Goal: Task Accomplishment & Management: Use online tool/utility

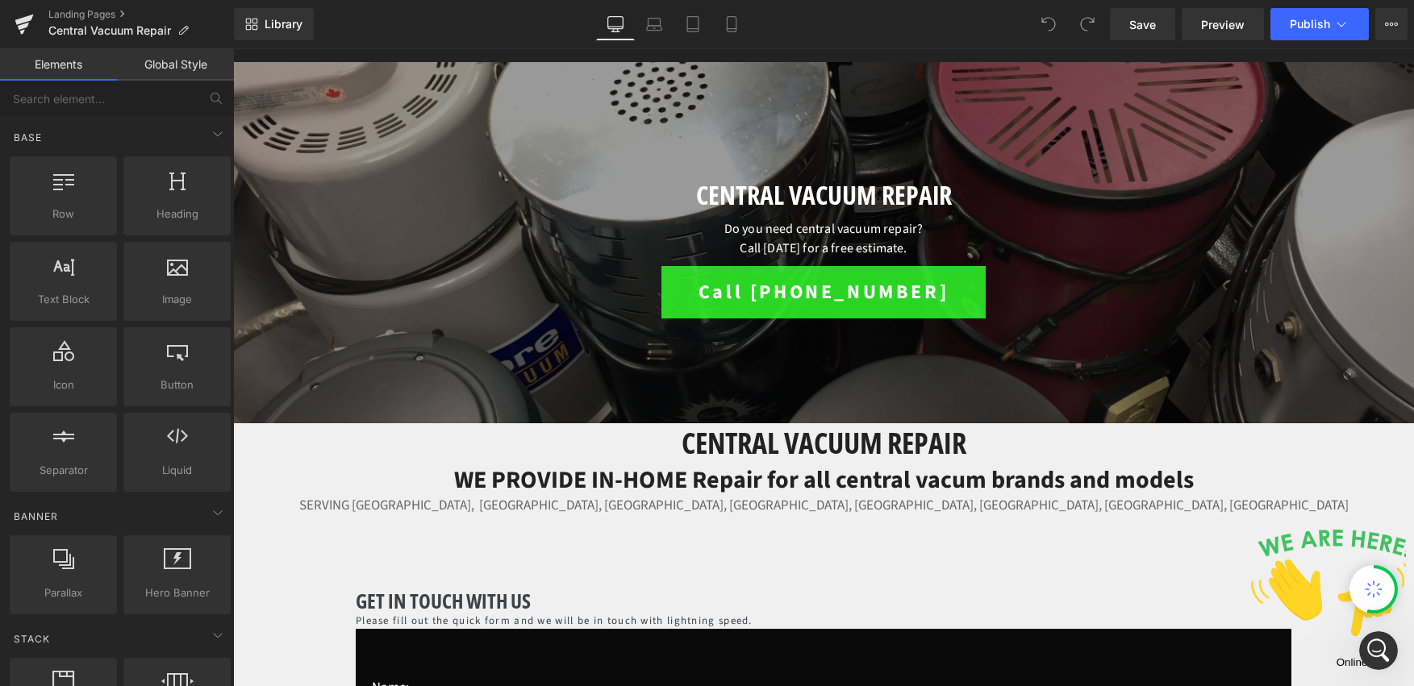
scroll to position [206, 0]
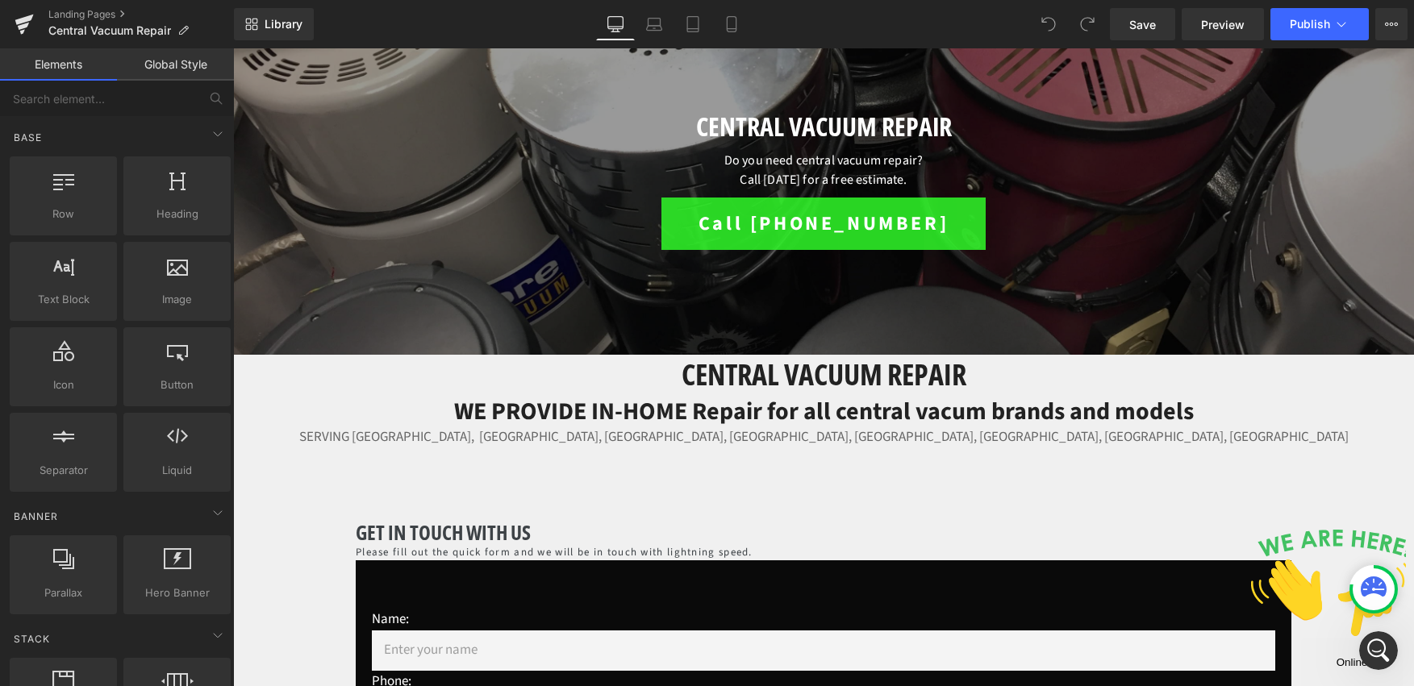
click at [844, 386] on h1 "Central Vacuum Repair" at bounding box center [823, 375] width 1181 height 40
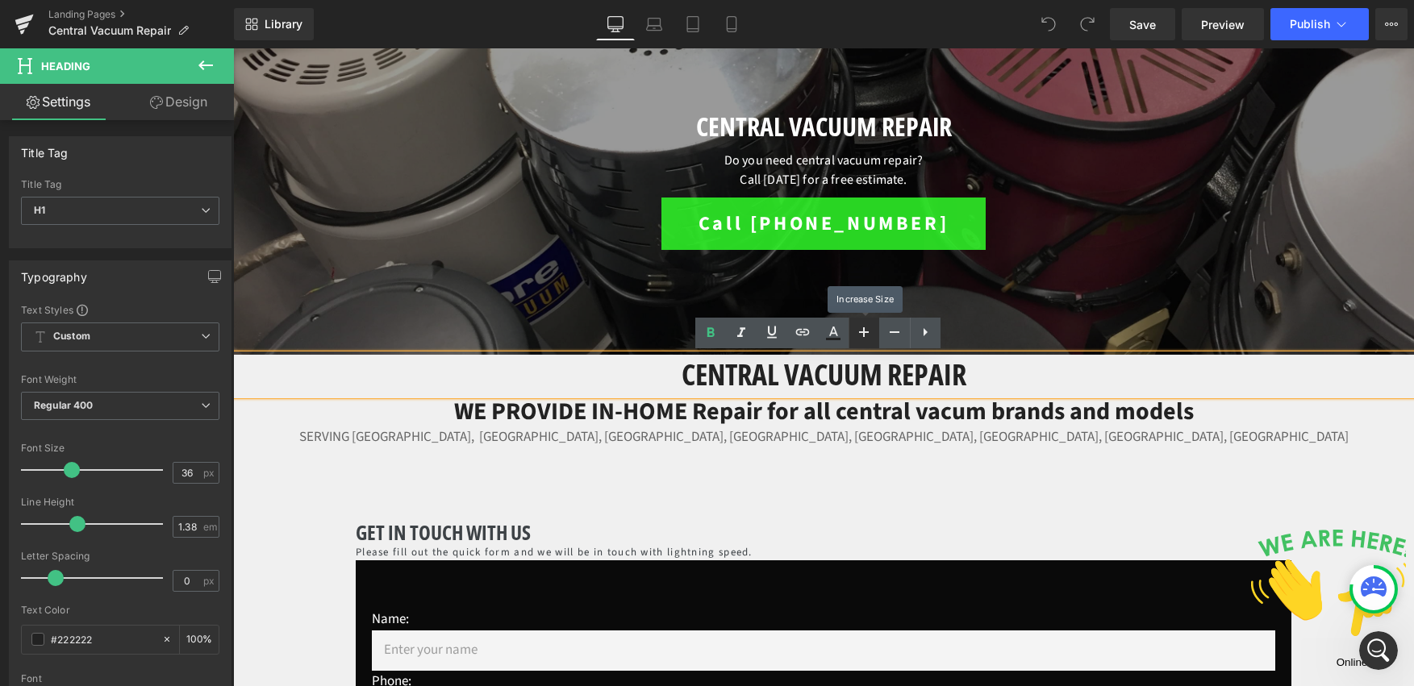
click at [869, 331] on icon at bounding box center [863, 332] width 19 height 19
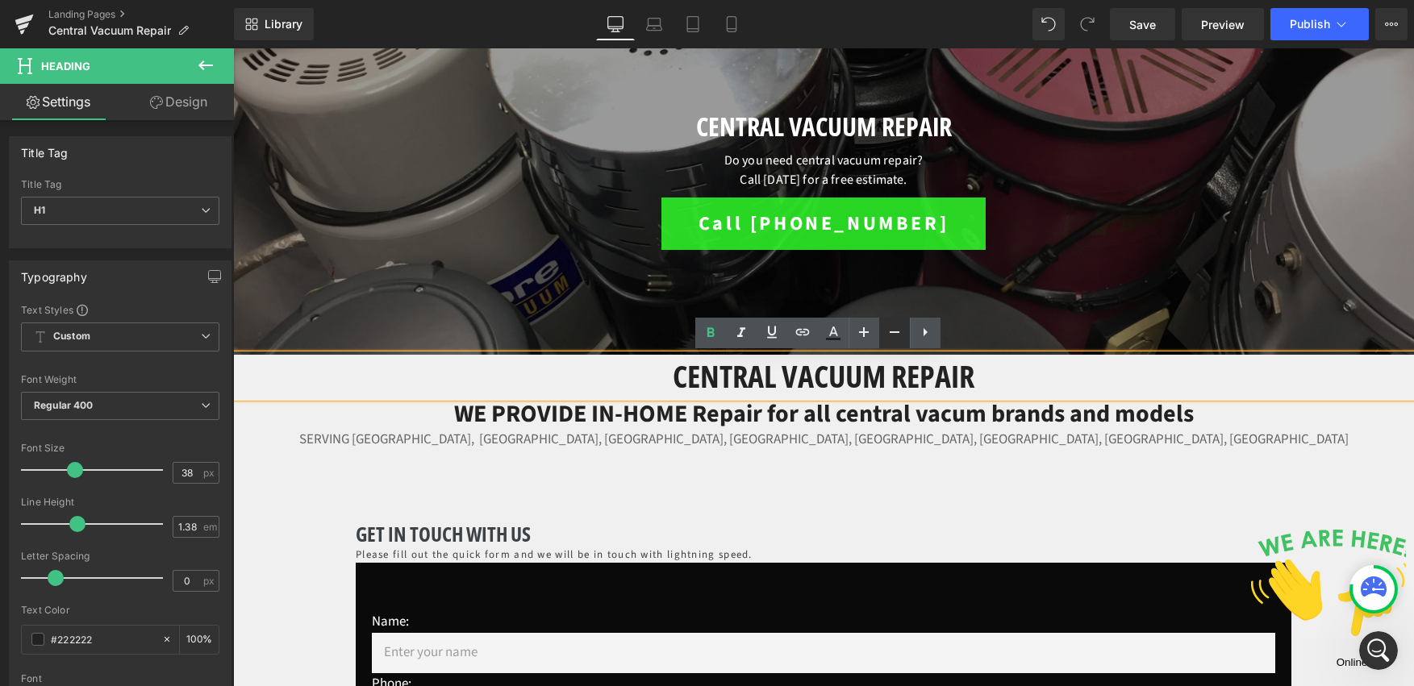
click at [886, 328] on icon at bounding box center [894, 332] width 19 height 19
type input "36"
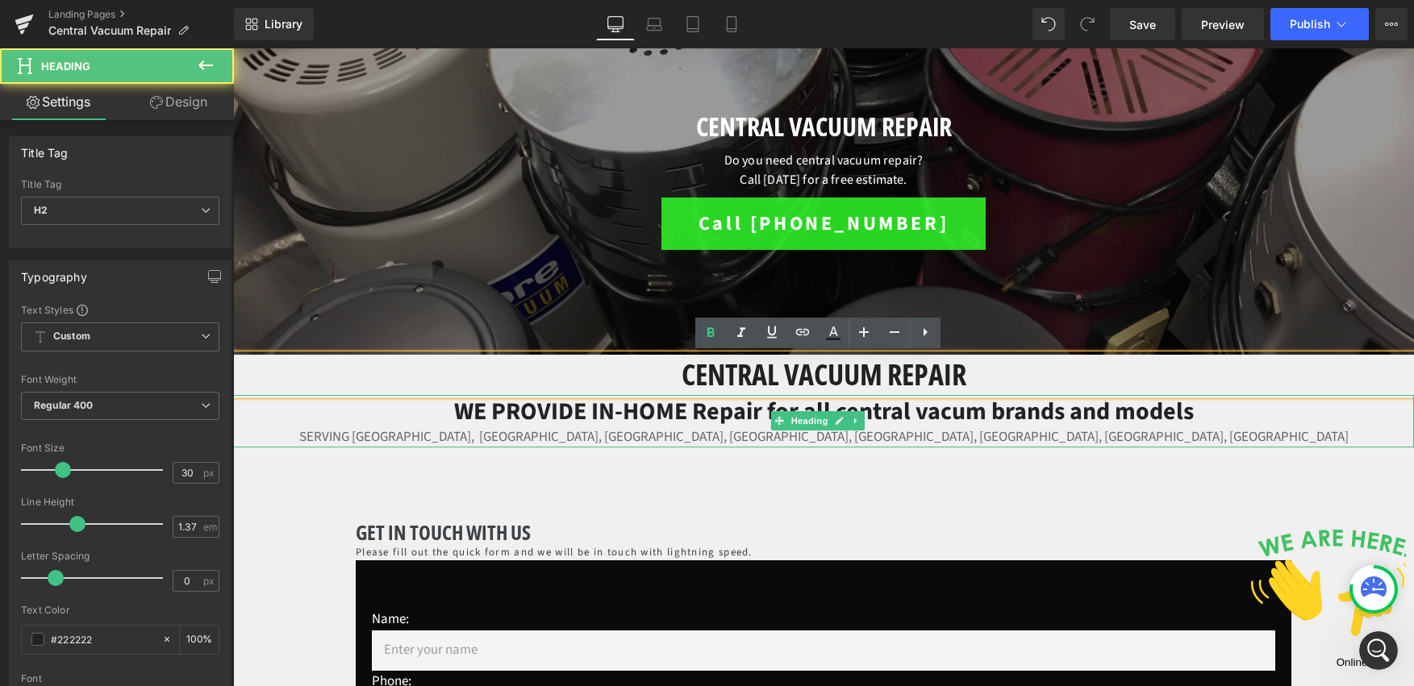
drag, startPoint x: 583, startPoint y: 409, endPoint x: 494, endPoint y: 408, distance: 89.5
click at [494, 408] on h2 "WE PROVIDE IN-HOME Repair for all central vacum brands and models" at bounding box center [823, 411] width 1181 height 33
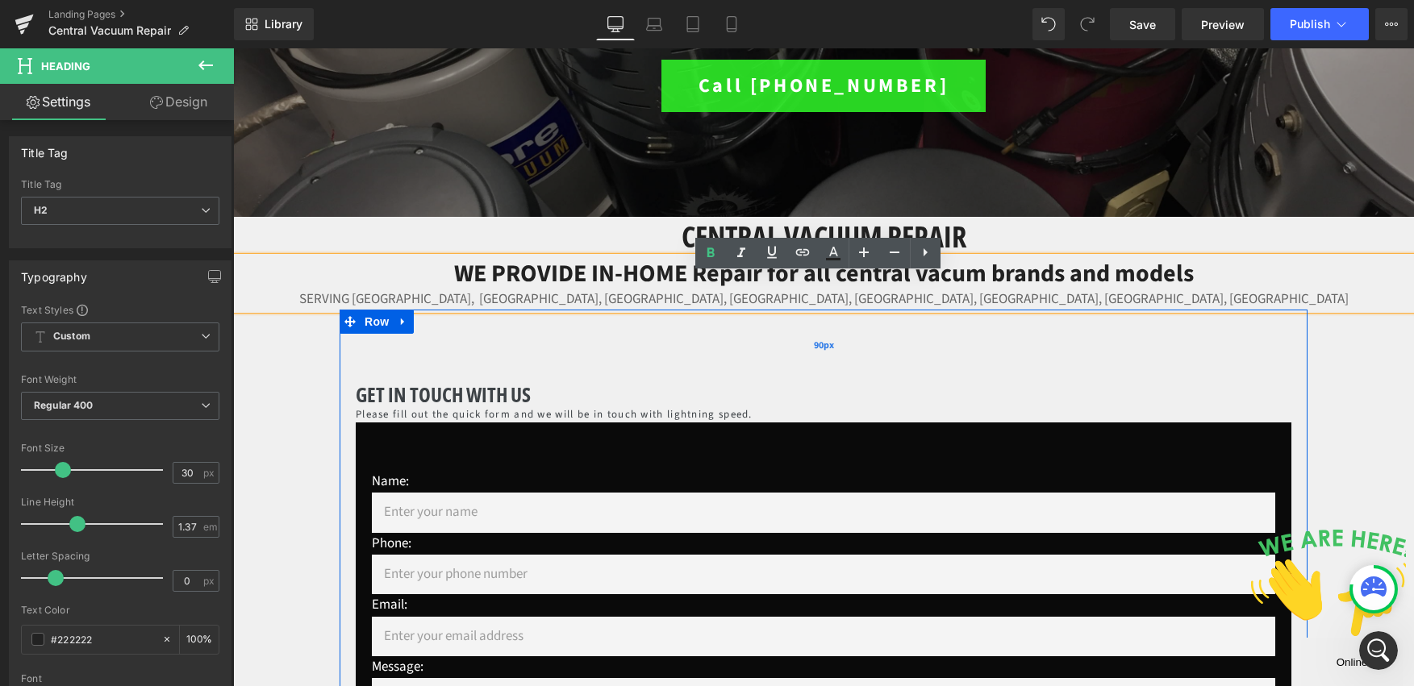
scroll to position [353, 0]
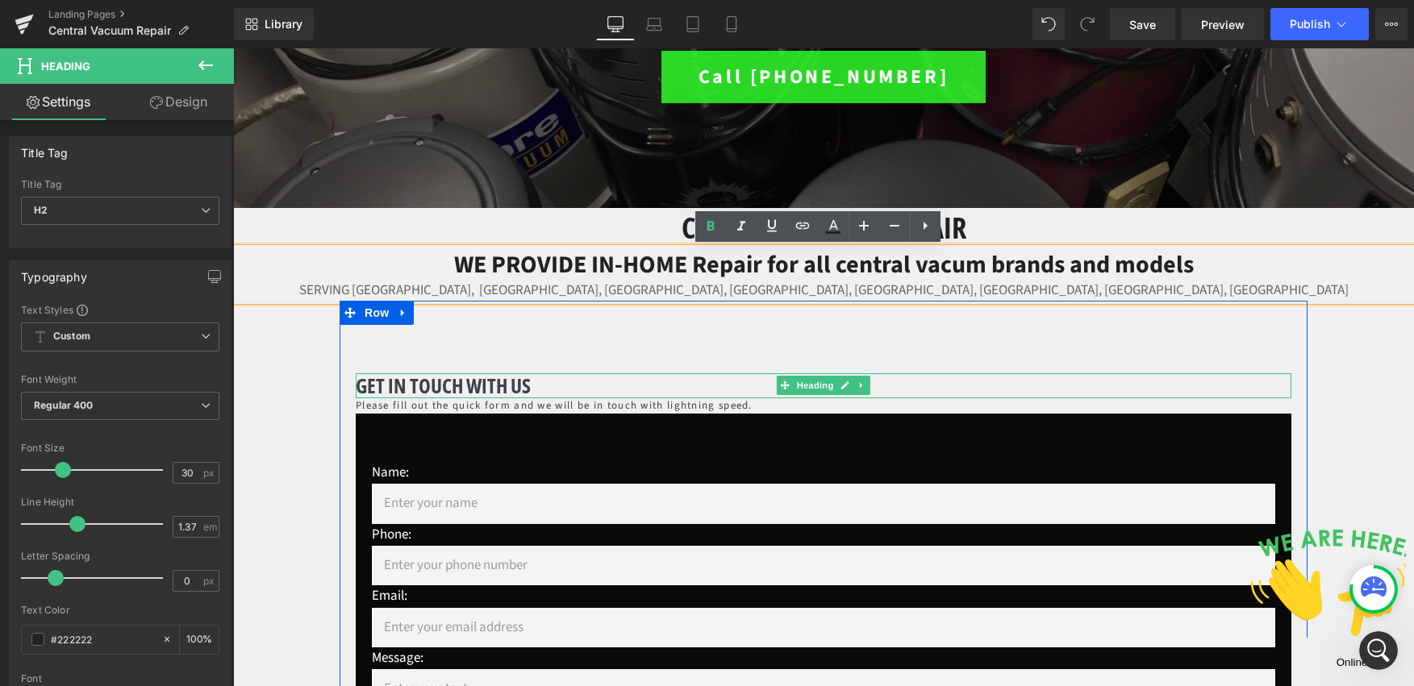
click at [1266, 386] on h1 "Get In Touch with us" at bounding box center [824, 385] width 936 height 25
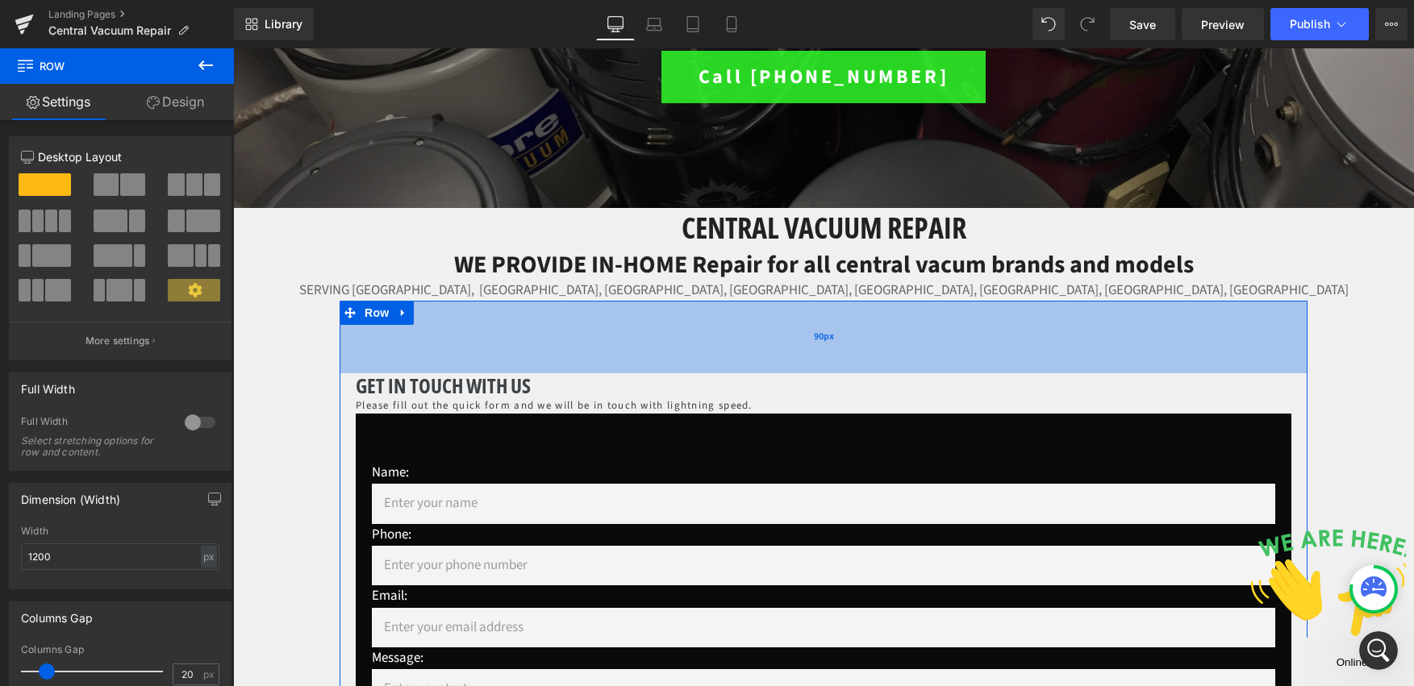
click at [532, 321] on div "90px" at bounding box center [824, 337] width 968 height 73
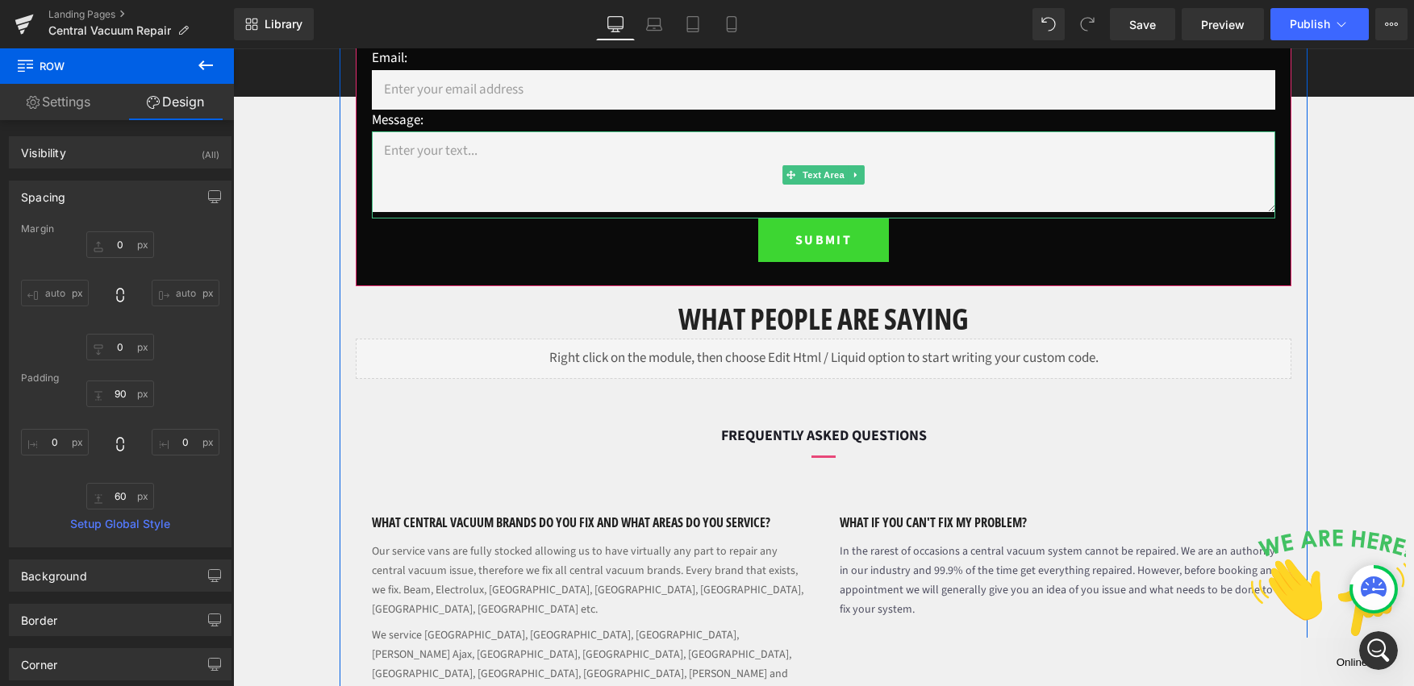
scroll to position [928, 0]
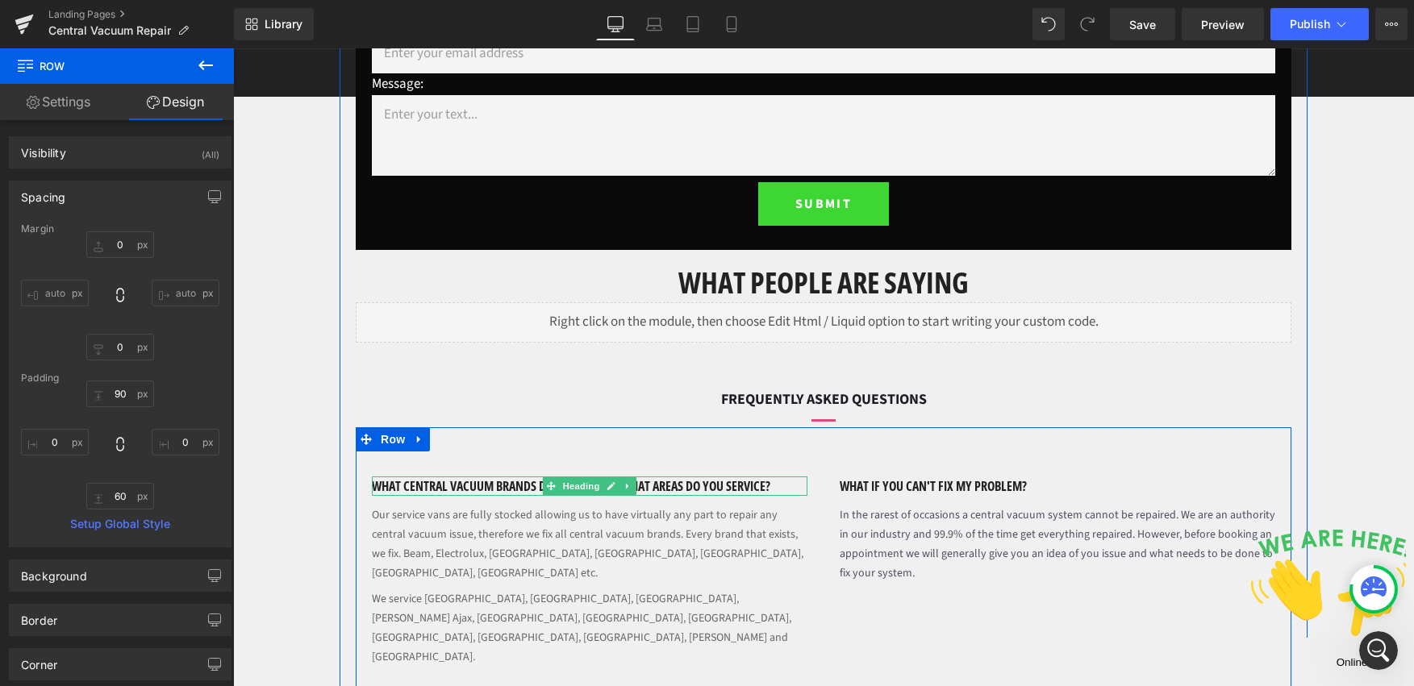
click at [658, 483] on h1 "What central vacuum brands do you fix and what areas do you service?" at bounding box center [590, 486] width 436 height 19
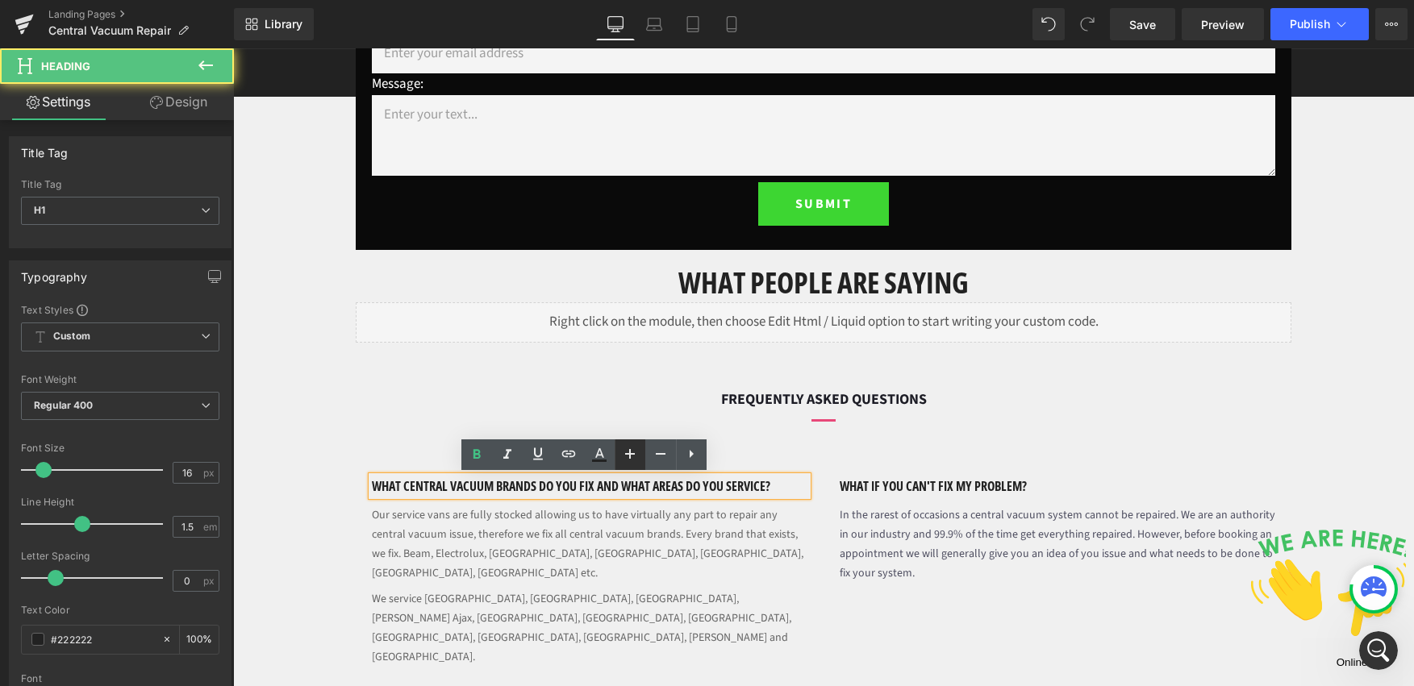
click at [632, 452] on icon at bounding box center [629, 453] width 19 height 19
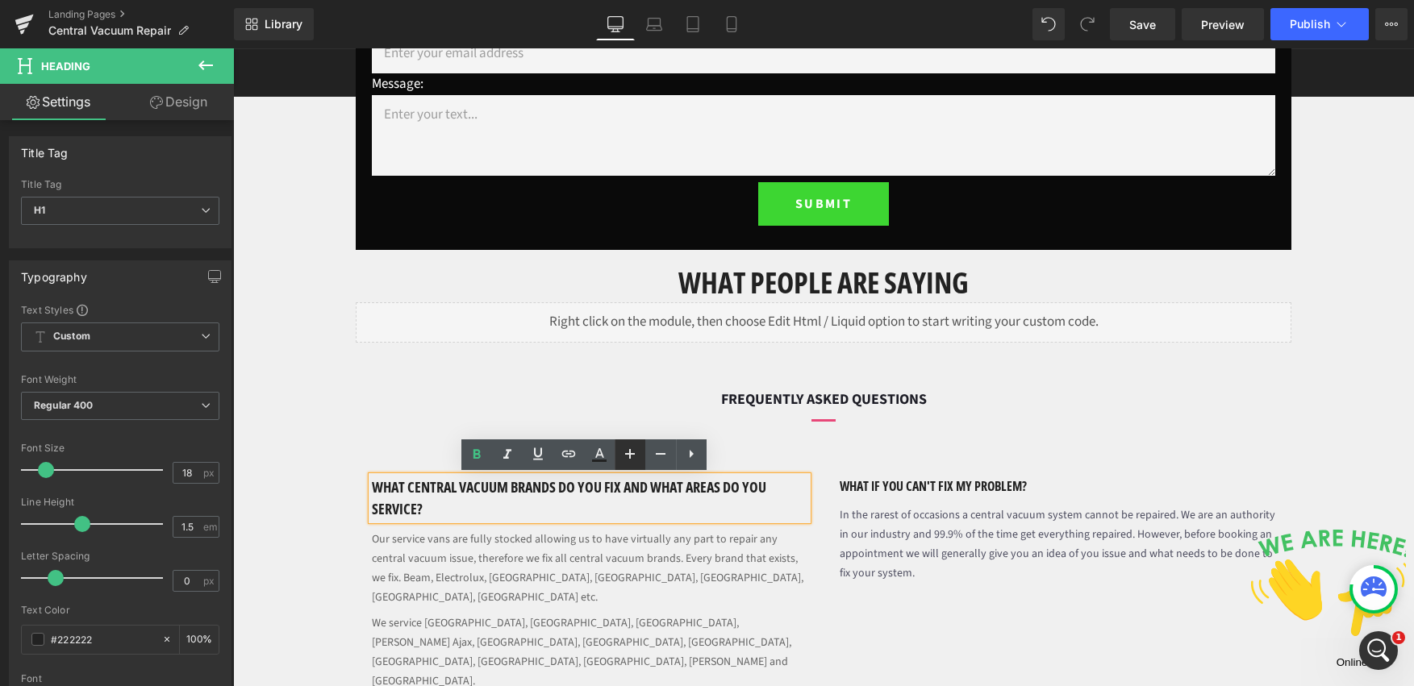
click at [632, 452] on icon at bounding box center [629, 453] width 19 height 19
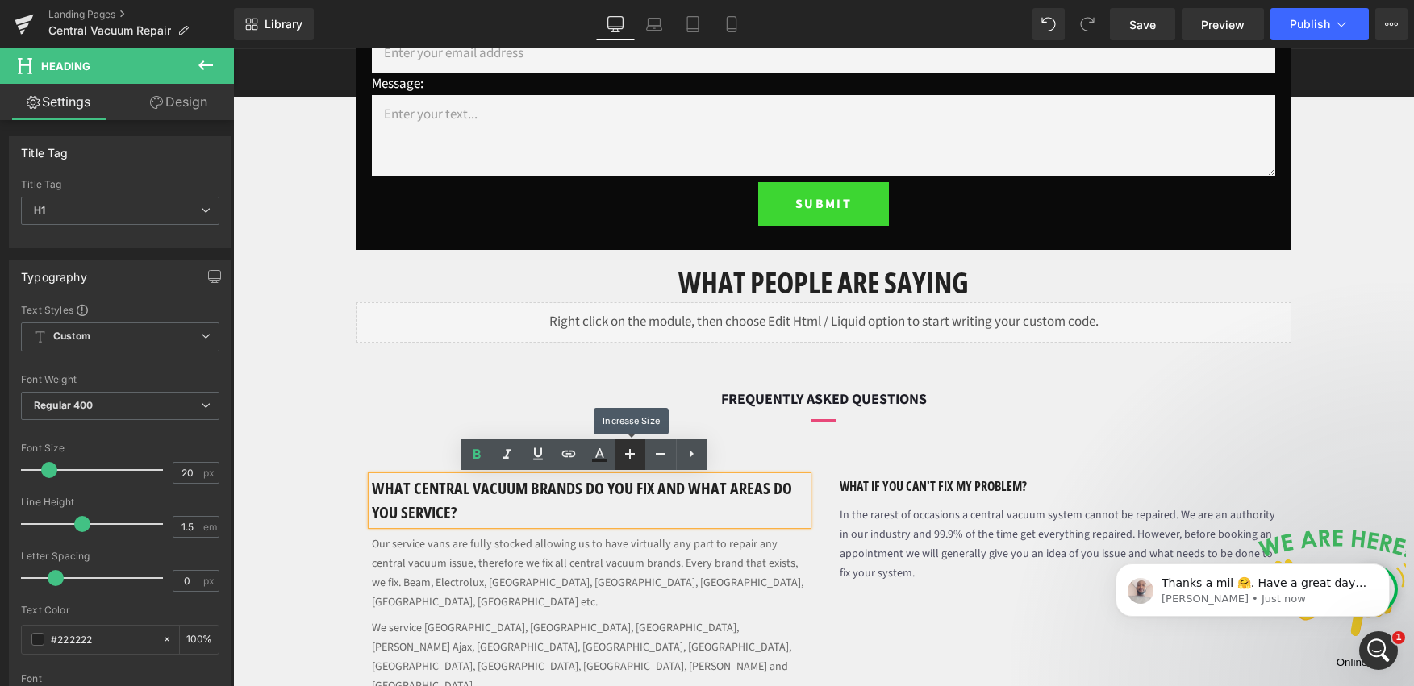
scroll to position [0, 0]
click at [632, 452] on icon at bounding box center [629, 453] width 19 height 19
type input "22"
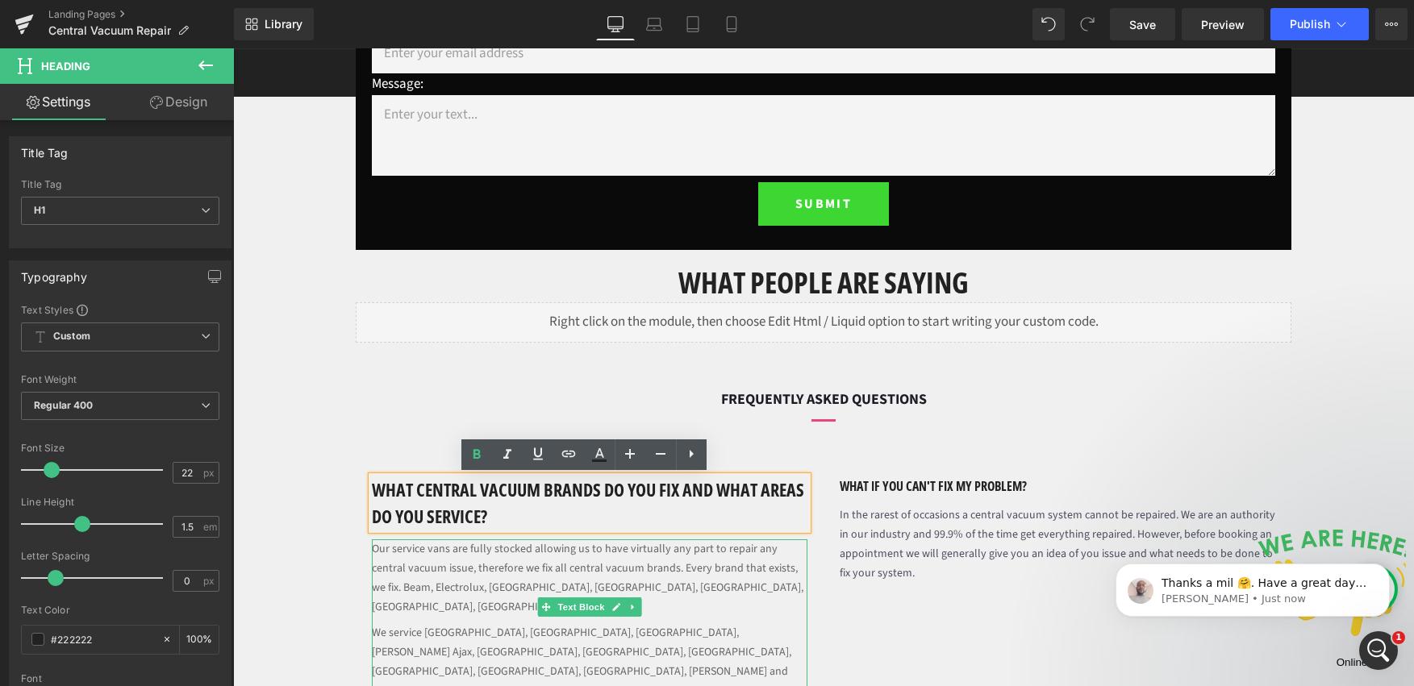
click at [631, 583] on p "Our service vans are fully stocked allowing us to have virtually any part to re…" at bounding box center [590, 582] width 436 height 84
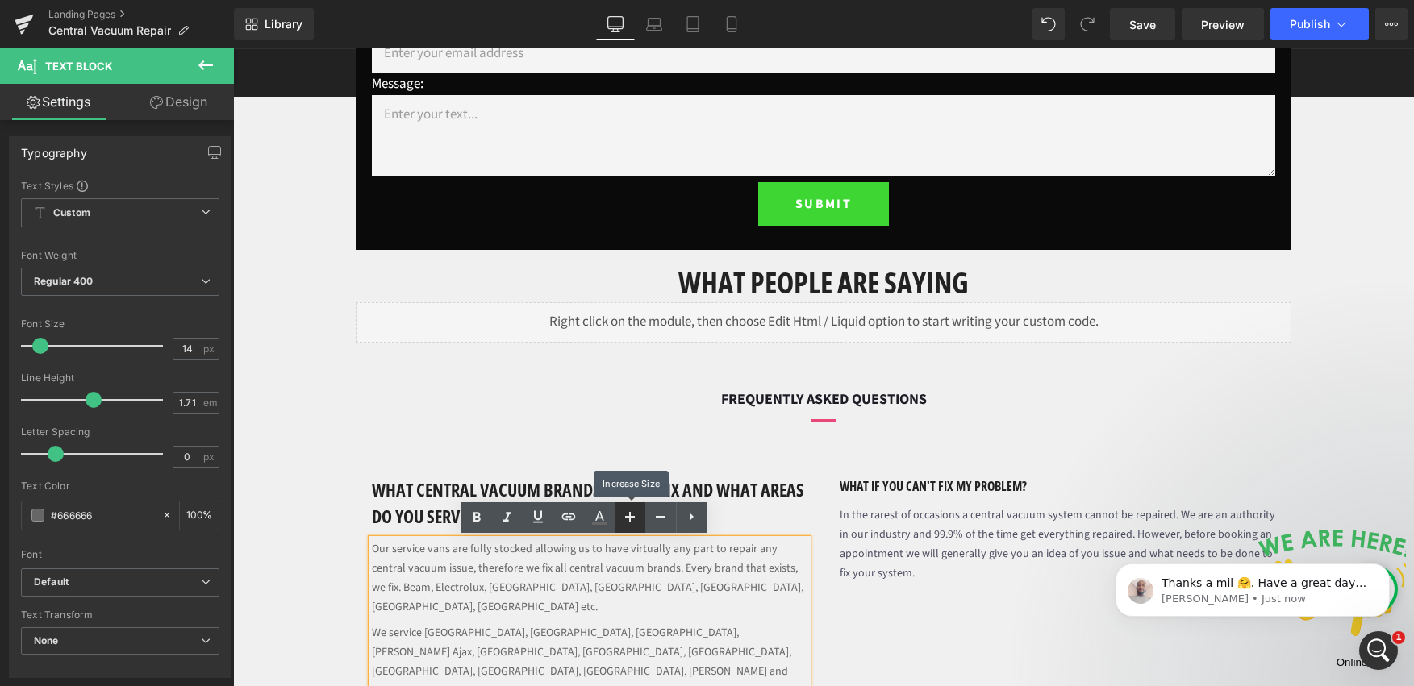
click at [628, 516] on icon at bounding box center [630, 517] width 10 height 10
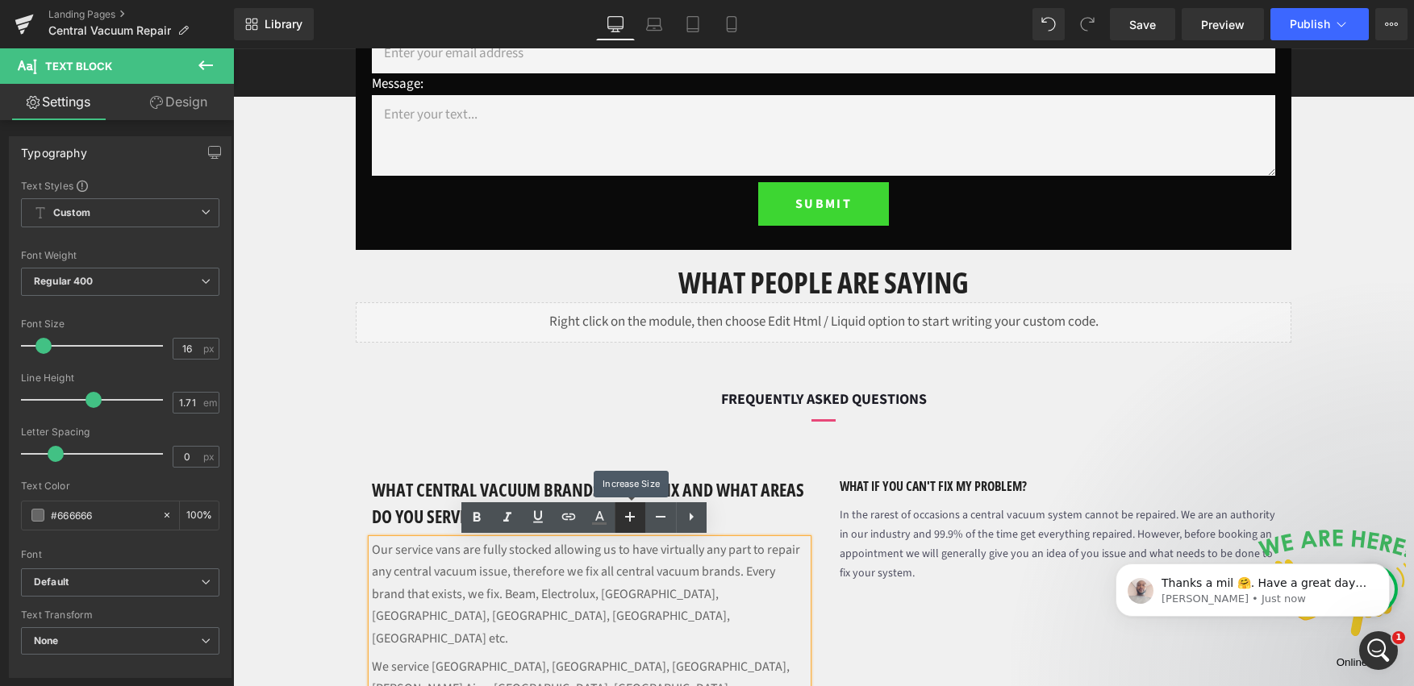
click at [628, 516] on icon at bounding box center [630, 517] width 10 height 10
type input "18"
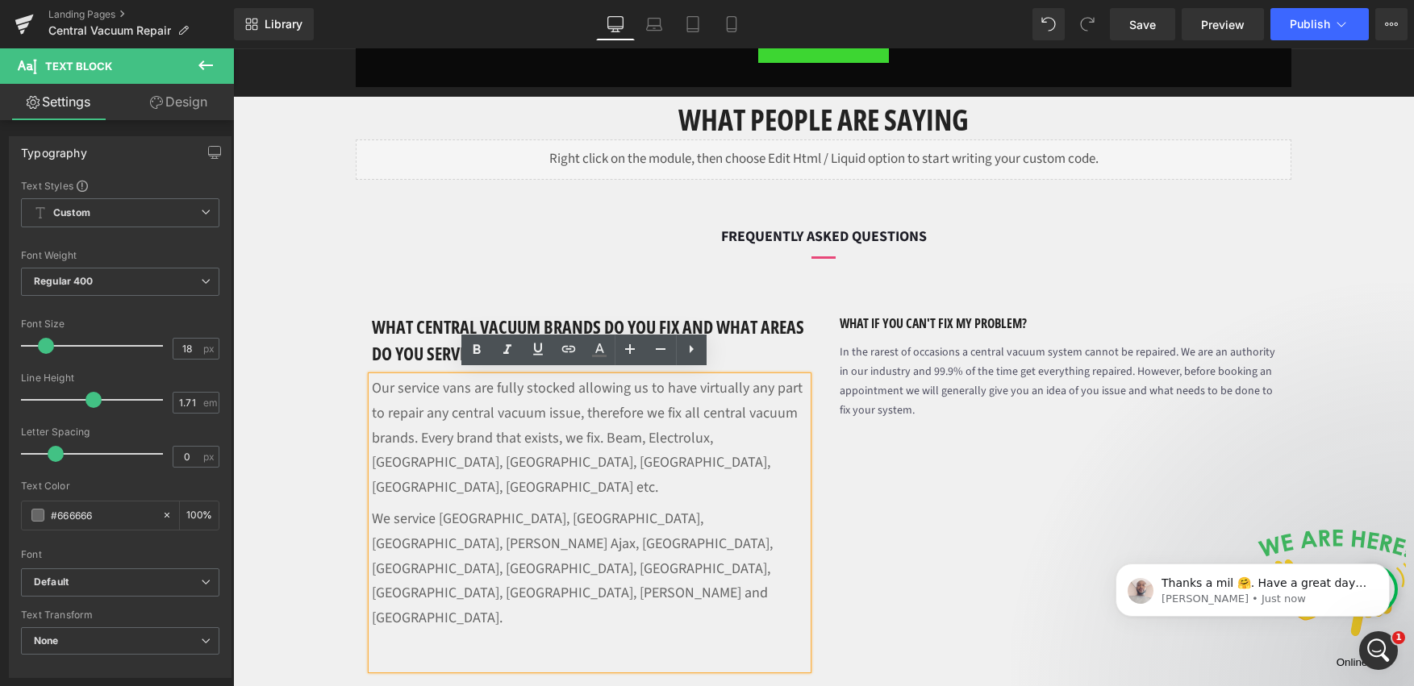
scroll to position [1095, 0]
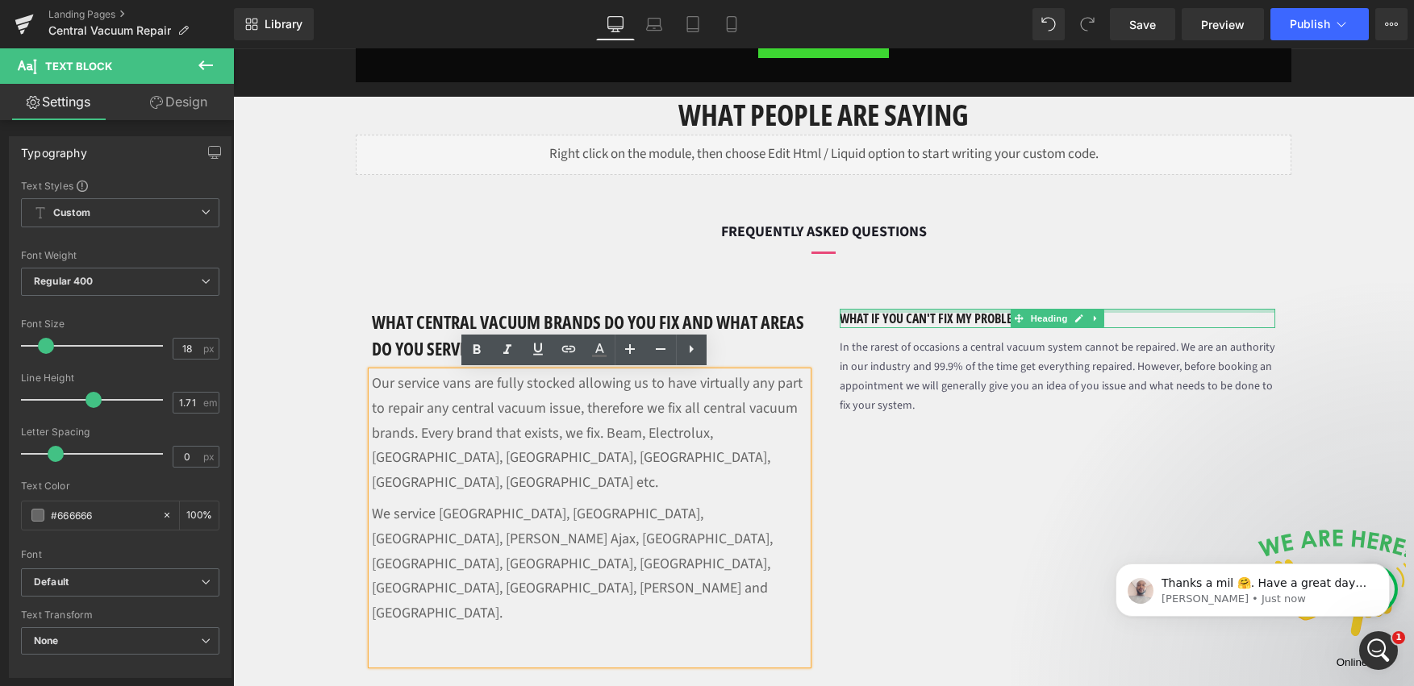
click at [955, 312] on div at bounding box center [1058, 311] width 436 height 4
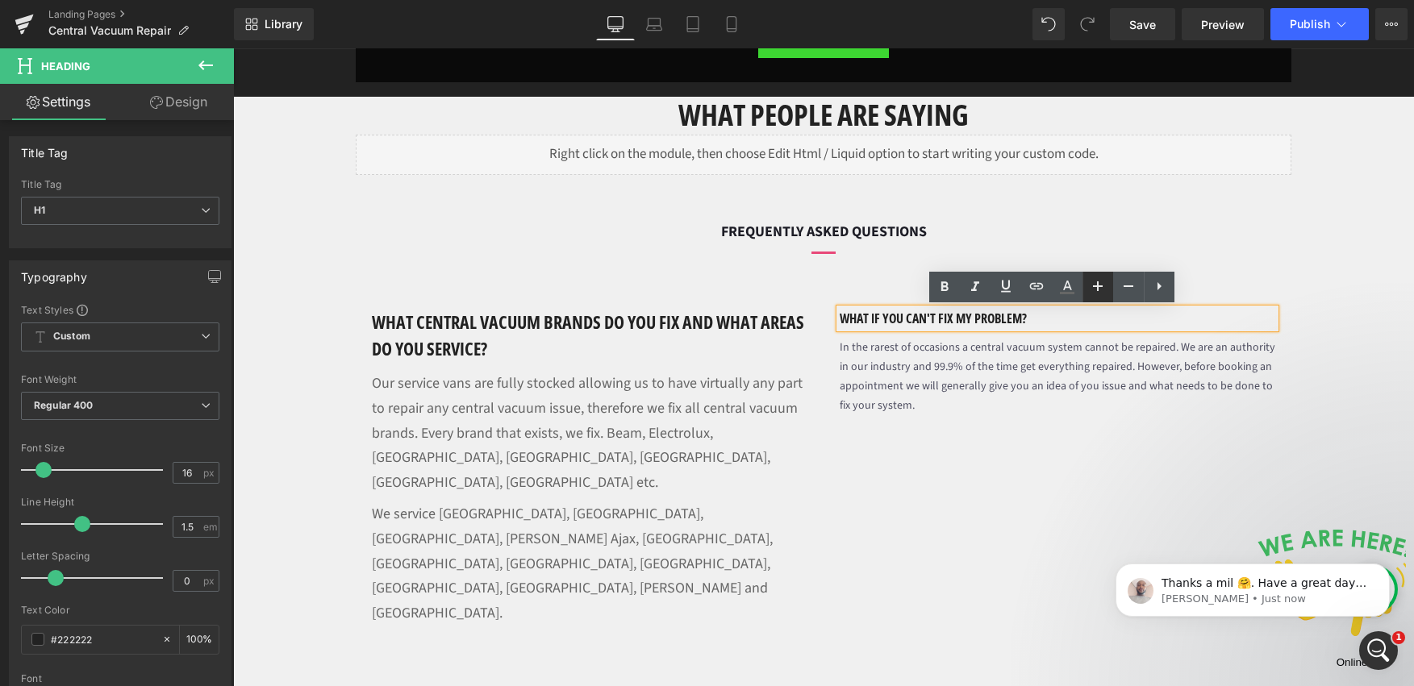
click at [1089, 289] on icon at bounding box center [1097, 286] width 19 height 19
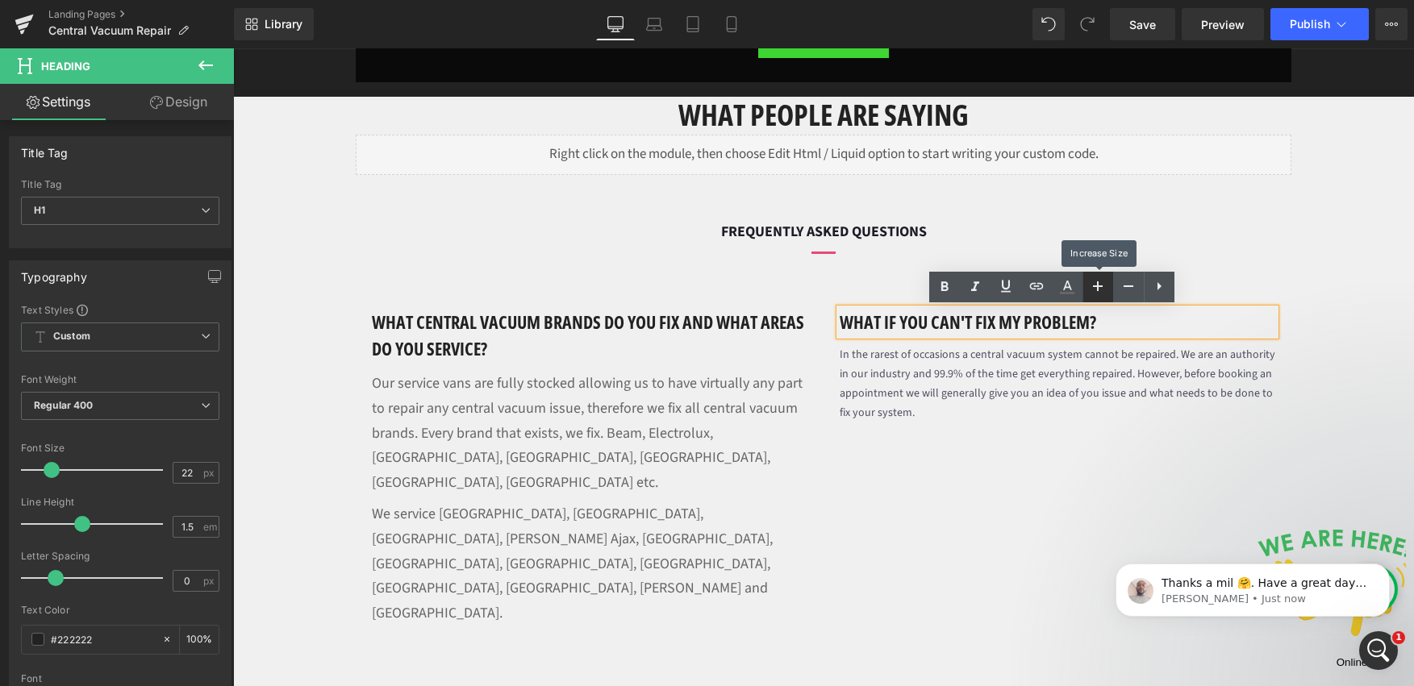
click at [1089, 289] on icon at bounding box center [1097, 286] width 19 height 19
click at [1124, 286] on icon at bounding box center [1129, 287] width 10 height 2
type input "22"
click at [962, 388] on font "In the rarest of occasions a central vacuum system cannot be repaired. We are a…" at bounding box center [1058, 384] width 436 height 74
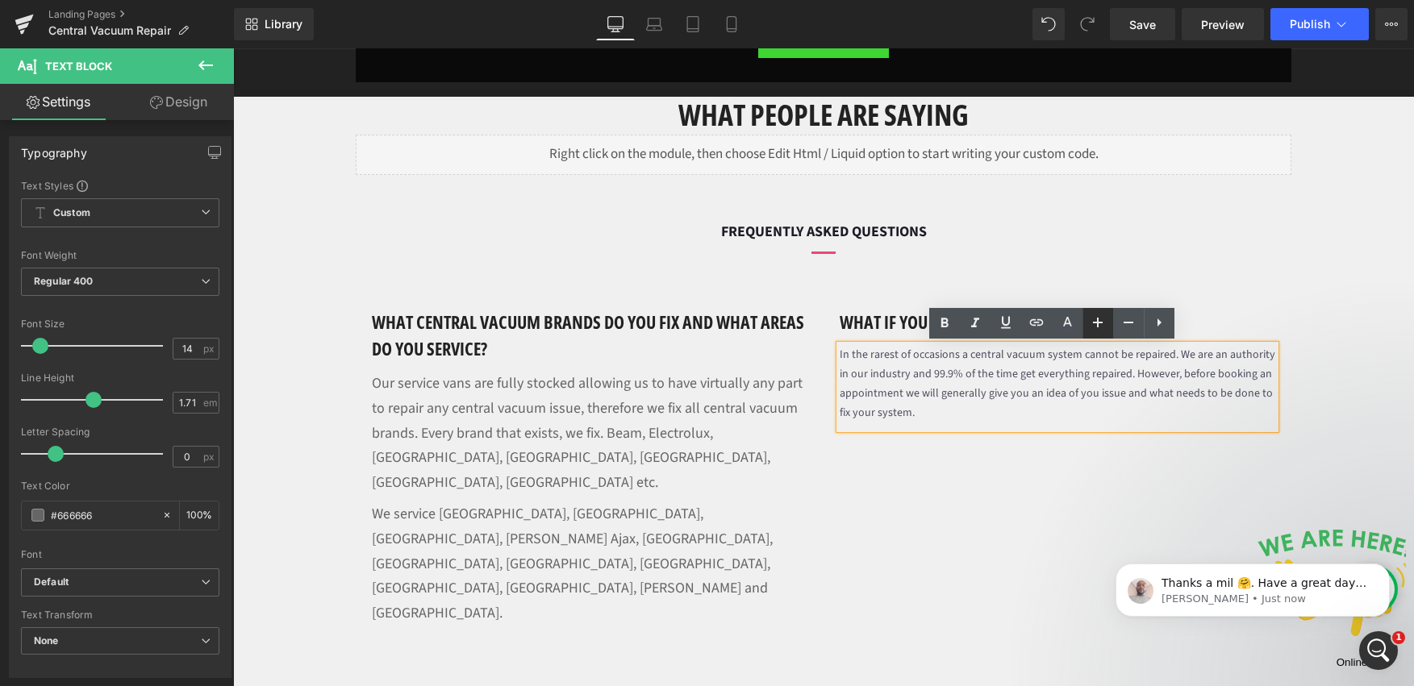
click at [1100, 327] on icon at bounding box center [1097, 322] width 19 height 19
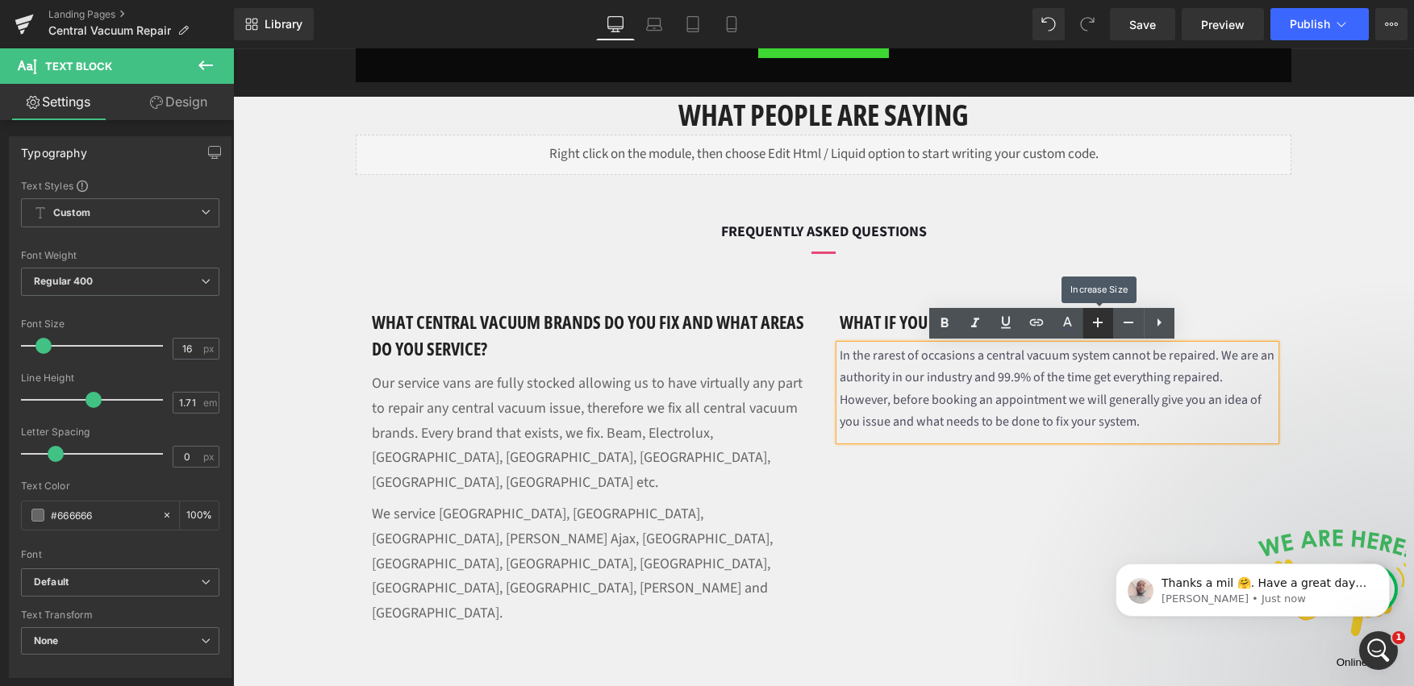
click at [1100, 327] on icon at bounding box center [1097, 322] width 19 height 19
type input "18"
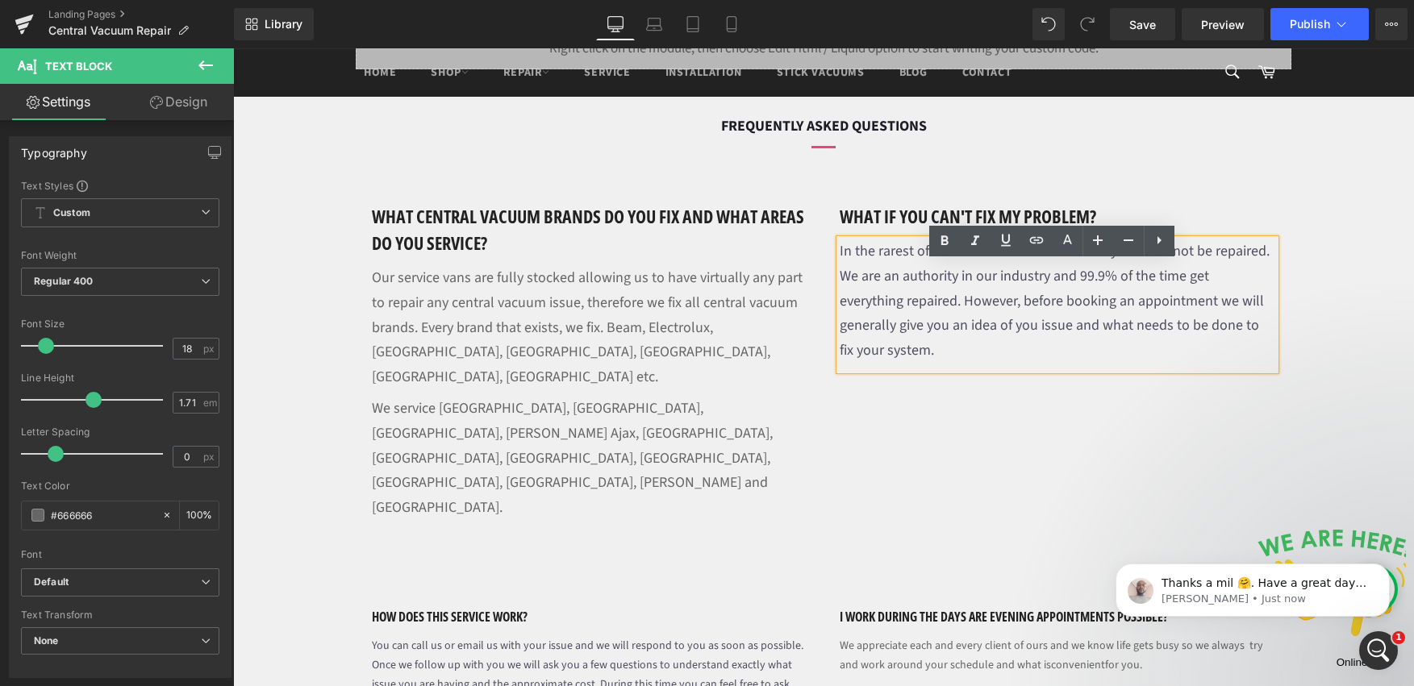
scroll to position [1204, 0]
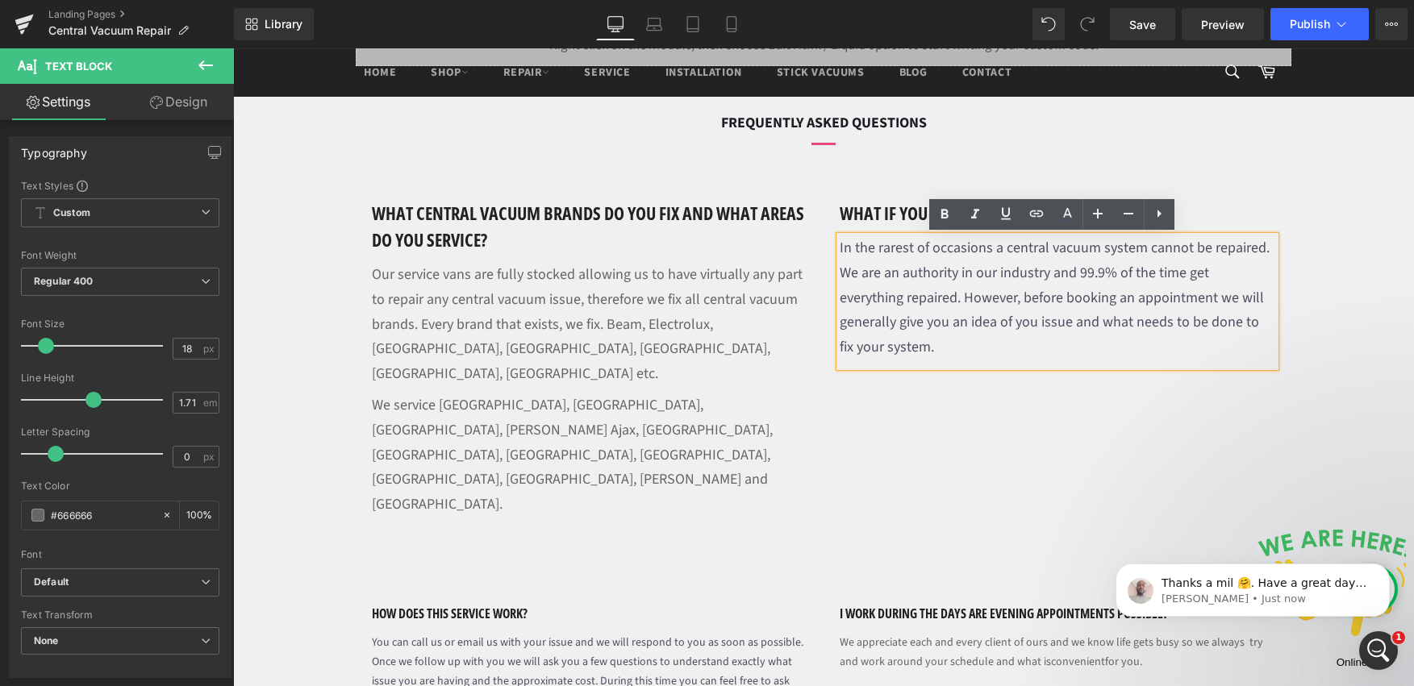
click at [786, 415] on p "We service Toronto, Scarborough, Markham, Pickering Ajax, Etobicoke, Mississaug…" at bounding box center [590, 459] width 436 height 131
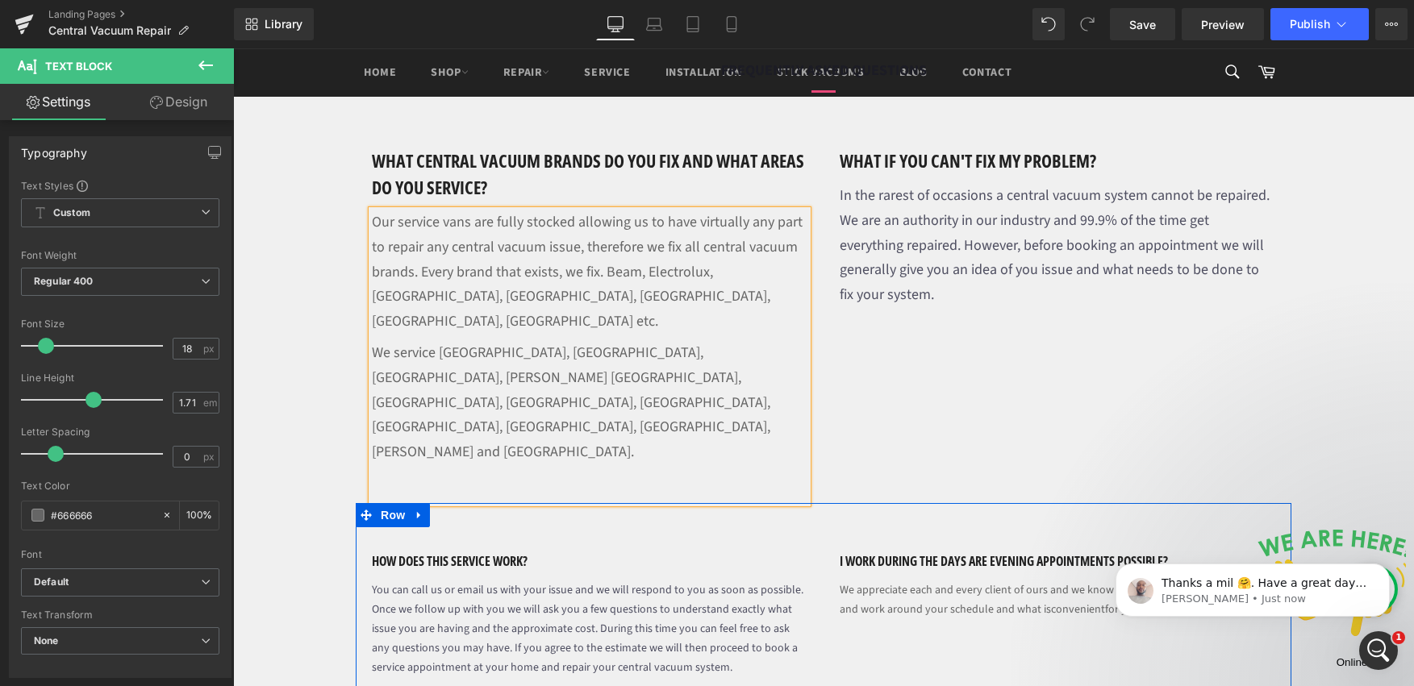
scroll to position [1267, 0]
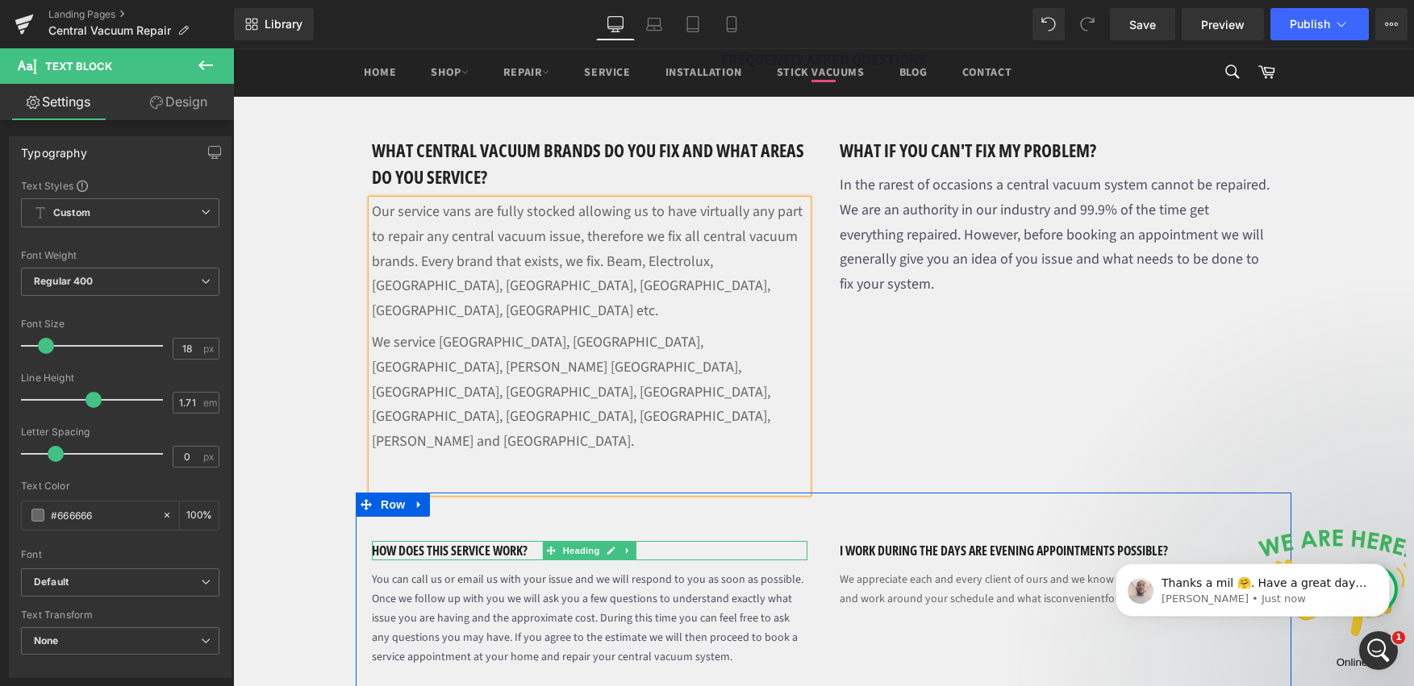
click at [454, 541] on h1 "How does this service work?" at bounding box center [590, 550] width 436 height 19
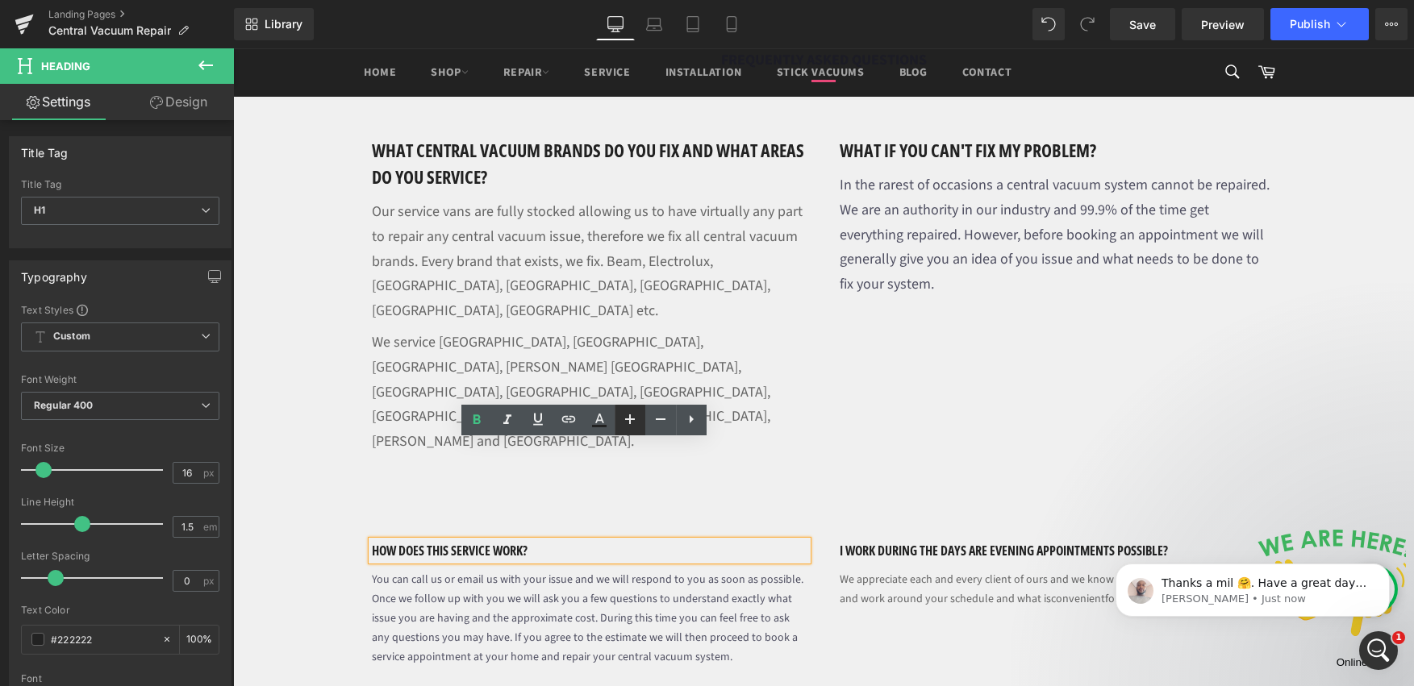
click at [635, 419] on icon at bounding box center [629, 419] width 19 height 19
type input "22"
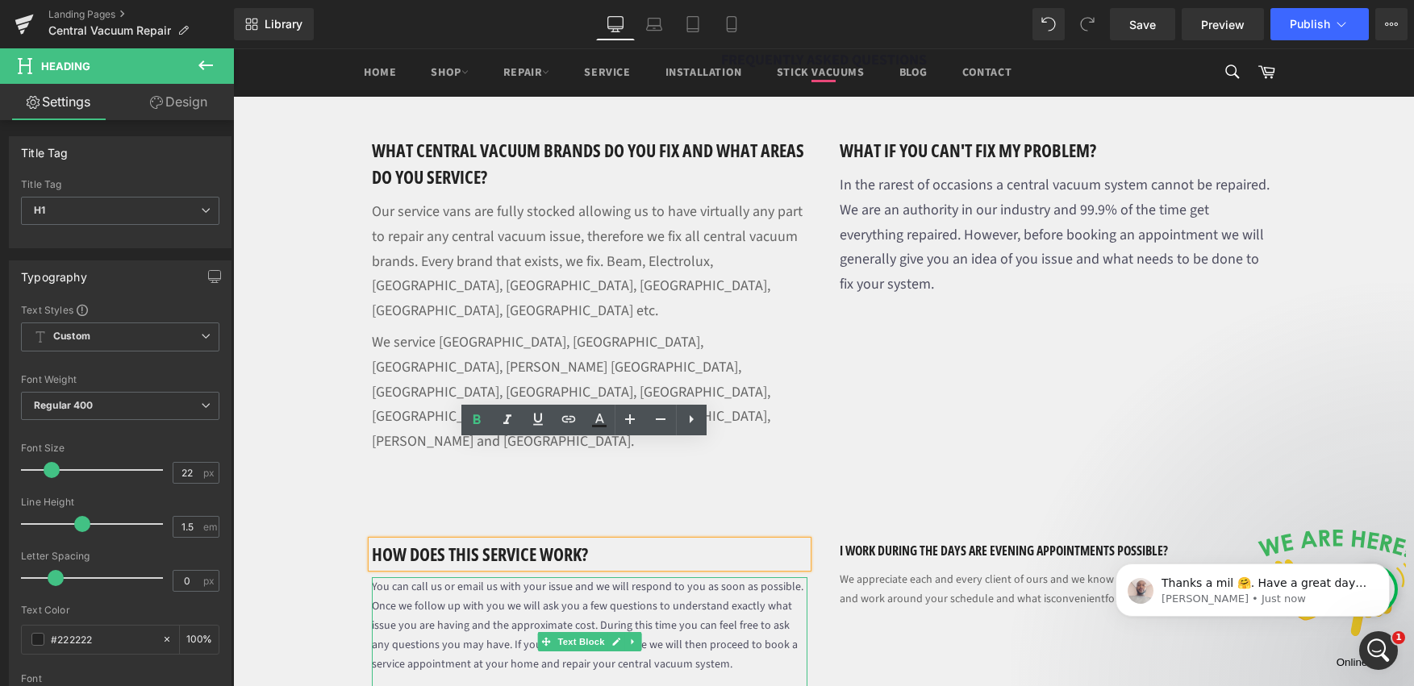
click at [570, 579] on font "You can call us or email us with your issue and we will respond to you as soon …" at bounding box center [588, 626] width 432 height 94
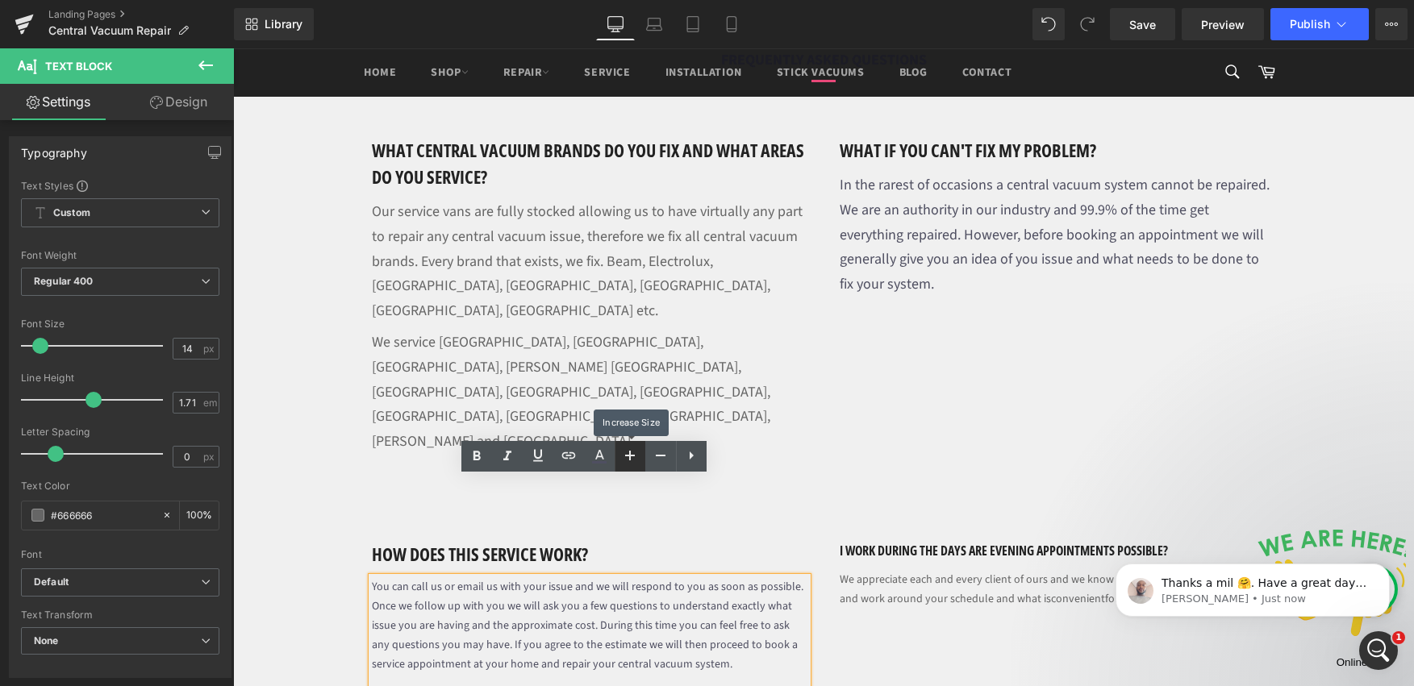
click at [627, 455] on icon at bounding box center [630, 456] width 10 height 10
type input "18"
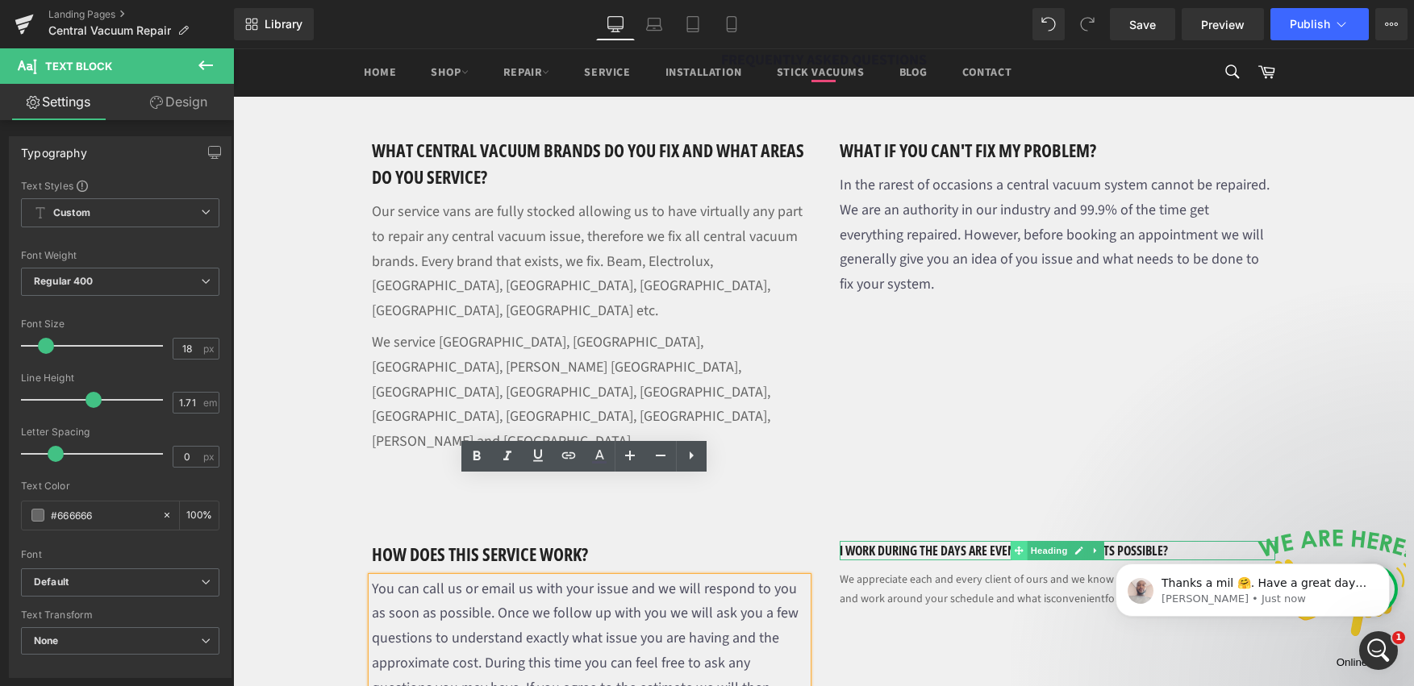
click at [1018, 546] on icon at bounding box center [1019, 551] width 9 height 10
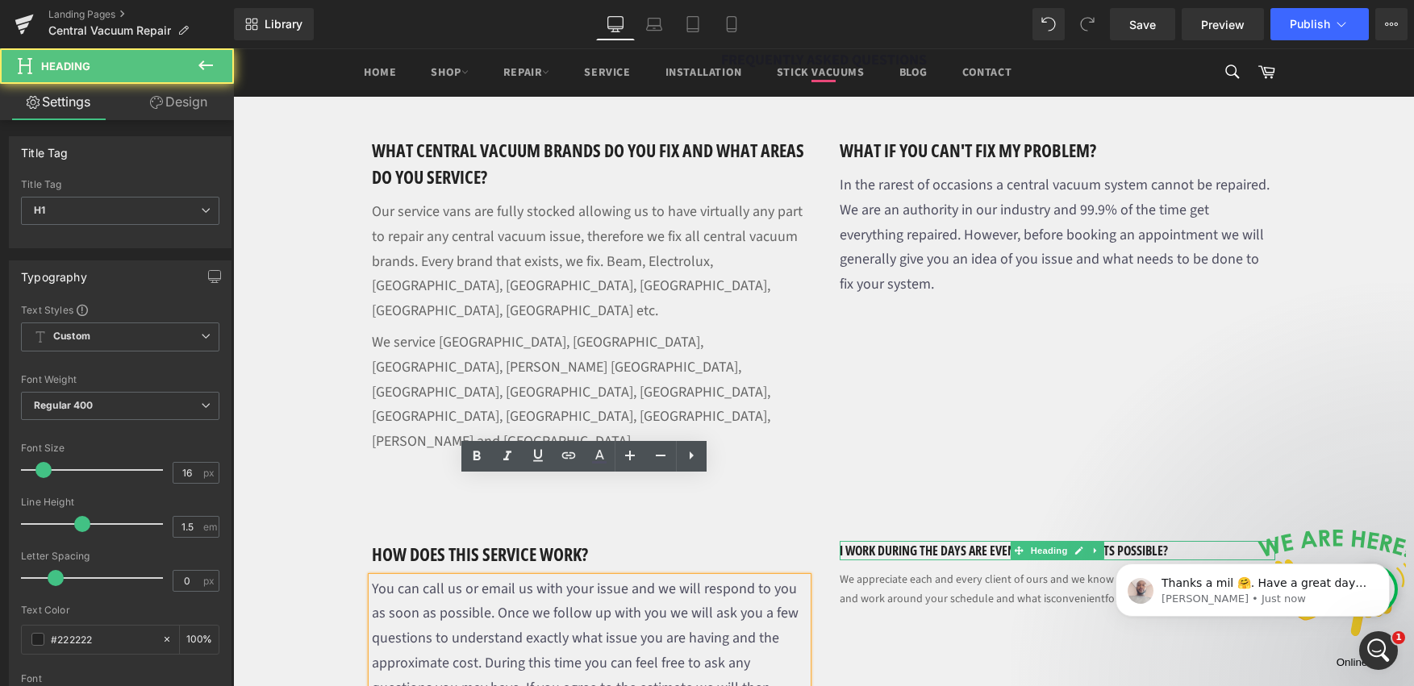
click at [962, 541] on h1 "i work during the days are evening appointments possible?" at bounding box center [1058, 550] width 436 height 19
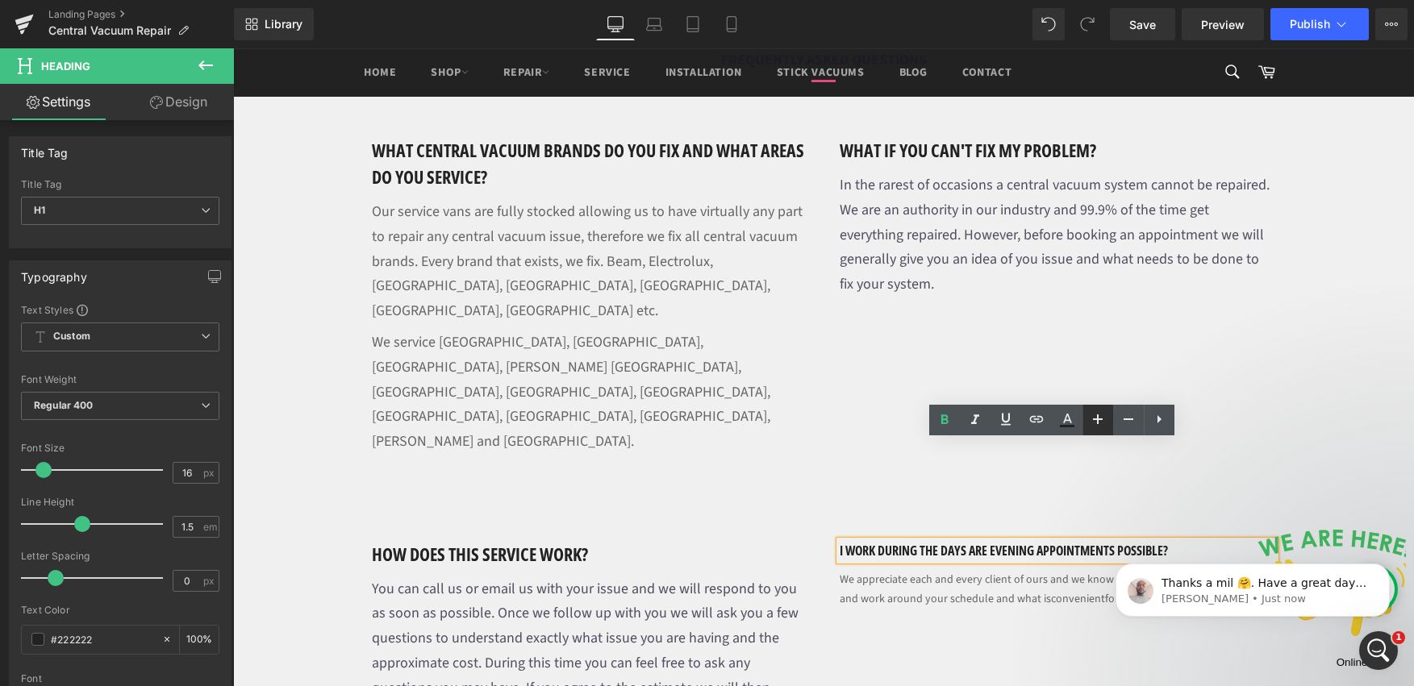
click at [1098, 415] on icon at bounding box center [1098, 420] width 10 height 10
click at [1099, 415] on icon at bounding box center [1097, 419] width 19 height 19
type input "22"
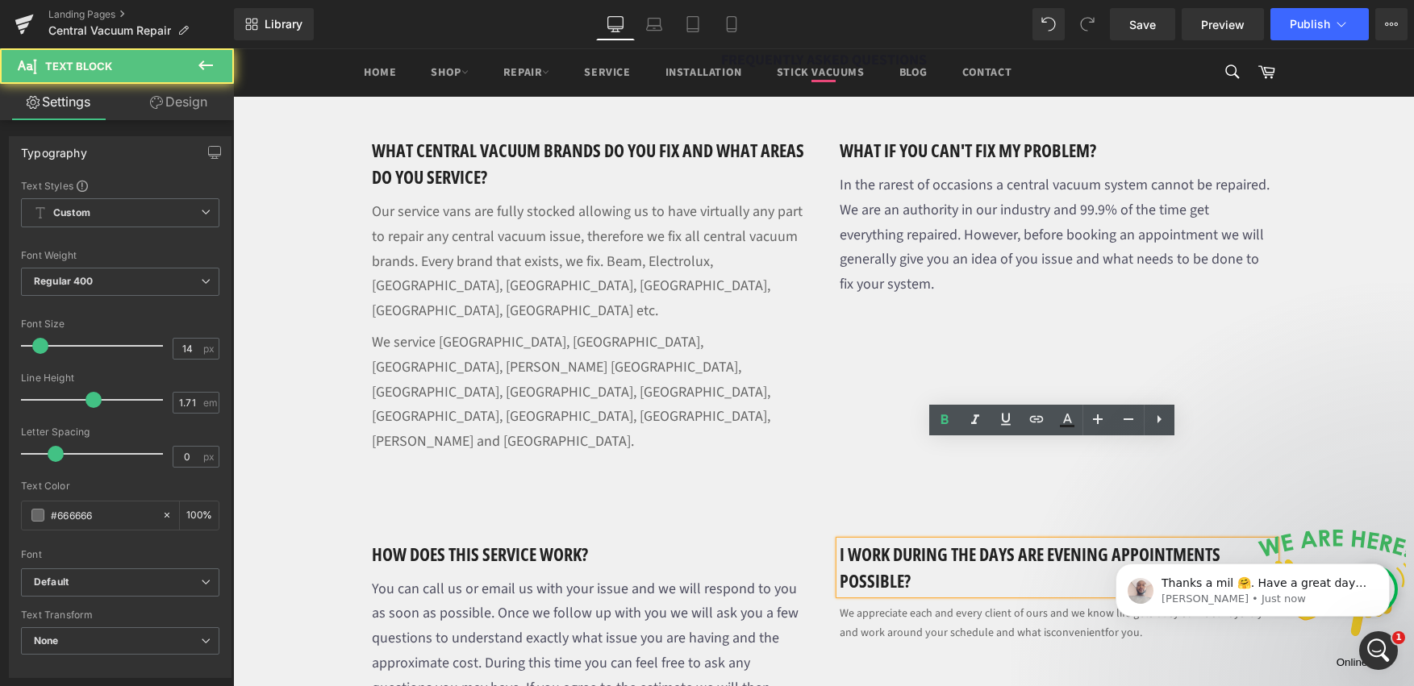
drag, startPoint x: 996, startPoint y: 515, endPoint x: 1037, endPoint y: 514, distance: 41.2
click at [996, 606] on span "We appreciate each and every client of ours and we know life gets busy so we al…" at bounding box center [1053, 623] width 426 height 35
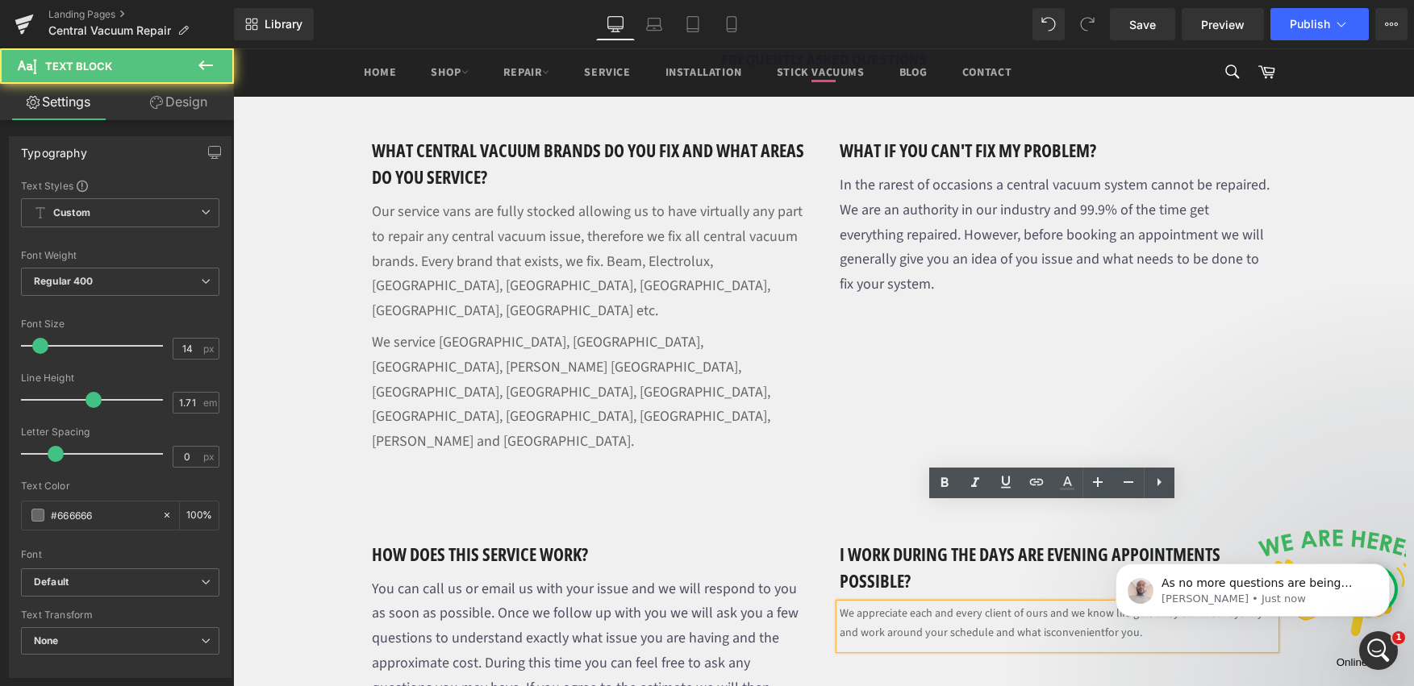
scroll to position [0, 0]
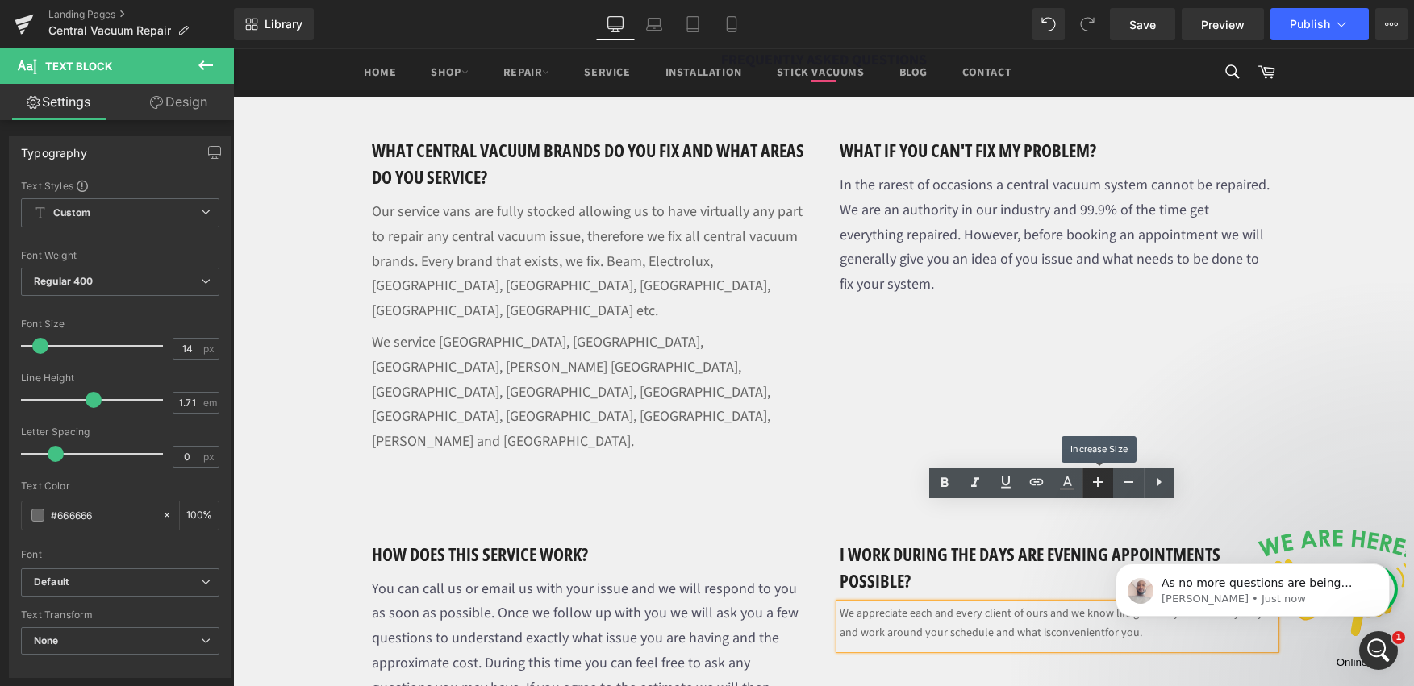
click at [1101, 486] on icon at bounding box center [1097, 482] width 19 height 19
type input "18"
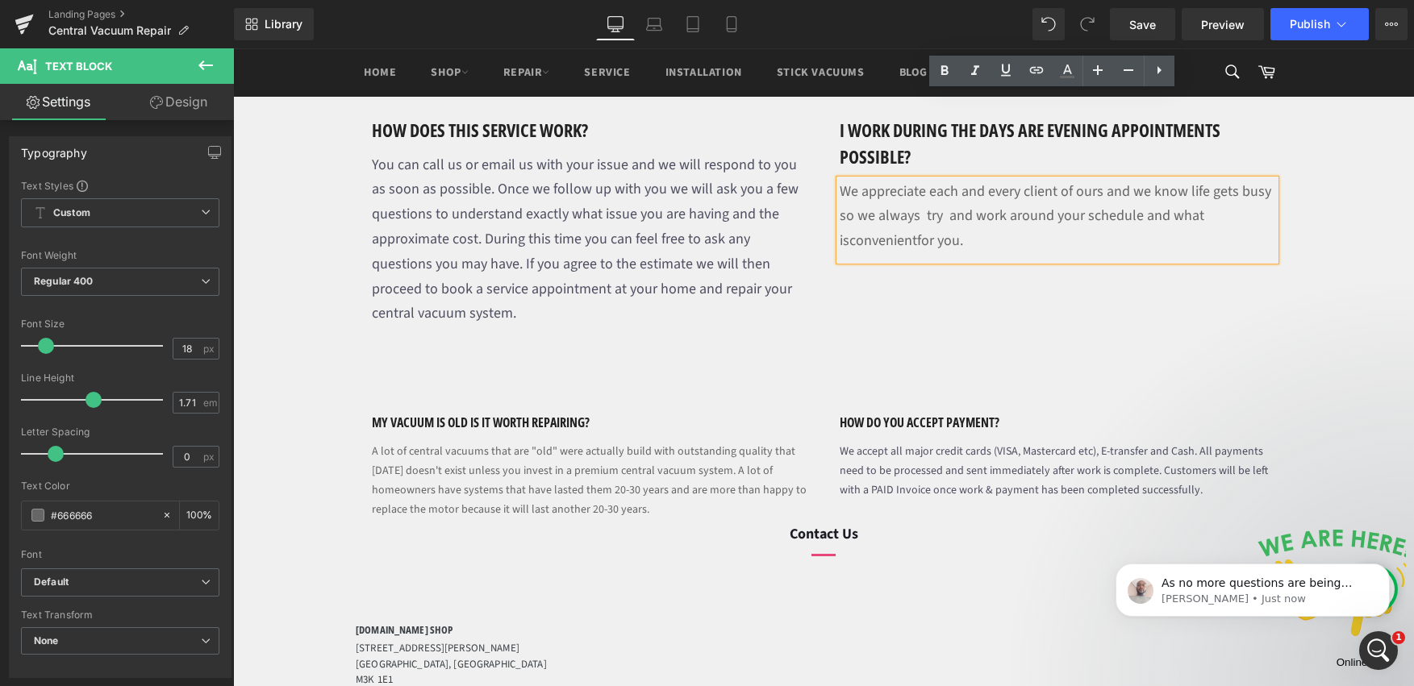
scroll to position [1679, 0]
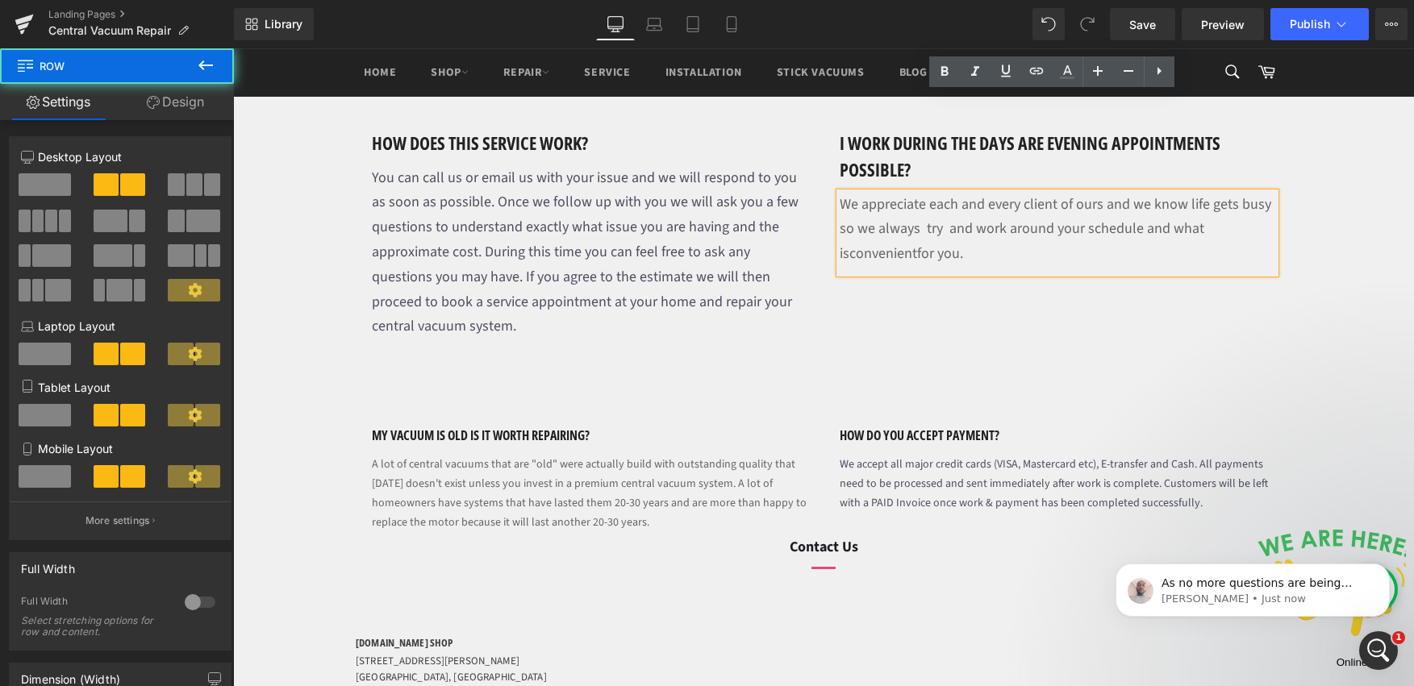
click at [518, 377] on div "my vacuum is old is it worth repairing? Heading A lot of central vacuums that a…" at bounding box center [824, 457] width 936 height 161
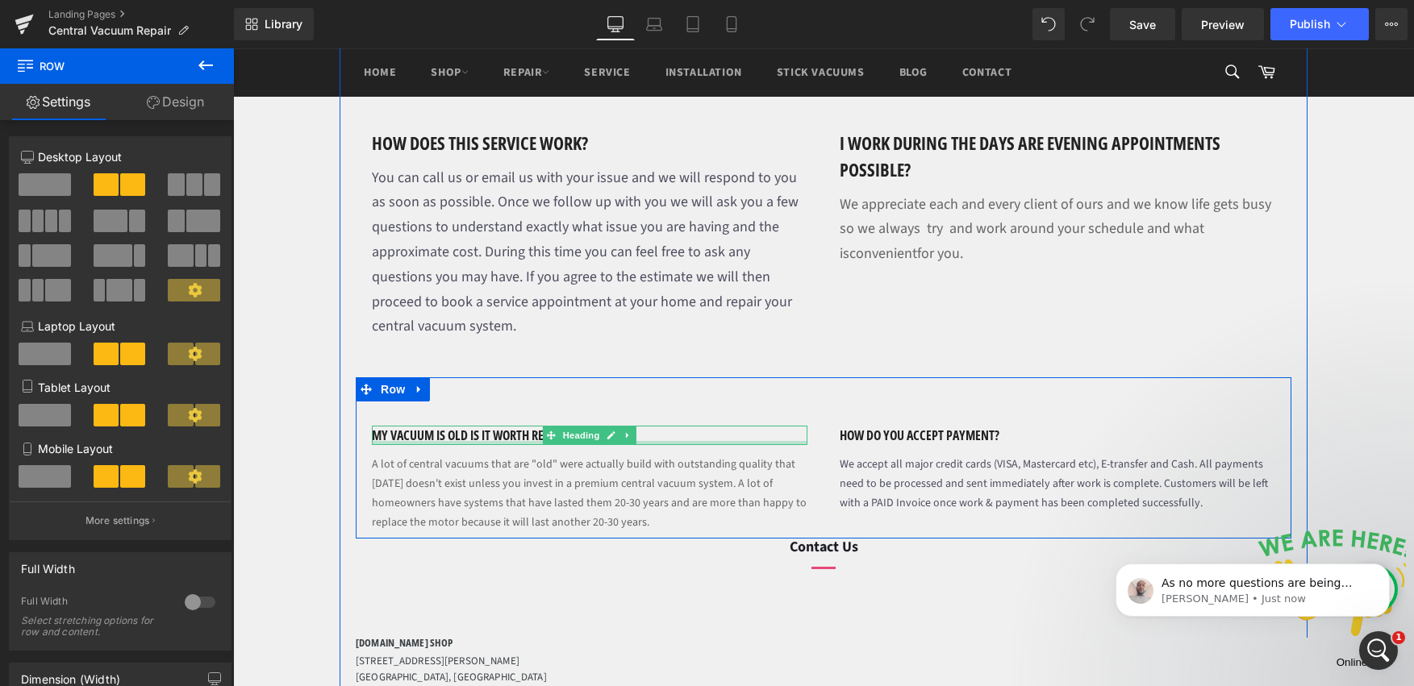
click at [474, 426] on div "my vacuum is old is it worth repairing? Heading A lot of central vacuums that a…" at bounding box center [590, 482] width 468 height 113
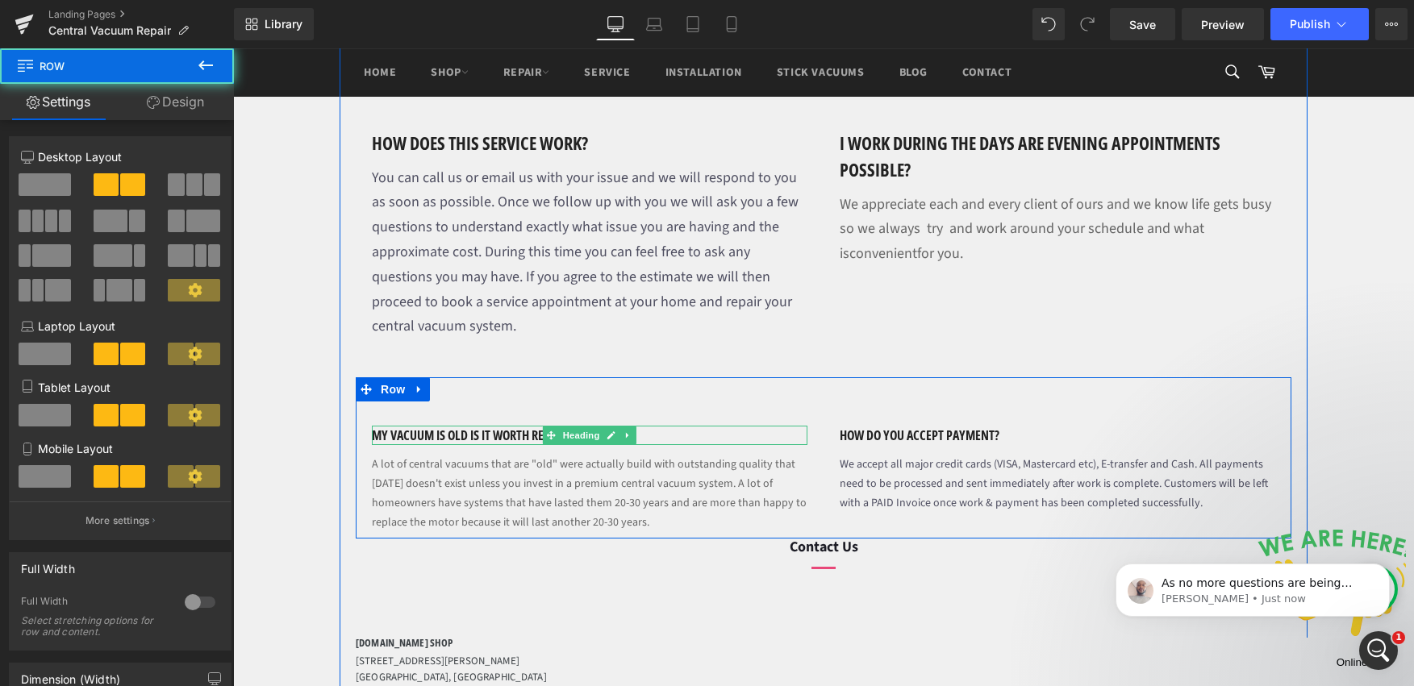
click at [484, 426] on h1 "my vacuum is old is it worth repairing?" at bounding box center [590, 435] width 436 height 19
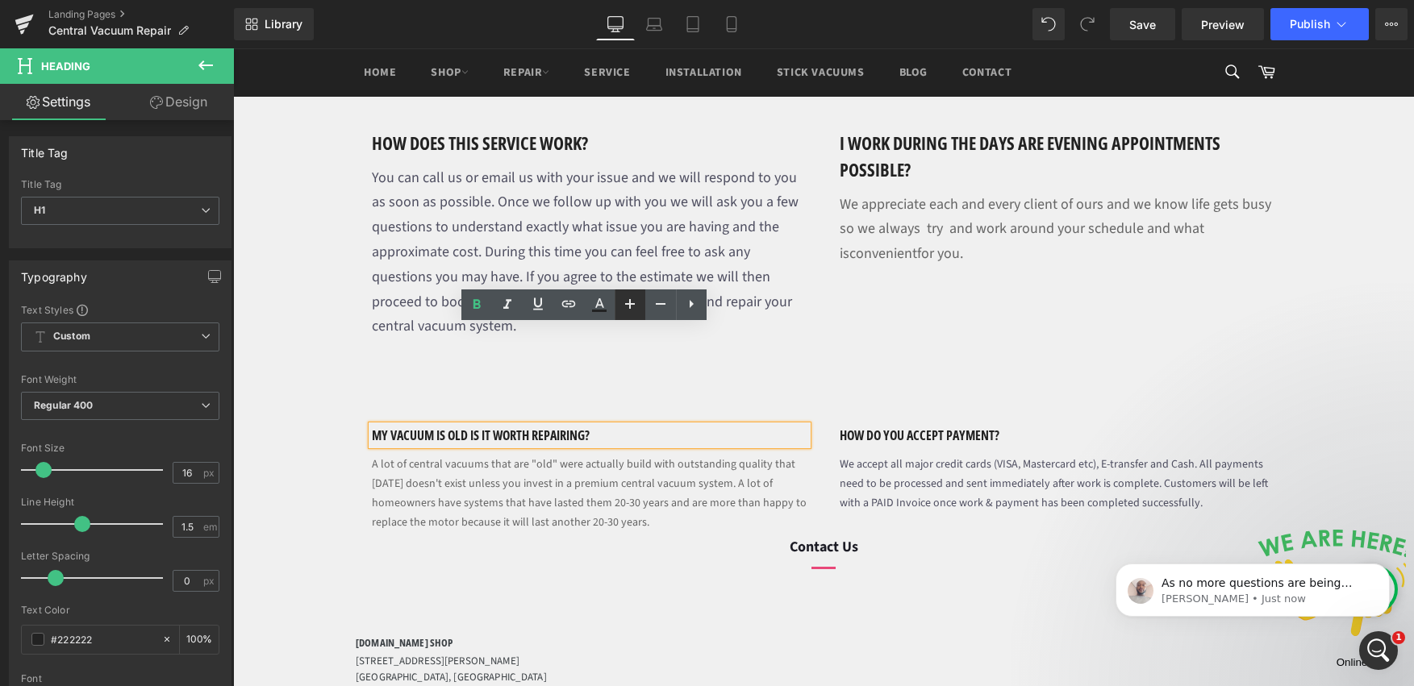
click at [625, 302] on icon at bounding box center [629, 303] width 19 height 19
type input "22"
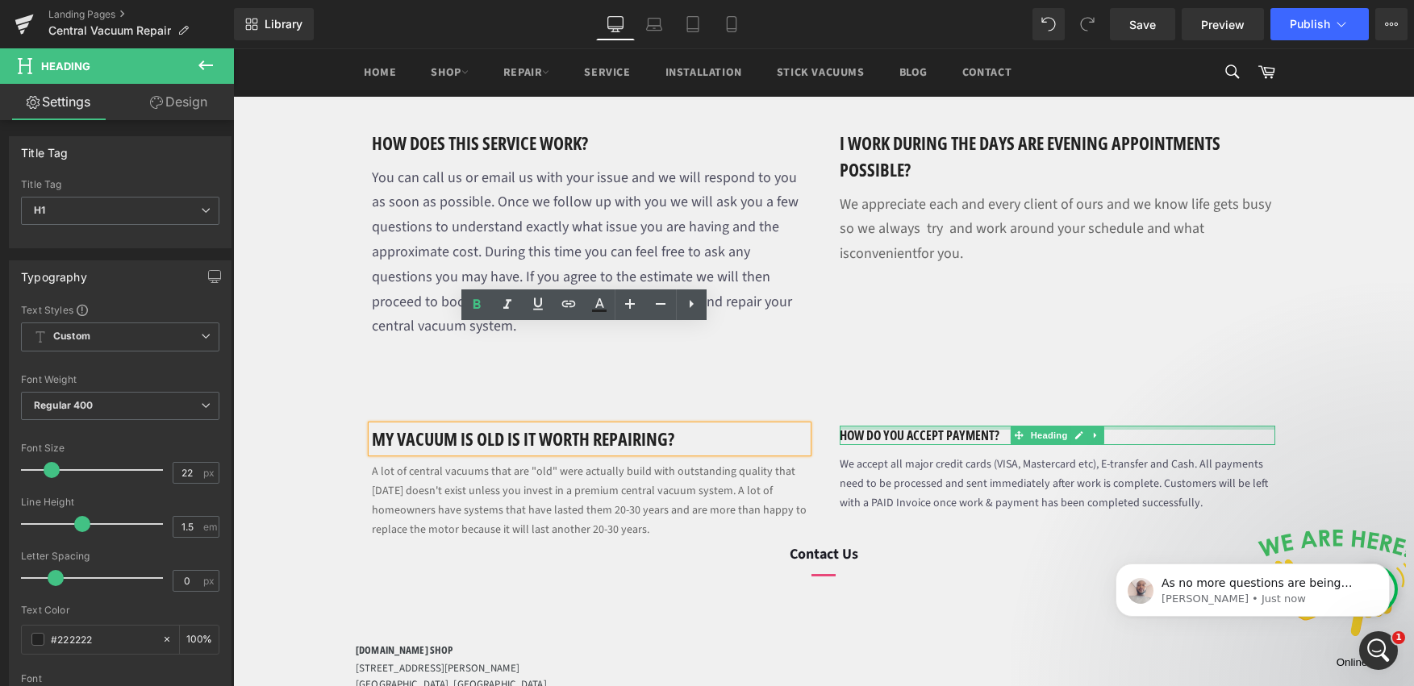
click at [912, 426] on div at bounding box center [1058, 428] width 436 height 4
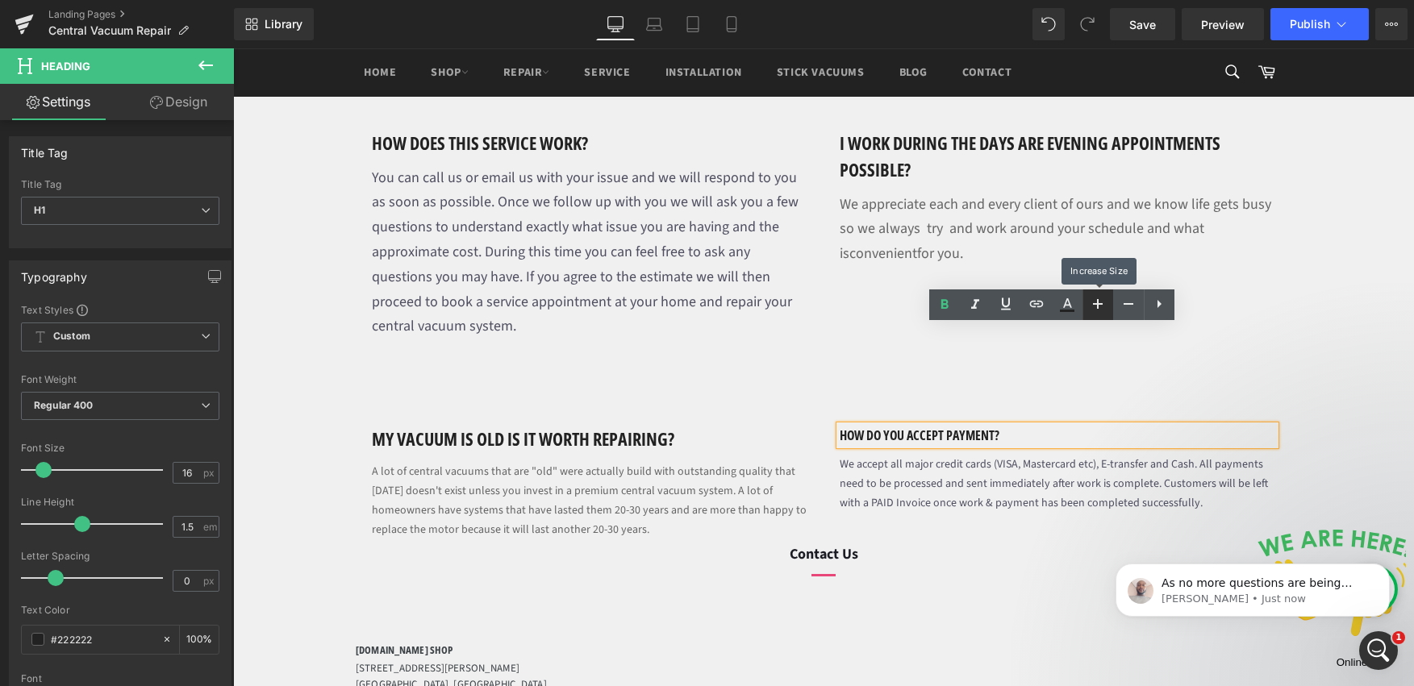
click at [1090, 309] on icon at bounding box center [1097, 303] width 19 height 19
click at [1091, 309] on icon at bounding box center [1097, 303] width 19 height 19
type input "22"
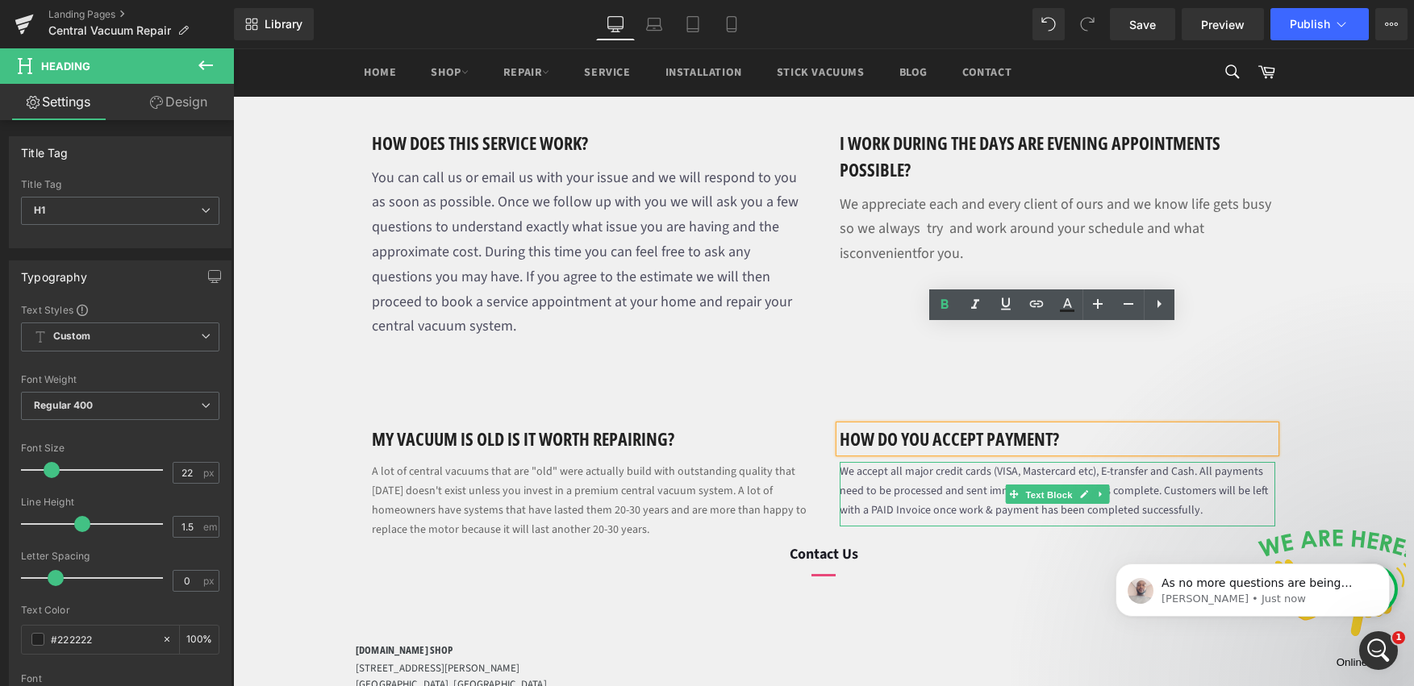
click at [1053, 486] on span "Text Block" at bounding box center [1048, 495] width 53 height 19
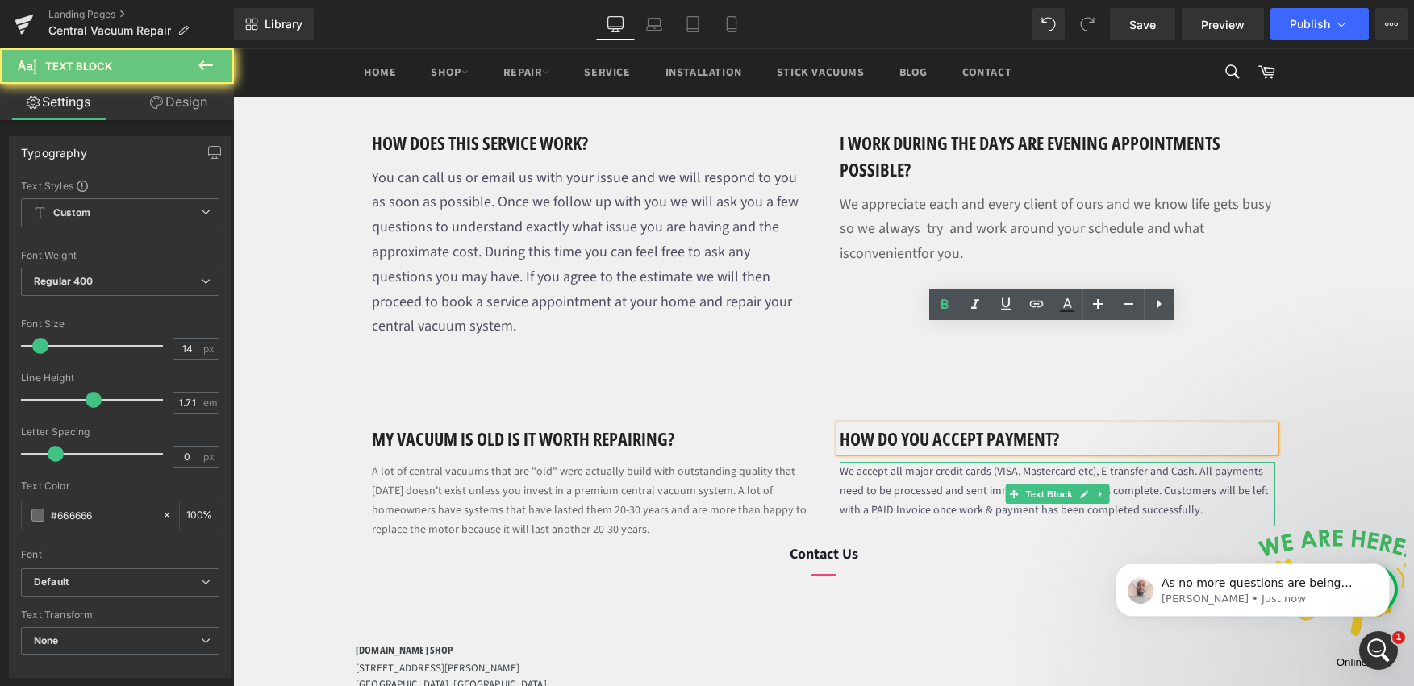
click at [1150, 464] on font "We accept all major credit cards (VISA, Mastercard etc), E-transfer and Cash. A…" at bounding box center [1054, 491] width 428 height 55
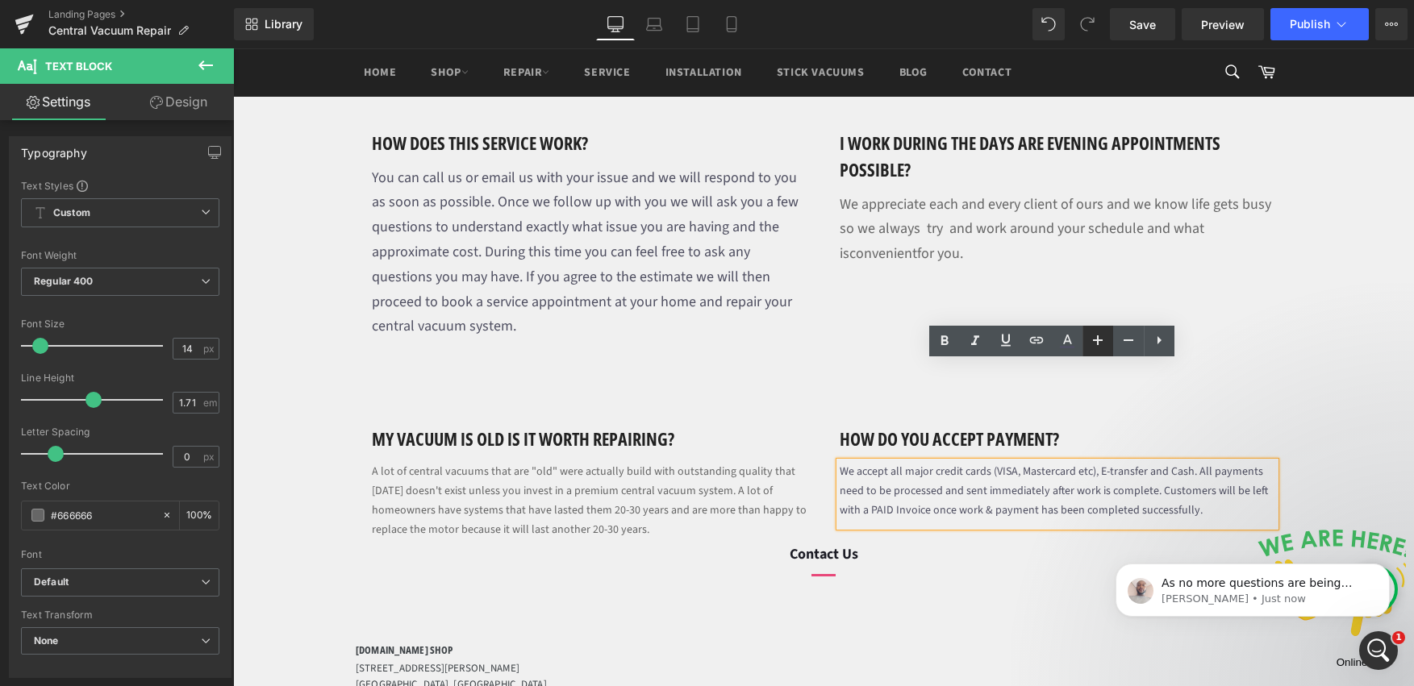
click at [1107, 335] on link at bounding box center [1097, 341] width 31 height 31
type input "16"
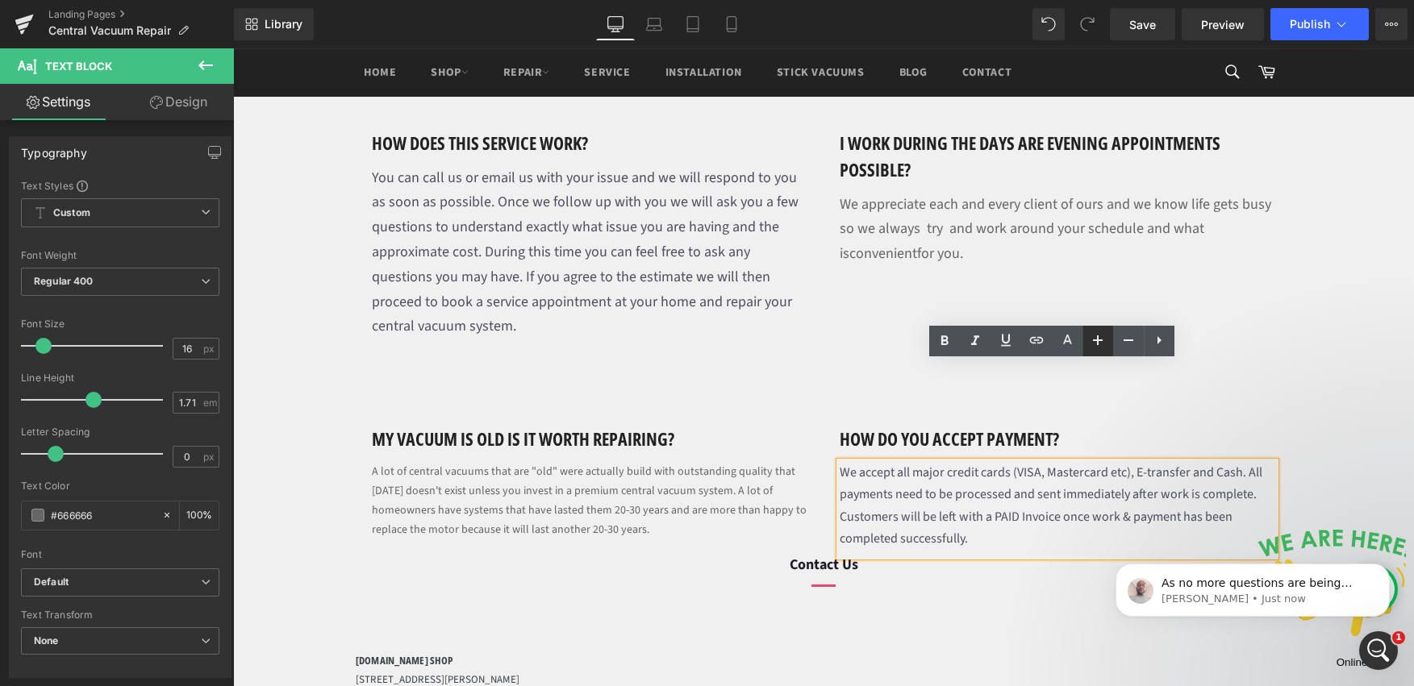
click at [1107, 335] on link at bounding box center [1097, 341] width 31 height 31
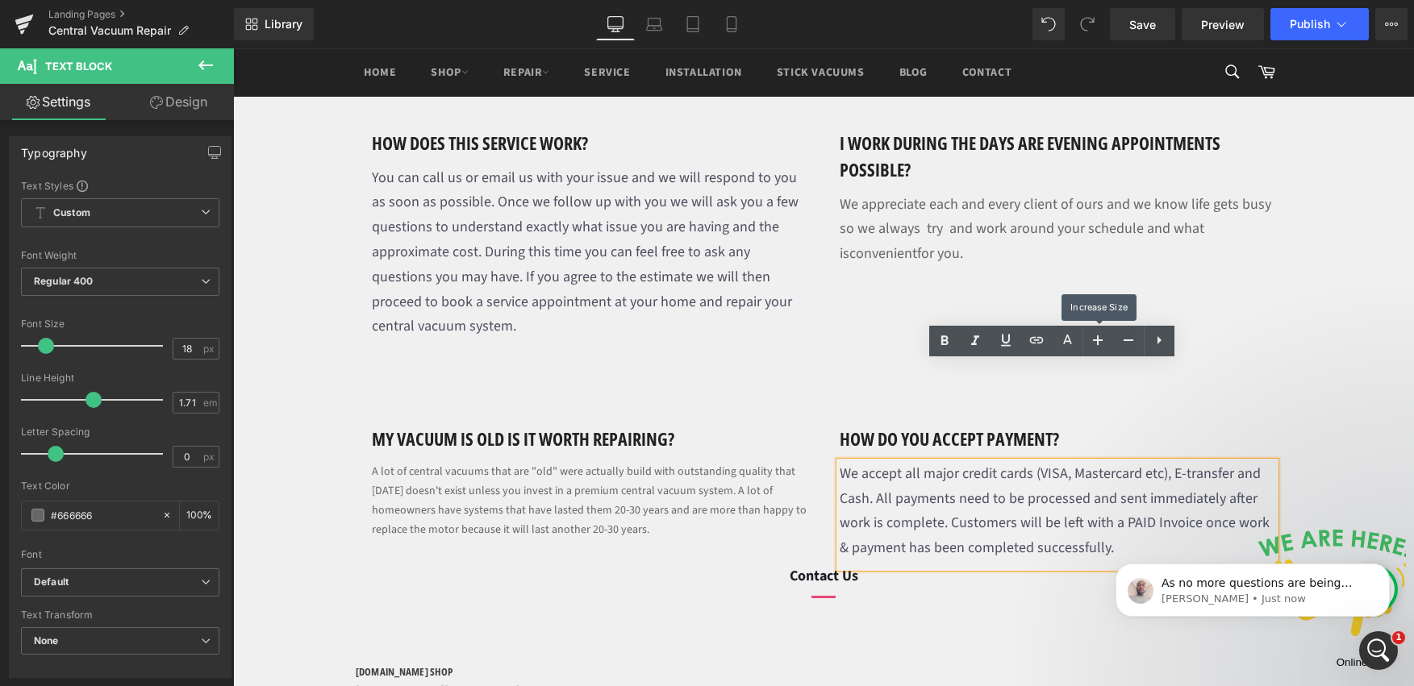
click at [528, 462] on p "A lot of central vacuums that are "old" were actually build with outstanding qu…" at bounding box center [590, 504] width 436 height 84
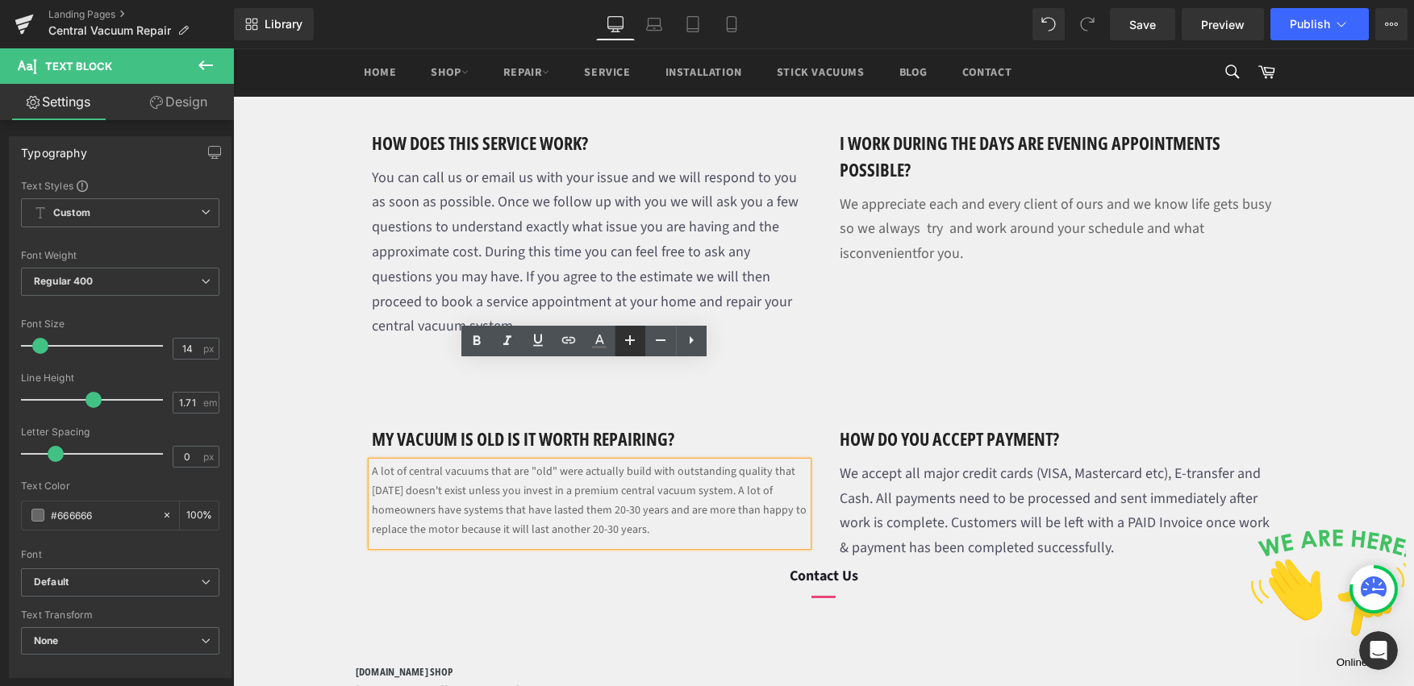
click at [636, 348] on icon at bounding box center [629, 340] width 19 height 19
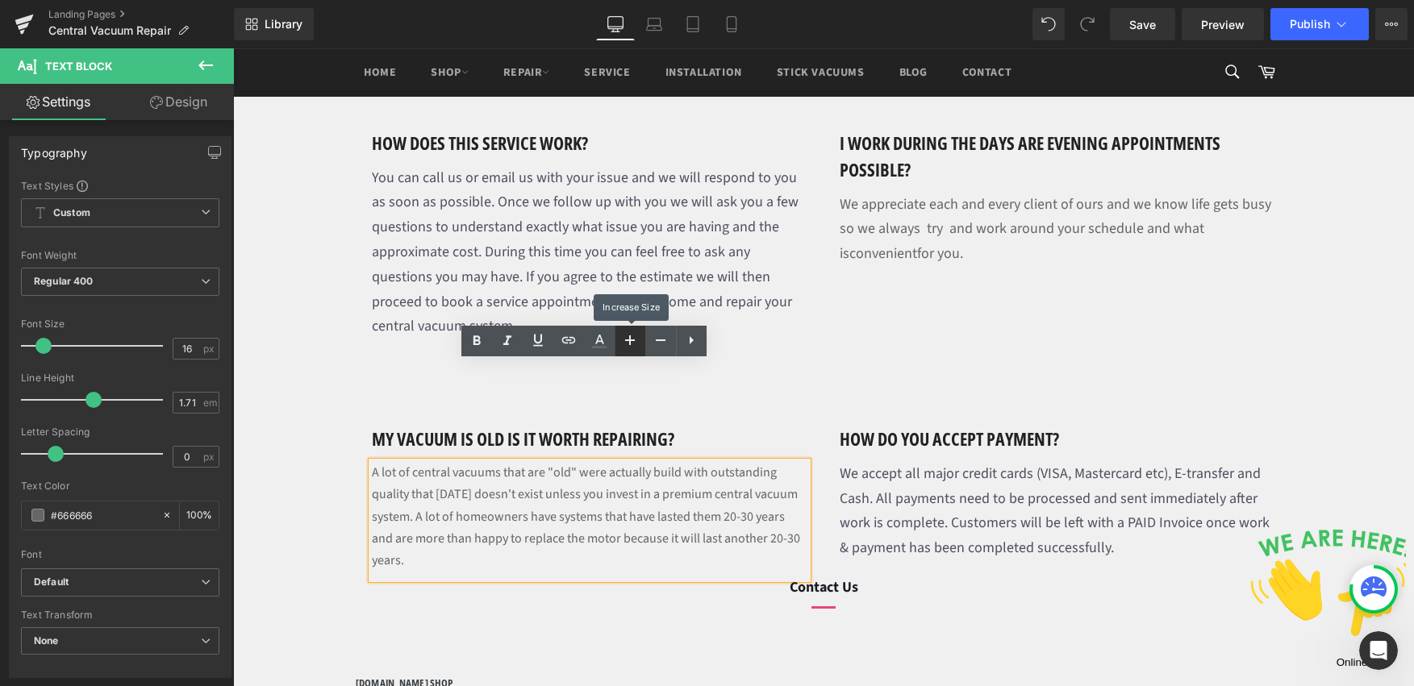
click at [637, 347] on icon at bounding box center [629, 340] width 19 height 19
type input "18"
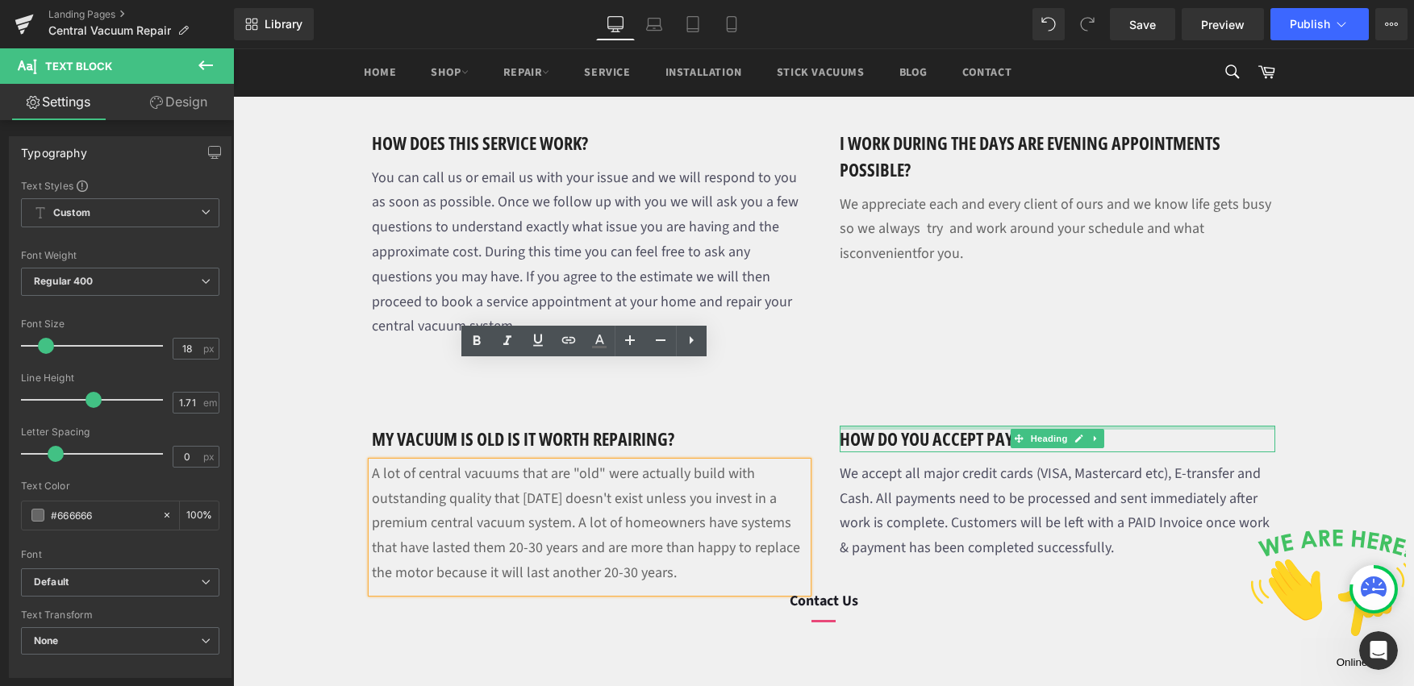
click at [961, 426] on h1 "How do you accept payment?" at bounding box center [1058, 439] width 436 height 27
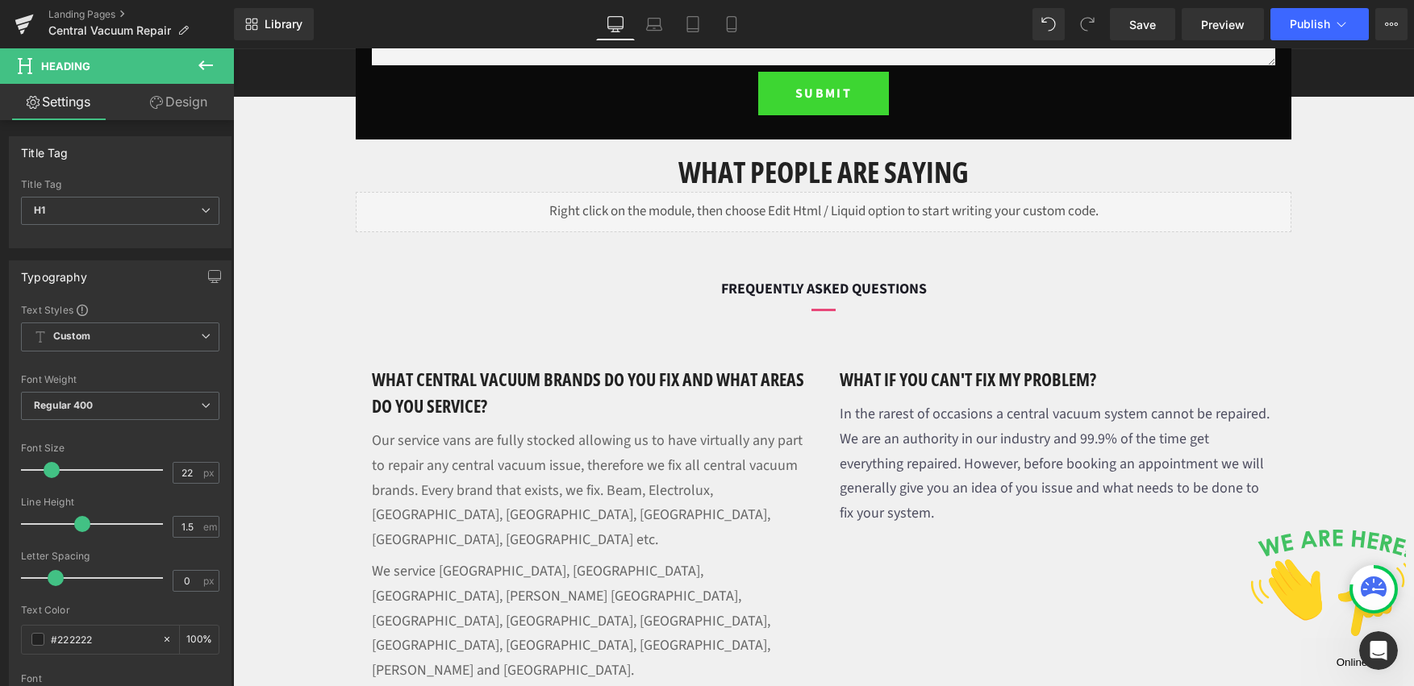
scroll to position [954, 0]
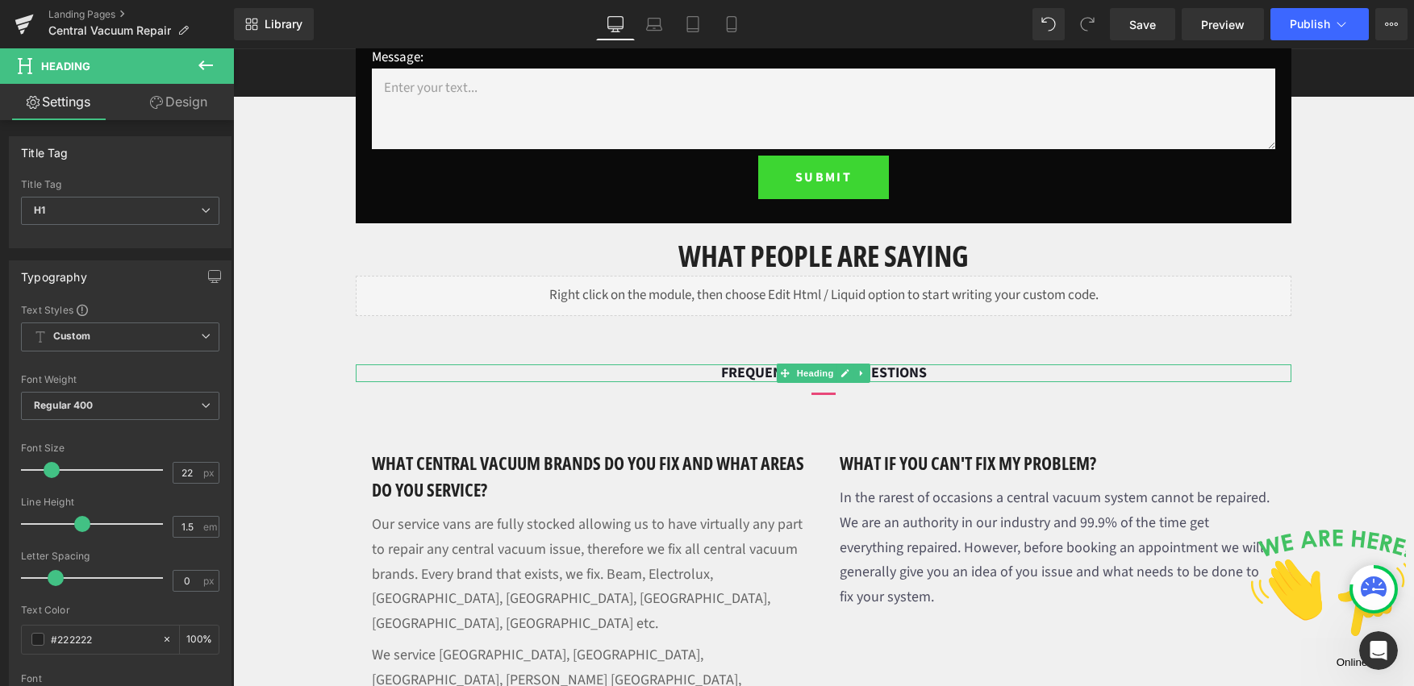
click at [786, 371] on span at bounding box center [785, 373] width 17 height 19
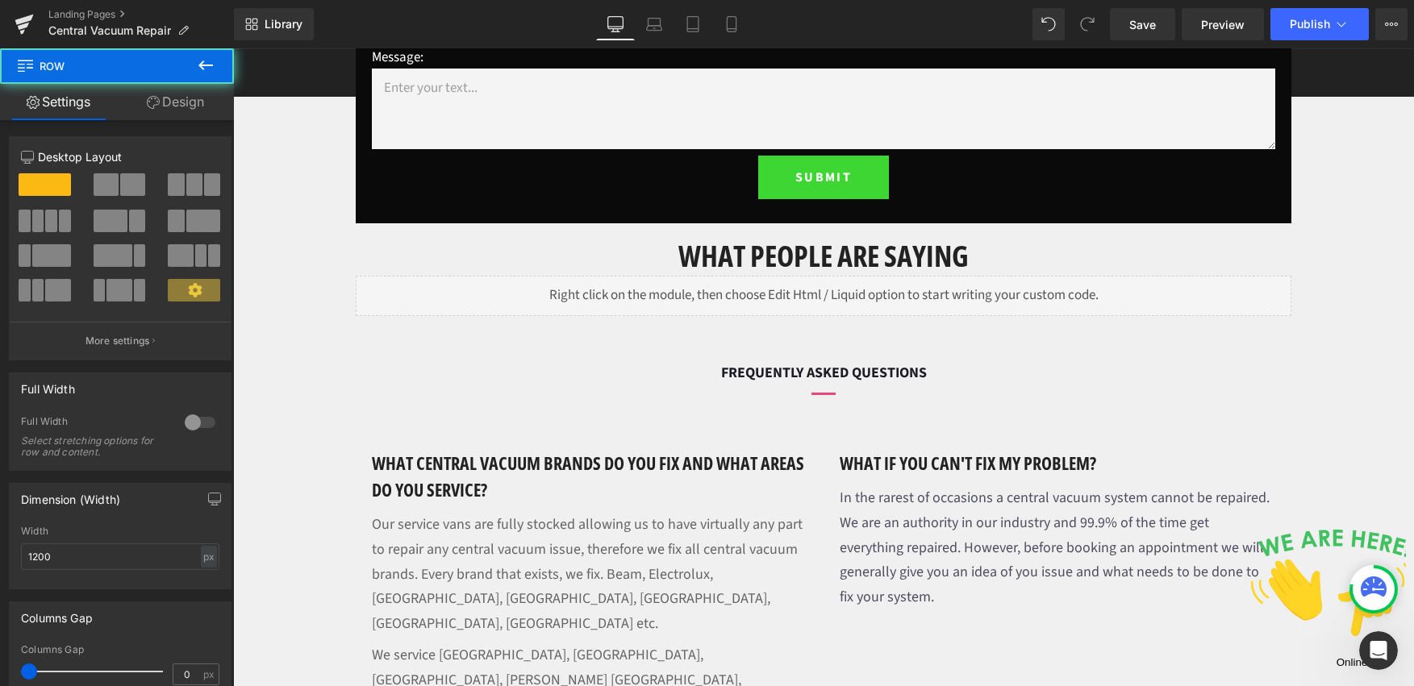
click at [233, 48] on div at bounding box center [233, 48] width 0 height 0
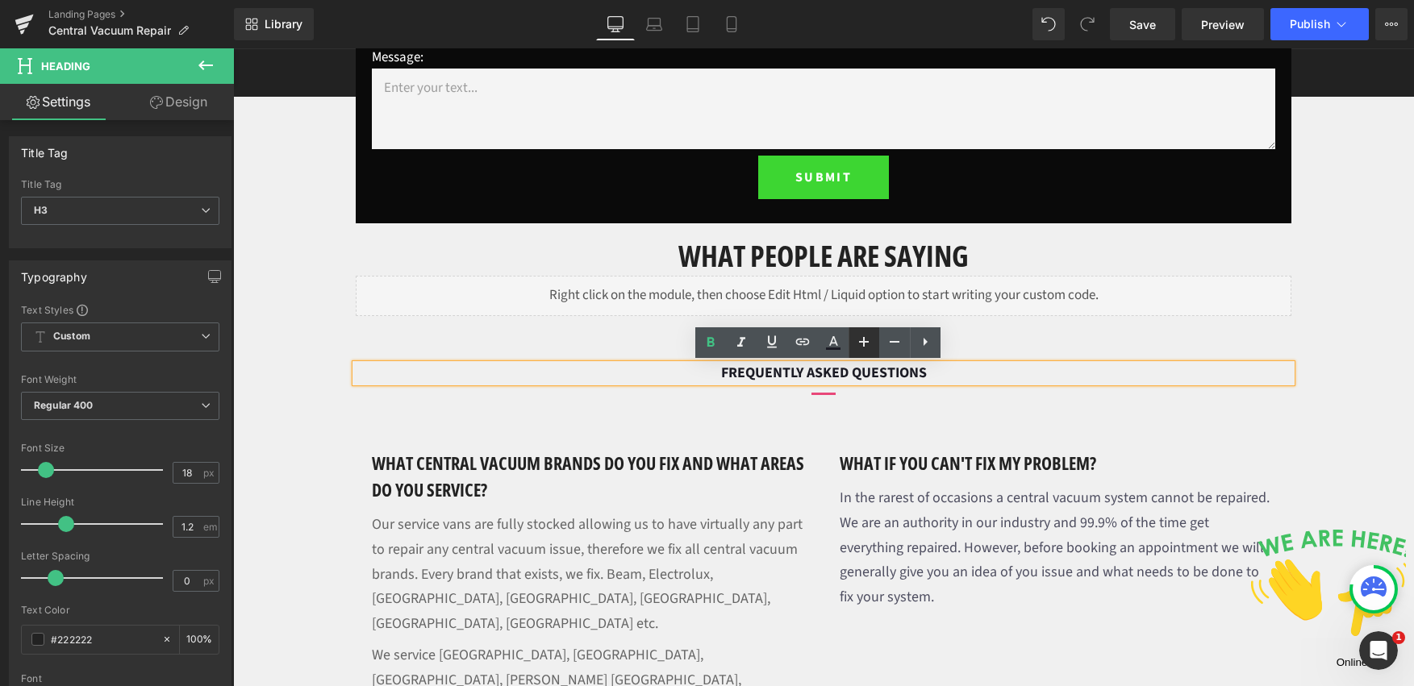
click at [857, 344] on icon at bounding box center [863, 341] width 19 height 19
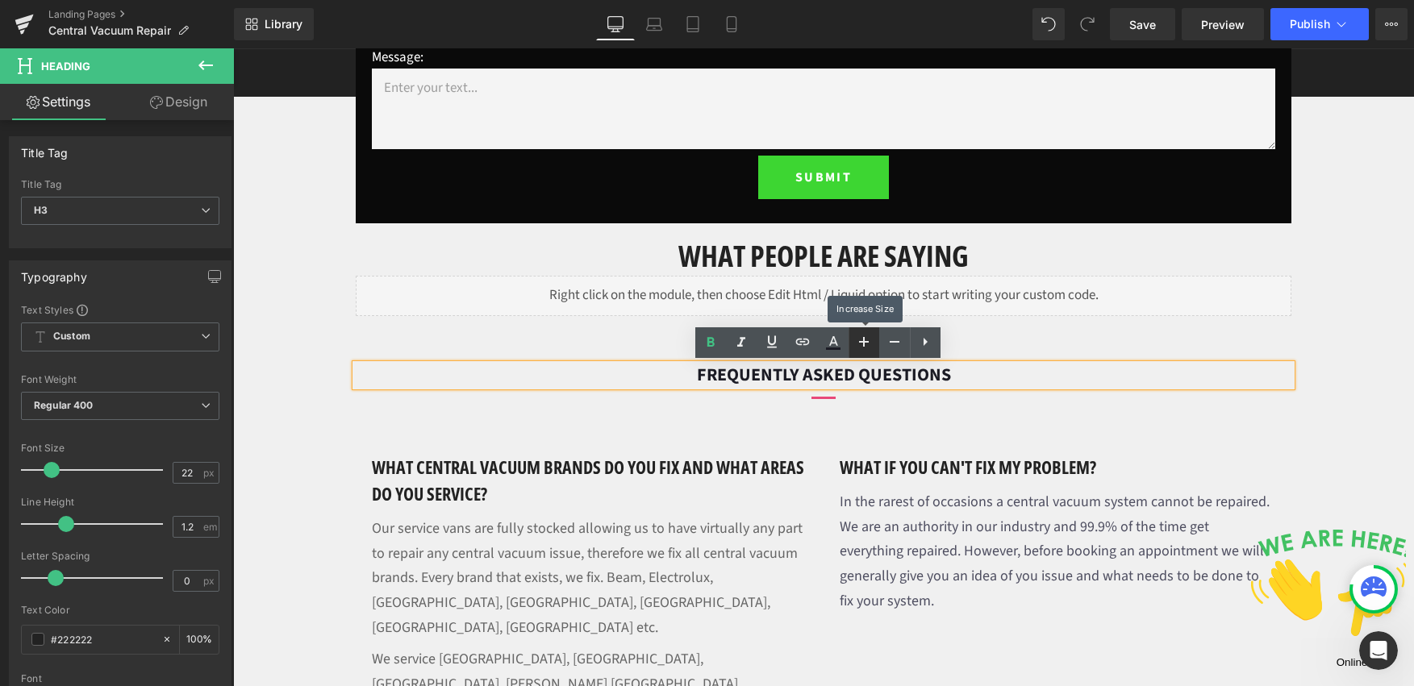
click at [857, 344] on icon at bounding box center [863, 341] width 19 height 19
type input "24"
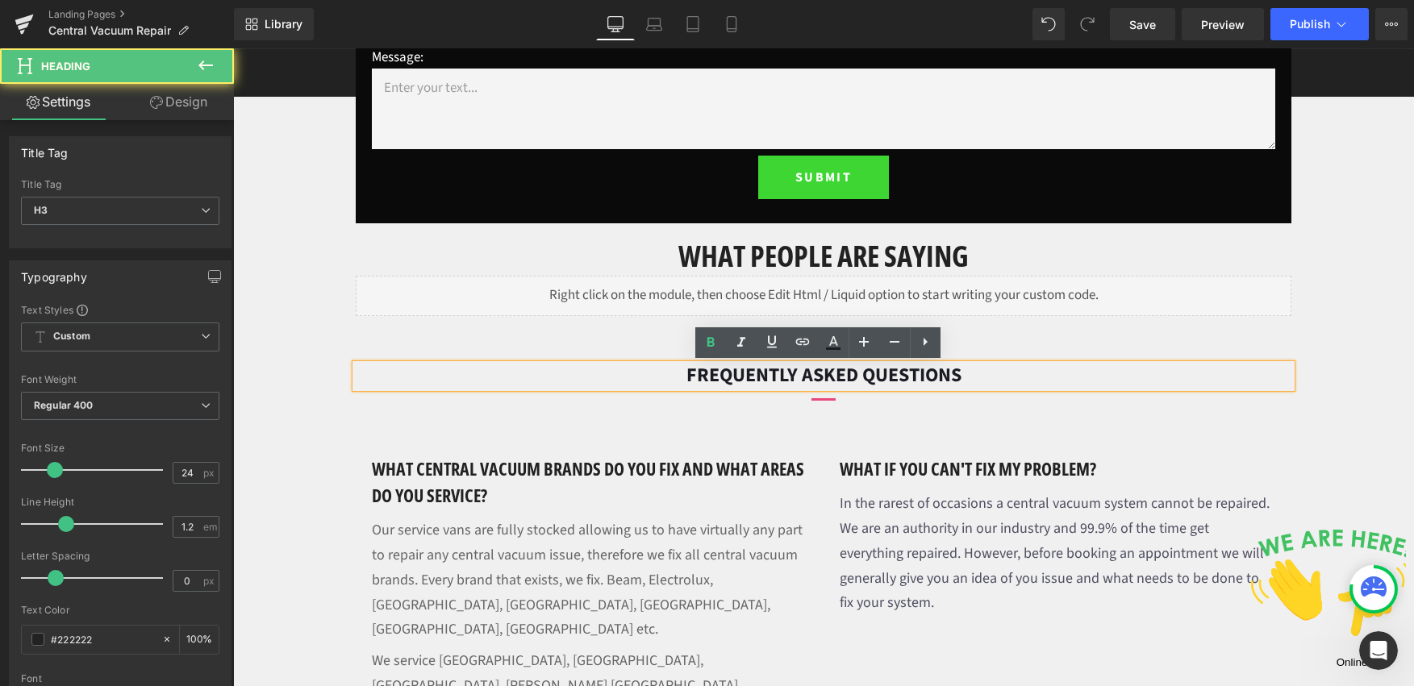
click at [963, 373] on h3 "FREQUENTLY ASKED QUESTIONS" at bounding box center [824, 376] width 936 height 23
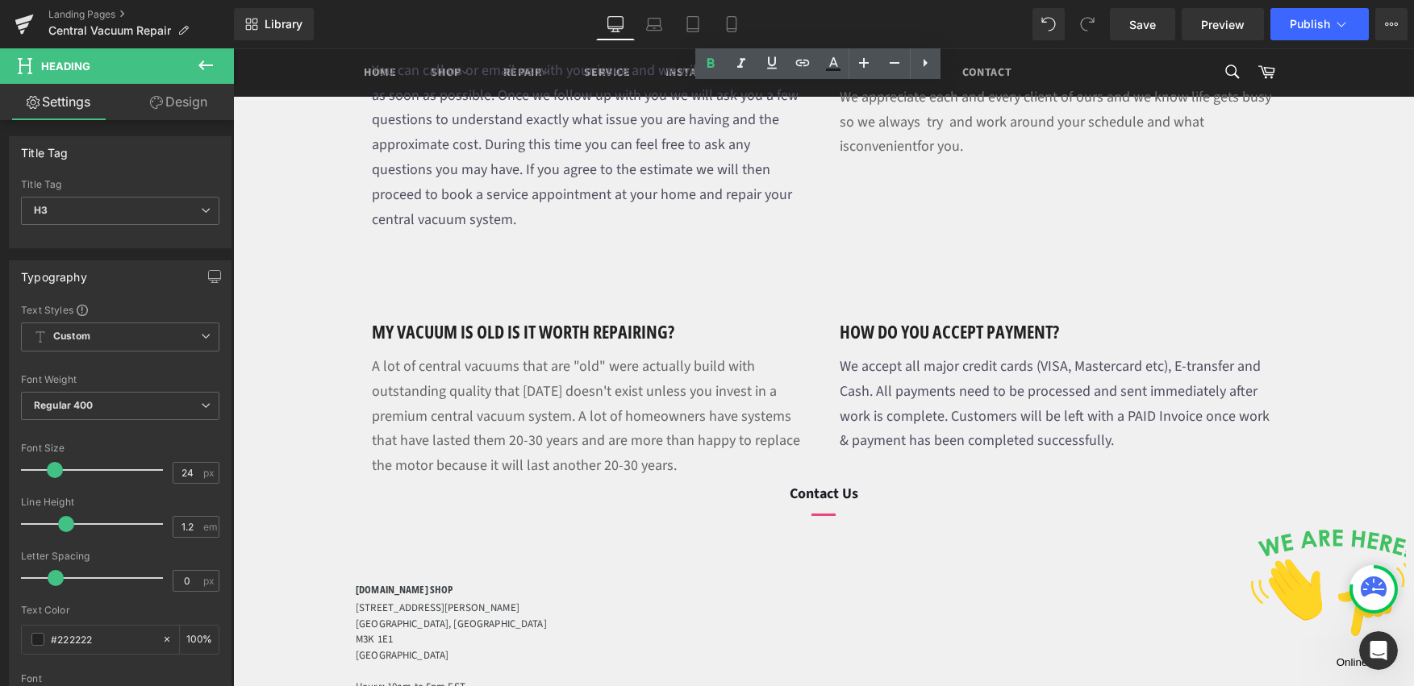
scroll to position [1845, 0]
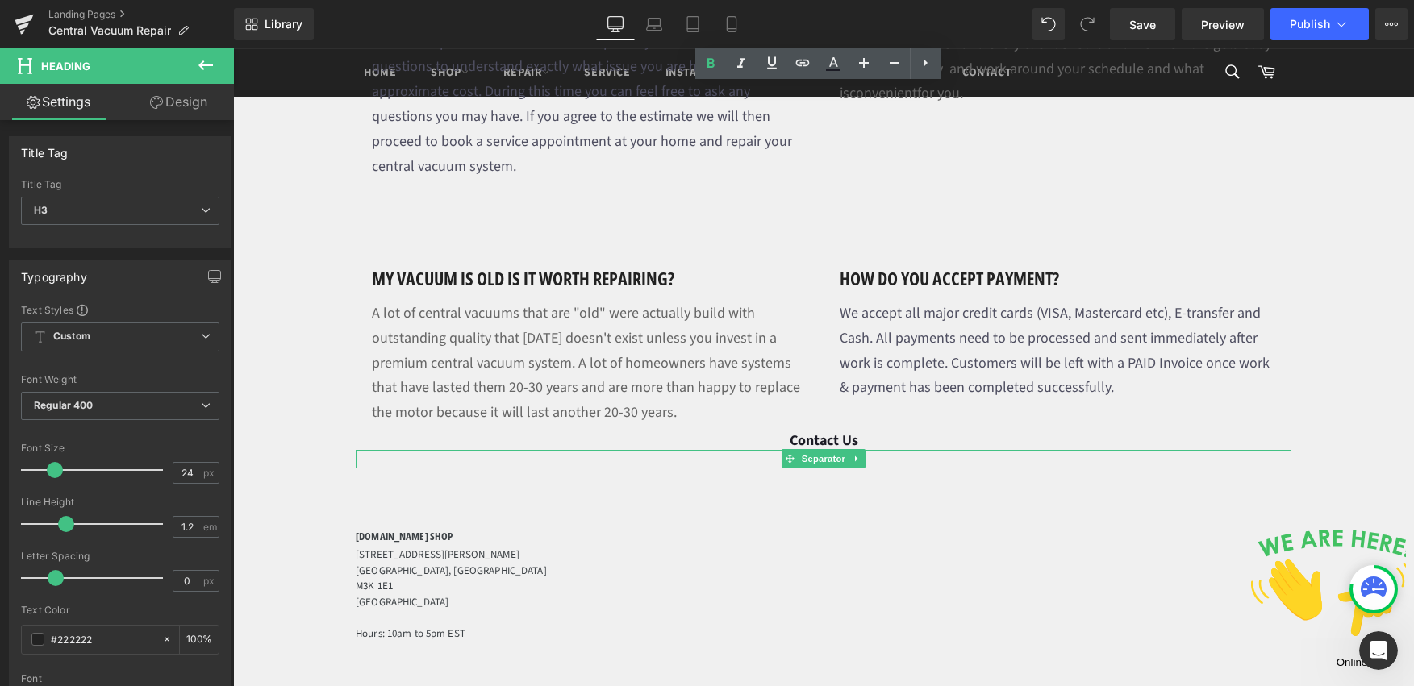
click at [832, 432] on div "Contact Us Heading" at bounding box center [824, 441] width 936 height 18
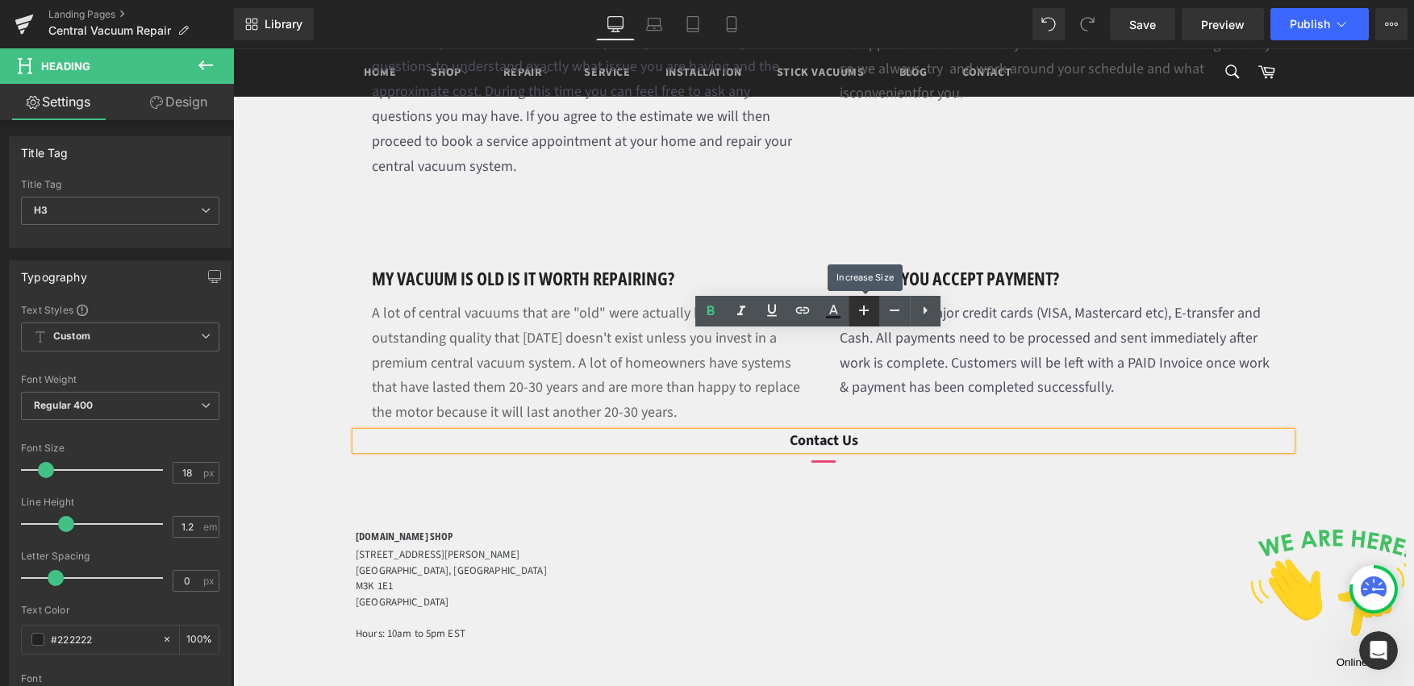
click at [865, 313] on icon at bounding box center [863, 310] width 19 height 19
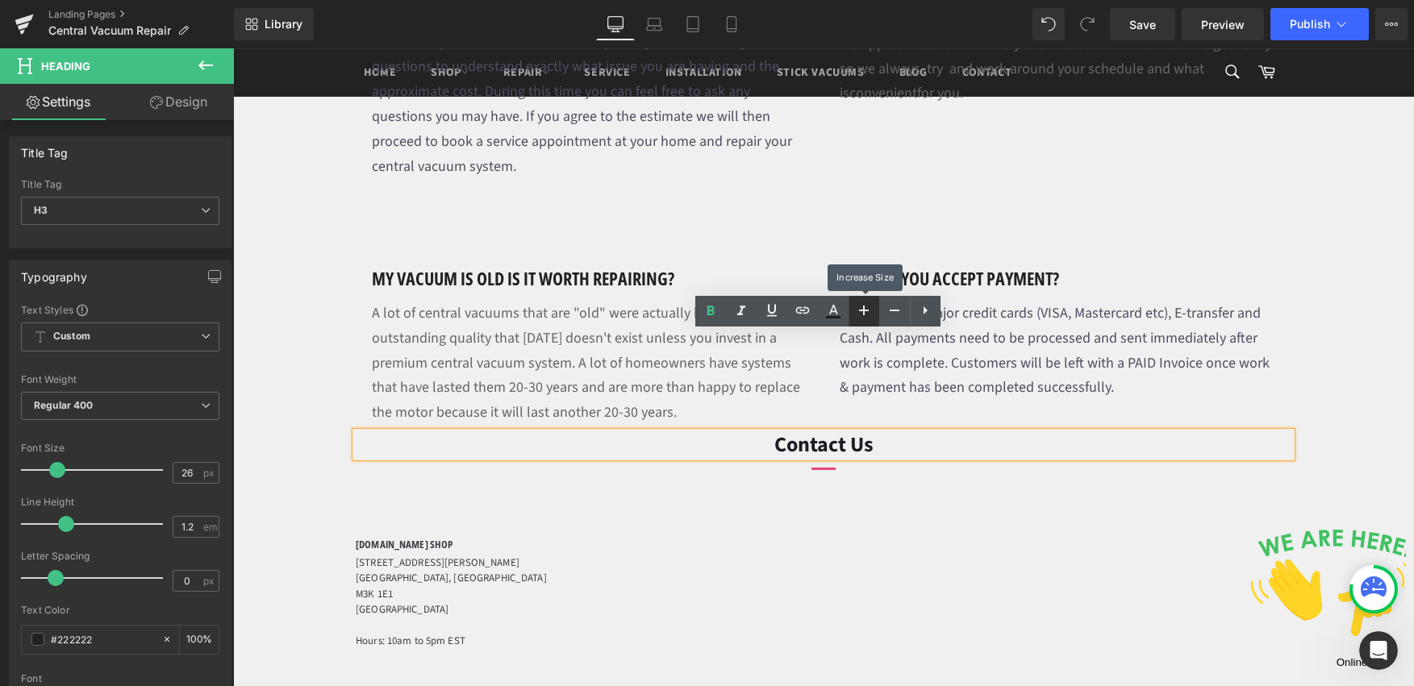
type input "28"
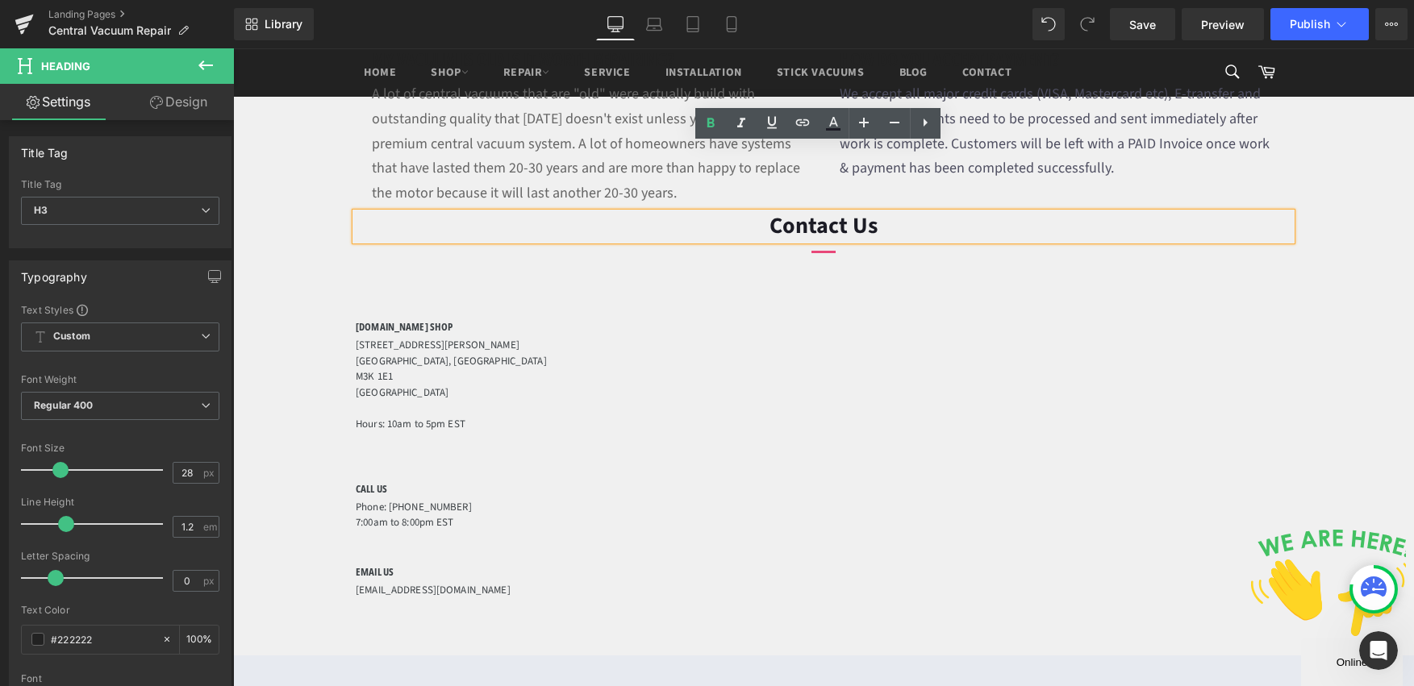
scroll to position [2065, 0]
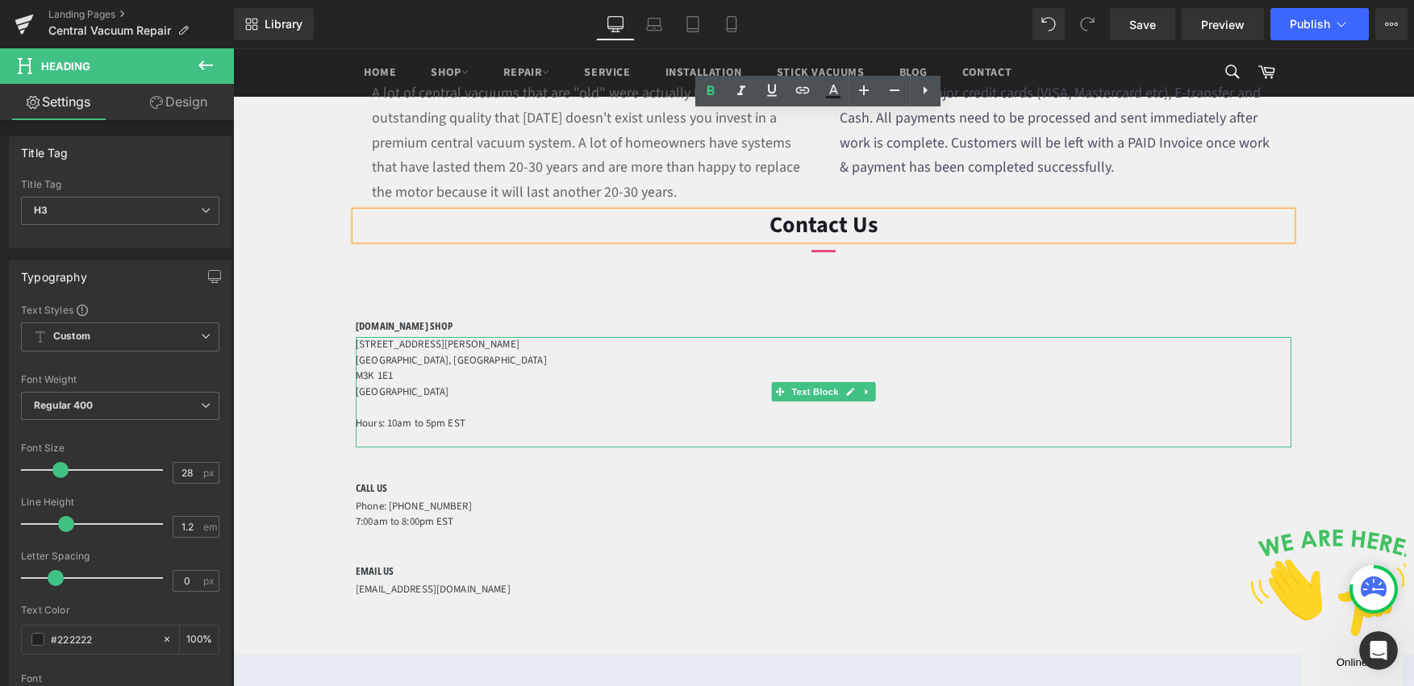
click at [444, 353] on p "Toronto, ON" at bounding box center [824, 361] width 936 height 16
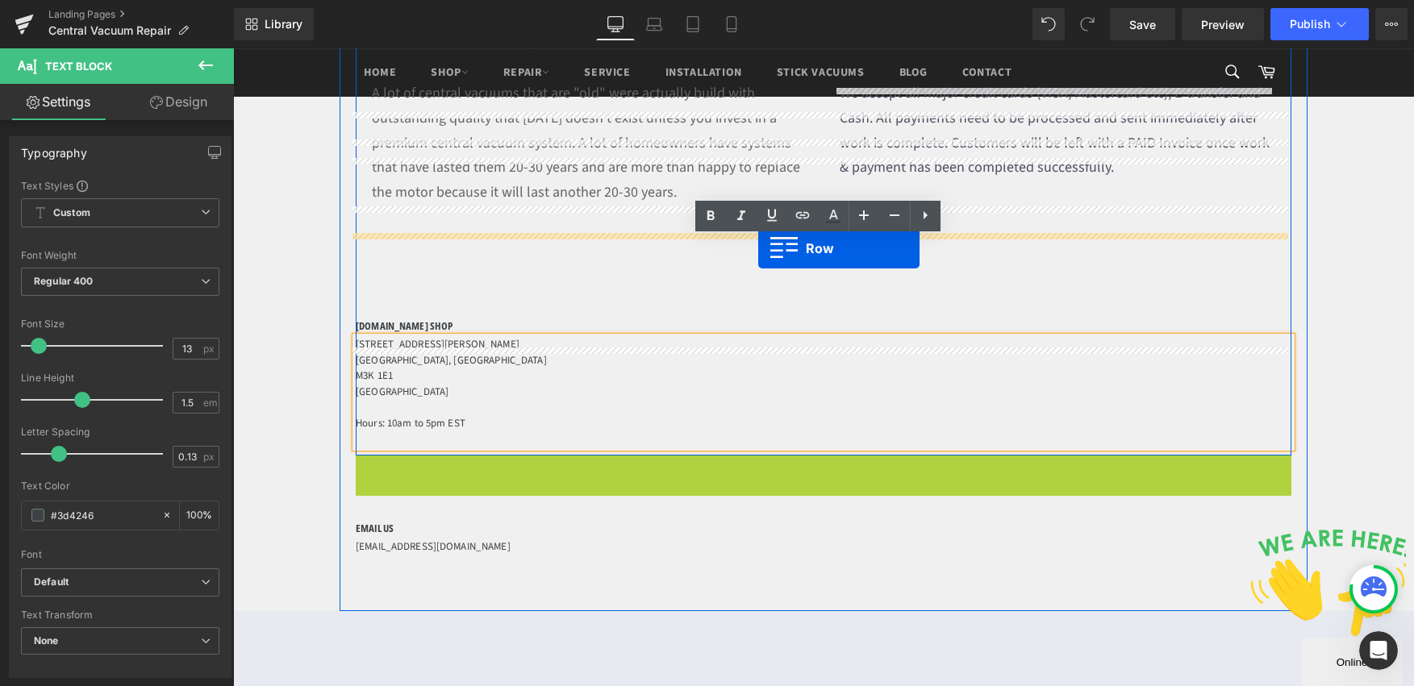
drag, startPoint x: 369, startPoint y: 367, endPoint x: 758, endPoint y: 248, distance: 406.5
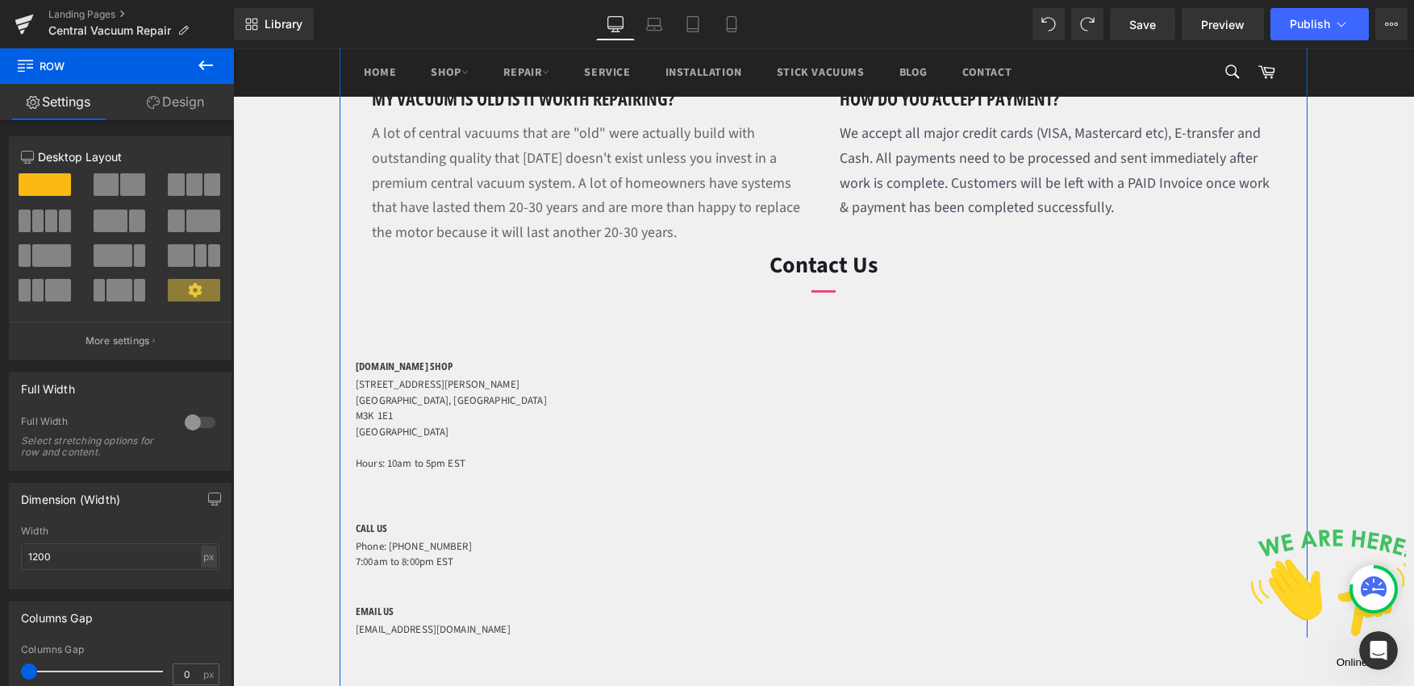
scroll to position [2026, 0]
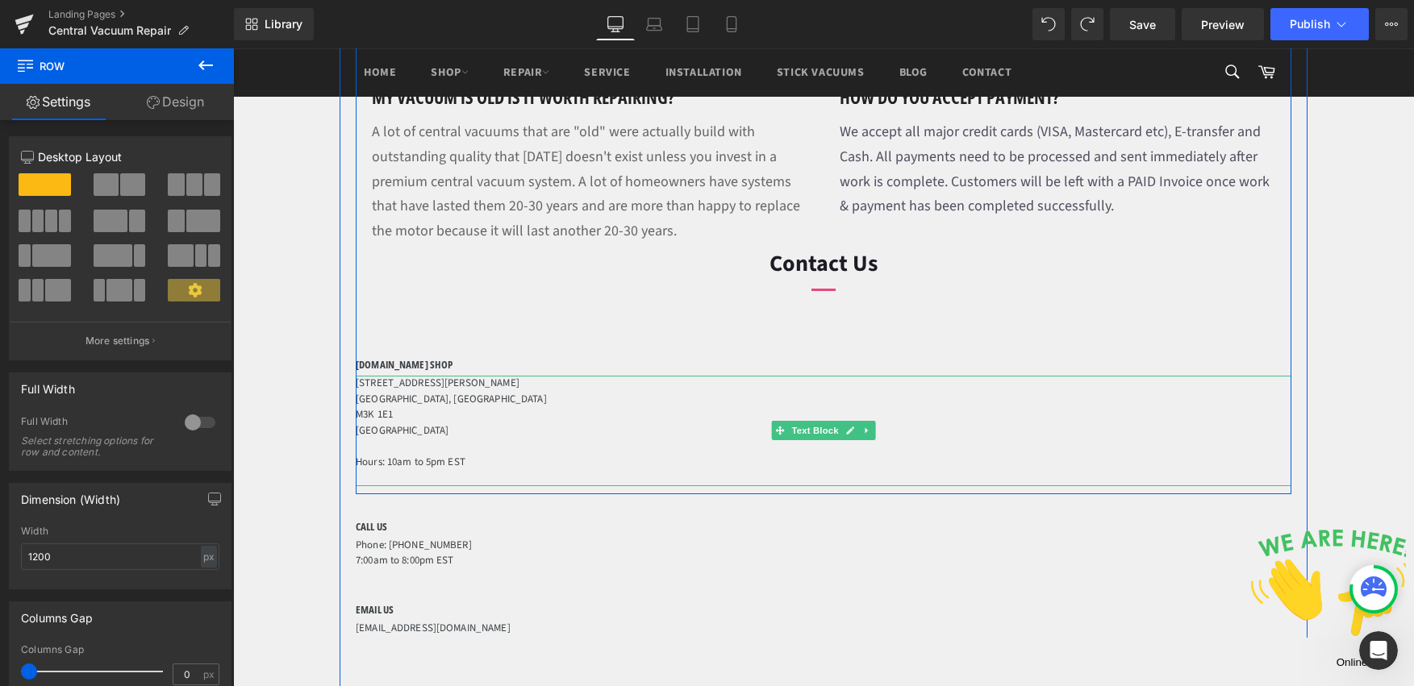
click at [674, 439] on p at bounding box center [824, 447] width 936 height 16
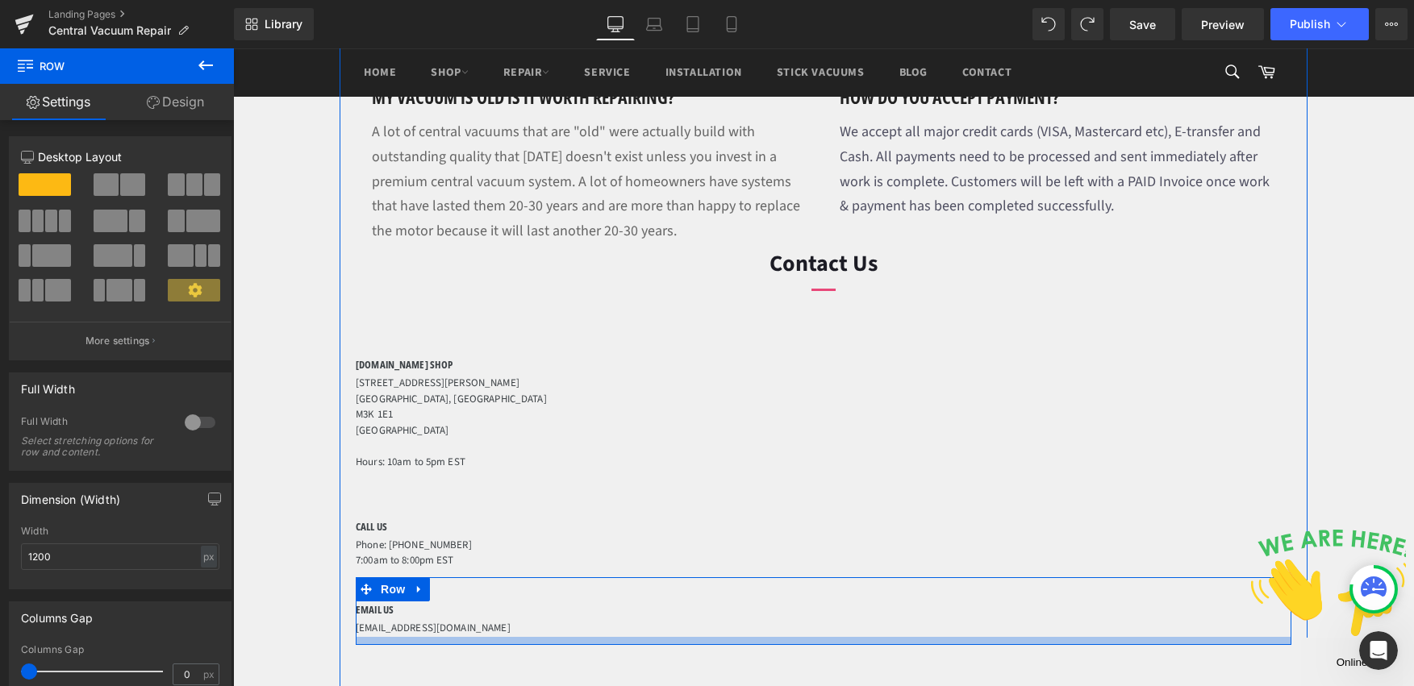
click at [657, 637] on div at bounding box center [824, 641] width 936 height 8
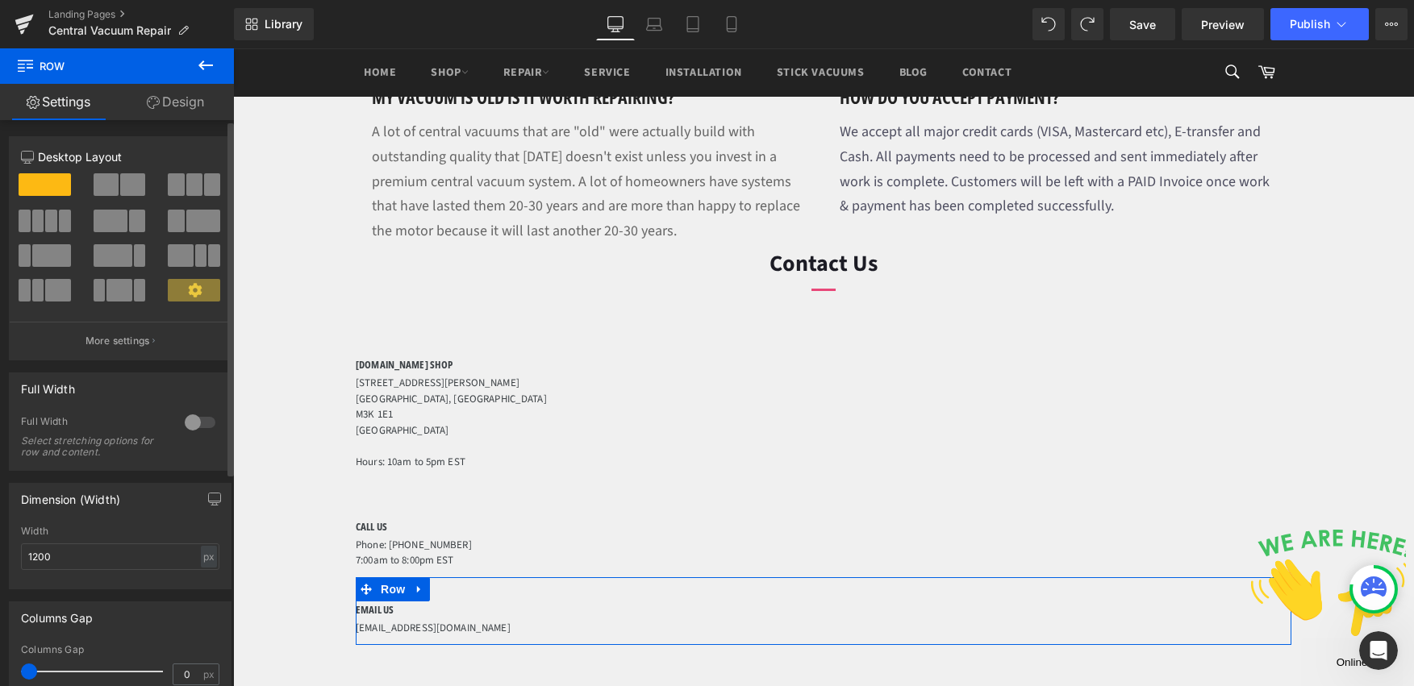
click at [174, 179] on span at bounding box center [176, 184] width 16 height 23
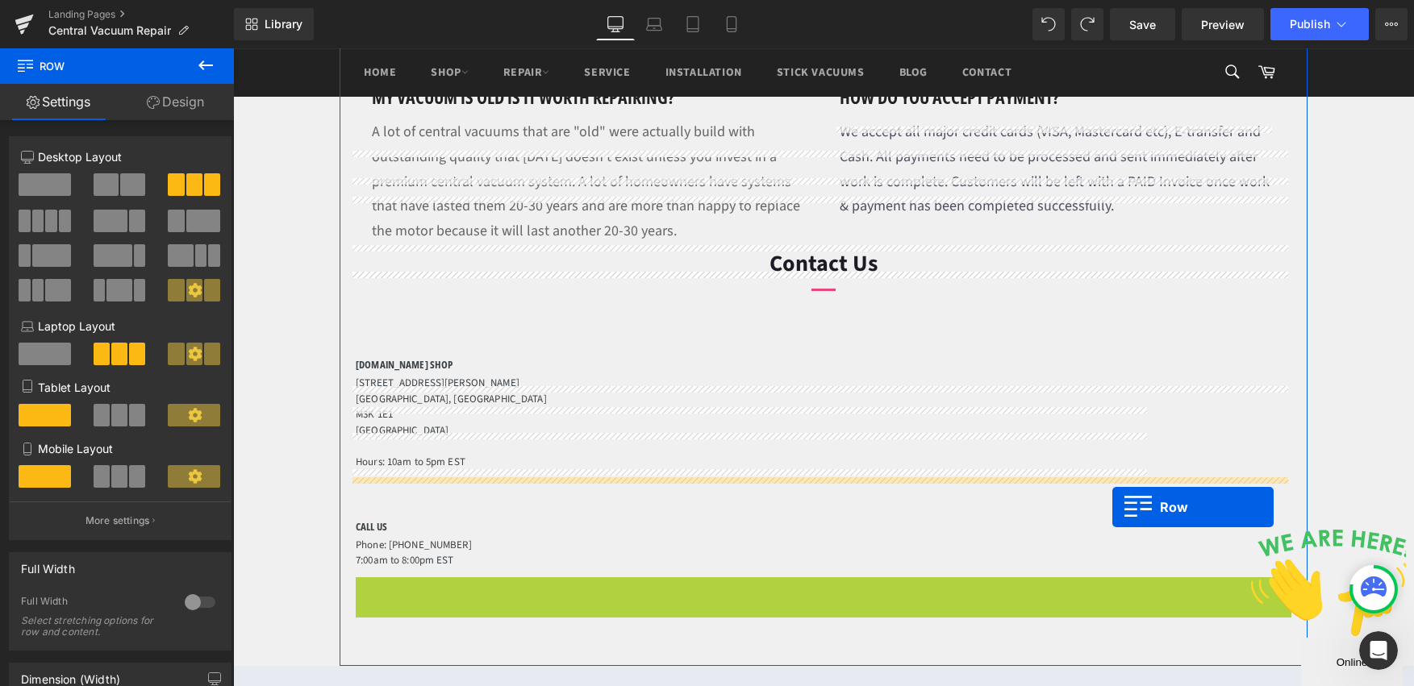
drag, startPoint x: 362, startPoint y: 489, endPoint x: 1112, endPoint y: 507, distance: 750.4
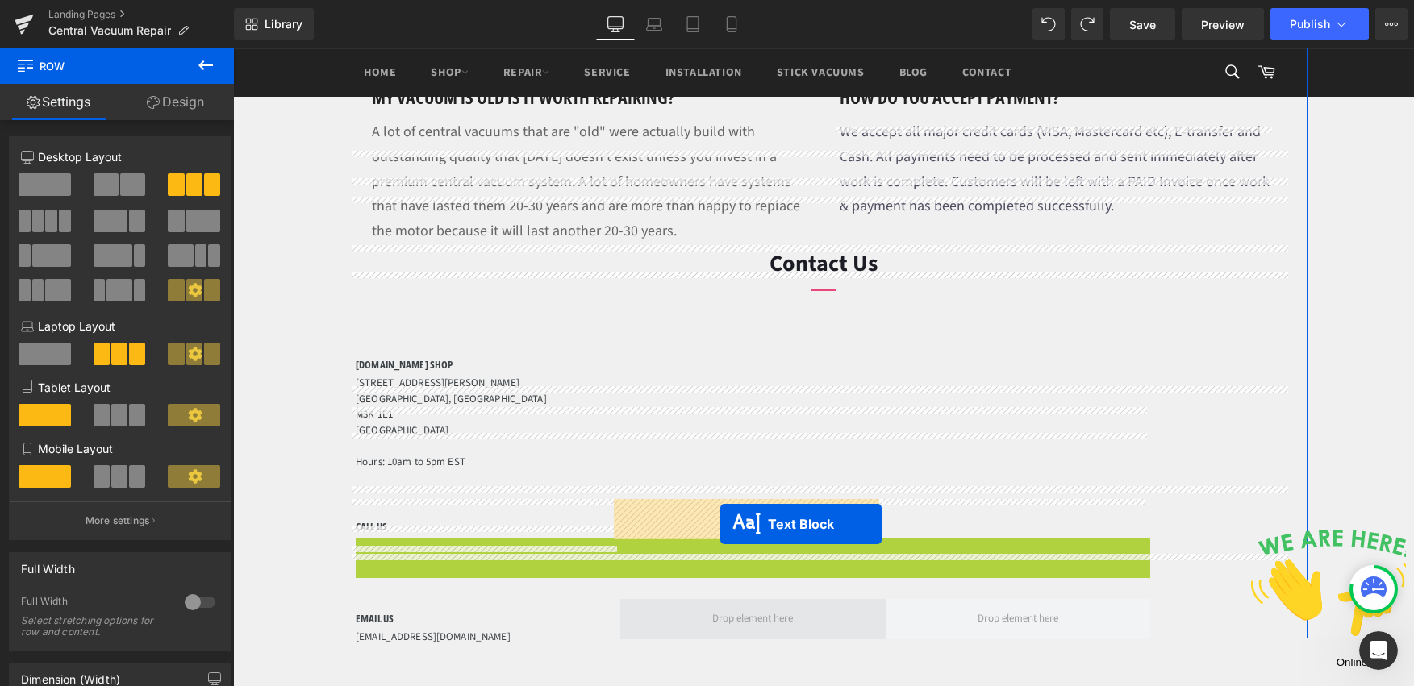
drag, startPoint x: 720, startPoint y: 452, endPoint x: 720, endPoint y: 524, distance: 72.6
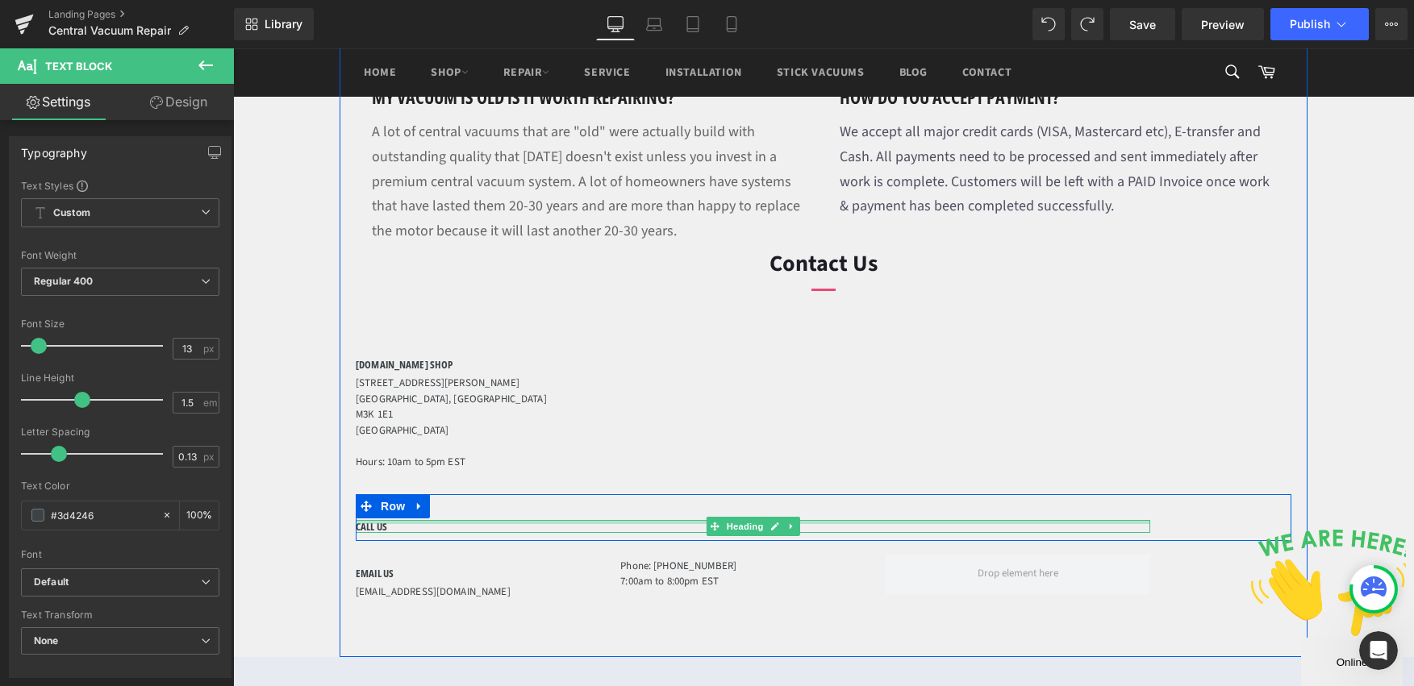
click at [361, 520] on div at bounding box center [753, 522] width 794 height 4
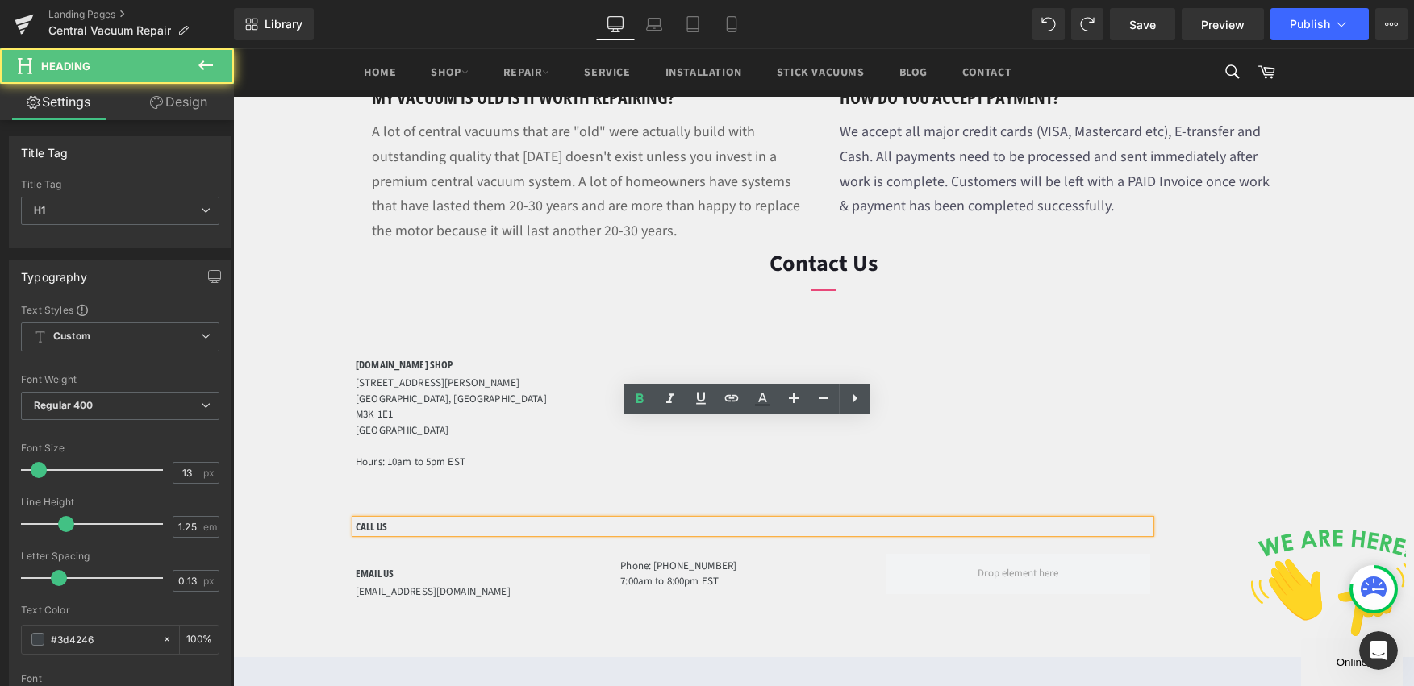
click at [419, 520] on h1 "CALL US" at bounding box center [753, 526] width 794 height 13
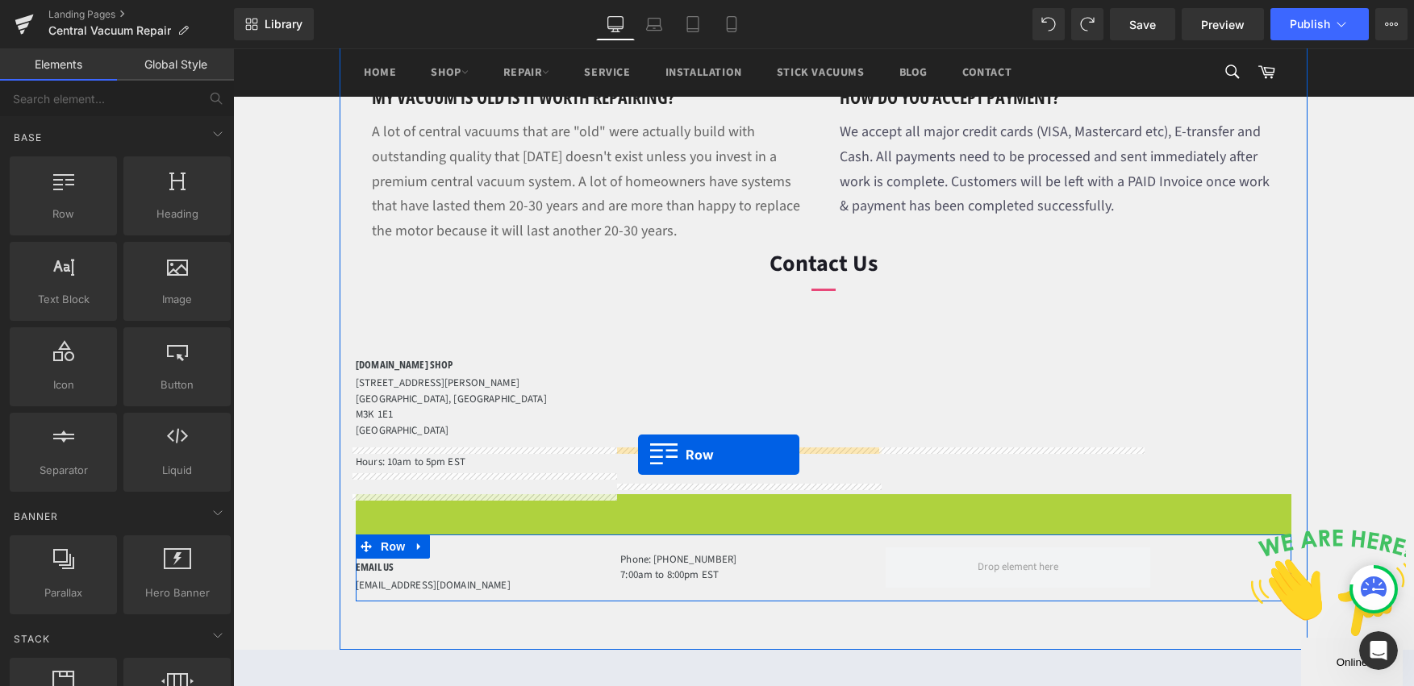
drag, startPoint x: 363, startPoint y: 405, endPoint x: 638, endPoint y: 455, distance: 279.6
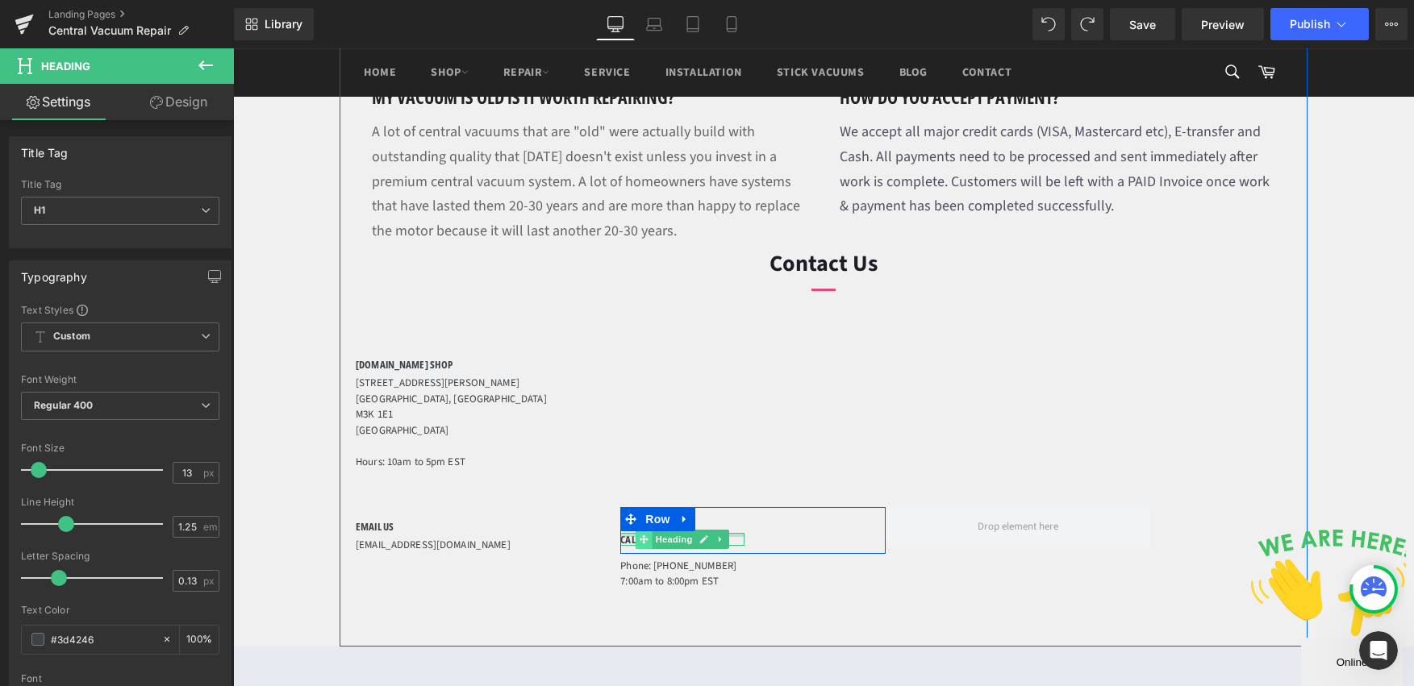
click at [634, 533] on div "CALL US Heading" at bounding box center [681, 539] width 123 height 13
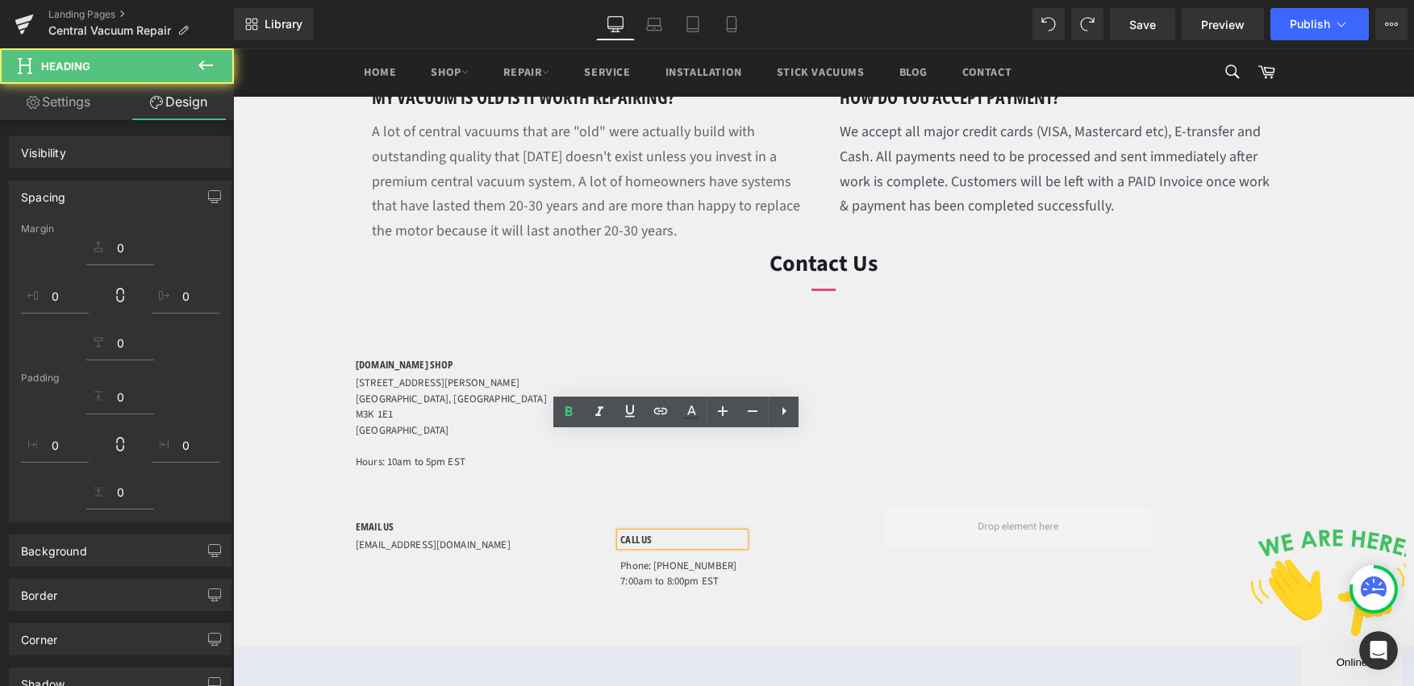
click at [647, 533] on div "CALL US" at bounding box center [681, 539] width 123 height 13
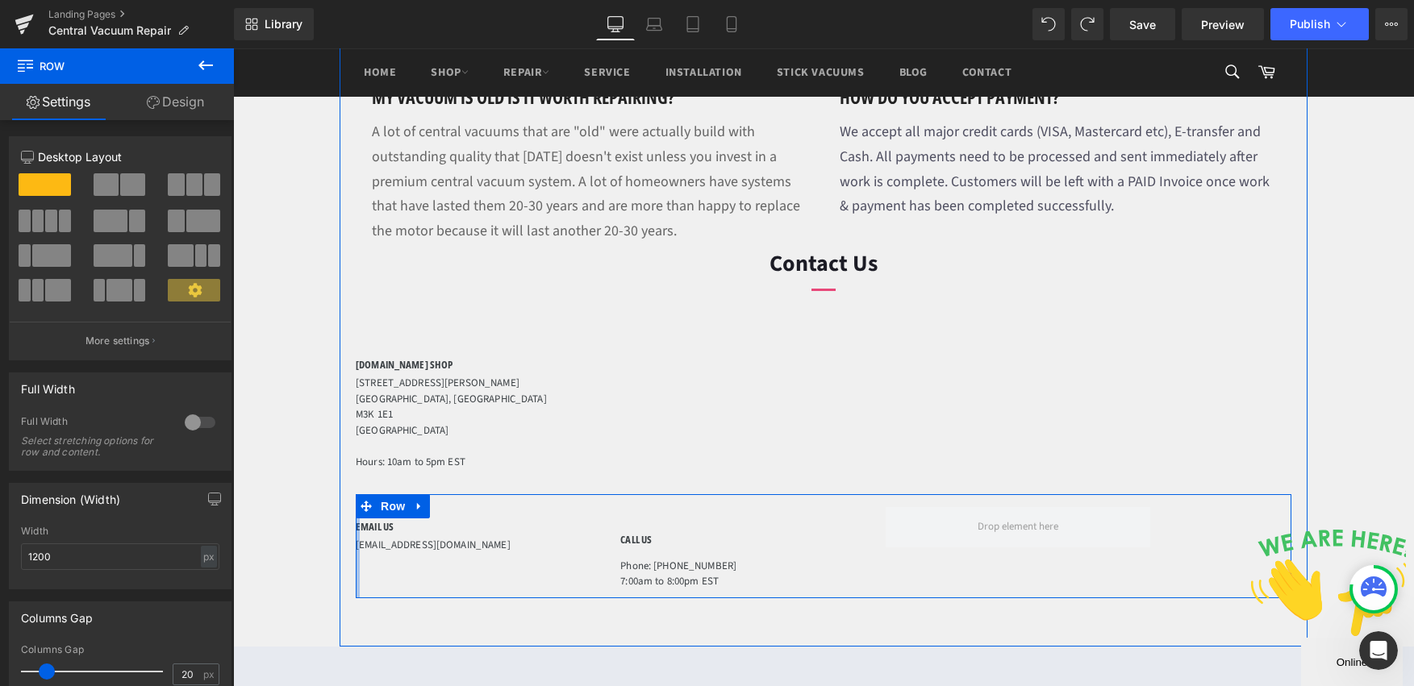
click at [356, 494] on div "EMAIL US Heading info@vacman.ca Text Block CALL US Heading Row Phone: 416-635-7…" at bounding box center [824, 546] width 936 height 104
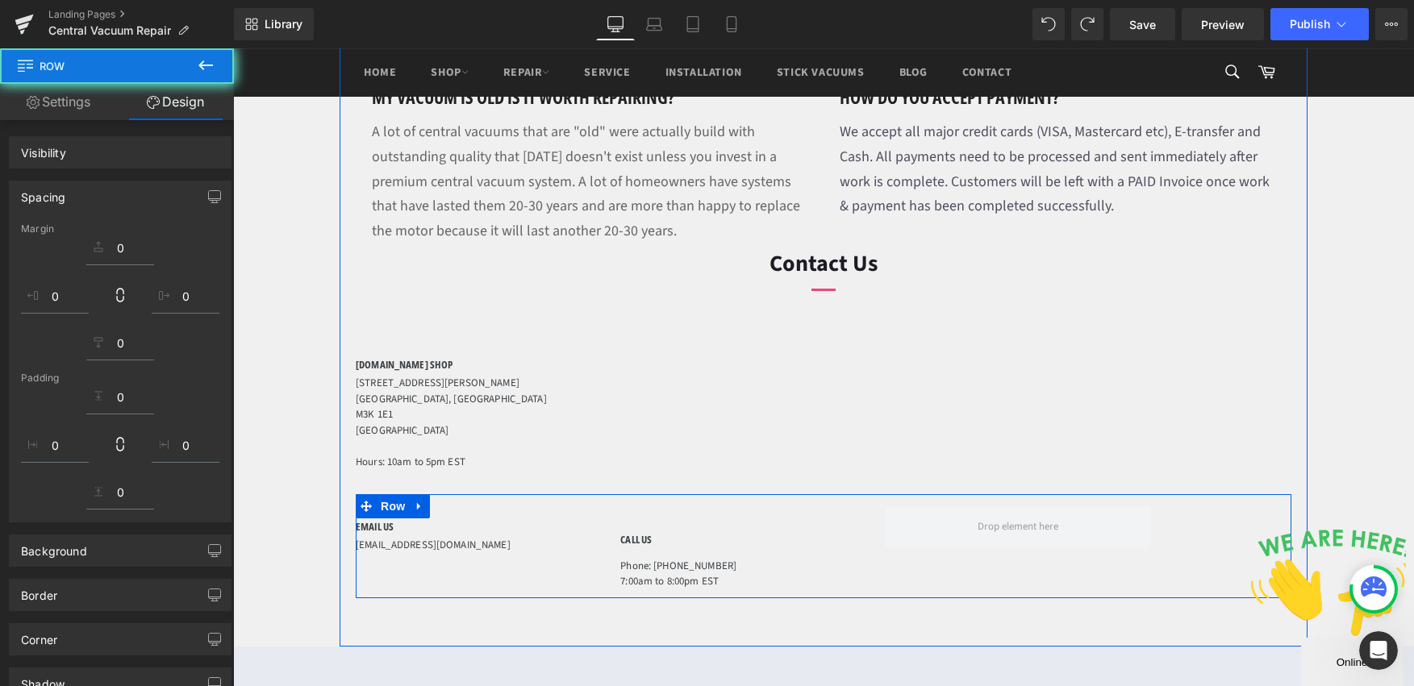
click at [356, 520] on h1 "EMAIL US" at bounding box center [488, 526] width 265 height 13
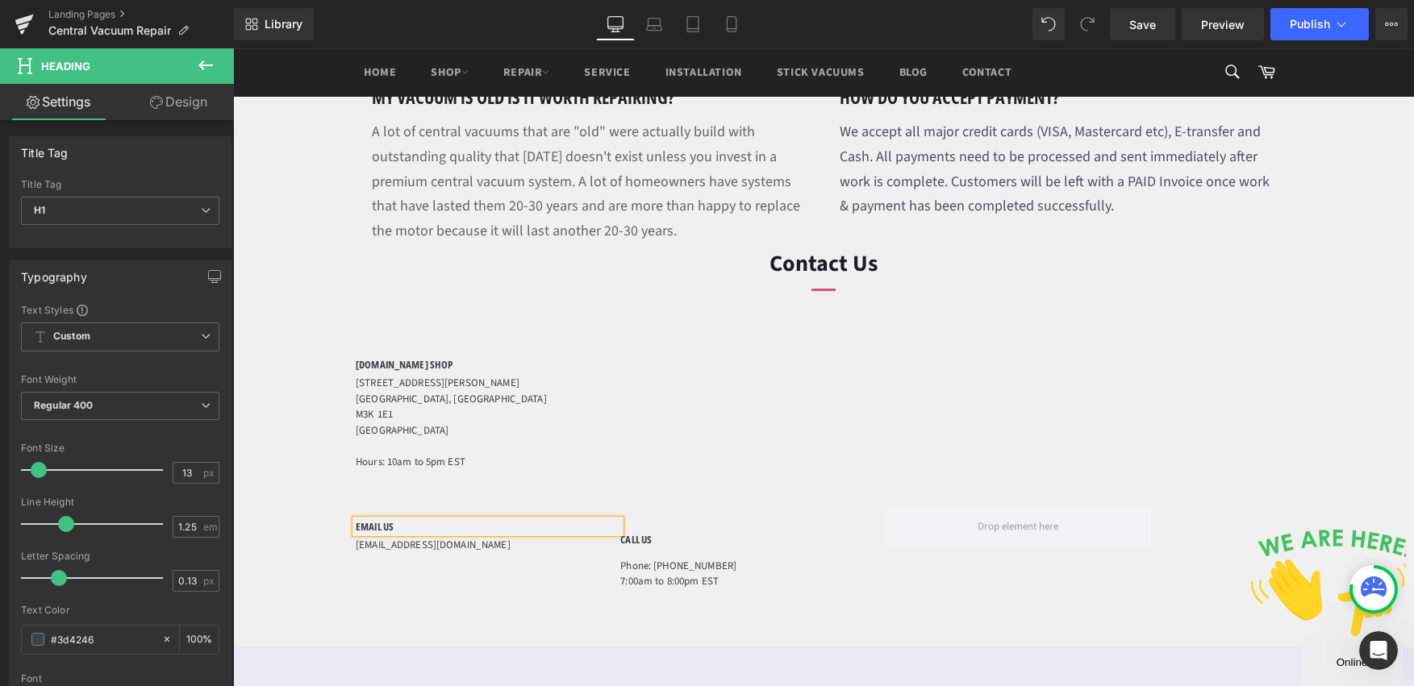
click at [356, 520] on h1 "EMAIL US" at bounding box center [488, 526] width 265 height 13
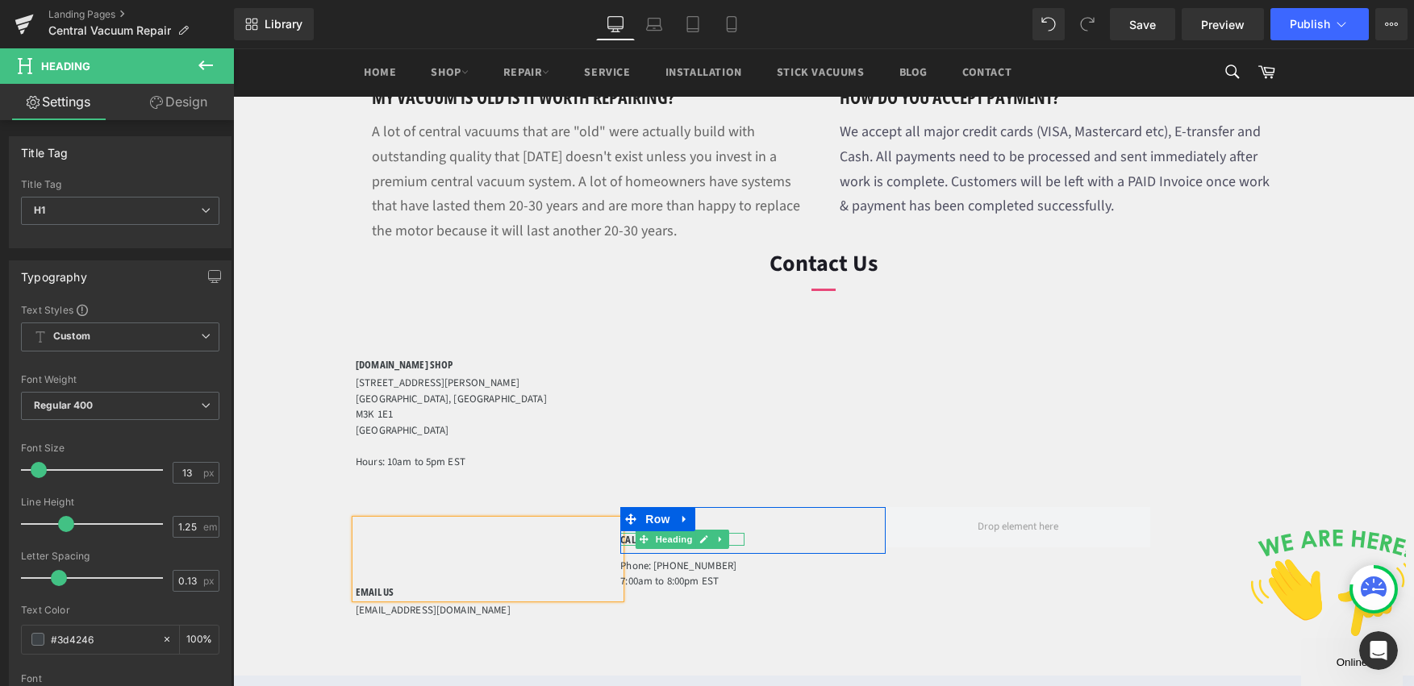
click at [640, 535] on icon at bounding box center [644, 539] width 9 height 9
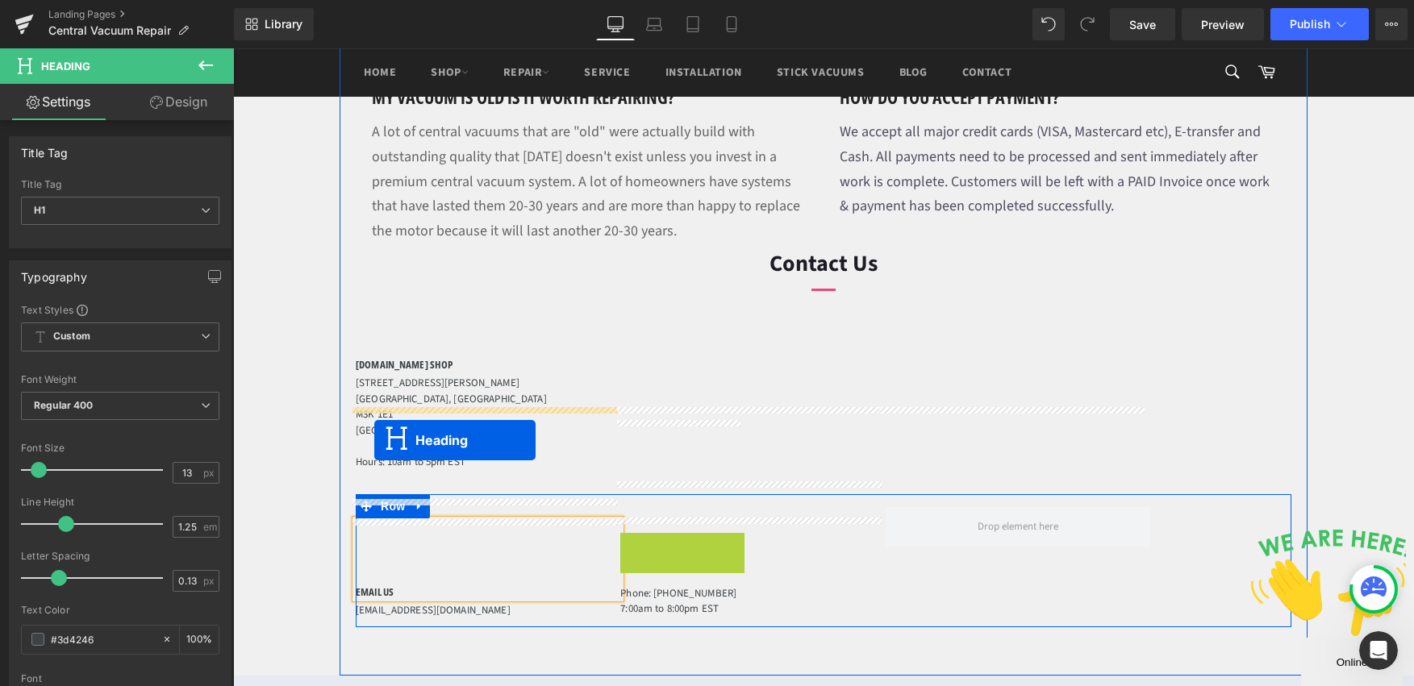
drag, startPoint x: 636, startPoint y: 441, endPoint x: 374, endPoint y: 440, distance: 261.3
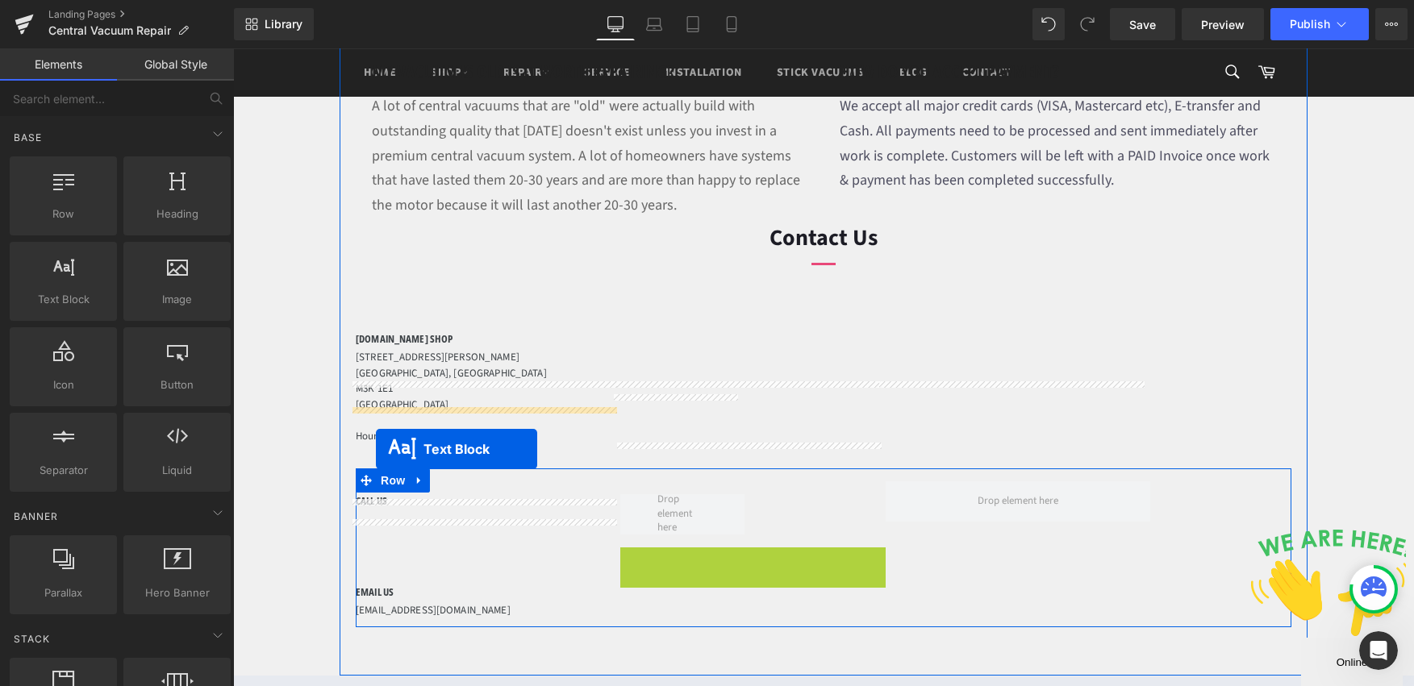
drag, startPoint x: 705, startPoint y: 462, endPoint x: 392, endPoint y: 453, distance: 313.1
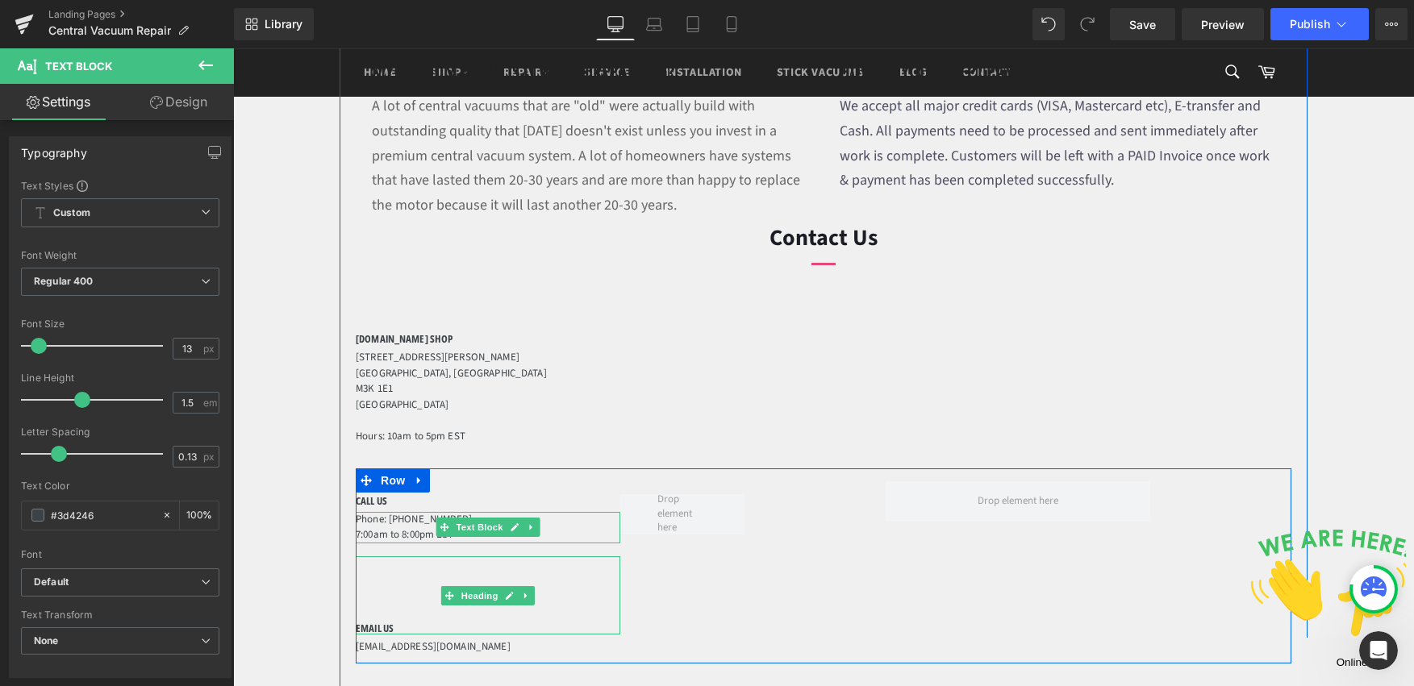
click at [382, 582] on h1 at bounding box center [488, 588] width 265 height 13
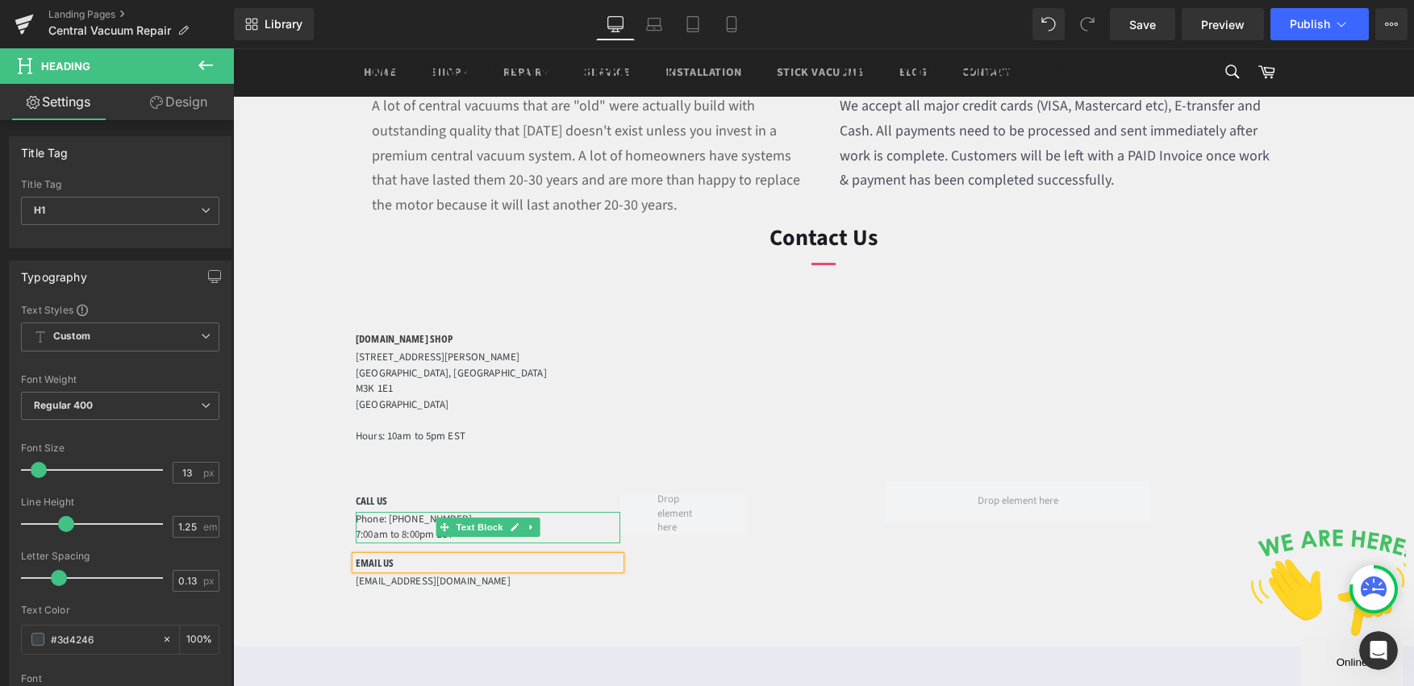
click at [570, 495] on div "CALL US Heading Phone: 416-635-7108 7:00am to 8:00pm EST Text Block EMAIL US He…" at bounding box center [824, 534] width 936 height 130
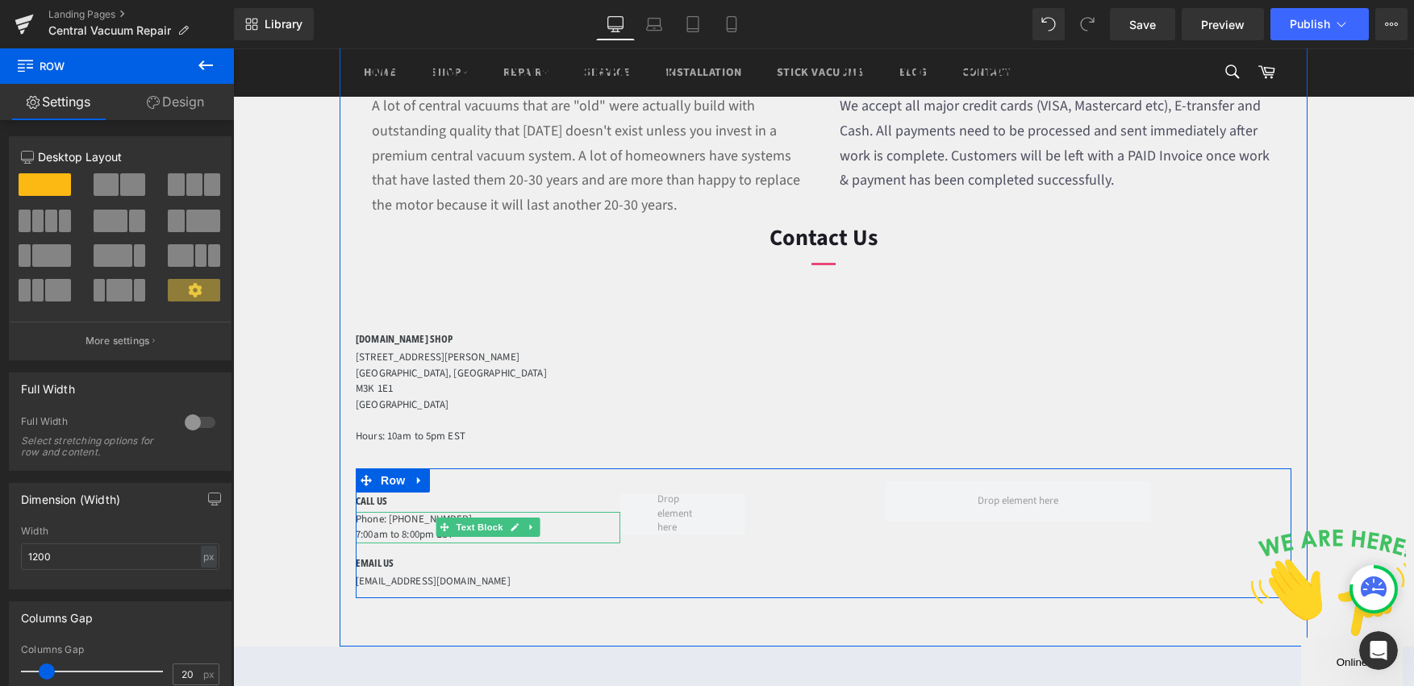
click at [1079, 469] on div "CALL US Heading Phone: 416-635-7108 7:00am to 8:00pm EST Text Block EMAIL US He…" at bounding box center [824, 534] width 936 height 130
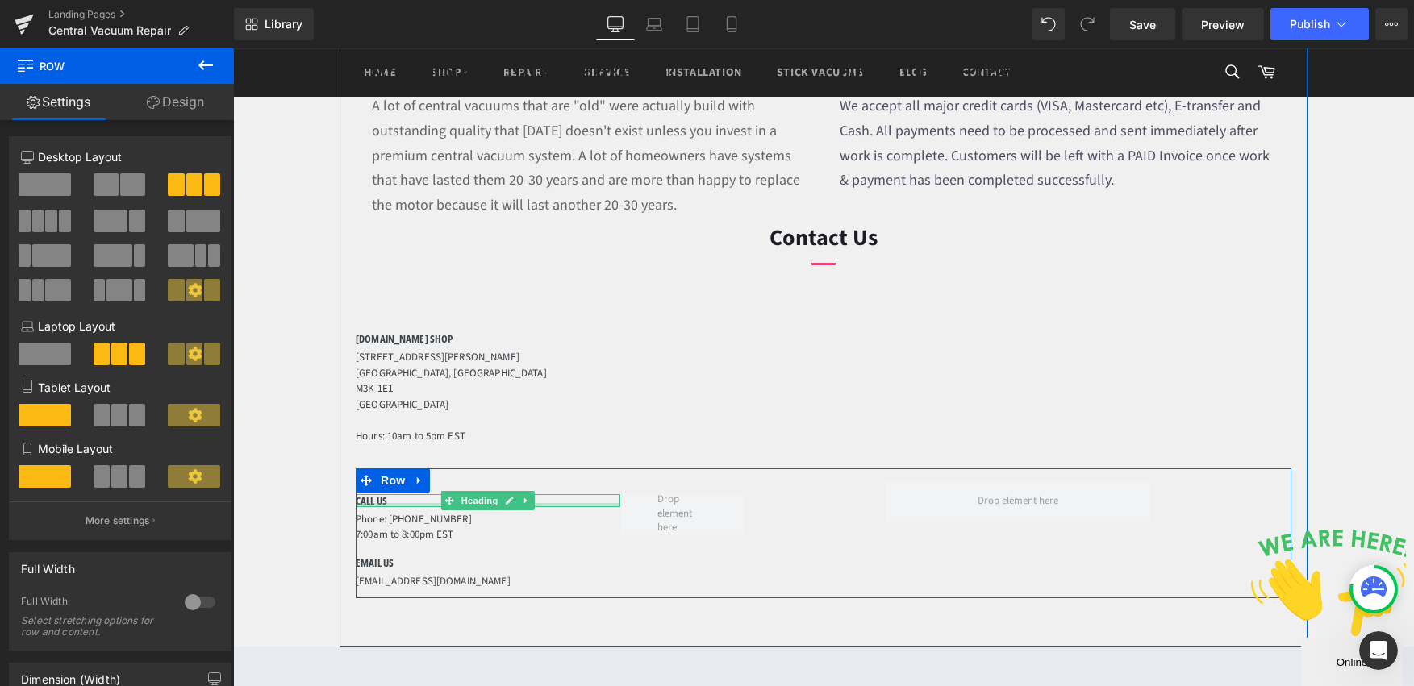
click at [384, 503] on div at bounding box center [488, 505] width 265 height 4
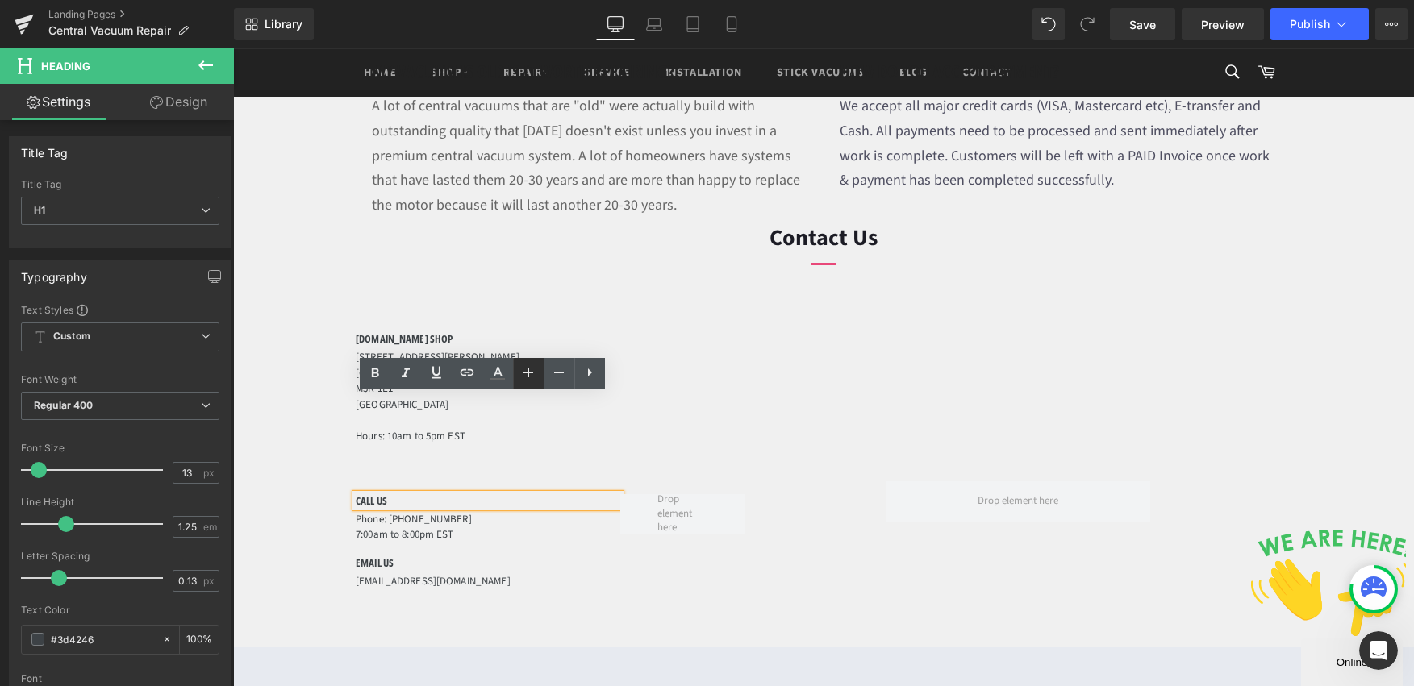
click at [527, 369] on icon at bounding box center [528, 372] width 19 height 19
type input "17"
click at [409, 532] on p "7:00am to 8:00pm EST" at bounding box center [488, 540] width 265 height 16
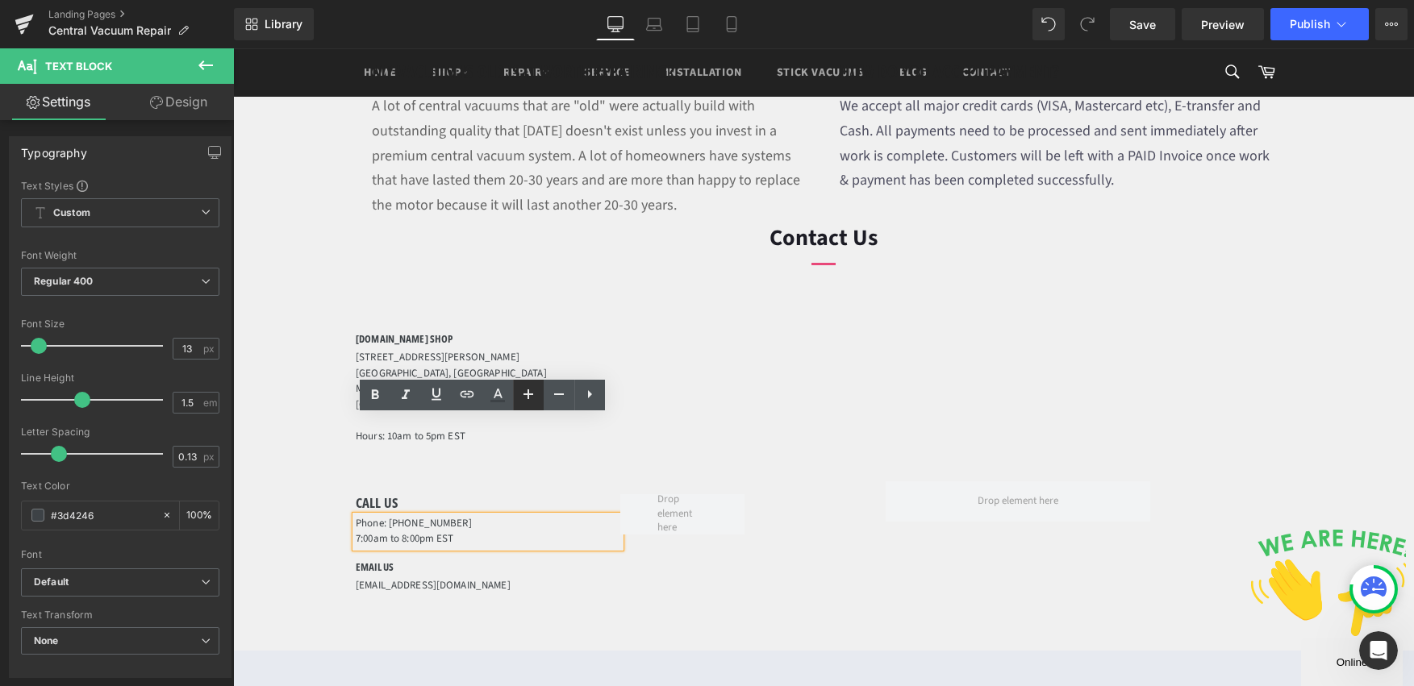
click at [532, 401] on icon at bounding box center [528, 394] width 19 height 19
type input "17"
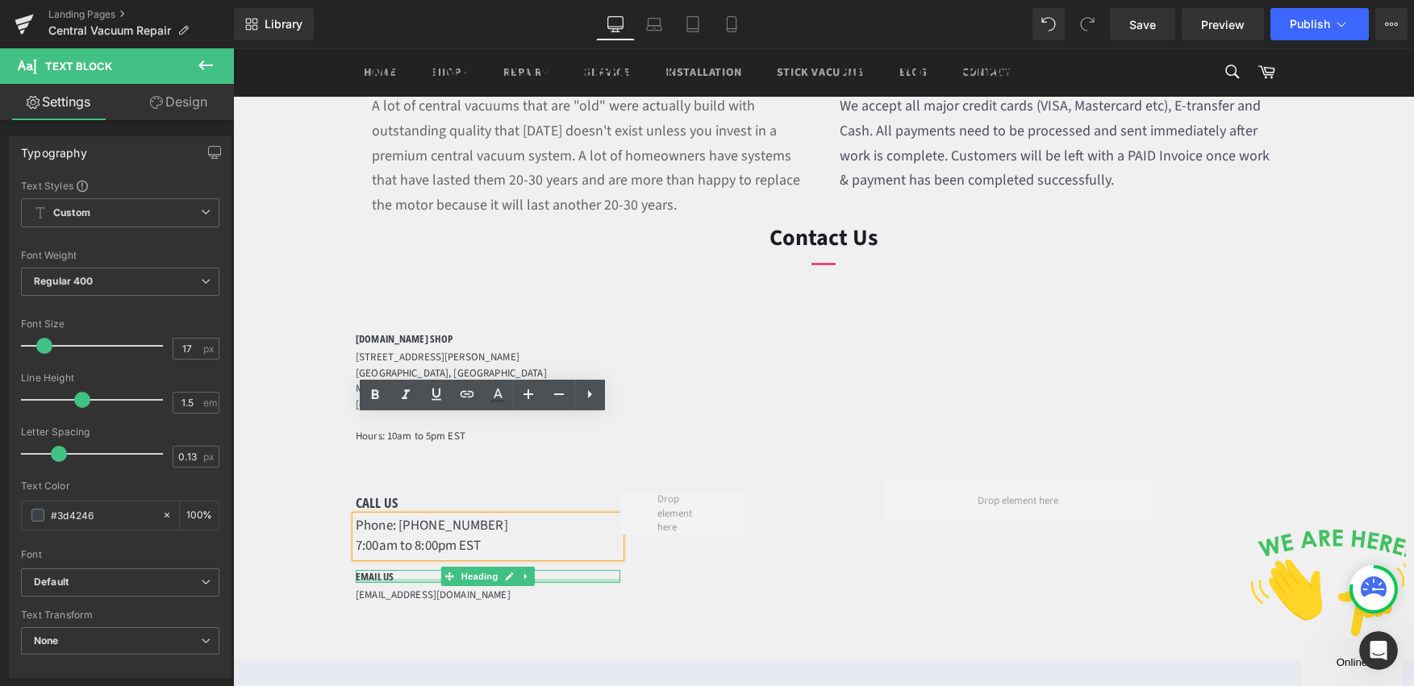
click at [372, 579] on div at bounding box center [488, 581] width 265 height 4
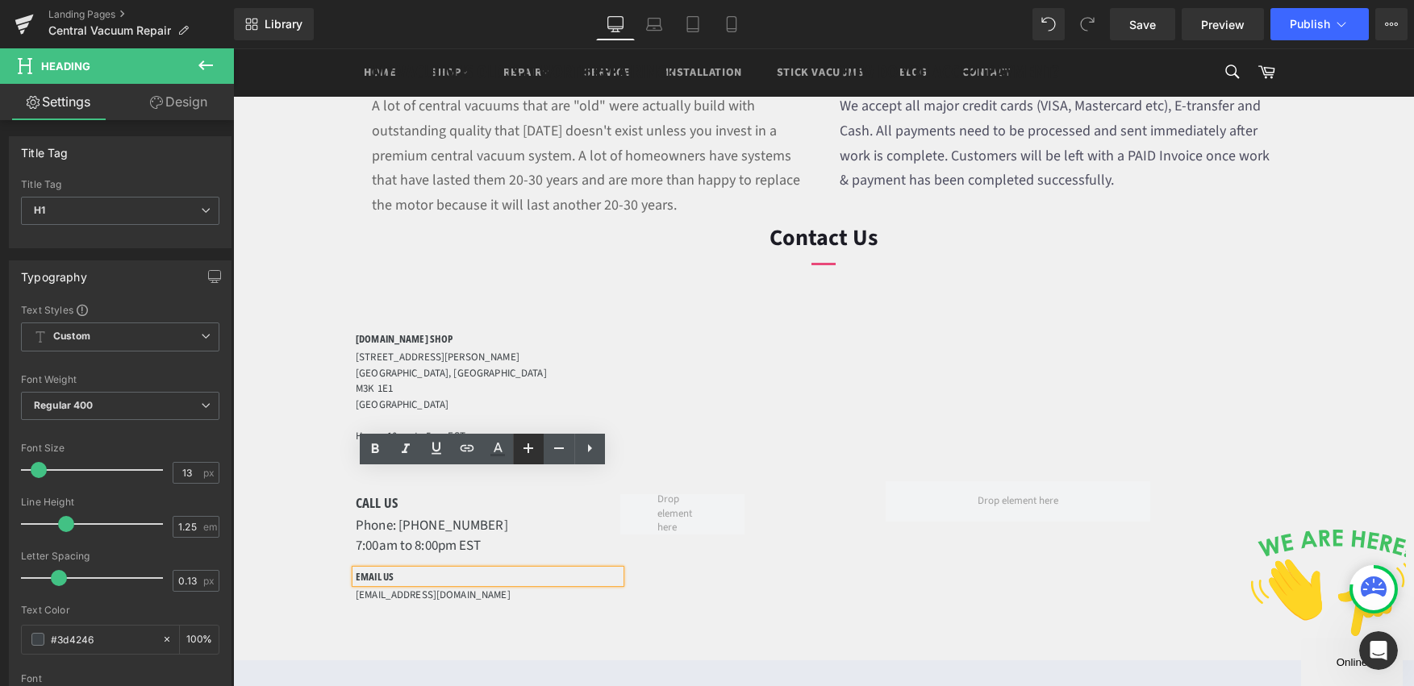
click at [519, 452] on icon at bounding box center [528, 448] width 19 height 19
type input "17"
drag, startPoint x: 393, startPoint y: 498, endPoint x: 478, endPoint y: 500, distance: 84.7
click at [394, 592] on p "info@vacman.ca" at bounding box center [488, 600] width 265 height 16
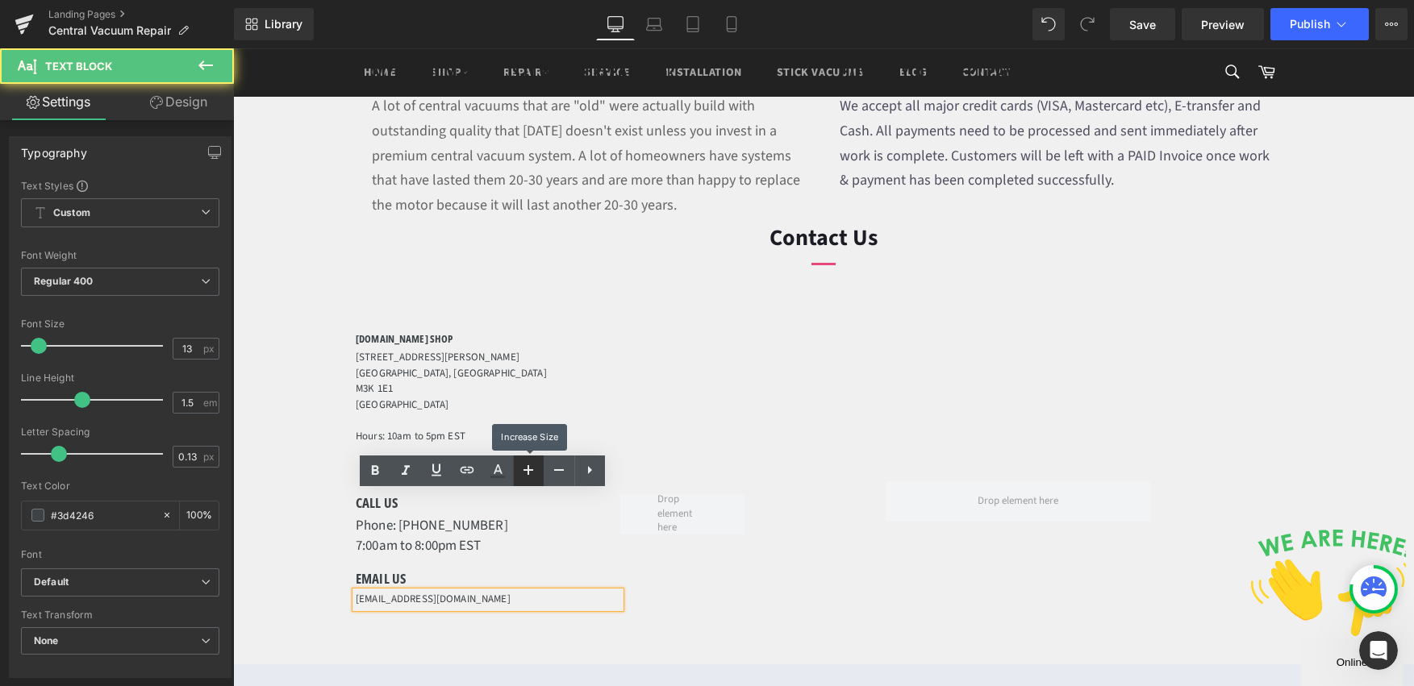
click at [515, 479] on link at bounding box center [528, 471] width 31 height 31
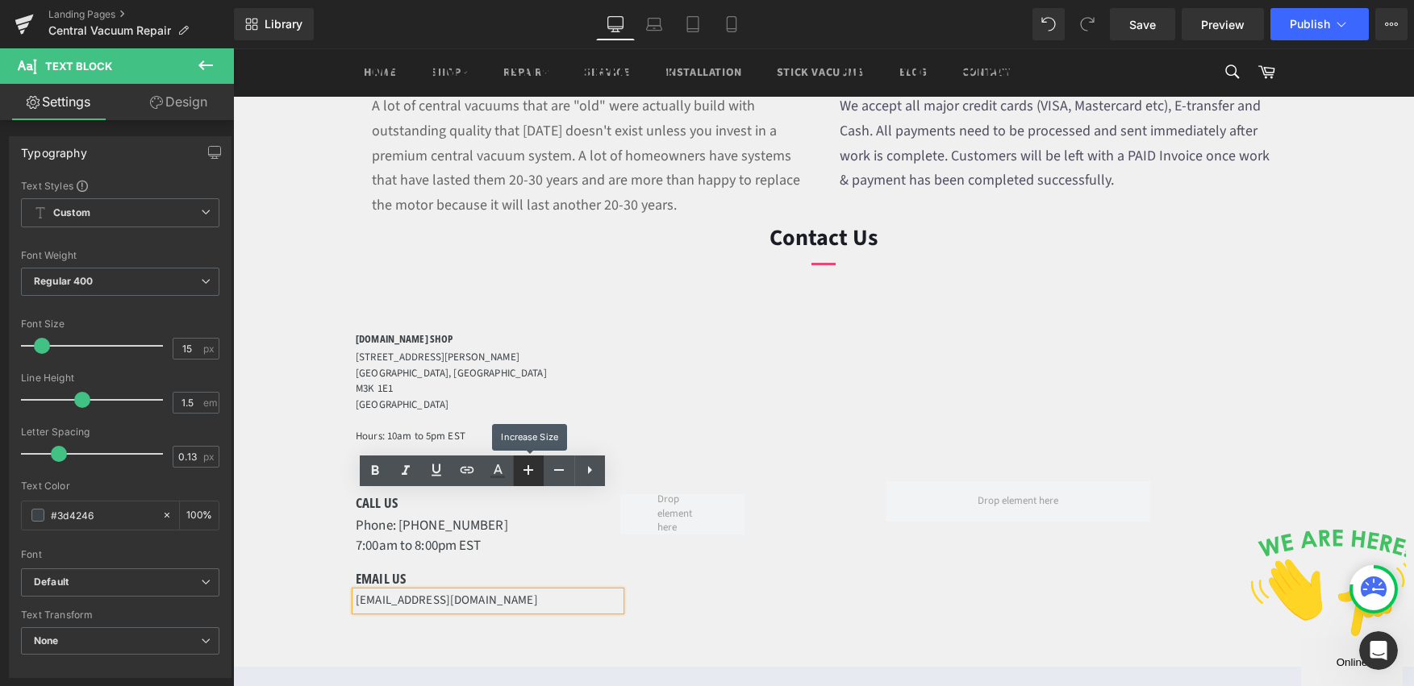
click at [515, 479] on link at bounding box center [528, 471] width 31 height 31
type input "17"
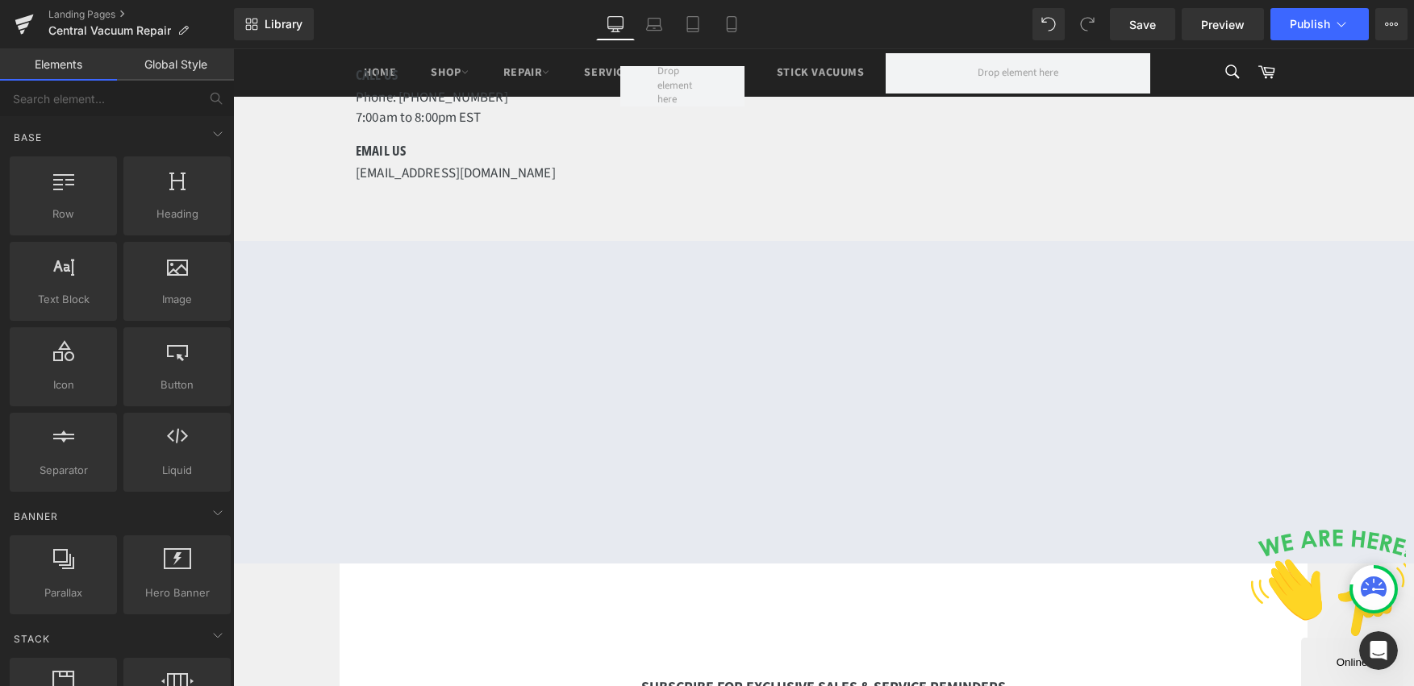
scroll to position [2573, 0]
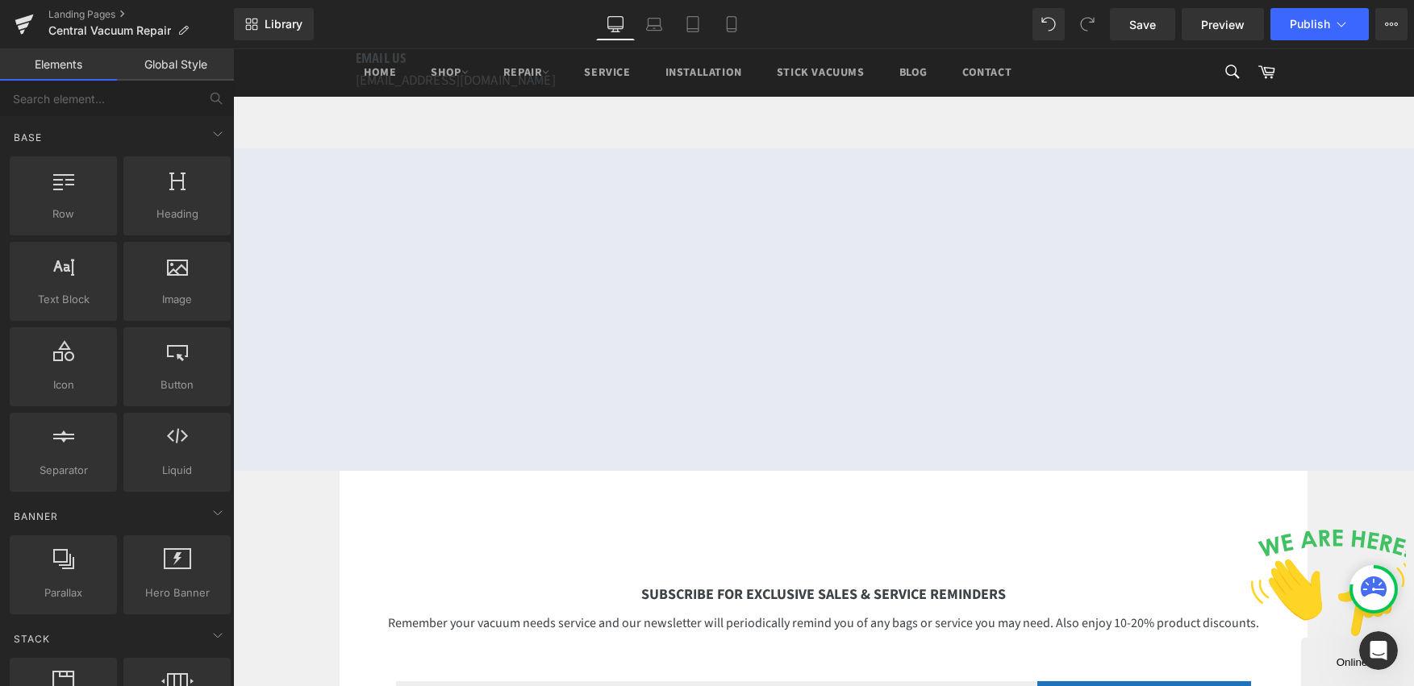
click at [521, 503] on div "SUBSCRIBE FOR EXCLUSIVE SALES & SERVICE REMINDERS Heading Remember your vacuum …" at bounding box center [824, 610] width 968 height 214
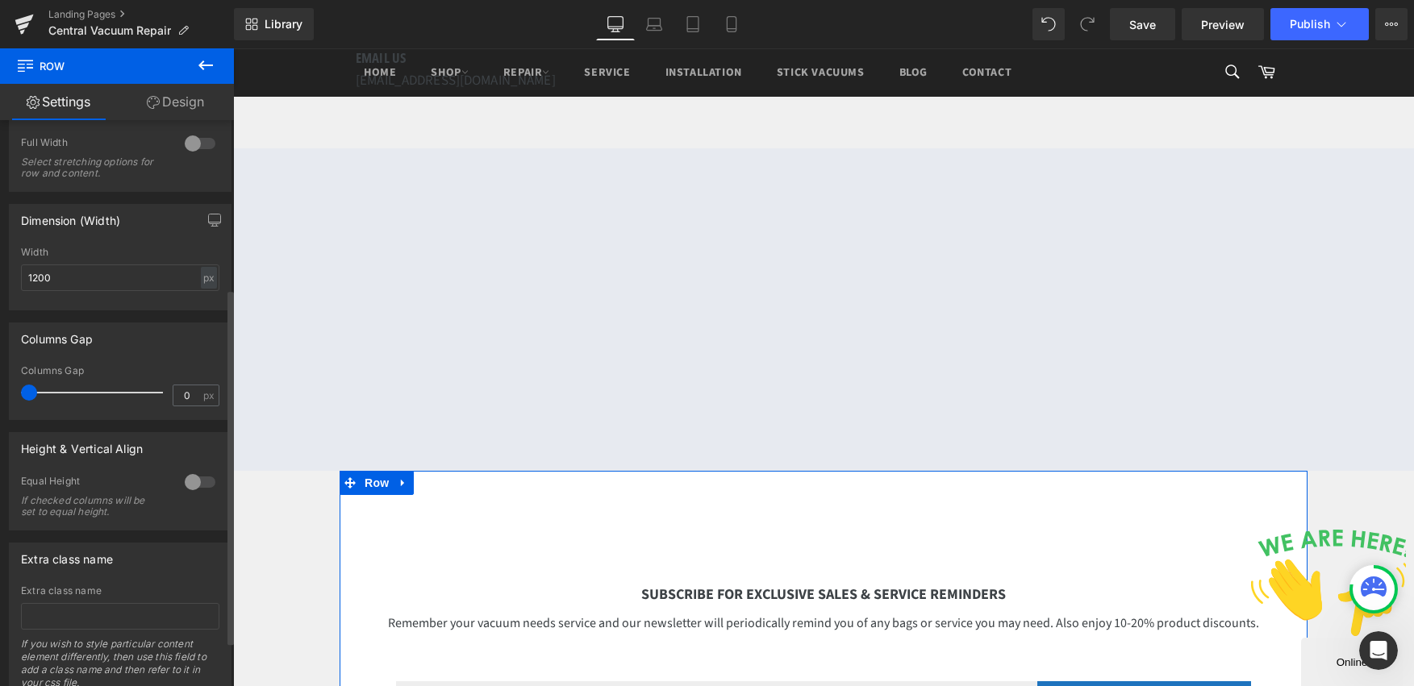
scroll to position [281, 0]
click at [164, 106] on link "Design" at bounding box center [175, 102] width 117 height 36
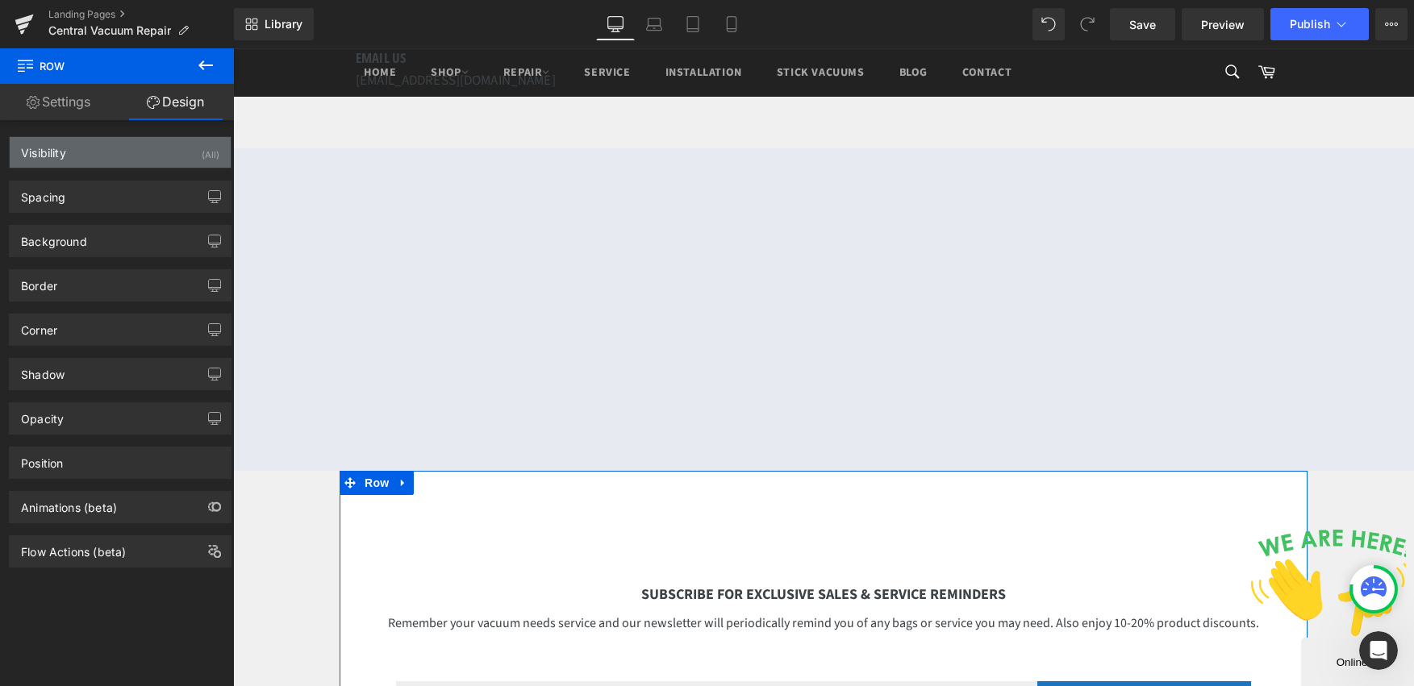
type input "0"
type input "40"
type input "0"
type input "40"
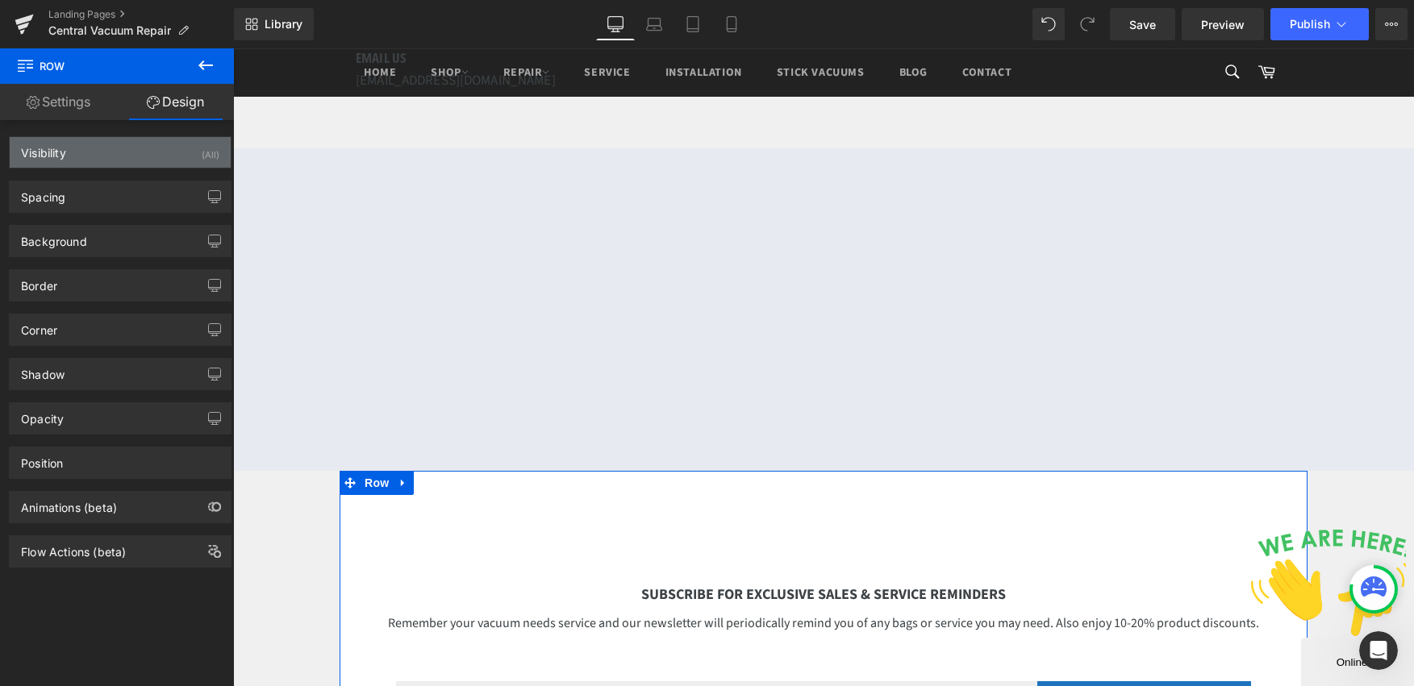
type input "0"
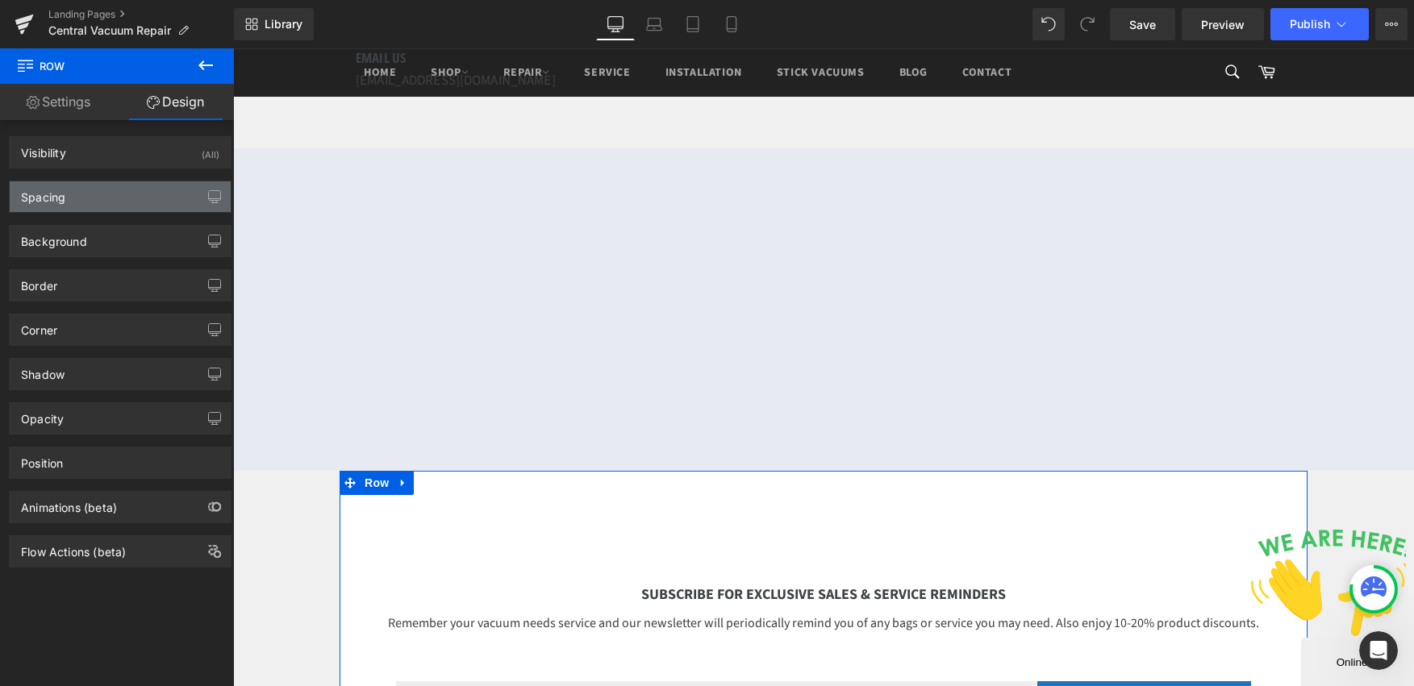
click at [94, 191] on div "Spacing" at bounding box center [120, 196] width 221 height 31
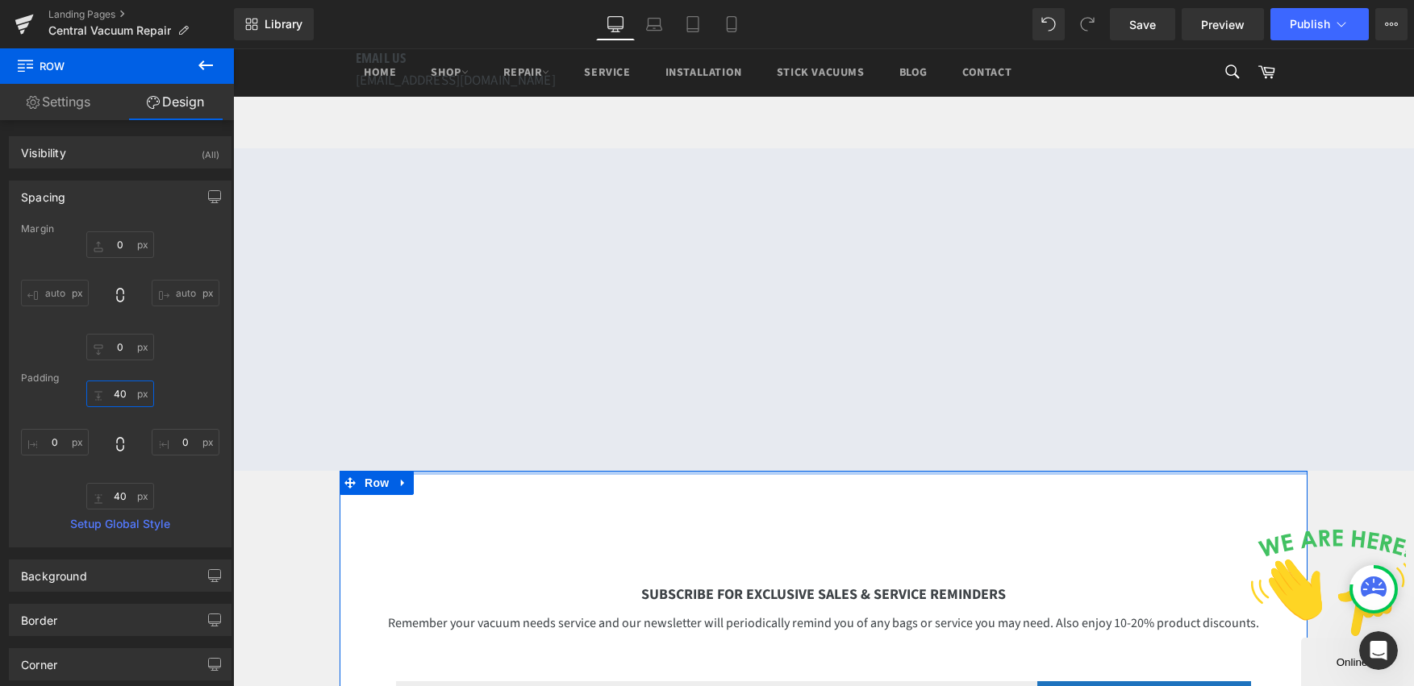
drag, startPoint x: 115, startPoint y: 392, endPoint x: 189, endPoint y: 390, distance: 73.4
click at [112, 393] on input "40" at bounding box center [120, 394] width 68 height 27
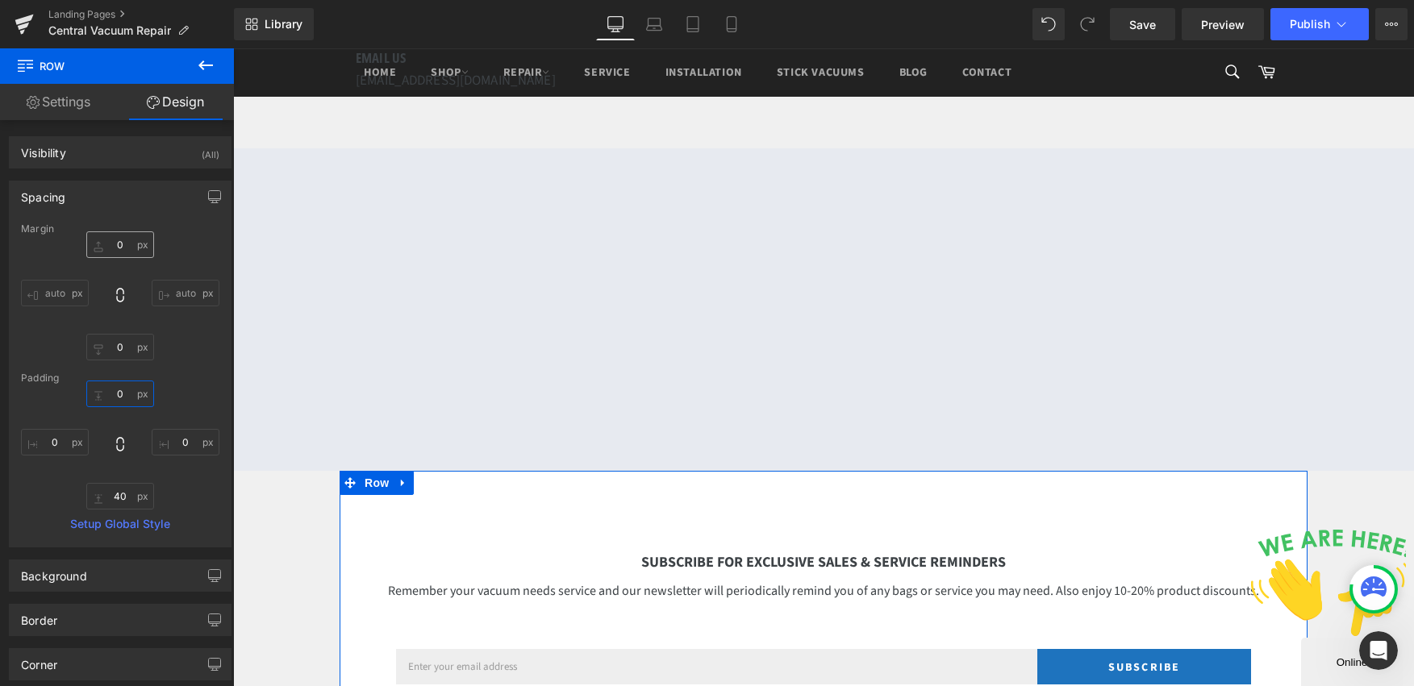
type input "0"
click at [123, 241] on input "0" at bounding box center [120, 244] width 68 height 27
type input "33"
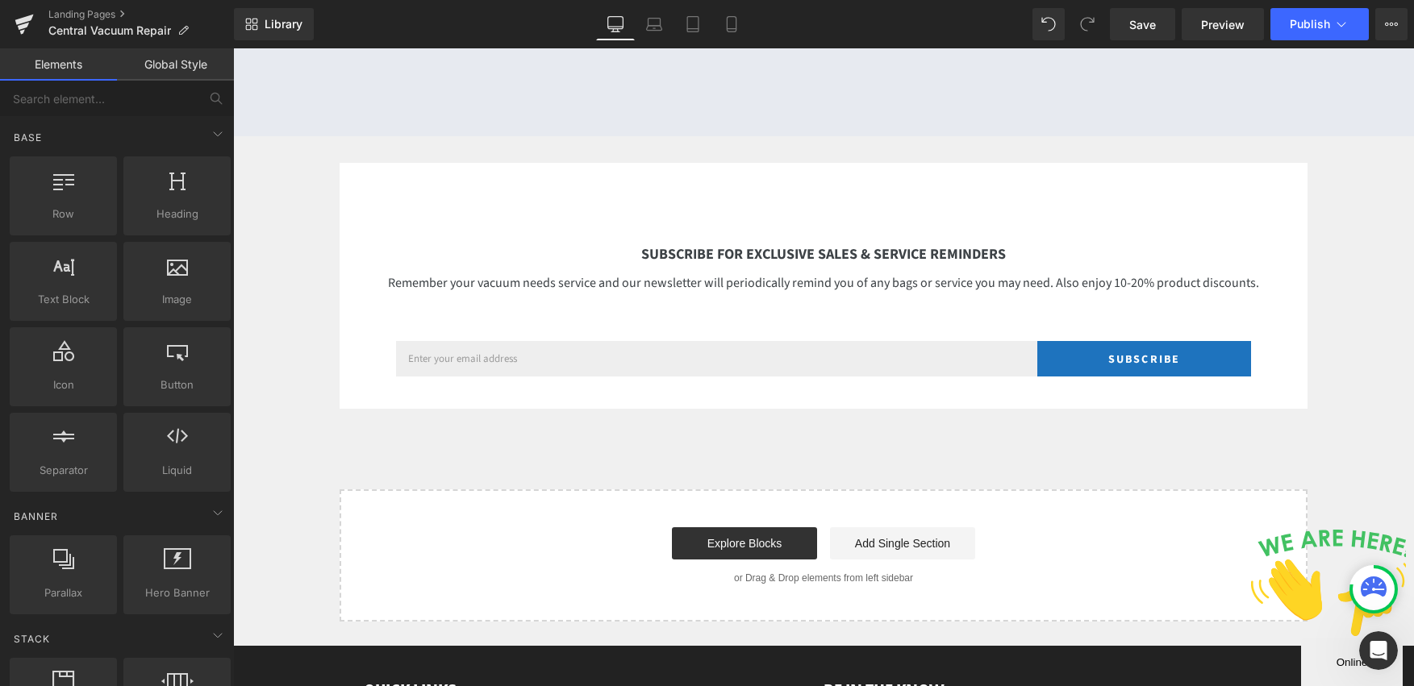
scroll to position [2884, 0]
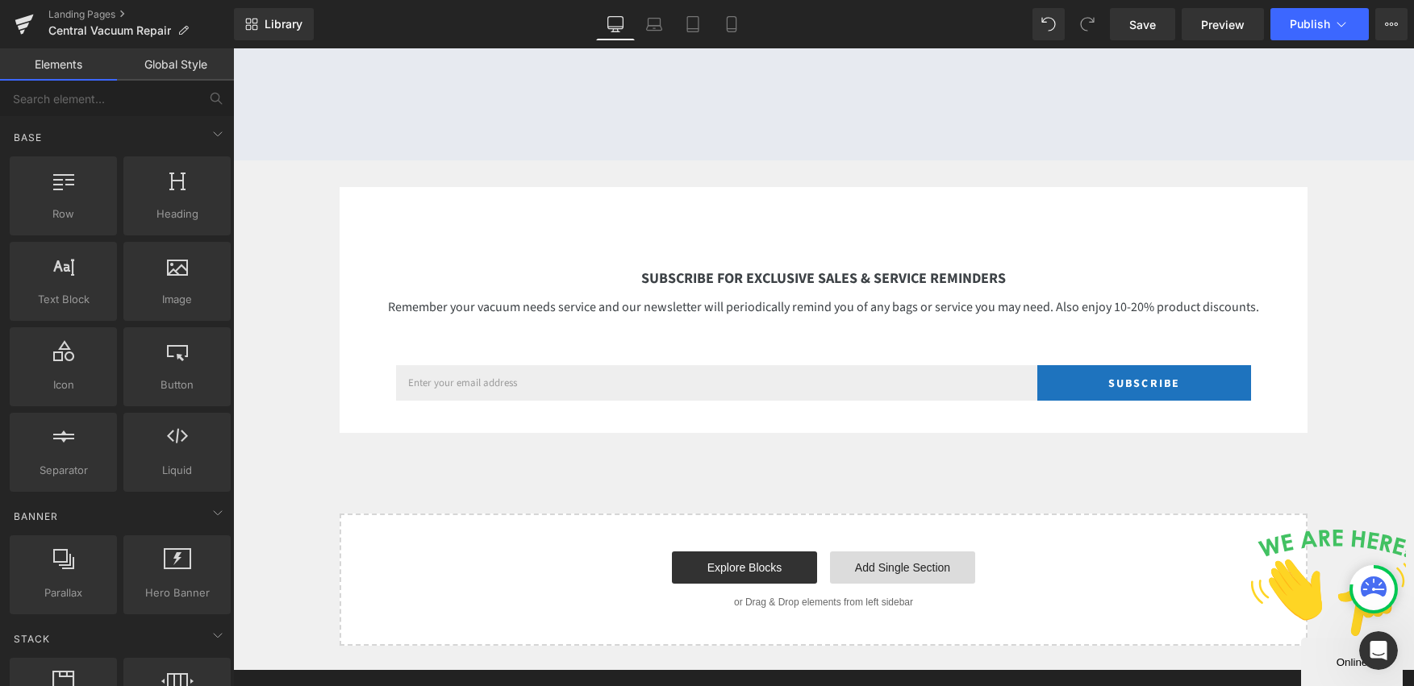
click at [872, 552] on link "Add Single Section" at bounding box center [902, 568] width 145 height 32
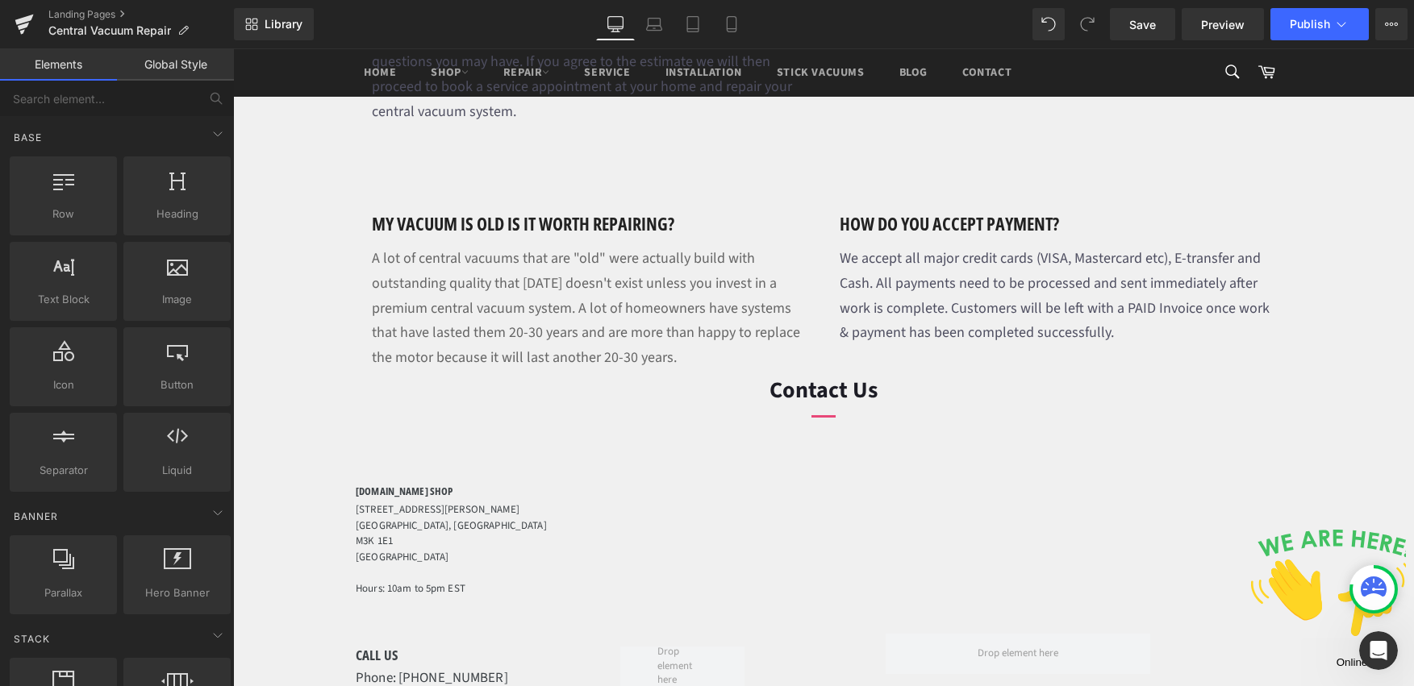
scroll to position [1892, 0]
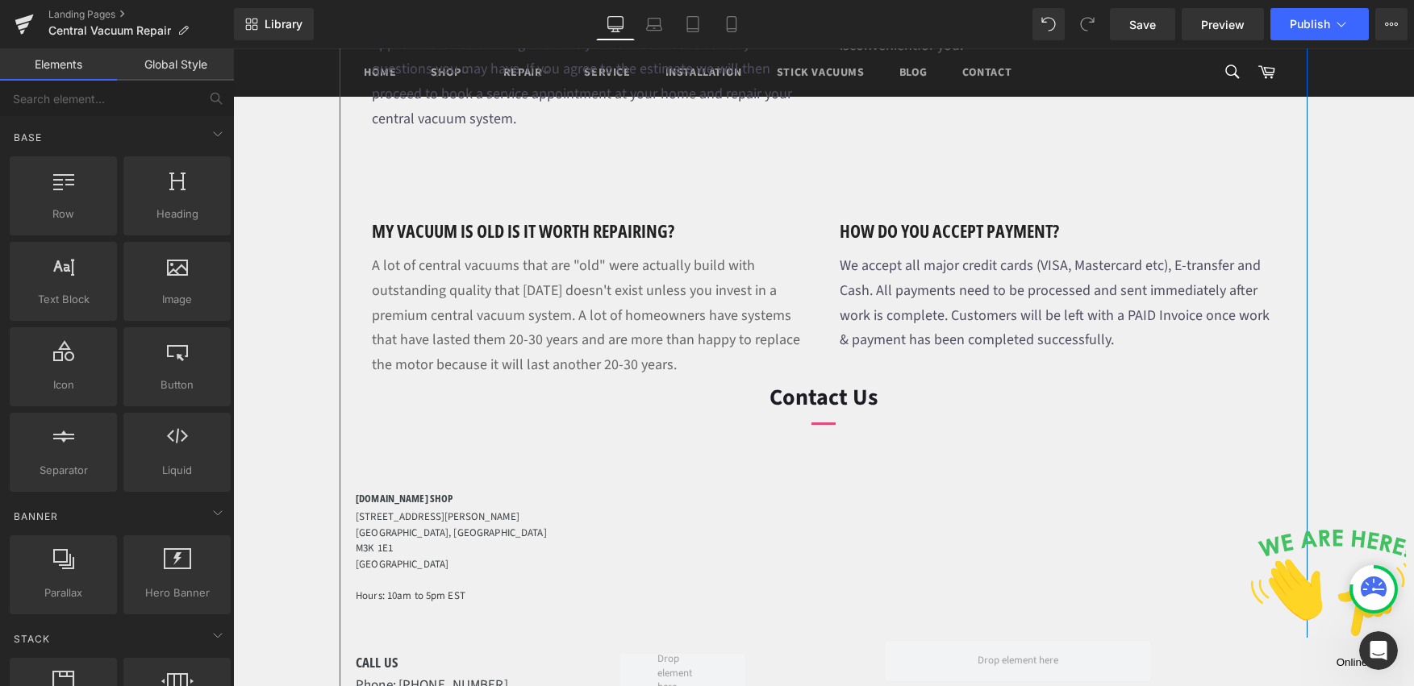
click at [384, 526] on p "Toronto, ON" at bounding box center [824, 534] width 936 height 16
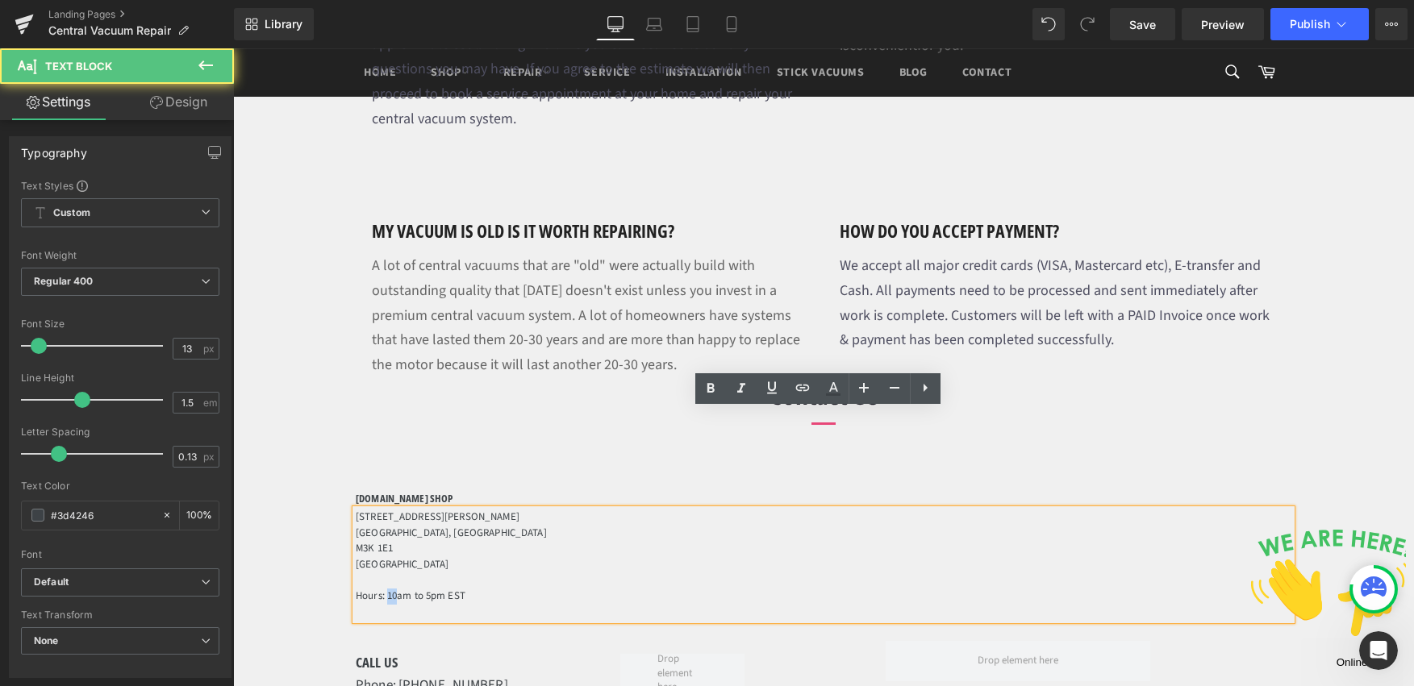
click at [391, 589] on p "Hours: 10am to 5pm EST" at bounding box center [824, 597] width 936 height 16
drag, startPoint x: 422, startPoint y: 435, endPoint x: 339, endPoint y: 420, distance: 84.3
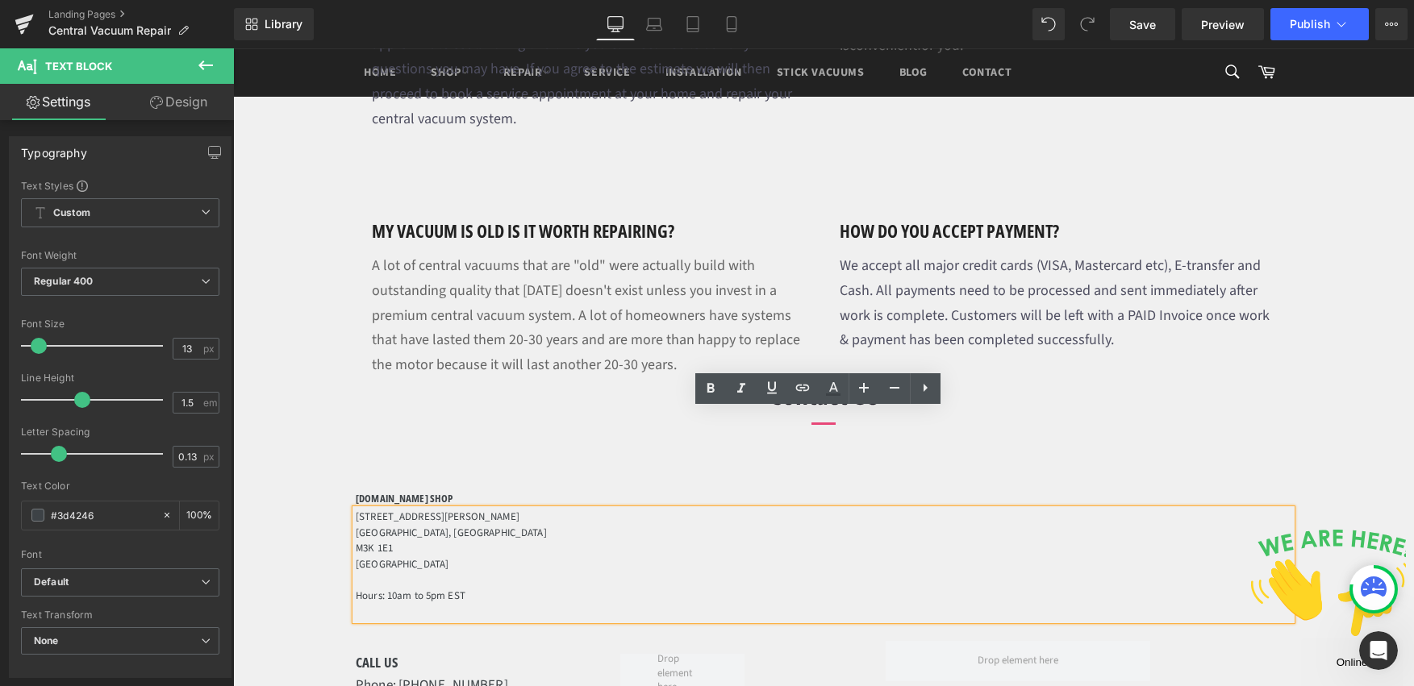
click at [578, 573] on p at bounding box center [824, 581] width 936 height 16
click at [284, 500] on div "Central Vacuum repair Heading Do you need central vacuum repair? Call today for…" at bounding box center [823, 114] width 1181 height 3518
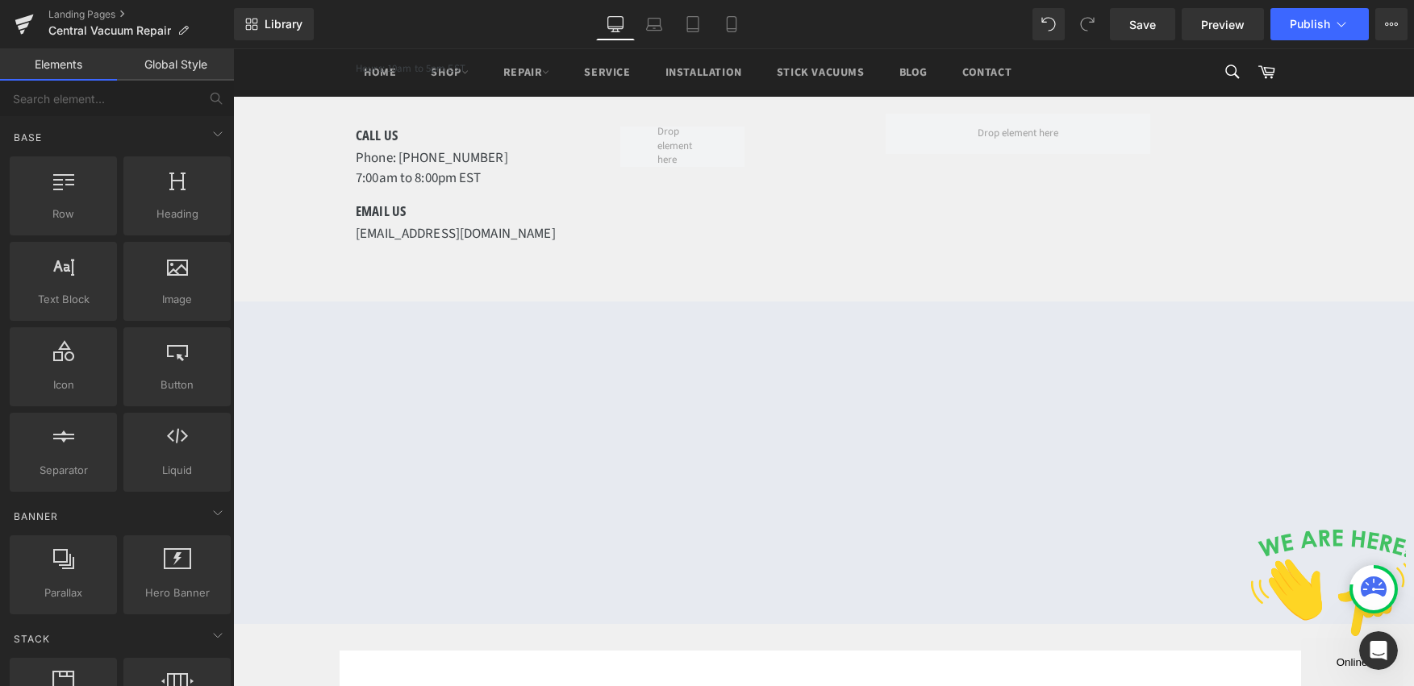
scroll to position [2071, 0]
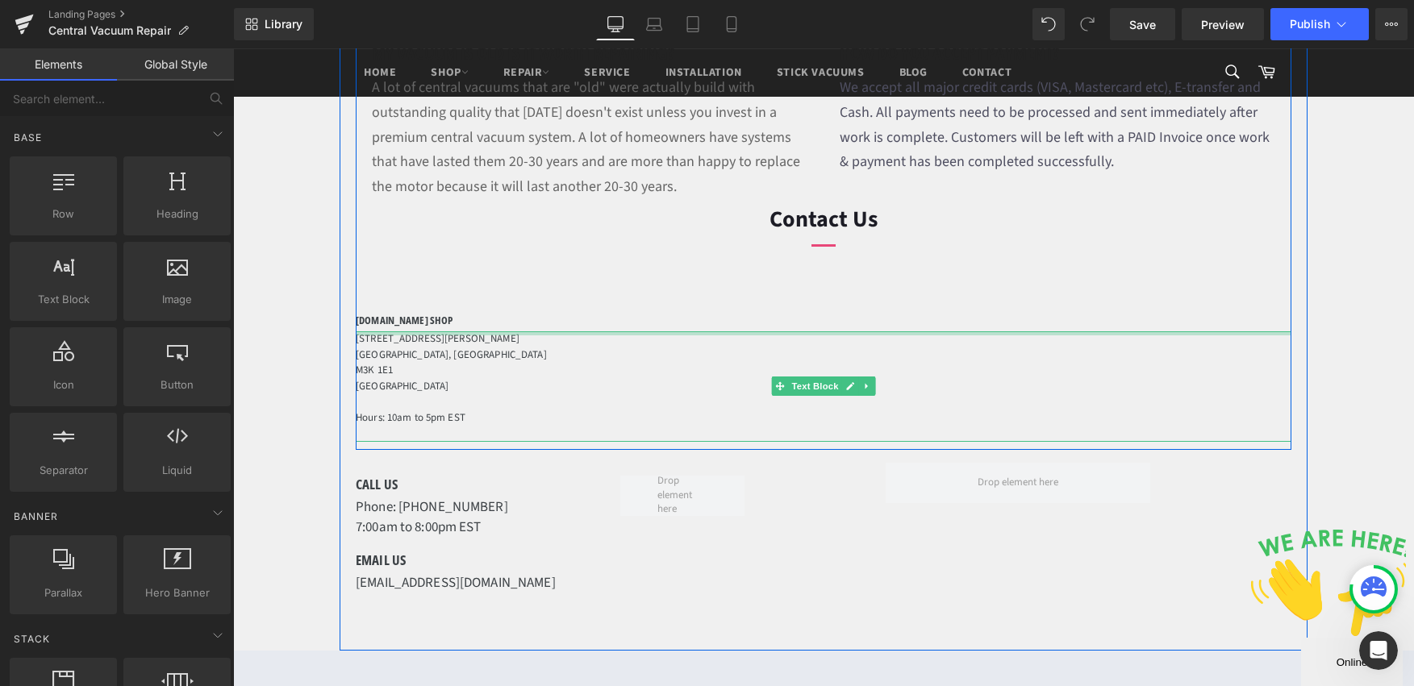
drag, startPoint x: 367, startPoint y: 234, endPoint x: 374, endPoint y: 224, distance: 12.1
click at [367, 332] on div "650 Wilson Avenue Toronto, ON M3K 1E1 Canada Hours: 10am to 5pm EST Text Block" at bounding box center [824, 387] width 936 height 111
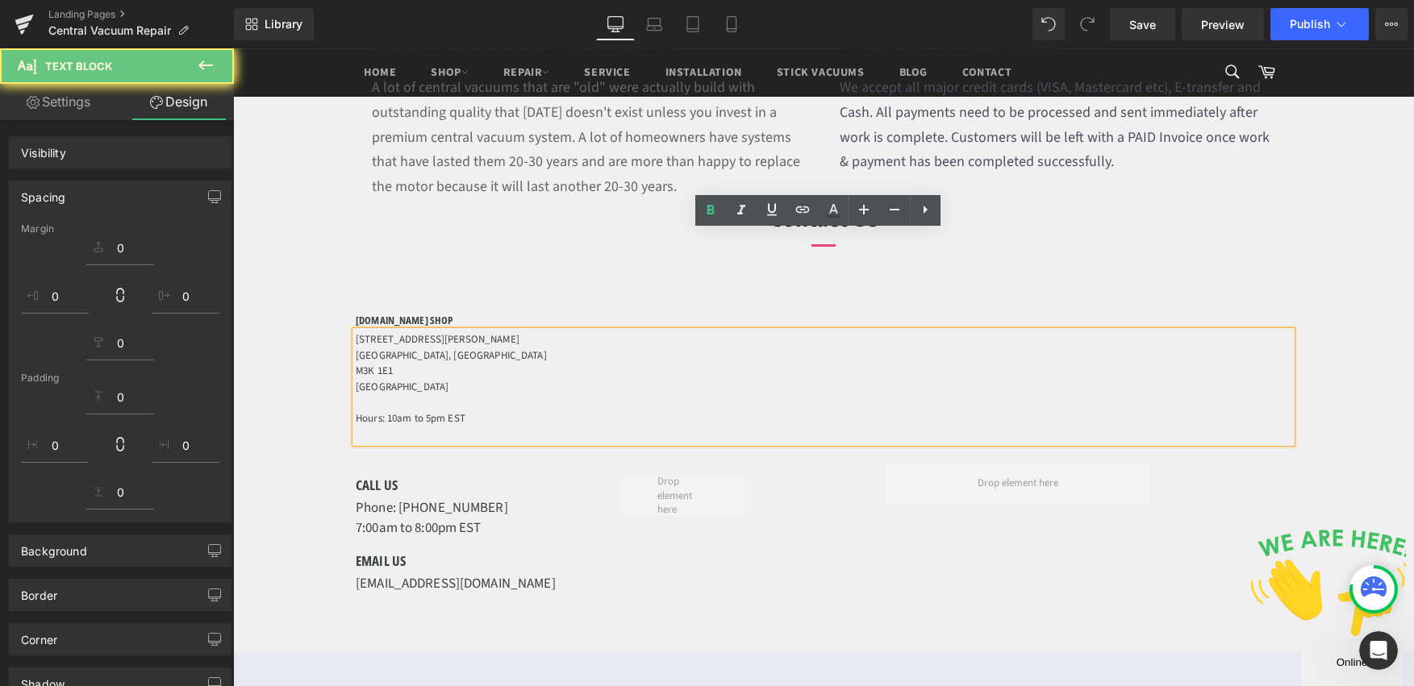
click at [375, 314] on div "VACMAN.CA SHOP Heading" at bounding box center [824, 320] width 936 height 13
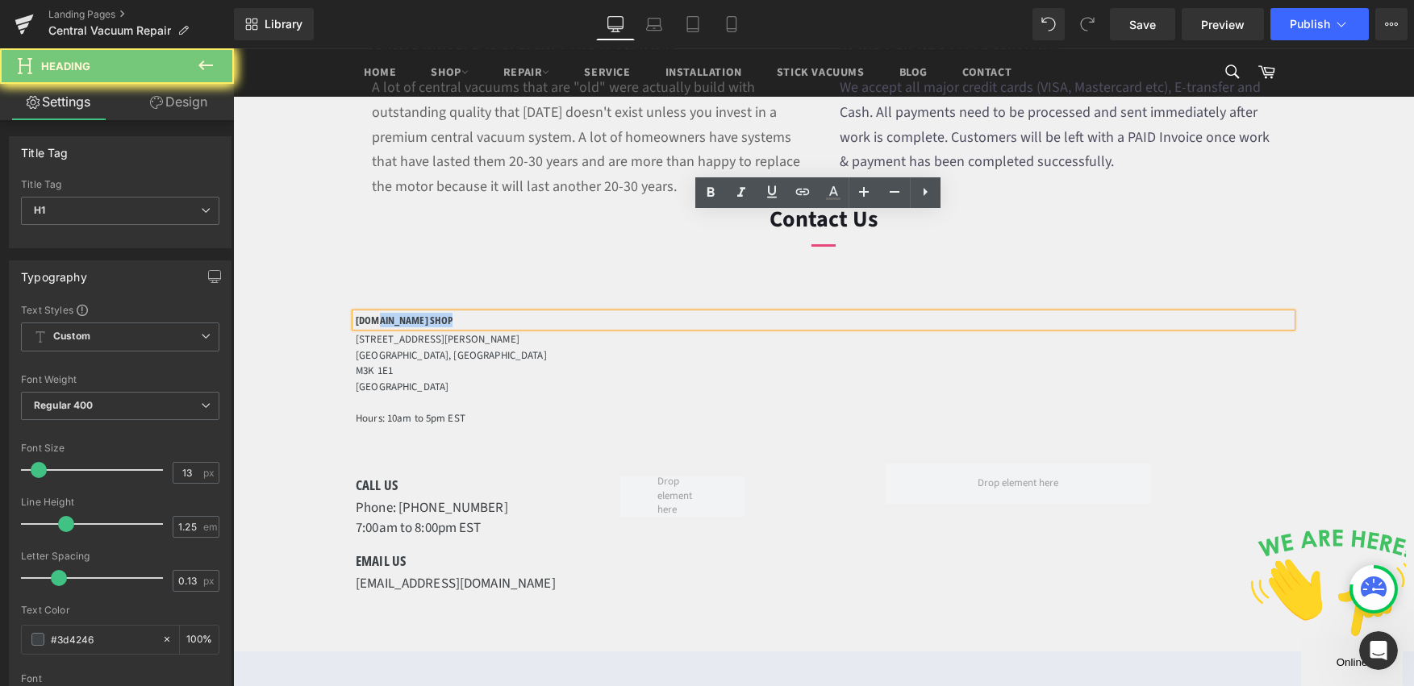
click at [413, 498] on p "Phone: 416-635-7108" at bounding box center [488, 508] width 265 height 21
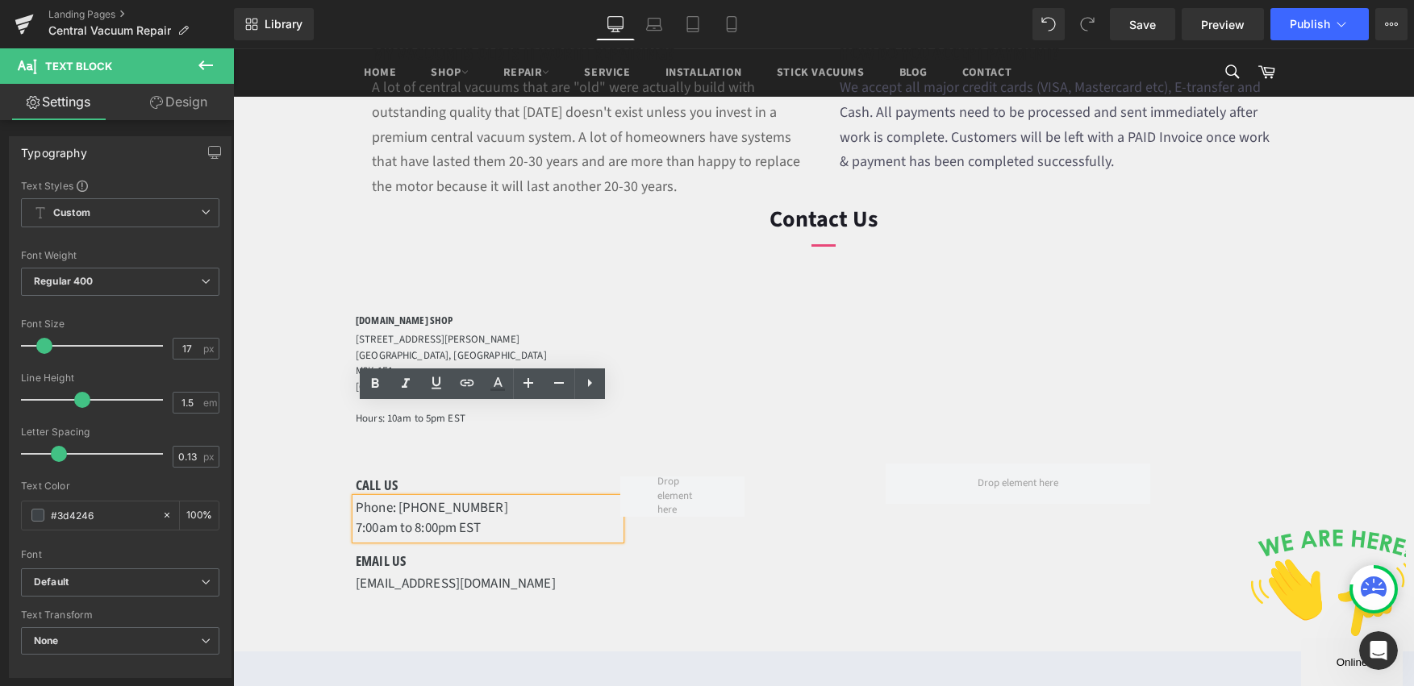
scroll to position [1964, 0]
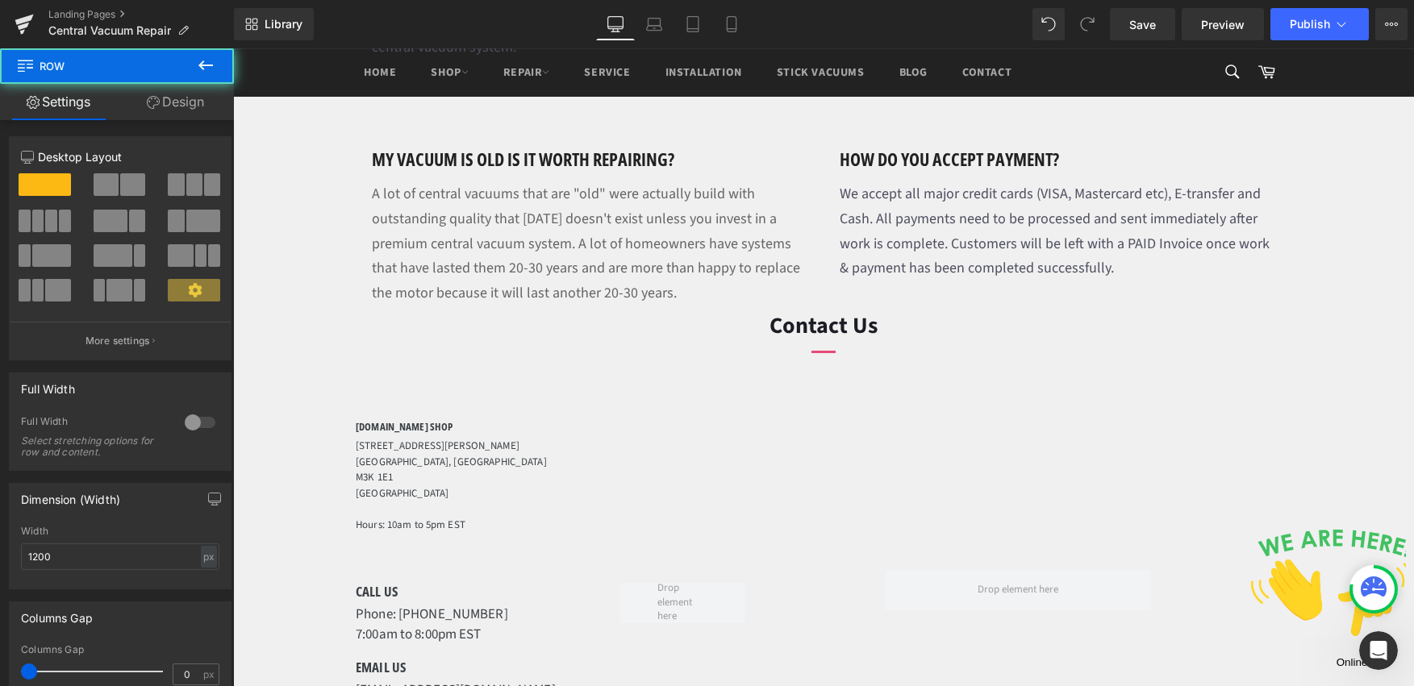
click at [836, 570] on div "Row" at bounding box center [752, 600] width 265 height 61
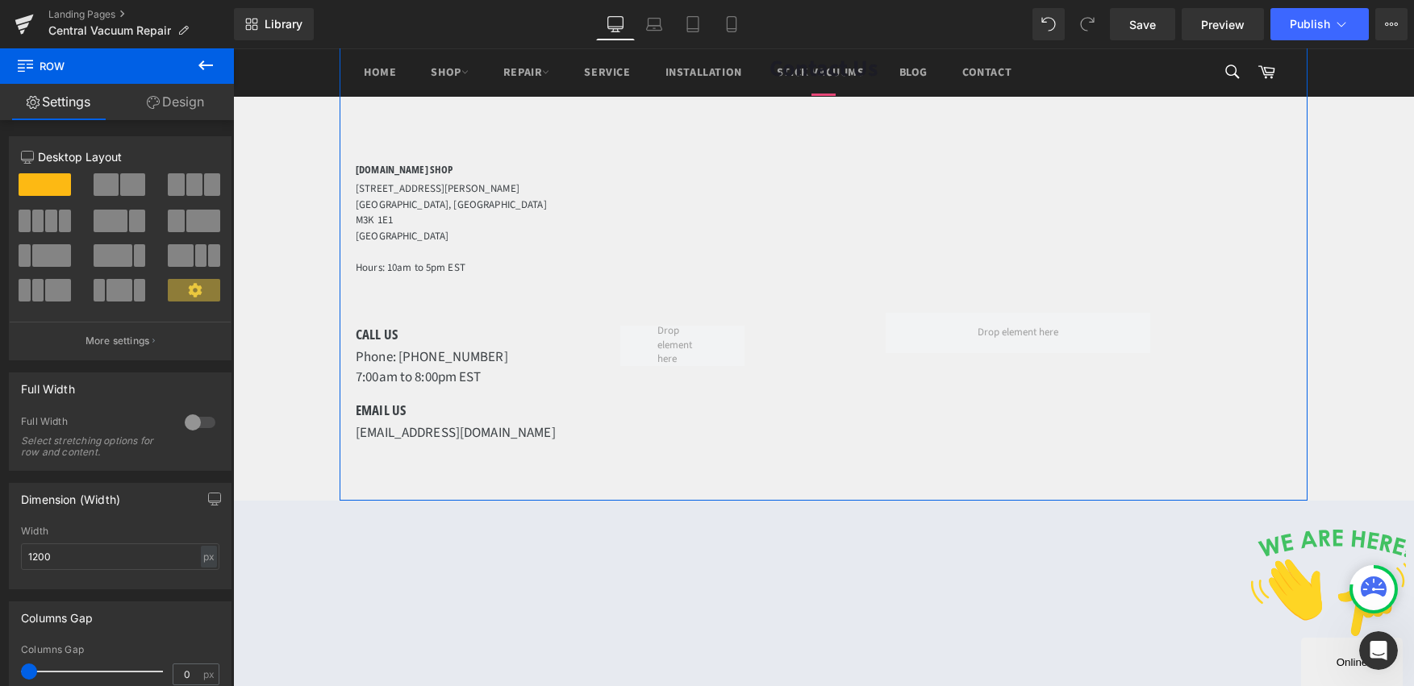
scroll to position [2225, 0]
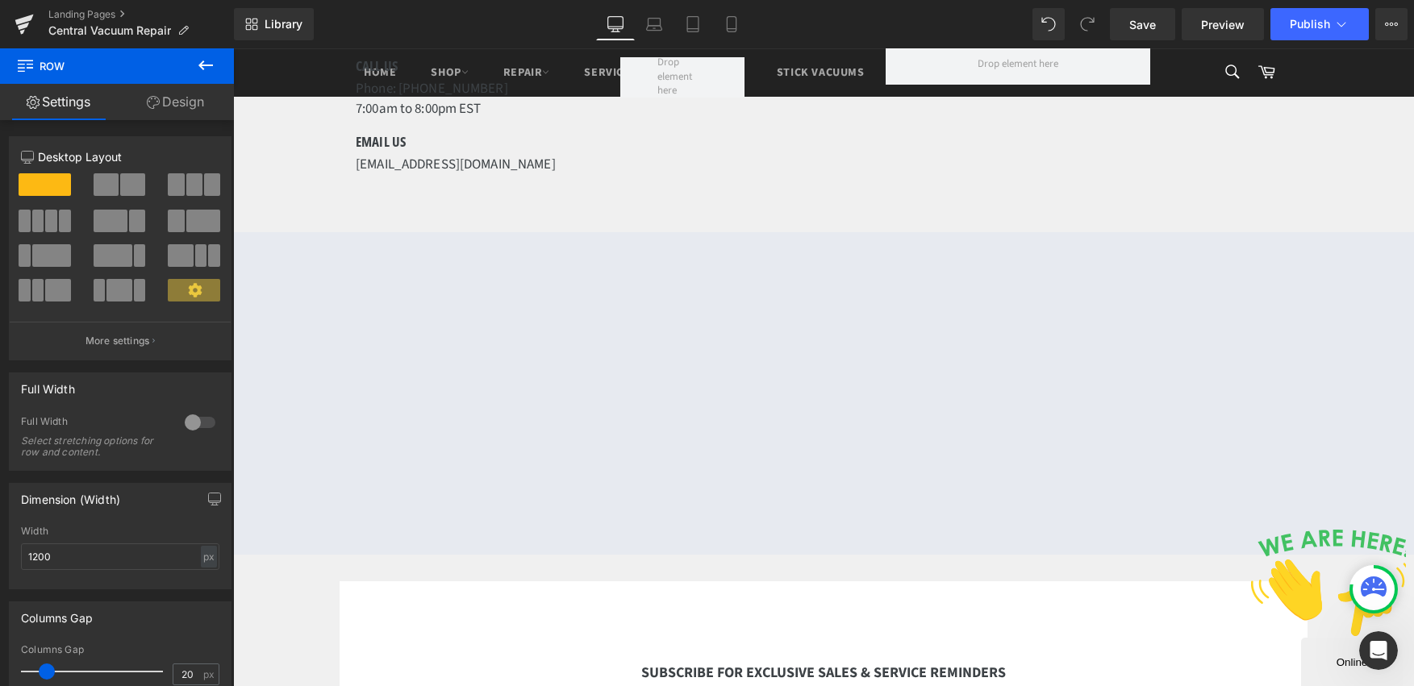
scroll to position [2289, 0]
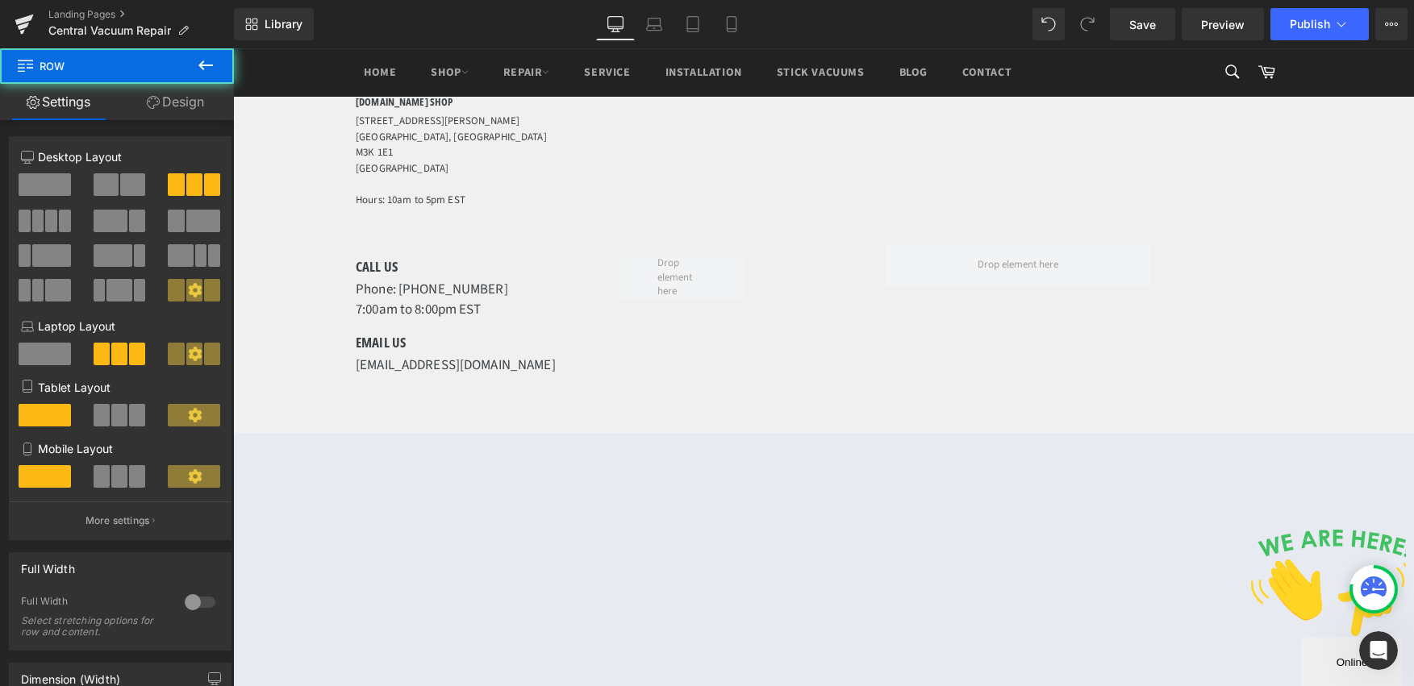
click at [771, 268] on div "CALL US Heading Phone: 416-635-7108 7:00am to 8:00pm EST Text Block EMAIL US He…" at bounding box center [824, 308] width 936 height 152
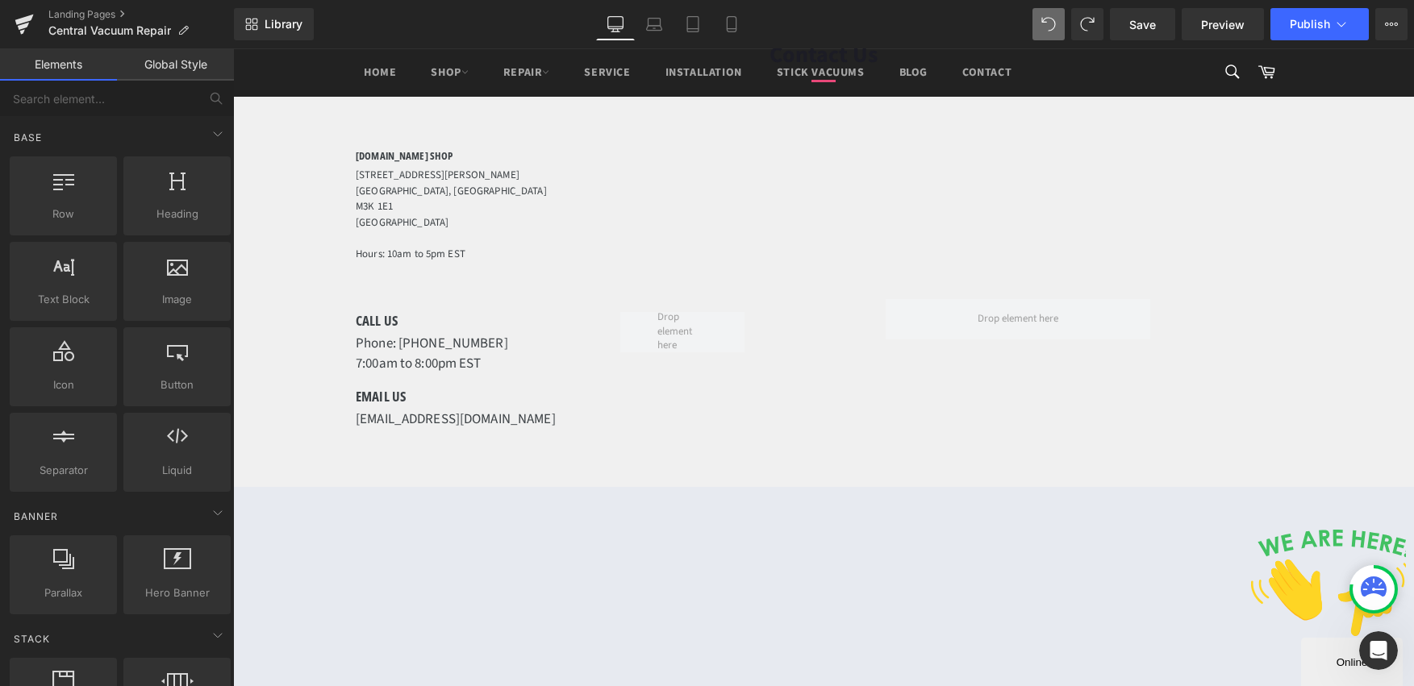
scroll to position [2213, 0]
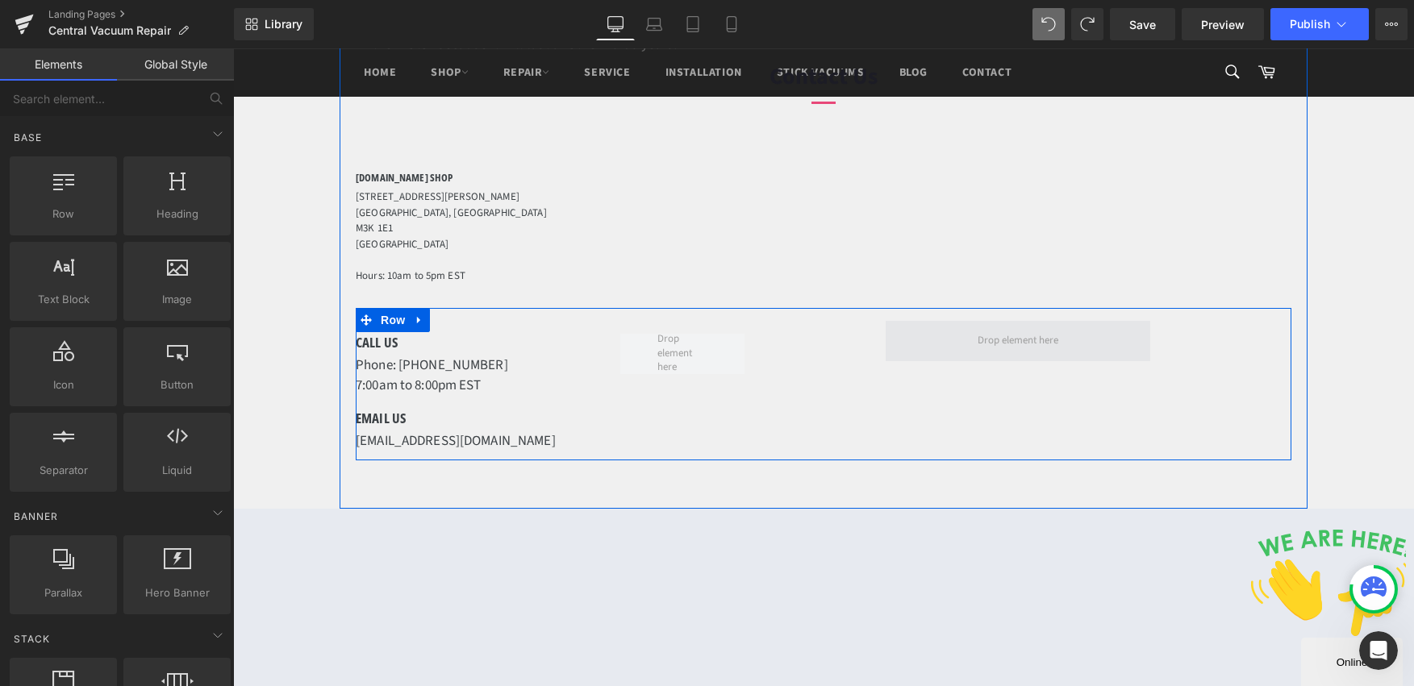
click at [1012, 330] on span at bounding box center [1018, 341] width 92 height 23
click at [414, 314] on icon at bounding box center [419, 320] width 11 height 12
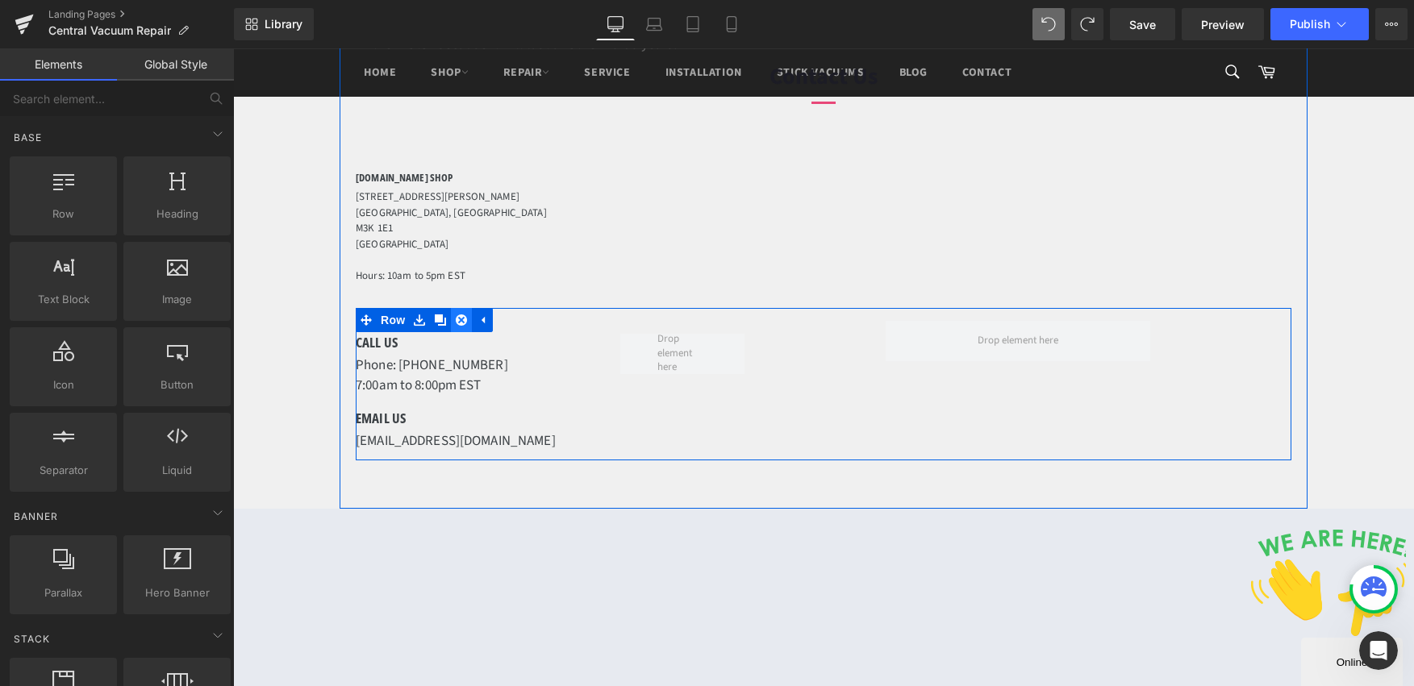
click at [456, 315] on icon at bounding box center [461, 320] width 11 height 11
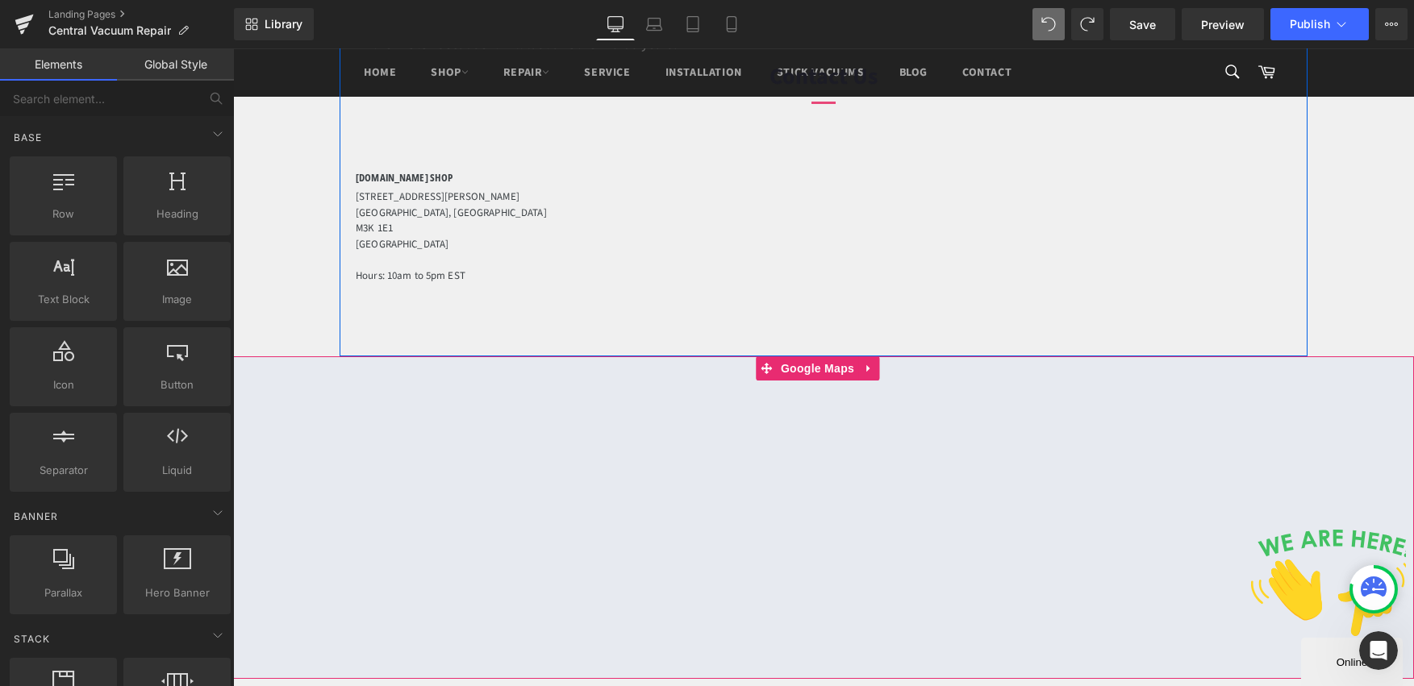
scroll to position [1786, 0]
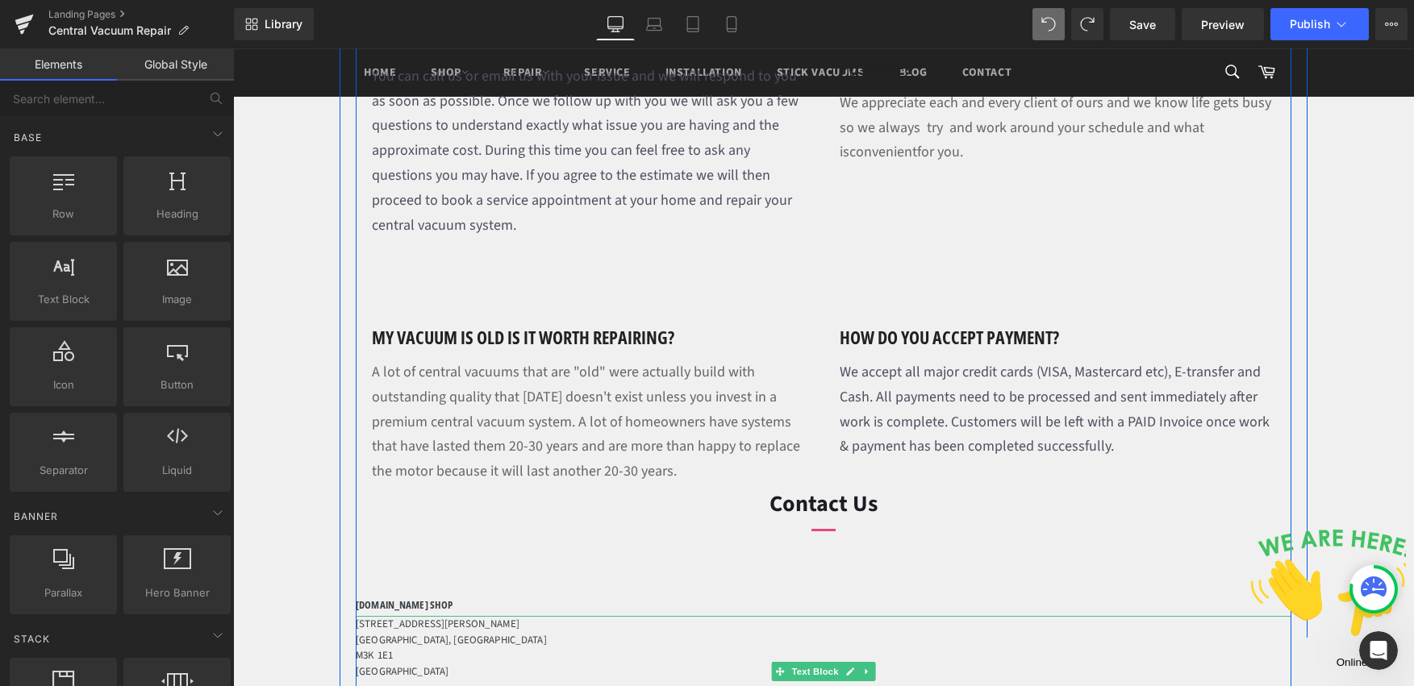
click at [466, 617] on p "650 Wilson Avenue" at bounding box center [824, 625] width 936 height 16
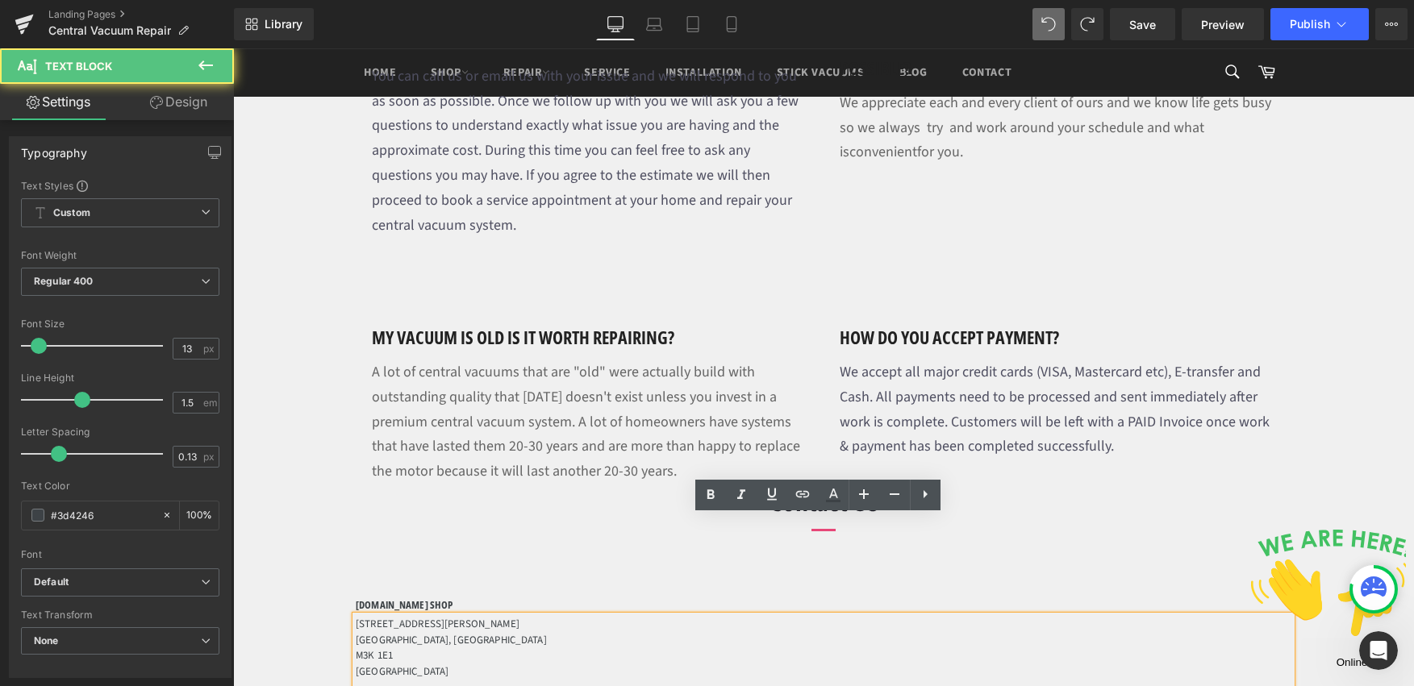
drag, startPoint x: 778, startPoint y: 591, endPoint x: 641, endPoint y: 588, distance: 137.2
click at [769, 680] on p at bounding box center [824, 688] width 936 height 16
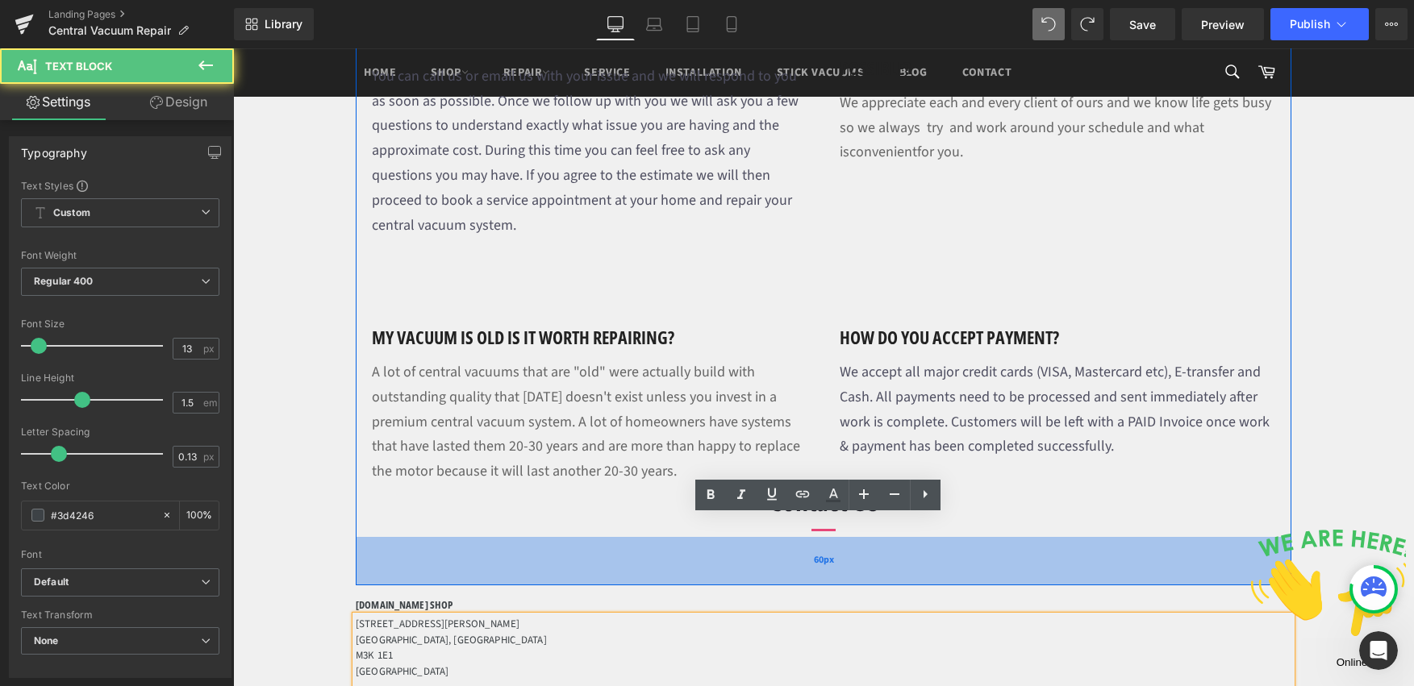
click at [548, 537] on div "60px" at bounding box center [824, 561] width 936 height 48
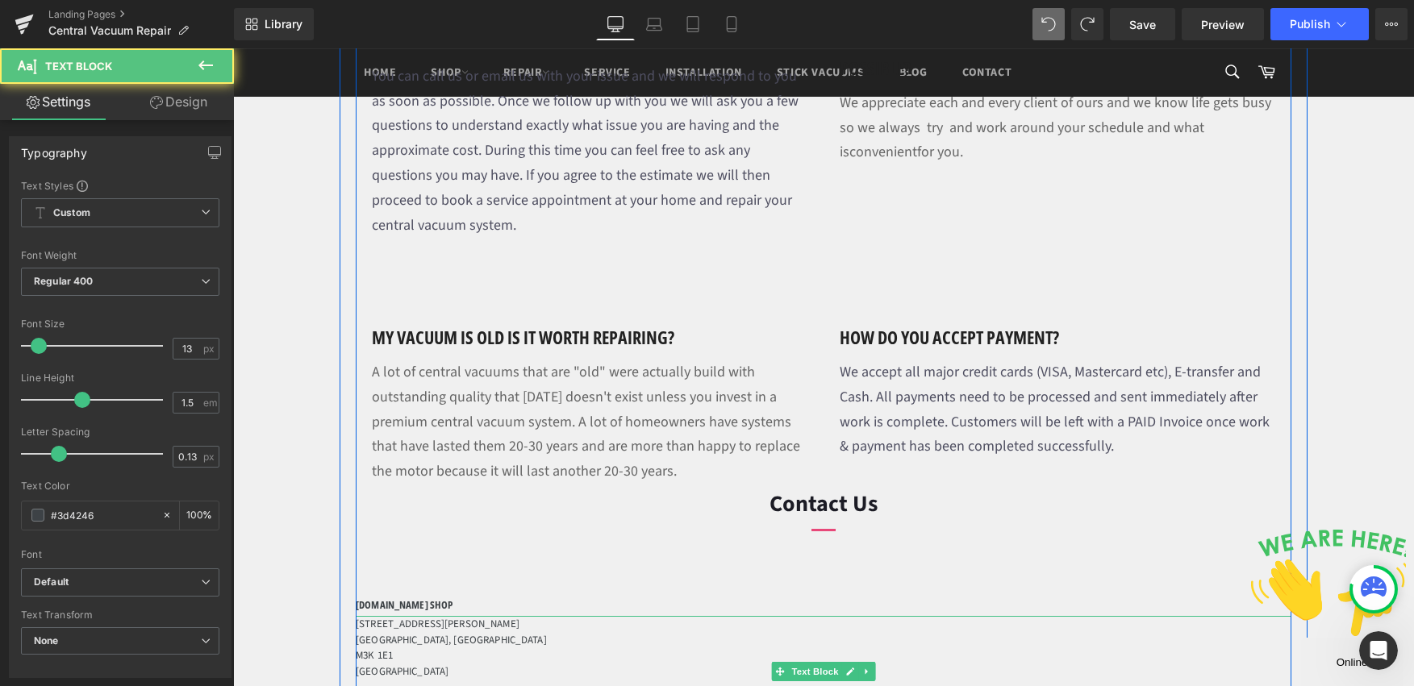
drag, startPoint x: 431, startPoint y: 595, endPoint x: 443, endPoint y: 598, distance: 12.5
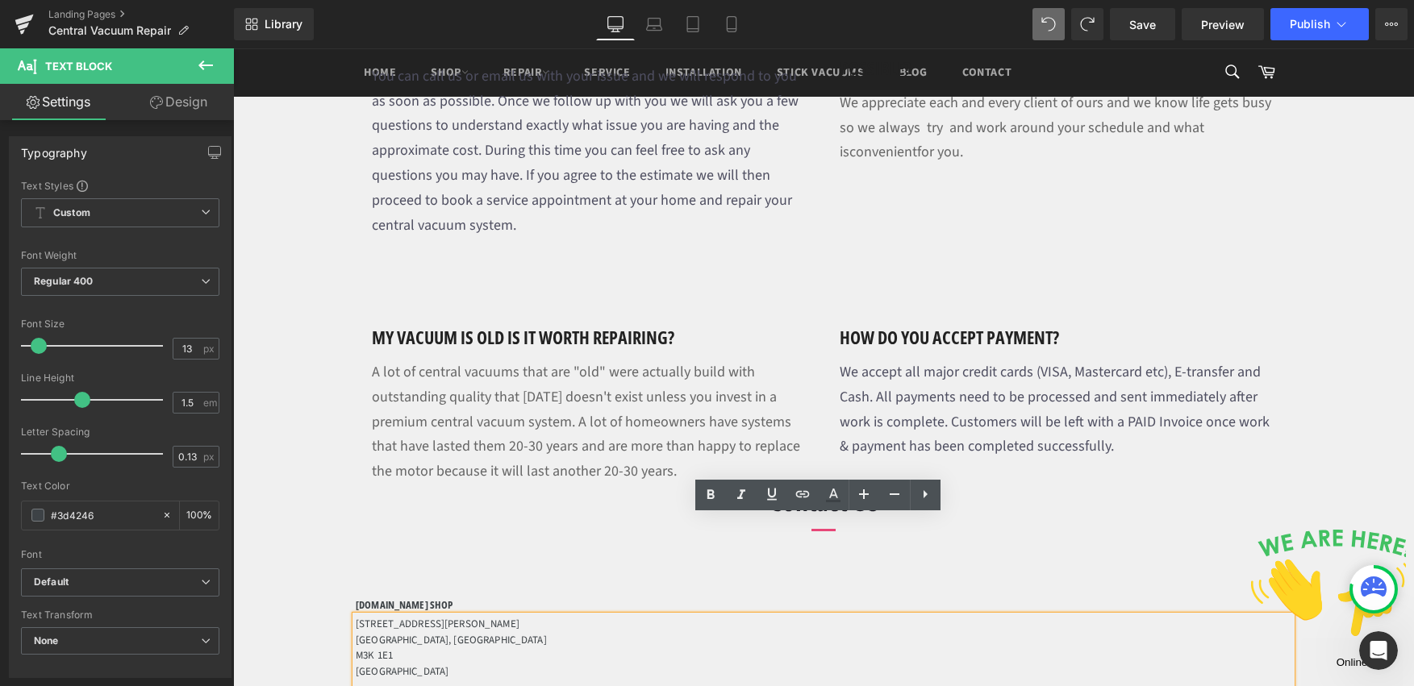
click at [805, 680] on p at bounding box center [824, 688] width 936 height 16
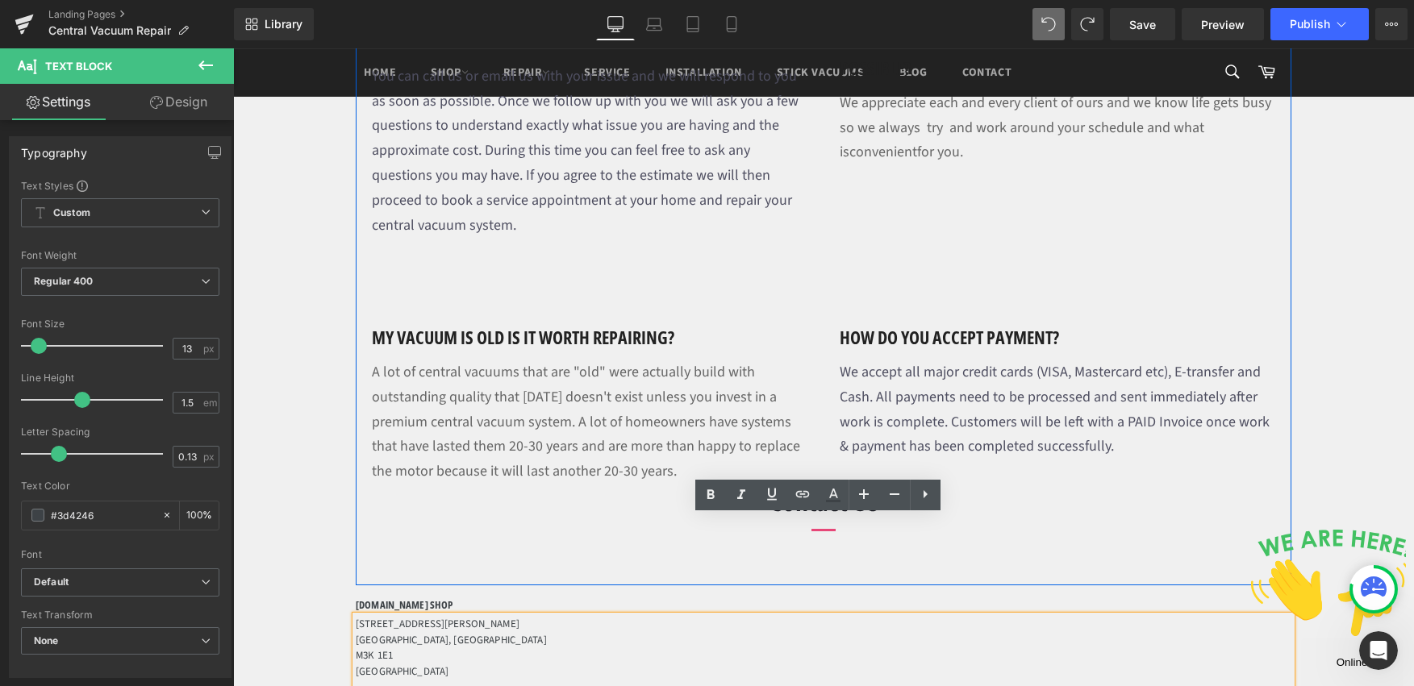
click at [858, 500] on icon at bounding box center [861, 505] width 9 height 10
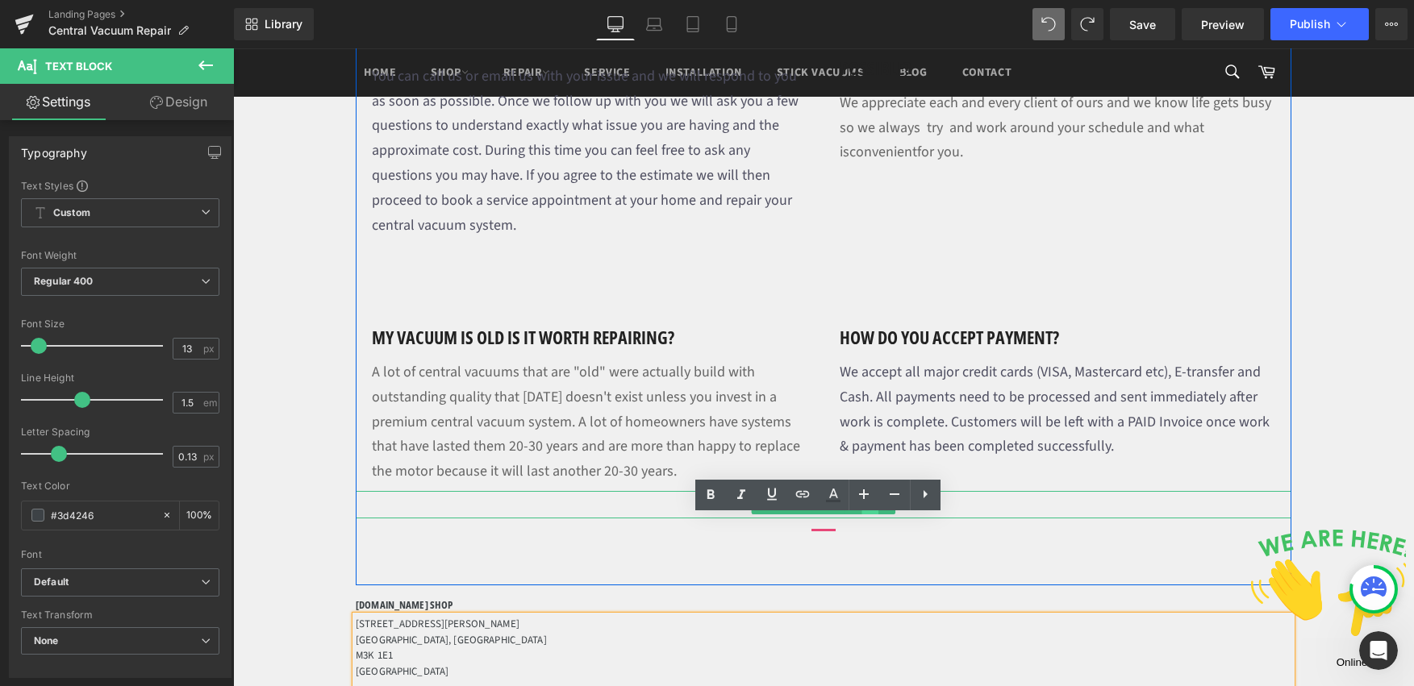
click at [866, 500] on icon at bounding box center [870, 504] width 9 height 9
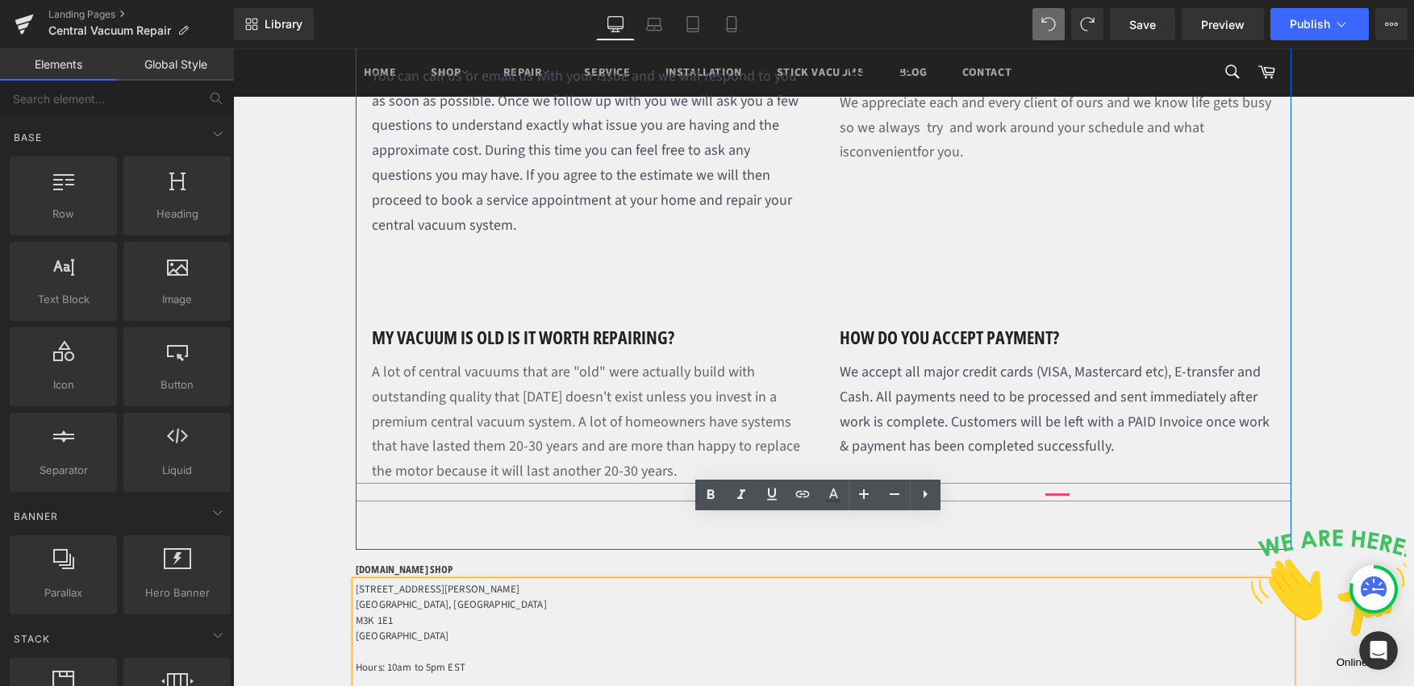
click at [1062, 483] on div at bounding box center [824, 492] width 936 height 19
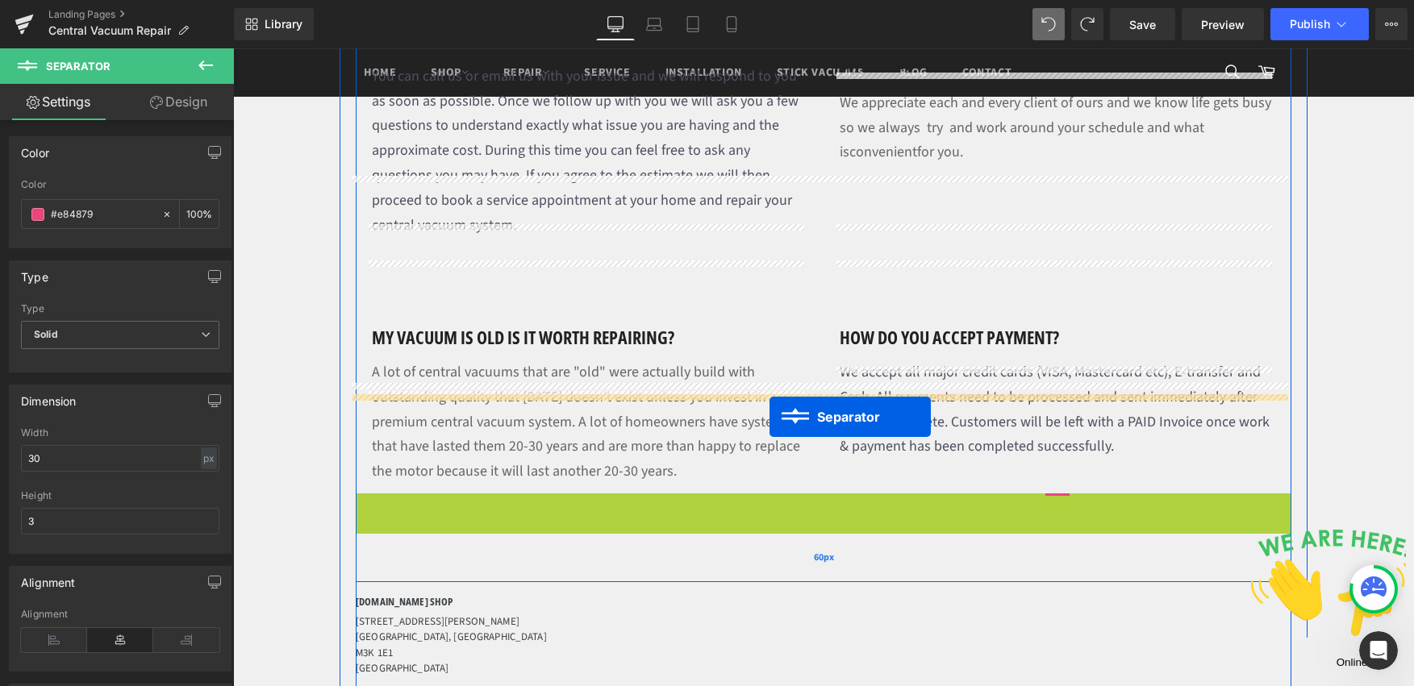
drag, startPoint x: 779, startPoint y: 405, endPoint x: 819, endPoint y: 422, distance: 43.7
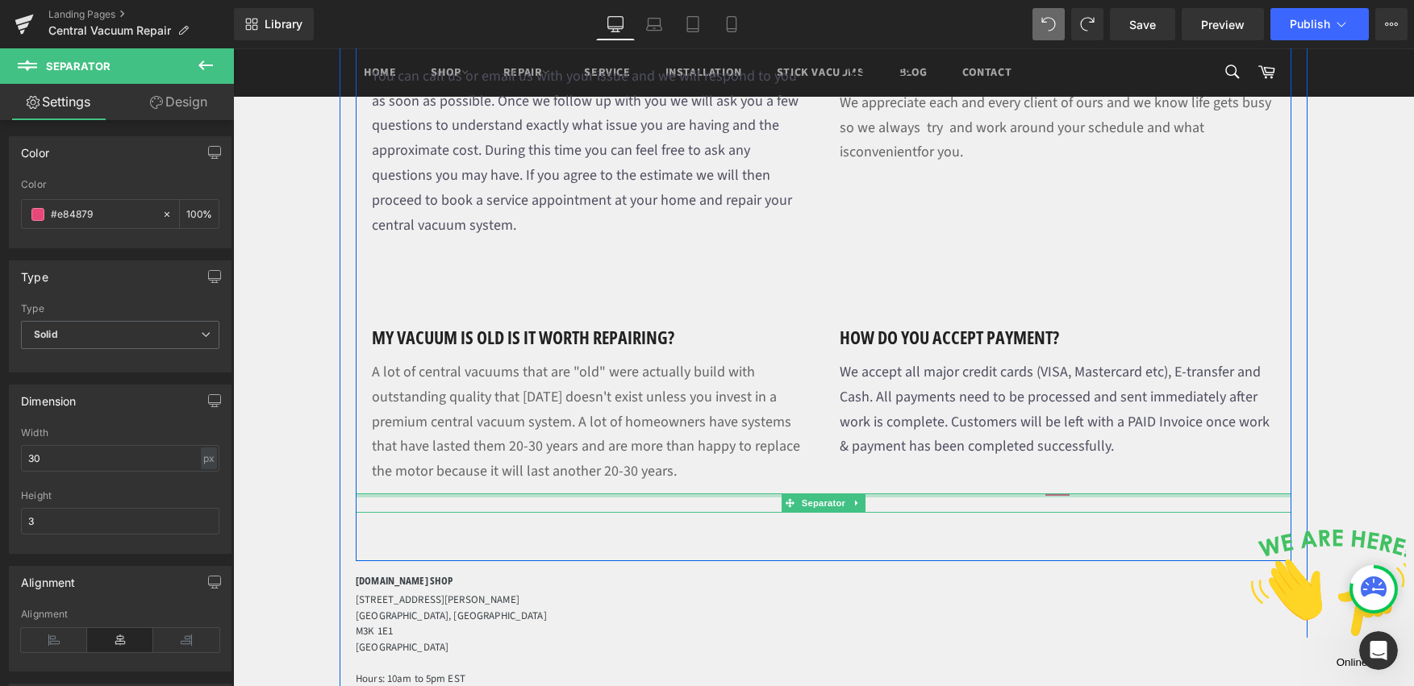
click at [1049, 494] on div at bounding box center [824, 496] width 936 height 4
click at [1050, 494] on div "Separator" at bounding box center [824, 503] width 936 height 19
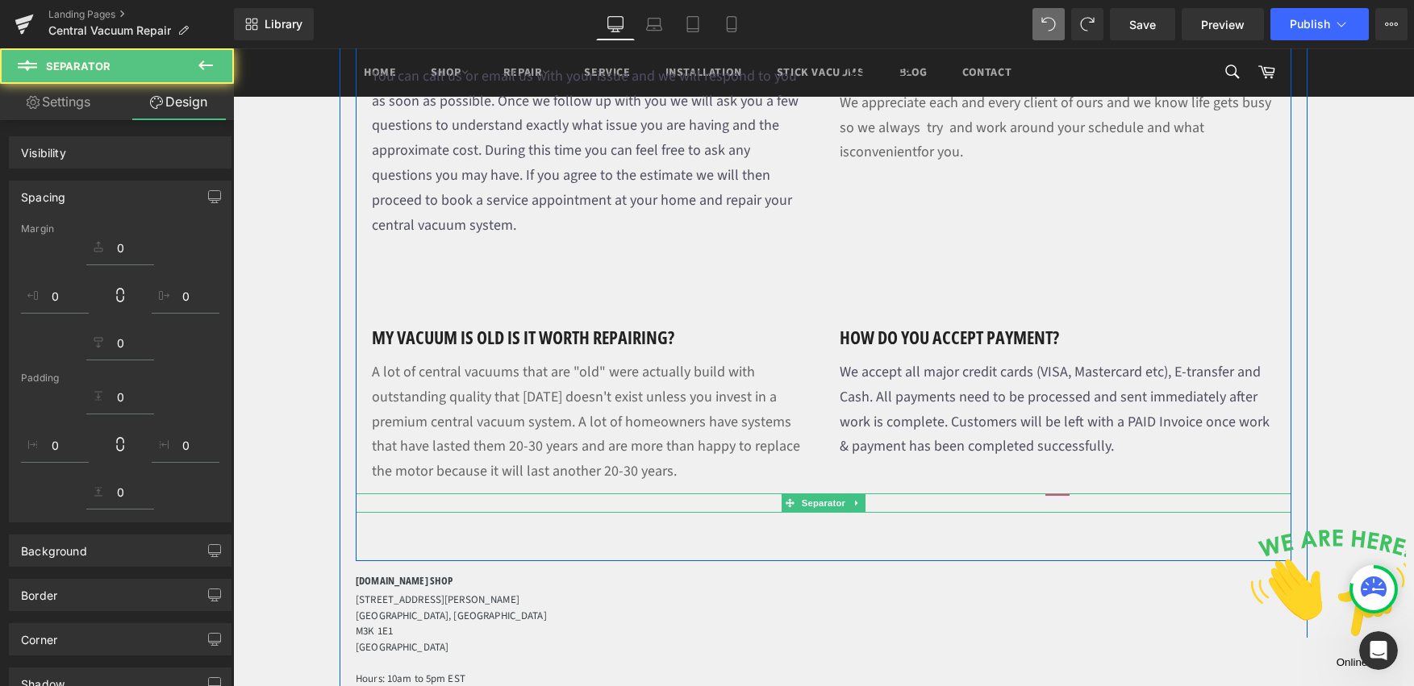
click at [1061, 494] on div at bounding box center [824, 503] width 936 height 19
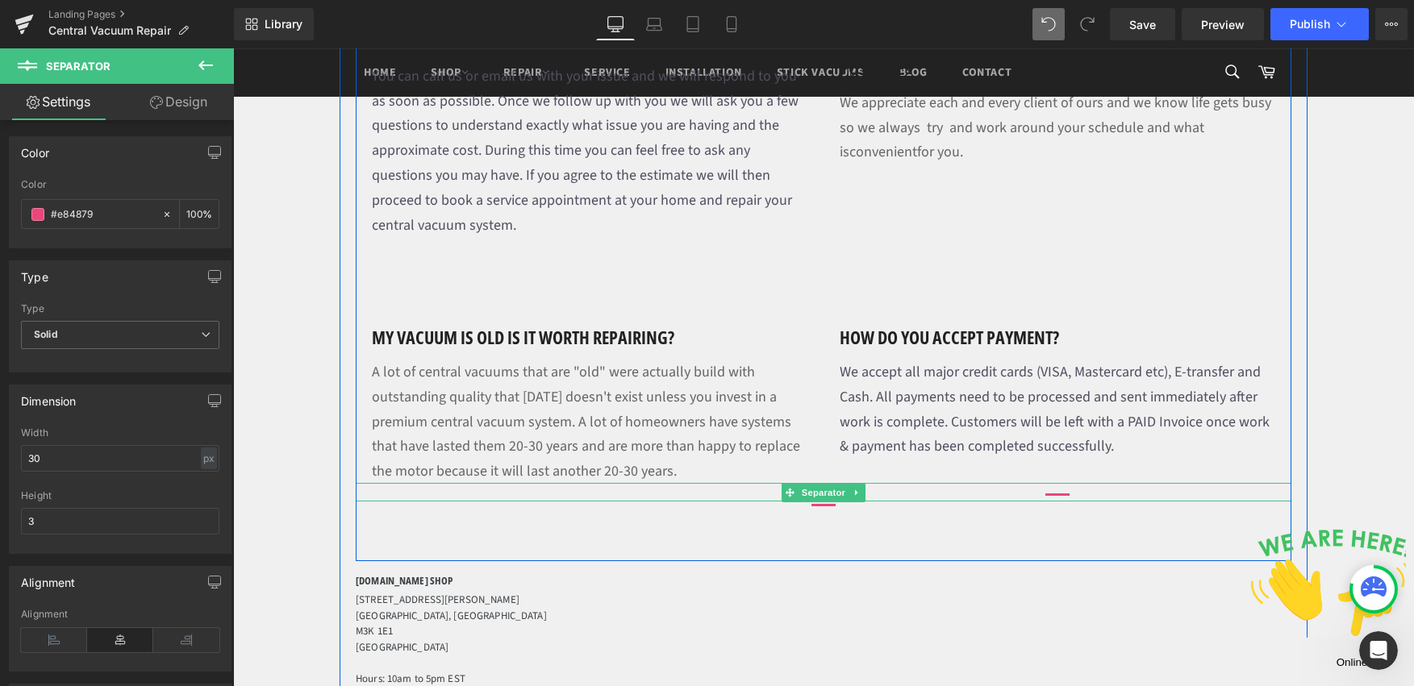
click at [1064, 483] on div at bounding box center [824, 492] width 936 height 19
click at [1046, 483] on div at bounding box center [824, 492] width 936 height 19
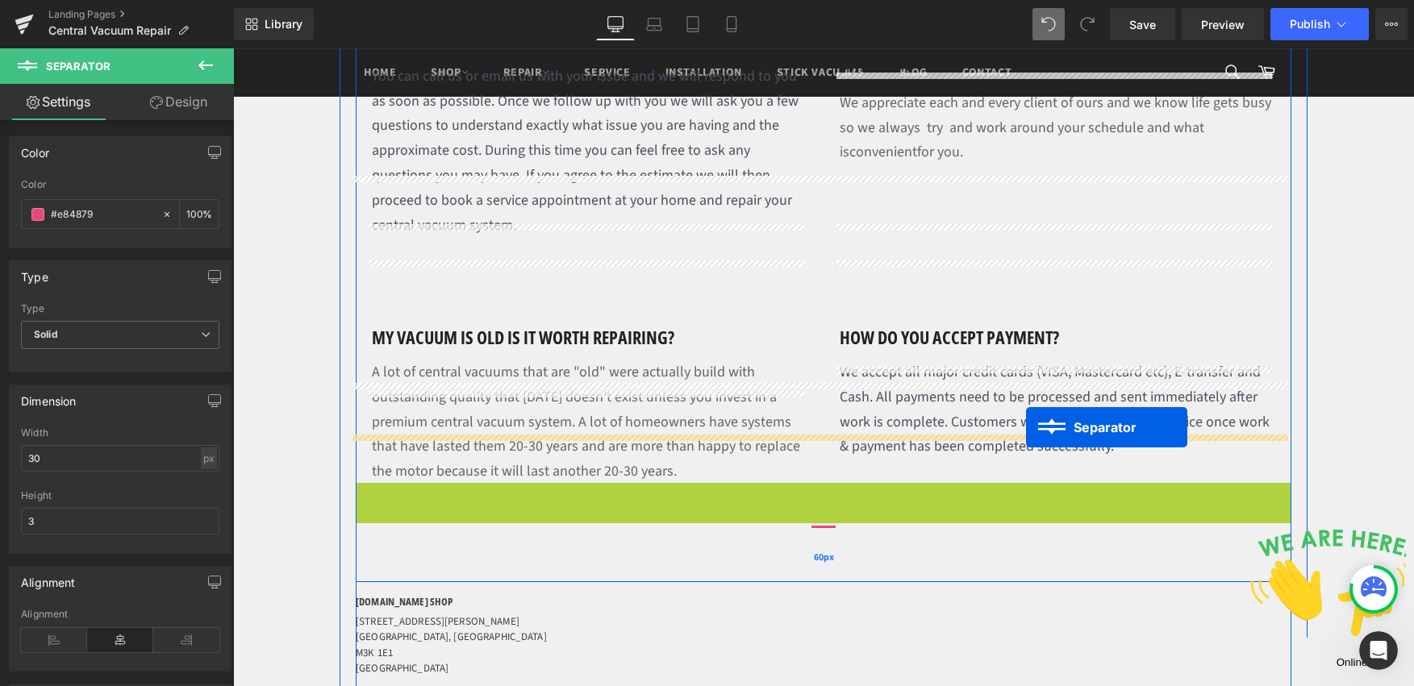
drag, startPoint x: 783, startPoint y: 390, endPoint x: 1025, endPoint y: 425, distance: 244.4
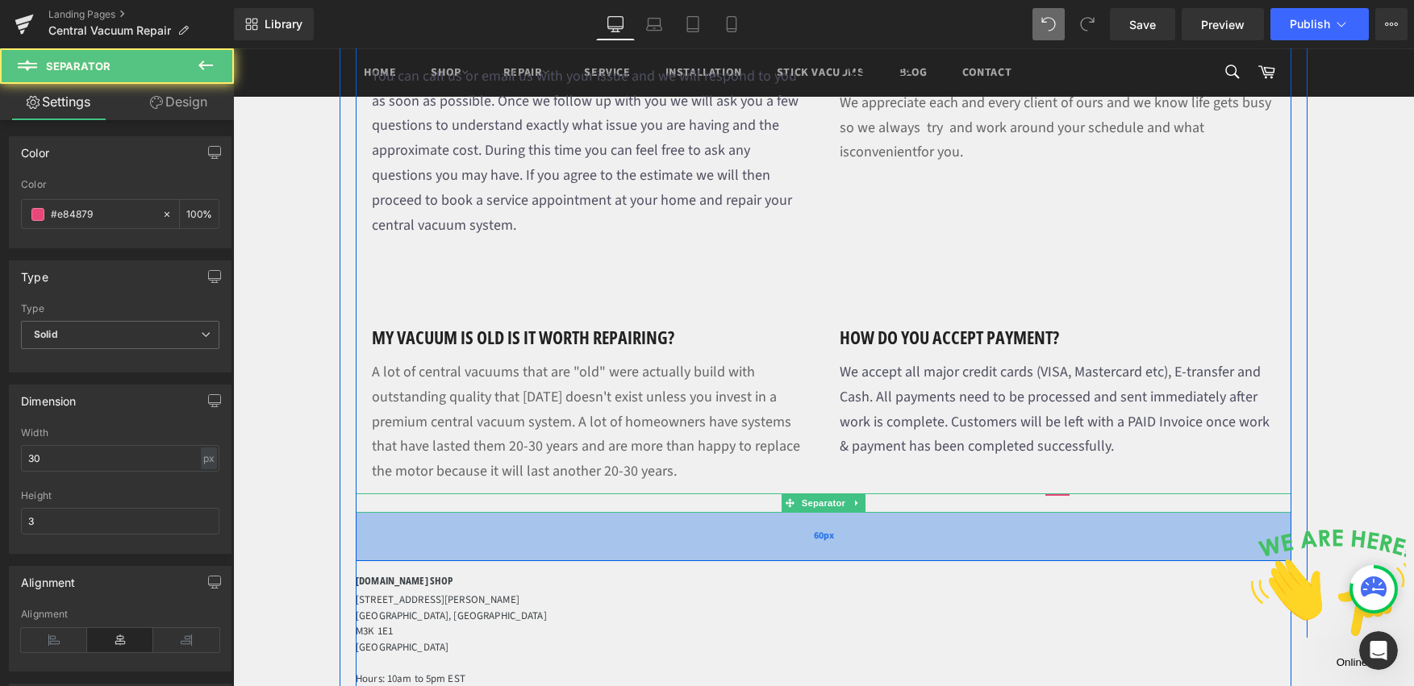
click at [1035, 513] on div "60px" at bounding box center [824, 537] width 936 height 48
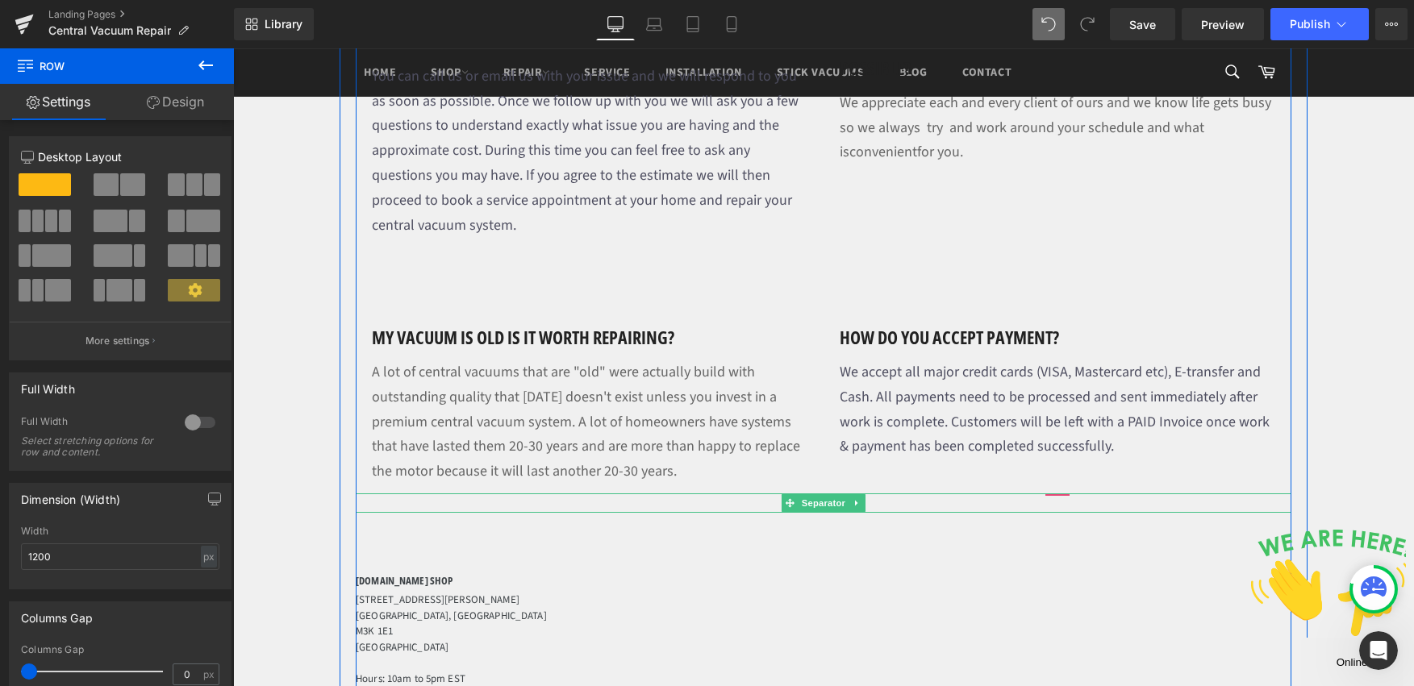
click at [1019, 592] on div "650 Wilson Avenue Toronto, ON M3K 1E1 Canada Hours: 10am to 5pm EST Text Block" at bounding box center [824, 647] width 936 height 111
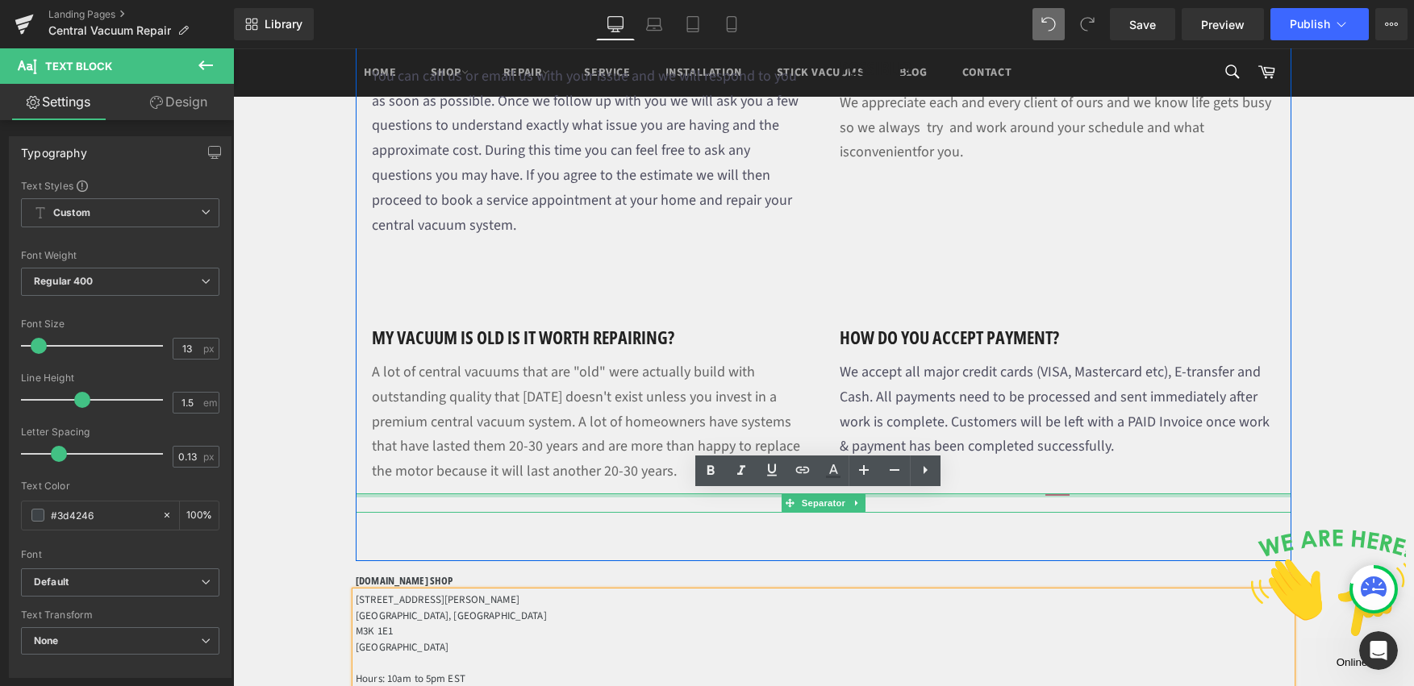
click at [1055, 494] on div at bounding box center [824, 496] width 936 height 4
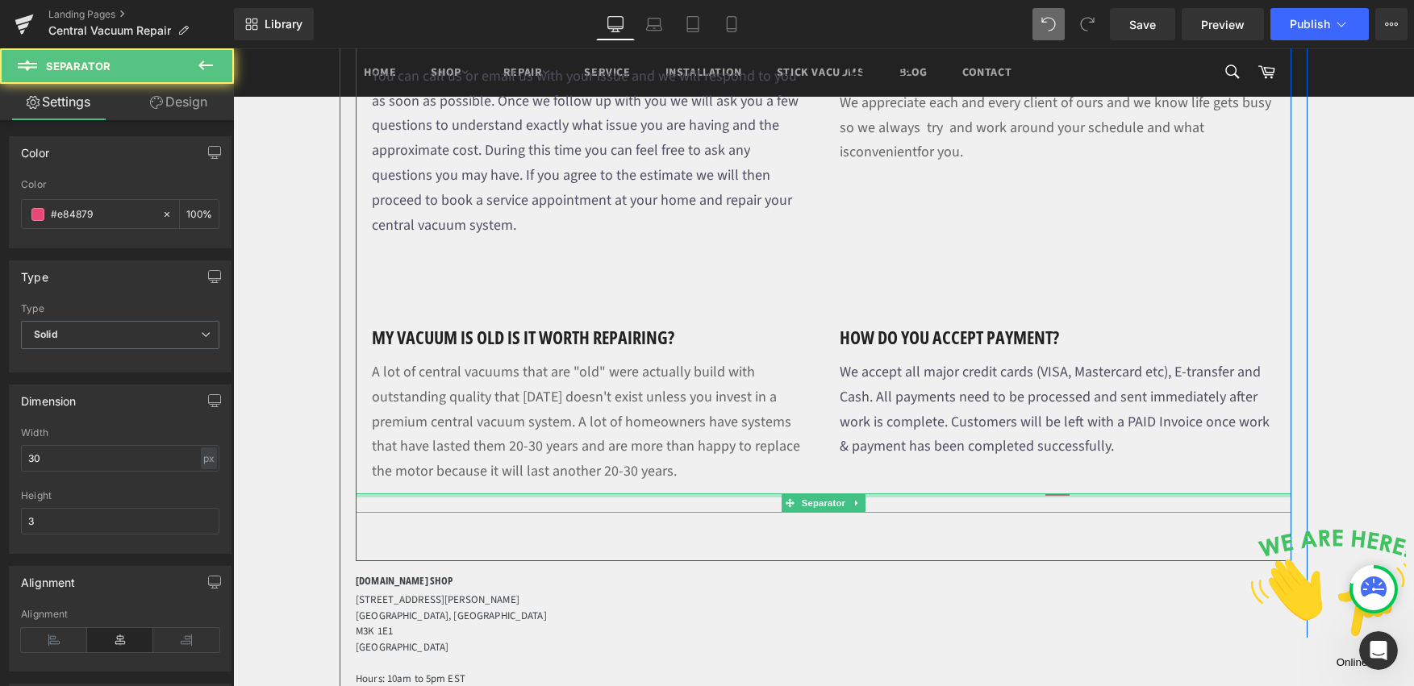
click at [1056, 494] on div at bounding box center [824, 496] width 936 height 4
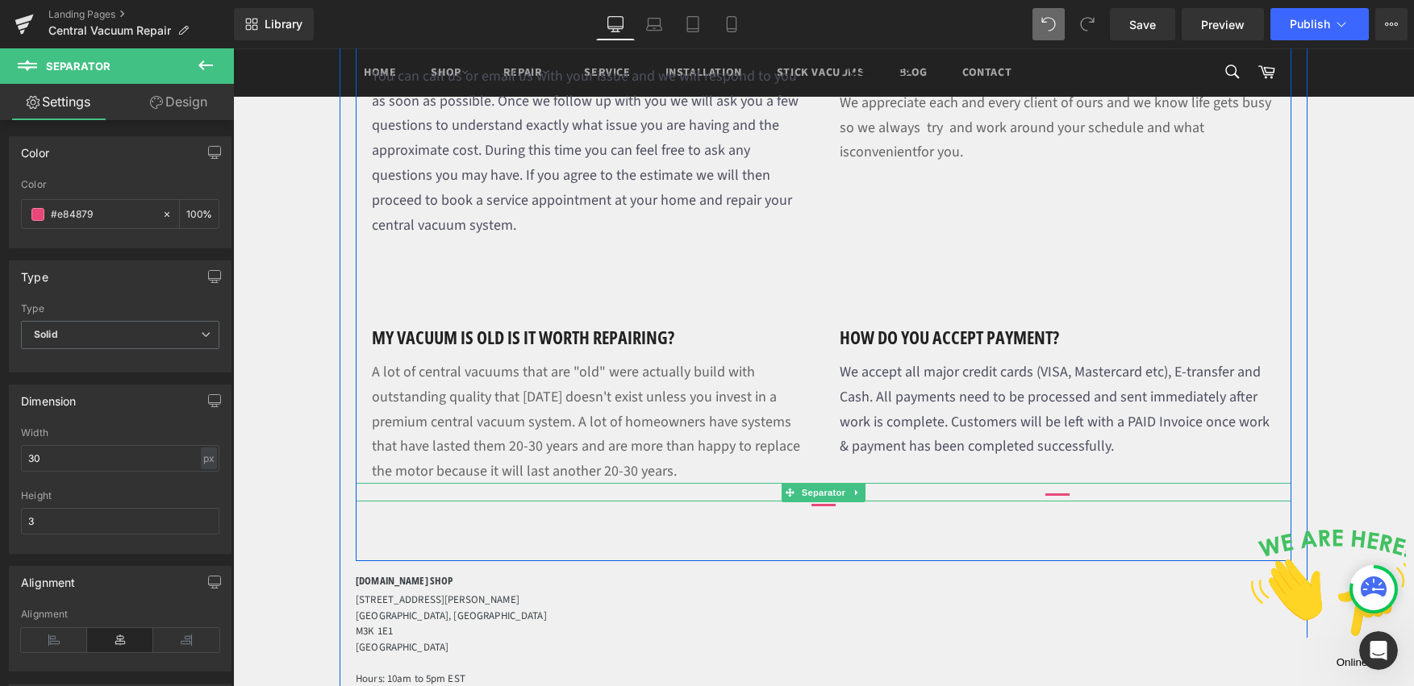
click at [1056, 483] on div at bounding box center [824, 492] width 936 height 19
click at [853, 488] on icon at bounding box center [857, 493] width 9 height 10
click at [861, 488] on icon at bounding box center [865, 492] width 9 height 9
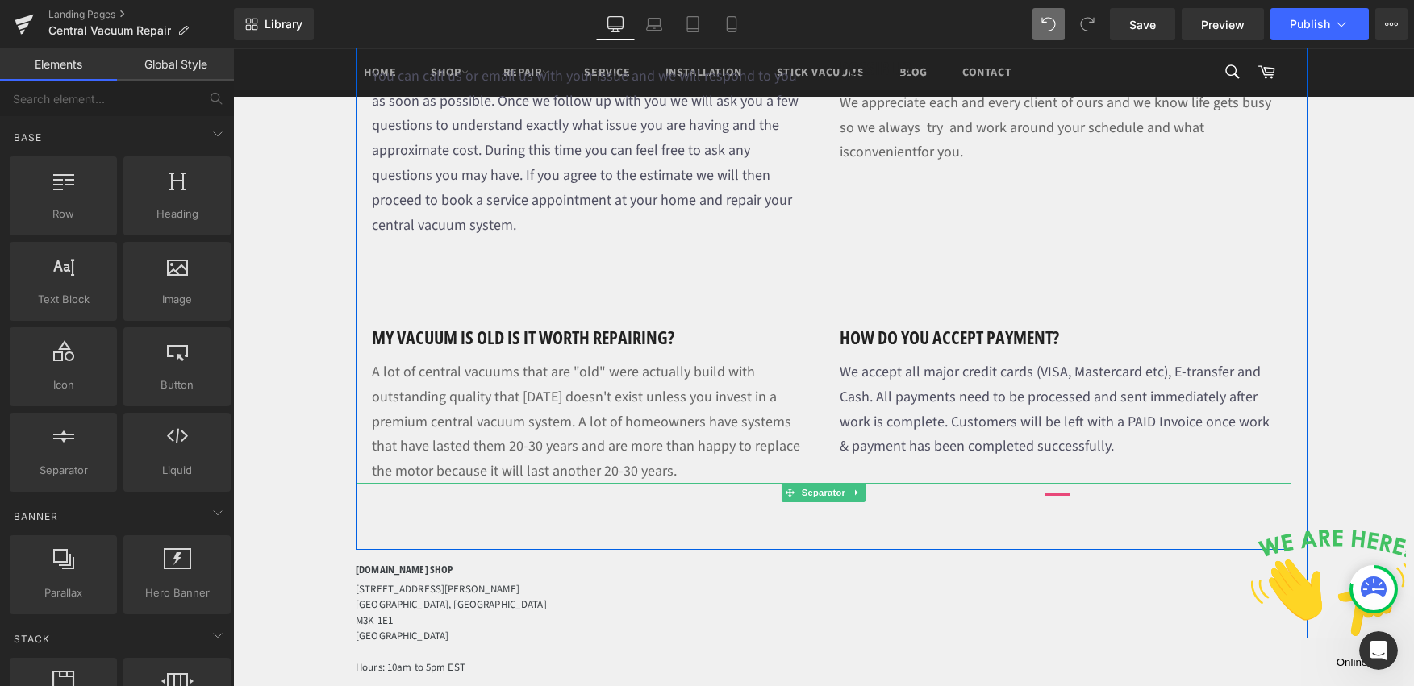
click at [1057, 494] on hr at bounding box center [1057, 495] width 24 height 2
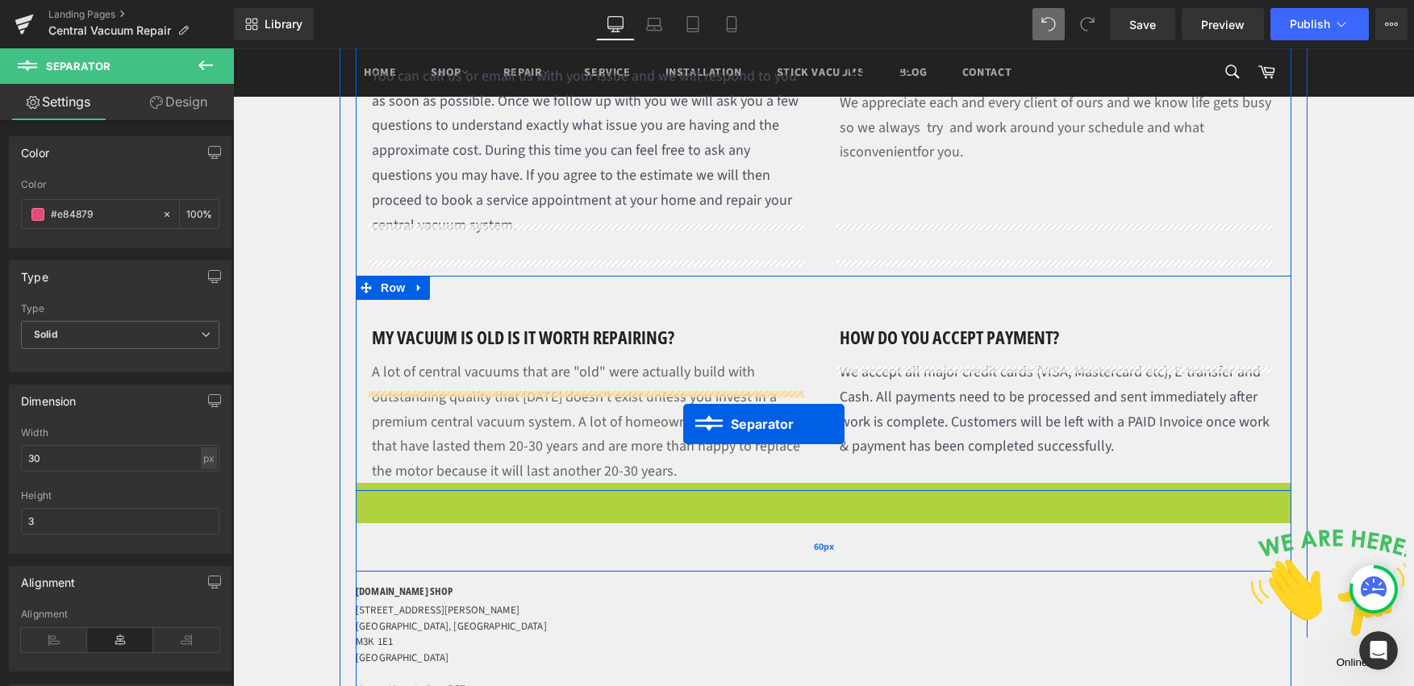
drag, startPoint x: 777, startPoint y: 394, endPoint x: 683, endPoint y: 427, distance: 99.2
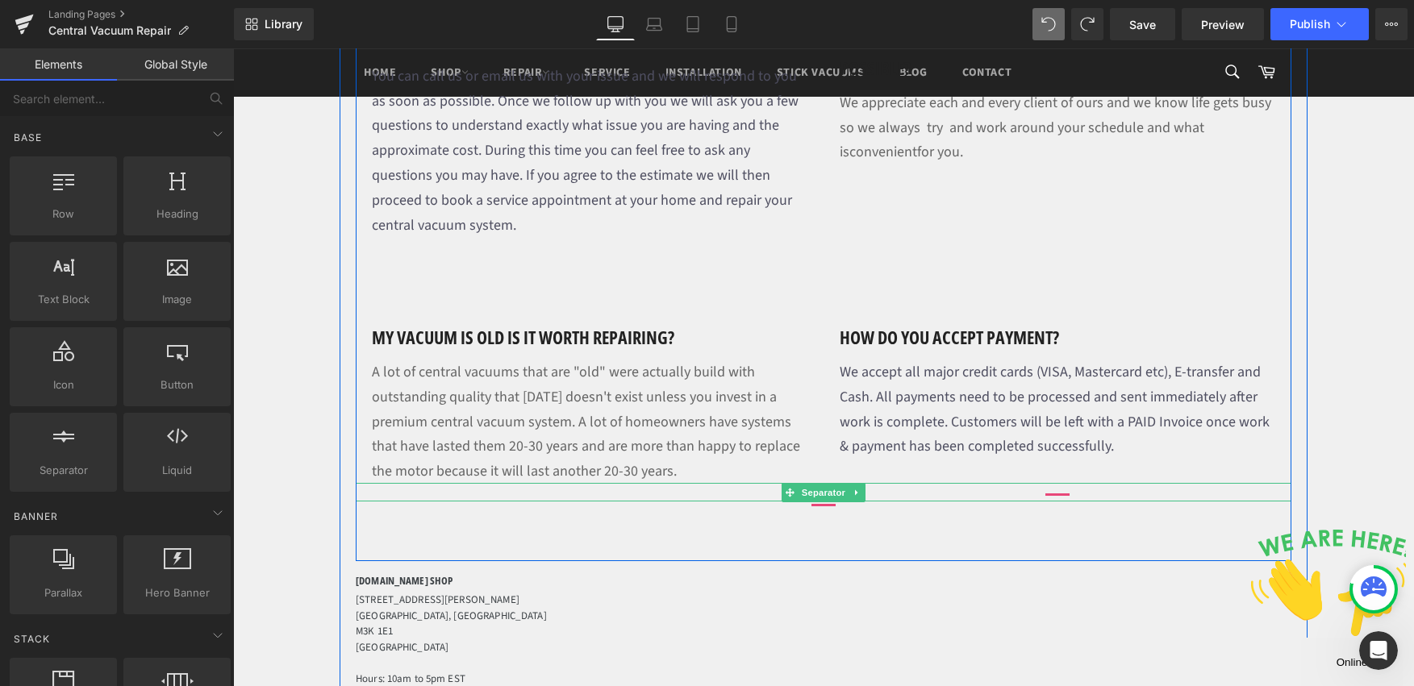
click at [1058, 494] on div "Separator" at bounding box center [824, 503] width 936 height 19
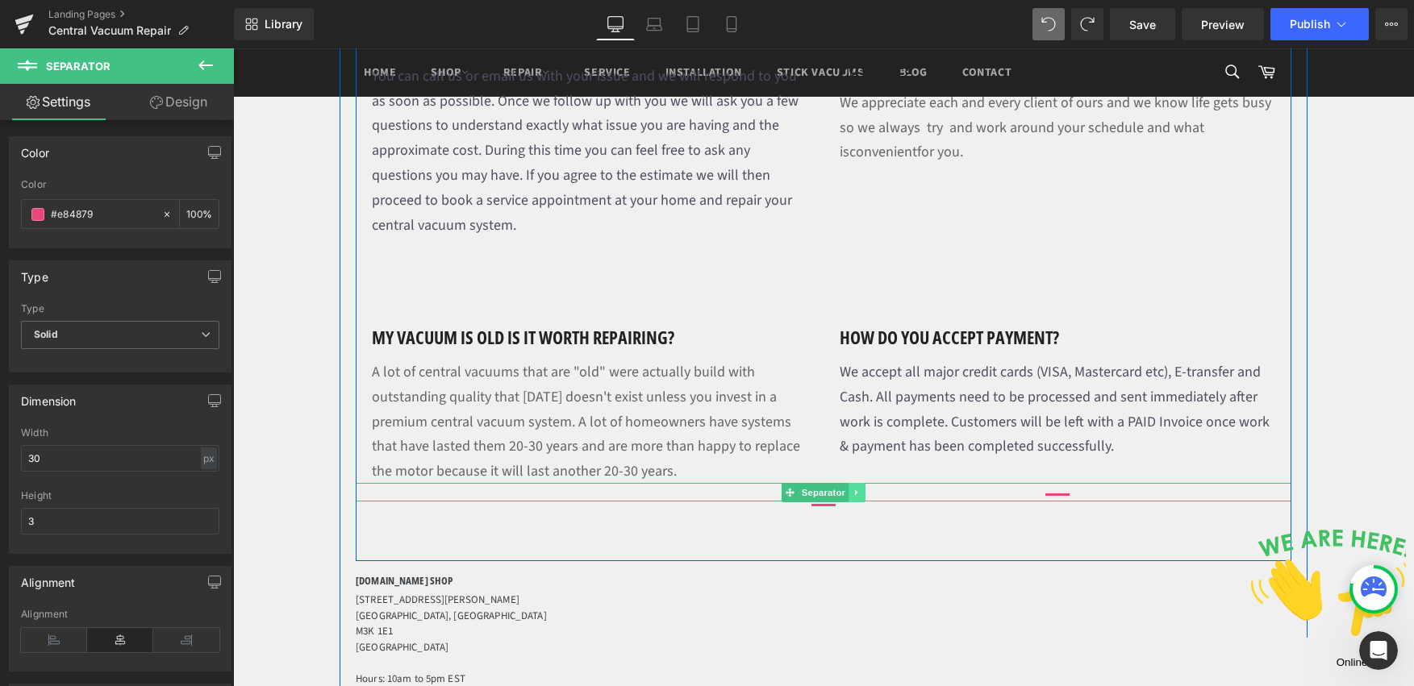
click at [853, 488] on icon at bounding box center [857, 493] width 9 height 10
click at [861, 488] on icon at bounding box center [865, 492] width 9 height 9
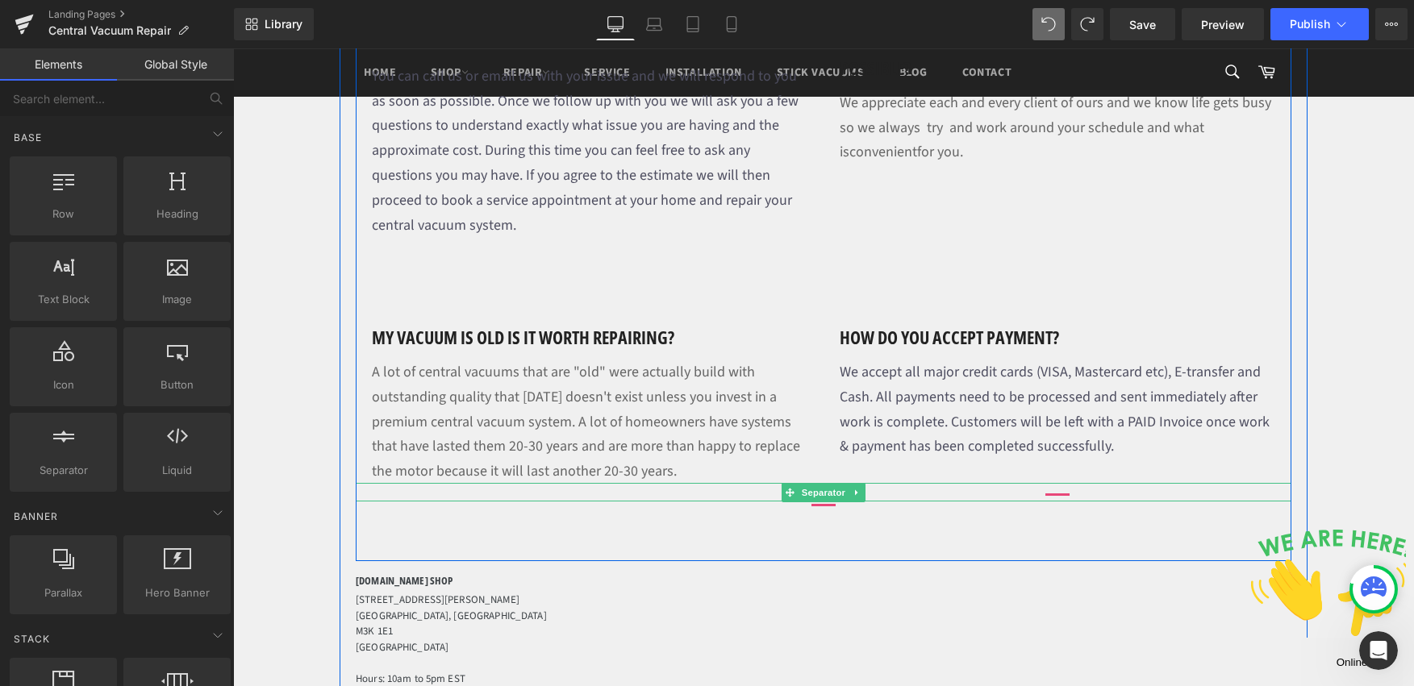
click at [1068, 483] on div at bounding box center [824, 492] width 936 height 19
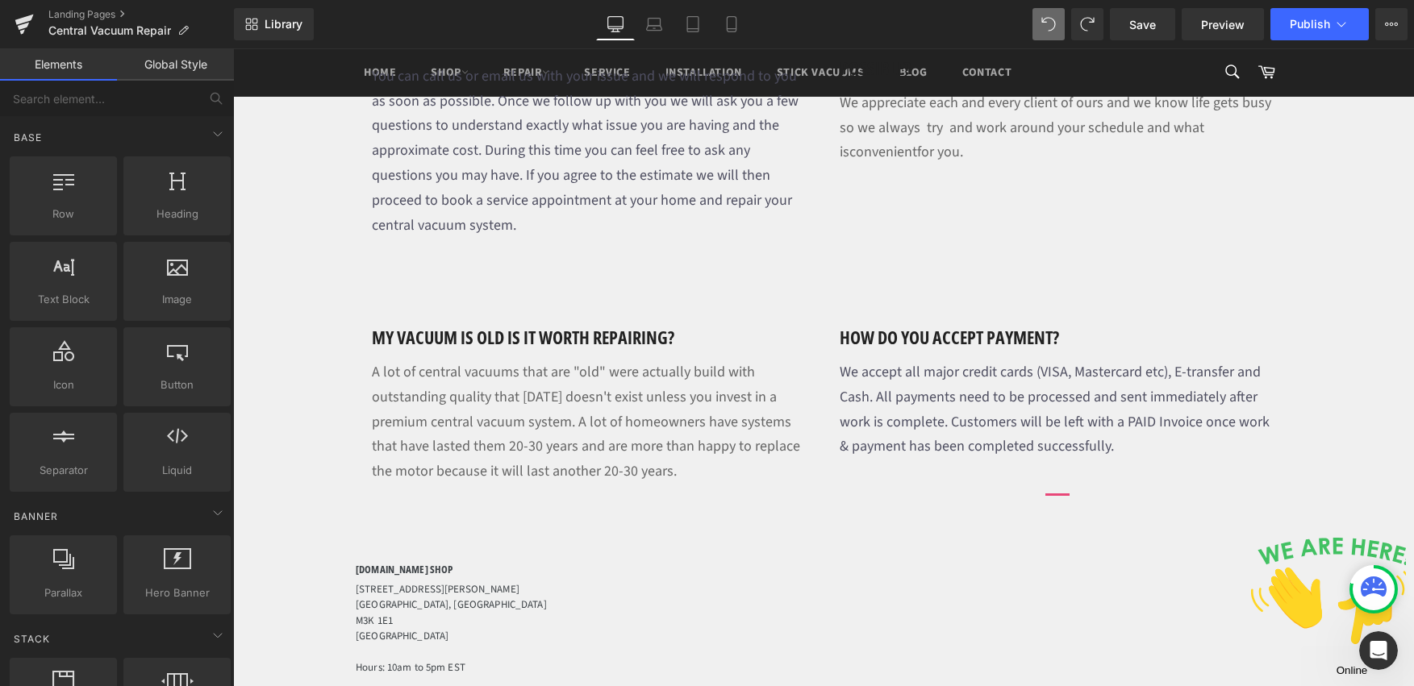
drag, startPoint x: 1295, startPoint y: 606, endPoint x: 1061, endPoint y: 558, distance: 238.7
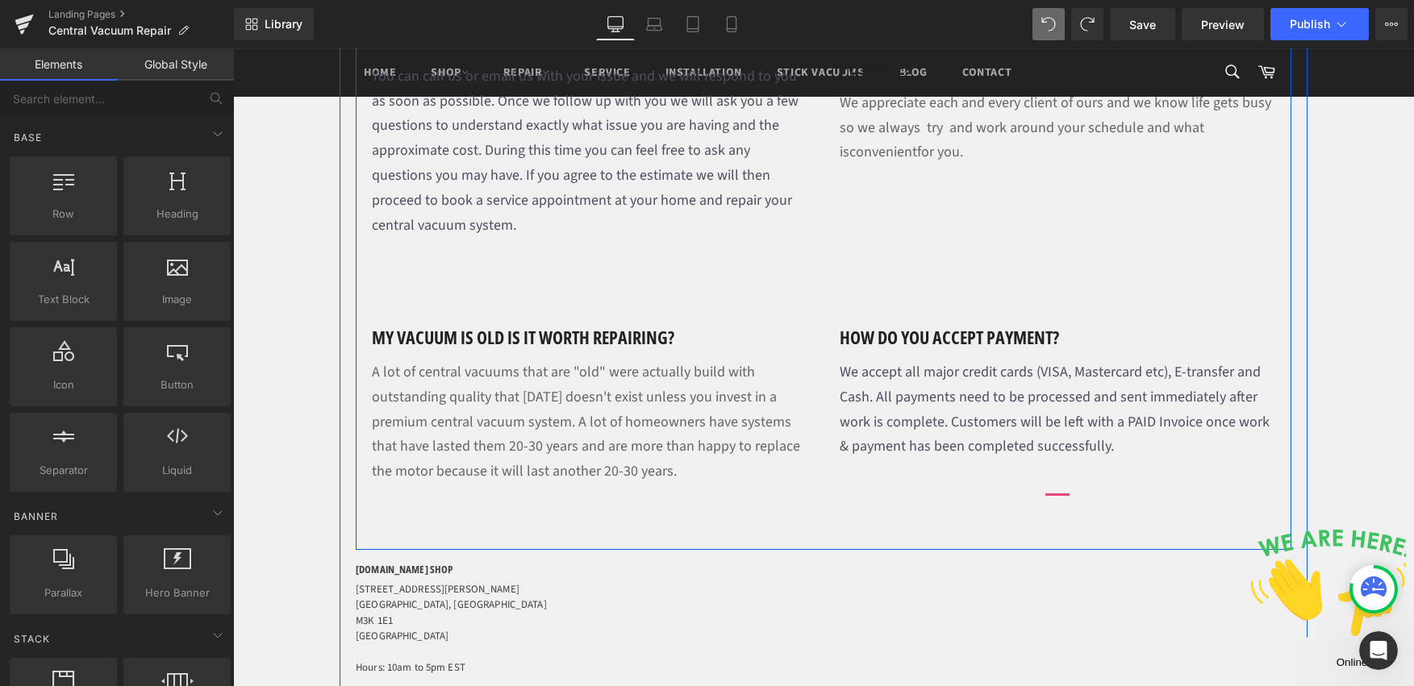
click at [1072, 483] on div at bounding box center [824, 492] width 936 height 19
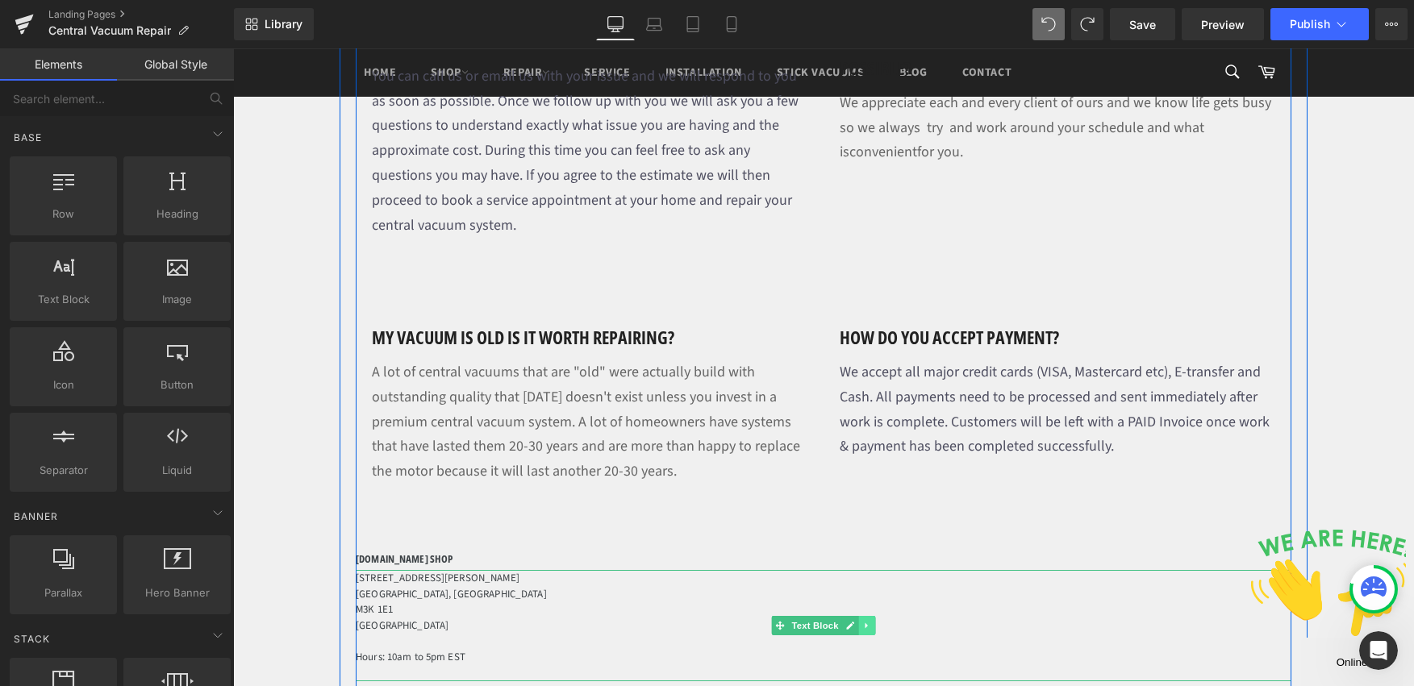
click at [865, 616] on link at bounding box center [867, 625] width 17 height 19
click at [867, 616] on link at bounding box center [875, 625] width 17 height 19
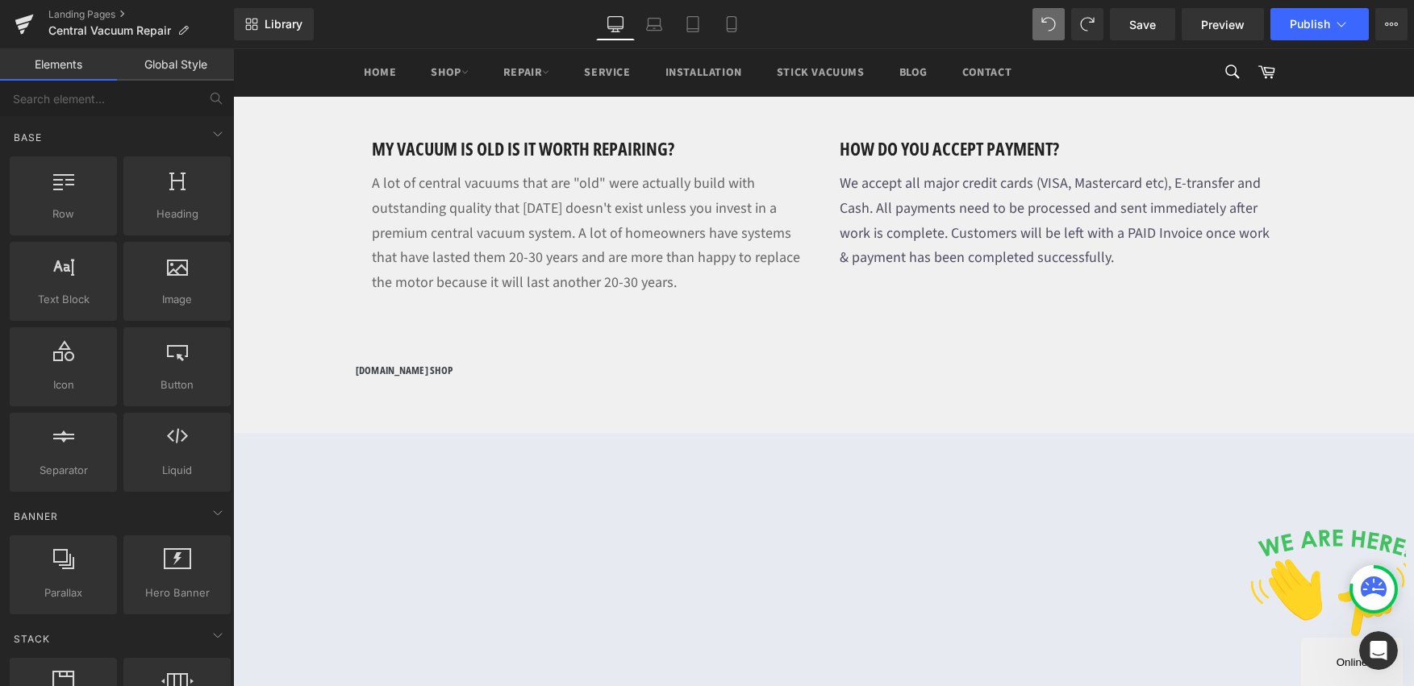
scroll to position [1925, 0]
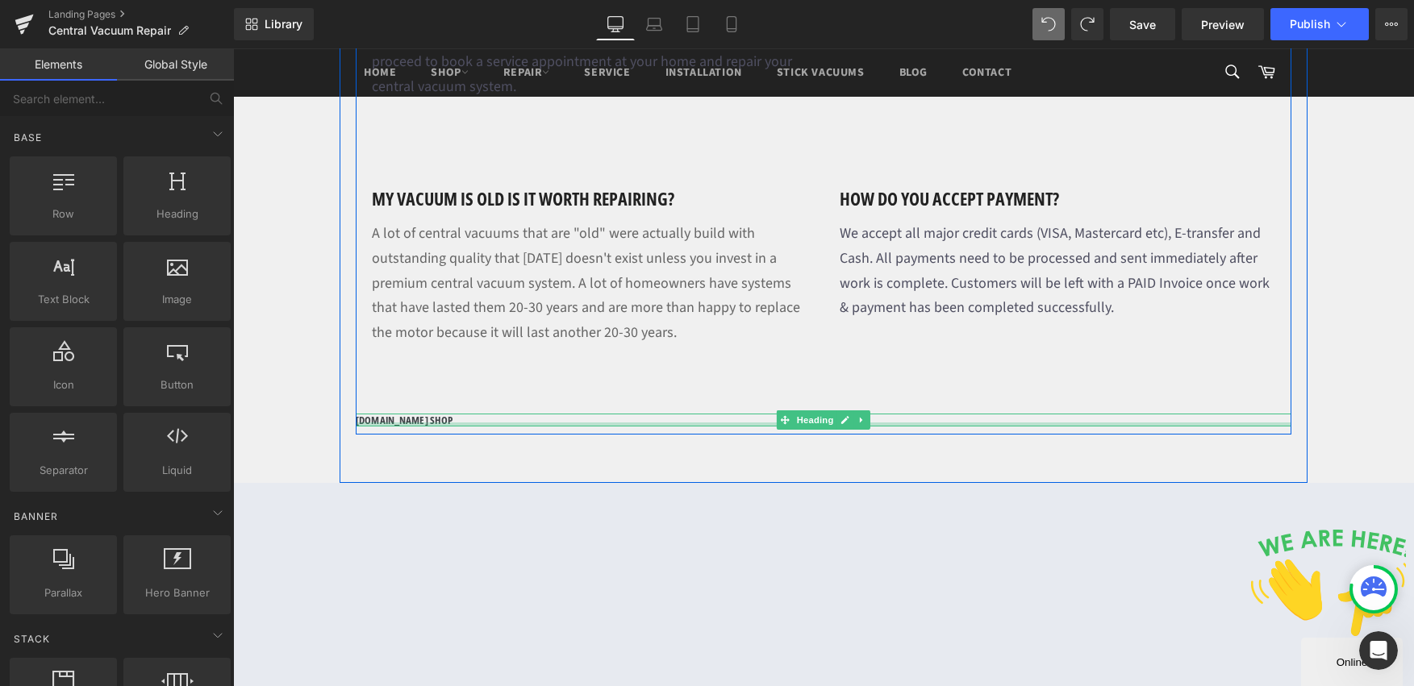
click at [411, 423] on div at bounding box center [824, 425] width 936 height 4
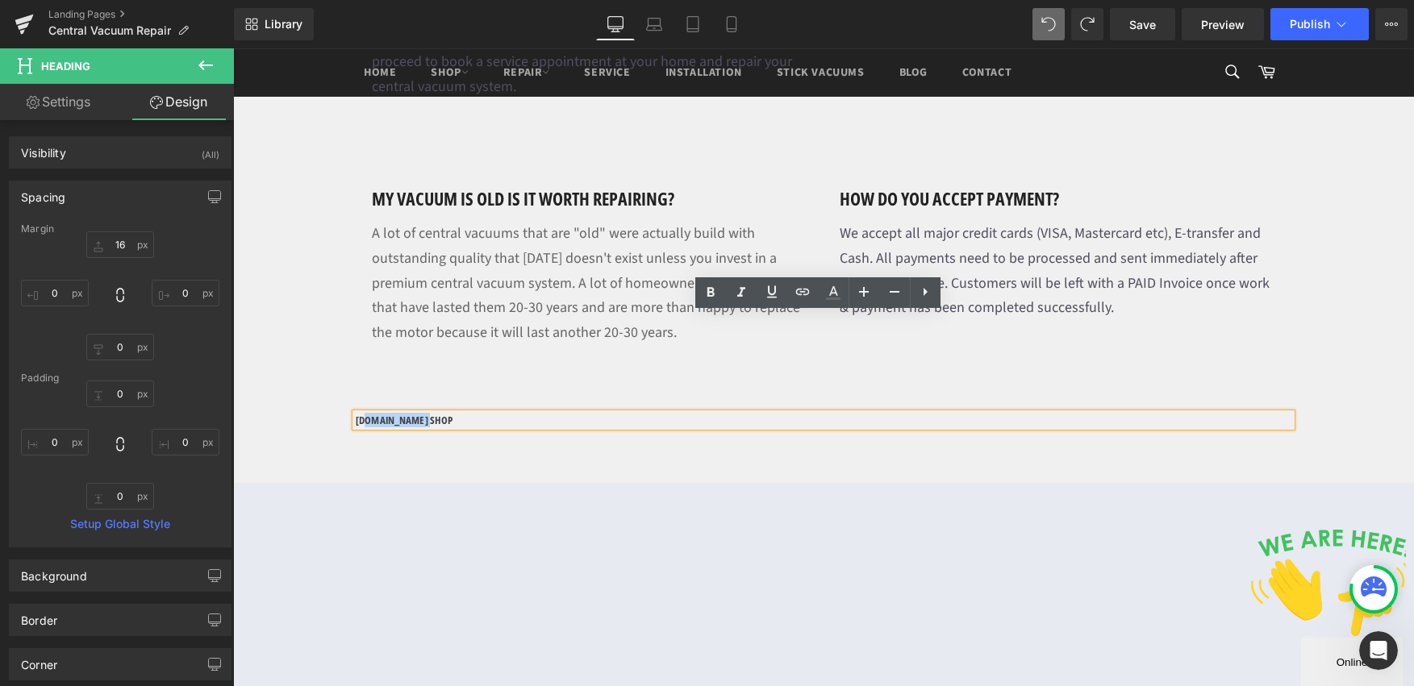
drag, startPoint x: 361, startPoint y: 315, endPoint x: 398, endPoint y: 324, distance: 39.1
click at [356, 414] on h1 "VACMAN.CA SHOP" at bounding box center [824, 420] width 936 height 13
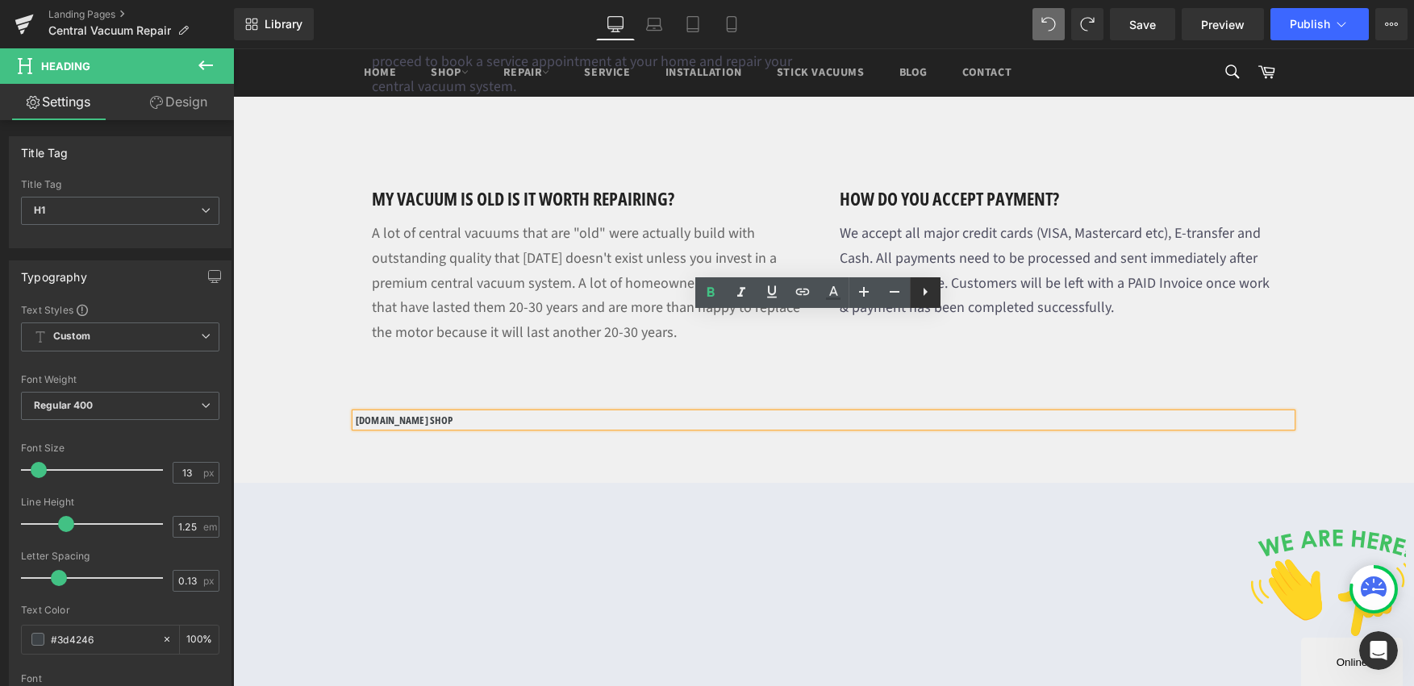
click at [932, 289] on icon at bounding box center [924, 291] width 19 height 19
click at [398, 414] on h1 "VACMAN.CA SHOP" at bounding box center [824, 420] width 936 height 13
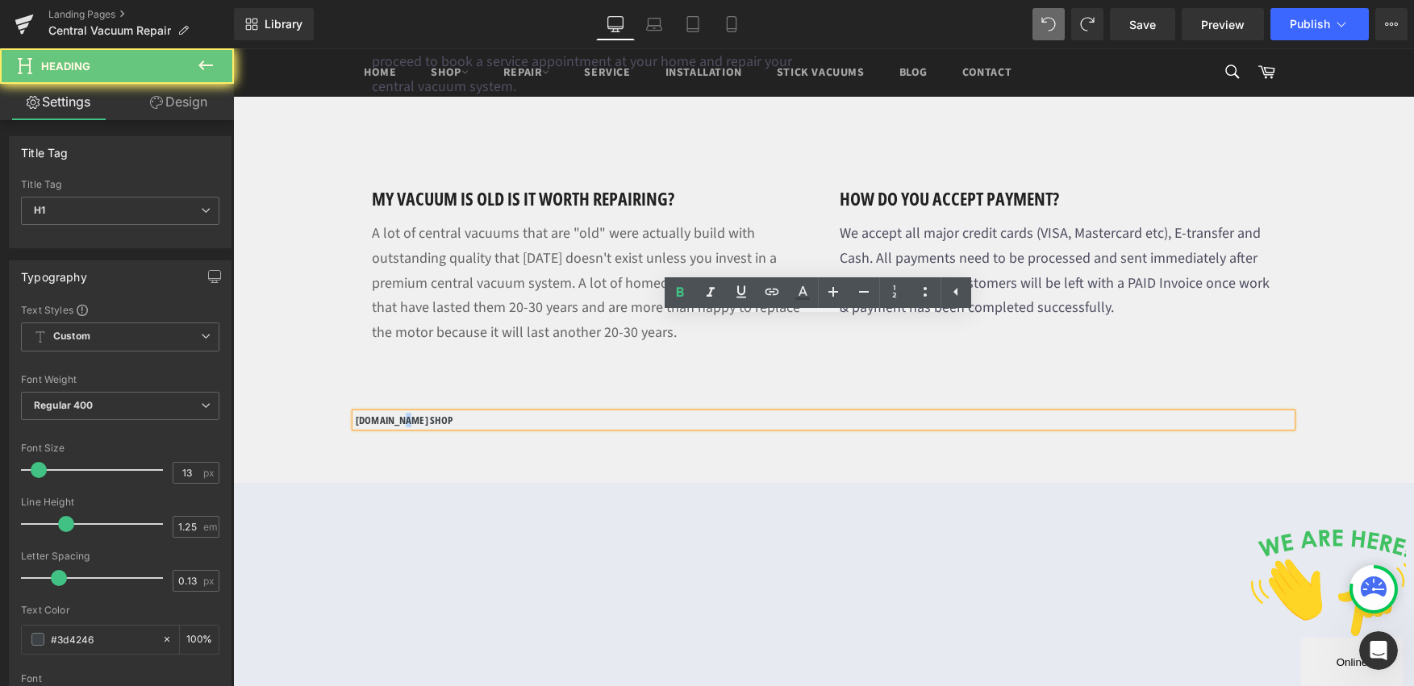
click at [398, 414] on h1 "VACMAN.CA SHOP" at bounding box center [824, 420] width 936 height 13
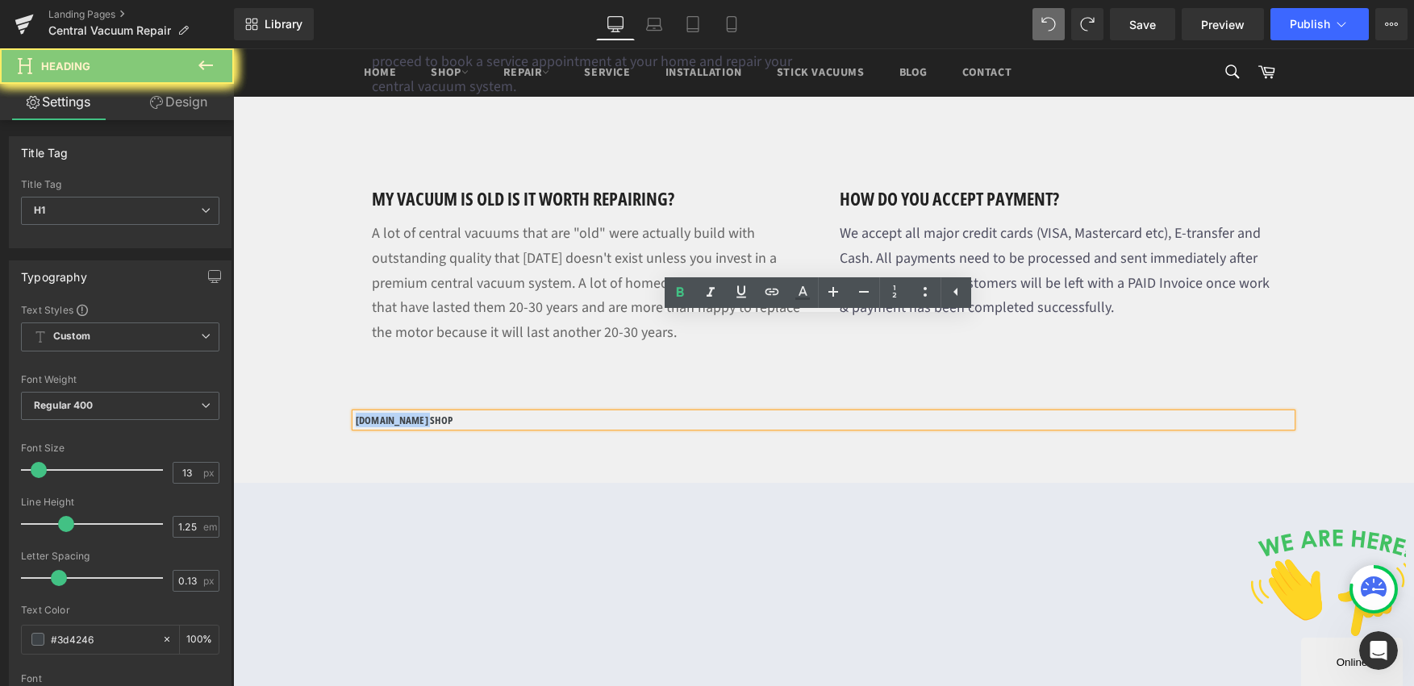
click at [398, 414] on h1 "VACMAN.CA SHOP" at bounding box center [824, 420] width 936 height 13
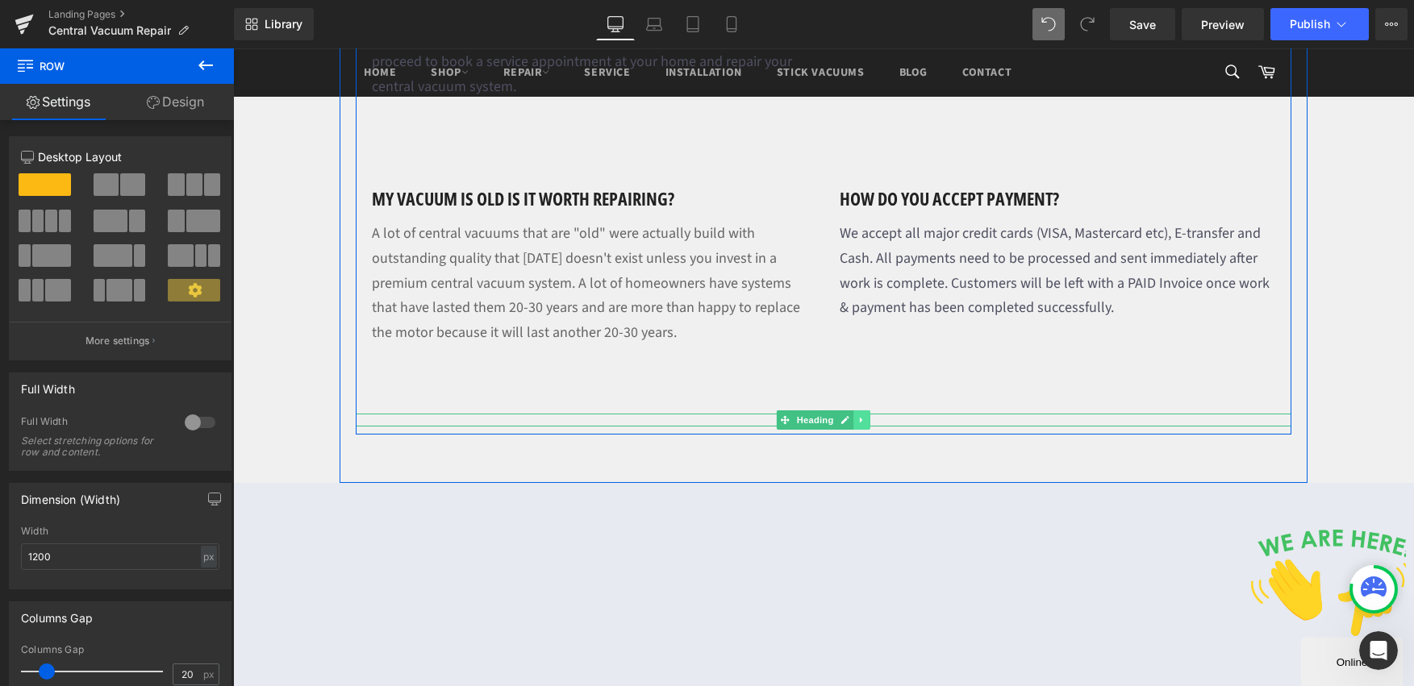
click at [858, 415] on icon at bounding box center [861, 420] width 9 height 10
click at [870, 411] on link at bounding box center [870, 420] width 17 height 19
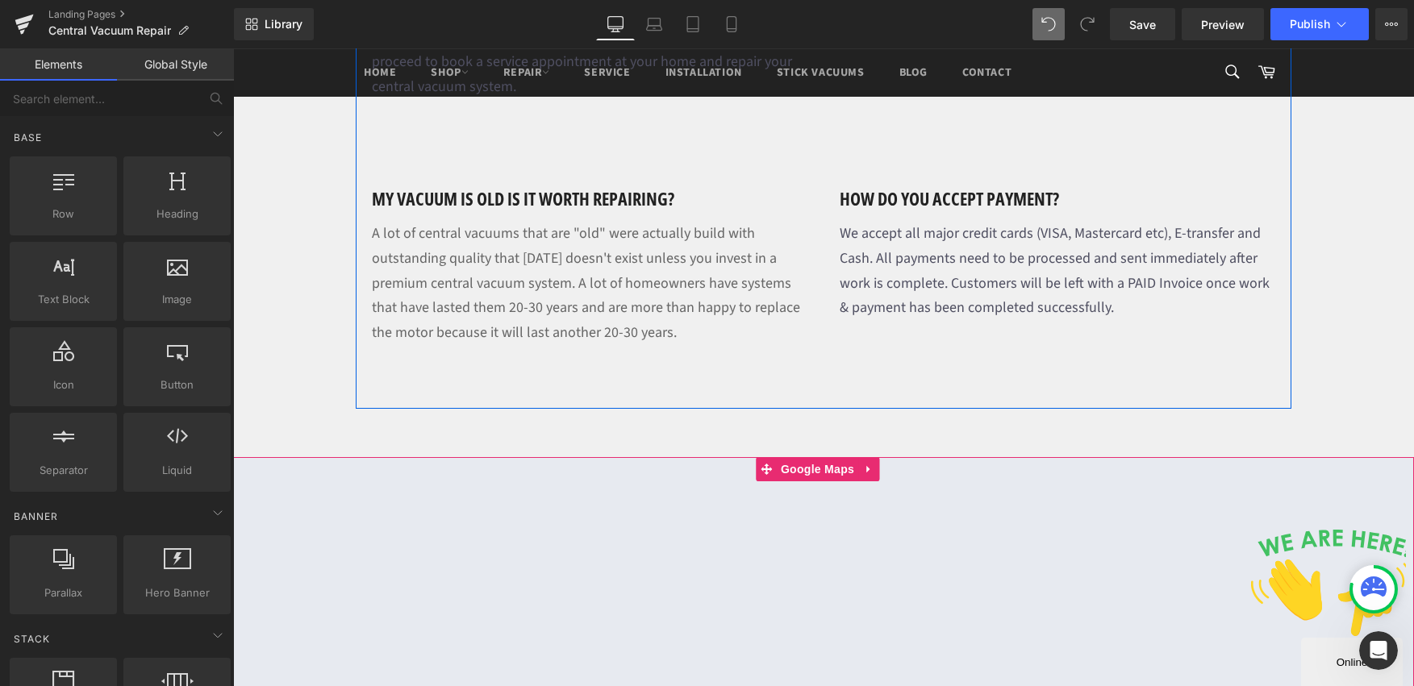
click at [578, 552] on div at bounding box center [823, 618] width 1181 height 323
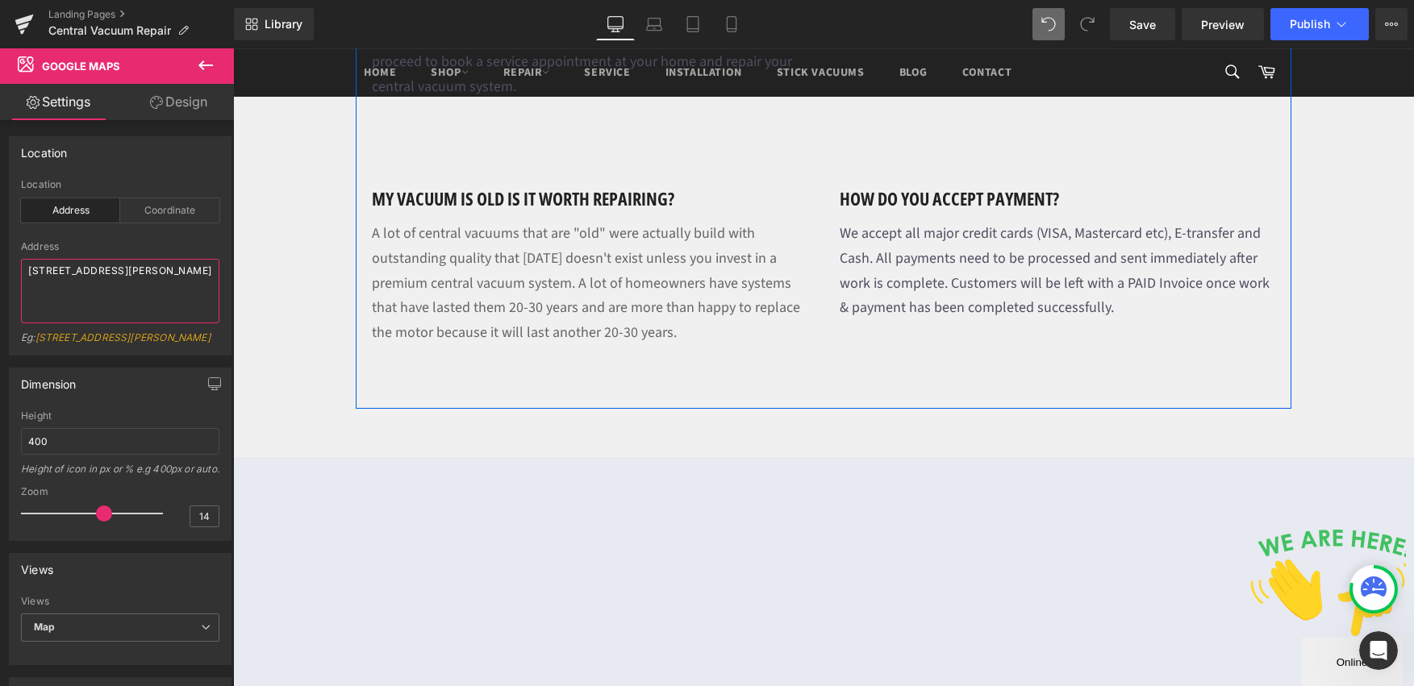
drag, startPoint x: 115, startPoint y: 286, endPoint x: -19, endPoint y: 269, distance: 134.2
click at [0, 269] on html "Separator You are previewing how the will restyle your page. You can not edit E…" at bounding box center [707, 343] width 1414 height 686
type textarea "T"
type textarea "Greater To"
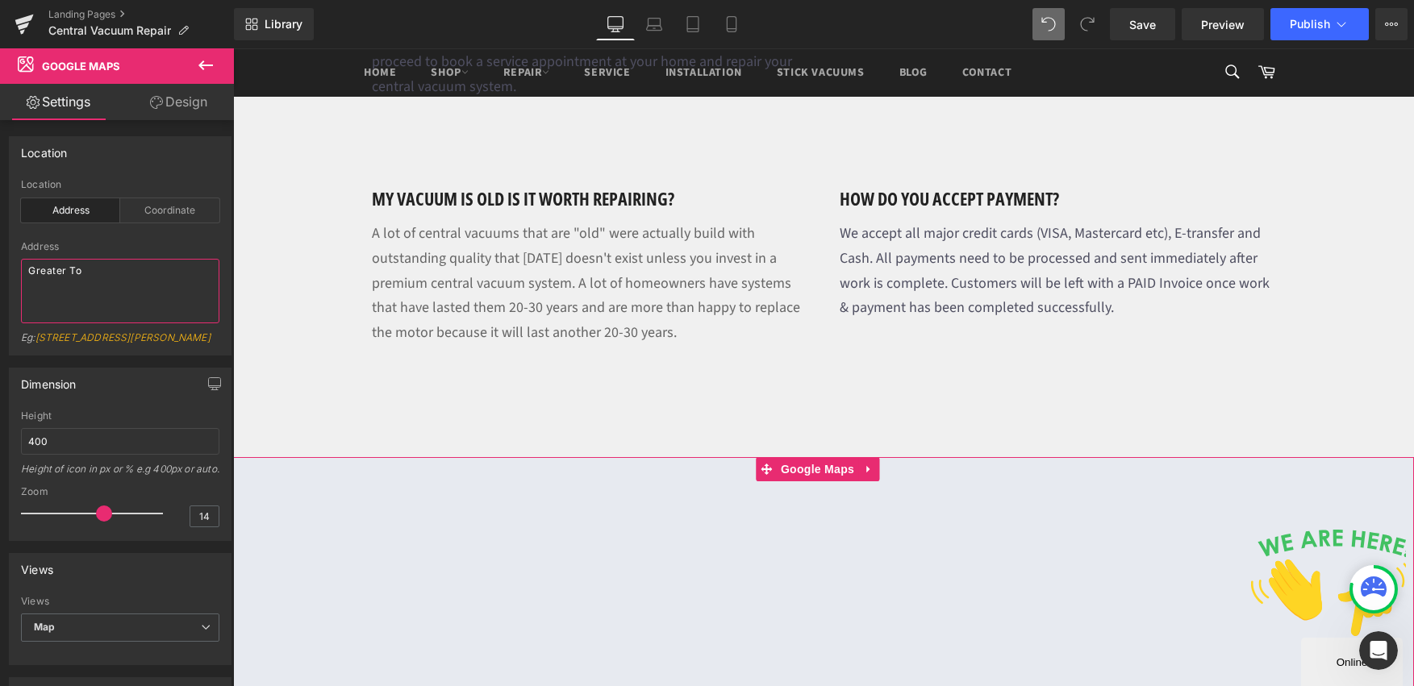
scroll to position [2238, 0]
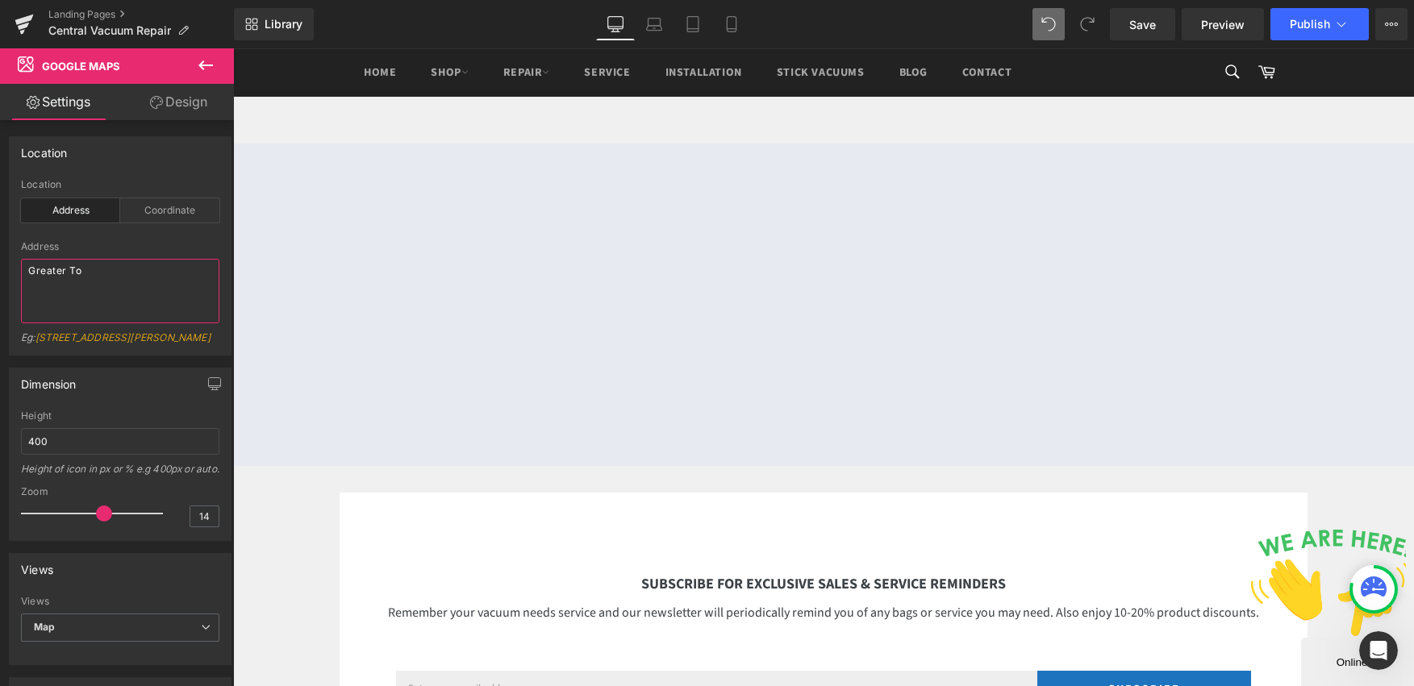
drag, startPoint x: 118, startPoint y: 273, endPoint x: -56, endPoint y: 252, distance: 175.5
click at [0, 252] on html "Separator You are previewing how the will restyle your page. You can not edit E…" at bounding box center [707, 343] width 1414 height 686
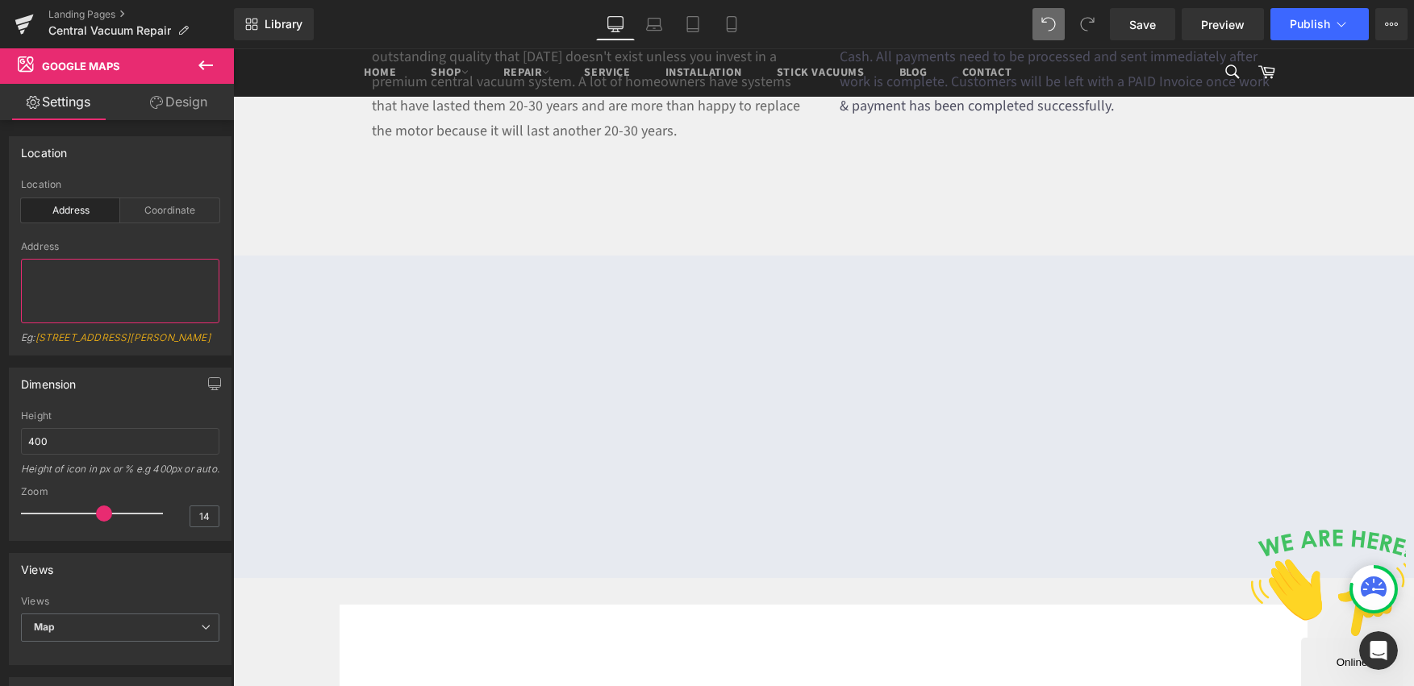
paste textarea "M2K 1W9"
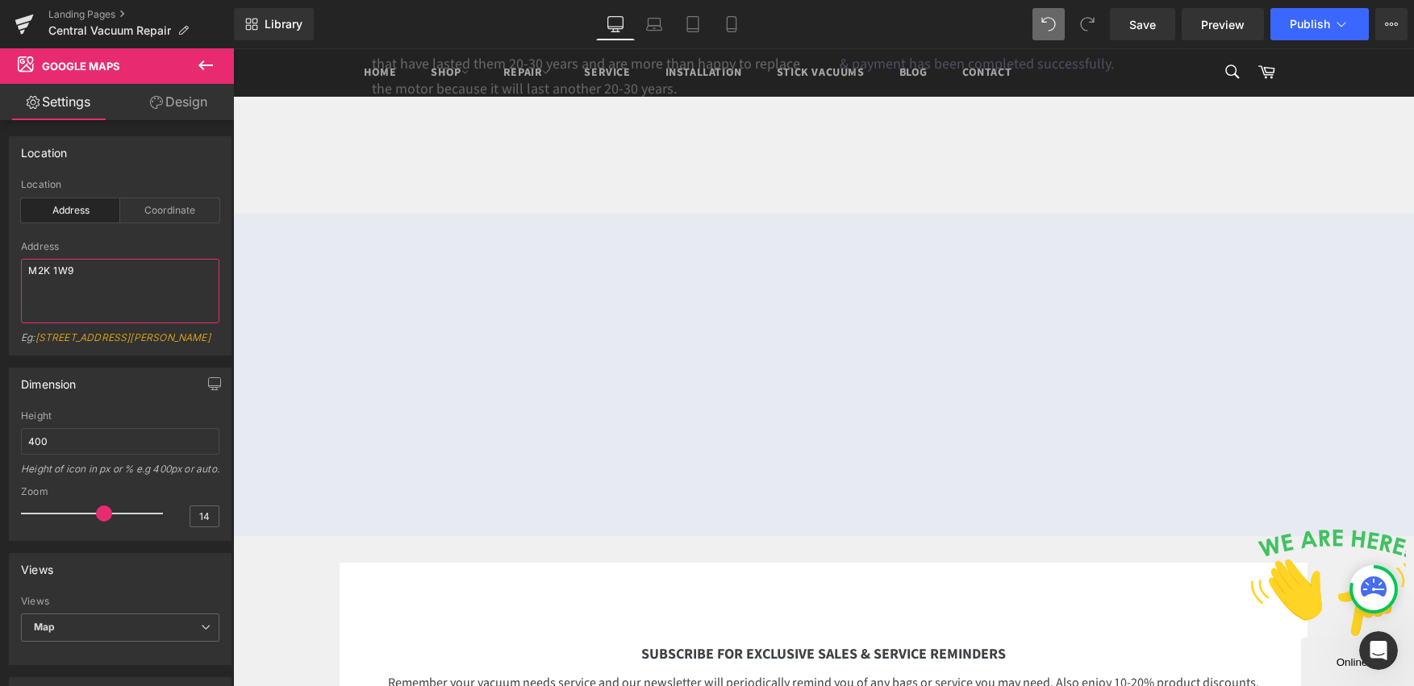
scroll to position [2154, 0]
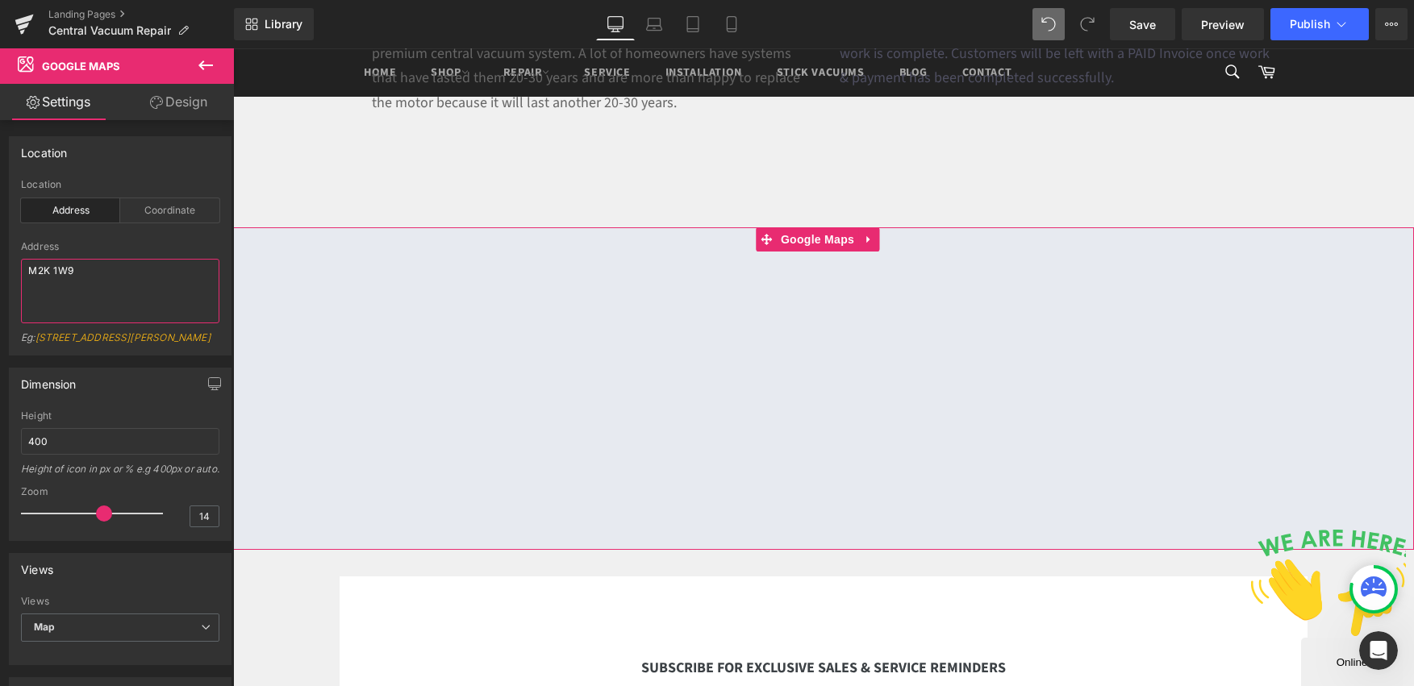
type textarea "M2K 1W9"
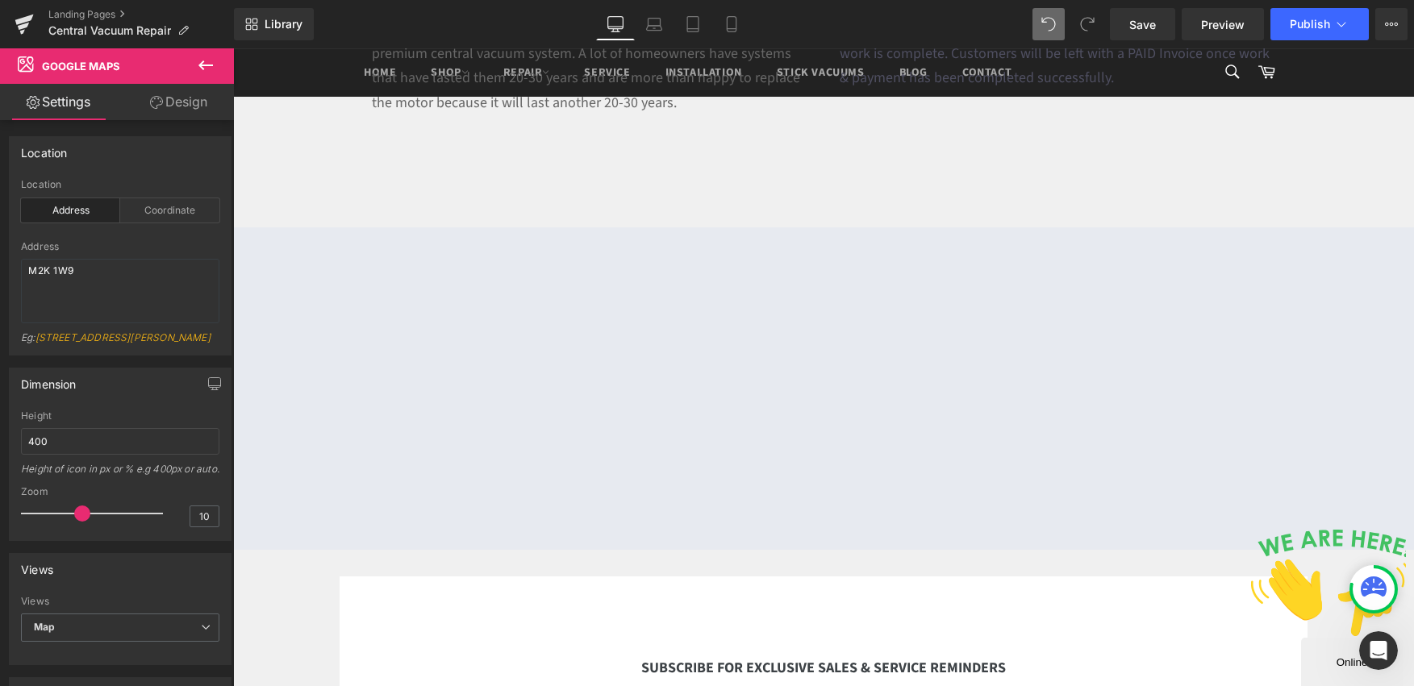
drag, startPoint x: 102, startPoint y: 542, endPoint x: 82, endPoint y: 539, distance: 19.6
click at [82, 522] on span at bounding box center [82, 514] width 16 height 16
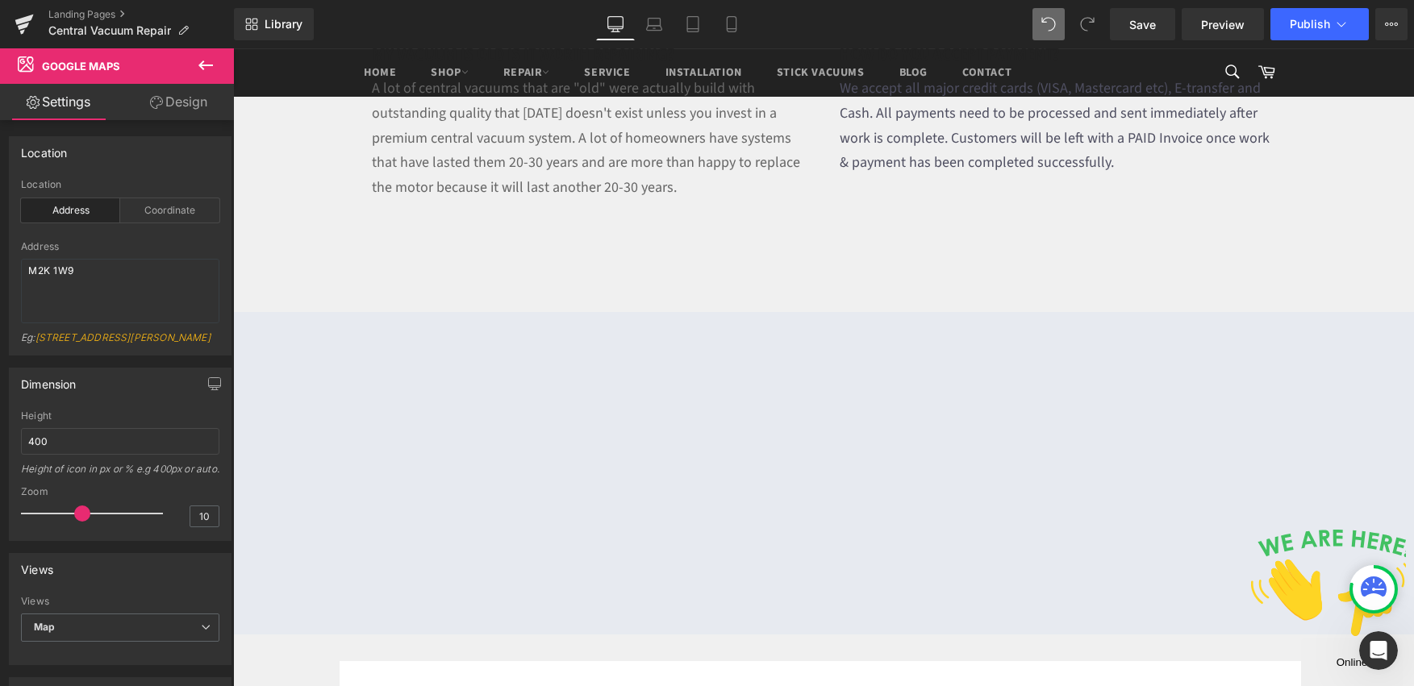
scroll to position [2012, 0]
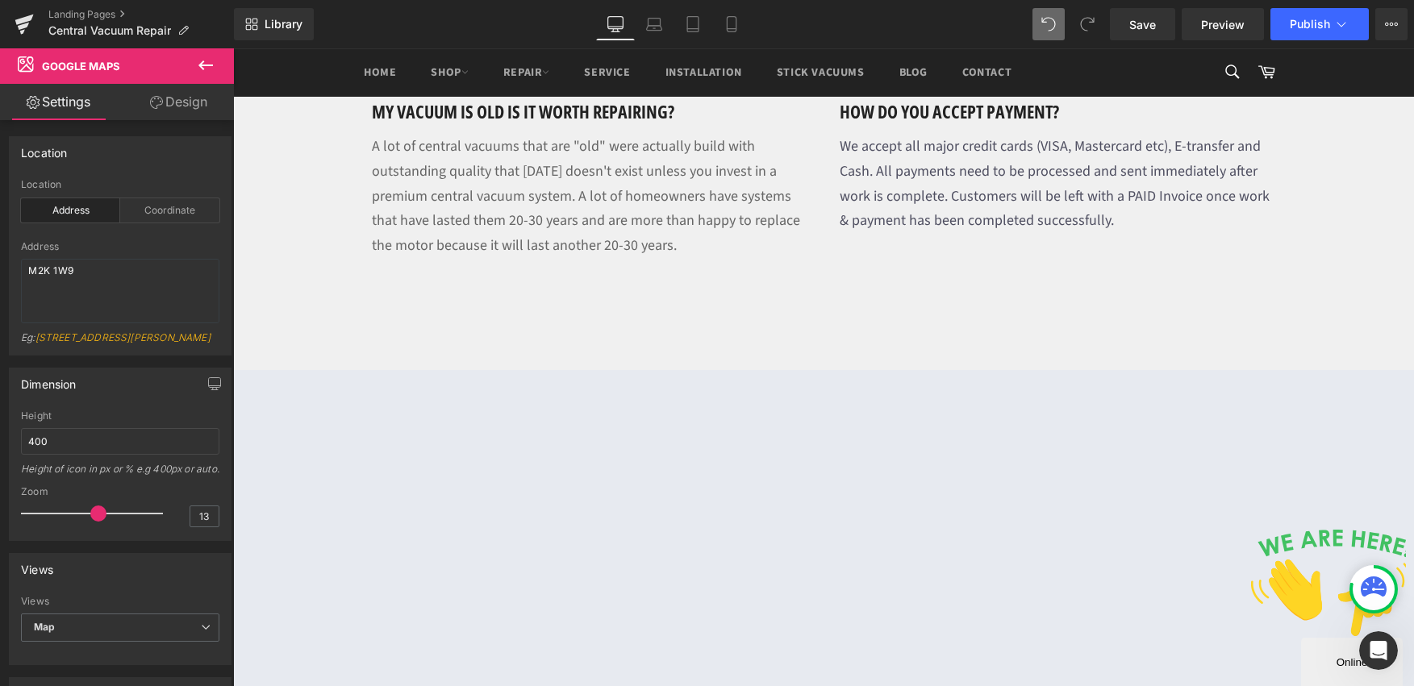
drag, startPoint x: 107, startPoint y: 542, endPoint x: 96, endPoint y: 542, distance: 11.3
click at [96, 522] on span at bounding box center [98, 514] width 16 height 16
drag, startPoint x: 95, startPoint y: 541, endPoint x: 77, endPoint y: 539, distance: 17.9
click at [77, 522] on span at bounding box center [82, 514] width 16 height 16
type input "12"
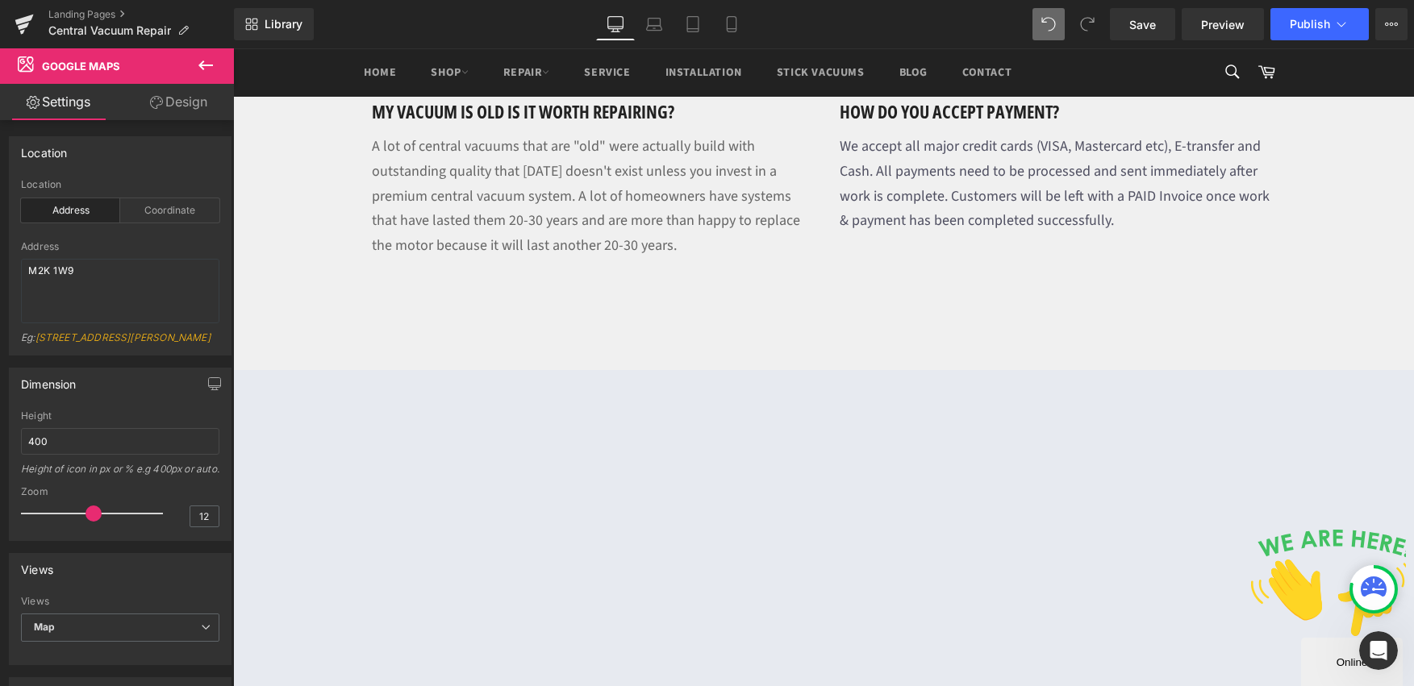
drag, startPoint x: 77, startPoint y: 538, endPoint x: 85, endPoint y: 540, distance: 9.2
click at [85, 522] on span at bounding box center [93, 514] width 16 height 16
drag, startPoint x: 88, startPoint y: 277, endPoint x: -24, endPoint y: 256, distance: 113.9
click at [0, 256] on html "Separator You are previewing how the will restyle your page. You can not edit E…" at bounding box center [707, 343] width 1414 height 686
paste textarea "M5P2N7"
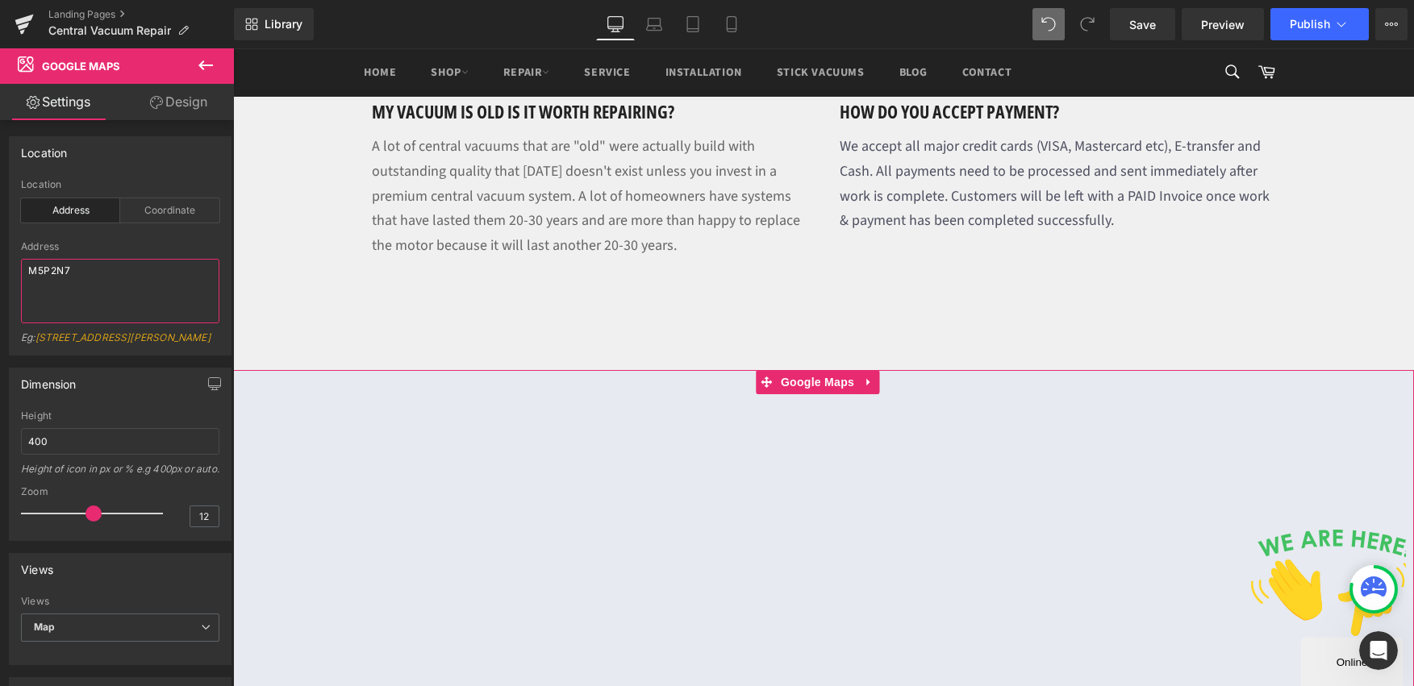
type textarea "M5P2N7"
click at [134, 486] on div "Height of icon in px or % e.g 400px or auto." at bounding box center [120, 474] width 198 height 23
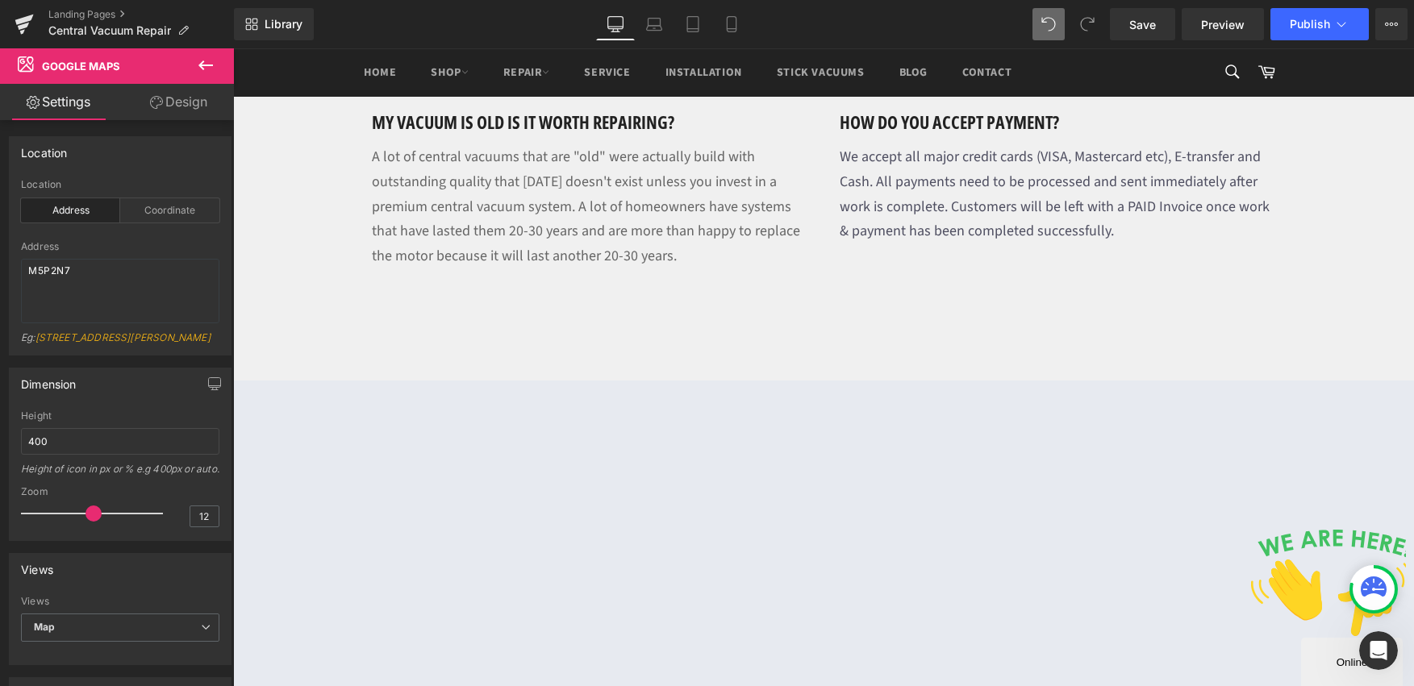
scroll to position [1995, 0]
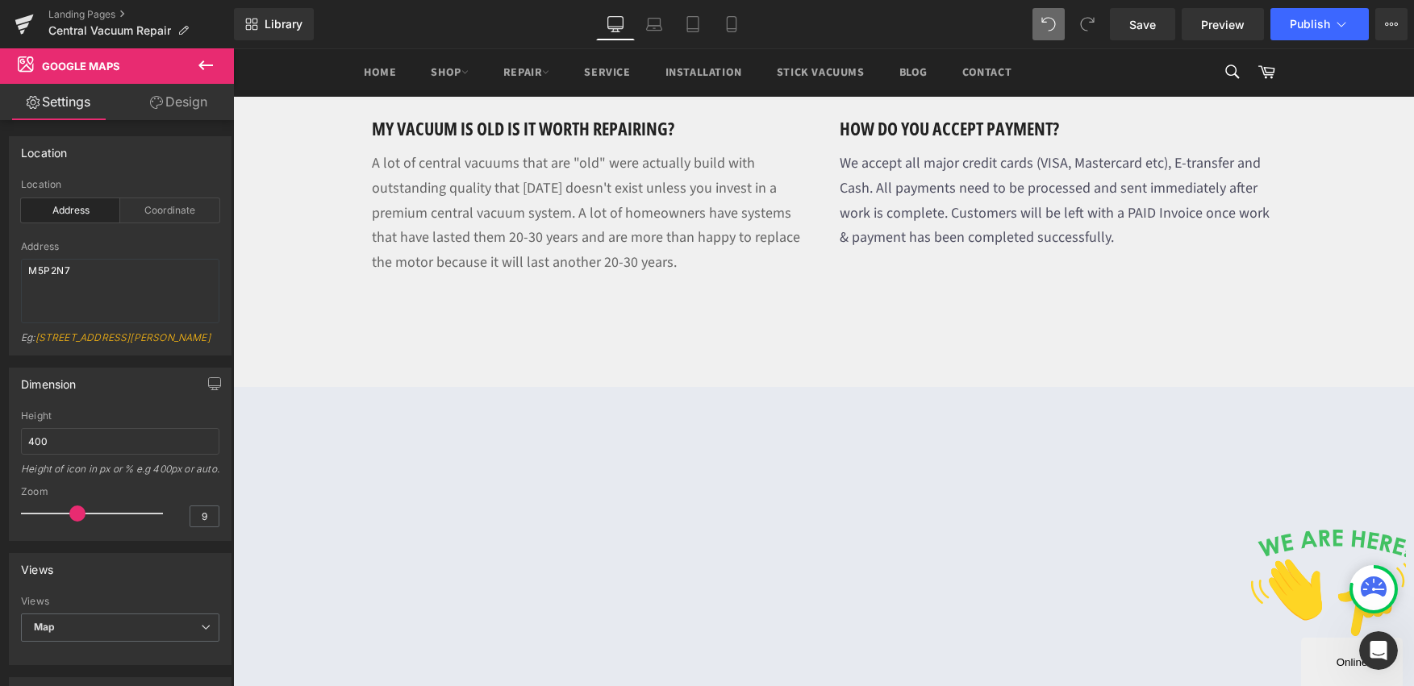
drag, startPoint x: 85, startPoint y: 540, endPoint x: 73, endPoint y: 538, distance: 12.3
click at [73, 522] on span at bounding box center [77, 514] width 16 height 16
click at [203, 527] on input "9" at bounding box center [204, 517] width 28 height 20
click at [197, 527] on input "9" at bounding box center [204, 517] width 28 height 20
type input "10"
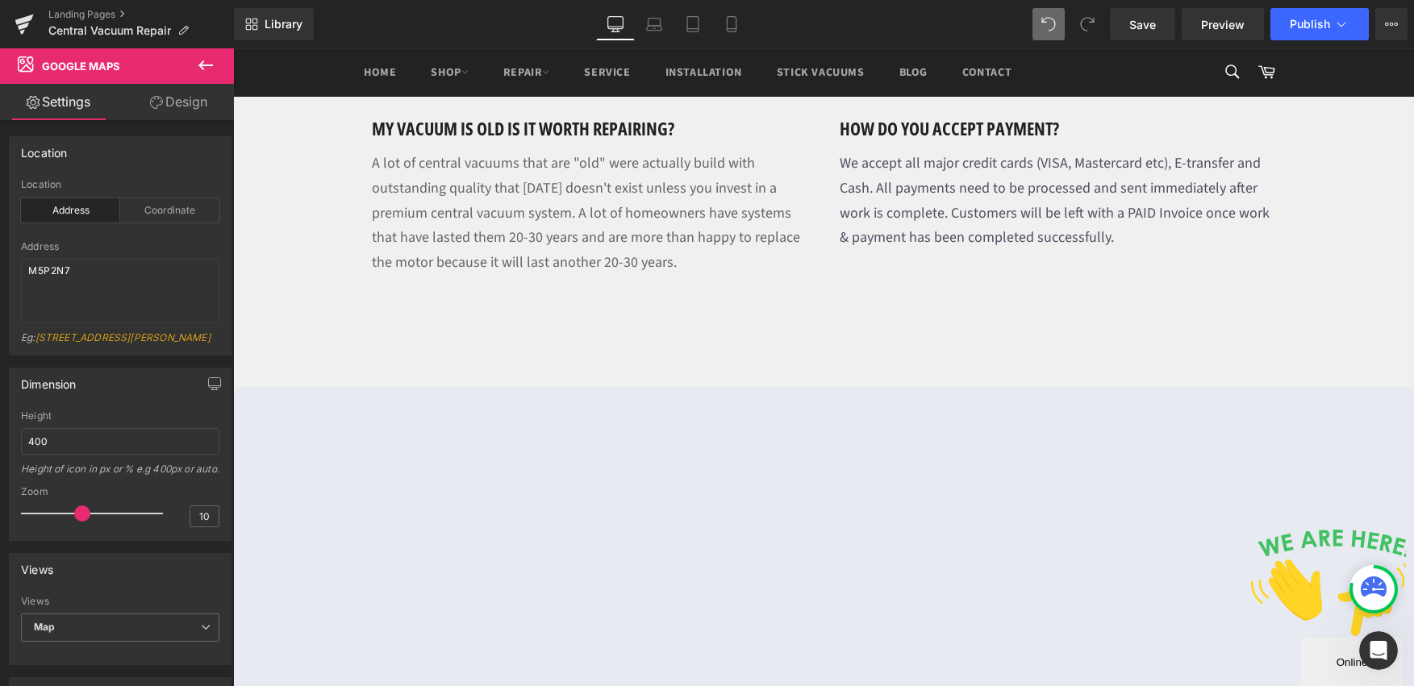
click at [146, 540] on div at bounding box center [120, 535] width 198 height 10
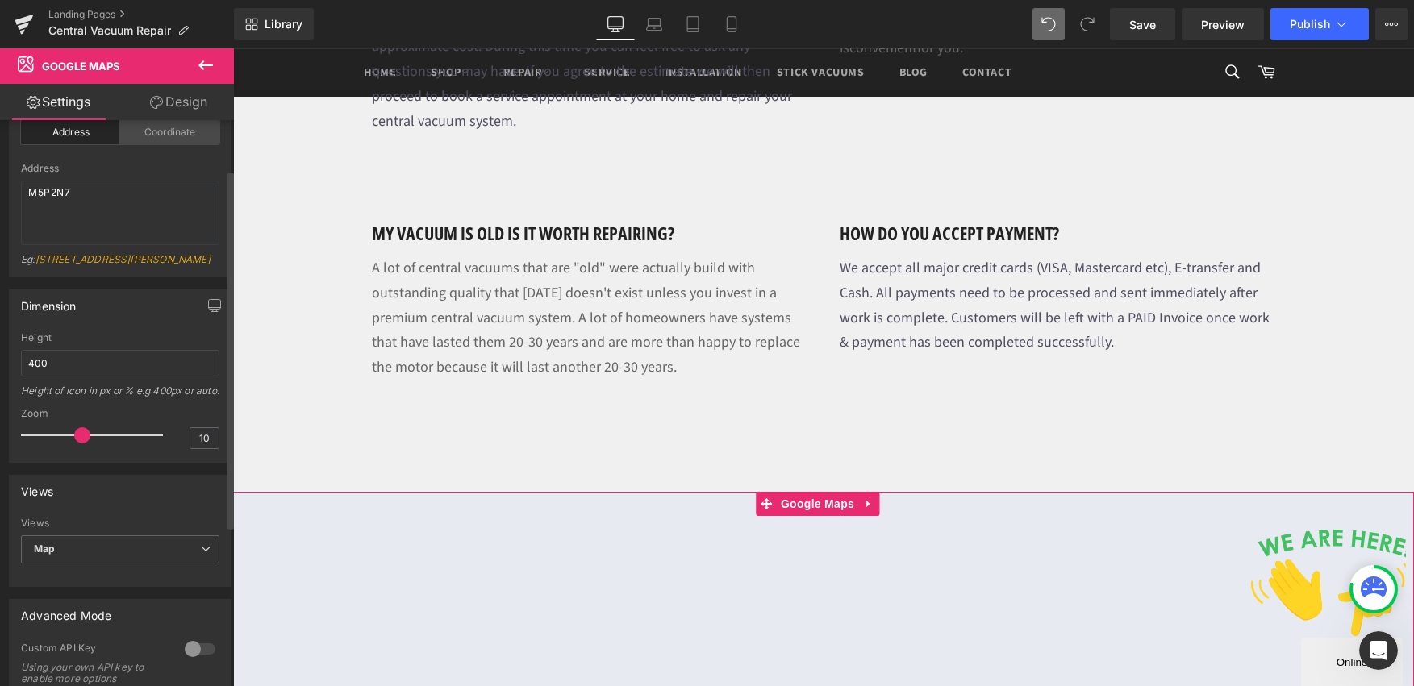
scroll to position [69, 0]
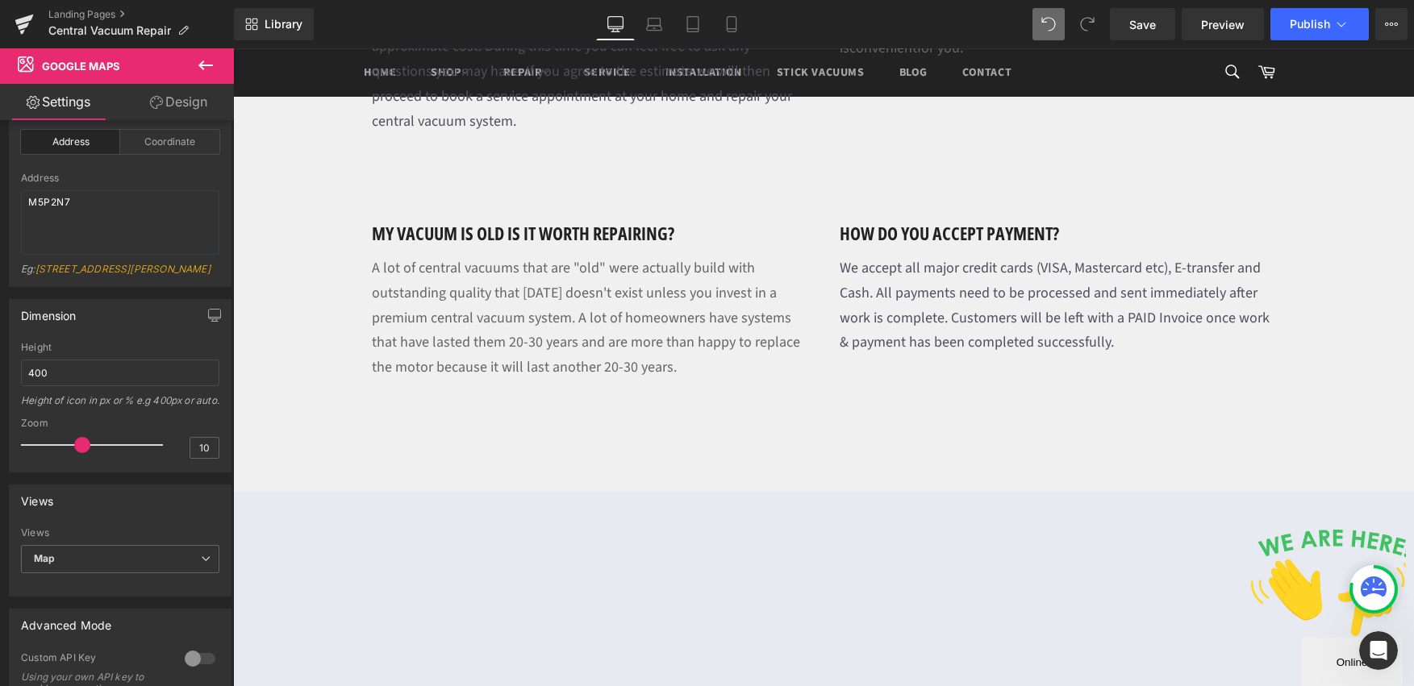
click at [208, 60] on icon at bounding box center [205, 65] width 19 height 19
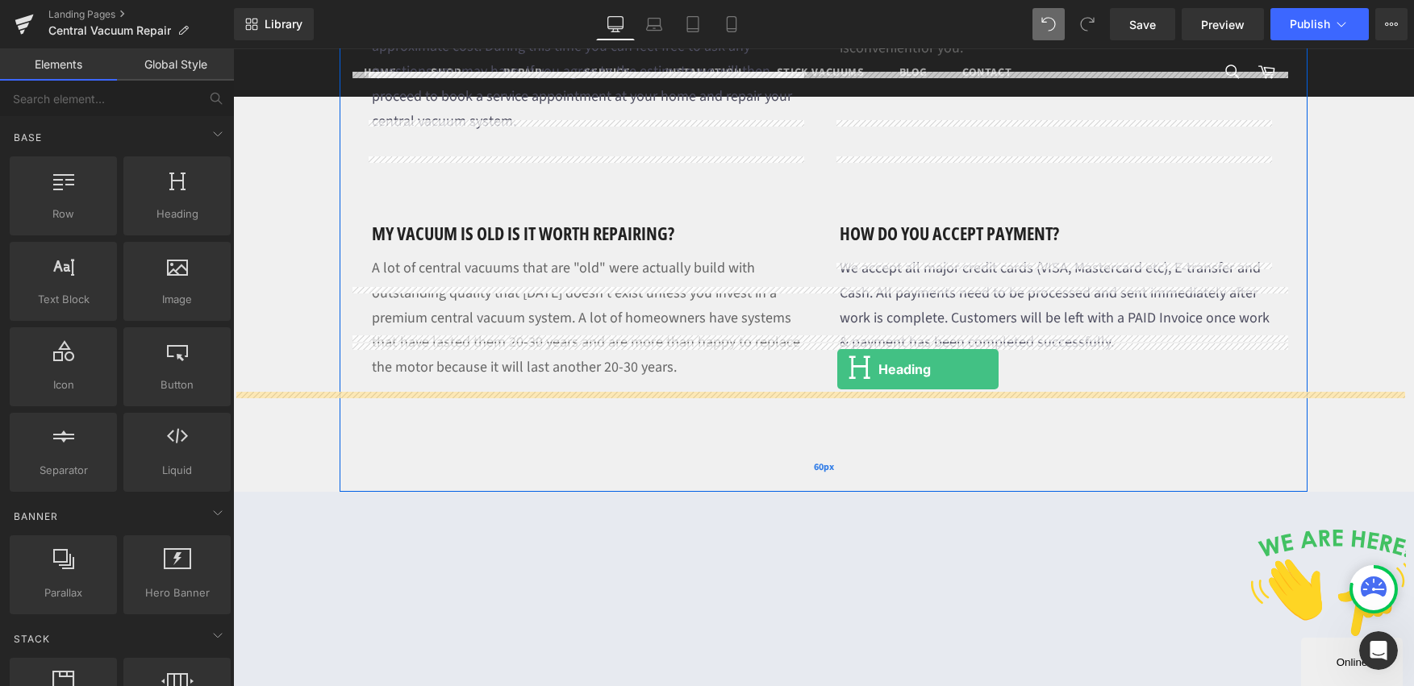
drag, startPoint x: 397, startPoint y: 247, endPoint x: 837, endPoint y: 369, distance: 457.1
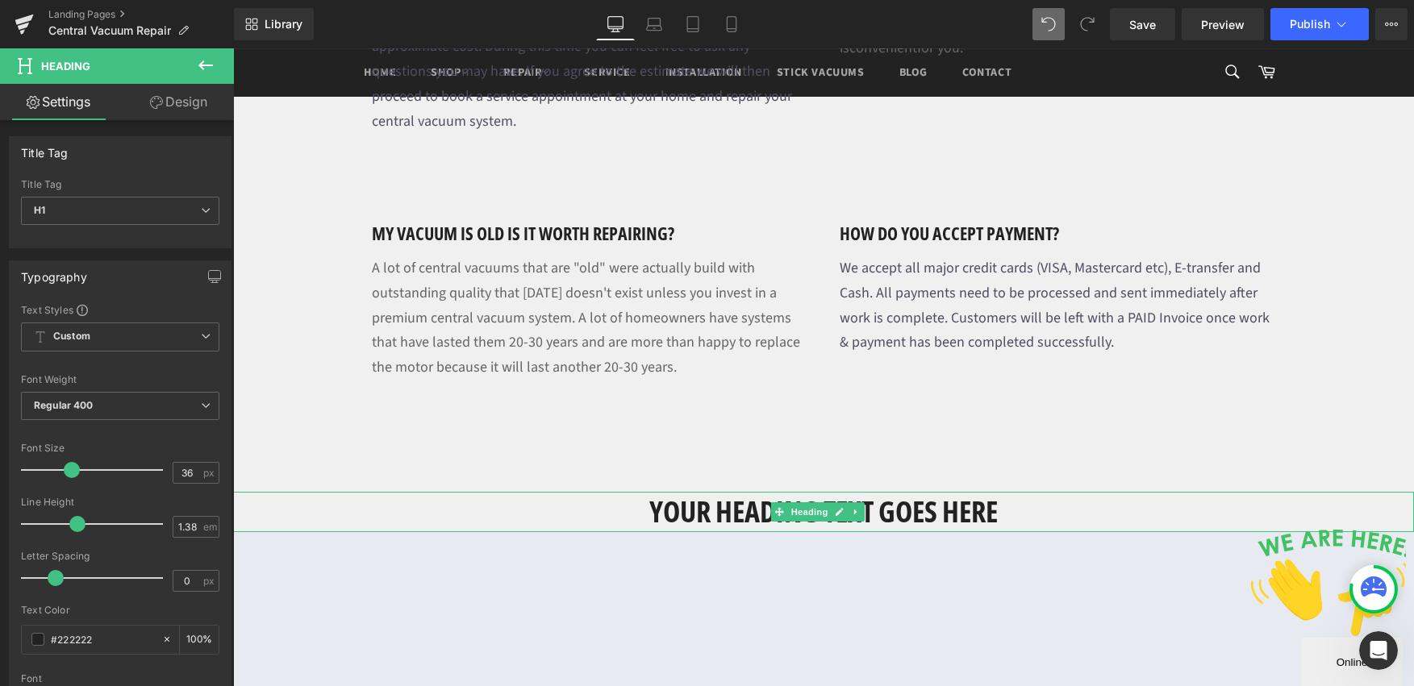
click at [894, 492] on h1 "Your heading text goes here" at bounding box center [823, 512] width 1181 height 40
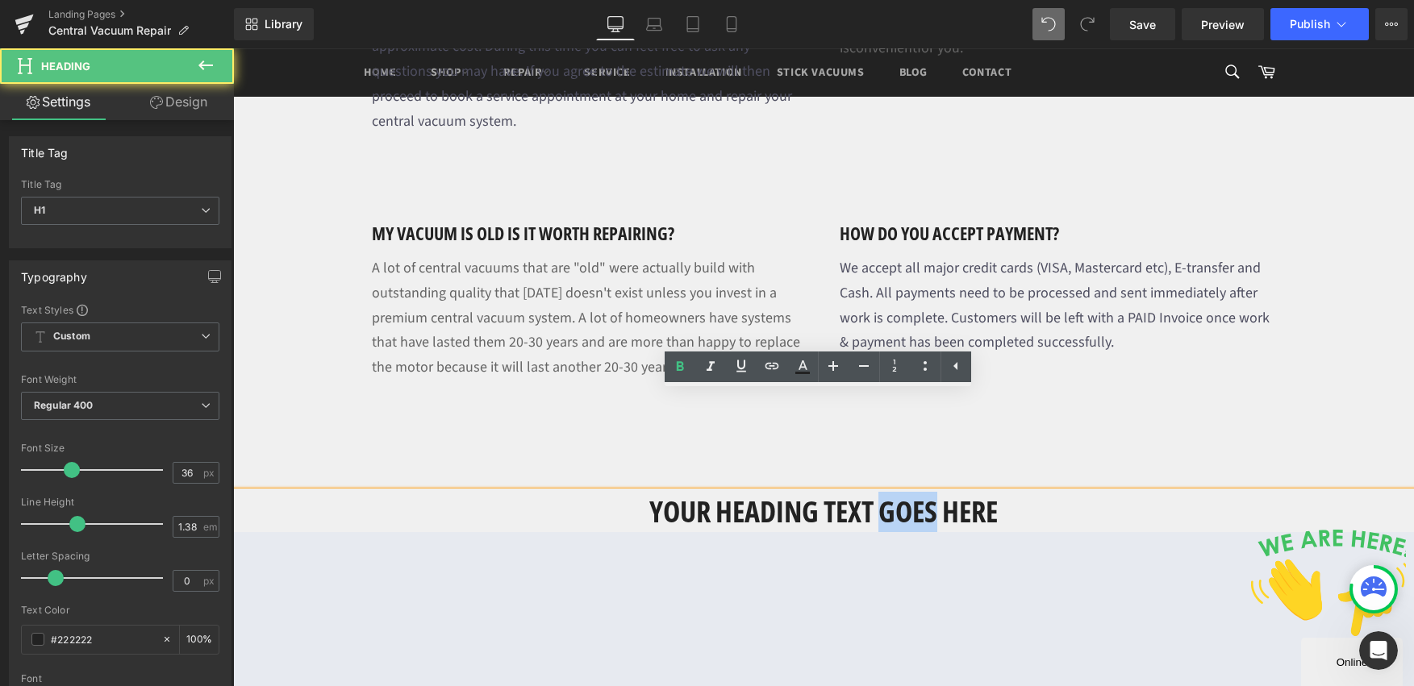
click at [894, 492] on h1 "Your heading text goes here" at bounding box center [823, 512] width 1181 height 40
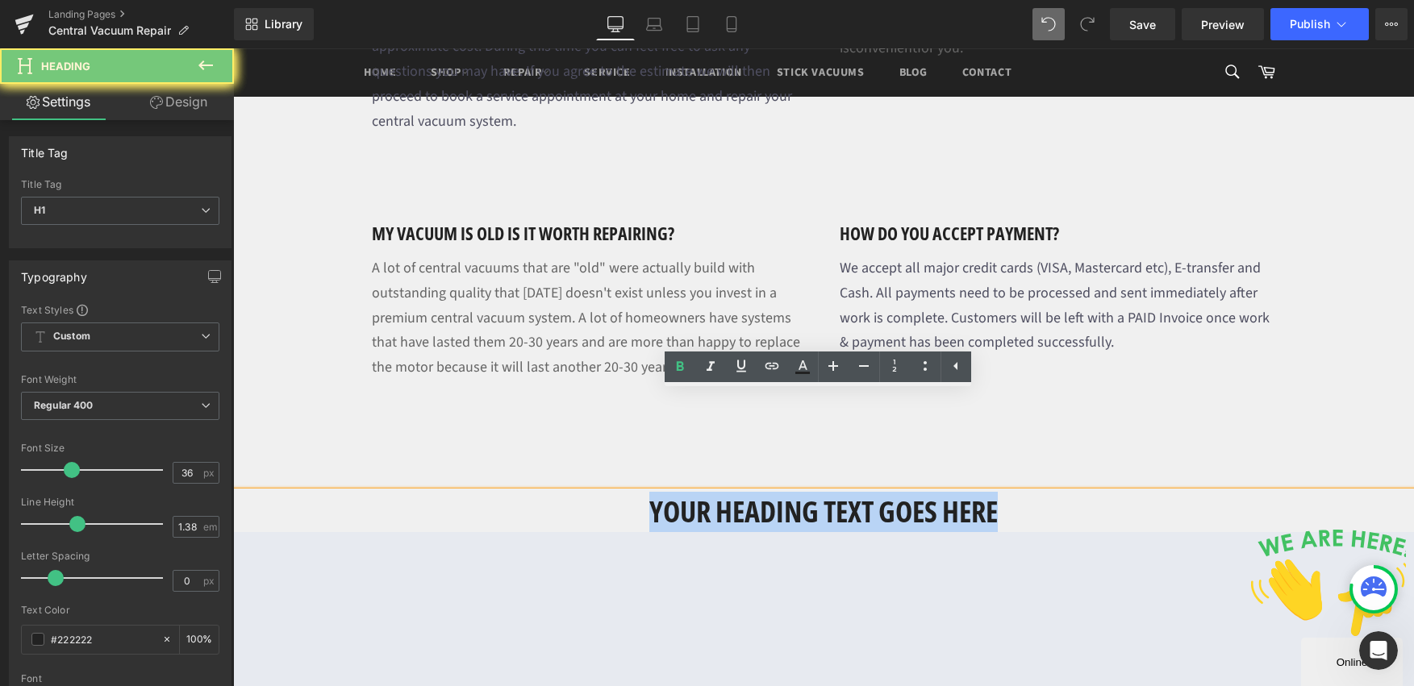
click at [894, 492] on h1 "Your heading text goes here" at bounding box center [823, 512] width 1181 height 40
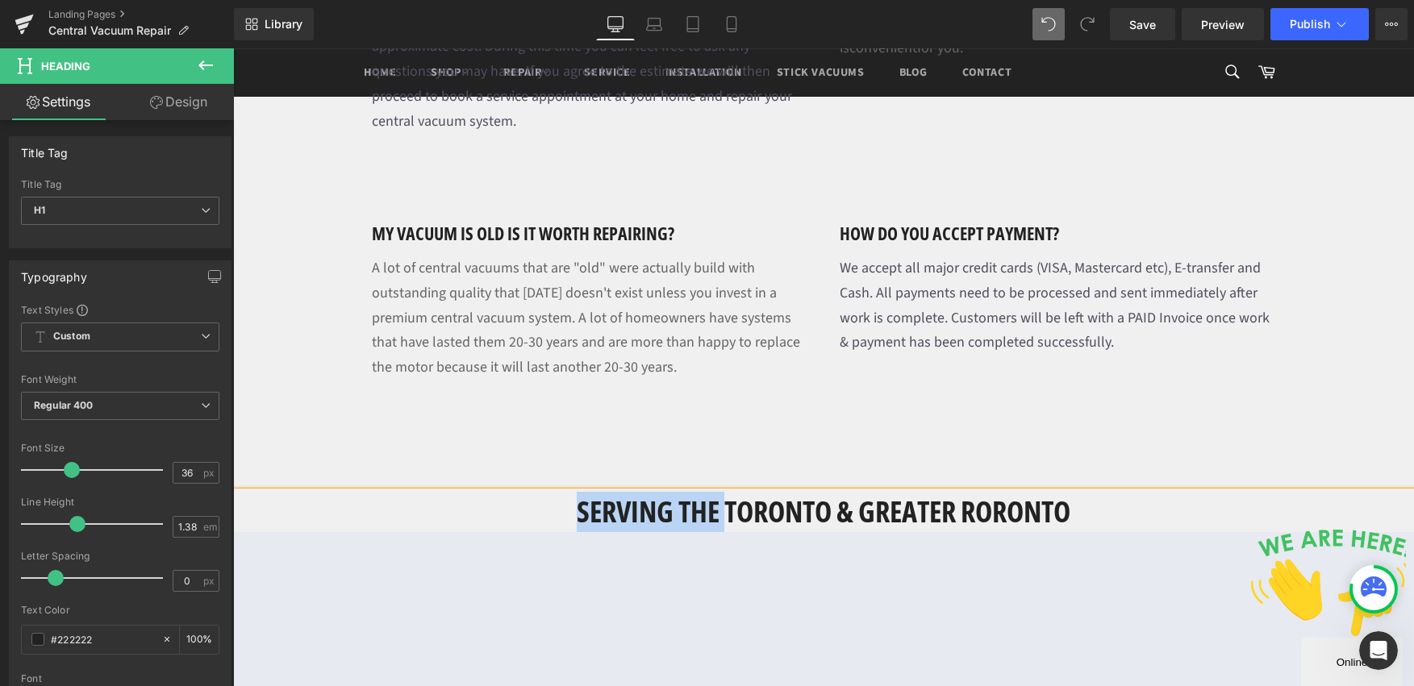
drag, startPoint x: 665, startPoint y: 412, endPoint x: 572, endPoint y: 415, distance: 93.6
click at [572, 492] on h1 "SERVING THE TORONTO & GREATER RORONTO" at bounding box center [823, 512] width 1181 height 40
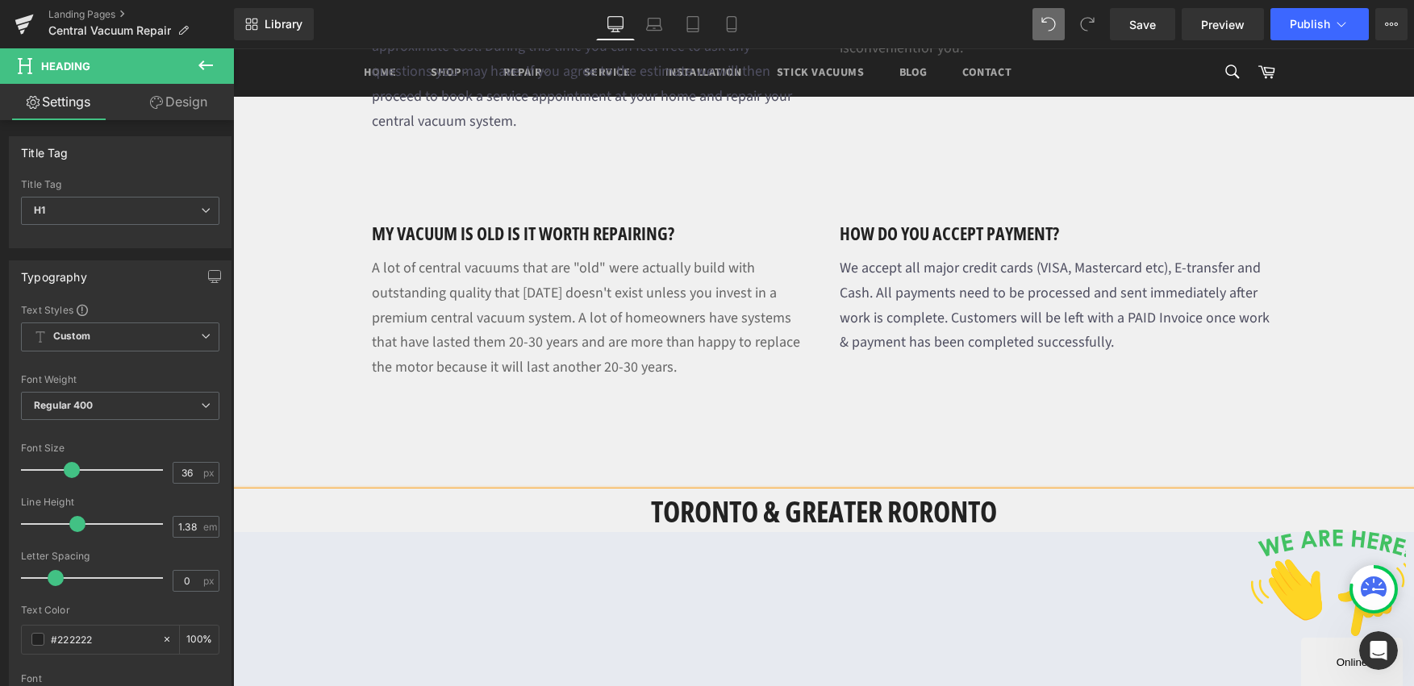
click at [1045, 492] on h1 "TORONTO & GREATER RORONTO" at bounding box center [823, 512] width 1181 height 40
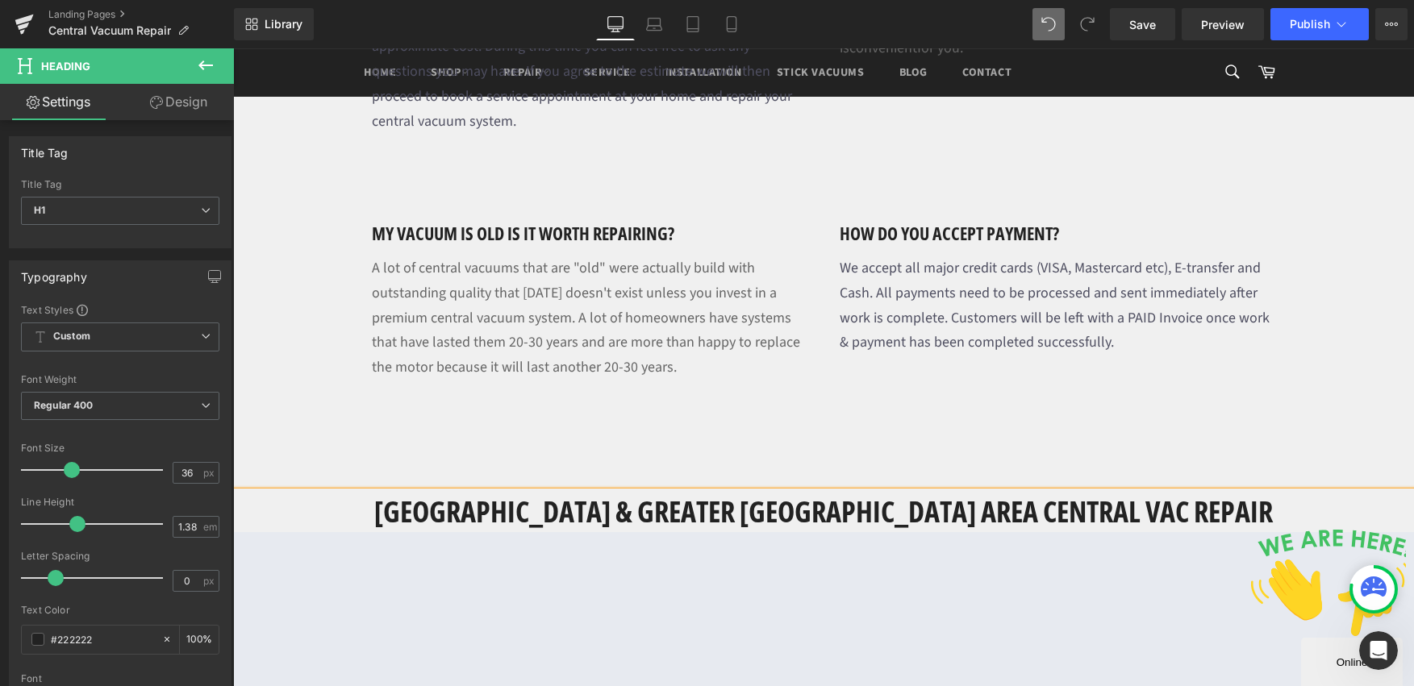
scroll to position [2027, 0]
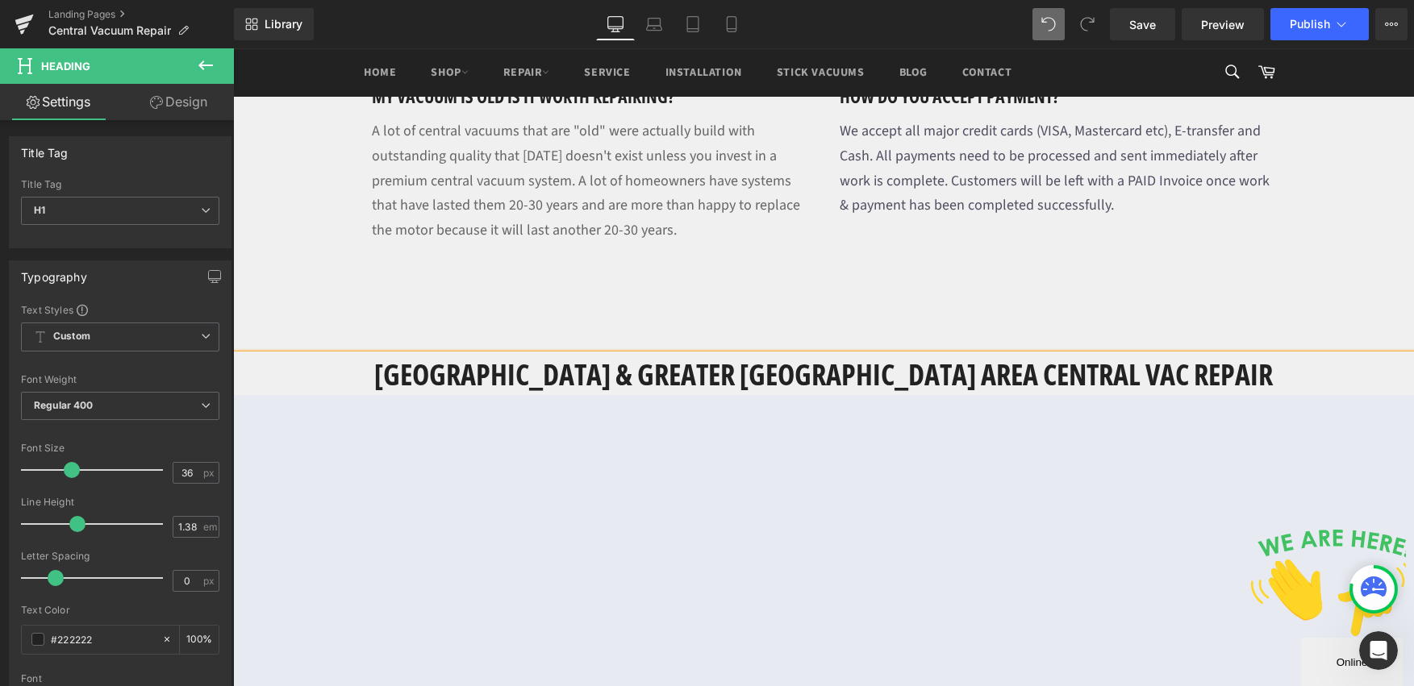
click at [686, 355] on h1 "[GEOGRAPHIC_DATA] & GREATER [GEOGRAPHIC_DATA] AREA CENTRAL VAC REPAIR" at bounding box center [823, 375] width 1181 height 40
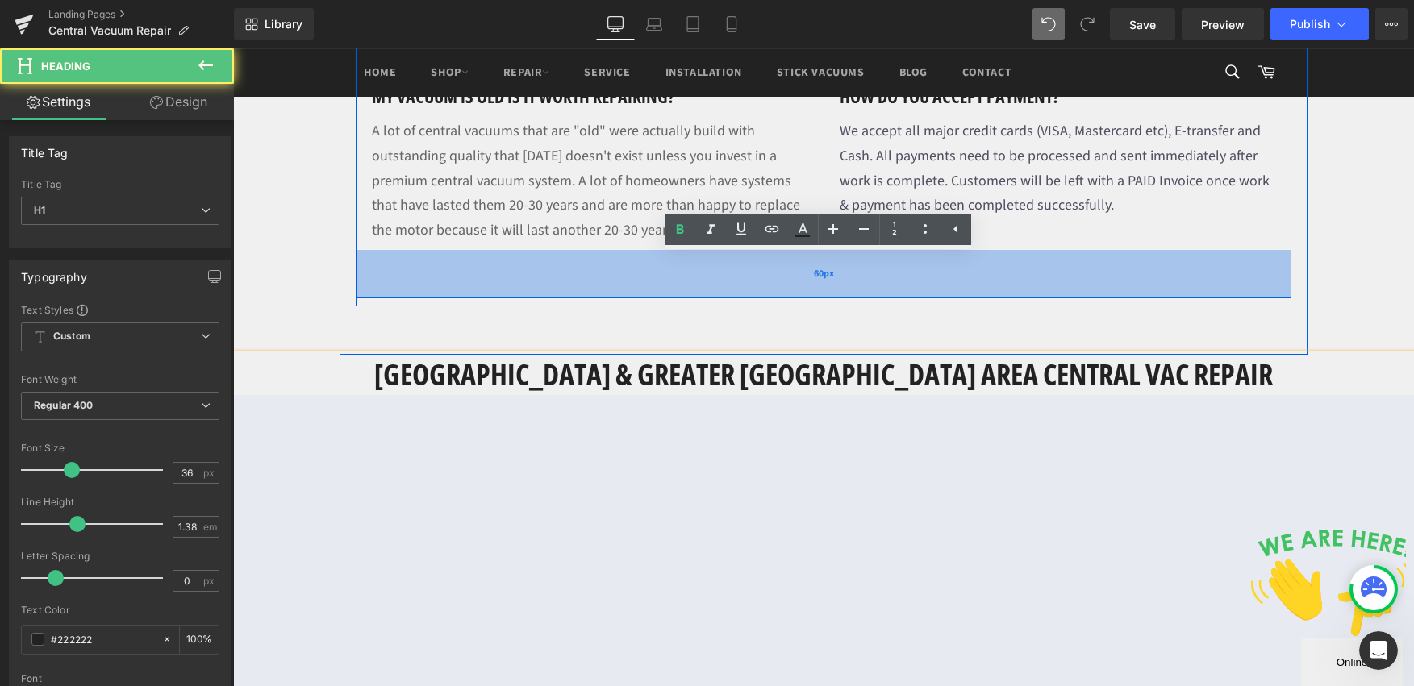
click at [1165, 250] on div "60px" at bounding box center [824, 274] width 936 height 48
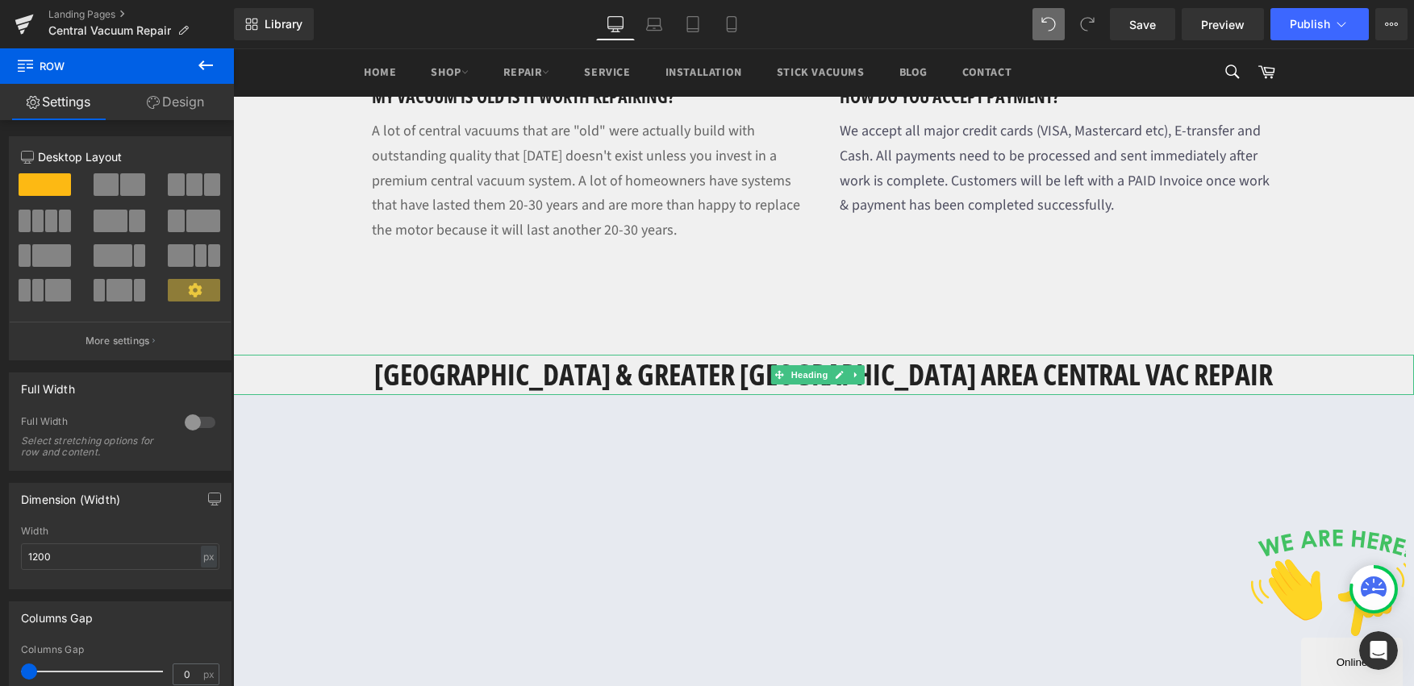
click at [1140, 355] on h1 "[GEOGRAPHIC_DATA] & GREATER [GEOGRAPHIC_DATA] AREA CENTRAL VAC REPAIR" at bounding box center [823, 375] width 1181 height 40
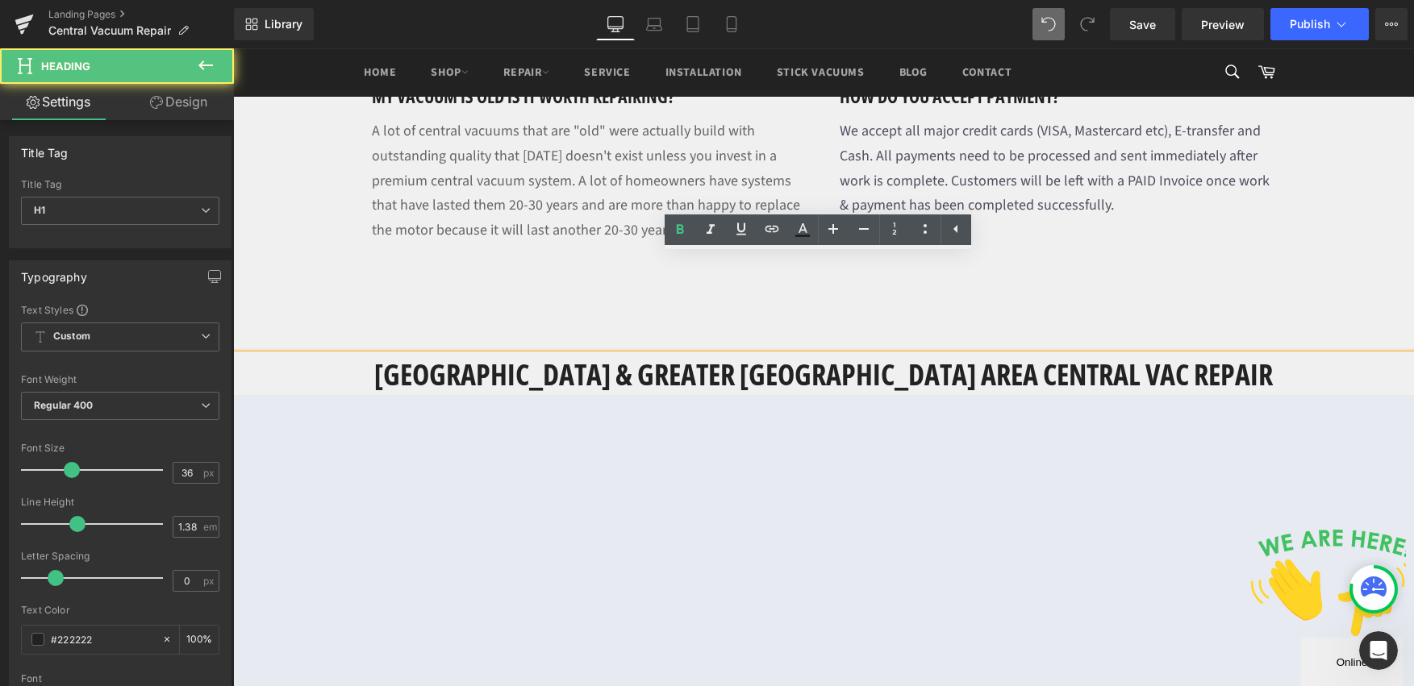
click at [724, 355] on h1 "[GEOGRAPHIC_DATA] & GREATER [GEOGRAPHIC_DATA] AREA CENTRAL VAC REPAIR" at bounding box center [823, 375] width 1181 height 40
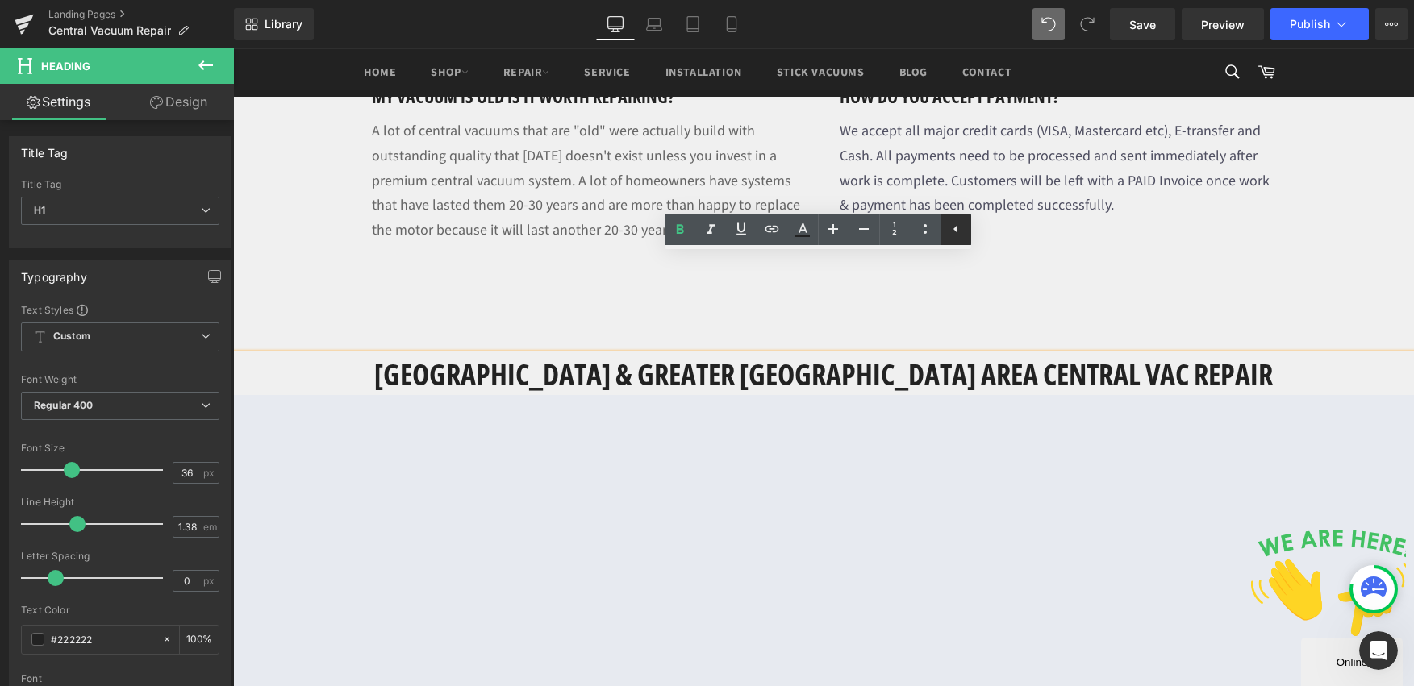
click at [953, 230] on icon at bounding box center [955, 228] width 19 height 19
click at [921, 235] on icon at bounding box center [924, 228] width 19 height 19
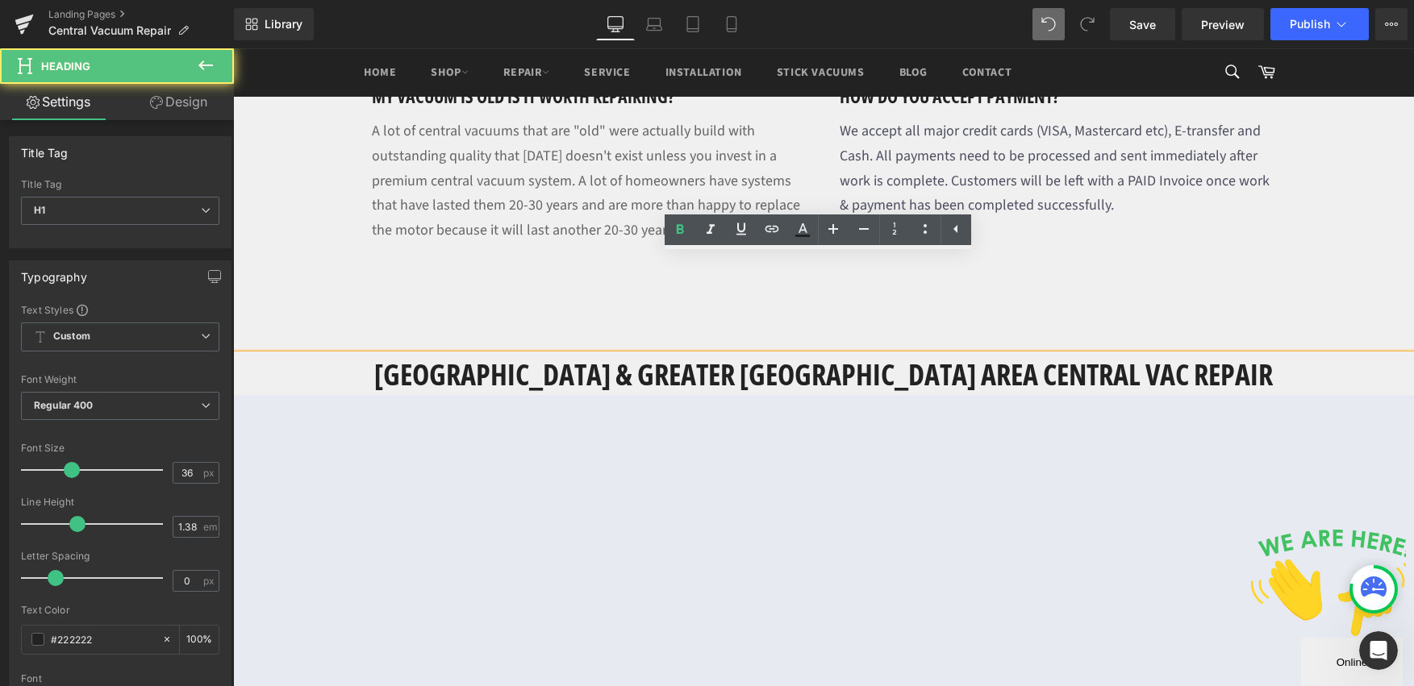
click at [860, 355] on h1 "[GEOGRAPHIC_DATA] & GREATER [GEOGRAPHIC_DATA] AREA CENTRAL VAC REPAIR" at bounding box center [823, 375] width 1181 height 40
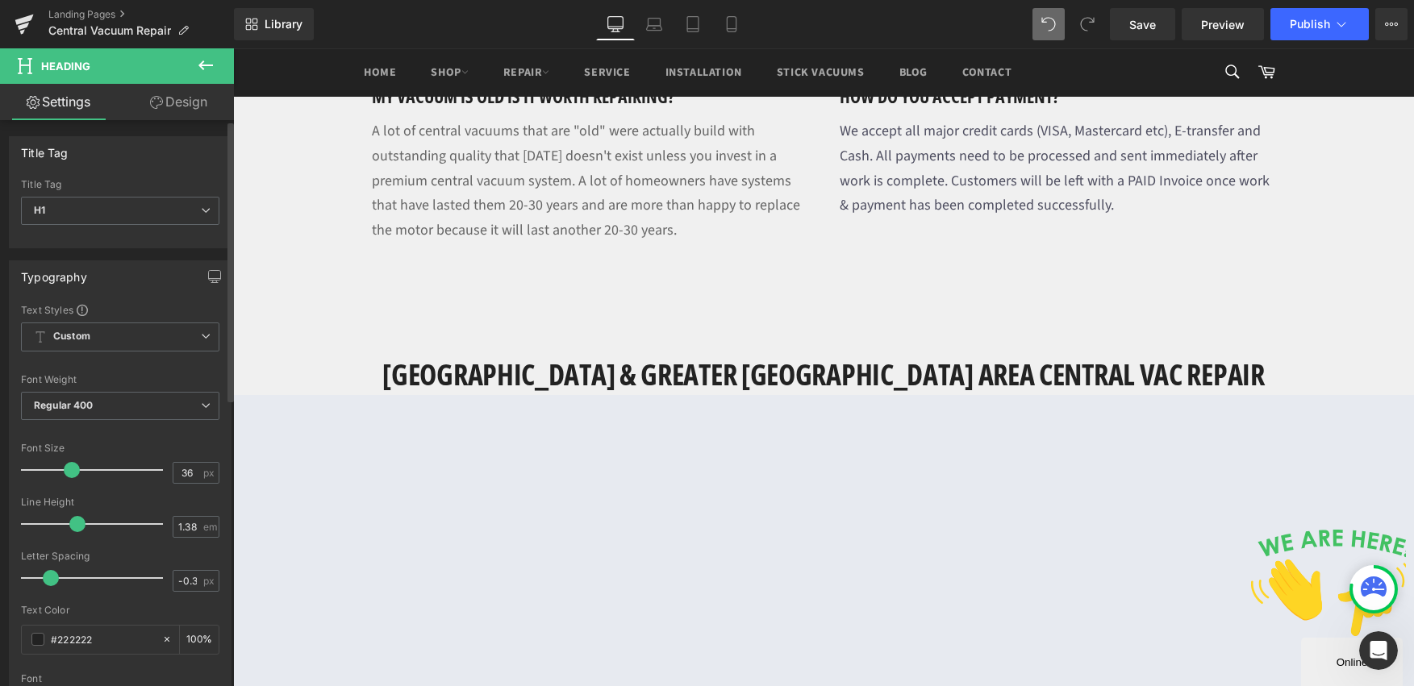
type input "-0.2"
click at [53, 584] on span at bounding box center [51, 578] width 16 height 16
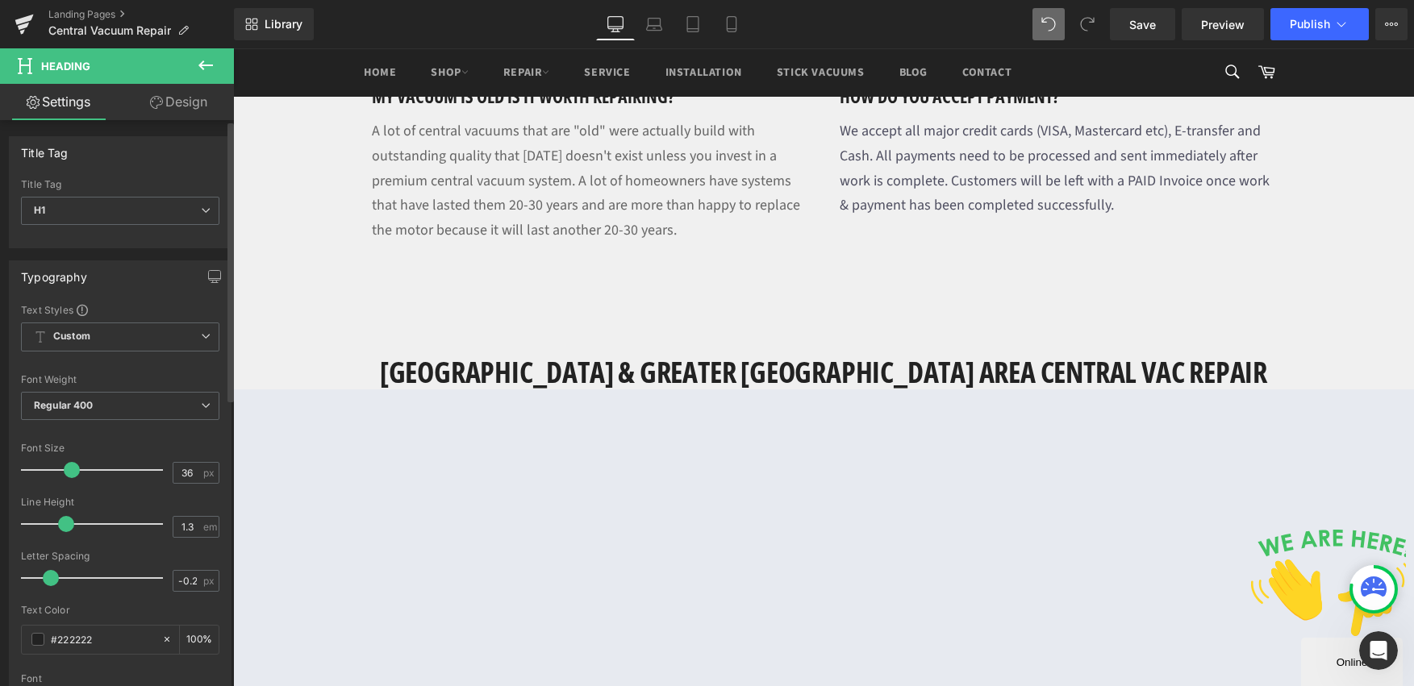
type input "1.4"
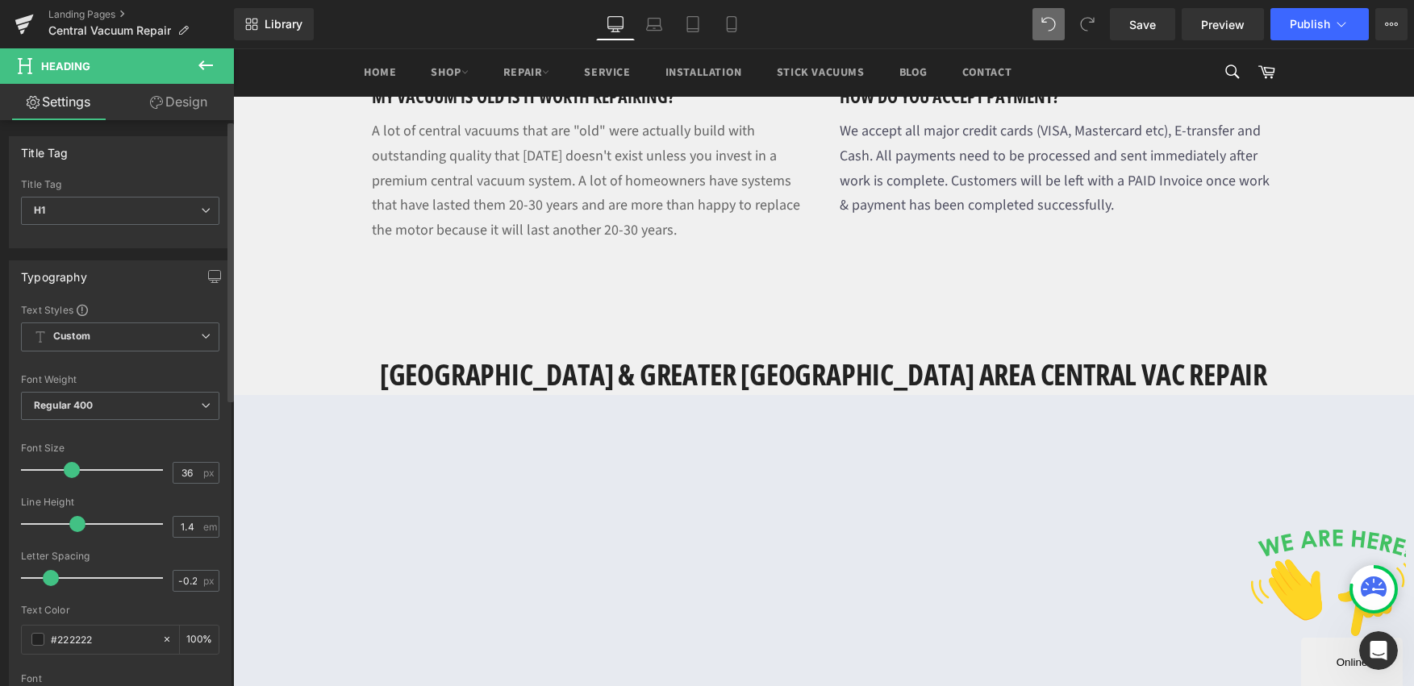
click at [79, 519] on span at bounding box center [77, 524] width 16 height 16
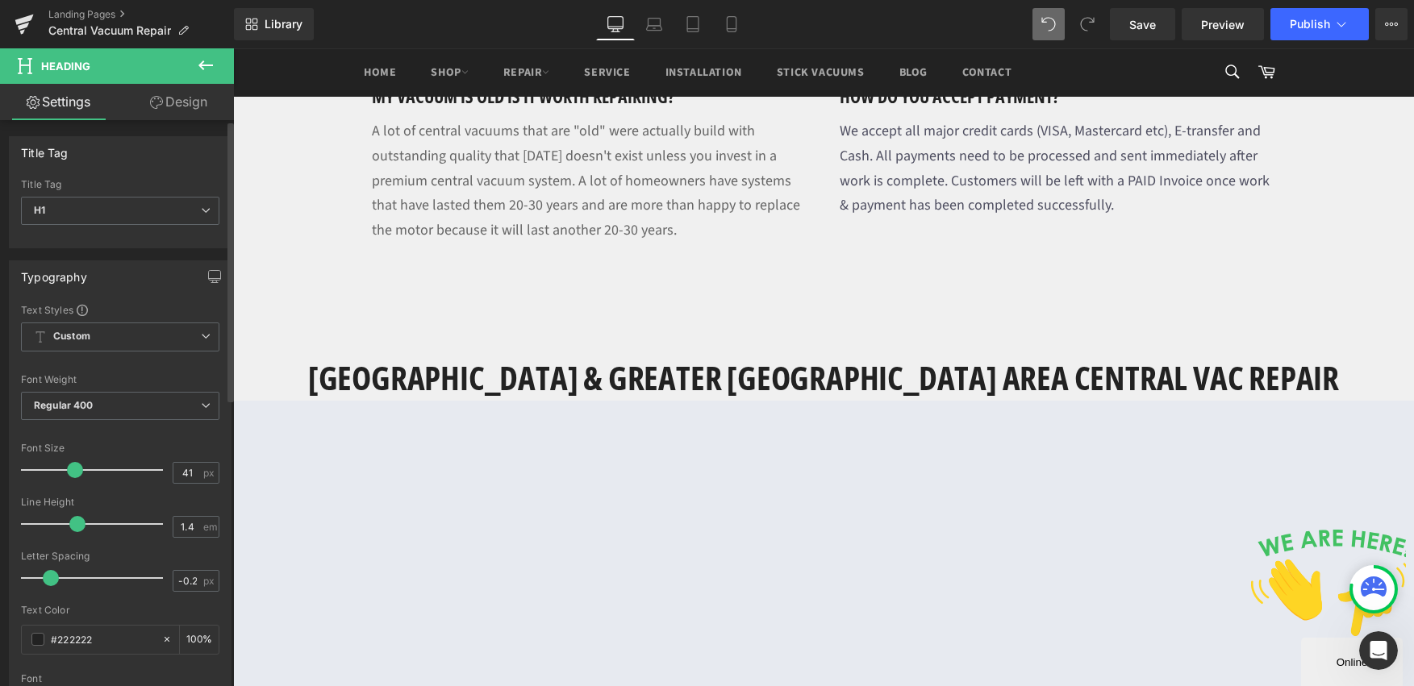
type input "38"
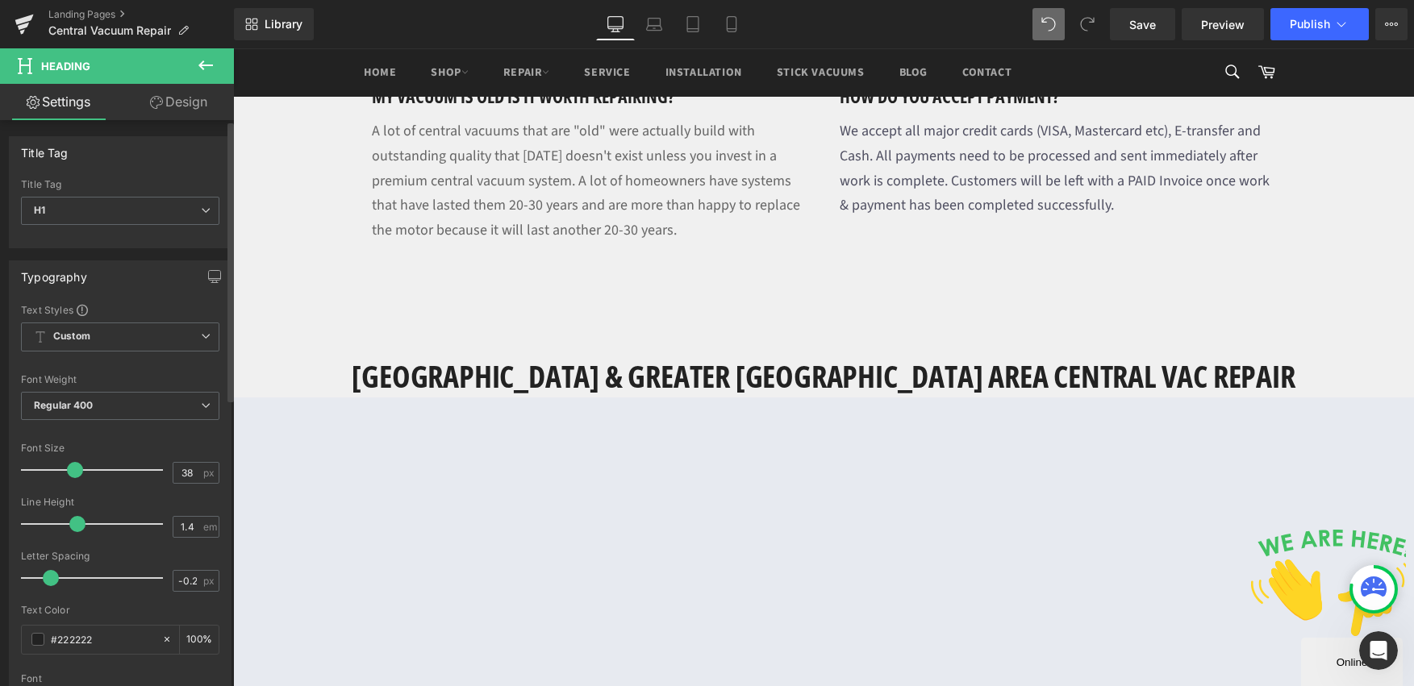
click at [68, 477] on span at bounding box center [75, 470] width 16 height 16
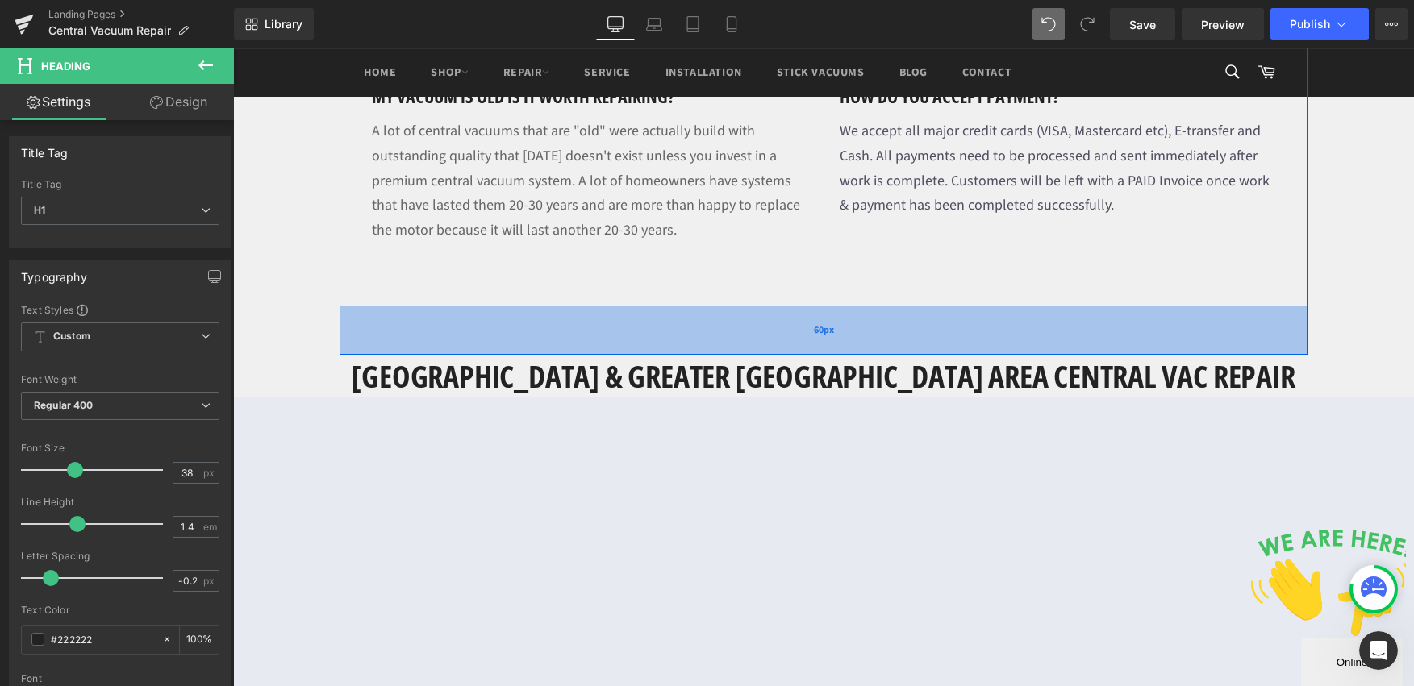
click at [632, 307] on div "60px" at bounding box center [824, 331] width 968 height 48
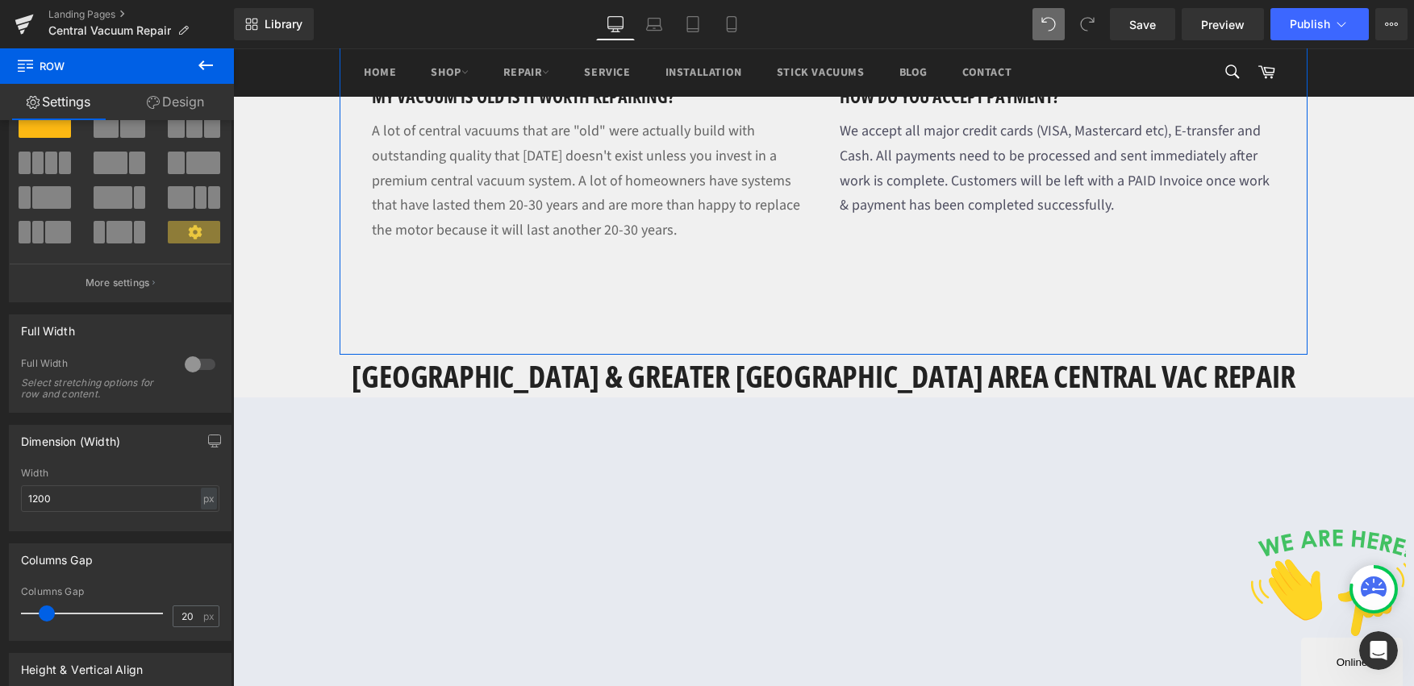
scroll to position [0, 0]
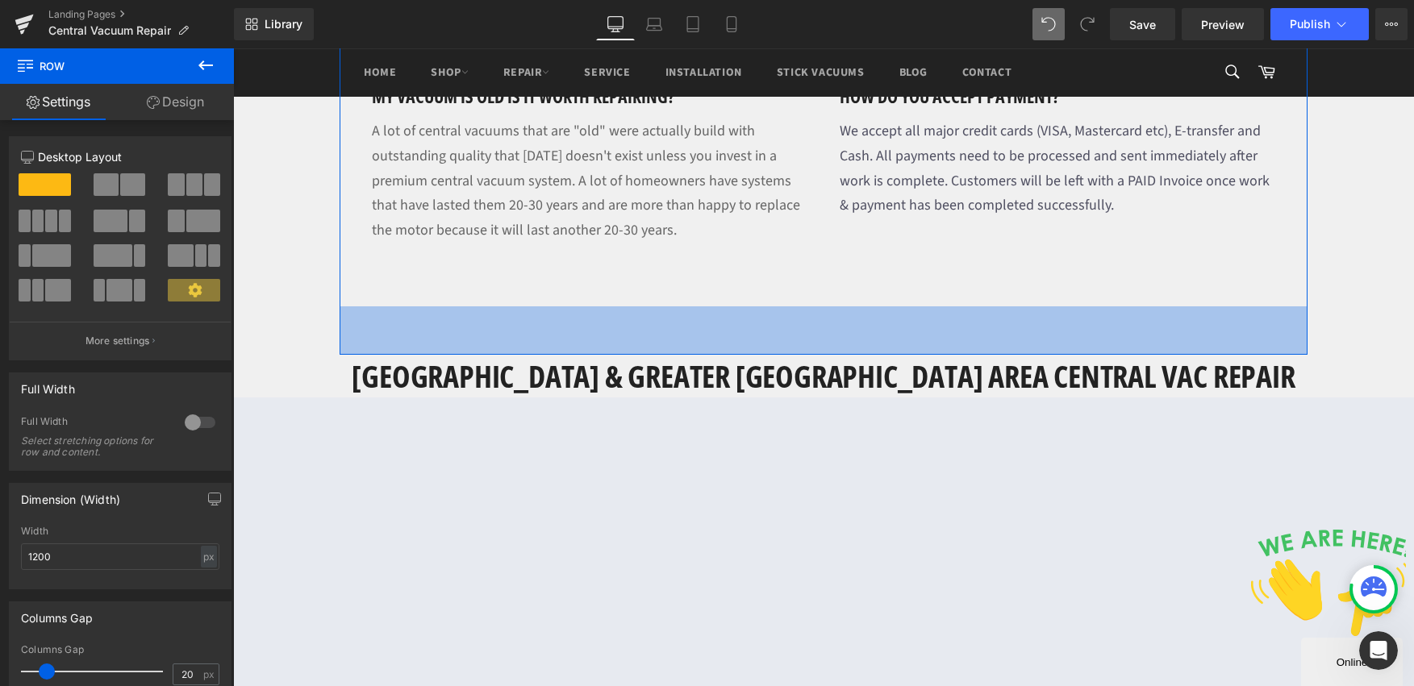
click at [644, 307] on div "60px" at bounding box center [824, 331] width 968 height 48
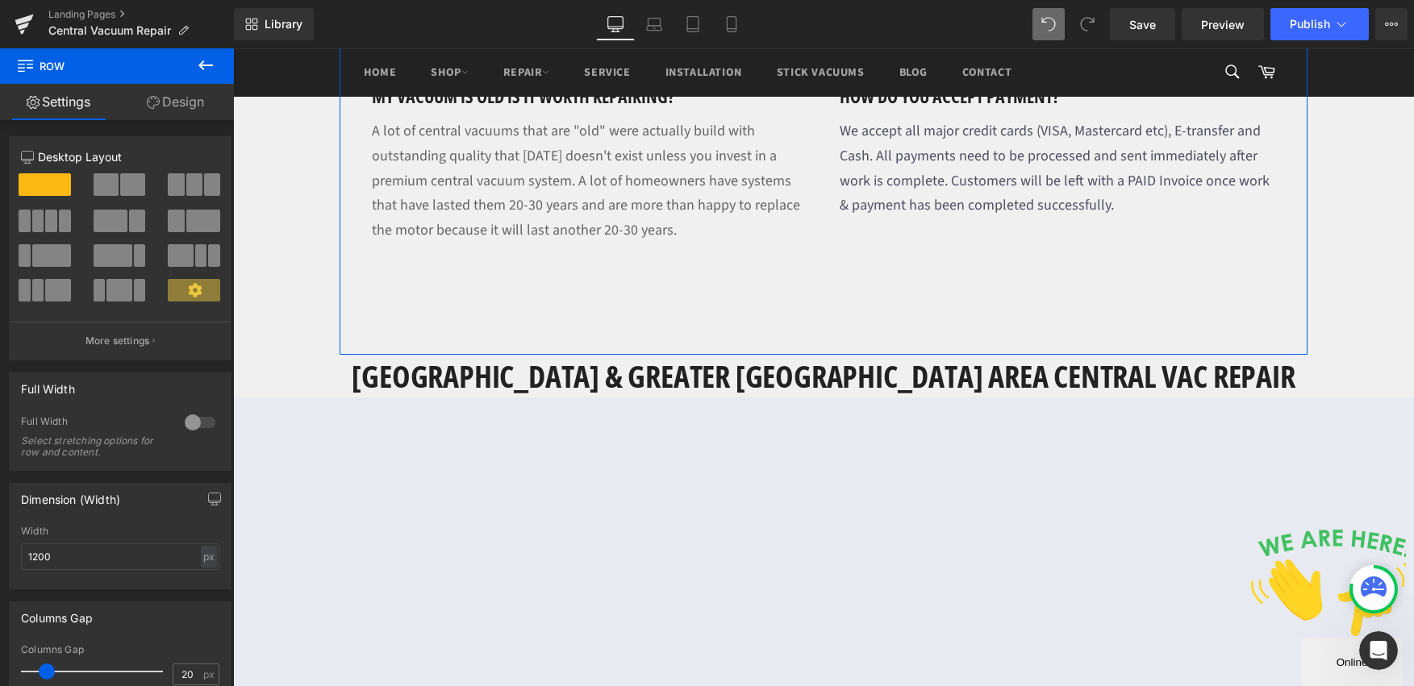
drag, startPoint x: 148, startPoint y: 106, endPoint x: 116, endPoint y: 192, distance: 91.1
click at [148, 107] on icon at bounding box center [153, 102] width 13 height 13
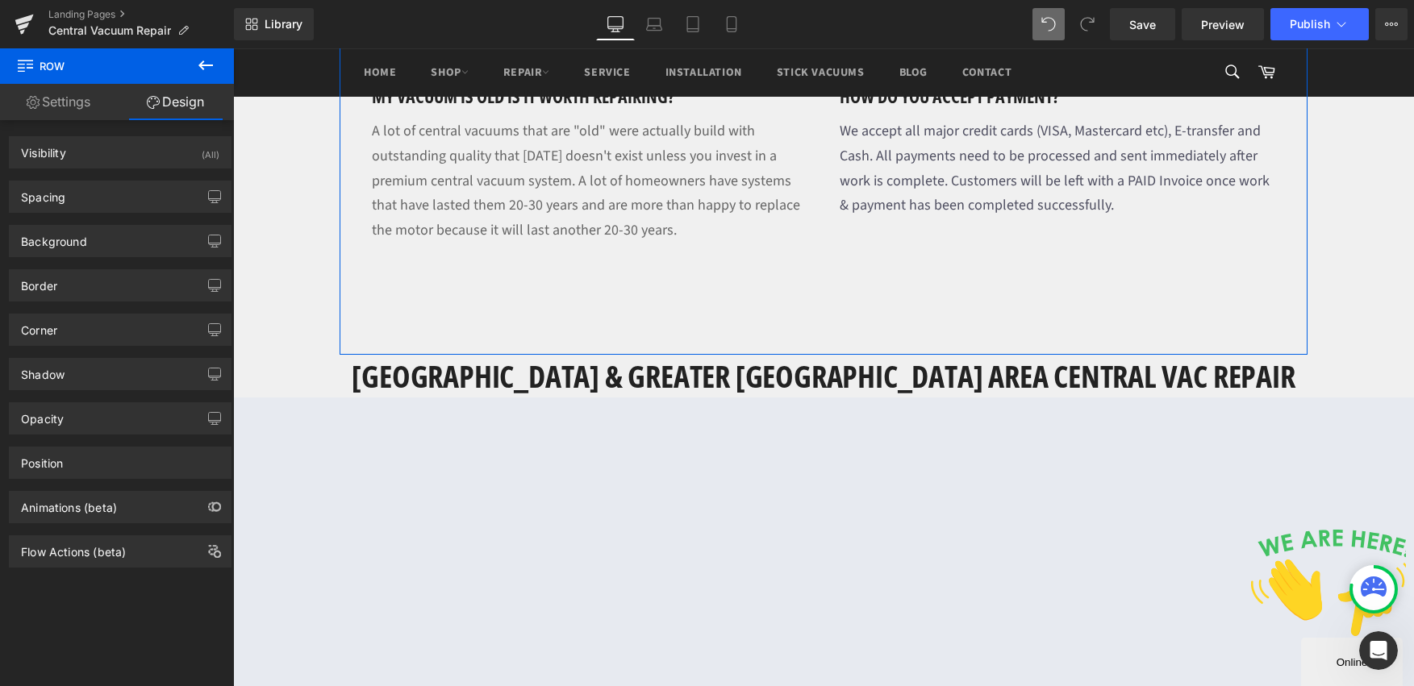
type input "0"
type input "90"
type input "0"
type input "60"
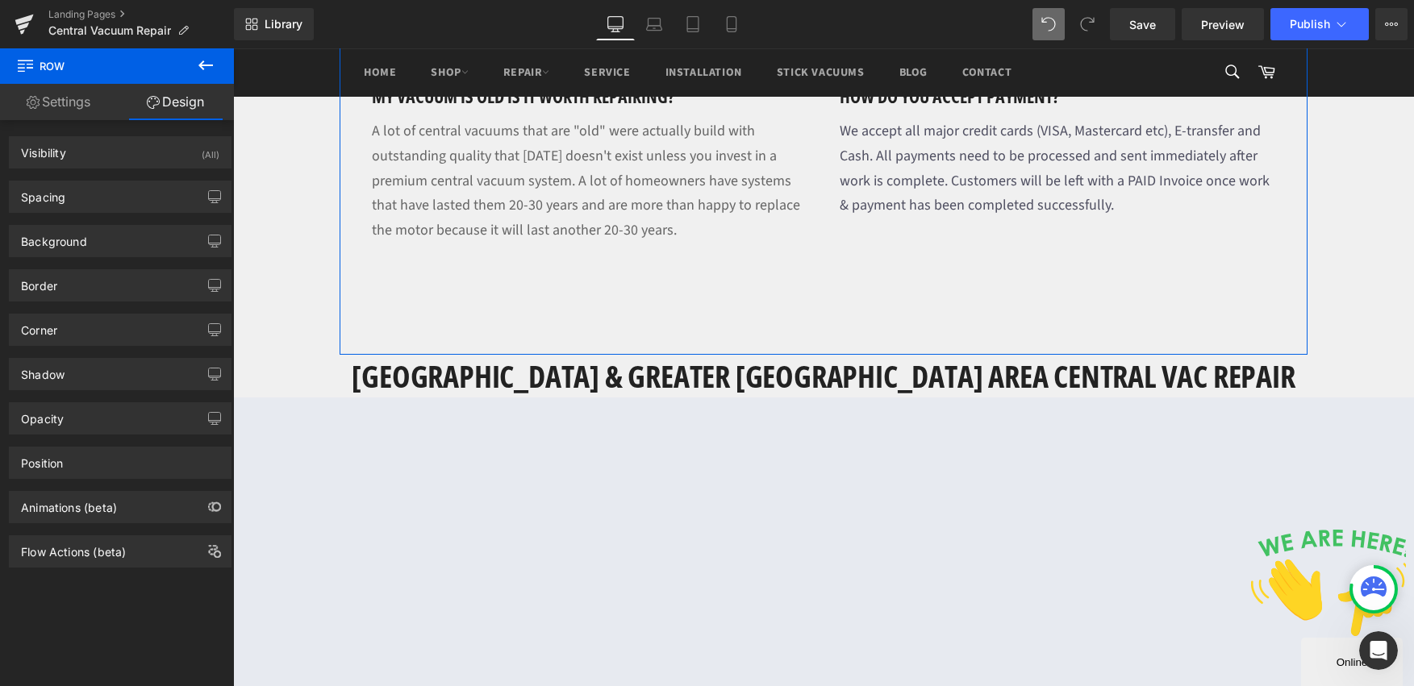
type input "0"
click at [100, 197] on div "Spacing" at bounding box center [120, 196] width 221 height 31
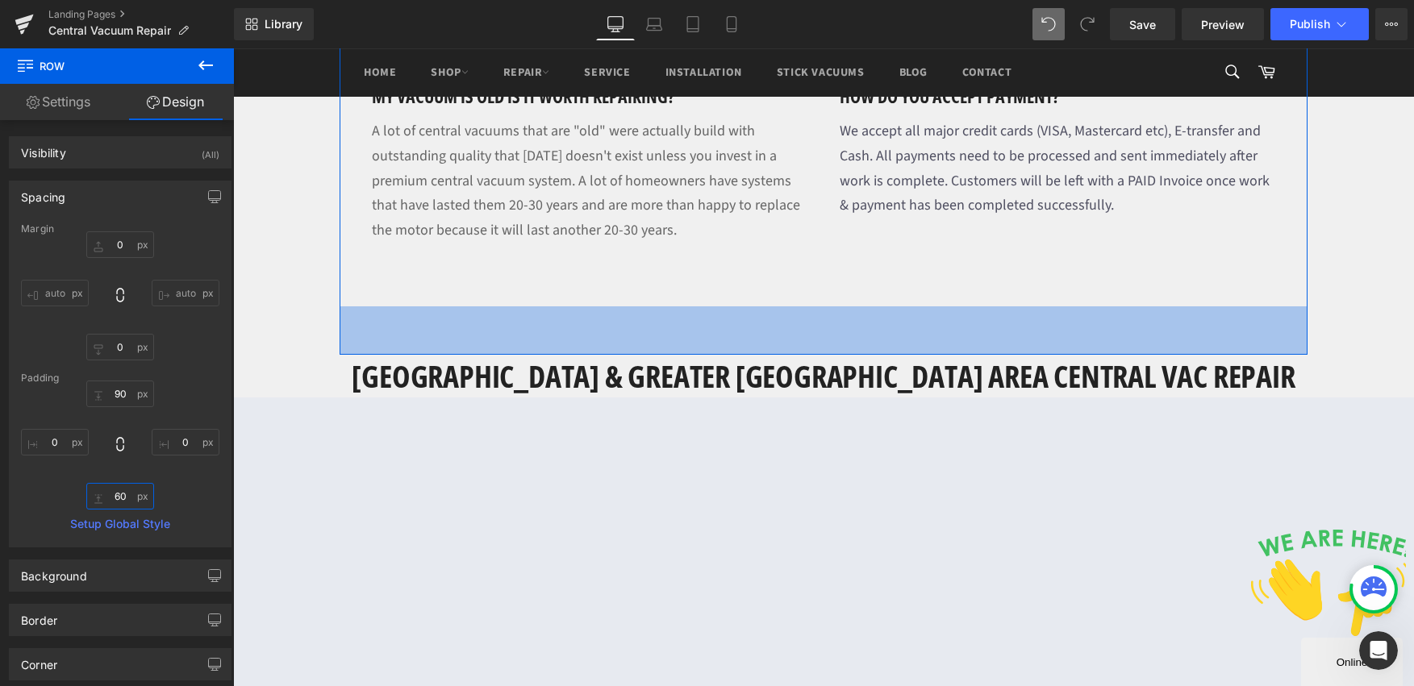
drag, startPoint x: 117, startPoint y: 500, endPoint x: 105, endPoint y: 498, distance: 12.2
click at [105, 498] on input "60" at bounding box center [120, 496] width 68 height 27
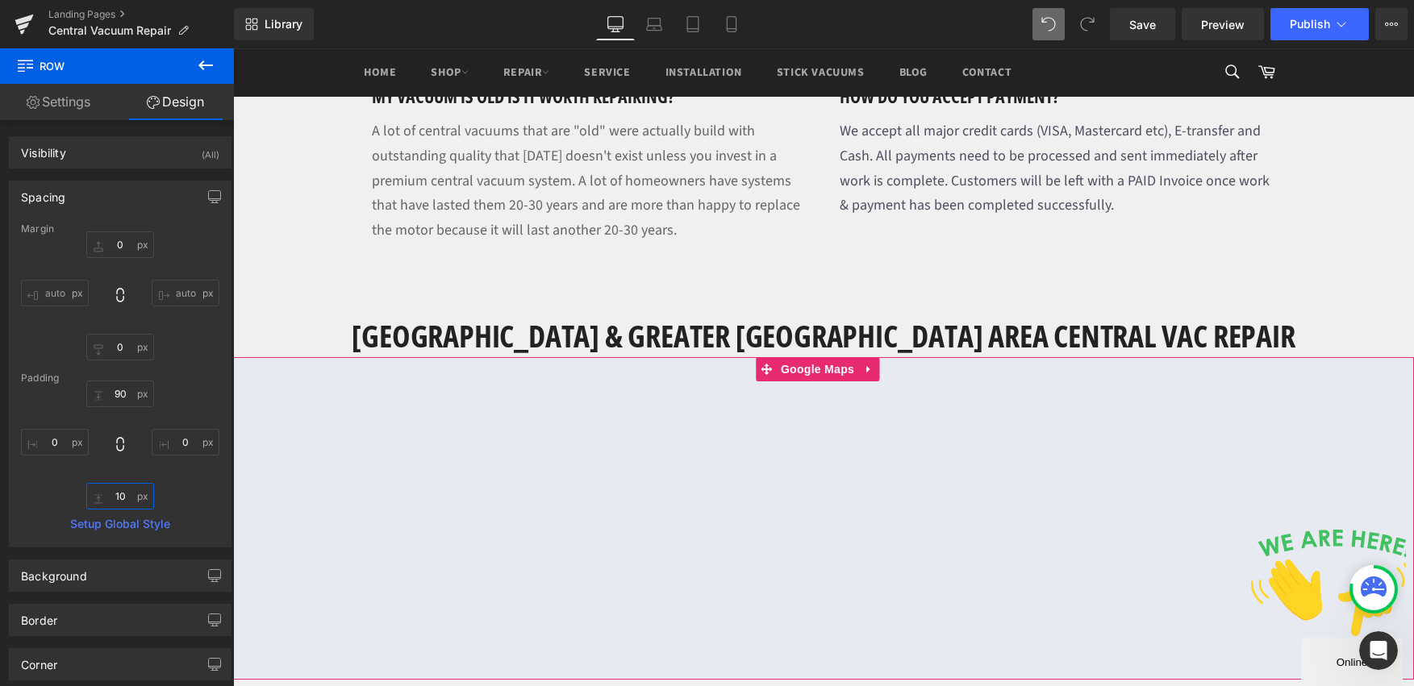
type input "0"
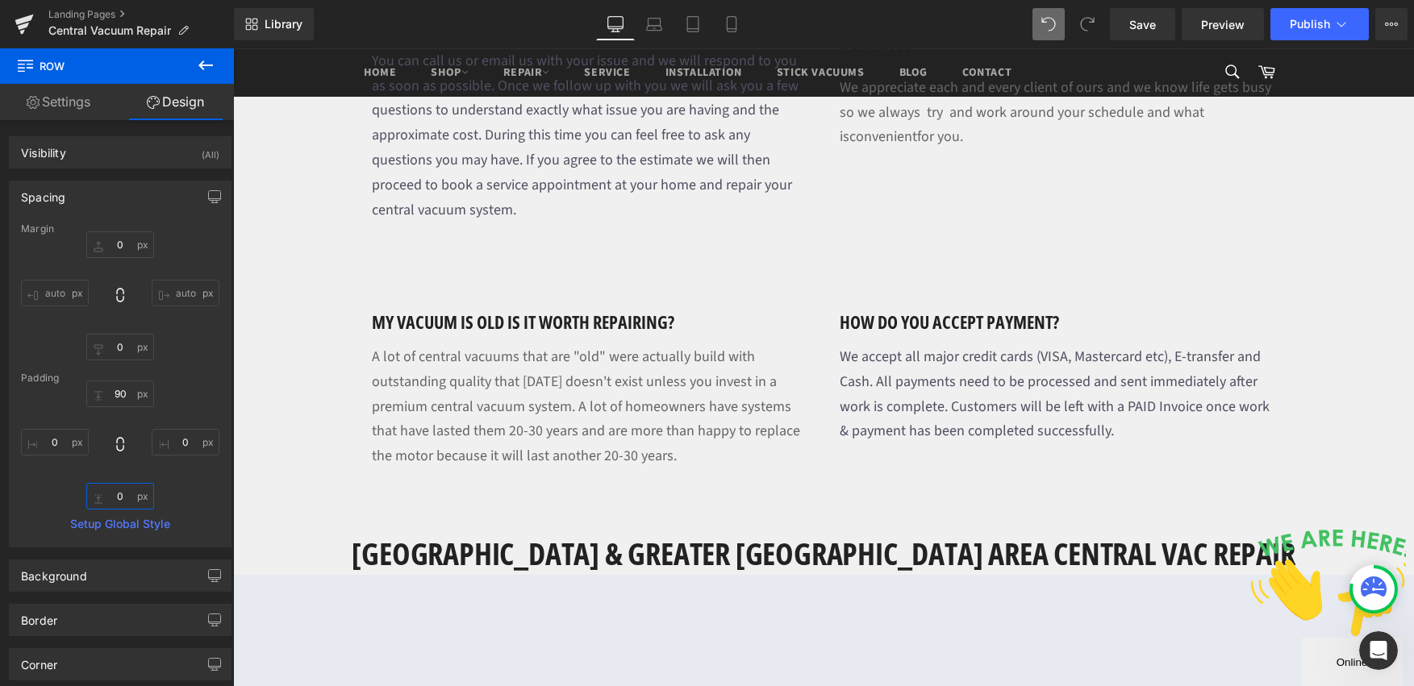
scroll to position [1727, 0]
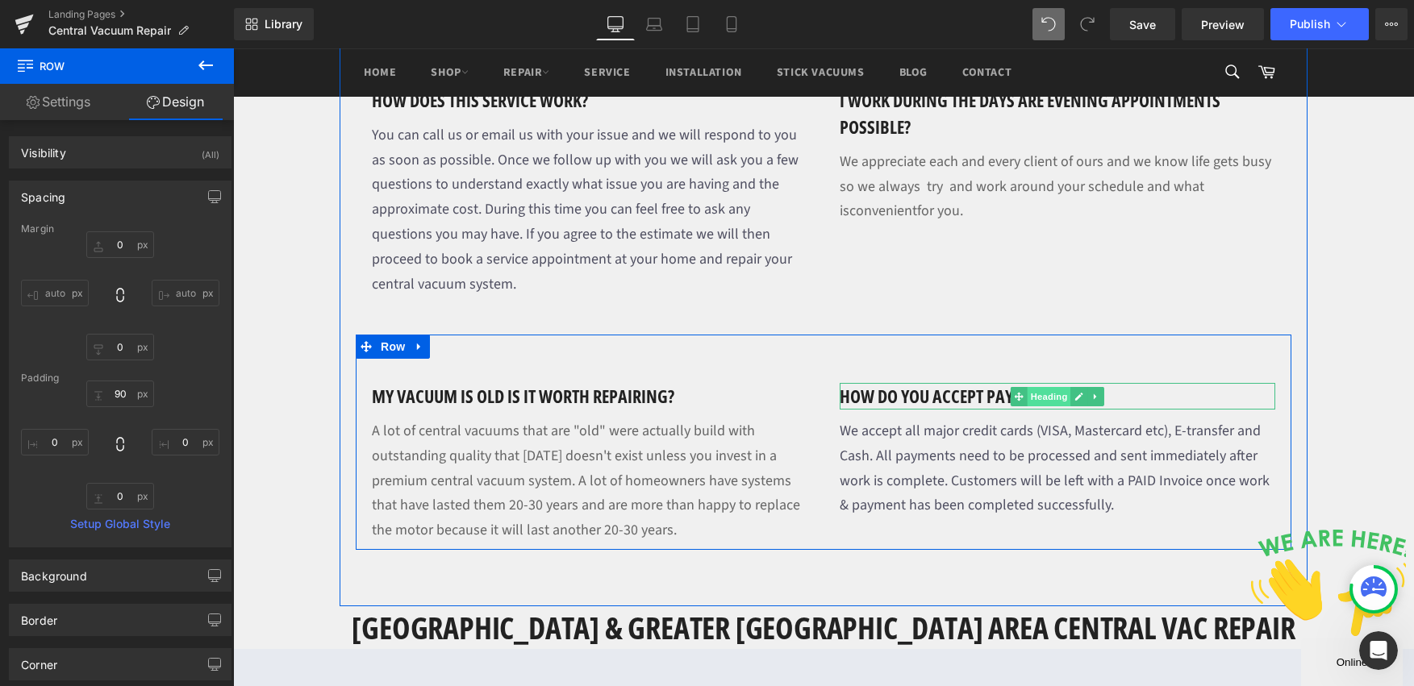
click at [1036, 387] on span "Heading" at bounding box center [1050, 396] width 44 height 19
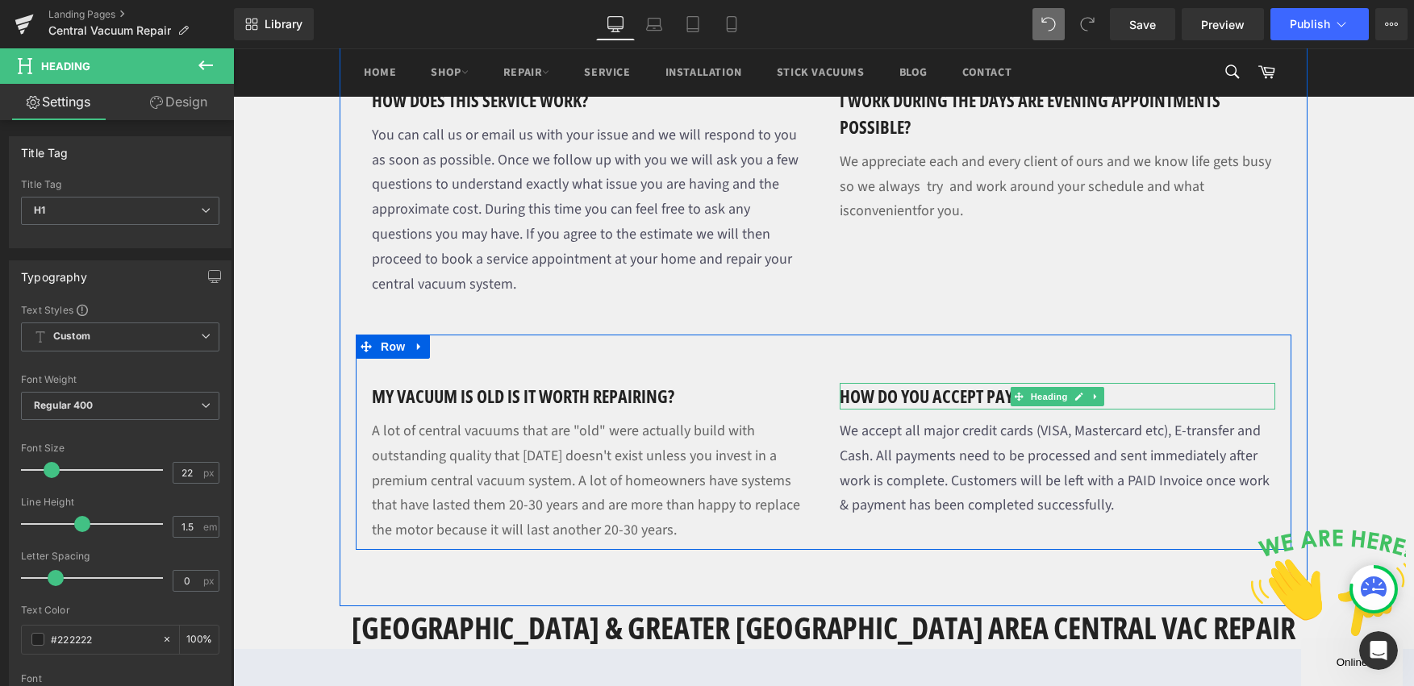
click at [1120, 383] on h1 "How do you accept payment?" at bounding box center [1058, 396] width 436 height 27
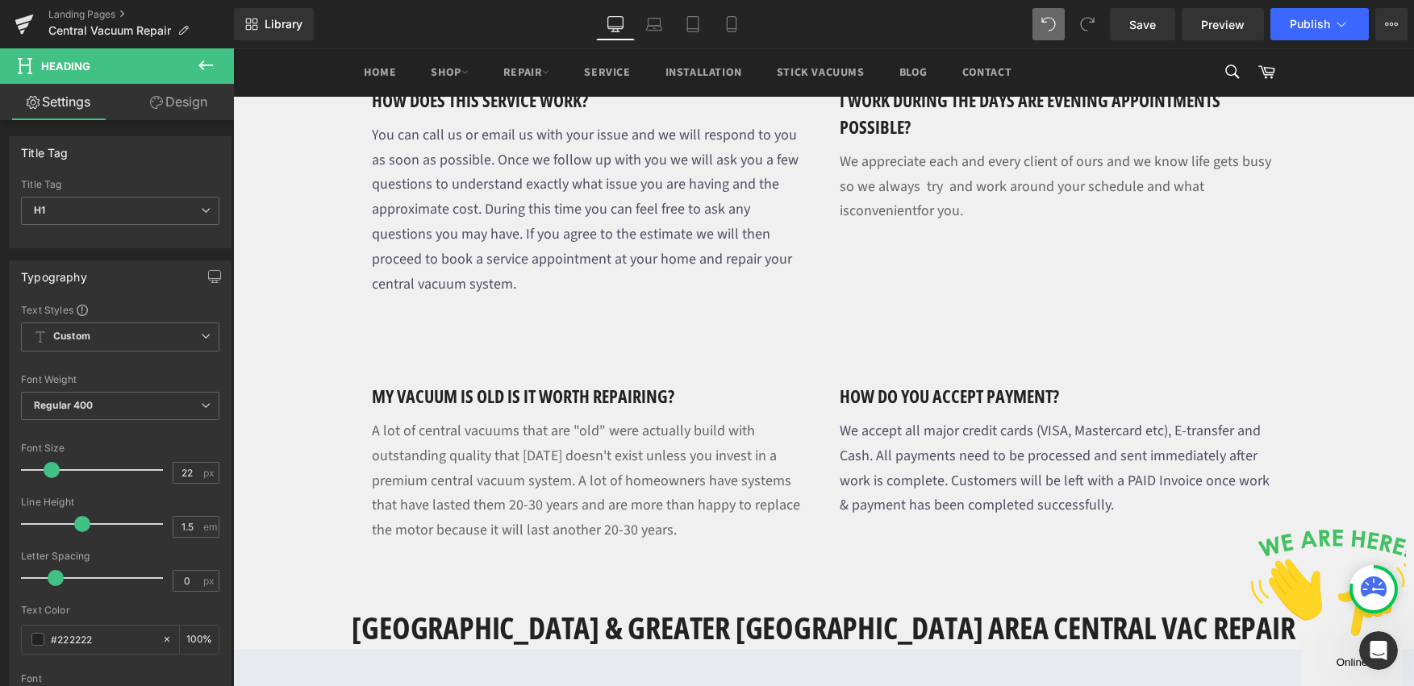
click at [180, 115] on link "Design" at bounding box center [178, 102] width 117 height 36
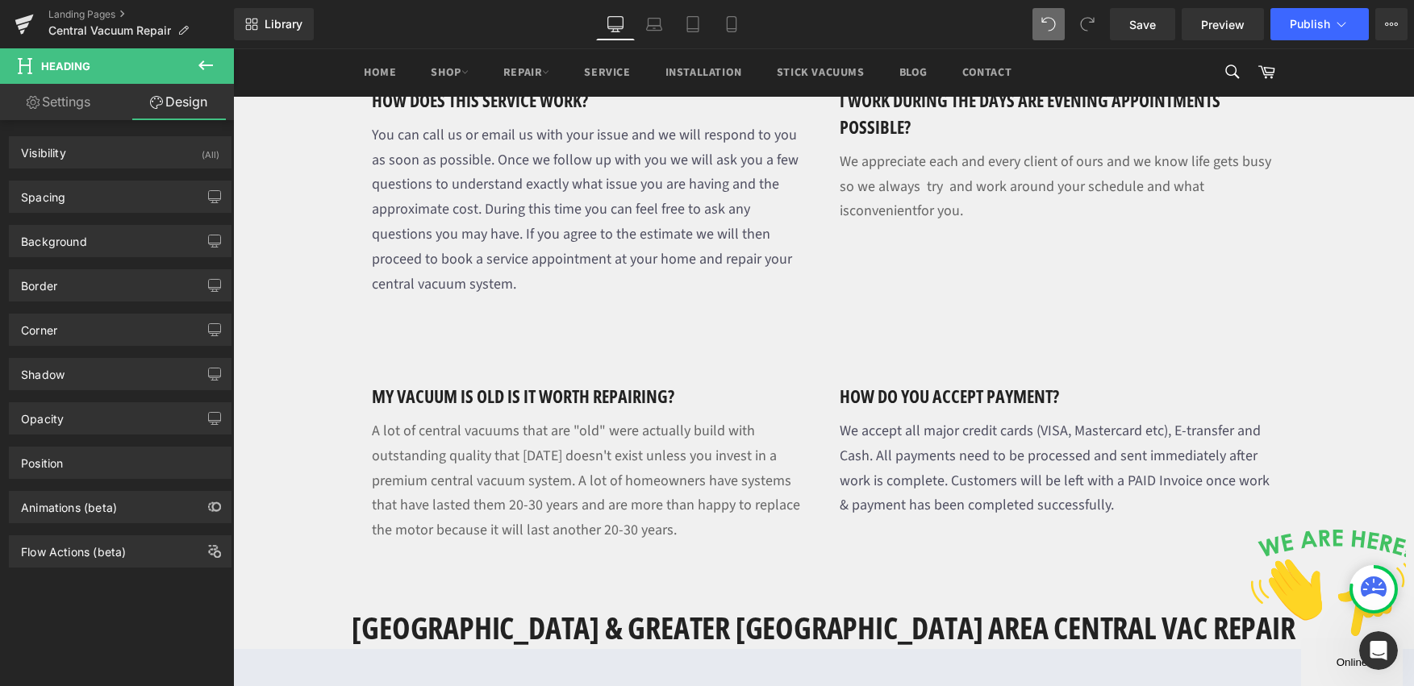
click at [60, 100] on link "Settings" at bounding box center [58, 102] width 117 height 36
type input "100"
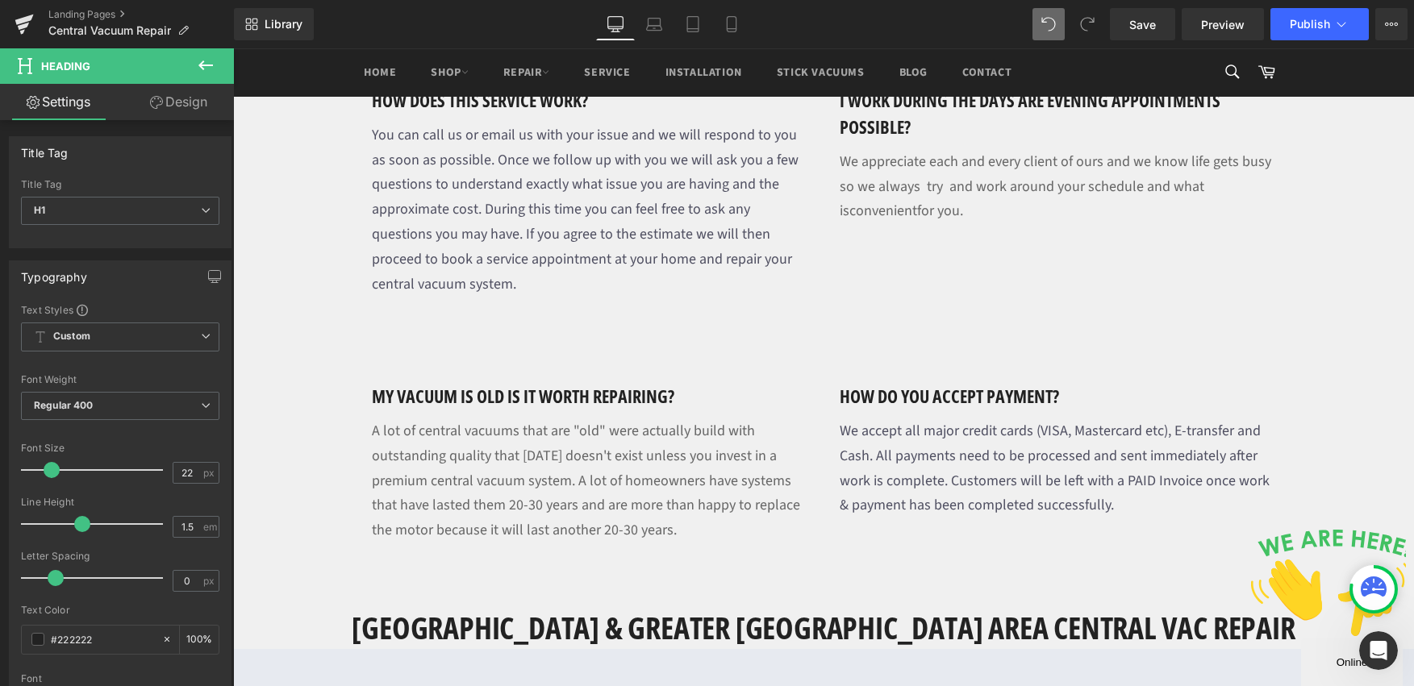
click at [212, 66] on icon at bounding box center [205, 65] width 19 height 19
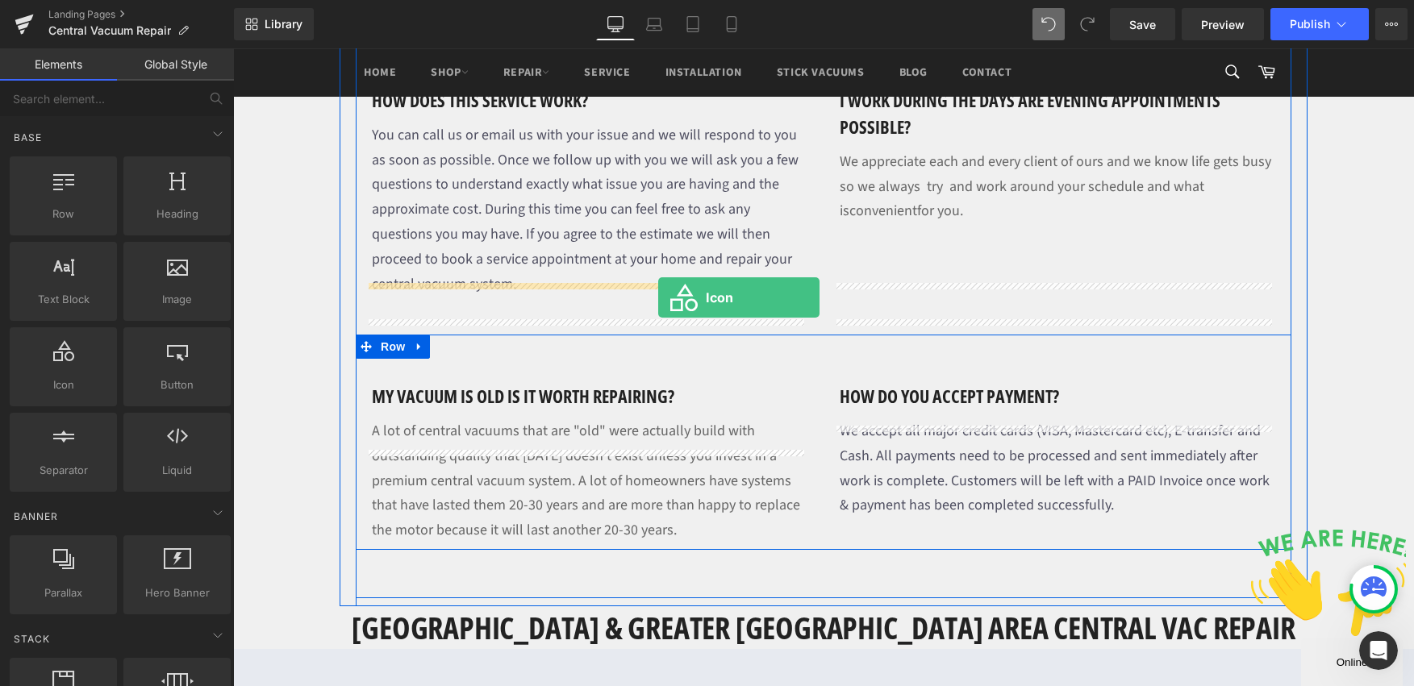
drag, startPoint x: 290, startPoint y: 409, endPoint x: 658, endPoint y: 298, distance: 384.3
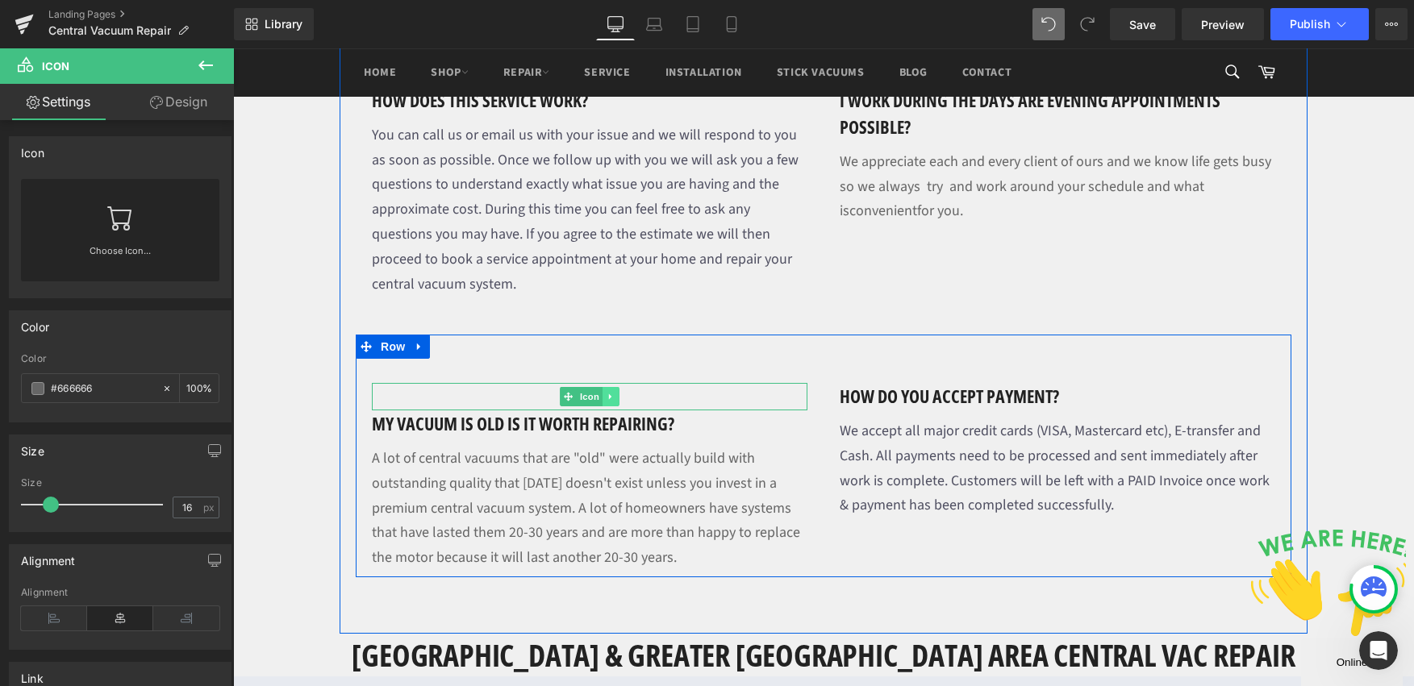
click at [609, 394] on icon at bounding box center [610, 397] width 2 height 6
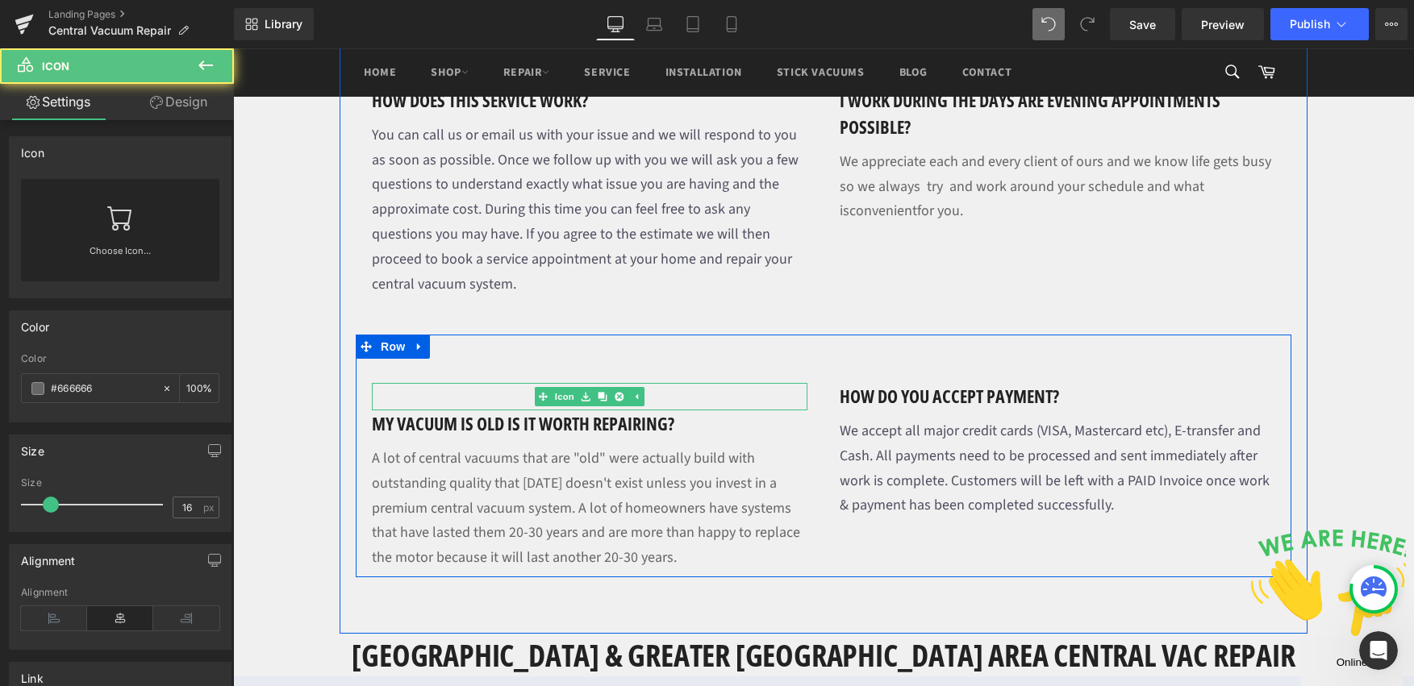
click at [699, 383] on div at bounding box center [590, 396] width 436 height 27
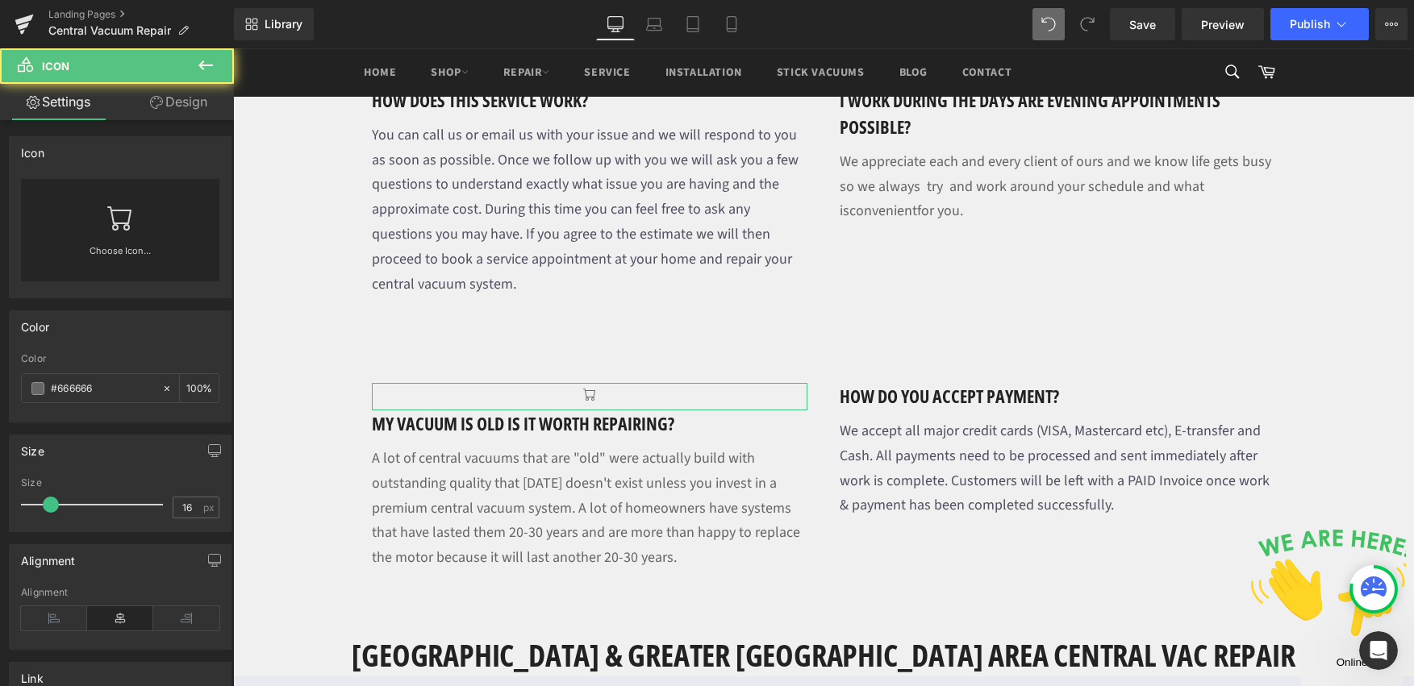
click at [122, 254] on link "Choose Icon..." at bounding box center [120, 263] width 198 height 38
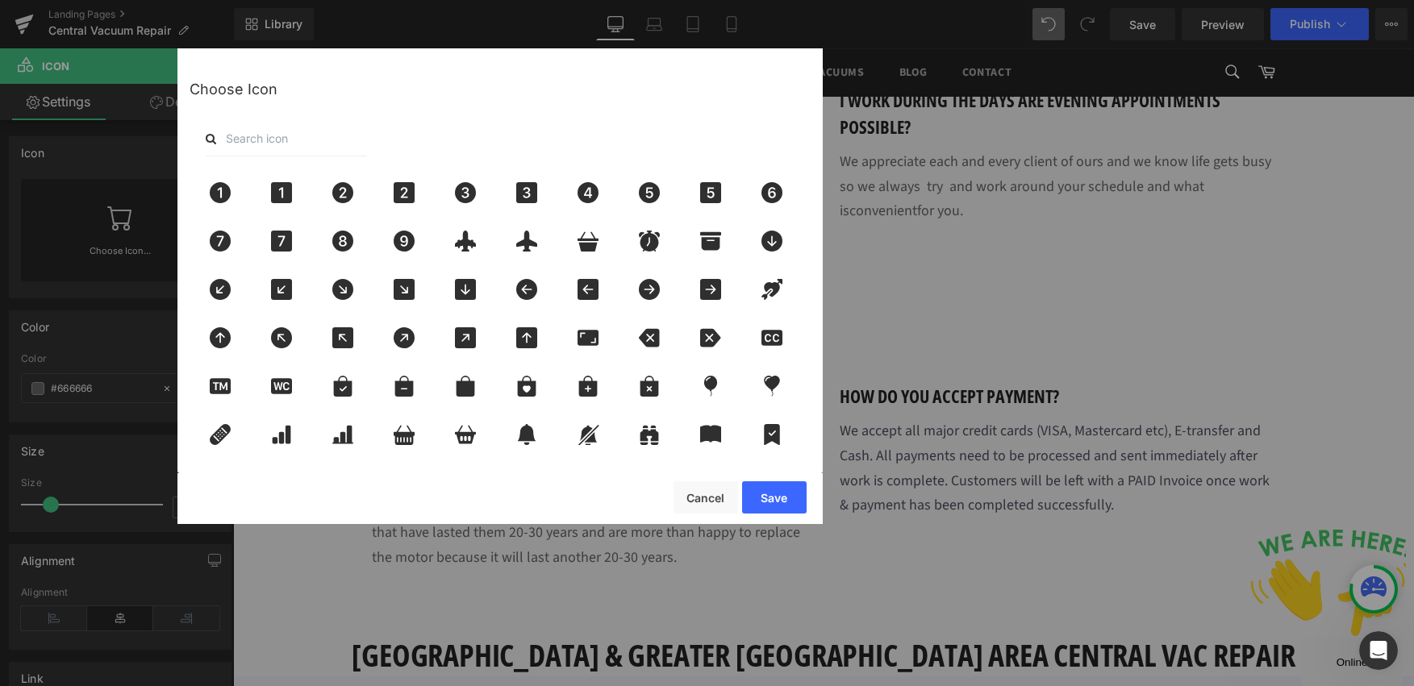
click at [315, 147] on input "text" at bounding box center [286, 138] width 161 height 35
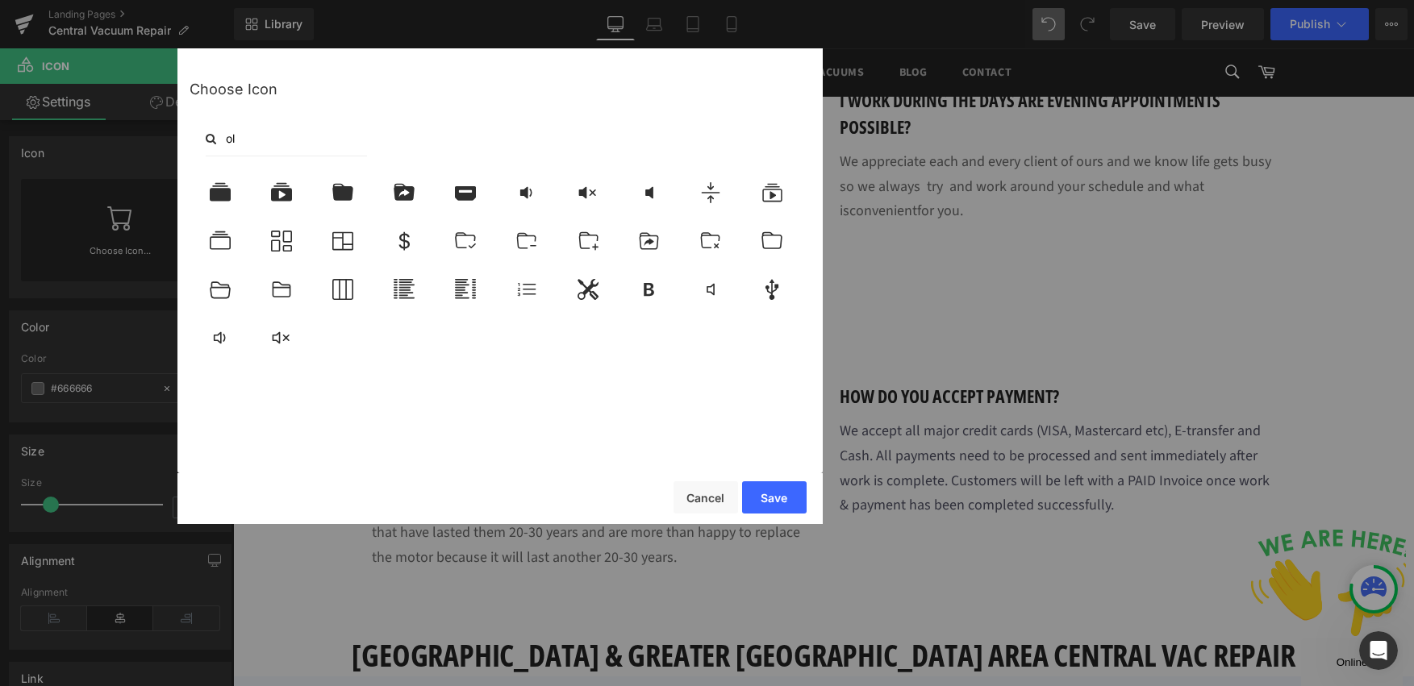
type input "o"
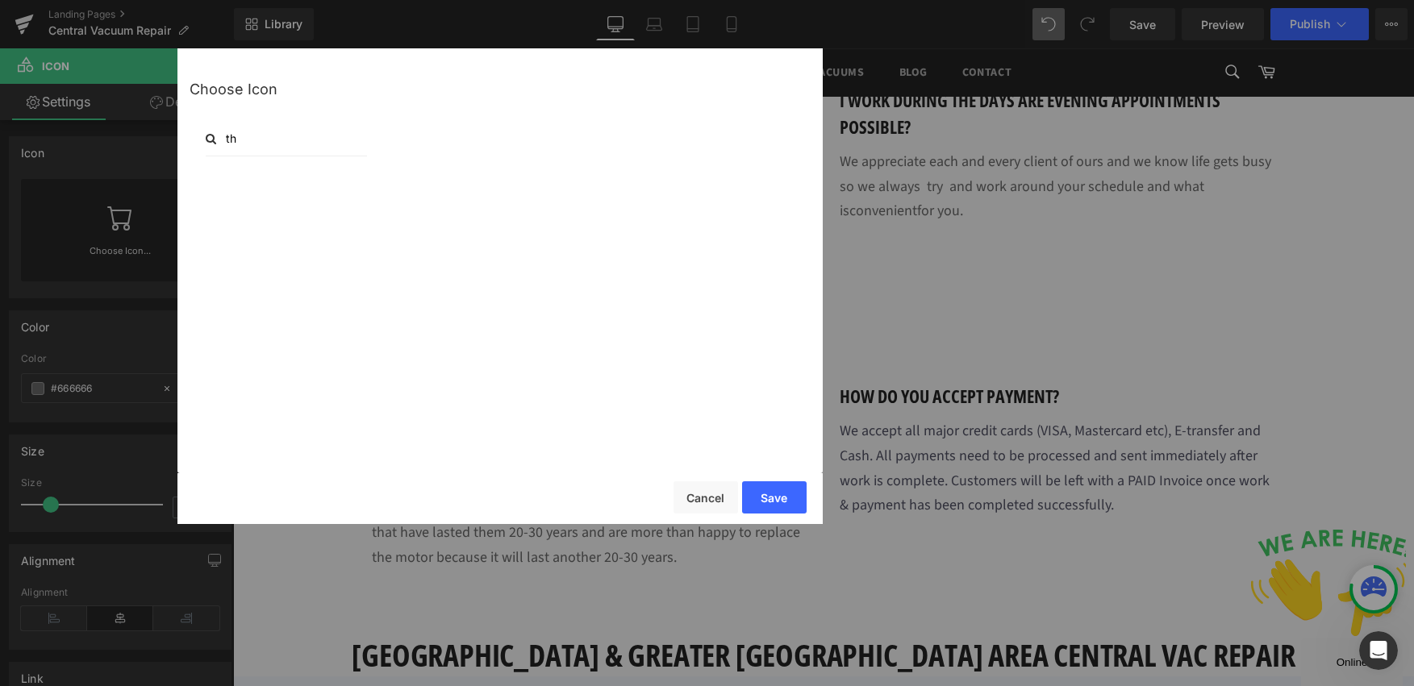
type input "t"
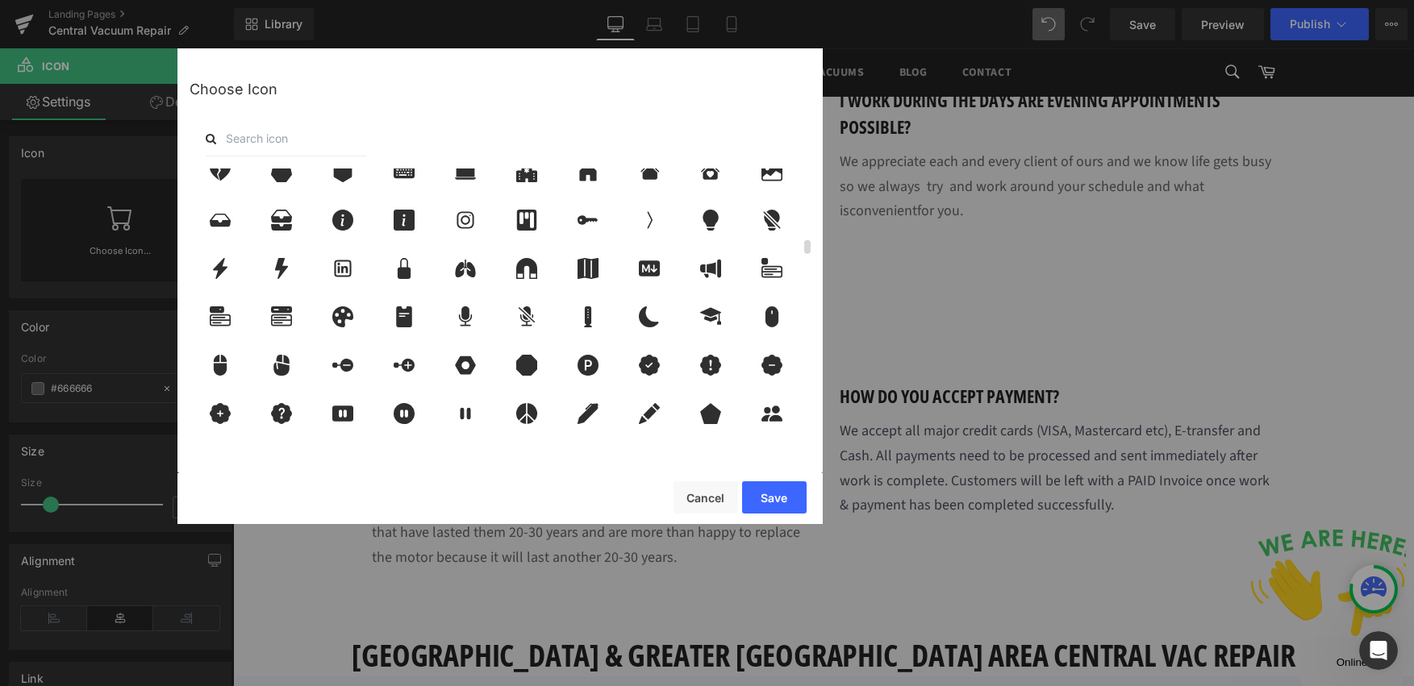
scroll to position [1614, 0]
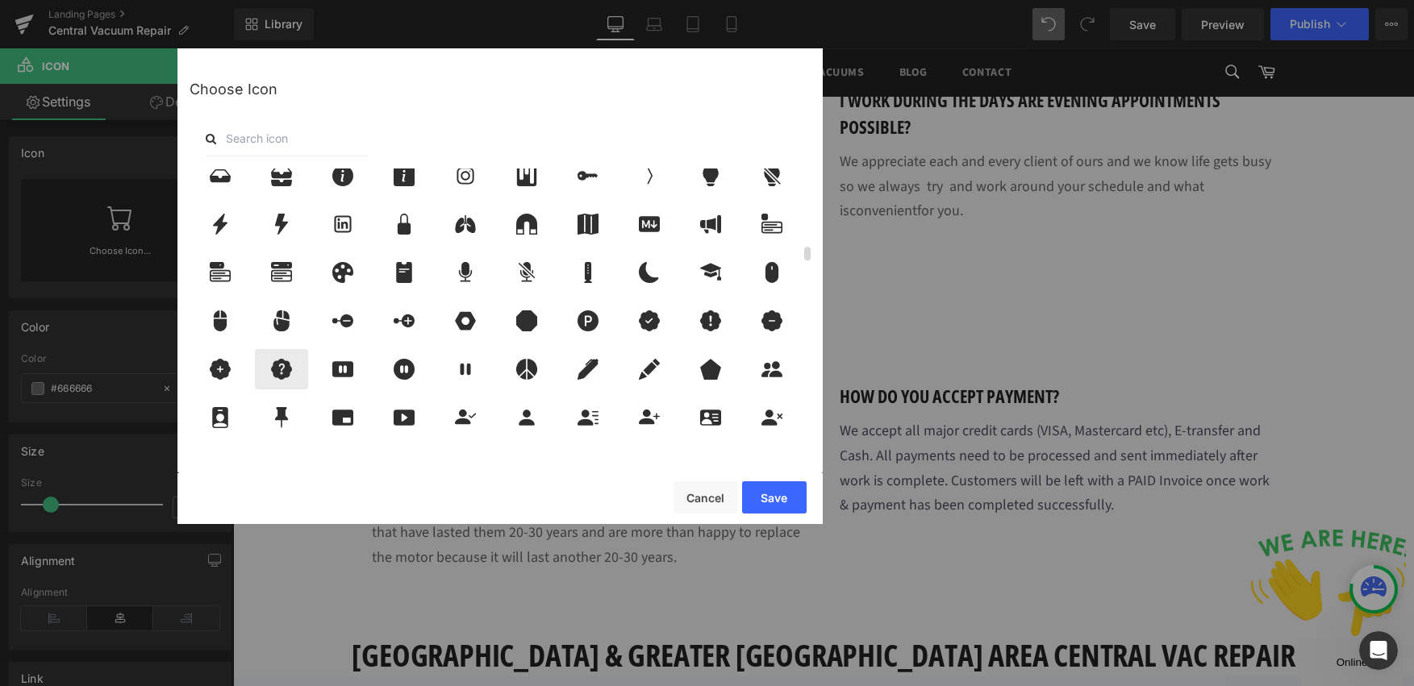
click at [286, 371] on icon at bounding box center [281, 369] width 21 height 21
click at [788, 502] on button "Save" at bounding box center [774, 498] width 65 height 32
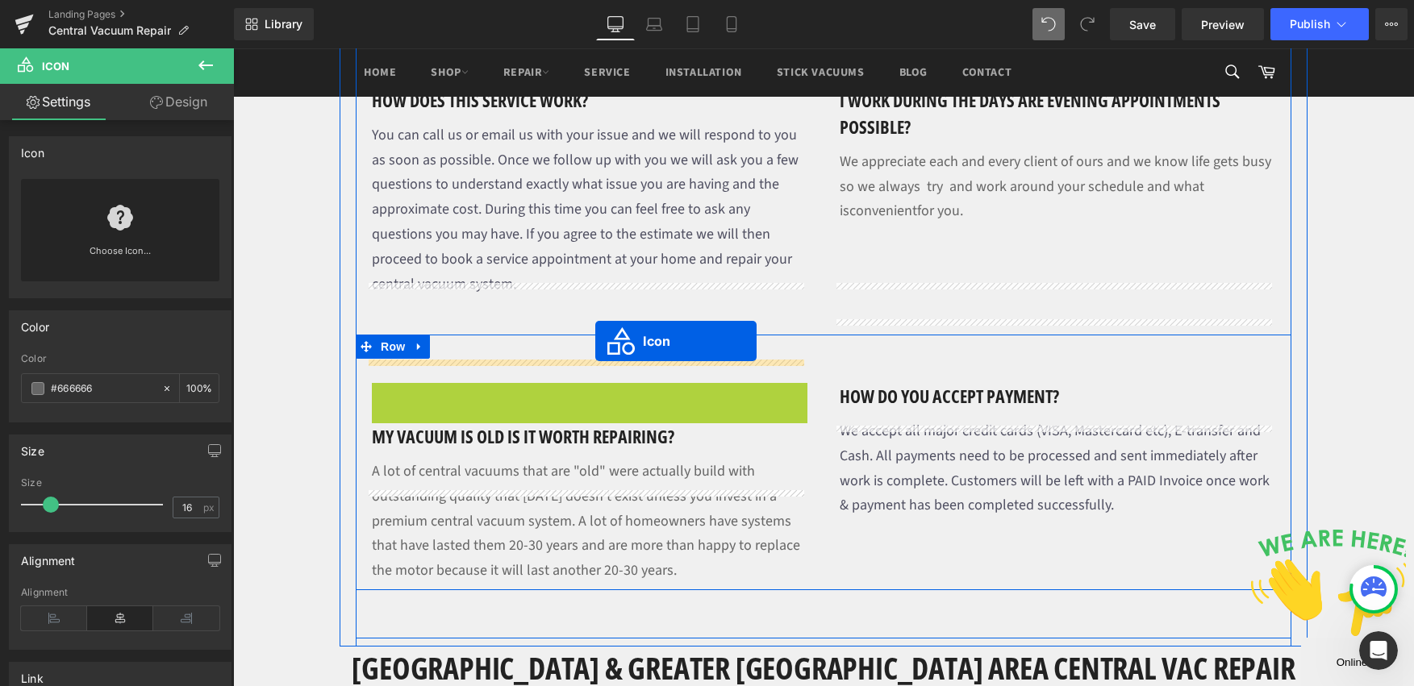
drag, startPoint x: 535, startPoint y: 298, endPoint x: 595, endPoint y: 341, distance: 74.5
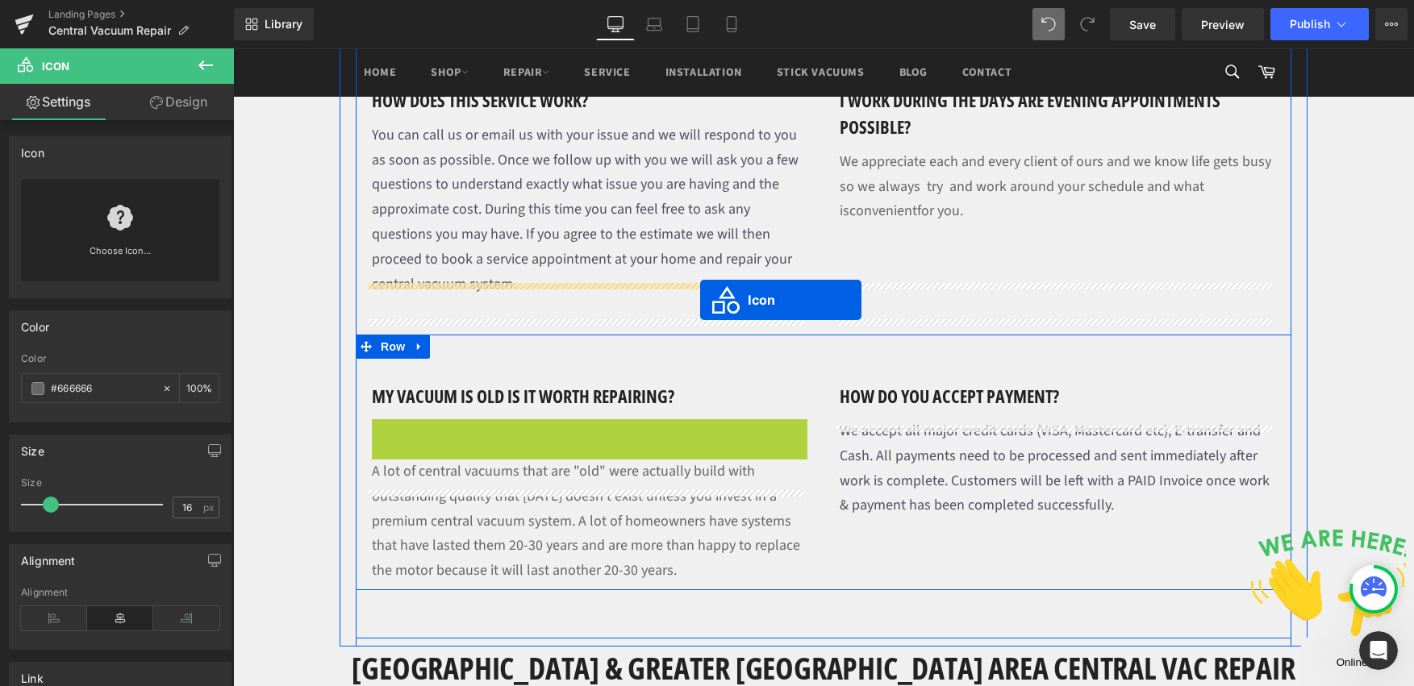
drag, startPoint x: 562, startPoint y: 335, endPoint x: 700, endPoint y: 300, distance: 142.2
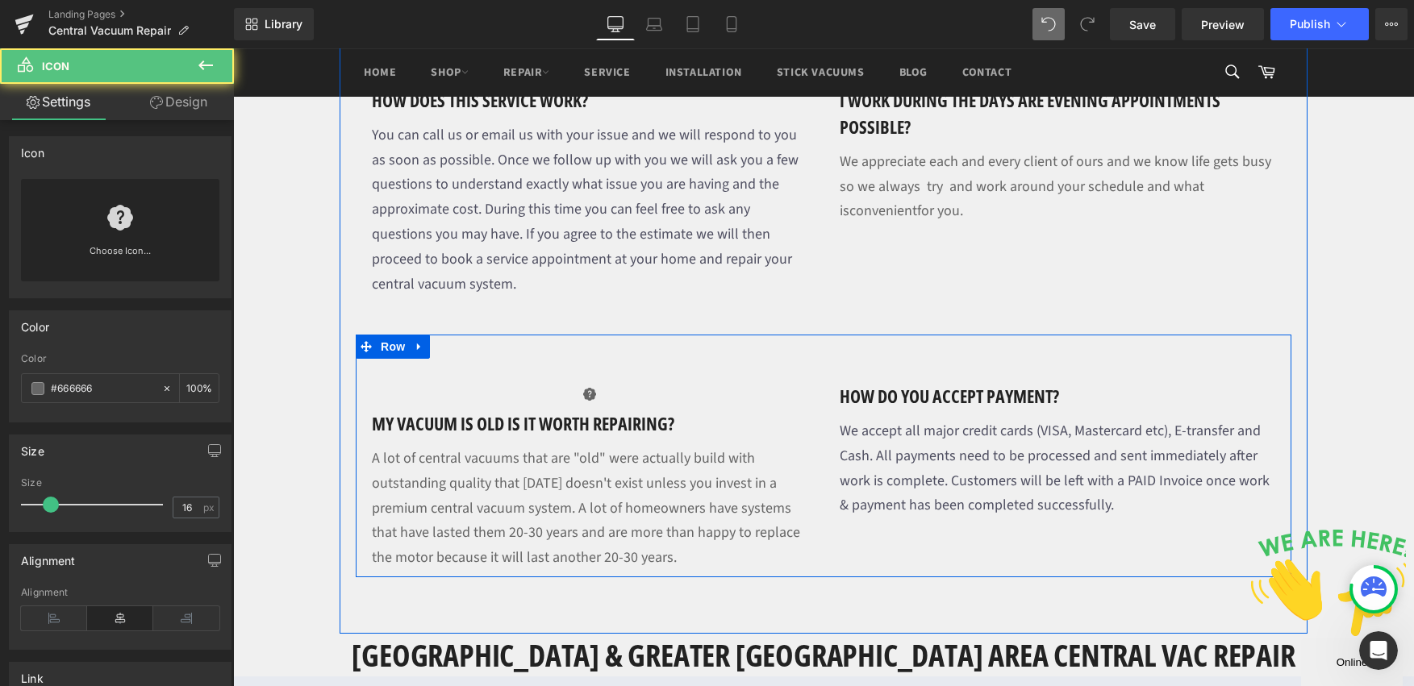
click at [693, 383] on div "Icon my vacuum is old is it worth repairing? Heading A lot of central vacuums t…" at bounding box center [590, 480] width 468 height 194
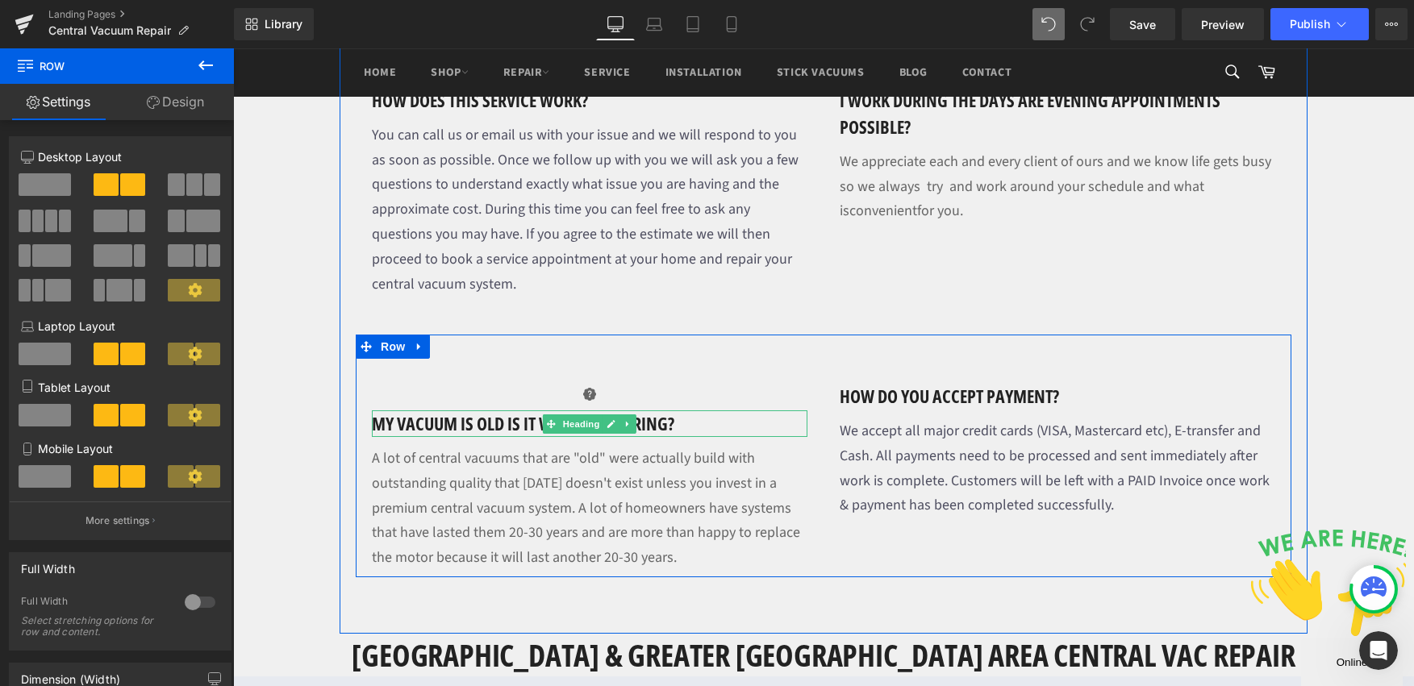
click at [674, 411] on h1 "my vacuum is old is it worth repairing?" at bounding box center [590, 424] width 436 height 27
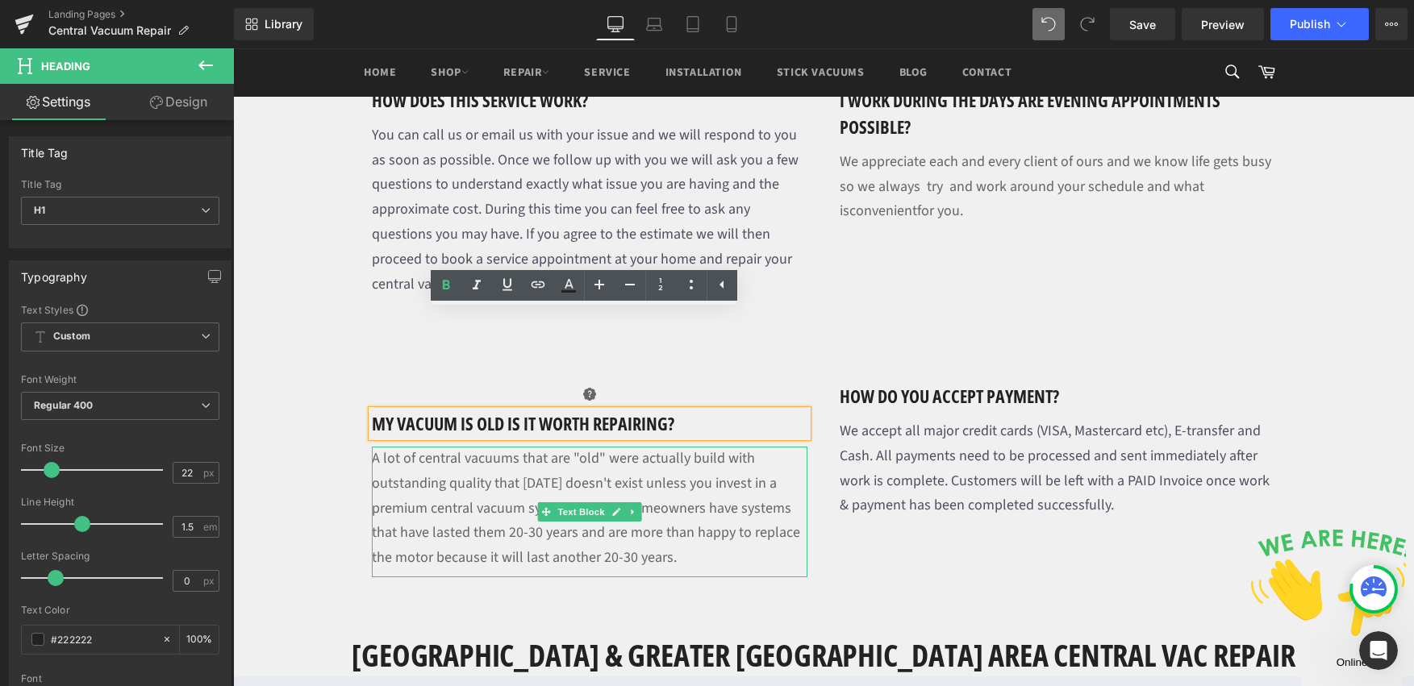
click at [590, 447] on p "A lot of central vacuums that are "old" were actually build with outstanding qu…" at bounding box center [590, 512] width 436 height 131
click at [636, 301] on link at bounding box center [630, 285] width 31 height 31
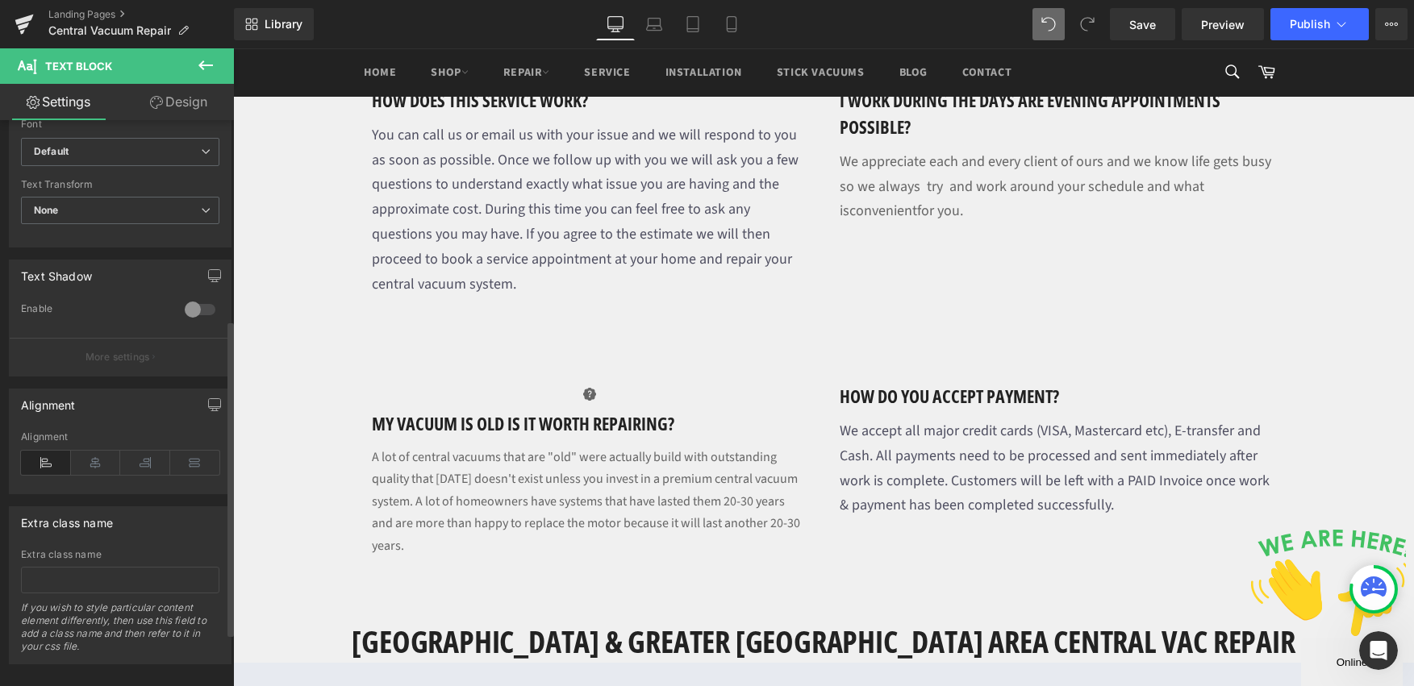
scroll to position [454, 0]
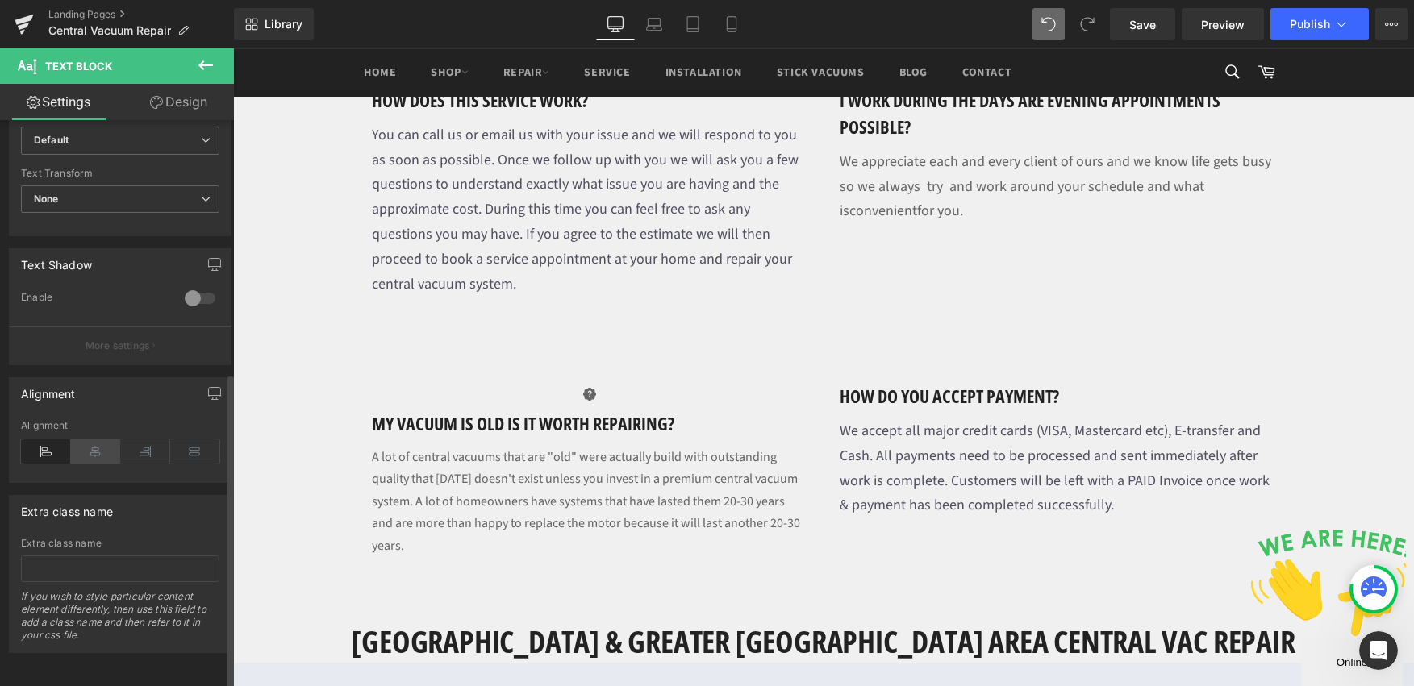
click at [98, 440] on icon at bounding box center [96, 452] width 50 height 24
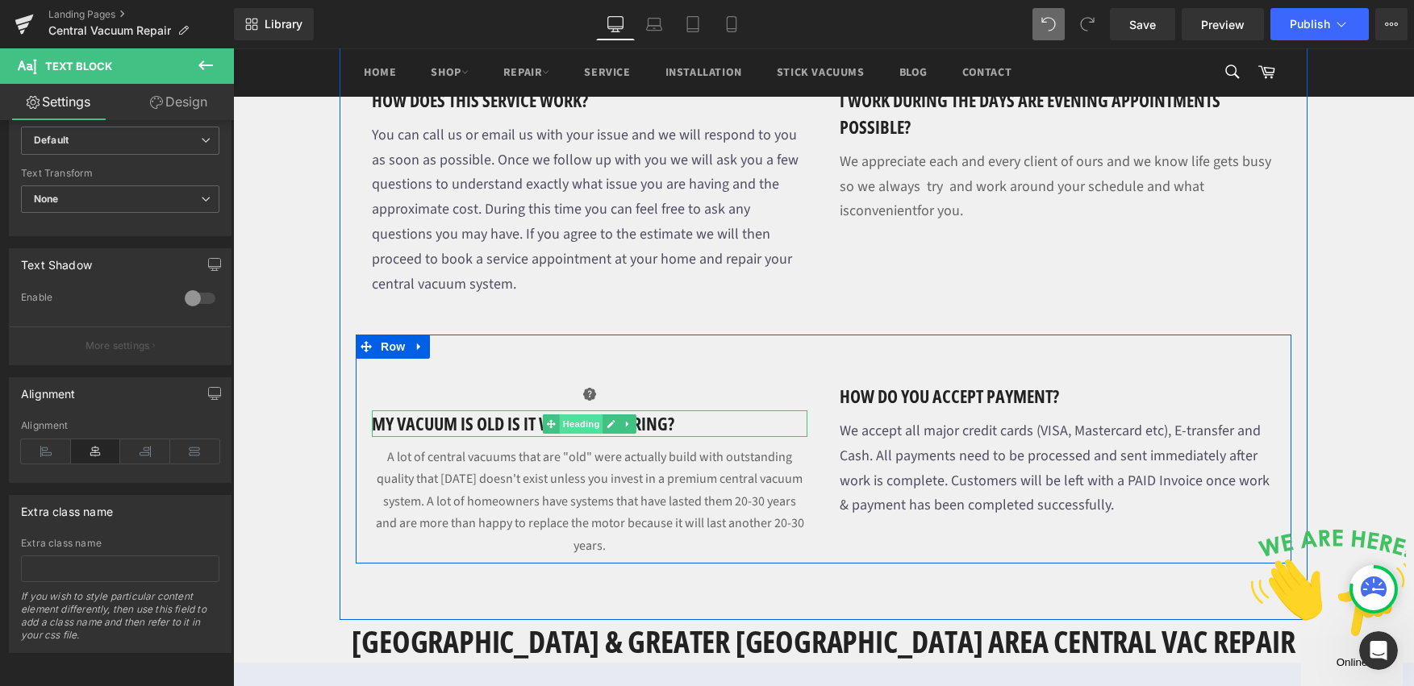
click at [587, 415] on span "Heading" at bounding box center [582, 424] width 44 height 19
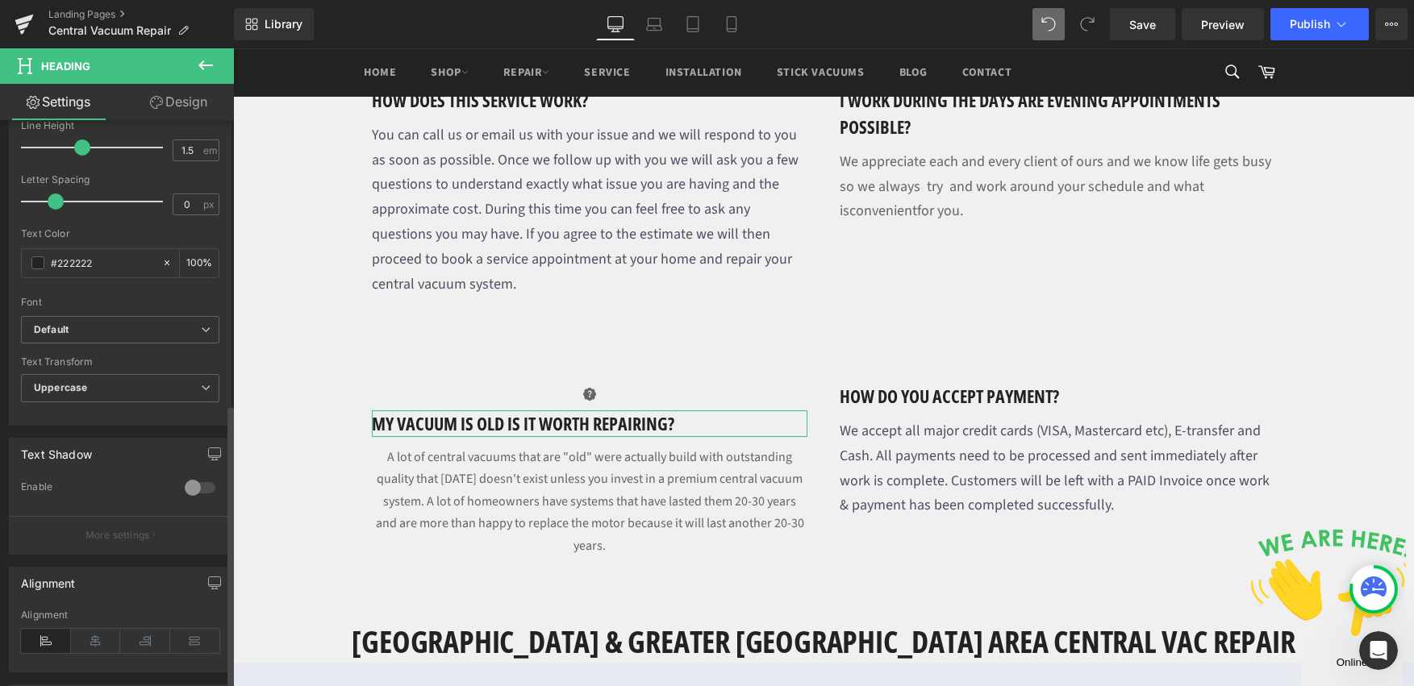
scroll to position [578, 0]
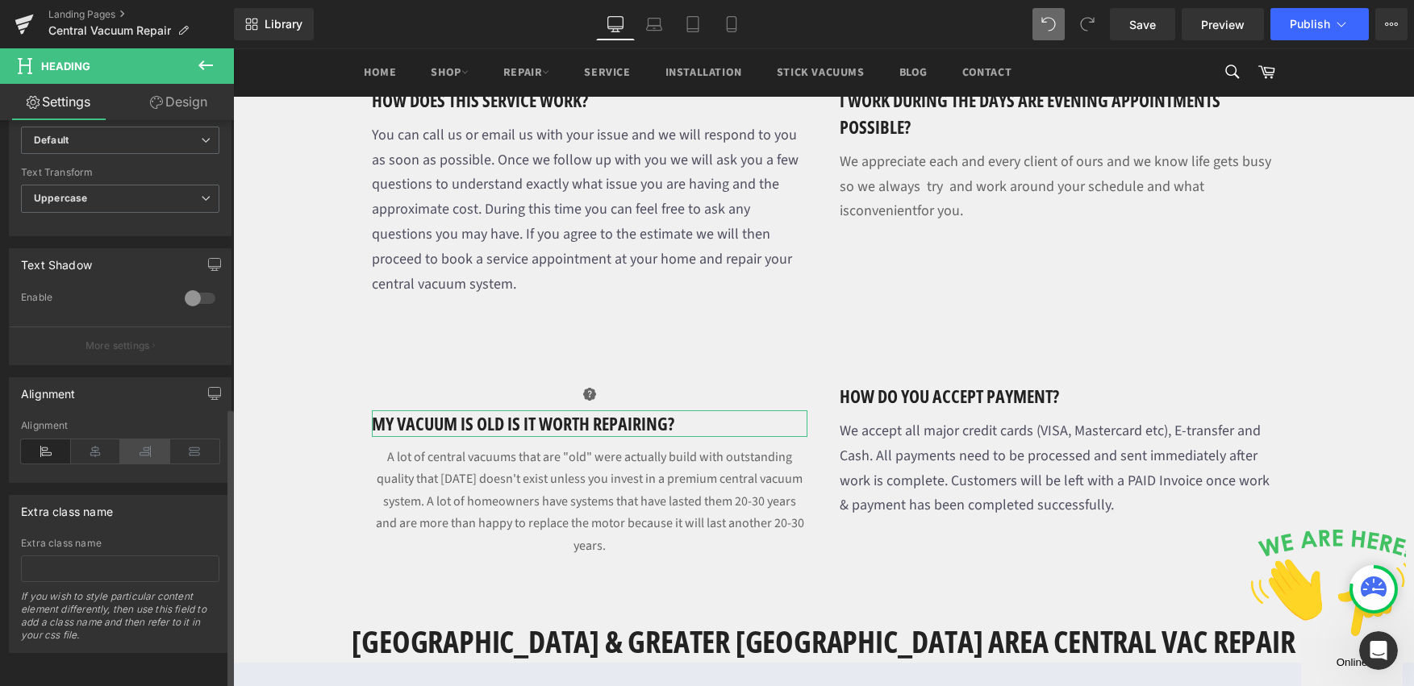
click at [135, 443] on icon at bounding box center [145, 452] width 50 height 24
click at [102, 440] on icon at bounding box center [96, 452] width 50 height 24
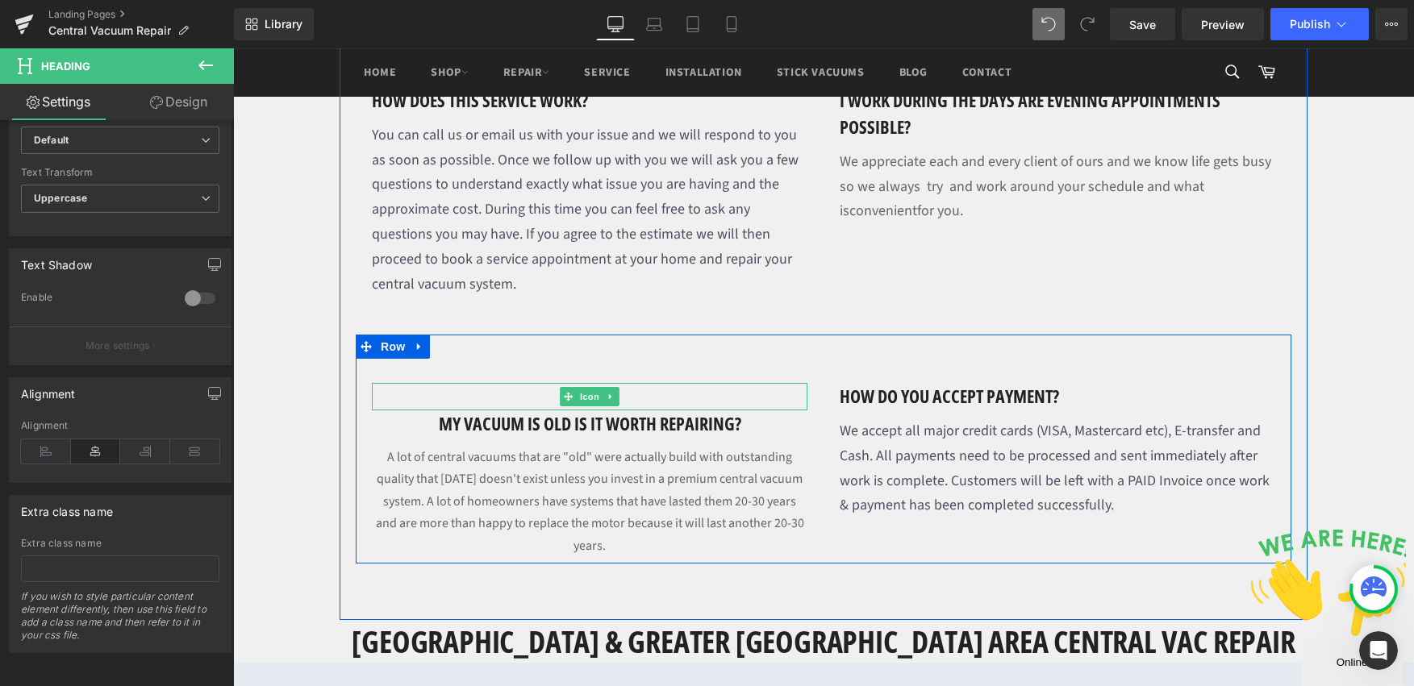
click at [652, 383] on div at bounding box center [590, 396] width 436 height 27
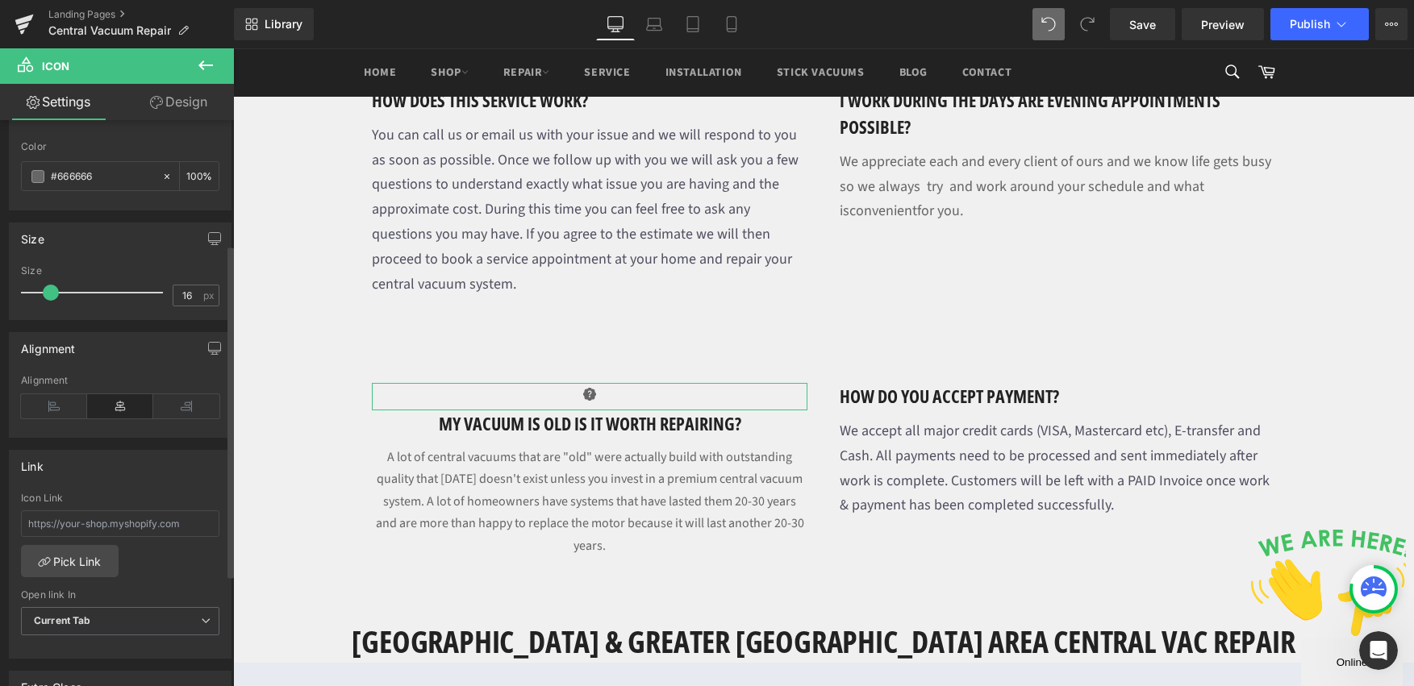
scroll to position [211, 0]
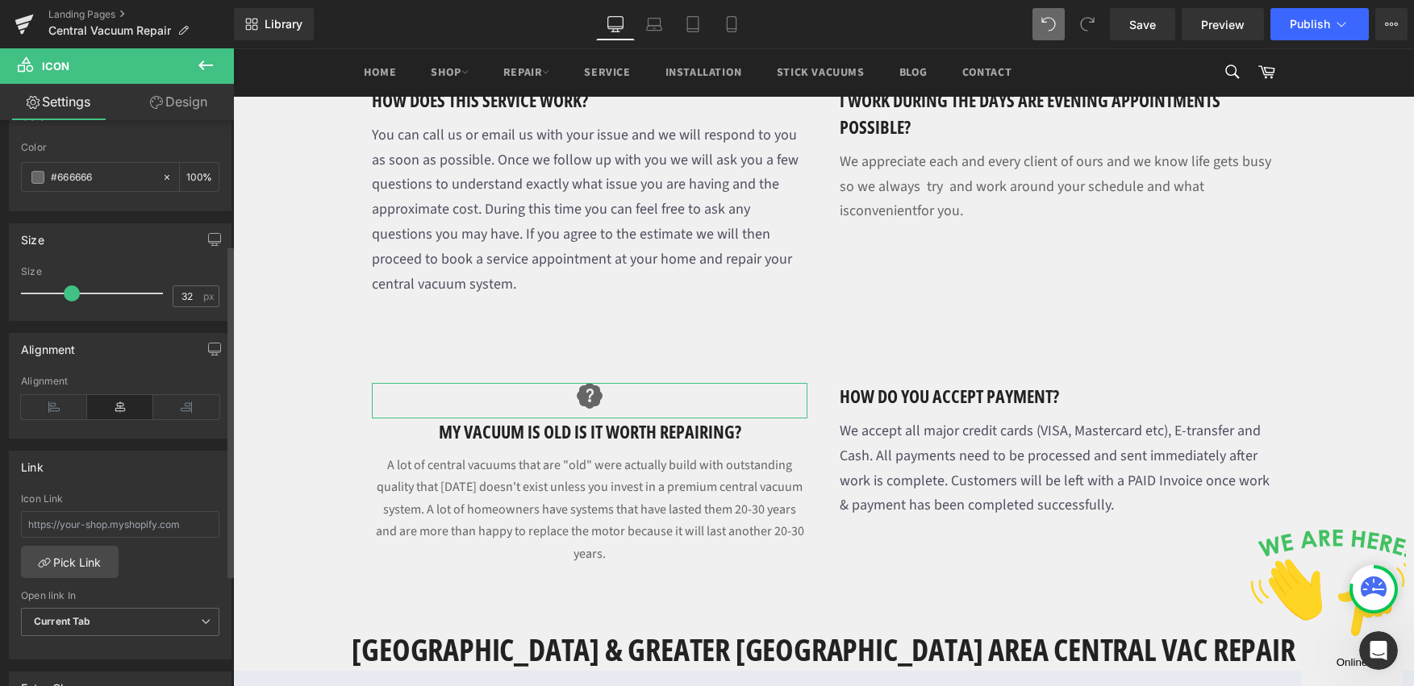
type input "33"
drag, startPoint x: 47, startPoint y: 294, endPoint x: 69, endPoint y: 300, distance: 22.5
click at [69, 300] on span at bounding box center [73, 294] width 16 height 16
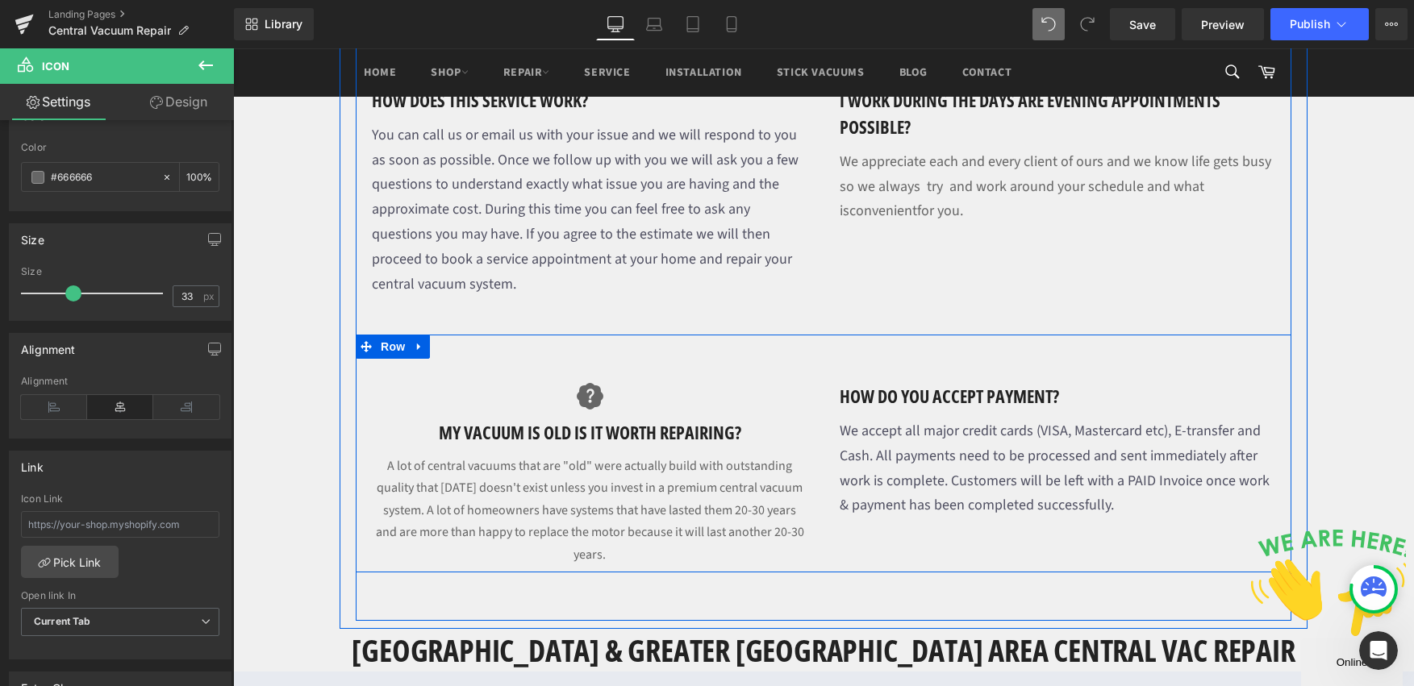
click at [1011, 419] on div "We accept all major credit cards (VISA, Mastercard etc), E-transfer and Cash. A…" at bounding box center [1058, 472] width 436 height 106
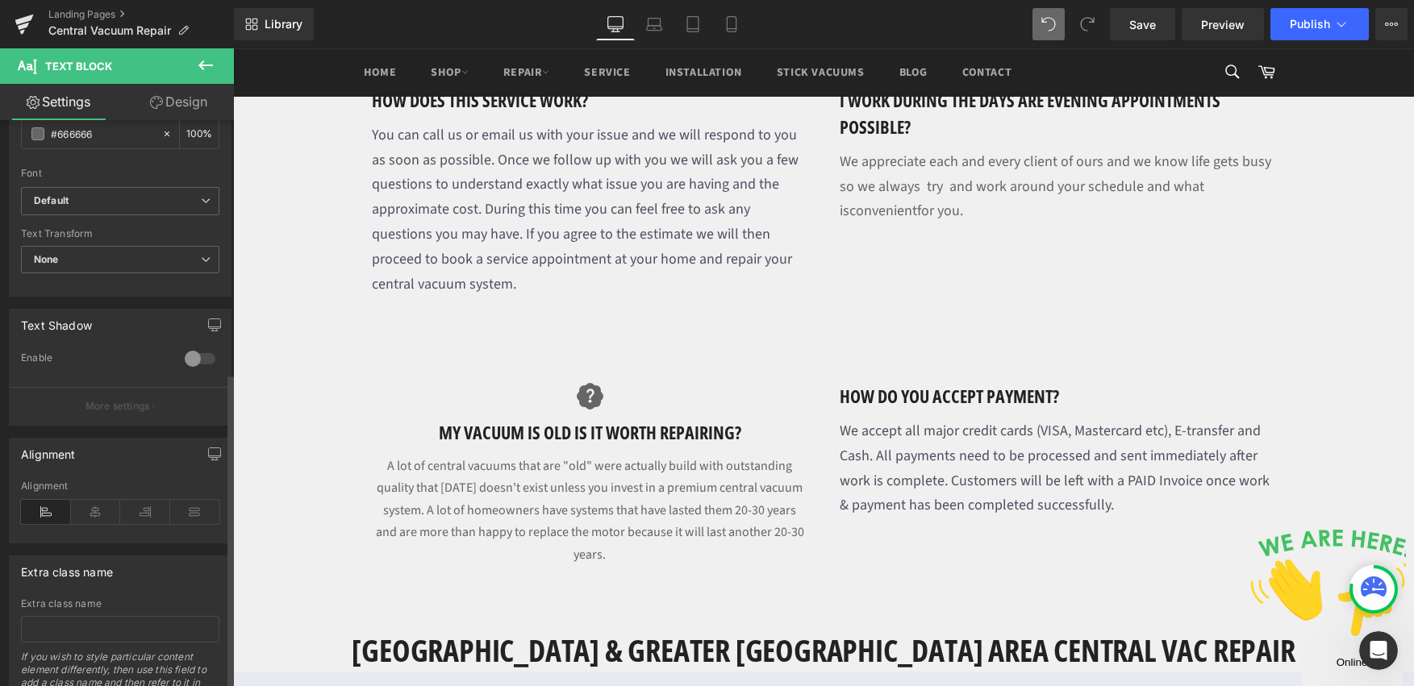
scroll to position [454, 0]
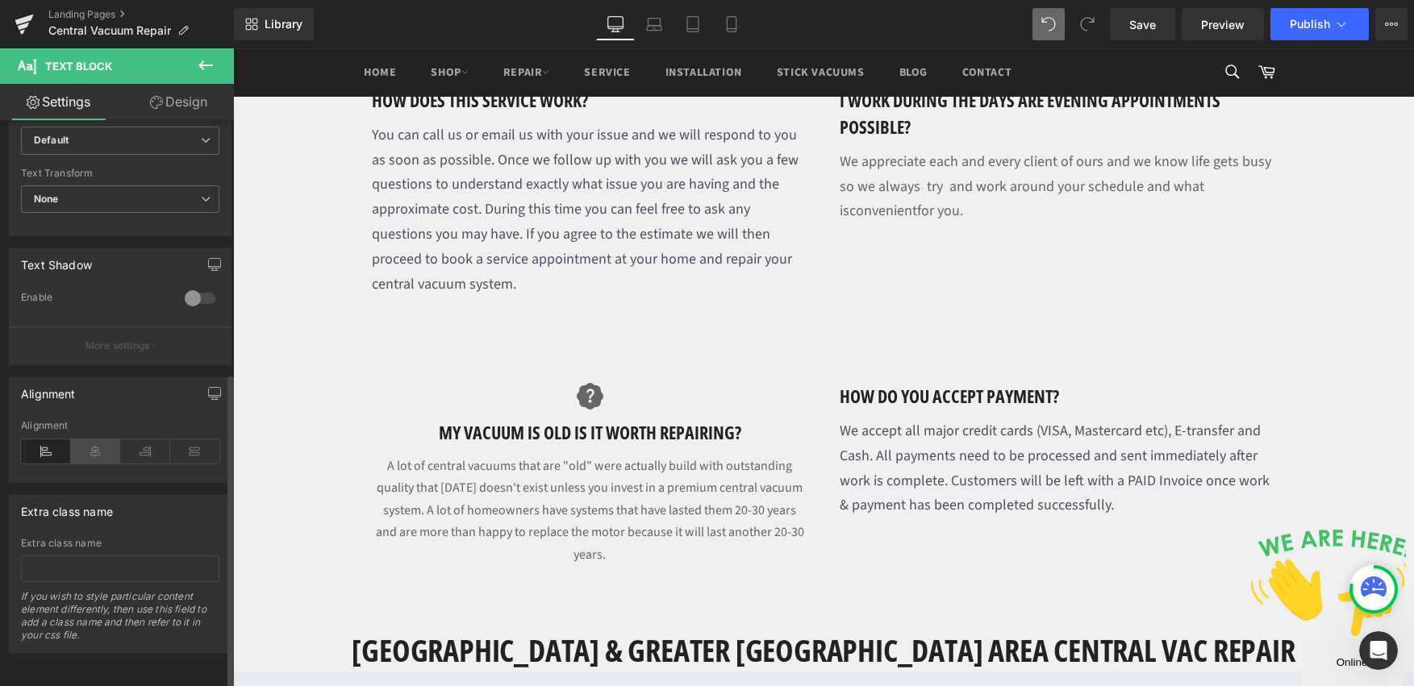
click at [95, 448] on icon at bounding box center [96, 452] width 50 height 24
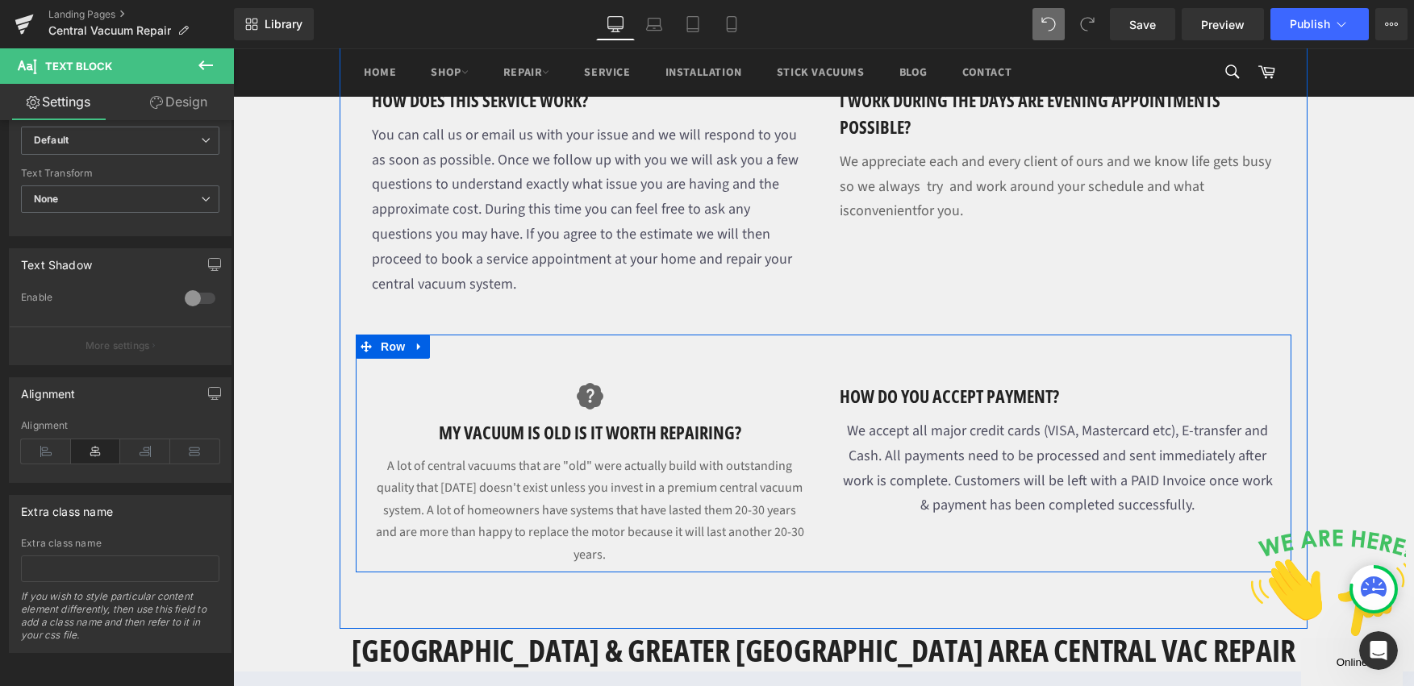
click at [233, 48] on div at bounding box center [233, 48] width 0 height 0
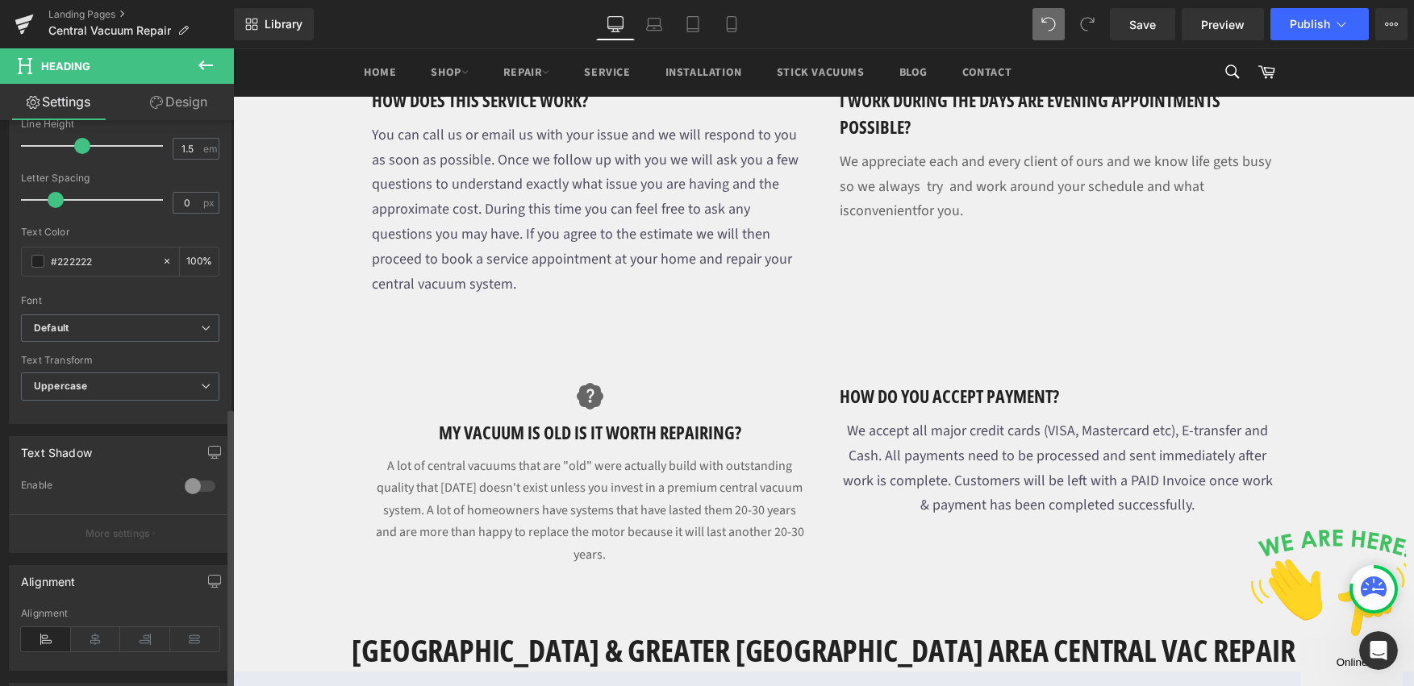
scroll to position [578, 0]
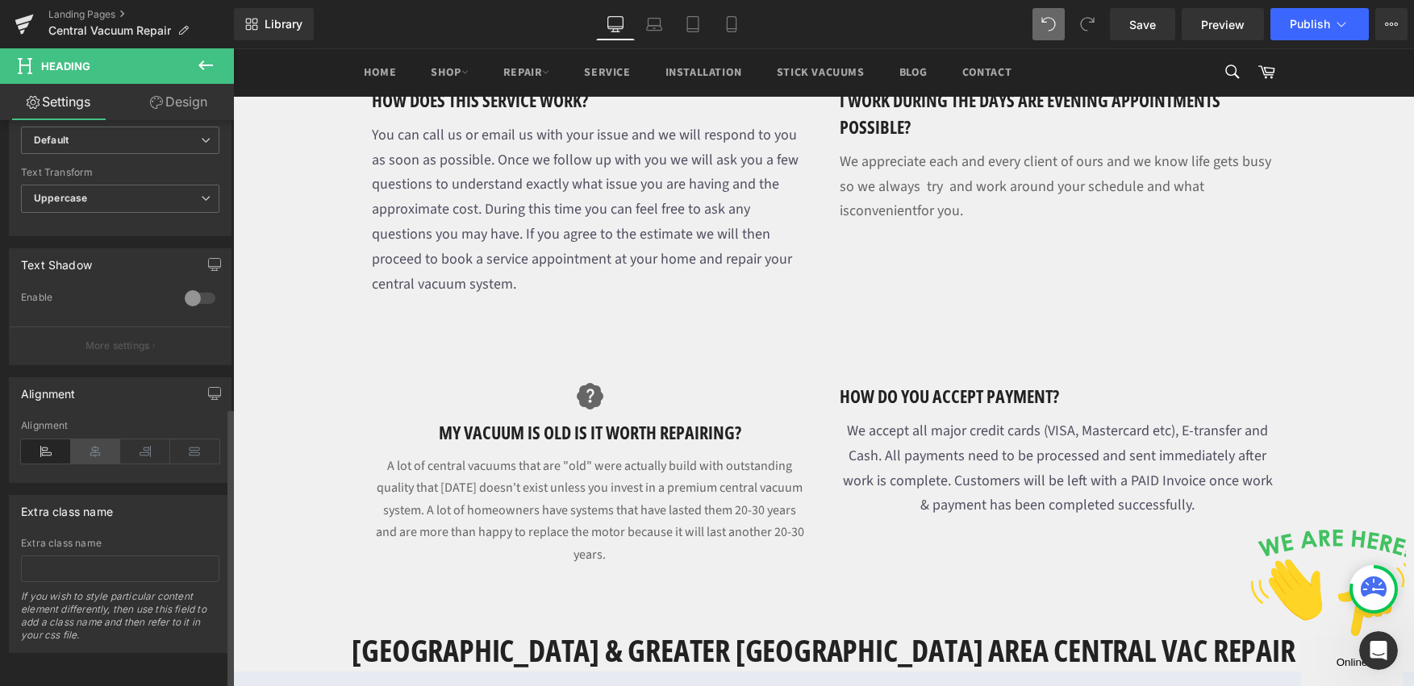
click at [92, 440] on icon at bounding box center [96, 452] width 50 height 24
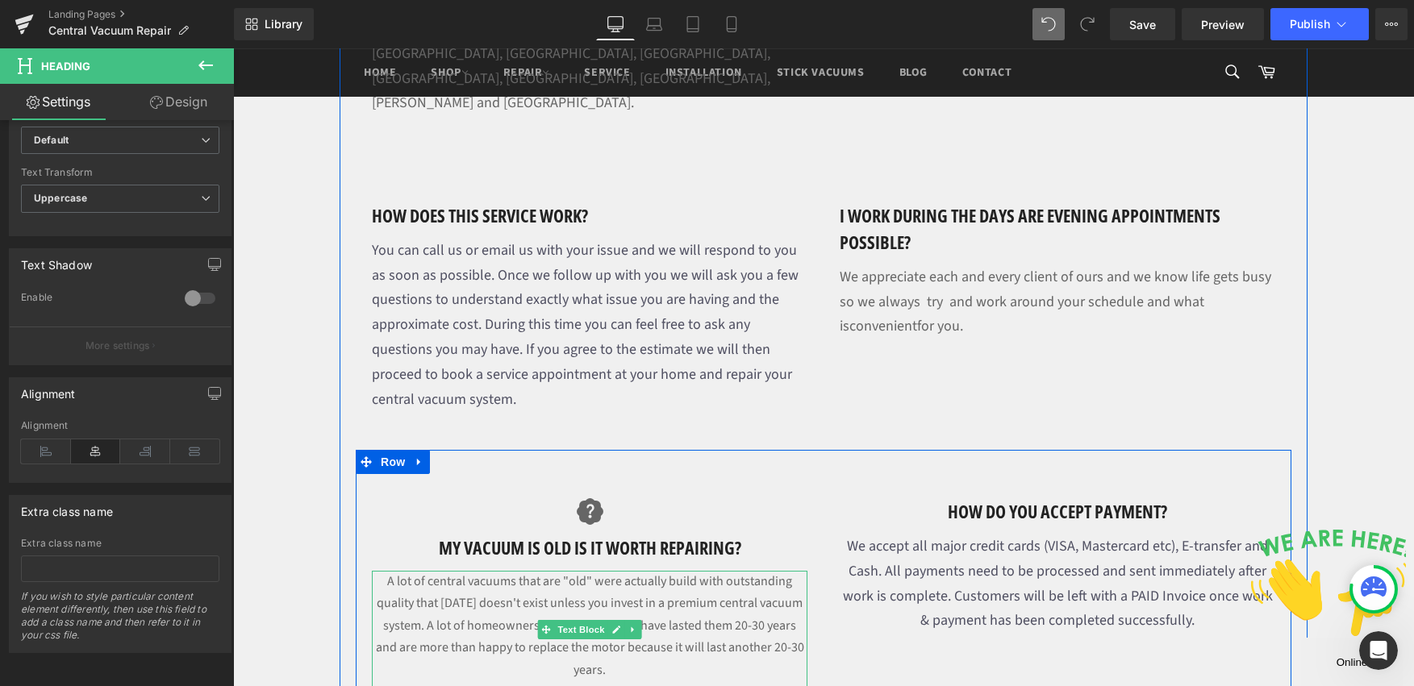
scroll to position [1478, 0]
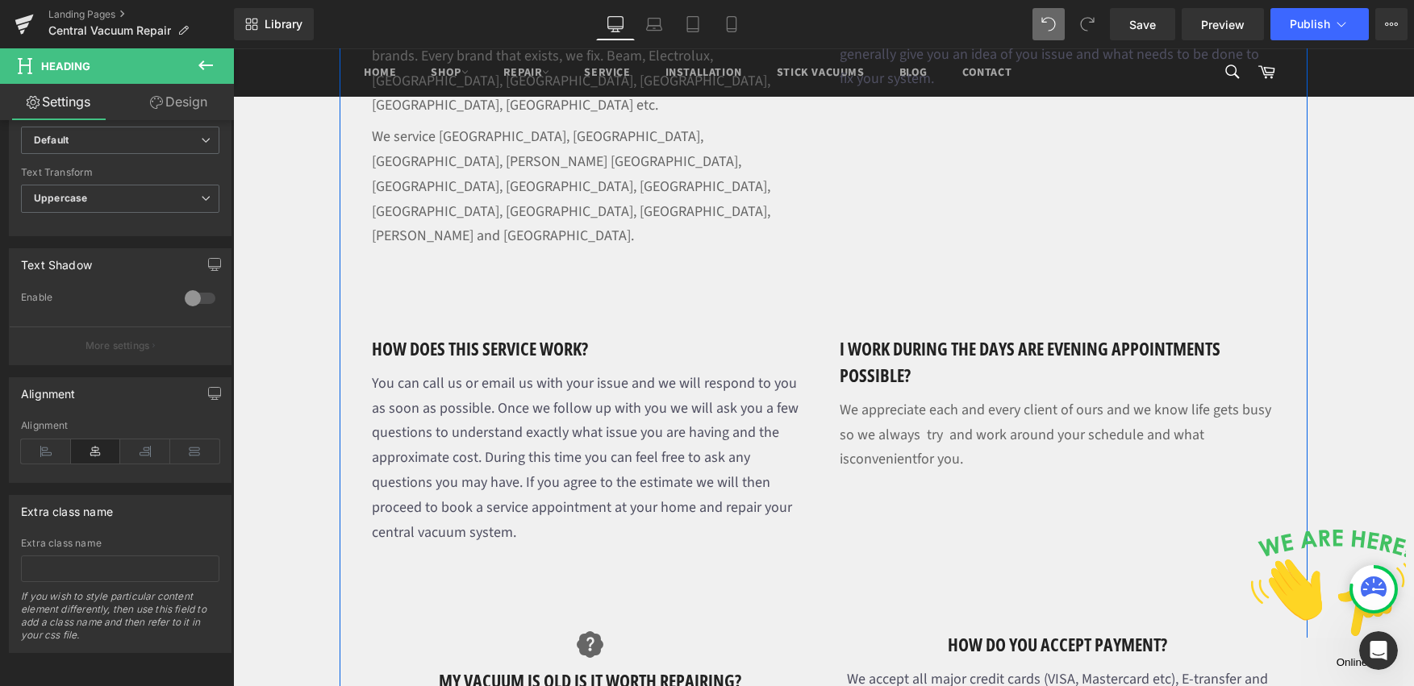
click at [1007, 400] on span "We appreciate each and every client of ours and we know life gets busy so we al…" at bounding box center [1056, 435] width 432 height 70
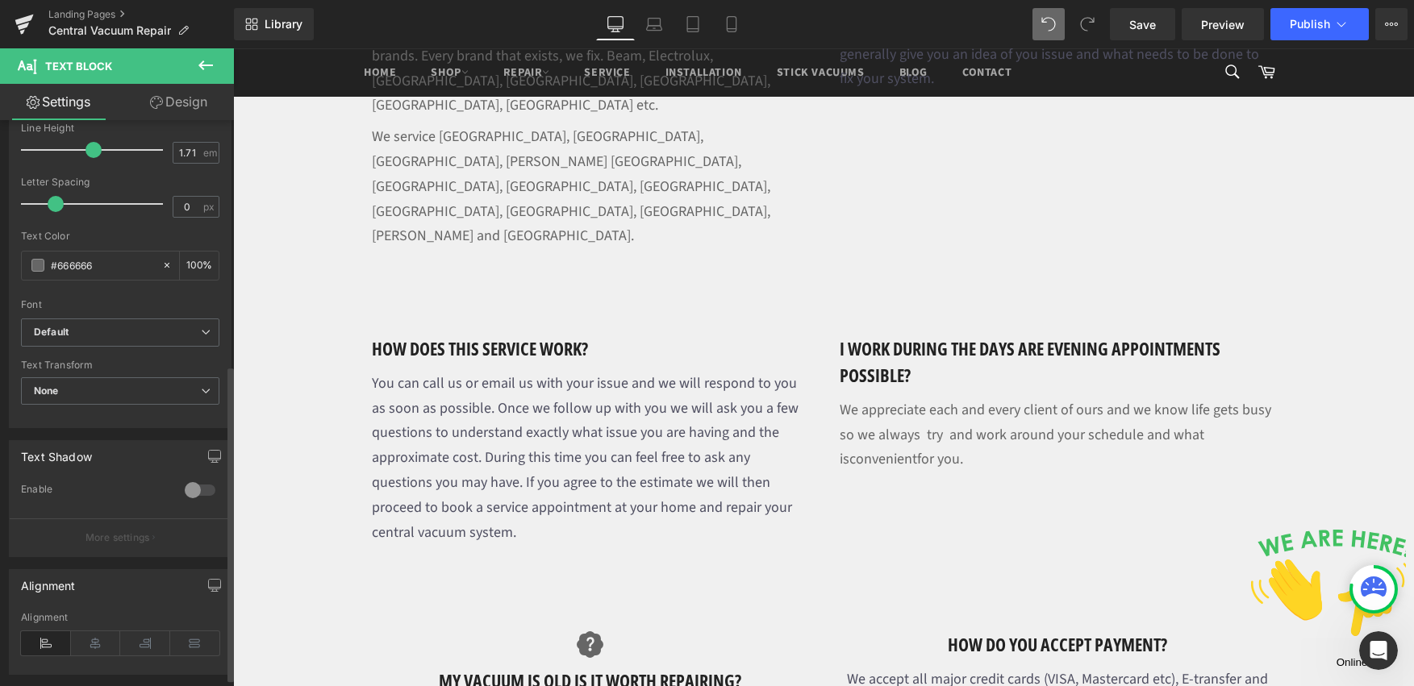
scroll to position [454, 0]
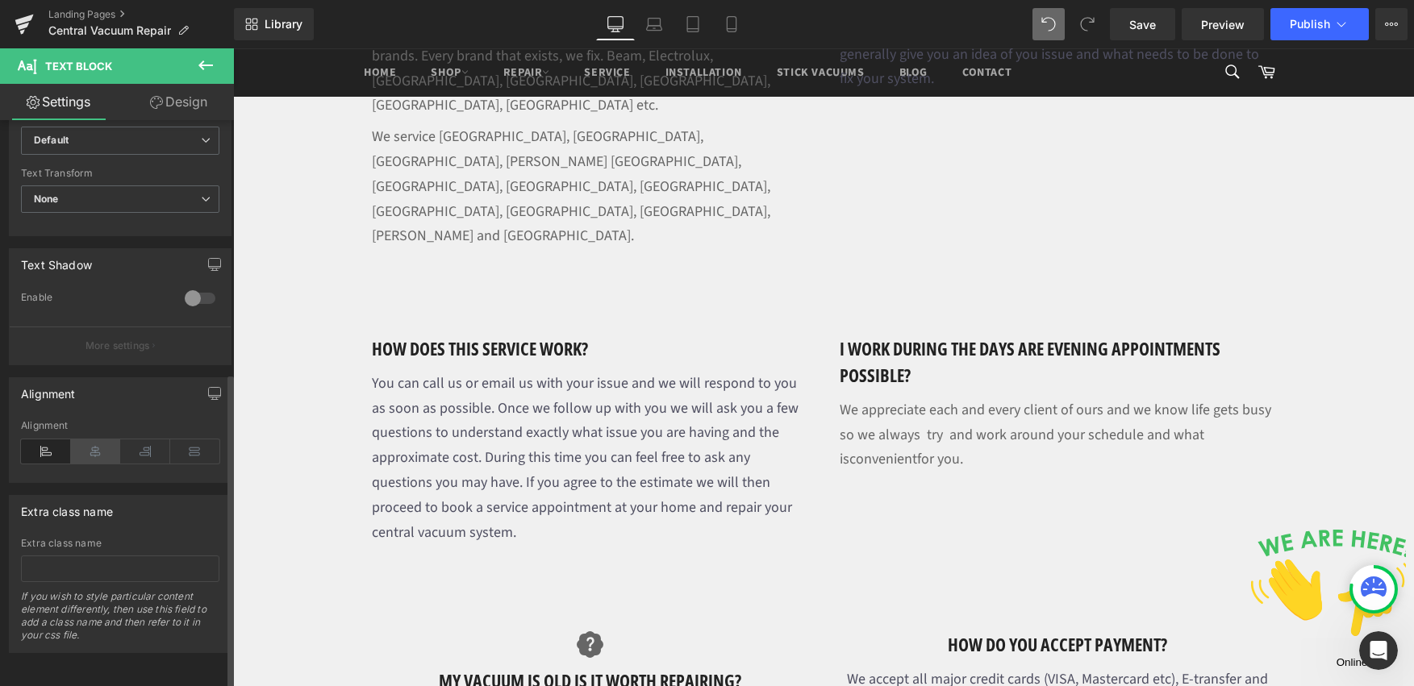
click at [97, 443] on icon at bounding box center [96, 452] width 50 height 24
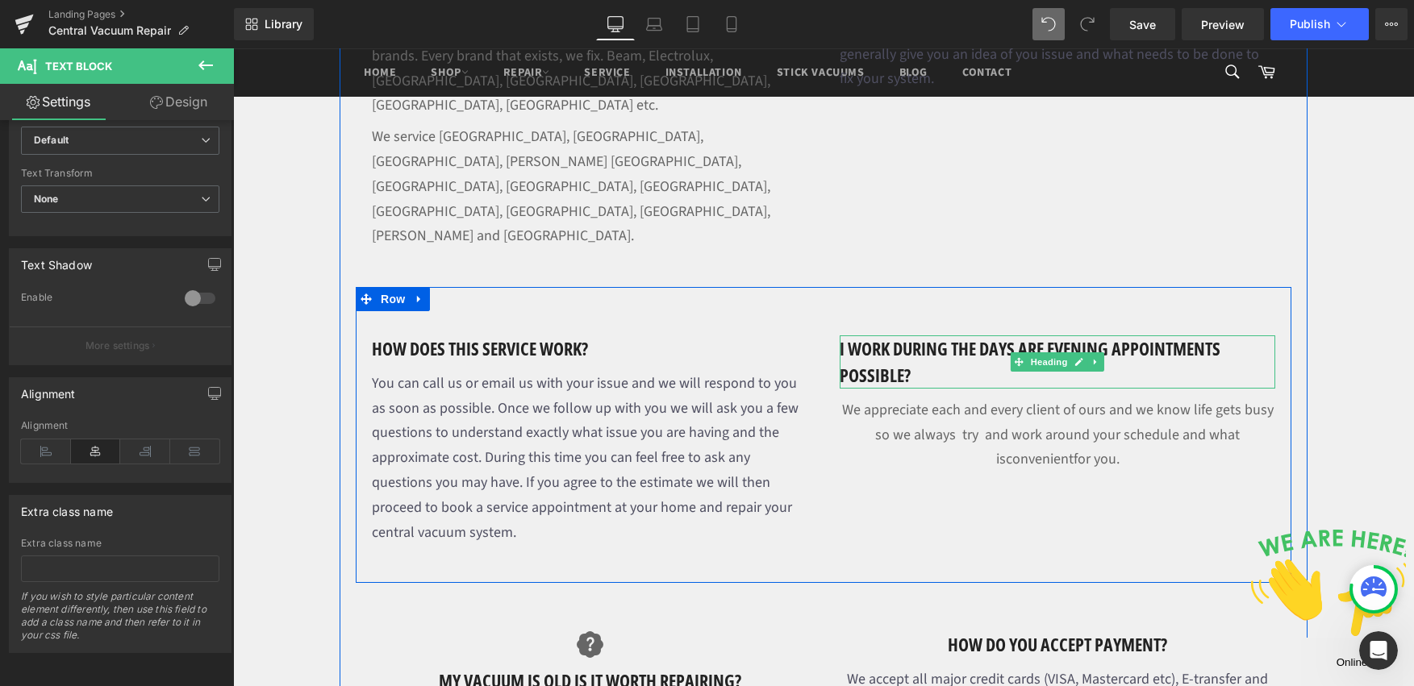
click at [895, 336] on h1 "i work during the days are evening appointments possible?" at bounding box center [1058, 362] width 436 height 53
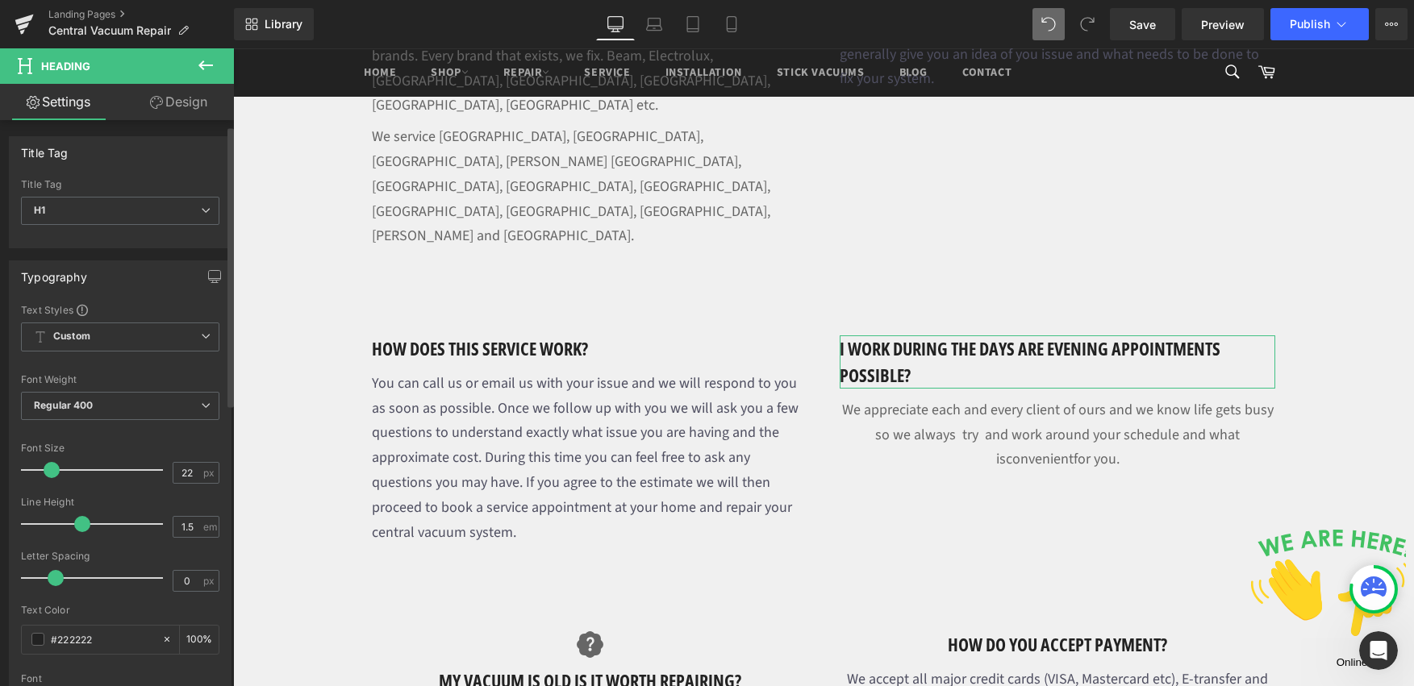
scroll to position [520, 0]
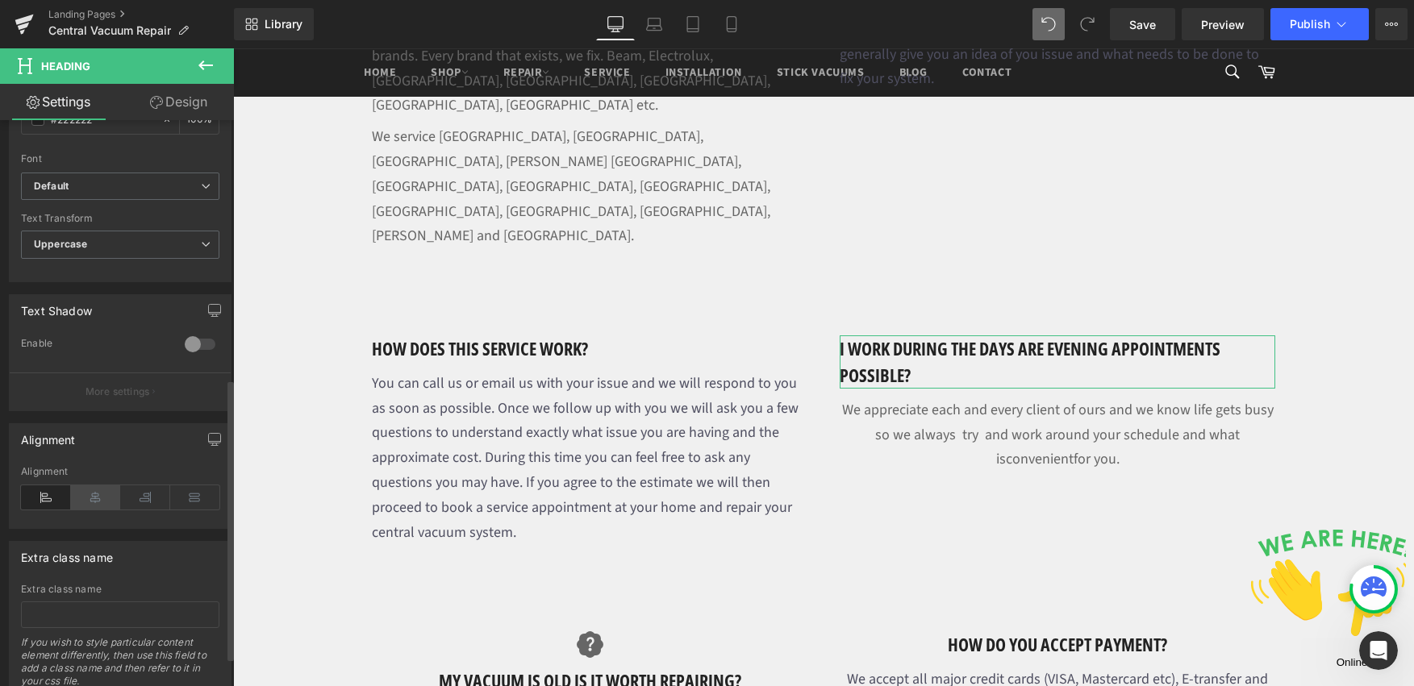
click at [95, 491] on icon at bounding box center [96, 498] width 50 height 24
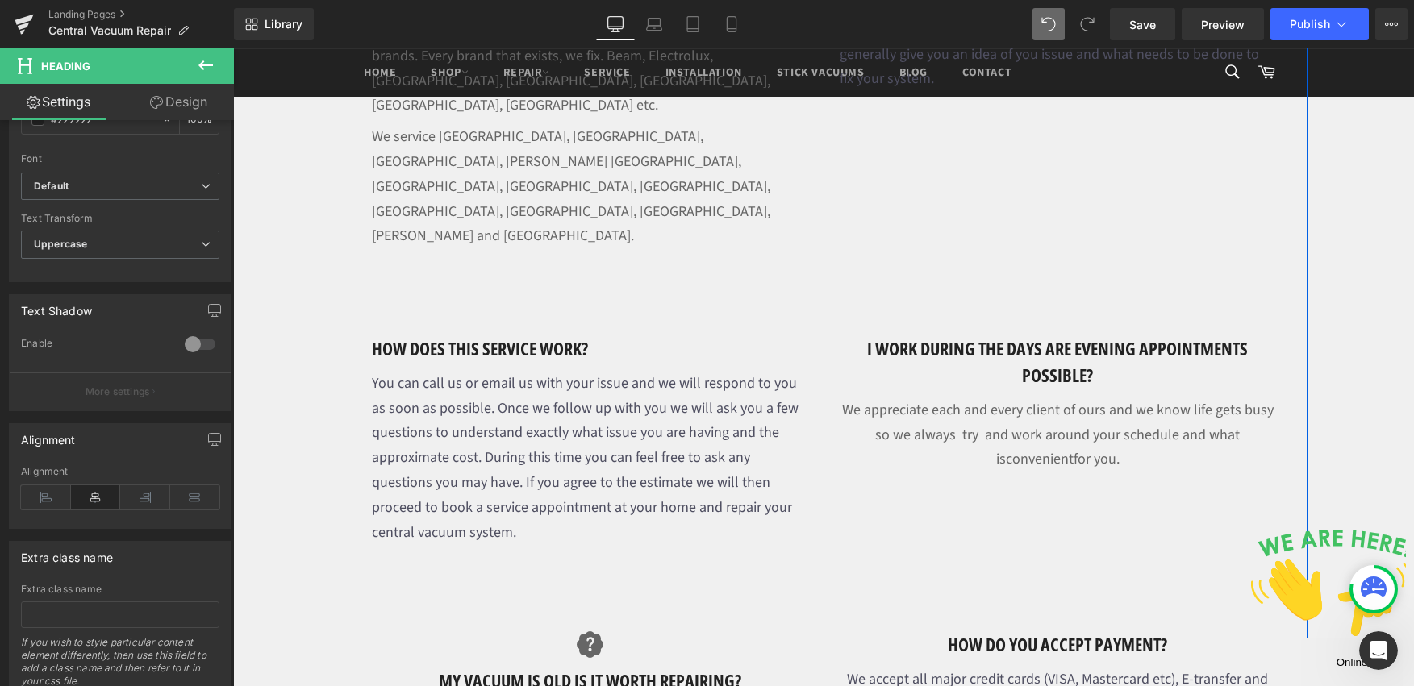
click at [516, 373] on font "You can call us or email us with your issue and we will respond to you as soon …" at bounding box center [585, 457] width 427 height 169
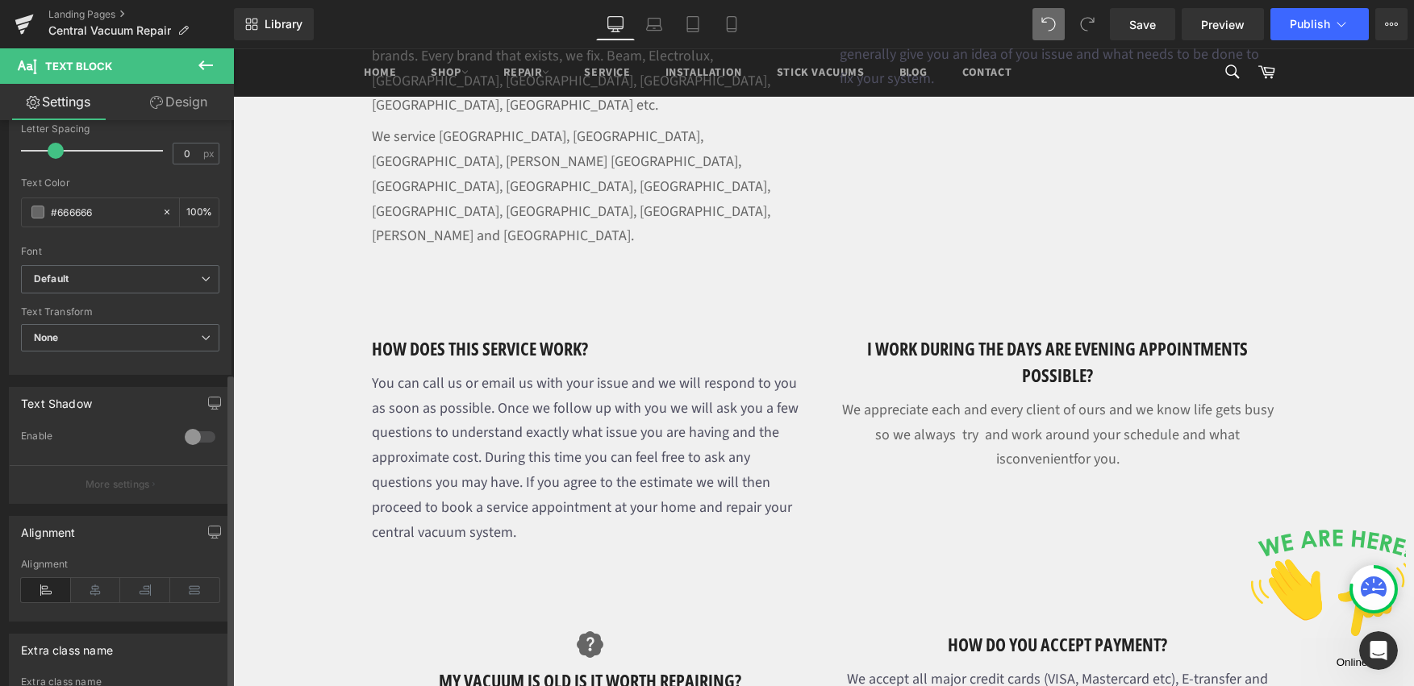
scroll to position [454, 0]
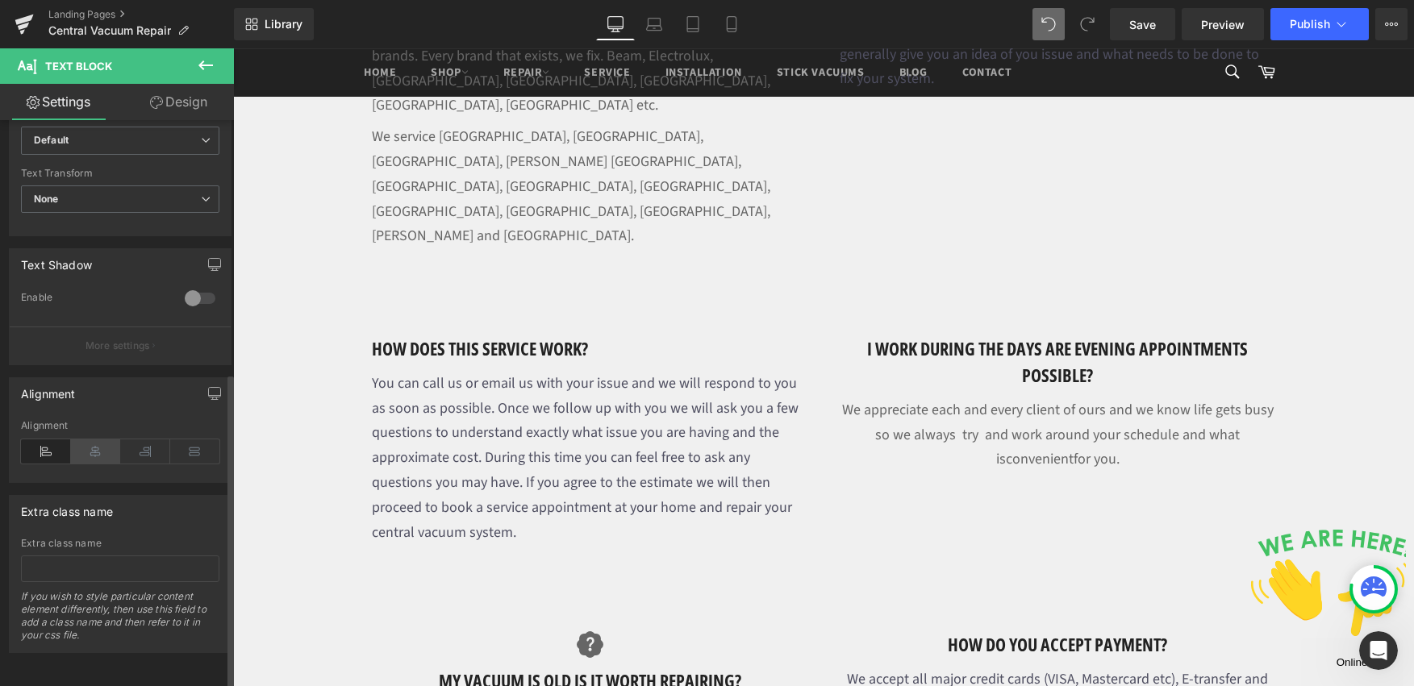
click at [90, 440] on icon at bounding box center [96, 452] width 50 height 24
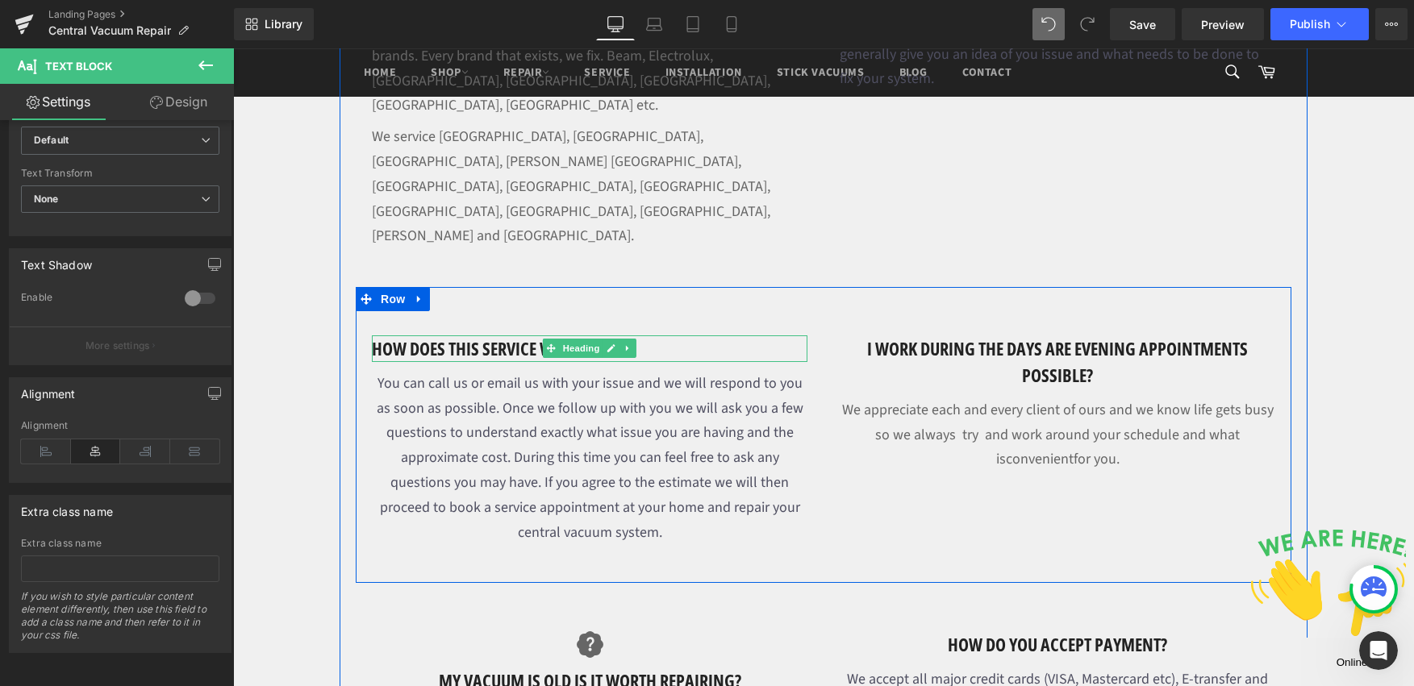
drag, startPoint x: 405, startPoint y: 255, endPoint x: 395, endPoint y: 259, distance: 10.5
click at [406, 336] on h1 "How does this service work?" at bounding box center [590, 349] width 436 height 27
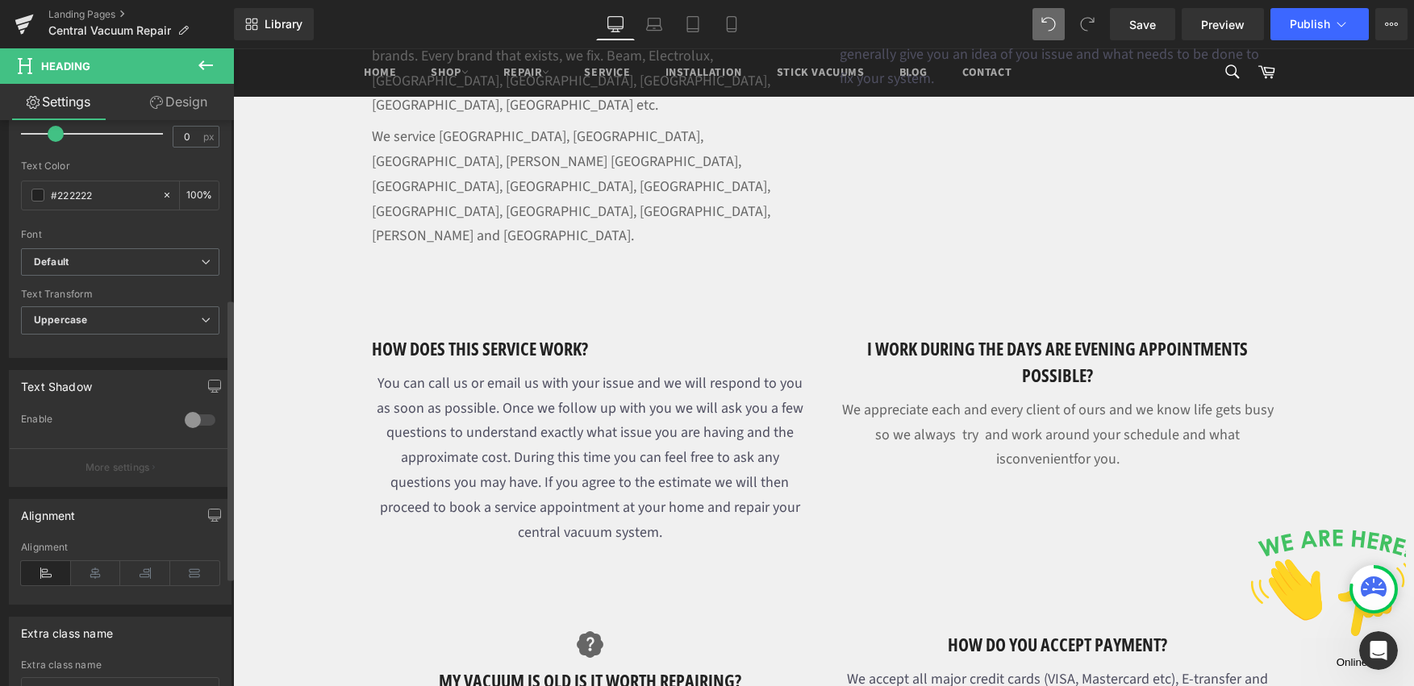
scroll to position [452, 0]
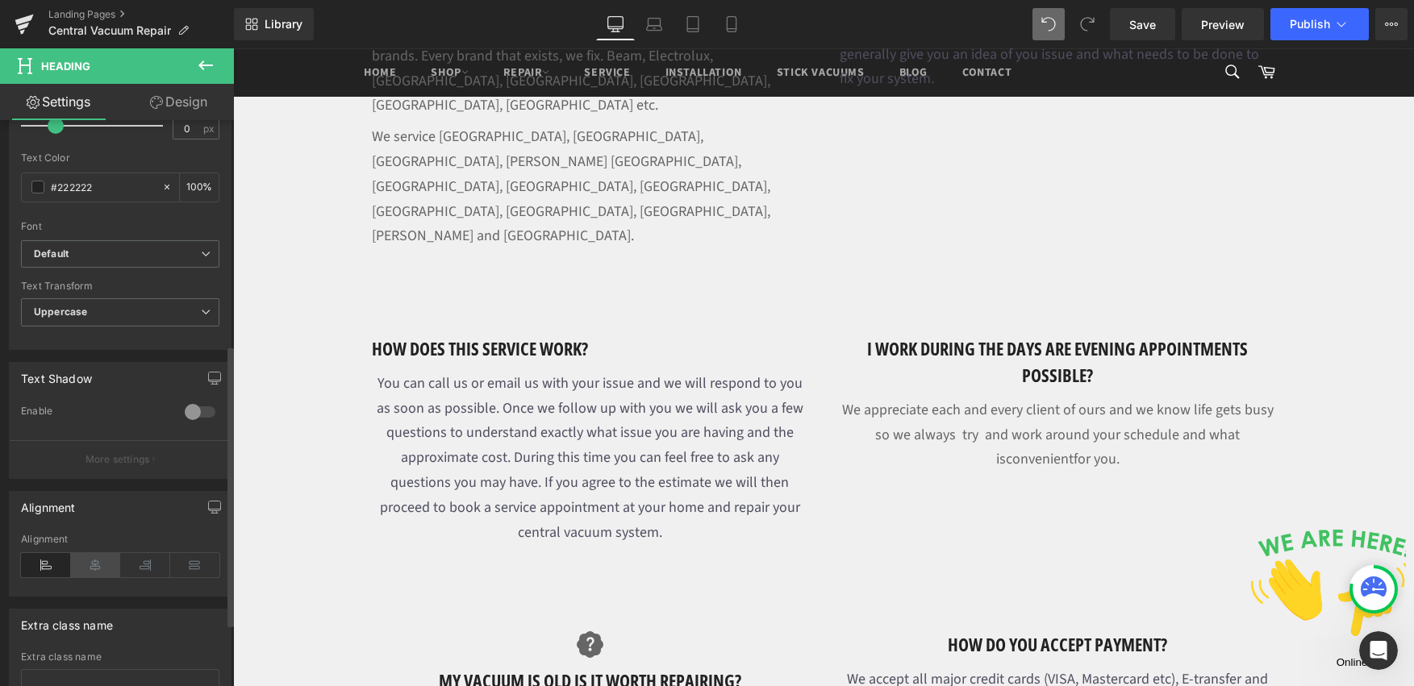
click at [101, 576] on icon at bounding box center [96, 565] width 50 height 24
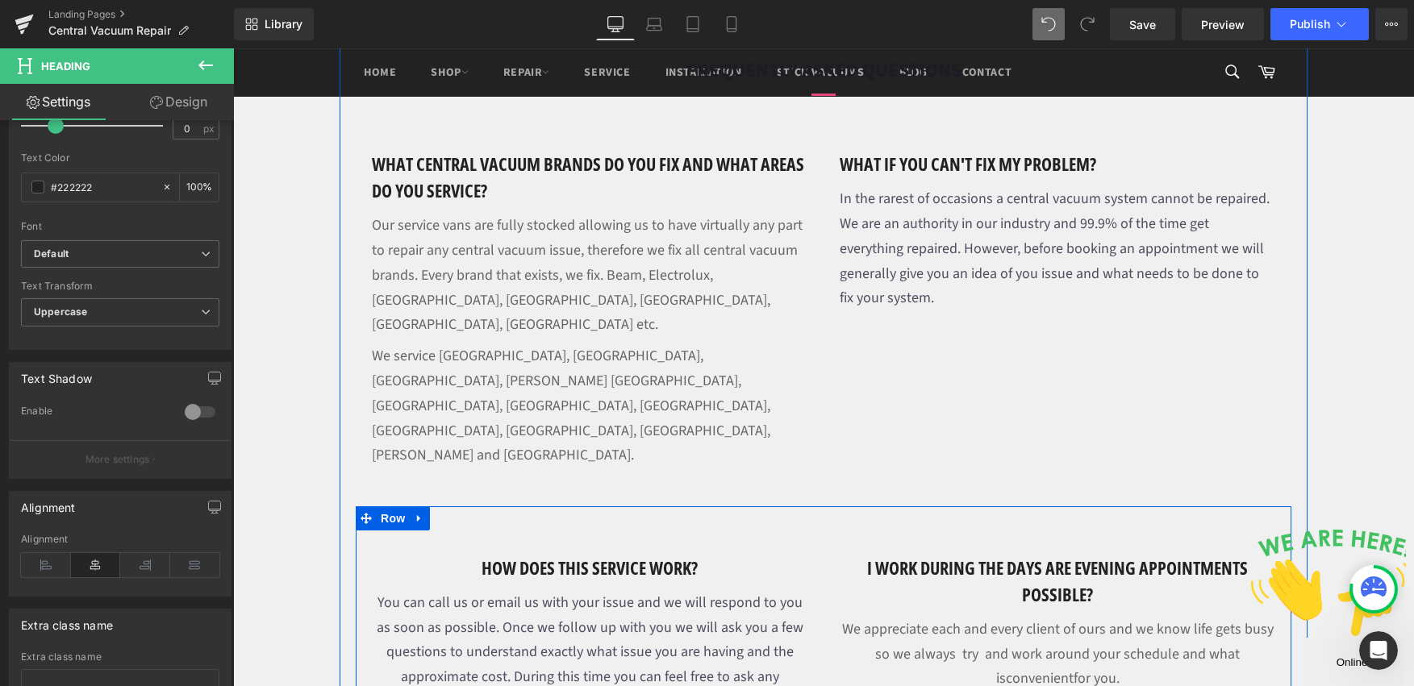
scroll to position [1154, 0]
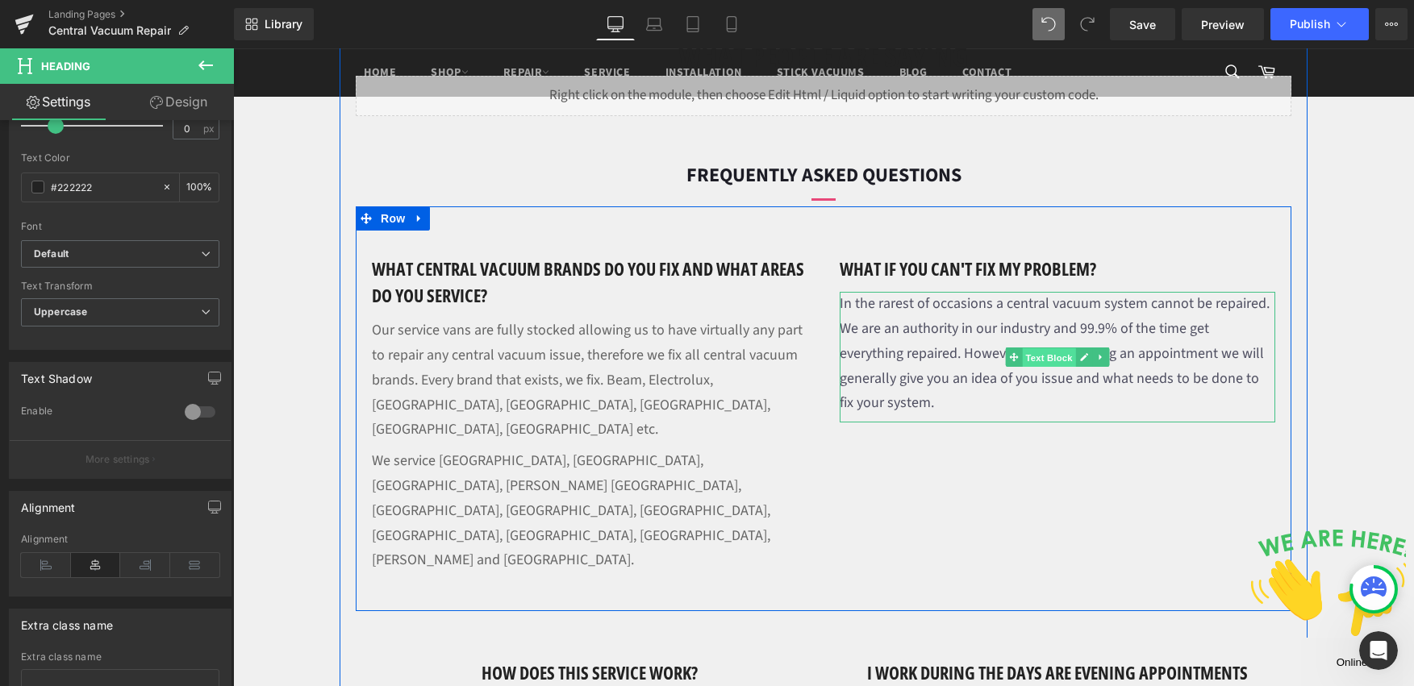
click at [1045, 350] on span "Text Block" at bounding box center [1048, 357] width 53 height 19
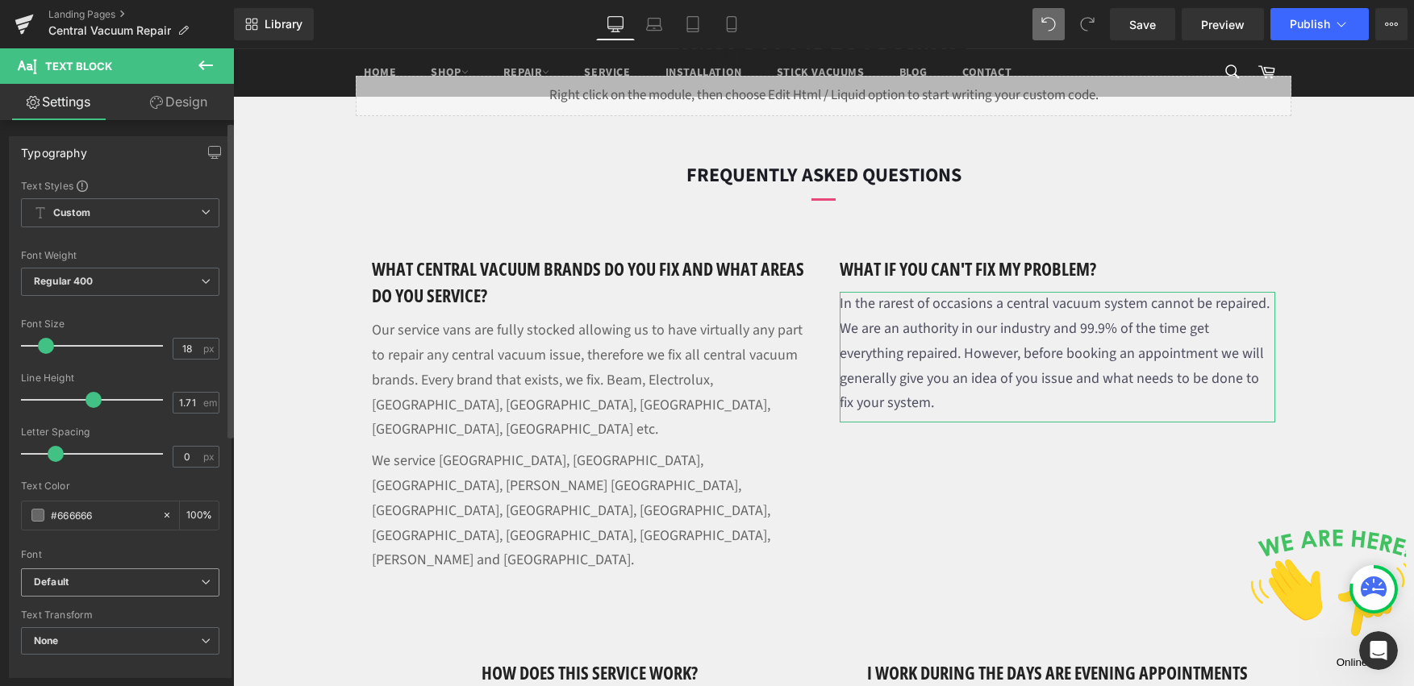
scroll to position [454, 0]
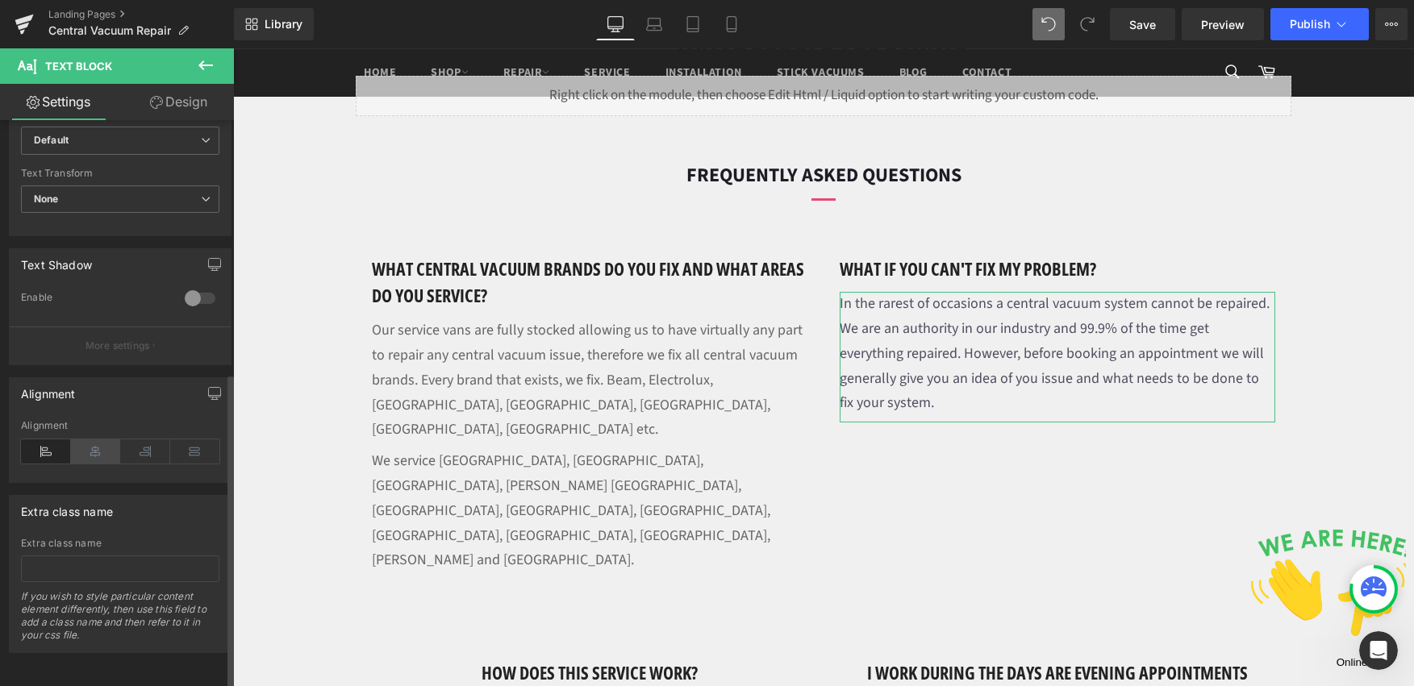
click at [103, 440] on icon at bounding box center [96, 452] width 50 height 24
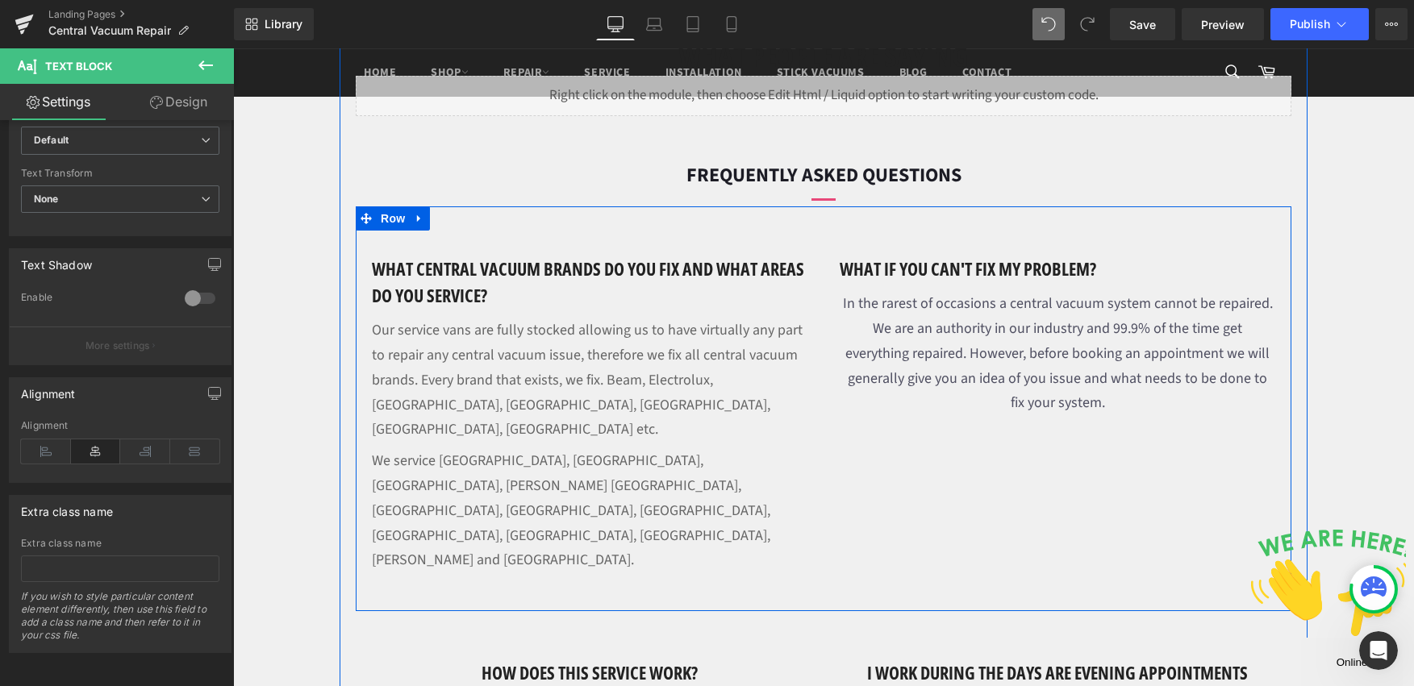
click at [935, 268] on h1 "what if you can't fix my problem?" at bounding box center [1058, 269] width 436 height 27
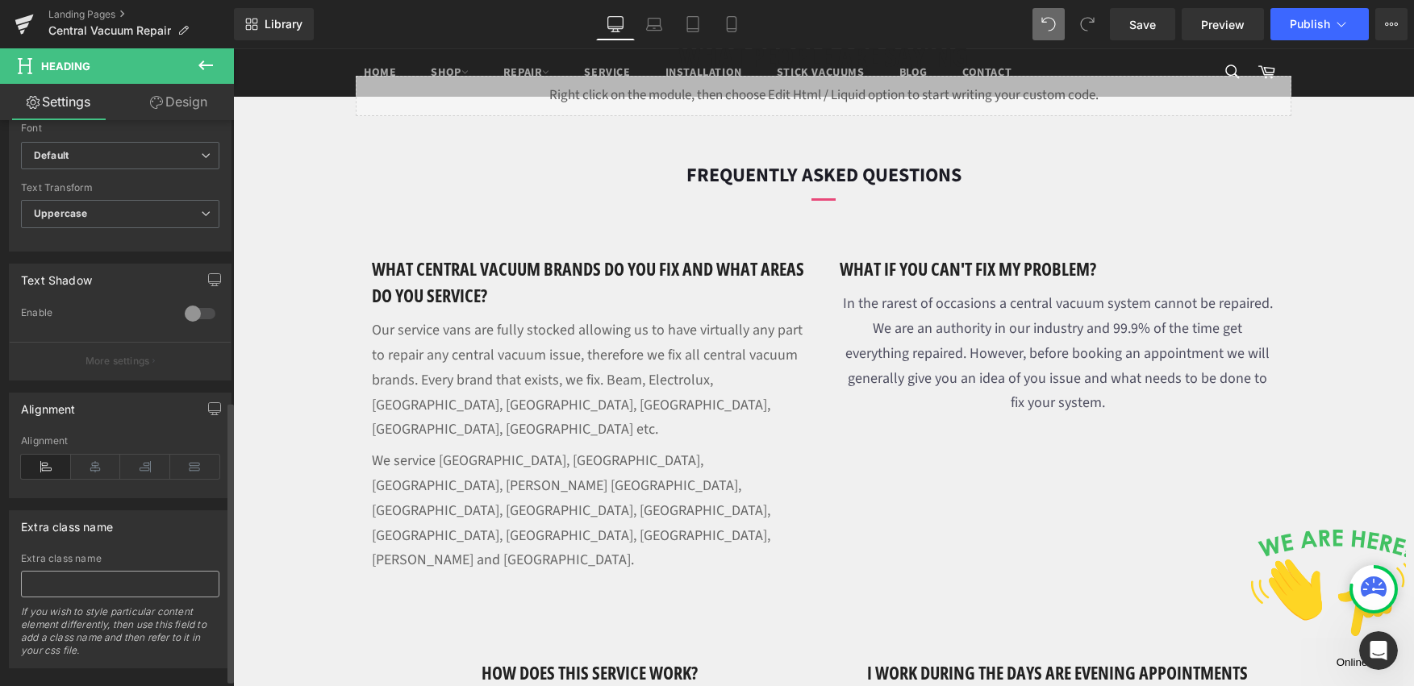
scroll to position [565, 0]
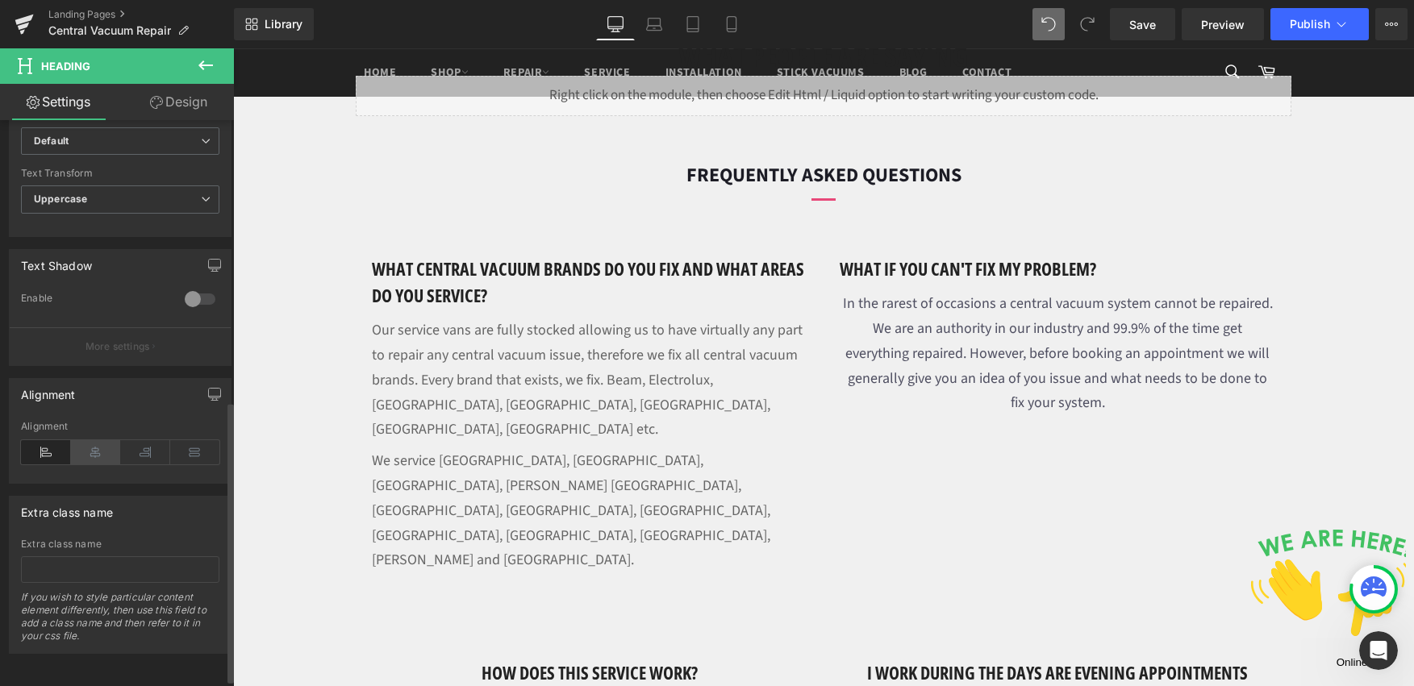
click at [102, 453] on icon at bounding box center [96, 452] width 50 height 24
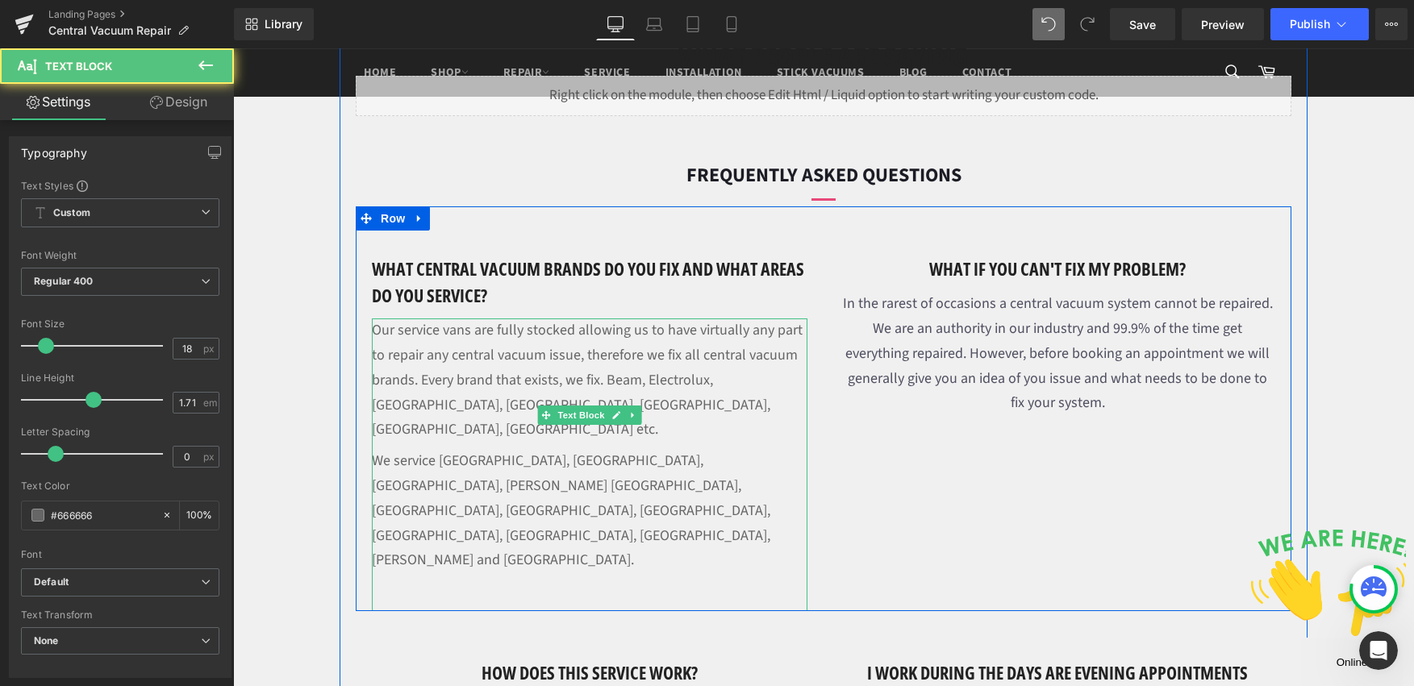
click at [490, 377] on p "Our service vans are fully stocked allowing us to have virtually any part to re…" at bounding box center [590, 384] width 436 height 131
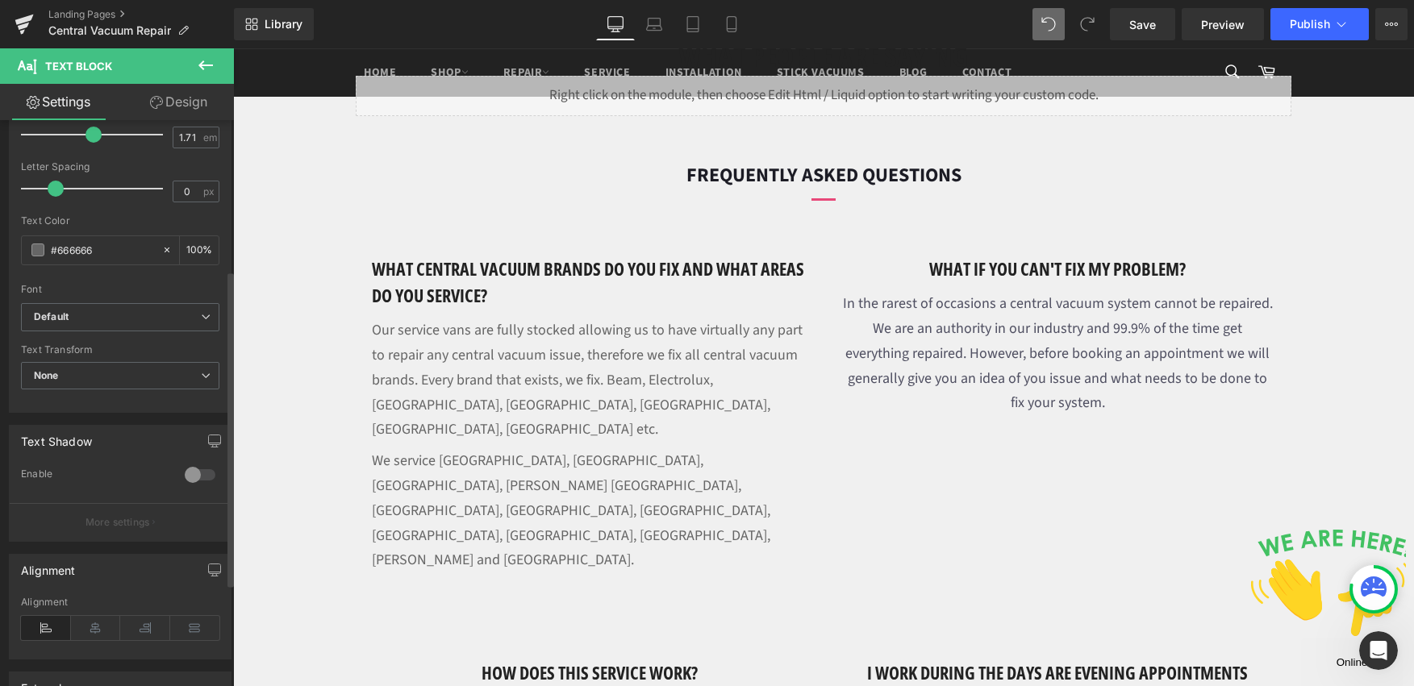
scroll to position [269, 0]
click at [86, 631] on icon at bounding box center [96, 624] width 50 height 24
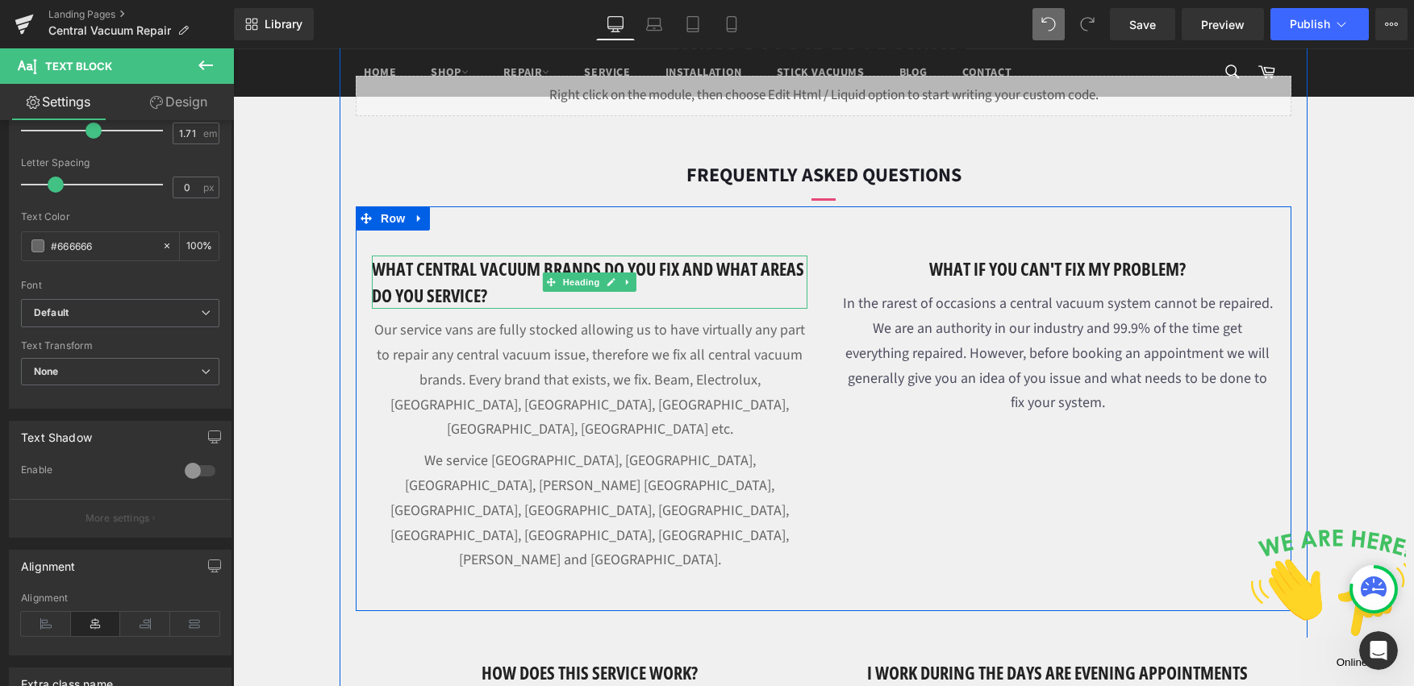
click at [450, 286] on h1 "What central vacuum brands do you fix and what areas do you service?" at bounding box center [590, 282] width 436 height 53
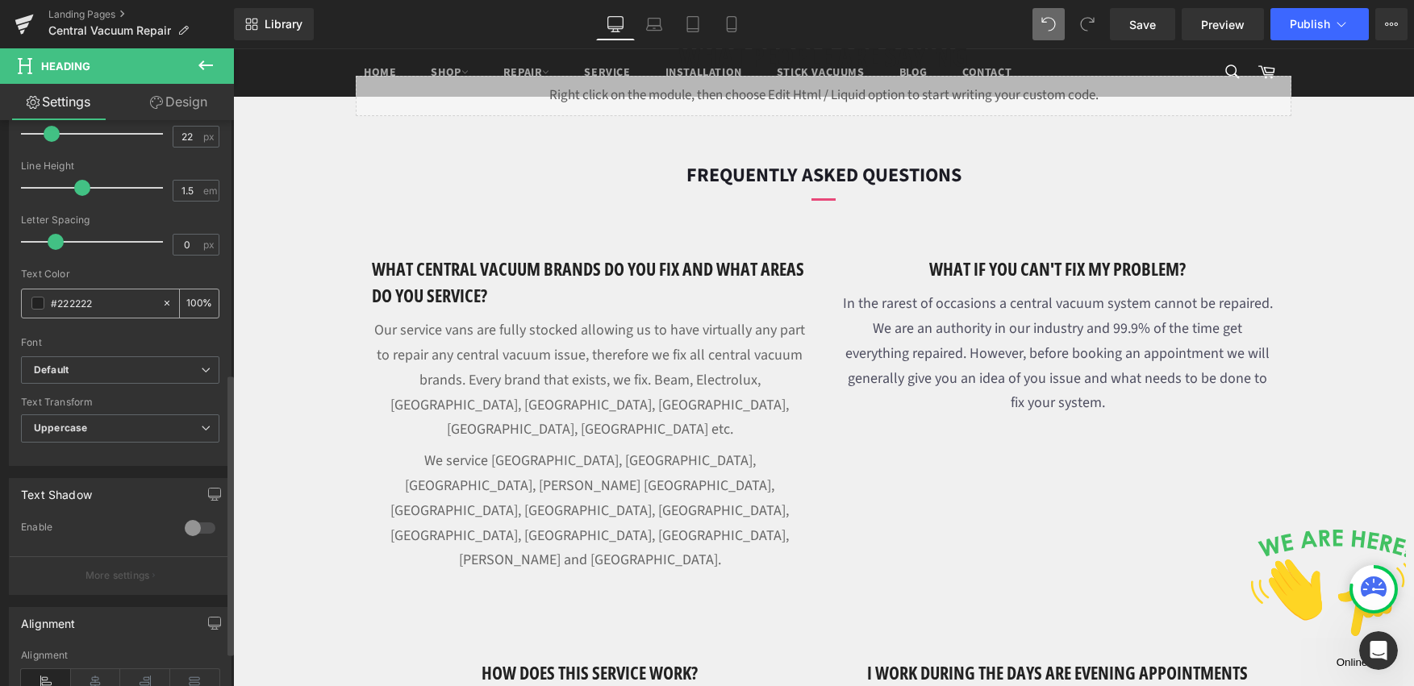
scroll to position [578, 0]
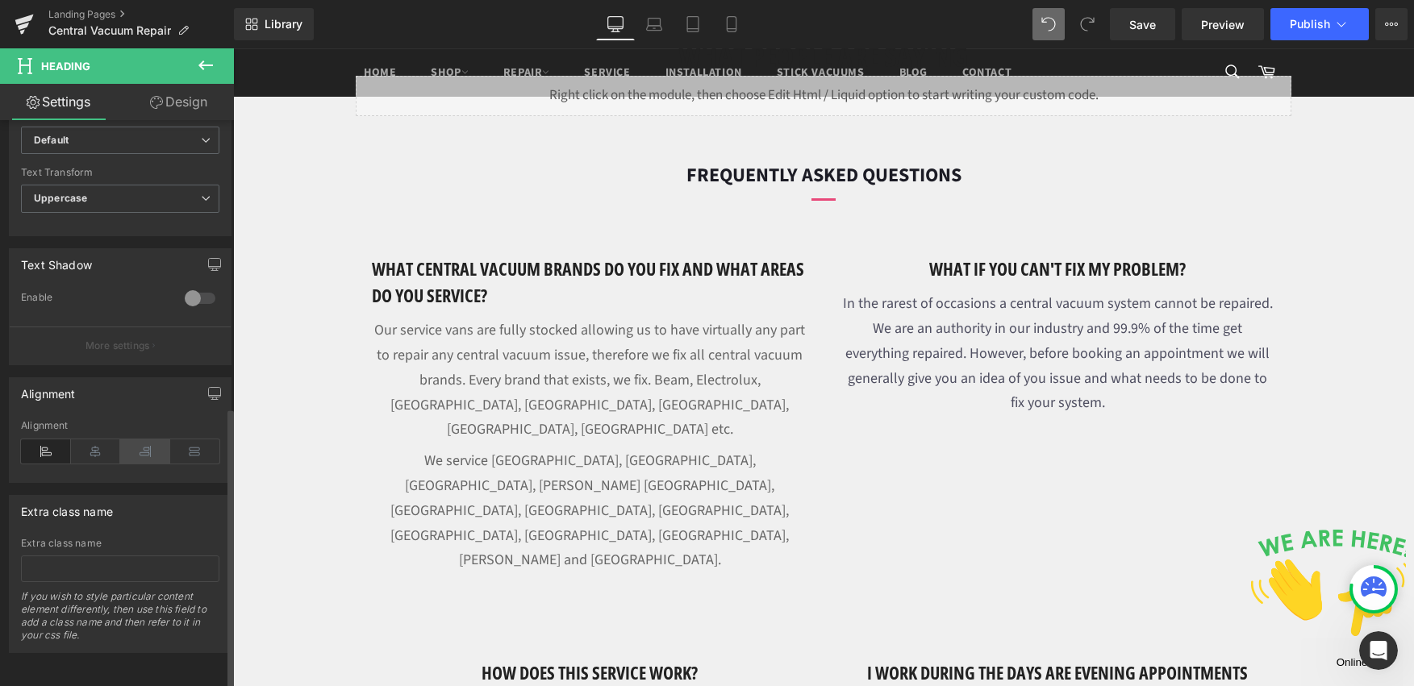
click at [141, 445] on icon at bounding box center [145, 452] width 50 height 24
click at [98, 451] on icon at bounding box center [96, 452] width 50 height 24
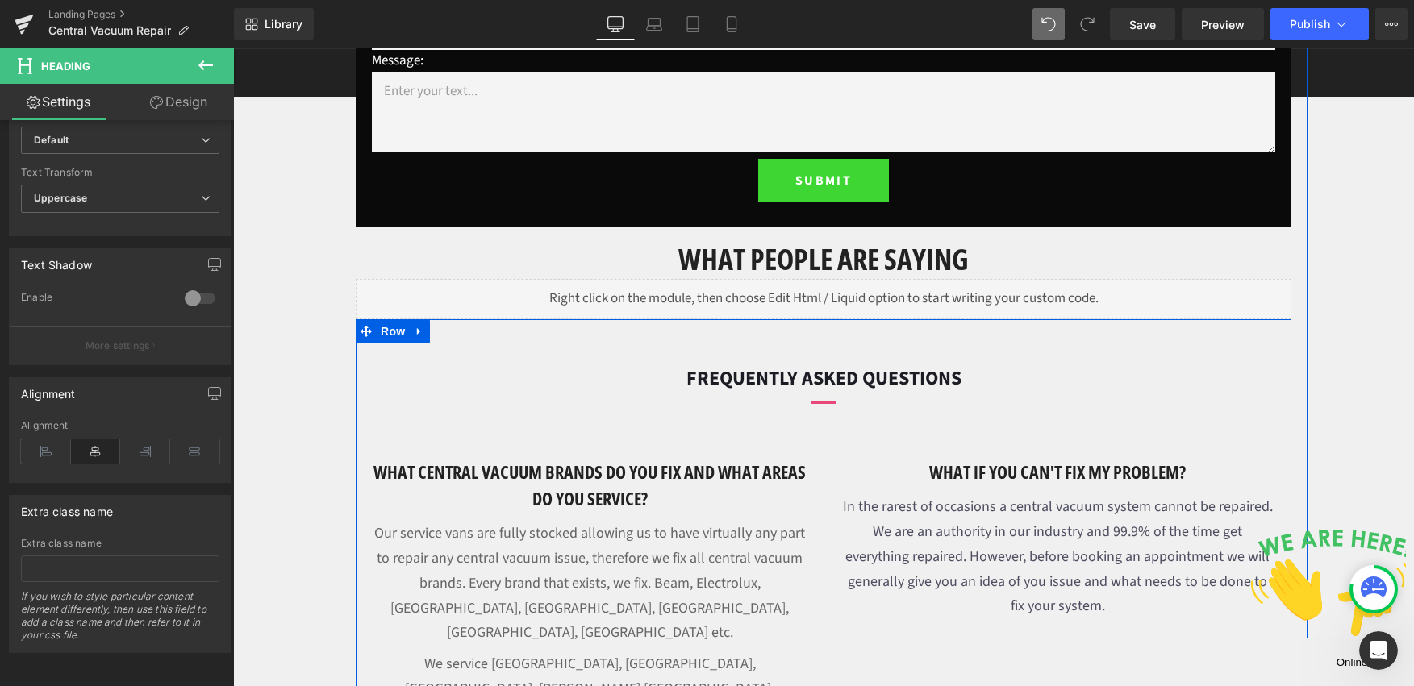
scroll to position [891, 0]
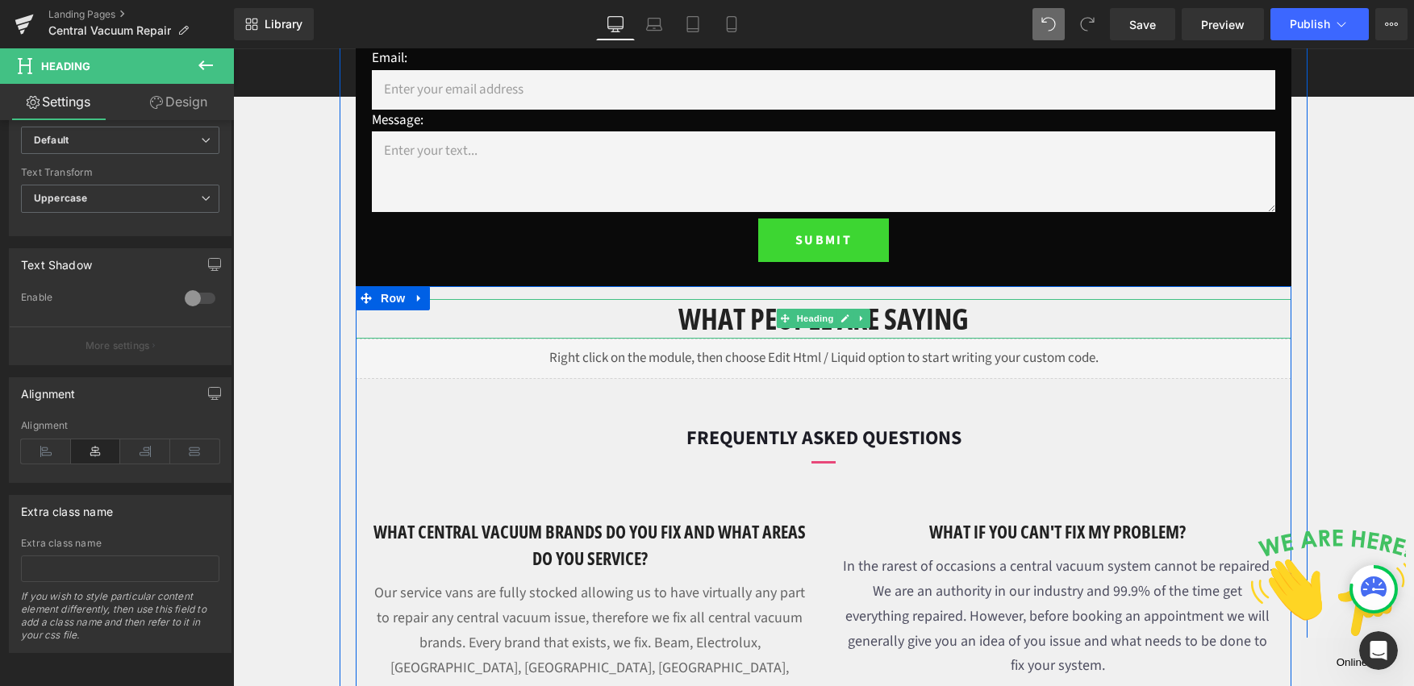
drag, startPoint x: 882, startPoint y: 306, endPoint x: 778, endPoint y: 323, distance: 106.3
click at [882, 306] on h1 "what people are saying" at bounding box center [824, 319] width 936 height 40
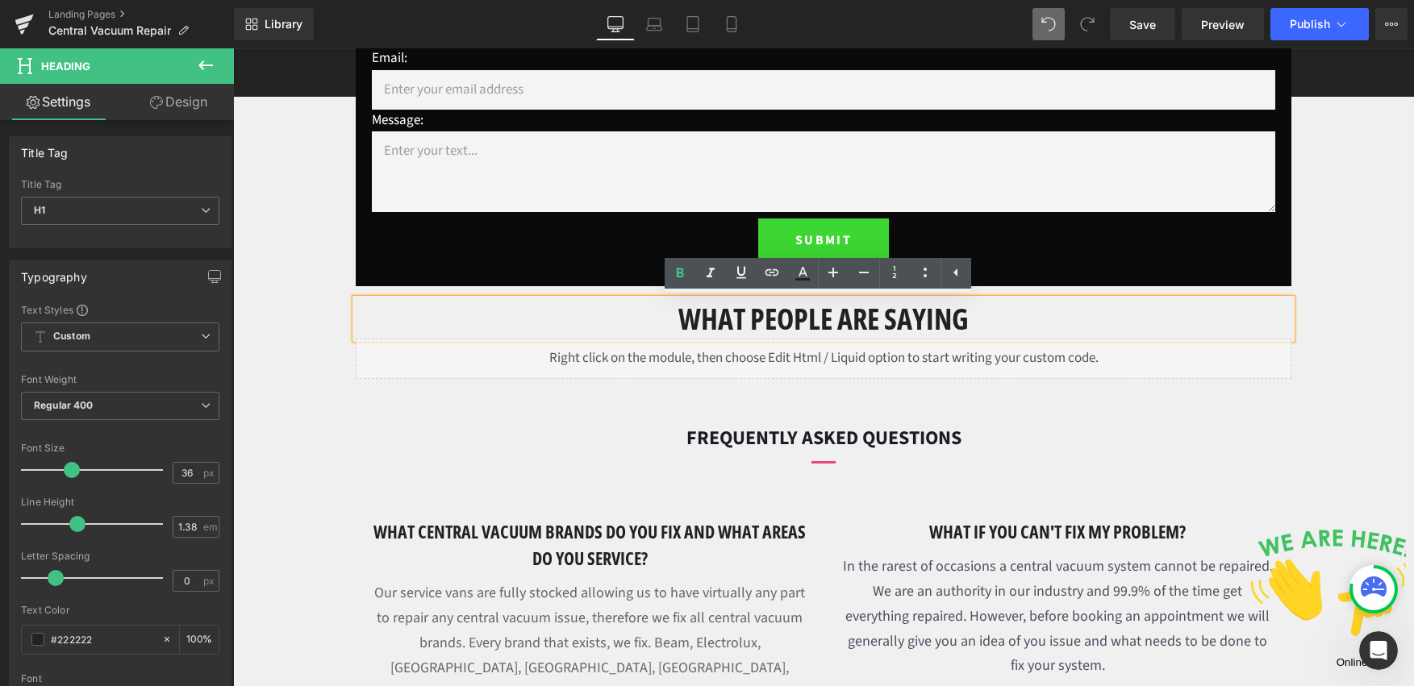
click at [807, 318] on h1 "what people are saying" at bounding box center [824, 319] width 936 height 40
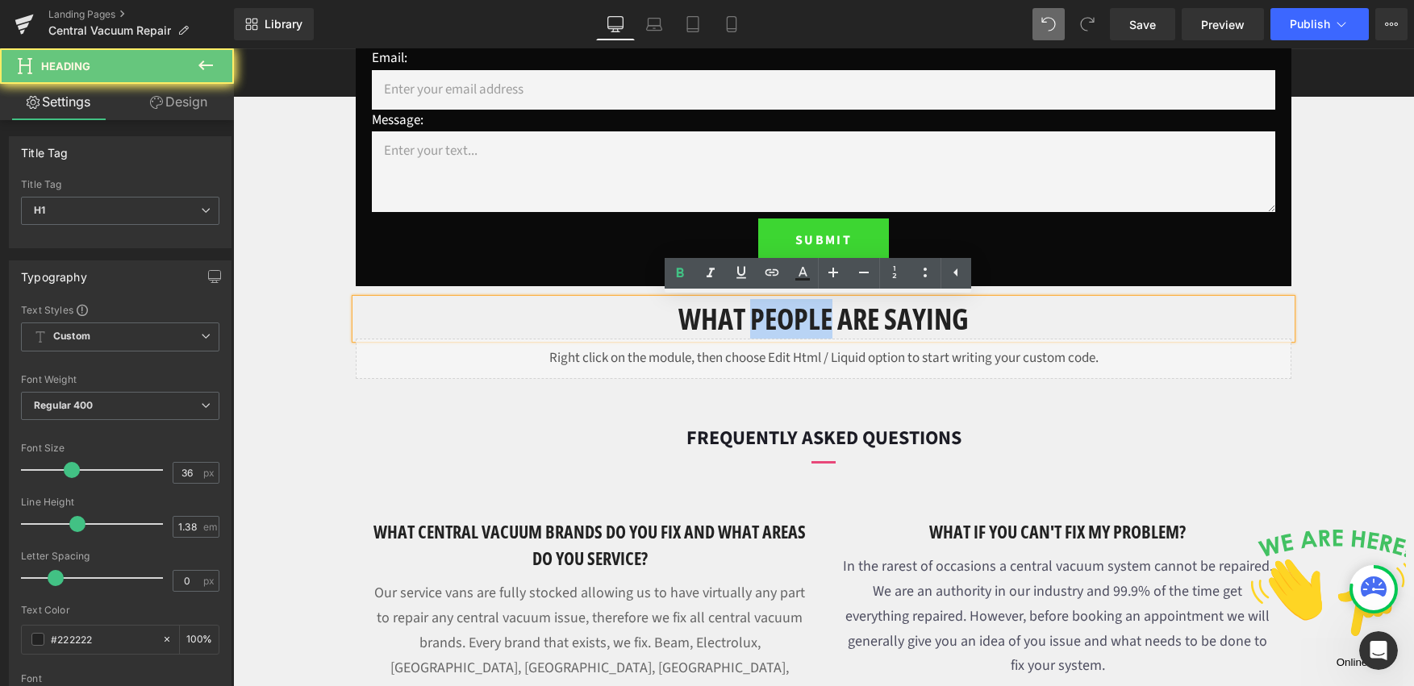
click at [807, 318] on h1 "what people are saying" at bounding box center [824, 319] width 936 height 40
click at [808, 317] on h1 "what people are saying" at bounding box center [824, 319] width 936 height 40
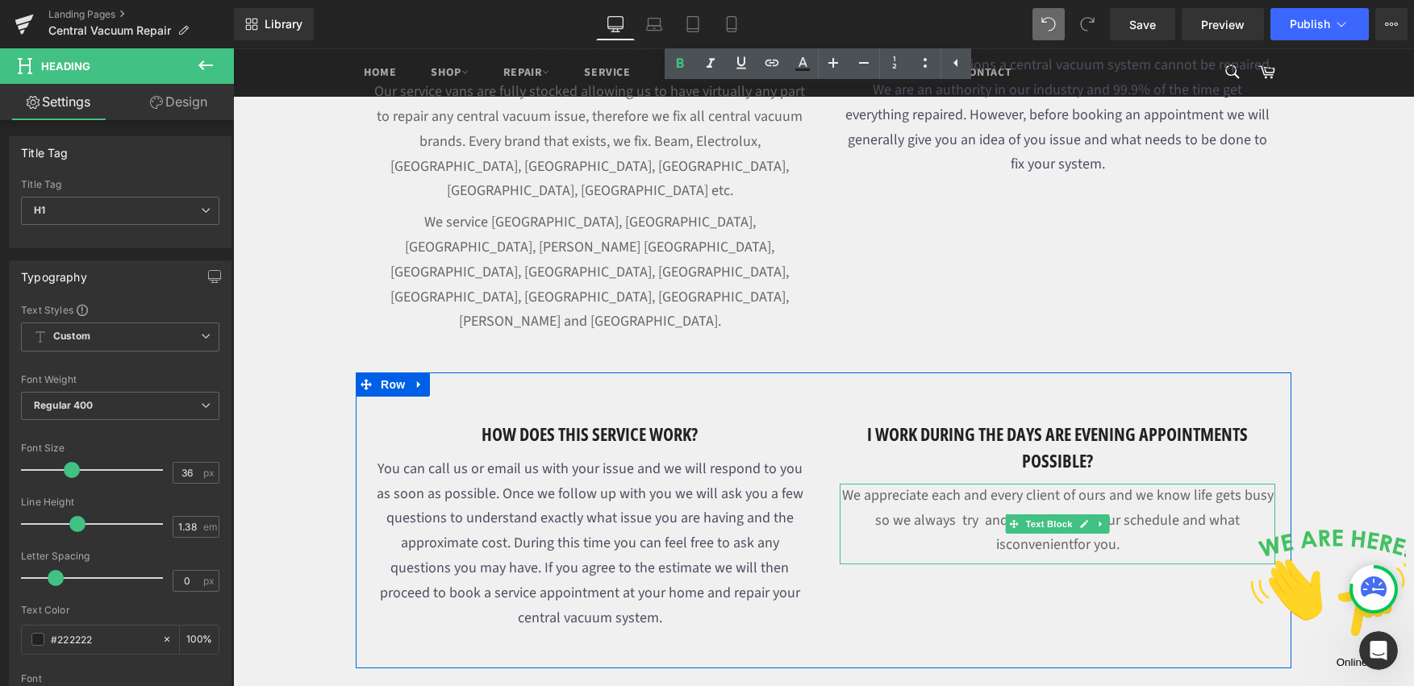
scroll to position [1476, 0]
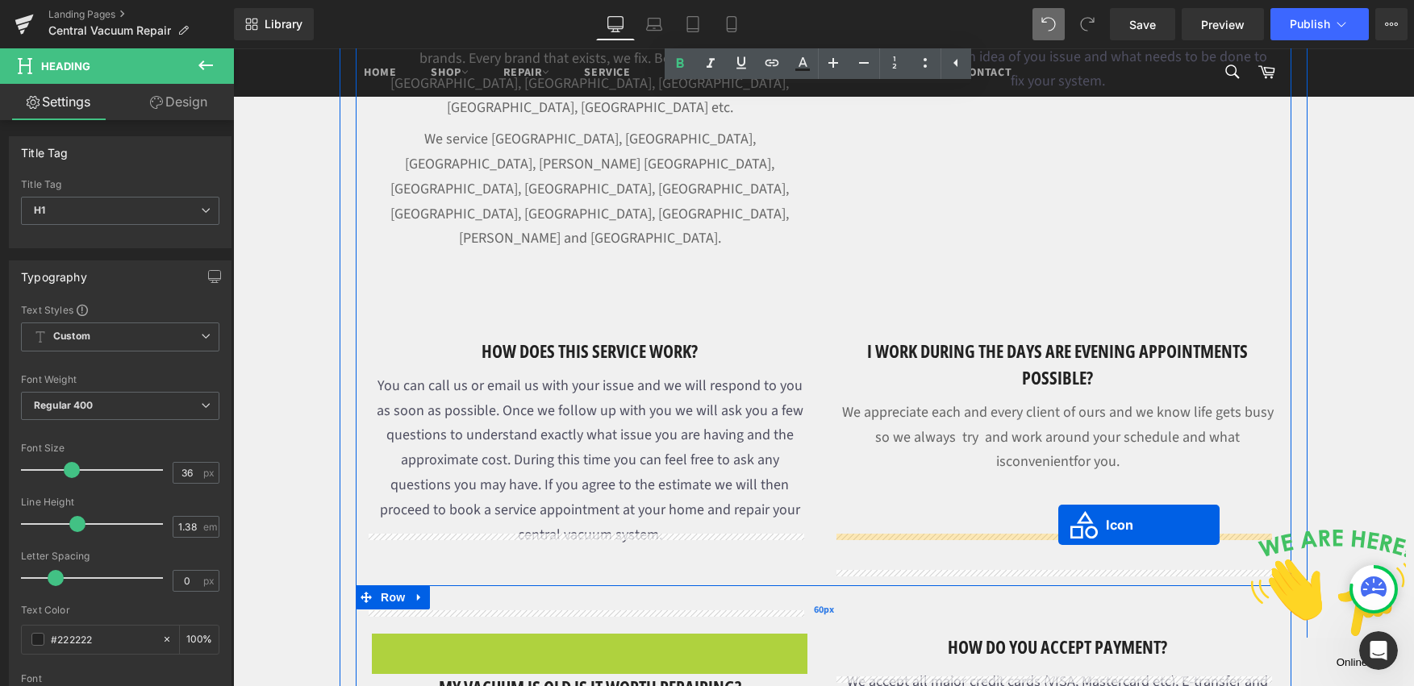
drag, startPoint x: 586, startPoint y: 551, endPoint x: 1058, endPoint y: 525, distance: 472.6
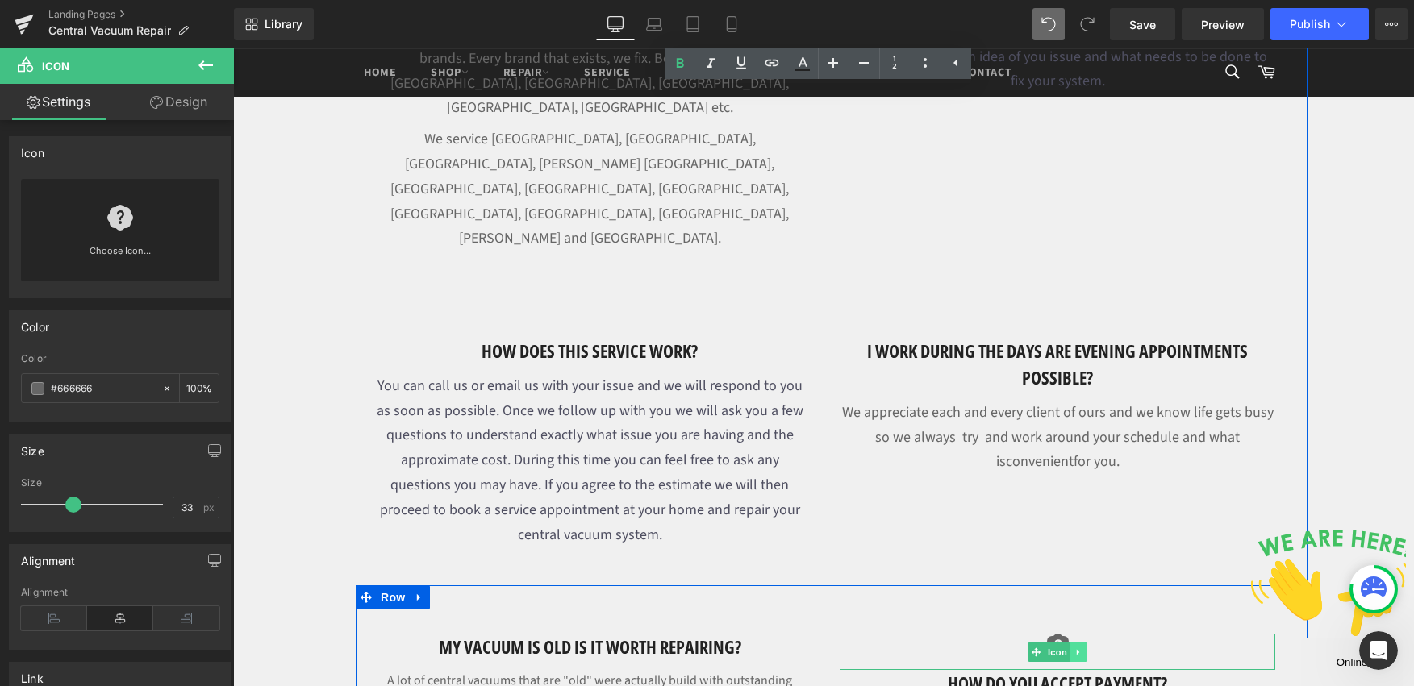
click at [1077, 649] on icon at bounding box center [1078, 652] width 2 height 6
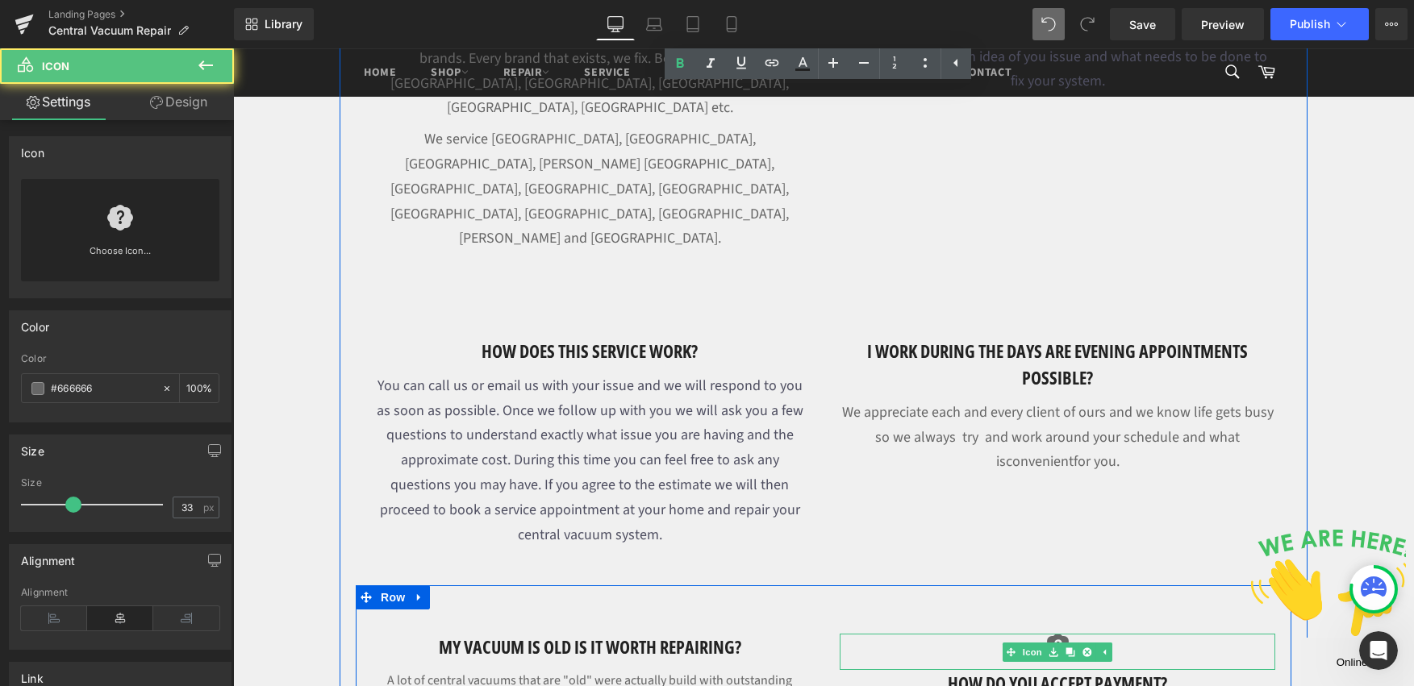
click at [1149, 634] on div at bounding box center [1058, 652] width 436 height 36
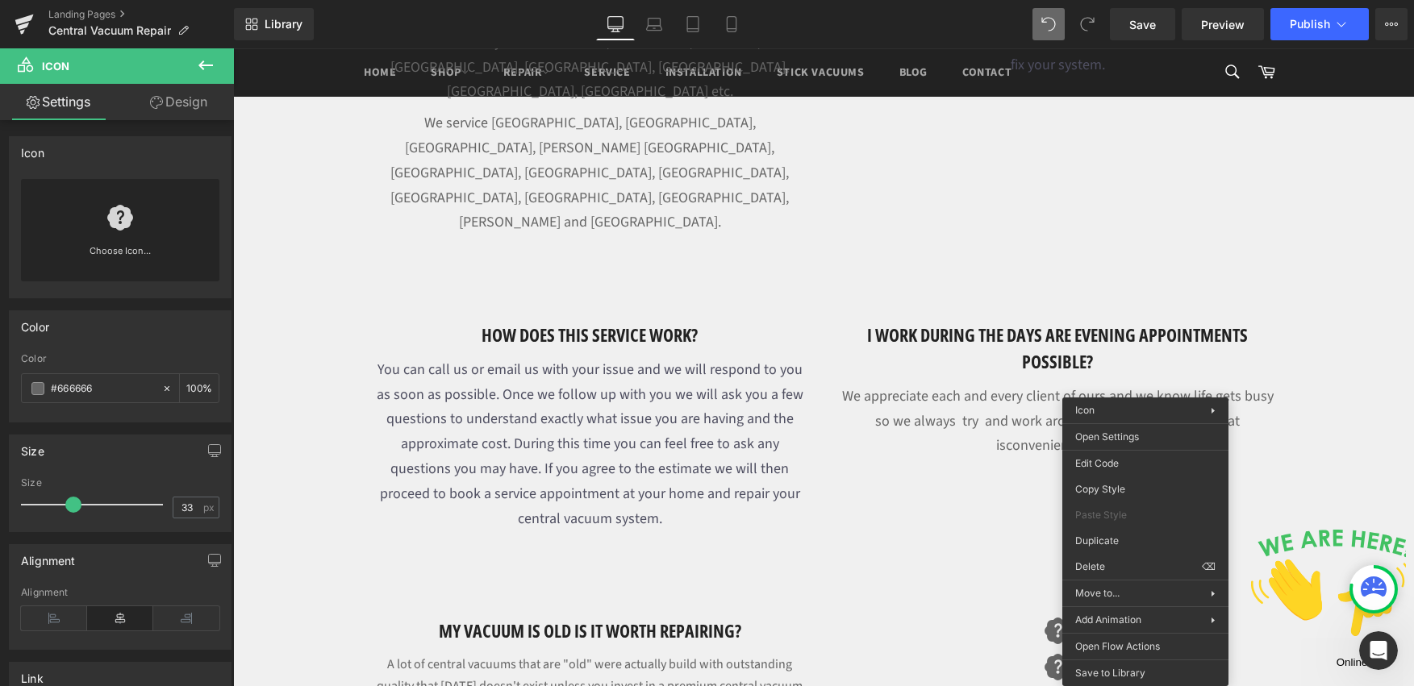
drag, startPoint x: 1370, startPoint y: 586, endPoint x: 1136, endPoint y: 538, distance: 237.9
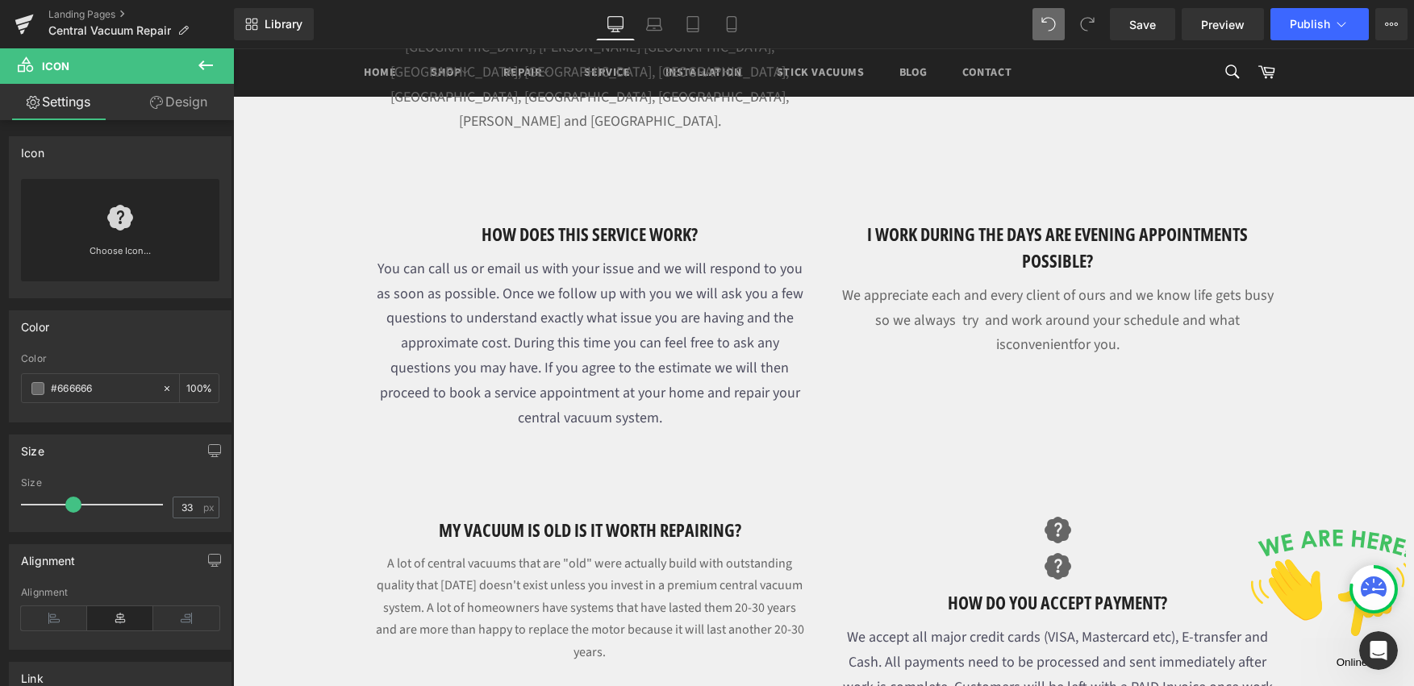
scroll to position [1549, 0]
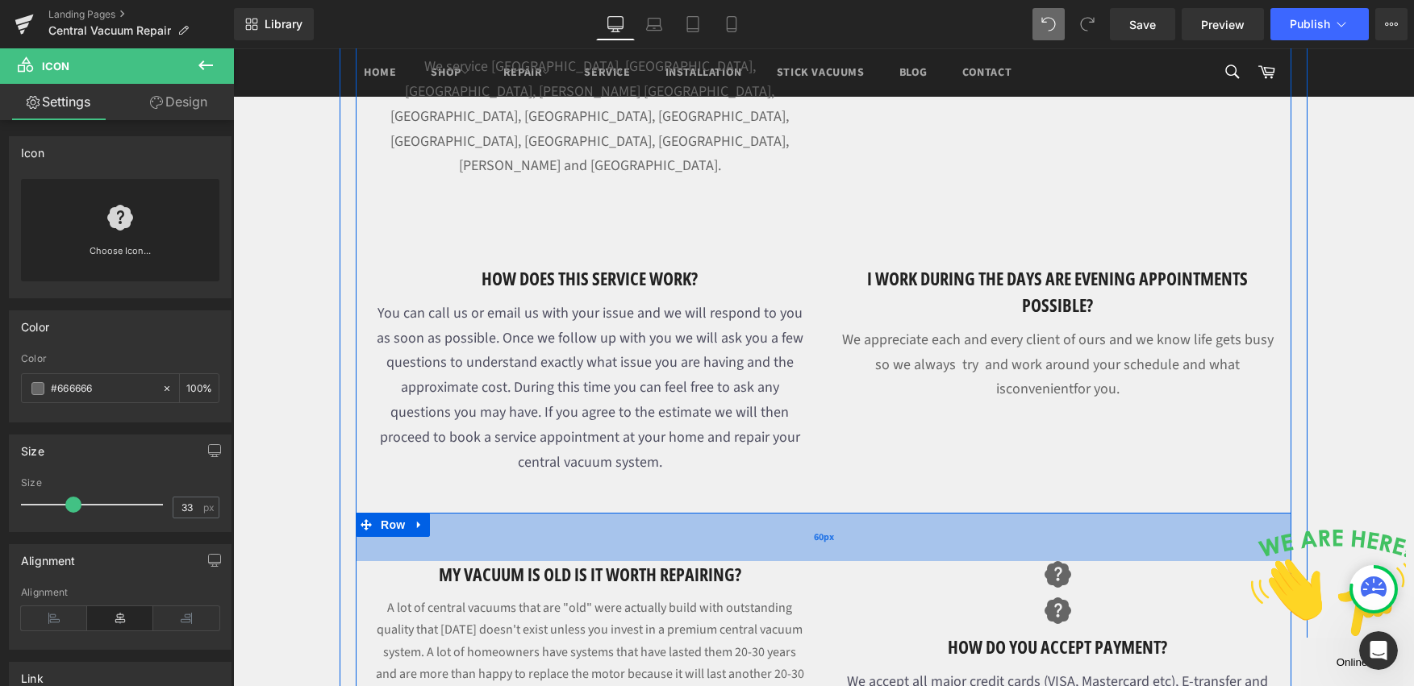
drag, startPoint x: 1049, startPoint y: 475, endPoint x: 859, endPoint y: 449, distance: 191.3
click at [840, 513] on div "my vacuum is old is it worth repairing? Heading A lot of central vacuums that a…" at bounding box center [824, 644] width 936 height 263
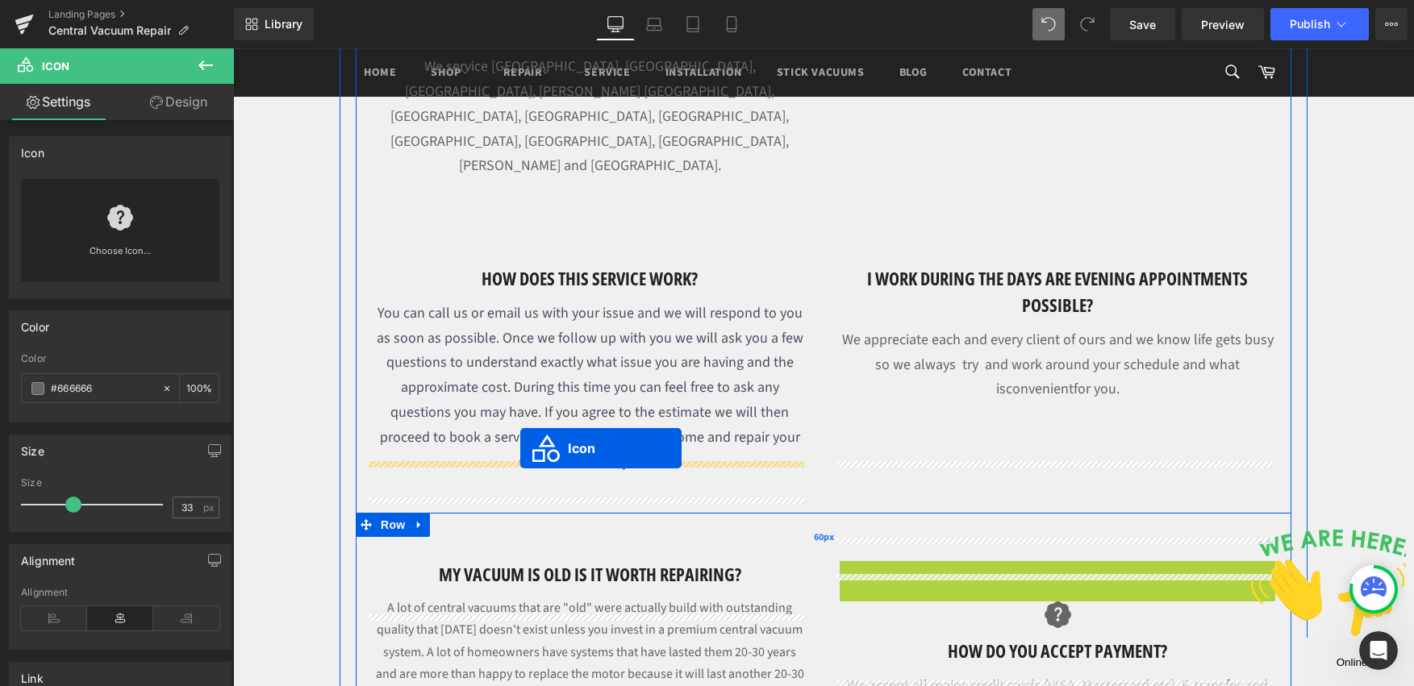
drag, startPoint x: 1004, startPoint y: 479, endPoint x: 520, endPoint y: 448, distance: 484.9
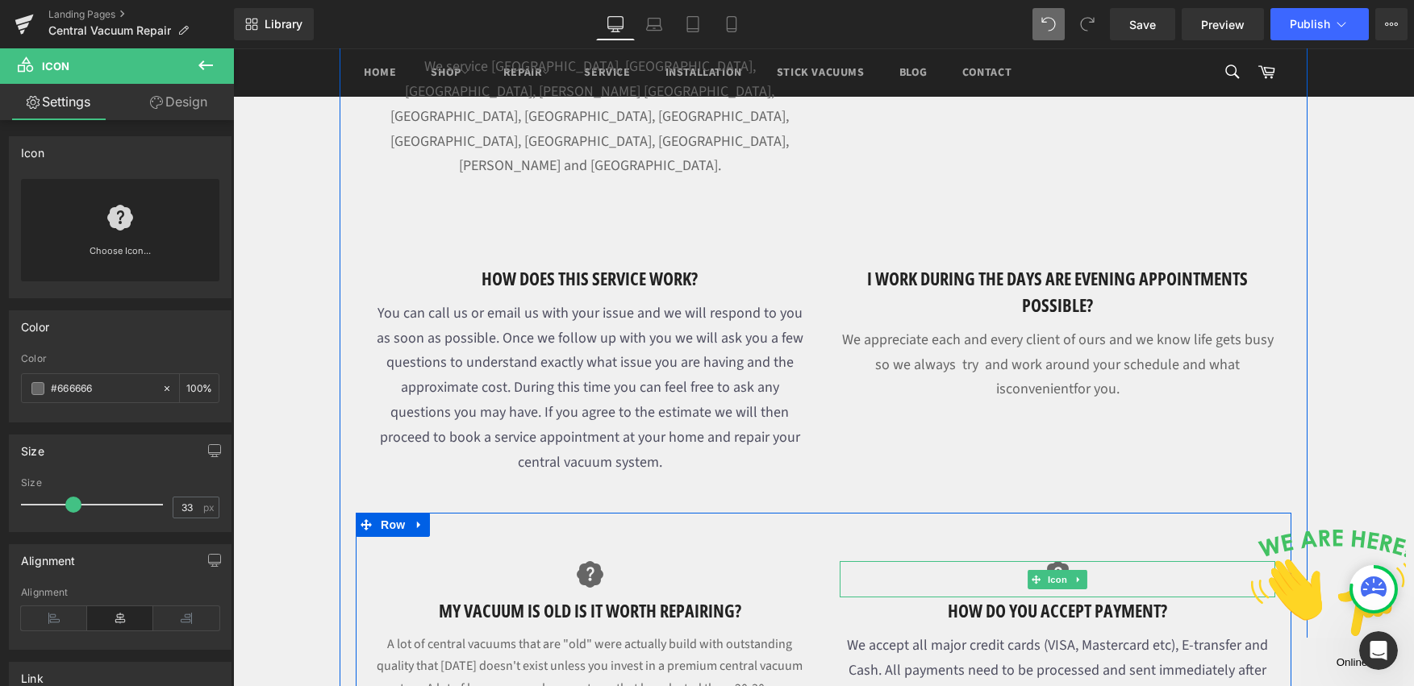
drag, startPoint x: 1130, startPoint y: 476, endPoint x: 1107, endPoint y: 476, distance: 23.4
click at [1128, 561] on div at bounding box center [1058, 579] width 436 height 36
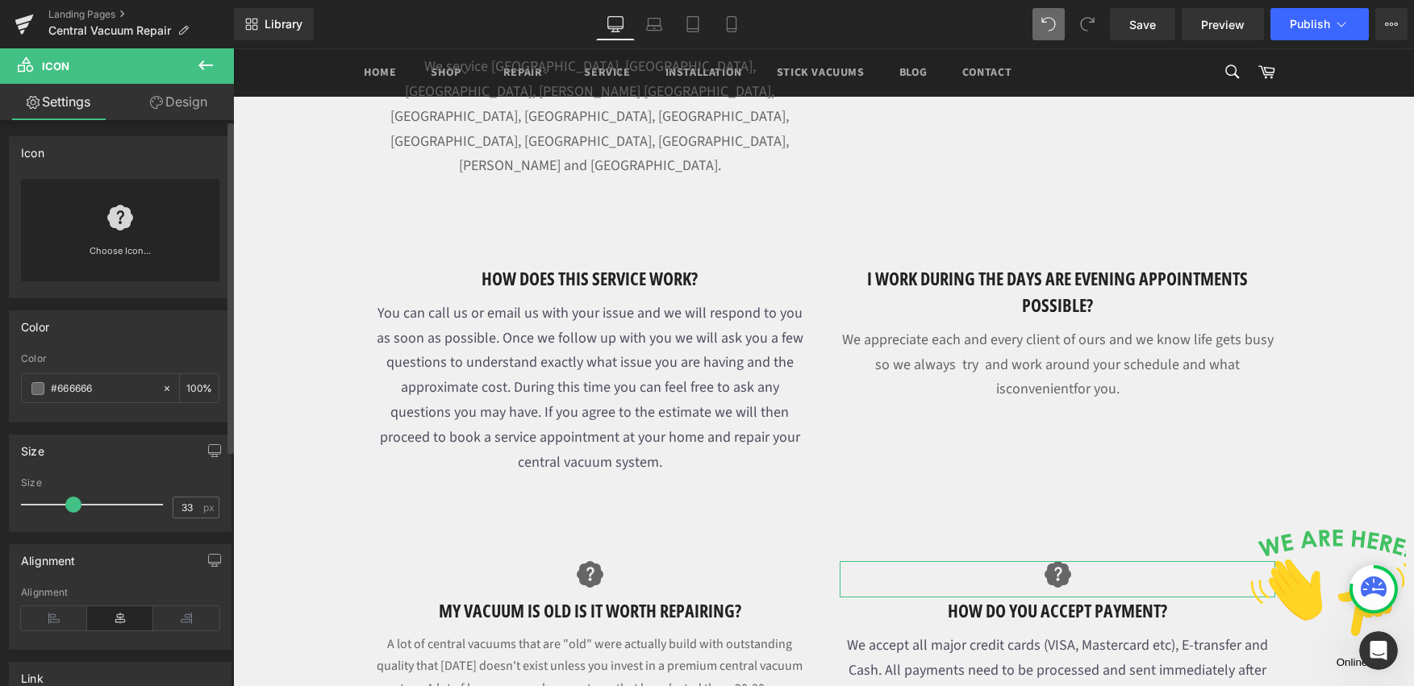
click at [119, 238] on link at bounding box center [120, 211] width 26 height 65
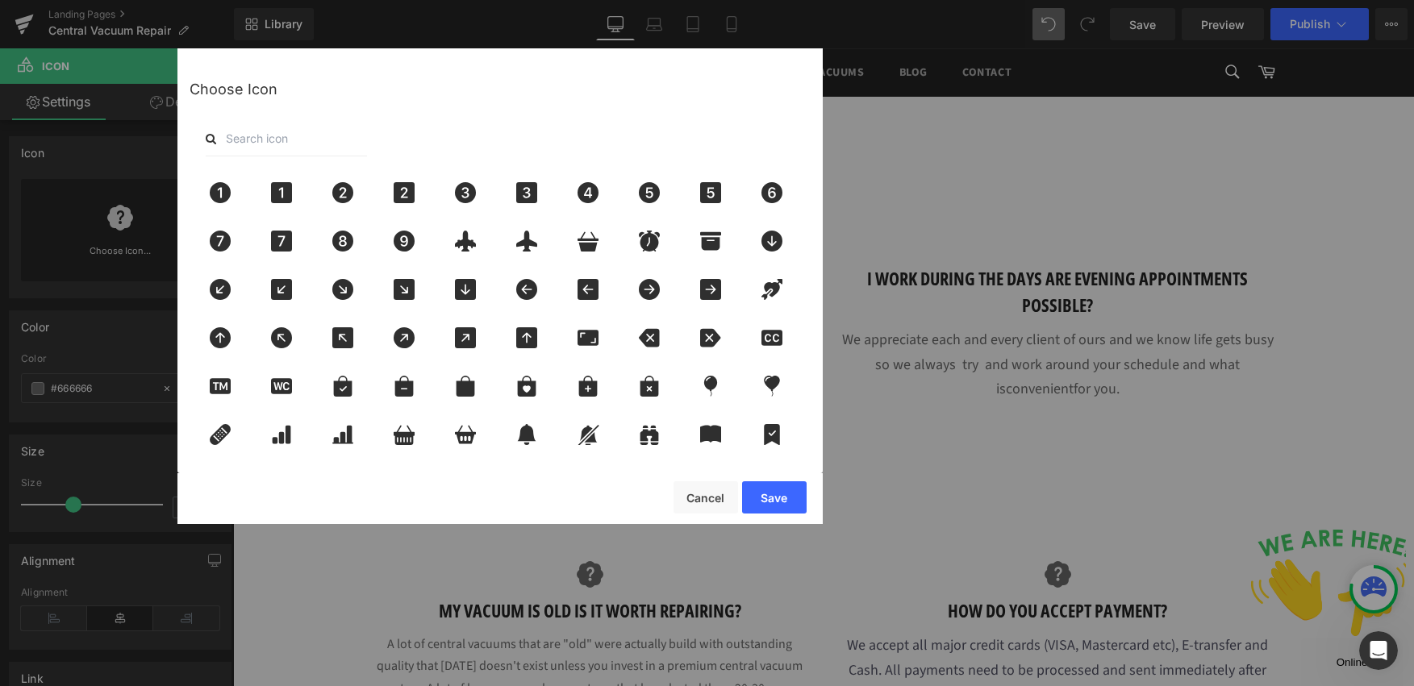
click at [291, 136] on input "text" at bounding box center [286, 138] width 161 height 35
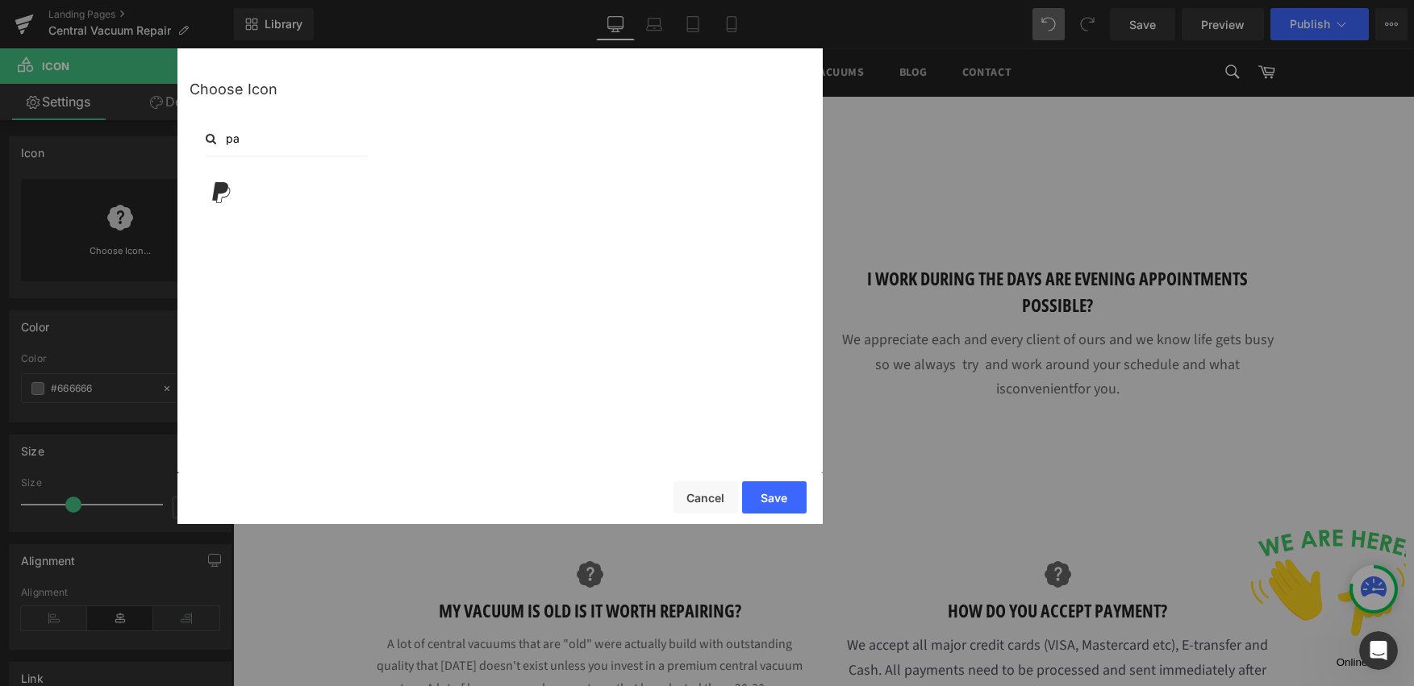
type input "p"
type input "m"
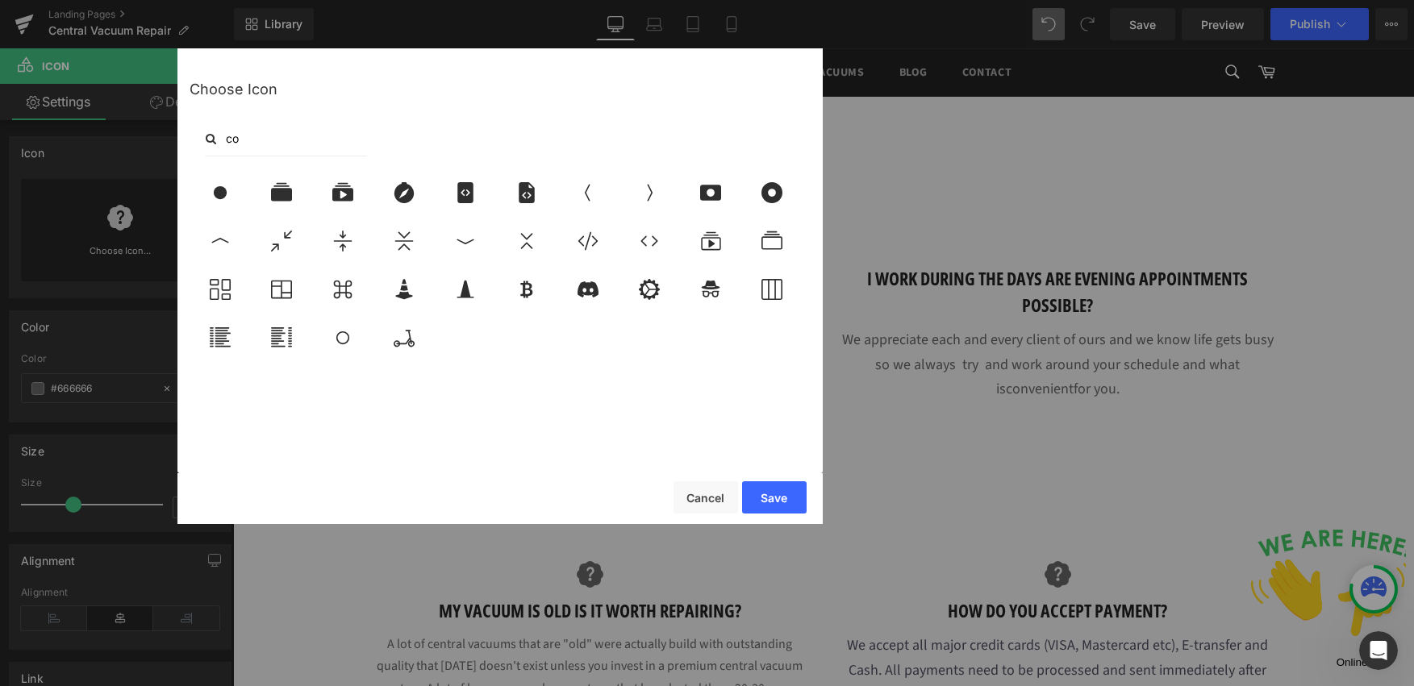
type input "c"
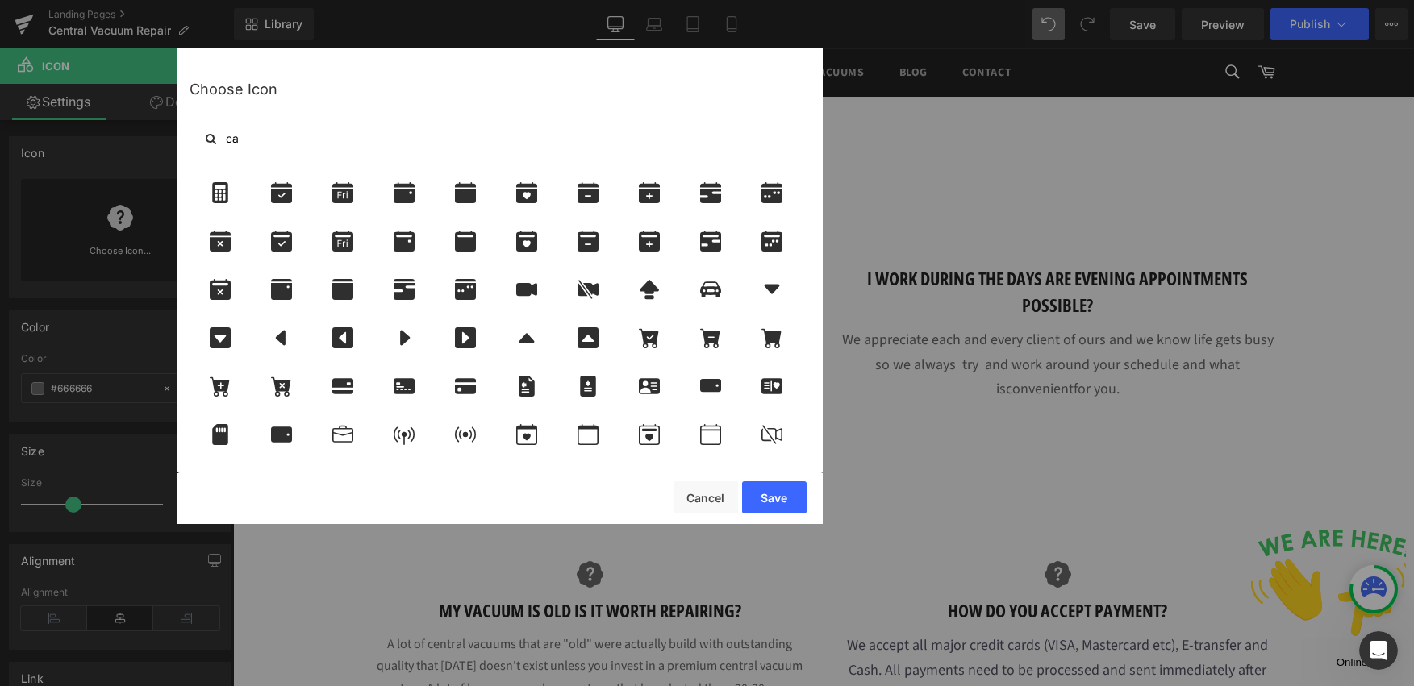
type input "c"
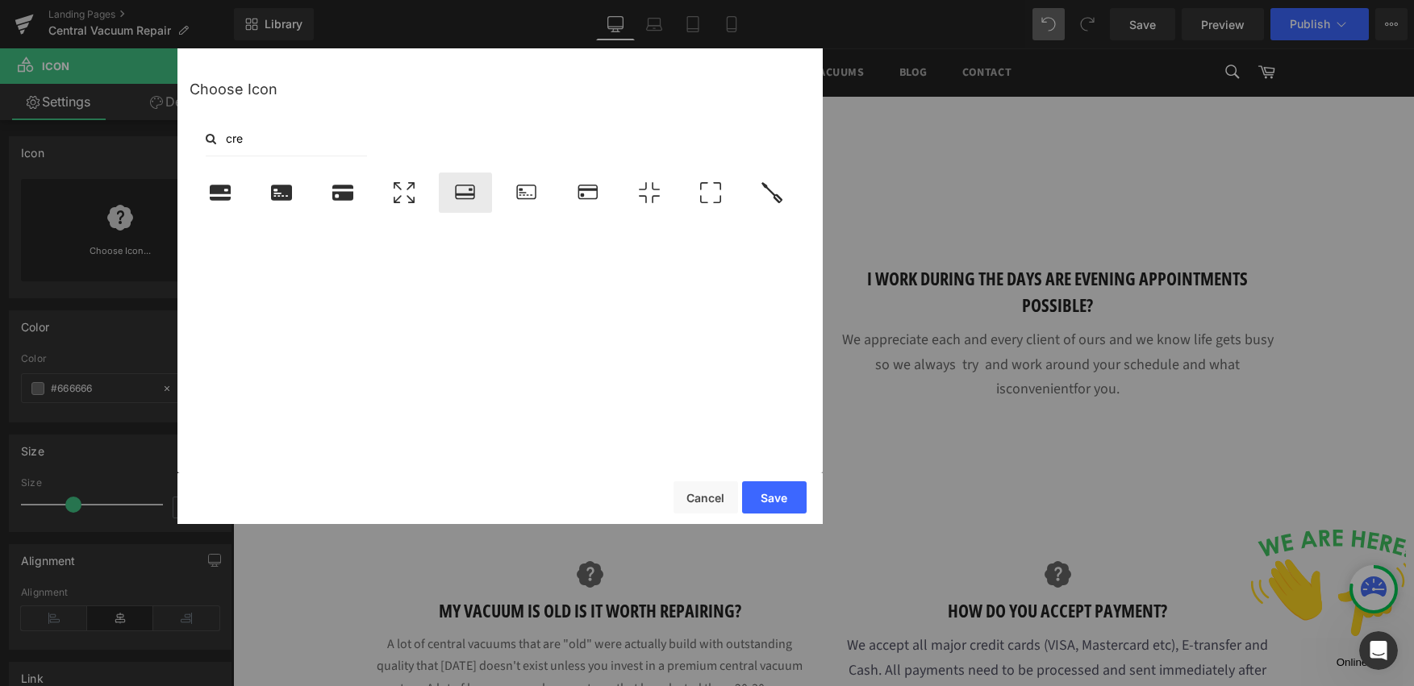
type input "cre"
click at [471, 198] on icon at bounding box center [464, 192] width 19 height 15
click at [794, 503] on button "Save" at bounding box center [774, 498] width 65 height 32
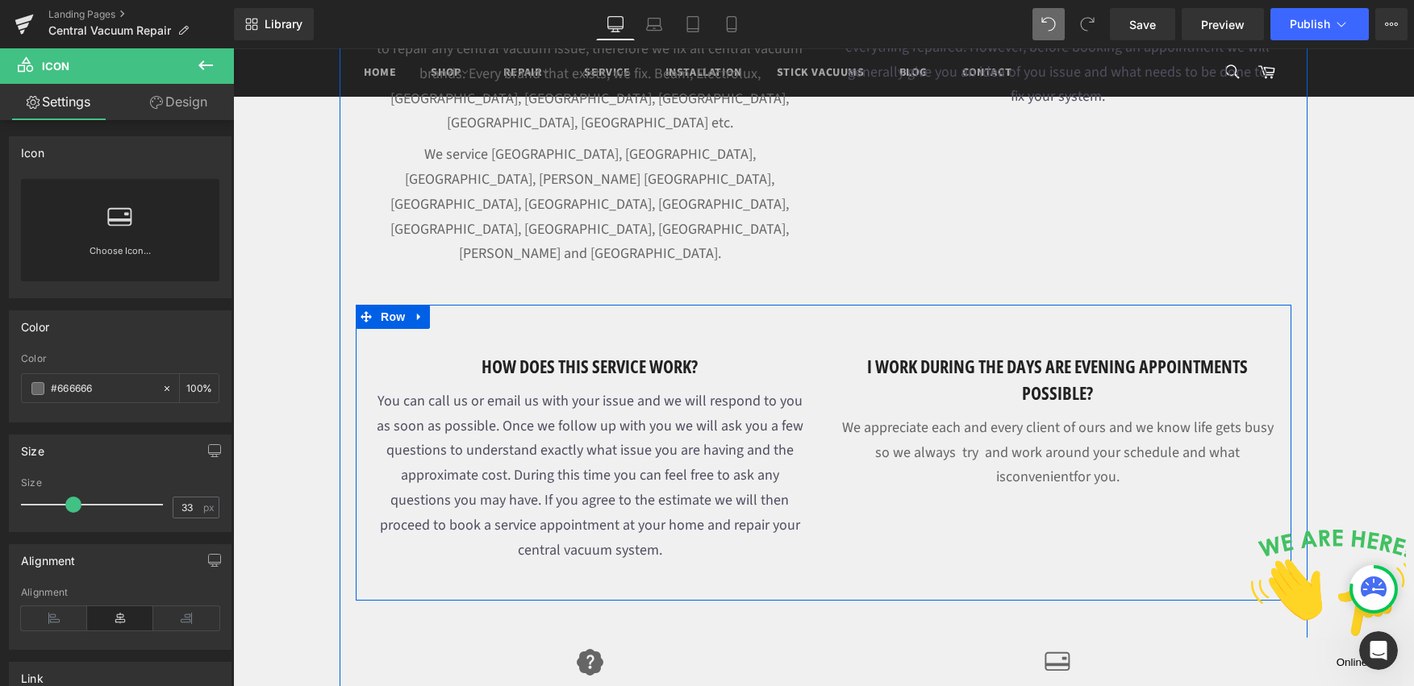
scroll to position [1462, 0]
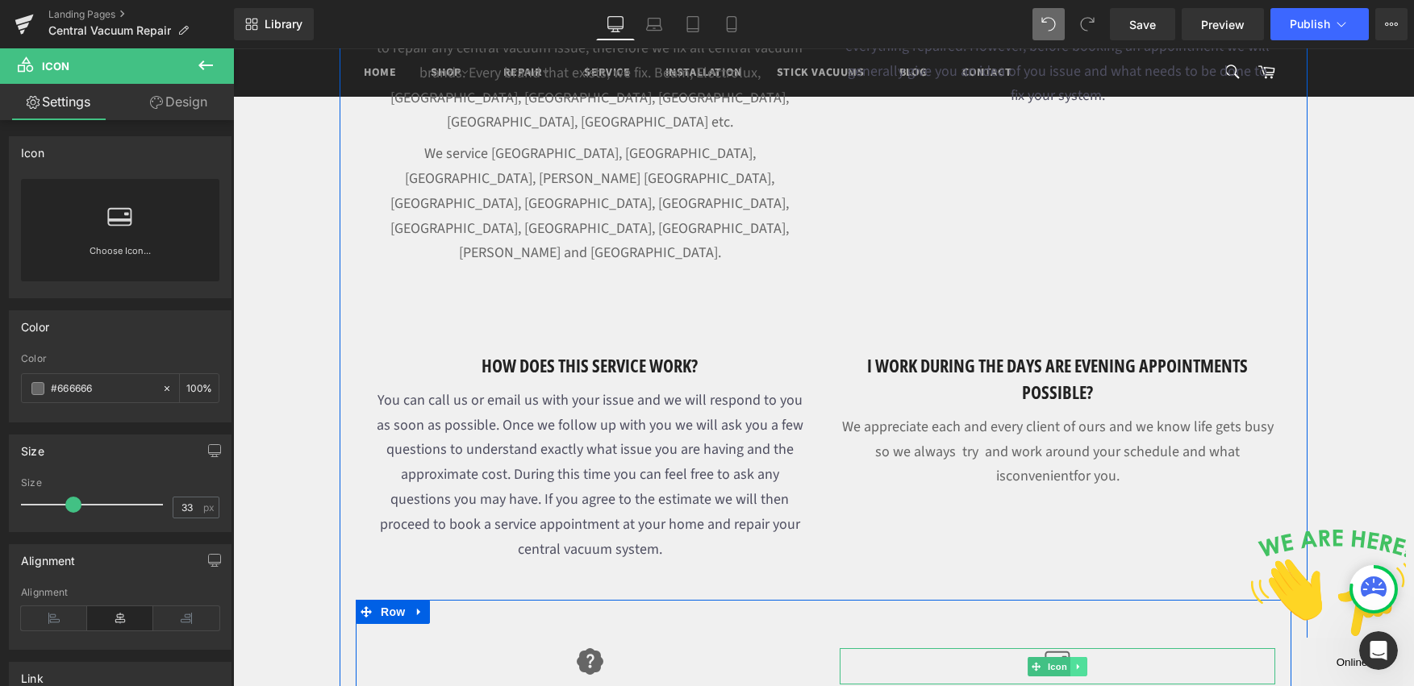
click at [1074, 662] on icon at bounding box center [1078, 667] width 9 height 10
click at [1161, 648] on div at bounding box center [1058, 666] width 436 height 36
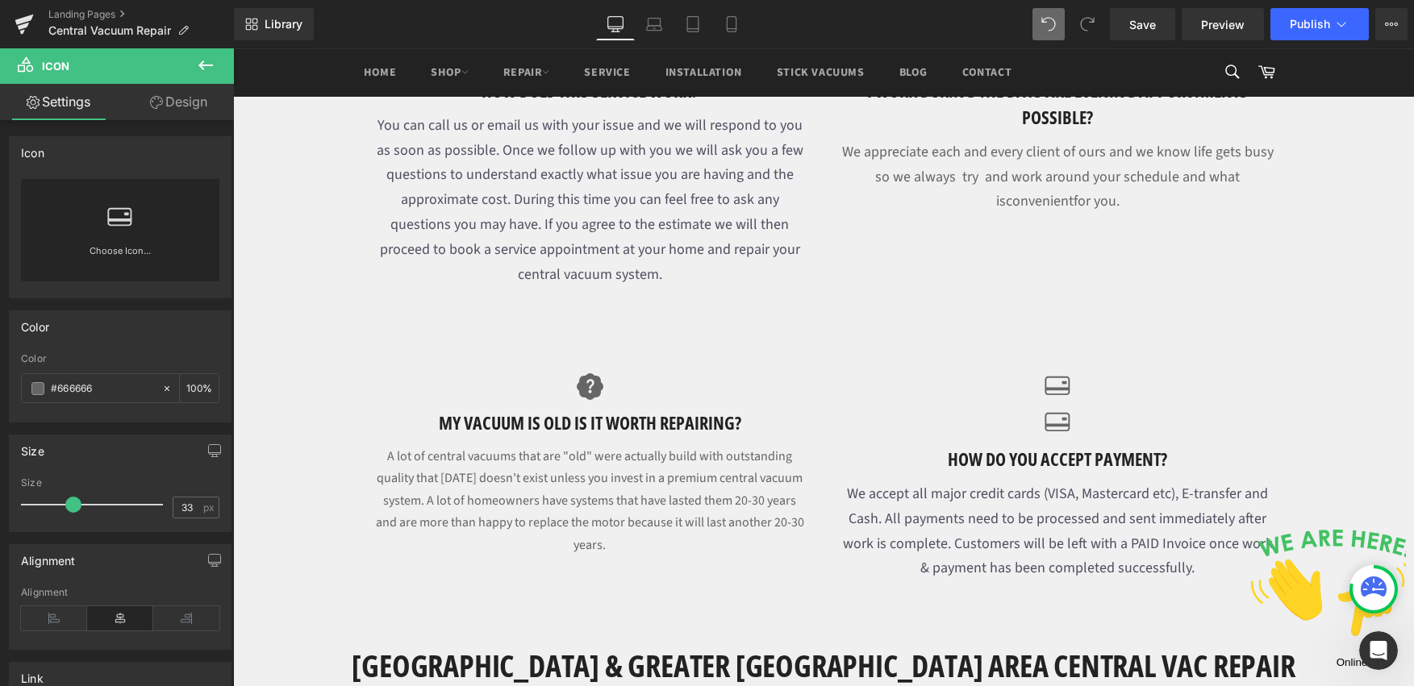
scroll to position [1671, 0]
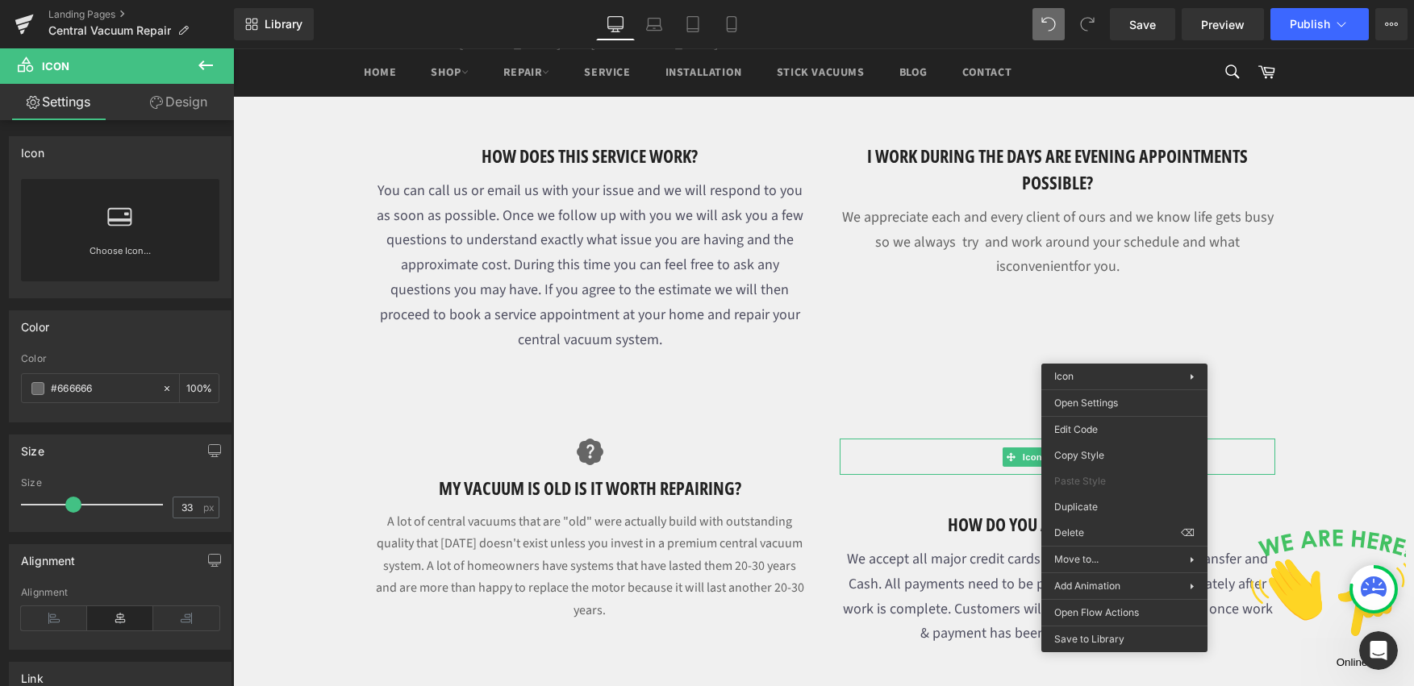
drag, startPoint x: 1353, startPoint y: 549, endPoint x: 1120, endPoint y: 499, distance: 238.4
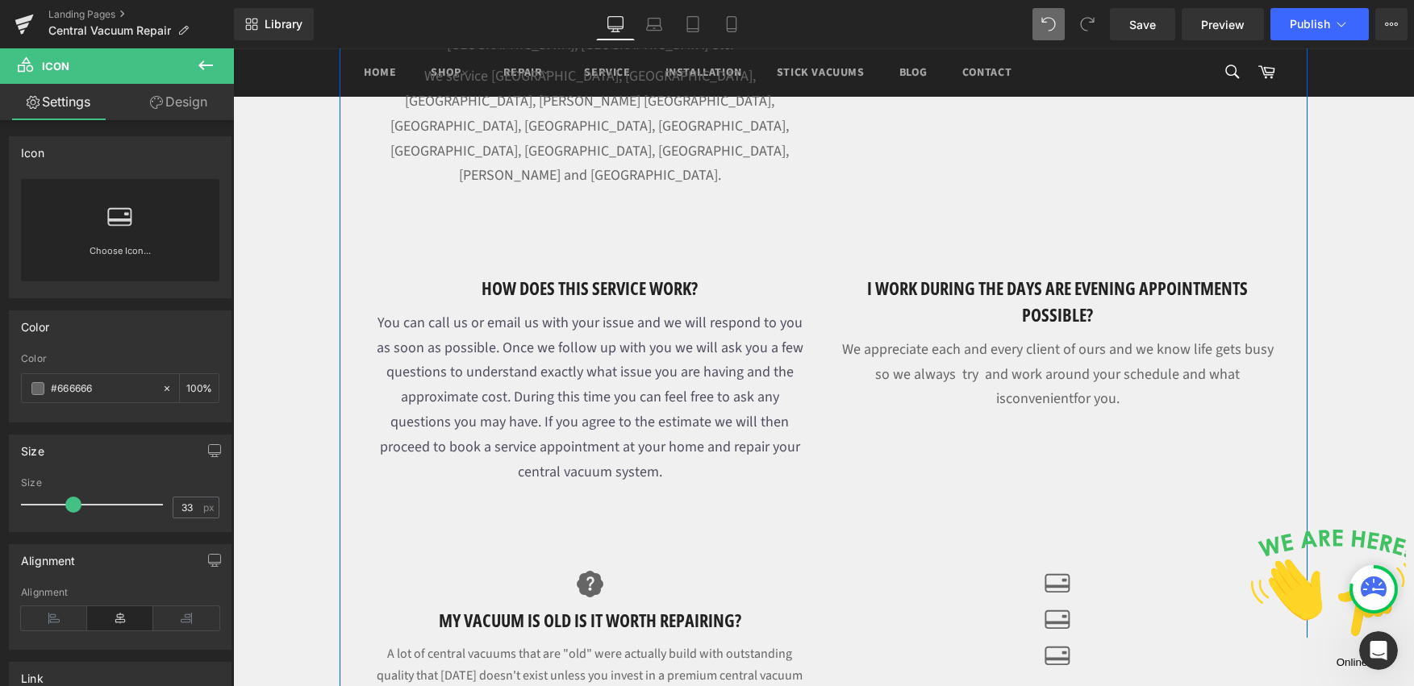
scroll to position [1459, 0]
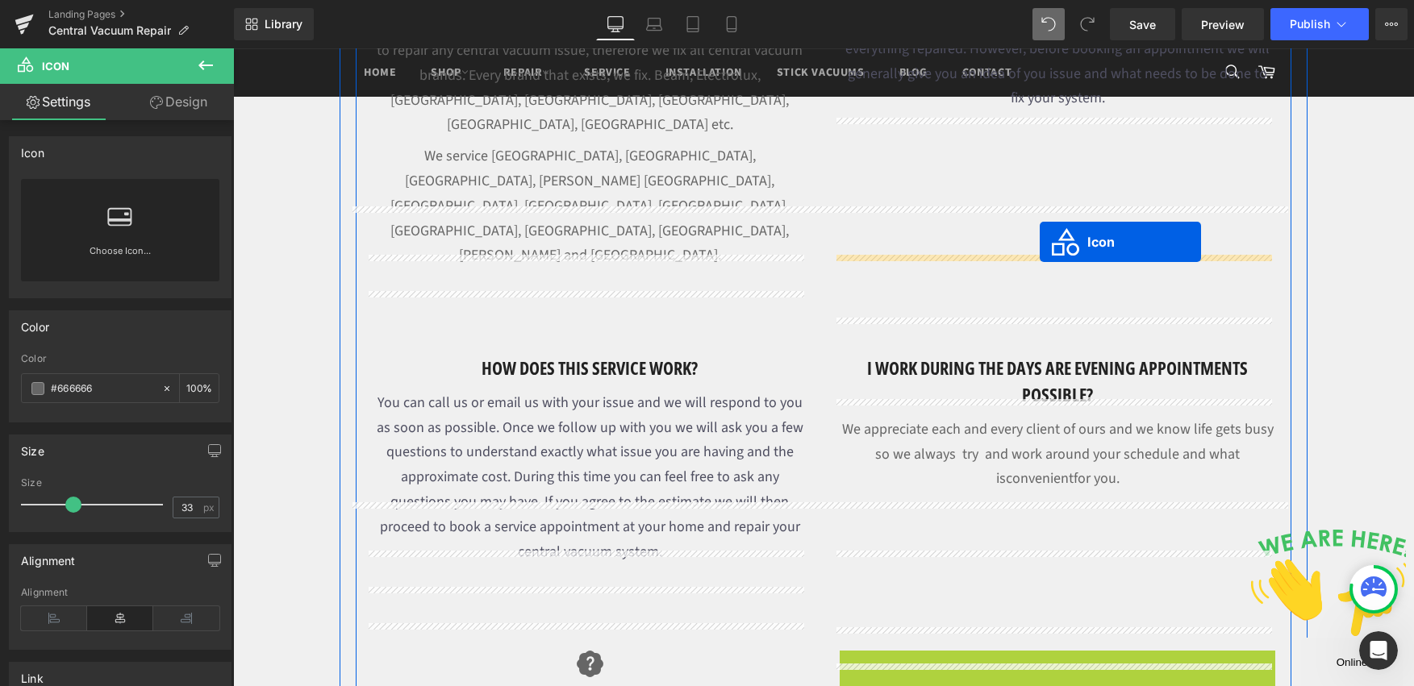
drag, startPoint x: 1007, startPoint y: 568, endPoint x: 1040, endPoint y: 242, distance: 327.5
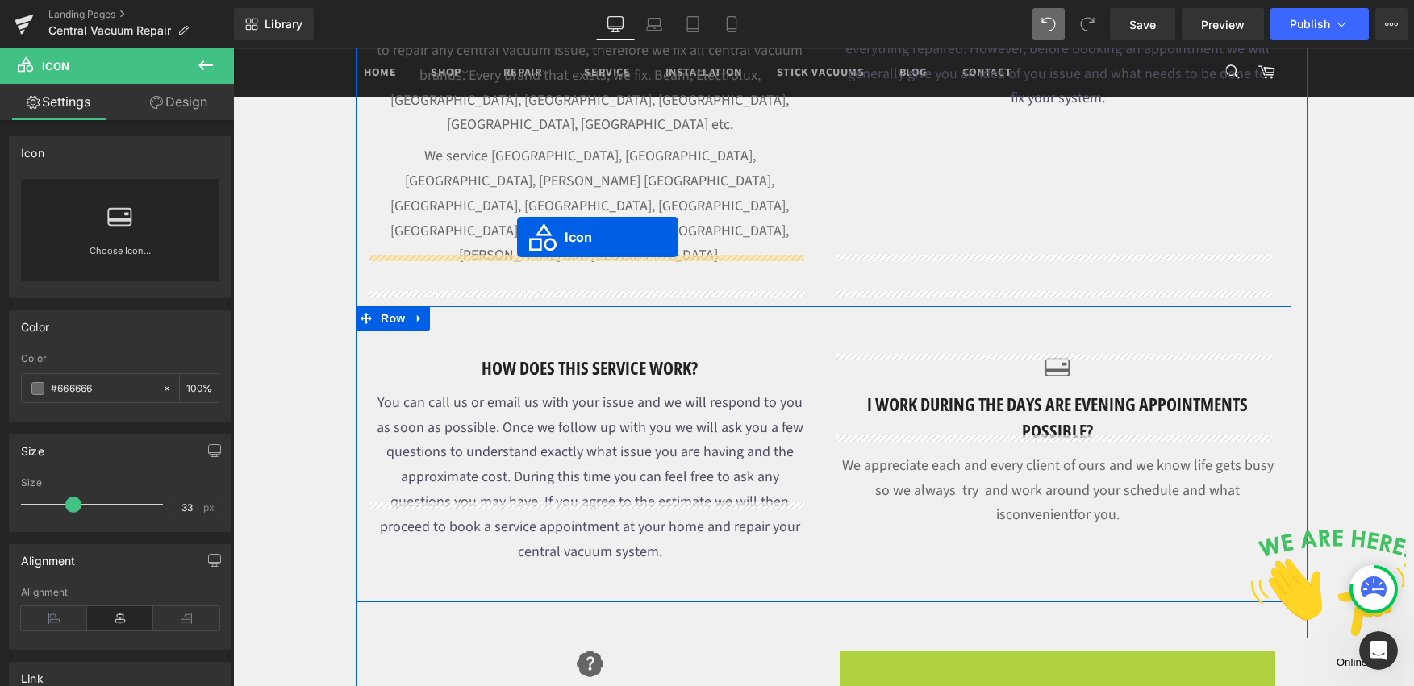
drag, startPoint x: 1031, startPoint y: 572, endPoint x: 517, endPoint y: 237, distance: 613.2
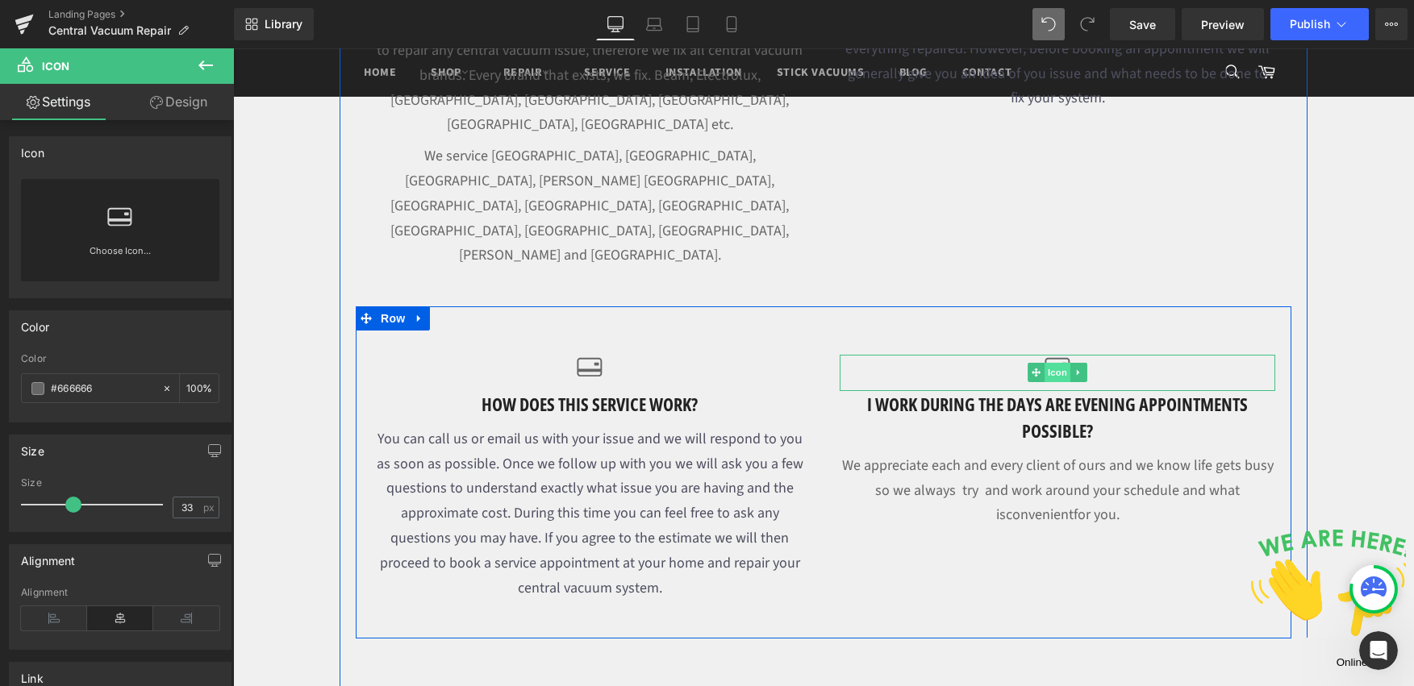
click at [1049, 363] on span "Icon" at bounding box center [1058, 372] width 26 height 19
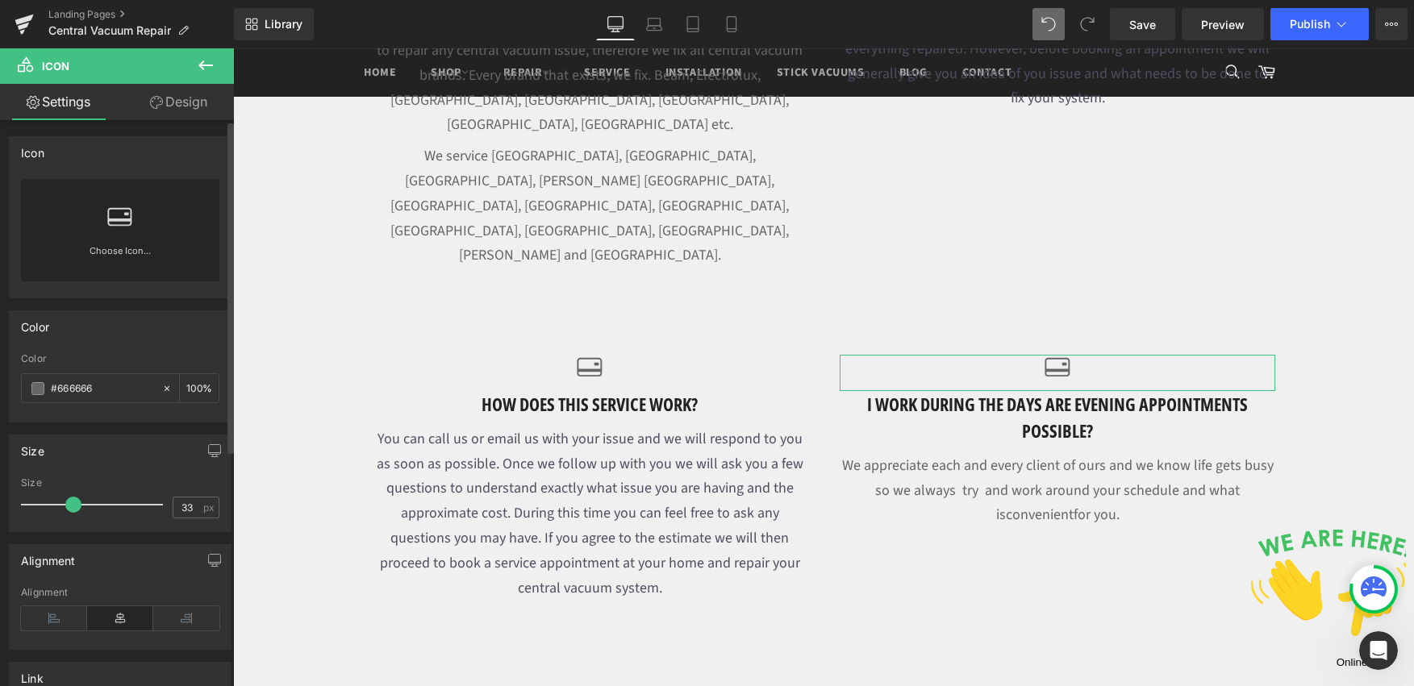
click at [140, 231] on div "Choose Icon..." at bounding box center [120, 230] width 198 height 102
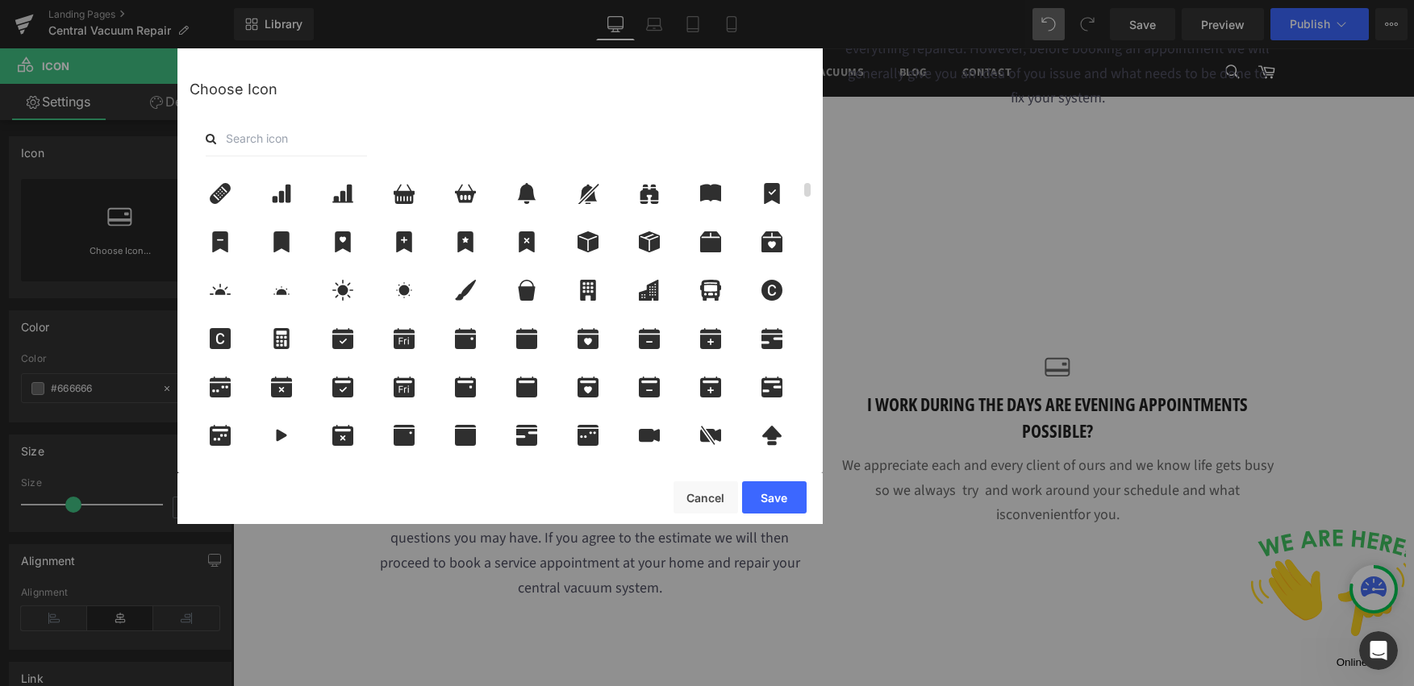
scroll to position [263, 0]
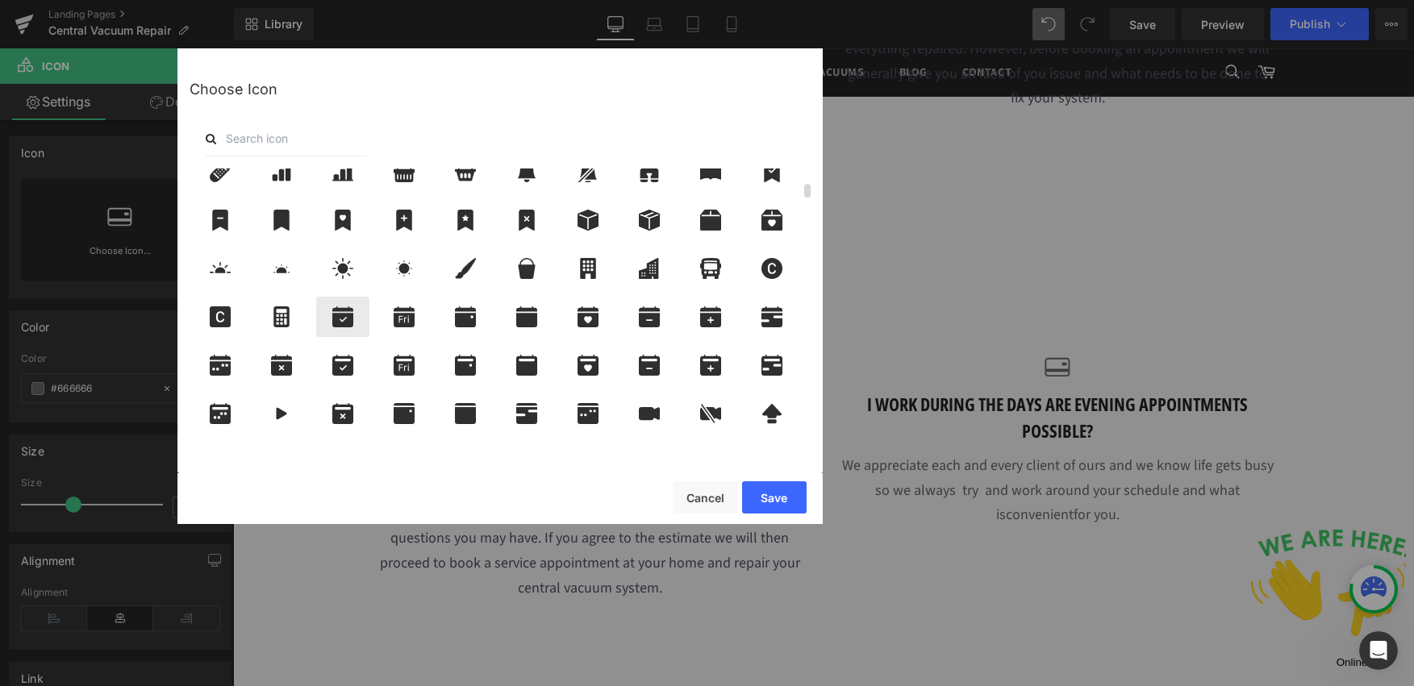
click at [344, 319] on icon at bounding box center [343, 317] width 34 height 21
click at [777, 495] on button "Save" at bounding box center [774, 498] width 65 height 32
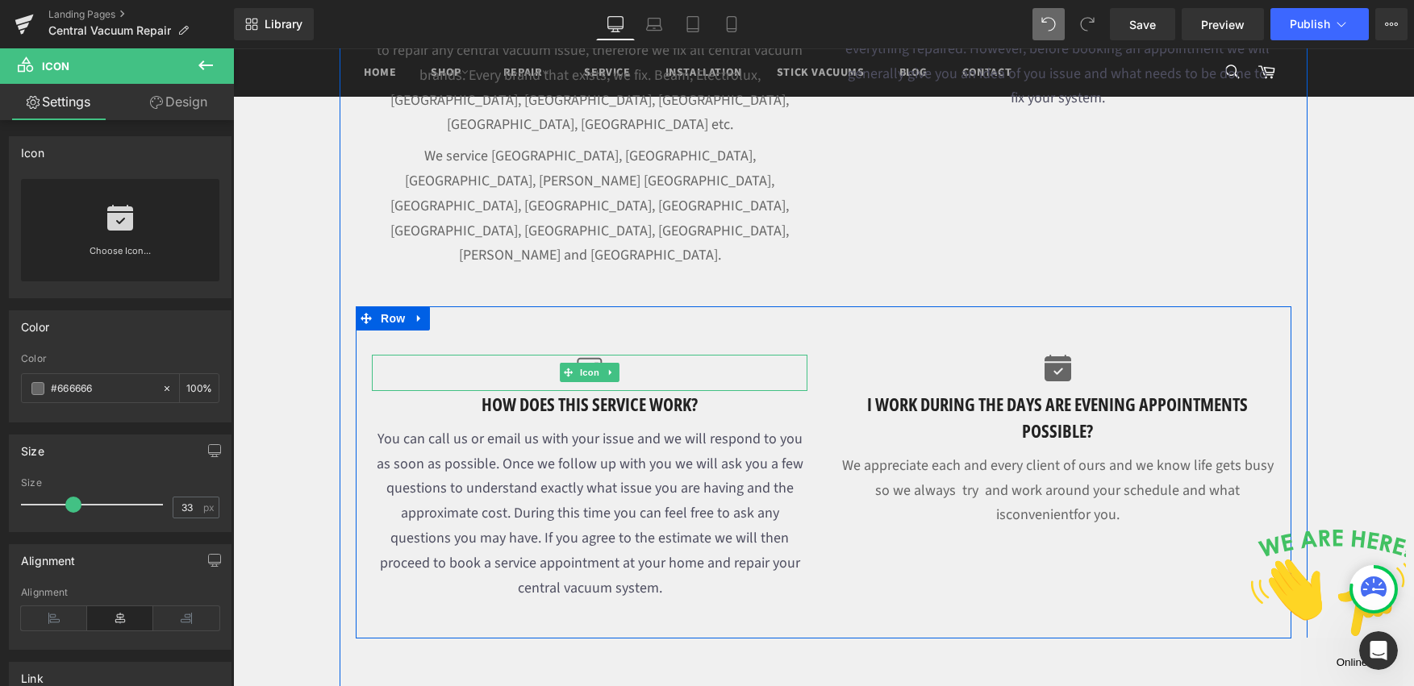
click at [663, 355] on div at bounding box center [590, 373] width 436 height 36
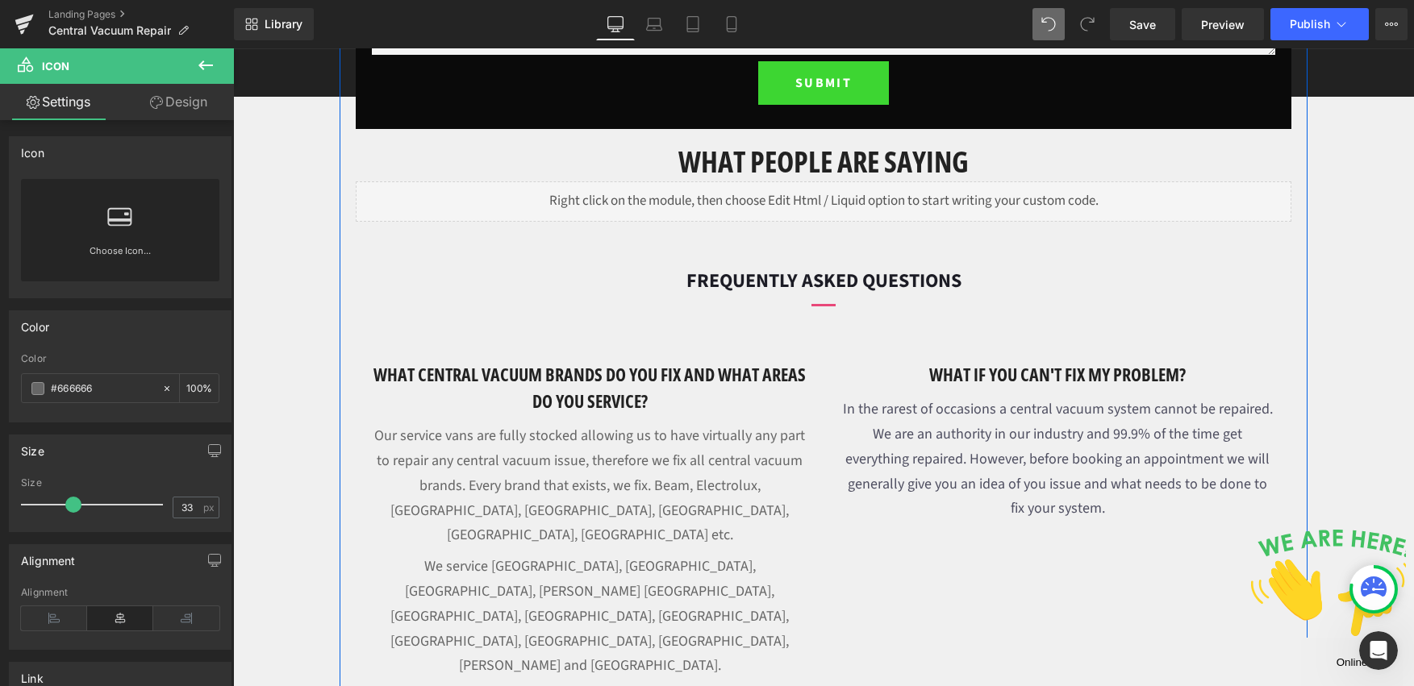
scroll to position [1027, 0]
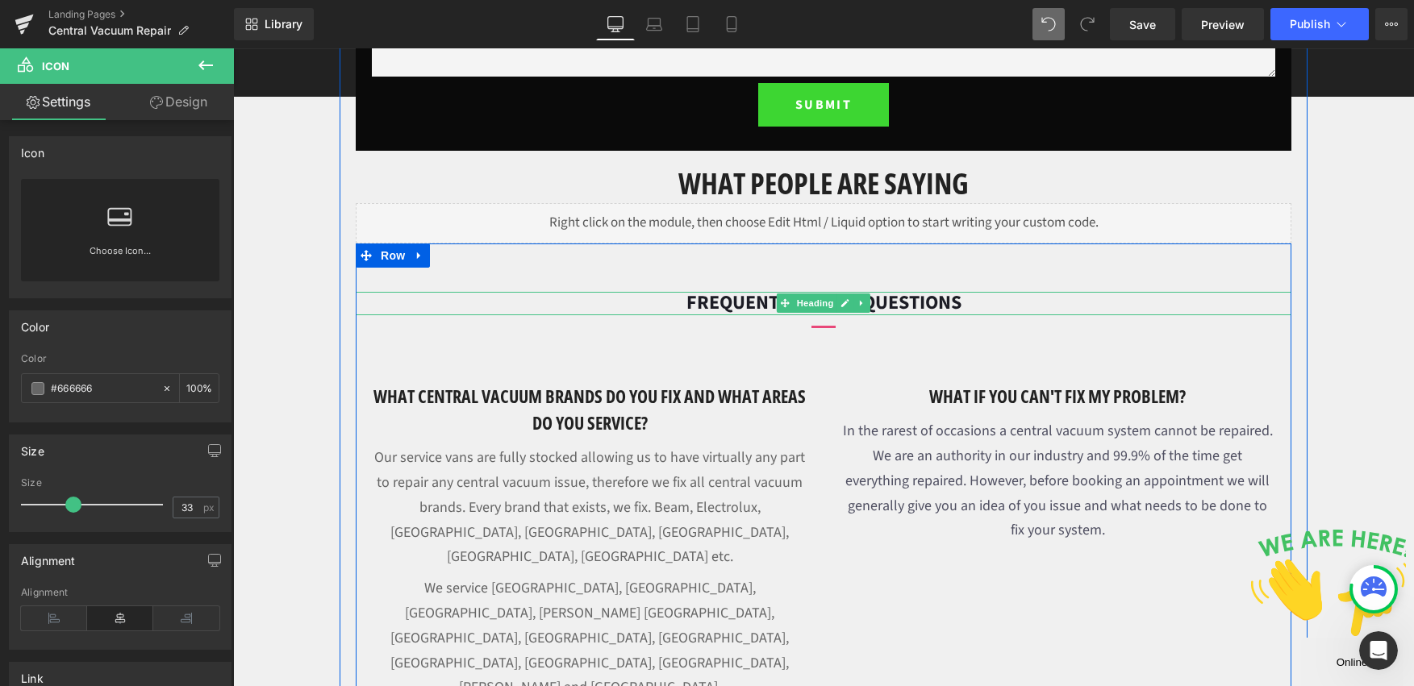
click at [878, 302] on font "FREQUENTLY ASKED QUESTIONS" at bounding box center [823, 303] width 275 height 28
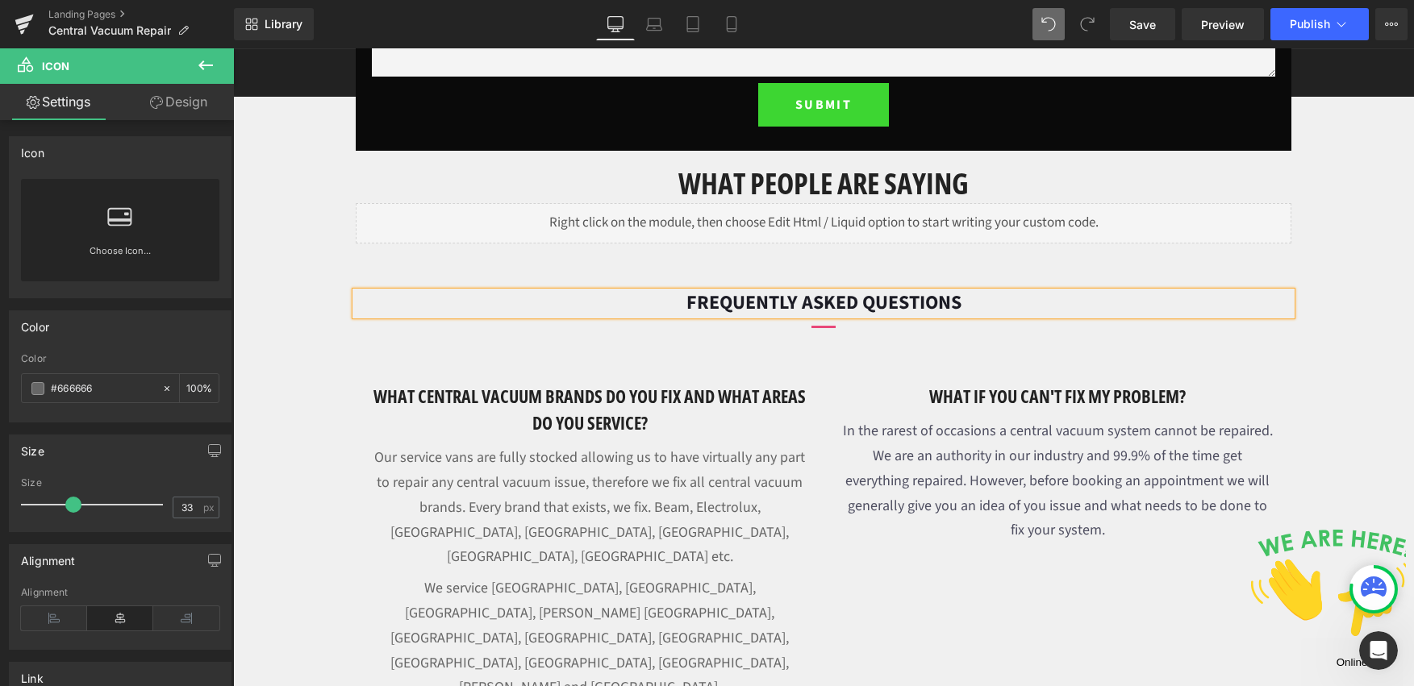
click at [944, 298] on font "FREQUENTLY ASKED QUESTIONS" at bounding box center [823, 303] width 275 height 28
click at [839, 312] on font "FREQUENTLY ASKED QUESTIONS" at bounding box center [823, 303] width 275 height 28
click at [839, 311] on font "FREQUENTLY ASKED QUESTIONS" at bounding box center [823, 303] width 275 height 28
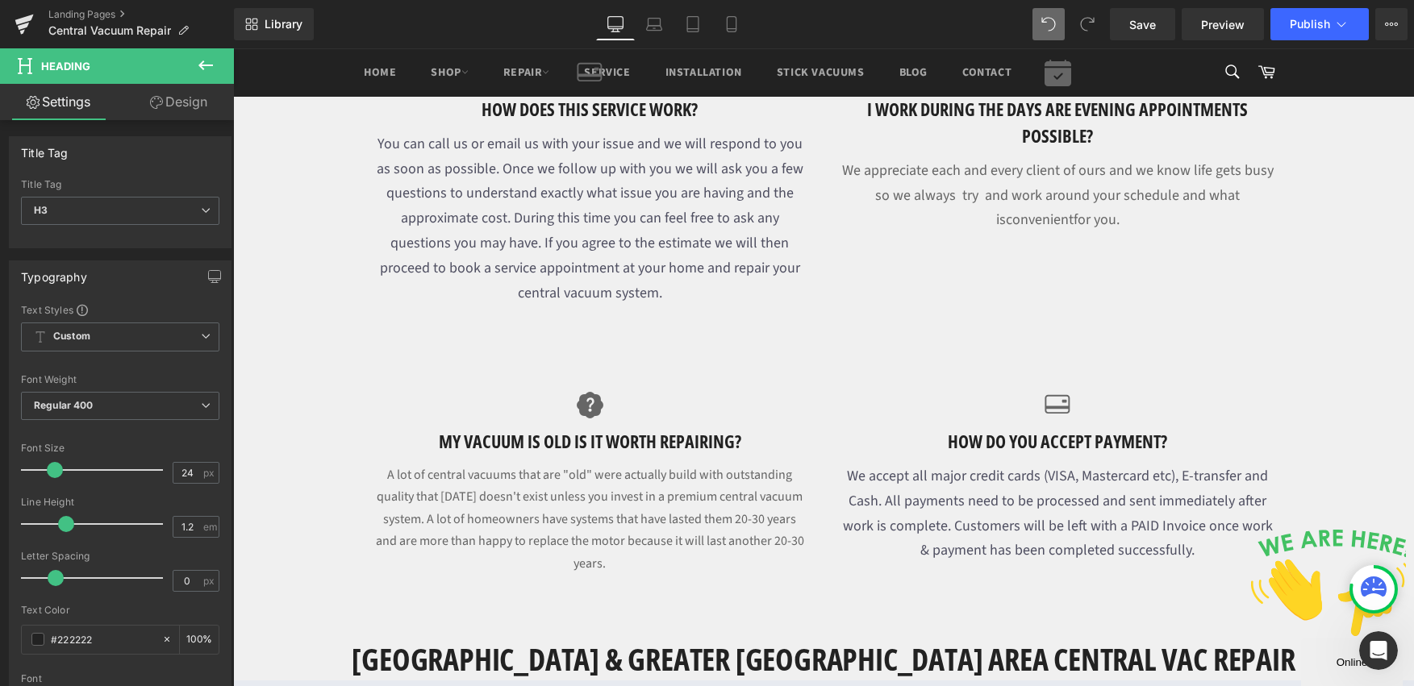
scroll to position [1047, 0]
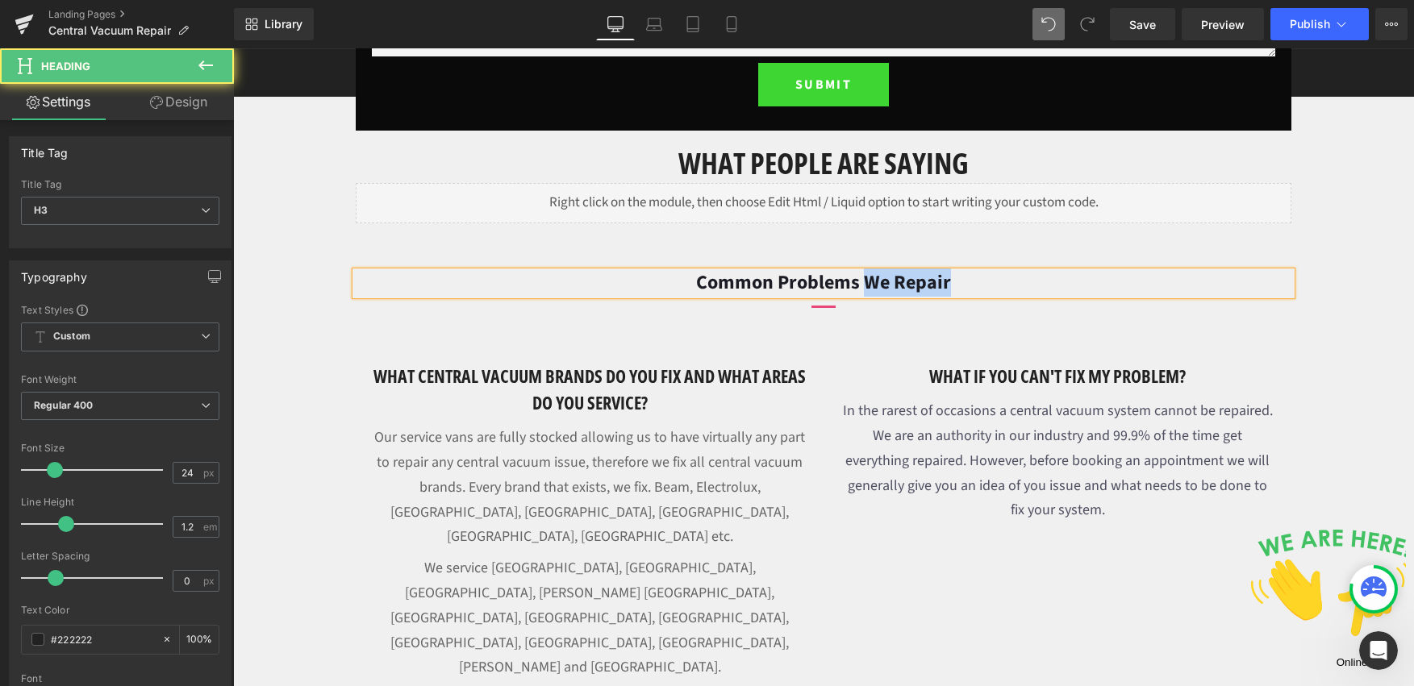
drag, startPoint x: 880, startPoint y: 284, endPoint x: 946, endPoint y: 291, distance: 66.5
click at [990, 281] on h3 "Common Problems We Repair" at bounding box center [824, 283] width 936 height 23
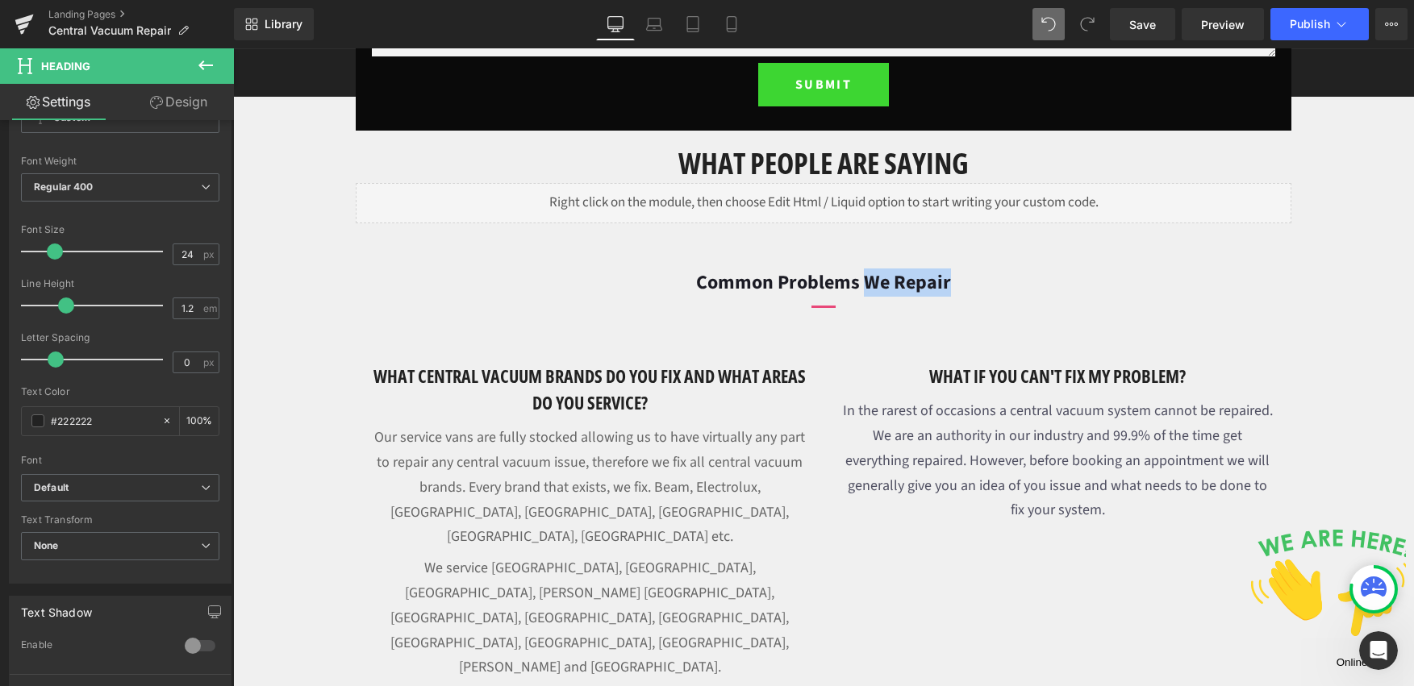
scroll to position [102, 0]
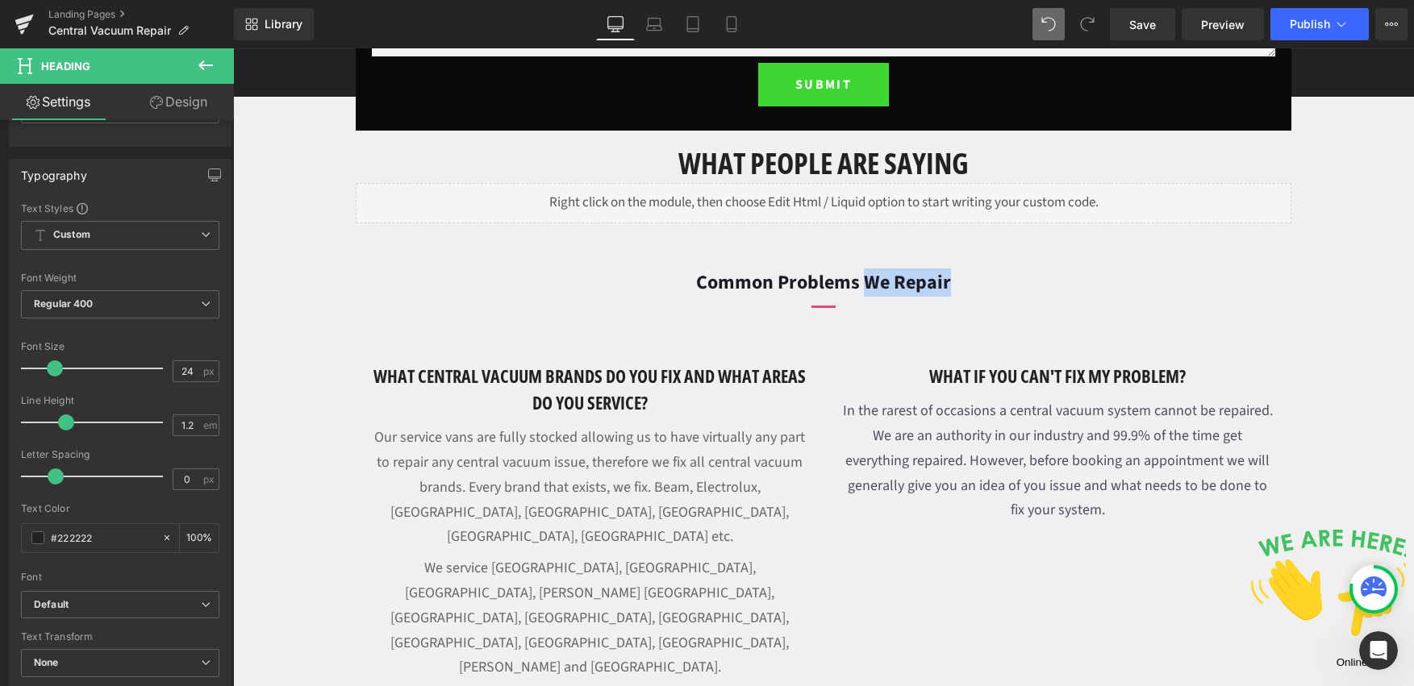
click at [1136, 440] on font "In the rarest of occasions a central vacuum system cannot be repaired. We are a…" at bounding box center [1058, 460] width 430 height 119
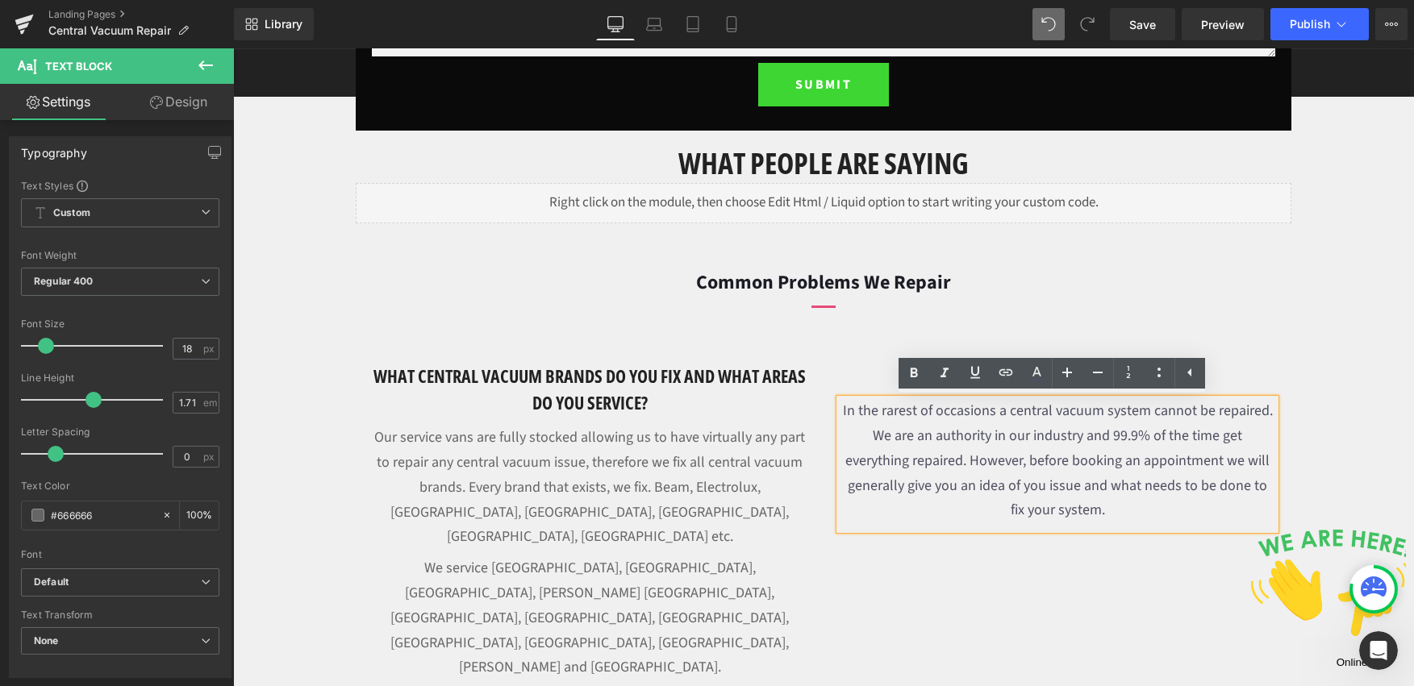
click at [1105, 519] on p "In the rarest of occasions a central vacuum system cannot be repaired. We are a…" at bounding box center [1058, 464] width 436 height 131
click at [1020, 454] on font "In the rarest of occasions a central vacuum system cannot be repaired. We are a…" at bounding box center [1058, 460] width 430 height 119
click at [707, 387] on h1 "What central vacuum brands do you fix and what areas do you service?" at bounding box center [590, 389] width 436 height 53
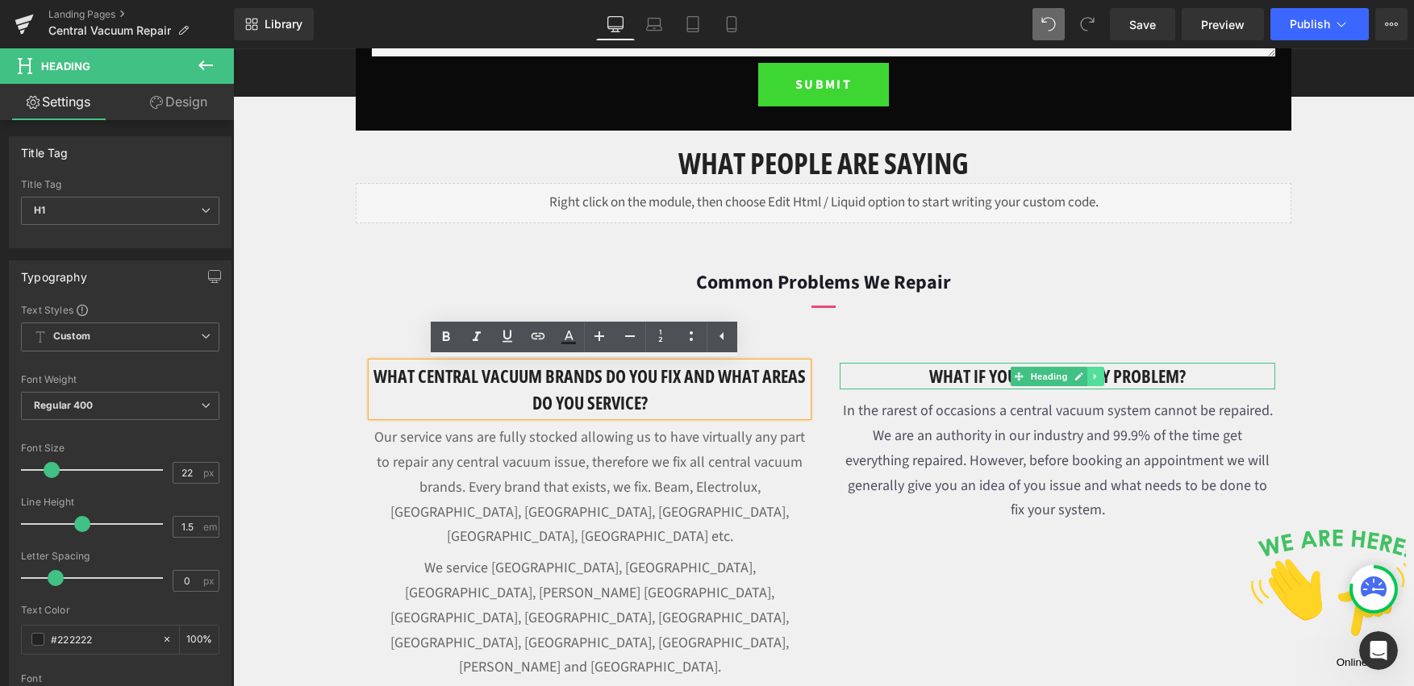
click at [1096, 377] on link at bounding box center [1095, 376] width 17 height 19
click at [1186, 377] on h1 "what if you can't fix my problem?" at bounding box center [1058, 376] width 436 height 27
click at [1190, 374] on h1 "what if you can't fix my problem?" at bounding box center [1058, 376] width 436 height 27
click at [1189, 374] on h1 "what if you can't fix my problem?" at bounding box center [1058, 376] width 436 height 27
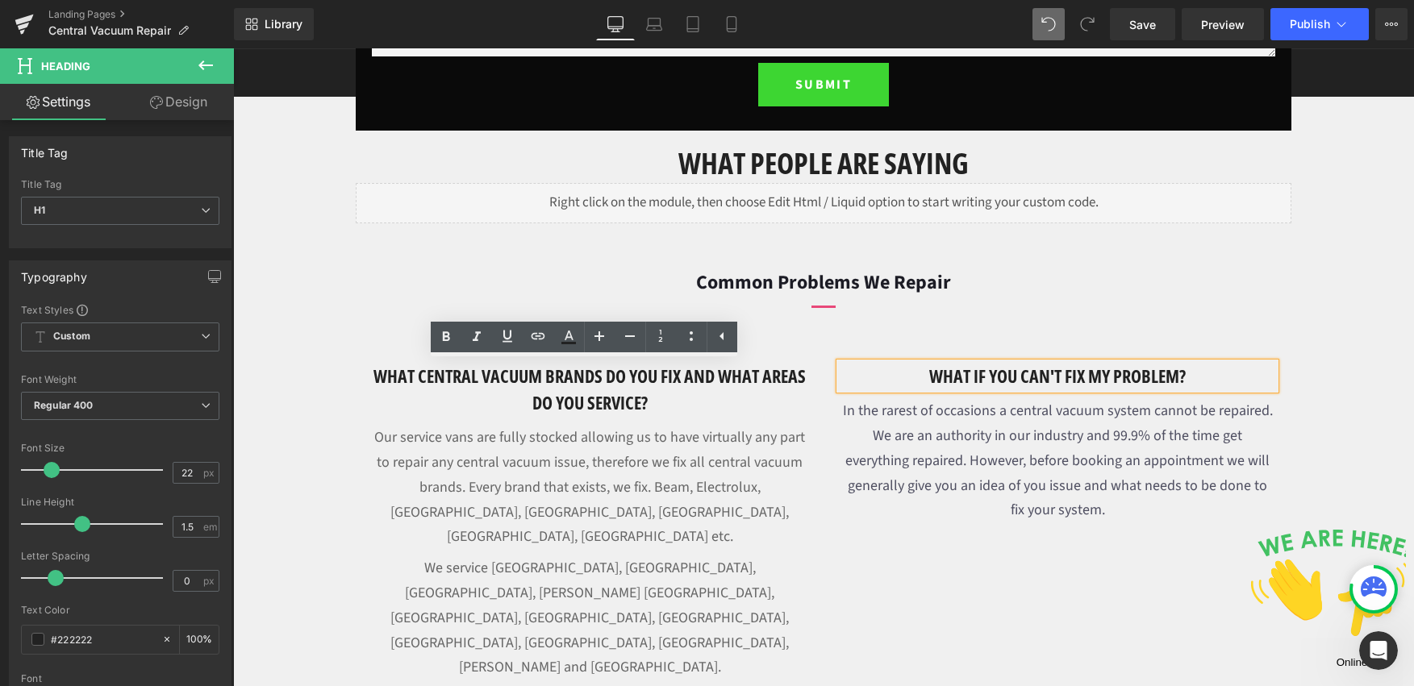
click at [1189, 374] on h1 "what if you can't fix my problem?" at bounding box center [1058, 376] width 436 height 27
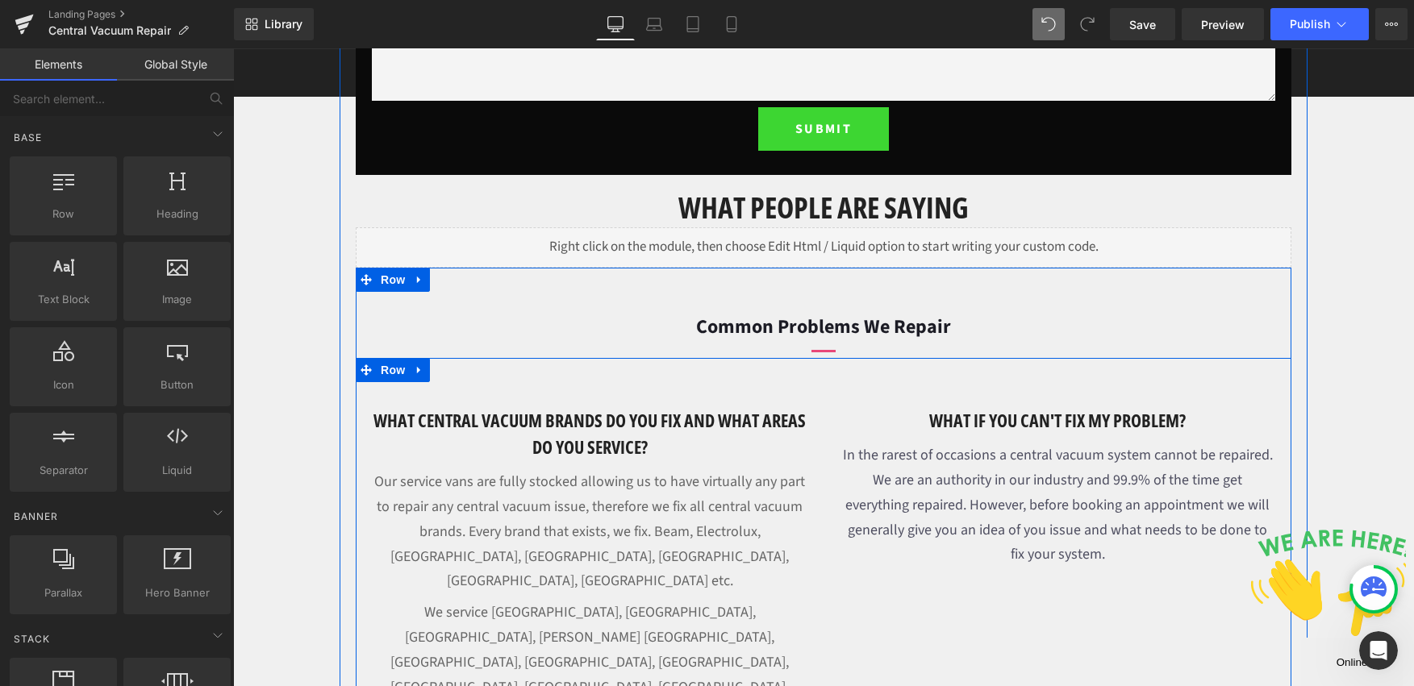
scroll to position [928, 0]
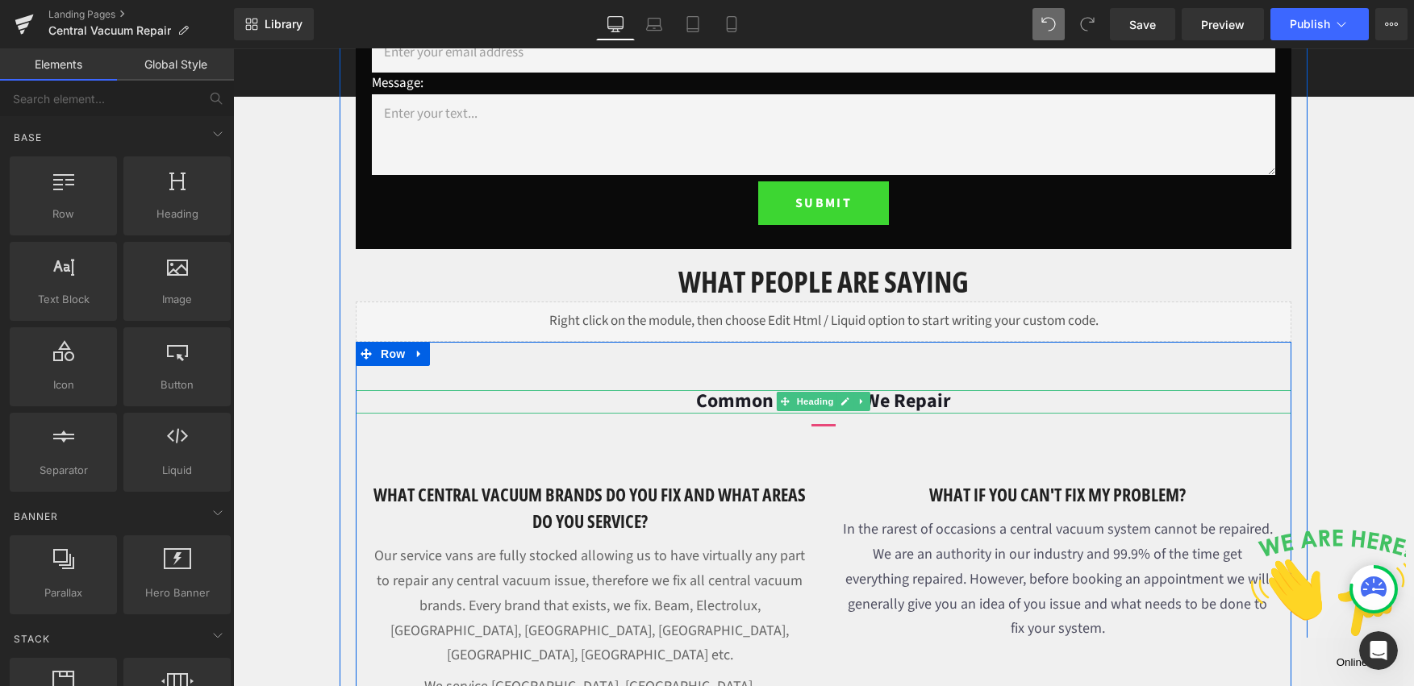
click at [906, 396] on font "Common Problems We Repair" at bounding box center [823, 401] width 255 height 28
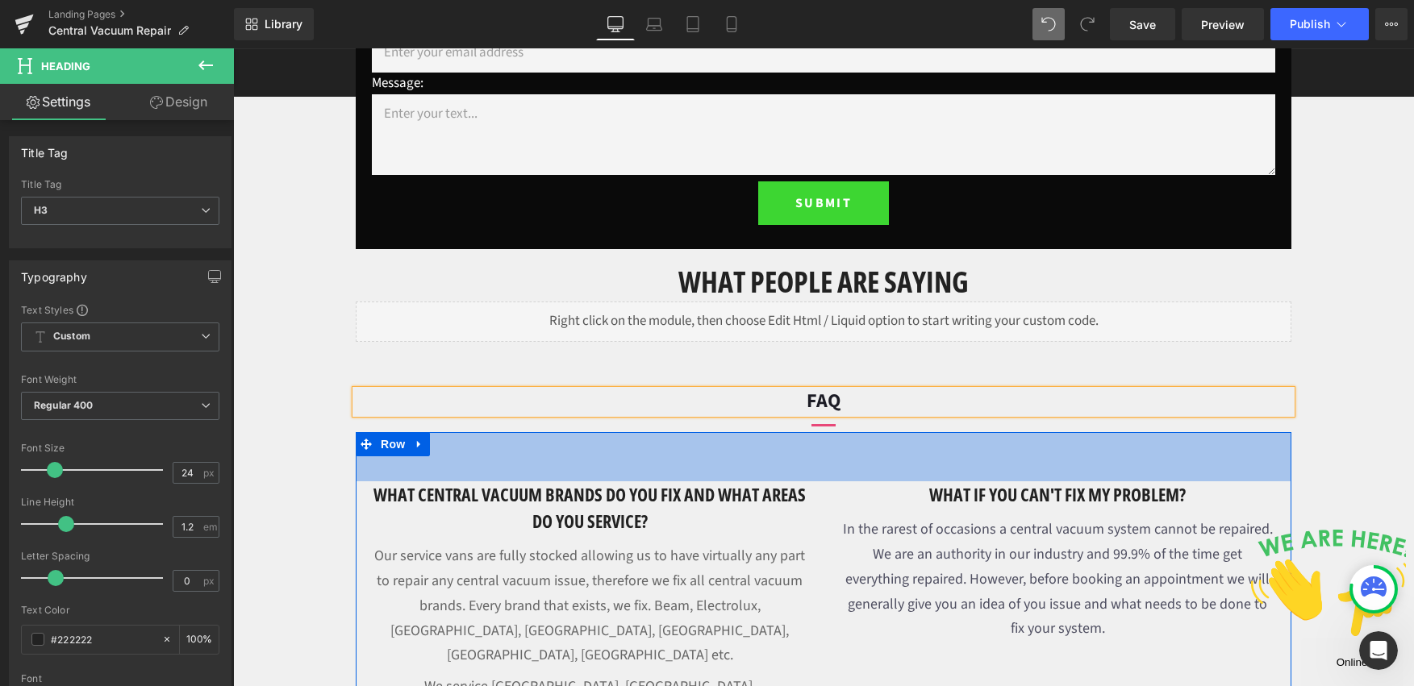
drag, startPoint x: 959, startPoint y: 477, endPoint x: 811, endPoint y: 386, distance: 173.1
click at [958, 477] on div "61px" at bounding box center [824, 456] width 936 height 49
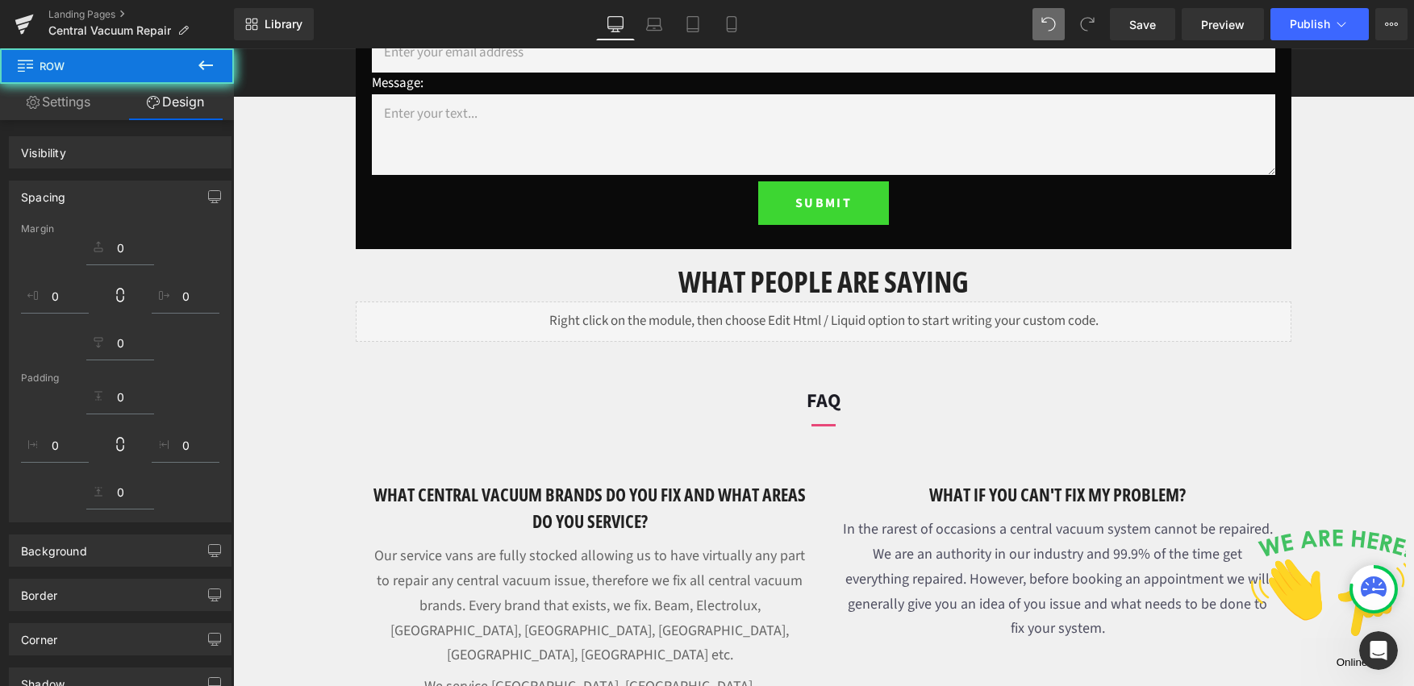
click at [812, 406] on div "FAQ Heading" at bounding box center [824, 401] width 936 height 23
click at [810, 400] on font "FAQ" at bounding box center [824, 401] width 34 height 28
click at [810, 399] on font "FAQ" at bounding box center [824, 401] width 34 height 28
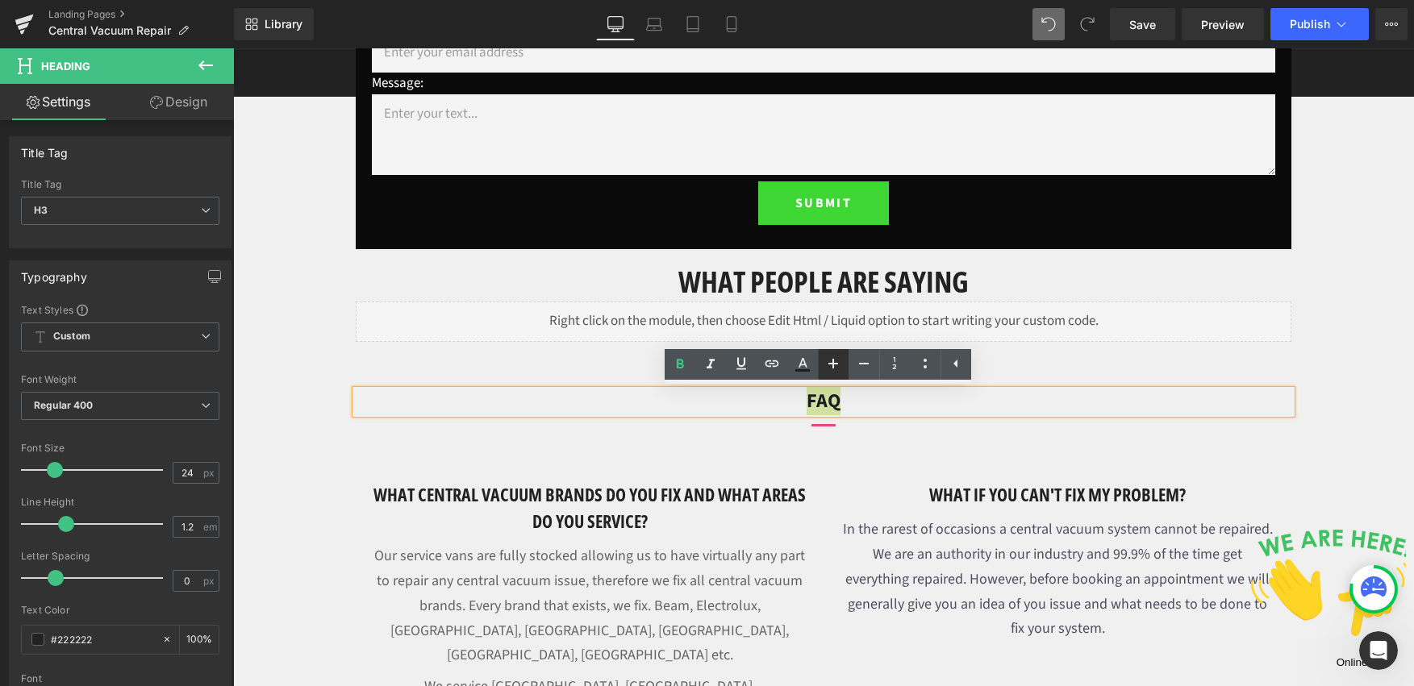
click at [824, 365] on icon at bounding box center [833, 363] width 19 height 19
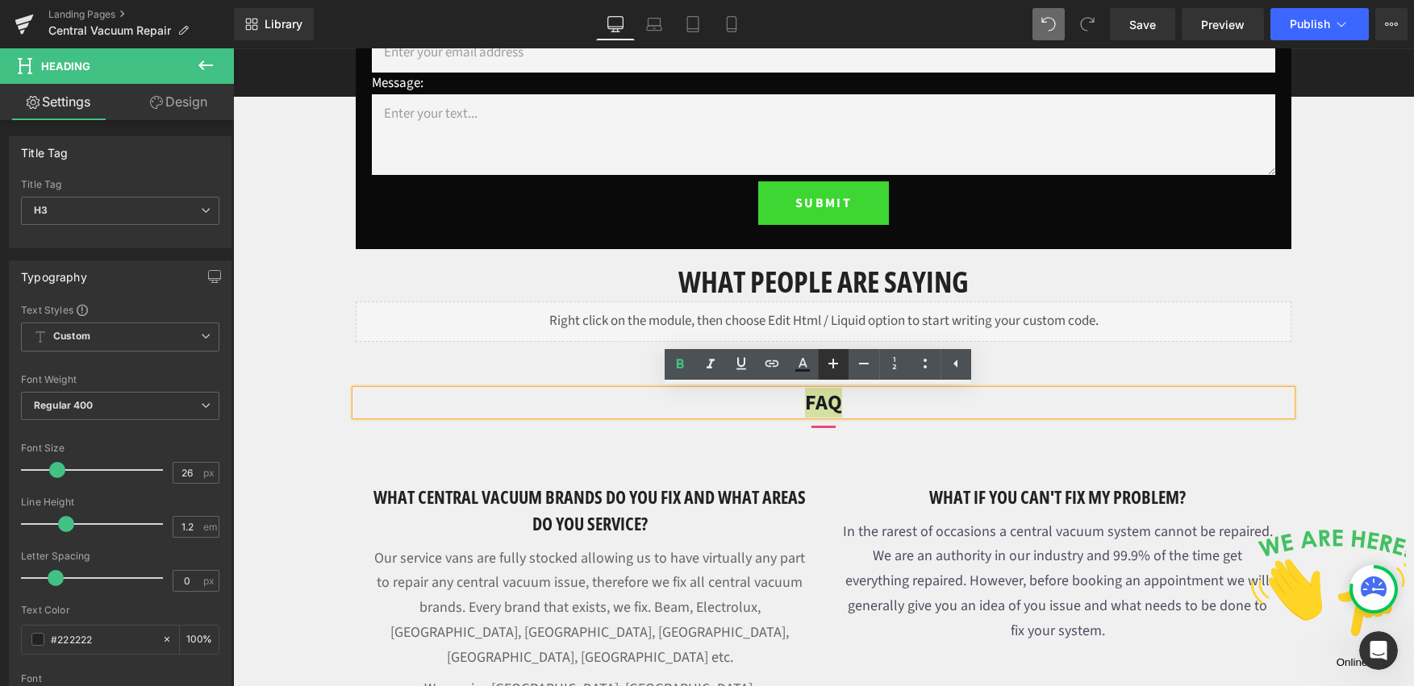
click at [824, 365] on icon at bounding box center [833, 363] width 19 height 19
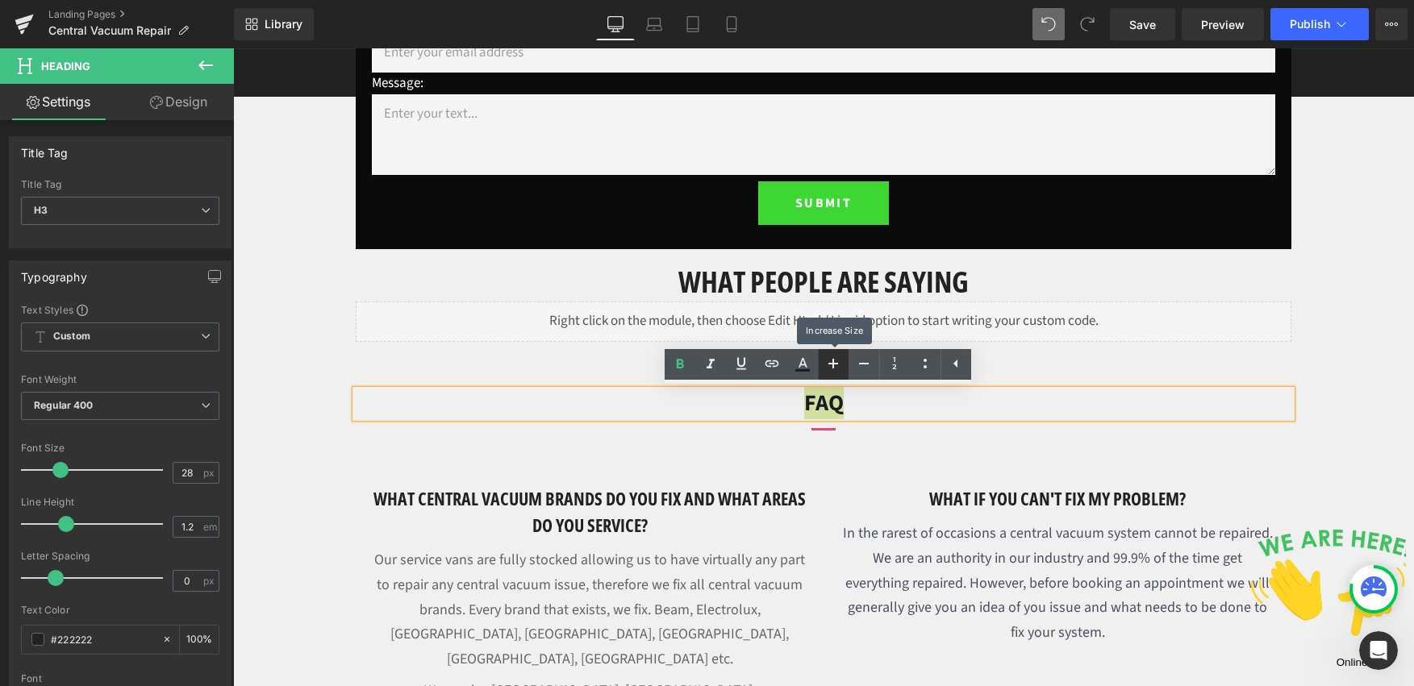
click at [824, 365] on icon at bounding box center [833, 363] width 19 height 19
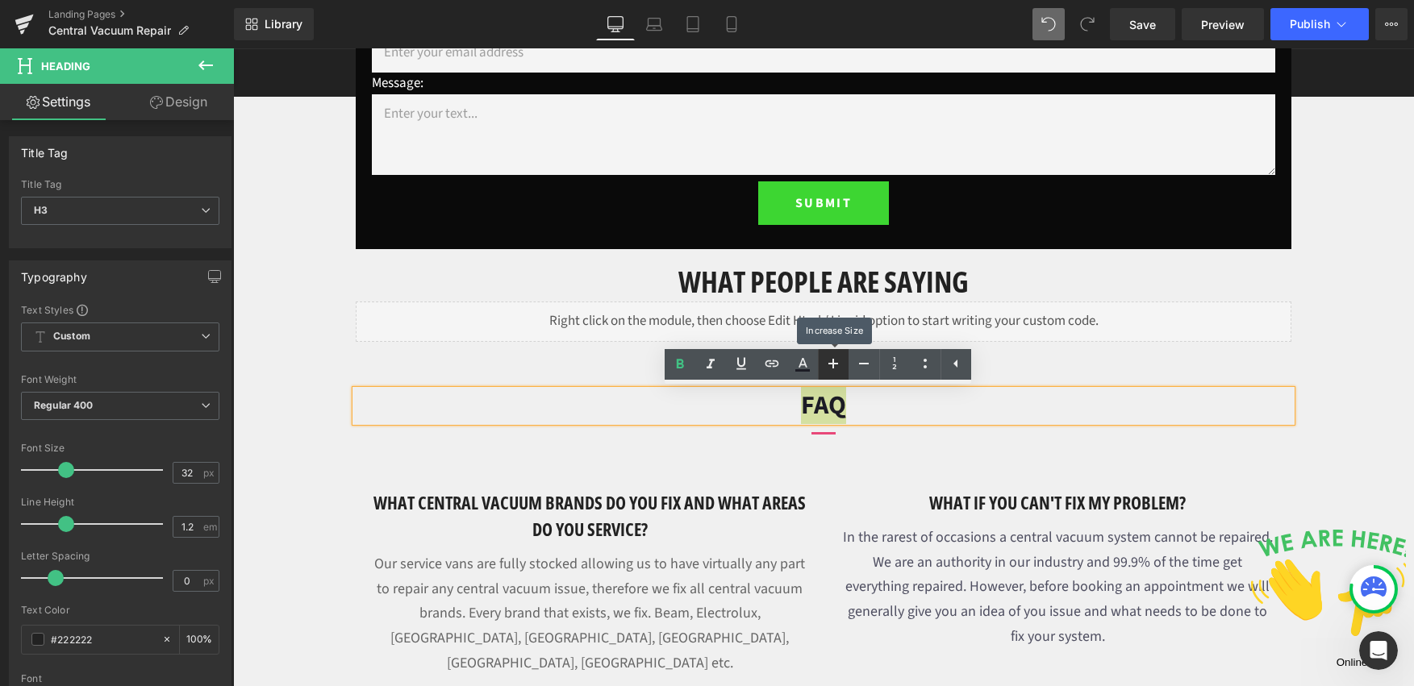
click at [824, 365] on icon at bounding box center [833, 363] width 19 height 19
type input "36"
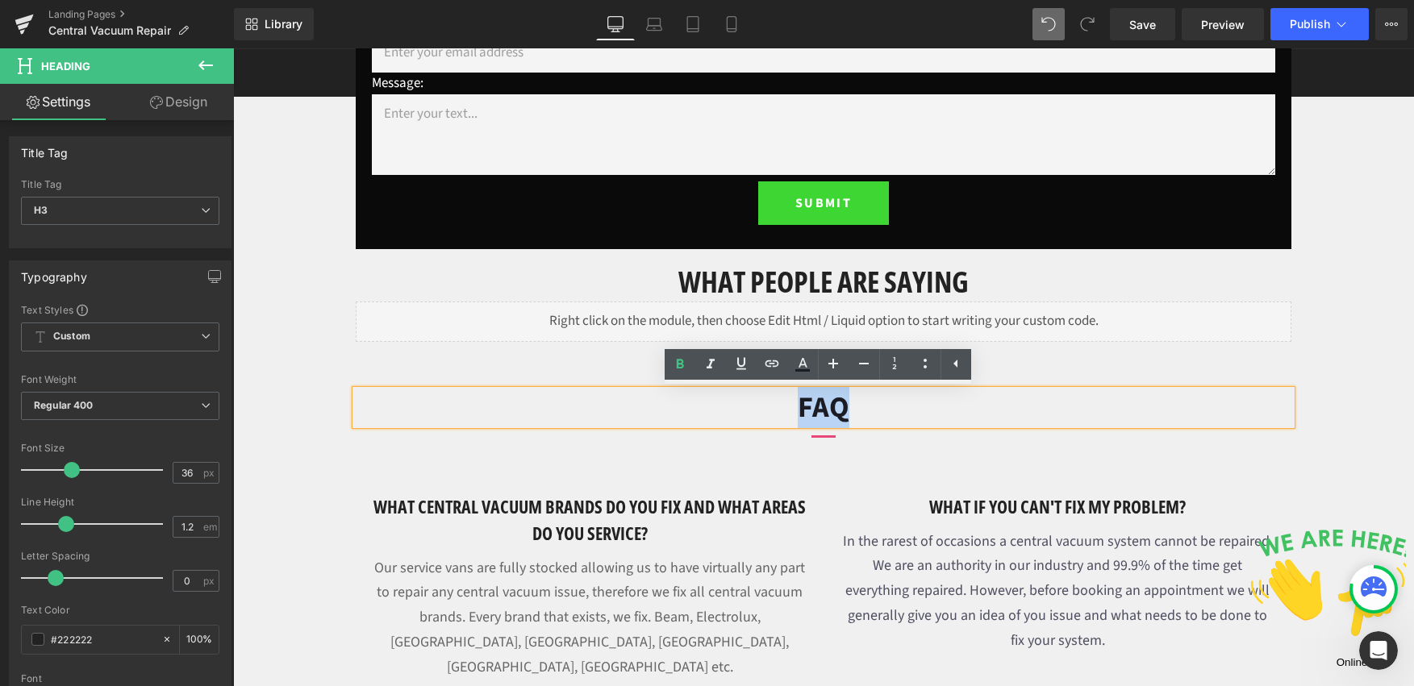
click at [810, 413] on font "FAQ" at bounding box center [824, 407] width 52 height 41
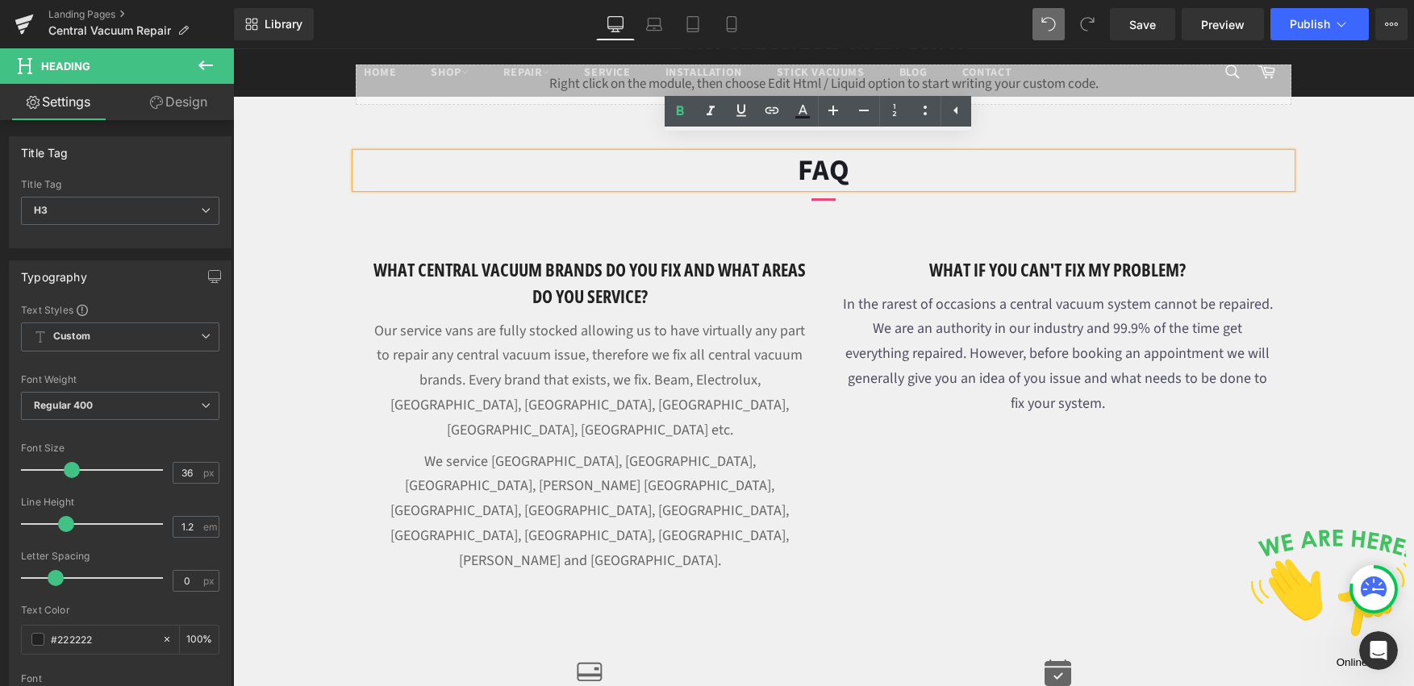
scroll to position [1154, 0]
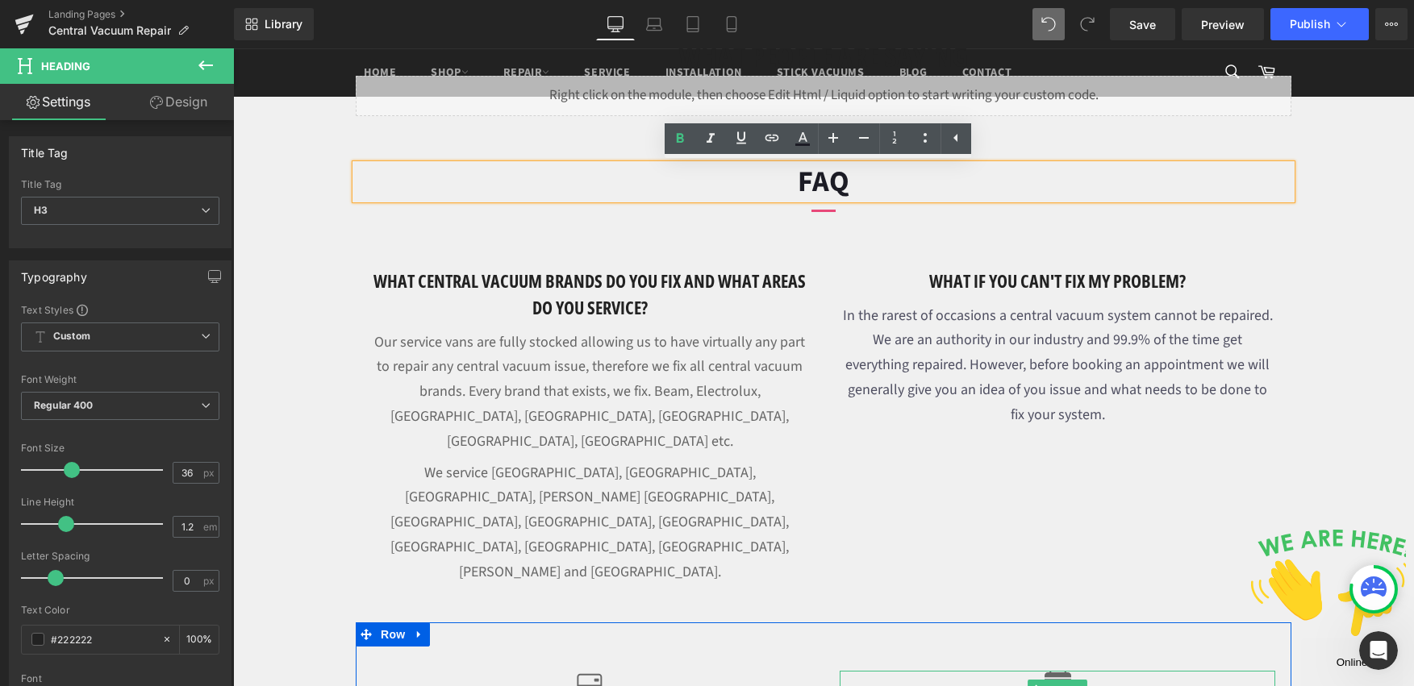
click at [1136, 671] on div at bounding box center [1058, 689] width 436 height 36
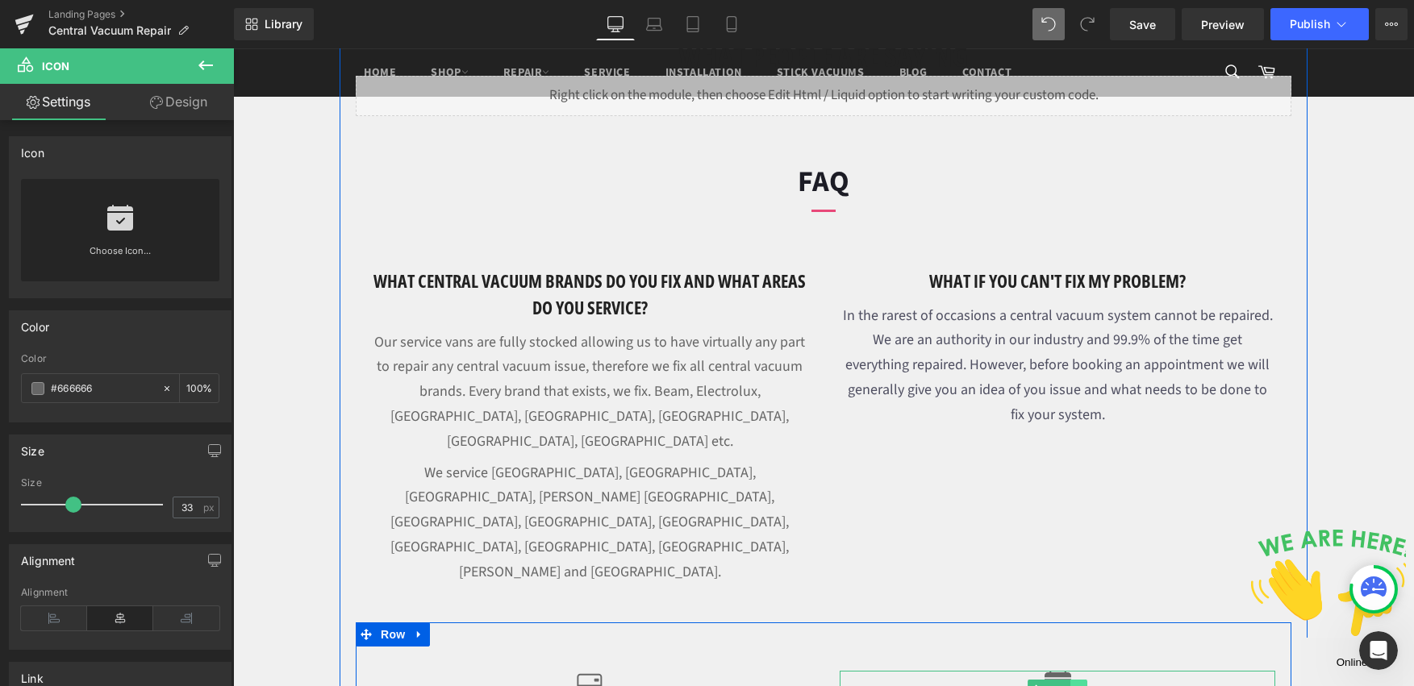
click at [1070, 680] on link at bounding box center [1078, 689] width 17 height 19
click at [1066, 685] on icon at bounding box center [1070, 689] width 9 height 9
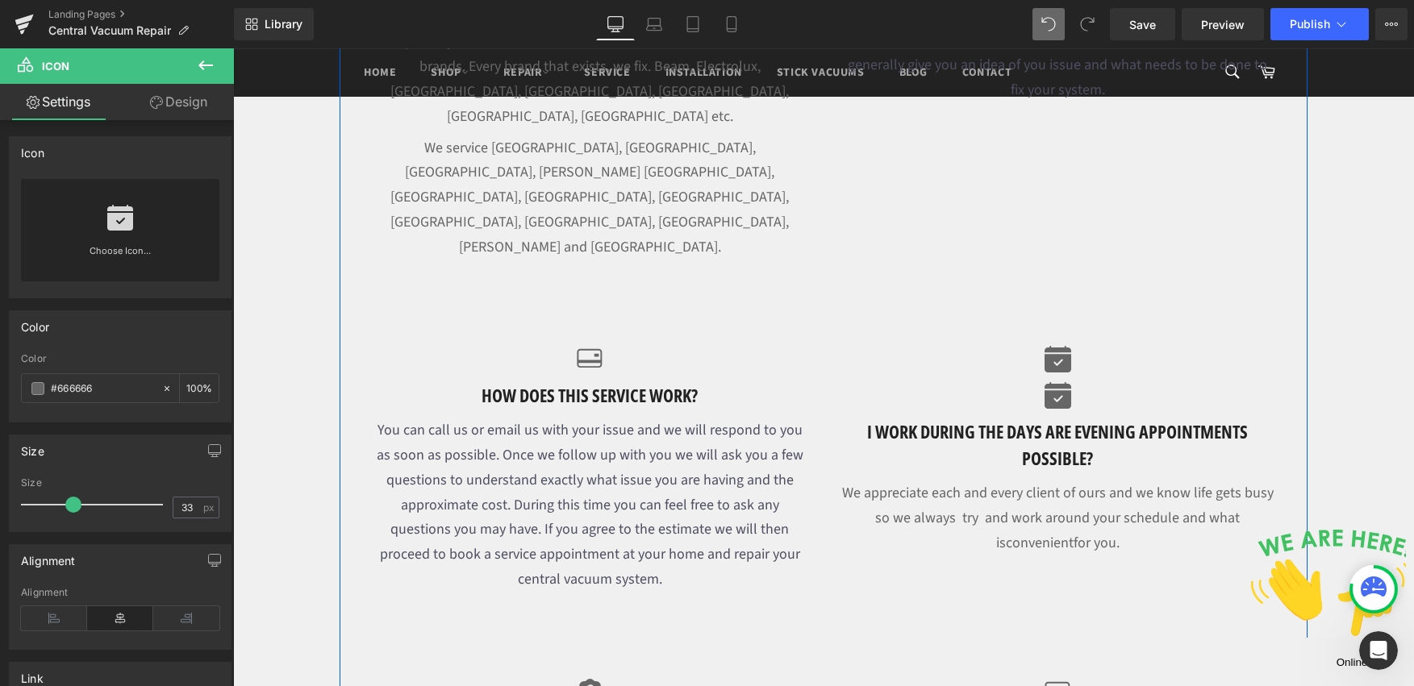
scroll to position [1161, 0]
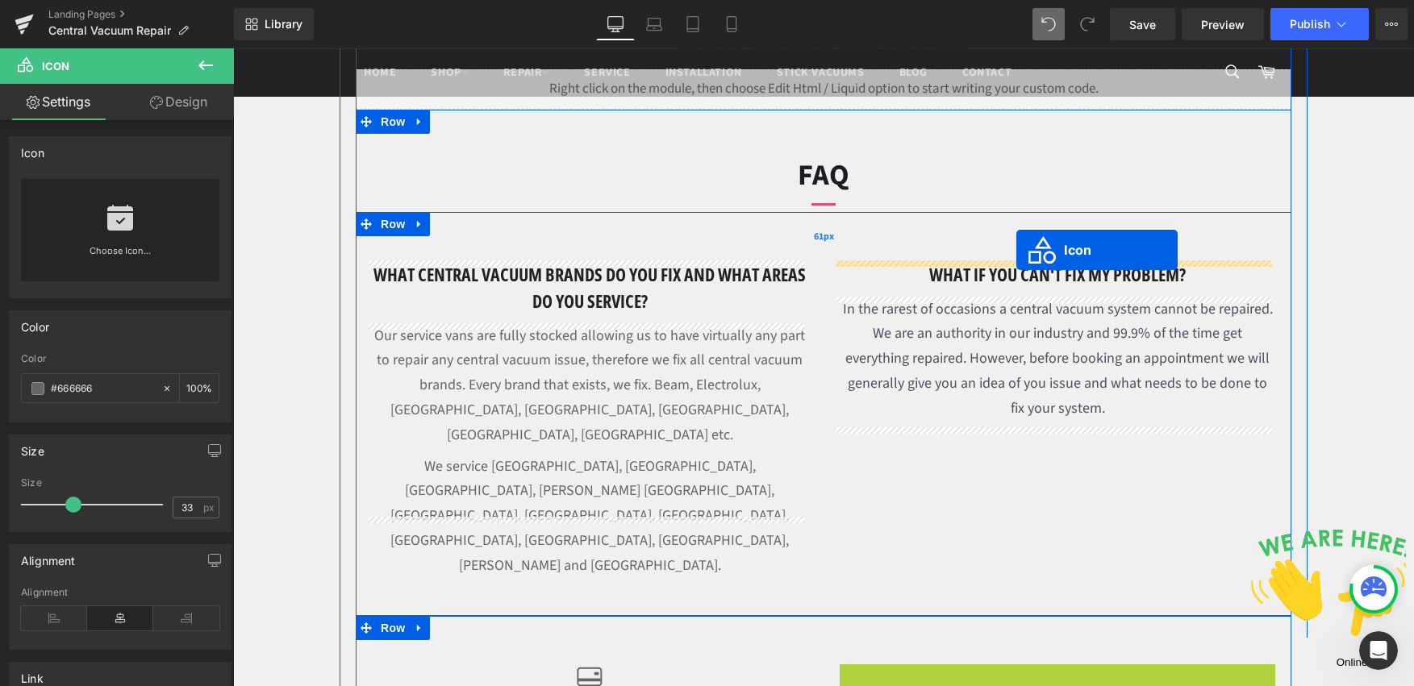
drag, startPoint x: 1004, startPoint y: 580, endPoint x: 1016, endPoint y: 250, distance: 330.1
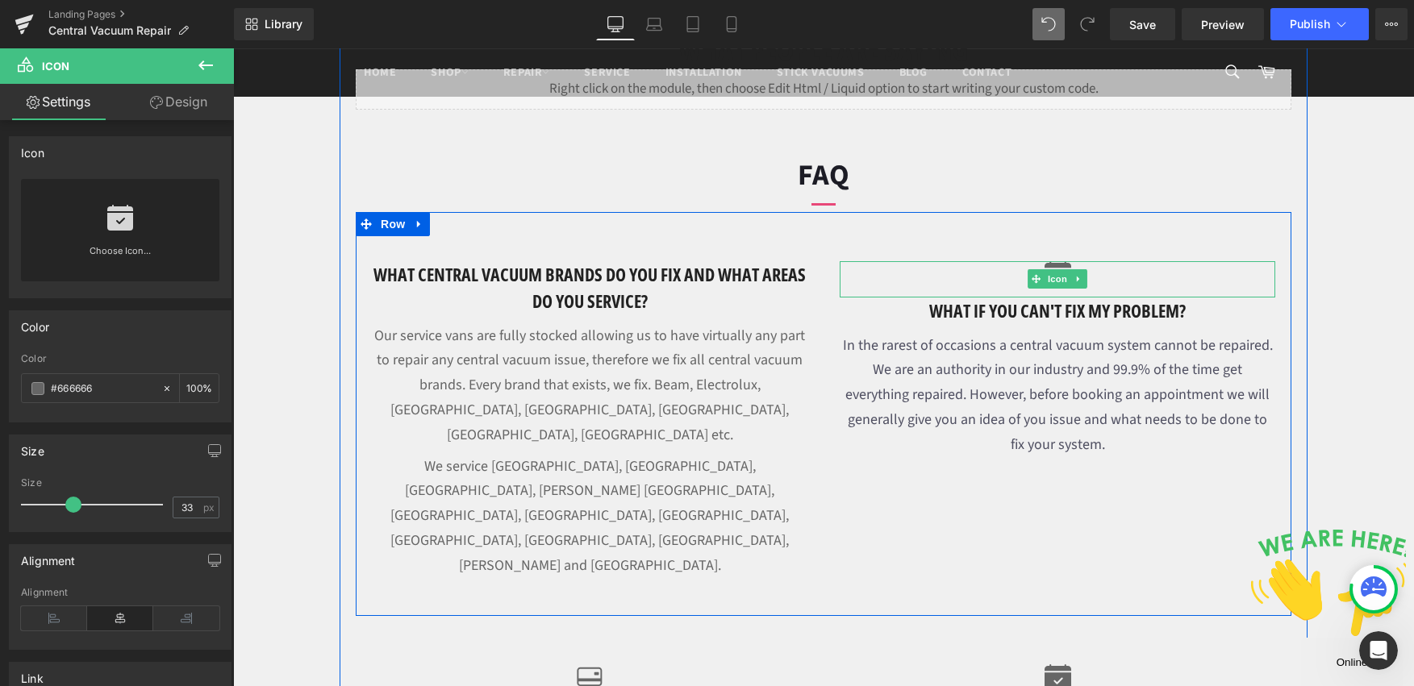
click at [1074, 274] on icon at bounding box center [1078, 279] width 9 height 10
click at [1066, 277] on icon at bounding box center [1070, 279] width 9 height 9
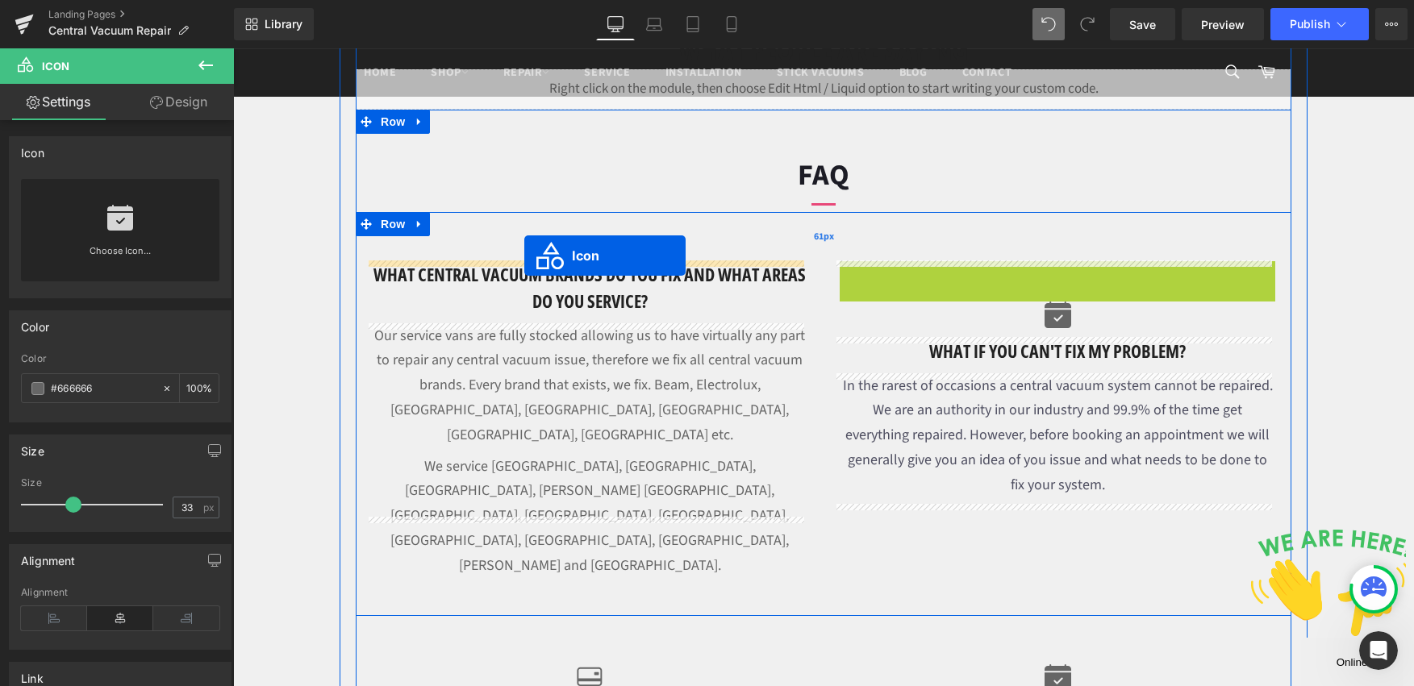
drag, startPoint x: 898, startPoint y: 273, endPoint x: 524, endPoint y: 256, distance: 373.8
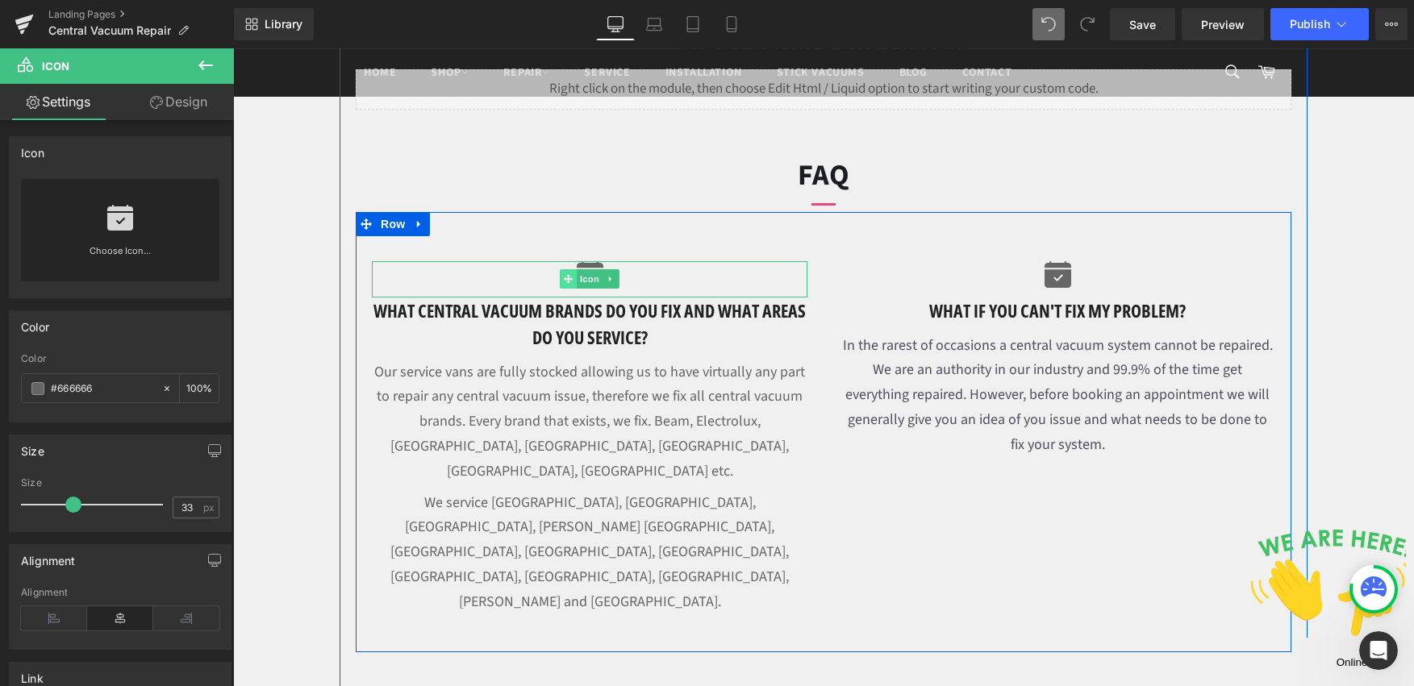
click at [564, 279] on icon at bounding box center [568, 279] width 9 height 9
click at [593, 280] on span "Icon" at bounding box center [590, 279] width 26 height 19
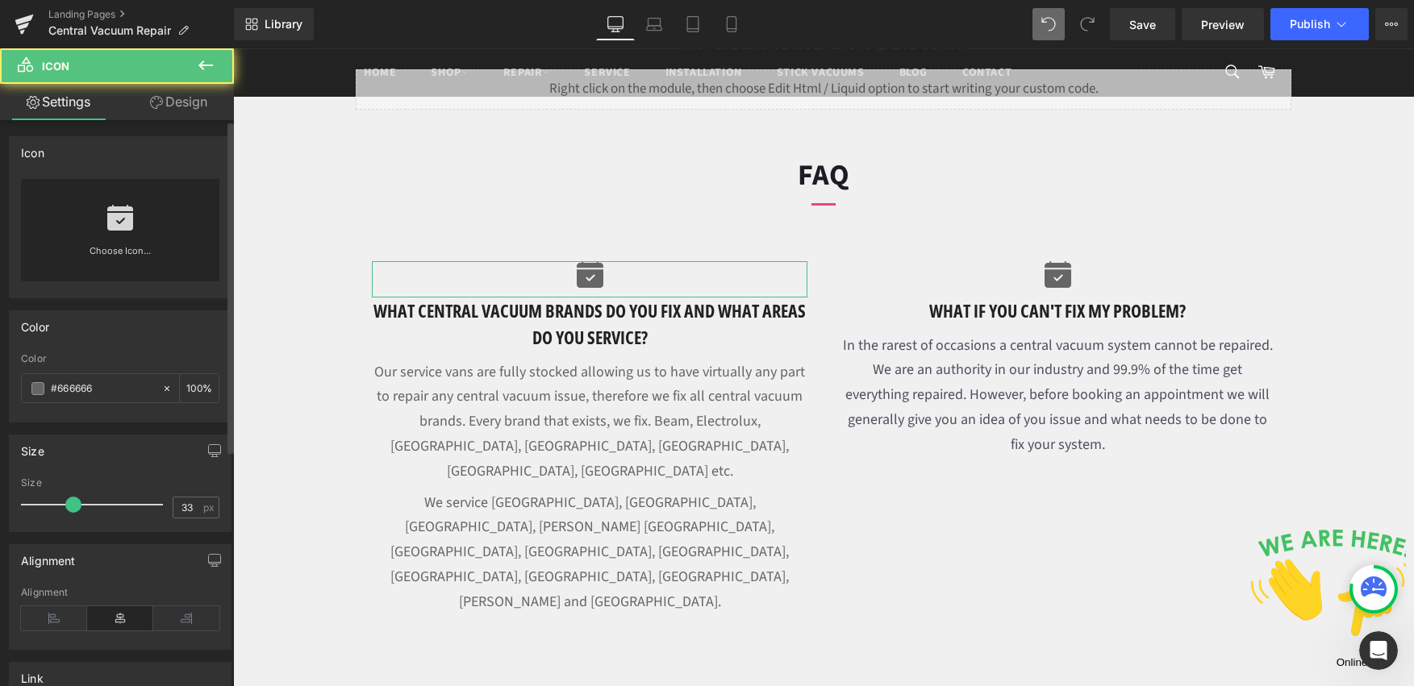
click at [121, 229] on icon at bounding box center [120, 218] width 26 height 26
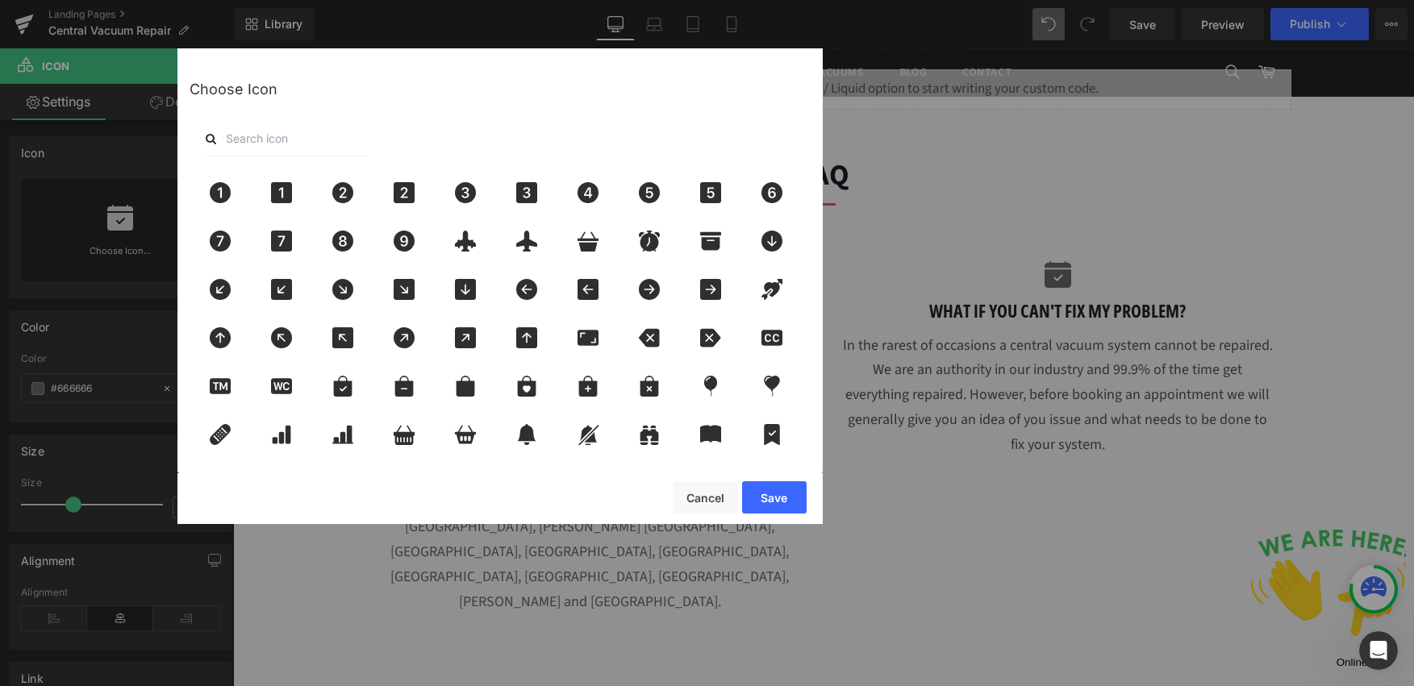
click at [419, 140] on div at bounding box center [500, 138] width 621 height 35
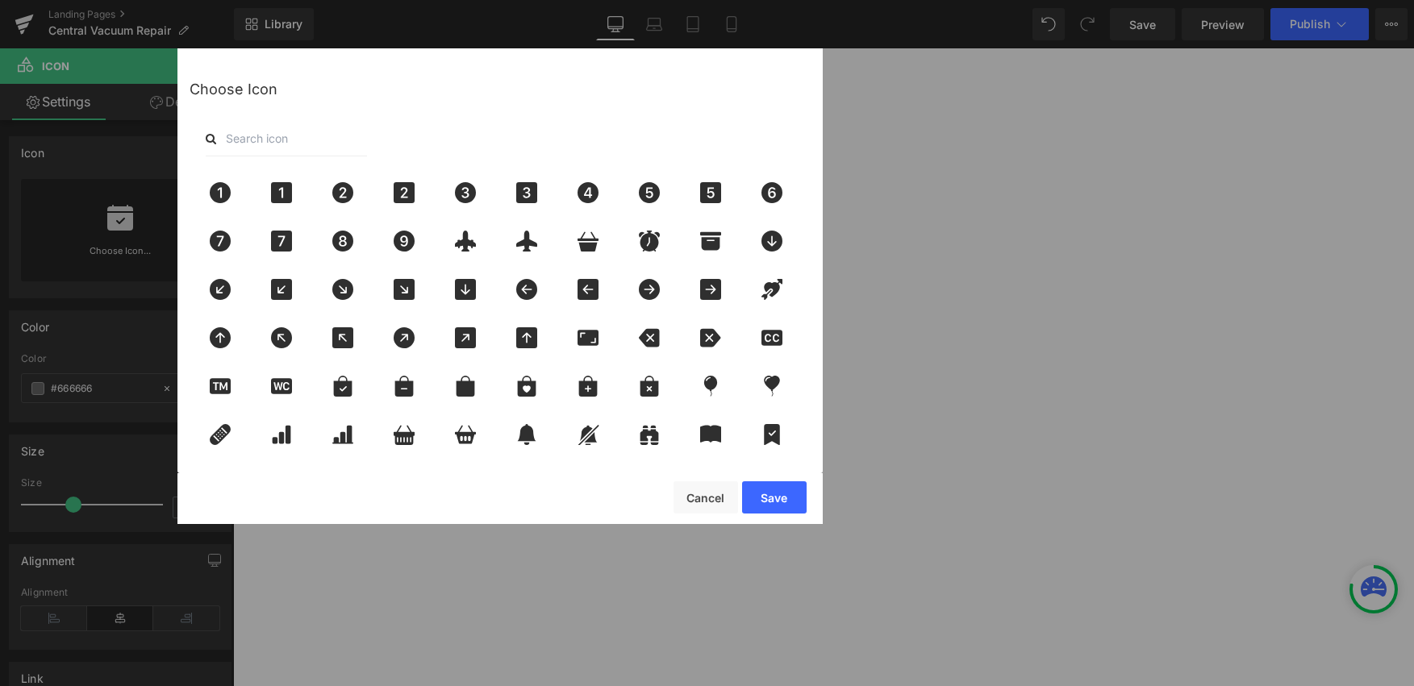
drag, startPoint x: 0, startPoint y: 0, endPoint x: 299, endPoint y: 134, distance: 327.8
click at [291, 140] on input "text" at bounding box center [286, 138] width 161 height 35
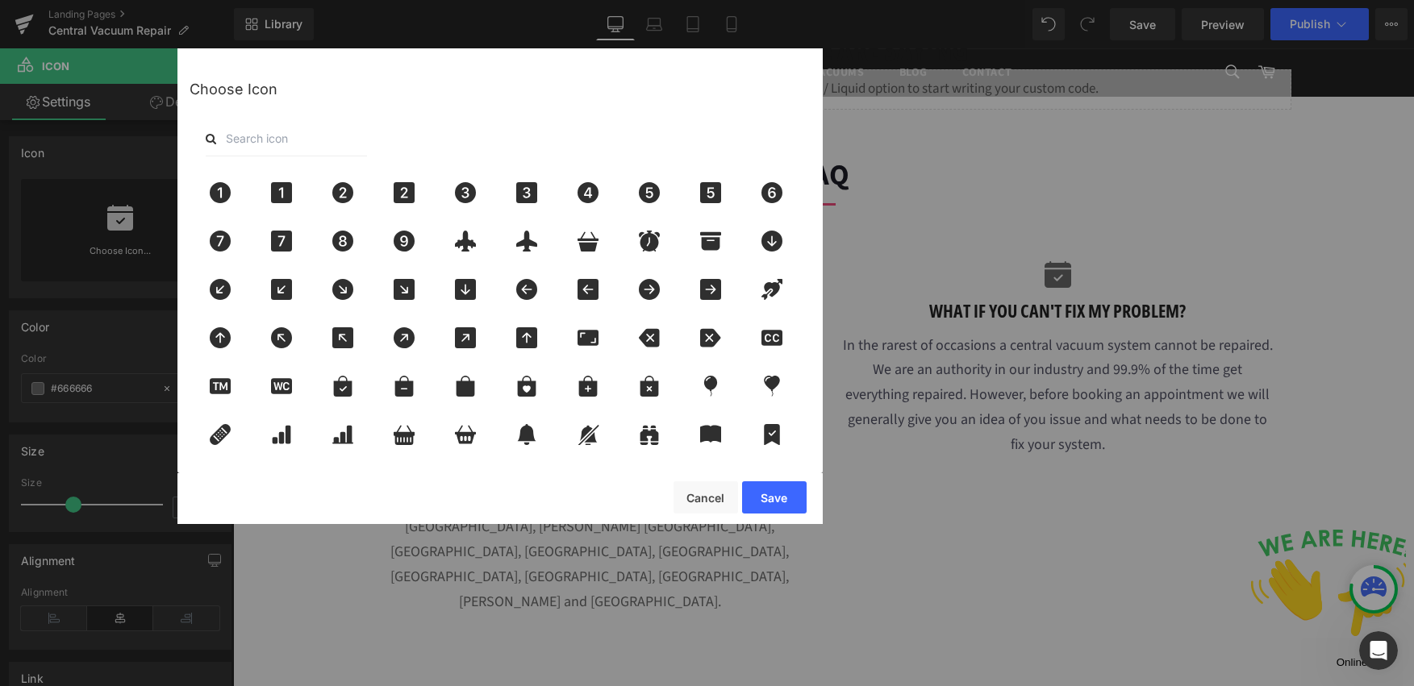
scroll to position [1161, 0]
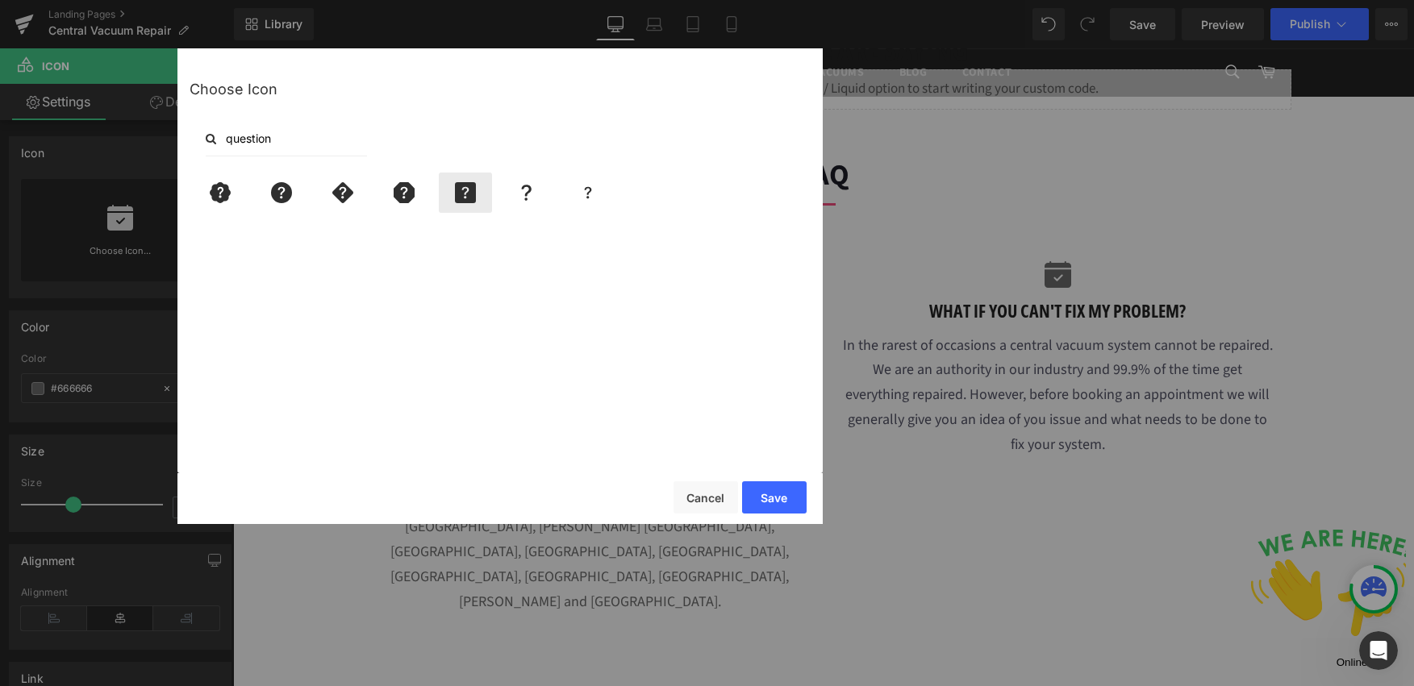
type input "question"
click at [456, 194] on icon at bounding box center [465, 192] width 21 height 21
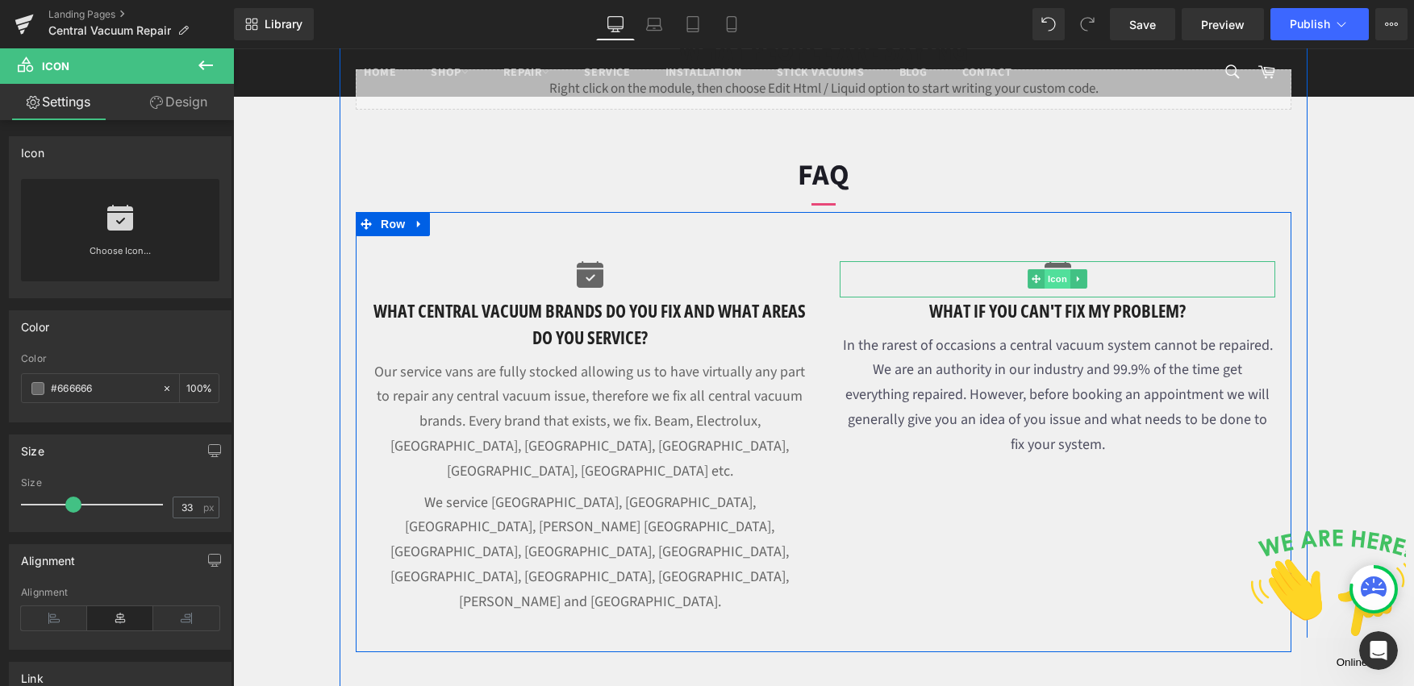
click at [1053, 281] on span "Icon" at bounding box center [1058, 278] width 26 height 19
click at [1078, 282] on link at bounding box center [1078, 278] width 17 height 19
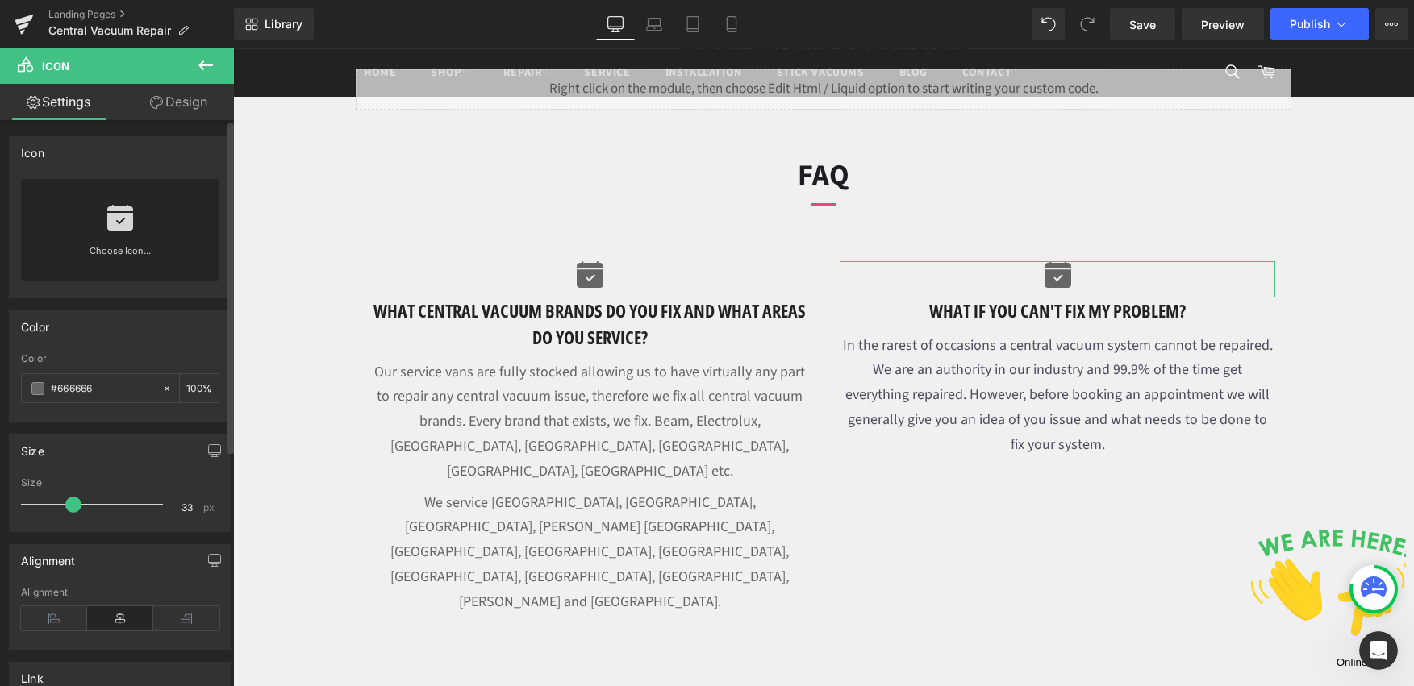
click at [113, 235] on link at bounding box center [120, 211] width 26 height 65
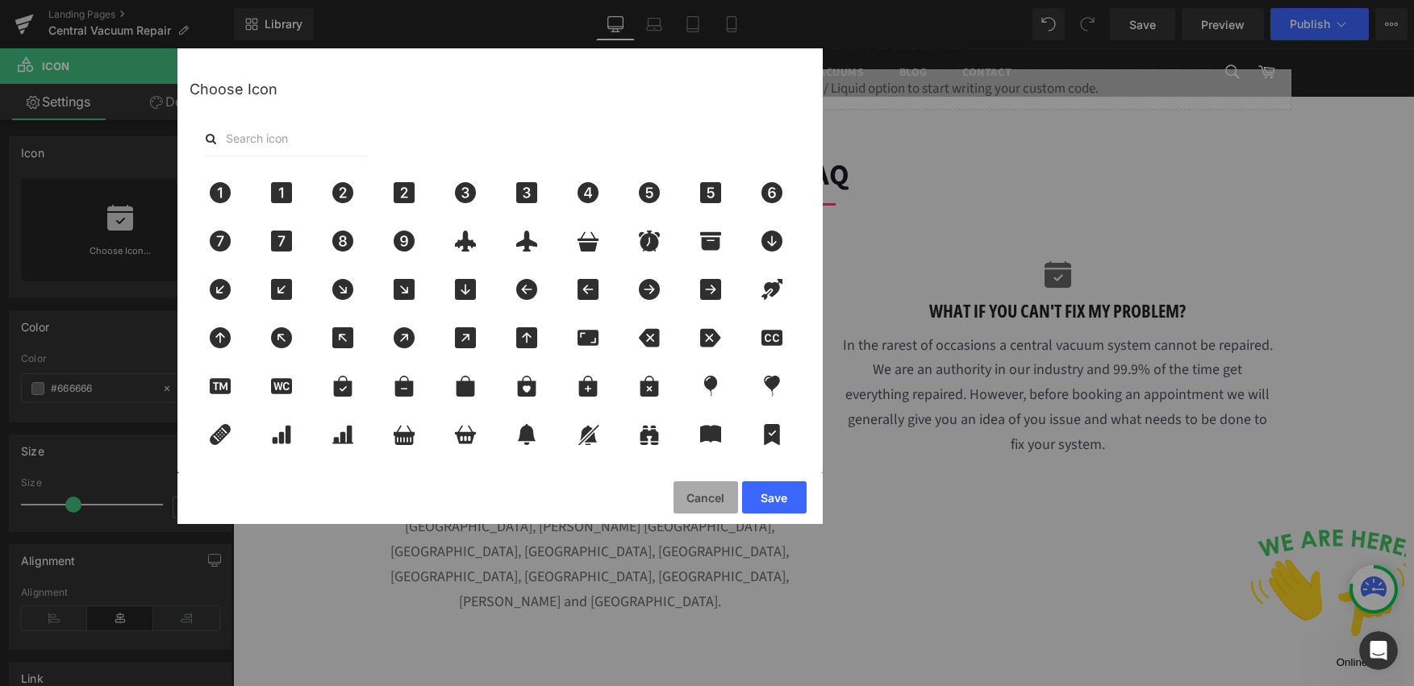
click at [719, 500] on button "Cancel" at bounding box center [706, 498] width 65 height 32
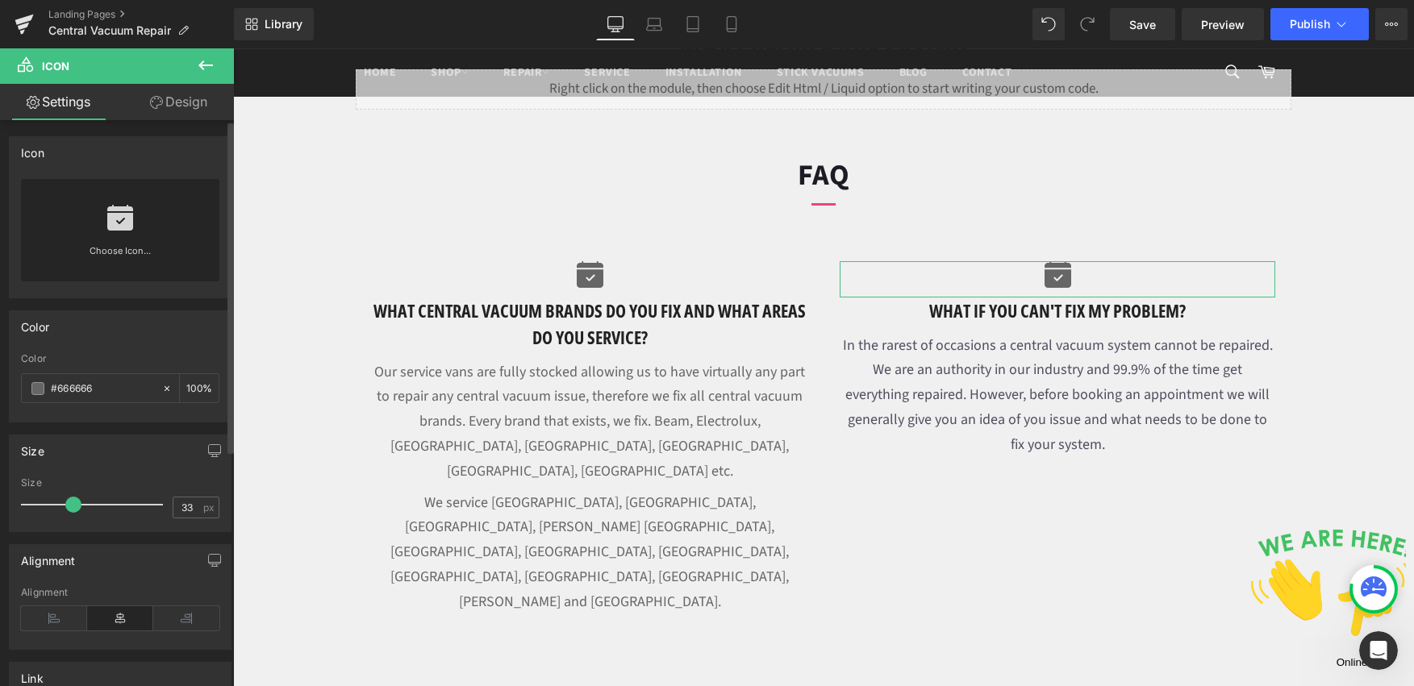
click at [205, 260] on link "Choose Icon..." at bounding box center [120, 263] width 198 height 38
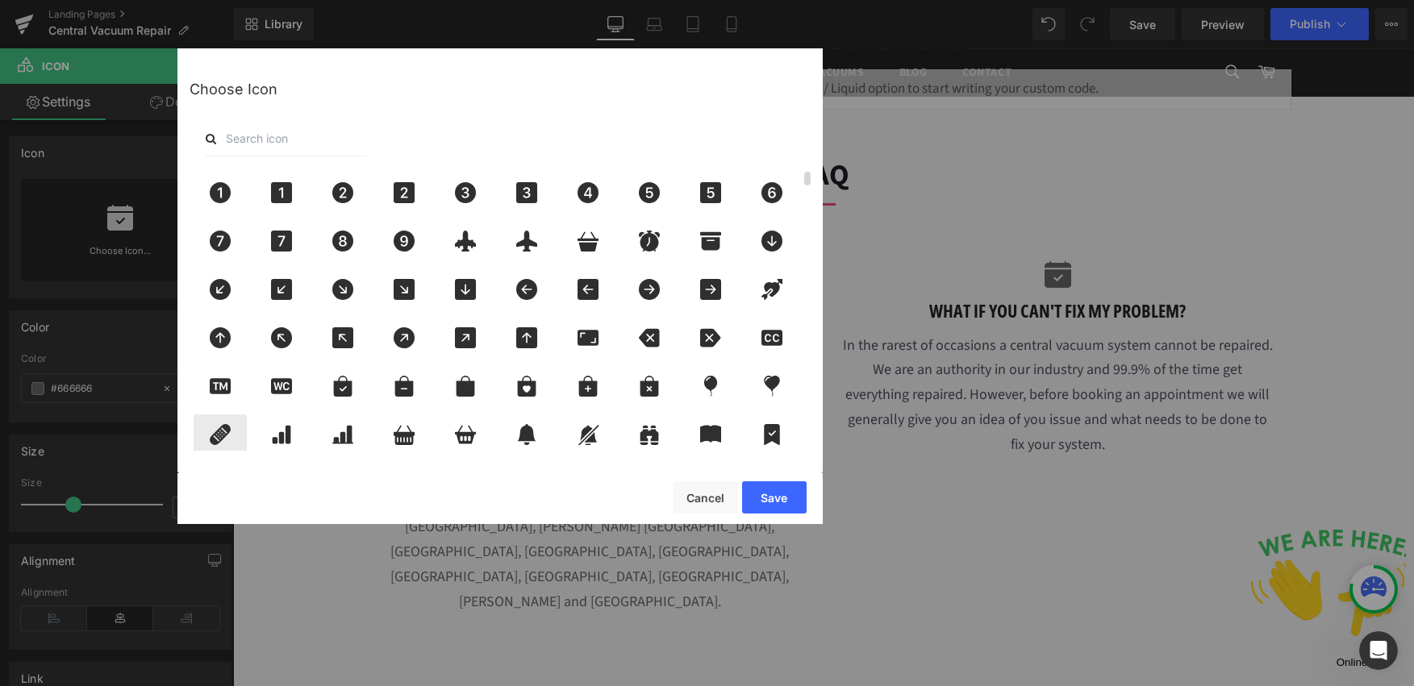
click at [233, 435] on icon at bounding box center [220, 434] width 34 height 21
click at [790, 502] on button "Save" at bounding box center [774, 498] width 65 height 32
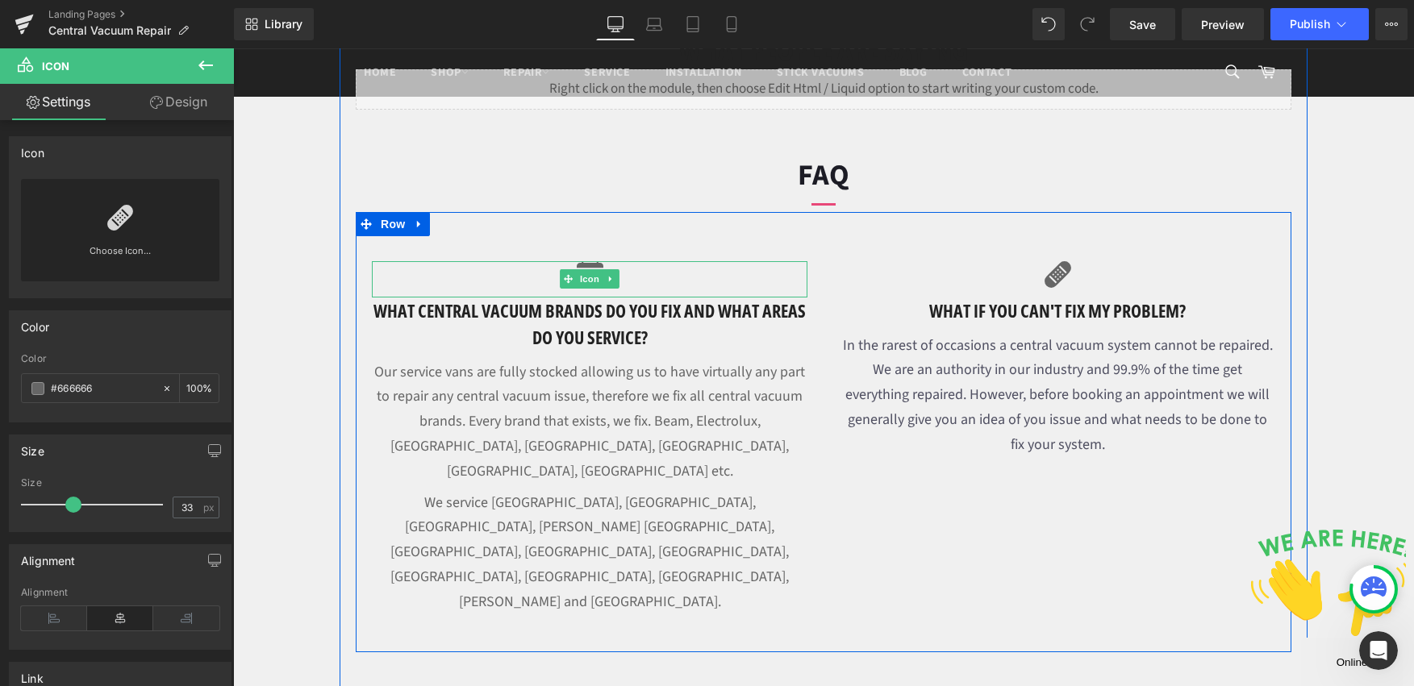
click at [452, 288] on div at bounding box center [590, 279] width 436 height 36
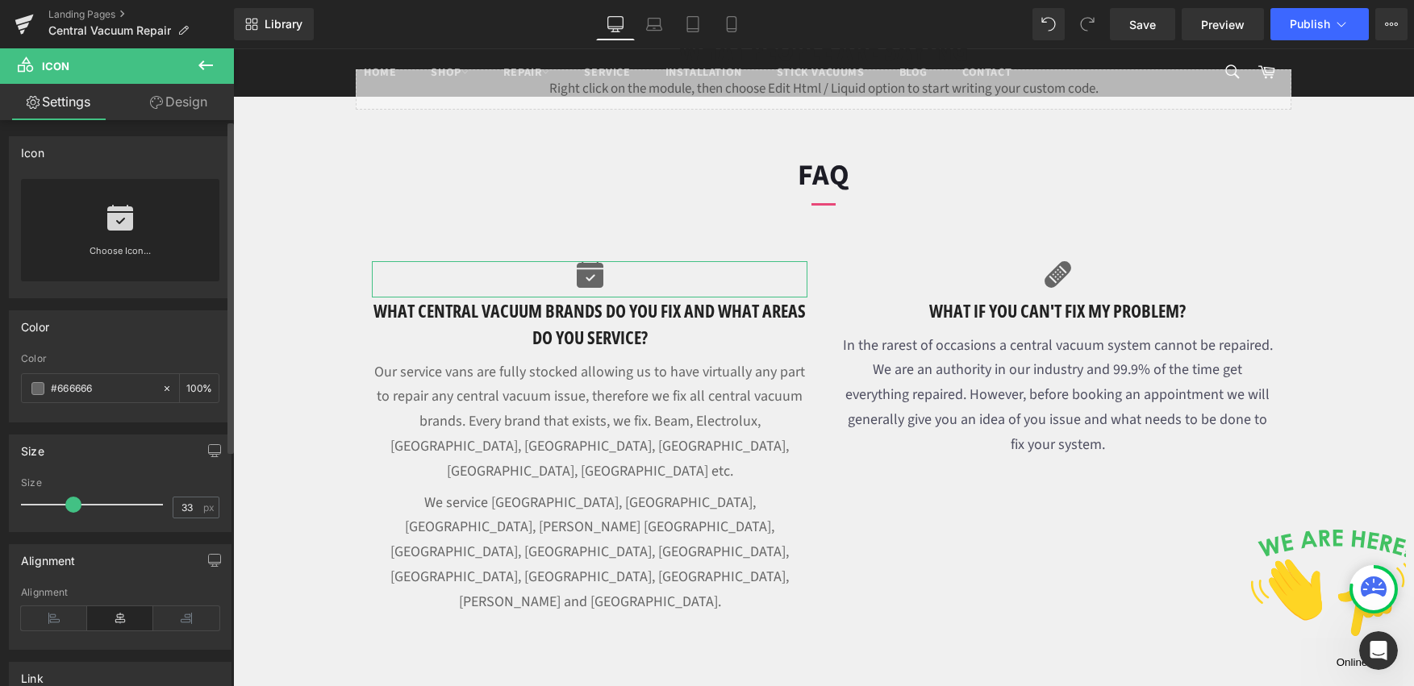
click at [114, 236] on link at bounding box center [120, 211] width 26 height 65
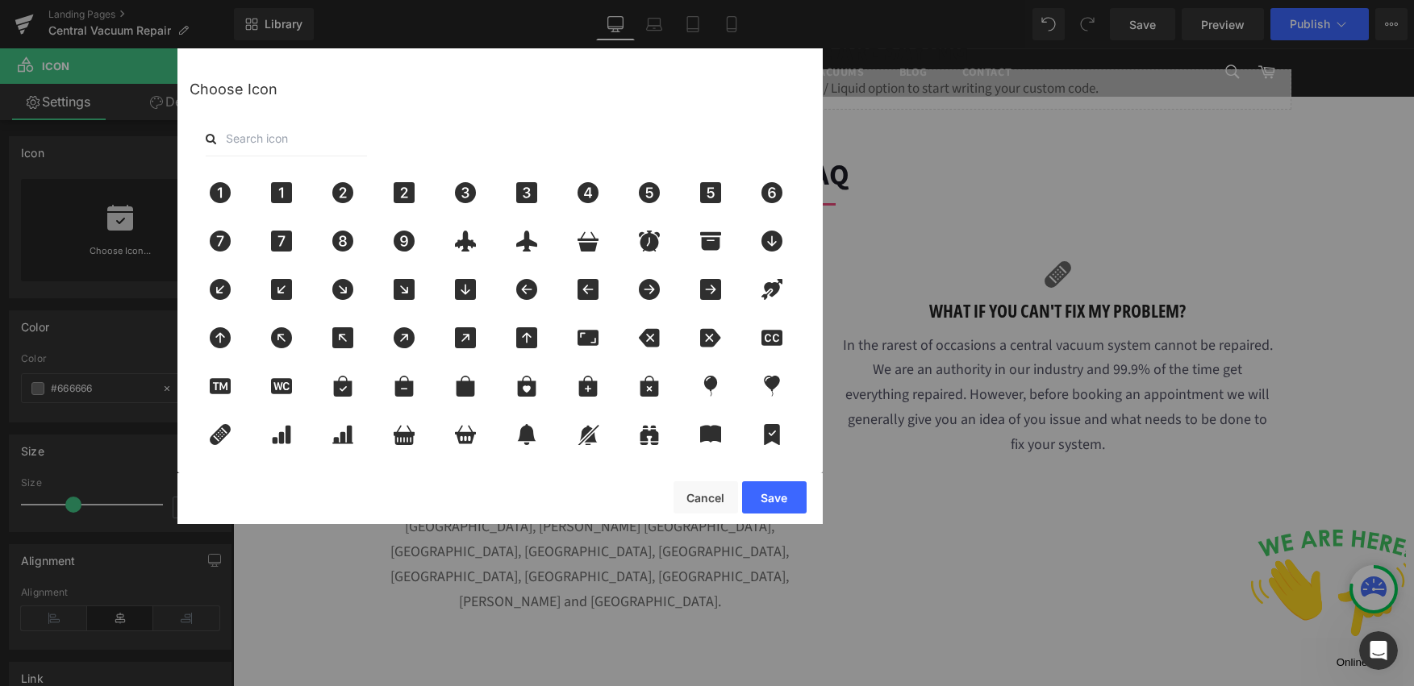
drag, startPoint x: 334, startPoint y: 146, endPoint x: 338, endPoint y: 139, distance: 8.3
click at [334, 146] on input "text" at bounding box center [286, 138] width 161 height 35
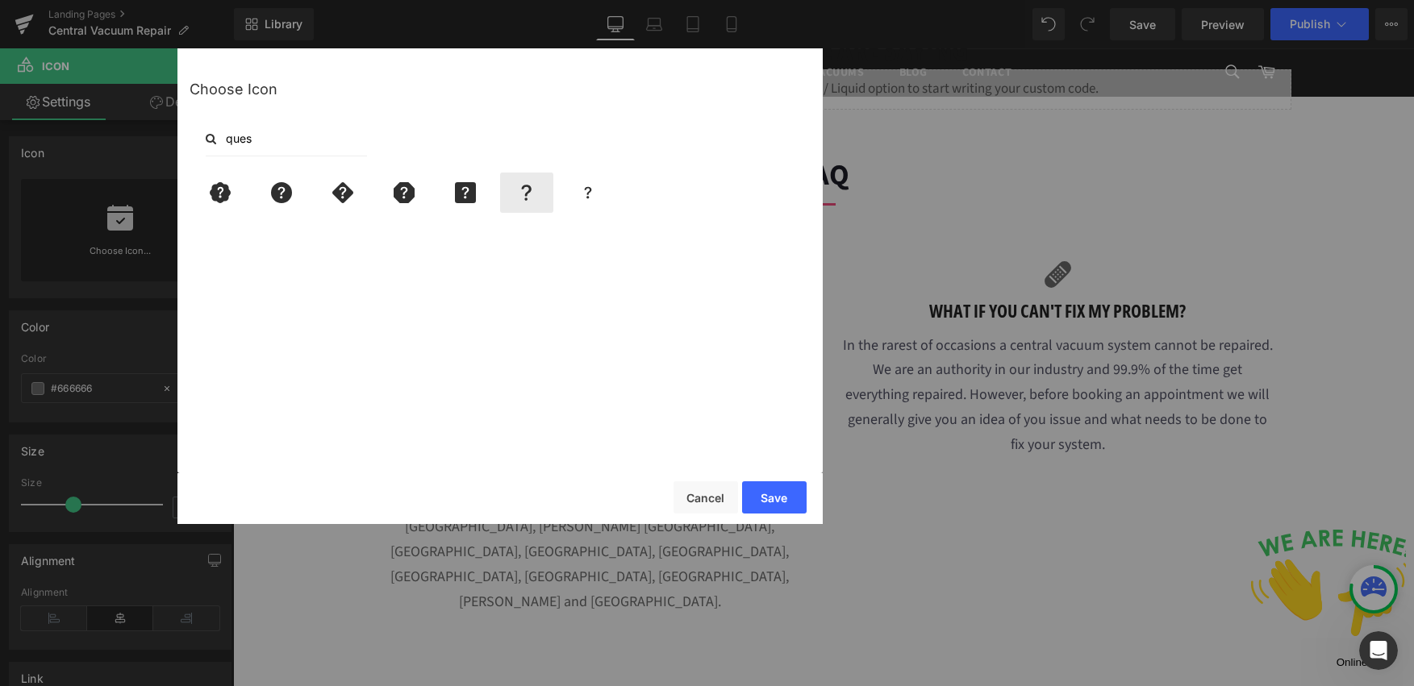
type input "ques"
click at [519, 195] on icon at bounding box center [527, 192] width 34 height 21
click at [784, 503] on button "Save" at bounding box center [774, 498] width 65 height 32
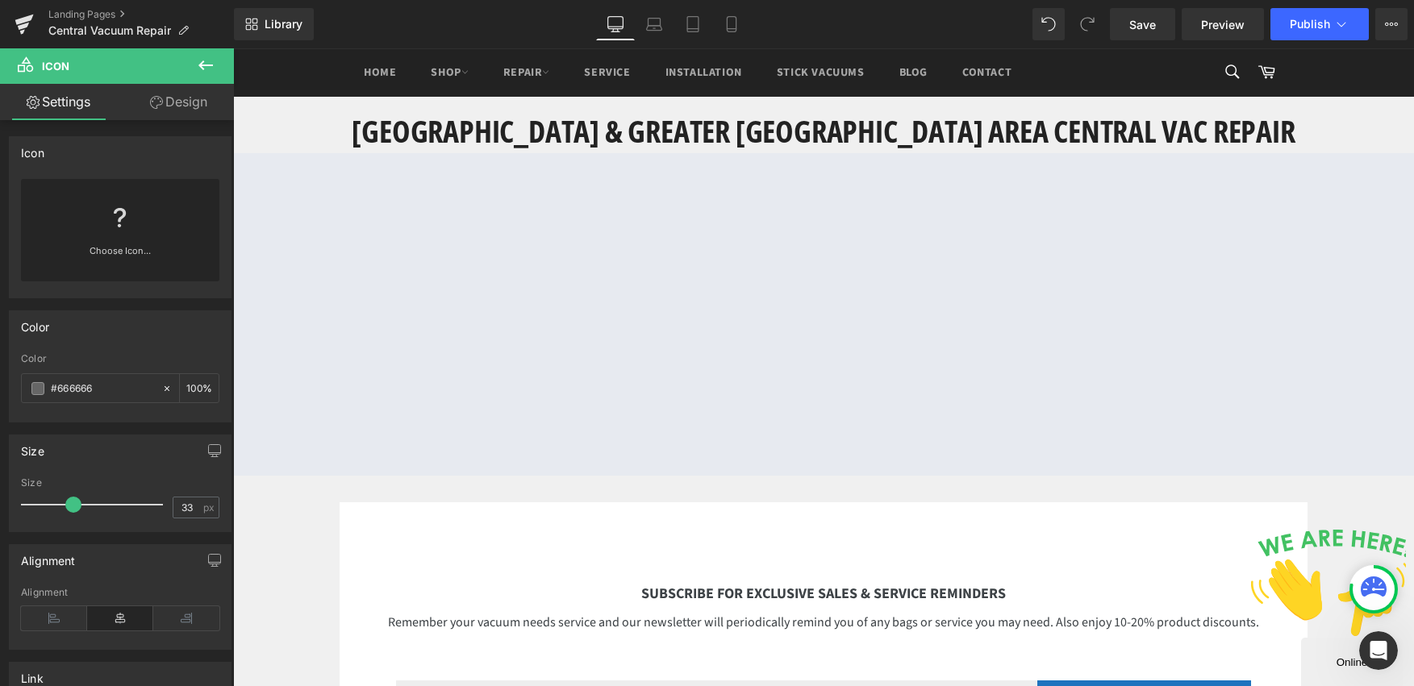
scroll to position [2564, 0]
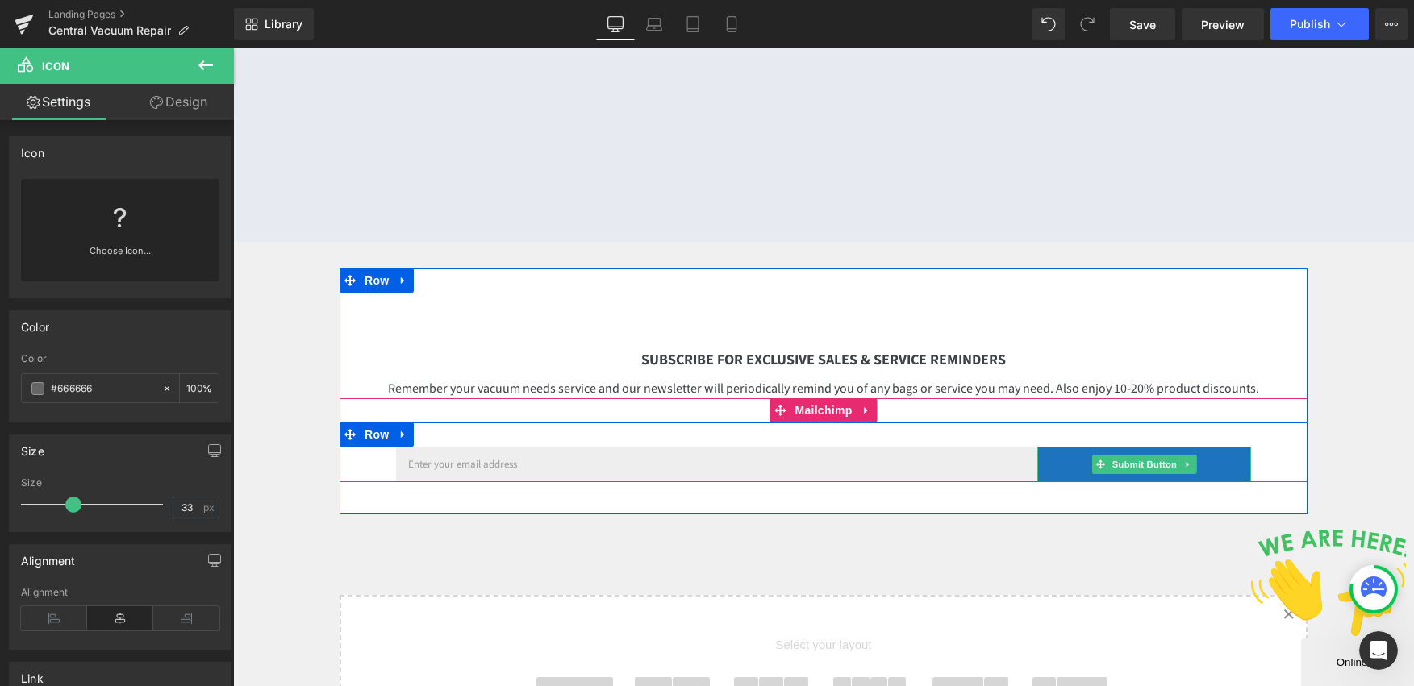
click at [1236, 447] on button "SUBSCRIBE" at bounding box center [1144, 464] width 214 height 35
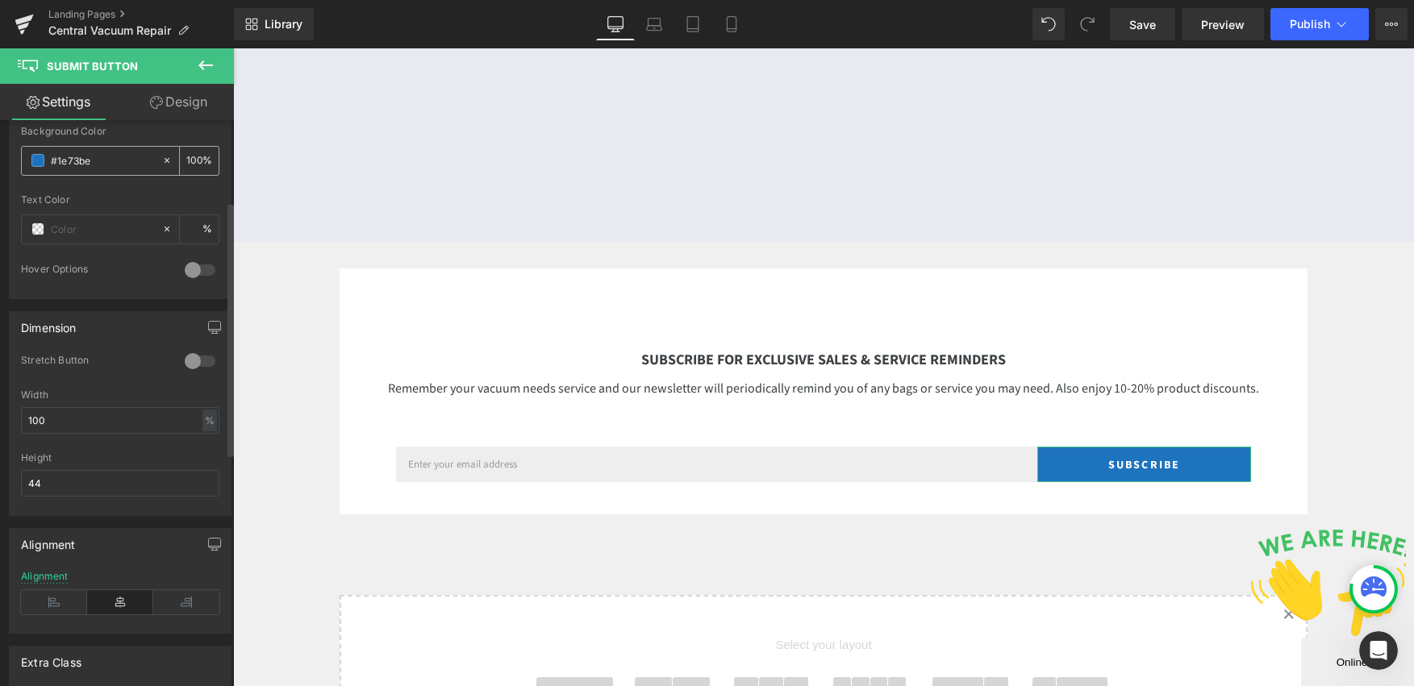
scroll to position [180, 0]
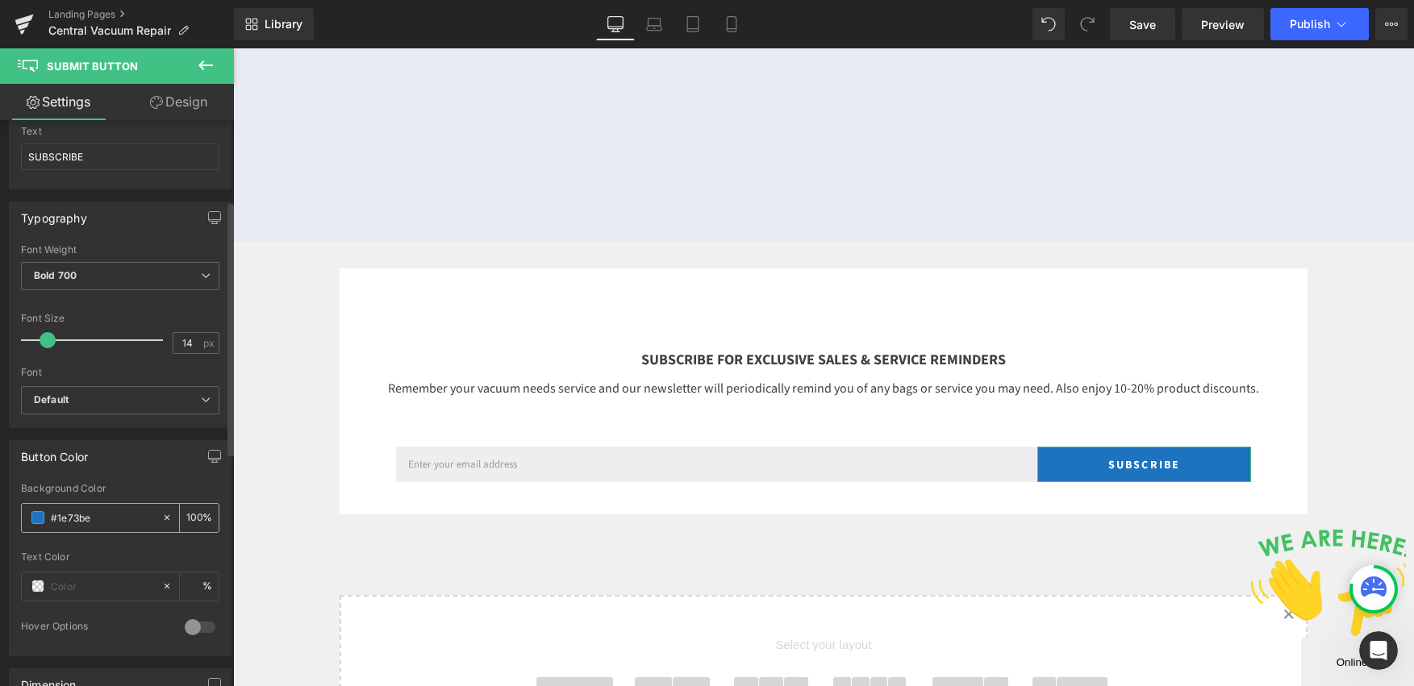
click at [40, 515] on span at bounding box center [37, 517] width 13 height 13
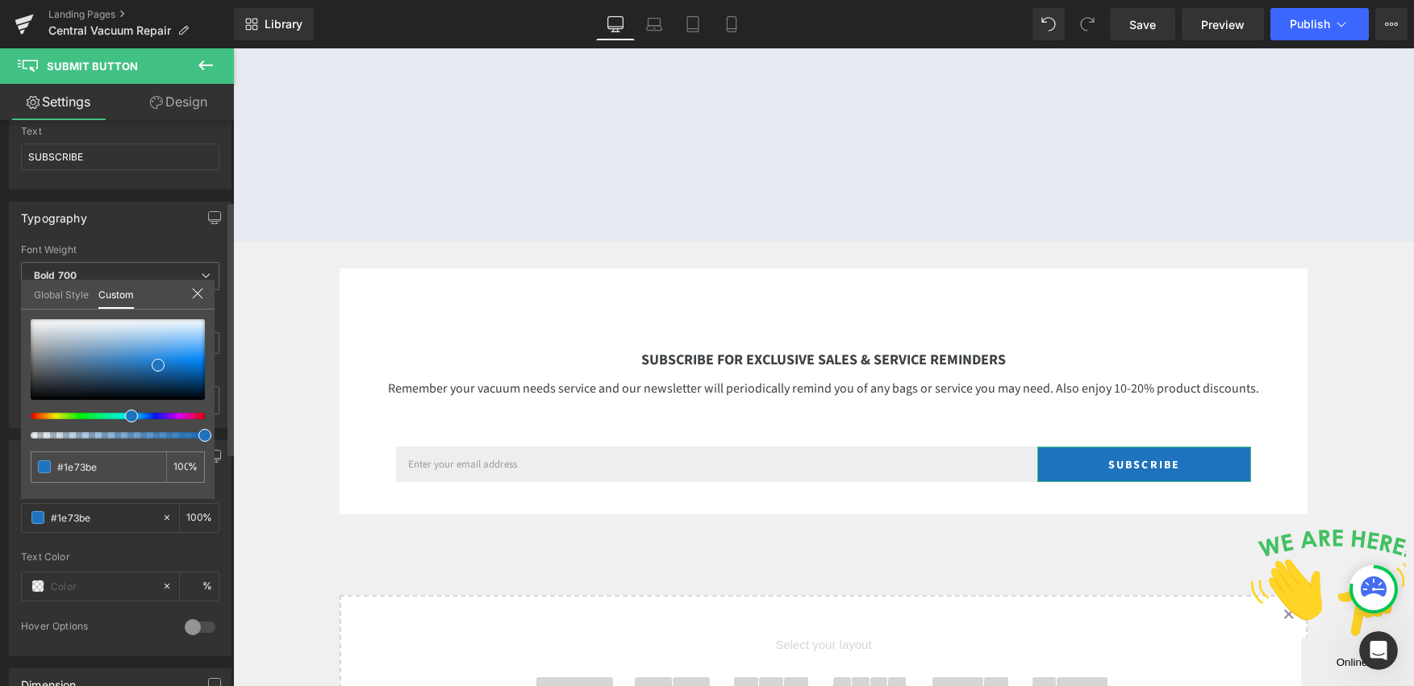
drag, startPoint x: 125, startPoint y: 420, endPoint x: 94, endPoint y: 415, distance: 31.8
click at [92, 415] on div at bounding box center [118, 378] width 174 height 119
type input "#1d7abd"
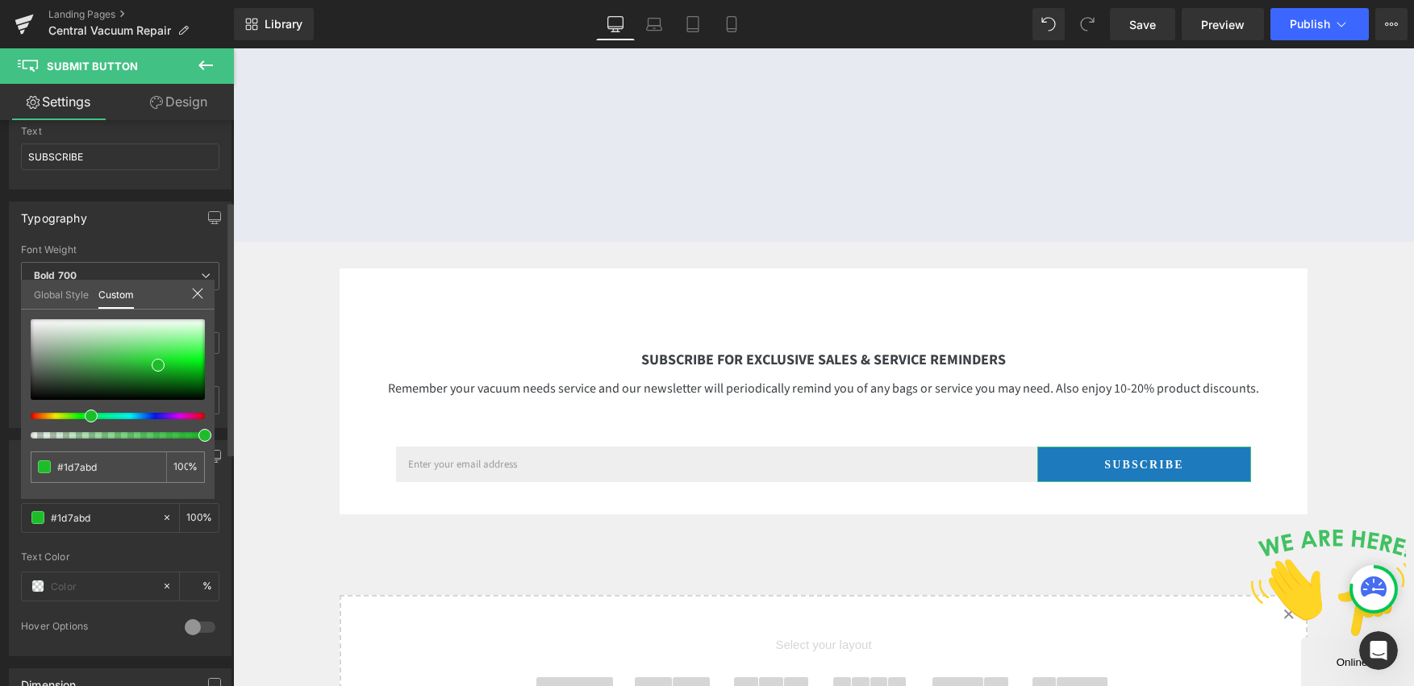
type input "#1dbd52"
type input "#1dbd30"
drag, startPoint x: 123, startPoint y: 417, endPoint x: 85, endPoint y: 409, distance: 38.8
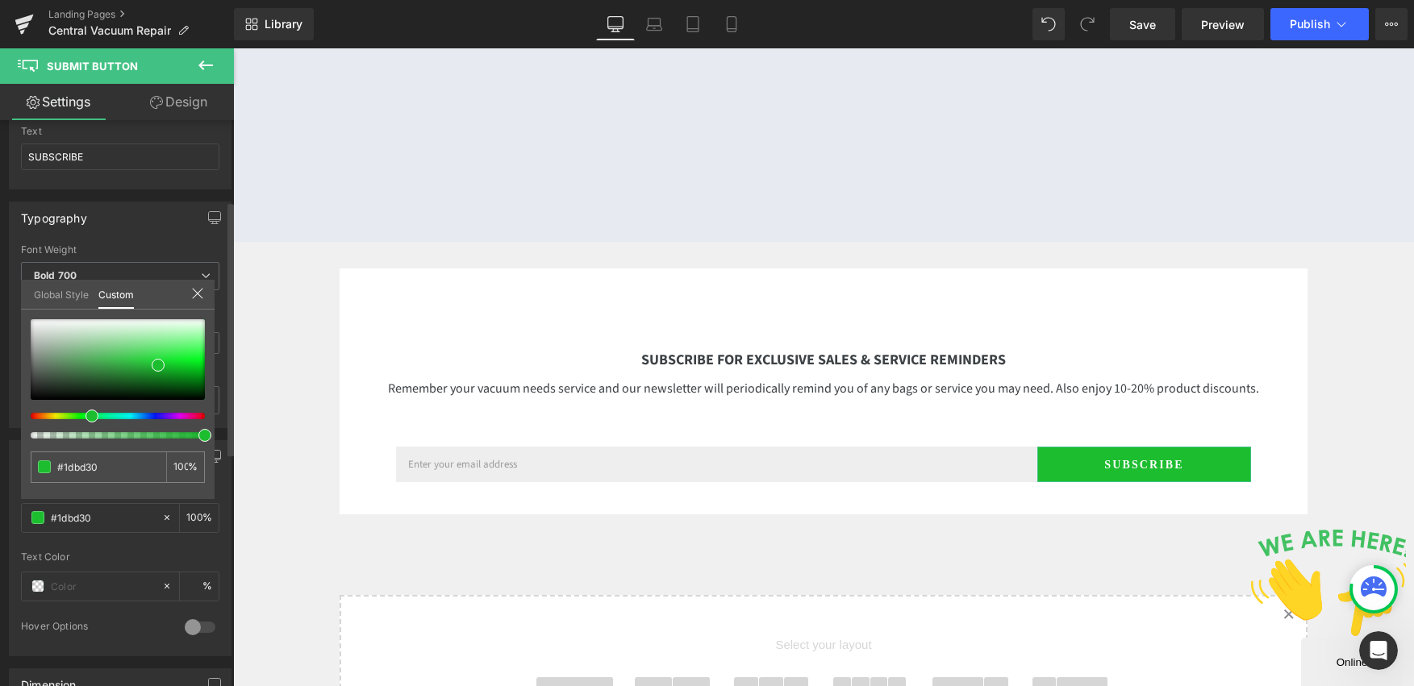
click at [85, 409] on div at bounding box center [118, 378] width 174 height 119
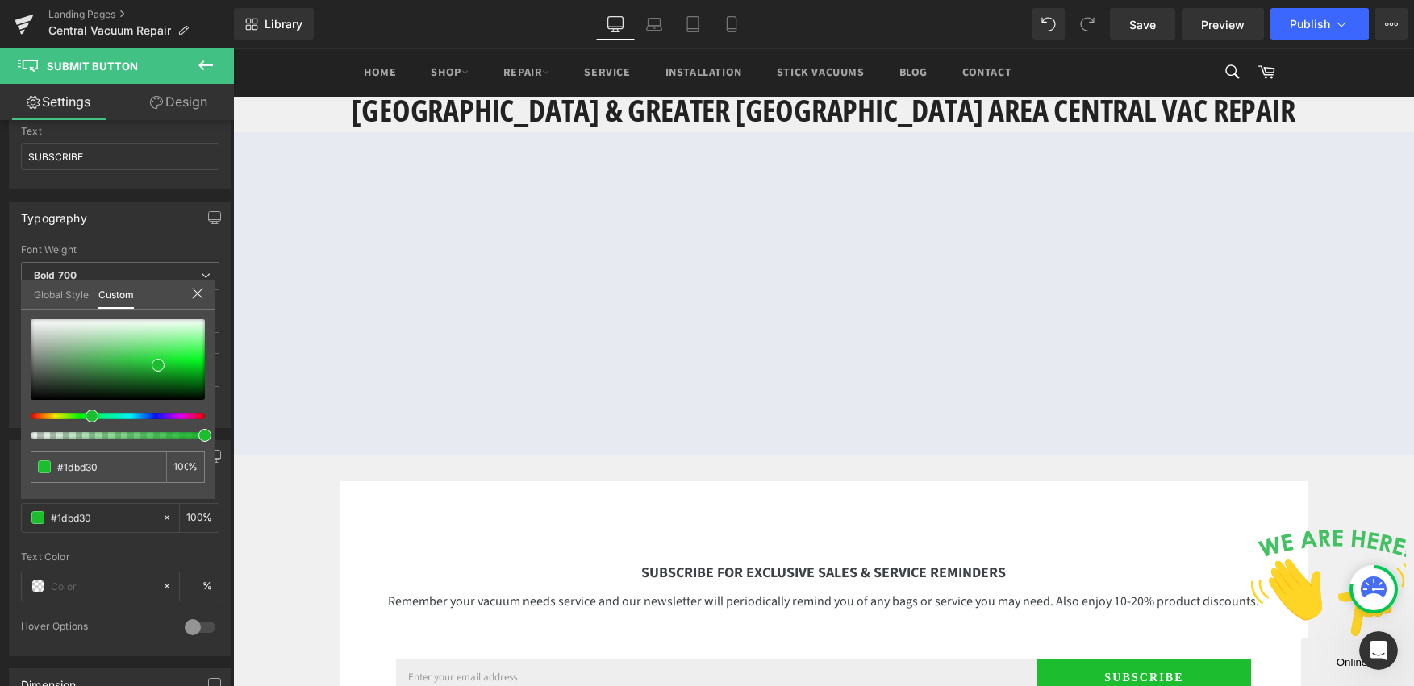
scroll to position [2371, 0]
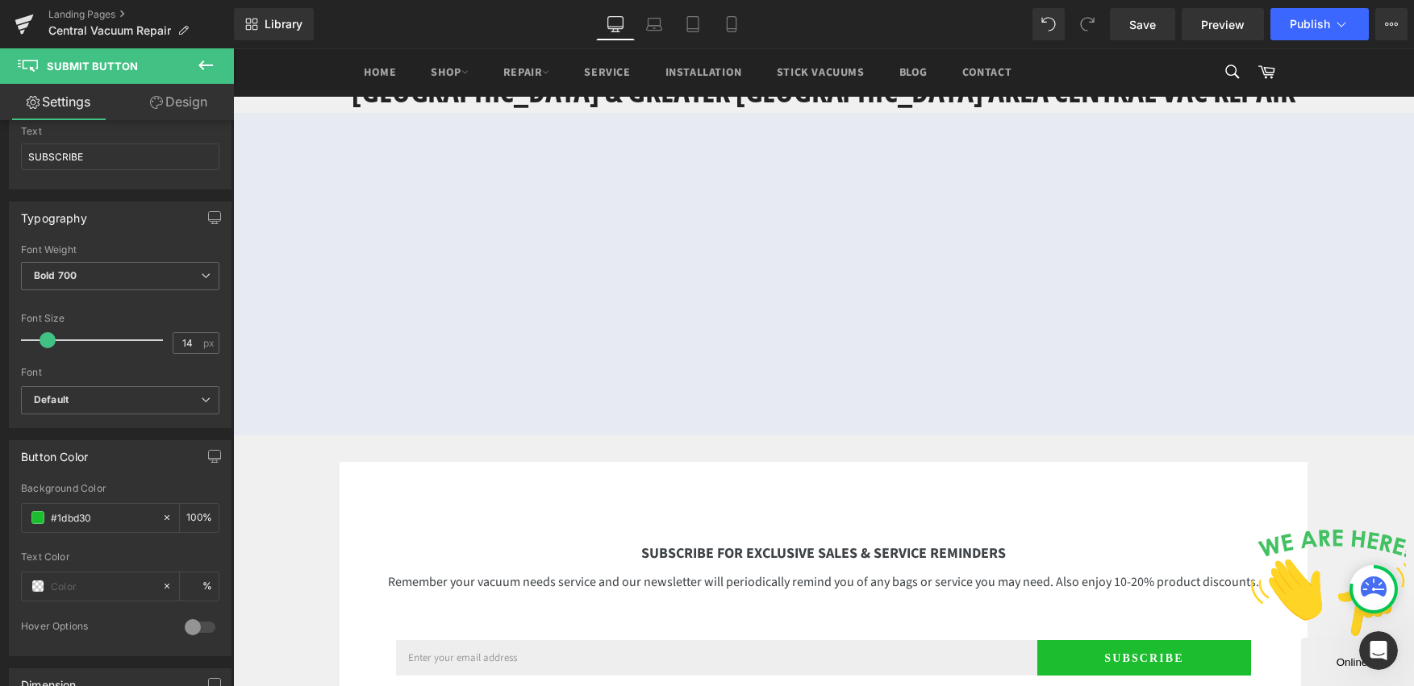
click at [35, 582] on span at bounding box center [37, 586] width 13 height 13
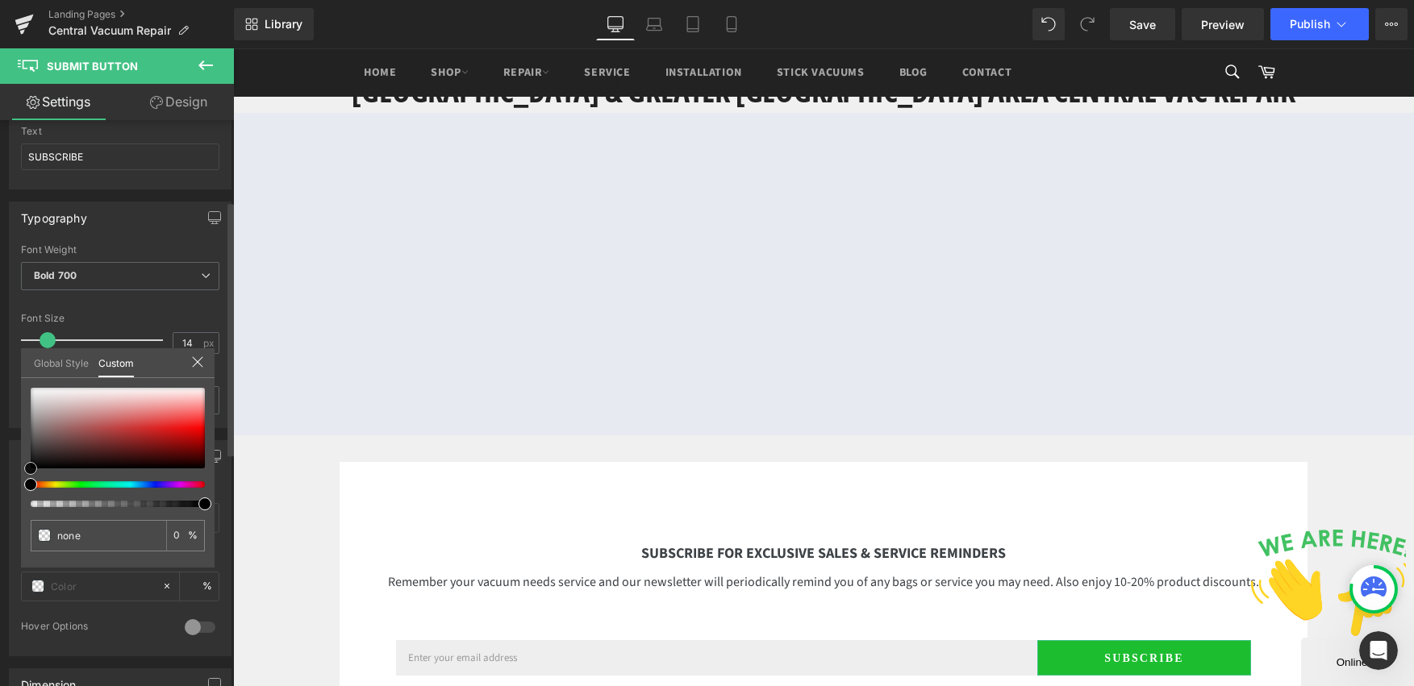
type input "#b87373"
type input "100"
type input "#b87373"
type input "100"
type input "#b77474"
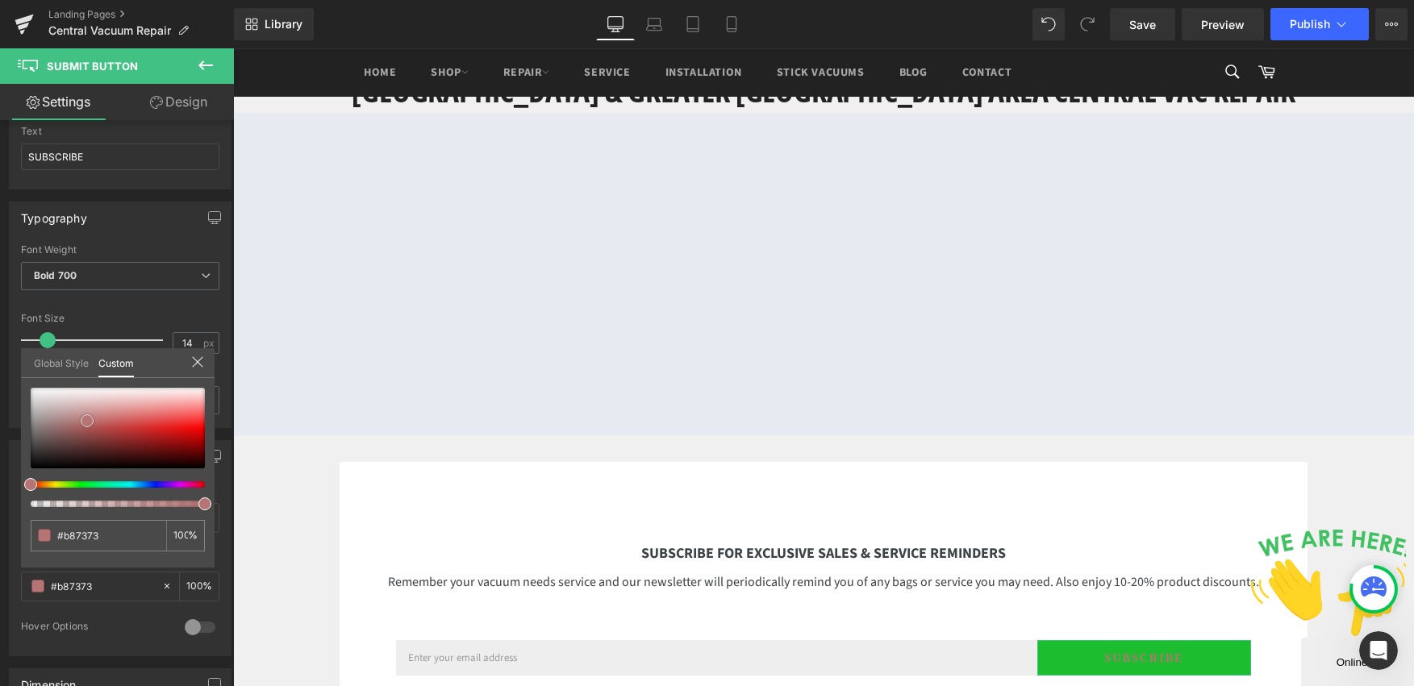
type input "#b77474"
drag, startPoint x: 88, startPoint y: 421, endPoint x: 163, endPoint y: 548, distance: 147.2
click at [0, 331] on html "Icon You are previewing how the will restyle your page. You can not edit Elemen…" at bounding box center [707, 343] width 1414 height 686
type input "#ffffff"
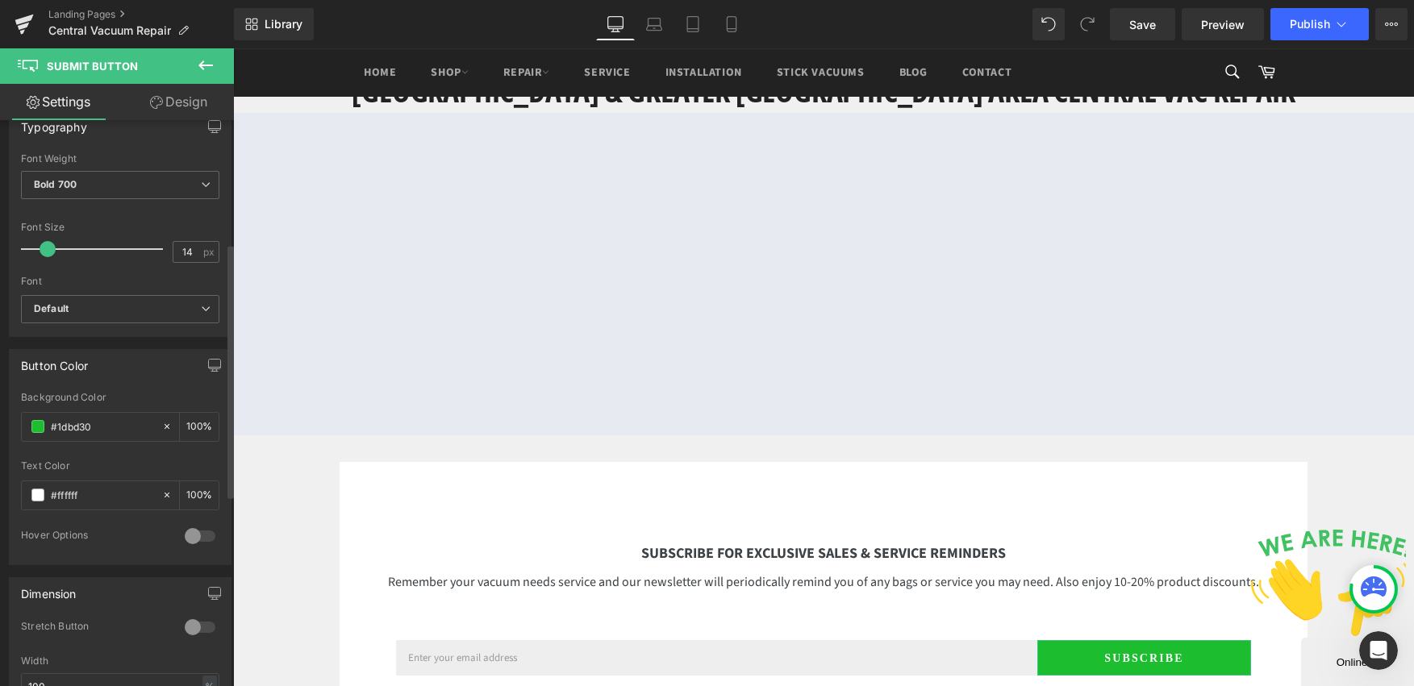
scroll to position [274, 0]
click at [182, 538] on div at bounding box center [200, 533] width 39 height 26
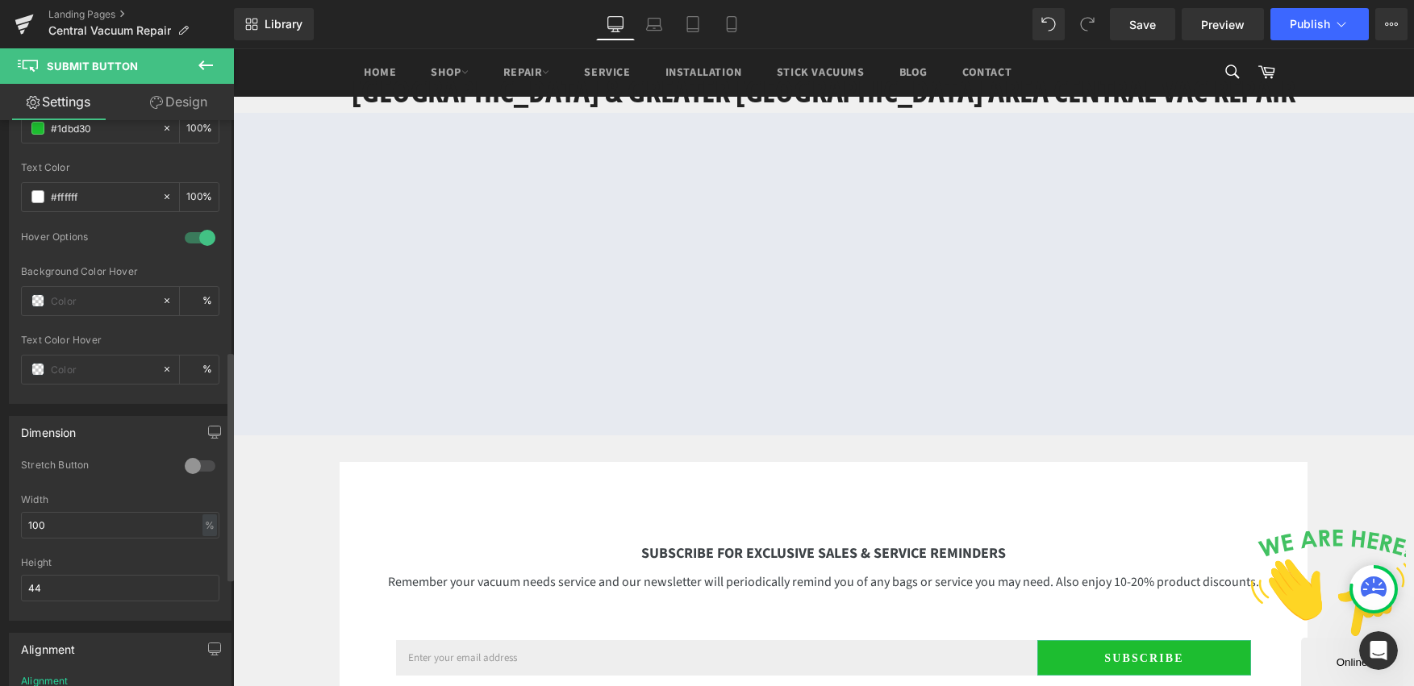
scroll to position [614, 0]
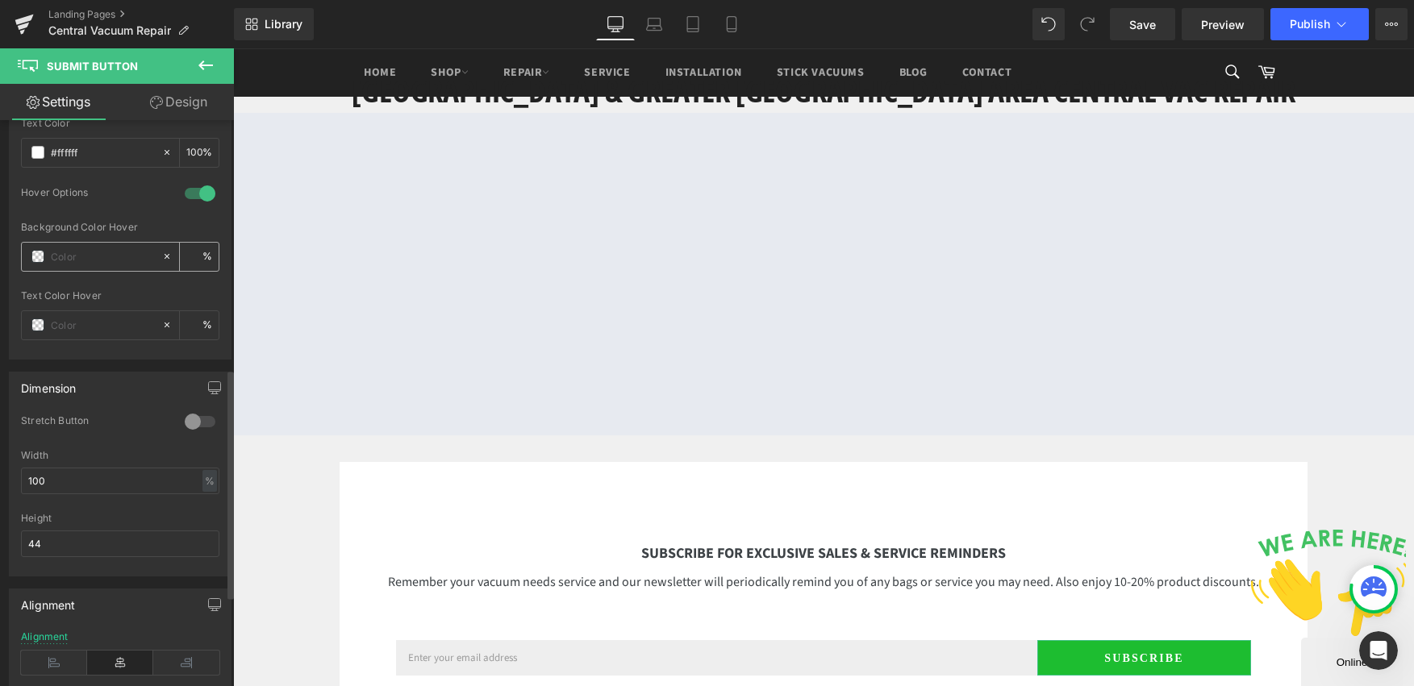
click at [37, 259] on span at bounding box center [37, 256] width 13 height 13
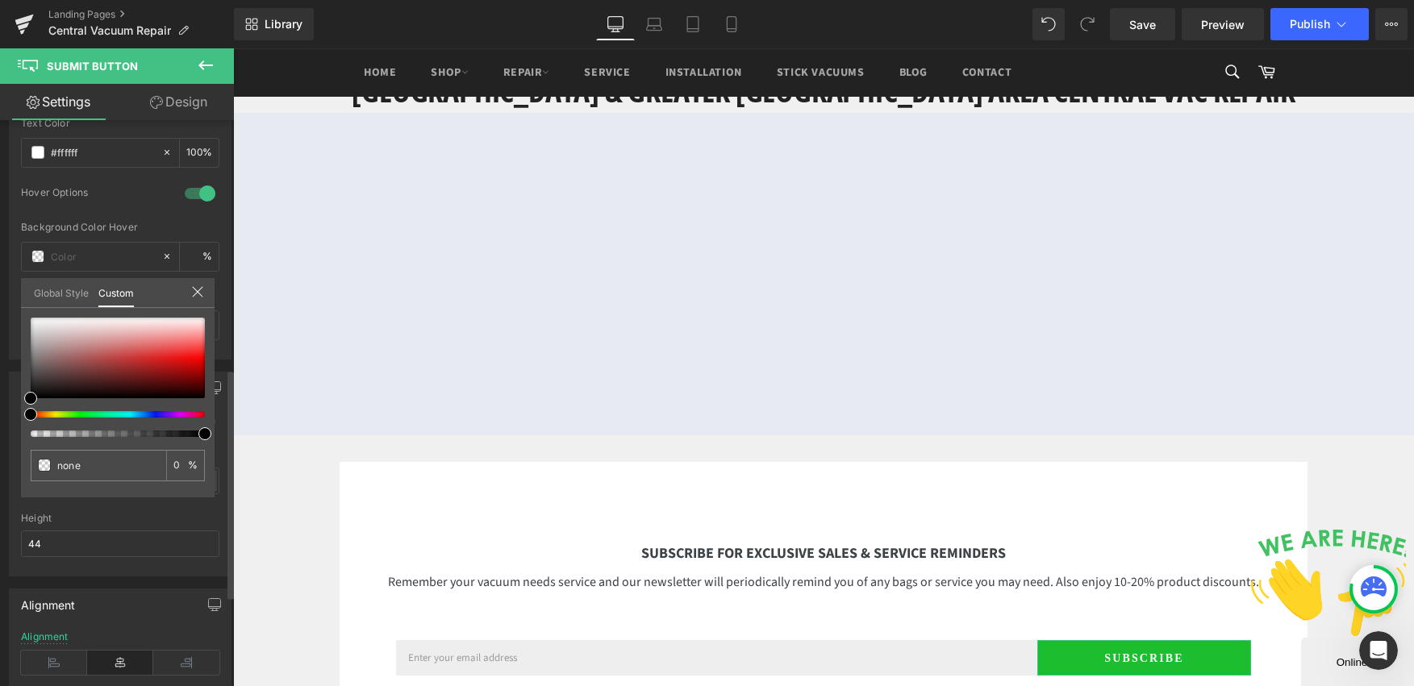
drag, startPoint x: 39, startPoint y: 418, endPoint x: 51, endPoint y: 419, distance: 12.2
click at [56, 421] on div at bounding box center [118, 377] width 174 height 119
type input "#000000"
type input "100"
type input "#000000"
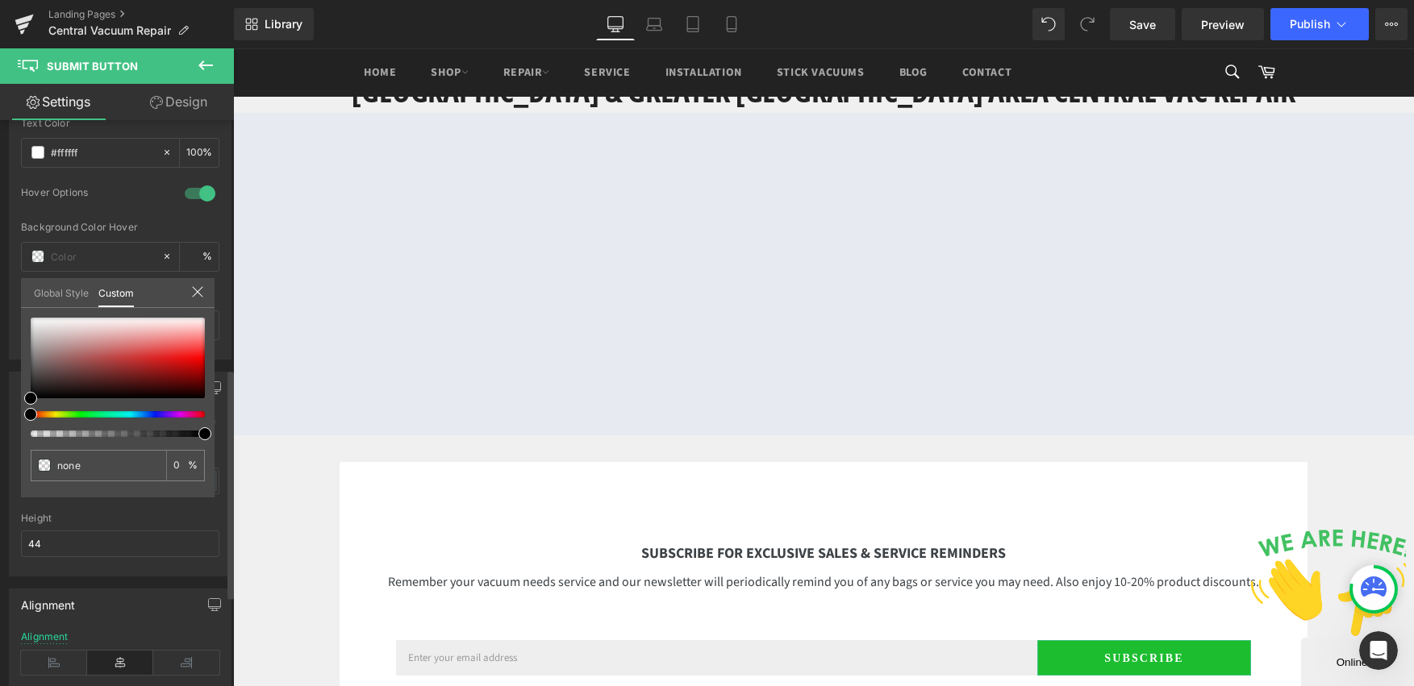
type input "100"
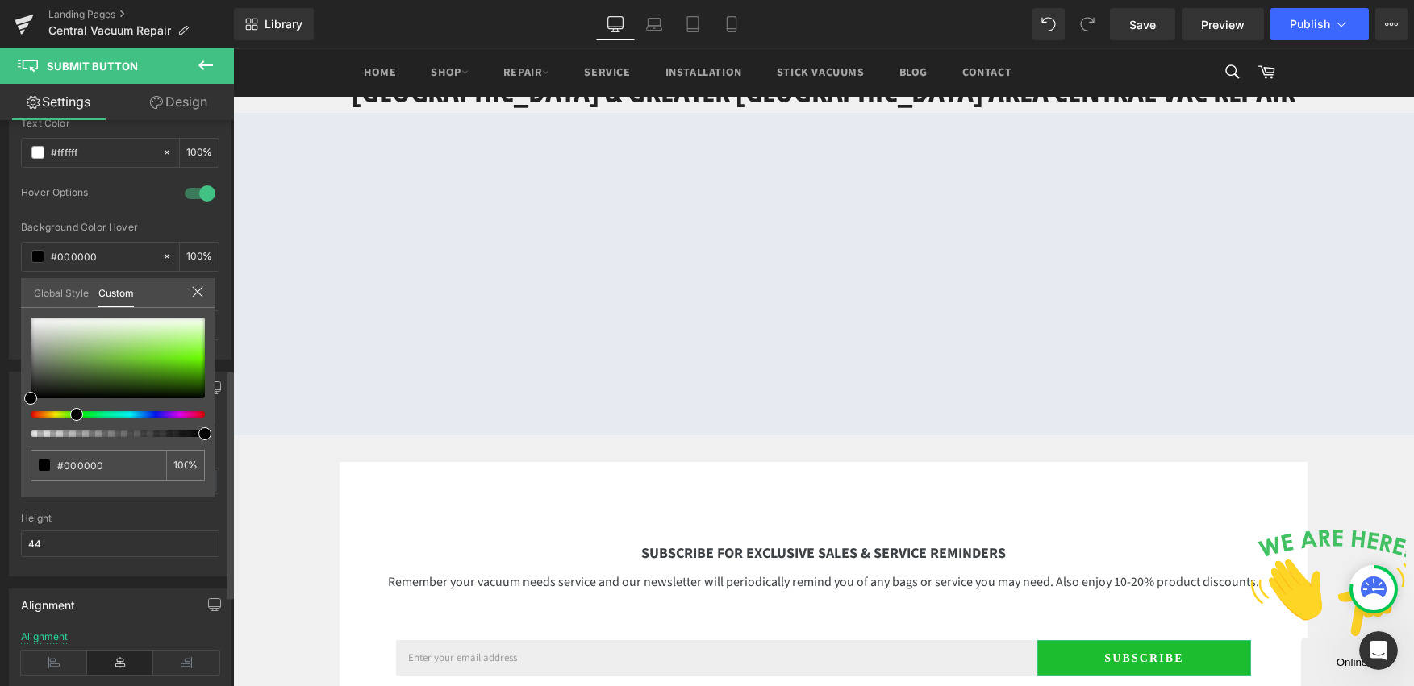
drag, startPoint x: 43, startPoint y: 417, endPoint x: 90, endPoint y: 410, distance: 47.3
click at [71, 421] on div at bounding box center [118, 377] width 174 height 119
type input "#7ee240"
type input "#6dd92a"
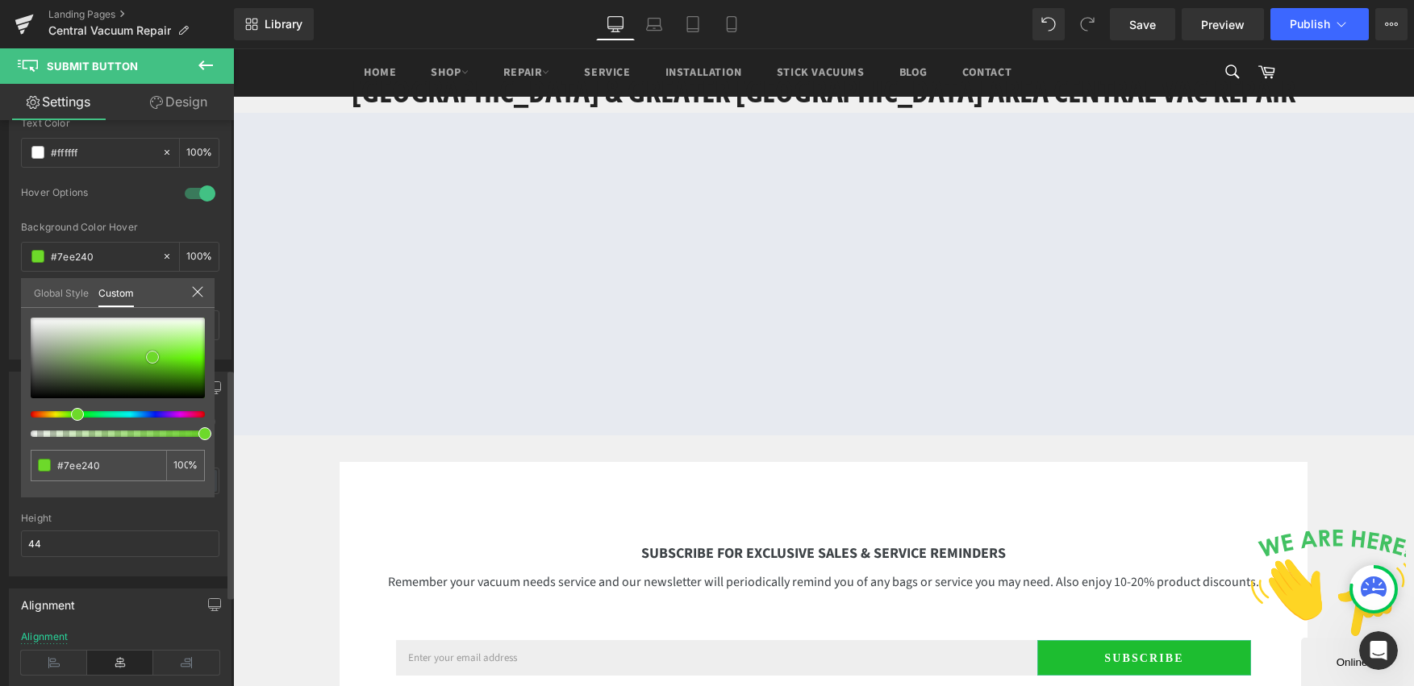
type input "#6dd92a"
type input "#7cdd40"
type input "#88de53"
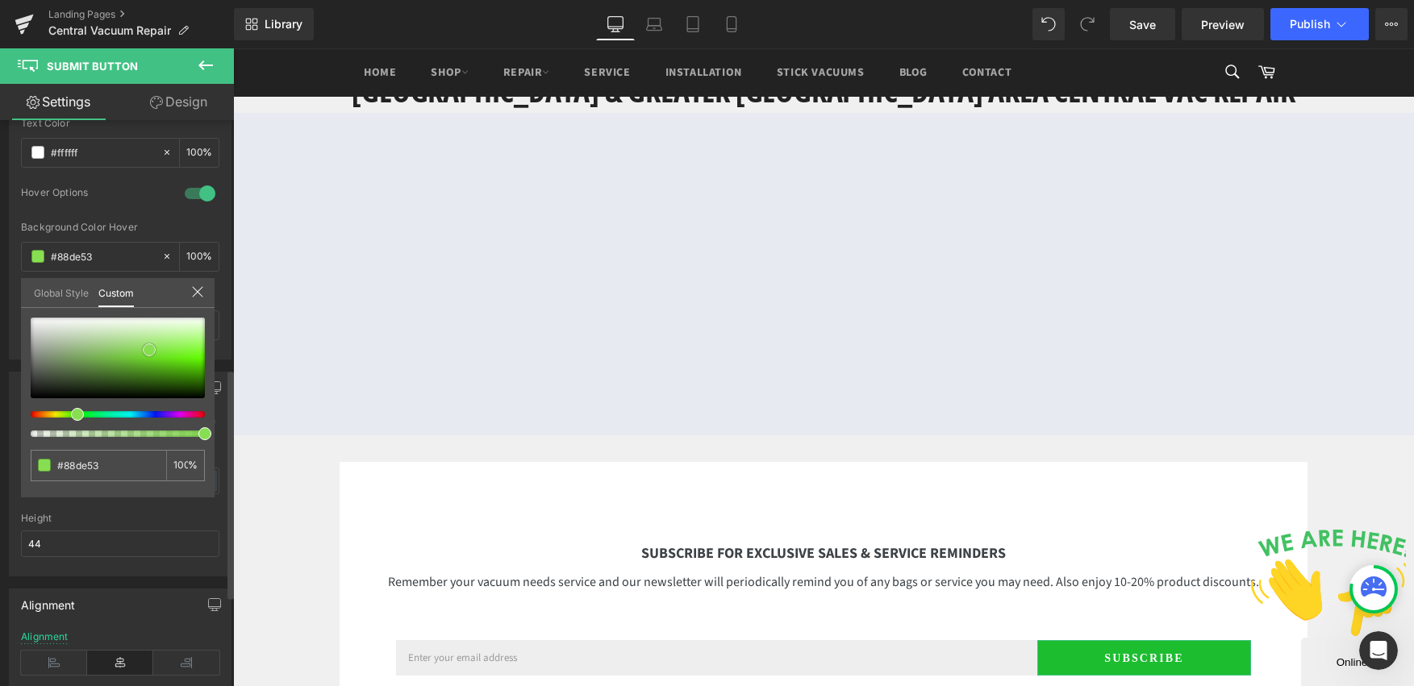
drag, startPoint x: 159, startPoint y: 352, endPoint x: 149, endPoint y: 350, distance: 10.0
click at [149, 350] on div at bounding box center [118, 358] width 174 height 81
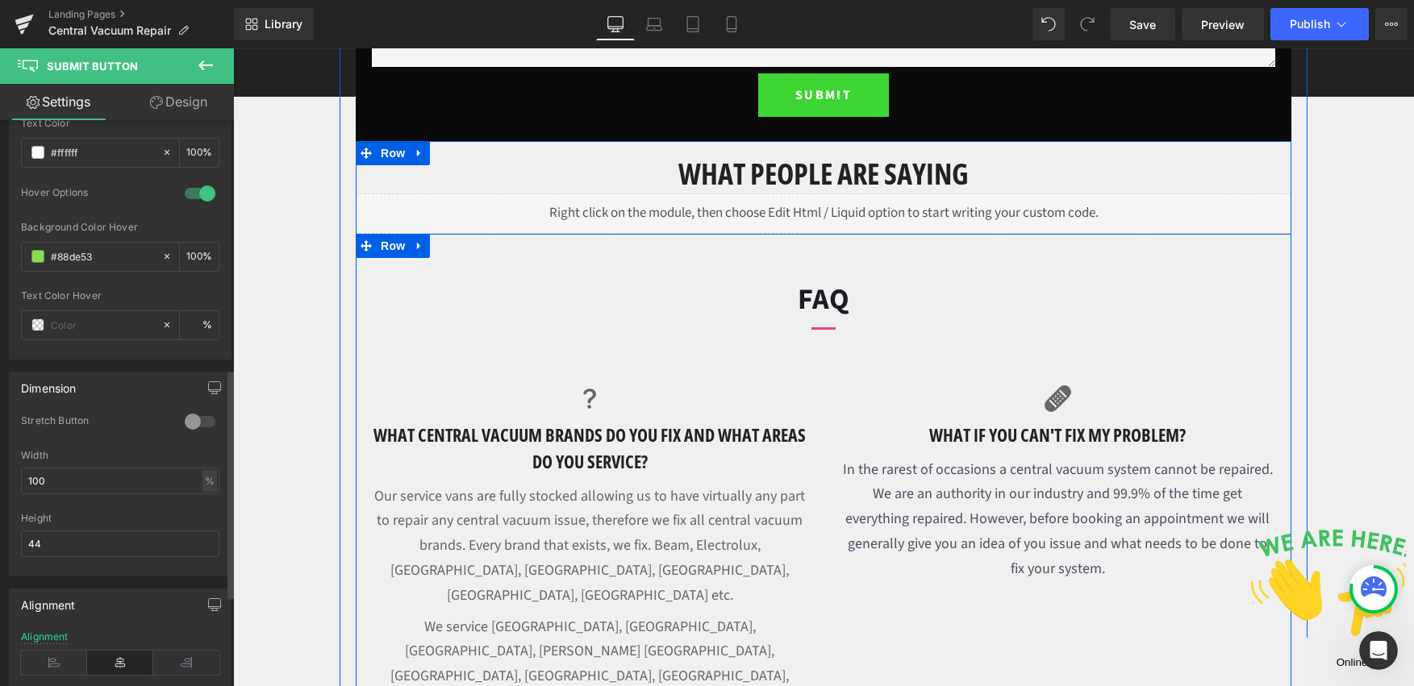
scroll to position [1054, 0]
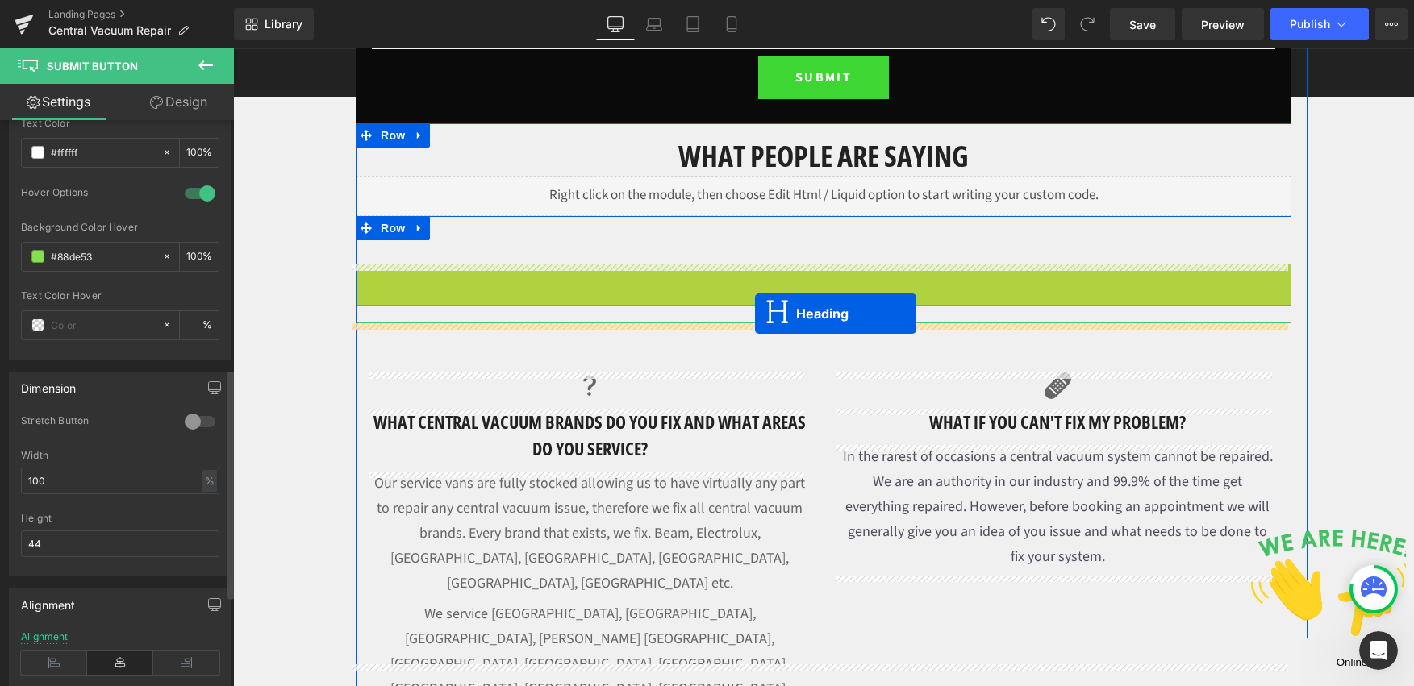
drag, startPoint x: 777, startPoint y: 282, endPoint x: 755, endPoint y: 314, distance: 38.3
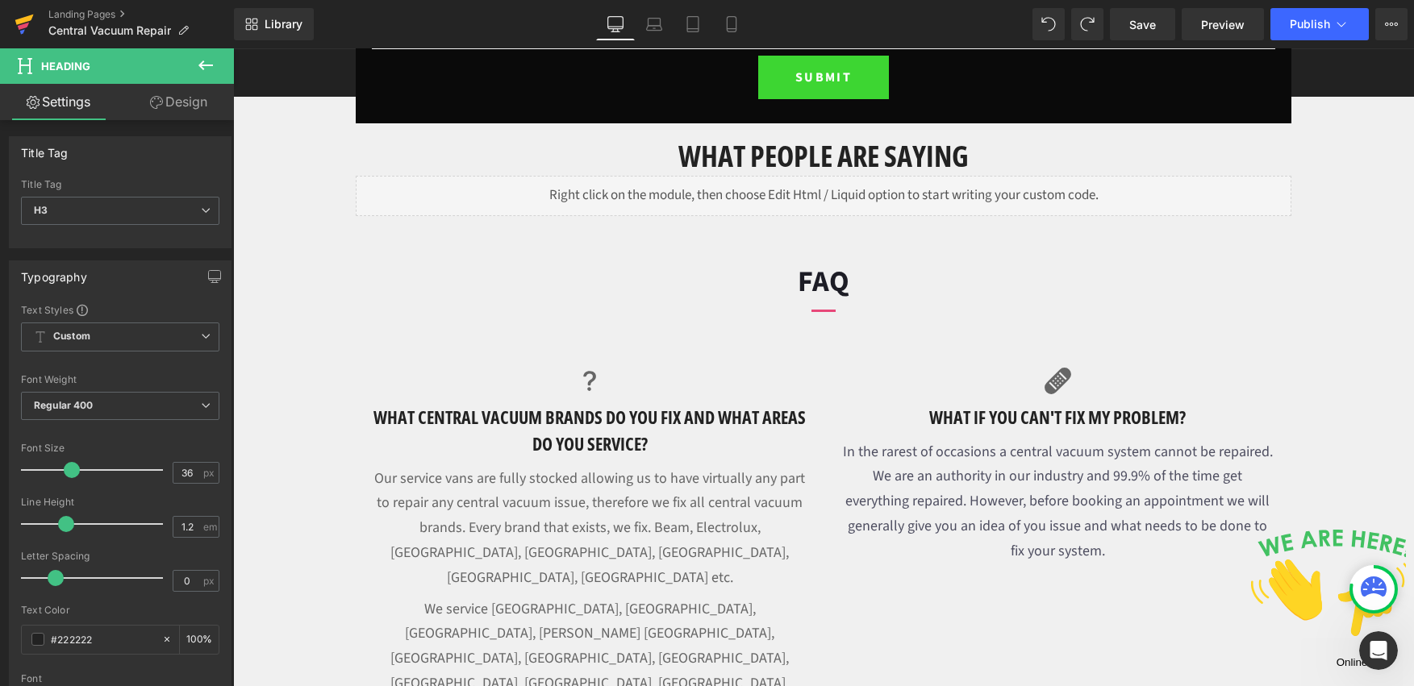
click at [23, 16] on icon at bounding box center [24, 24] width 19 height 40
click at [1155, 31] on span "Save" at bounding box center [1142, 24] width 27 height 17
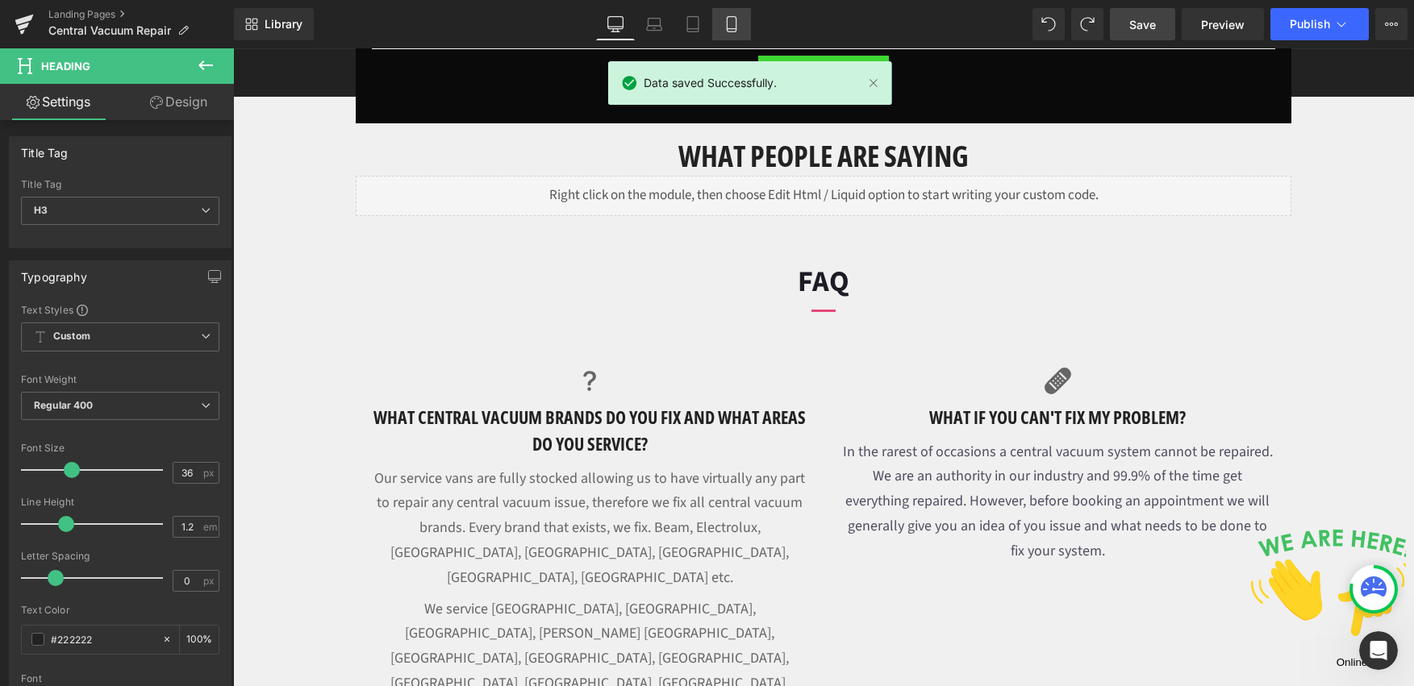
click at [718, 27] on link "Mobile" at bounding box center [731, 24] width 39 height 32
type input "100"
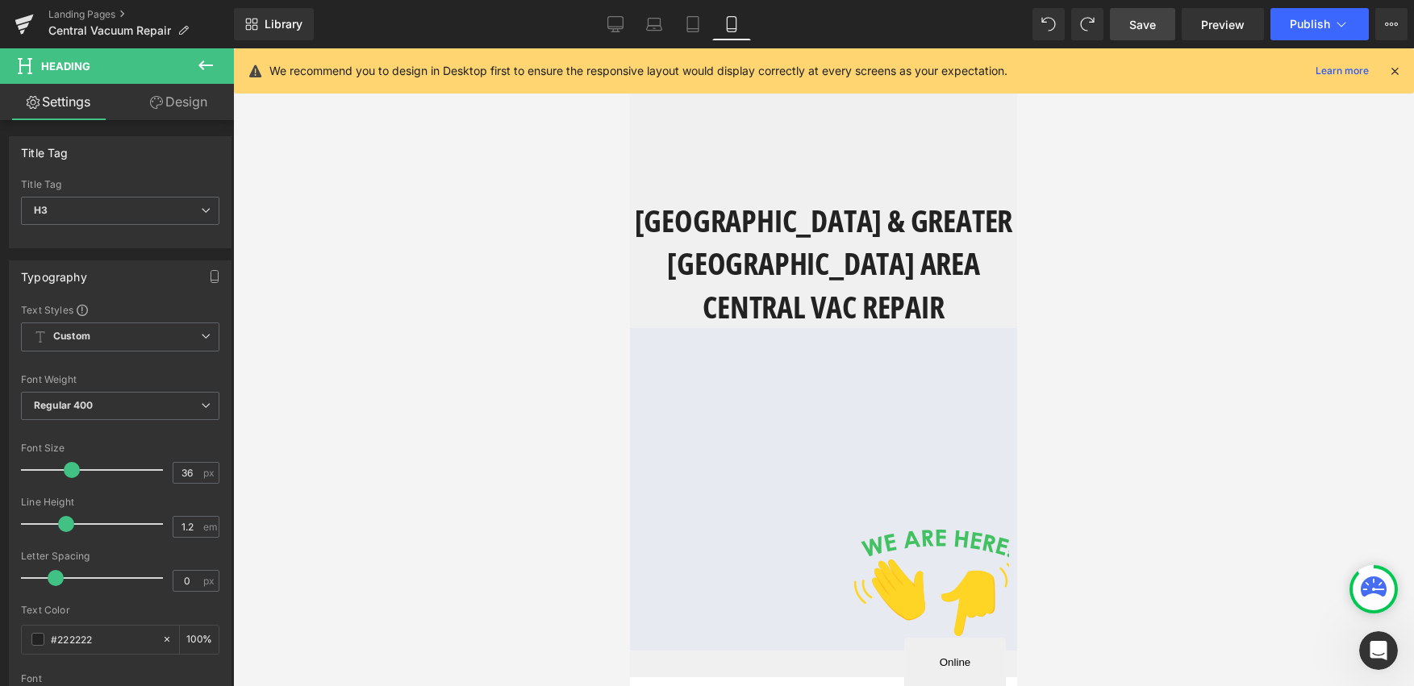
scroll to position [3261, 0]
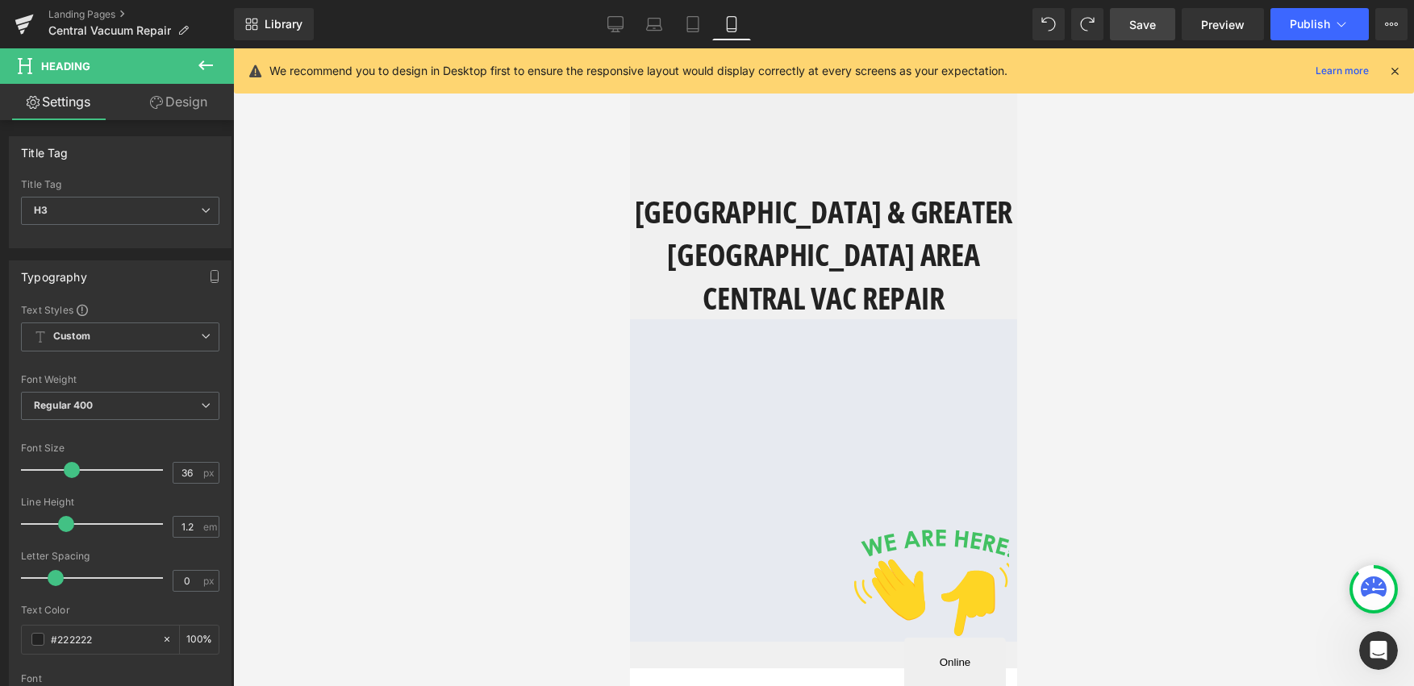
click at [987, 531] on div at bounding box center [928, 583] width 148 height 106
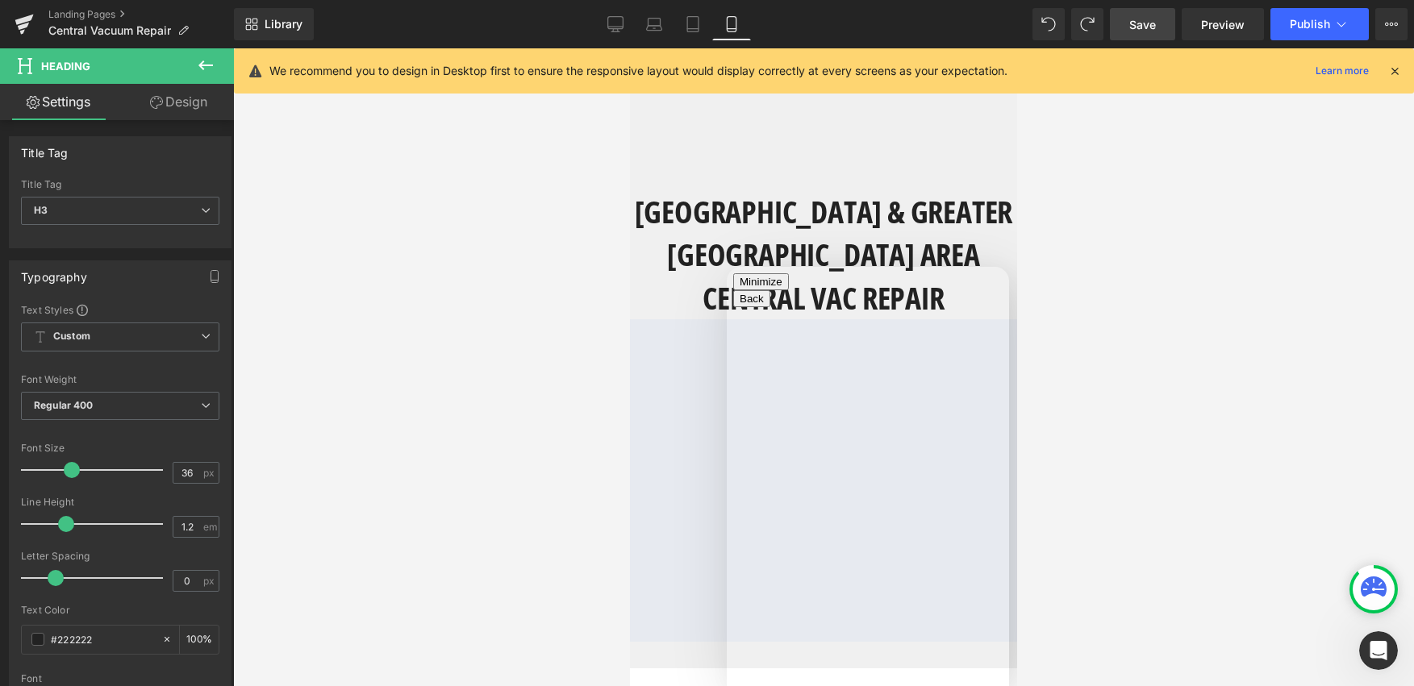
click at [789, 290] on button "Minimize" at bounding box center [761, 281] width 56 height 17
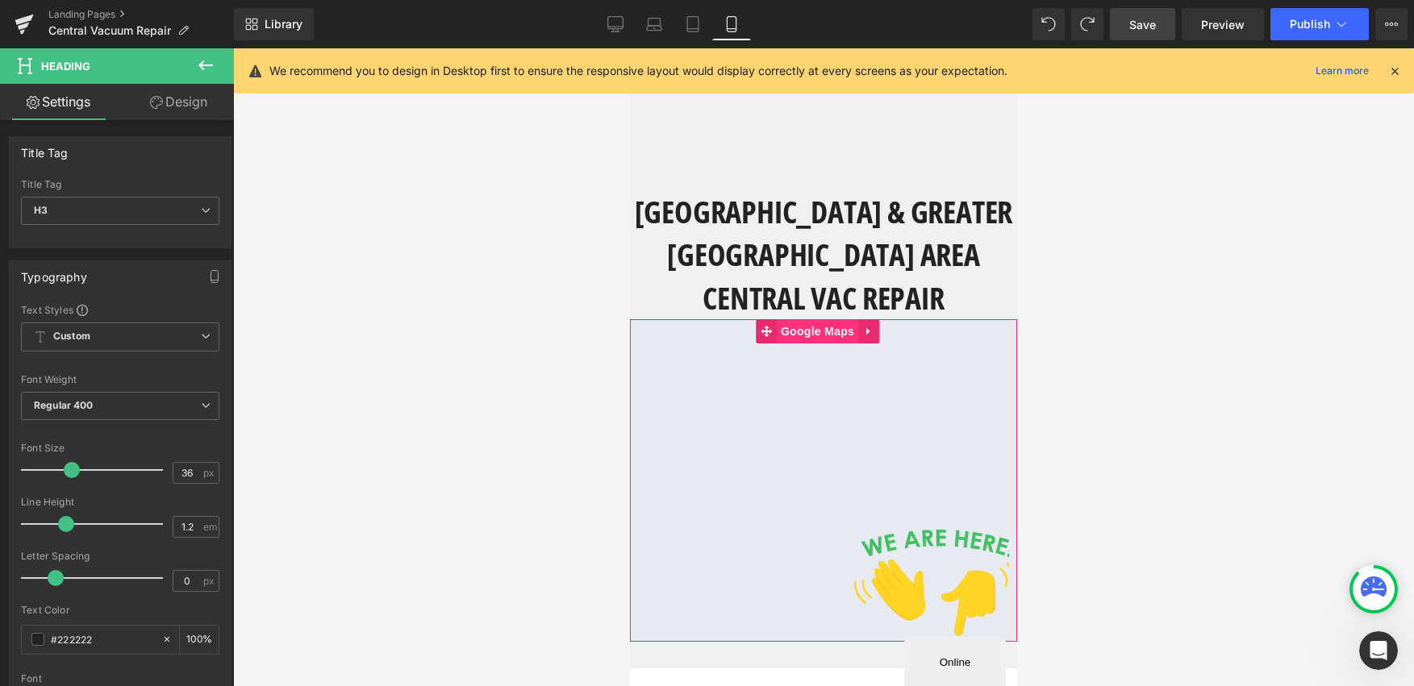
click at [814, 319] on span "Google Maps" at bounding box center [817, 331] width 81 height 24
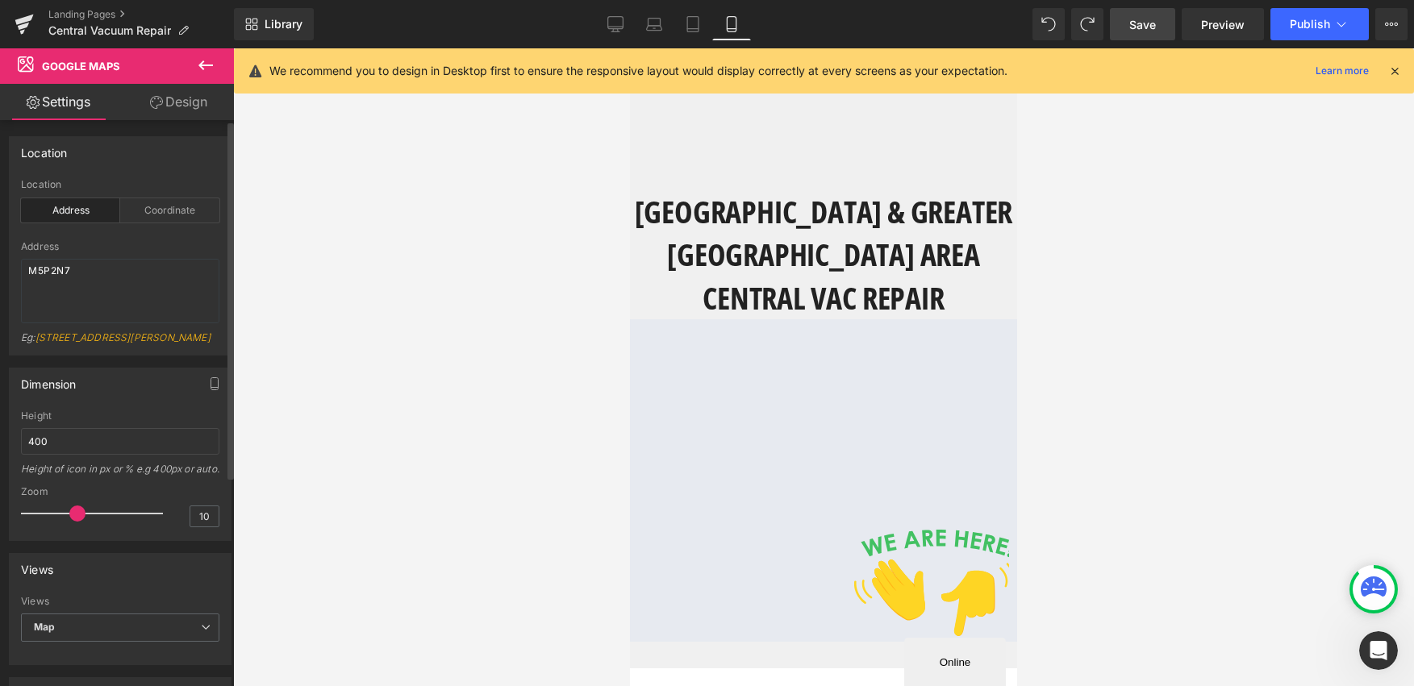
type input "9"
drag, startPoint x: 84, startPoint y: 540, endPoint x: 76, endPoint y: 542, distance: 8.2
click at [76, 522] on span at bounding box center [77, 514] width 16 height 16
click at [1138, 23] on span "Save" at bounding box center [1142, 24] width 27 height 17
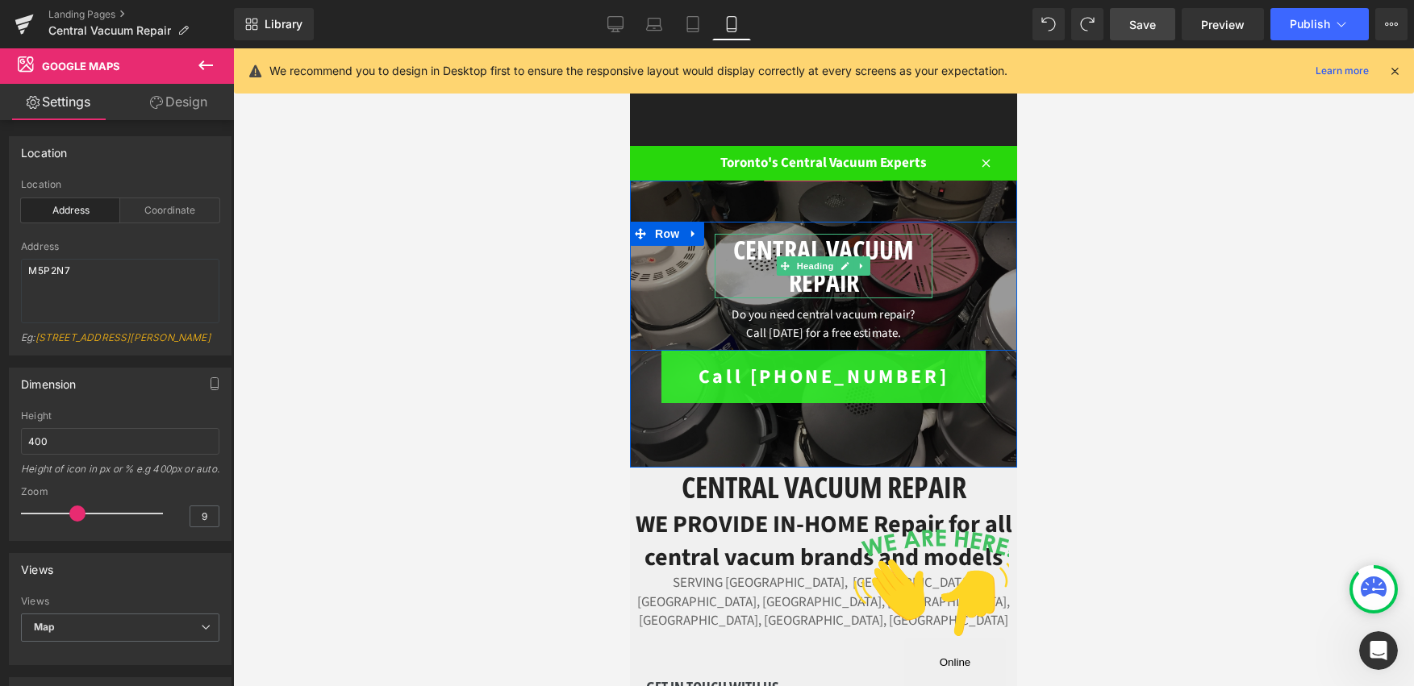
scroll to position [243, 0]
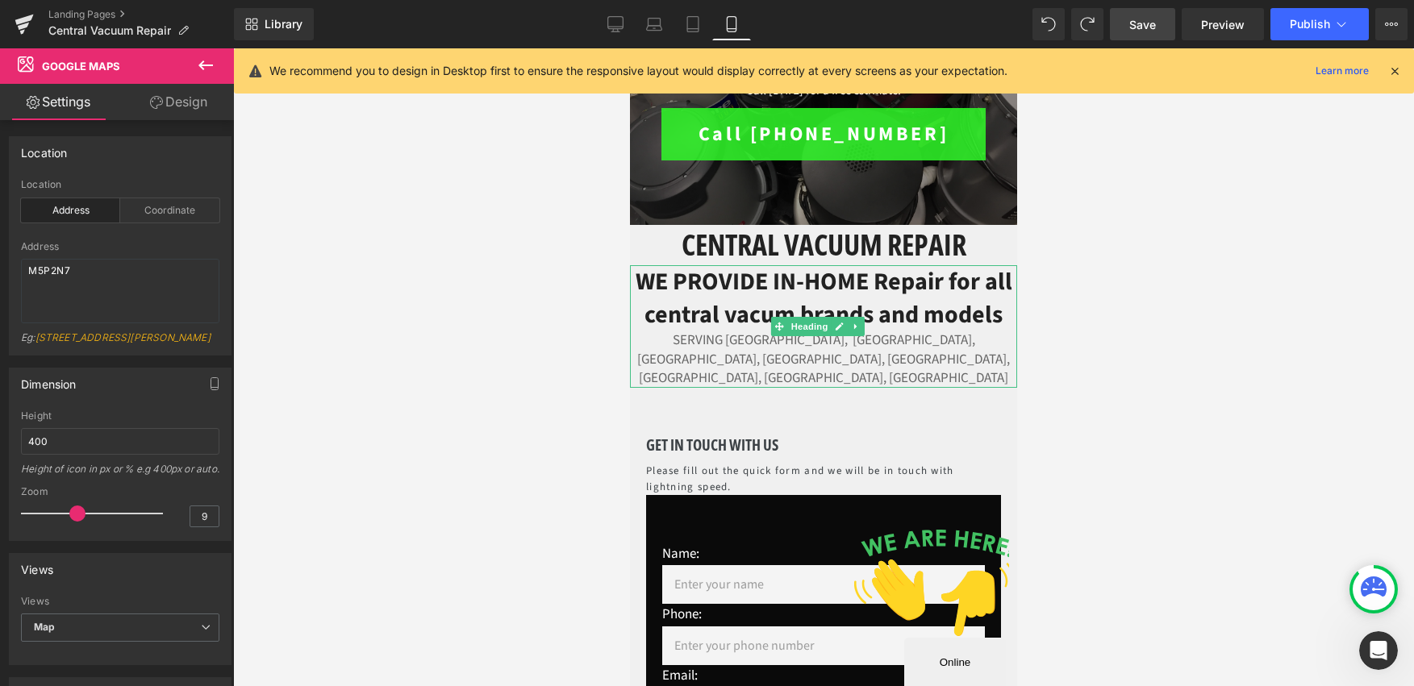
click at [810, 314] on h2 "WE PROVIDE IN-HOME Repair for all central vacum brands and models" at bounding box center [823, 298] width 387 height 66
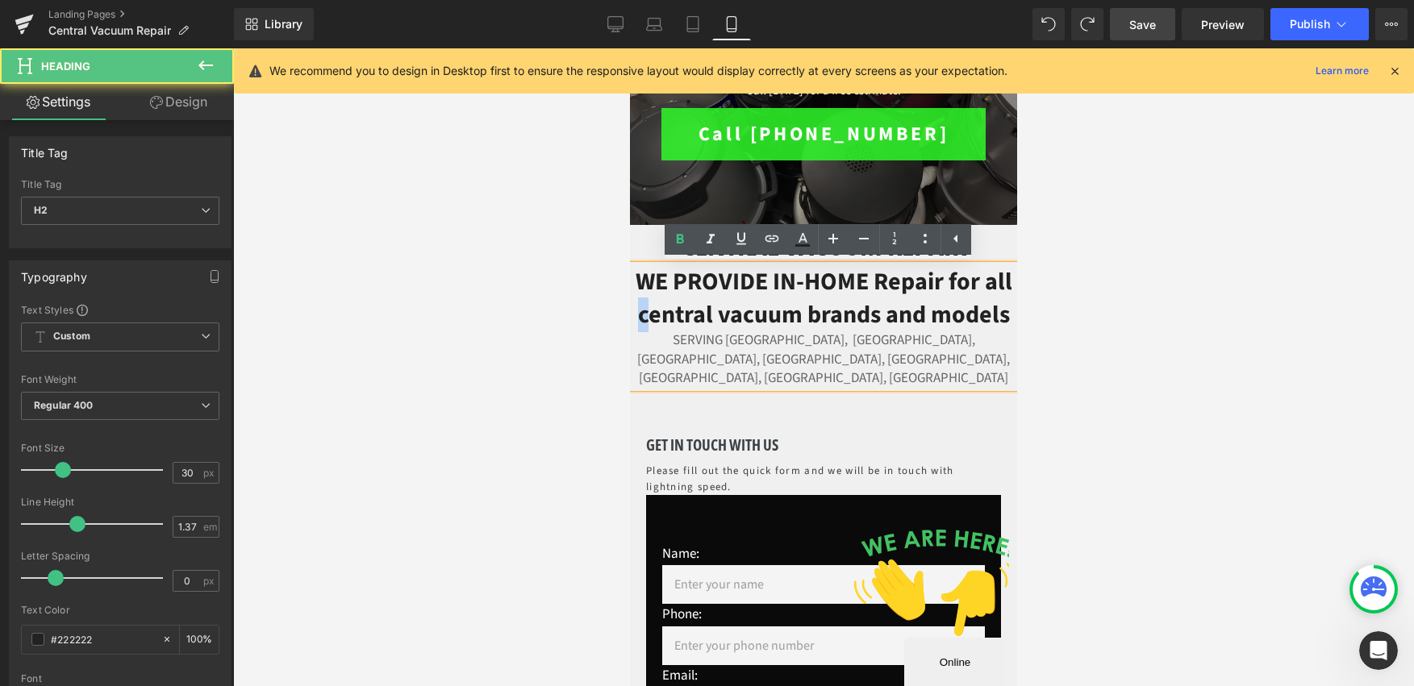
drag, startPoint x: 697, startPoint y: 316, endPoint x: 689, endPoint y: 315, distance: 8.1
click at [689, 315] on h2 "WE PROVIDE IN-HOME Repair for all central vacuum brands and models" at bounding box center [823, 298] width 387 height 66
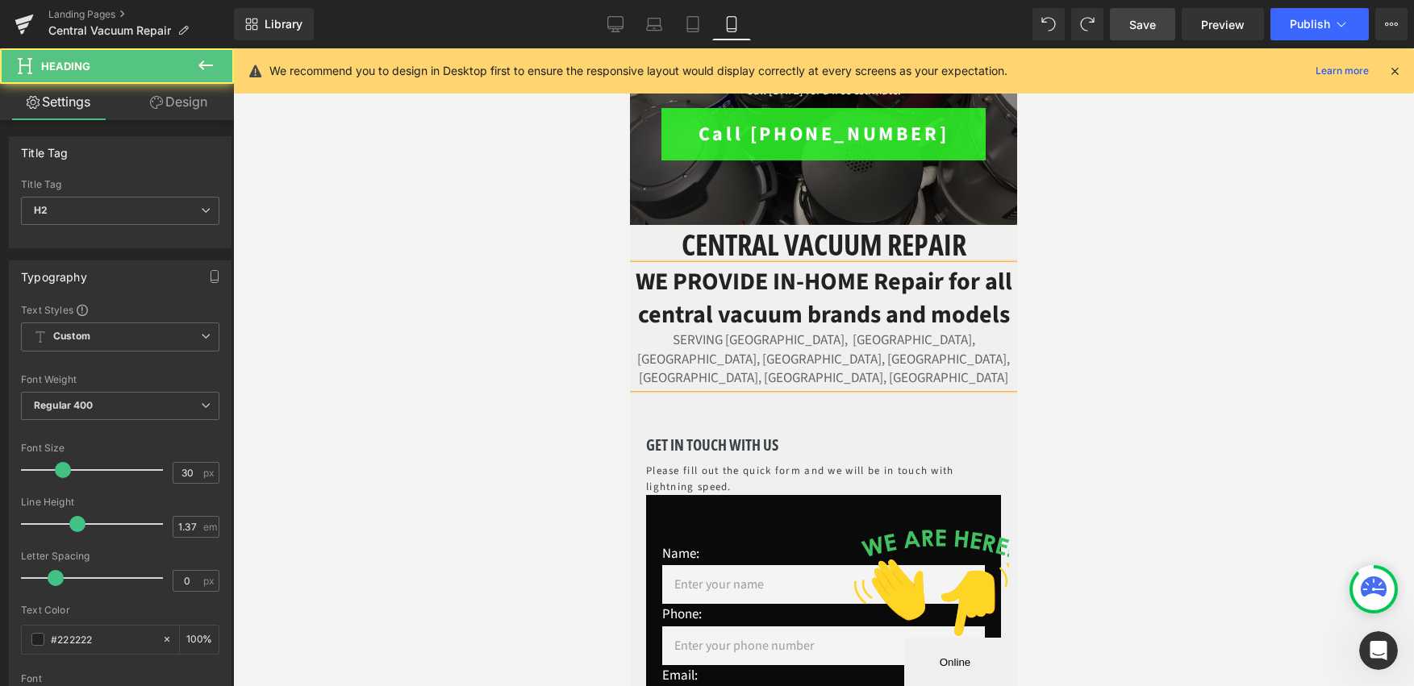
click at [781, 315] on h2 "WE PROVIDE IN-HOME Repair for all central vacuum brands and models" at bounding box center [823, 298] width 387 height 66
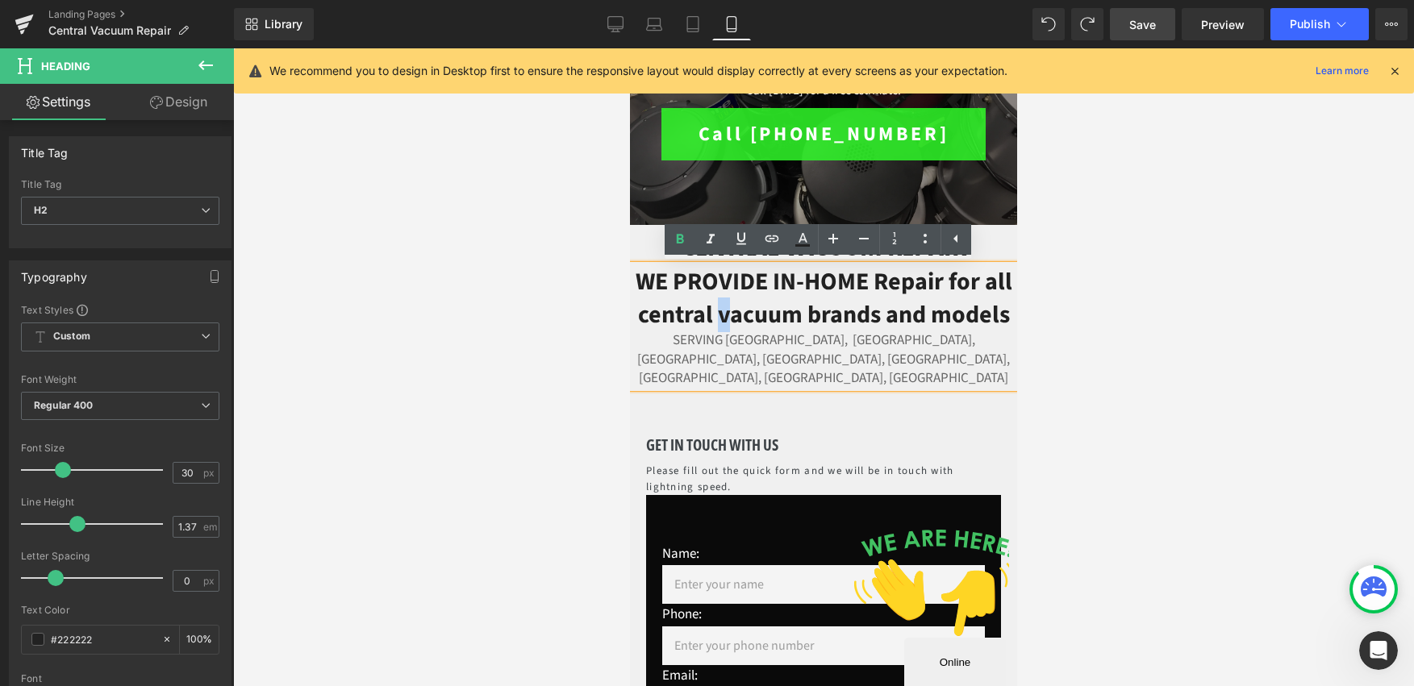
drag, startPoint x: 778, startPoint y: 315, endPoint x: 770, endPoint y: 315, distance: 8.1
click at [770, 315] on h2 "WE PROVIDE IN-HOME Repair for all central vacuum brands and models" at bounding box center [823, 298] width 387 height 66
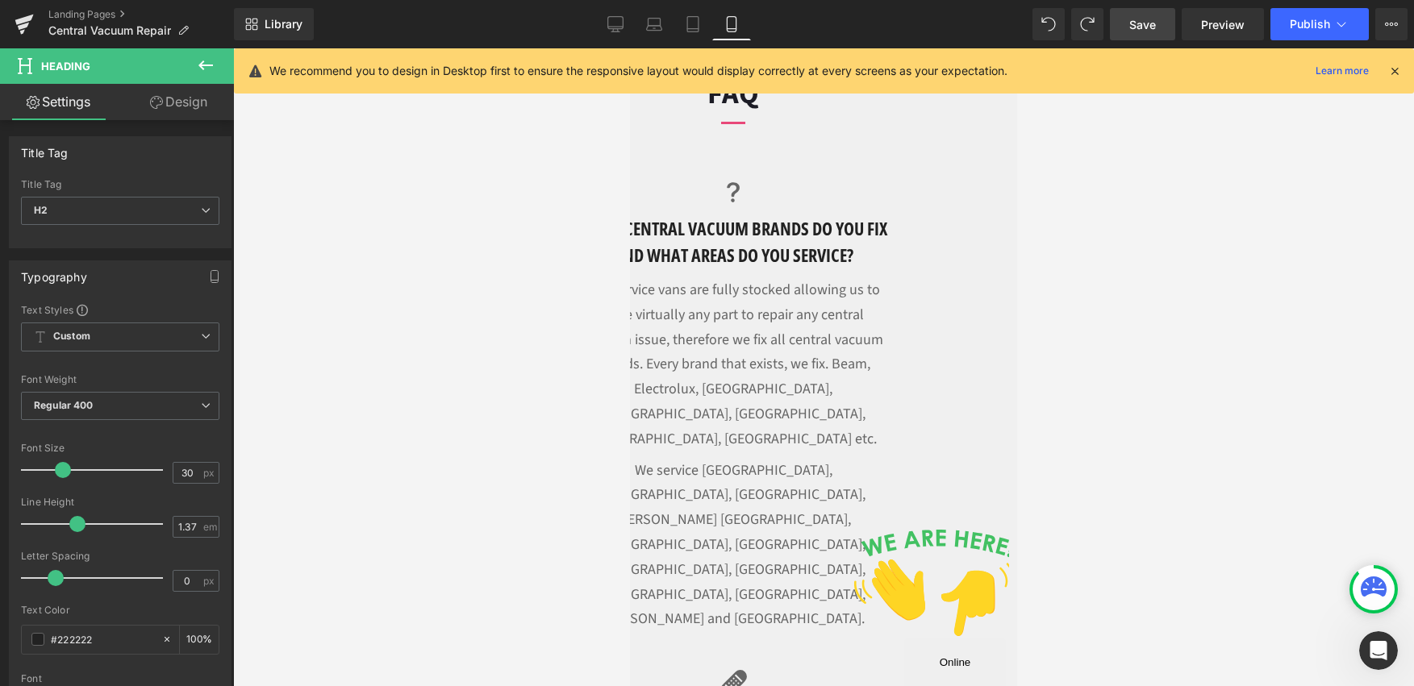
scroll to position [0, 0]
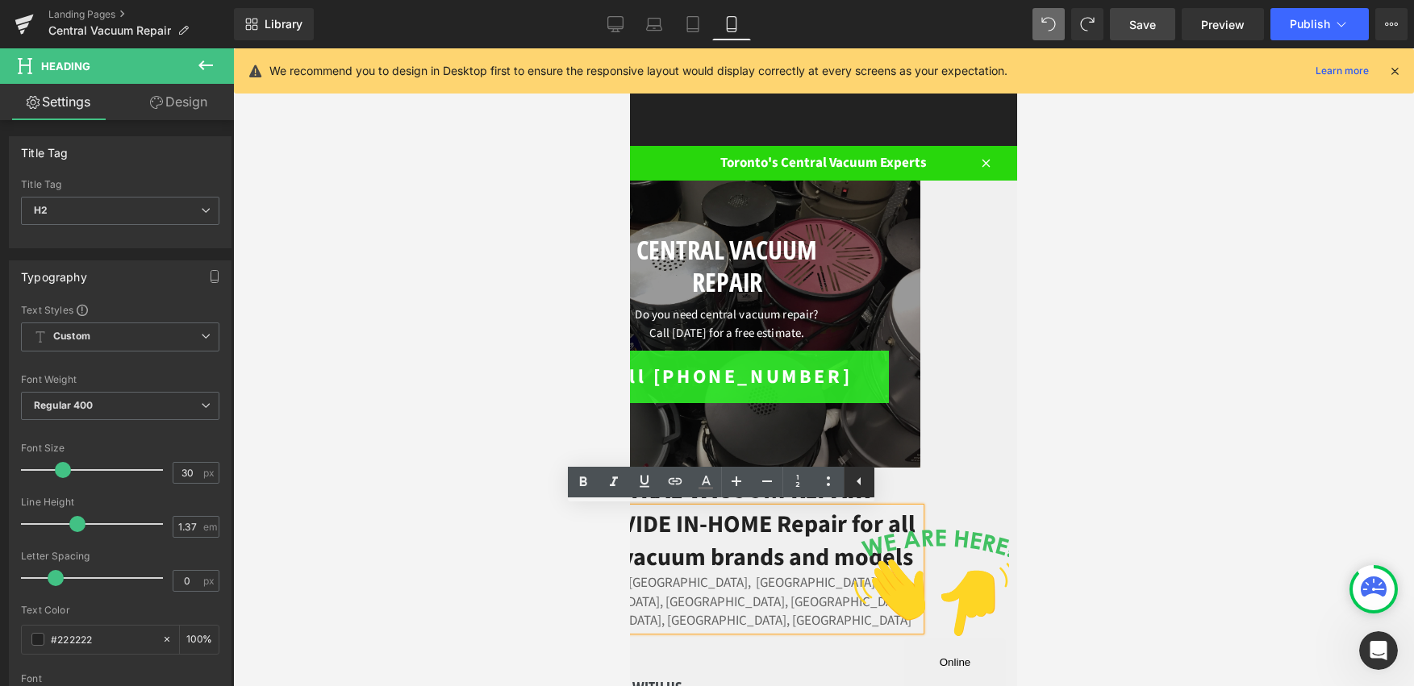
click at [872, 490] on link at bounding box center [859, 482] width 31 height 31
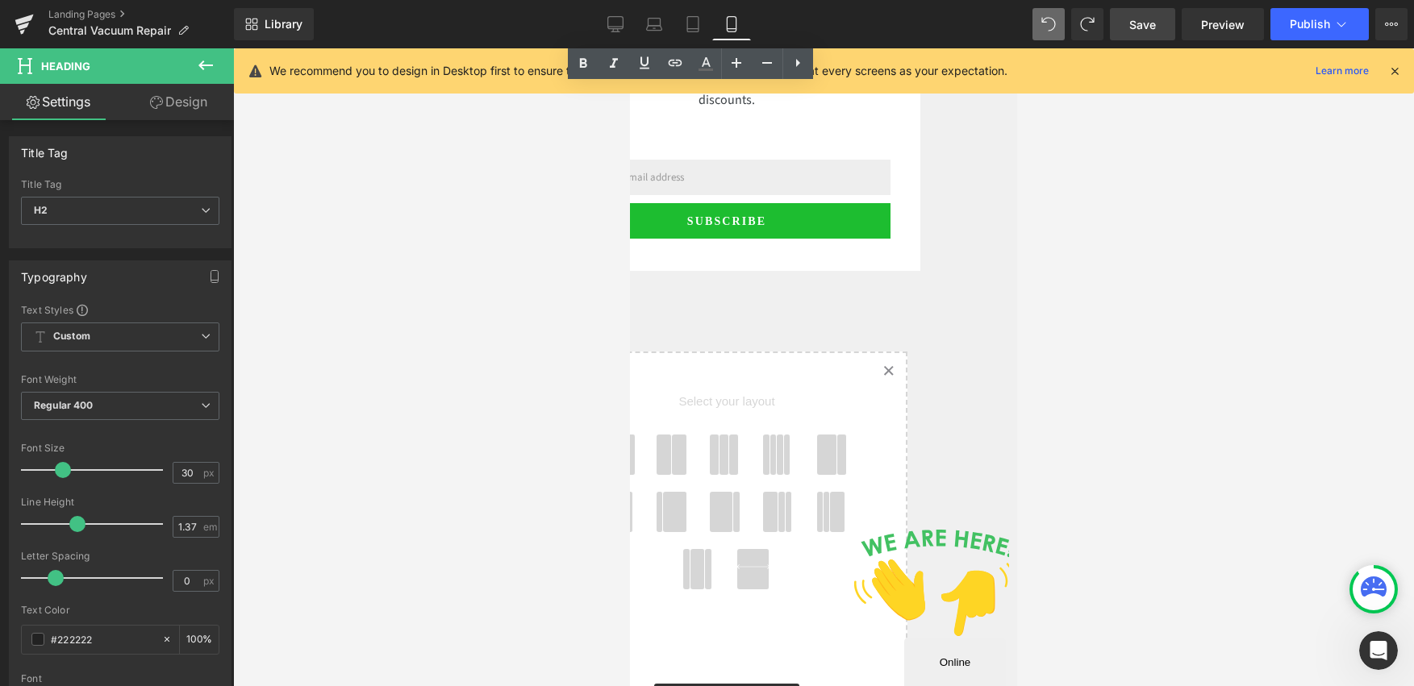
scroll to position [4018, 0]
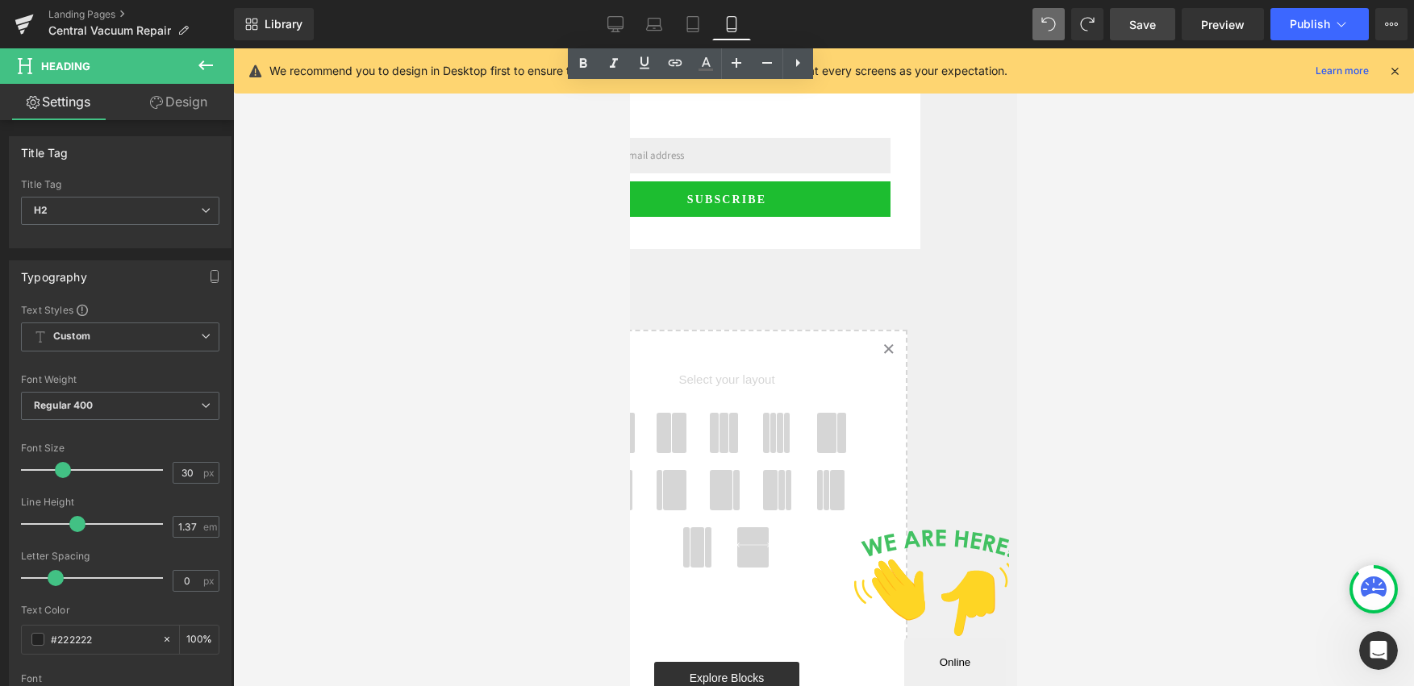
click at [854, 625] on icon "Close" at bounding box center [854, 632] width 0 height 14
click at [870, 332] on link "Created with Sketch." at bounding box center [887, 349] width 35 height 35
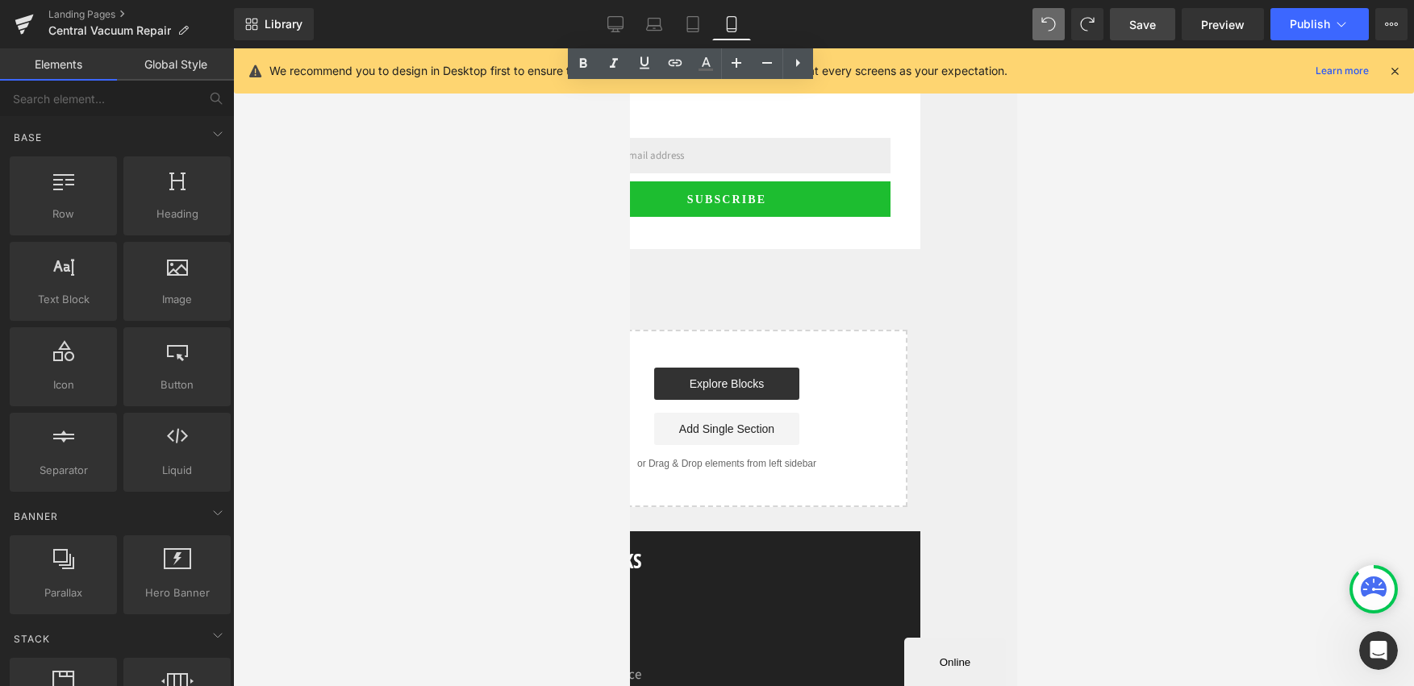
scroll to position [4274, 0]
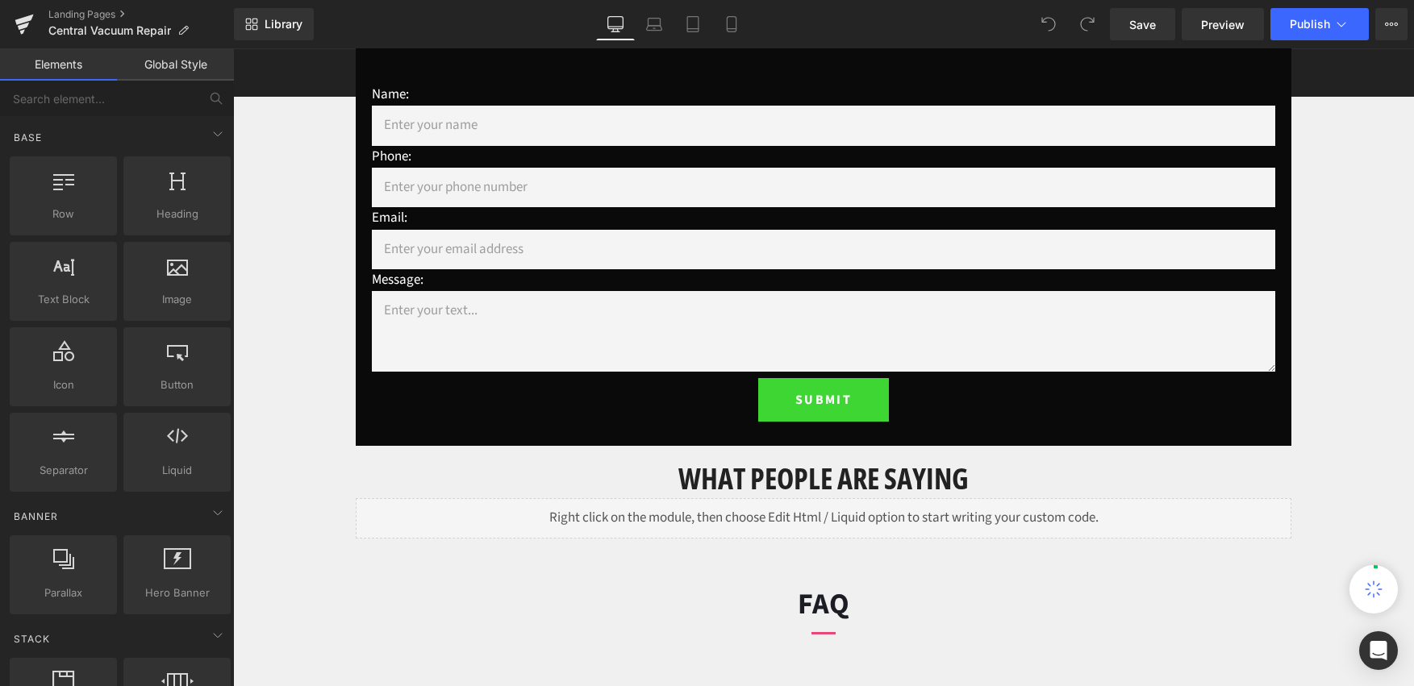
scroll to position [407, 0]
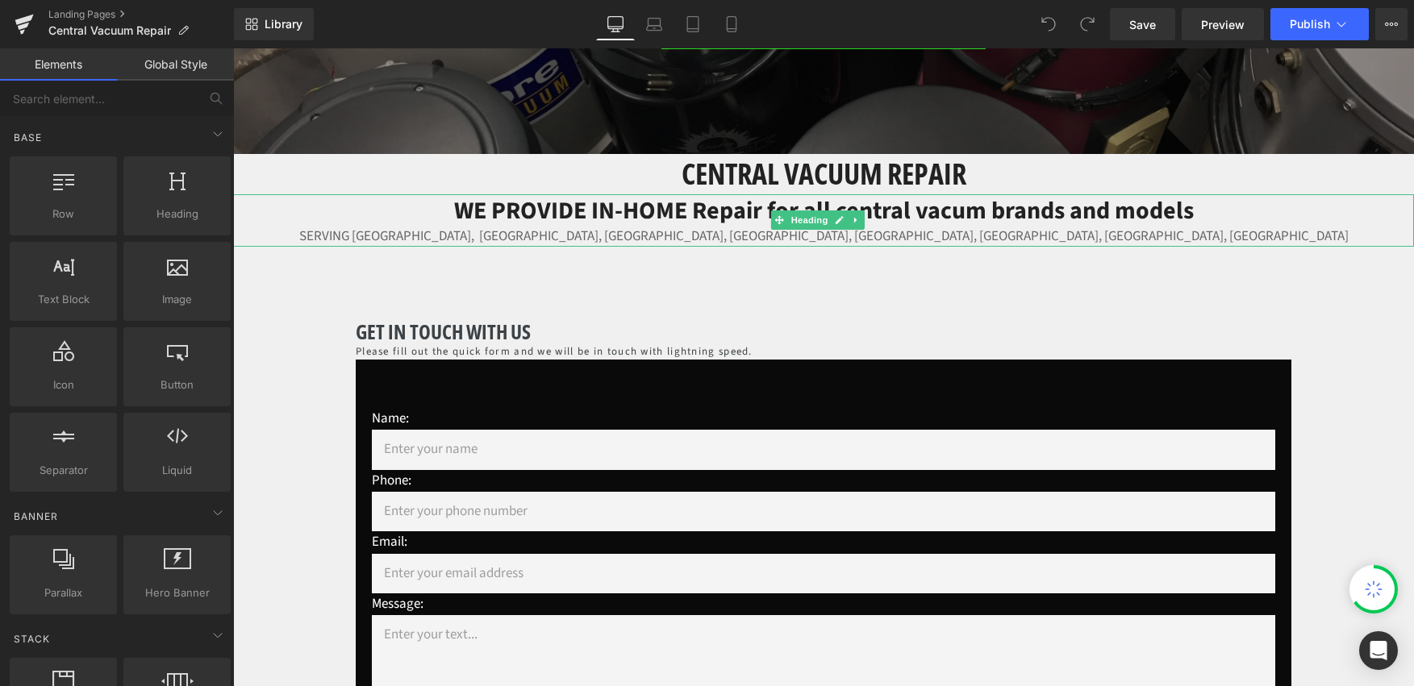
click at [936, 212] on h2 "WE PROVIDE IN-HOME Repair for all central vacum brands and models" at bounding box center [823, 210] width 1181 height 33
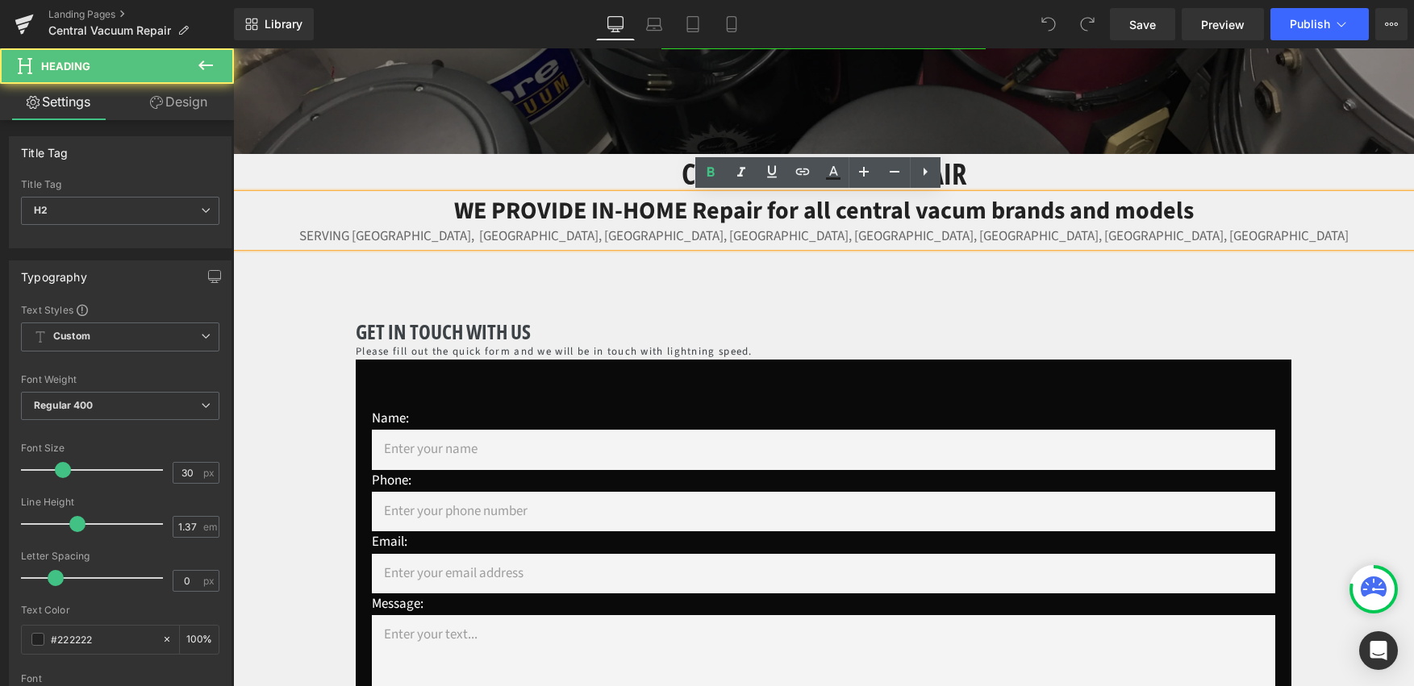
click at [958, 208] on h2 "WE PROVIDE IN-HOME Repair for all central vacum brands and models" at bounding box center [823, 210] width 1181 height 33
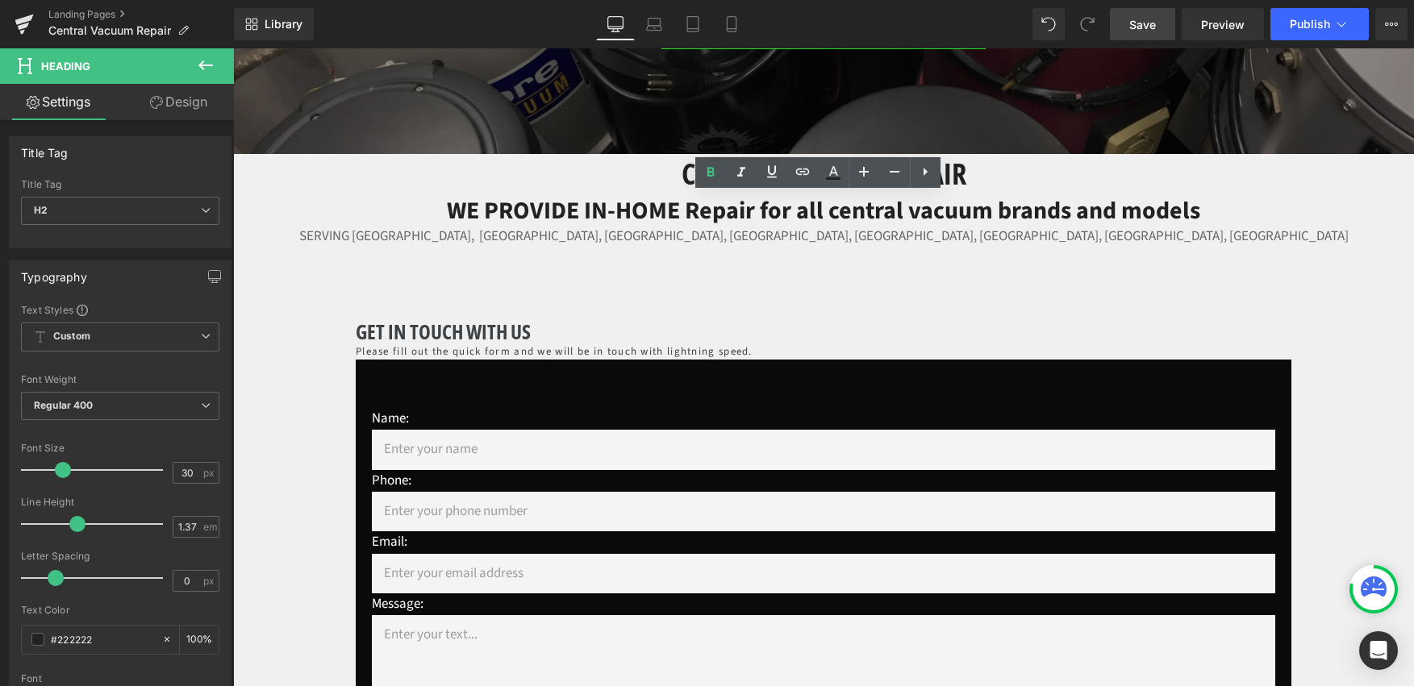
click at [1140, 26] on span "Save" at bounding box center [1142, 24] width 27 height 17
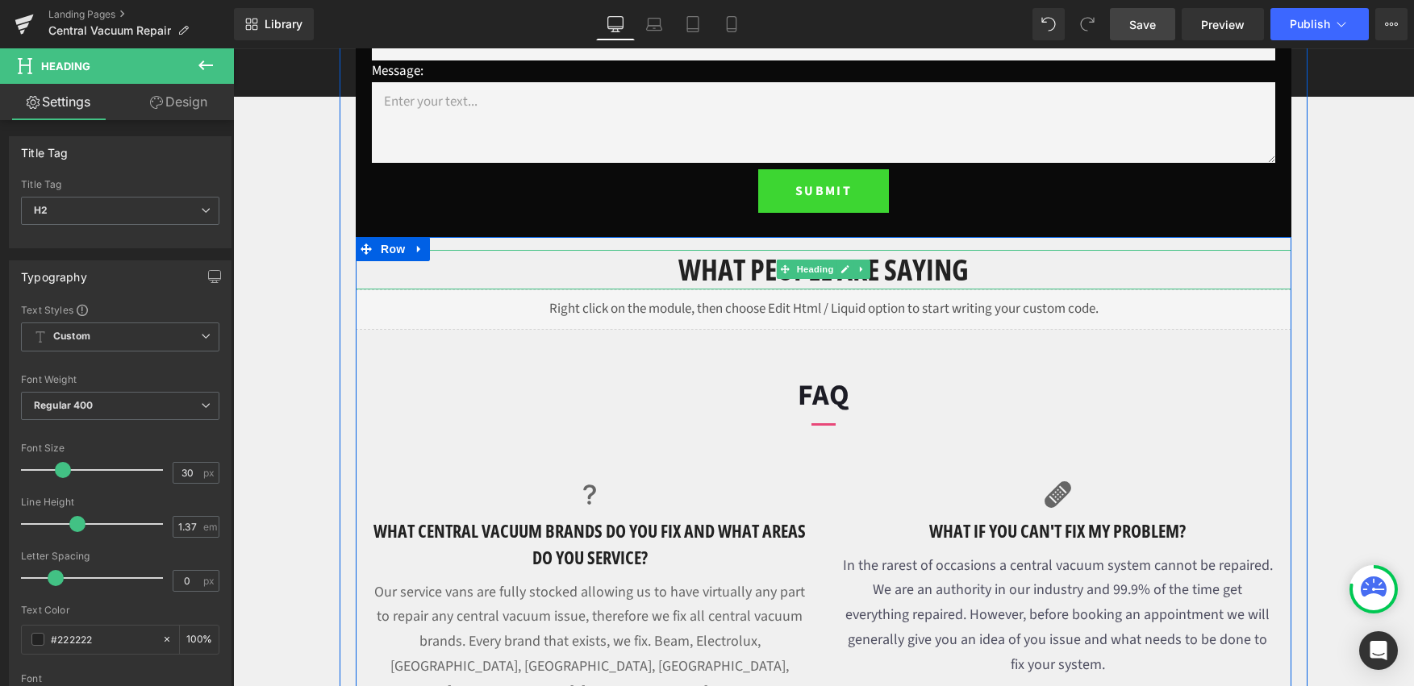
scroll to position [941, 0]
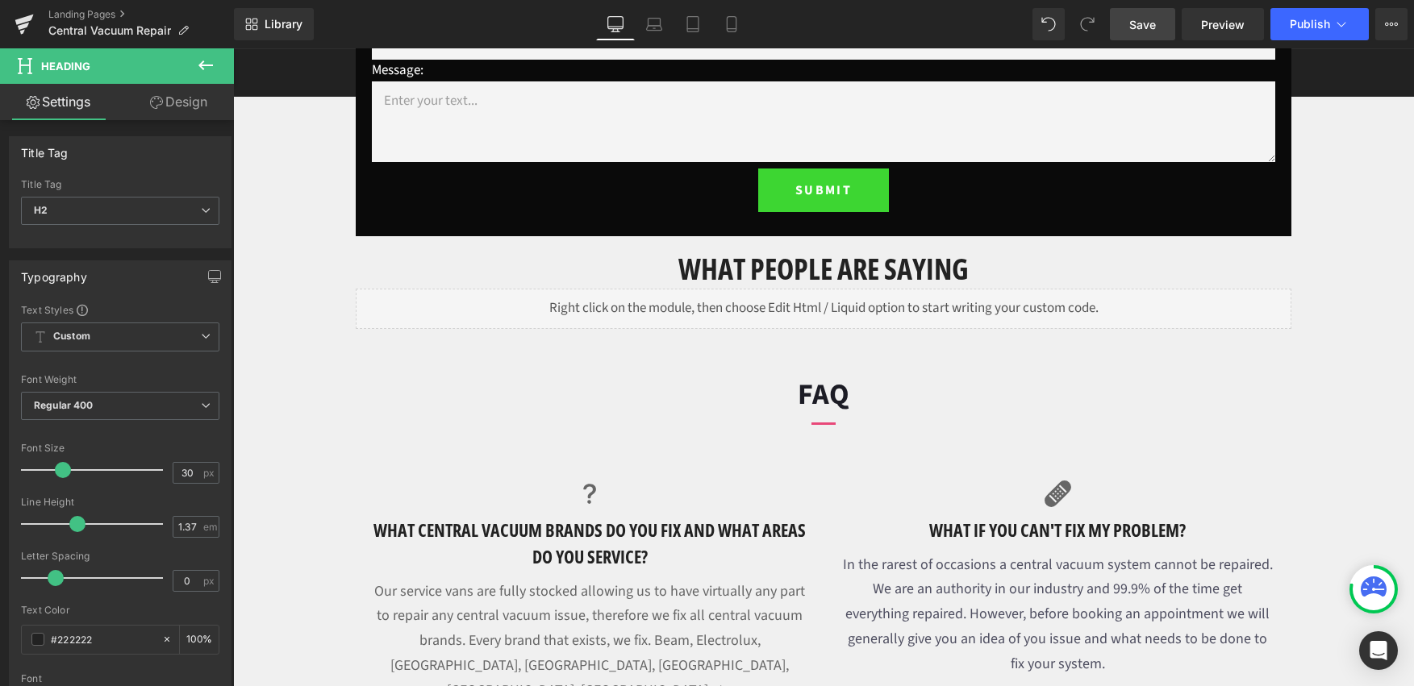
click at [196, 66] on icon at bounding box center [205, 65] width 19 height 19
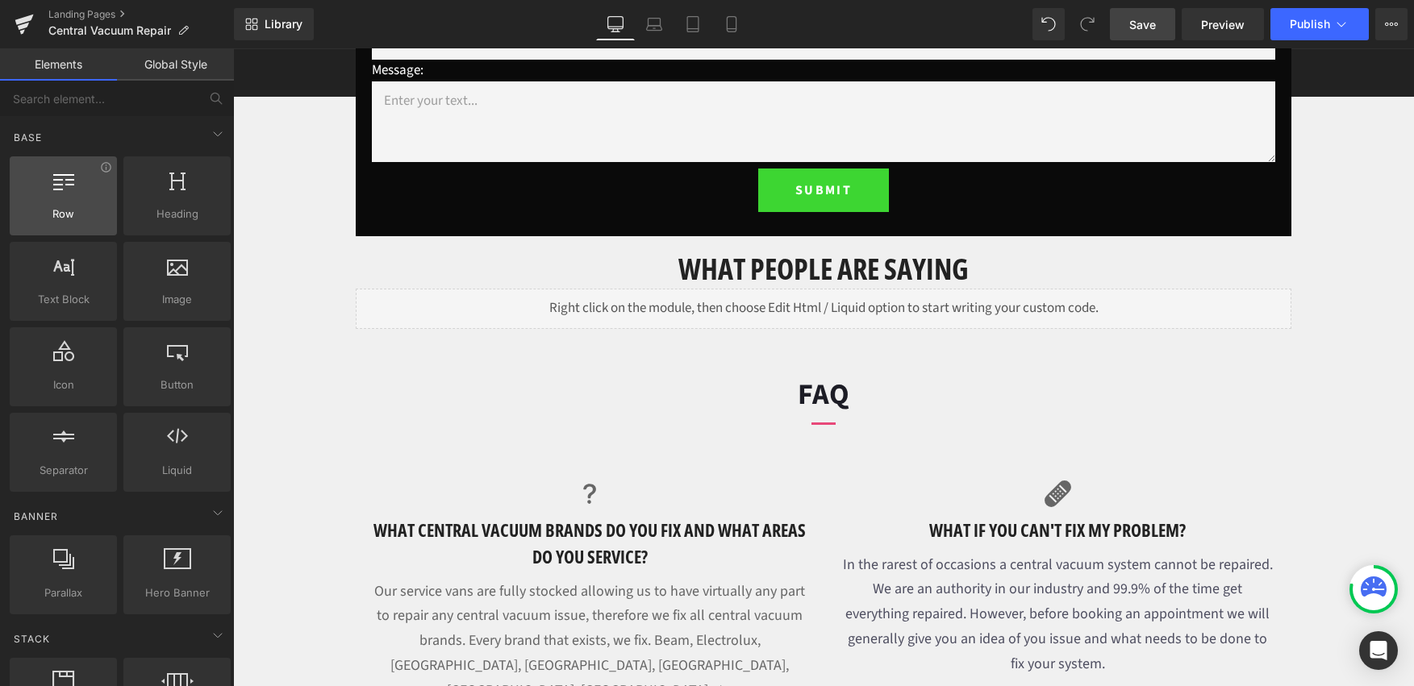
scroll to position [3, 0]
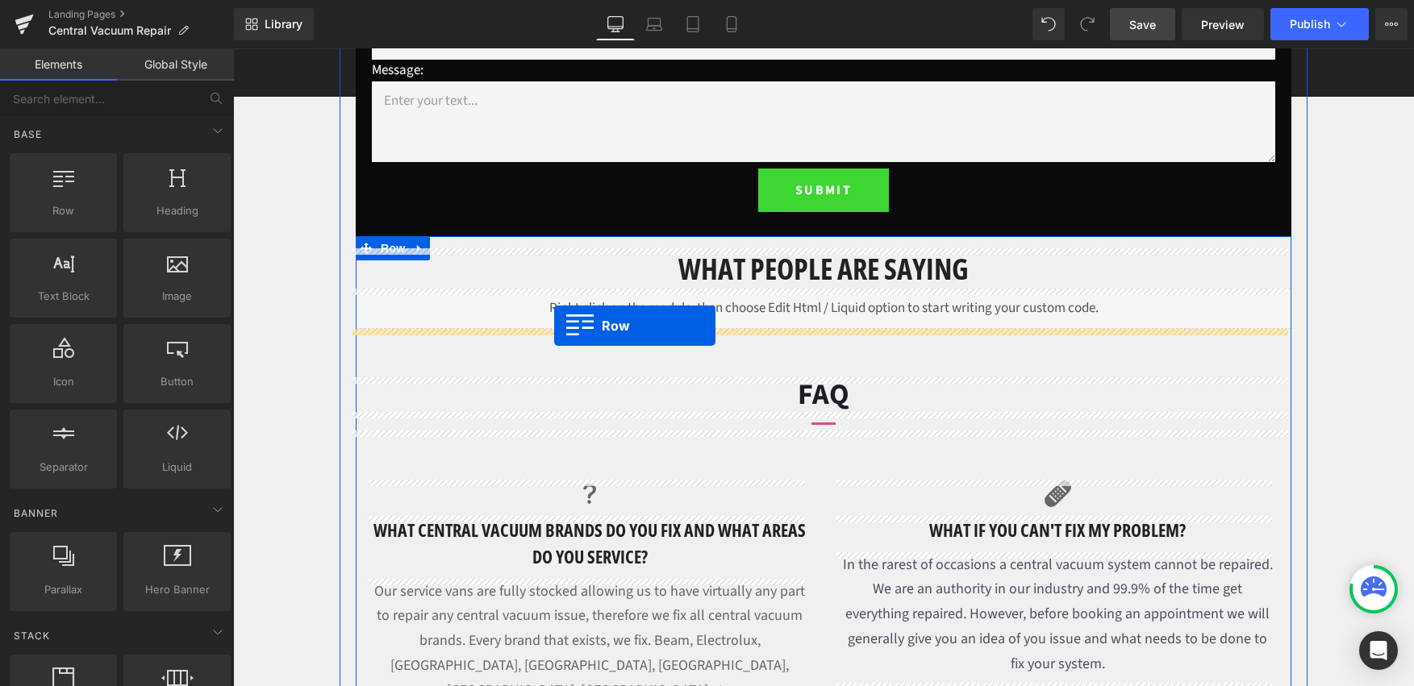
drag, startPoint x: 273, startPoint y: 230, endPoint x: 554, endPoint y: 326, distance: 296.7
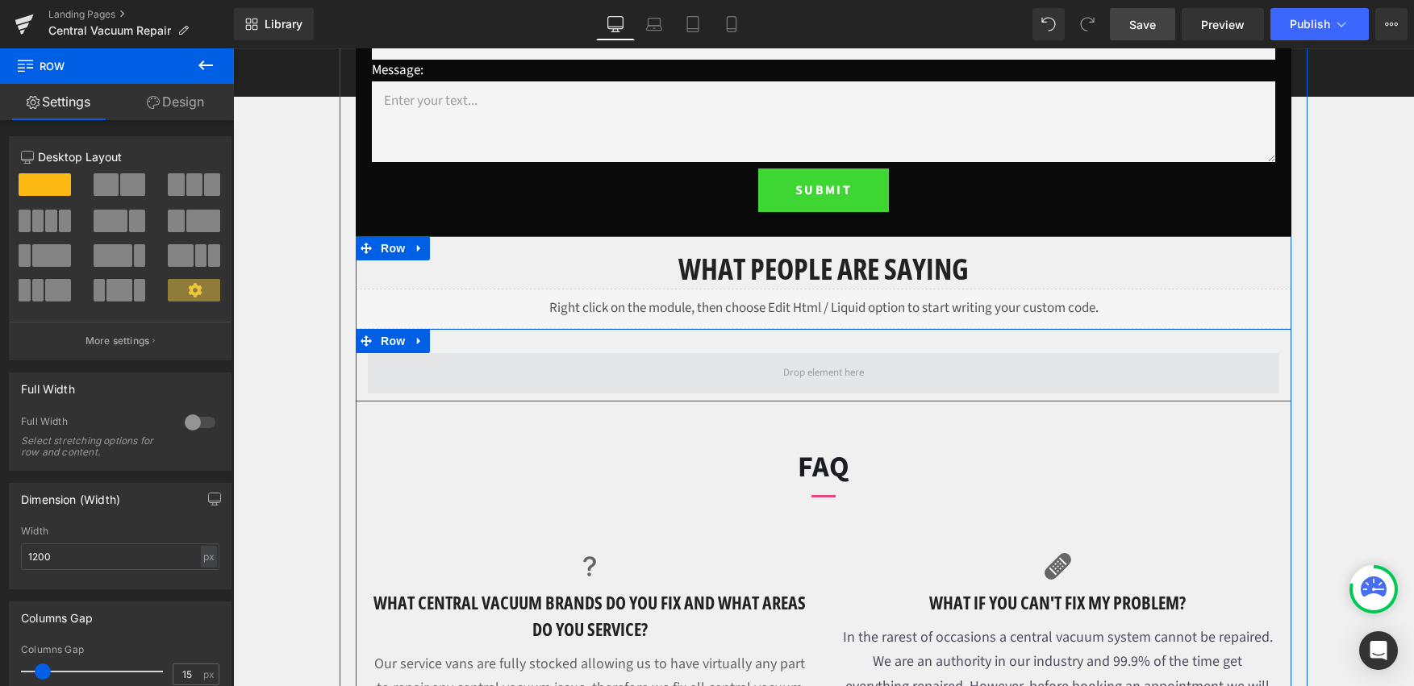
click at [651, 374] on span at bounding box center [823, 373] width 911 height 40
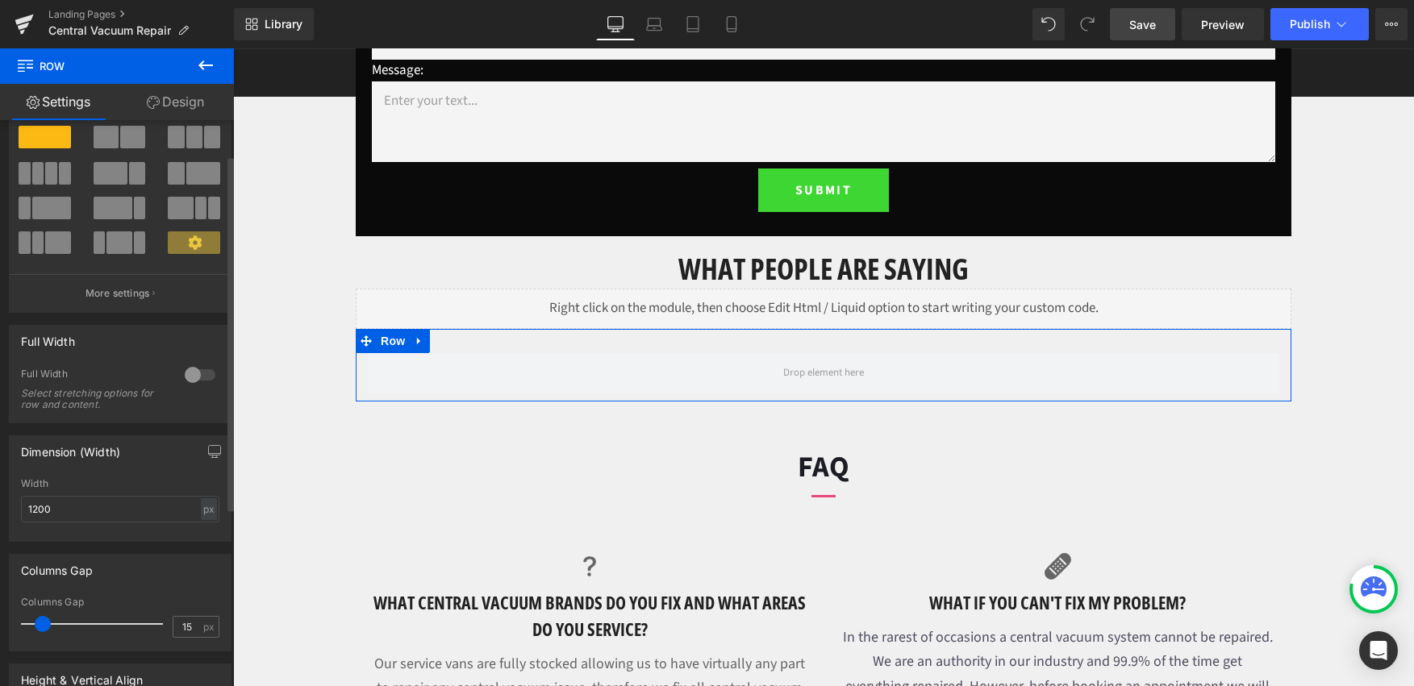
scroll to position [0, 0]
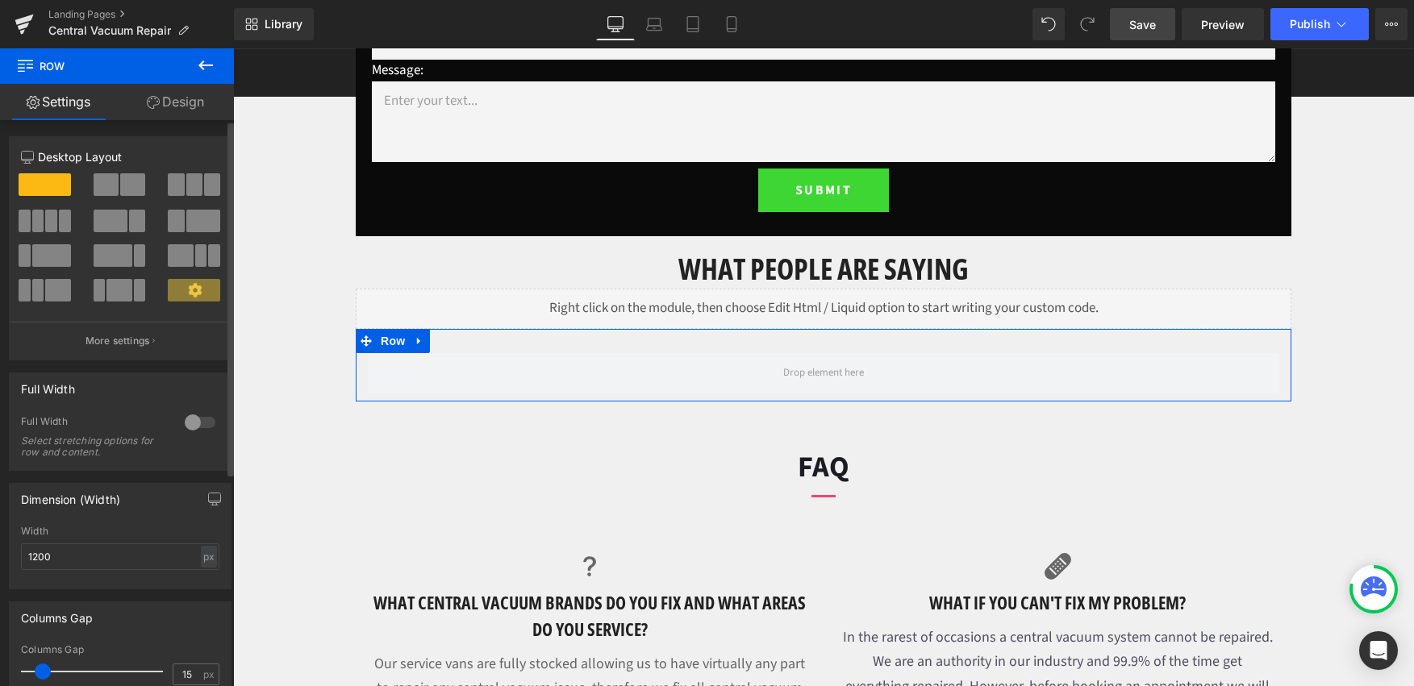
drag, startPoint x: 37, startPoint y: 219, endPoint x: 11, endPoint y: 232, distance: 28.9
click at [37, 219] on span at bounding box center [38, 221] width 12 height 23
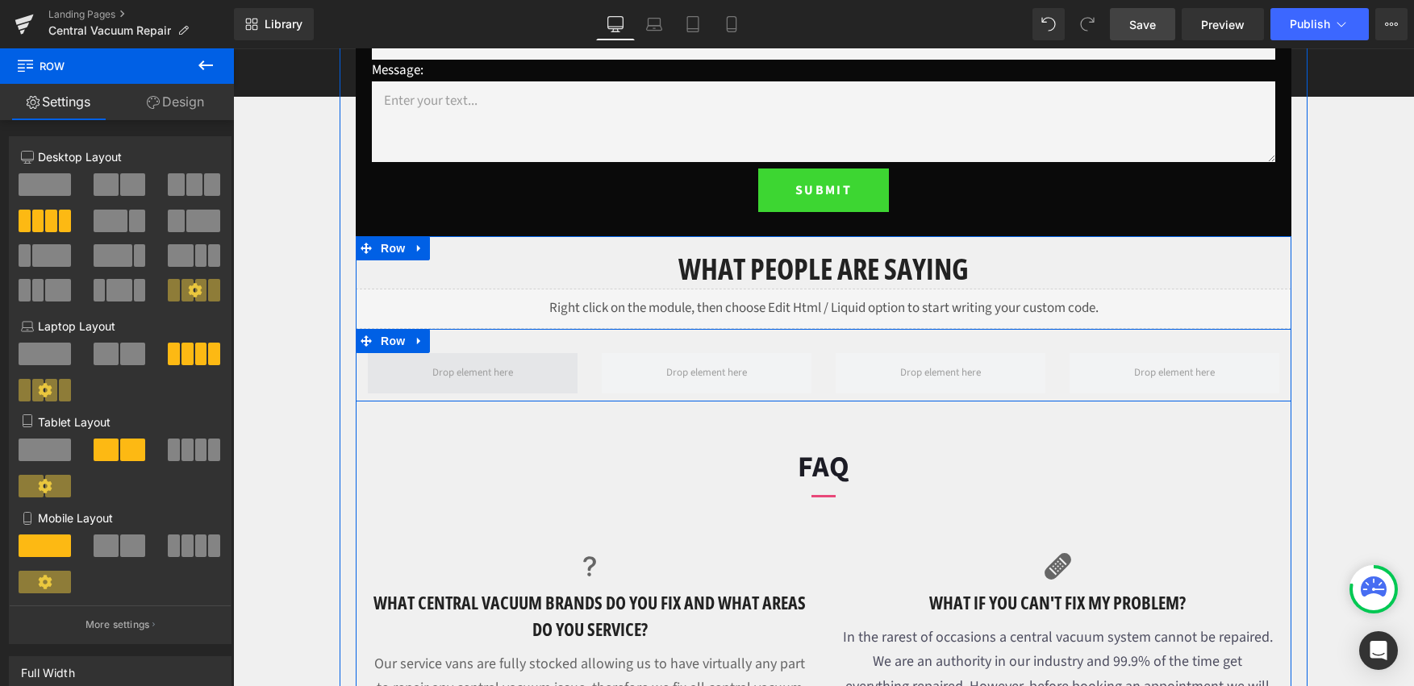
click at [485, 370] on span at bounding box center [473, 373] width 92 height 23
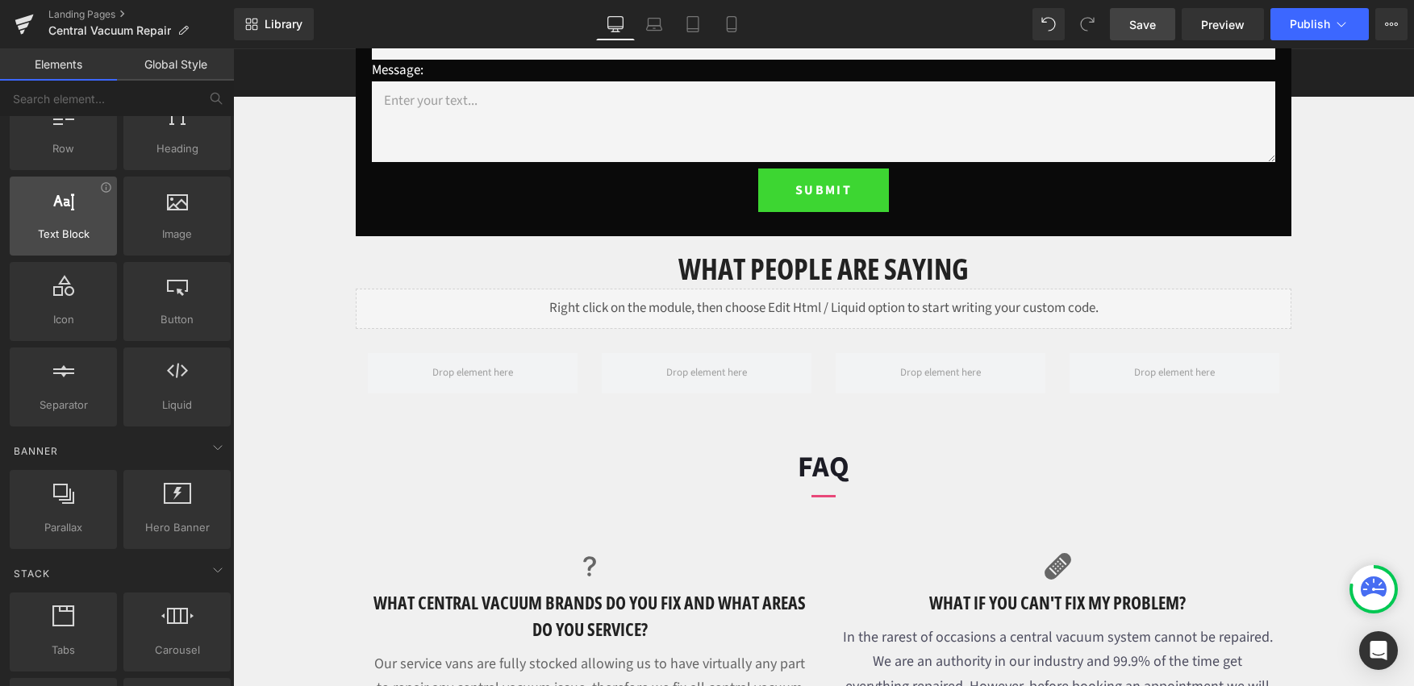
scroll to position [48, 0]
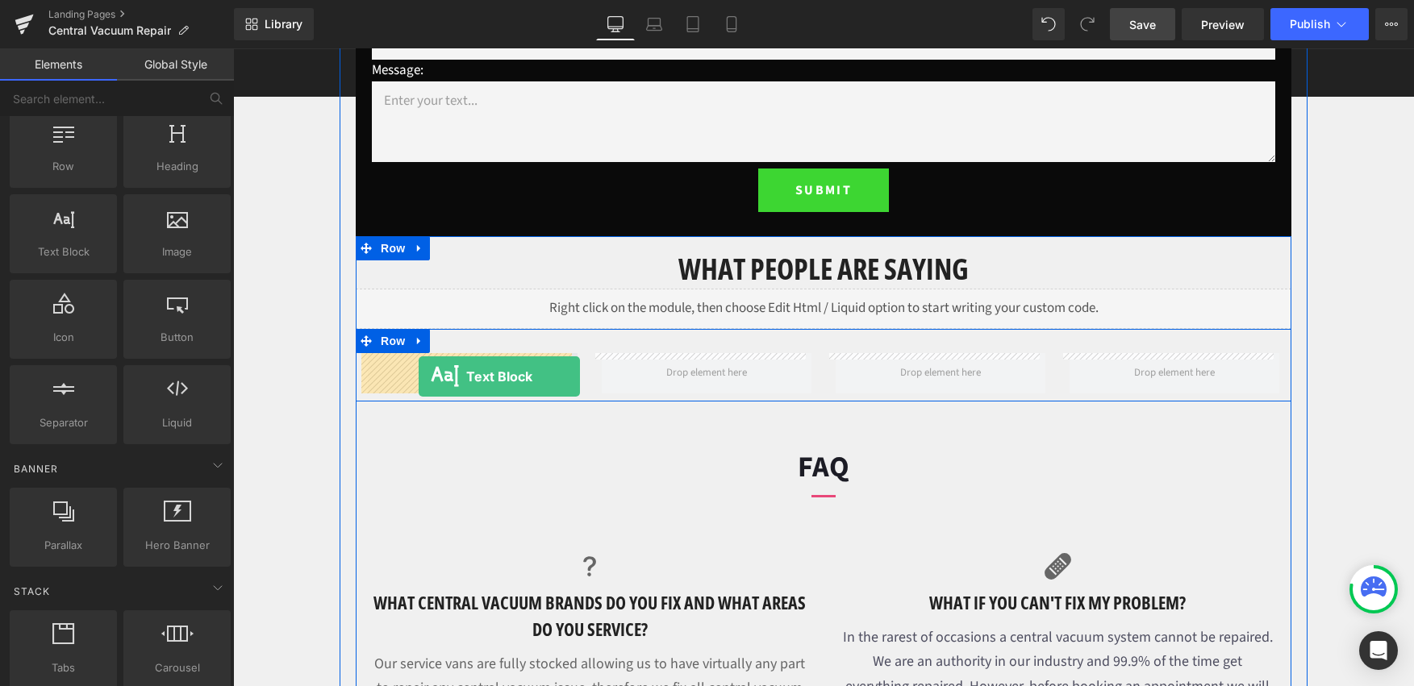
drag, startPoint x: 294, startPoint y: 282, endPoint x: 419, endPoint y: 377, distance: 156.6
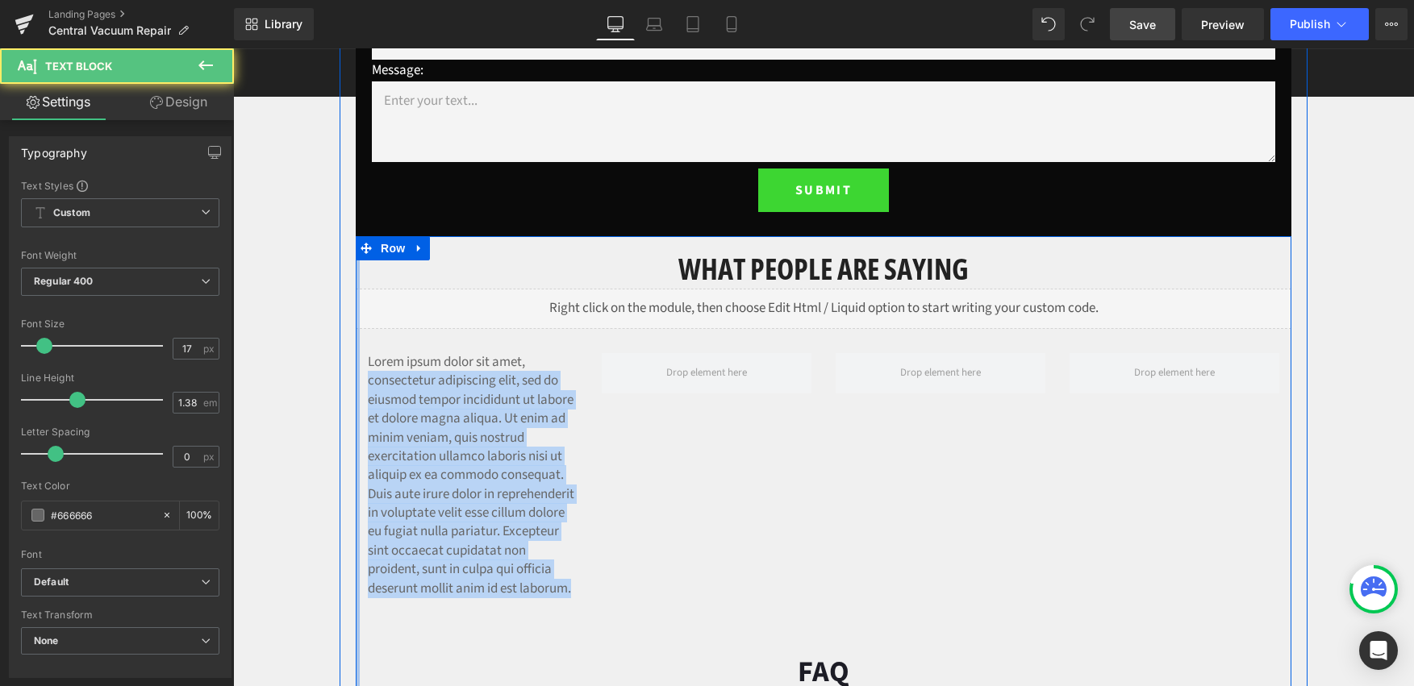
drag, startPoint x: 490, startPoint y: 611, endPoint x: 352, endPoint y: 375, distance: 272.9
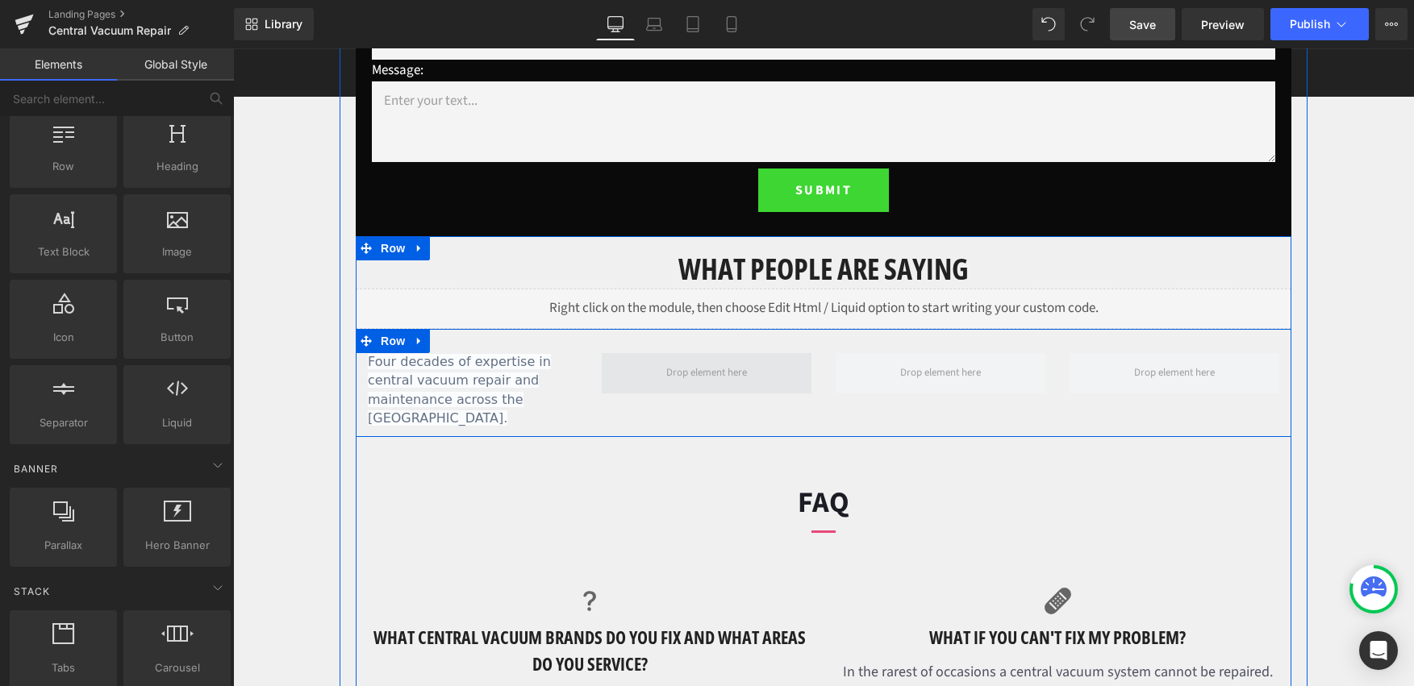
click at [693, 380] on span at bounding box center [707, 373] width 92 height 23
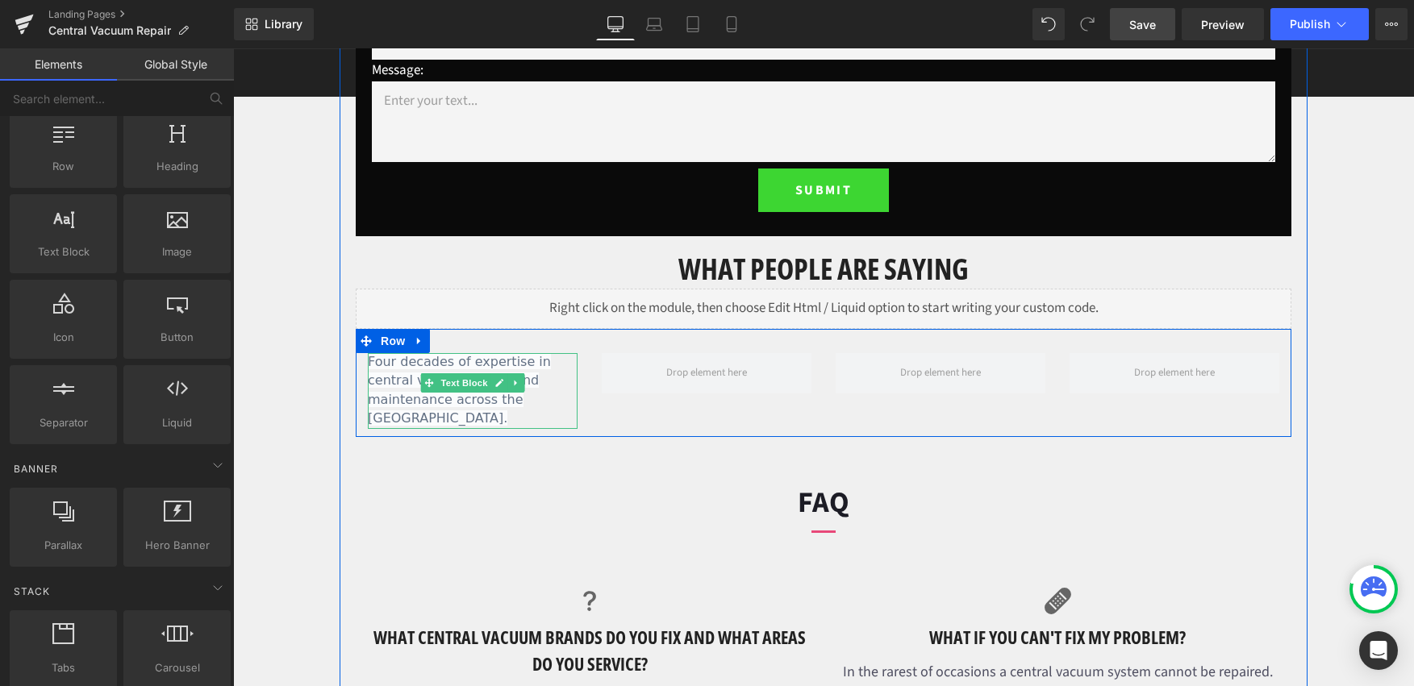
drag, startPoint x: 456, startPoint y: 403, endPoint x: 319, endPoint y: 315, distance: 162.2
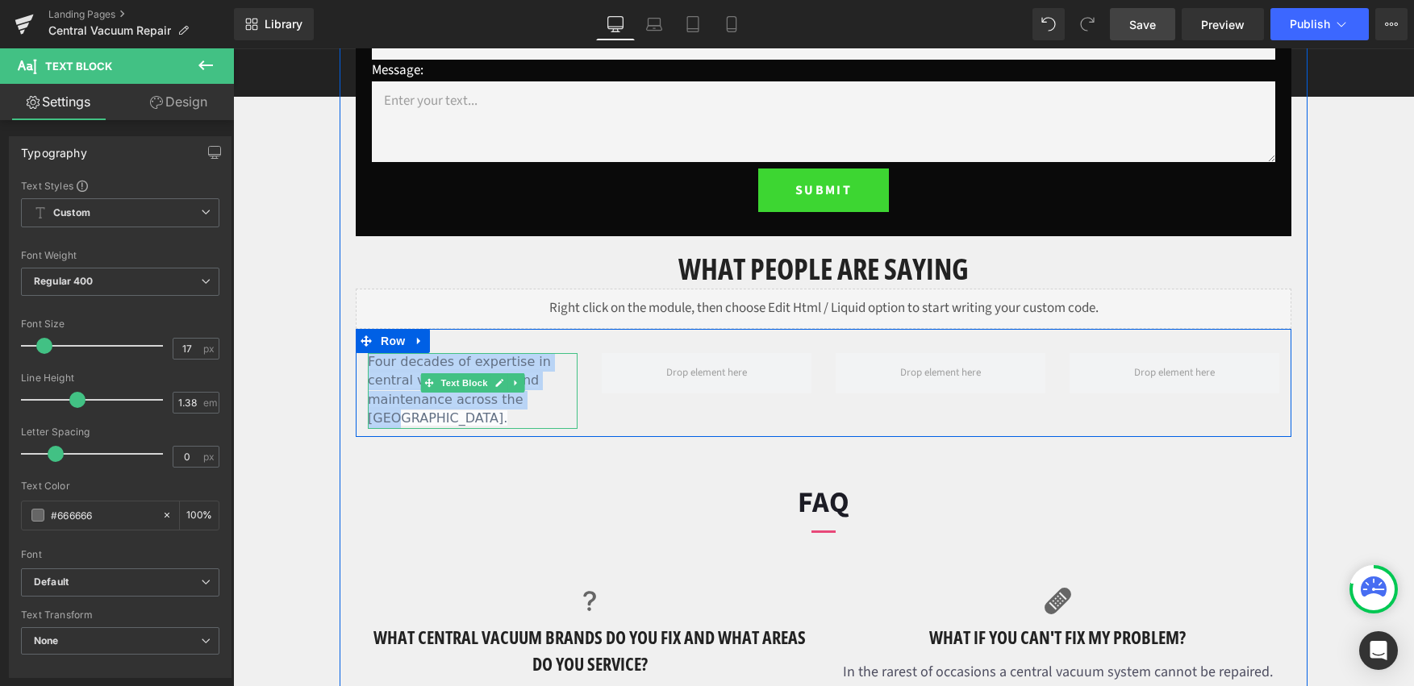
click at [491, 378] on link at bounding box center [499, 382] width 17 height 19
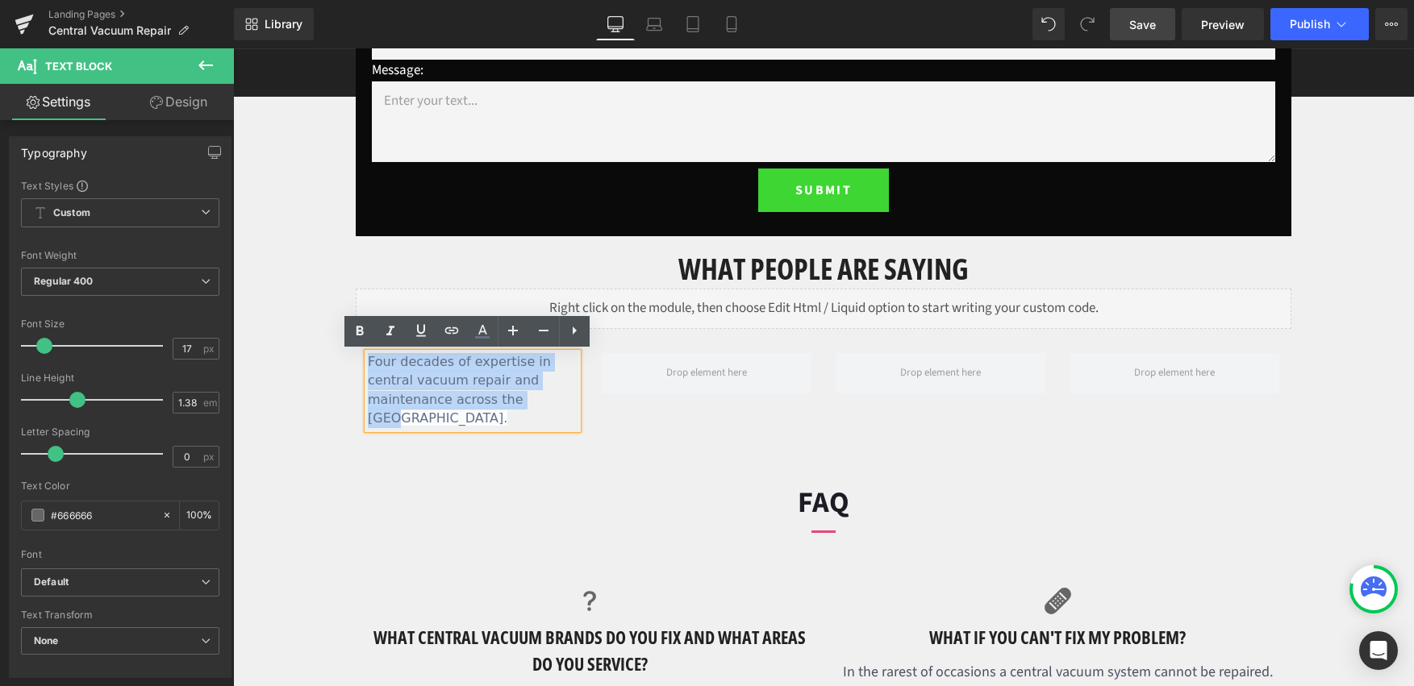
click at [497, 408] on p "Four decades of expertise in central vacuum repair and maintenance across the G…" at bounding box center [473, 391] width 210 height 76
drag, startPoint x: 318, startPoint y: 354, endPoint x: 309, endPoint y: 346, distance: 12.0
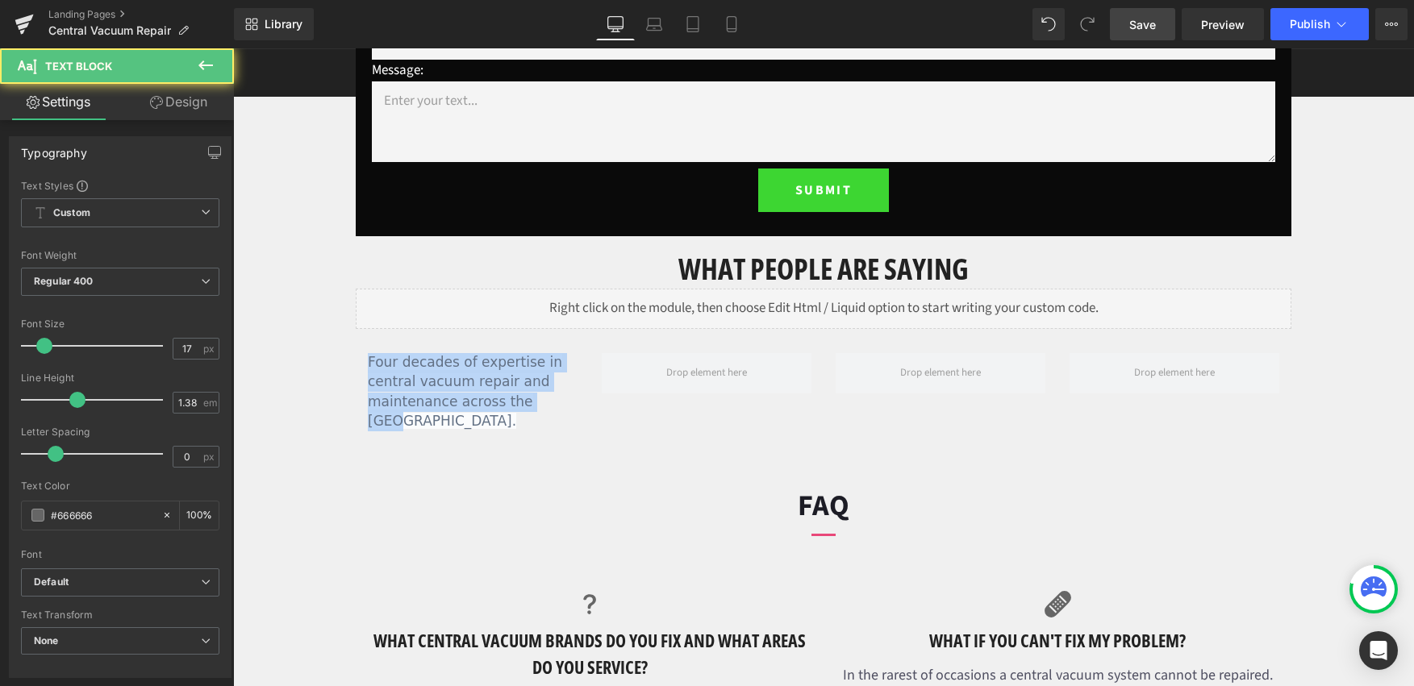
drag, startPoint x: 510, startPoint y: 402, endPoint x: 252, endPoint y: 336, distance: 265.7
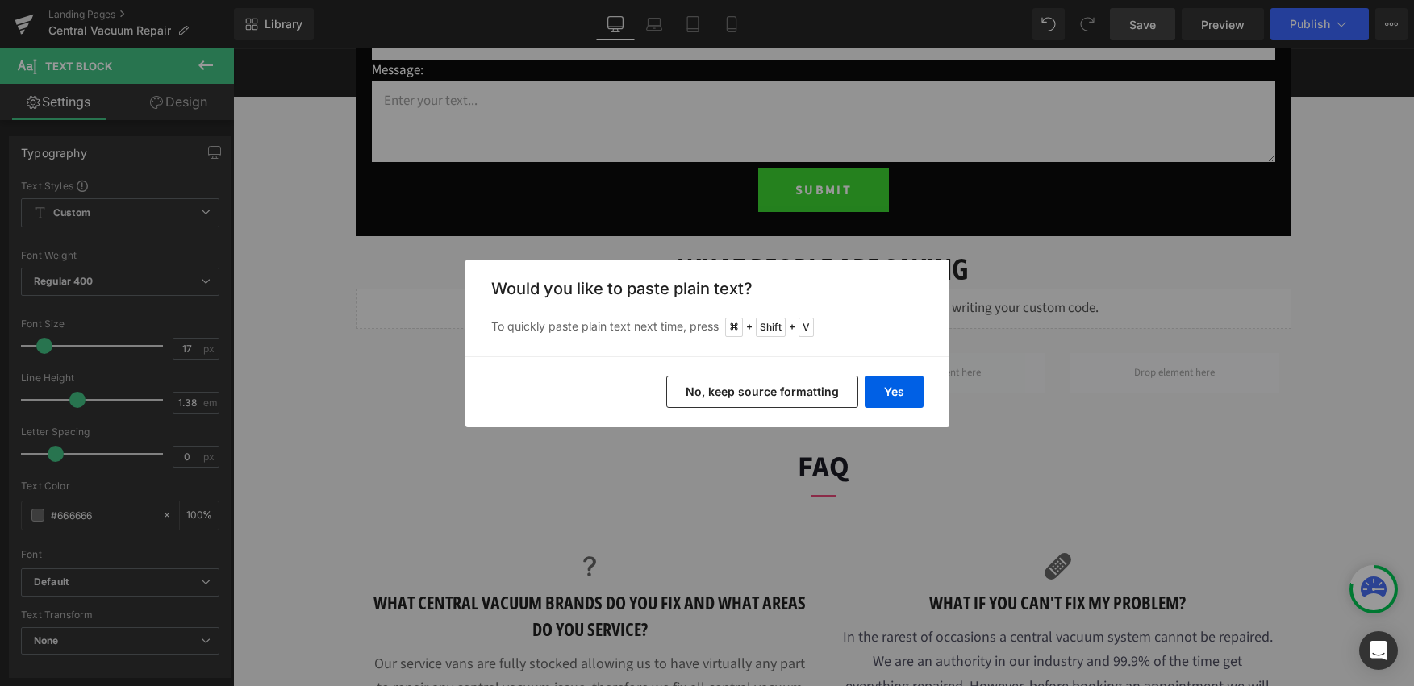
click at [819, 393] on button "No, keep source formatting" at bounding box center [762, 392] width 192 height 32
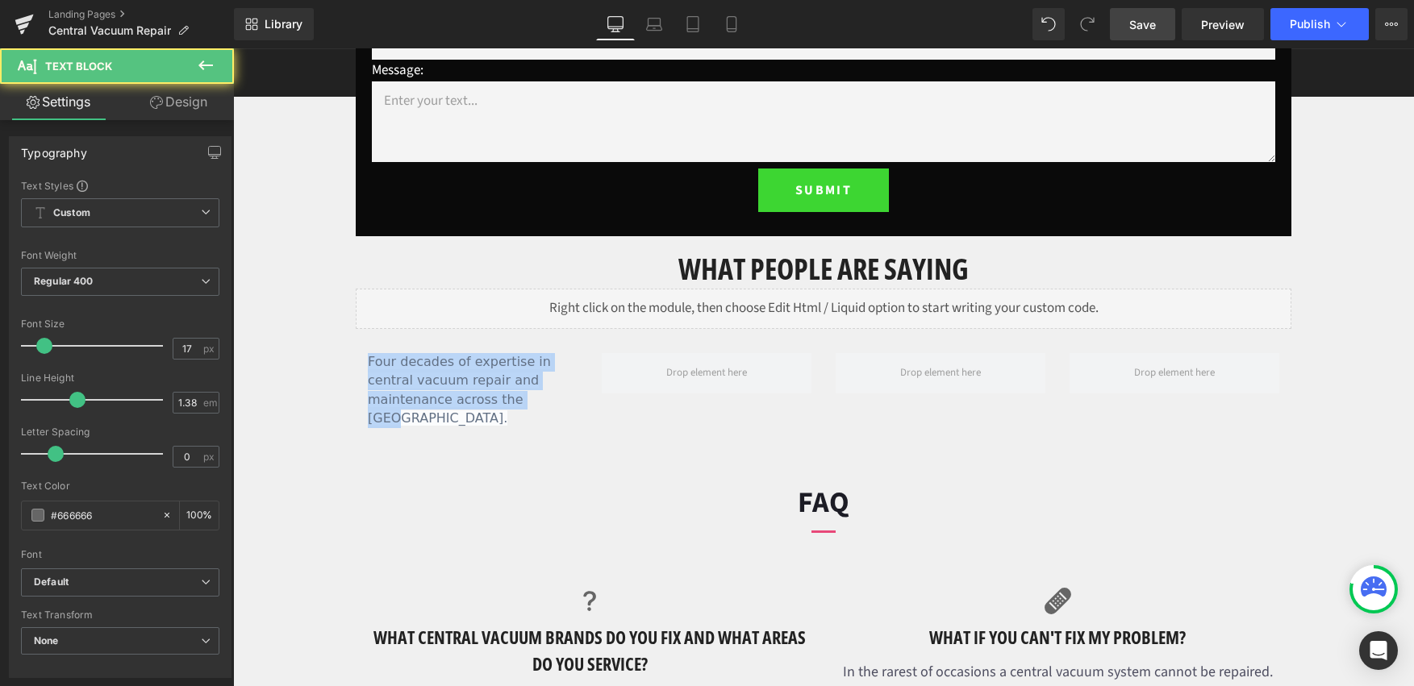
drag, startPoint x: 479, startPoint y: 406, endPoint x: 274, endPoint y: 340, distance: 215.0
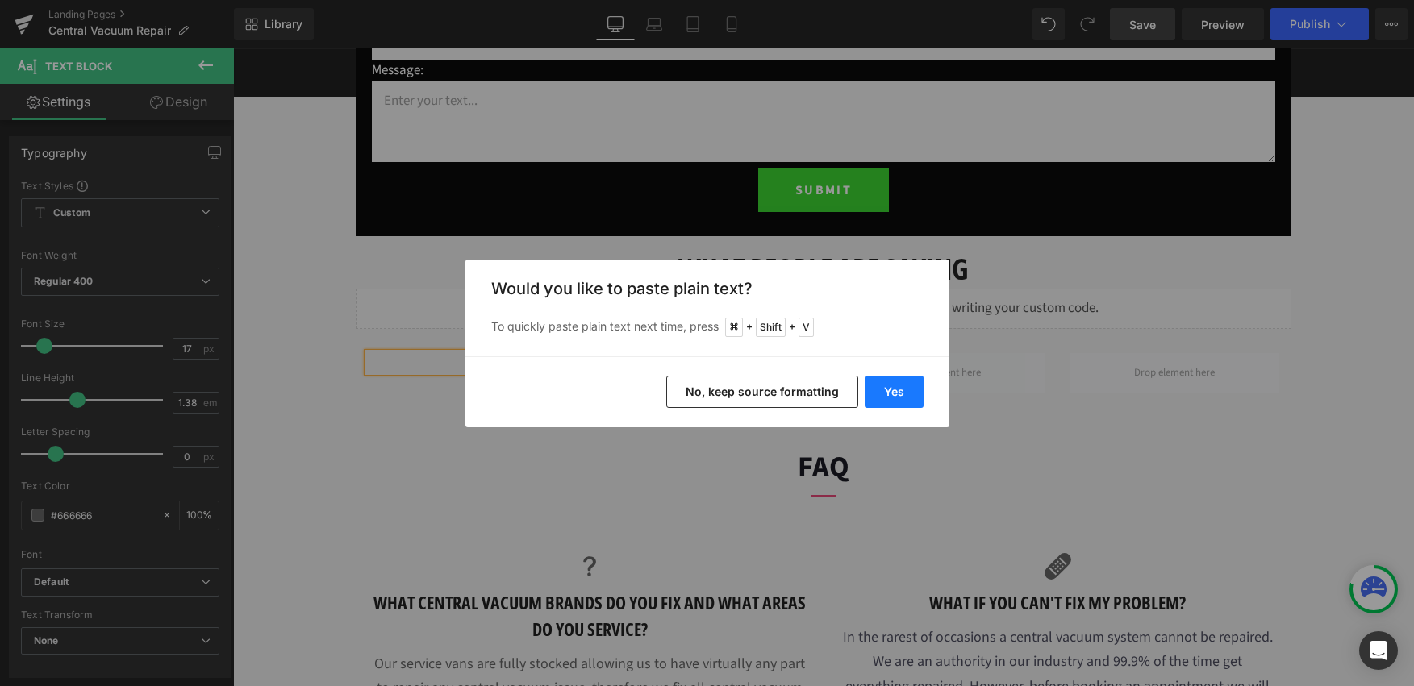
click at [885, 385] on button "Yes" at bounding box center [894, 392] width 59 height 32
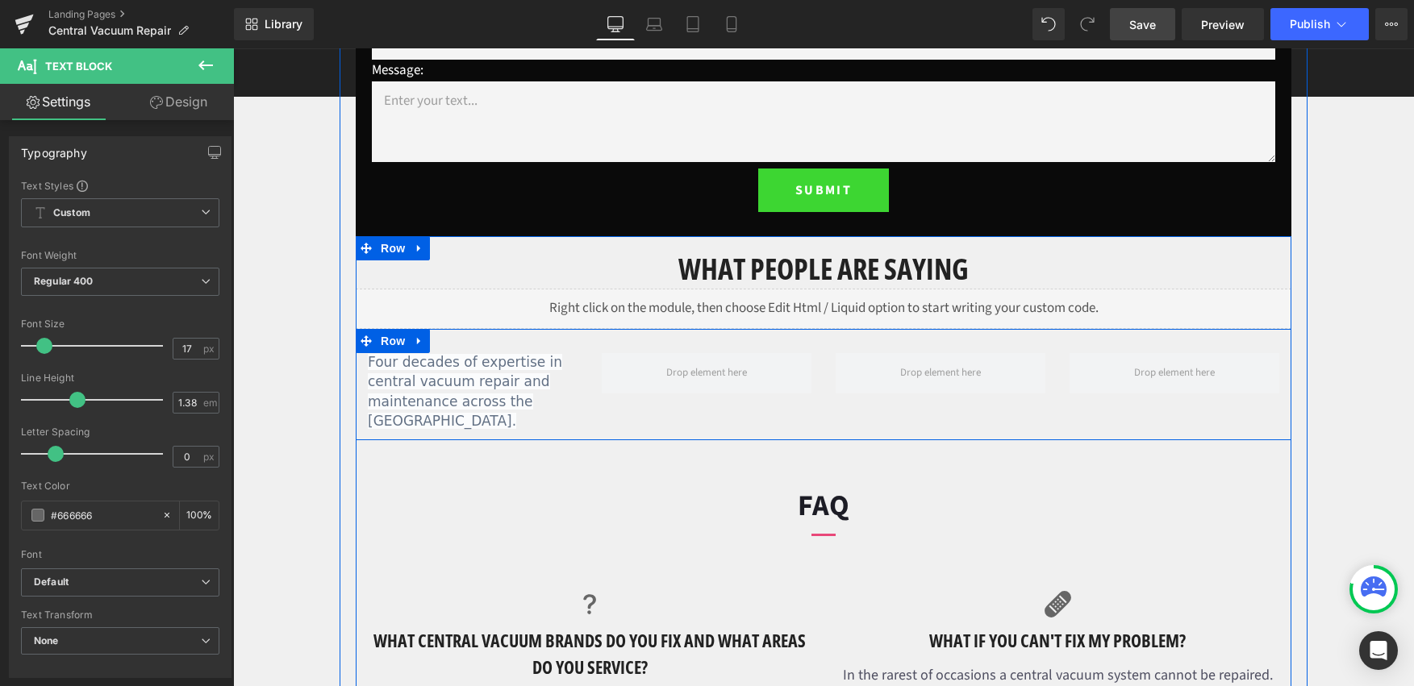
click at [743, 388] on span at bounding box center [707, 373] width 210 height 40
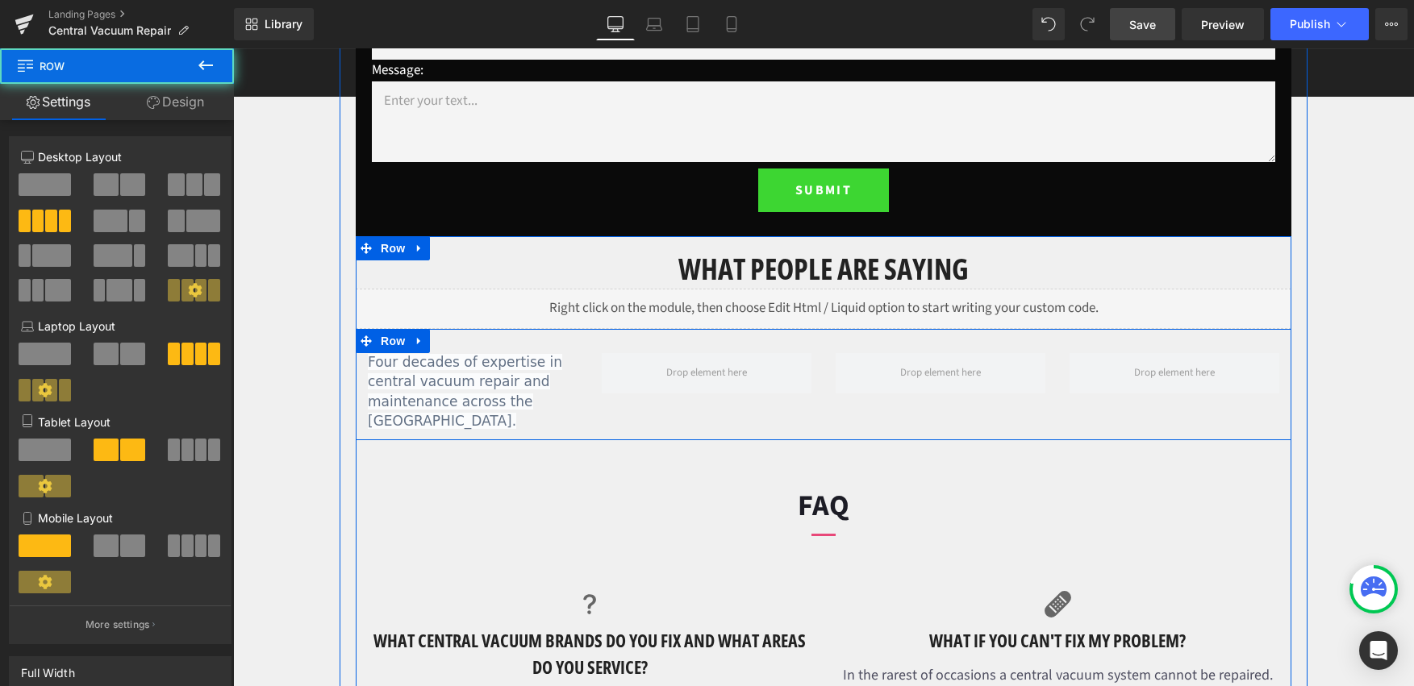
click at [498, 402] on span "Four decades of expertise in central vacuum repair and maintenance across the G…" at bounding box center [465, 391] width 194 height 75
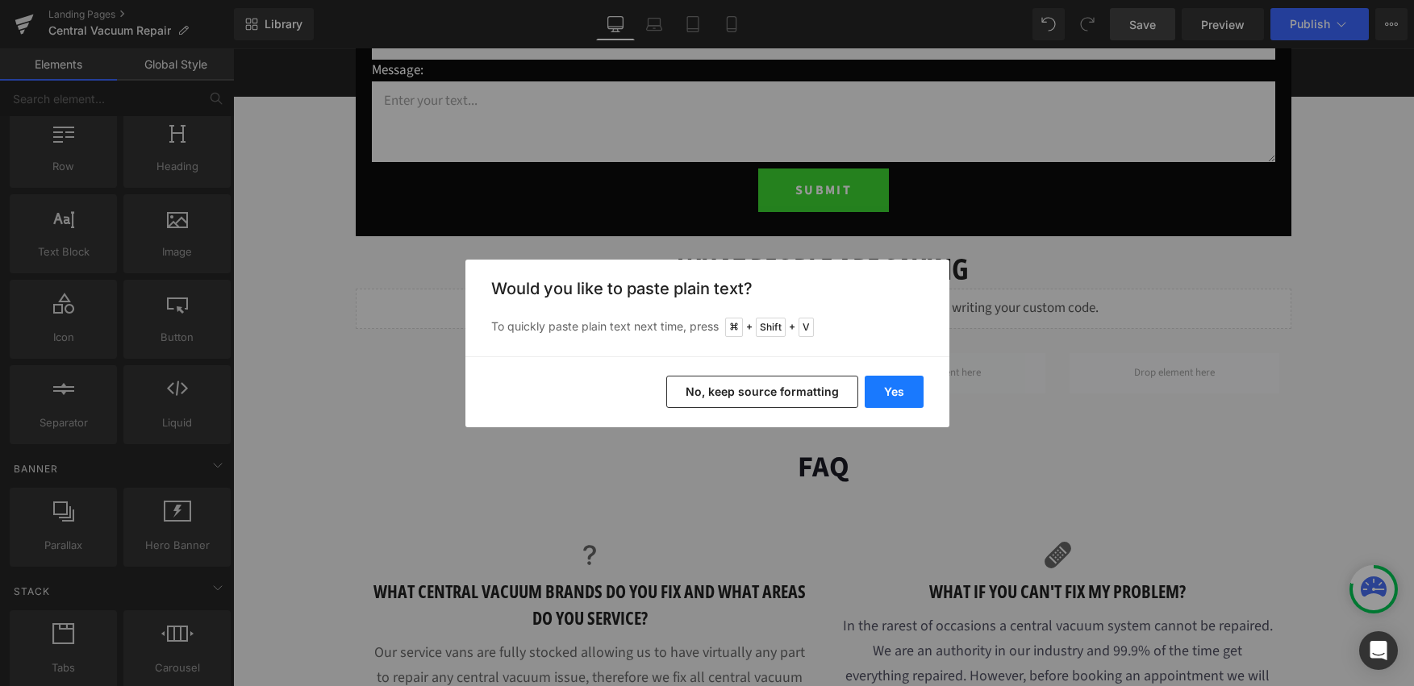
drag, startPoint x: 903, startPoint y: 400, endPoint x: 660, endPoint y: 349, distance: 248.0
click at [903, 400] on button "Yes" at bounding box center [894, 392] width 59 height 32
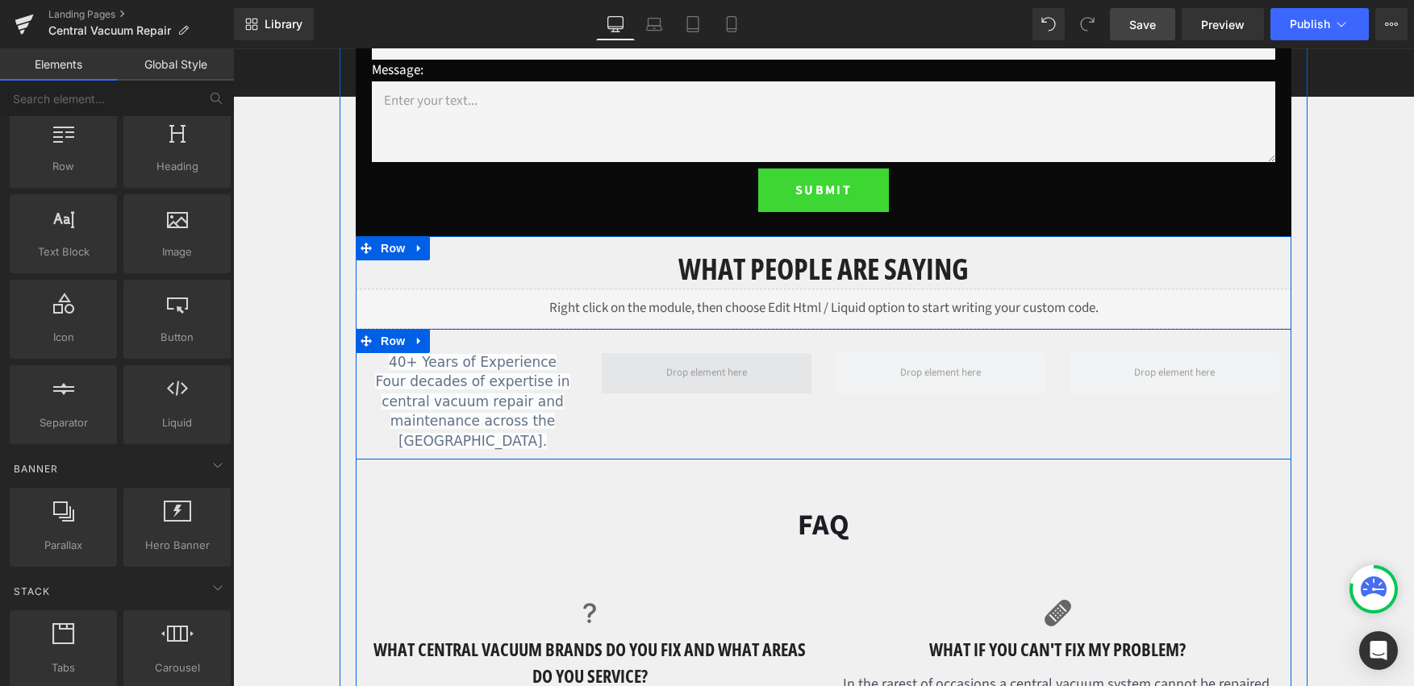
click at [739, 383] on span at bounding box center [707, 373] width 92 height 23
click at [671, 375] on span at bounding box center [707, 373] width 92 height 23
click at [739, 377] on span at bounding box center [707, 373] width 92 height 23
click at [724, 372] on span at bounding box center [707, 373] width 92 height 23
drag, startPoint x: 299, startPoint y: 300, endPoint x: 676, endPoint y: 381, distance: 385.2
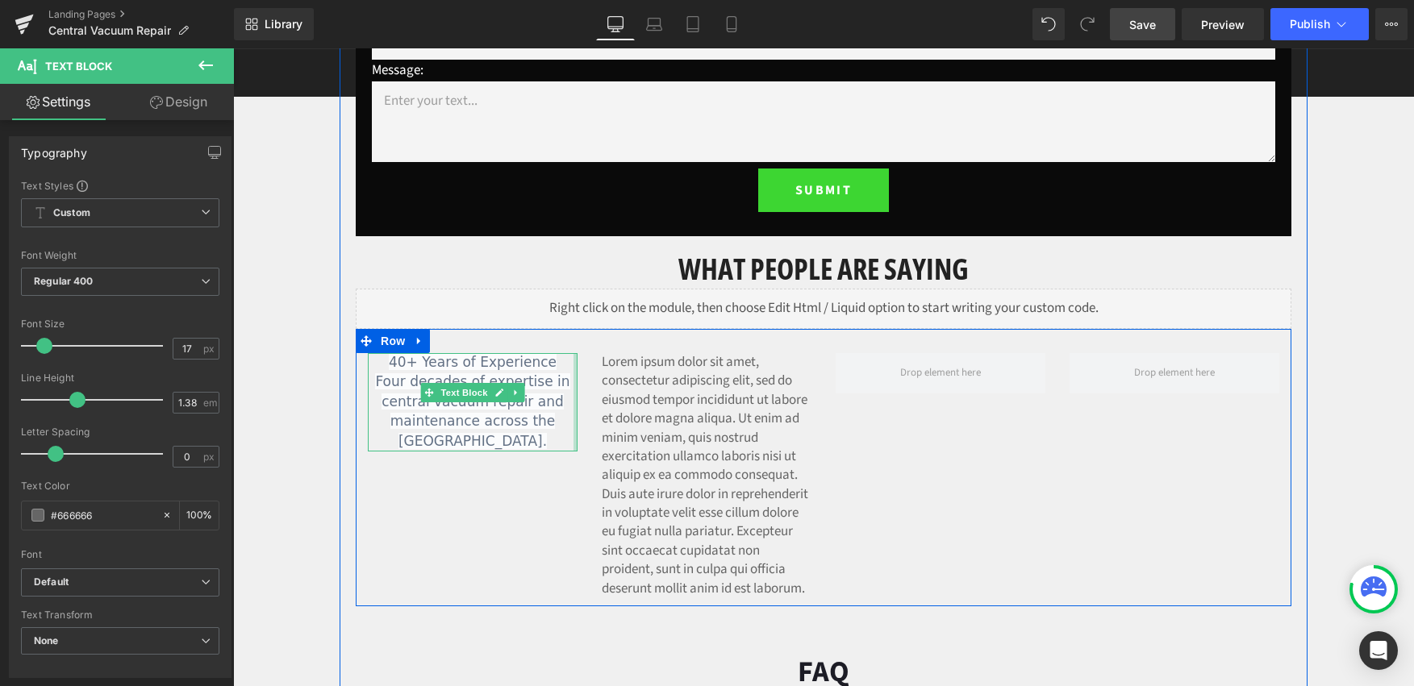
drag, startPoint x: 950, startPoint y: 661, endPoint x: 569, endPoint y: 365, distance: 482.7
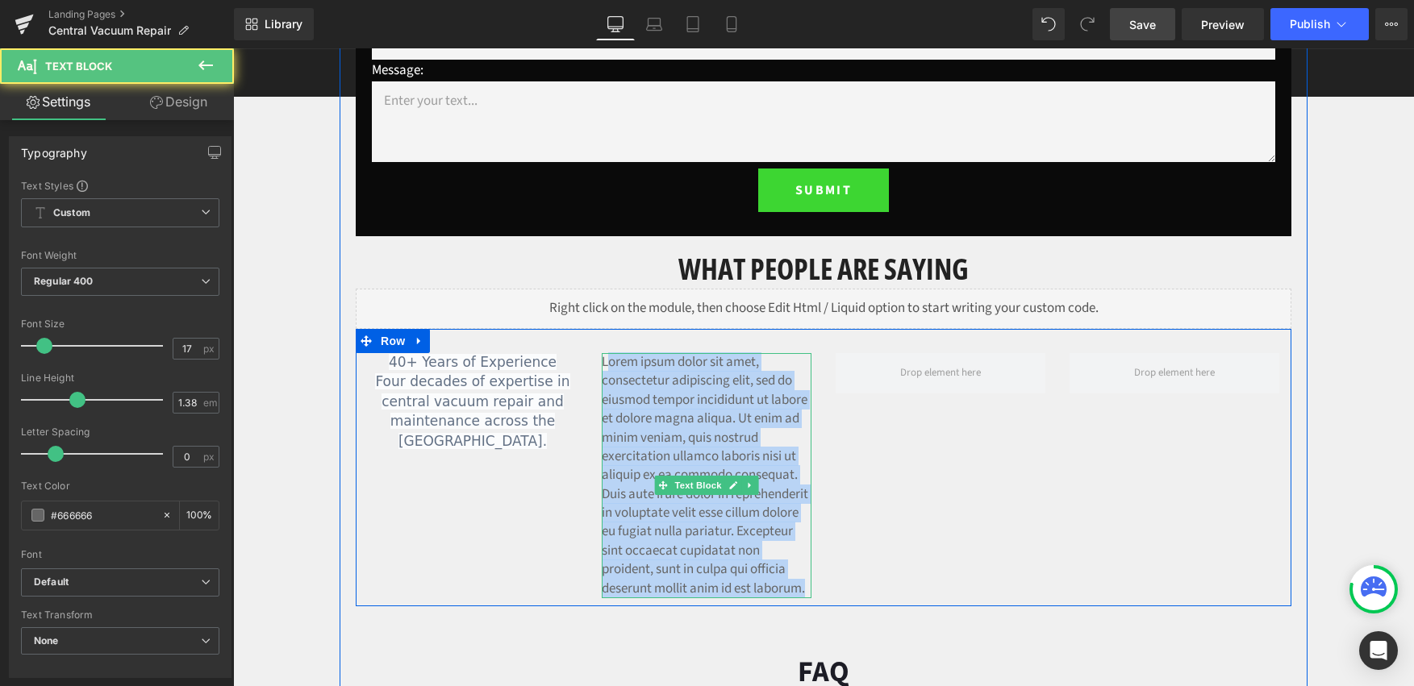
drag, startPoint x: 601, startPoint y: 360, endPoint x: 748, endPoint y: 633, distance: 310.3
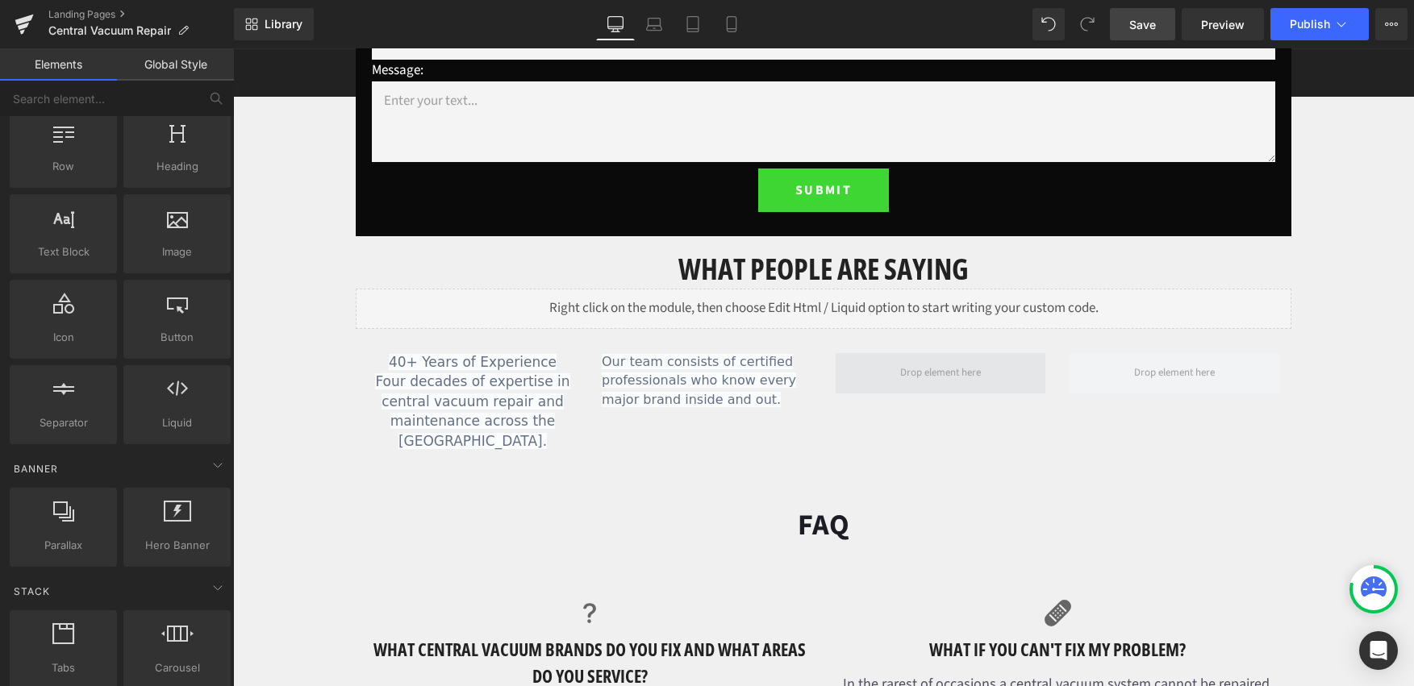
click at [961, 373] on span at bounding box center [941, 373] width 92 height 23
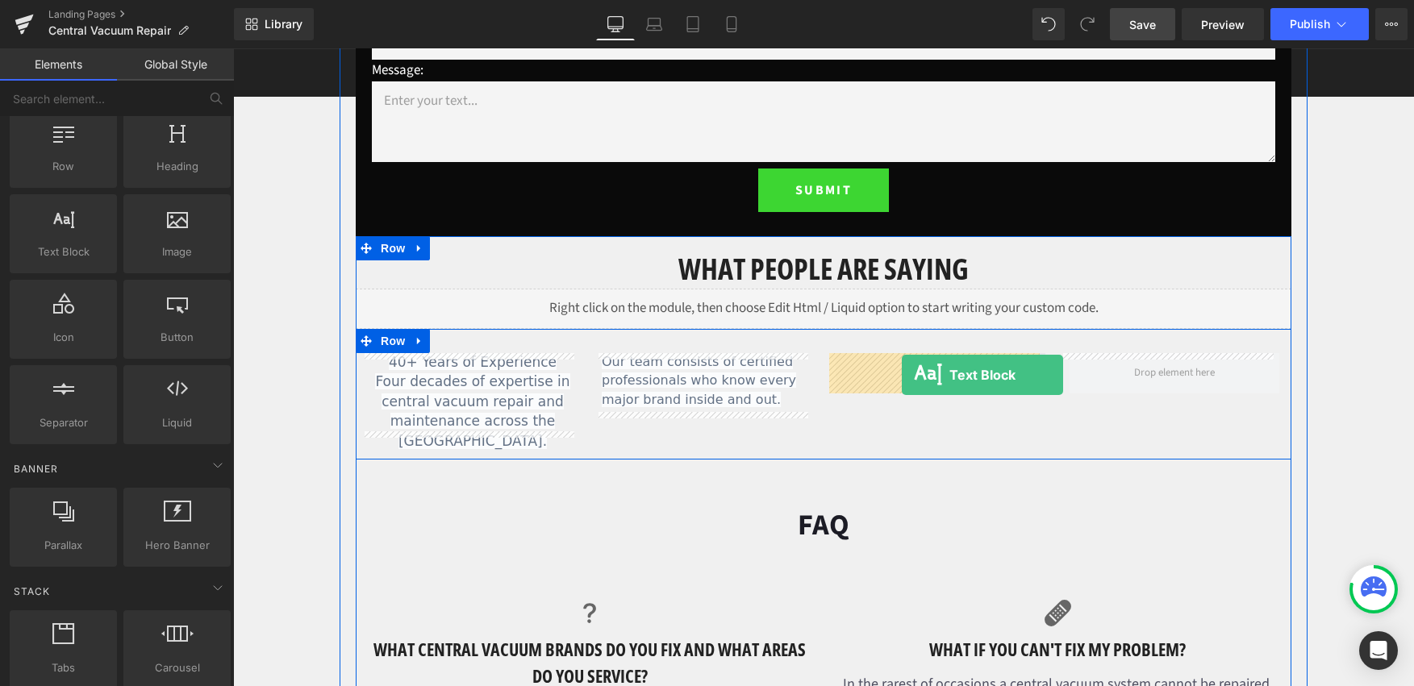
drag, startPoint x: 961, startPoint y: 373, endPoint x: 900, endPoint y: 374, distance: 61.3
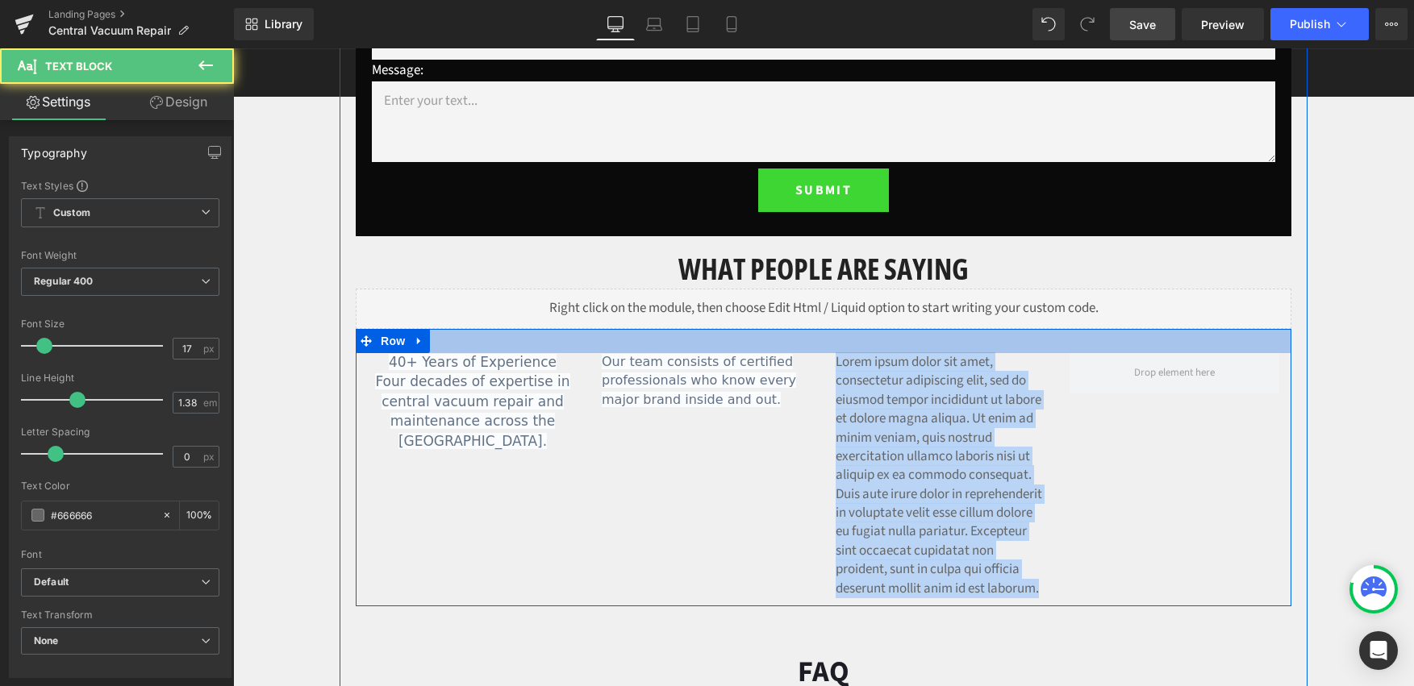
drag, startPoint x: 949, startPoint y: 603, endPoint x: 783, endPoint y: 340, distance: 311.0
click at [782, 342] on div "40+ Years of Experience Four decades of expertise in central vacuum repair and …" at bounding box center [824, 467] width 936 height 277
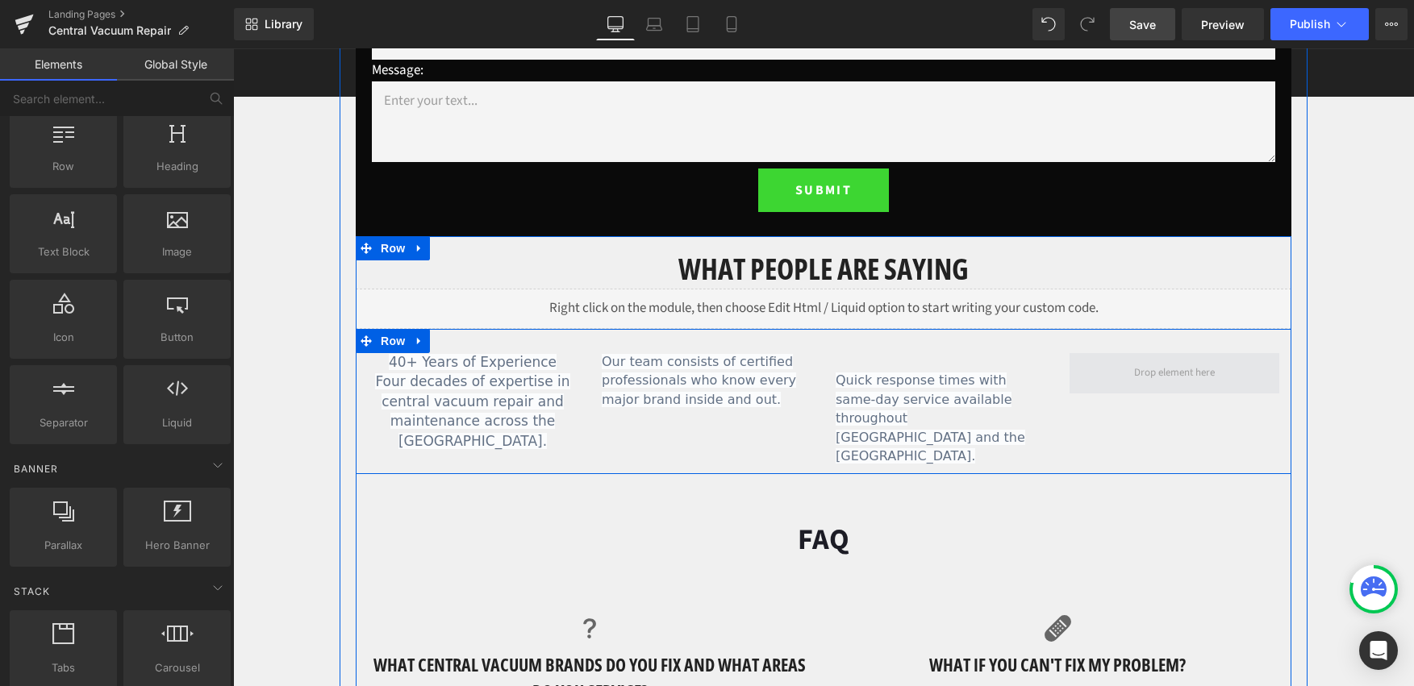
click at [1141, 378] on span at bounding box center [1174, 373] width 92 height 23
click at [1237, 372] on span at bounding box center [1175, 373] width 210 height 40
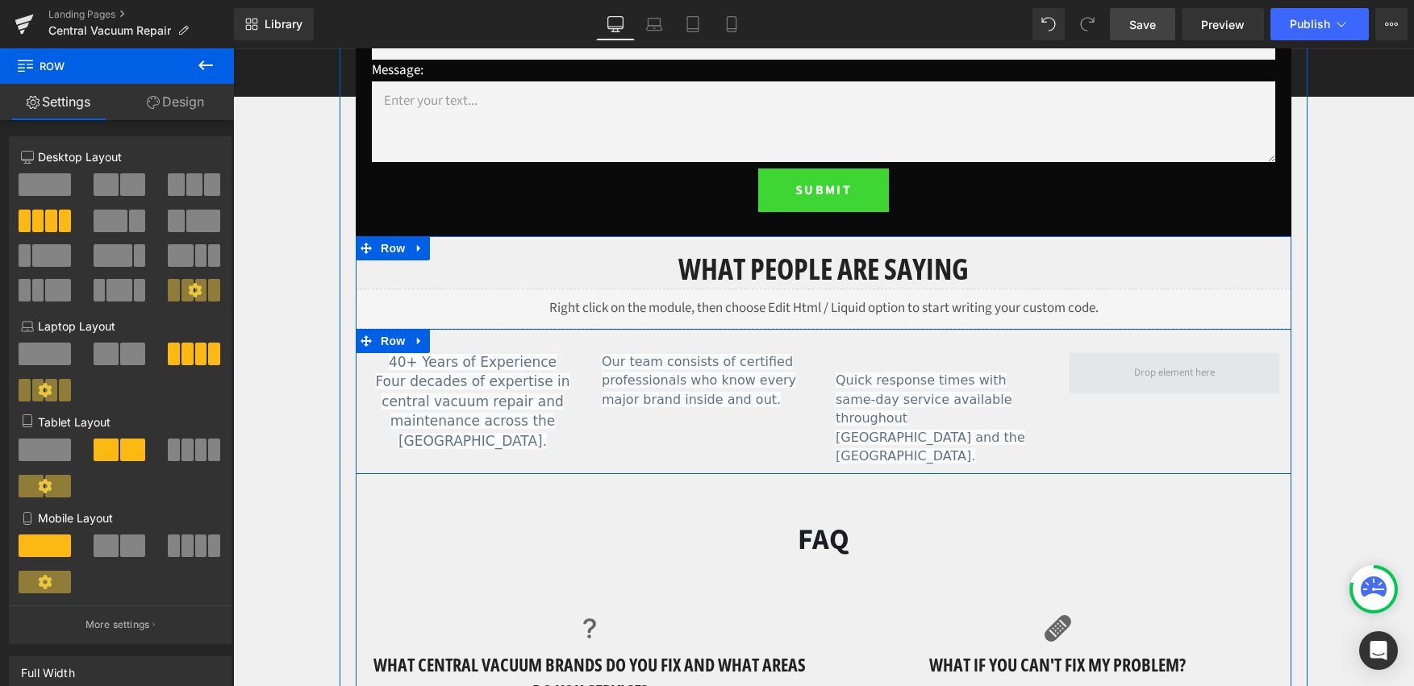
click at [1165, 385] on span at bounding box center [1175, 373] width 210 height 40
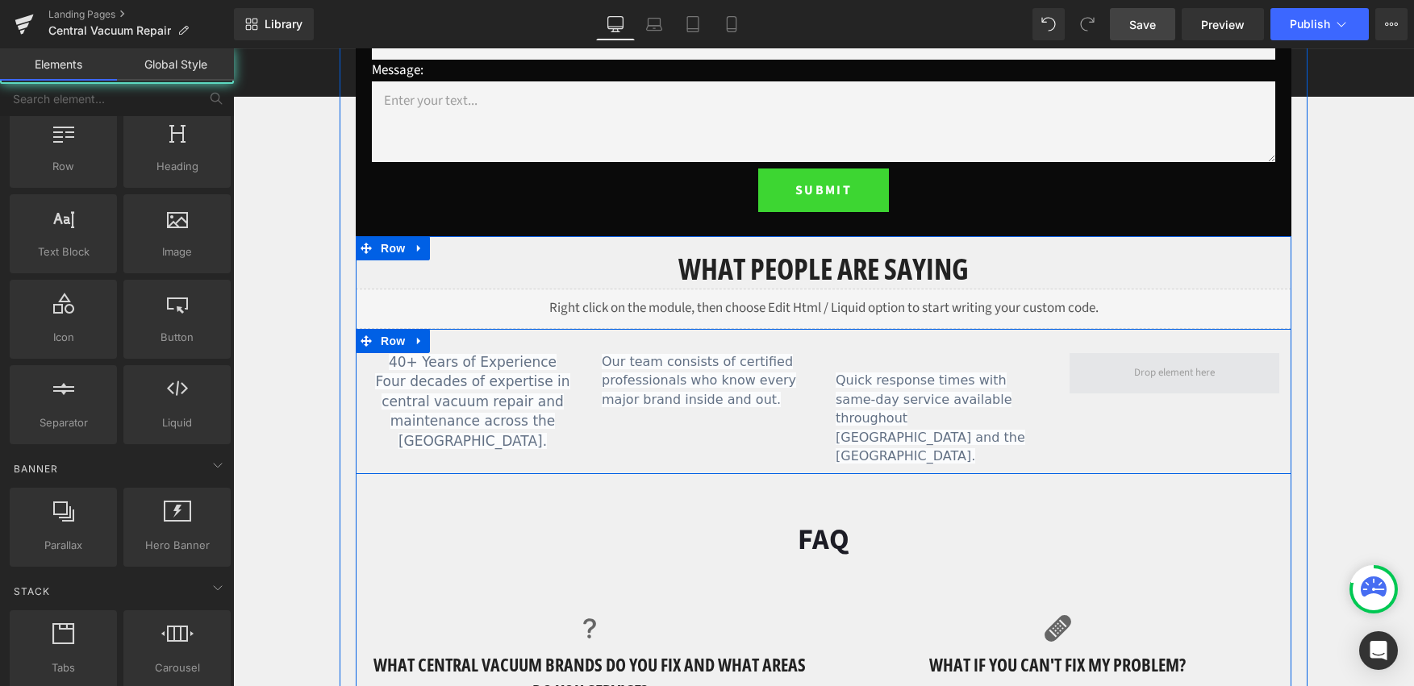
click at [1170, 371] on span at bounding box center [1174, 373] width 92 height 23
click at [1195, 384] on span at bounding box center [1174, 373] width 92 height 23
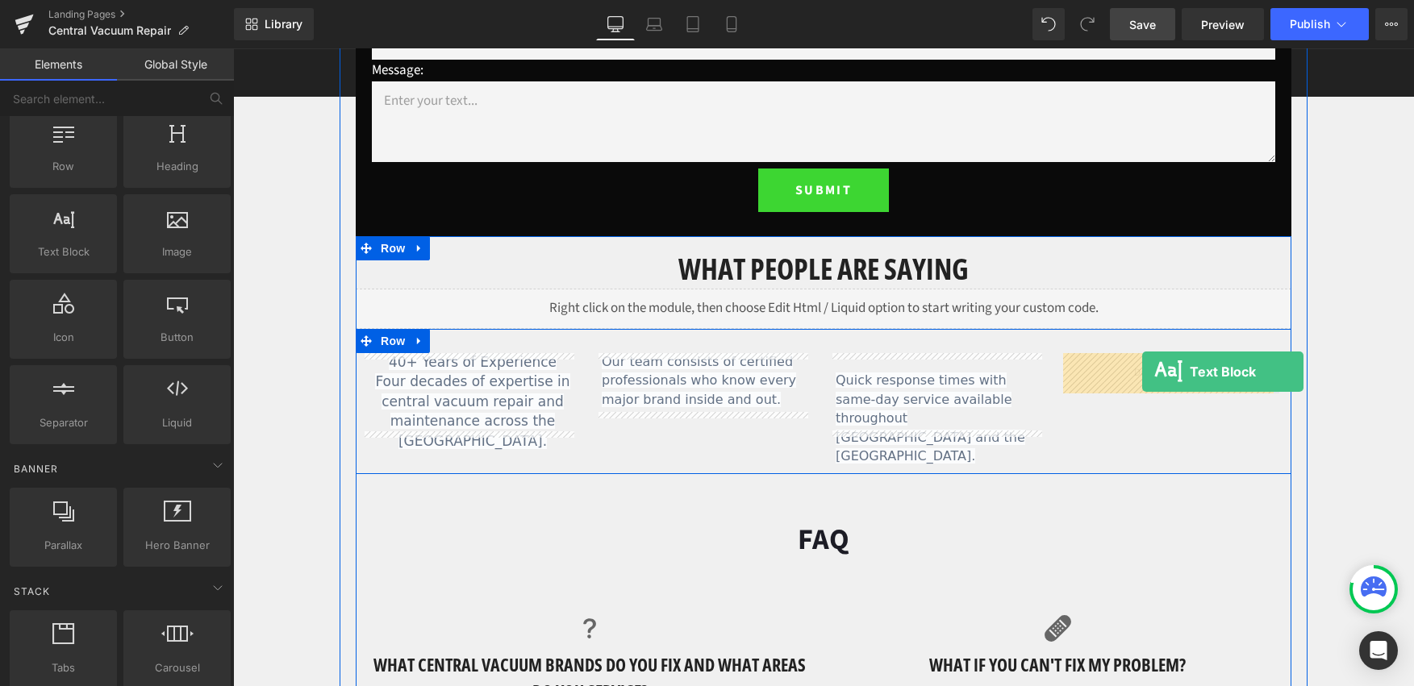
drag, startPoint x: 289, startPoint y: 298, endPoint x: 1142, endPoint y: 372, distance: 856.6
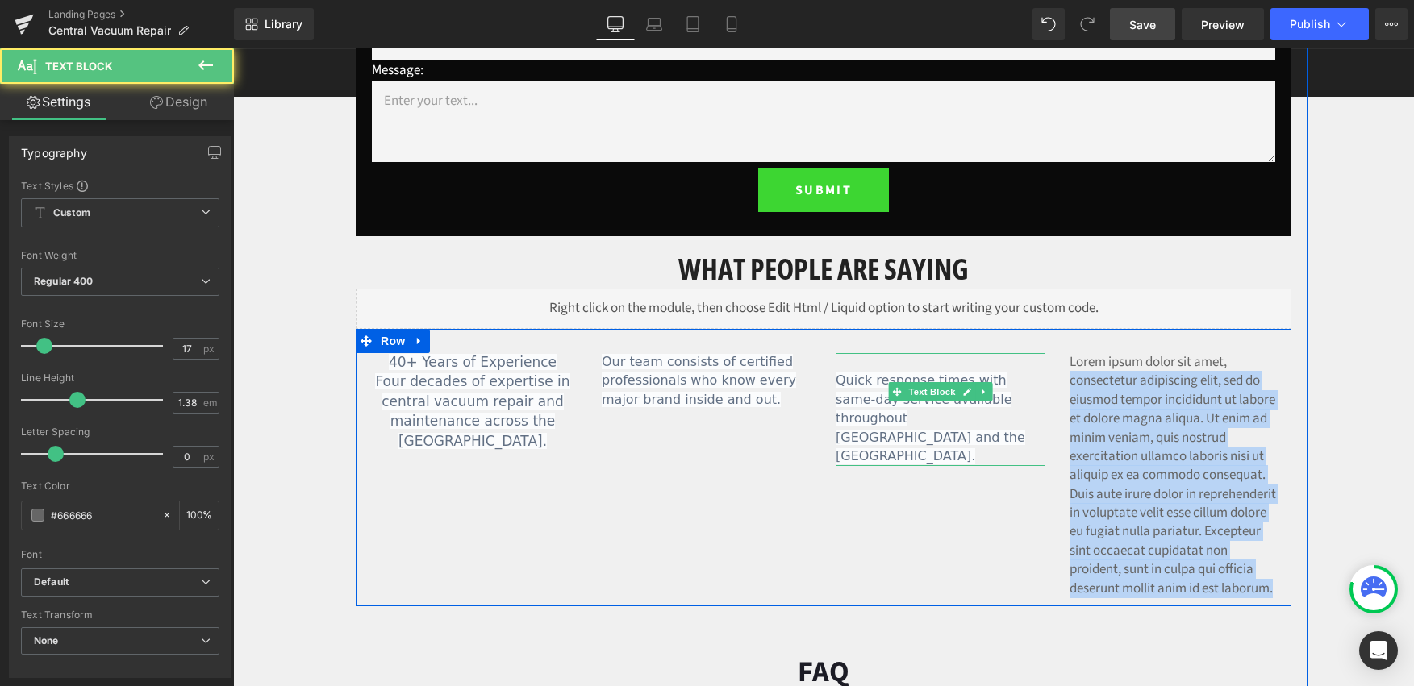
drag, startPoint x: 1215, startPoint y: 609, endPoint x: 1007, endPoint y: 370, distance: 316.2
click at [1007, 372] on div "40+ Years of Experience Four decades of expertise in central vacuum repair and …" at bounding box center [824, 467] width 936 height 277
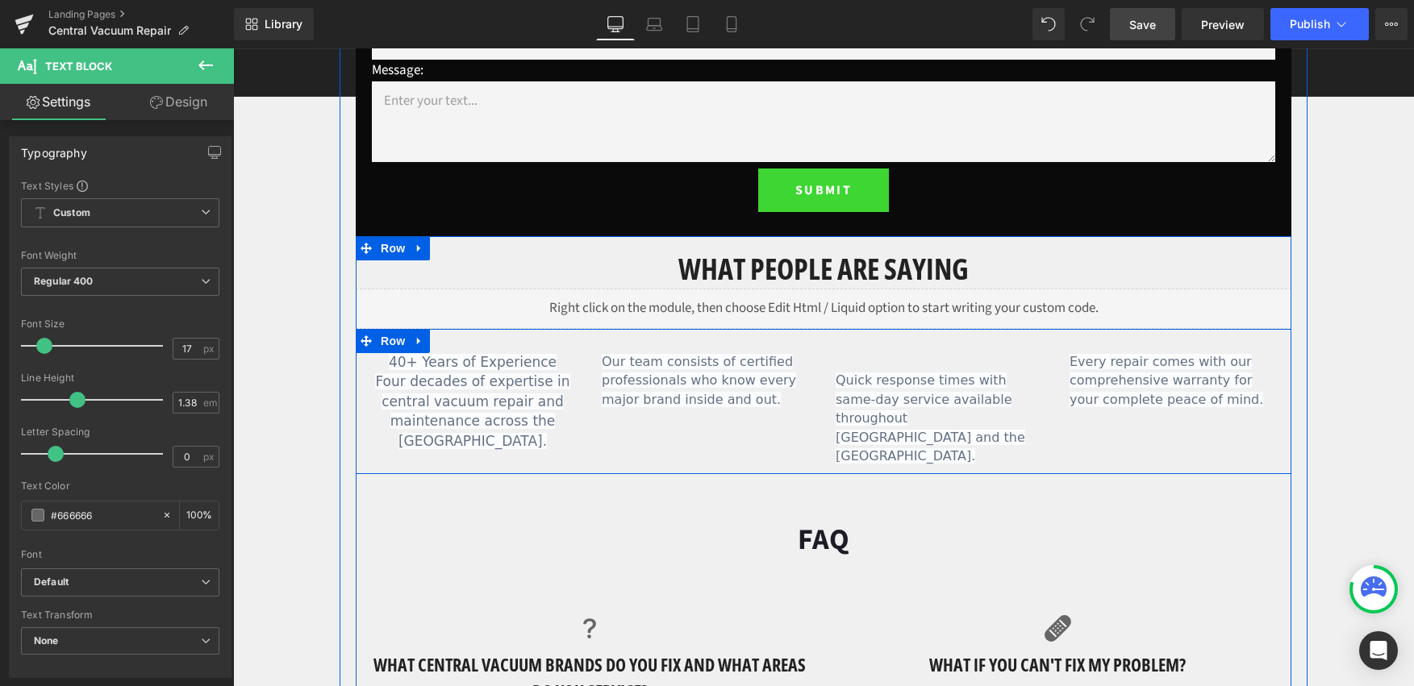
click at [836, 381] on div "Quick response times with same-day service available throughout Toronto and the…" at bounding box center [941, 409] width 210 height 113
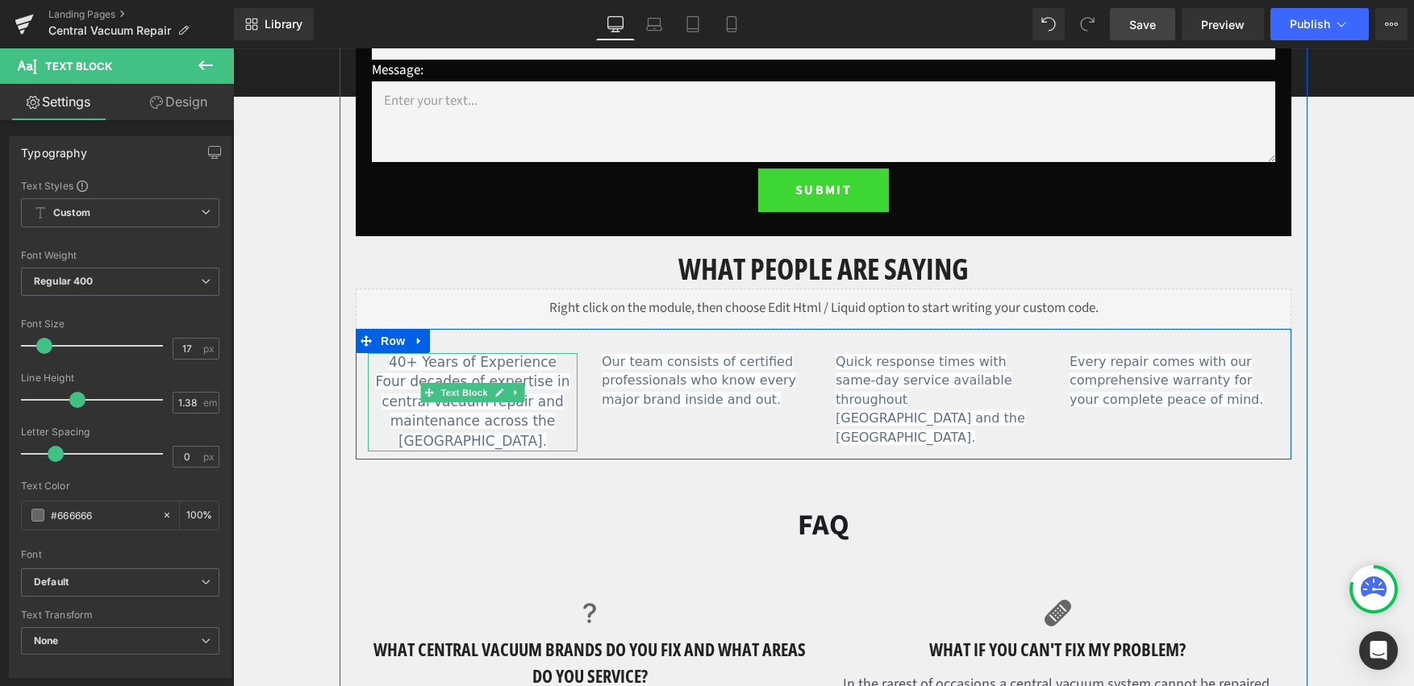
click at [395, 361] on span "40+ Years of Experience" at bounding box center [473, 362] width 168 height 16
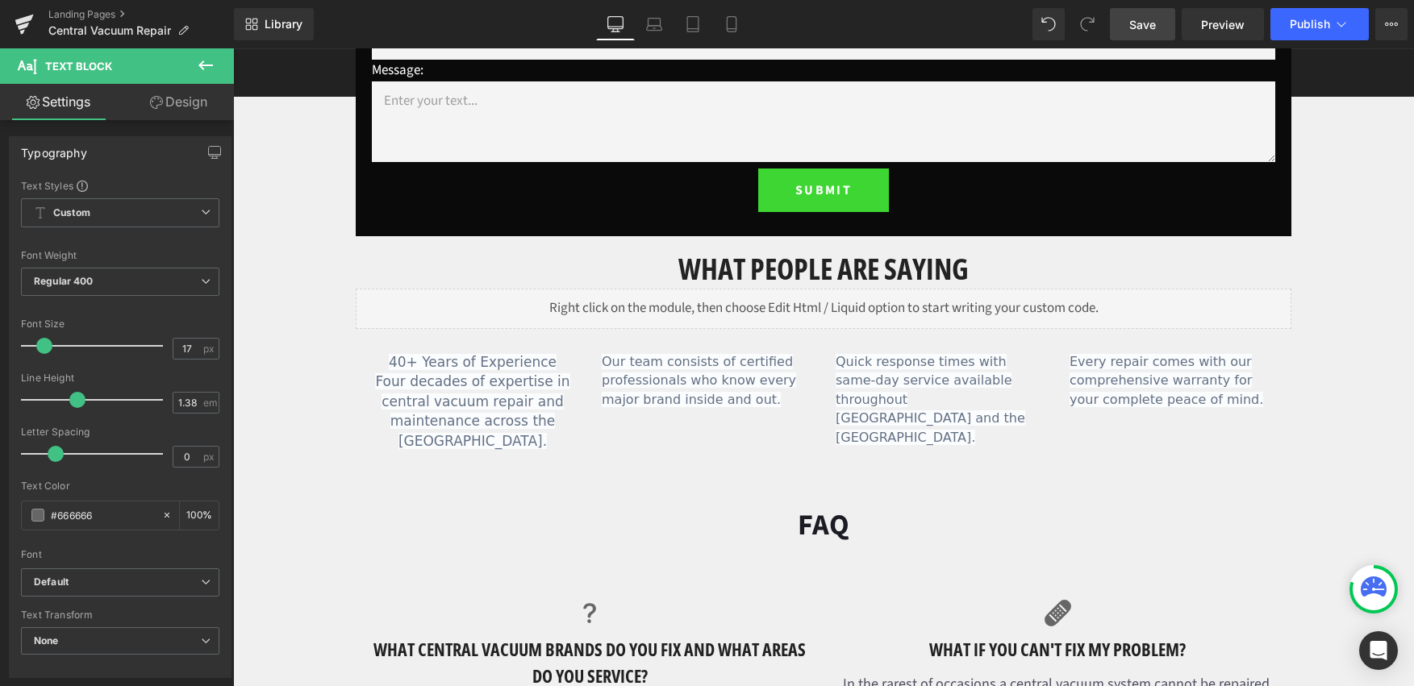
click at [206, 58] on icon at bounding box center [205, 65] width 19 height 19
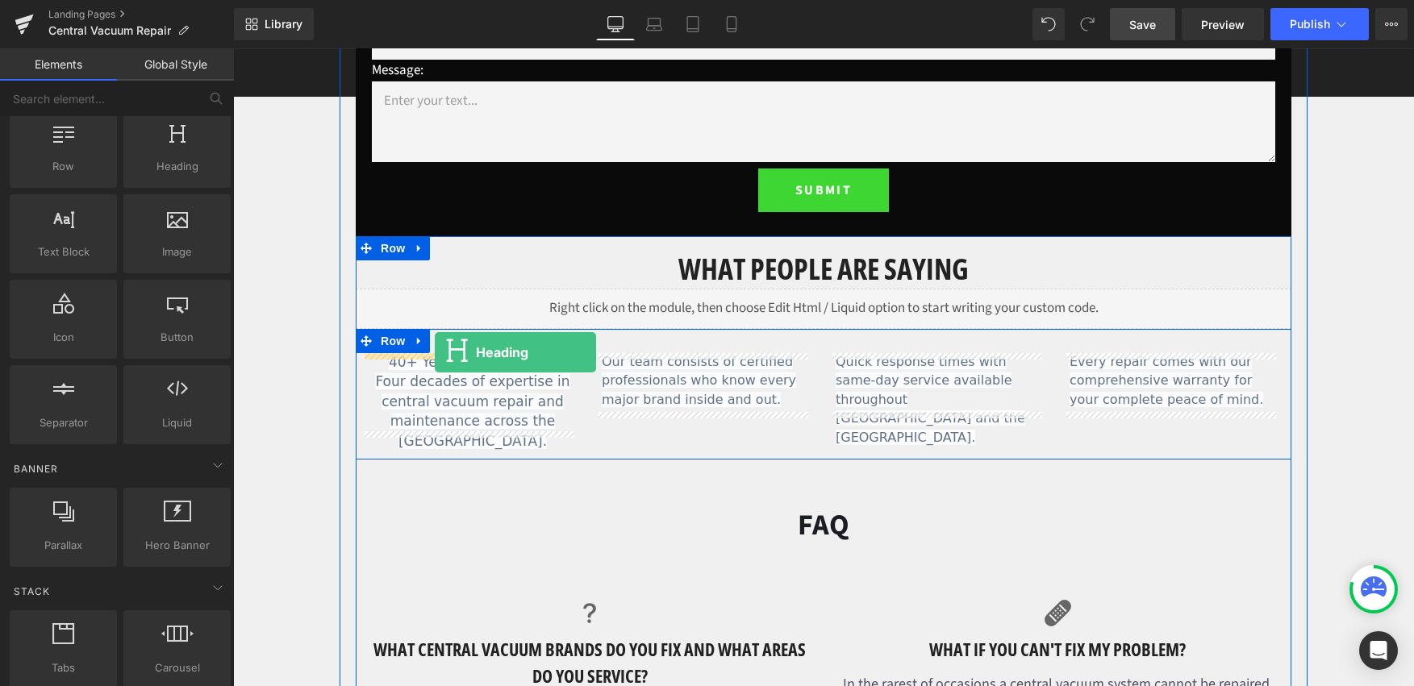
drag, startPoint x: 398, startPoint y: 206, endPoint x: 436, endPoint y: 352, distance: 150.6
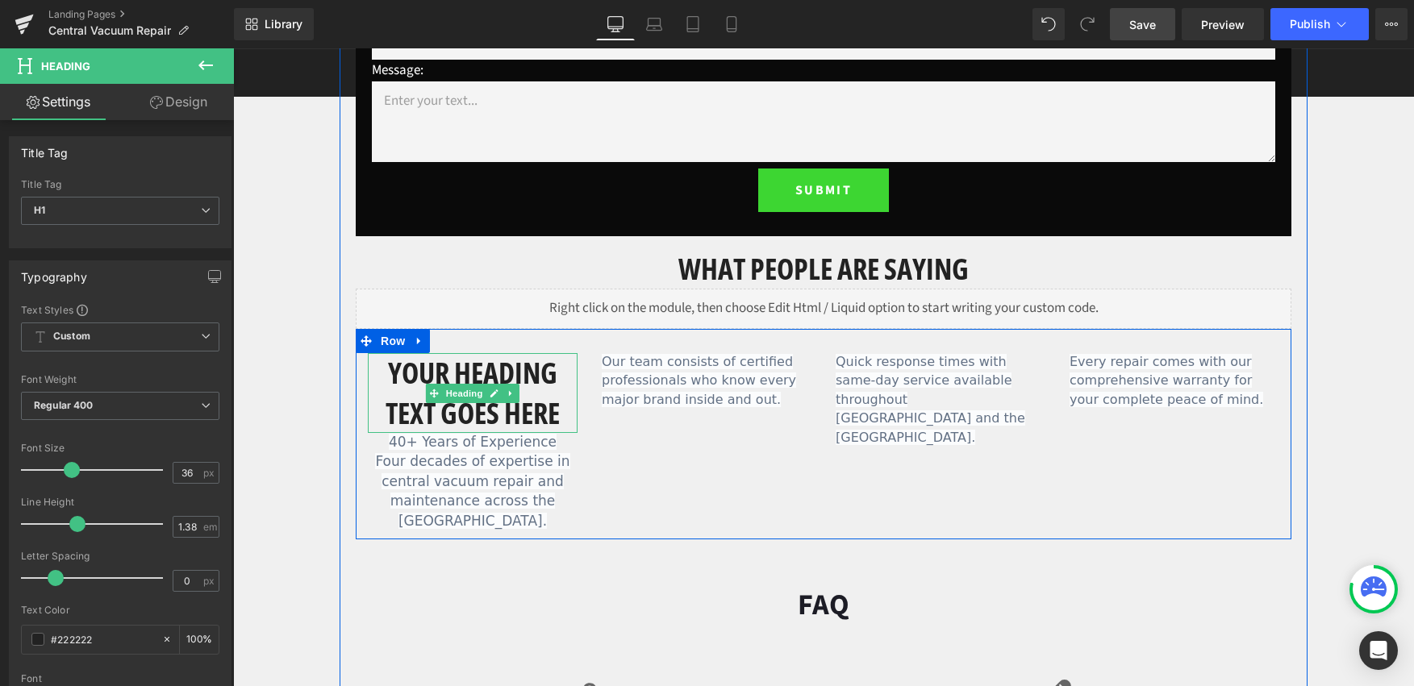
click at [465, 414] on h1 "Your heading text goes here" at bounding box center [473, 393] width 210 height 80
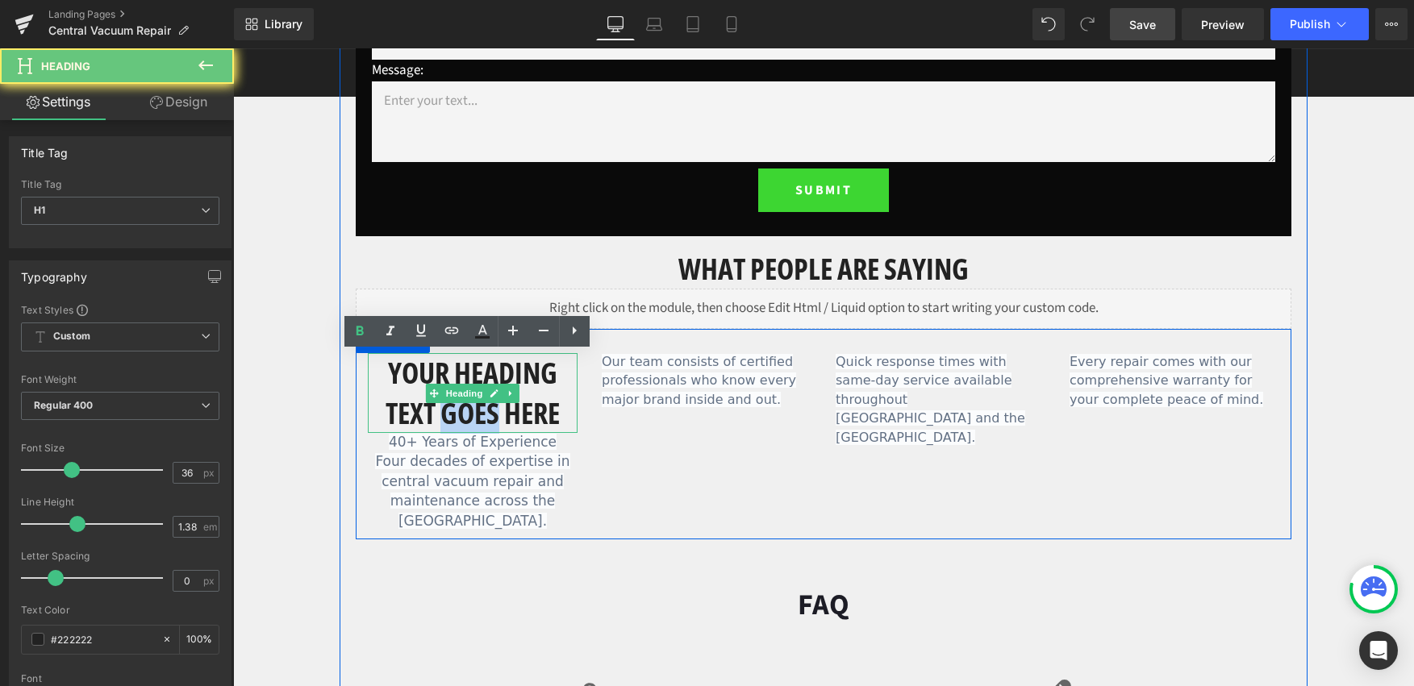
click at [465, 414] on h1 "Your heading text goes here" at bounding box center [473, 393] width 210 height 80
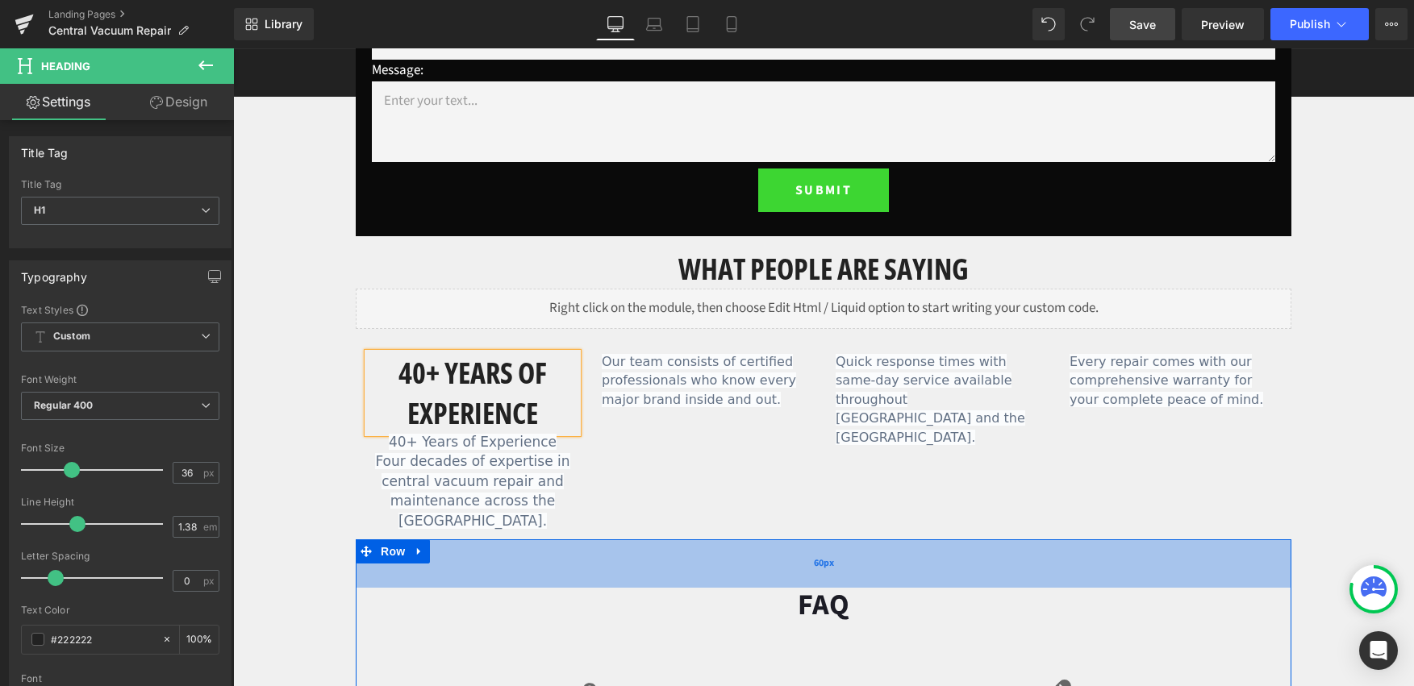
click at [619, 546] on div "60px" at bounding box center [824, 564] width 936 height 48
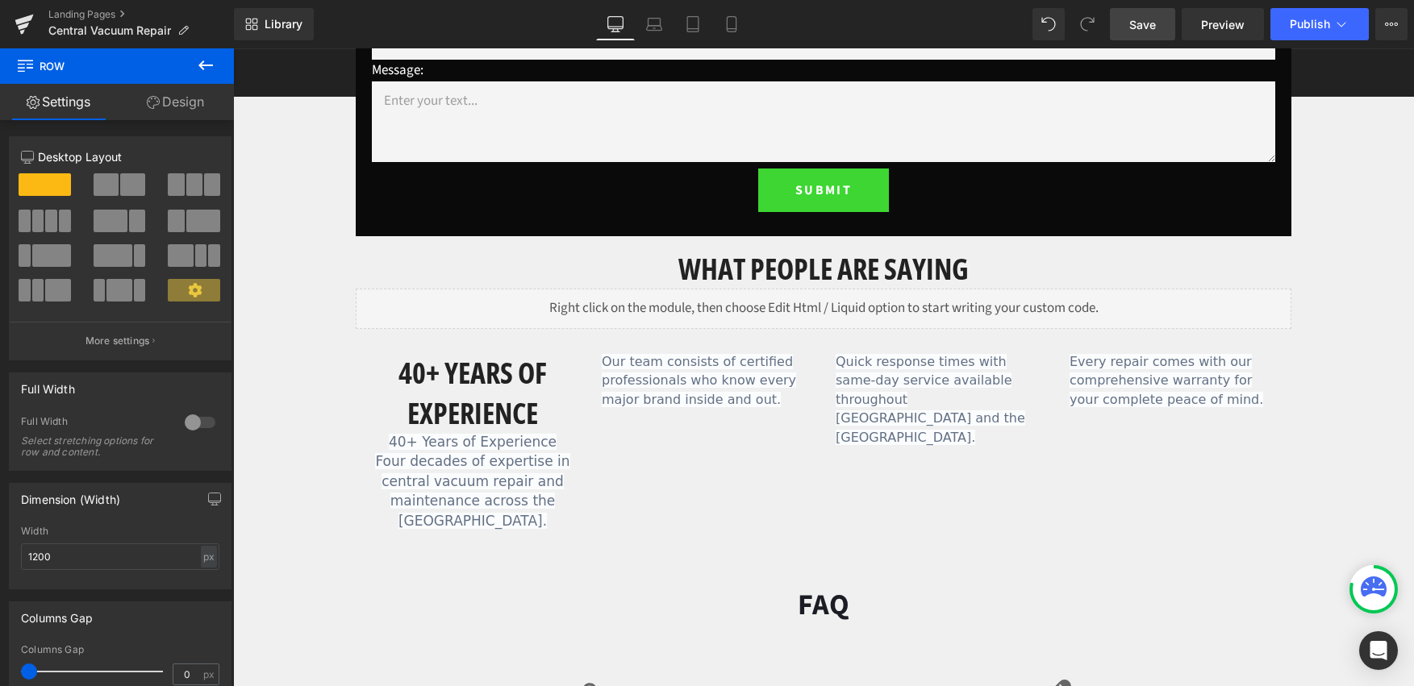
click at [214, 69] on icon at bounding box center [205, 65] width 19 height 19
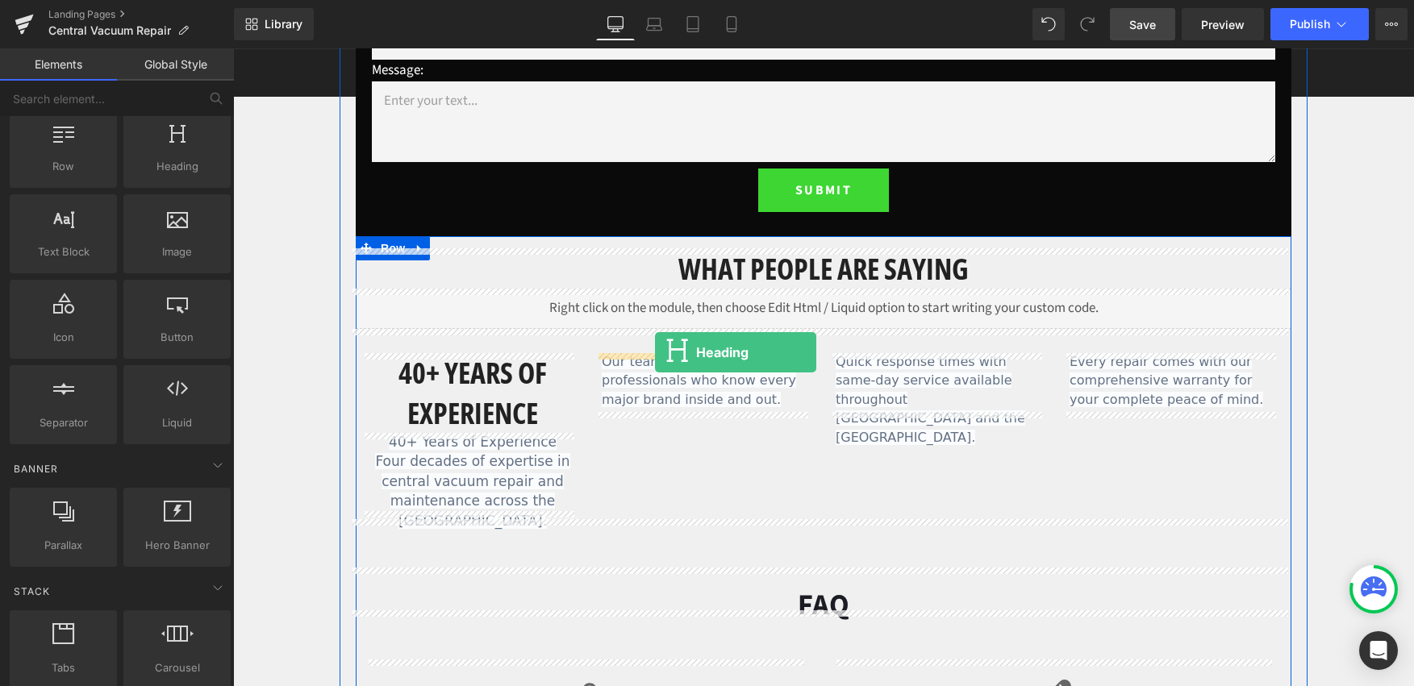
drag, startPoint x: 406, startPoint y: 201, endPoint x: 656, endPoint y: 352, distance: 292.4
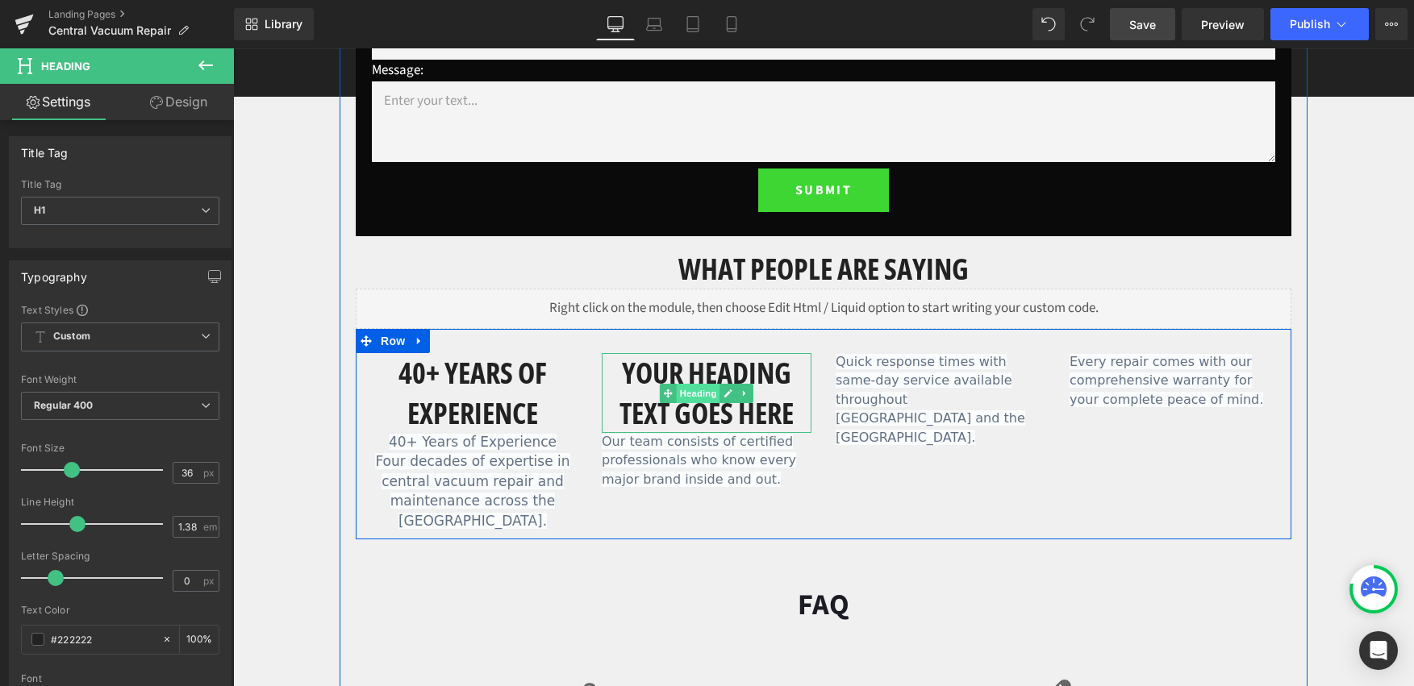
click at [691, 402] on span "Heading" at bounding box center [699, 393] width 44 height 19
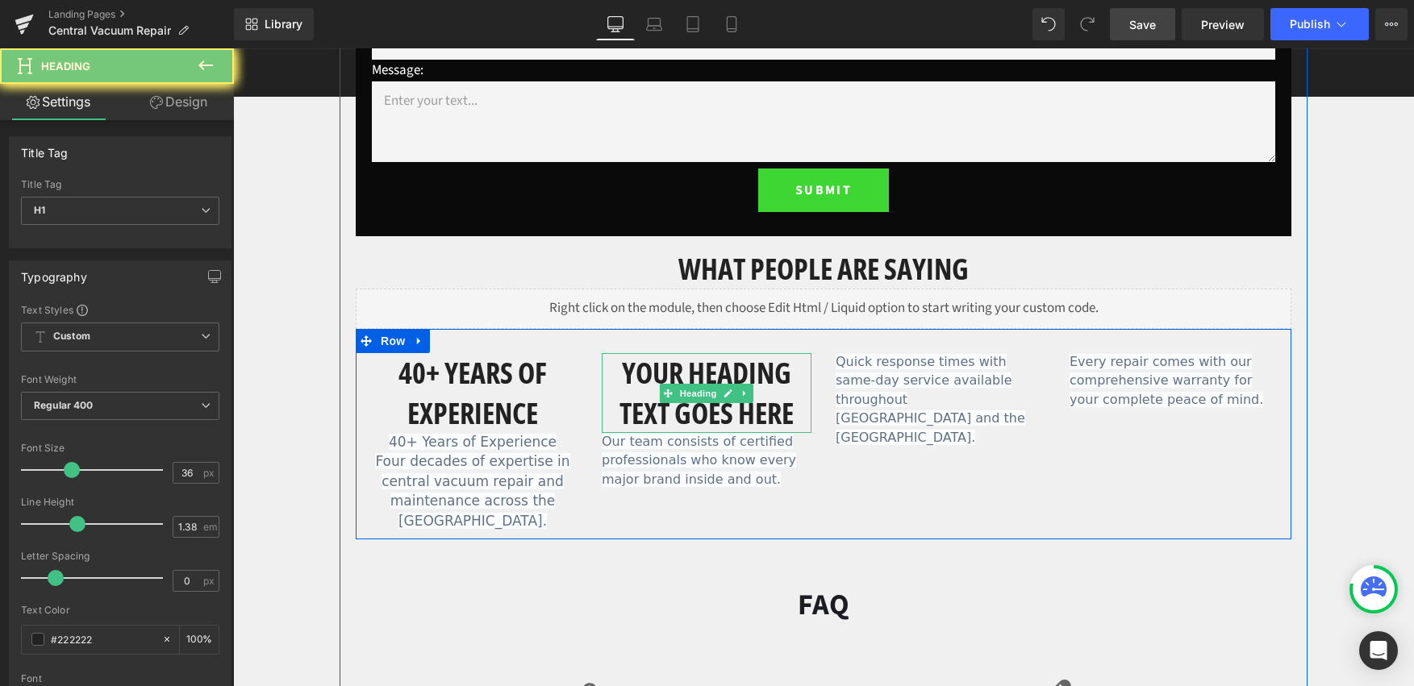
click at [686, 407] on h1 "Your heading text goes here" at bounding box center [707, 393] width 210 height 80
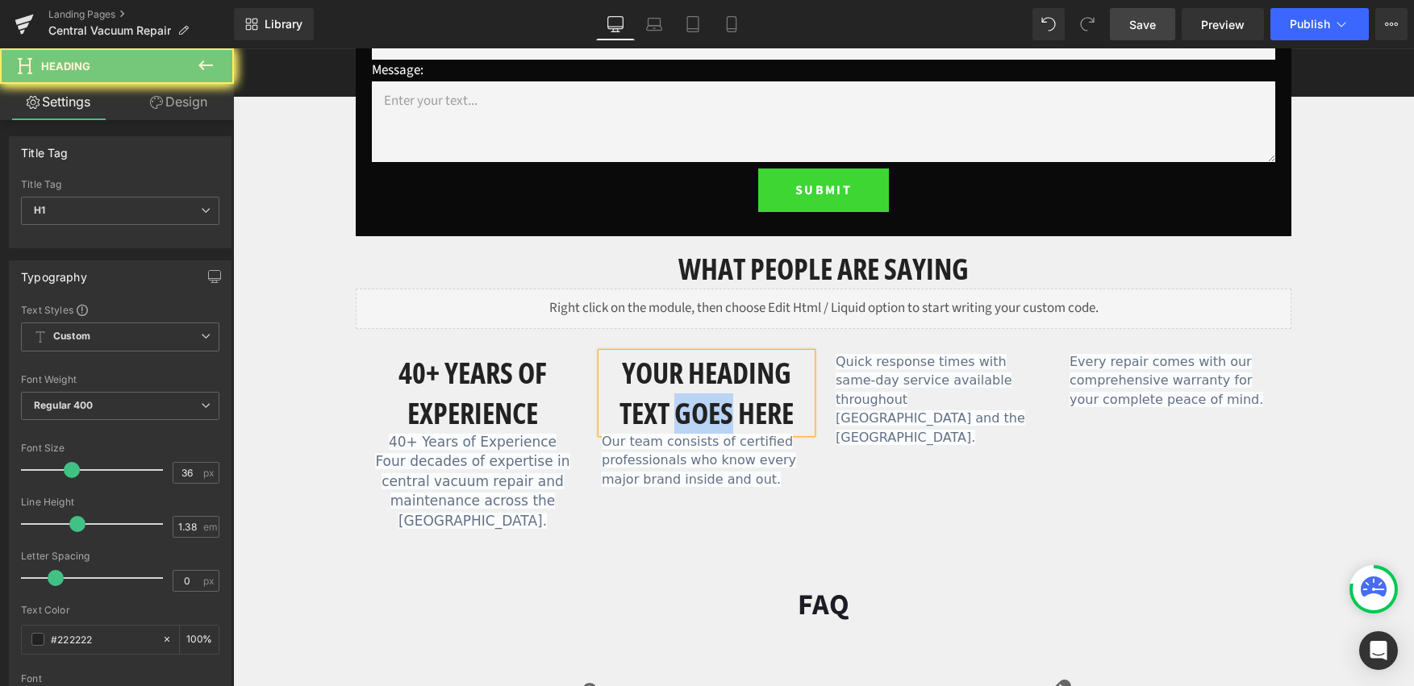
click at [686, 407] on h1 "Your heading text goes here" at bounding box center [707, 393] width 210 height 80
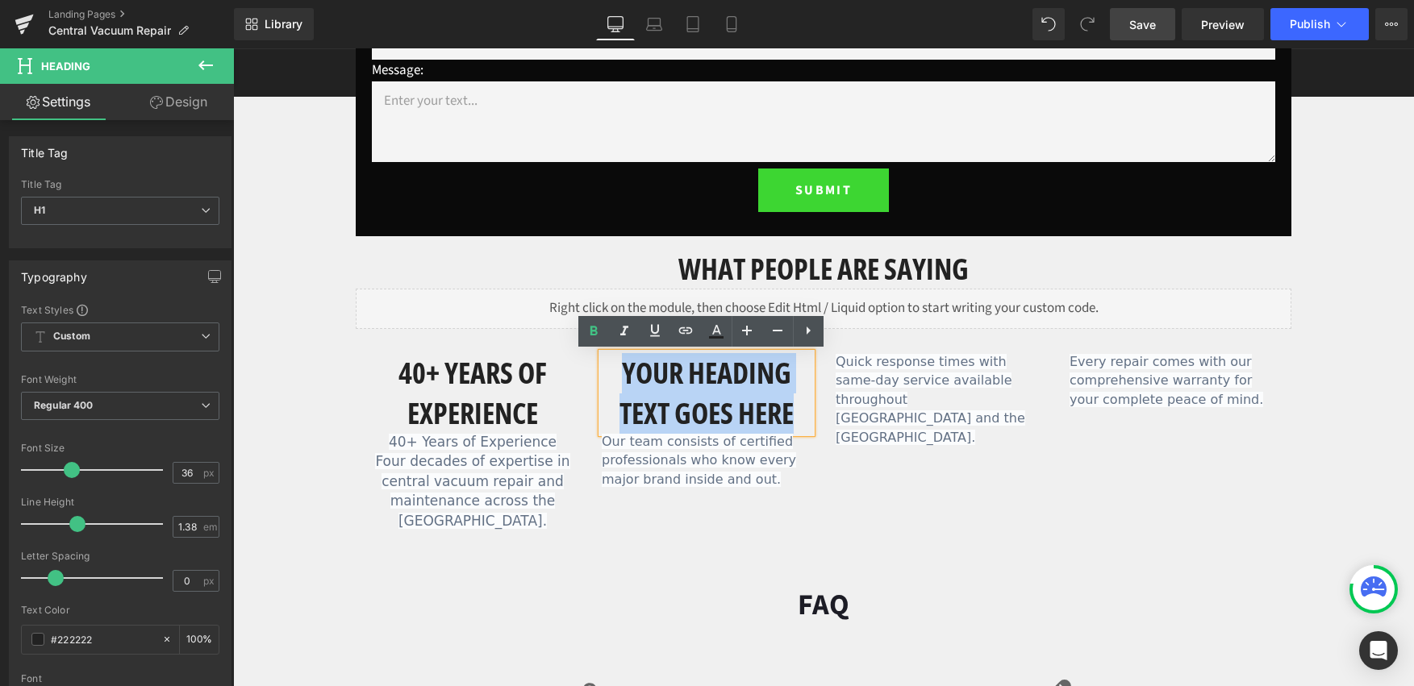
click at [686, 407] on h1 "Your heading text goes here" at bounding box center [707, 393] width 210 height 80
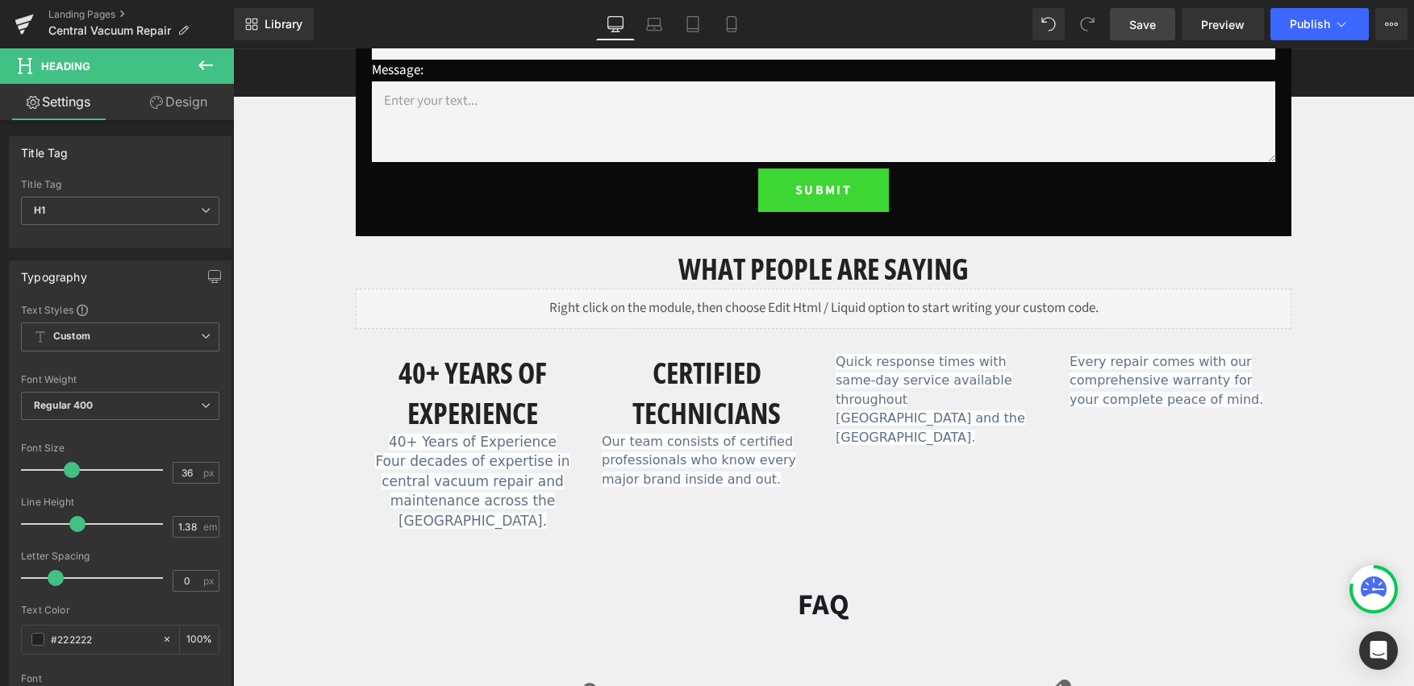
click at [213, 71] on icon at bounding box center [205, 65] width 19 height 19
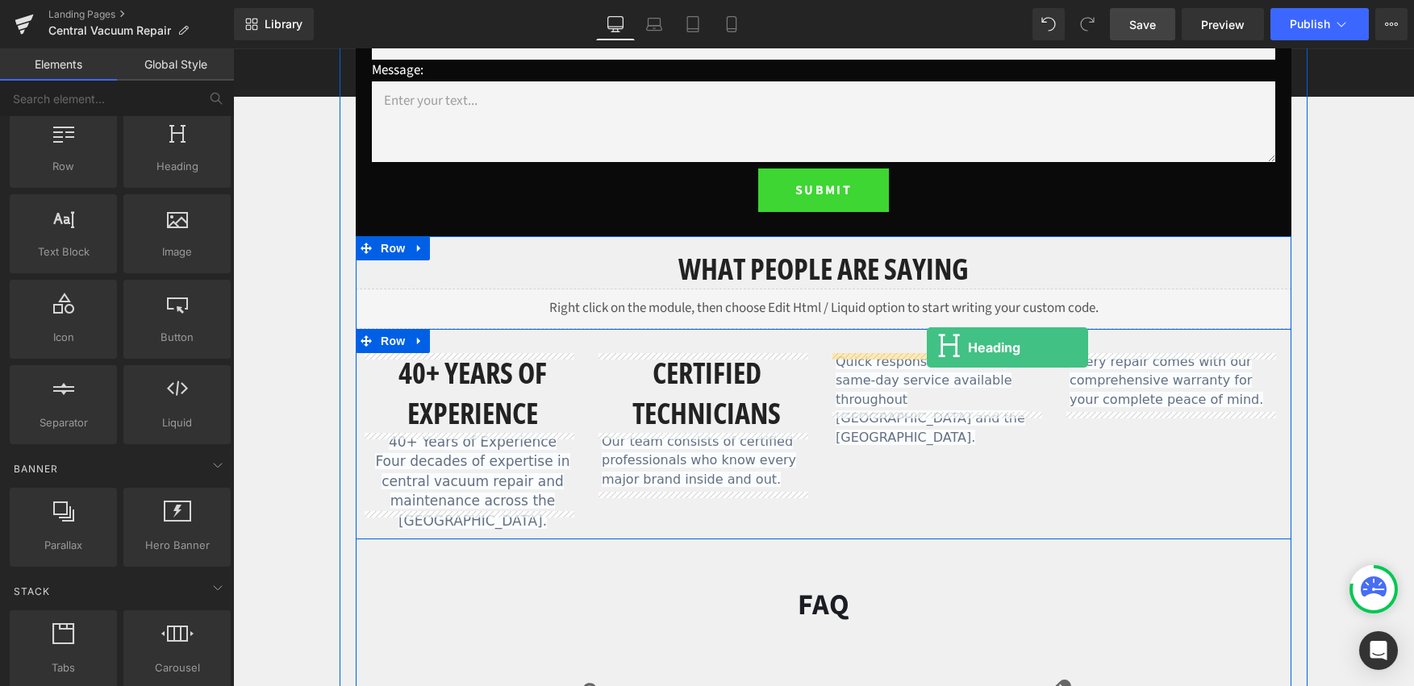
drag, startPoint x: 387, startPoint y: 215, endPoint x: 927, endPoint y: 348, distance: 555.8
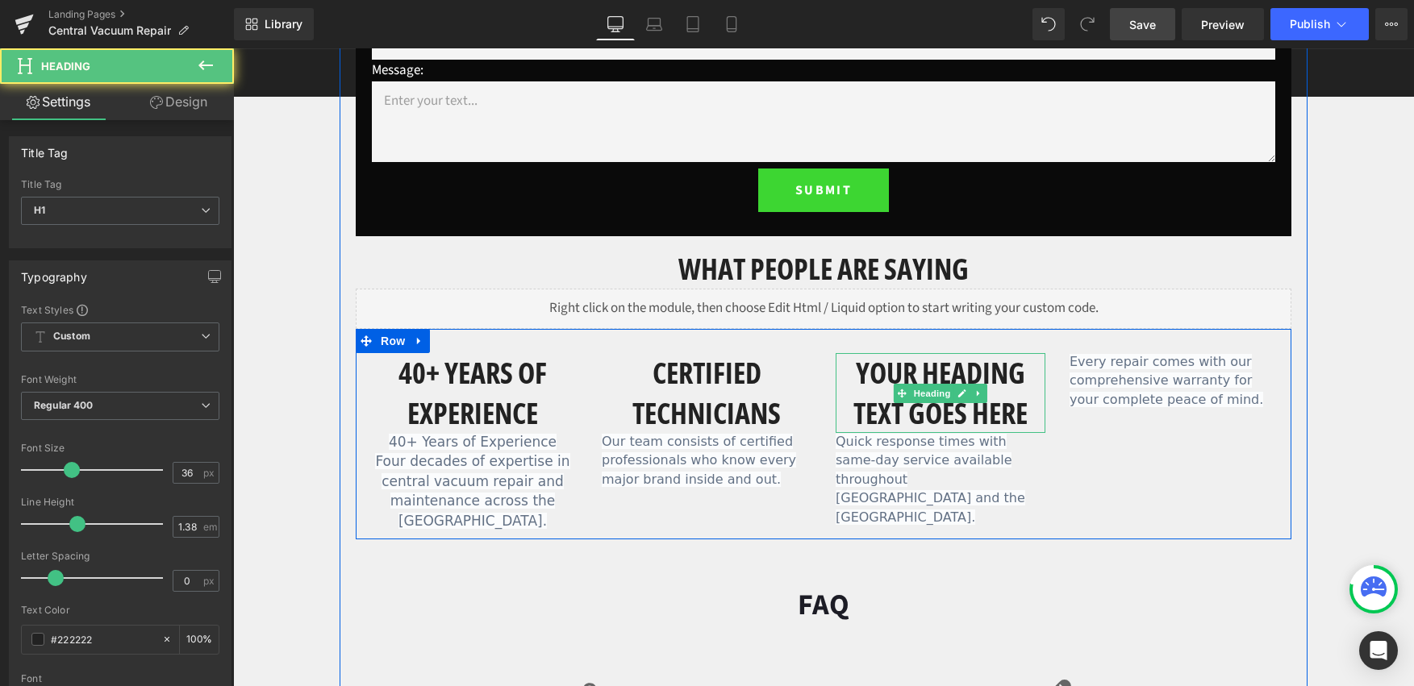
click at [986, 413] on h1 "Your heading text goes here" at bounding box center [941, 393] width 210 height 80
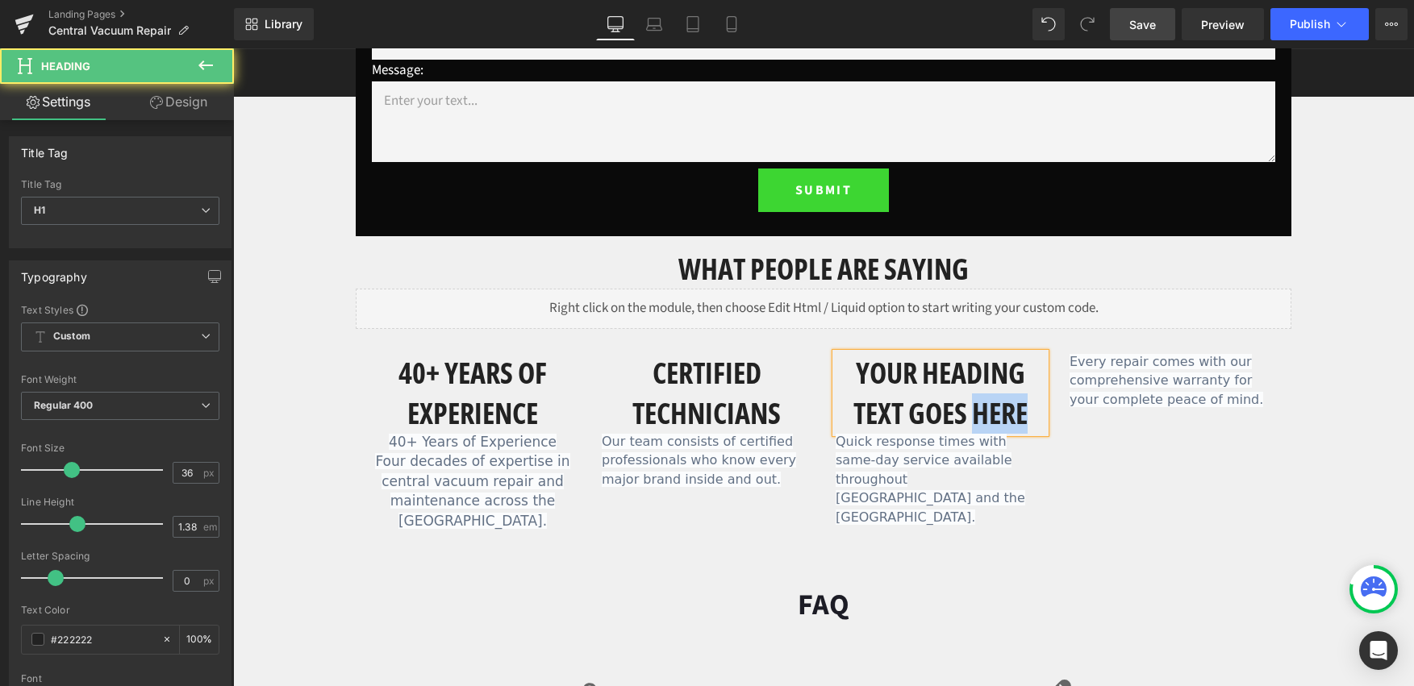
click at [986, 413] on h1 "Your heading text goes here" at bounding box center [941, 393] width 210 height 80
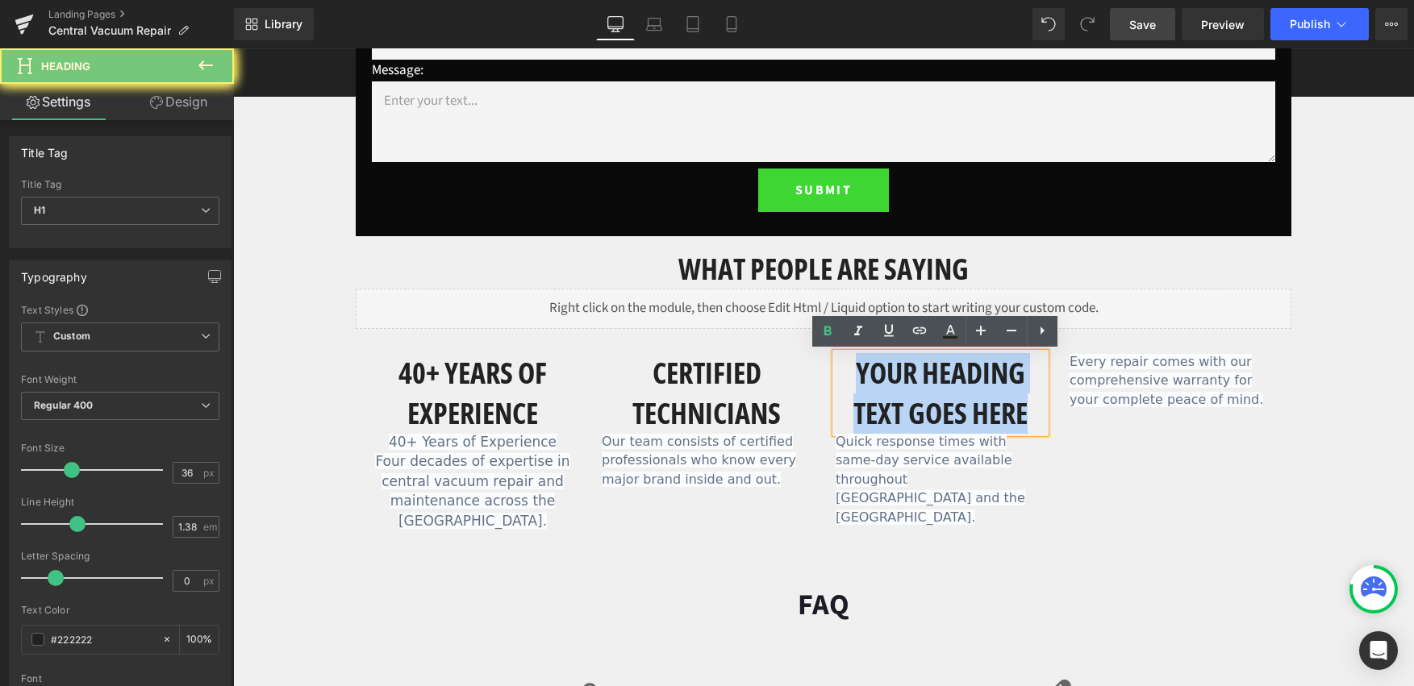
click at [986, 413] on h1 "Your heading text goes here" at bounding box center [941, 393] width 210 height 80
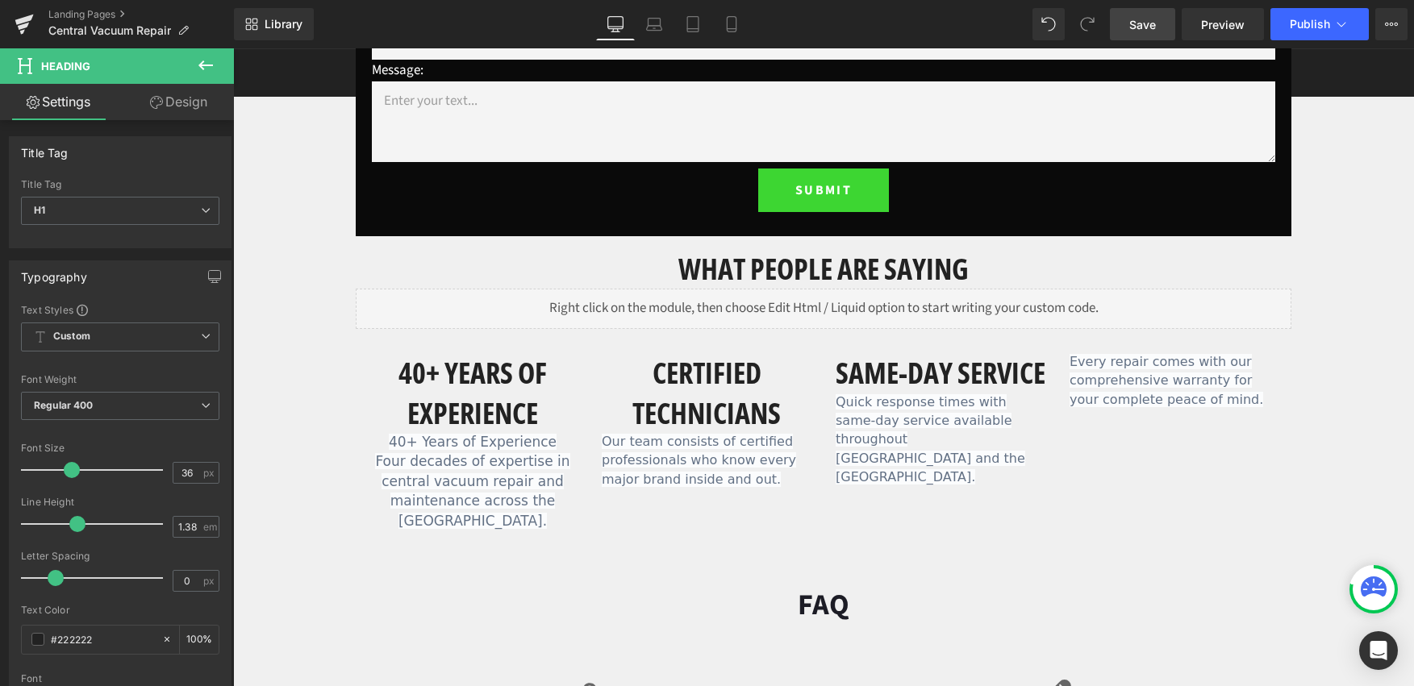
click at [199, 75] on button at bounding box center [205, 65] width 56 height 35
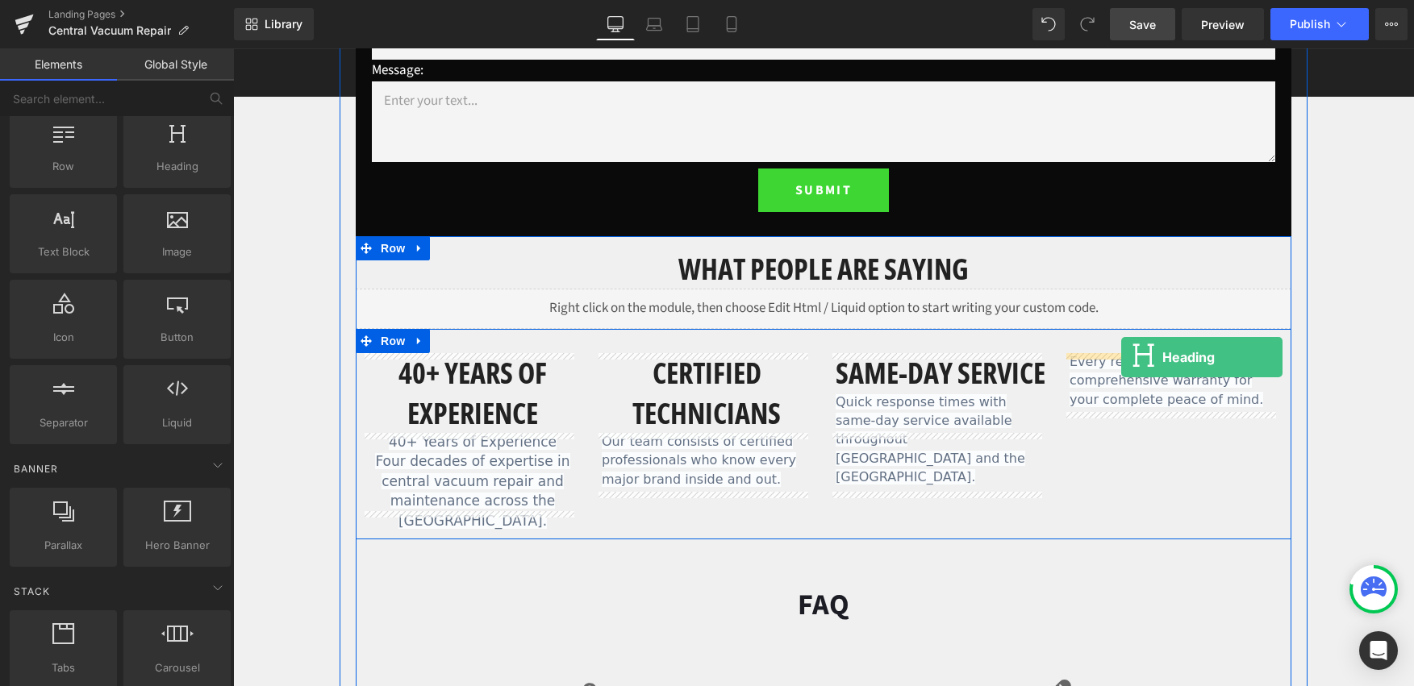
drag, startPoint x: 411, startPoint y: 198, endPoint x: 1121, endPoint y: 357, distance: 727.5
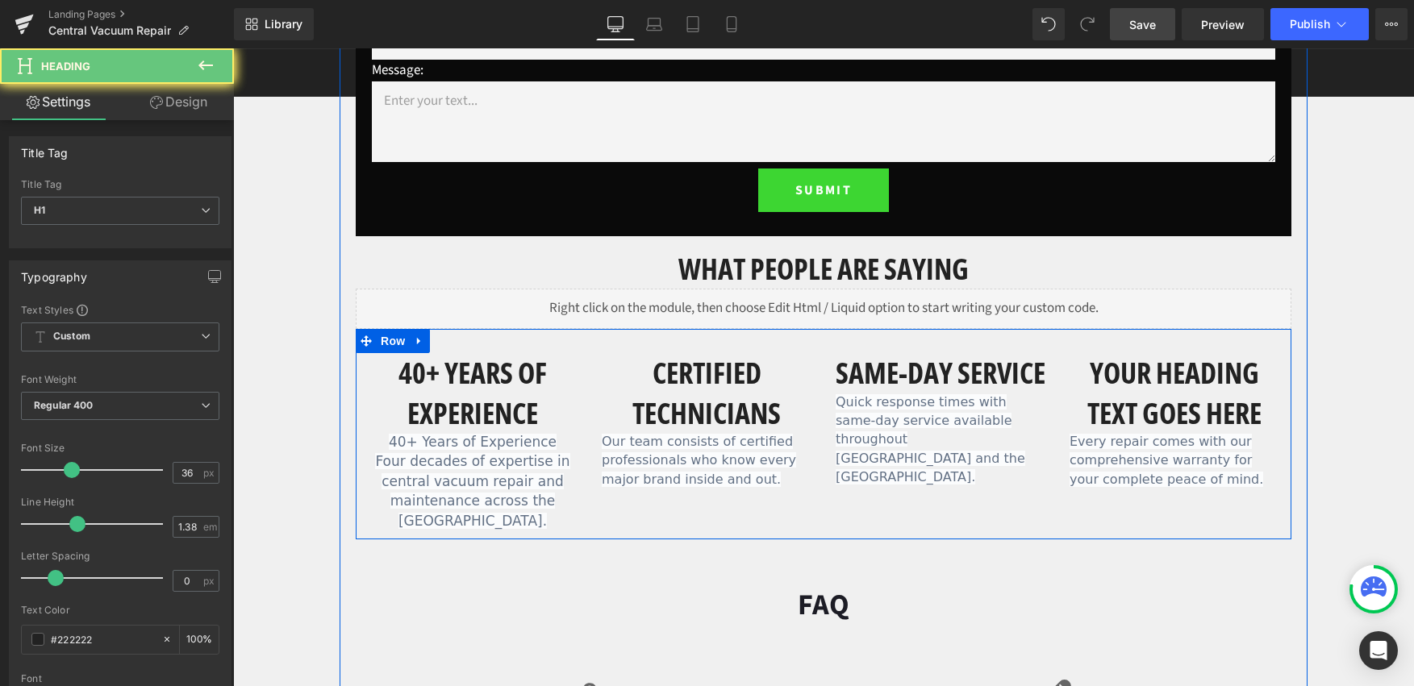
click at [1161, 427] on h1 "Your heading text goes here" at bounding box center [1175, 393] width 210 height 80
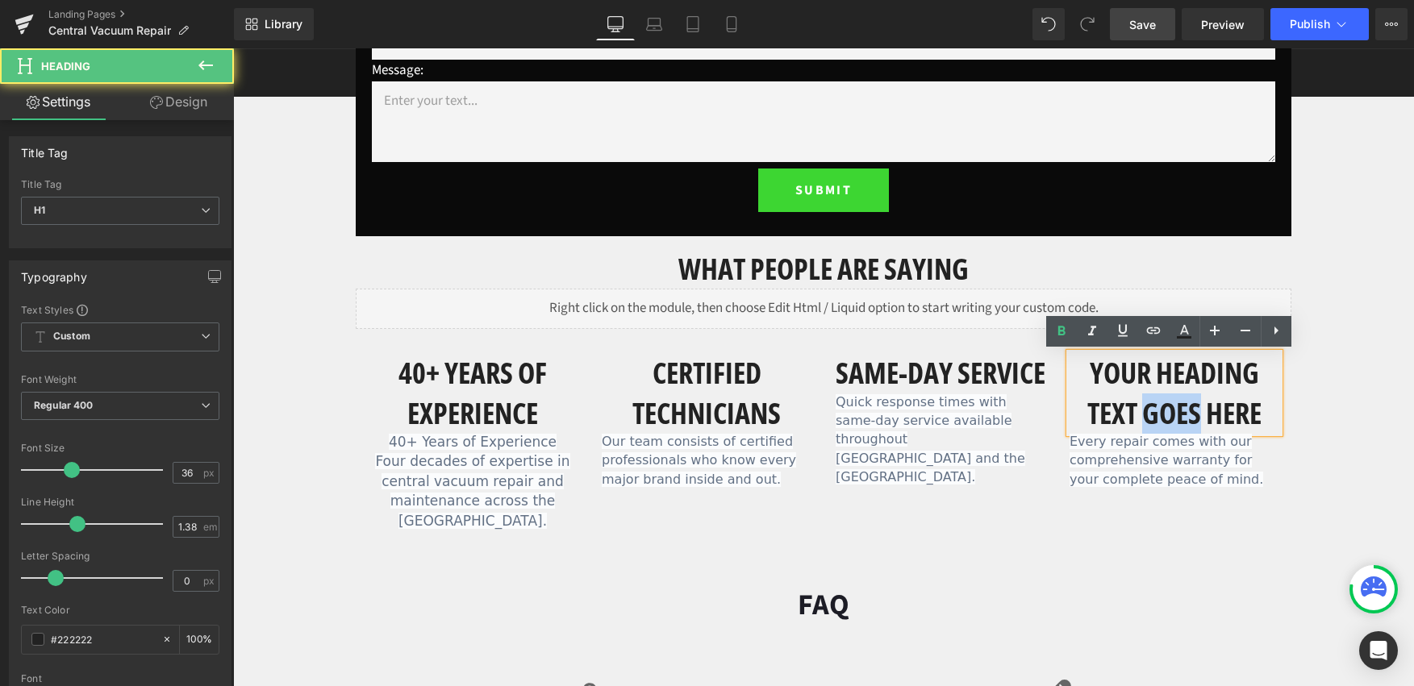
click at [1162, 426] on h1 "Your heading text goes here" at bounding box center [1175, 393] width 210 height 80
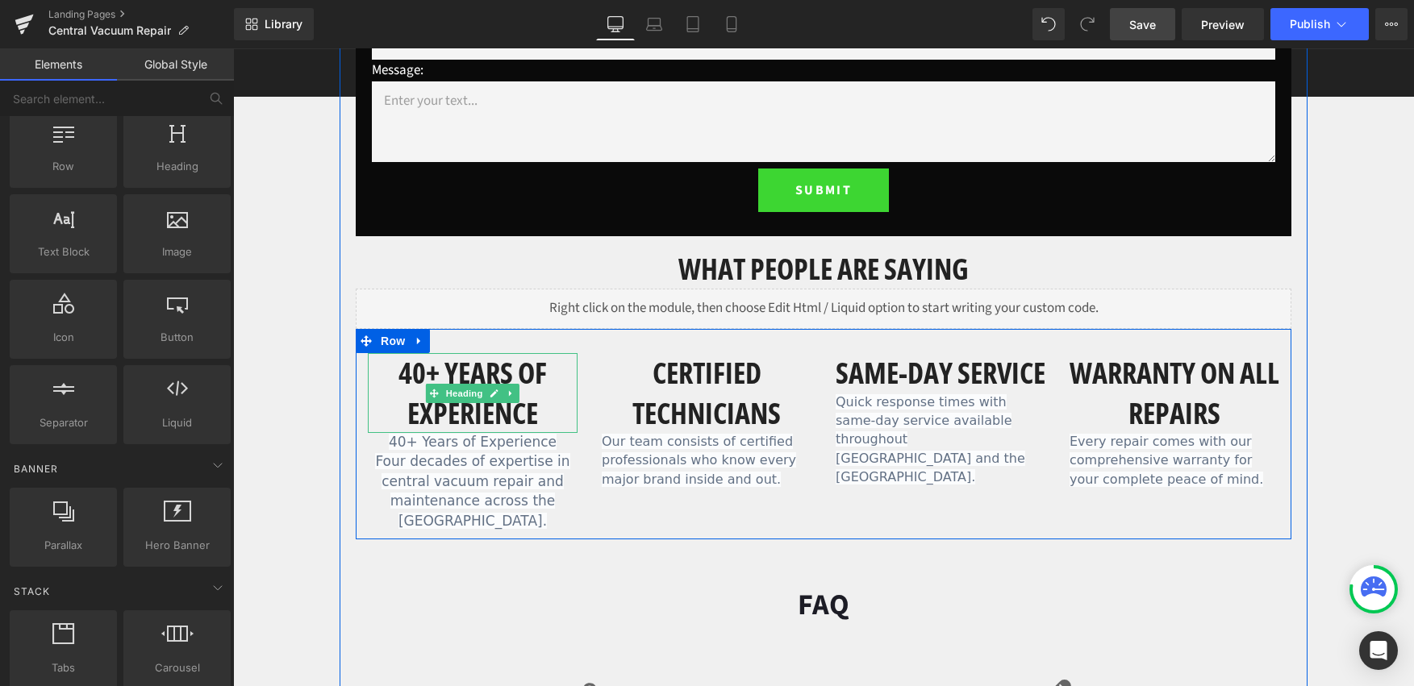
click at [485, 405] on h1 "40+ Years of Experience" at bounding box center [473, 393] width 210 height 80
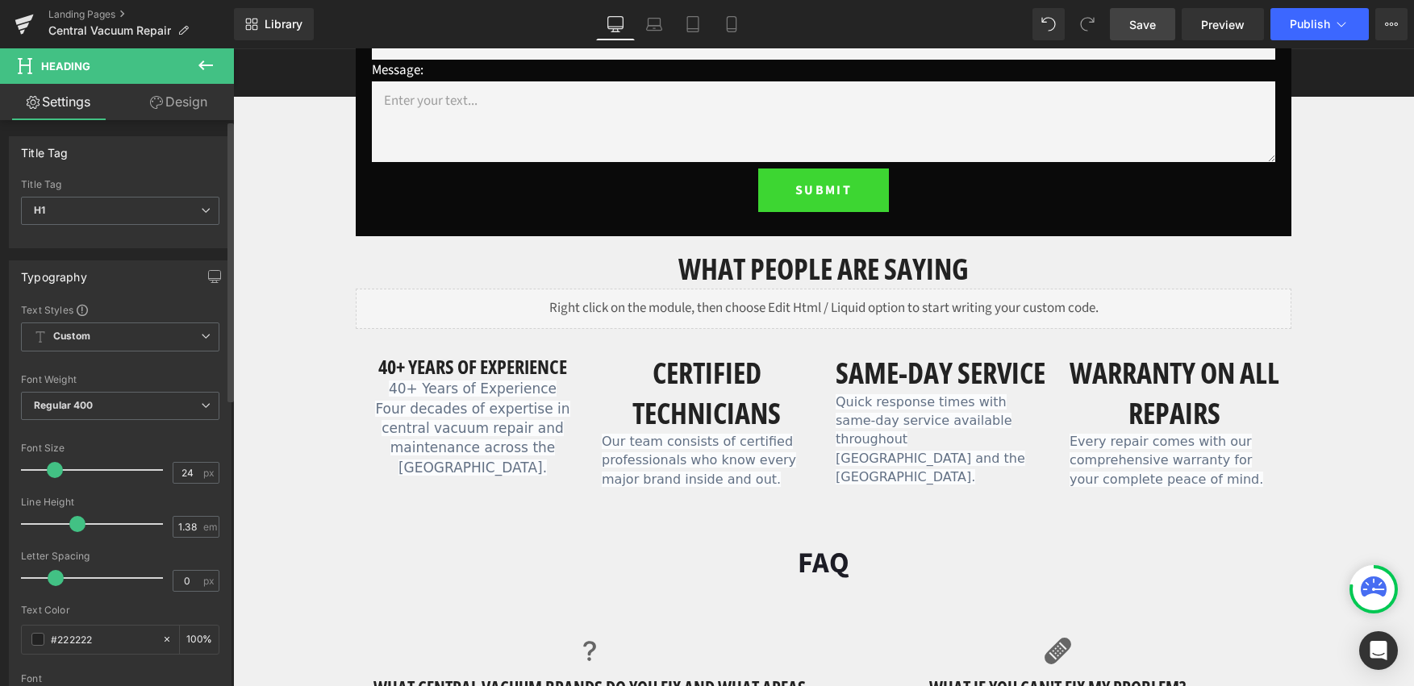
type input "25"
drag, startPoint x: 65, startPoint y: 471, endPoint x: 50, endPoint y: 470, distance: 14.5
click at [50, 470] on span at bounding box center [56, 470] width 16 height 16
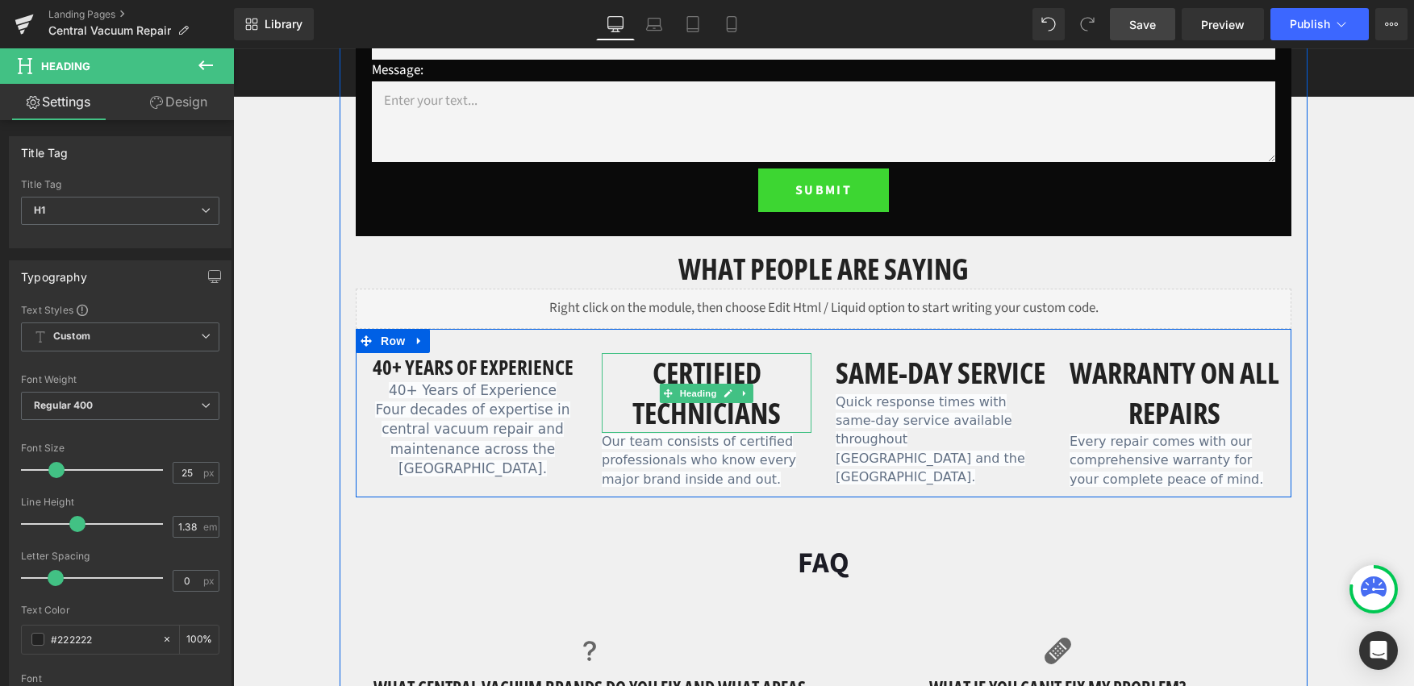
click at [677, 416] on h1 "Certified Technicians" at bounding box center [707, 393] width 210 height 80
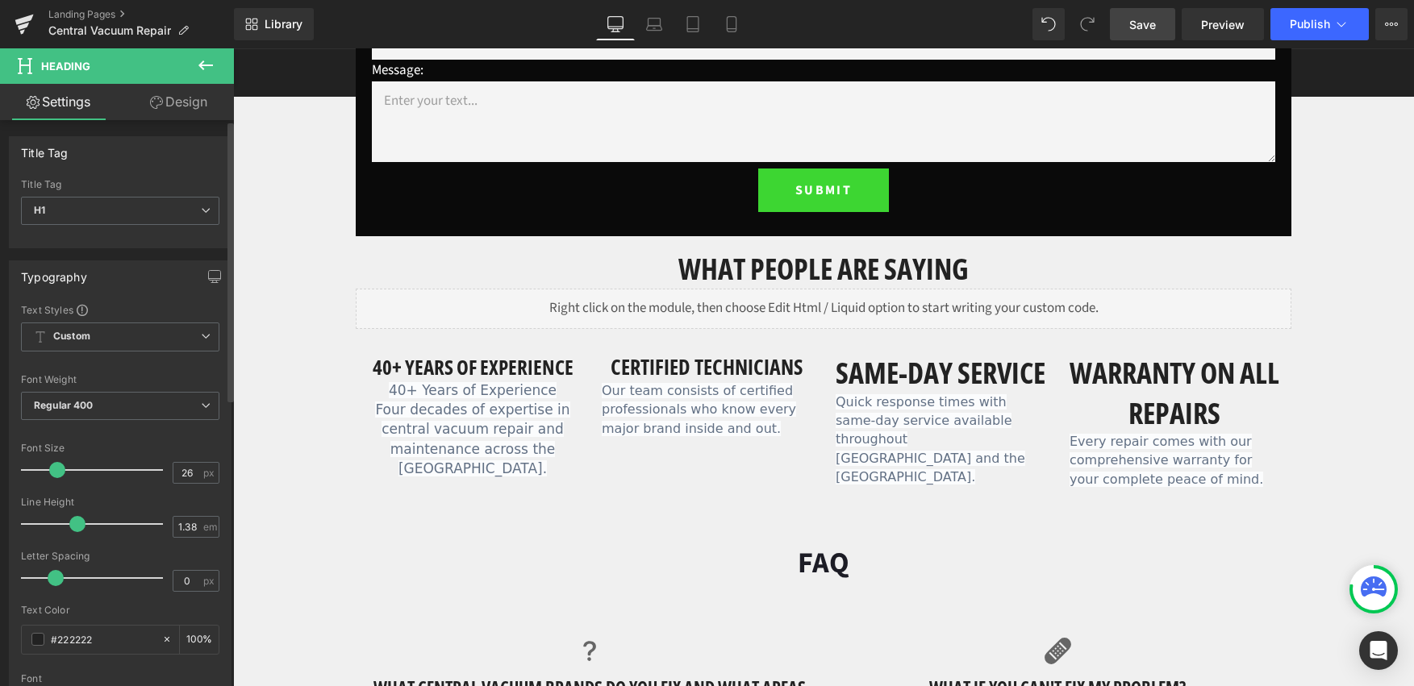
type input "25"
drag, startPoint x: 67, startPoint y: 471, endPoint x: 52, endPoint y: 471, distance: 14.5
click at [52, 471] on span at bounding box center [56, 470] width 16 height 16
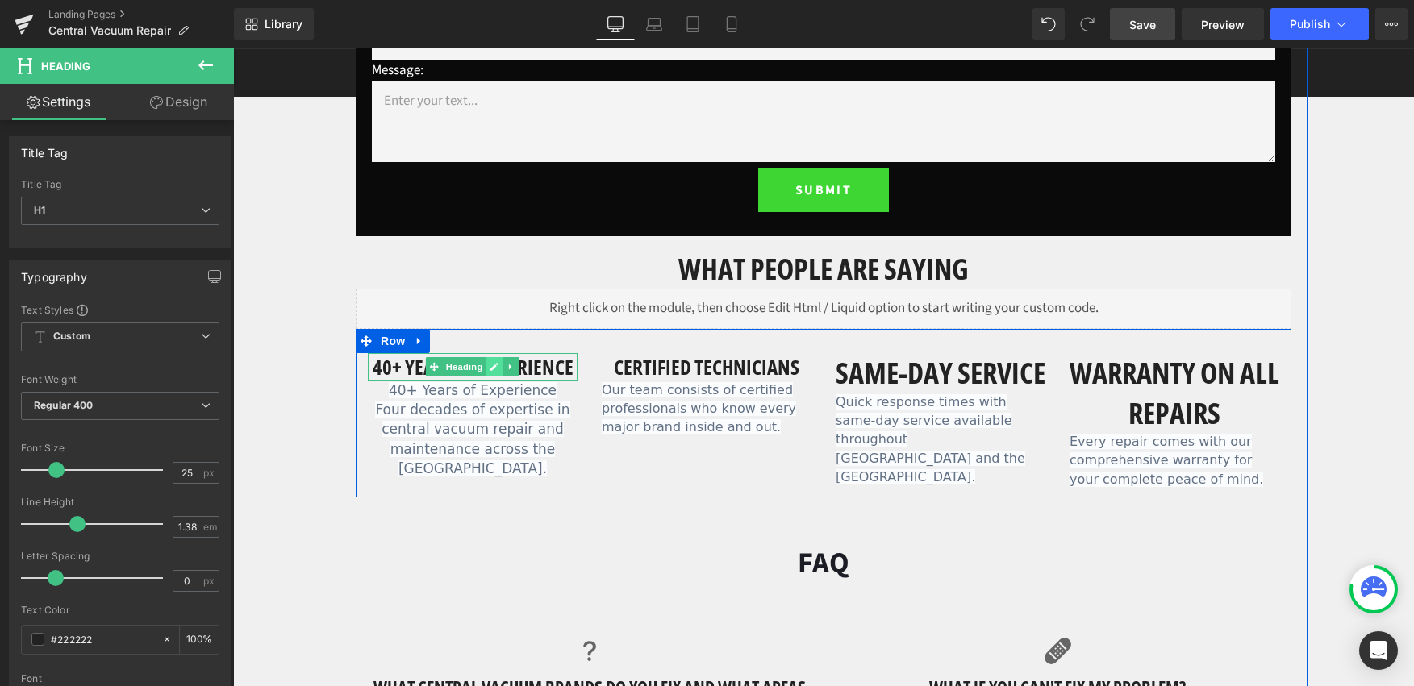
click at [486, 361] on link at bounding box center [494, 366] width 17 height 19
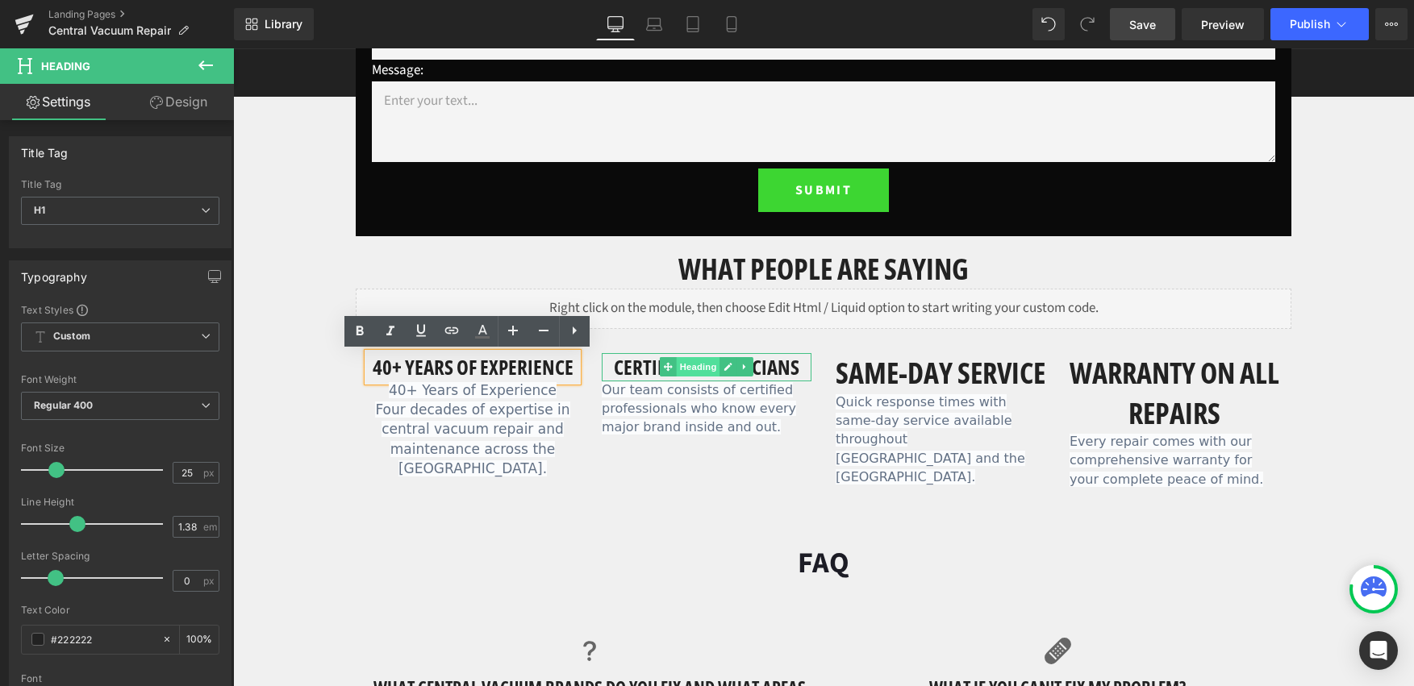
click at [697, 364] on span "Heading" at bounding box center [699, 366] width 44 height 19
click at [787, 369] on h1 "Certified Technicians" at bounding box center [707, 367] width 210 height 28
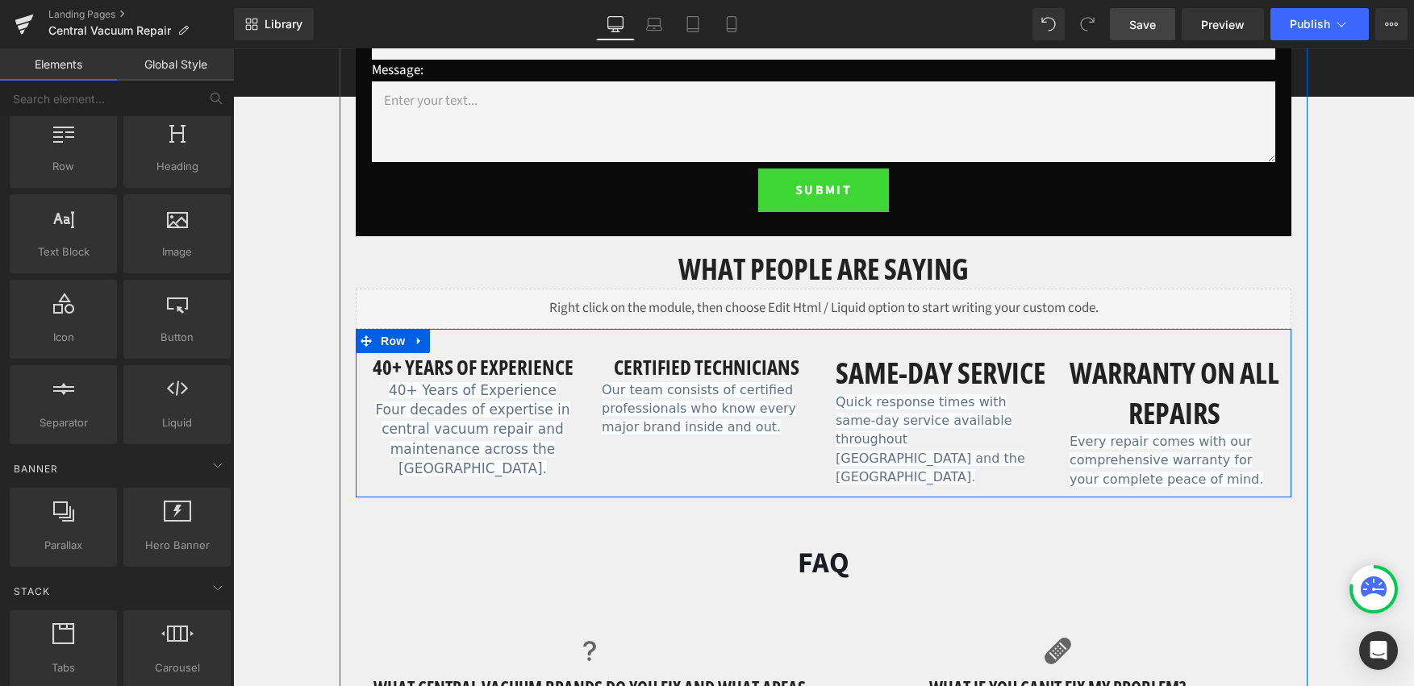
click at [694, 427] on span "Our team consists of certified professionals who know every major brand inside …" at bounding box center [699, 408] width 194 height 53
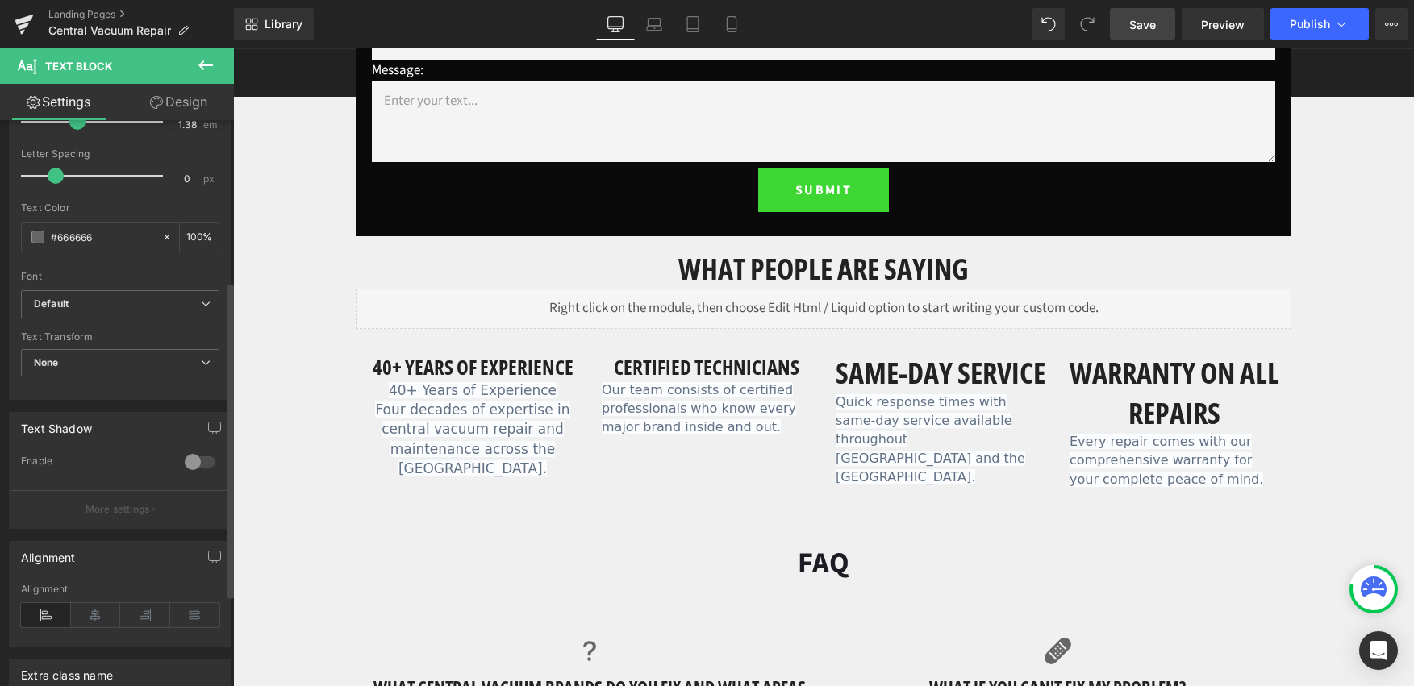
scroll to position [290, 0]
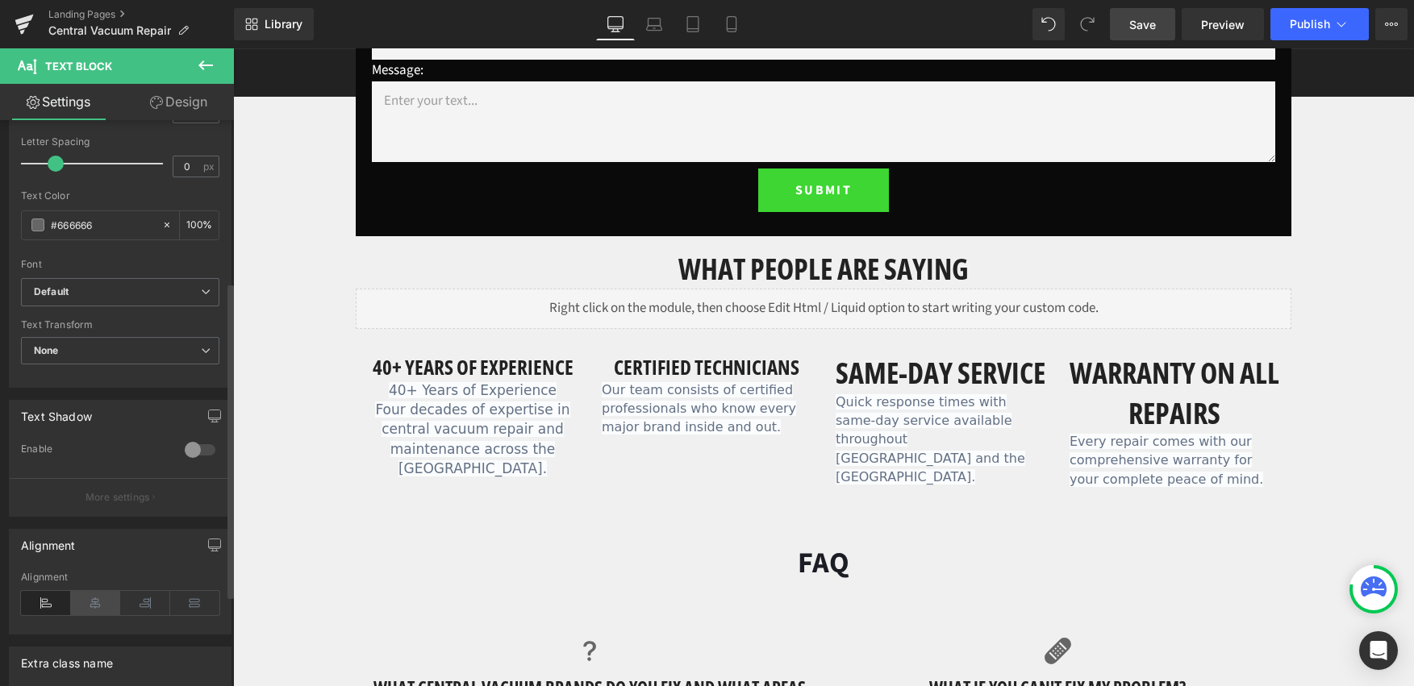
click at [93, 601] on icon at bounding box center [96, 603] width 50 height 24
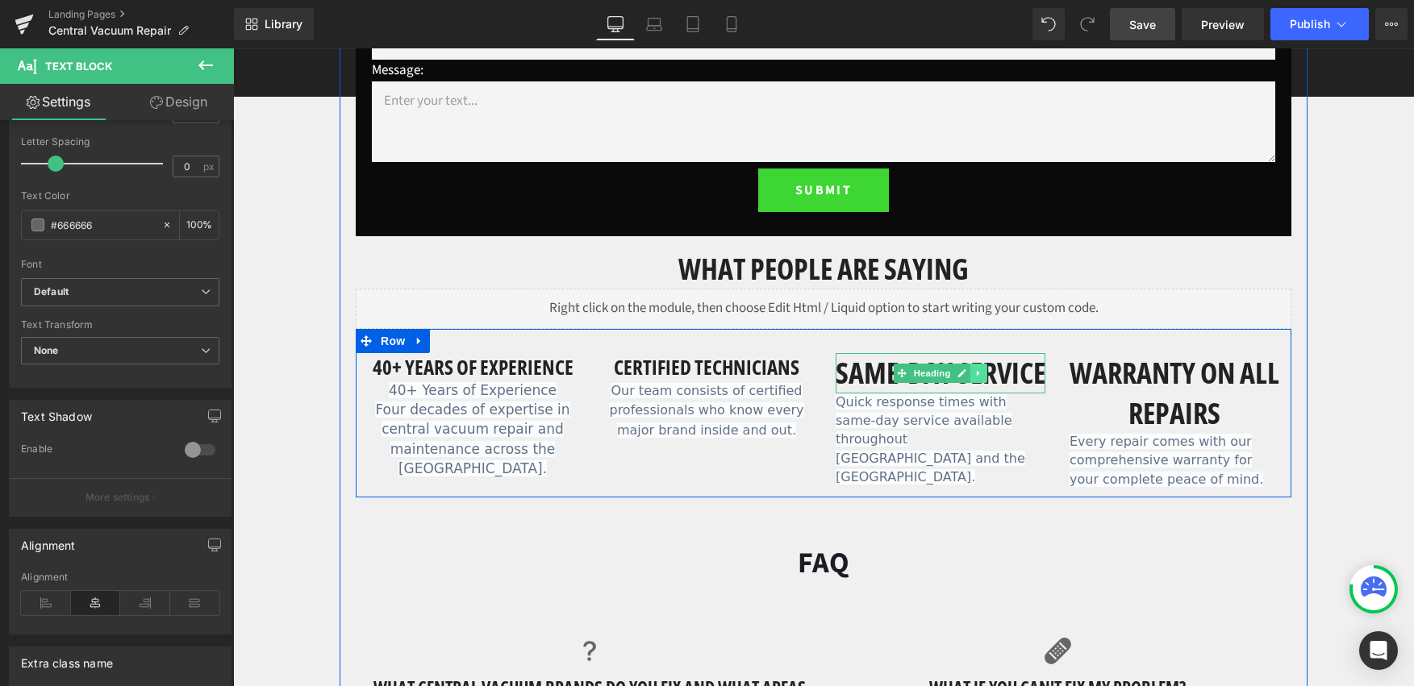
click at [980, 383] on link at bounding box center [978, 373] width 17 height 19
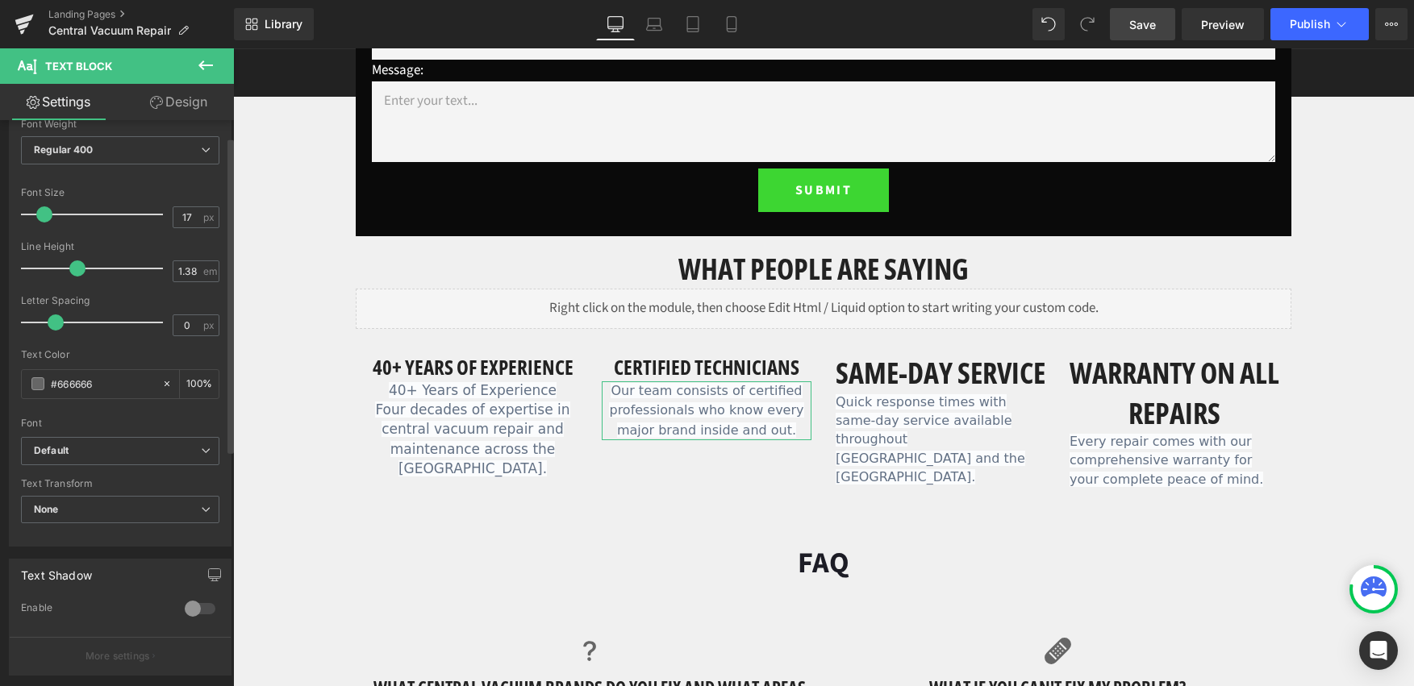
scroll to position [0, 0]
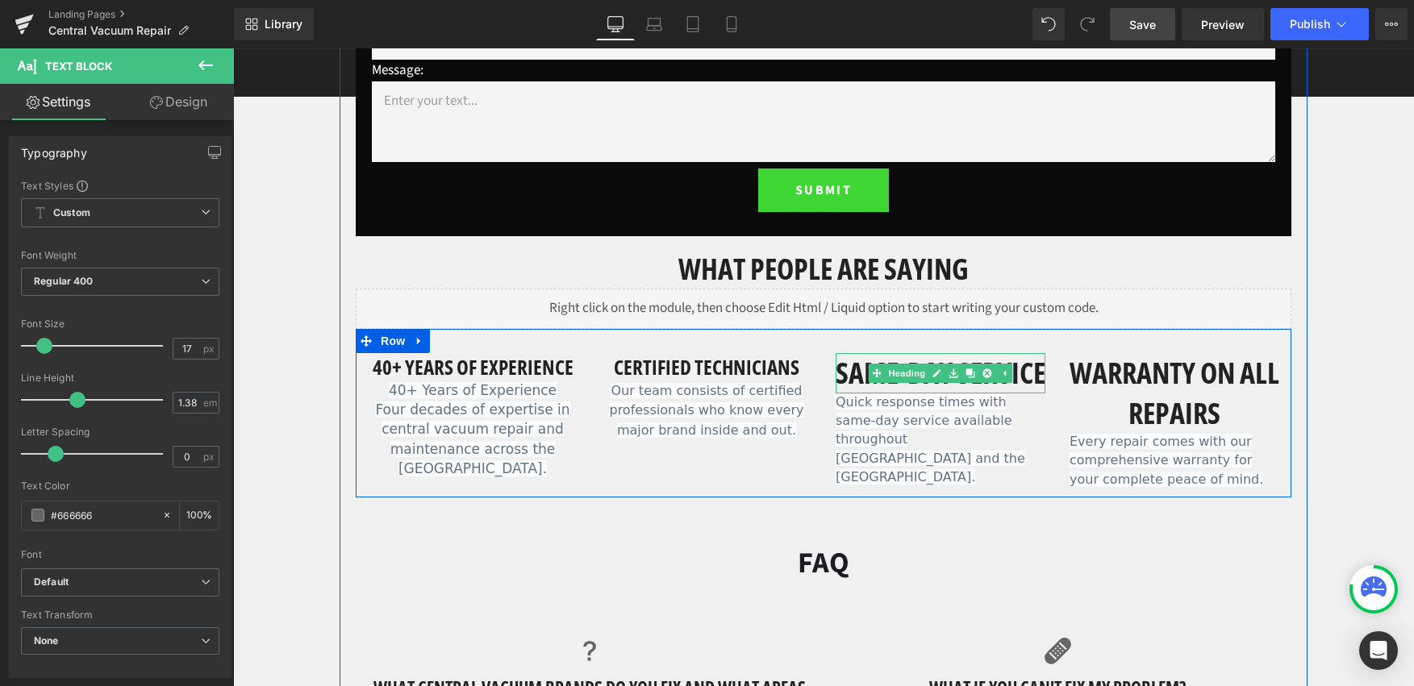
click at [944, 361] on h1 "Same-day service" at bounding box center [941, 373] width 210 height 40
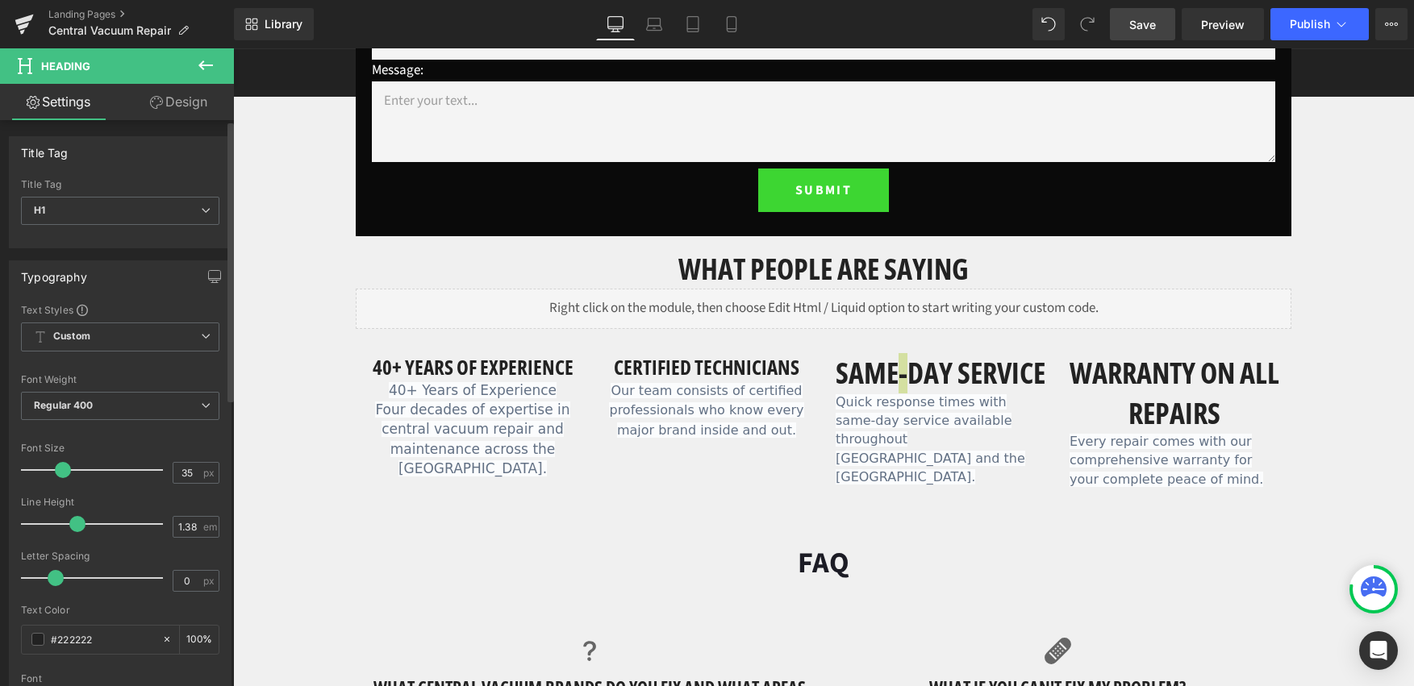
click at [60, 473] on span at bounding box center [63, 470] width 16 height 16
type input "25"
click at [53, 471] on span at bounding box center [56, 470] width 16 height 16
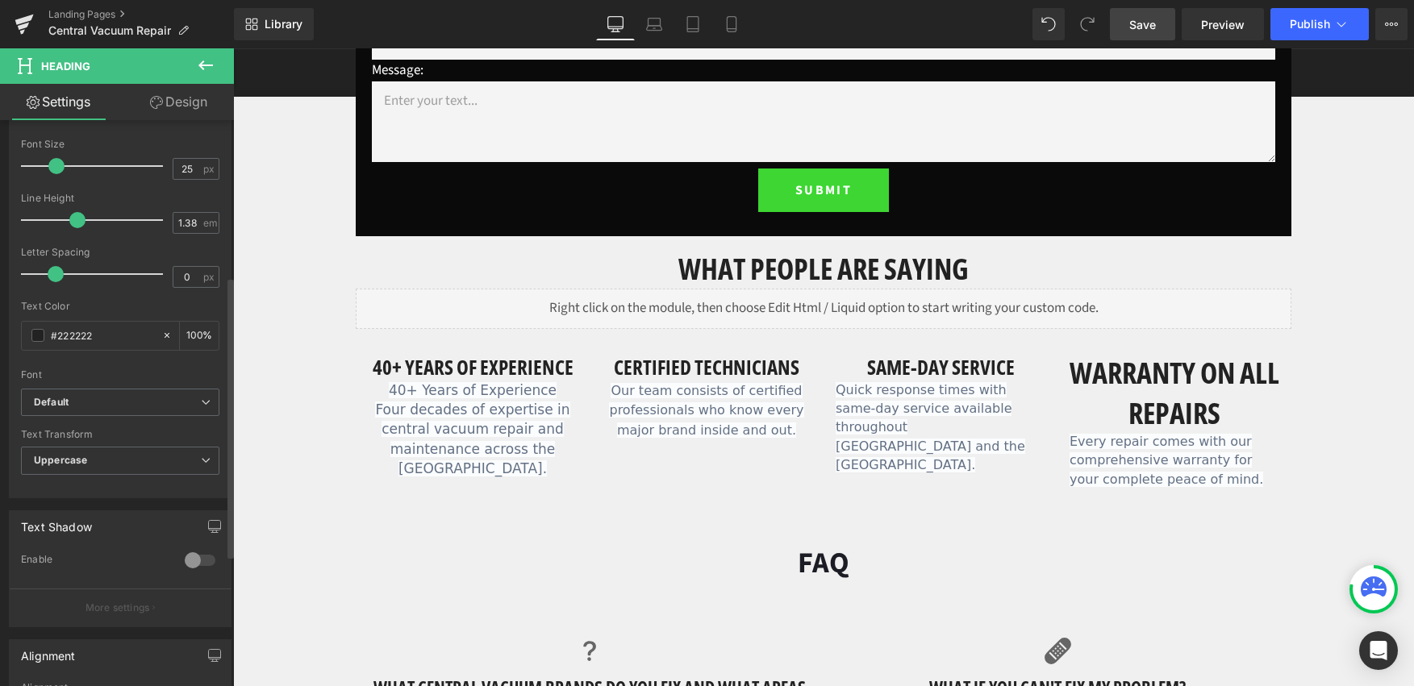
scroll to position [578, 0]
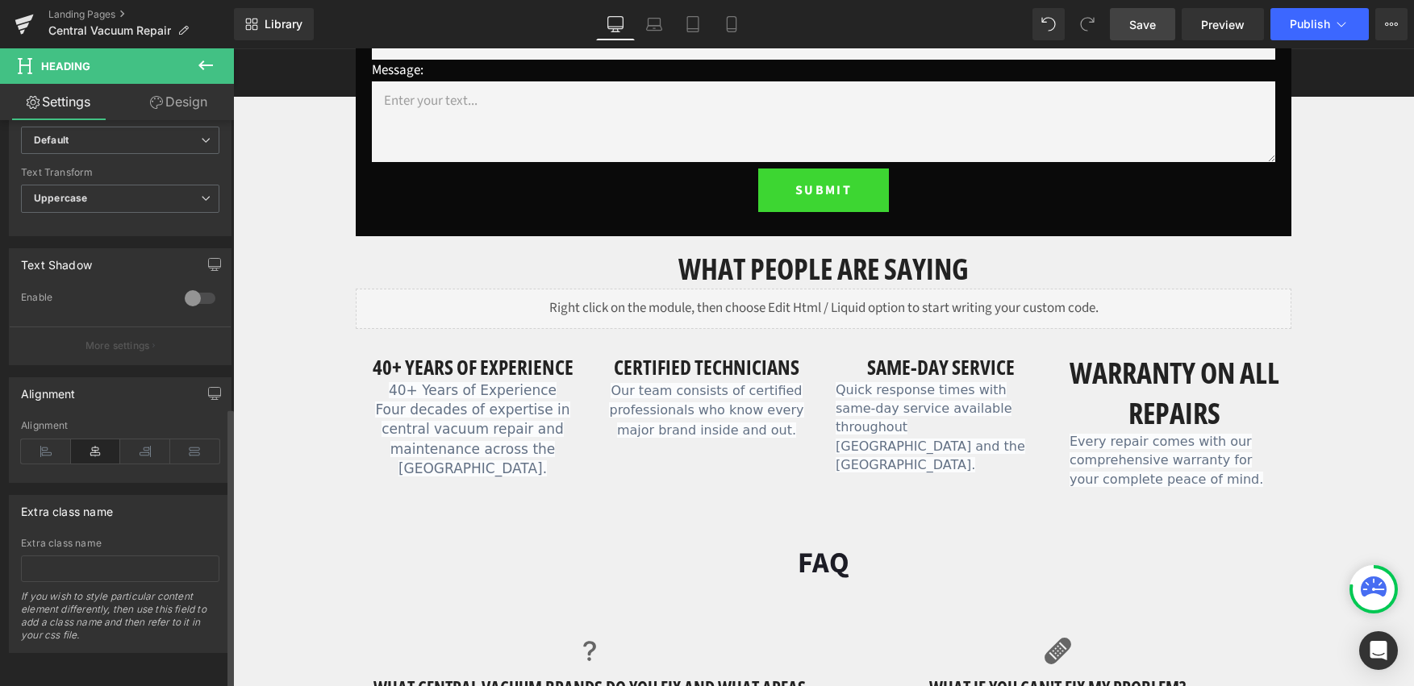
click at [95, 449] on icon at bounding box center [96, 452] width 50 height 24
click at [130, 449] on icon at bounding box center [145, 452] width 50 height 24
click at [91, 443] on icon at bounding box center [96, 452] width 50 height 24
click at [895, 402] on div "Quick response times with same-day service available throughout Toronto and the…" at bounding box center [941, 429] width 210 height 94
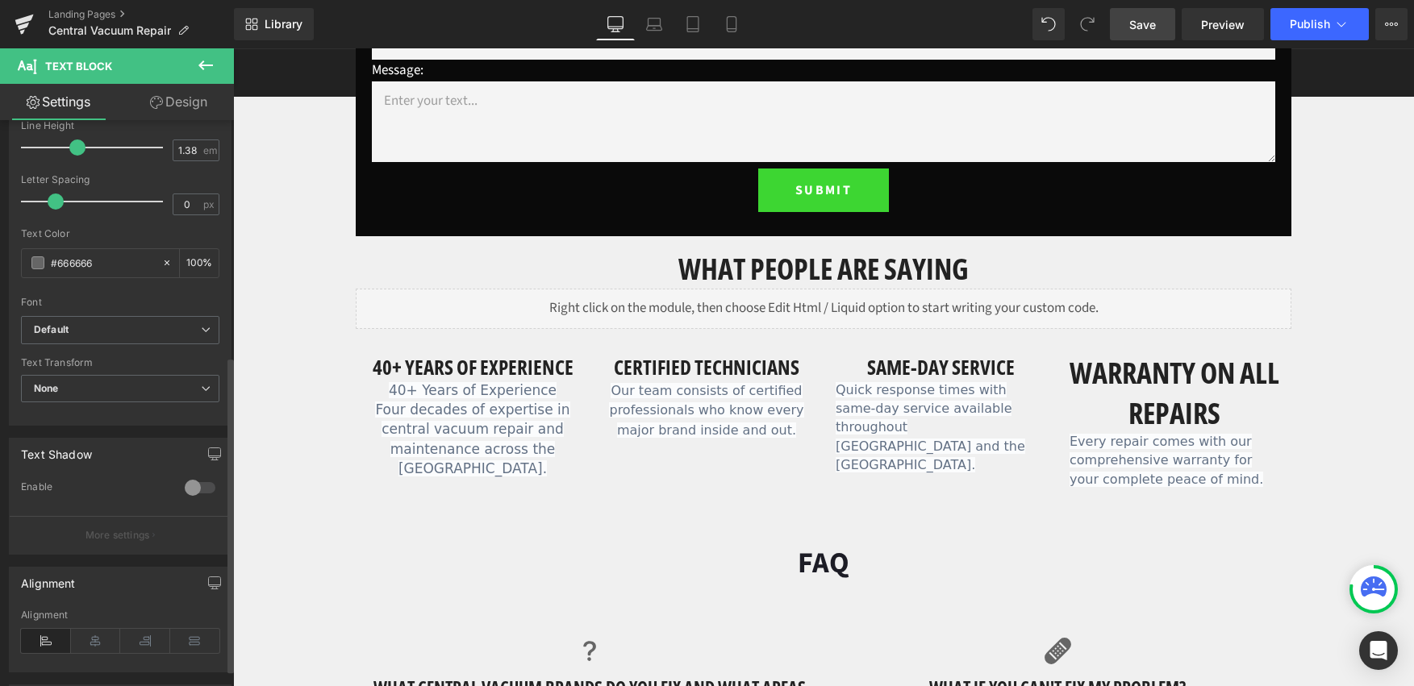
scroll to position [423, 0]
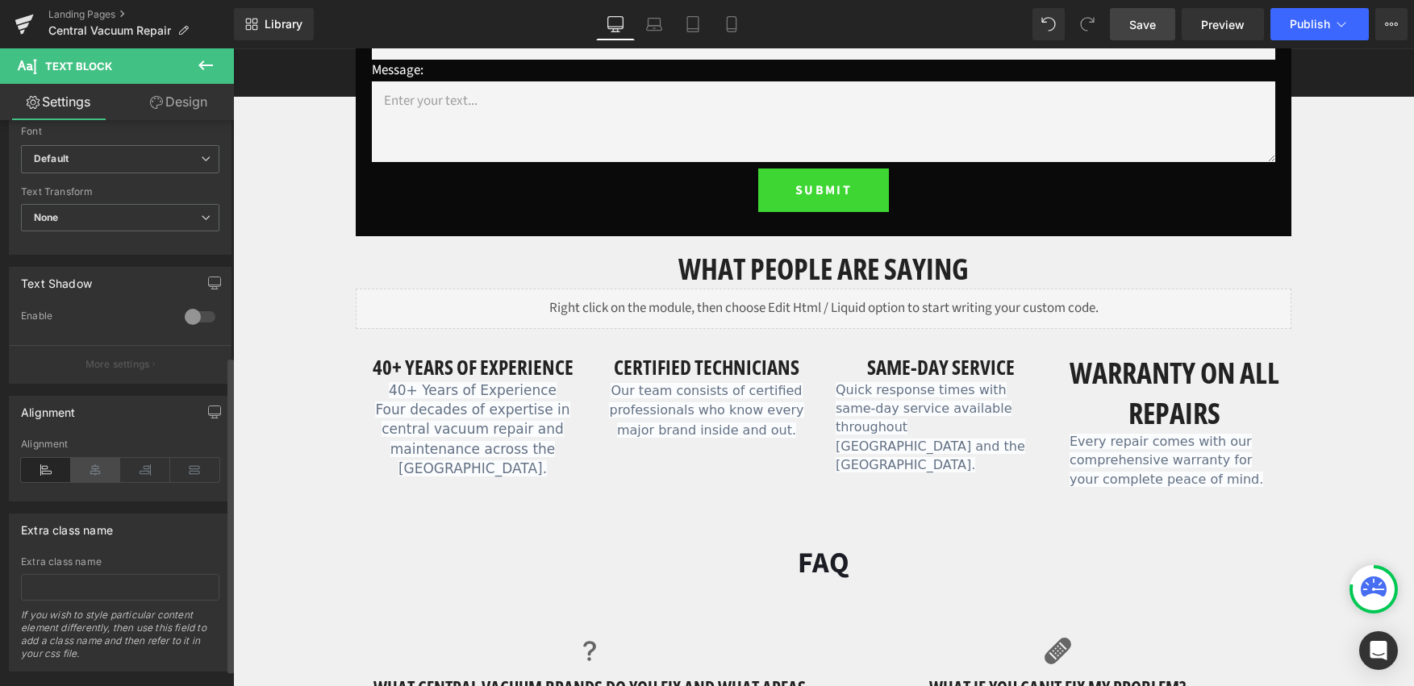
click at [98, 480] on icon at bounding box center [96, 470] width 50 height 24
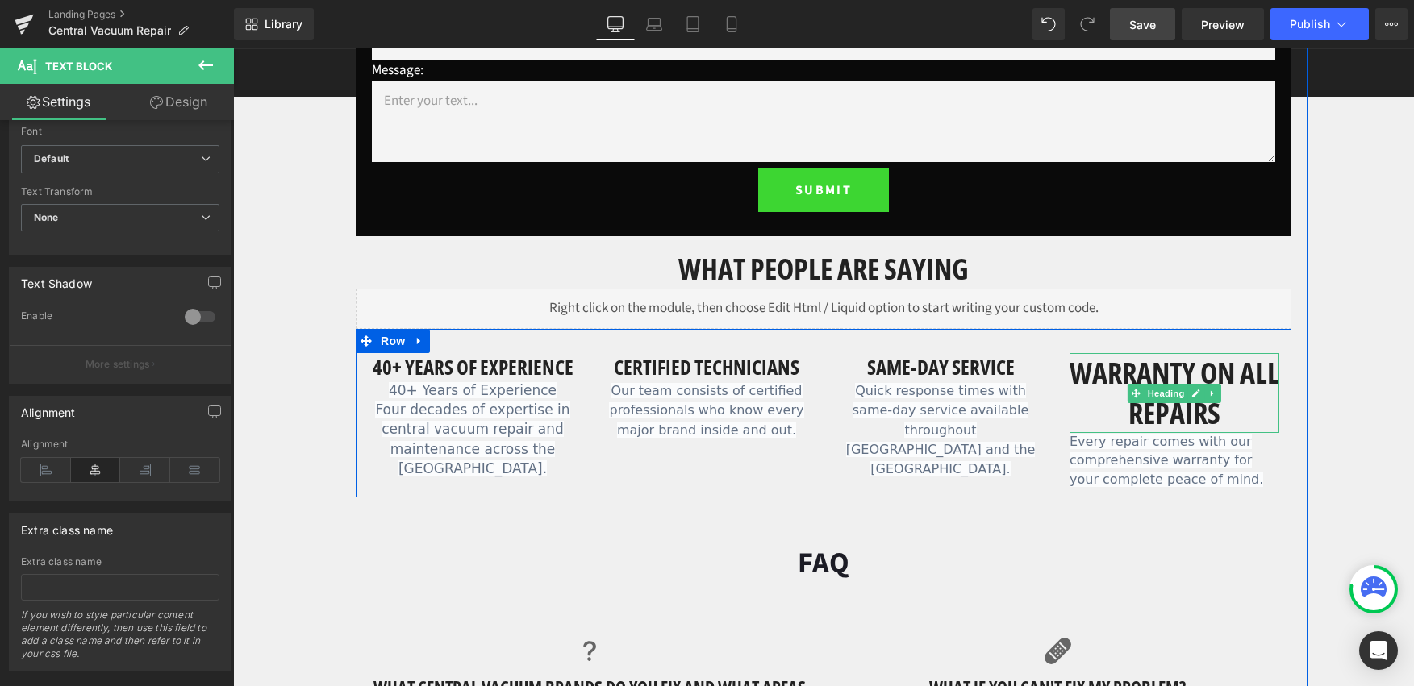
click at [1178, 365] on h1 "Warranty on all repairs" at bounding box center [1175, 393] width 210 height 80
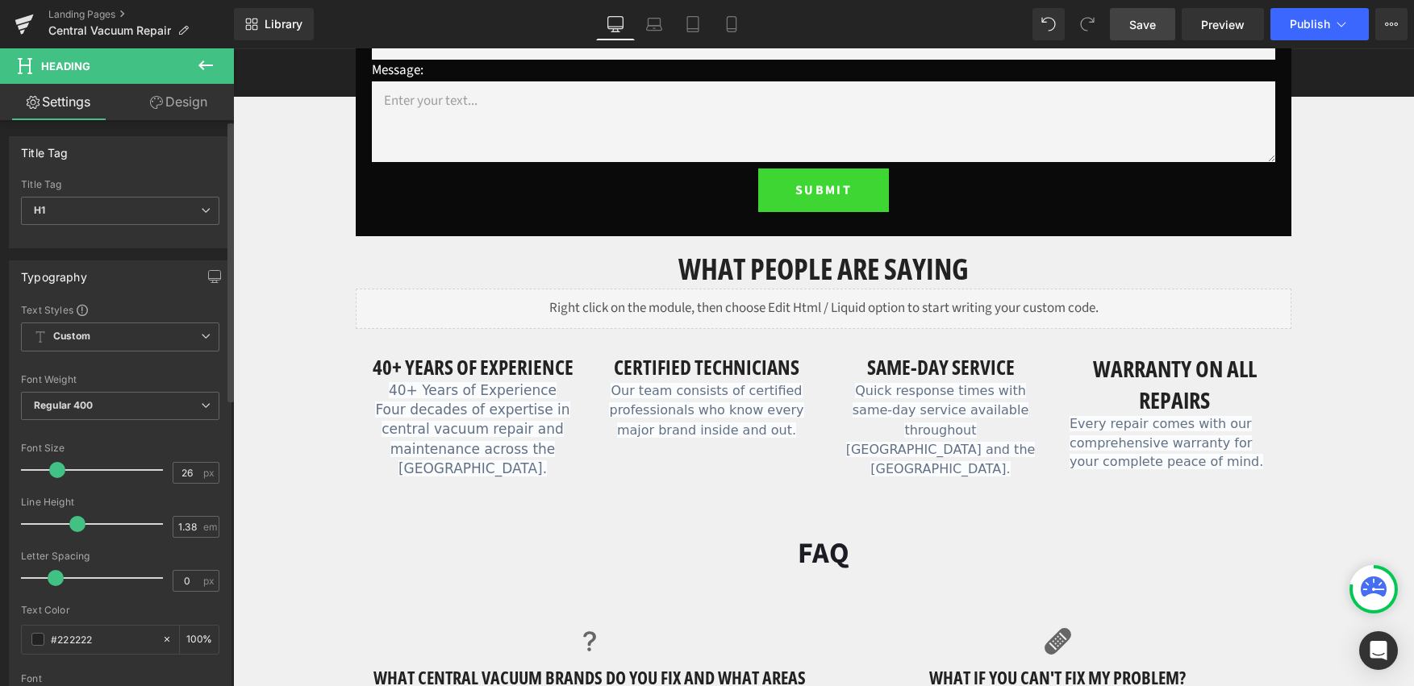
type input "25"
drag, startPoint x: 71, startPoint y: 471, endPoint x: 56, endPoint y: 473, distance: 15.4
click at [56, 473] on span at bounding box center [56, 470] width 16 height 16
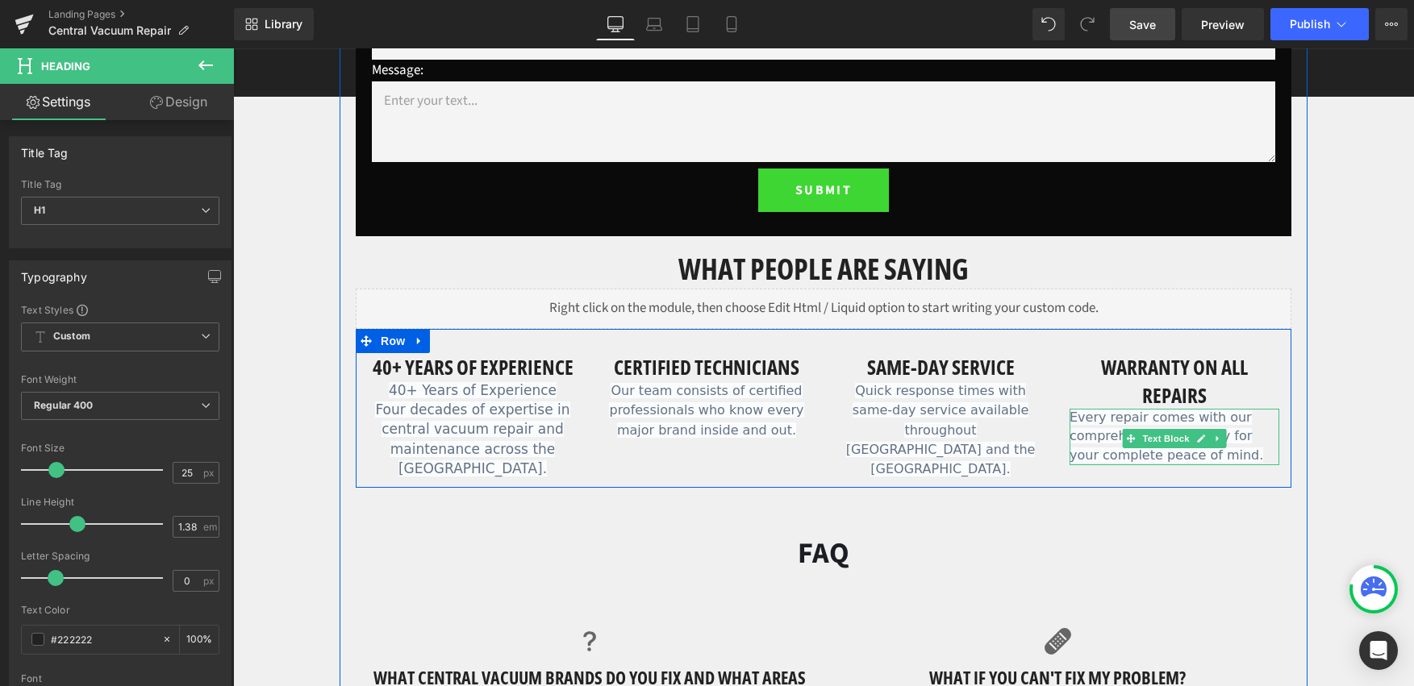
click at [1178, 458] on span "Every repair comes with our comprehensive warranty for your complete peace of m…" at bounding box center [1167, 436] width 194 height 53
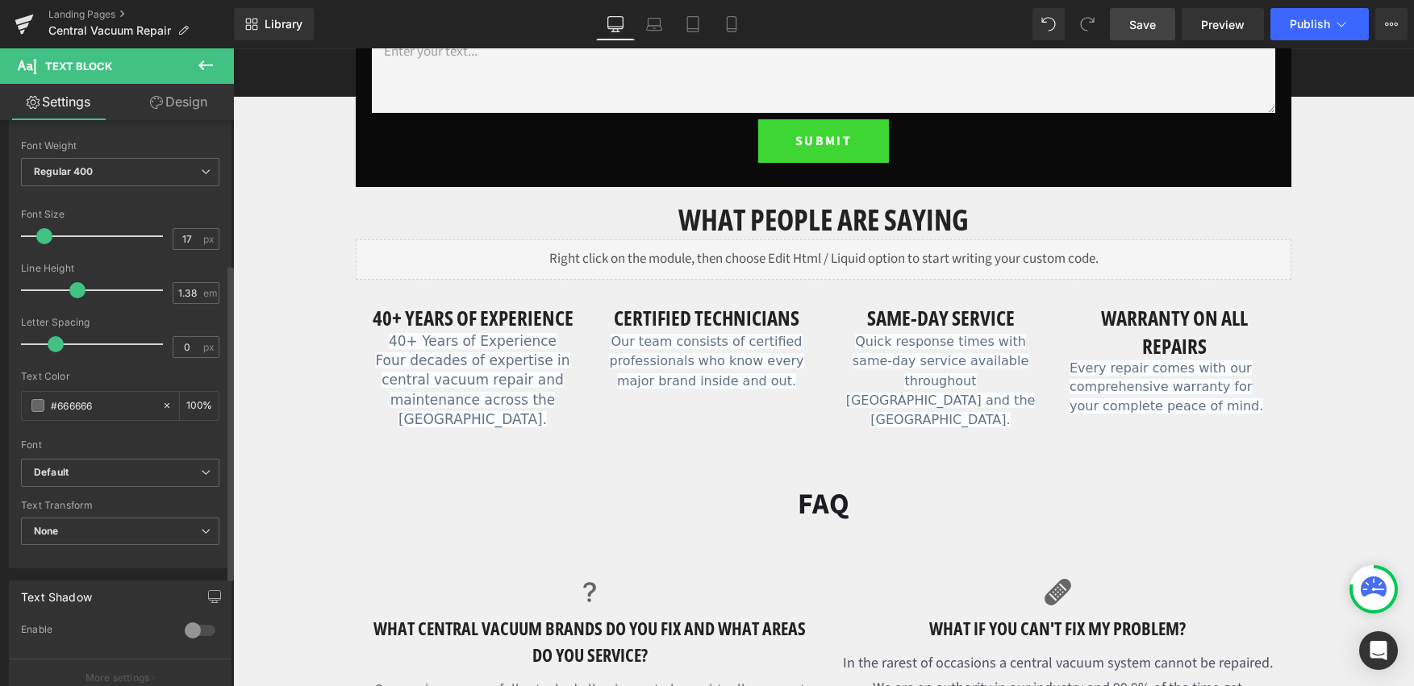
scroll to position [298, 0]
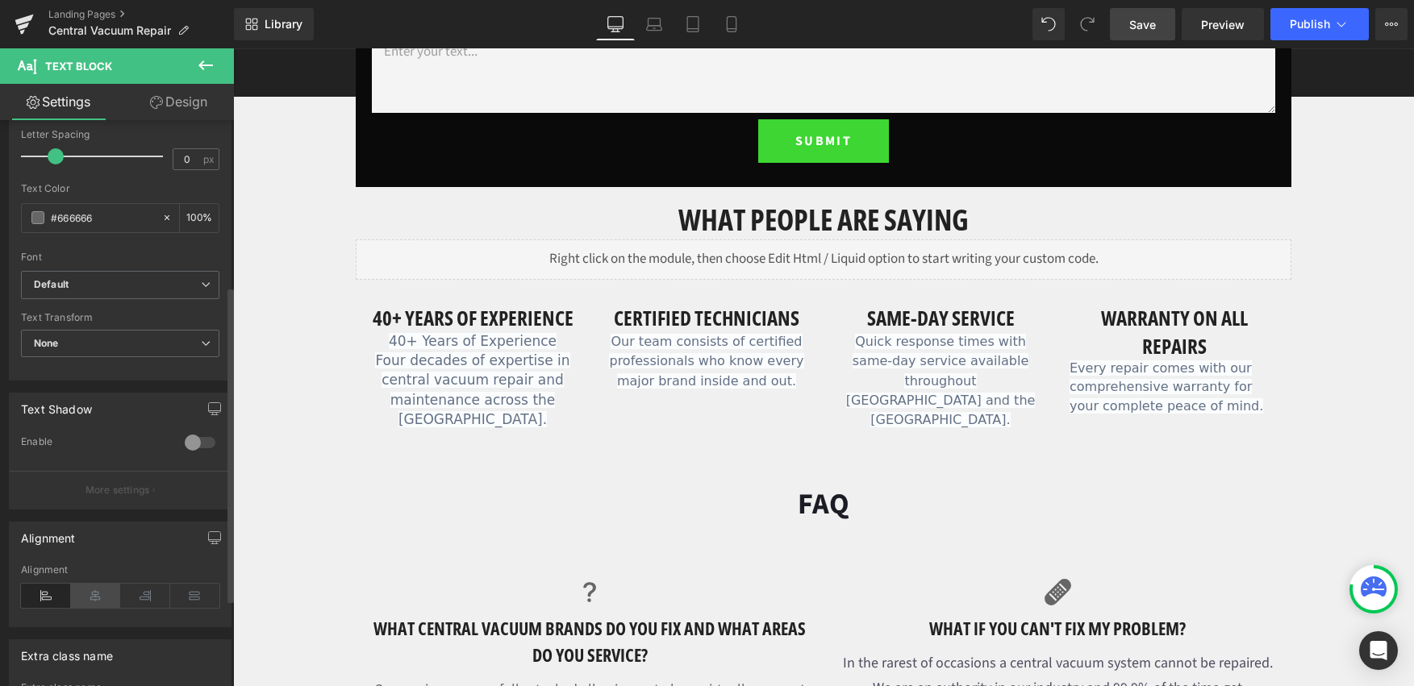
click at [101, 596] on icon at bounding box center [96, 596] width 50 height 24
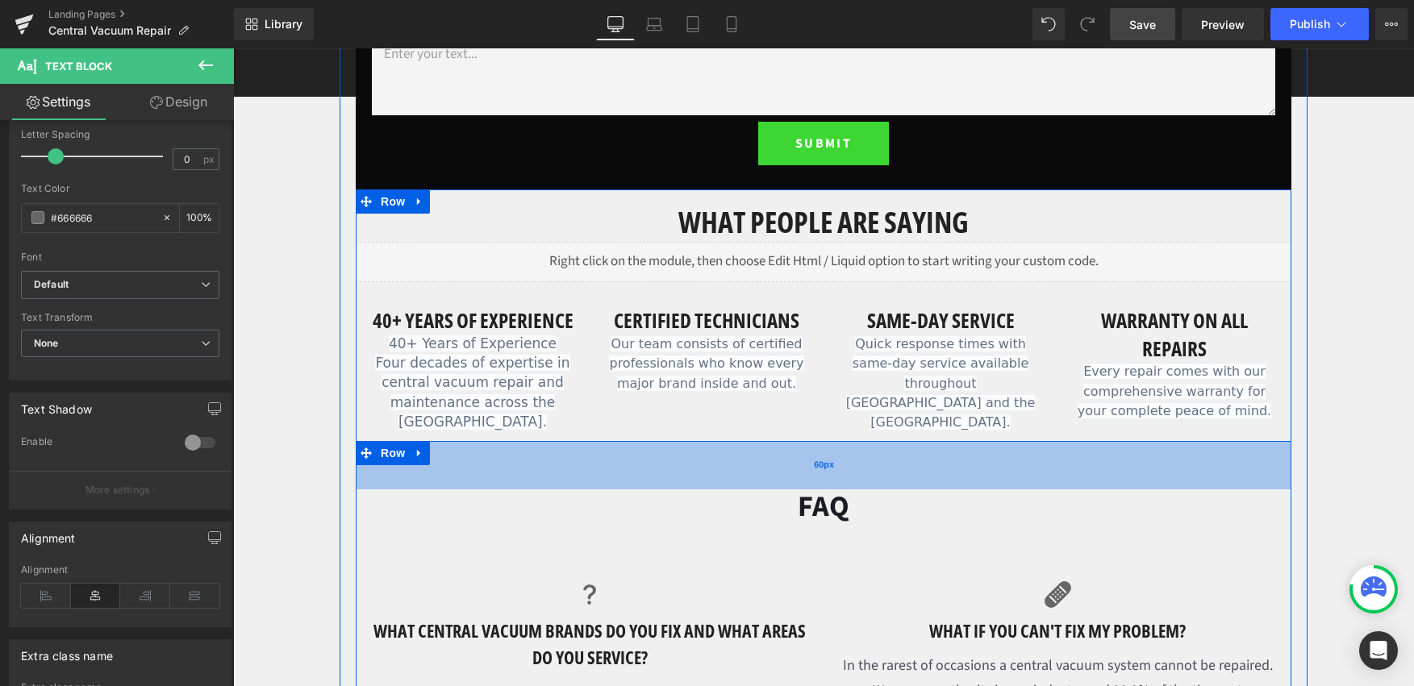
scroll to position [987, 0]
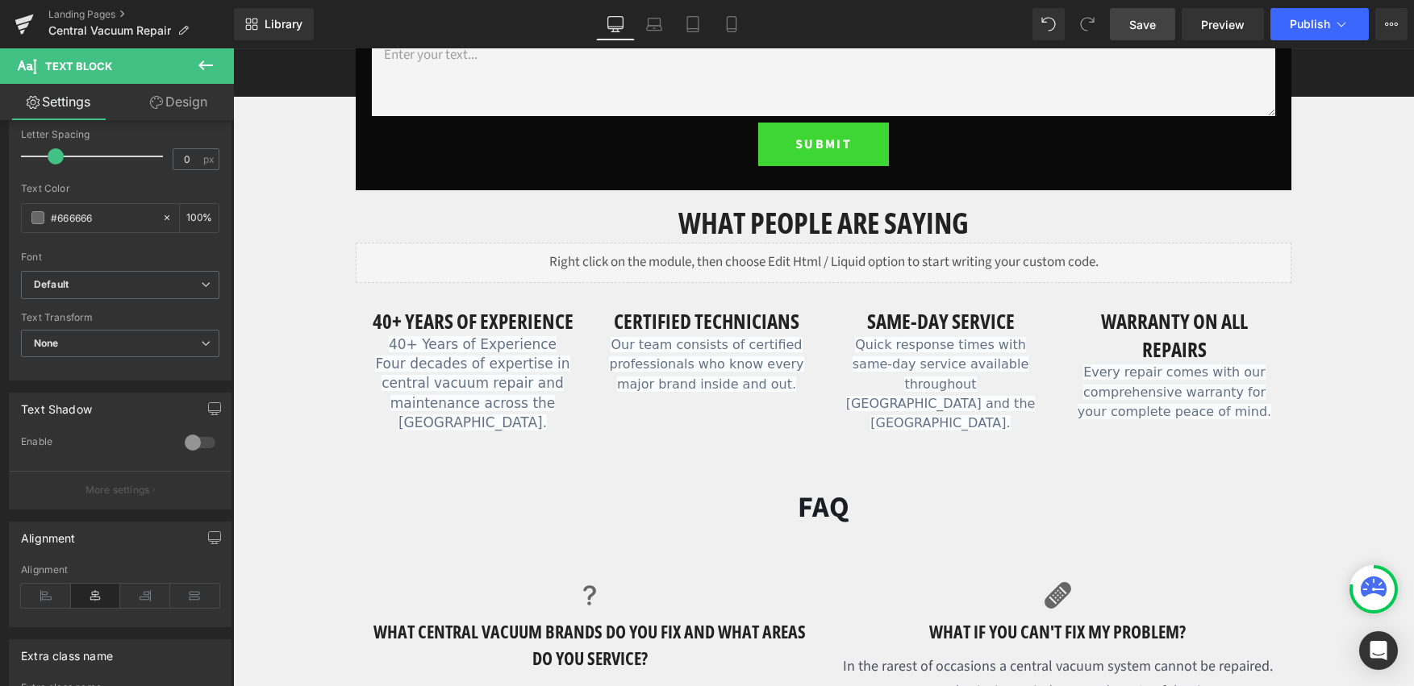
click at [208, 65] on icon at bounding box center [205, 65] width 15 height 10
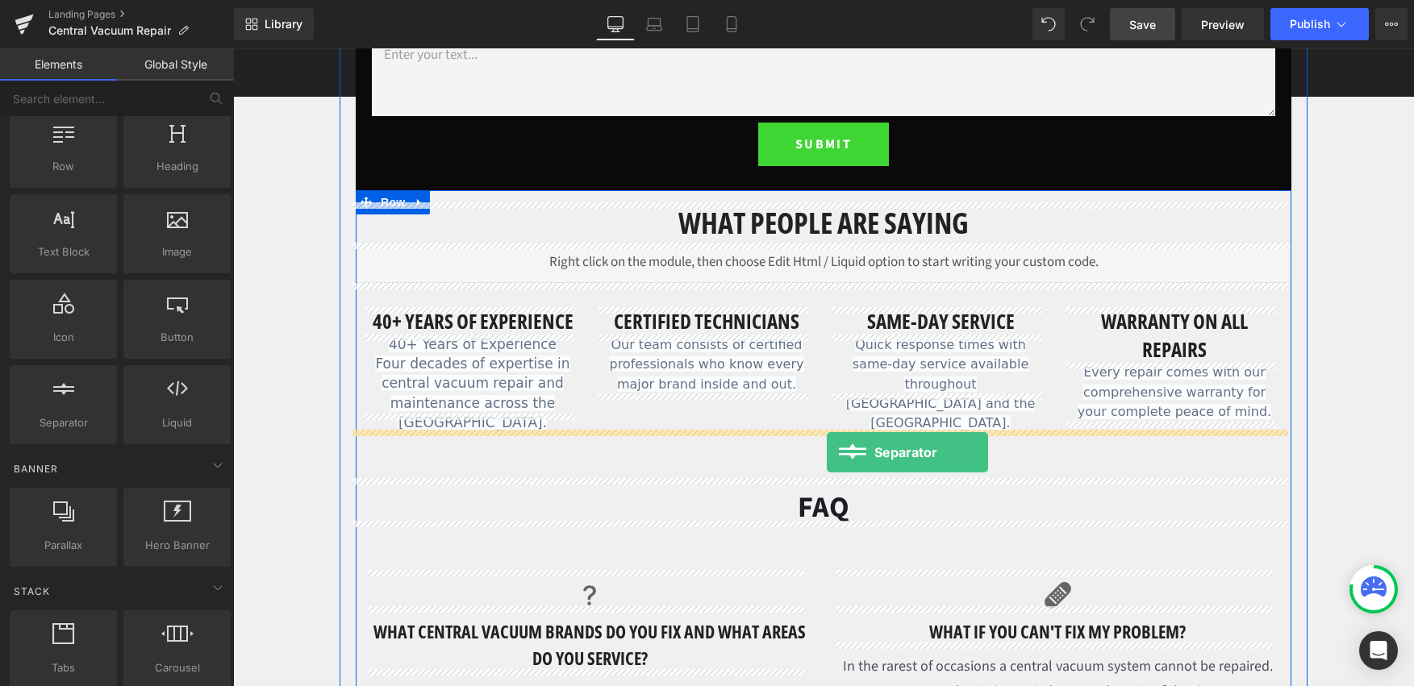
drag, startPoint x: 307, startPoint y: 447, endPoint x: 827, endPoint y: 452, distance: 520.3
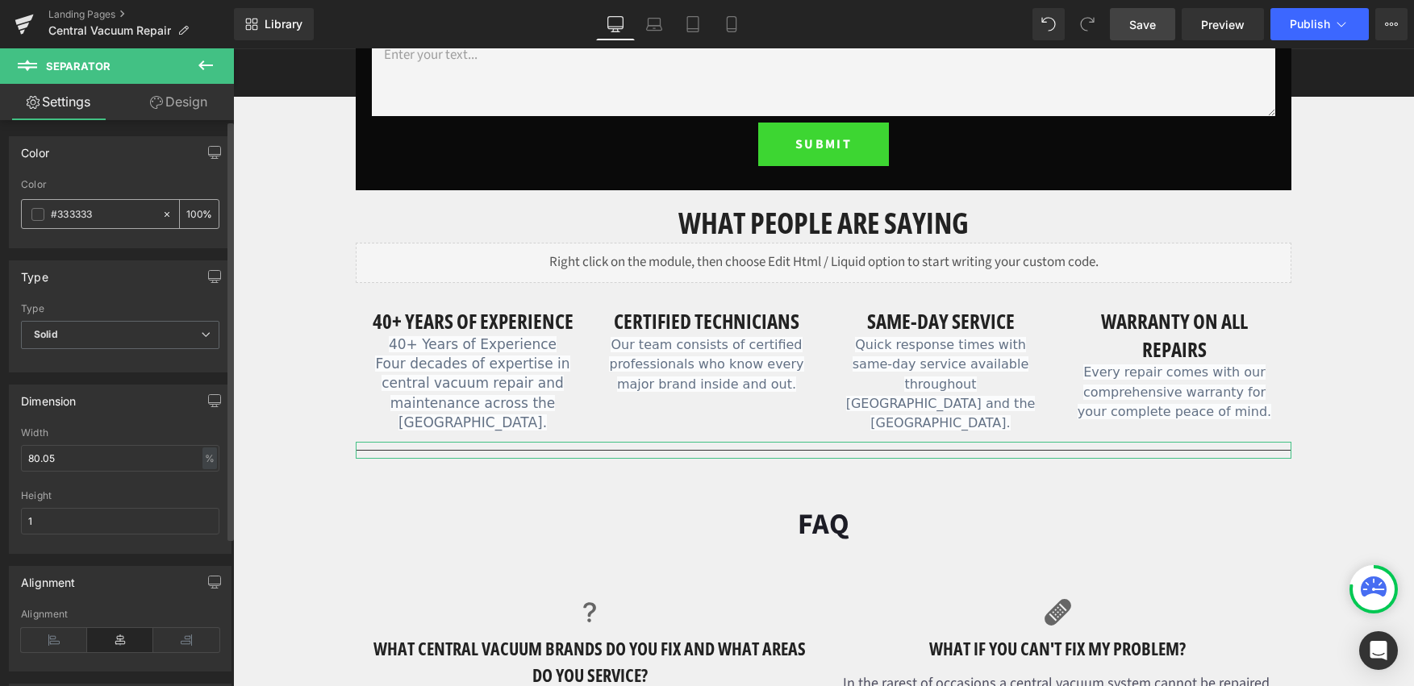
click at [33, 211] on span at bounding box center [37, 214] width 13 height 13
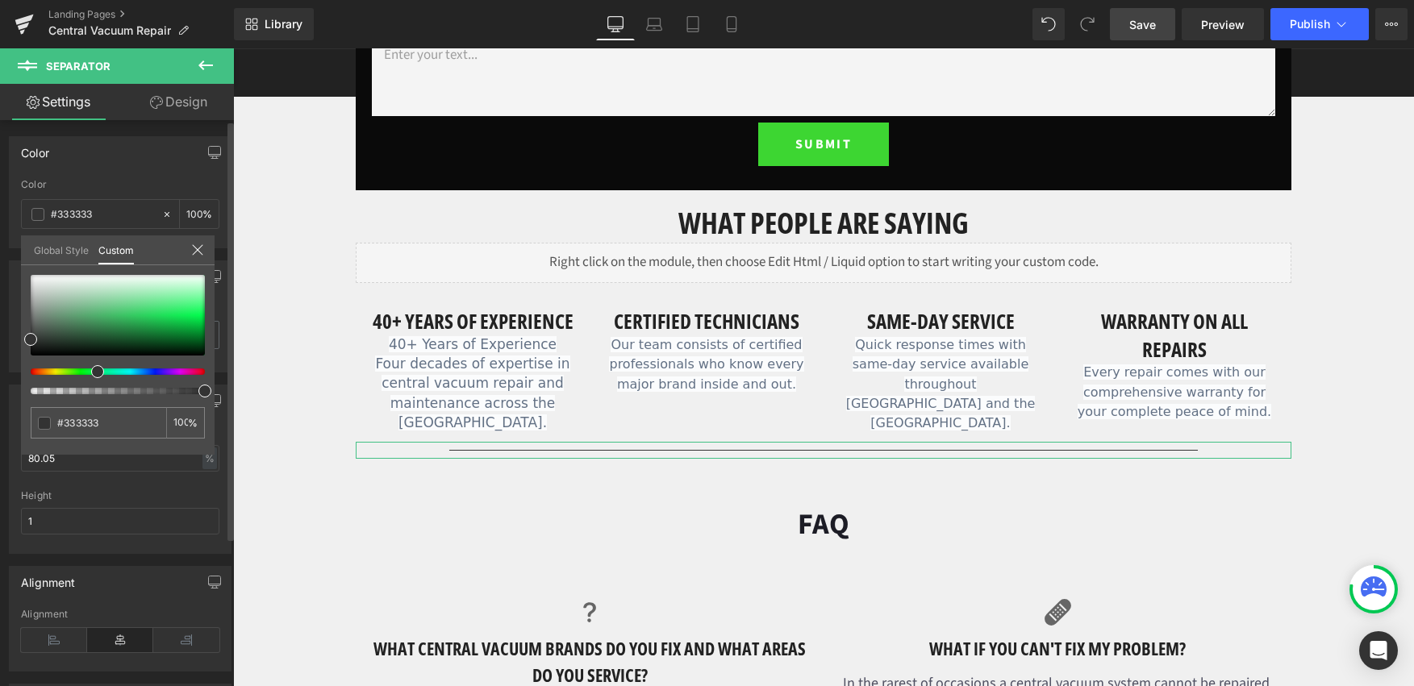
click at [91, 373] on div at bounding box center [111, 372] width 174 height 6
type input "#3ad368"
type input "#3bd86a"
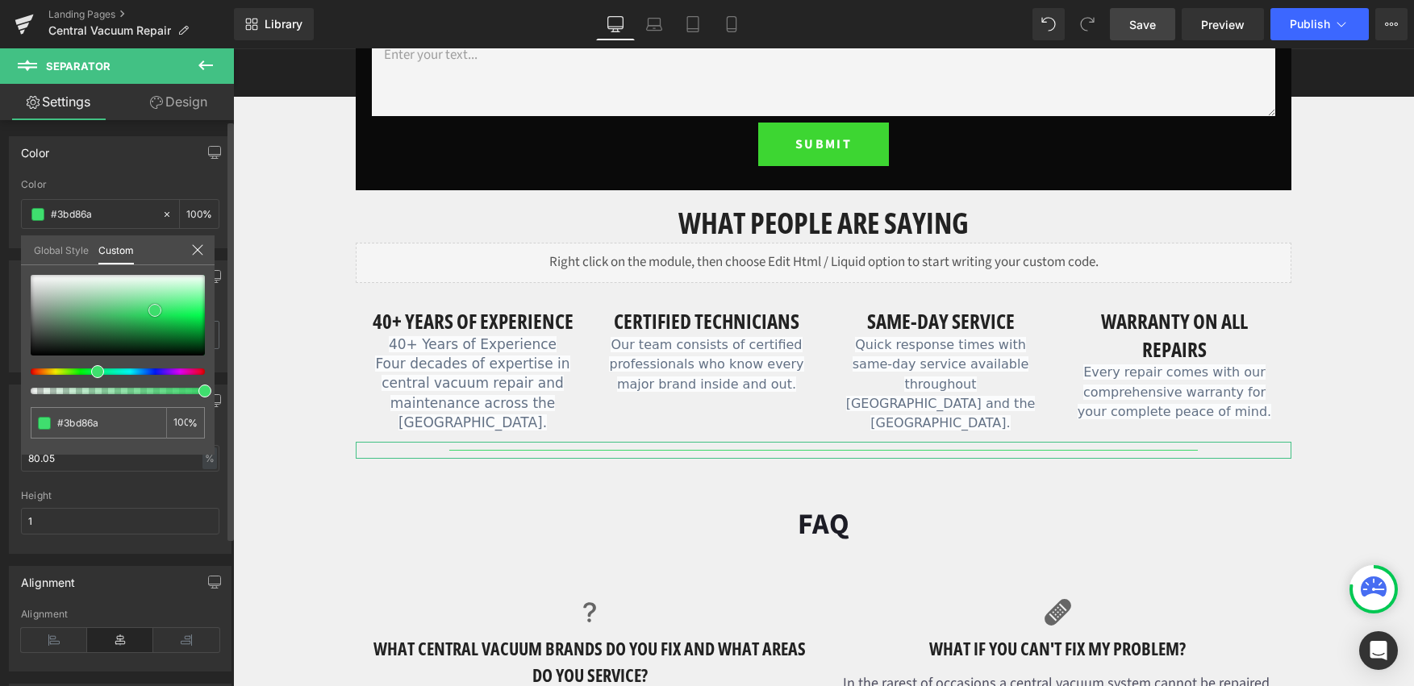
type input "#3add6b"
type input "#45e274"
type input "#44e374"
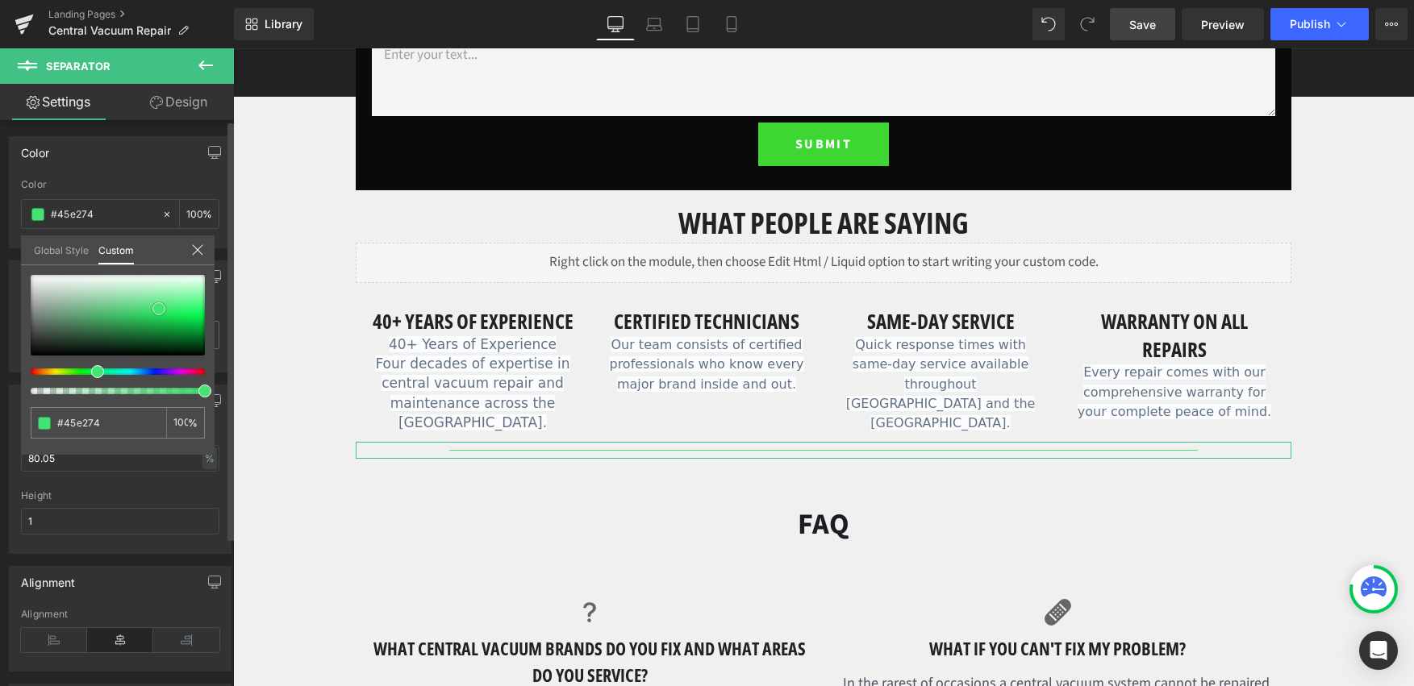
type input "#44e374"
type input "#45e274"
type input "#44de72"
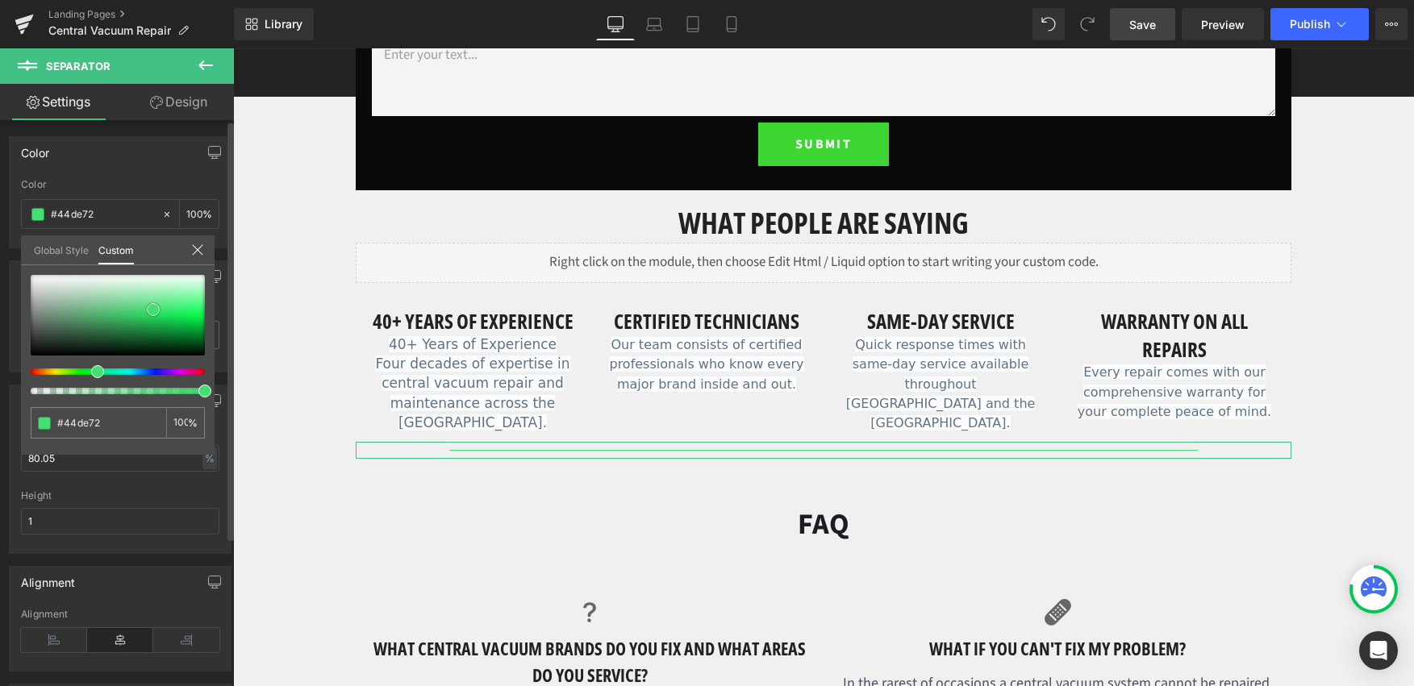
click at [153, 310] on div at bounding box center [118, 315] width 174 height 81
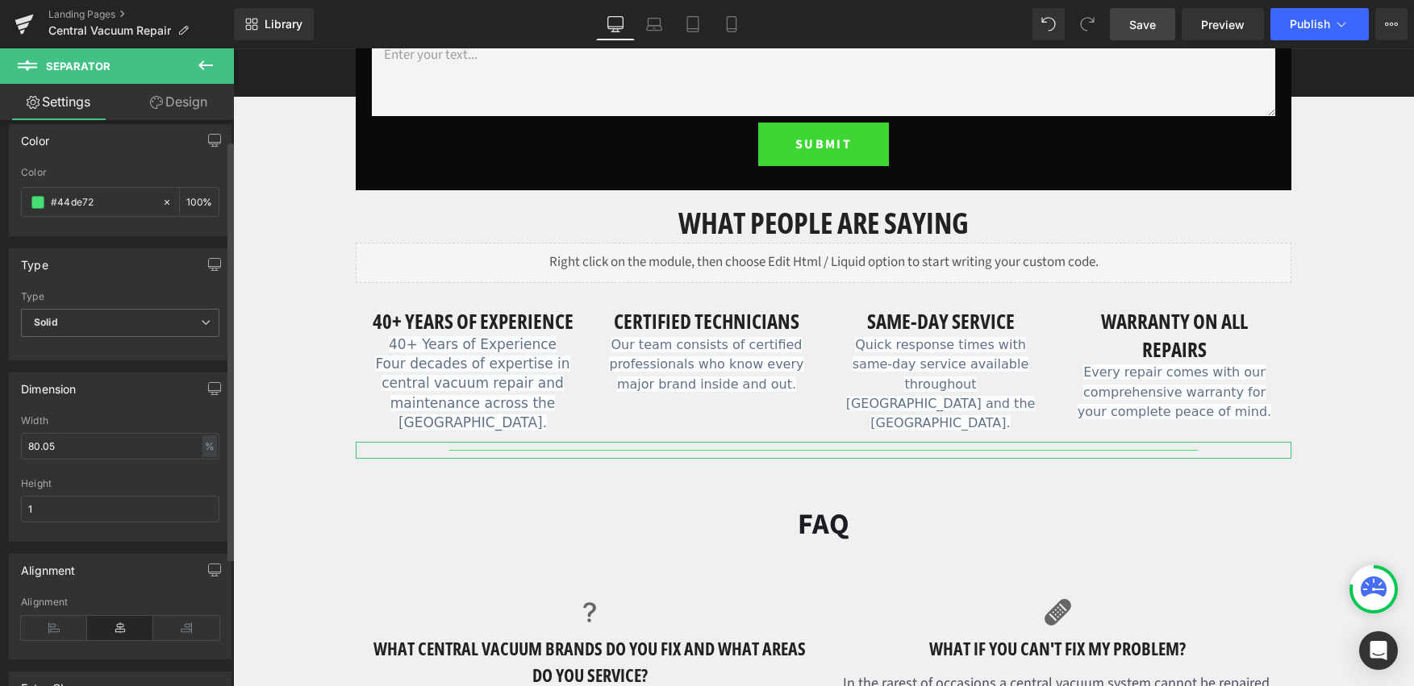
scroll to position [0, 0]
click at [149, 340] on span "Solid" at bounding box center [120, 335] width 198 height 28
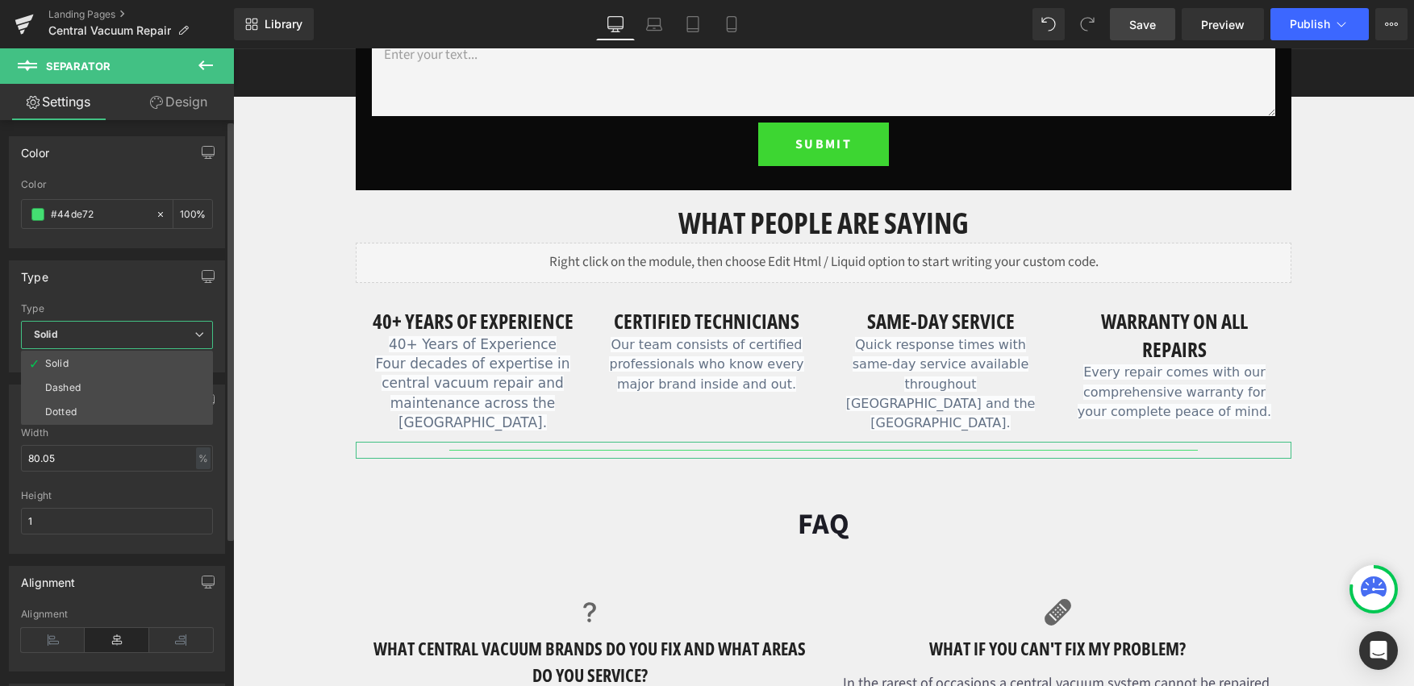
click at [150, 340] on span "Solid" at bounding box center [117, 335] width 192 height 28
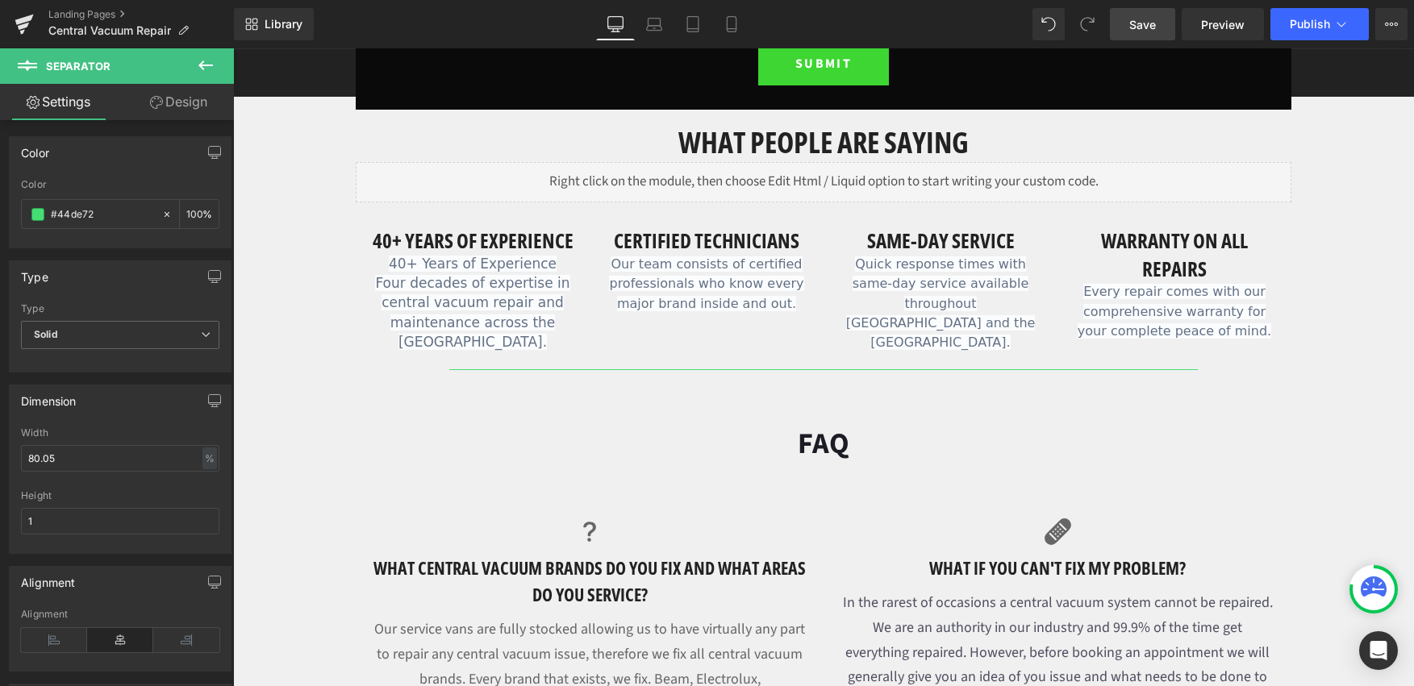
scroll to position [1085, 0]
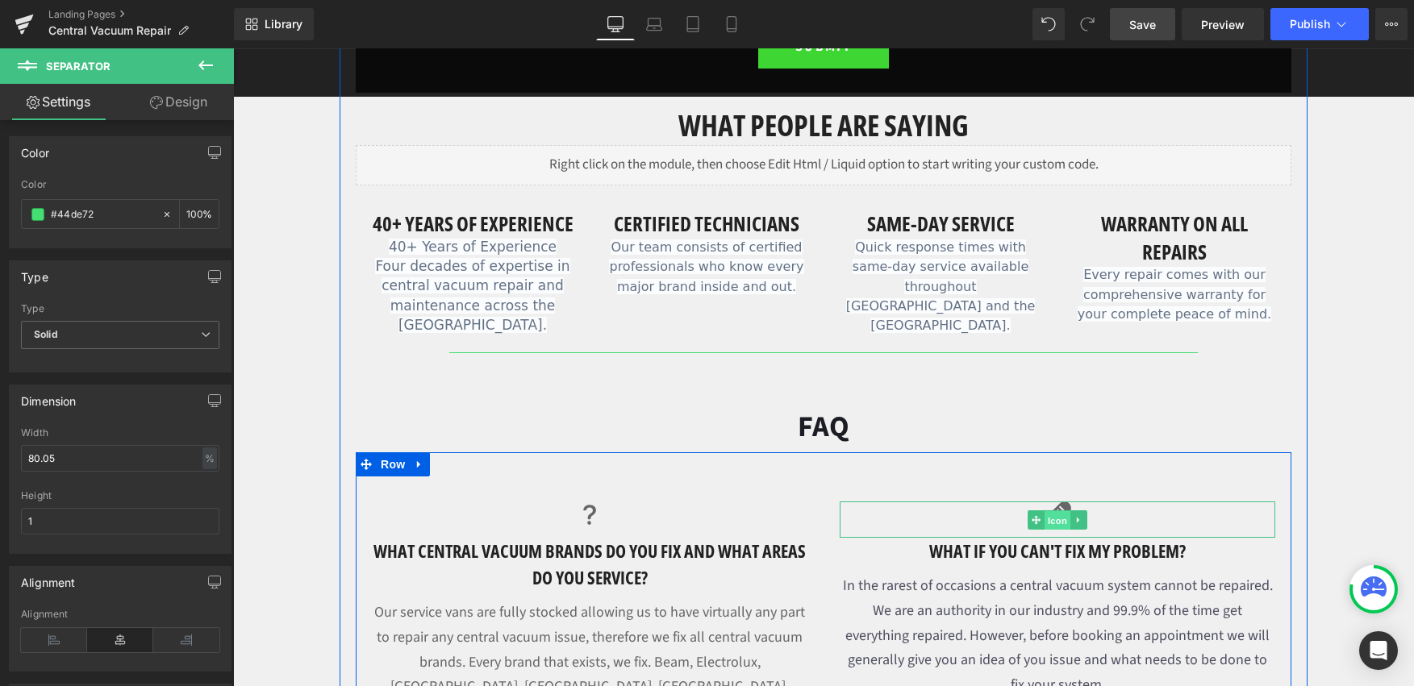
click at [1048, 511] on span "Icon" at bounding box center [1058, 520] width 26 height 19
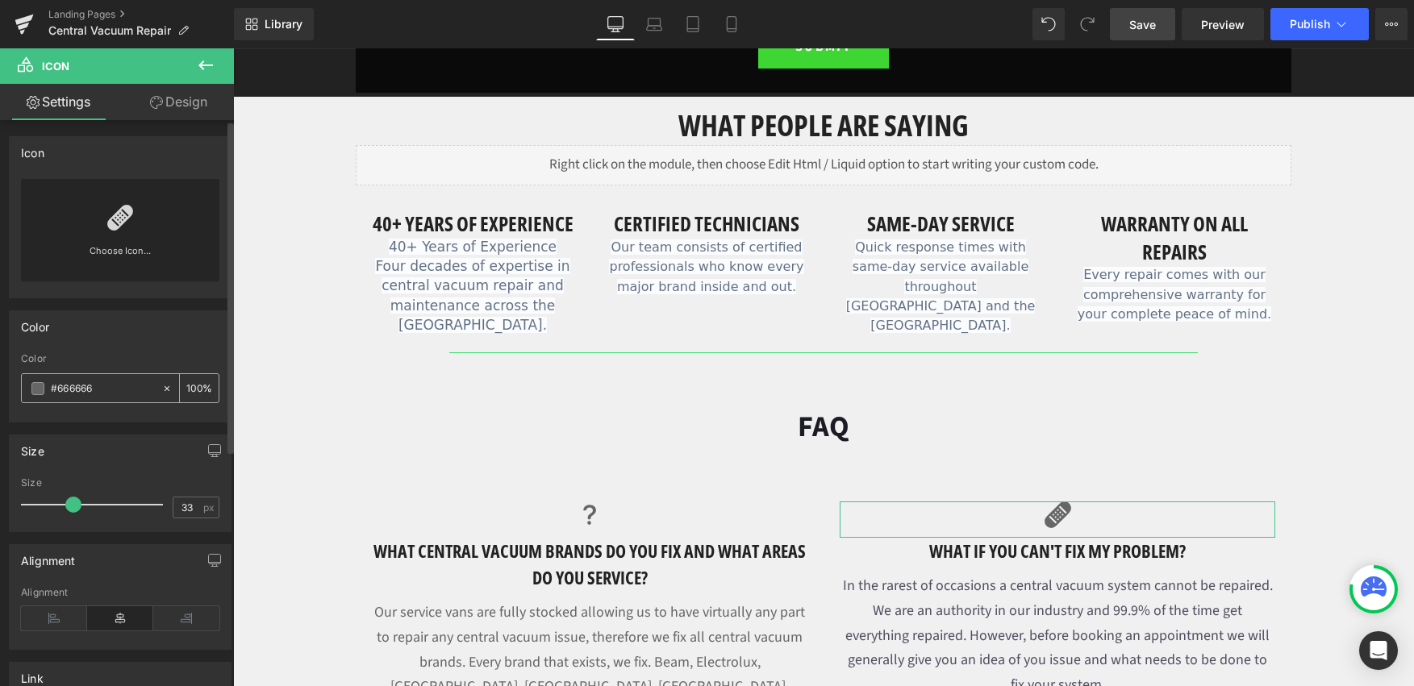
click at [31, 385] on span at bounding box center [37, 388] width 13 height 13
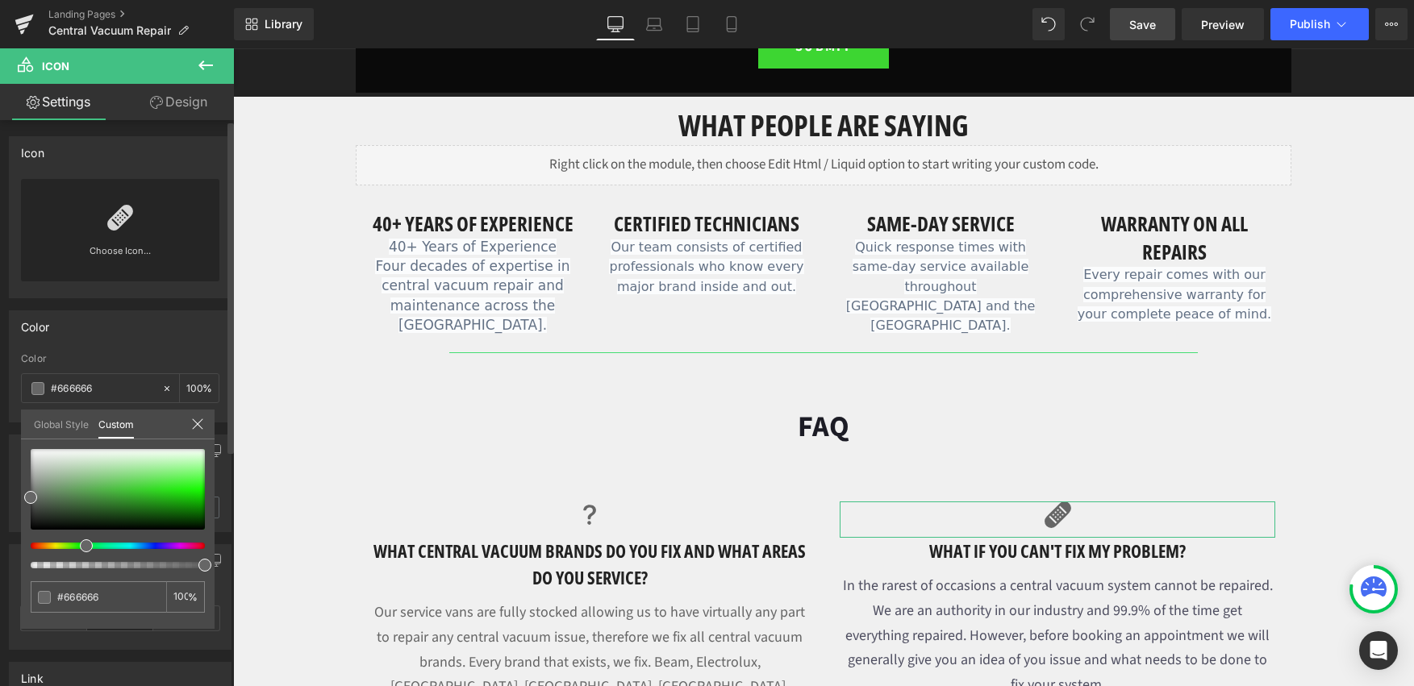
click at [80, 547] on div at bounding box center [111, 546] width 174 height 6
type input "#7bd273"
type input "#74cf6c"
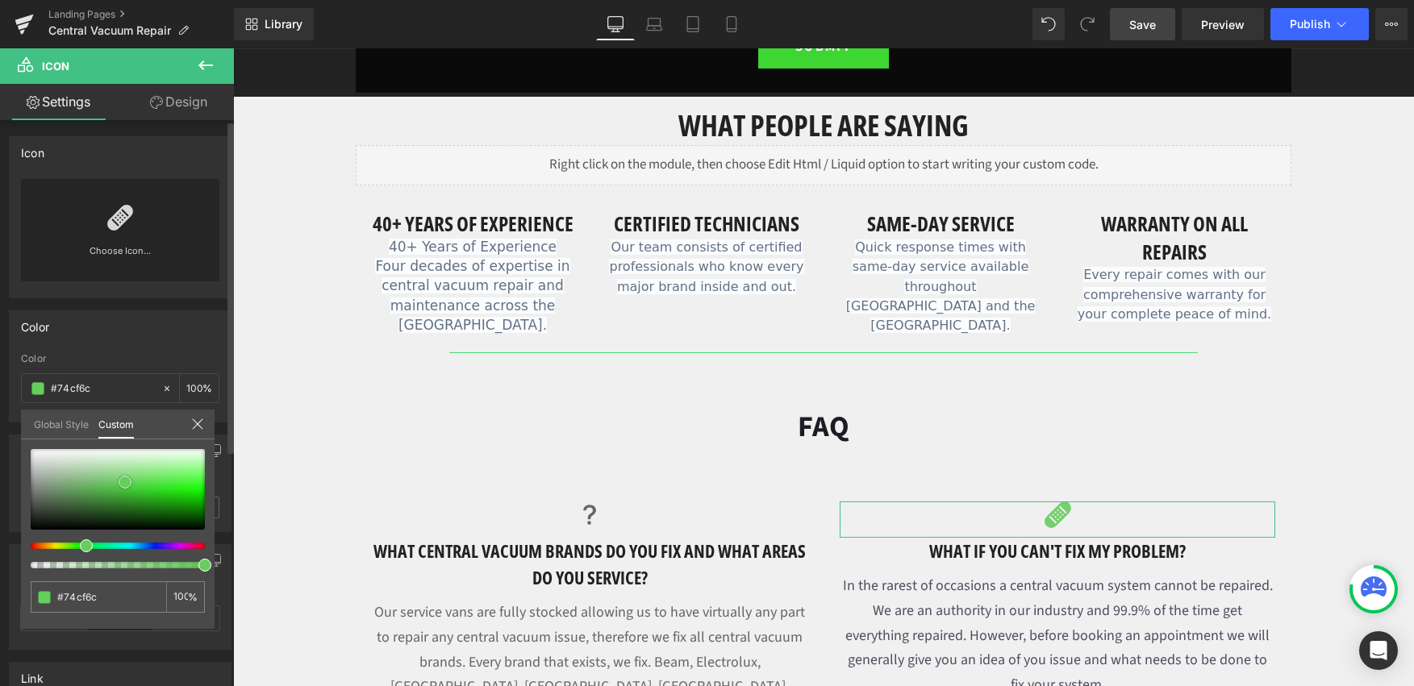
type input "#67ce5d"
click at [125, 482] on div at bounding box center [118, 489] width 174 height 81
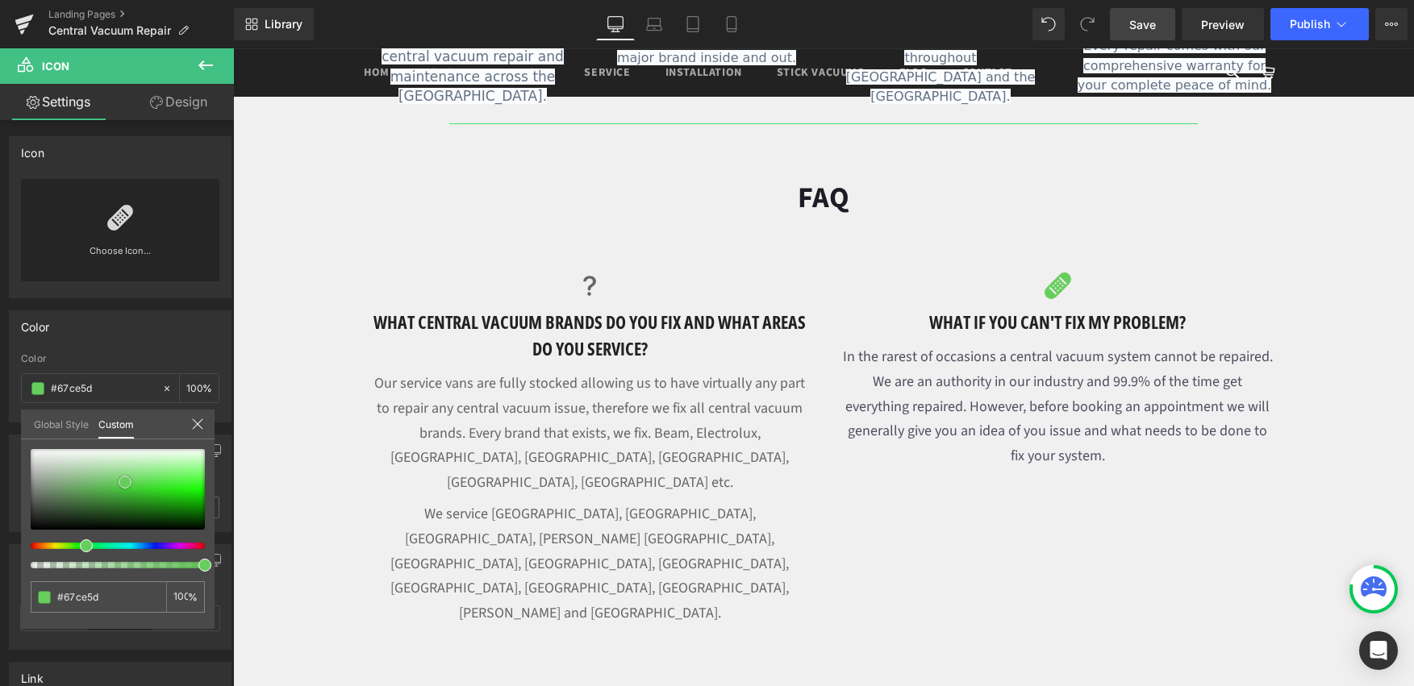
scroll to position [1441, 0]
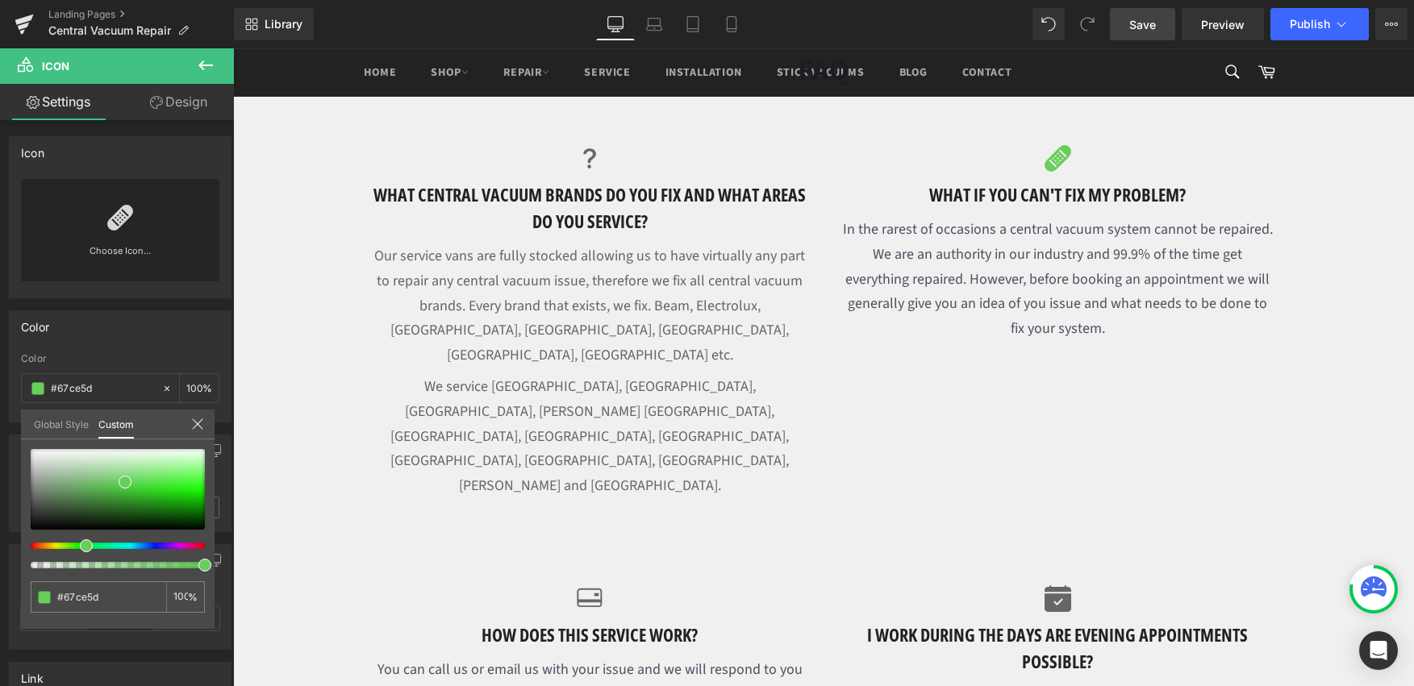
click at [586, 491] on body "Search Home Shop Central Vacuum Essentials Central Vacuum Power Units Central V…" at bounding box center [823, 495] width 1181 height 3776
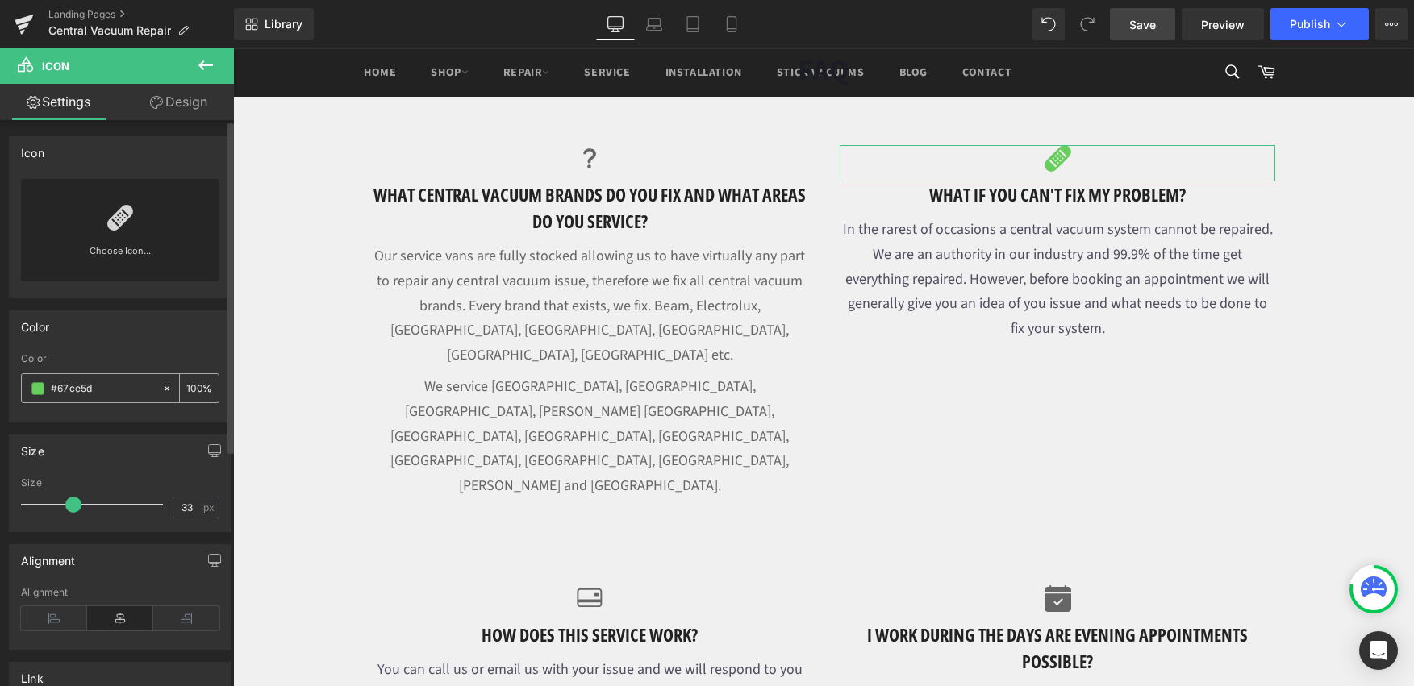
drag, startPoint x: 111, startPoint y: 390, endPoint x: 56, endPoint y: 386, distance: 55.0
click at [56, 386] on input "#67ce5d" at bounding box center [102, 389] width 103 height 18
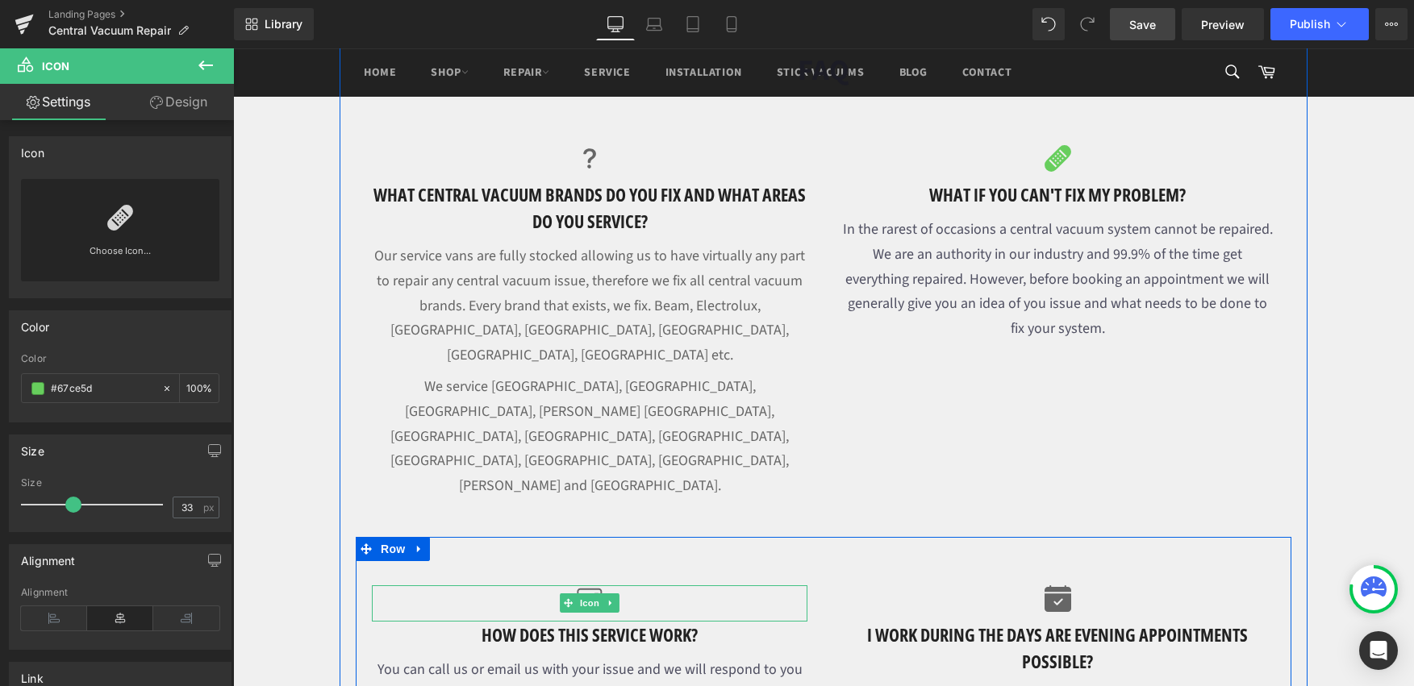
click at [578, 594] on span "Icon" at bounding box center [590, 603] width 26 height 19
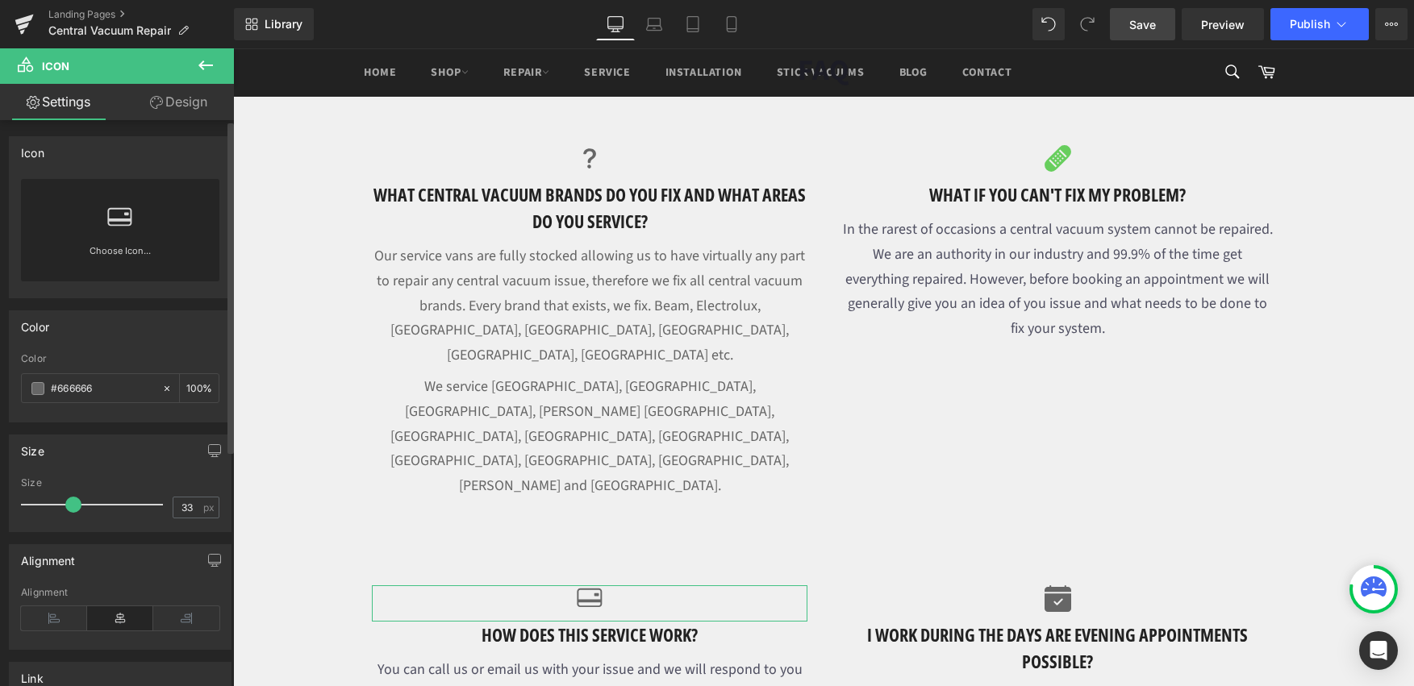
drag, startPoint x: 102, startPoint y: 388, endPoint x: 18, endPoint y: 390, distance: 84.7
click at [18, 390] on div "rgb(102, 102, 102) Color #666666 100 %" at bounding box center [120, 387] width 221 height 69
type input "0"
paste input "67ce5d"
type input "67ce5d"
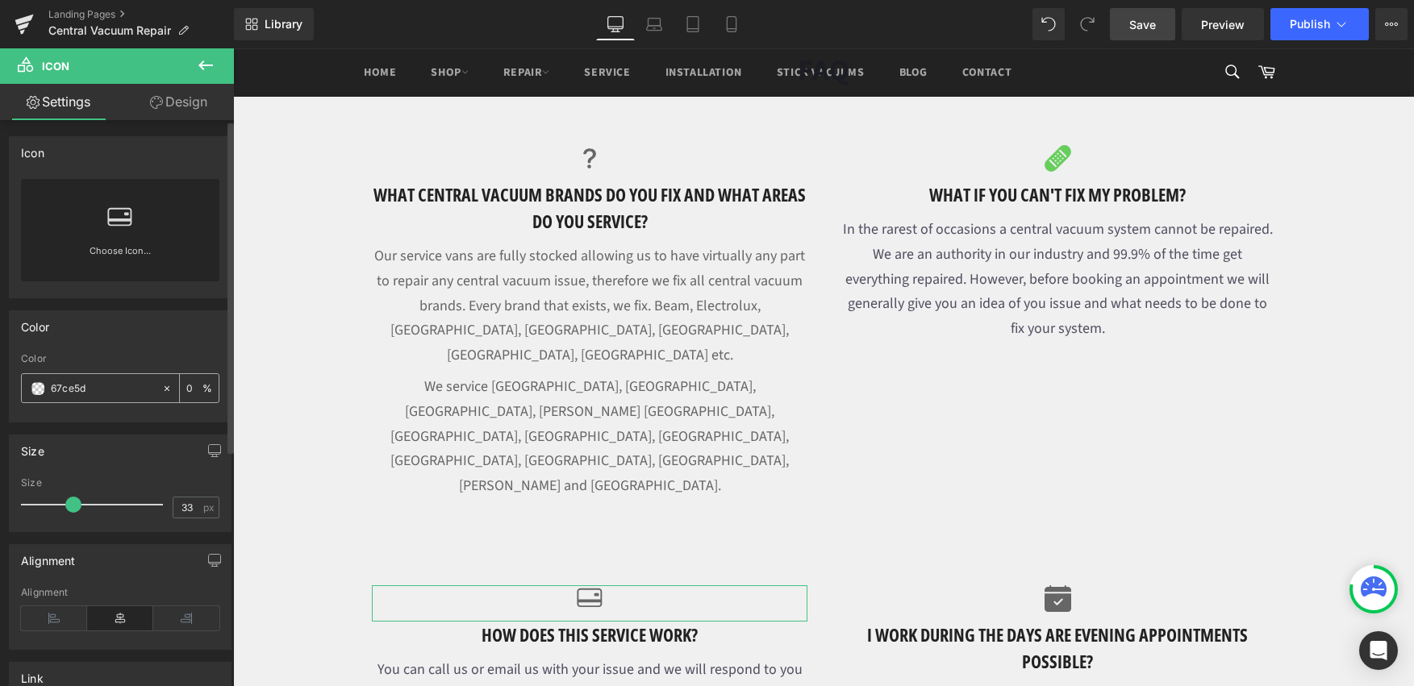
drag, startPoint x: 54, startPoint y: 390, endPoint x: 69, endPoint y: 388, distance: 14.7
click at [54, 390] on input "67ce5d" at bounding box center [102, 389] width 103 height 18
type input "100"
type input "#67ce5d"
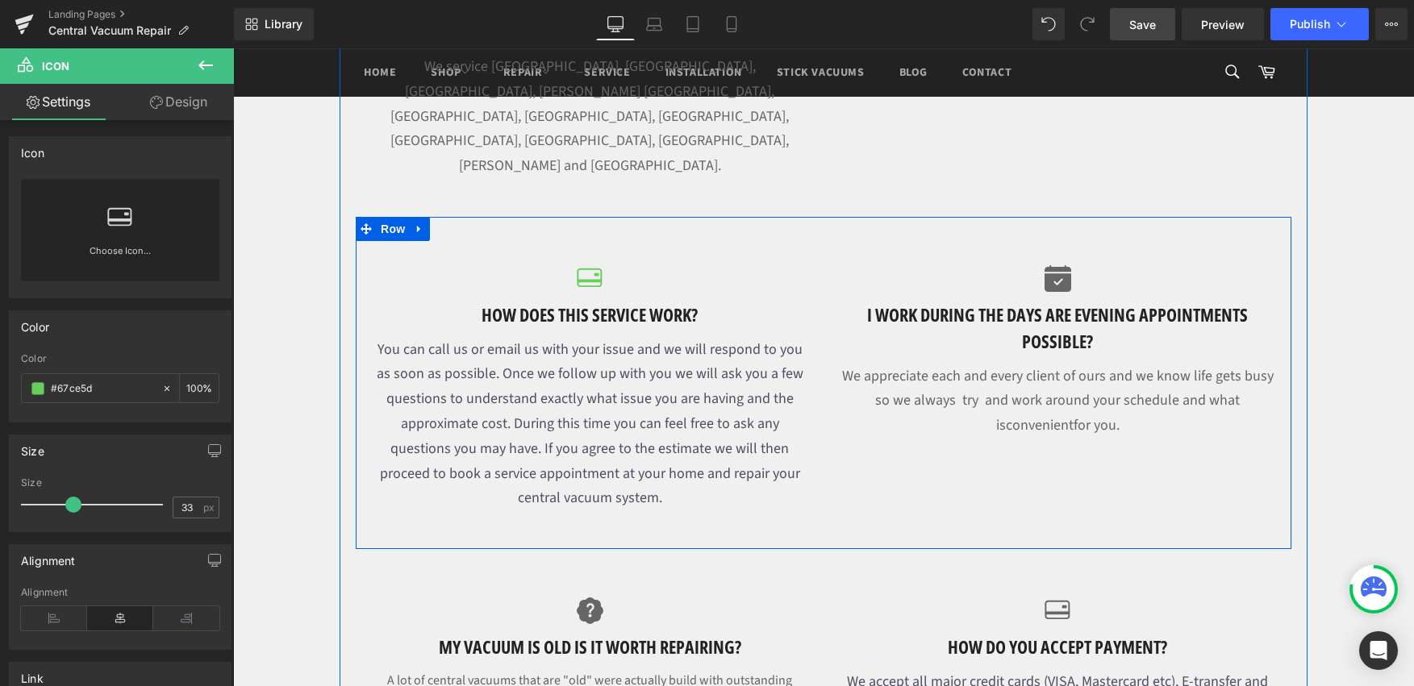
scroll to position [1783, 0]
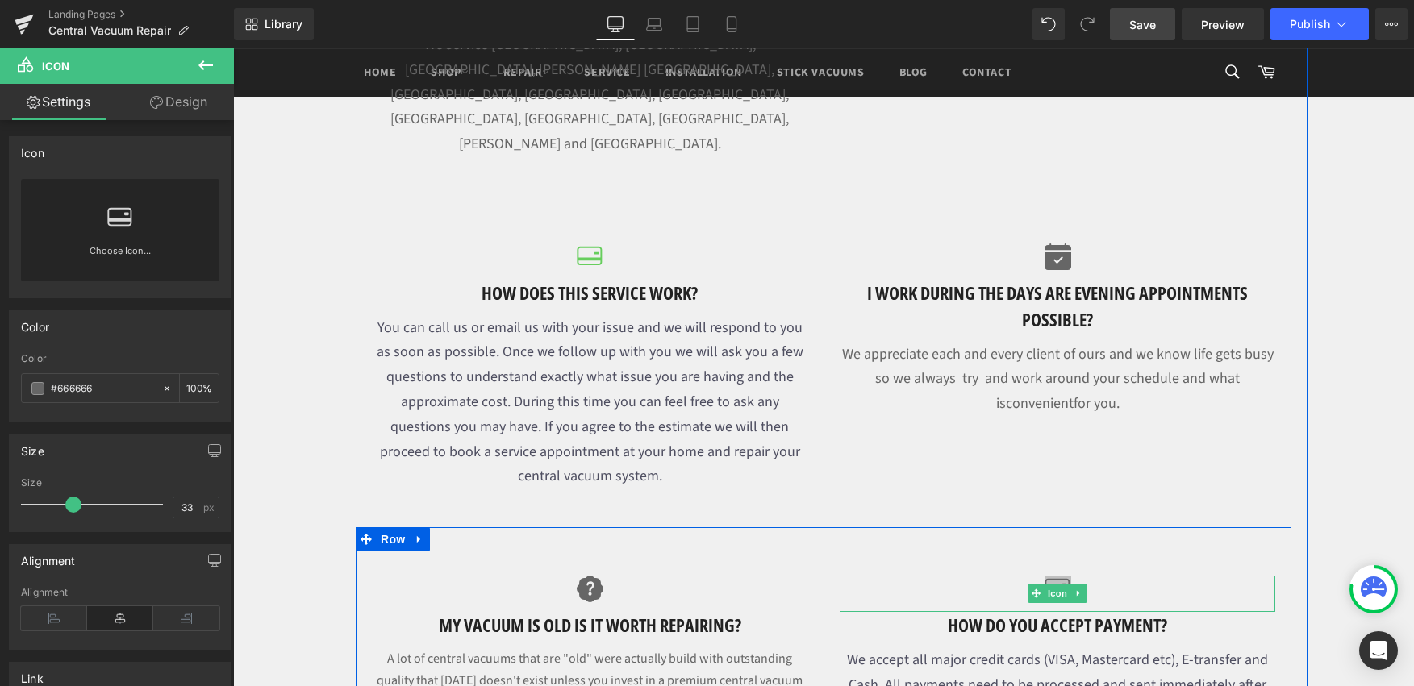
click at [1038, 584] on span at bounding box center [1036, 593] width 17 height 19
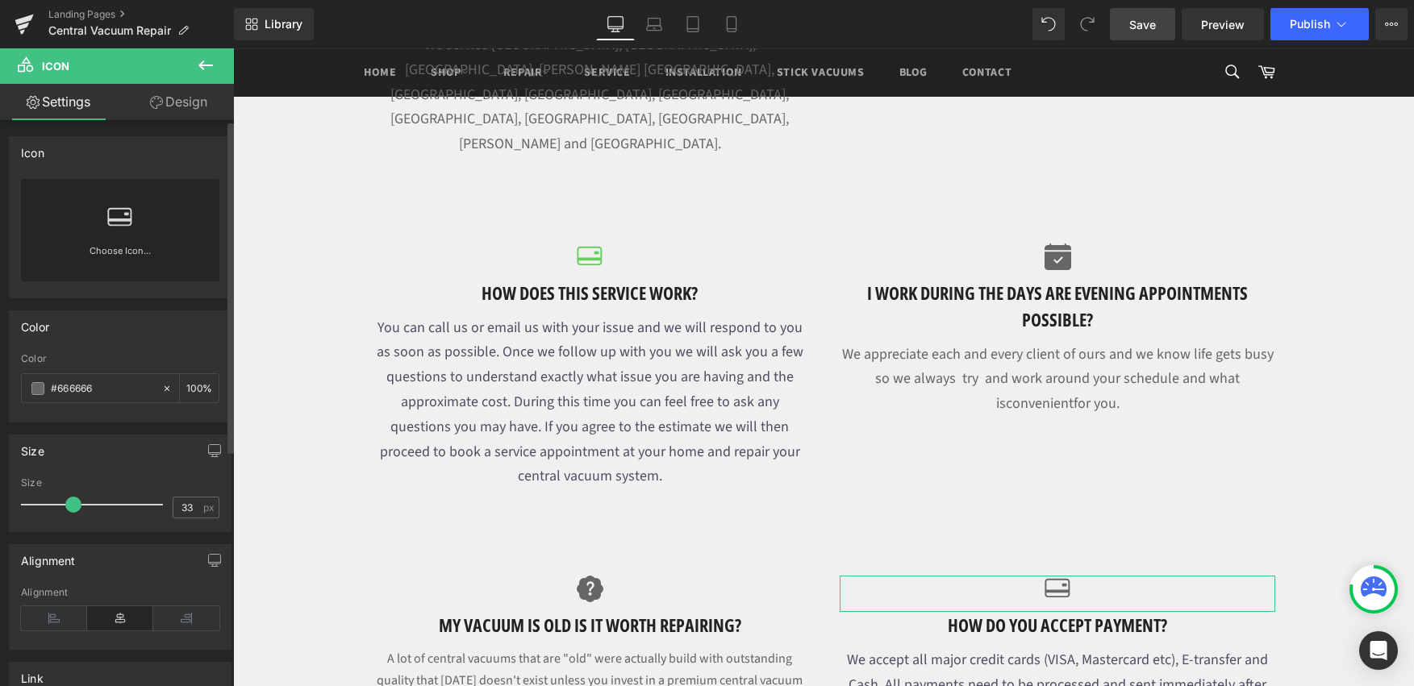
click at [132, 256] on link "Choose Icon..." at bounding box center [120, 263] width 198 height 38
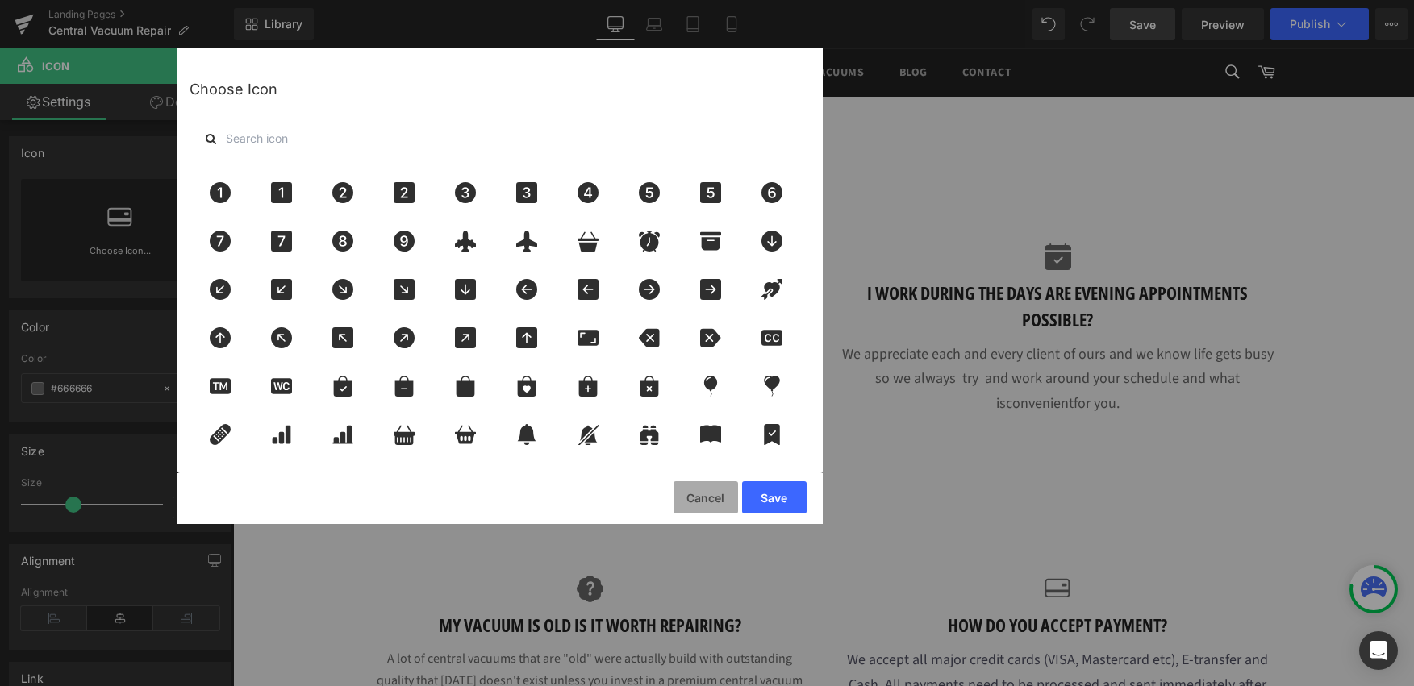
click at [693, 497] on button "Cancel" at bounding box center [706, 498] width 65 height 32
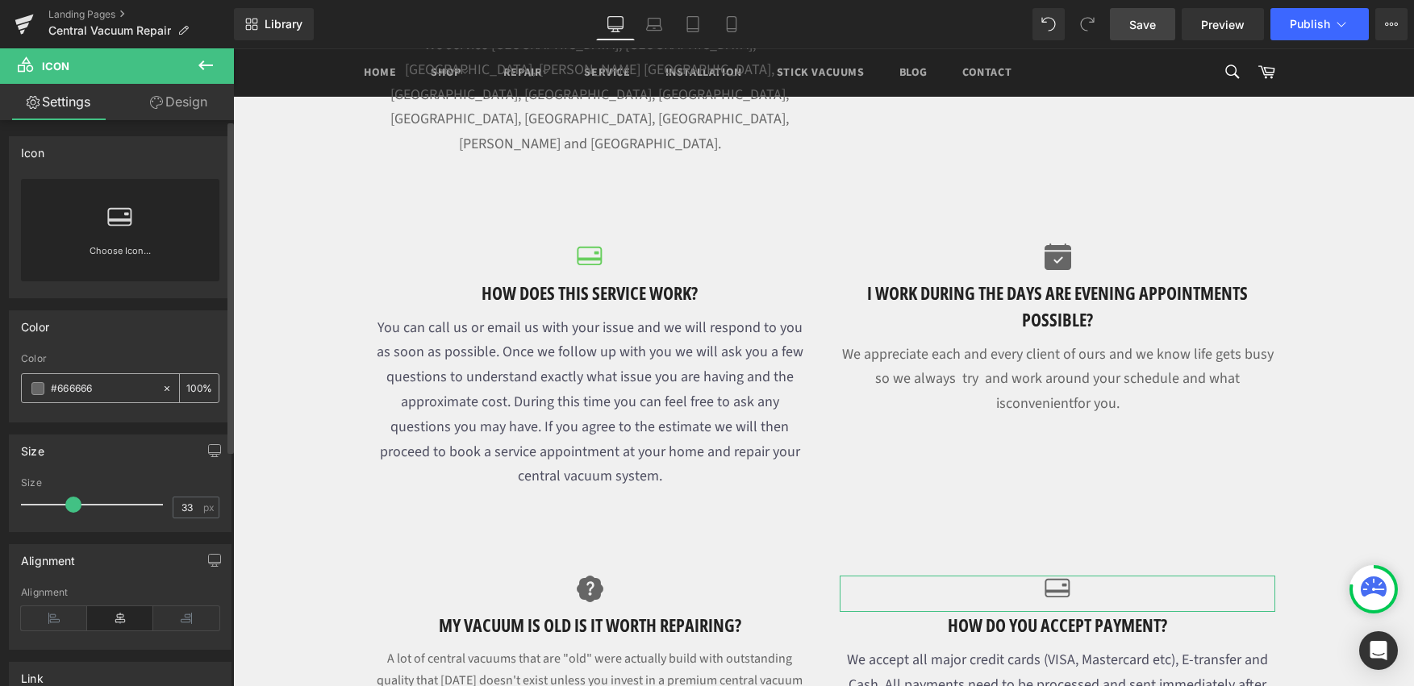
drag, startPoint x: 116, startPoint y: 395, endPoint x: 58, endPoint y: 387, distance: 58.6
click at [58, 387] on input "#666666" at bounding box center [102, 389] width 103 height 18
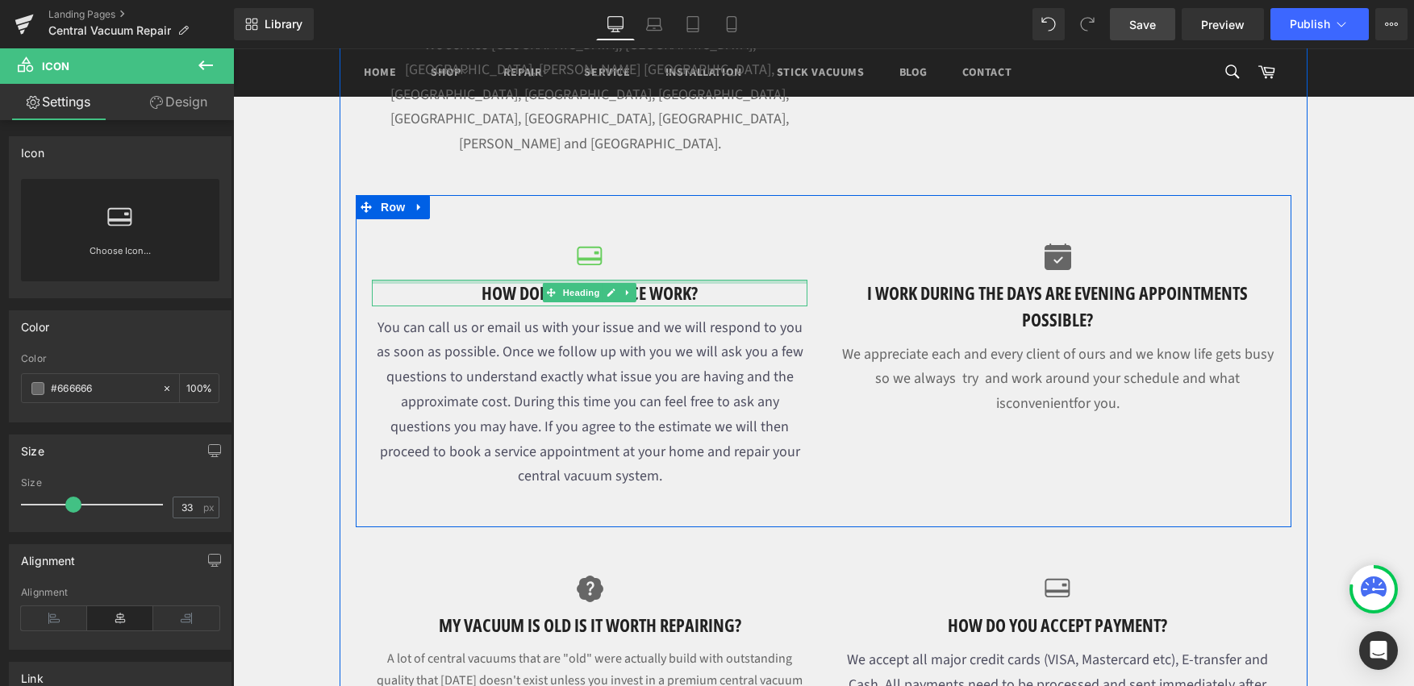
type input "#"
type input "0"
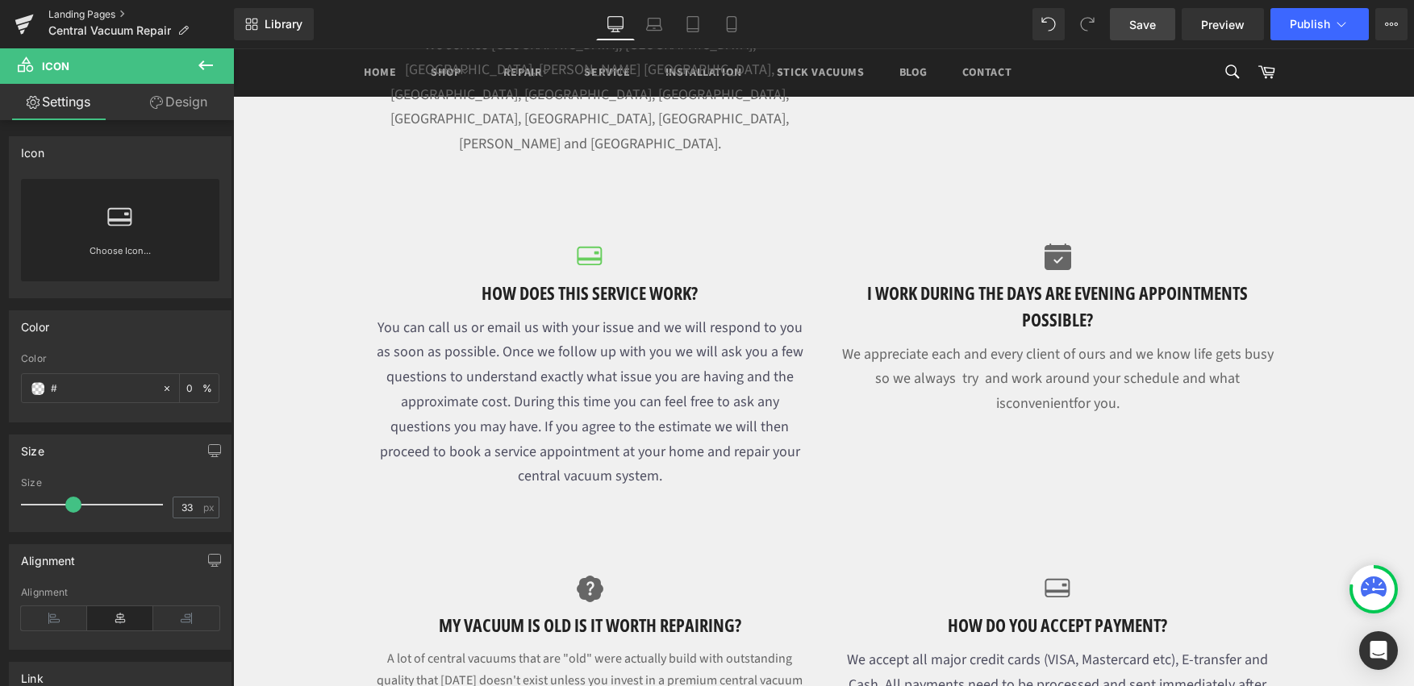
paste input "67ce5d"
type input "#67ce5d"
type input "100"
click at [11, 424] on div "Size 33px Size 33 px" at bounding box center [120, 478] width 241 height 110
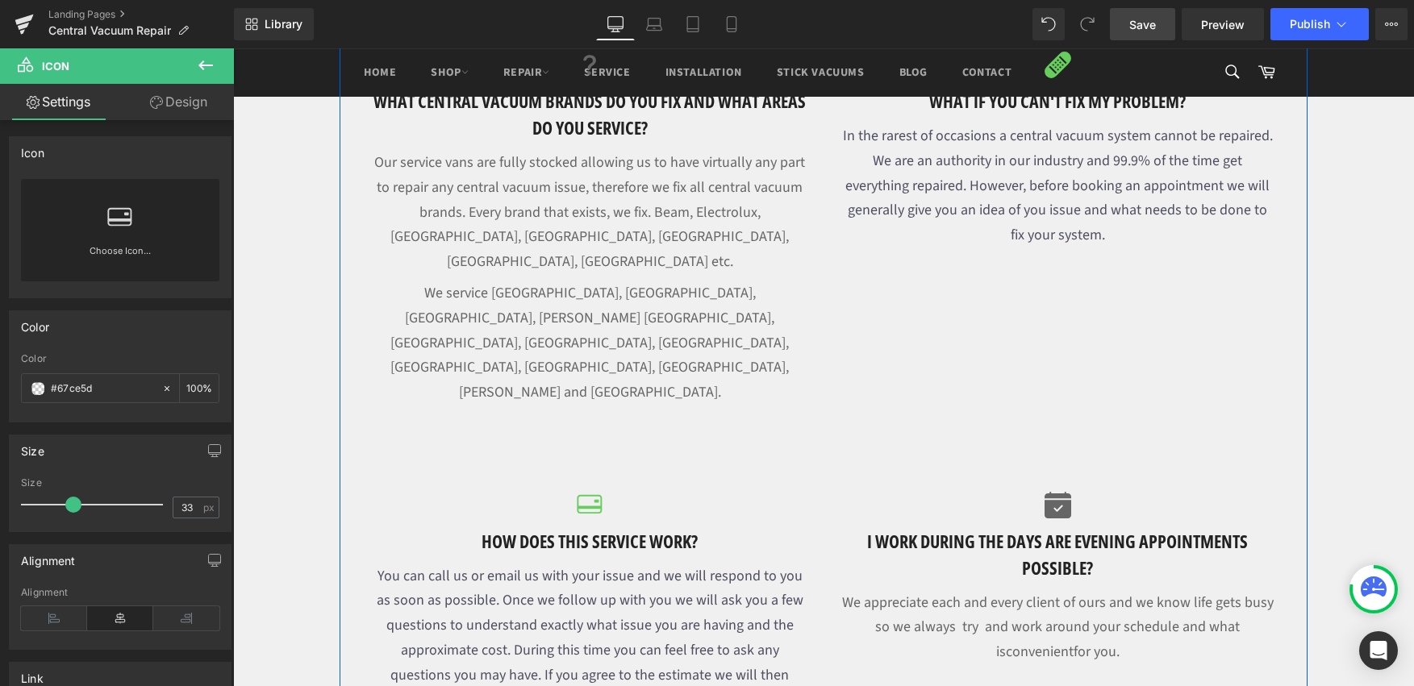
scroll to position [1504, 0]
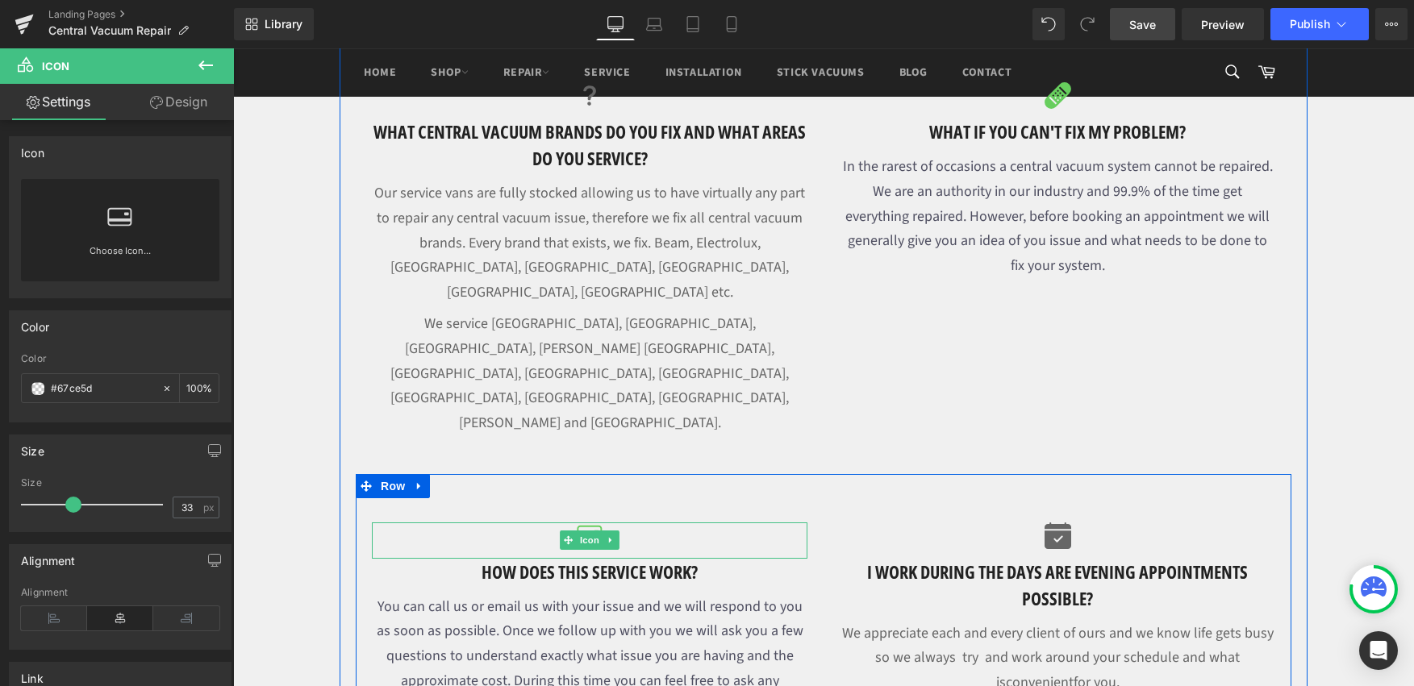
click at [635, 523] on div at bounding box center [590, 541] width 436 height 36
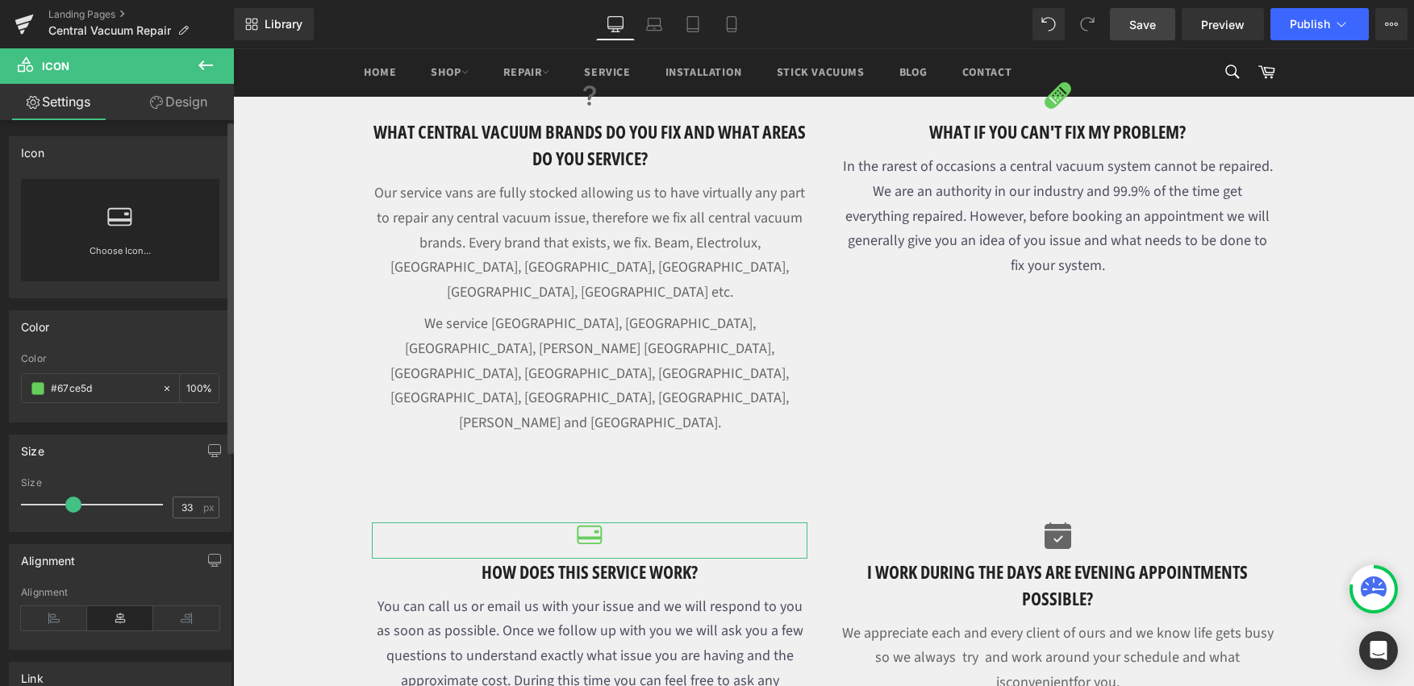
click at [117, 247] on link "Choose Icon..." at bounding box center [120, 263] width 198 height 38
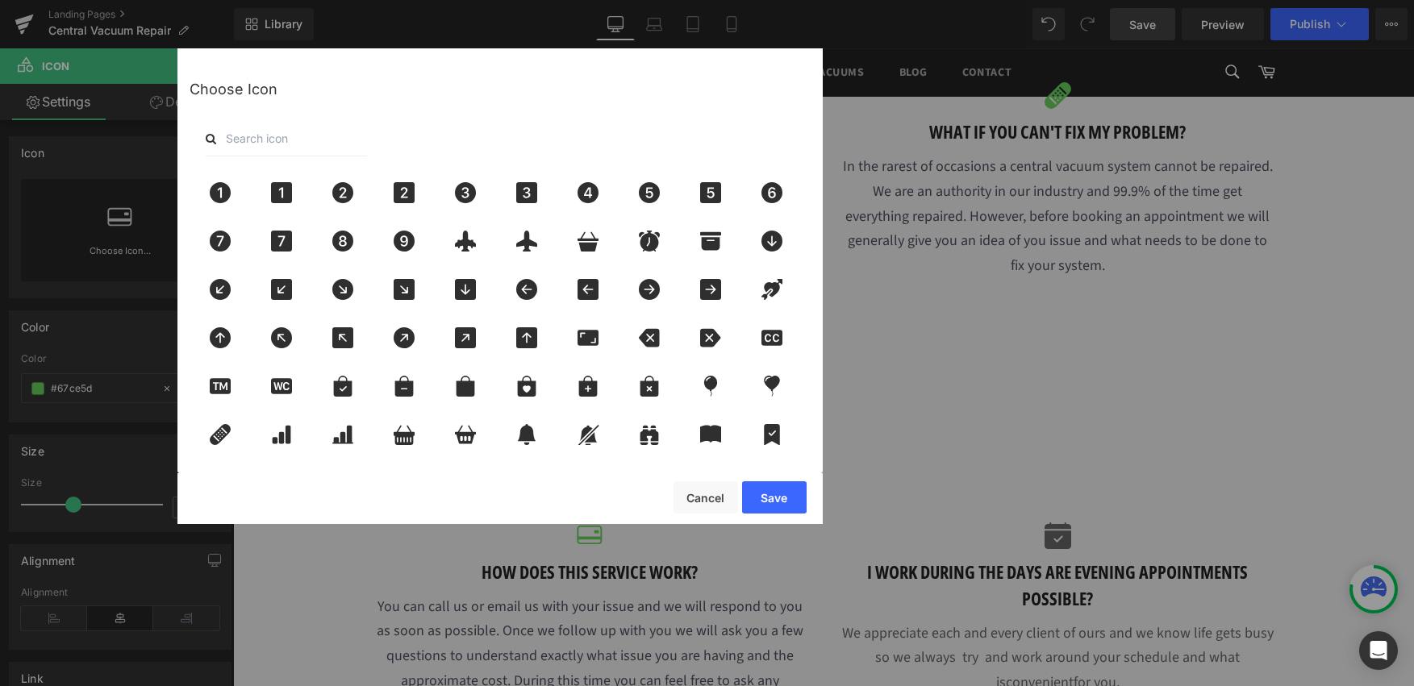
click at [318, 139] on input "text" at bounding box center [286, 138] width 161 height 35
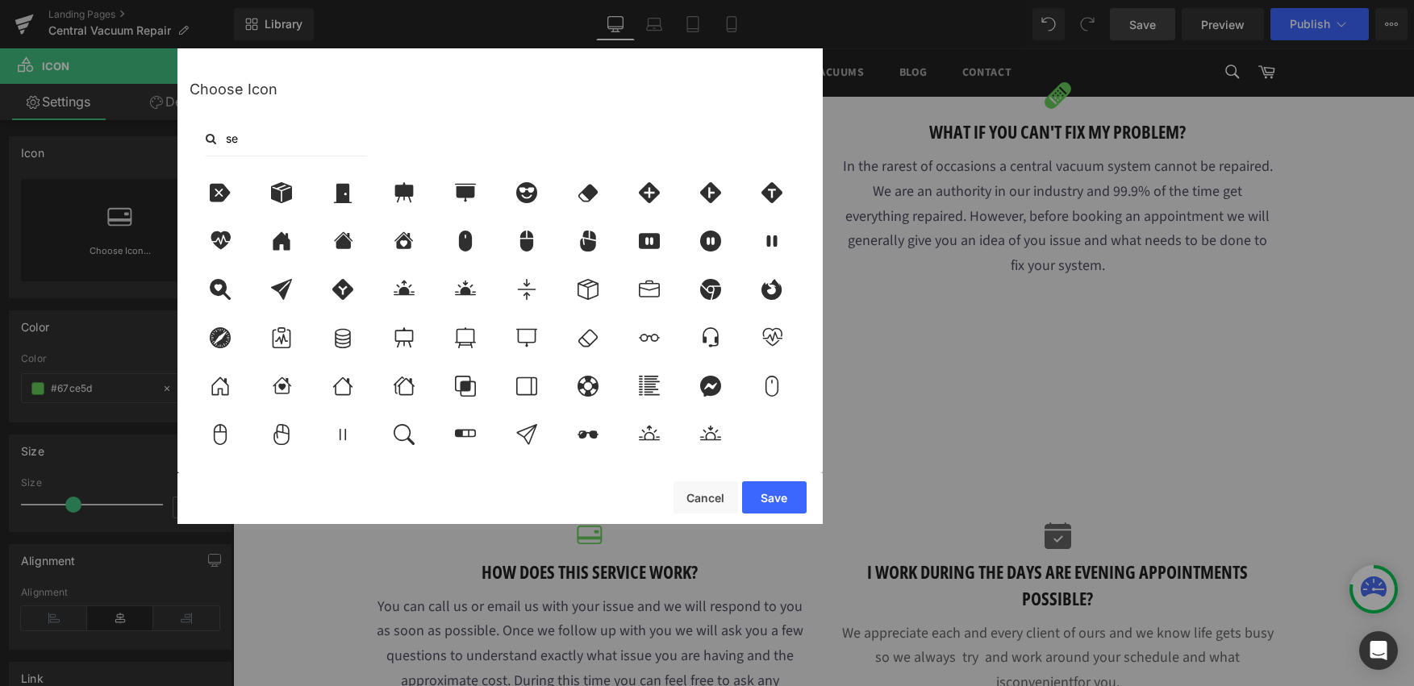
type input "s"
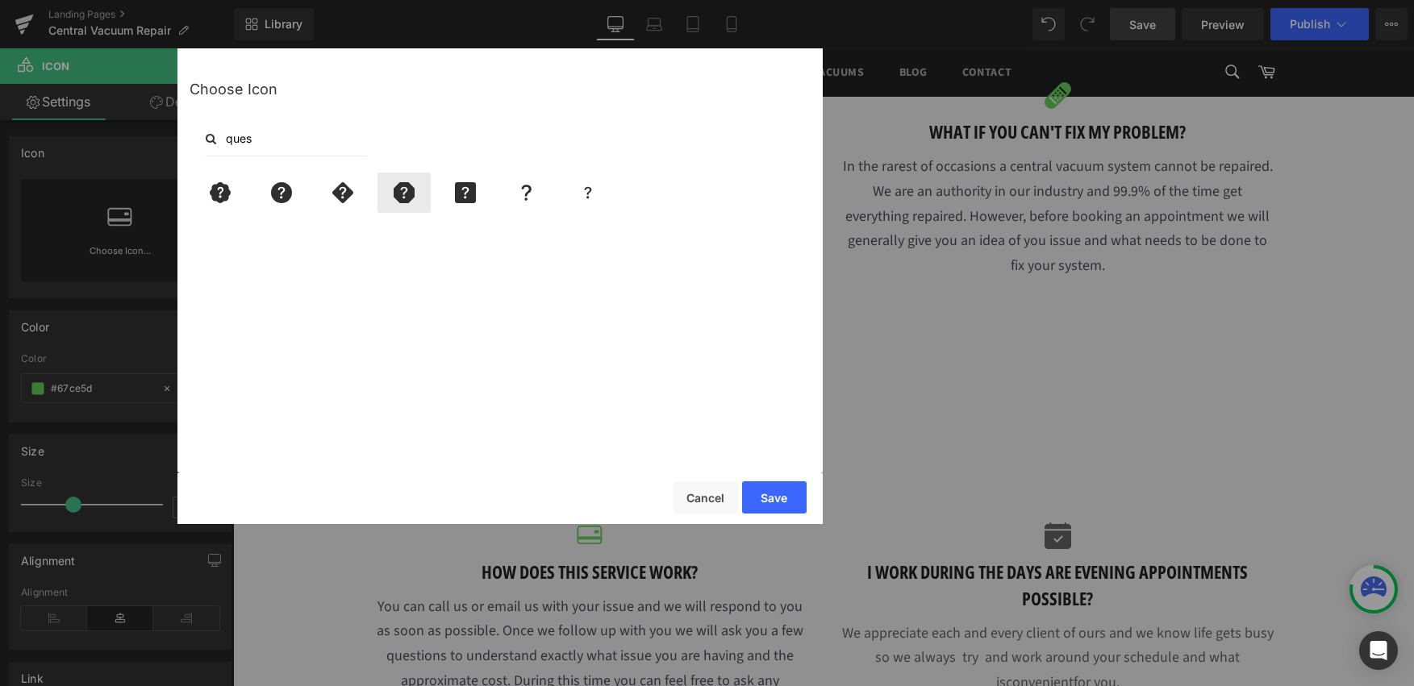
type input "ques"
drag, startPoint x: 420, startPoint y: 191, endPoint x: 432, endPoint y: 194, distance: 12.3
click at [421, 191] on div at bounding box center [403, 193] width 53 height 40
click at [779, 511] on button "Save" at bounding box center [774, 498] width 65 height 32
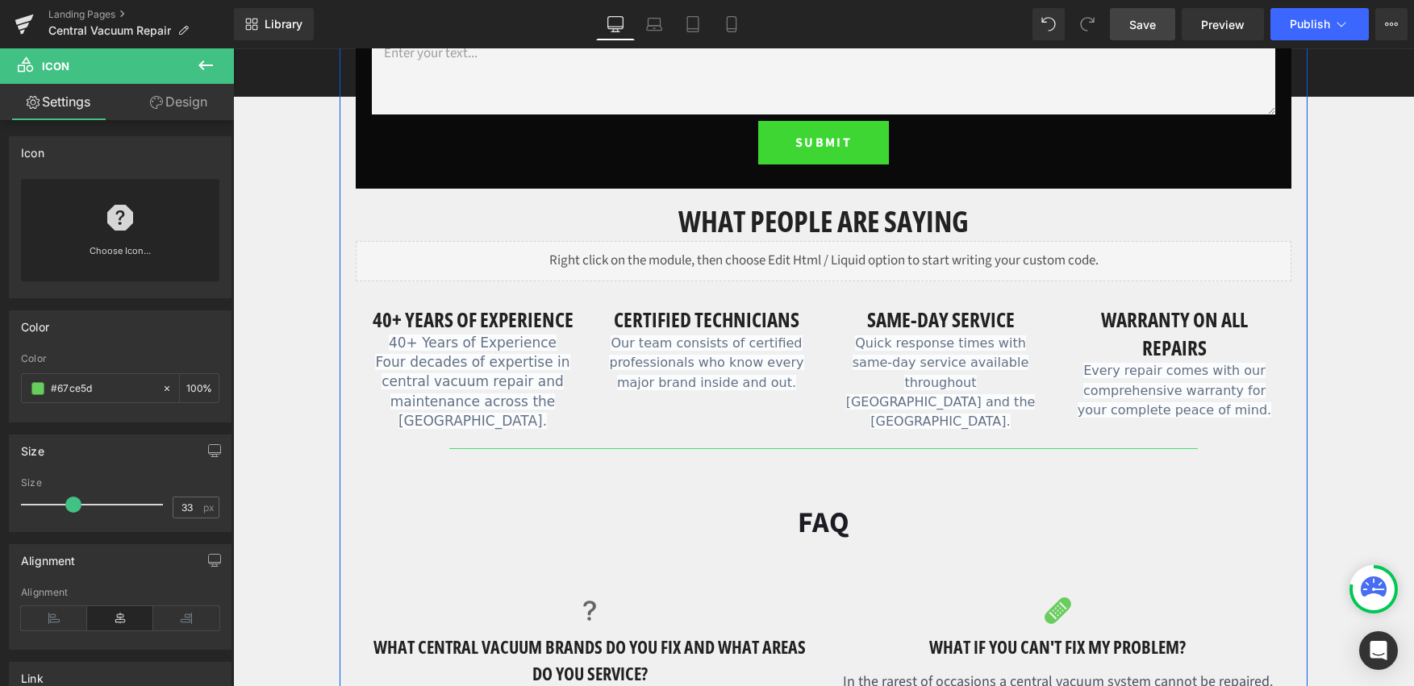
scroll to position [987, 0]
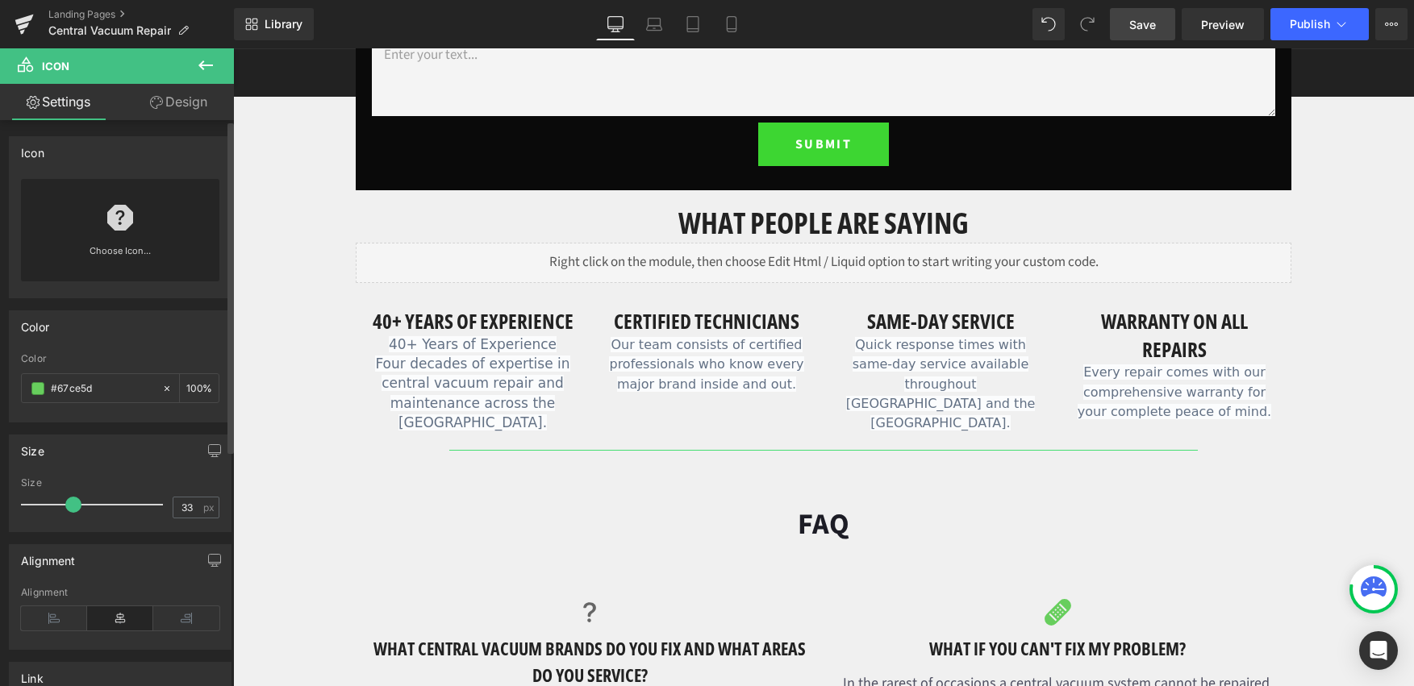
click at [121, 233] on link at bounding box center [120, 211] width 26 height 65
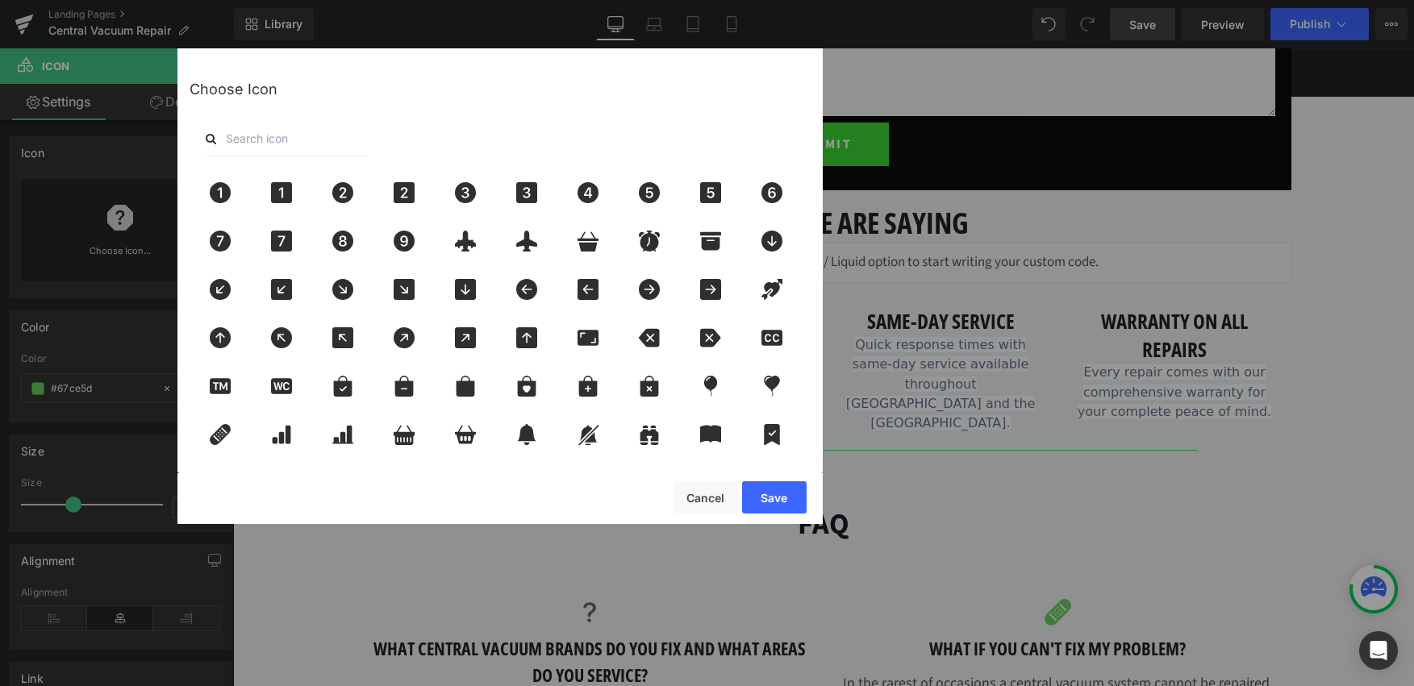
click at [301, 139] on input "text" at bounding box center [286, 138] width 161 height 35
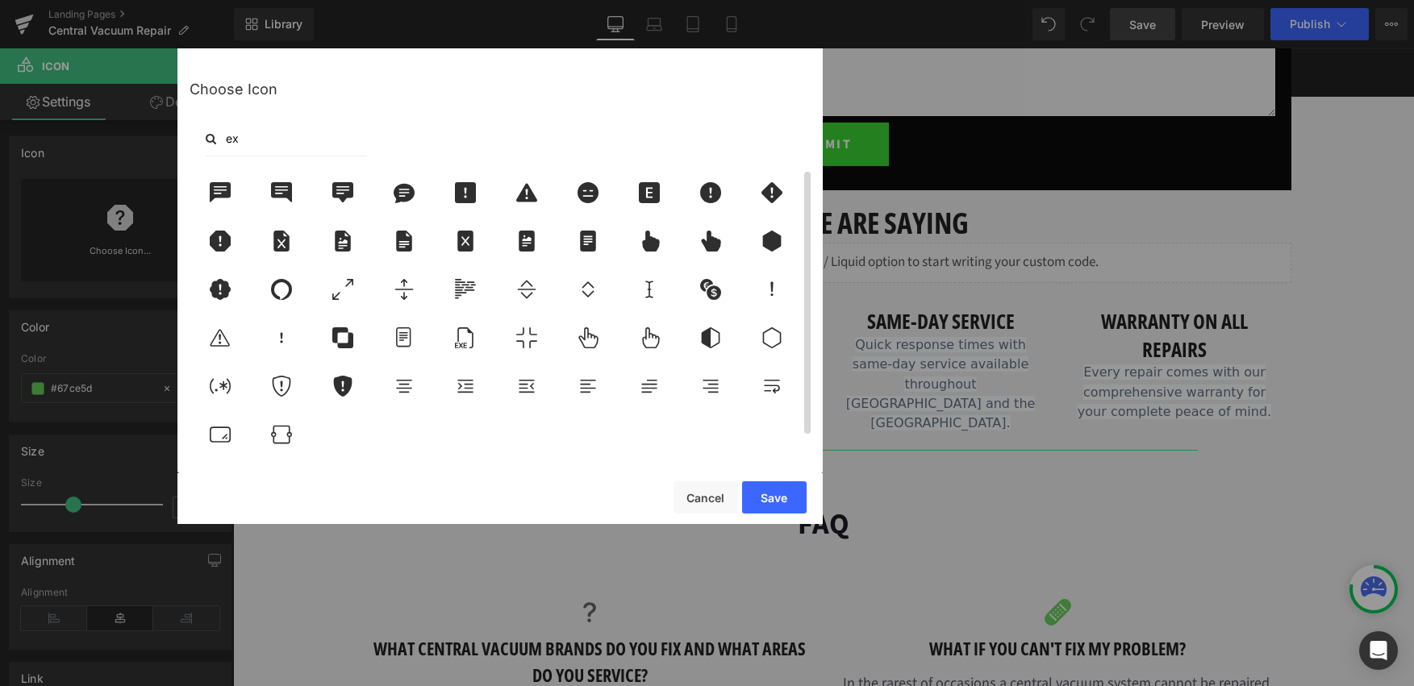
type input "e"
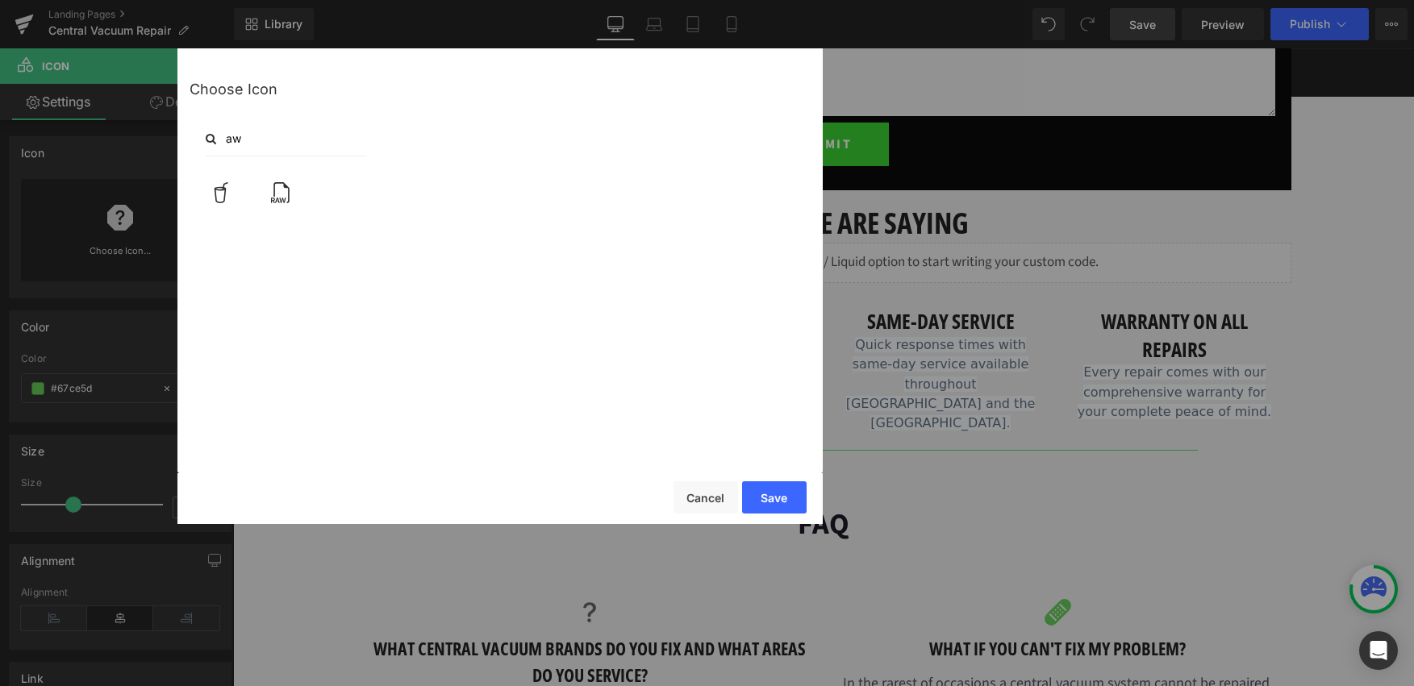
type input "a"
type input "tro"
click at [211, 193] on icon at bounding box center [220, 192] width 34 height 21
click at [773, 503] on button "Save" at bounding box center [774, 498] width 65 height 32
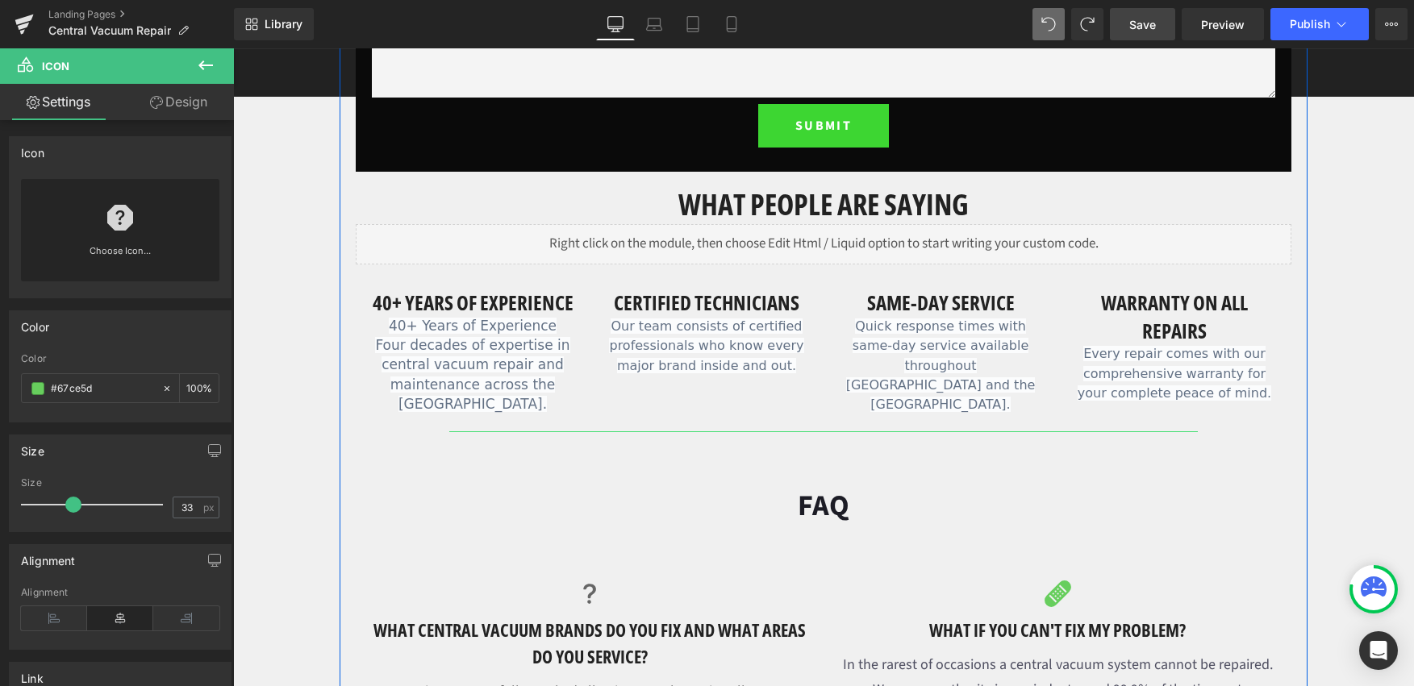
scroll to position [807, 0]
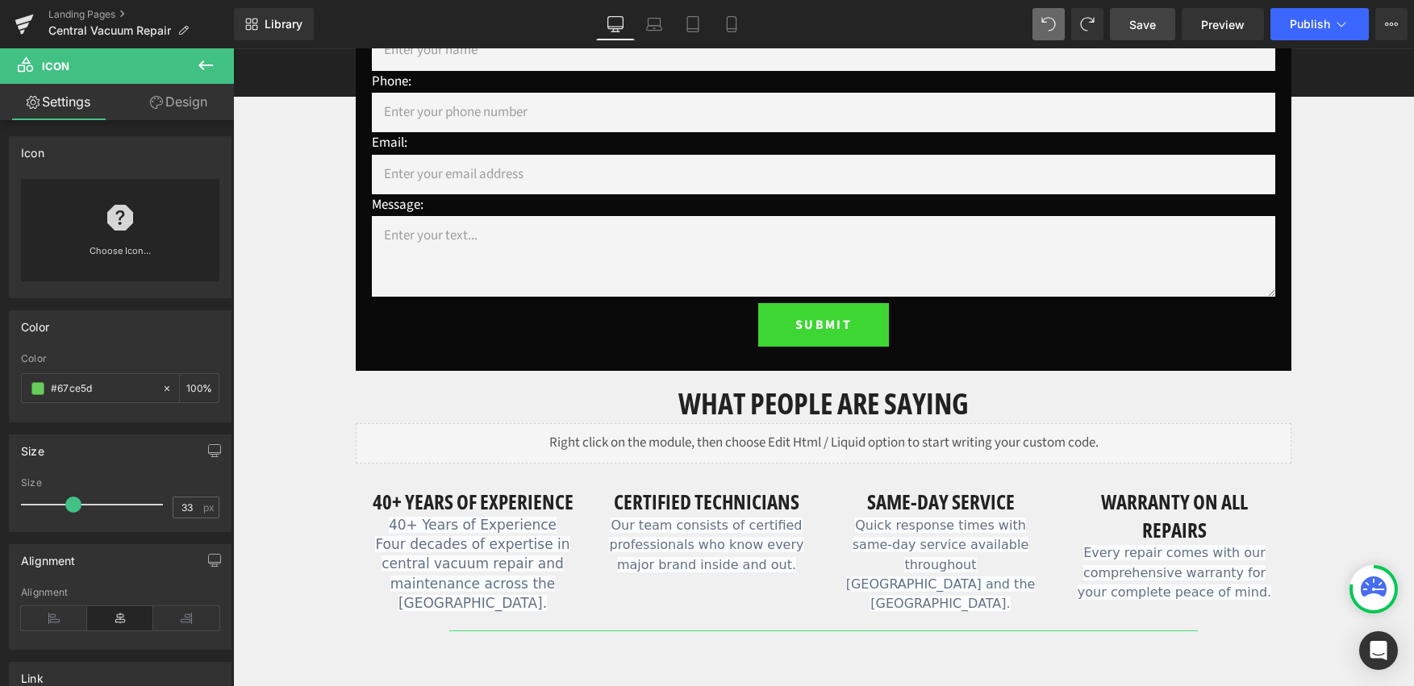
click at [209, 59] on icon at bounding box center [205, 65] width 19 height 19
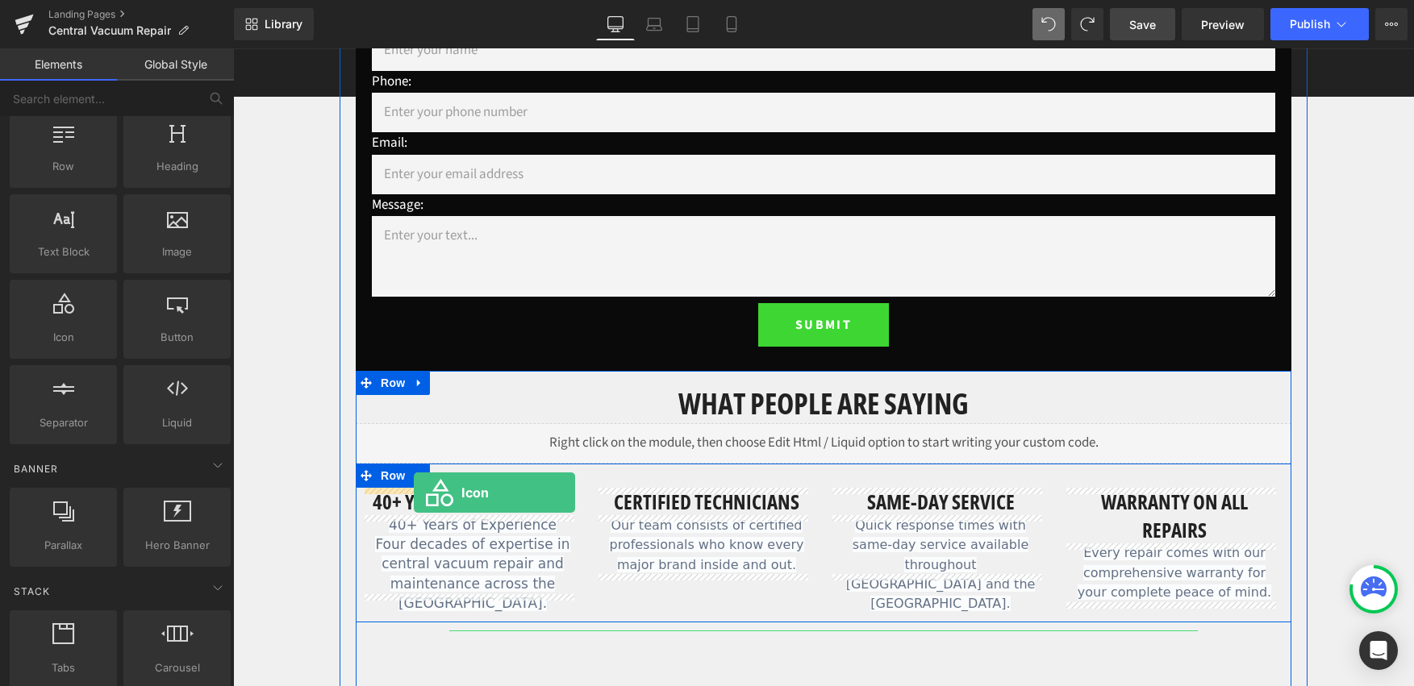
drag, startPoint x: 294, startPoint y: 370, endPoint x: 414, endPoint y: 492, distance: 170.5
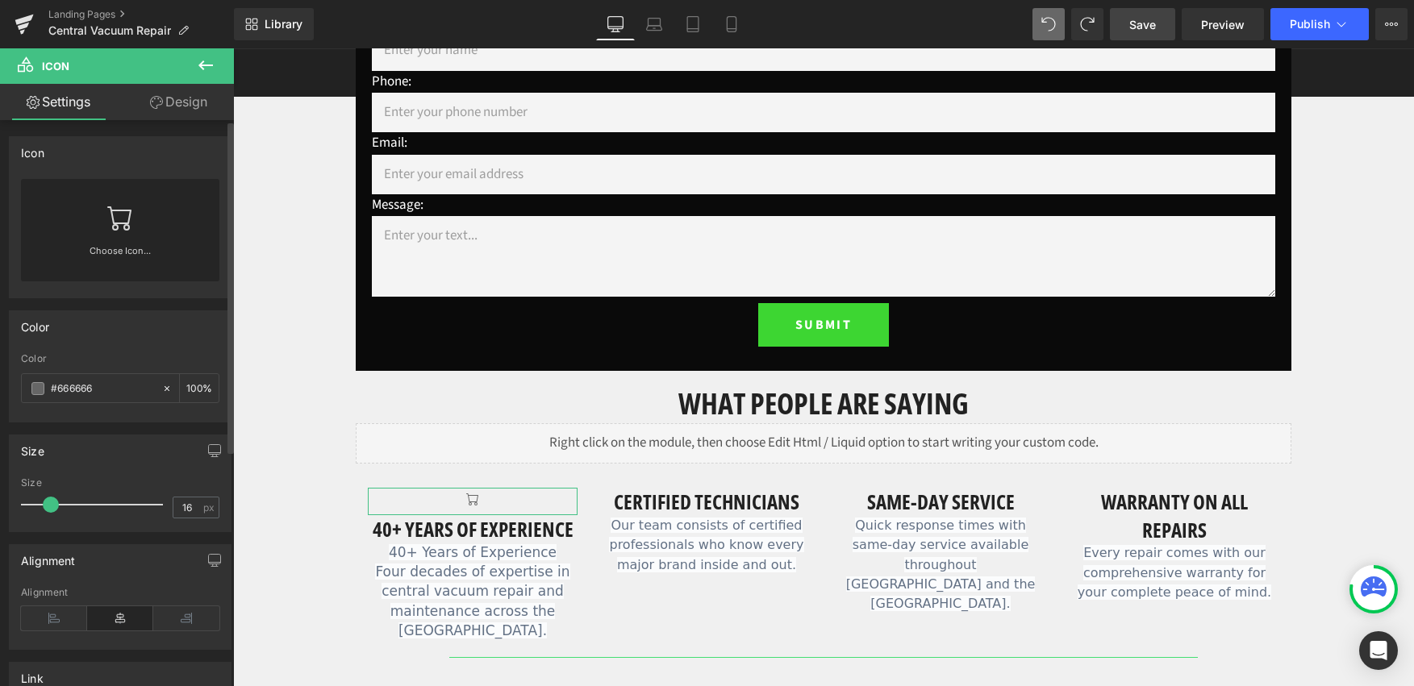
click at [138, 253] on link "Choose Icon..." at bounding box center [120, 263] width 198 height 38
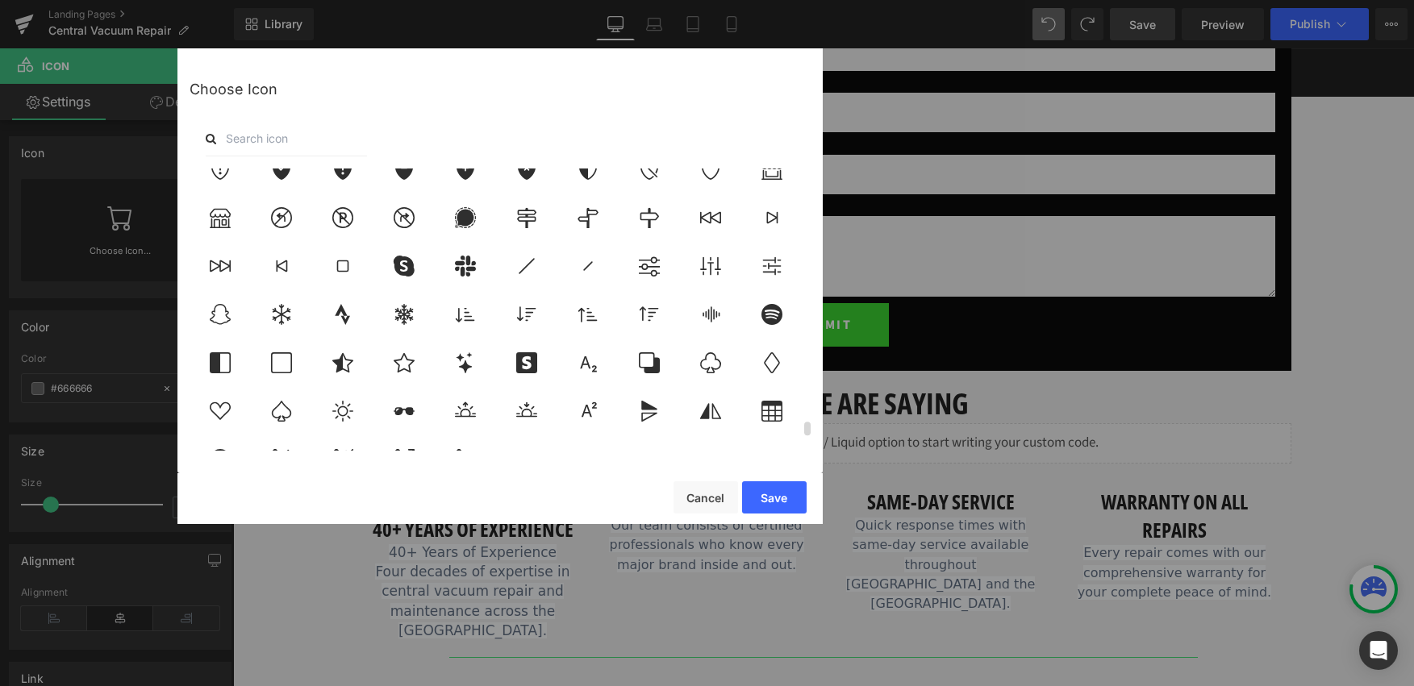
scroll to position [5624, 0]
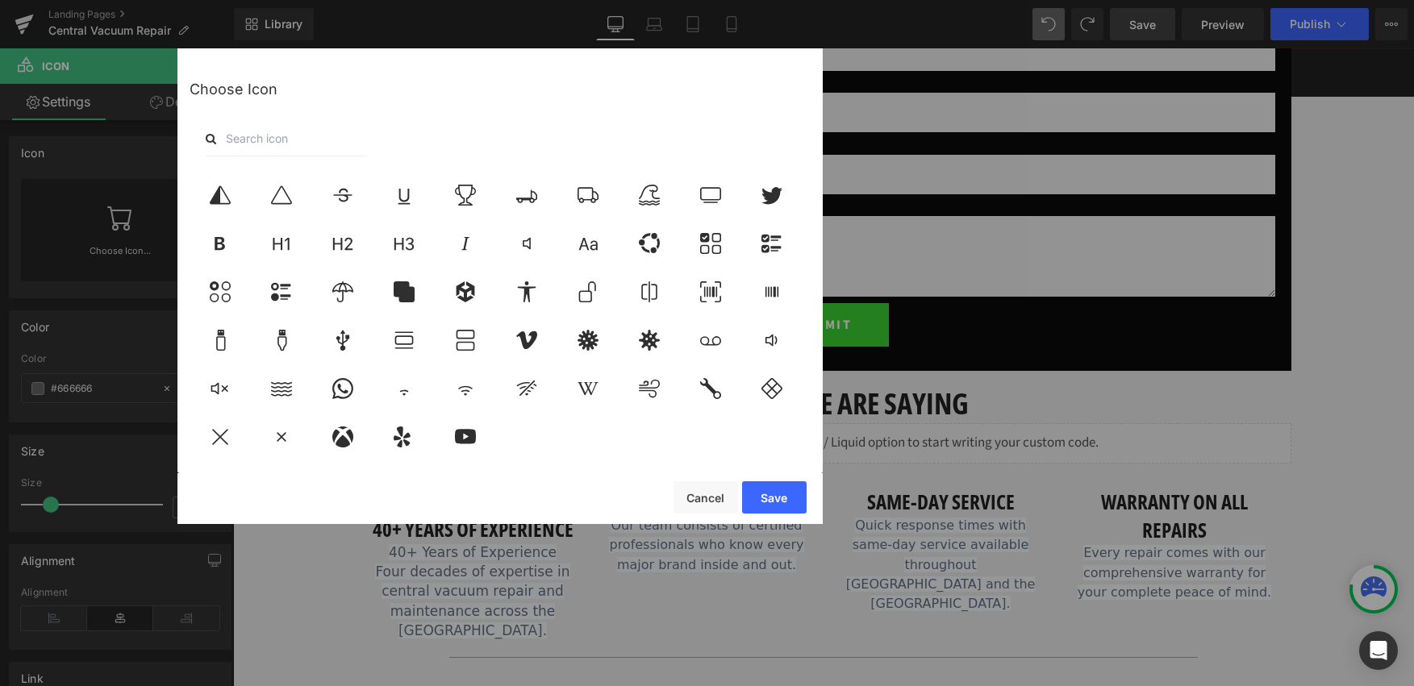
click at [301, 136] on input "text" at bounding box center [286, 138] width 161 height 35
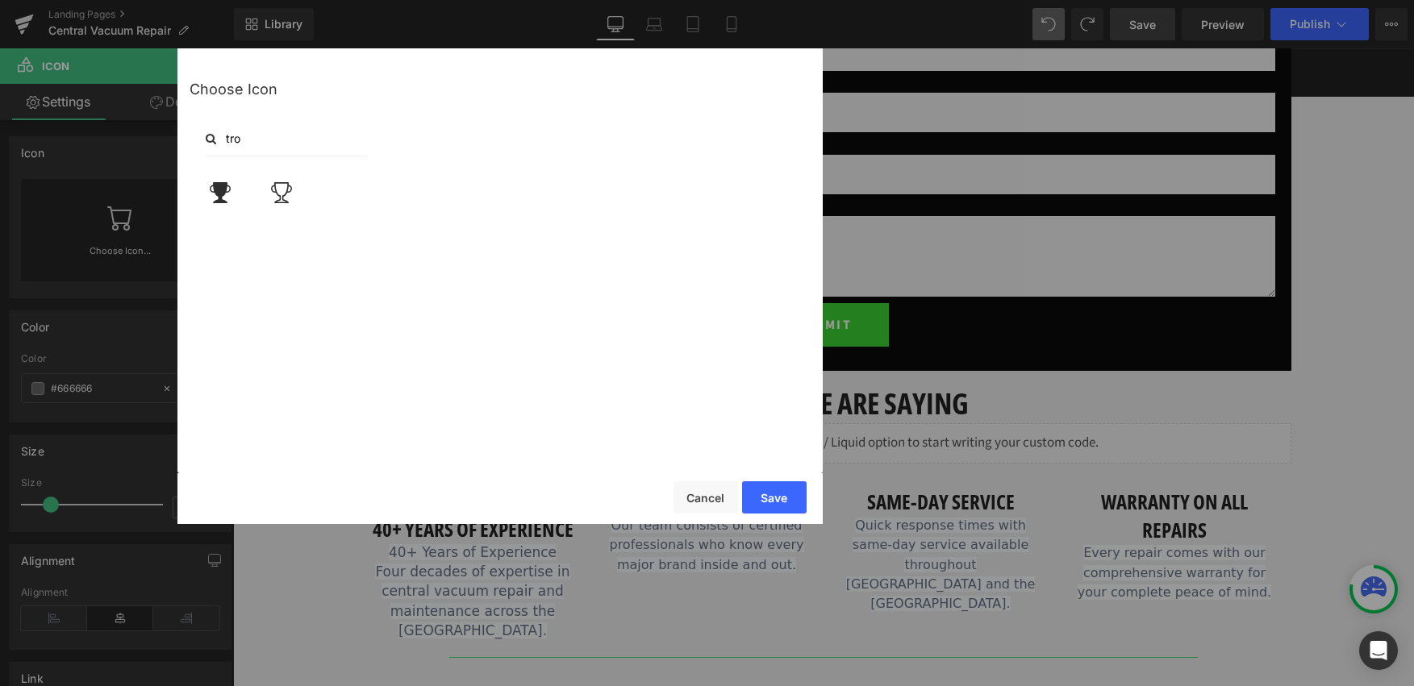
scroll to position [0, 0]
type input "trop"
click at [221, 197] on icon at bounding box center [220, 192] width 21 height 21
click at [787, 503] on button "Save" at bounding box center [774, 498] width 65 height 32
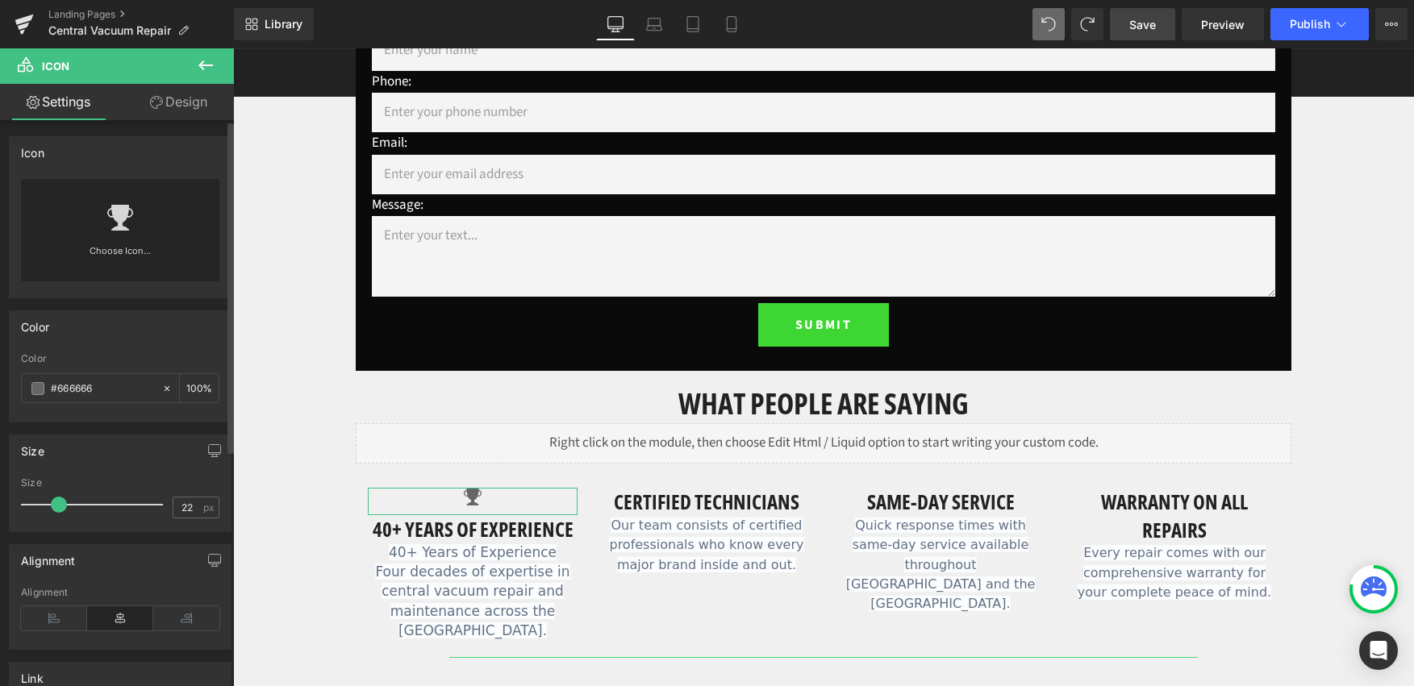
drag, startPoint x: 52, startPoint y: 506, endPoint x: 60, endPoint y: 509, distance: 8.7
click at [60, 509] on span at bounding box center [59, 505] width 16 height 16
type input "25"
click at [64, 509] on span at bounding box center [63, 505] width 16 height 16
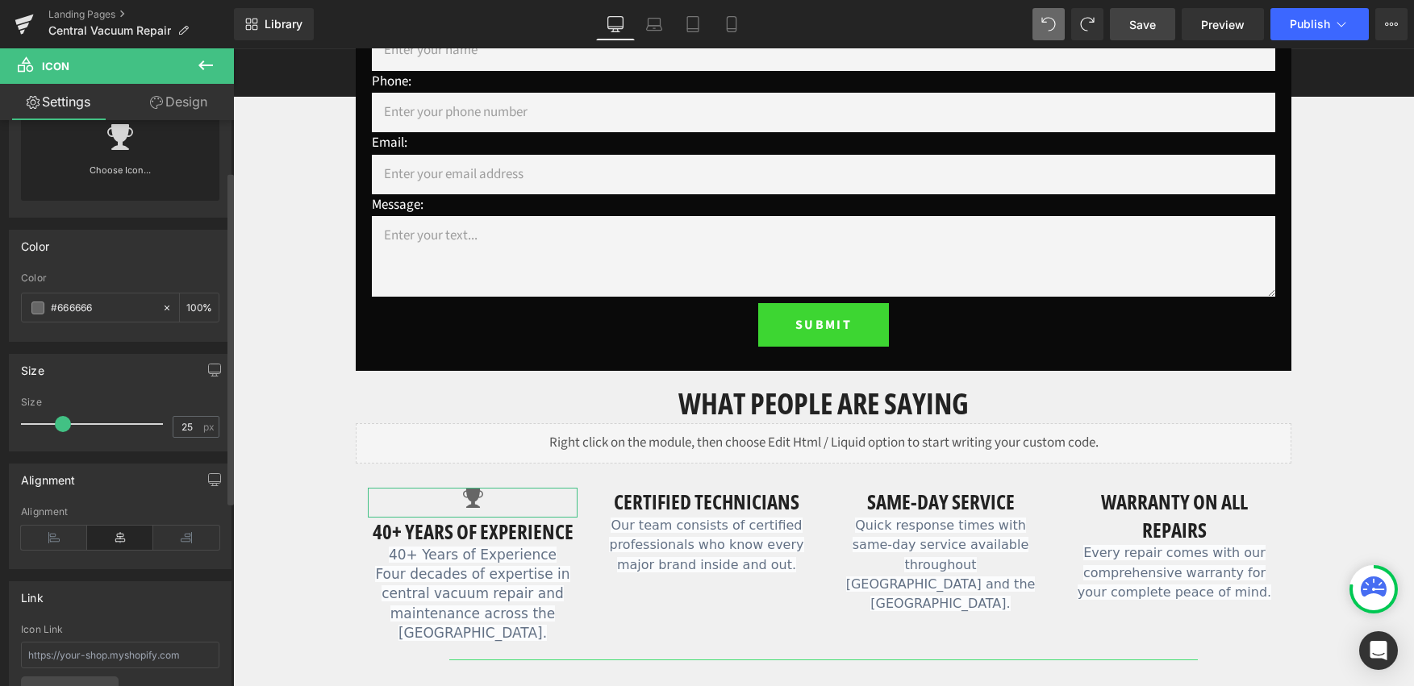
scroll to position [94, 0]
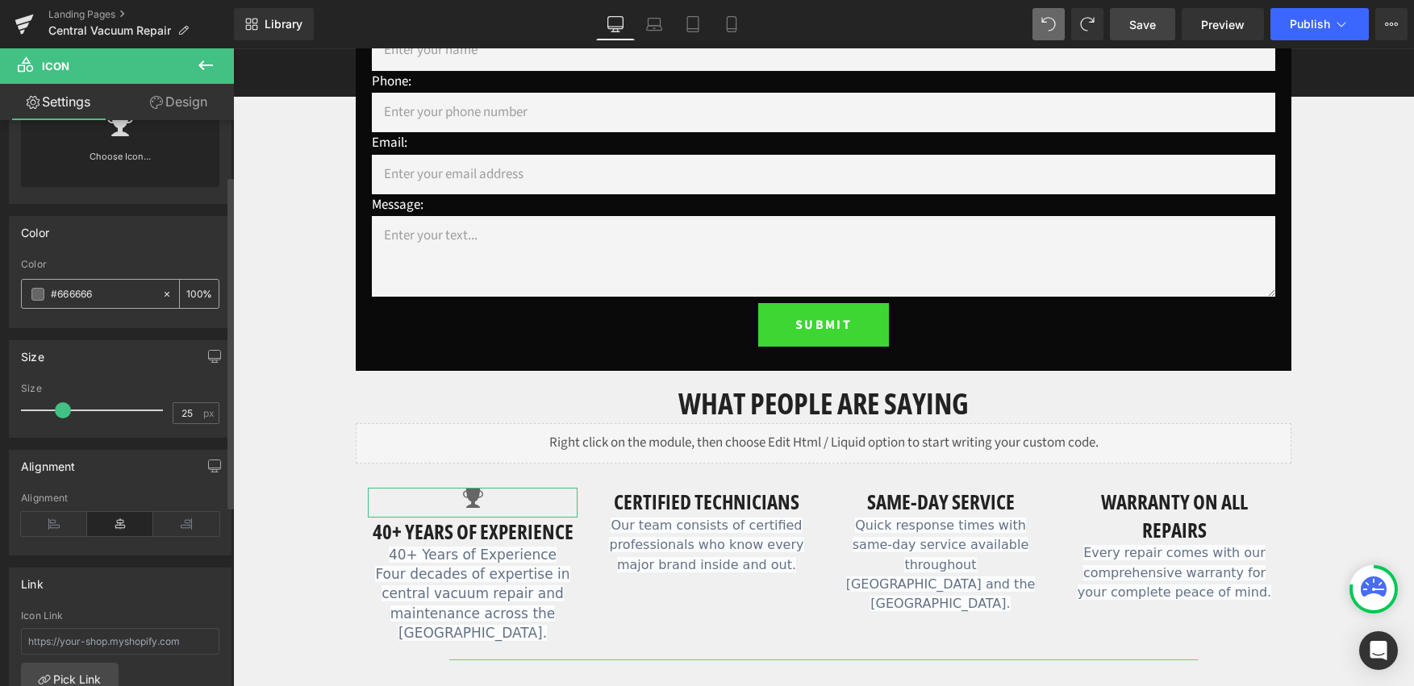
drag, startPoint x: 107, startPoint y: 300, endPoint x: 297, endPoint y: 386, distance: 208.3
click at [58, 298] on input "#666666" at bounding box center [102, 295] width 103 height 18
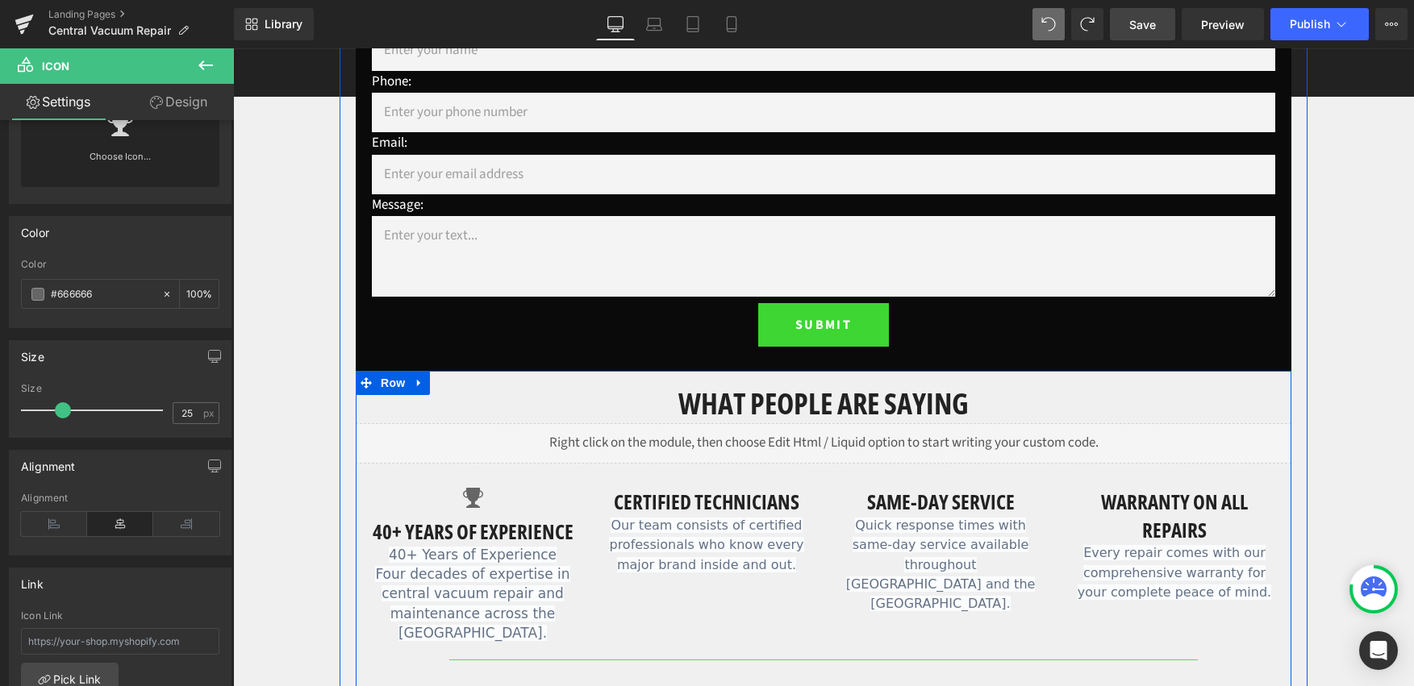
type input "#"
type input "0"
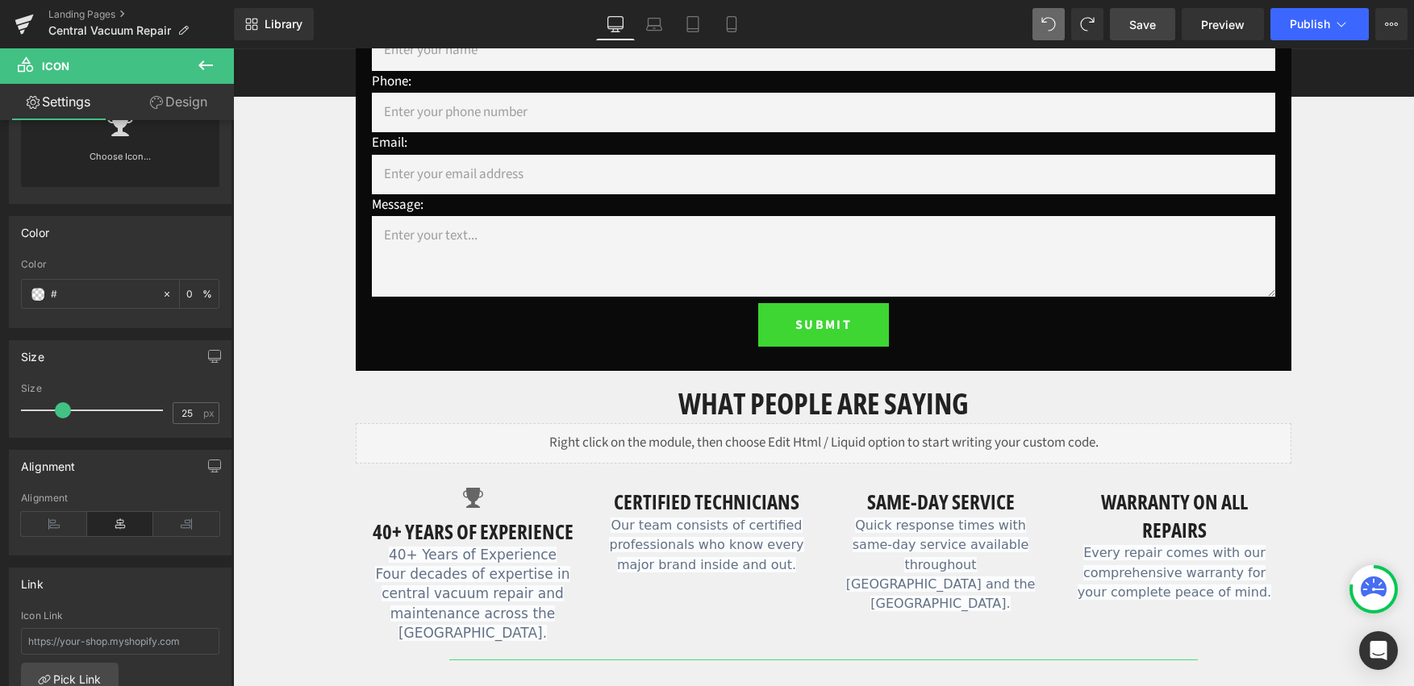
paste input "67ce5d"
type input "#67ce5d"
type input "100"
click at [127, 332] on div "Size 25px Size 25 px" at bounding box center [120, 383] width 241 height 110
click at [215, 61] on icon at bounding box center [205, 65] width 19 height 19
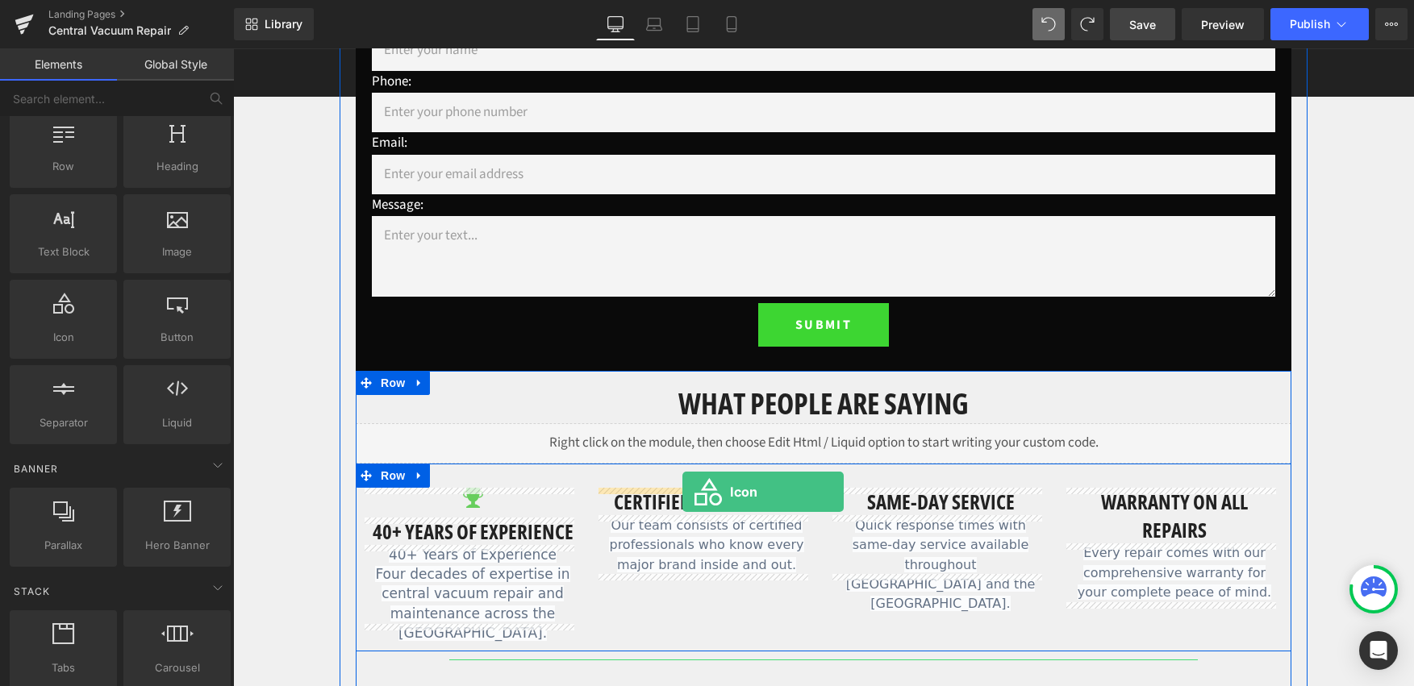
drag, startPoint x: 286, startPoint y: 377, endPoint x: 682, endPoint y: 492, distance: 412.5
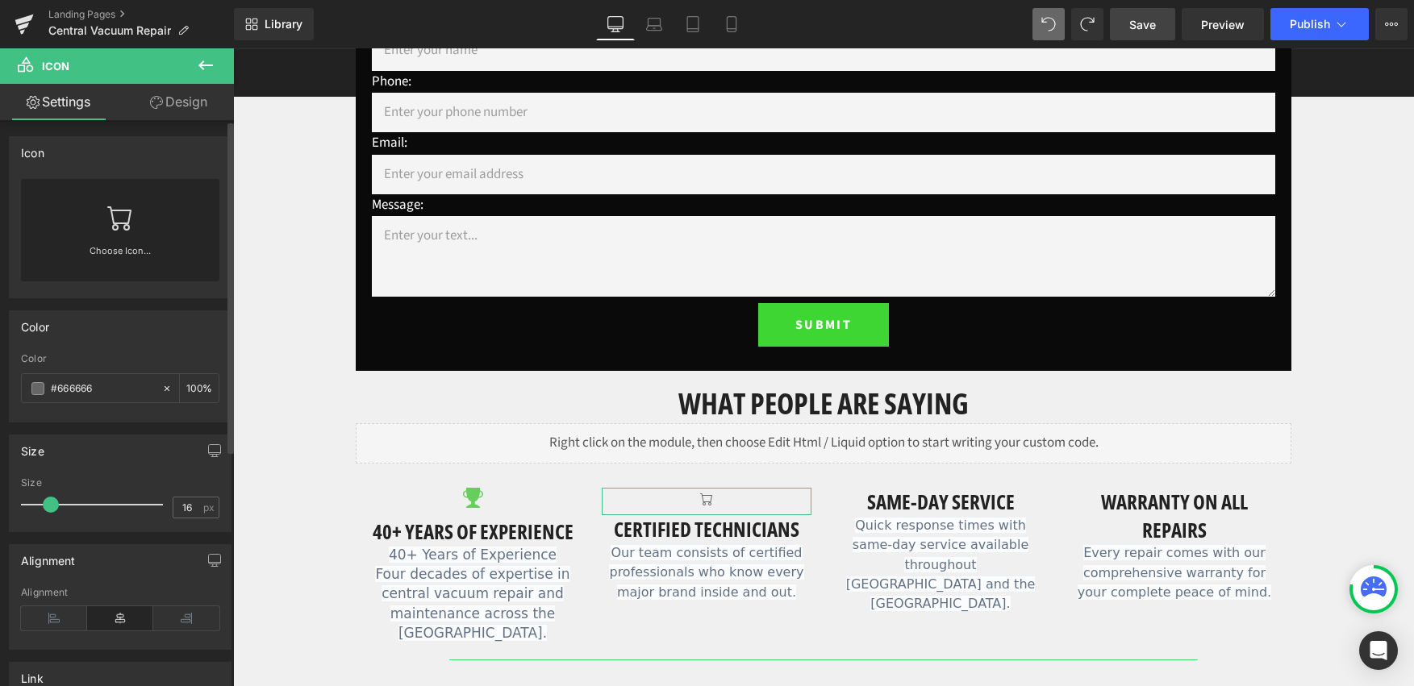
click at [132, 244] on link "Choose Icon..." at bounding box center [120, 263] width 198 height 38
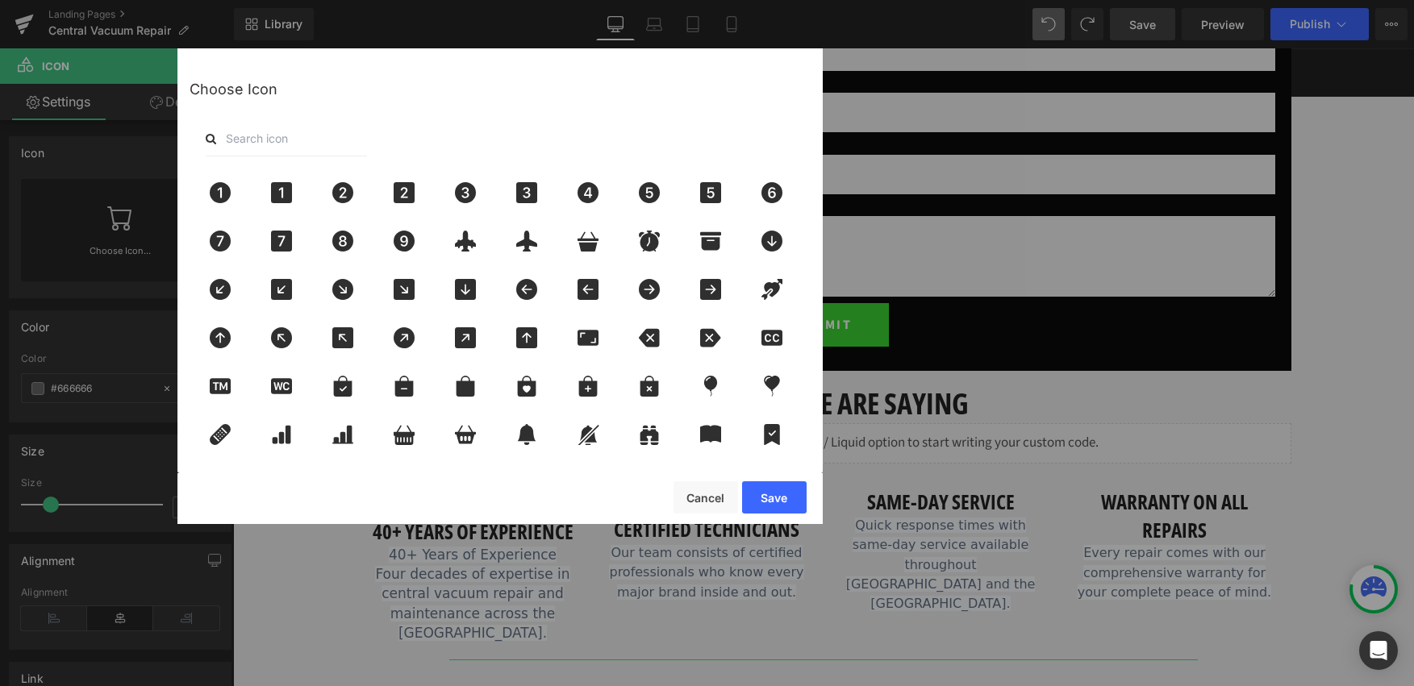
click at [290, 90] on div "Choose Icon" at bounding box center [500, 90] width 621 height 60
click at [273, 146] on input "text" at bounding box center [286, 138] width 161 height 35
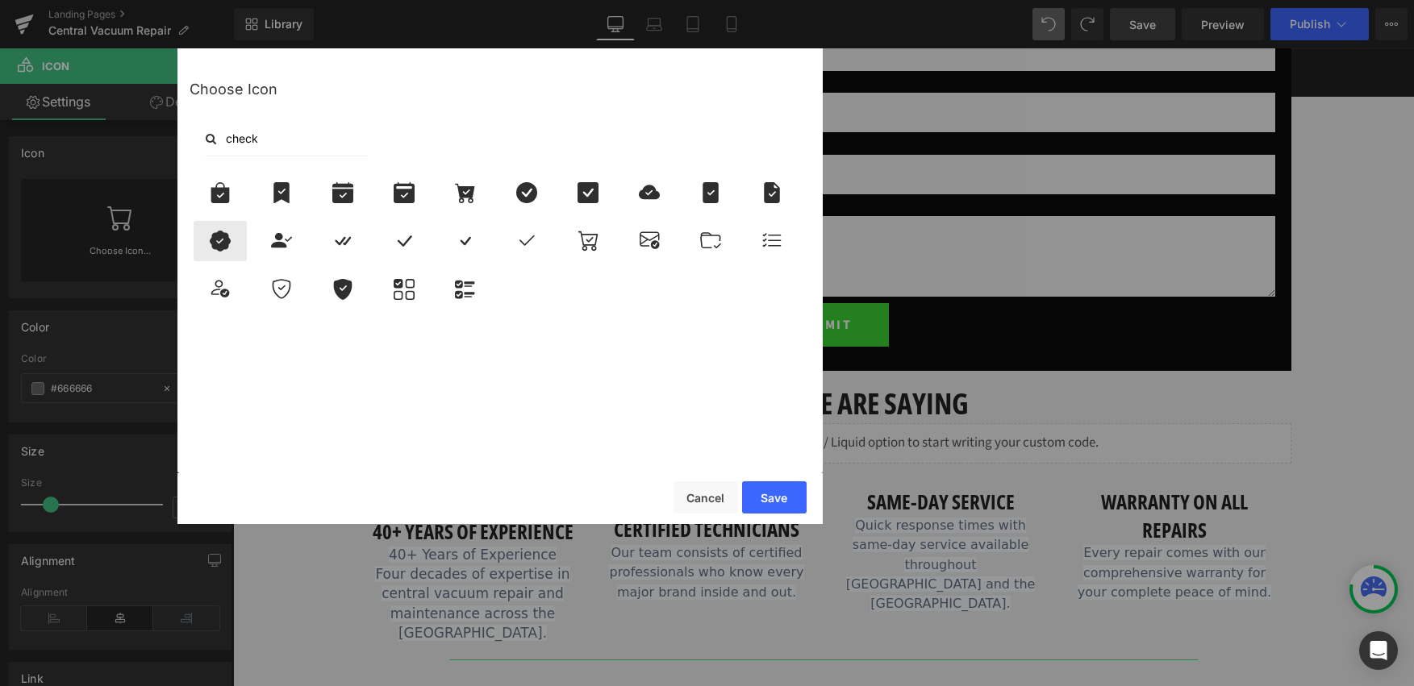
type input "check"
click at [224, 231] on icon at bounding box center [220, 241] width 34 height 21
click at [786, 495] on button "Save" at bounding box center [774, 498] width 65 height 32
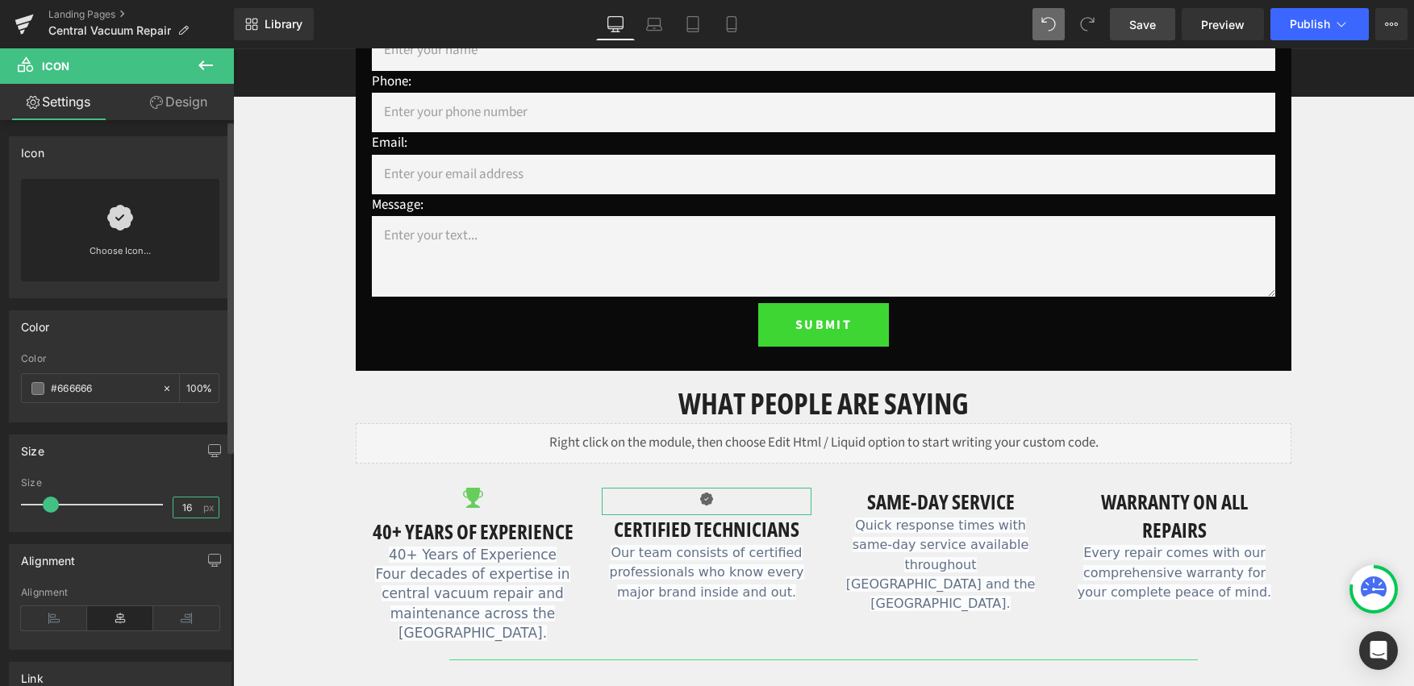
drag, startPoint x: 181, startPoint y: 509, endPoint x: 164, endPoint y: 512, distance: 17.2
click at [164, 512] on div "Size 16 px" at bounding box center [120, 505] width 198 height 54
type input "25"
click at [129, 538] on div "Alignment Left Center Right Alignment" at bounding box center [120, 591] width 241 height 118
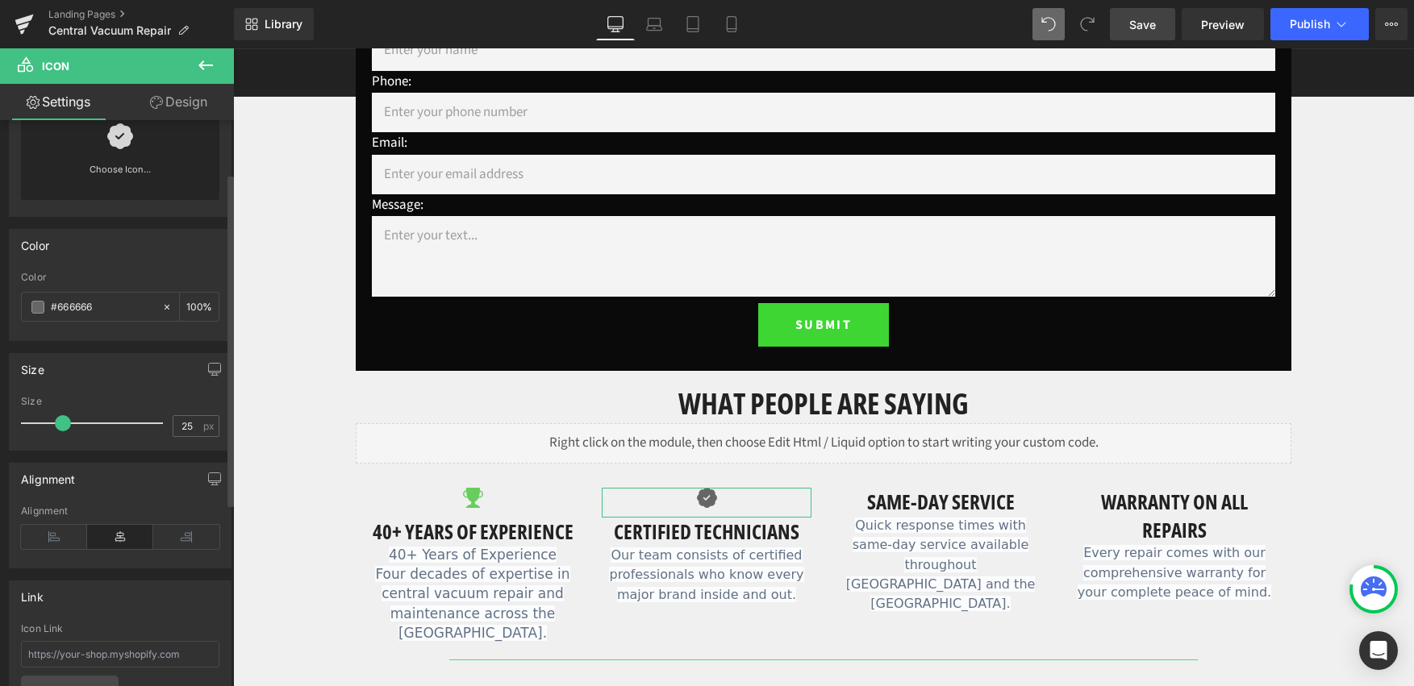
scroll to position [90, 0]
drag, startPoint x: 120, startPoint y: 294, endPoint x: 73, endPoint y: 295, distance: 46.8
click at [65, 298] on input "#666666" at bounding box center [102, 299] width 103 height 18
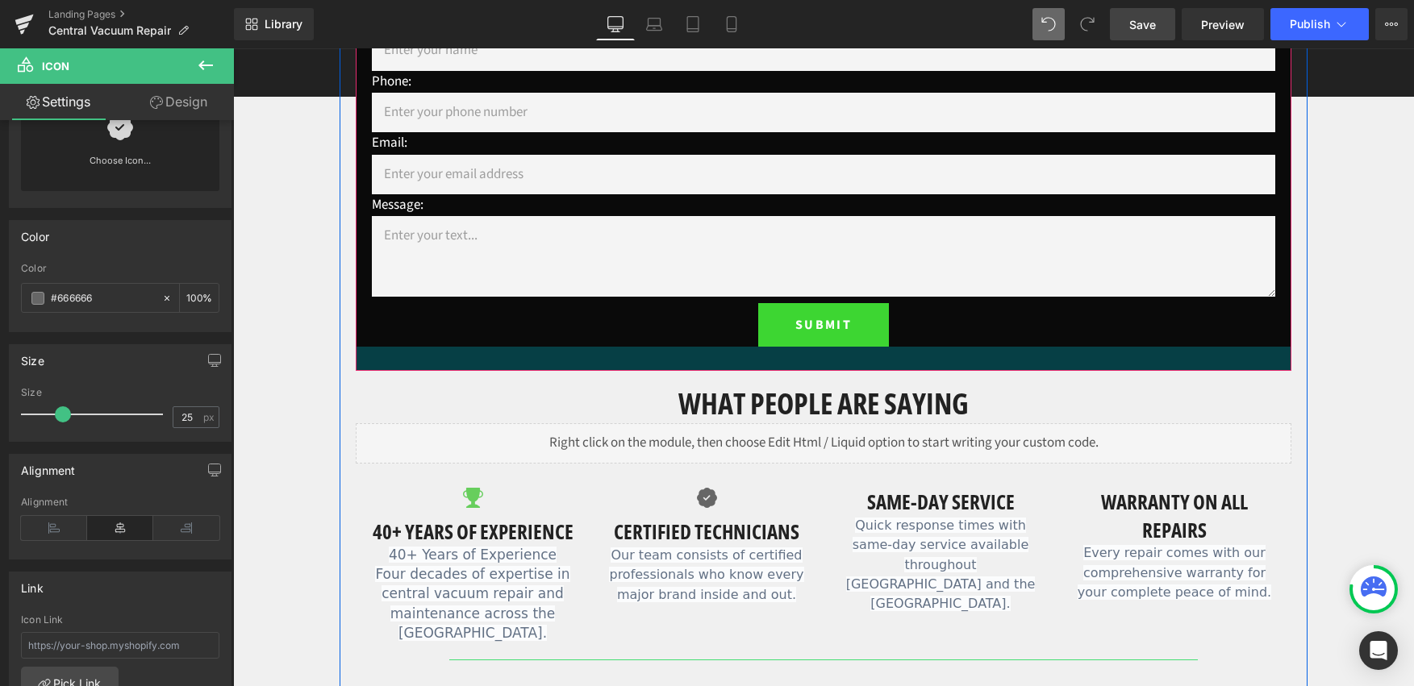
type input "#6"
type input "0"
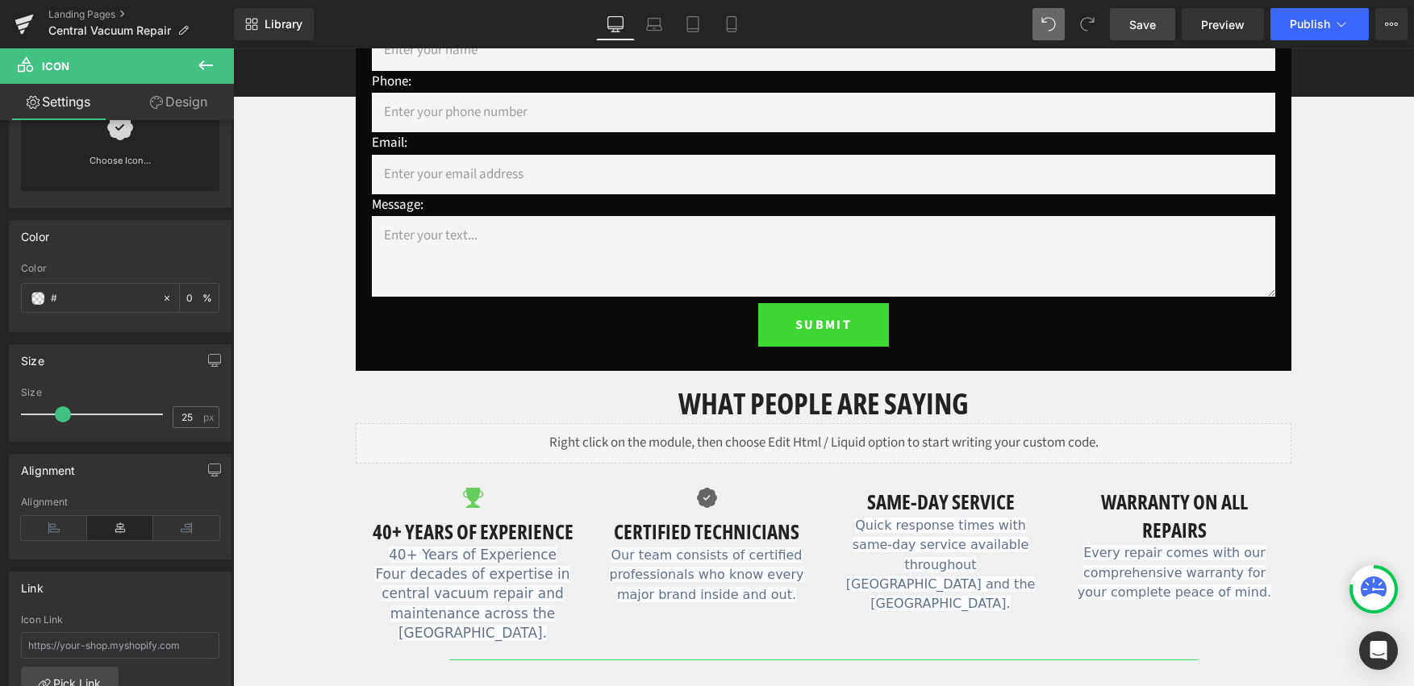
paste input "67ce5d"
type input "#67ce5d"
type input "100"
click at [140, 345] on div "Size" at bounding box center [120, 360] width 221 height 31
click at [205, 73] on icon at bounding box center [205, 65] width 19 height 19
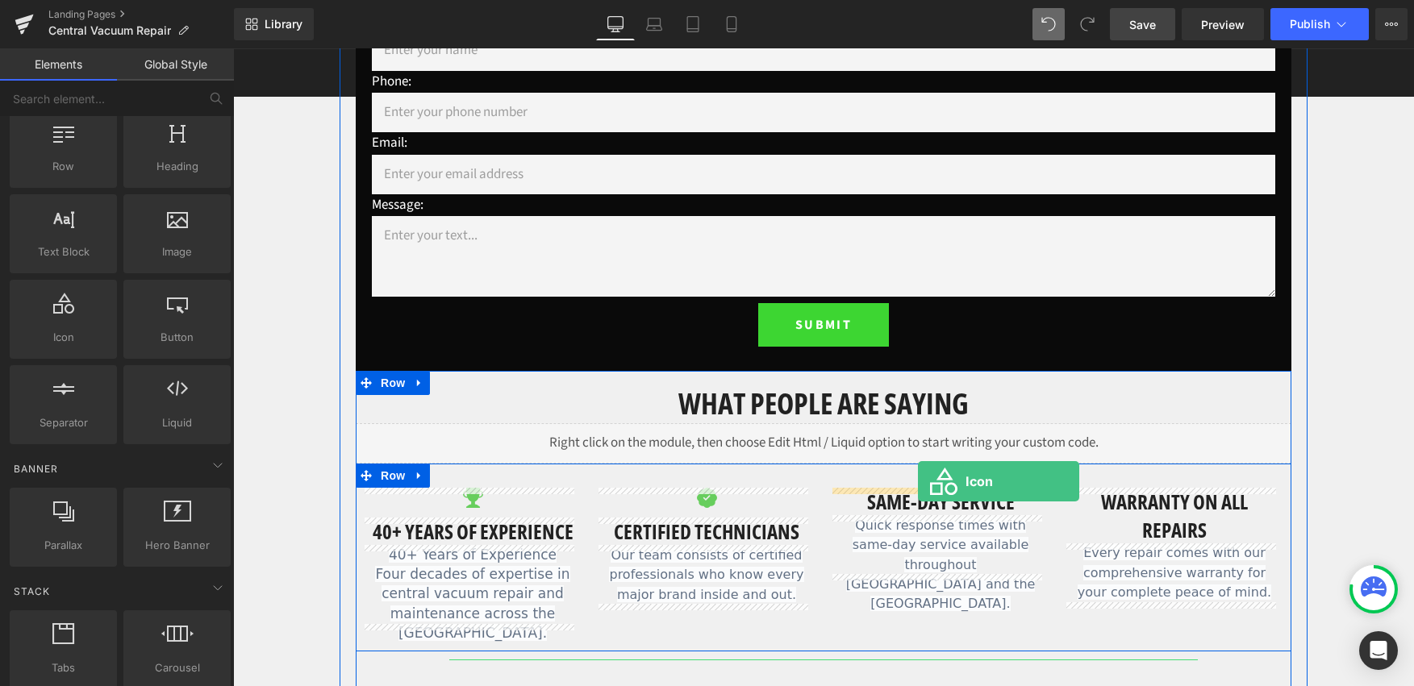
drag, startPoint x: 292, startPoint y: 377, endPoint x: 918, endPoint y: 482, distance: 634.6
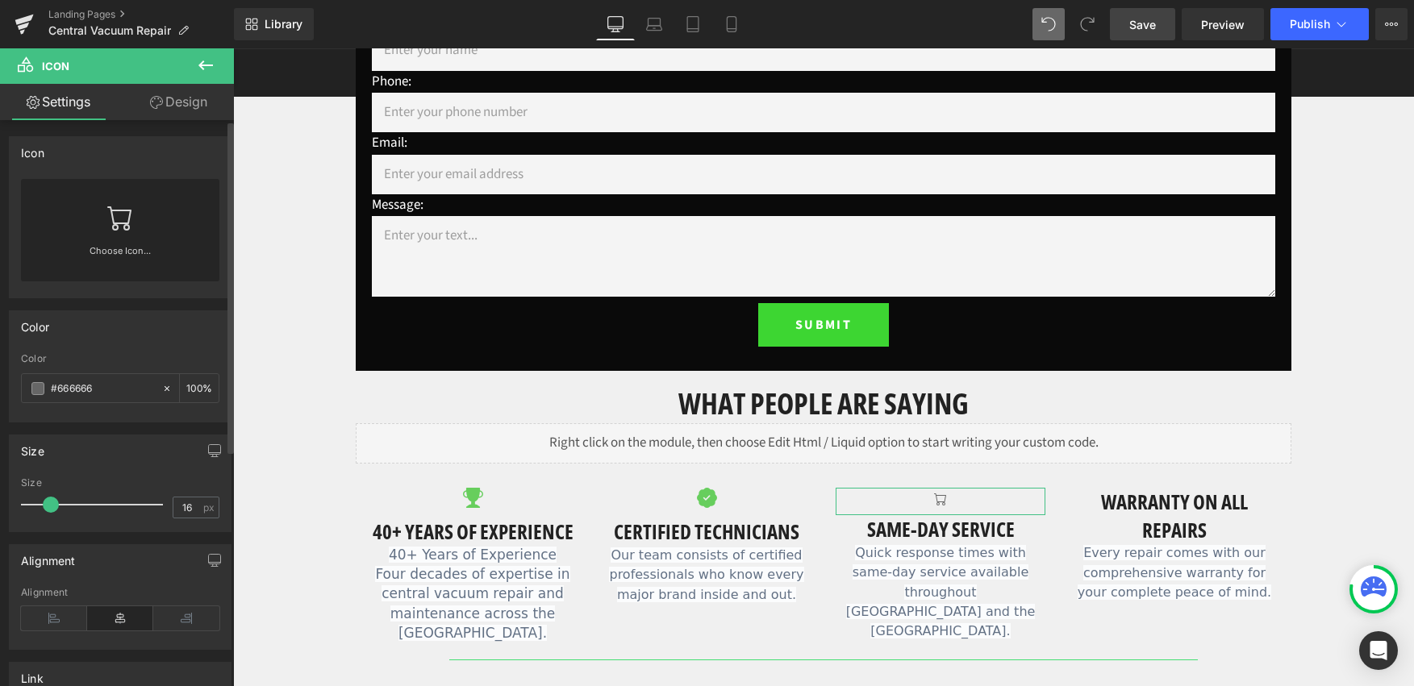
click at [132, 261] on link "Choose Icon..." at bounding box center [120, 263] width 198 height 38
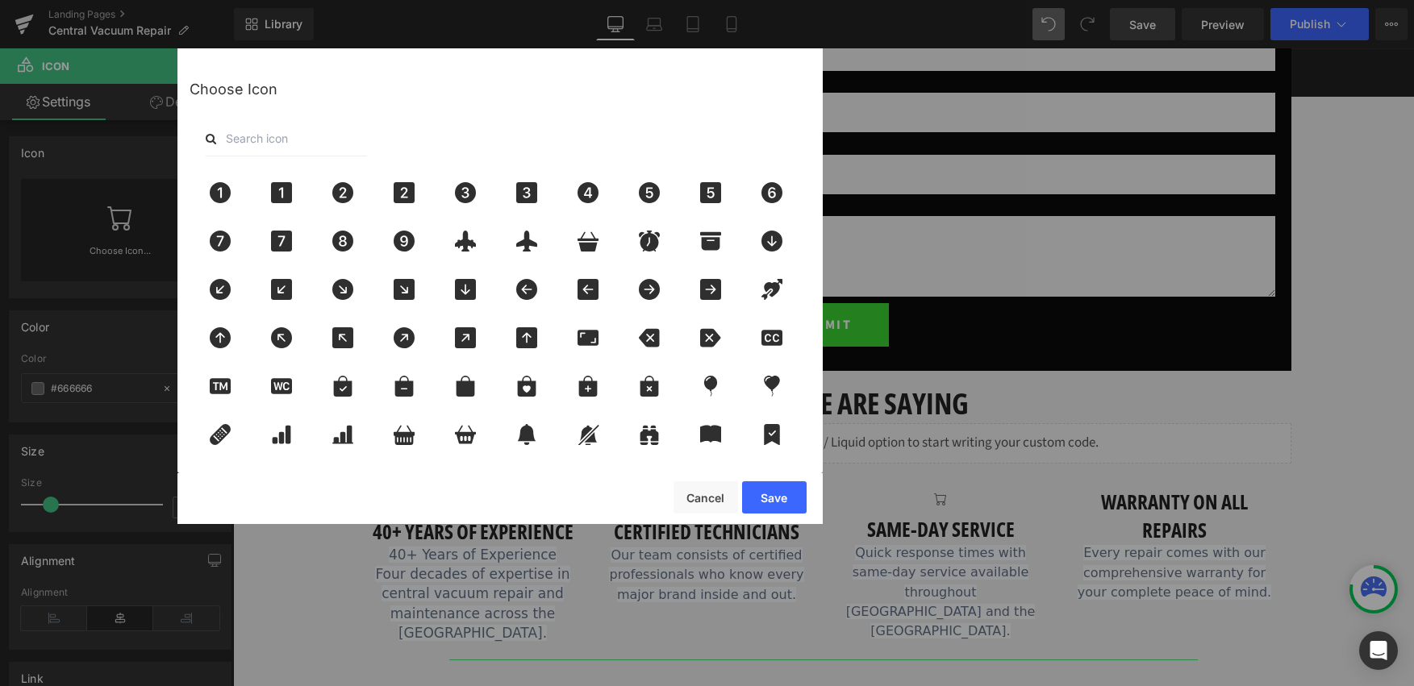
click at [384, 124] on div at bounding box center [500, 138] width 621 height 35
click at [312, 144] on input "text" at bounding box center [286, 138] width 161 height 35
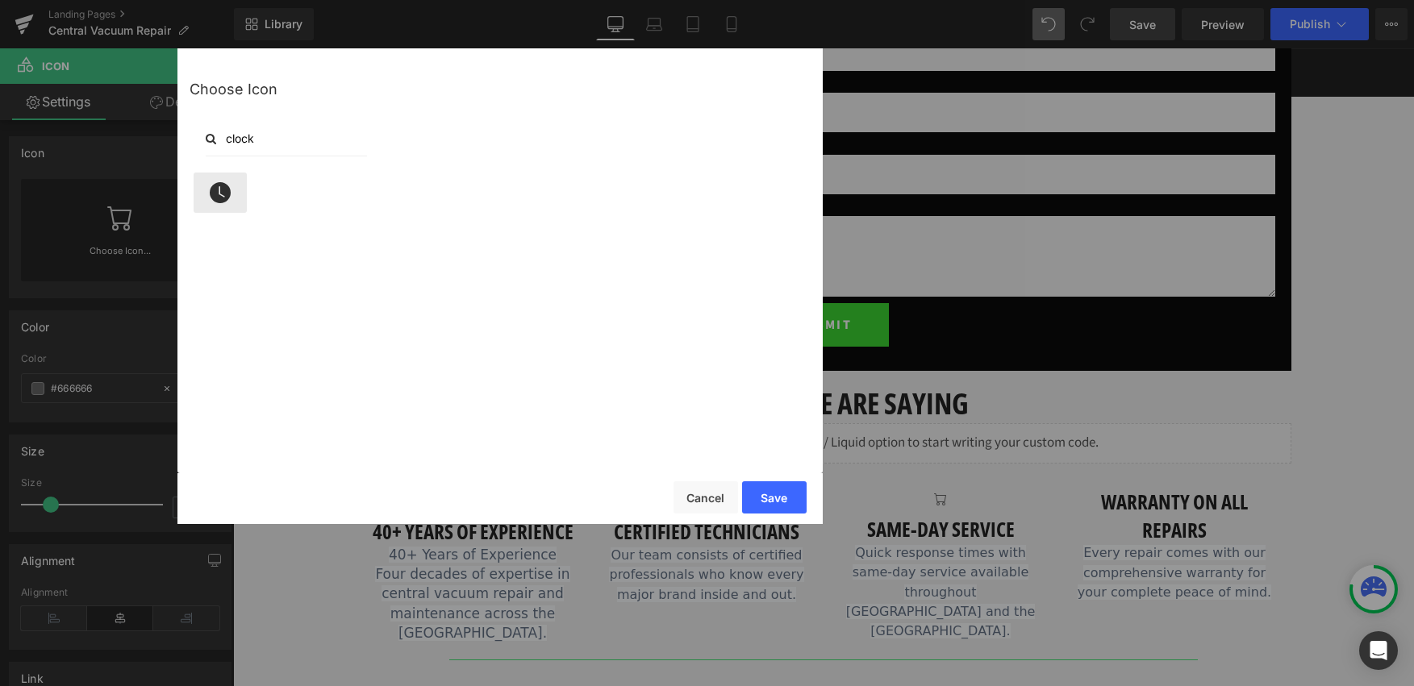
type input "clock"
click at [217, 198] on icon at bounding box center [220, 192] width 21 height 21
drag, startPoint x: 782, startPoint y: 502, endPoint x: 549, endPoint y: 453, distance: 238.1
click at [782, 502] on button "Save" at bounding box center [774, 498] width 65 height 32
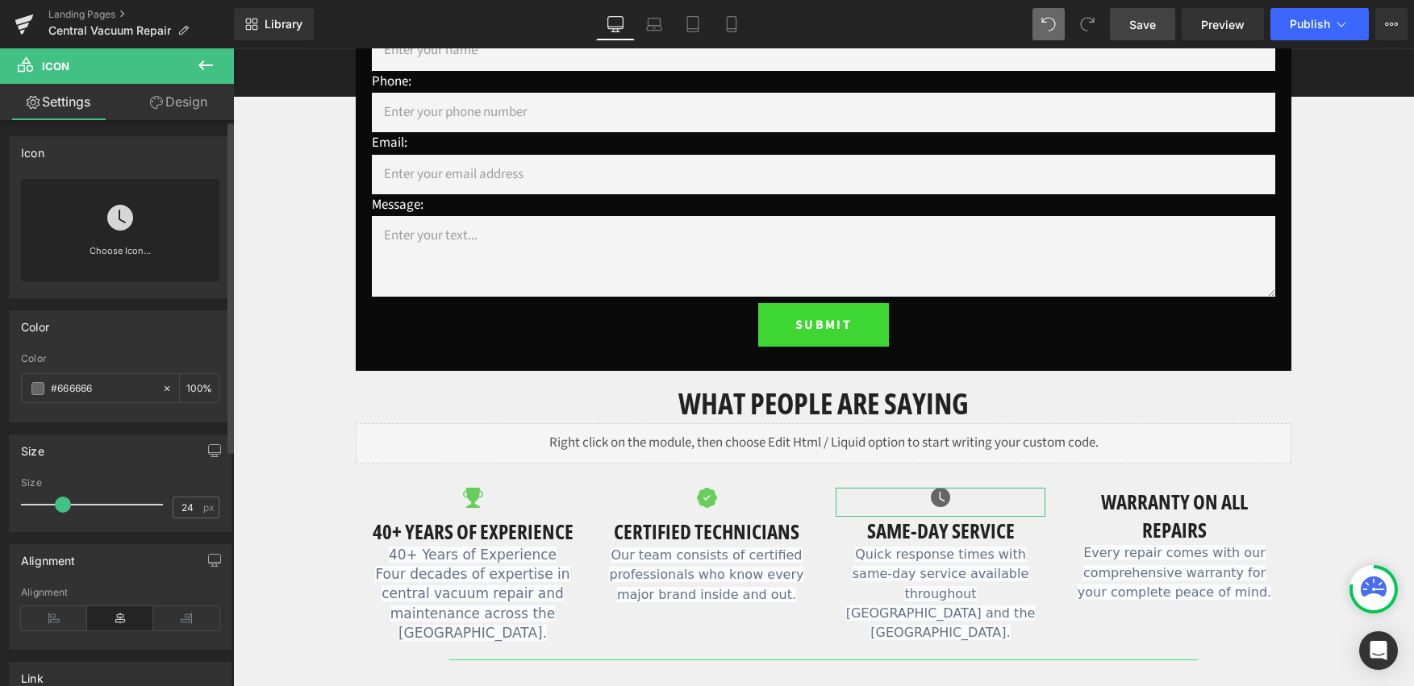
type input "25"
drag, startPoint x: 56, startPoint y: 503, endPoint x: 68, endPoint y: 505, distance: 12.2
click at [68, 505] on span at bounding box center [63, 505] width 16 height 16
drag, startPoint x: 99, startPoint y: 388, endPoint x: 204, endPoint y: 354, distance: 110.2
click at [60, 391] on input "#666666" at bounding box center [102, 389] width 103 height 18
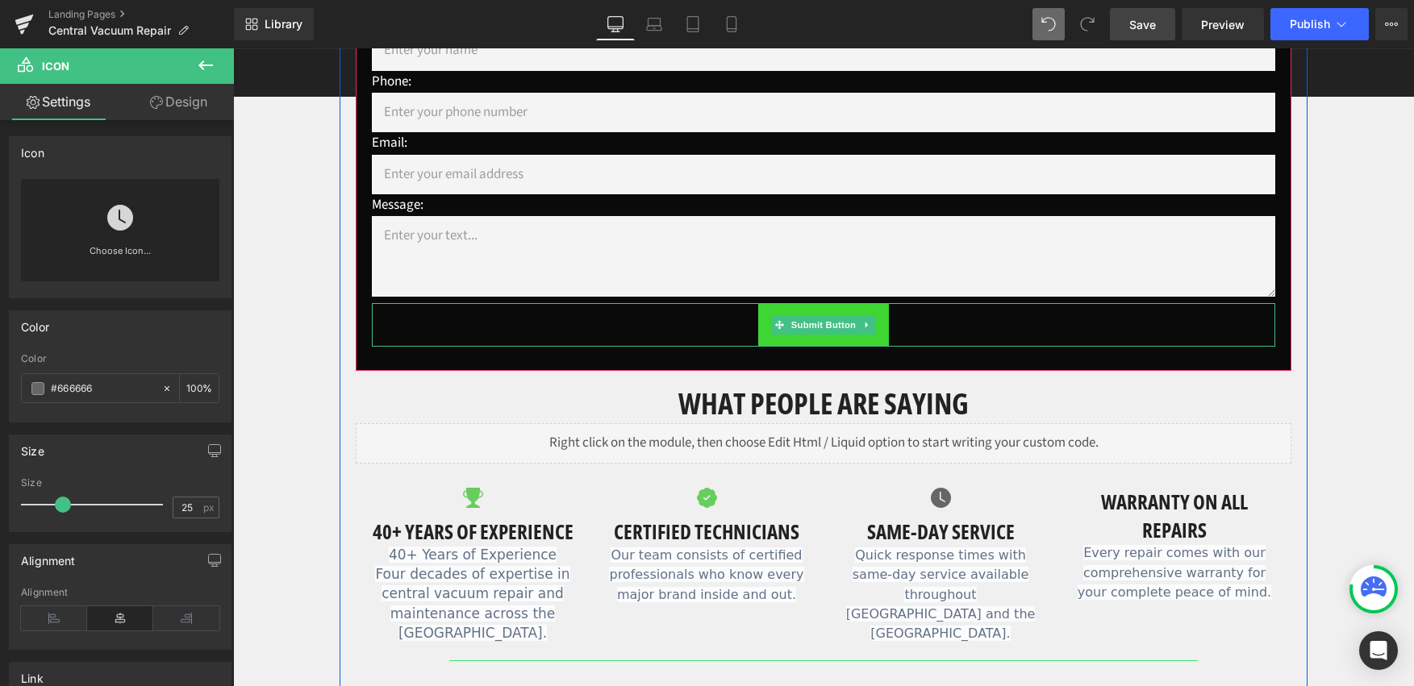
type input "#6"
type input "0"
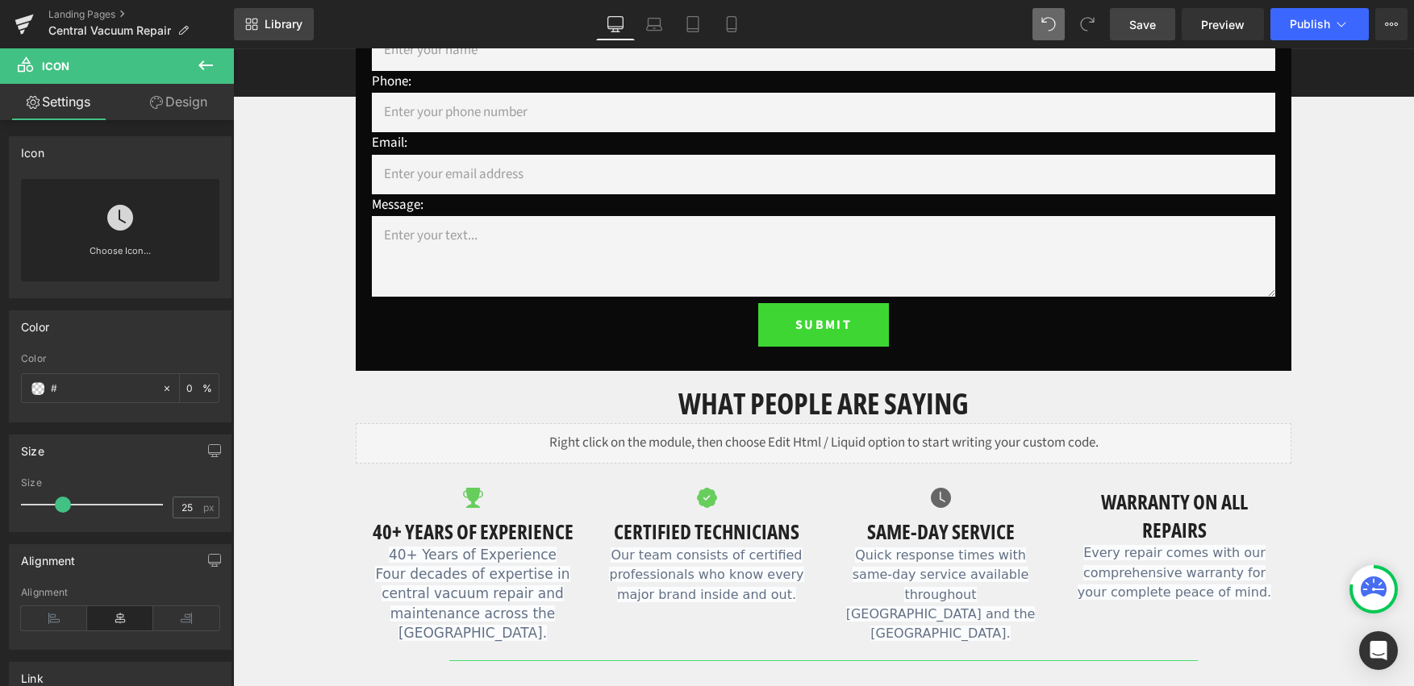
paste input "67ce5d"
type input "#67ce5d"
type input "100"
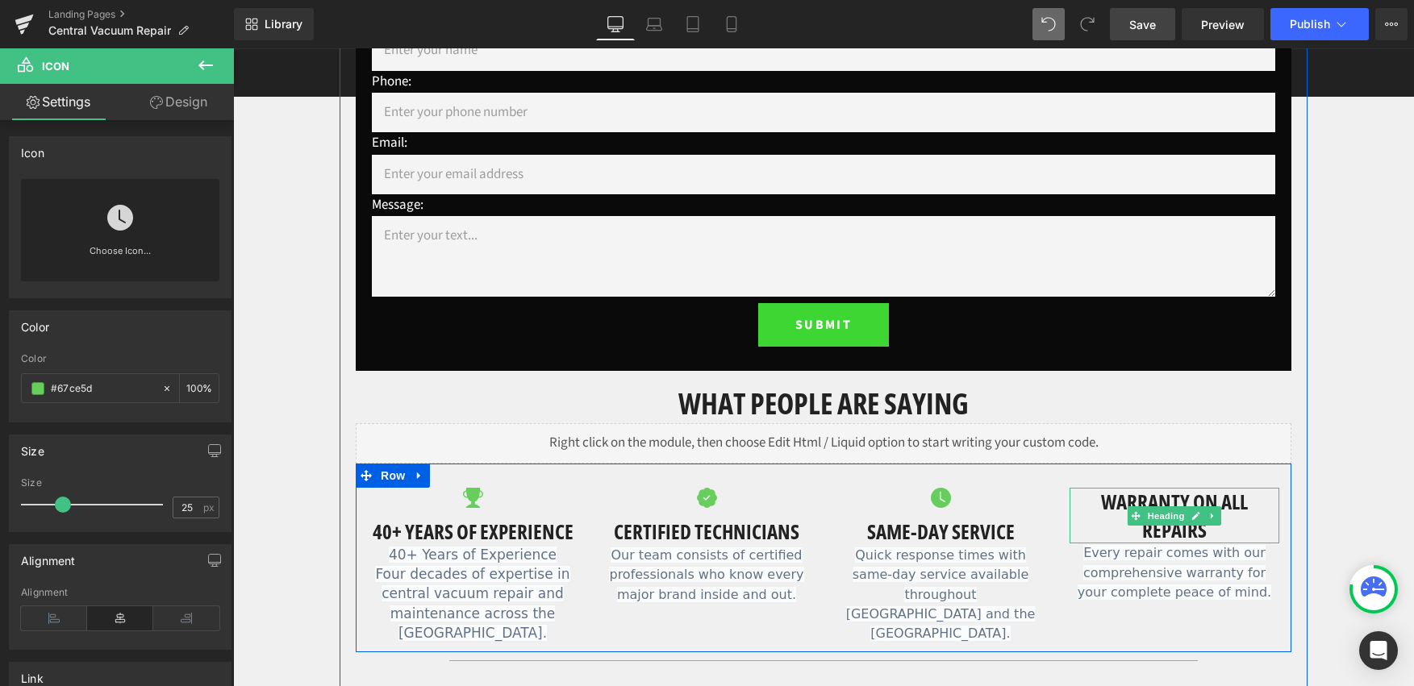
click at [1245, 503] on h1 "Warranty on all repairs" at bounding box center [1175, 516] width 210 height 56
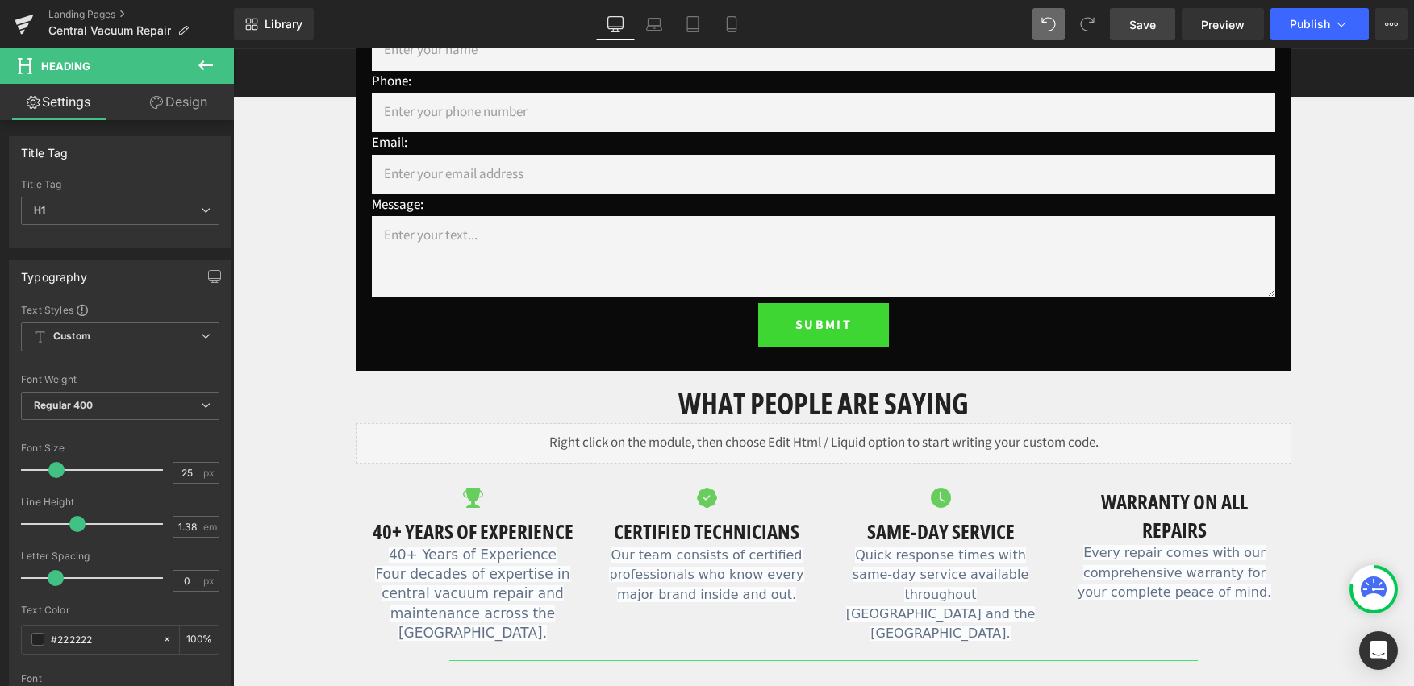
click at [199, 66] on icon at bounding box center [205, 65] width 15 height 10
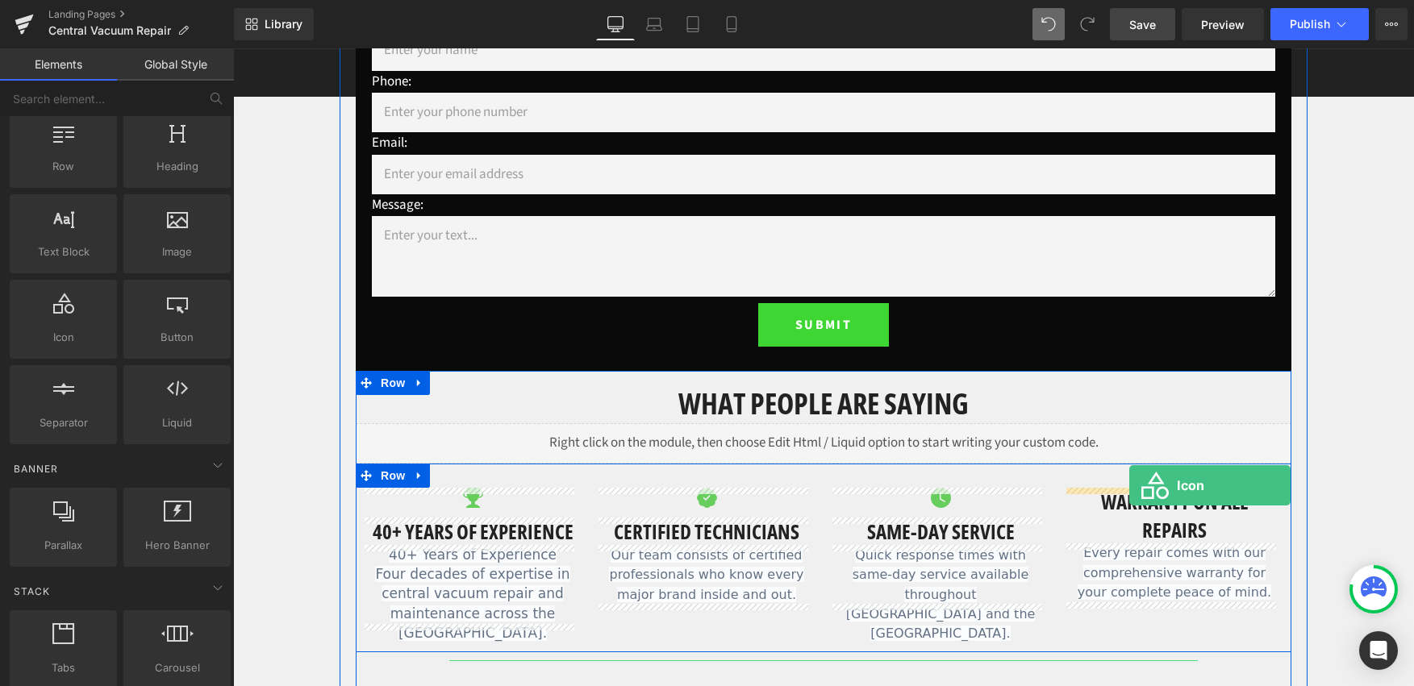
drag, startPoint x: 300, startPoint y: 370, endPoint x: 1131, endPoint y: 487, distance: 839.0
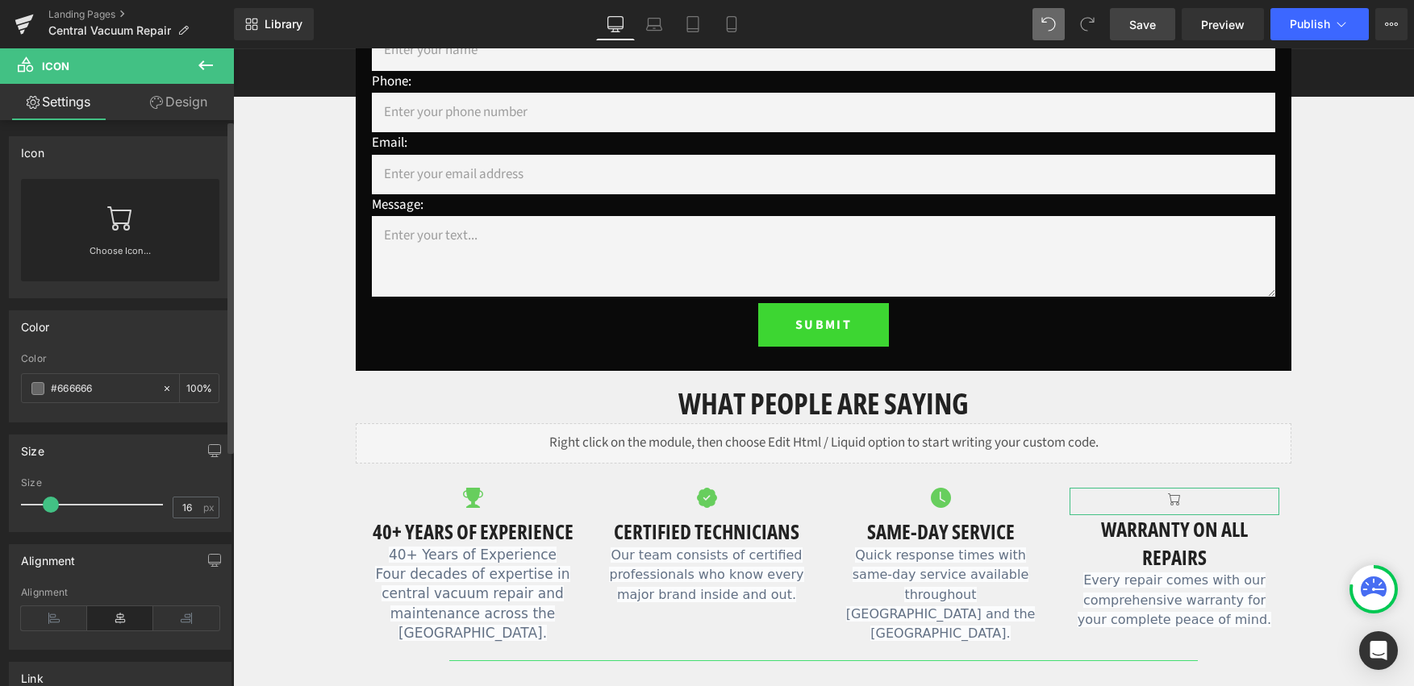
click at [123, 215] on icon at bounding box center [120, 218] width 26 height 26
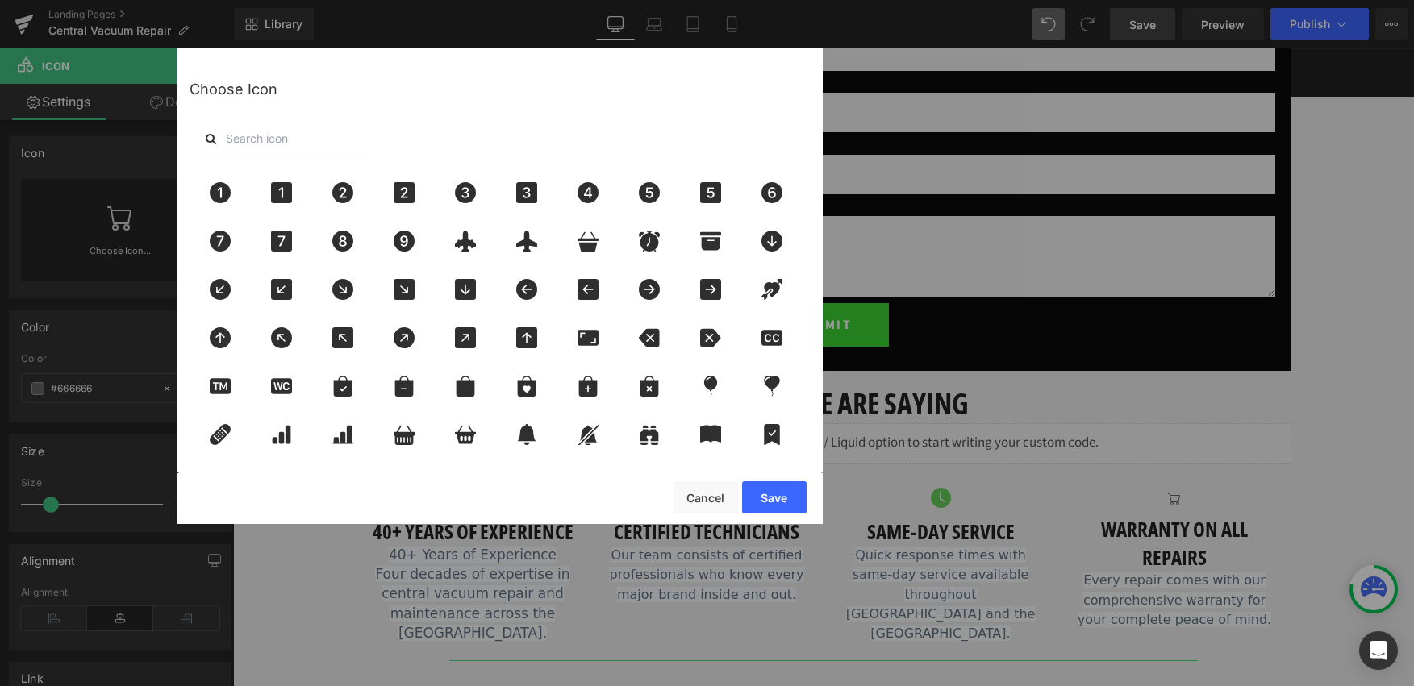
click at [312, 135] on input "text" at bounding box center [286, 138] width 161 height 35
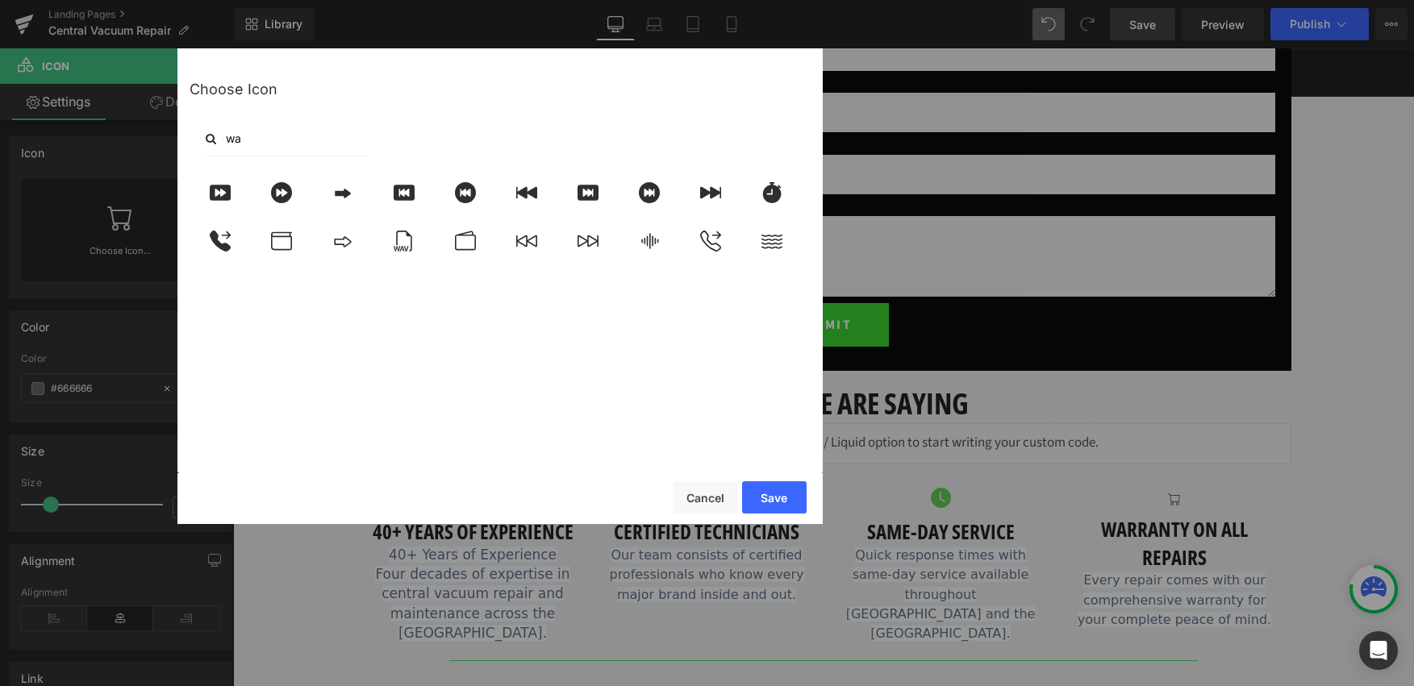
type input "w"
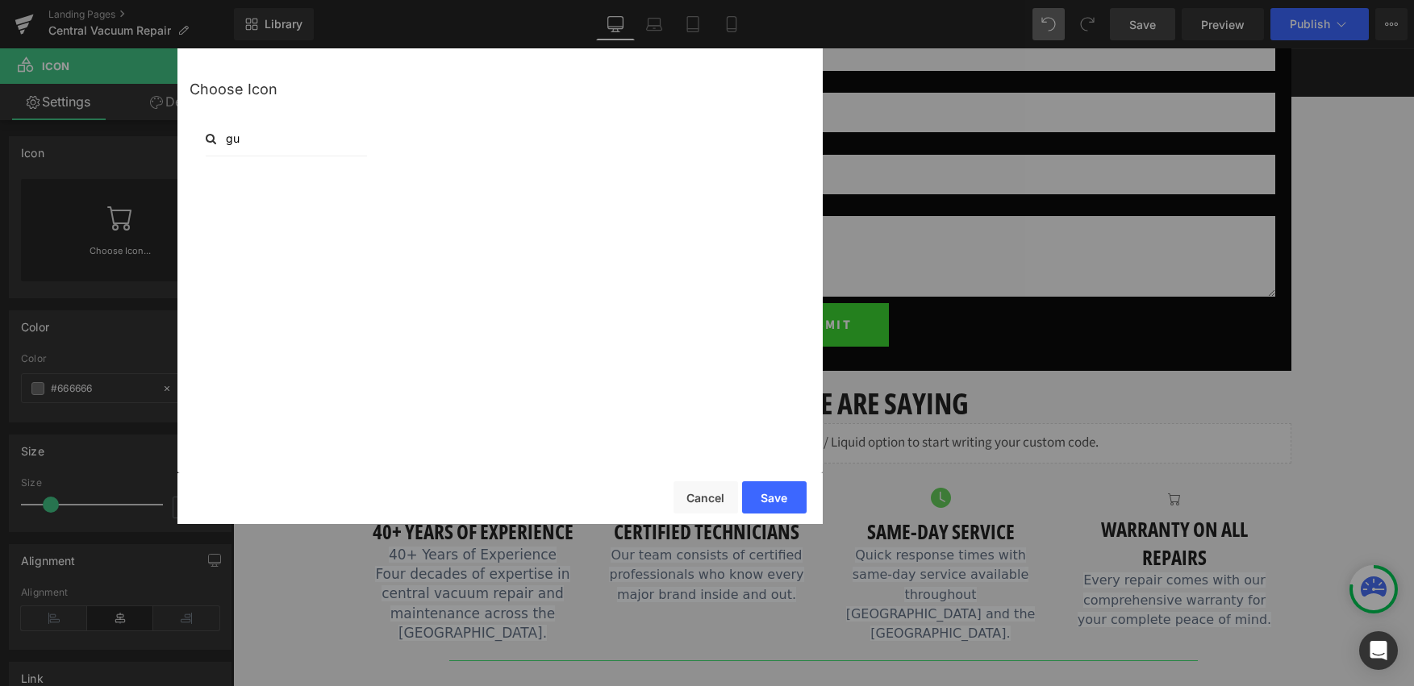
type input "g"
type input "thu"
click at [344, 202] on icon at bounding box center [343, 192] width 16 height 21
click at [650, 184] on icon at bounding box center [649, 192] width 34 height 21
click at [348, 194] on icon at bounding box center [343, 192] width 16 height 21
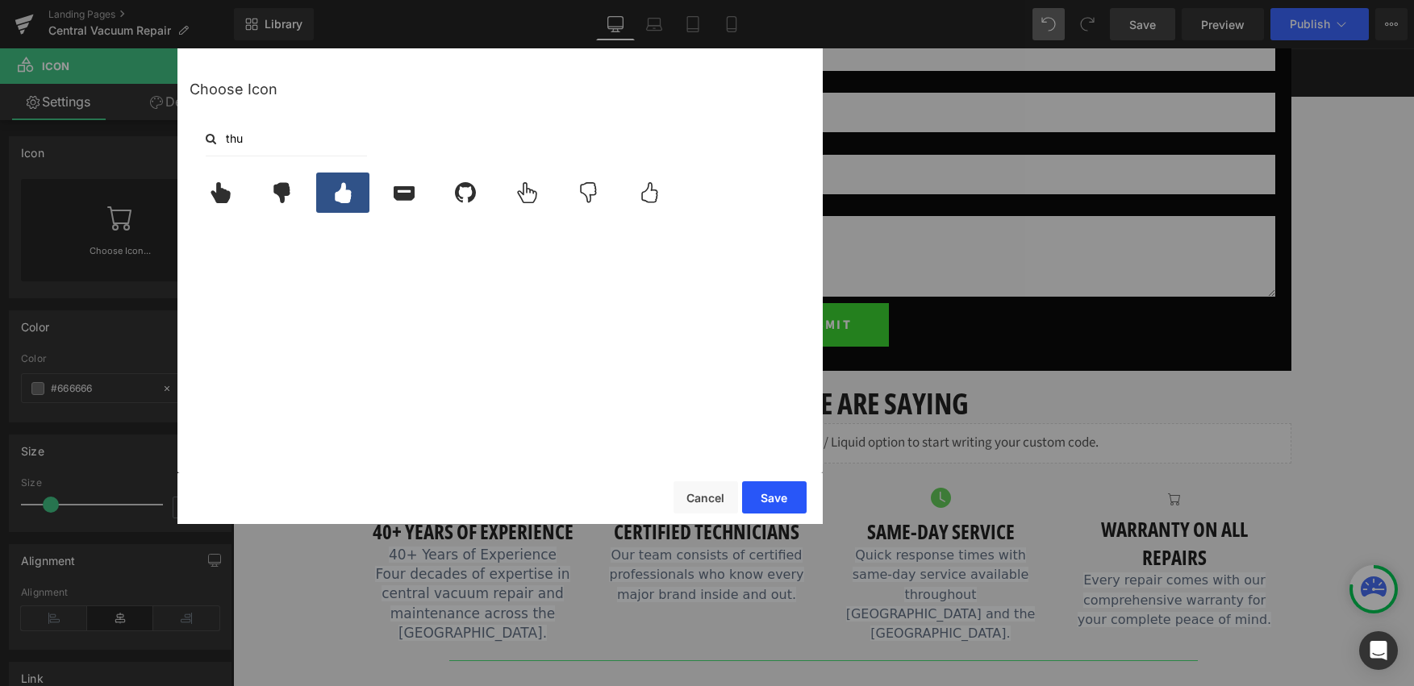
click at [778, 488] on button "Save" at bounding box center [774, 498] width 65 height 32
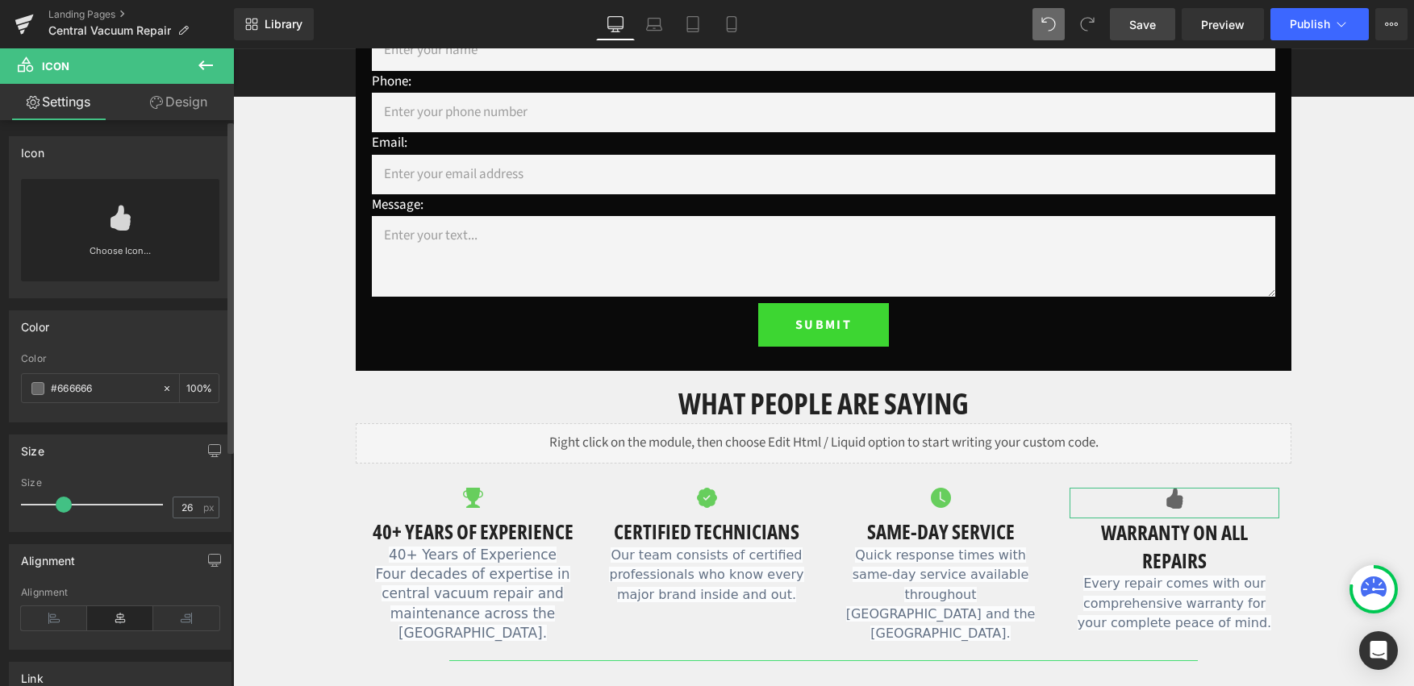
type input "25"
drag, startPoint x: 51, startPoint y: 503, endPoint x: 63, endPoint y: 503, distance: 12.1
click at [63, 503] on span at bounding box center [63, 505] width 16 height 16
drag, startPoint x: 101, startPoint y: 385, endPoint x: 61, endPoint y: 386, distance: 39.5
click at [61, 386] on input "#666666" at bounding box center [102, 389] width 103 height 18
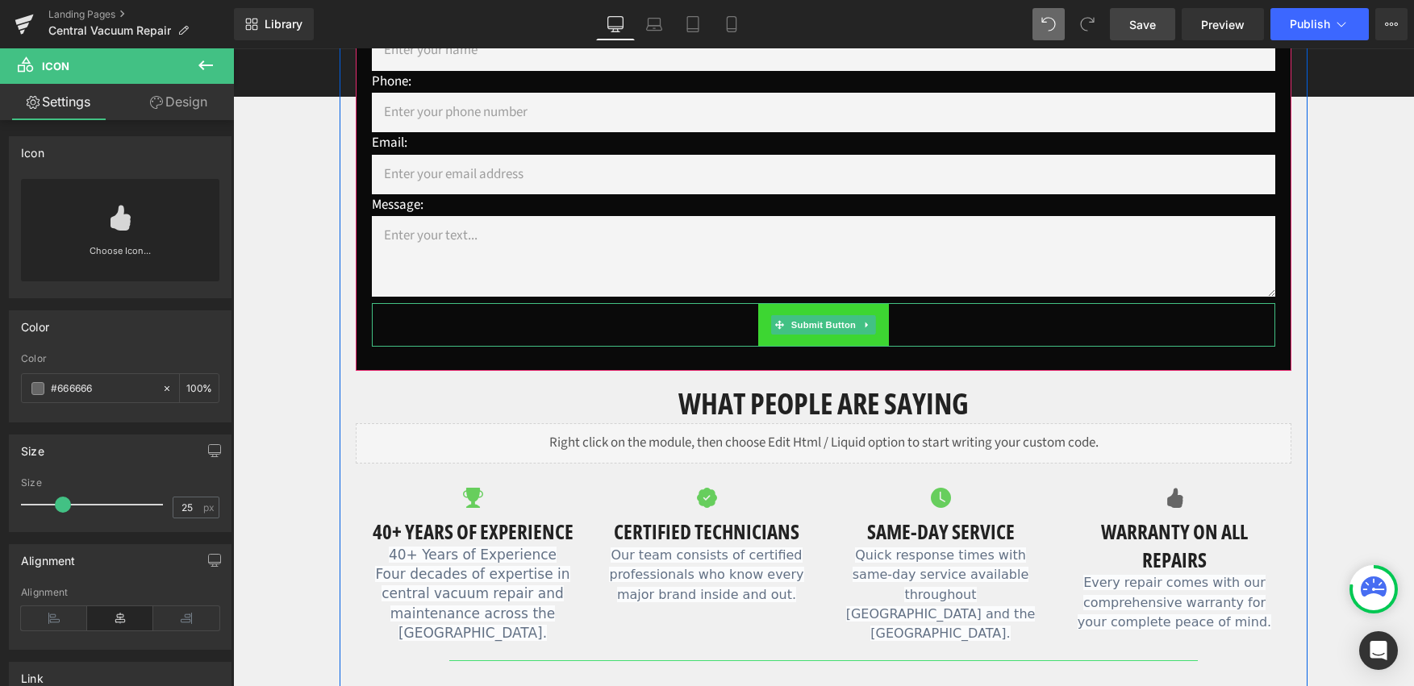
type input "#6"
type input "0"
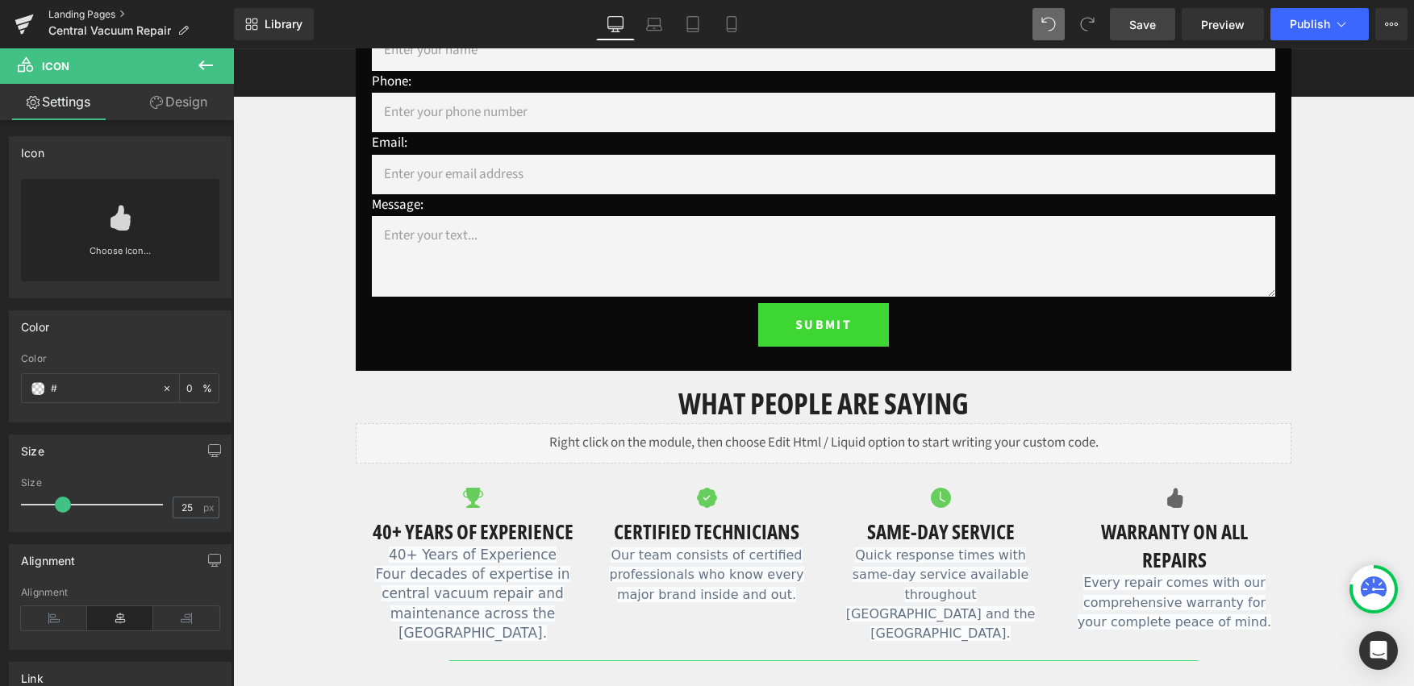
paste input "67ce5d"
type input "#67ce5d"
type input "100"
click at [90, 427] on div "Size 25px Size 25 px" at bounding box center [120, 478] width 241 height 110
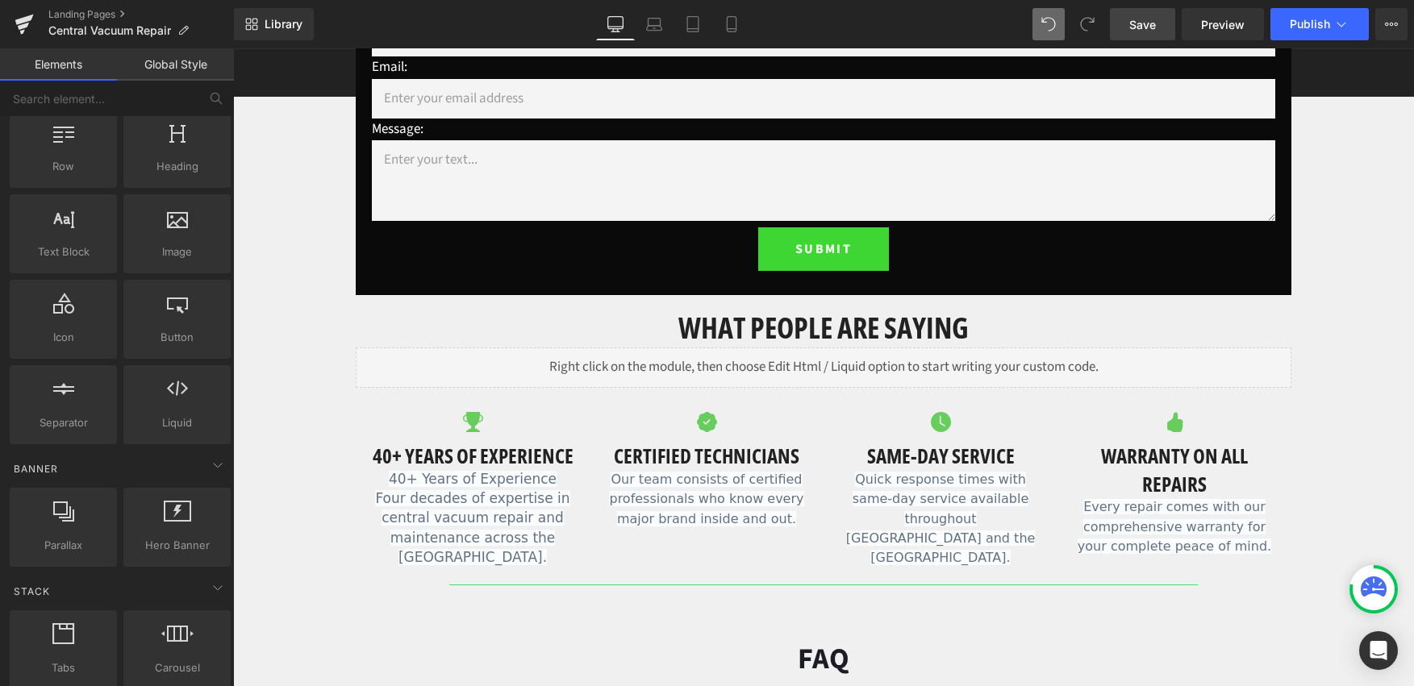
scroll to position [895, 0]
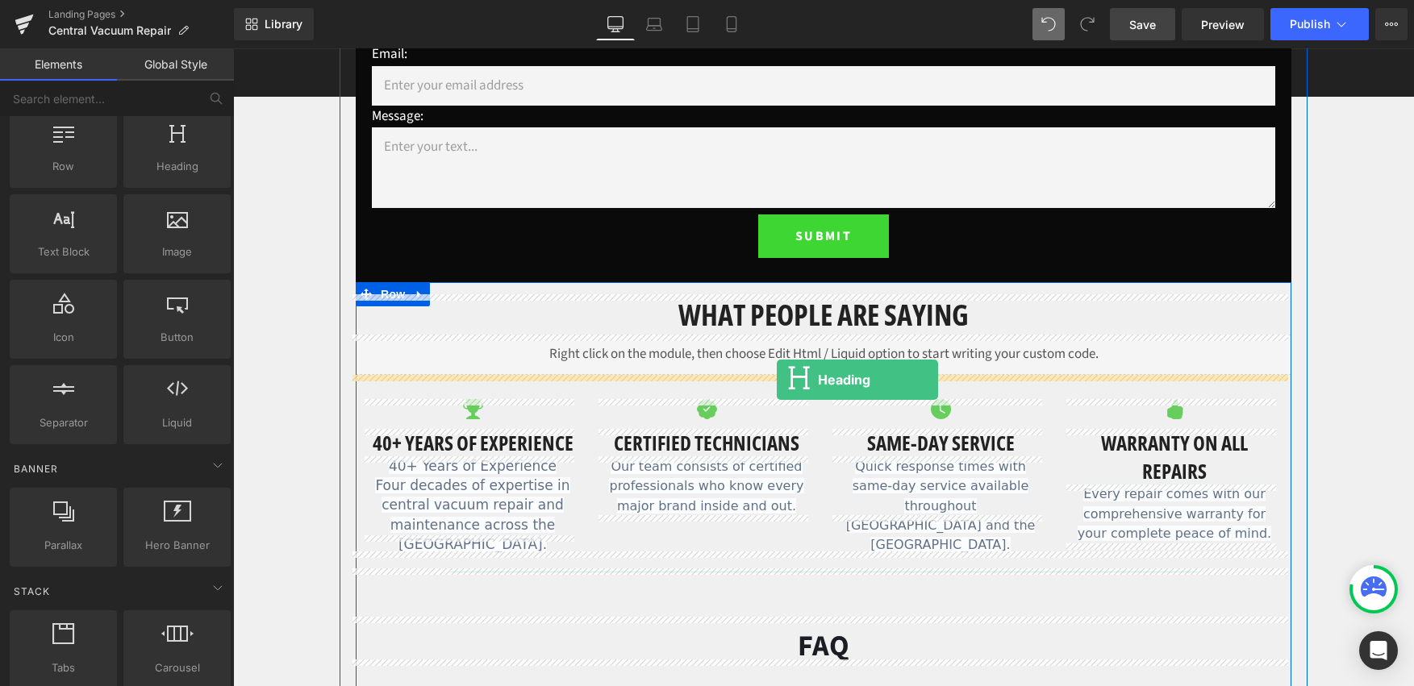
drag, startPoint x: 408, startPoint y: 207, endPoint x: 777, endPoint y: 380, distance: 407.0
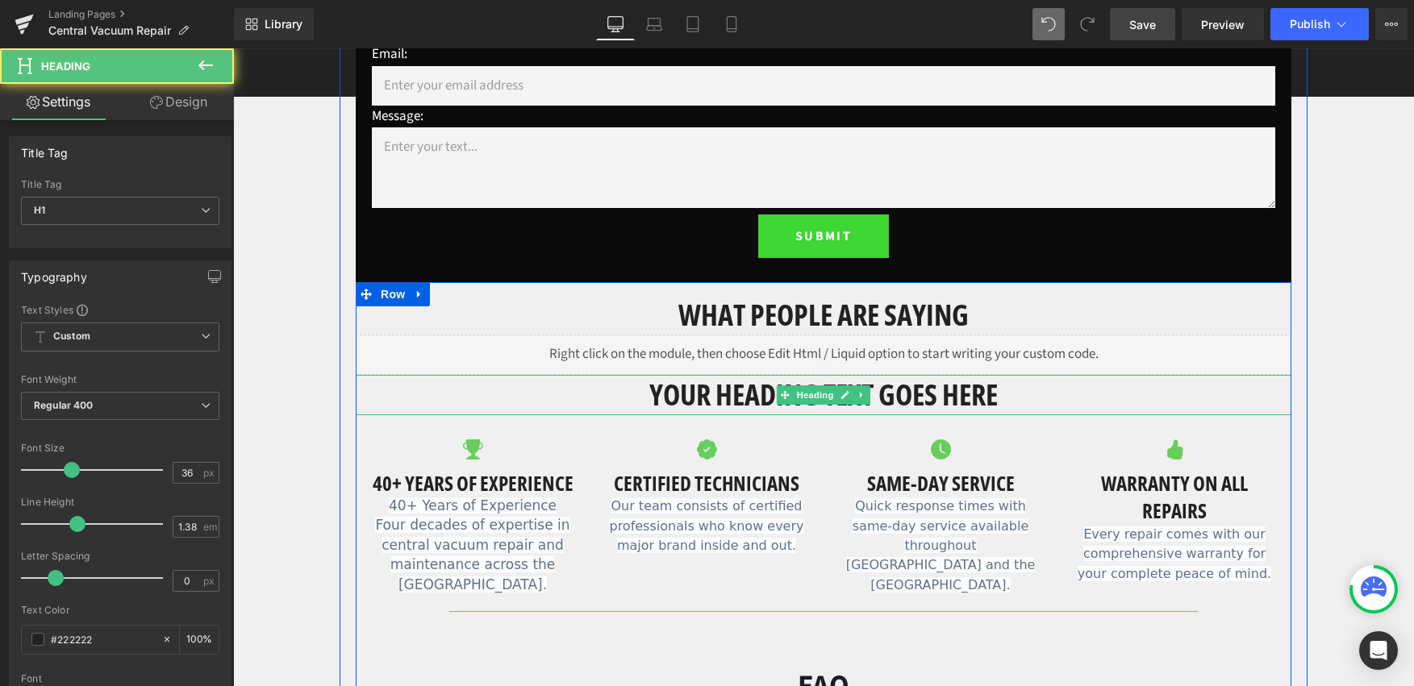
click at [703, 394] on h1 "Your heading text goes here" at bounding box center [824, 395] width 936 height 40
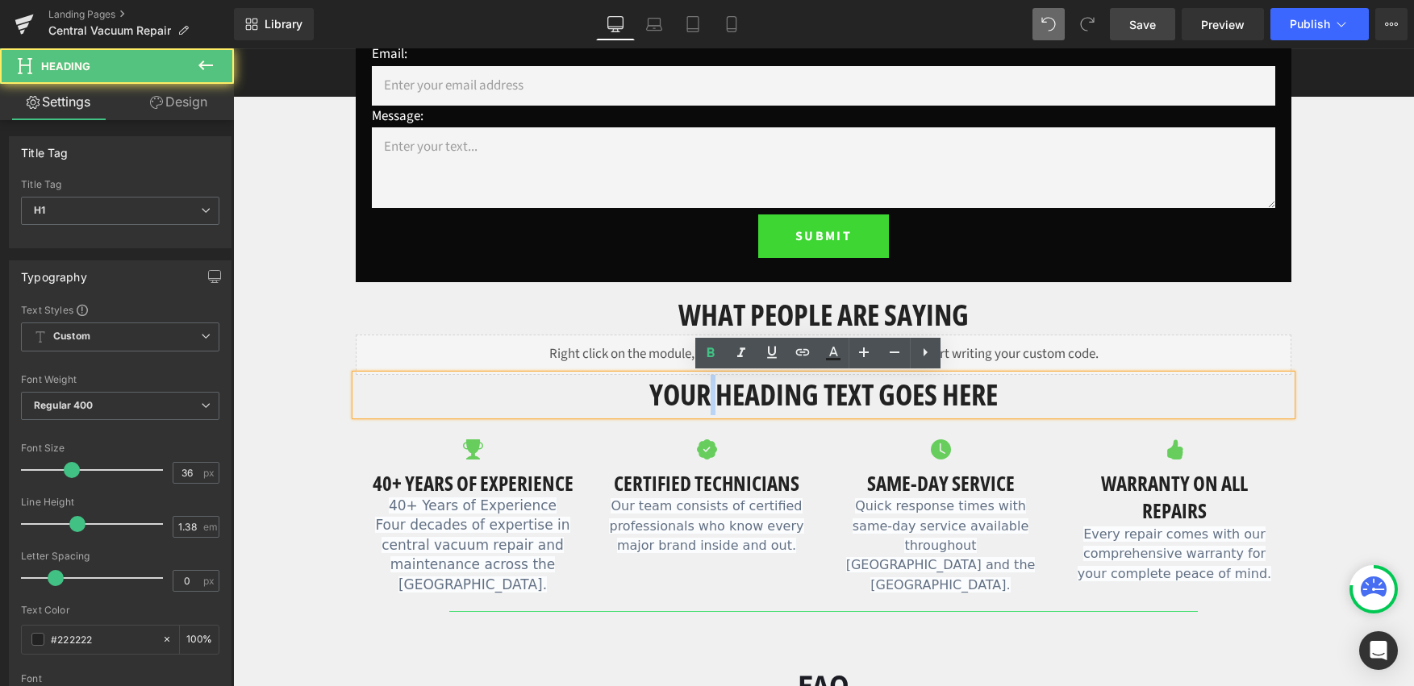
click at [703, 394] on h1 "Your heading text goes here" at bounding box center [824, 395] width 936 height 40
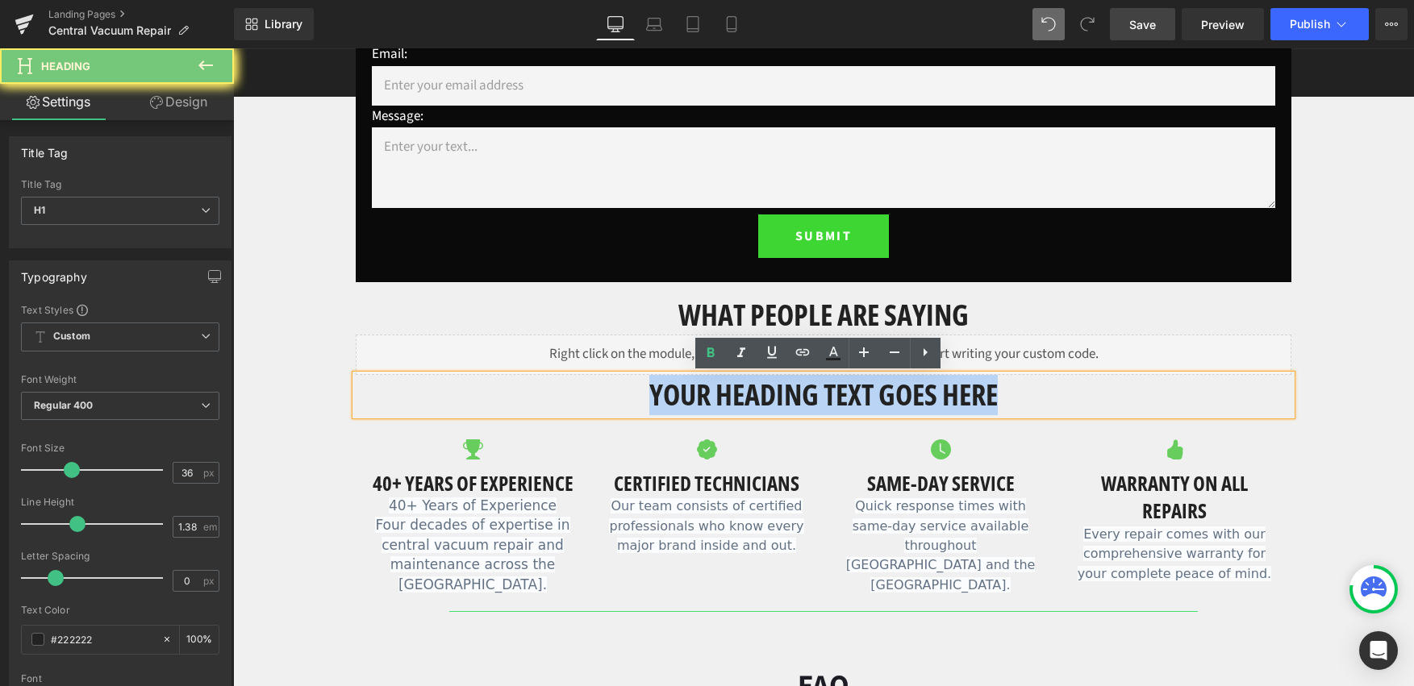
click at [703, 394] on h1 "Your heading text goes here" at bounding box center [824, 395] width 936 height 40
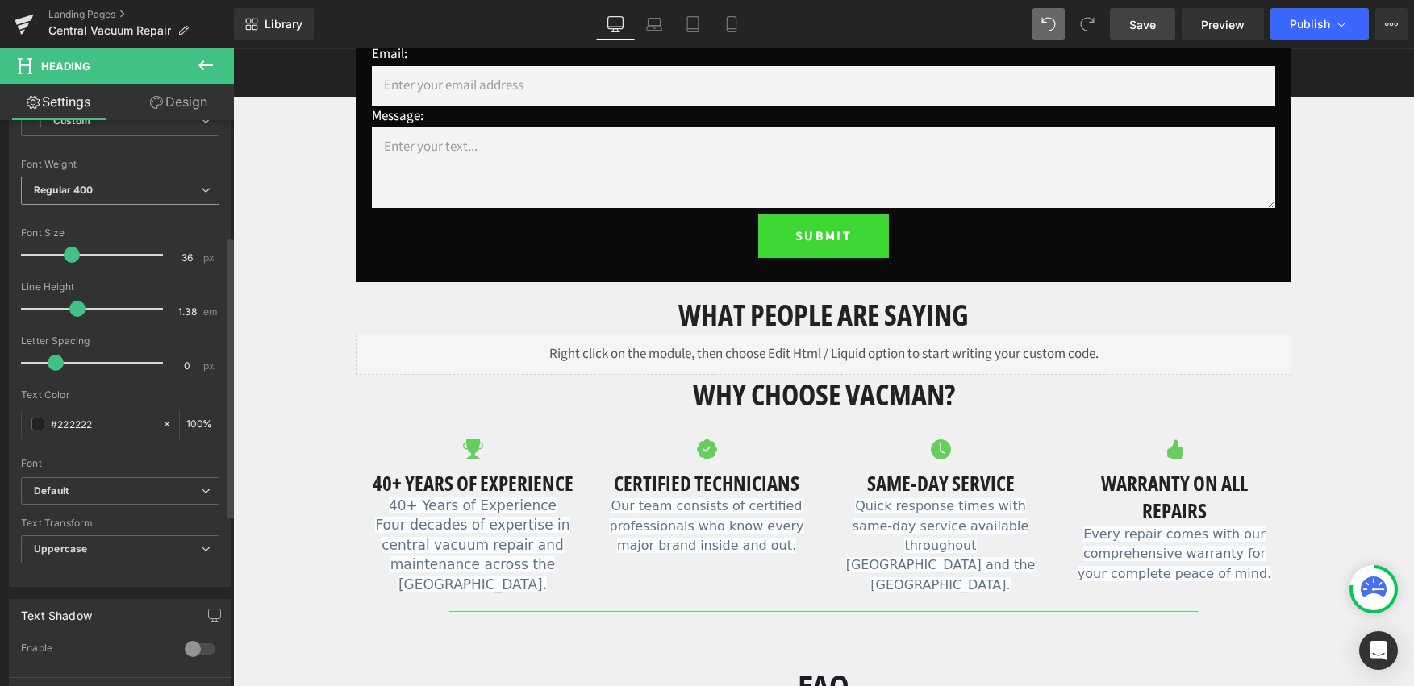
scroll to position [236, 0]
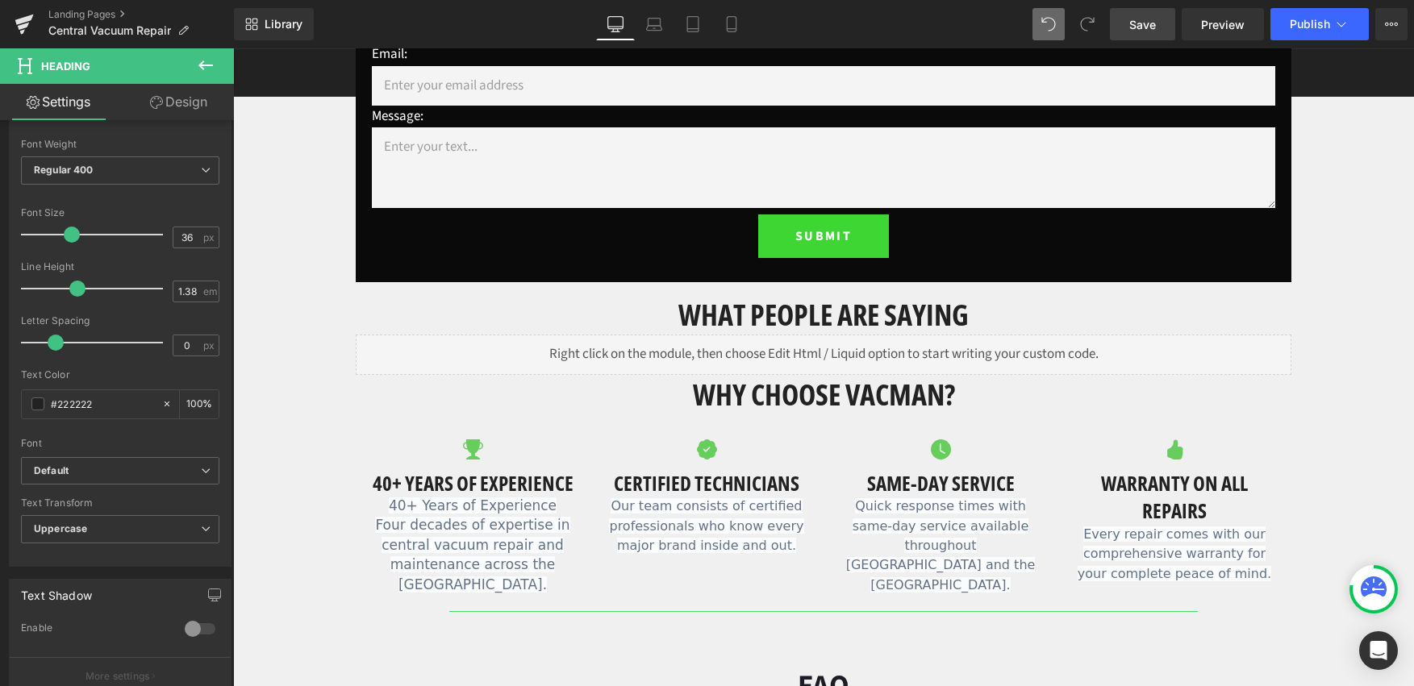
click at [194, 106] on link "Design" at bounding box center [178, 102] width 117 height 36
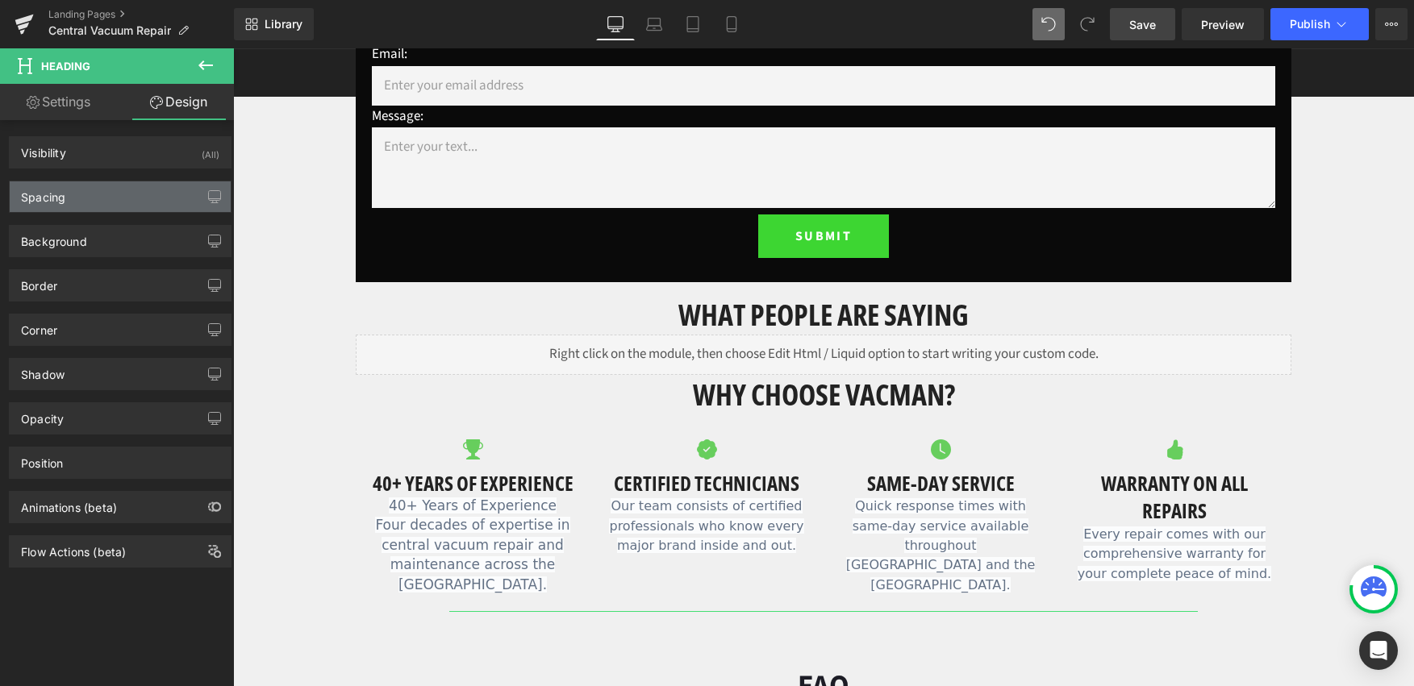
click at [81, 199] on div "Spacing" at bounding box center [120, 196] width 221 height 31
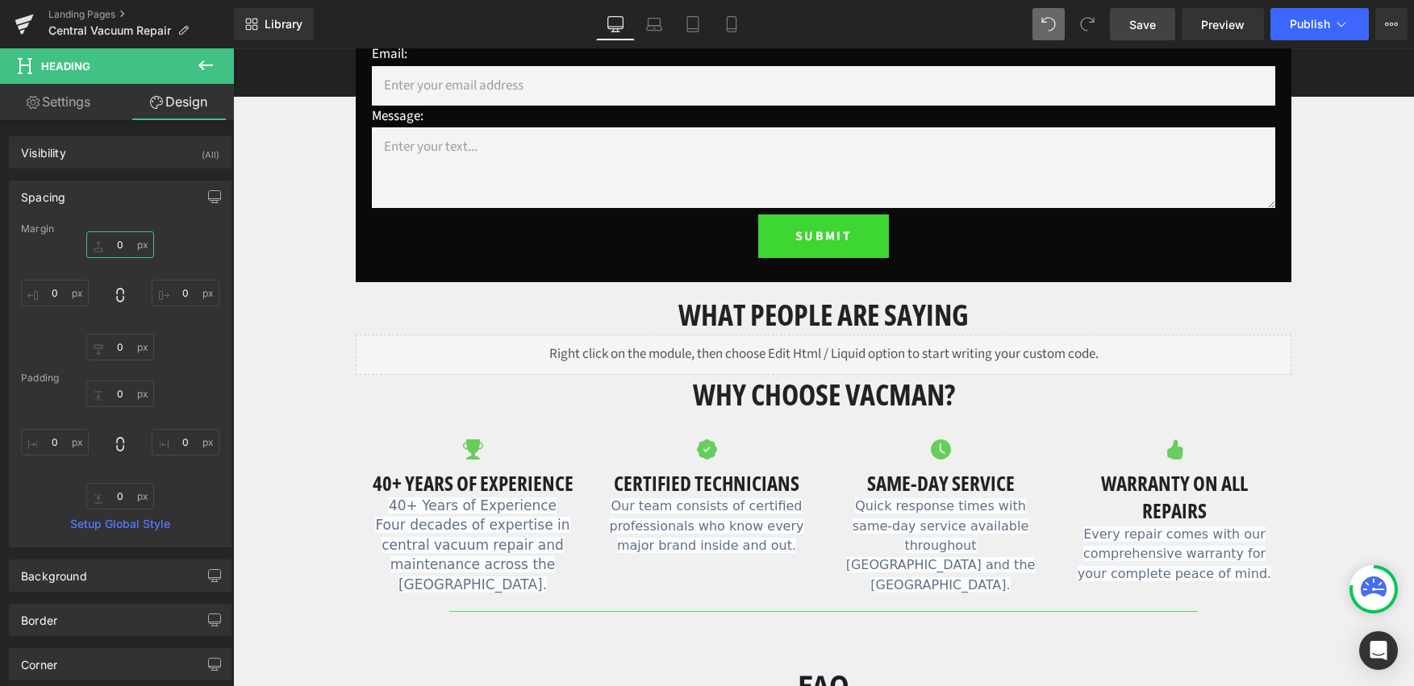
click at [115, 247] on input "0" at bounding box center [120, 244] width 68 height 27
type input "20"
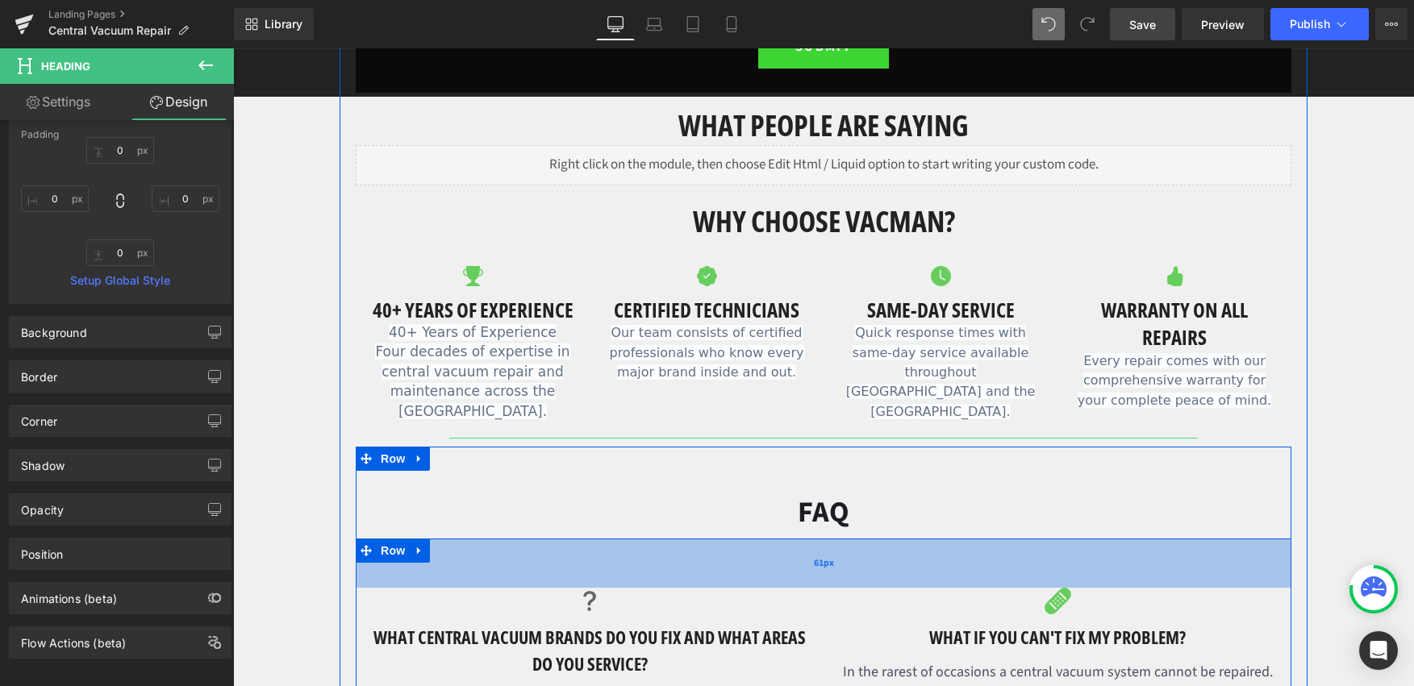
scroll to position [986, 0]
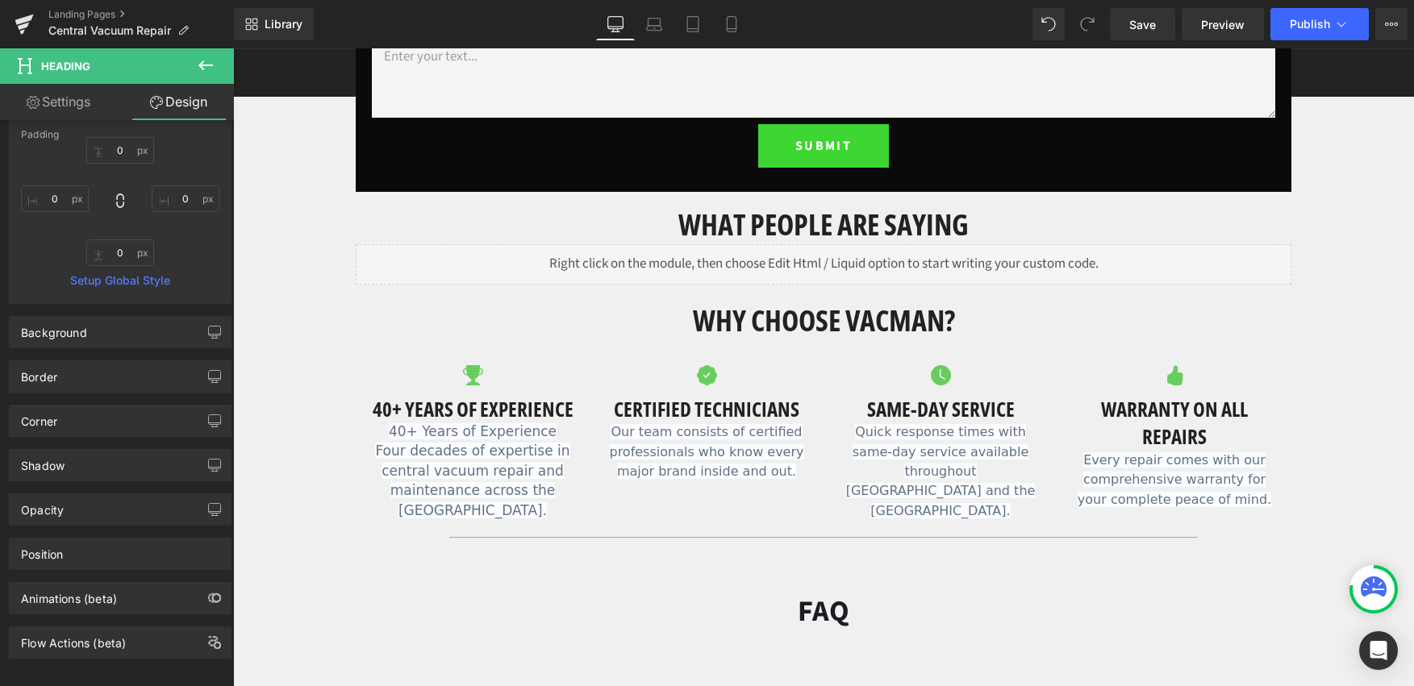
type input "20"
click at [209, 68] on icon at bounding box center [205, 65] width 19 height 19
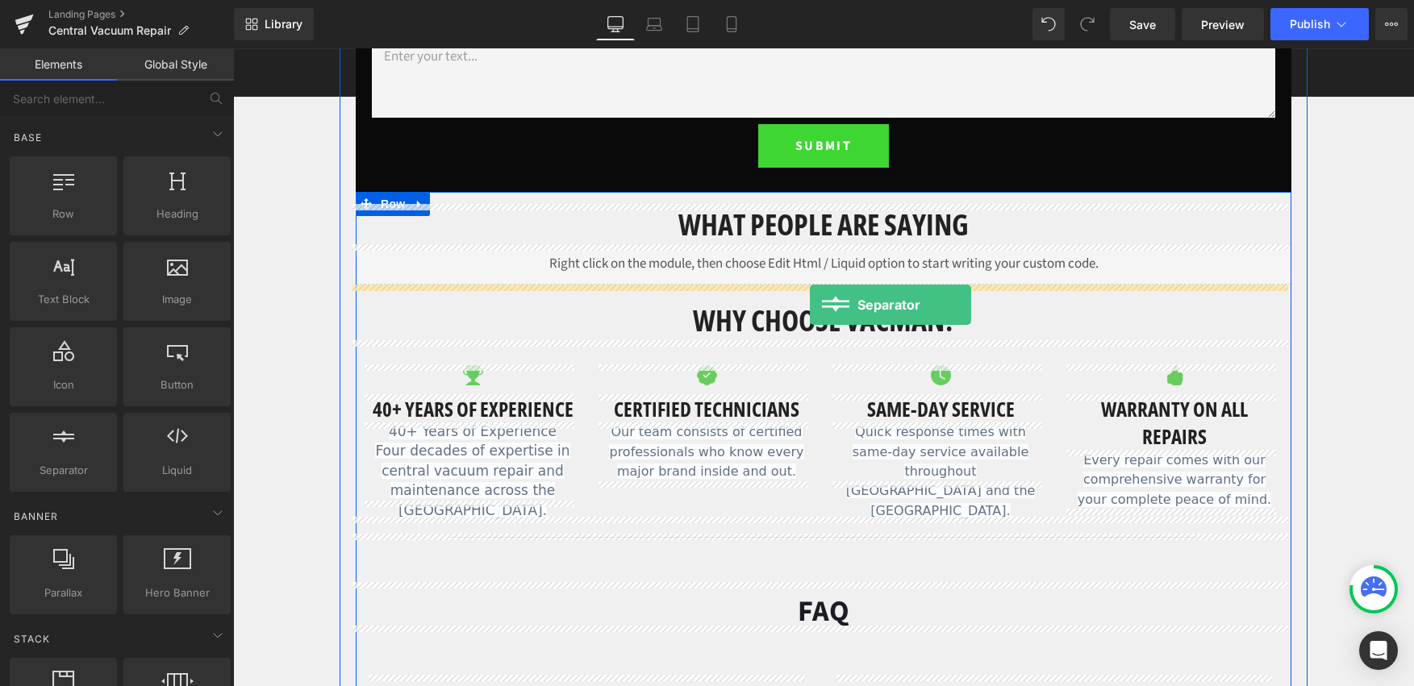
drag, startPoint x: 298, startPoint y: 456, endPoint x: 810, endPoint y: 305, distance: 533.2
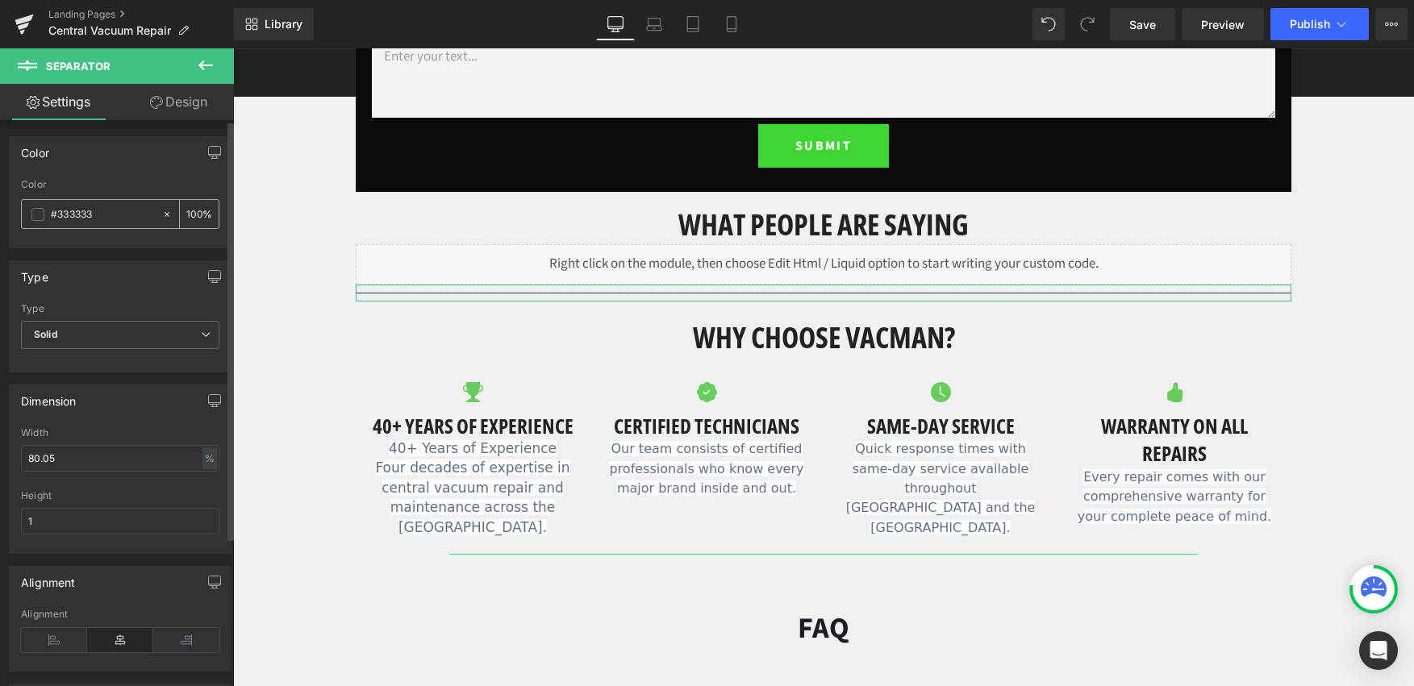
drag, startPoint x: 104, startPoint y: 208, endPoint x: 22, endPoint y: 215, distance: 82.5
click at [22, 215] on div "#333333" at bounding box center [92, 214] width 140 height 28
type input "0"
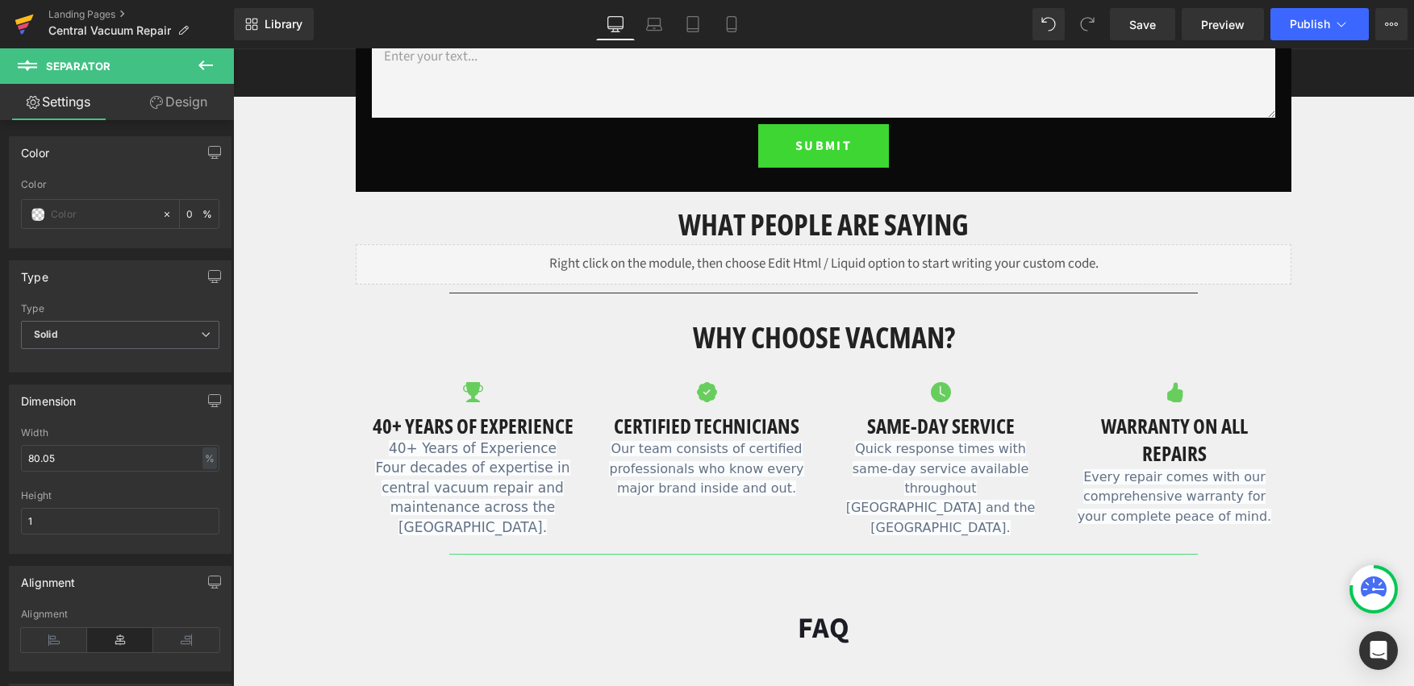
paste input "Why Choose VACMAN?"
drag, startPoint x: 143, startPoint y: 213, endPoint x: -130, endPoint y: 196, distance: 273.2
click at [0, 196] on html "Separator You are previewing how the will restyle your page. You can not edit E…" at bounding box center [707, 343] width 1414 height 686
type input "?"
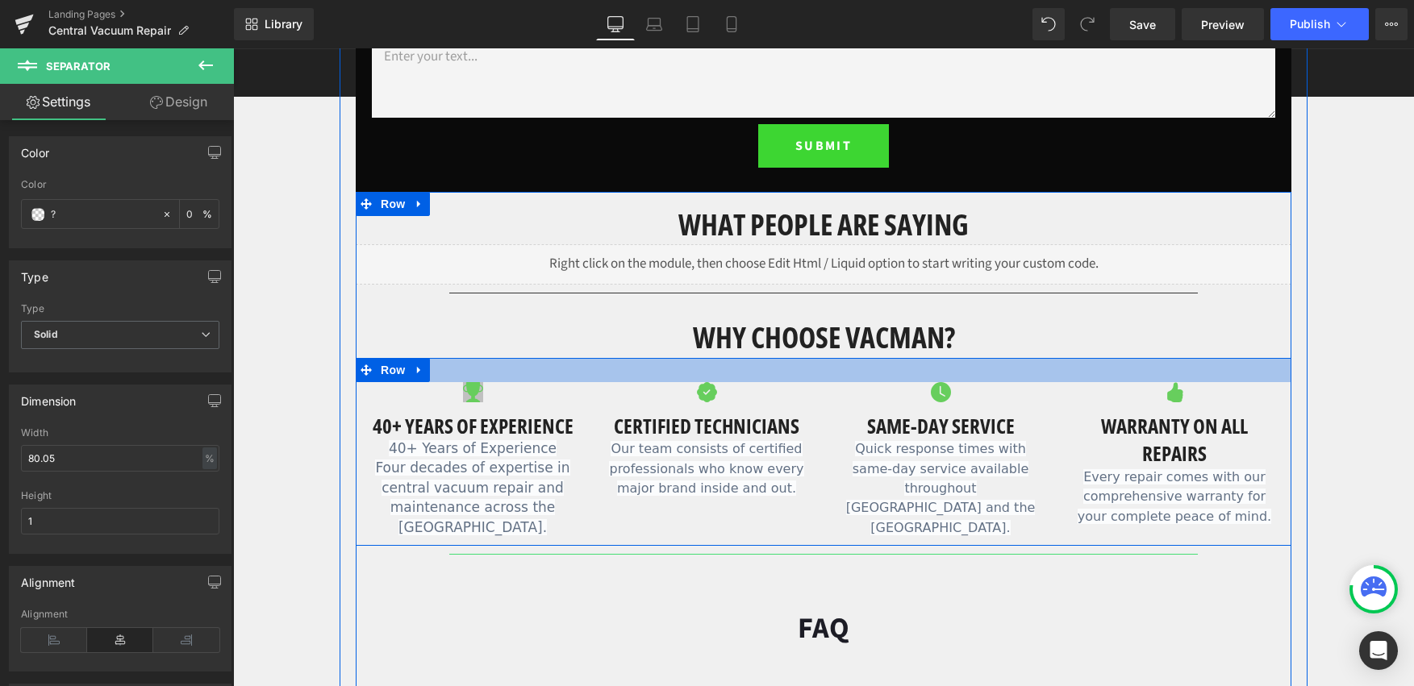
click at [463, 386] on icon at bounding box center [473, 392] width 20 height 20
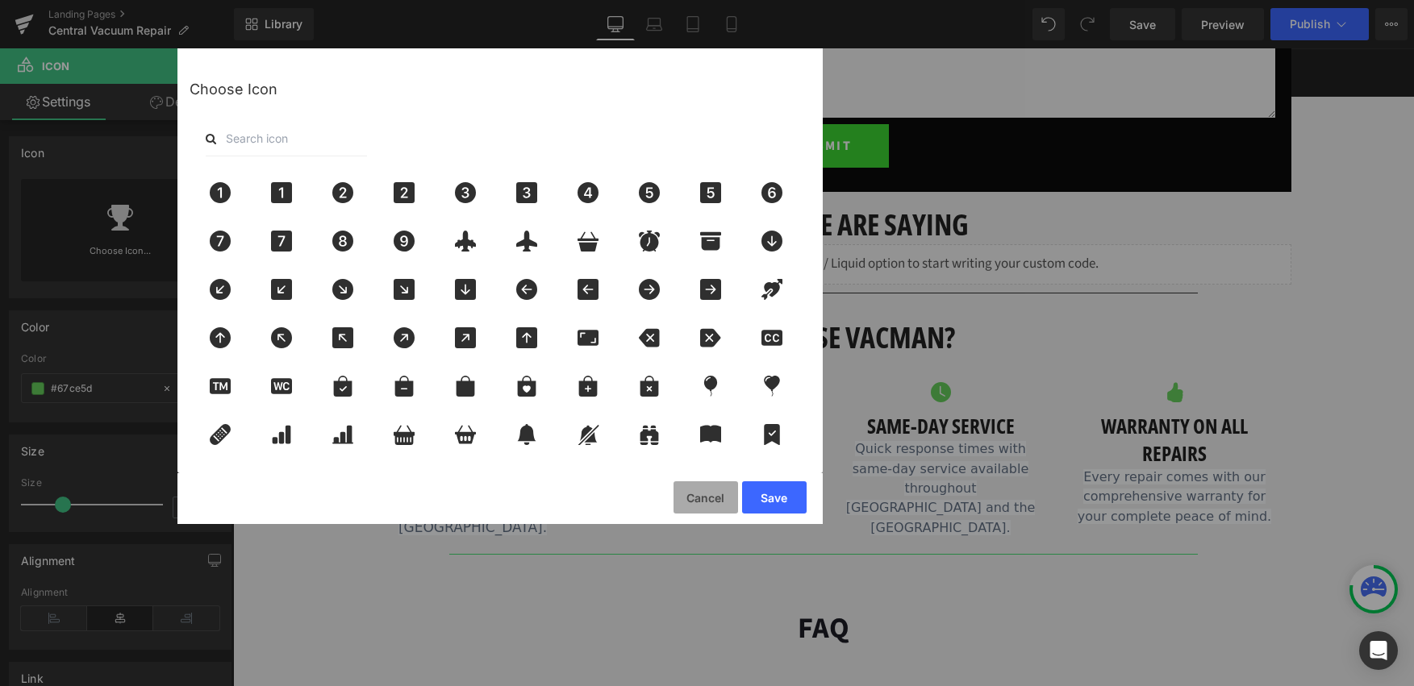
click at [706, 500] on button "Cancel" at bounding box center [706, 498] width 65 height 32
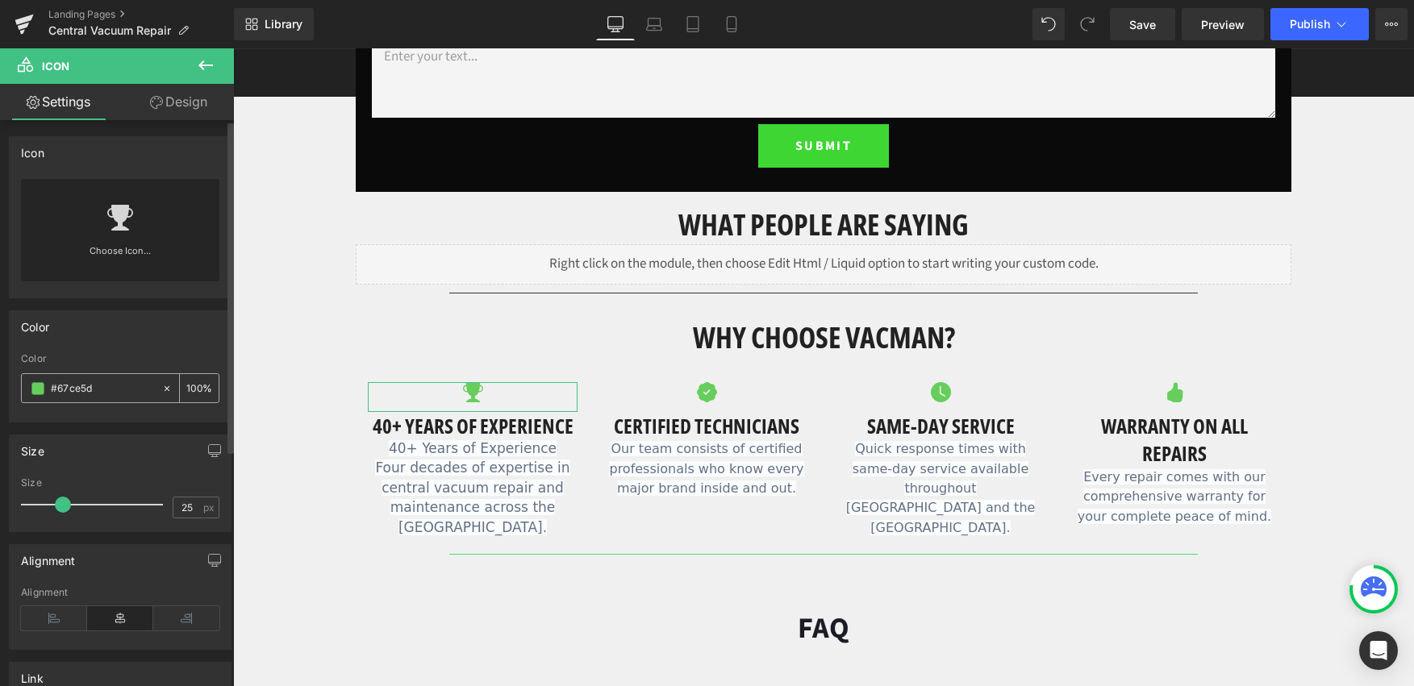
drag, startPoint x: 98, startPoint y: 385, endPoint x: 58, endPoint y: 388, distance: 40.5
click at [55, 386] on input "#67ce5d" at bounding box center [102, 389] width 103 height 18
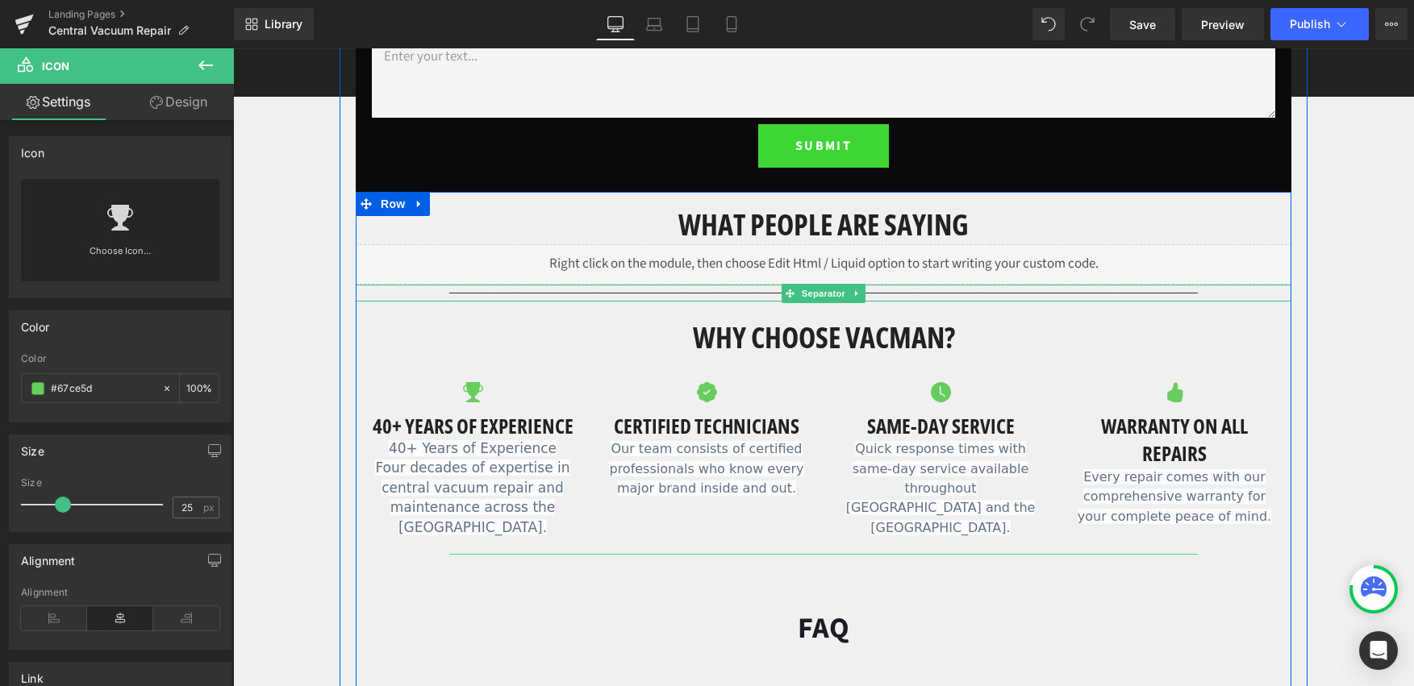
click at [577, 294] on hr at bounding box center [823, 297] width 749 height 9
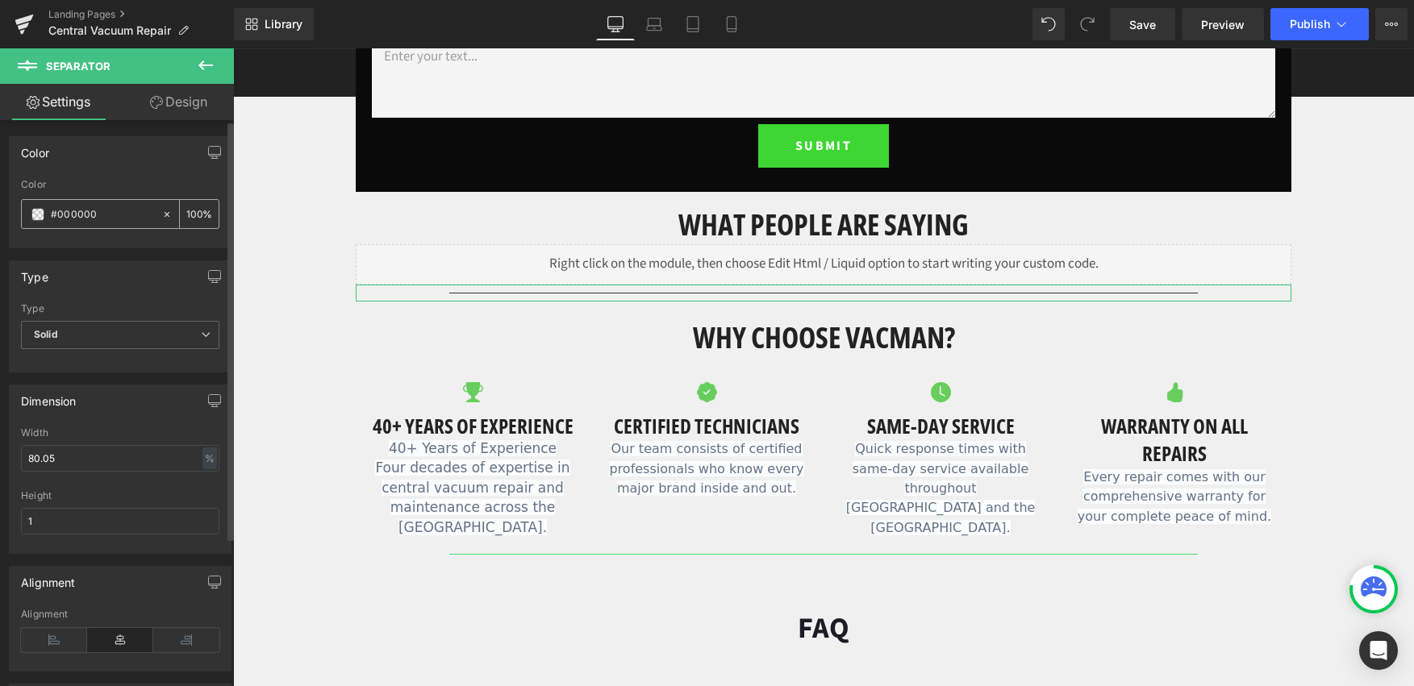
drag, startPoint x: 125, startPoint y: 207, endPoint x: 100, endPoint y: 213, distance: 25.6
click at [100, 213] on input "#000000" at bounding box center [102, 215] width 103 height 18
click at [116, 214] on input "#000000" at bounding box center [102, 215] width 103 height 18
drag, startPoint x: 115, startPoint y: 215, endPoint x: 69, endPoint y: 210, distance: 45.4
click at [56, 211] on input "#000000" at bounding box center [102, 215] width 103 height 18
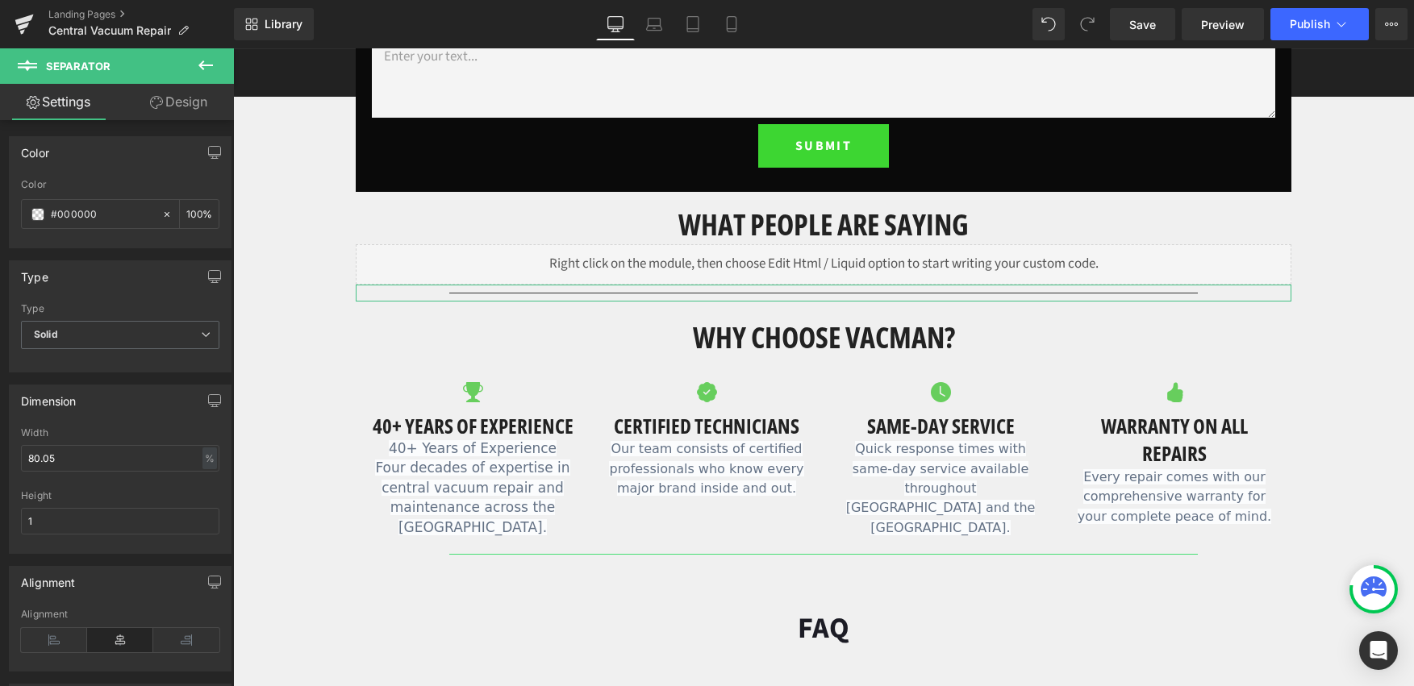
type input "#"
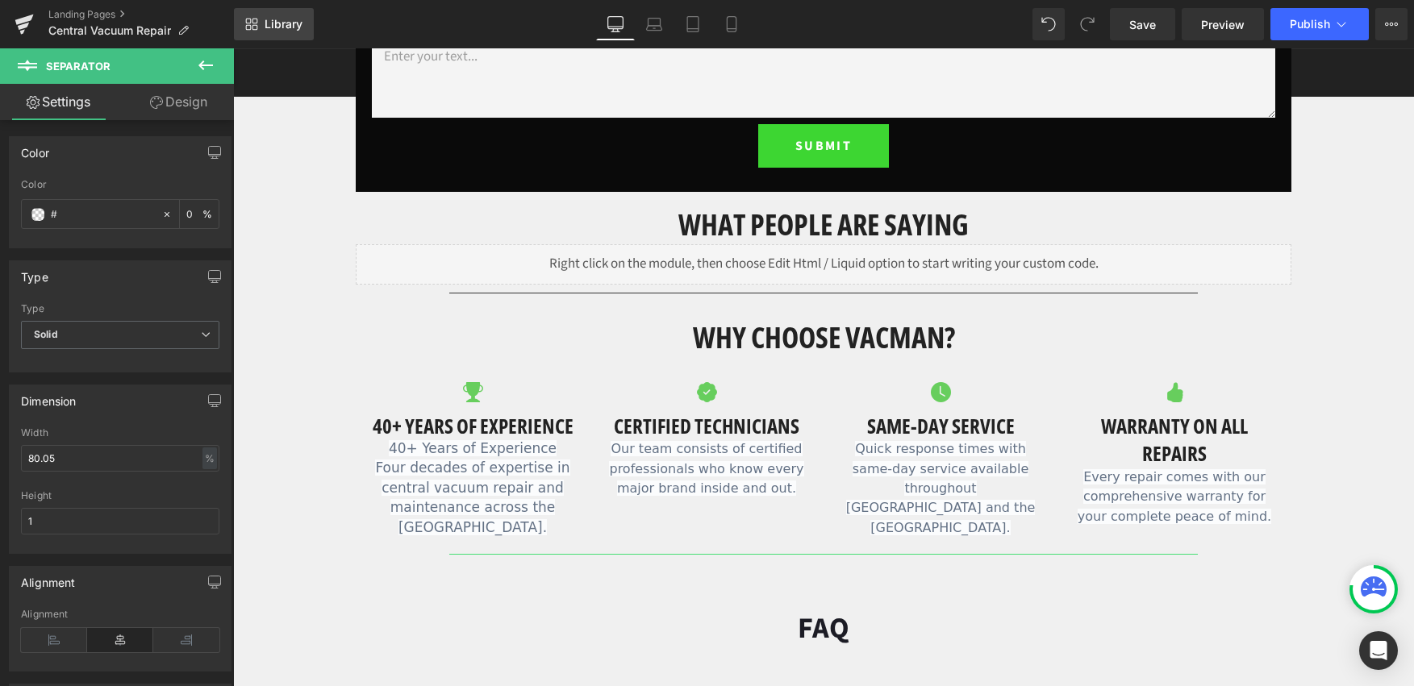
type input "0"
paste input "67ce5d"
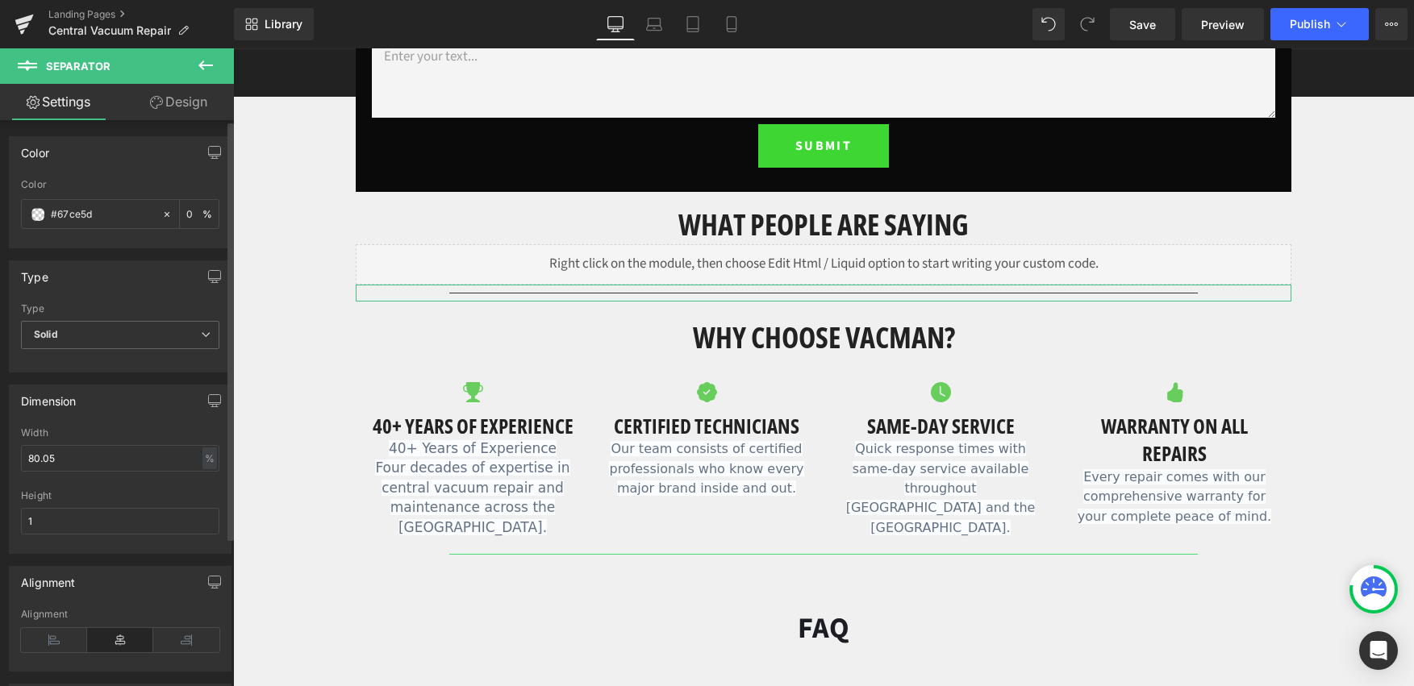
type input "#67ce5d"
click at [115, 252] on div "Type Solid Dashed Dotted Type Solid Solid Dashed Dotted" at bounding box center [120, 310] width 241 height 124
type input "100"
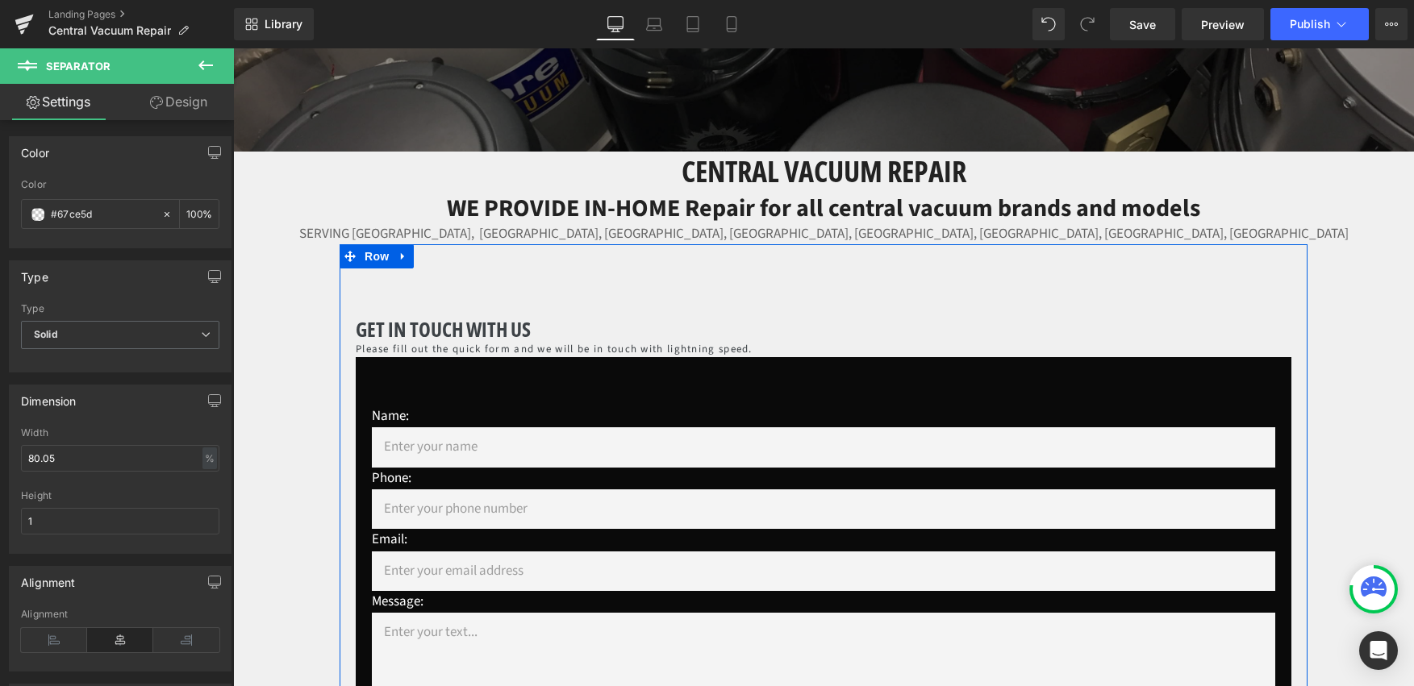
scroll to position [409, 0]
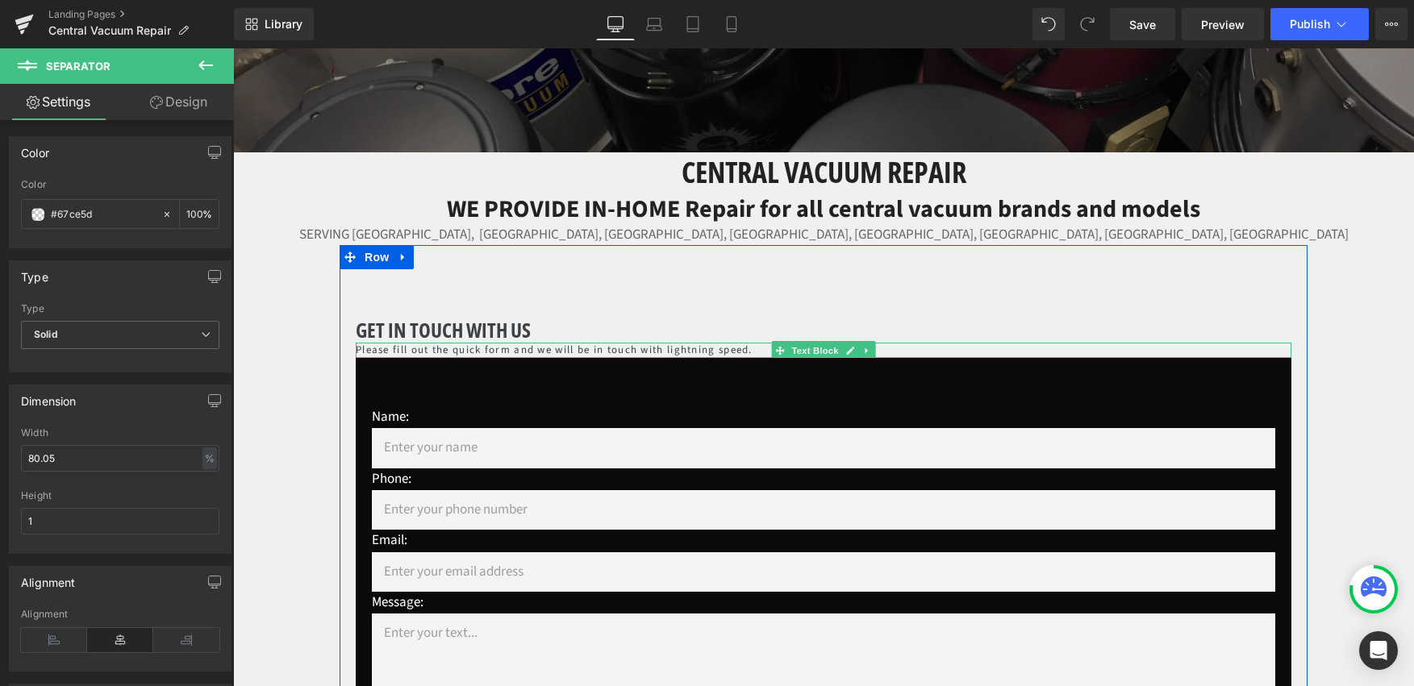
click at [511, 348] on p "Please fill out the quick form and we will be in touch with lightning speed." at bounding box center [824, 351] width 936 height 16
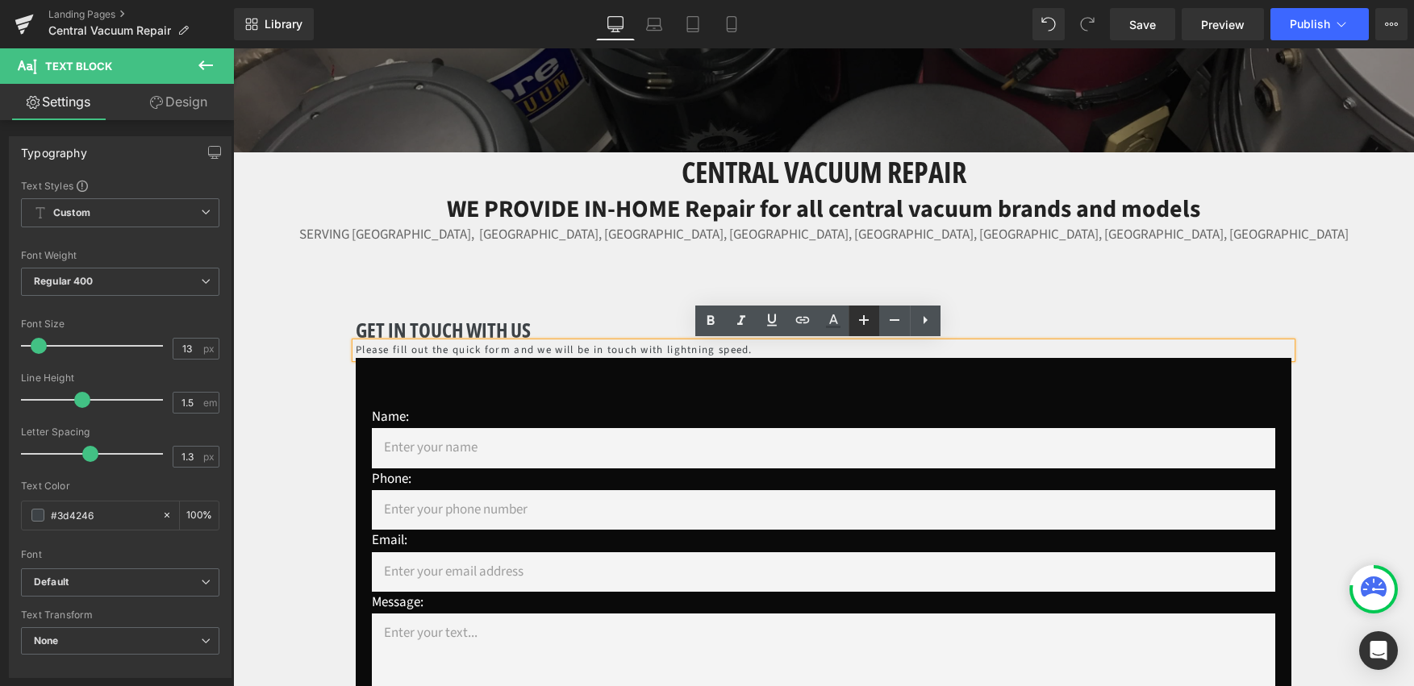
click at [868, 319] on icon at bounding box center [864, 320] width 10 height 10
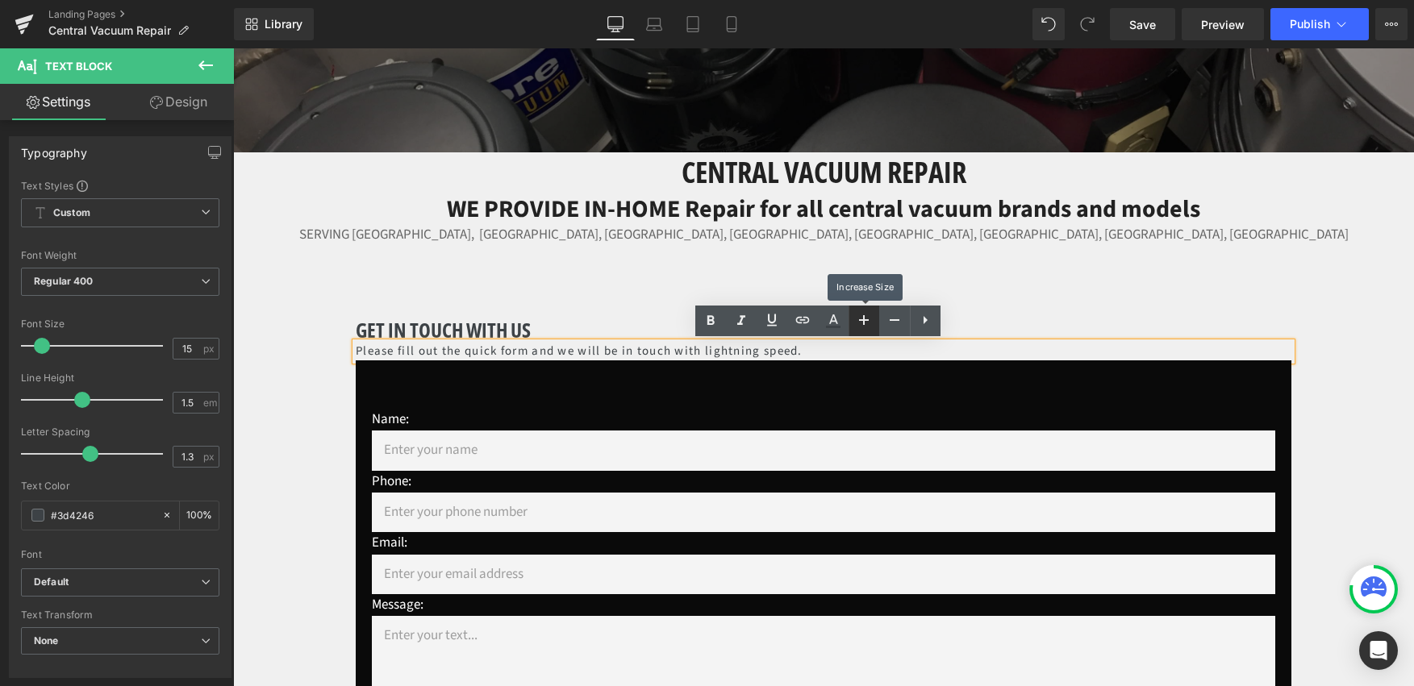
click at [868, 319] on icon at bounding box center [864, 320] width 10 height 10
type input "17"
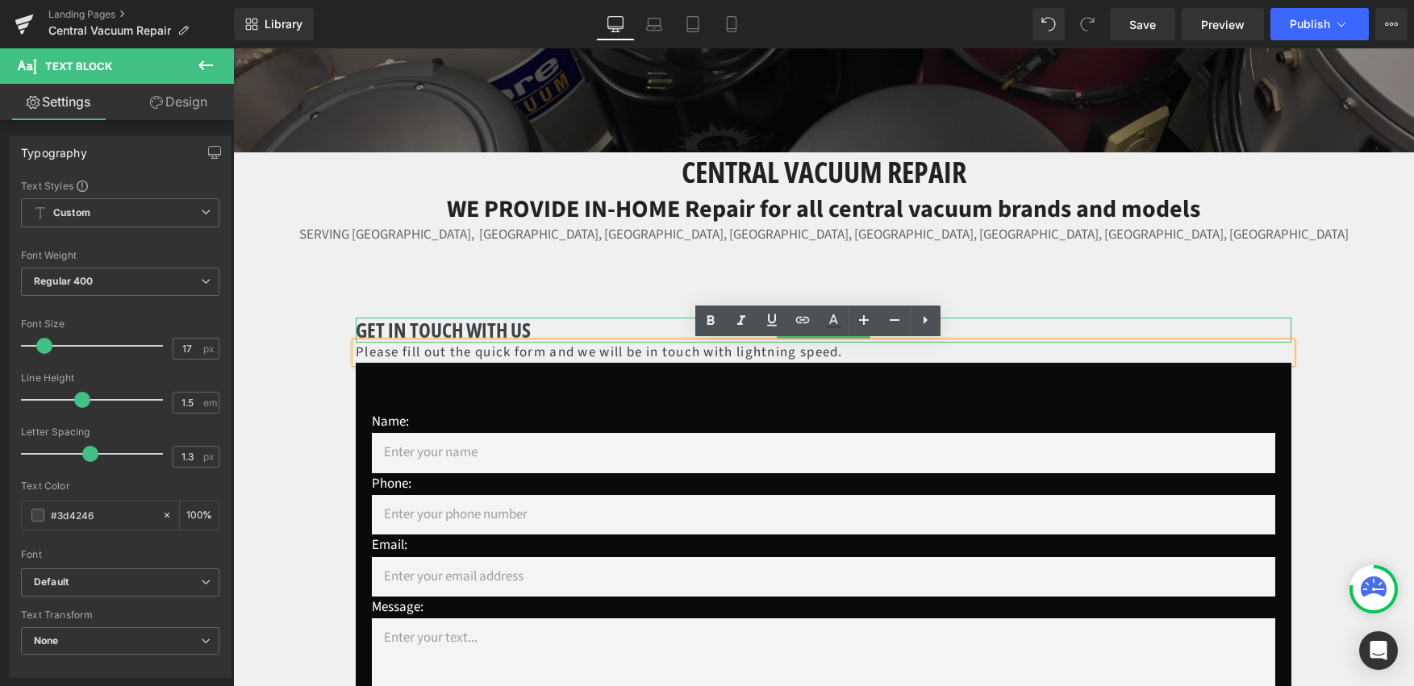
drag, startPoint x: 477, startPoint y: 332, endPoint x: 897, endPoint y: 331, distance: 420.2
click at [477, 332] on h1 "Get In Touch with us" at bounding box center [824, 330] width 936 height 25
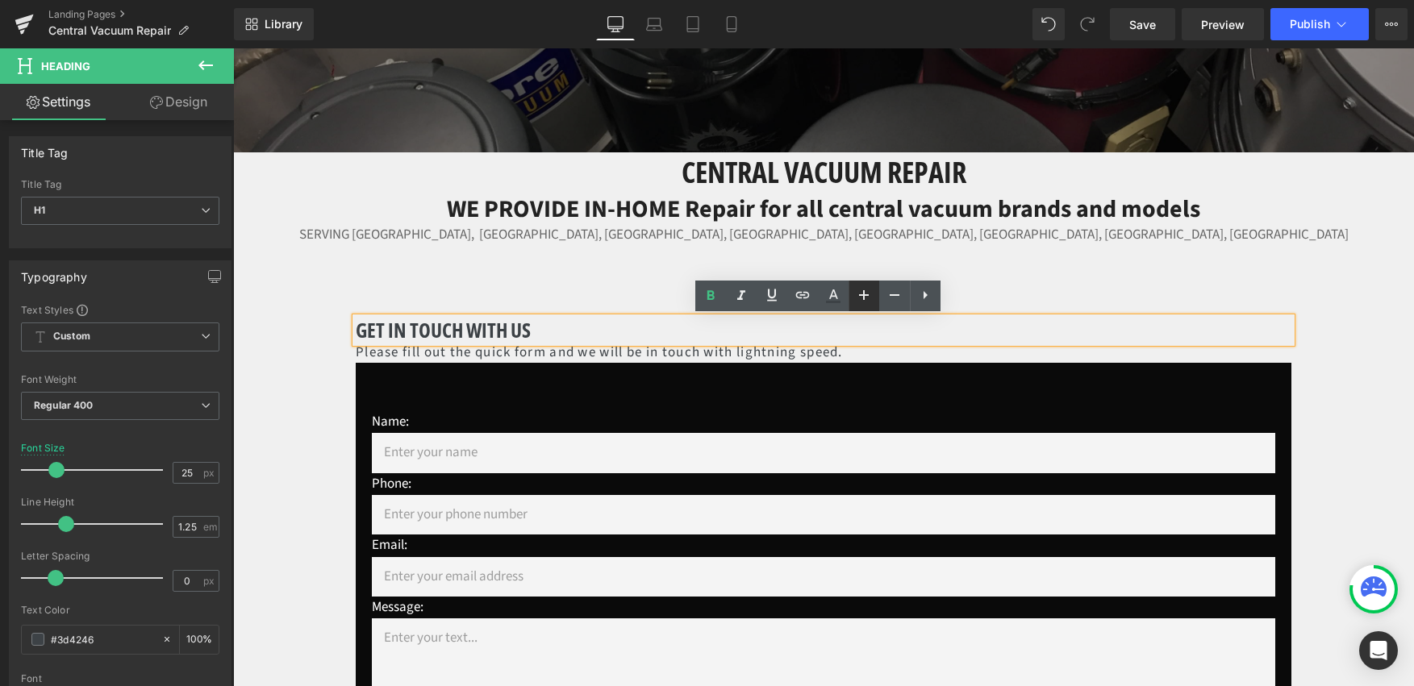
click at [865, 301] on icon at bounding box center [863, 295] width 19 height 19
type input "27"
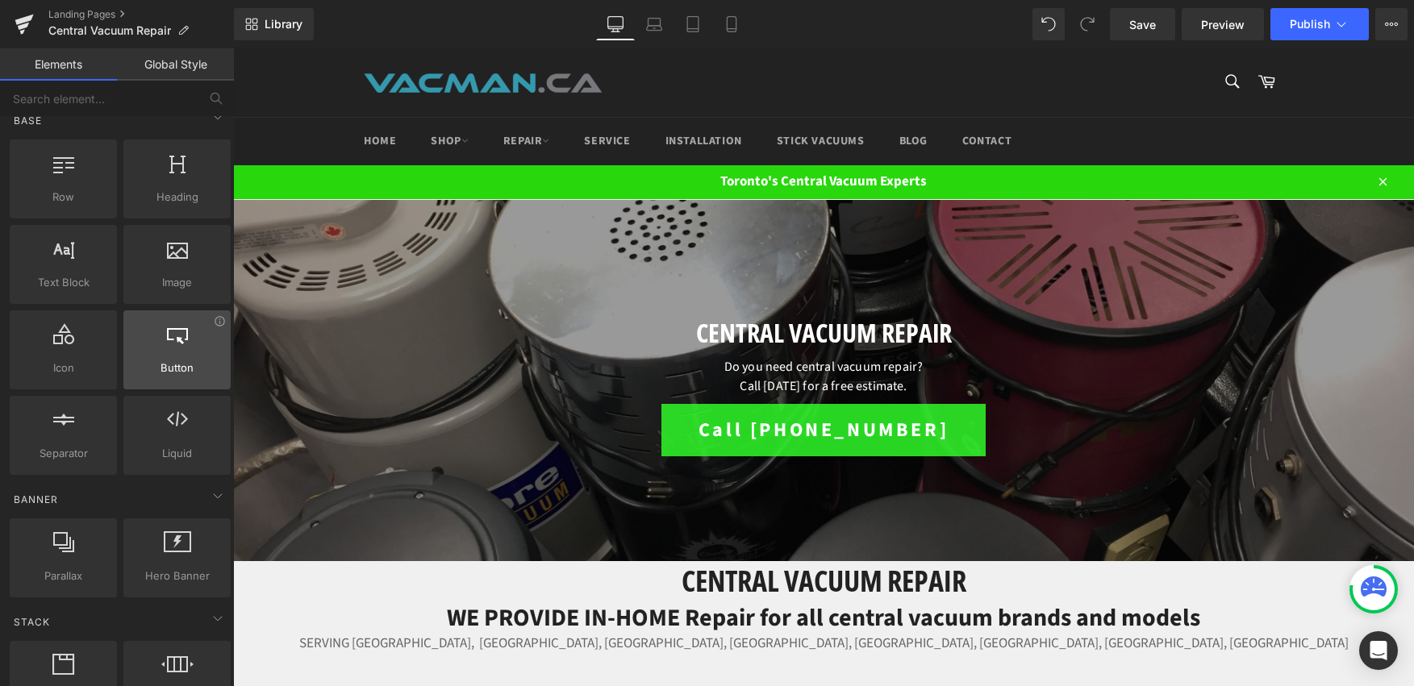
scroll to position [0, 0]
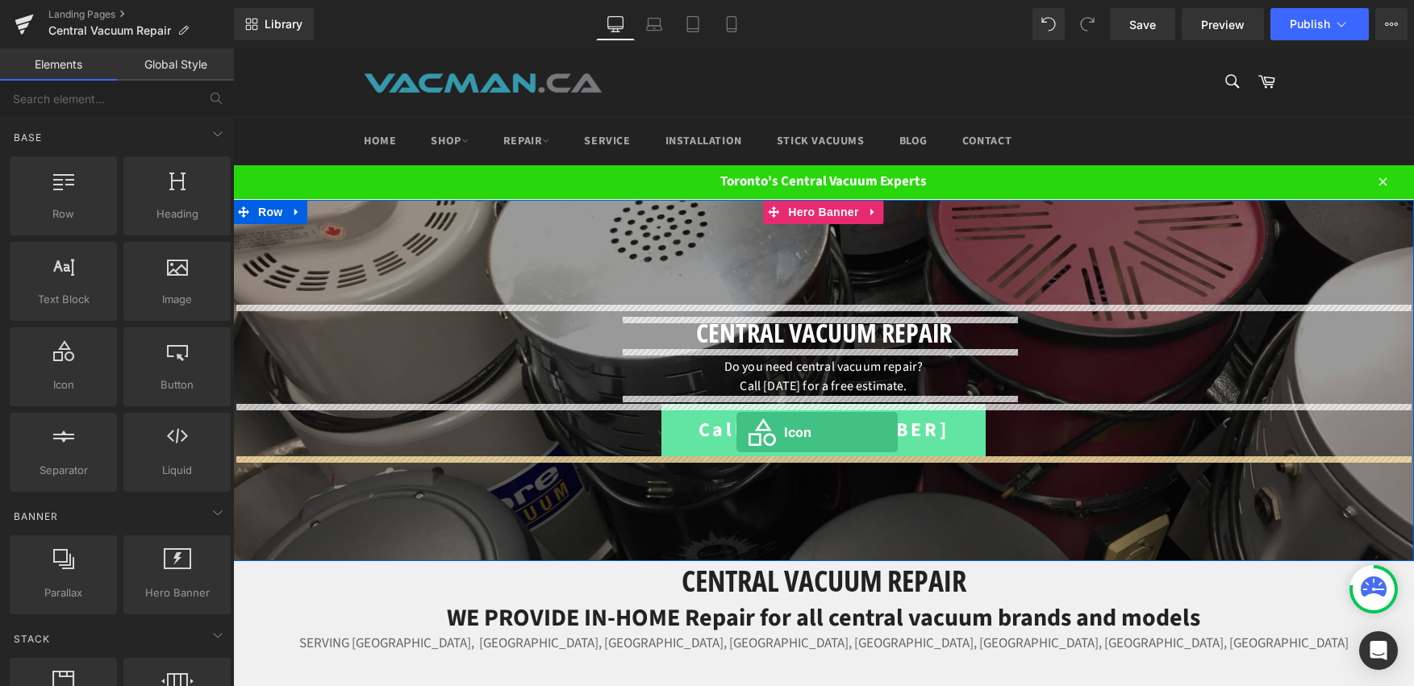
drag, startPoint x: 322, startPoint y: 427, endPoint x: 736, endPoint y: 432, distance: 414.6
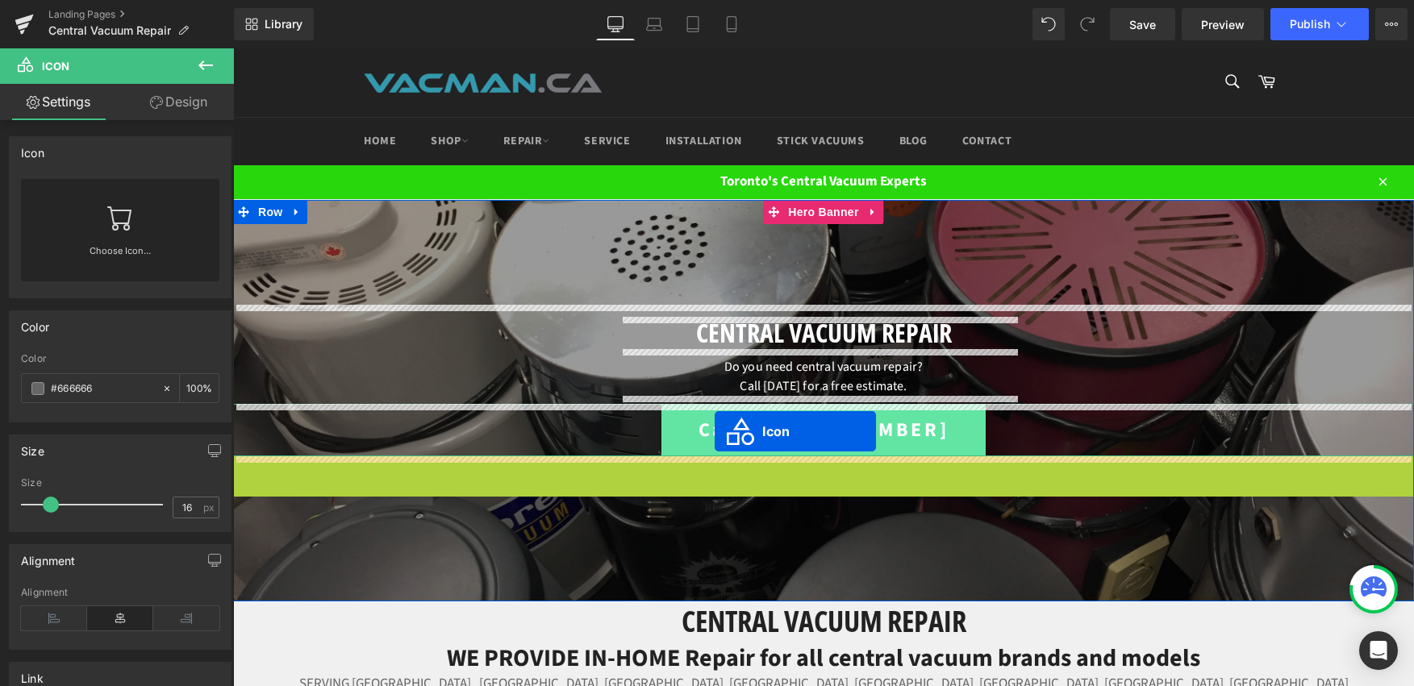
drag, startPoint x: 793, startPoint y: 467, endPoint x: 715, endPoint y: 432, distance: 85.9
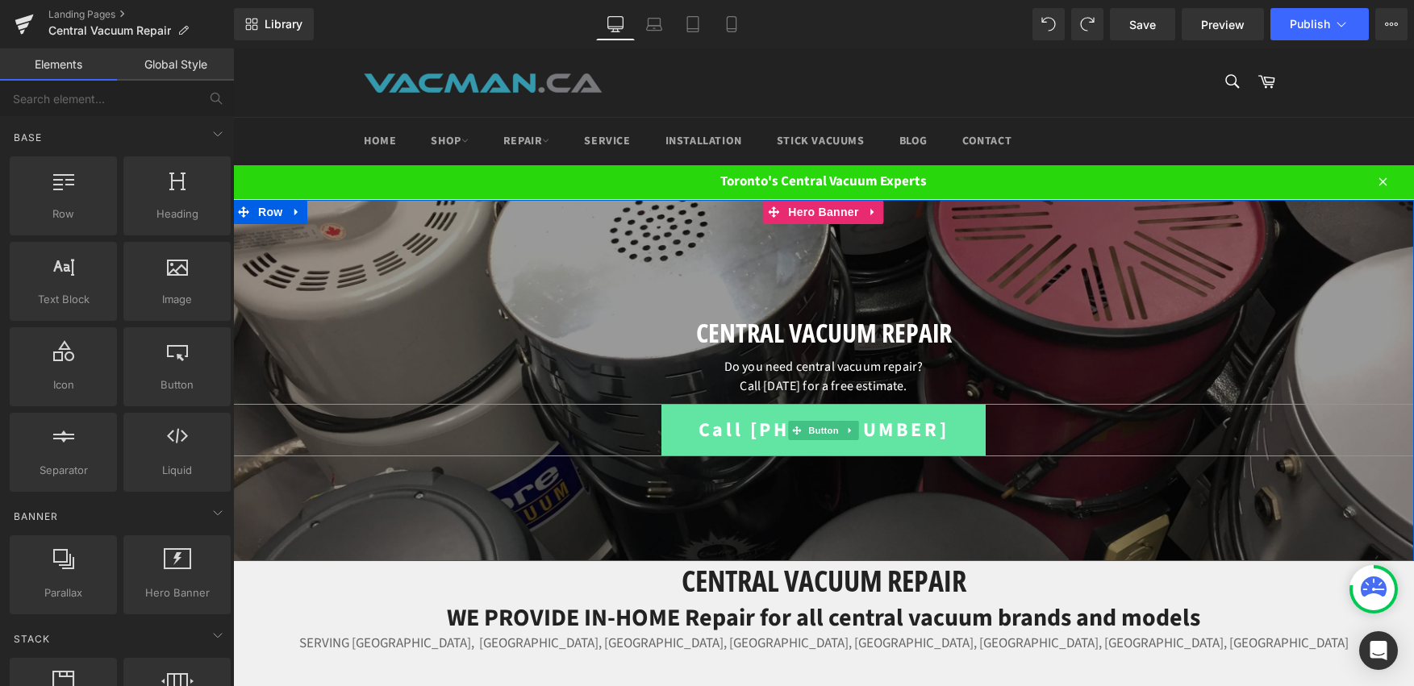
click at [718, 444] on span "Call [PHONE_NUMBER]" at bounding box center [824, 430] width 250 height 27
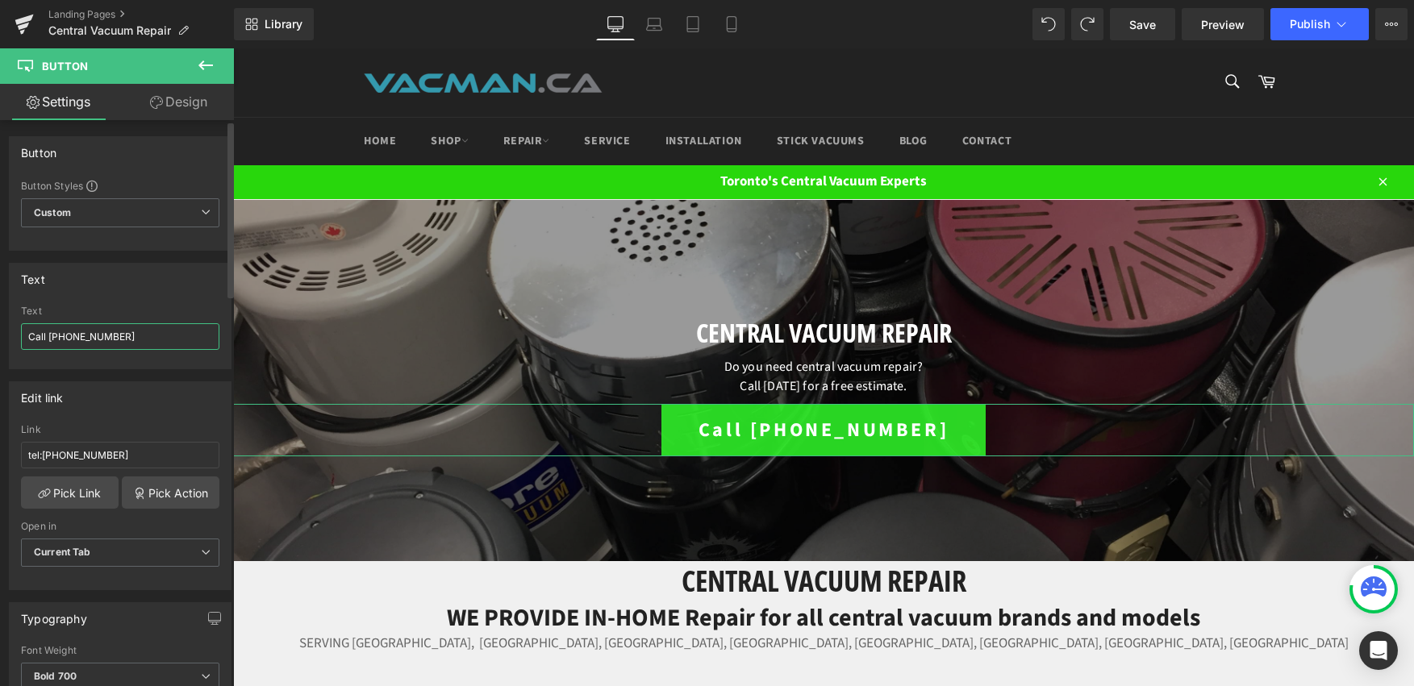
click at [140, 338] on input "Call [PHONE_NUMBER]" at bounding box center [120, 336] width 198 height 27
click at [24, 340] on input "Call [PHONE_NUMBER]" at bounding box center [120, 336] width 198 height 27
click at [188, 369] on div "Edit link tel:4166357108 Link tel:4166357108 Pick Link Pick Action Current Tab …" at bounding box center [120, 479] width 241 height 221
click at [41, 341] on input "☎️ 416-635-7108" at bounding box center [120, 336] width 198 height 27
drag, startPoint x: 41, startPoint y: 342, endPoint x: 15, endPoint y: 338, distance: 26.9
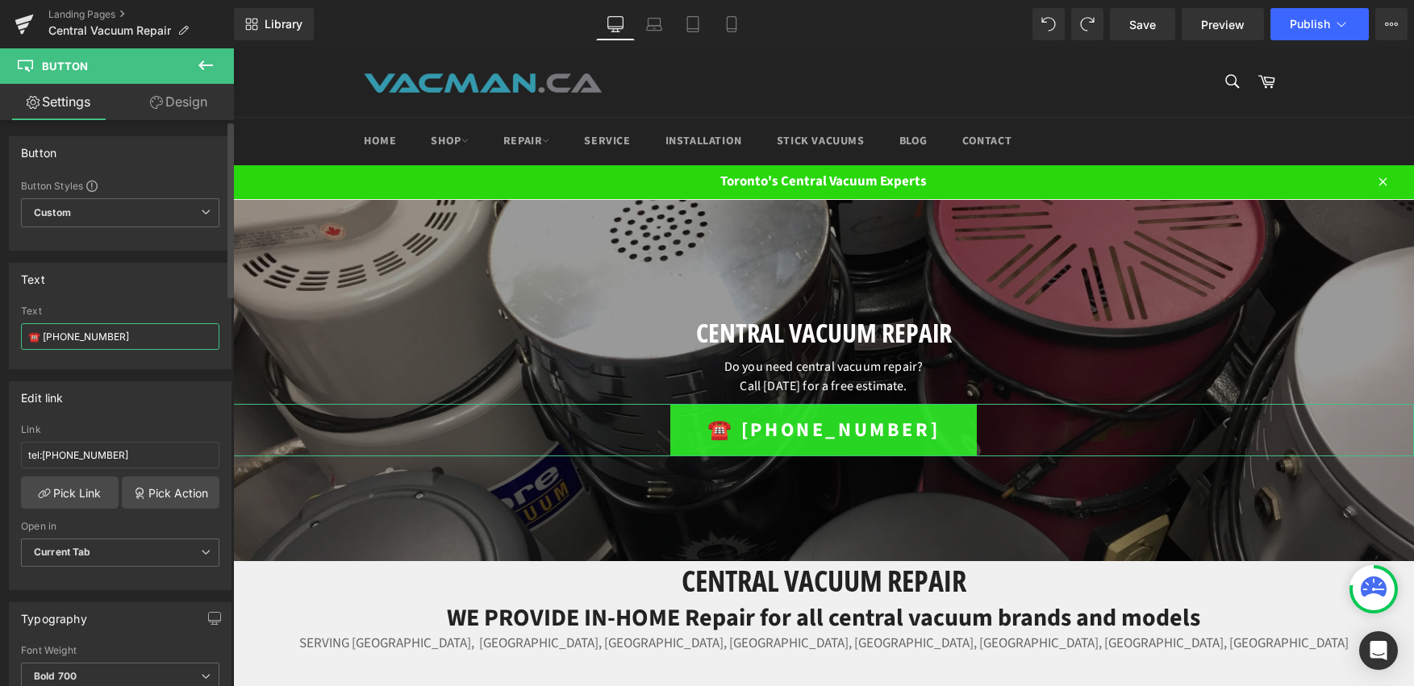
click at [15, 338] on div "☎️ 416-635-7108 Text ☎️ 416-635-7108" at bounding box center [120, 337] width 221 height 63
click at [205, 376] on div "Edit link tel:4166357108 Link tel:4166357108 Pick Link Pick Action Current Tab …" at bounding box center [120, 479] width 241 height 221
drag, startPoint x: 43, startPoint y: 337, endPoint x: 33, endPoint y: 338, distance: 9.7
click at [33, 338] on input "📞 416-635-7108" at bounding box center [120, 336] width 198 height 27
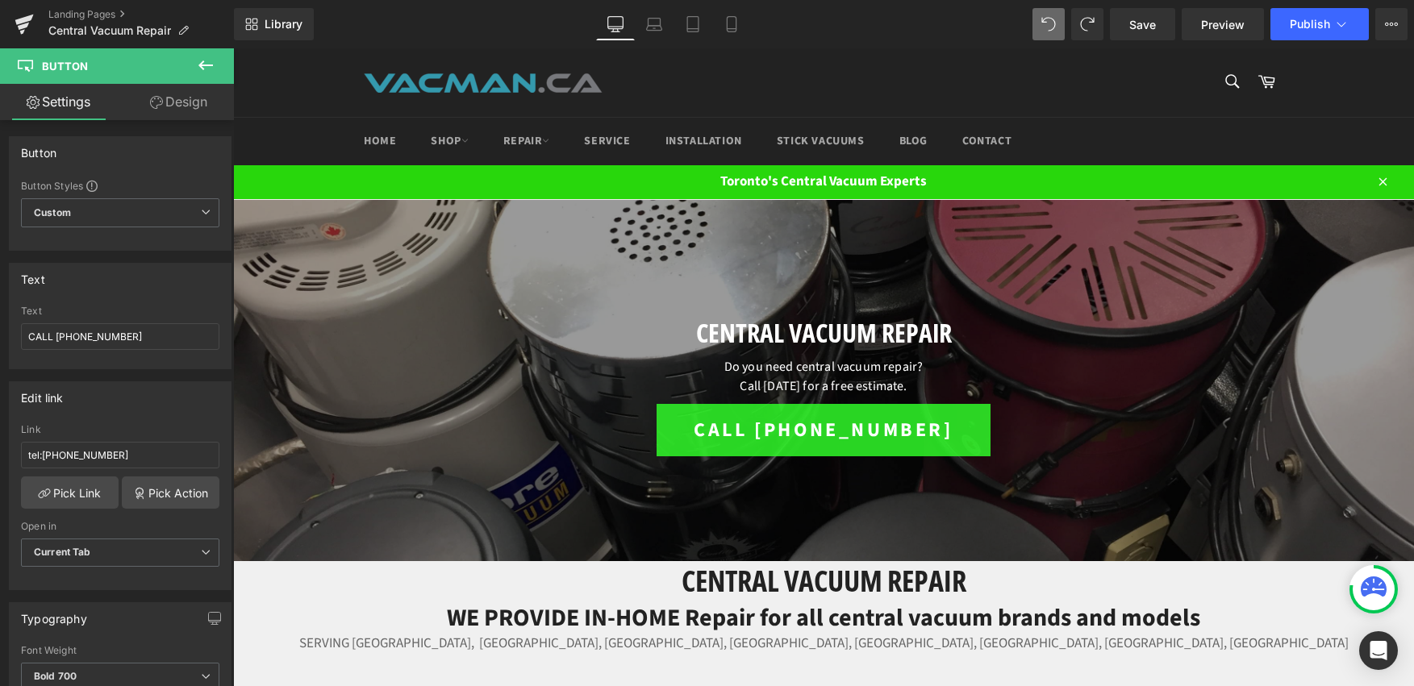
click at [1058, 26] on span at bounding box center [1048, 24] width 32 height 32
type input "Call [PHONE_NUMBER]"
click at [1312, 23] on span "Publish" at bounding box center [1310, 24] width 40 height 13
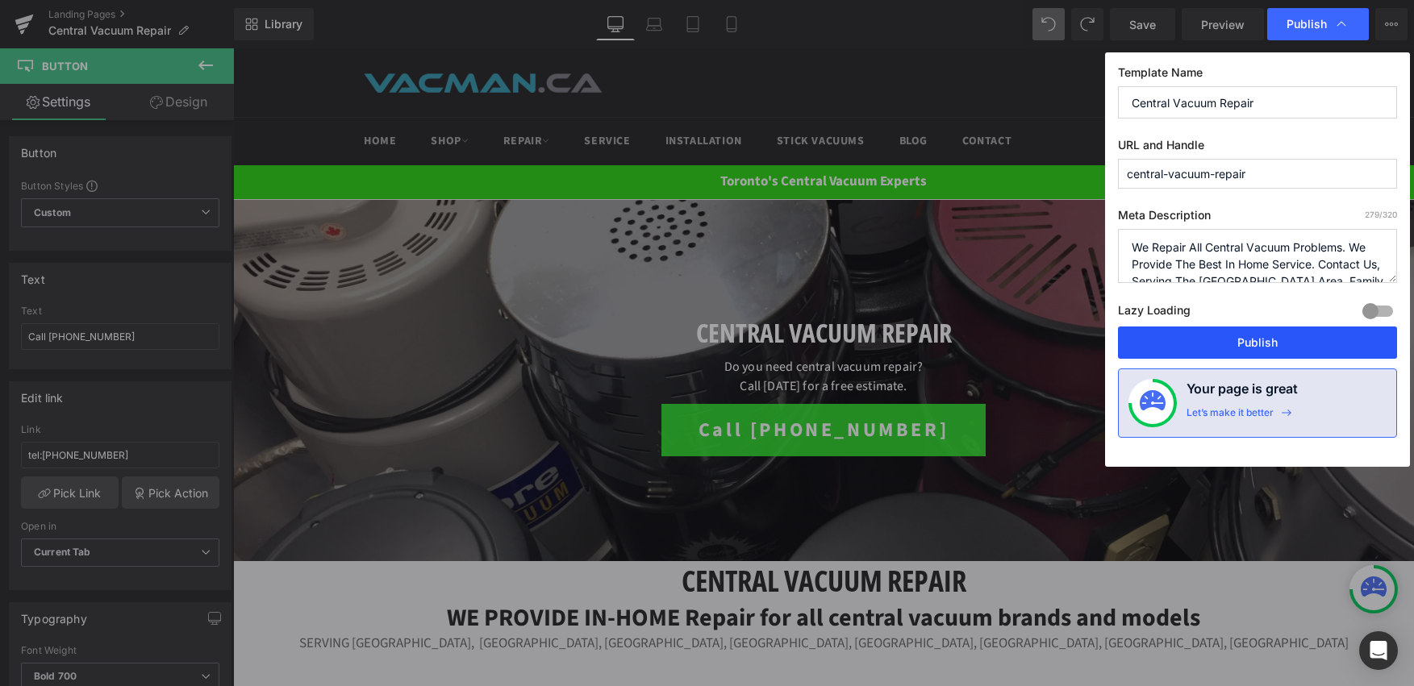
drag, startPoint x: 1276, startPoint y: 342, endPoint x: 1041, endPoint y: 296, distance: 239.2
click at [1276, 342] on button "Publish" at bounding box center [1257, 343] width 279 height 32
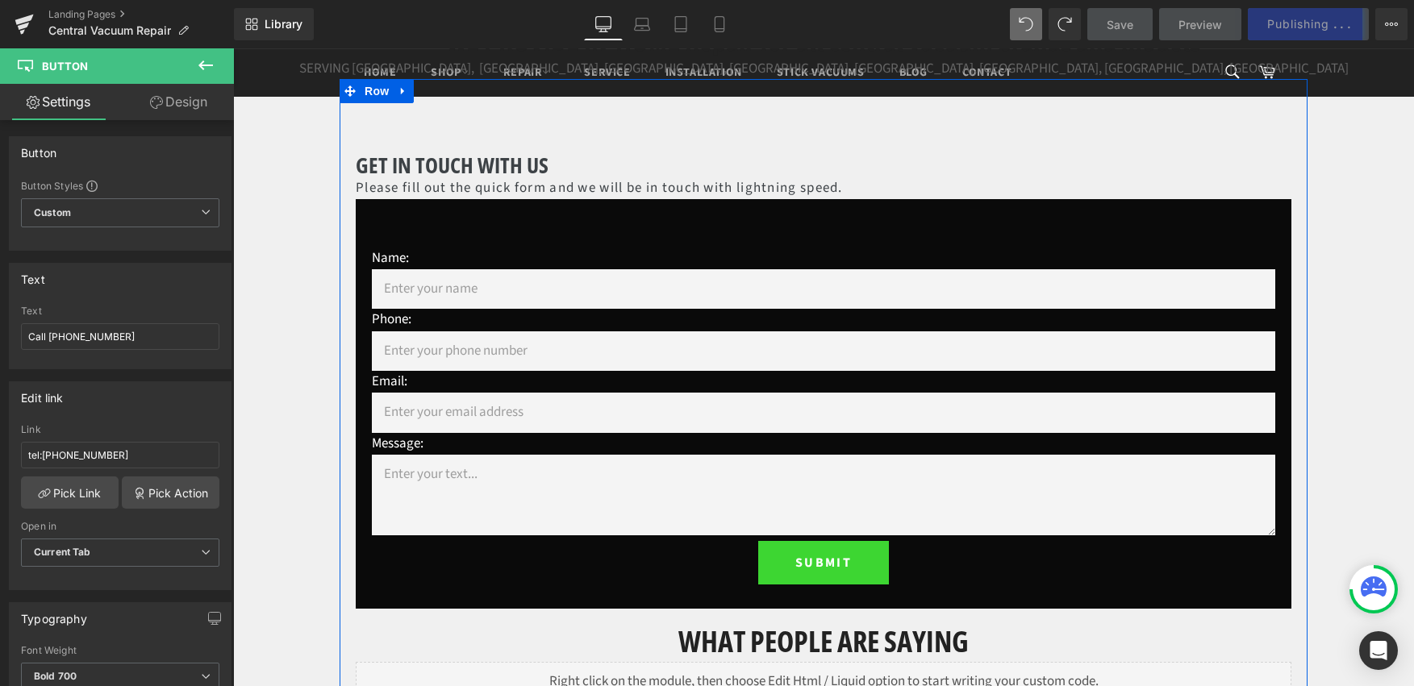
scroll to position [987, 0]
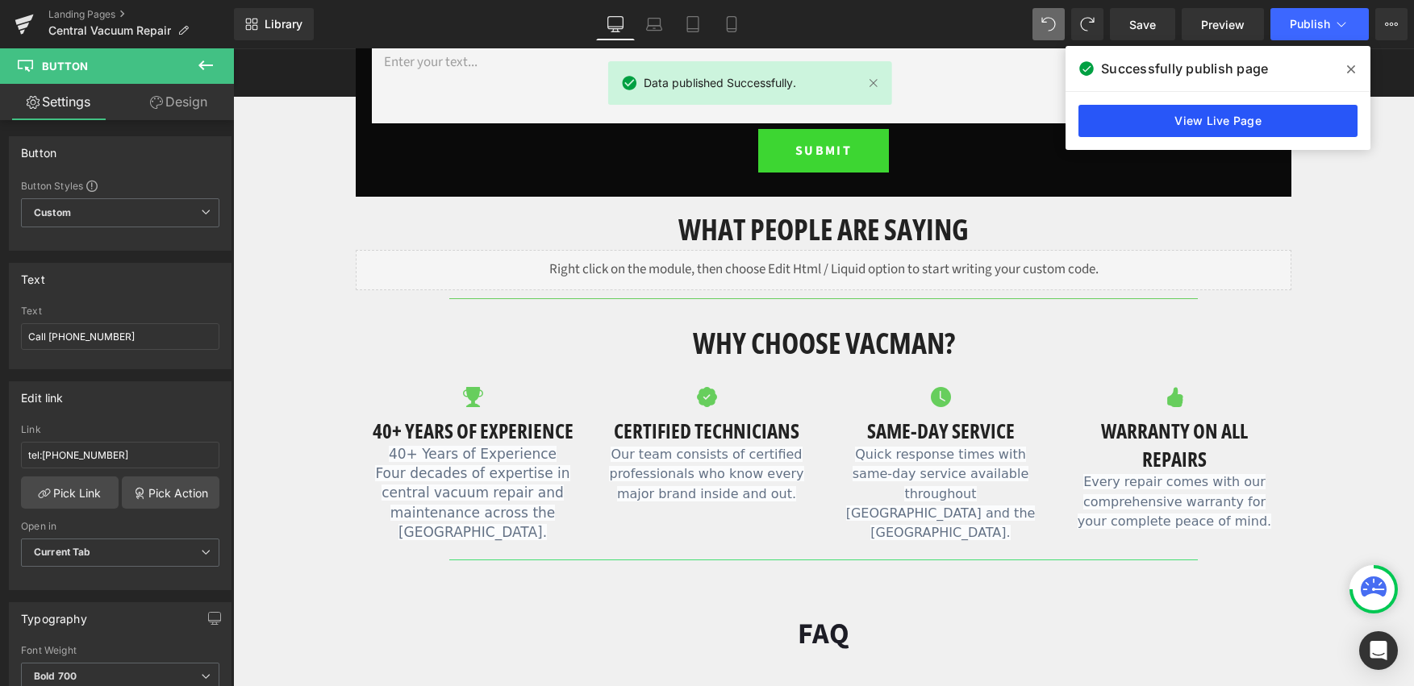
click at [1278, 115] on link "View Live Page" at bounding box center [1217, 121] width 279 height 32
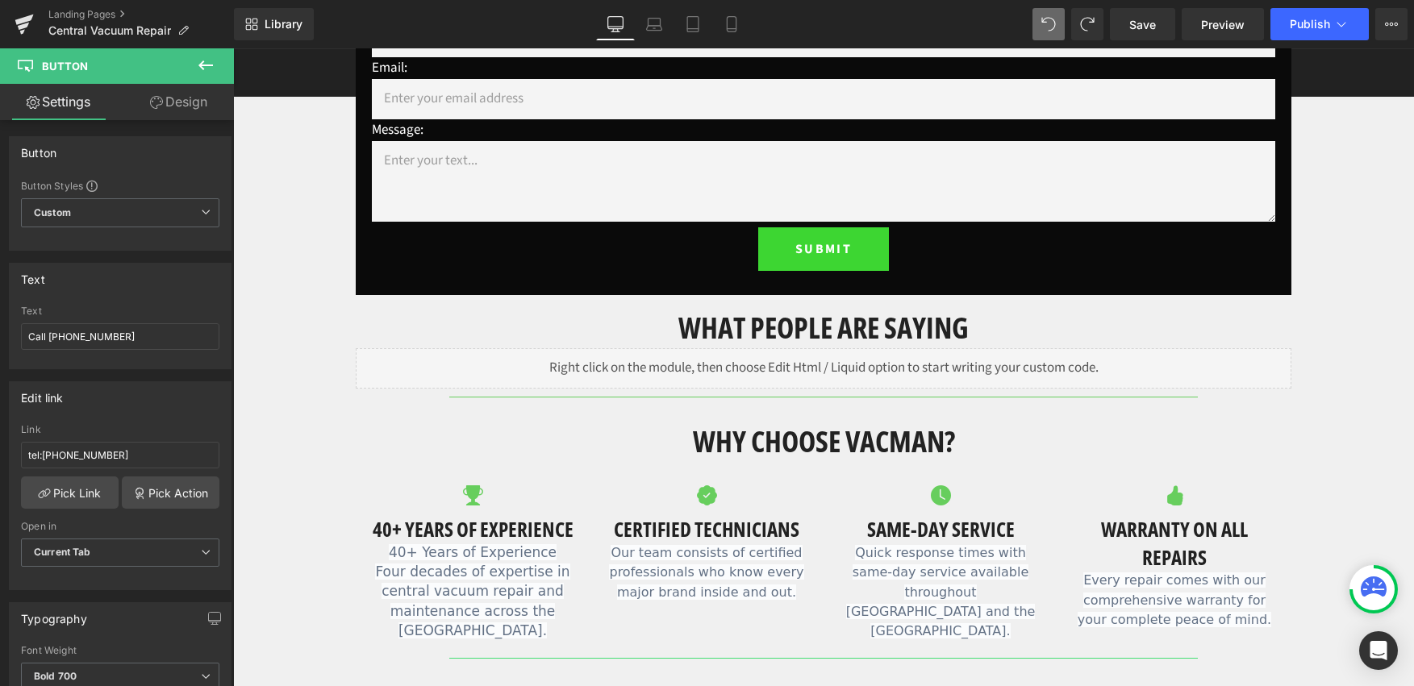
scroll to position [887, 0]
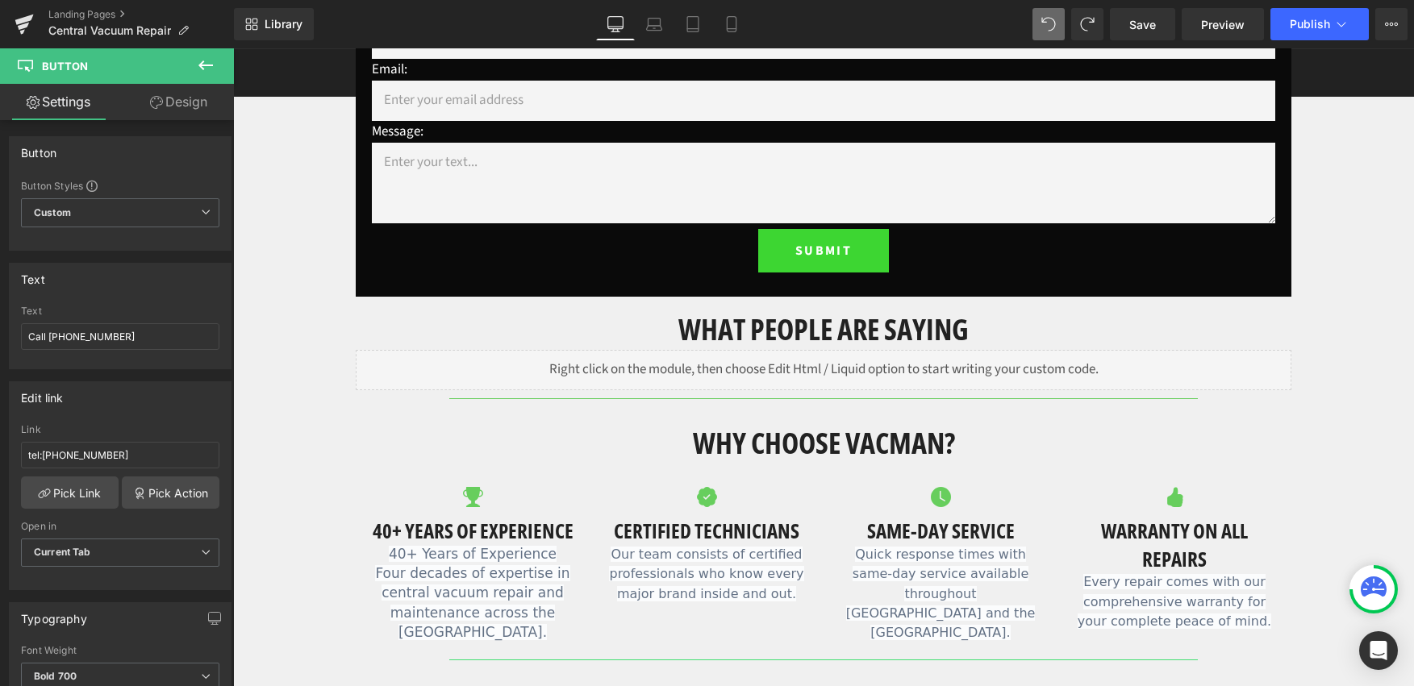
click at [516, 460] on div "Why choose vacman? Heading" at bounding box center [824, 443] width 936 height 40
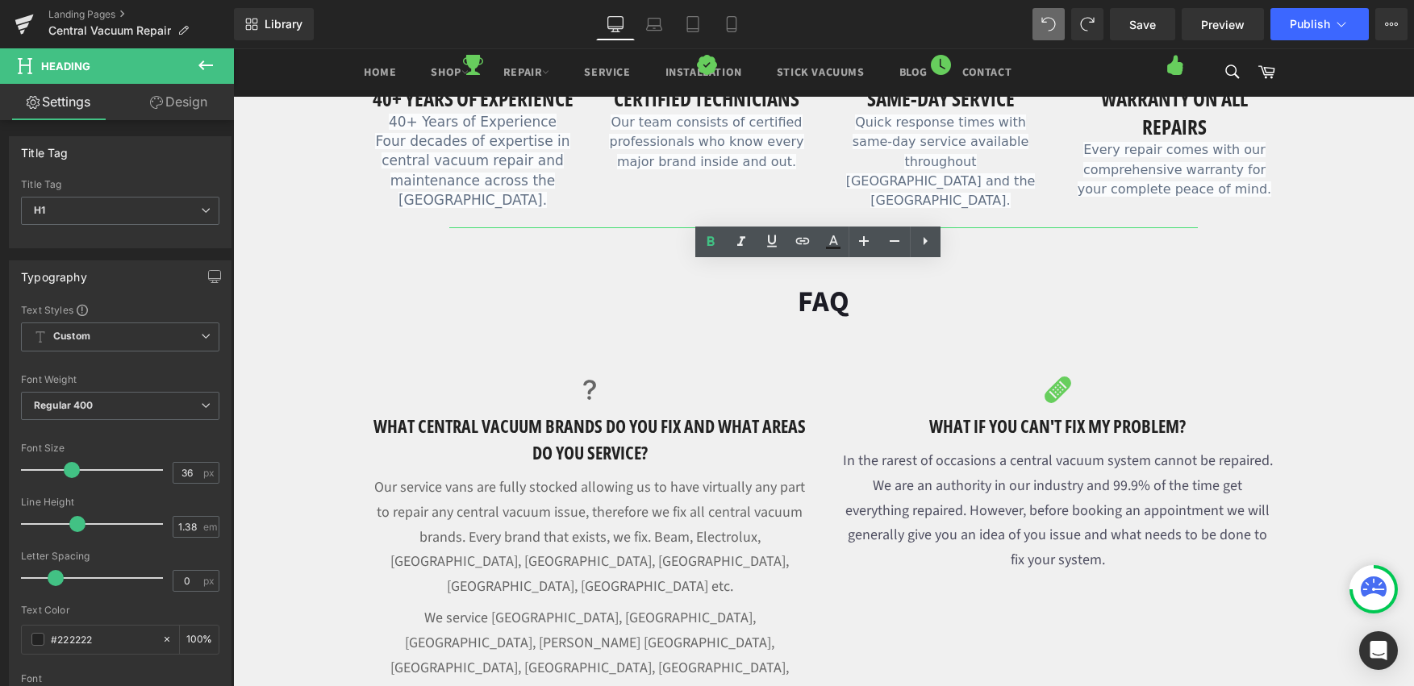
scroll to position [1047, 0]
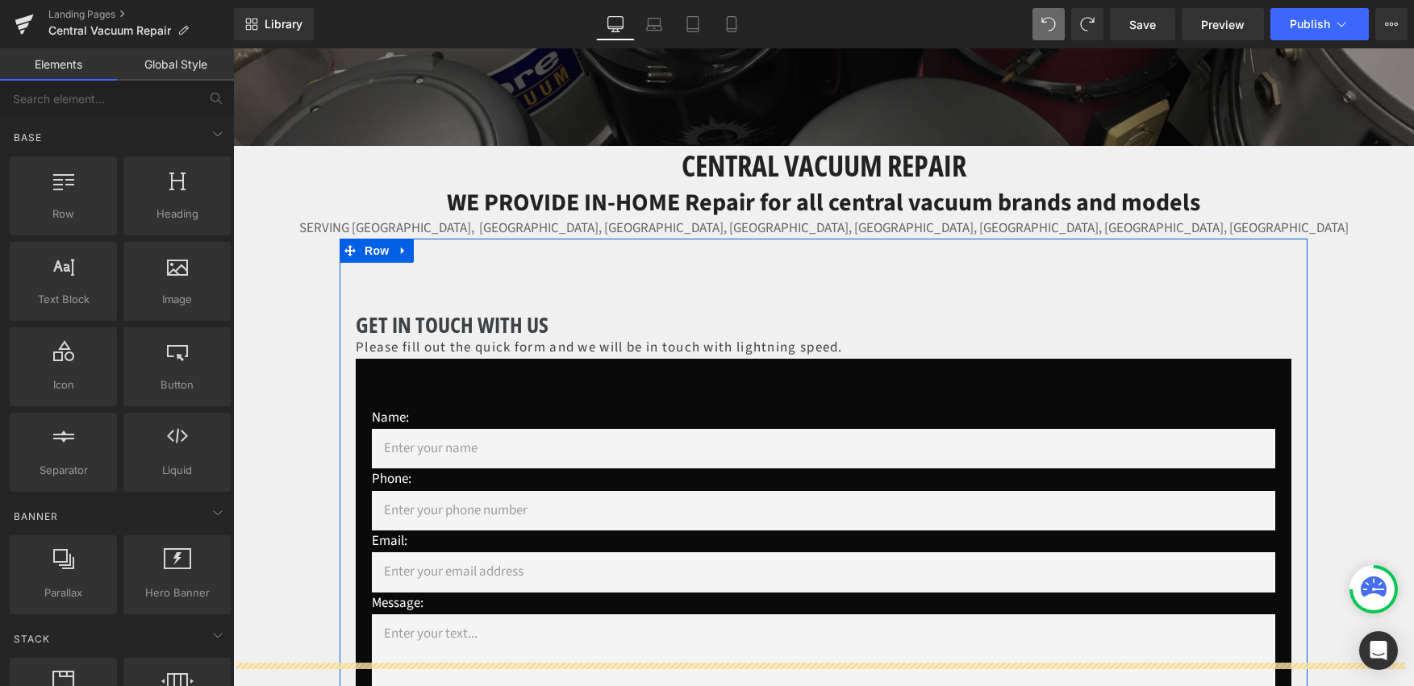
scroll to position [273, 0]
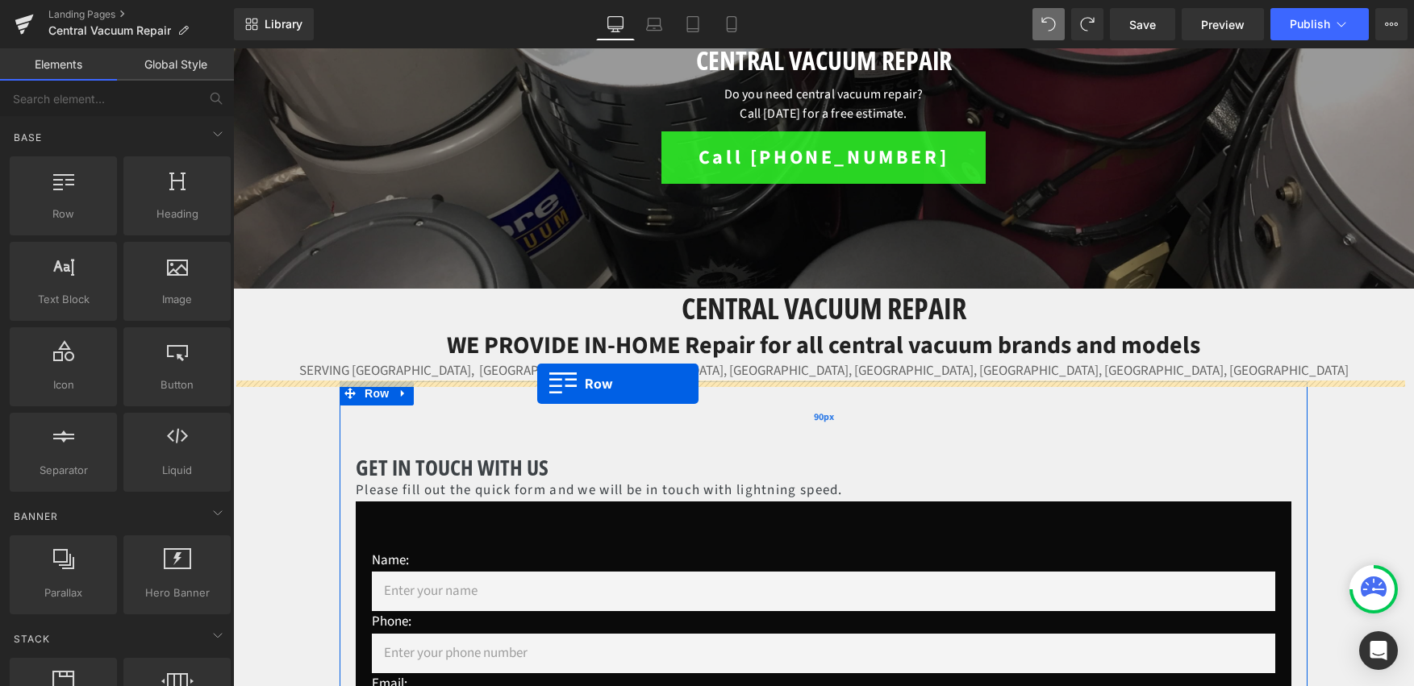
drag, startPoint x: 361, startPoint y: 150, endPoint x: 537, endPoint y: 385, distance: 293.8
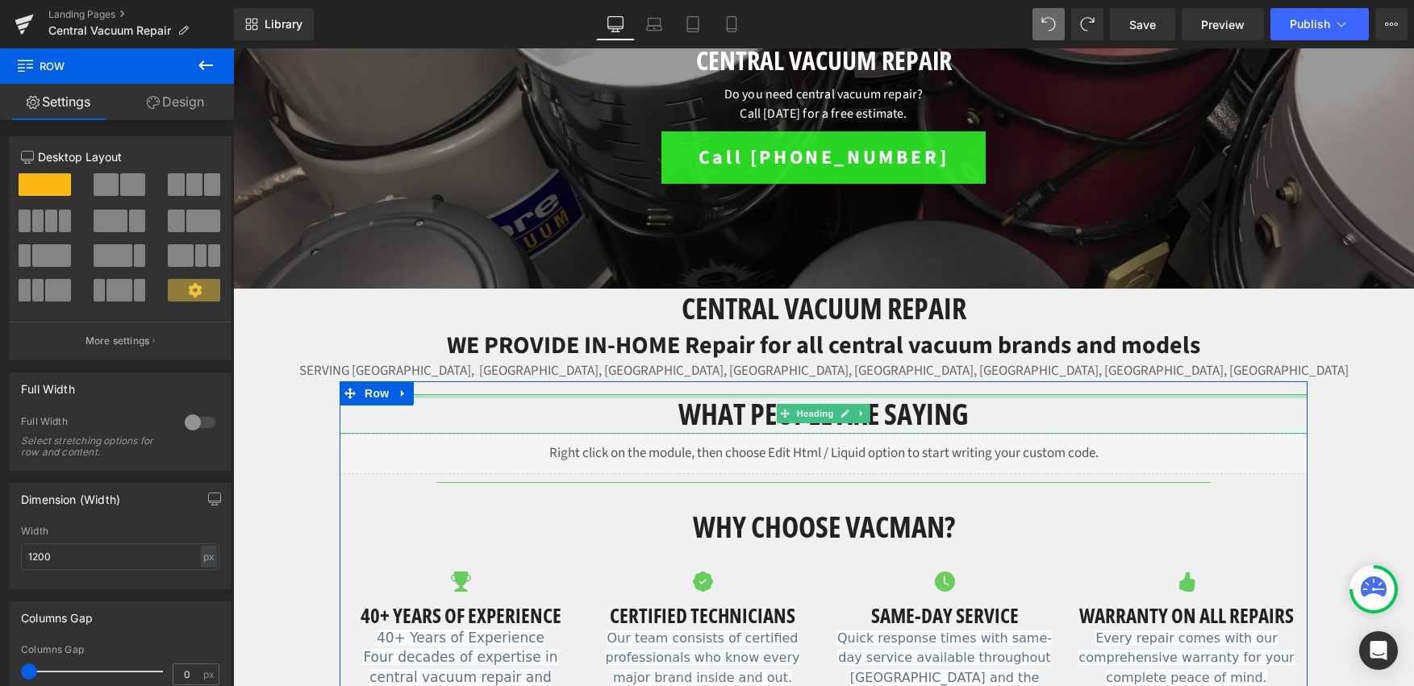
click at [619, 397] on div "what people are saying Heading" at bounding box center [824, 414] width 968 height 40
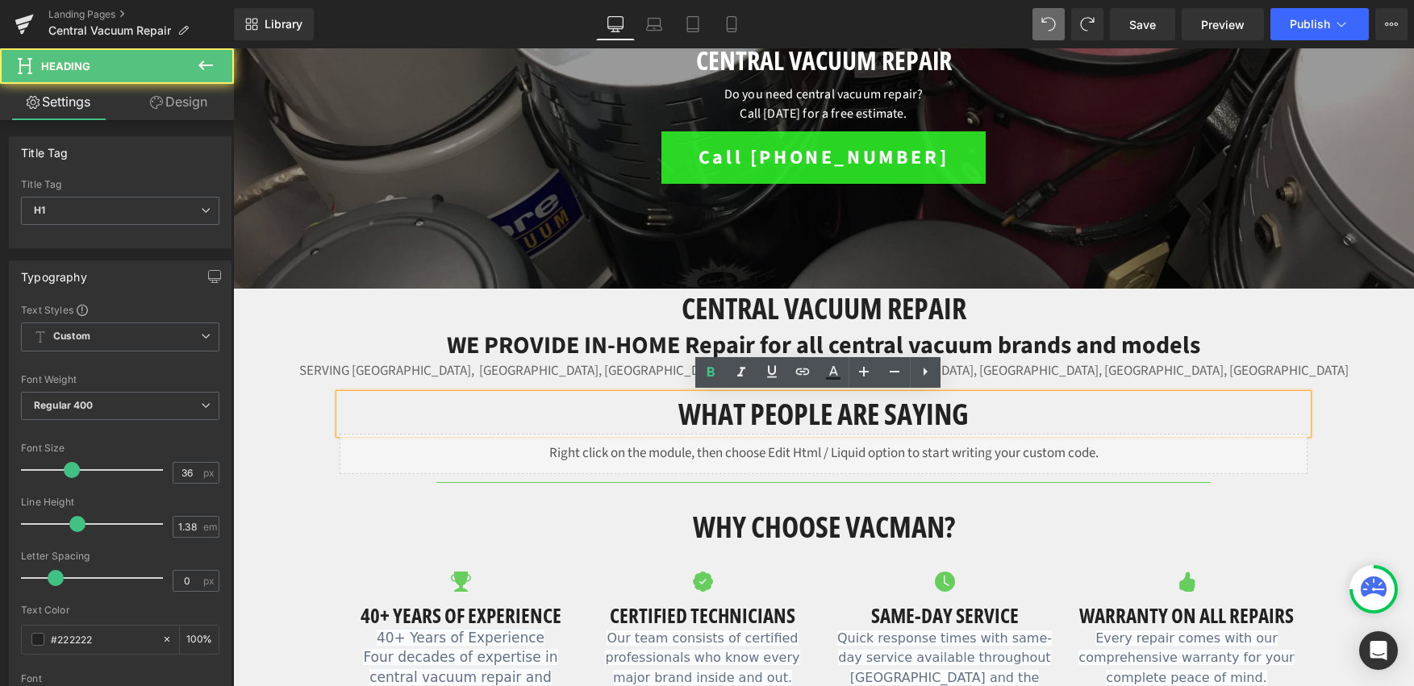
click at [647, 400] on h1 "what people are saying" at bounding box center [824, 414] width 968 height 40
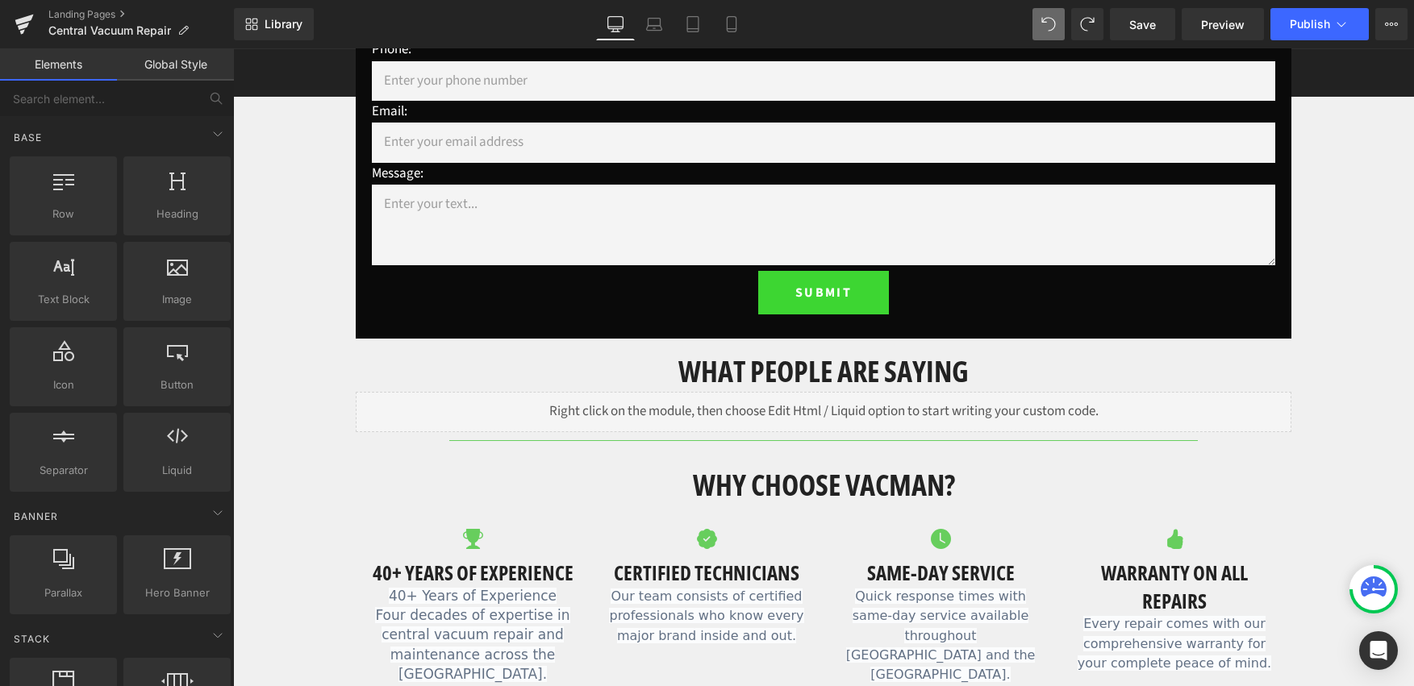
scroll to position [384, 0]
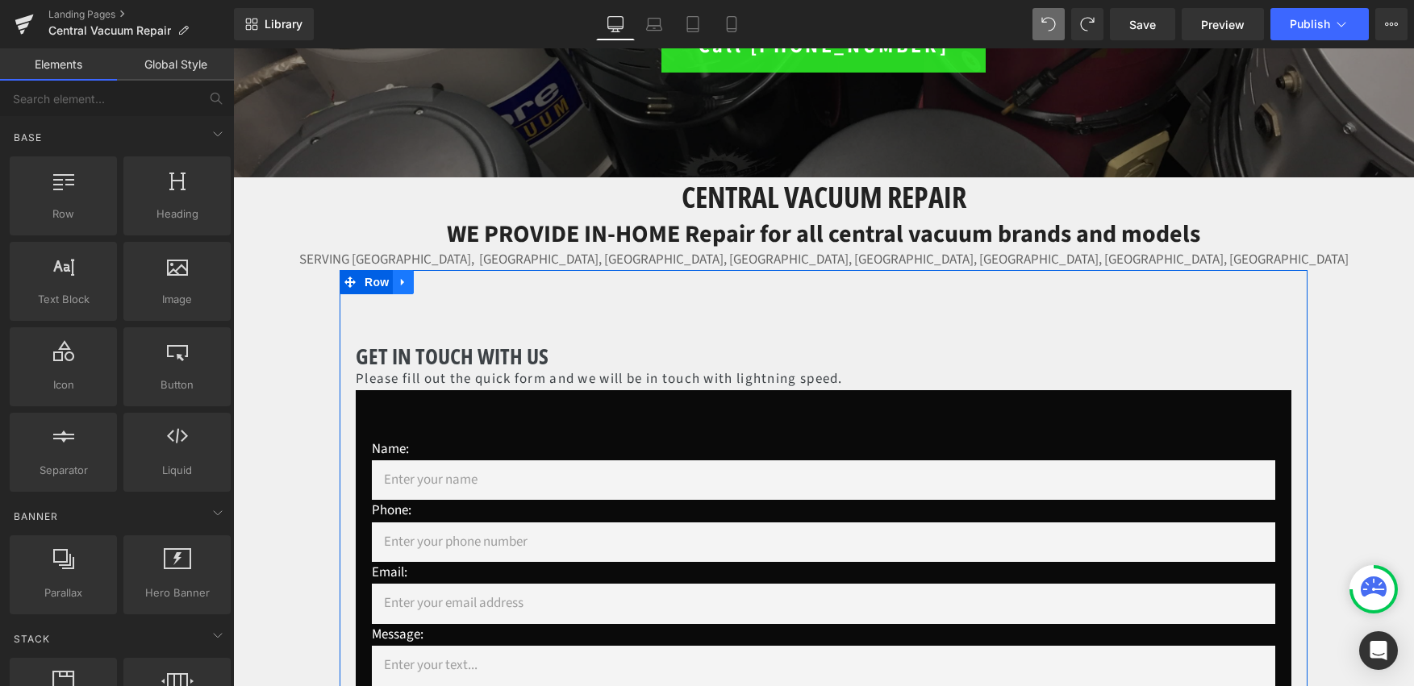
click at [401, 280] on link at bounding box center [403, 282] width 21 height 24
click at [398, 284] on icon at bounding box center [403, 282] width 11 height 12
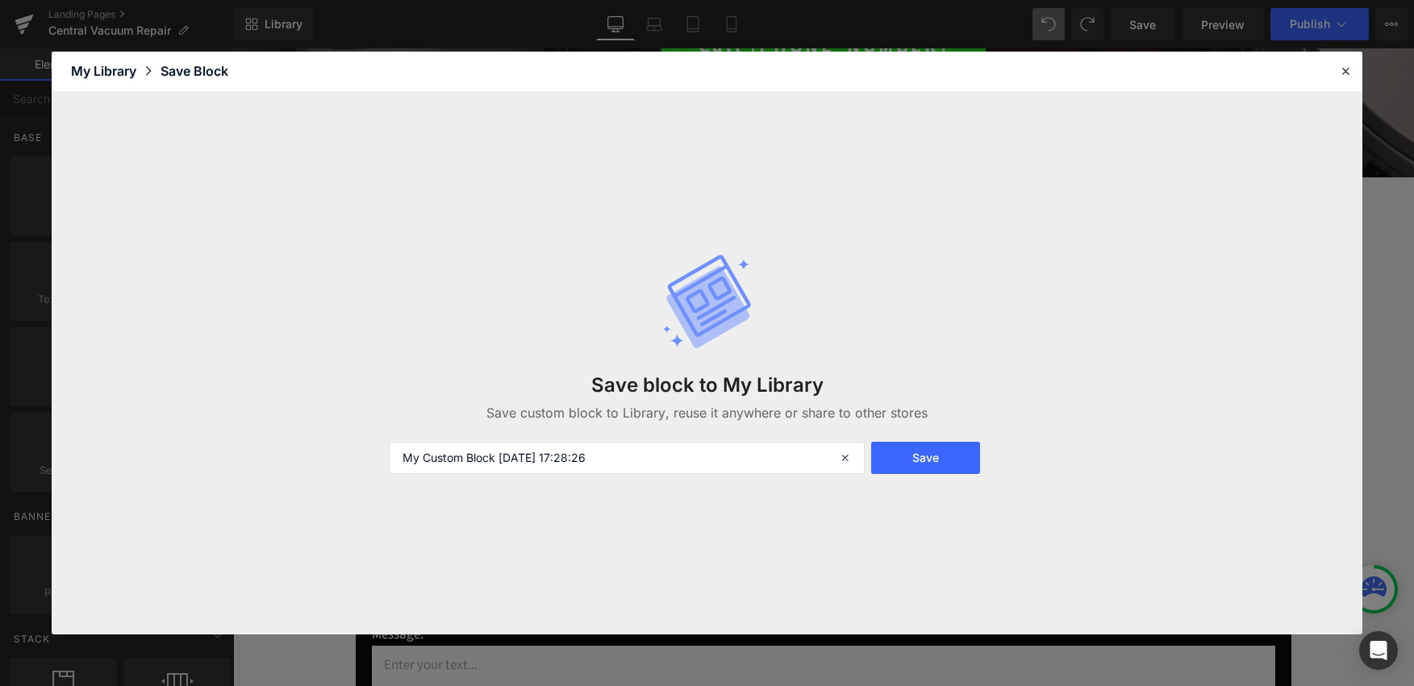
click at [1355, 64] on header "Library Elements Blocks Templates Saved Library My Library Save Block" at bounding box center [707, 72] width 1311 height 40
click at [1352, 68] on icon at bounding box center [1345, 71] width 15 height 15
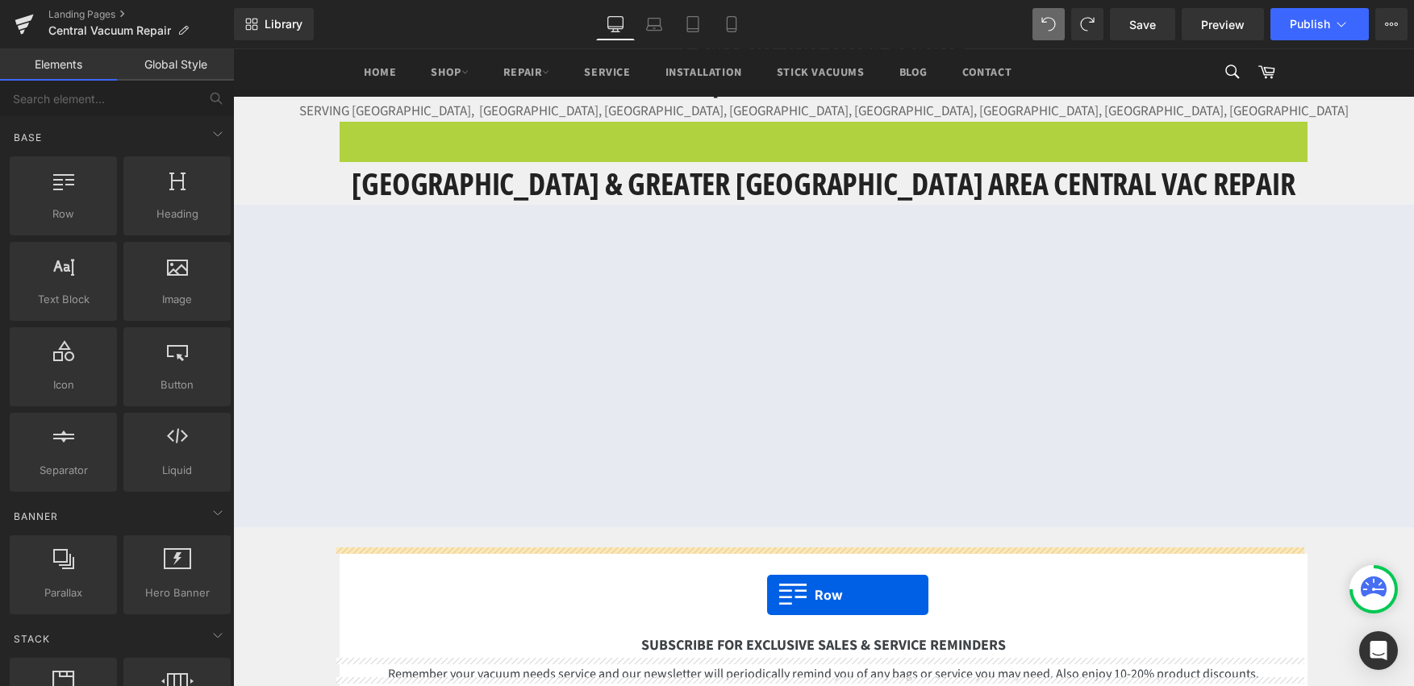
scroll to position [538, 0]
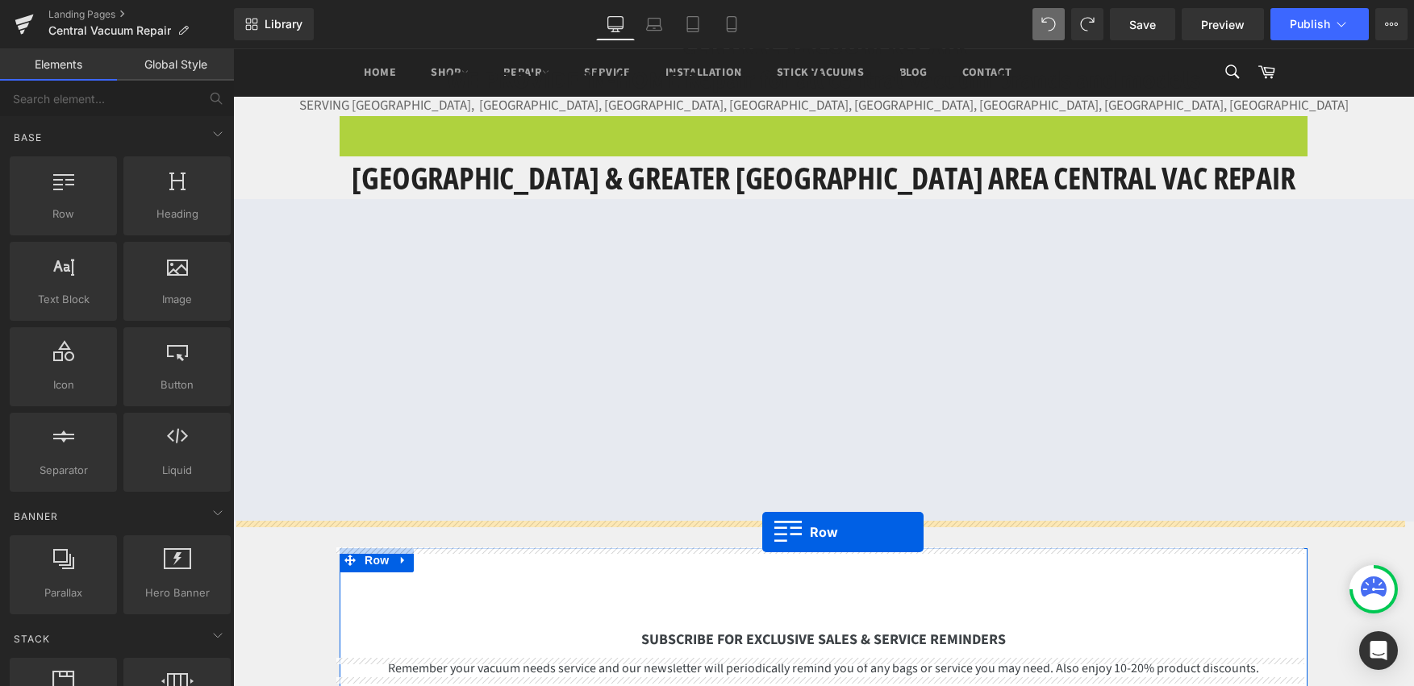
drag, startPoint x: 344, startPoint y: 281, endPoint x: 762, endPoint y: 532, distance: 487.3
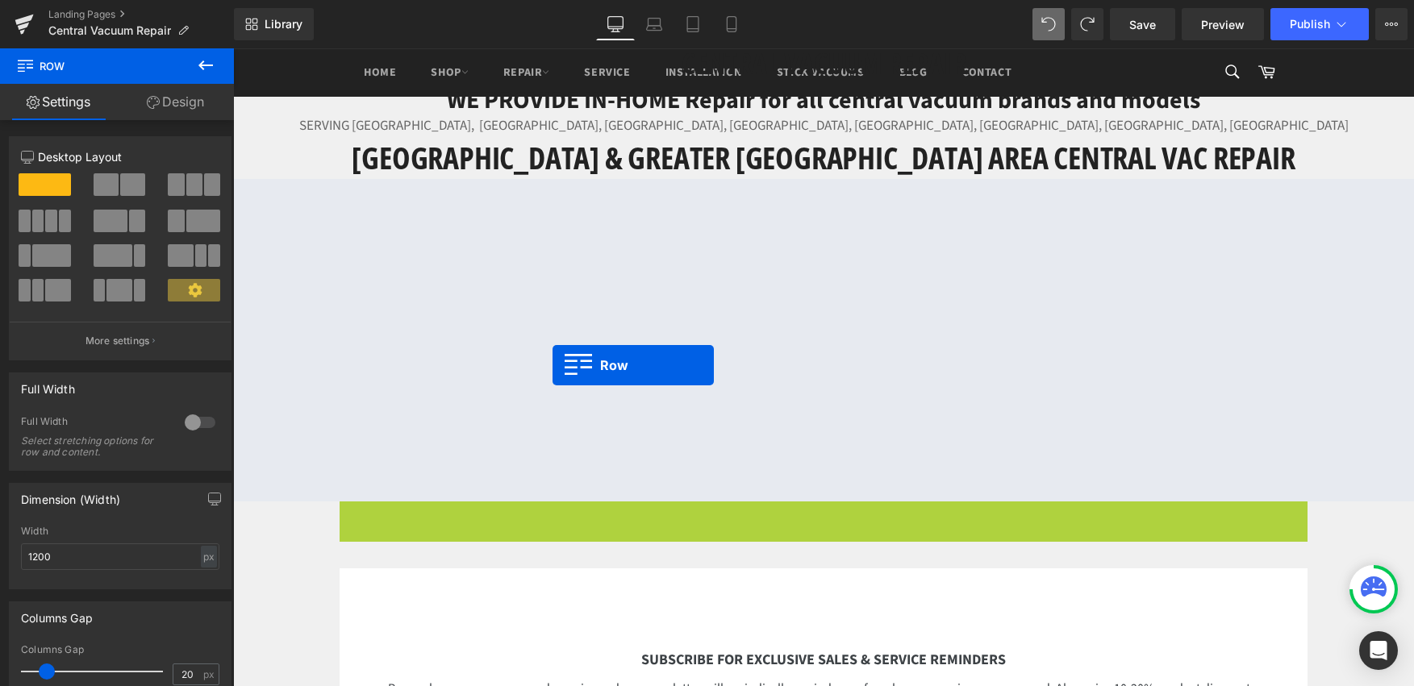
scroll to position [259, 0]
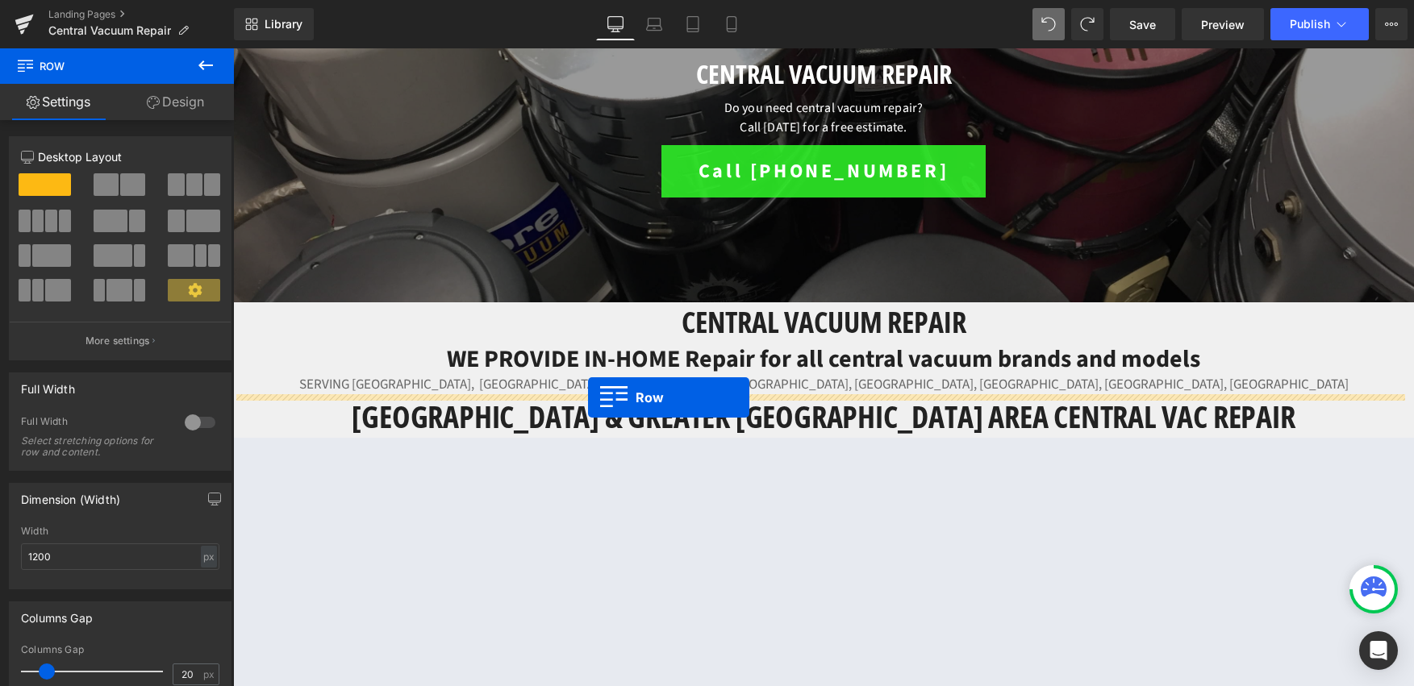
drag, startPoint x: 343, startPoint y: 516, endPoint x: 588, endPoint y: 398, distance: 272.4
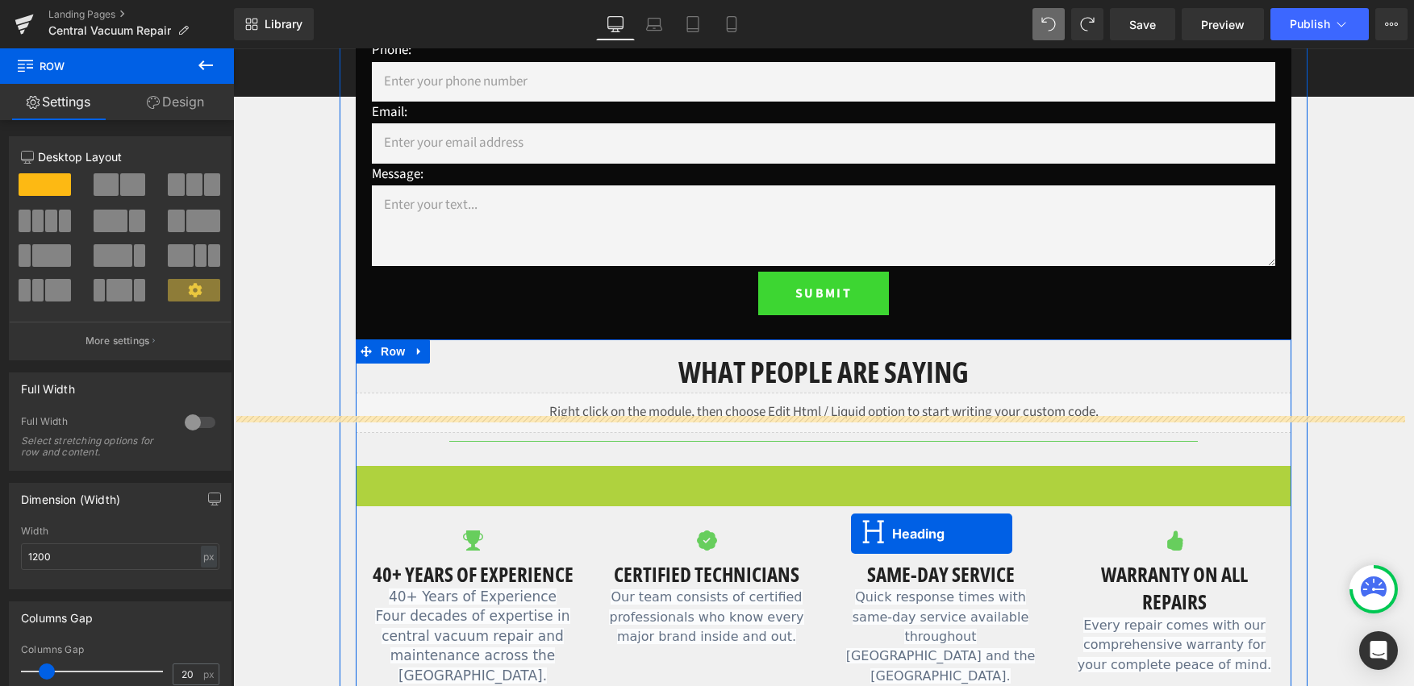
scroll to position [145, 0]
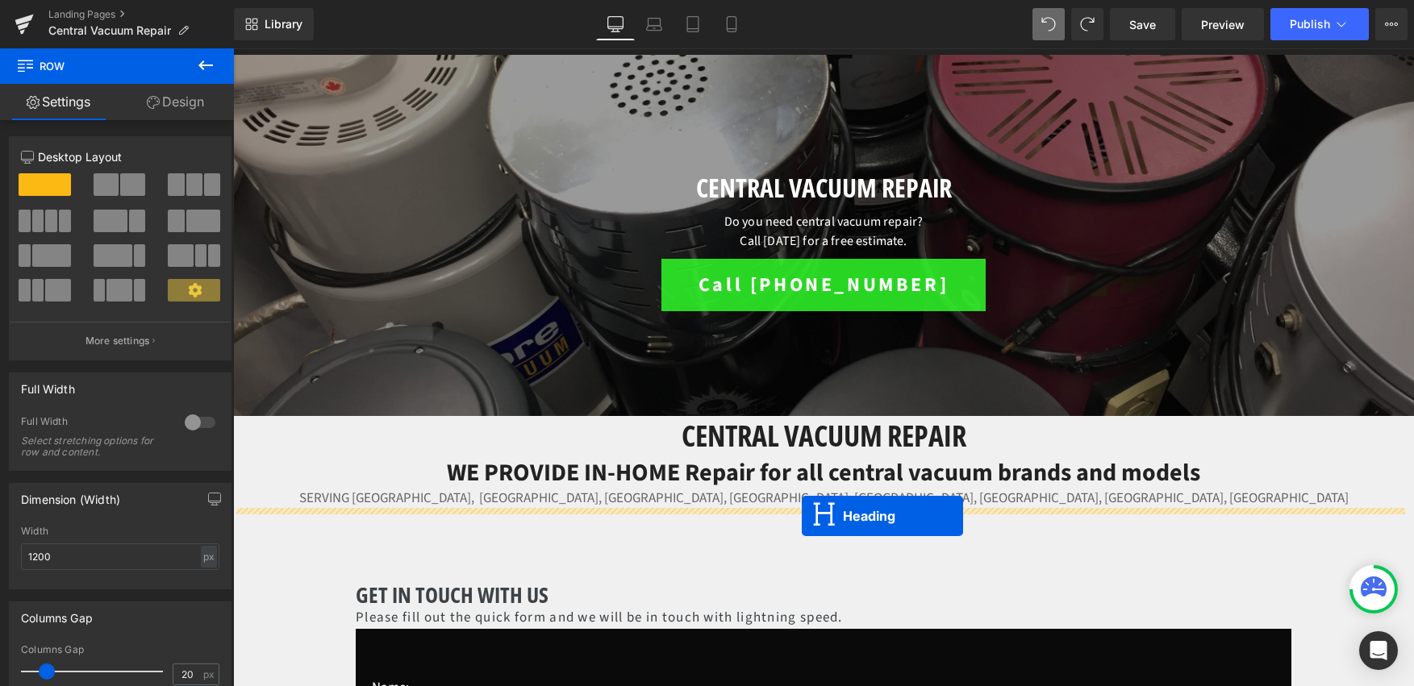
drag, startPoint x: 782, startPoint y: 488, endPoint x: 802, endPoint y: 516, distance: 34.7
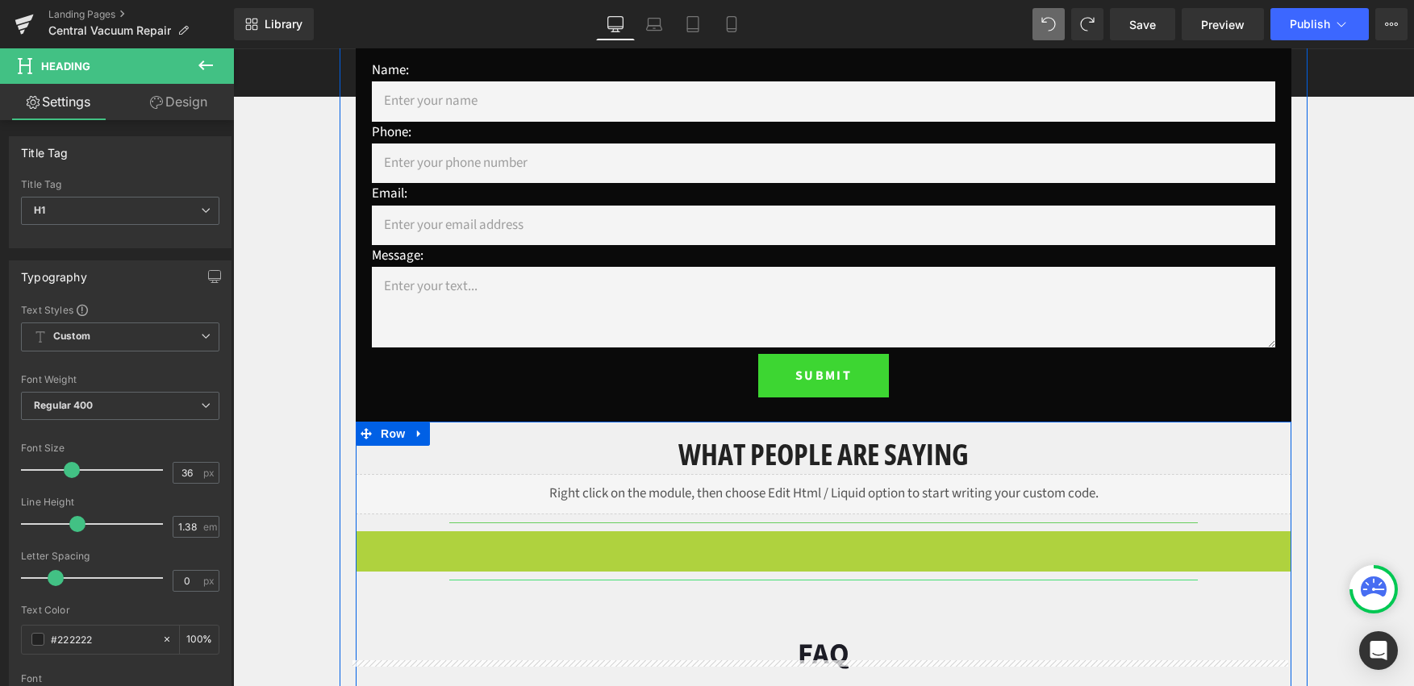
scroll to position [490, 0]
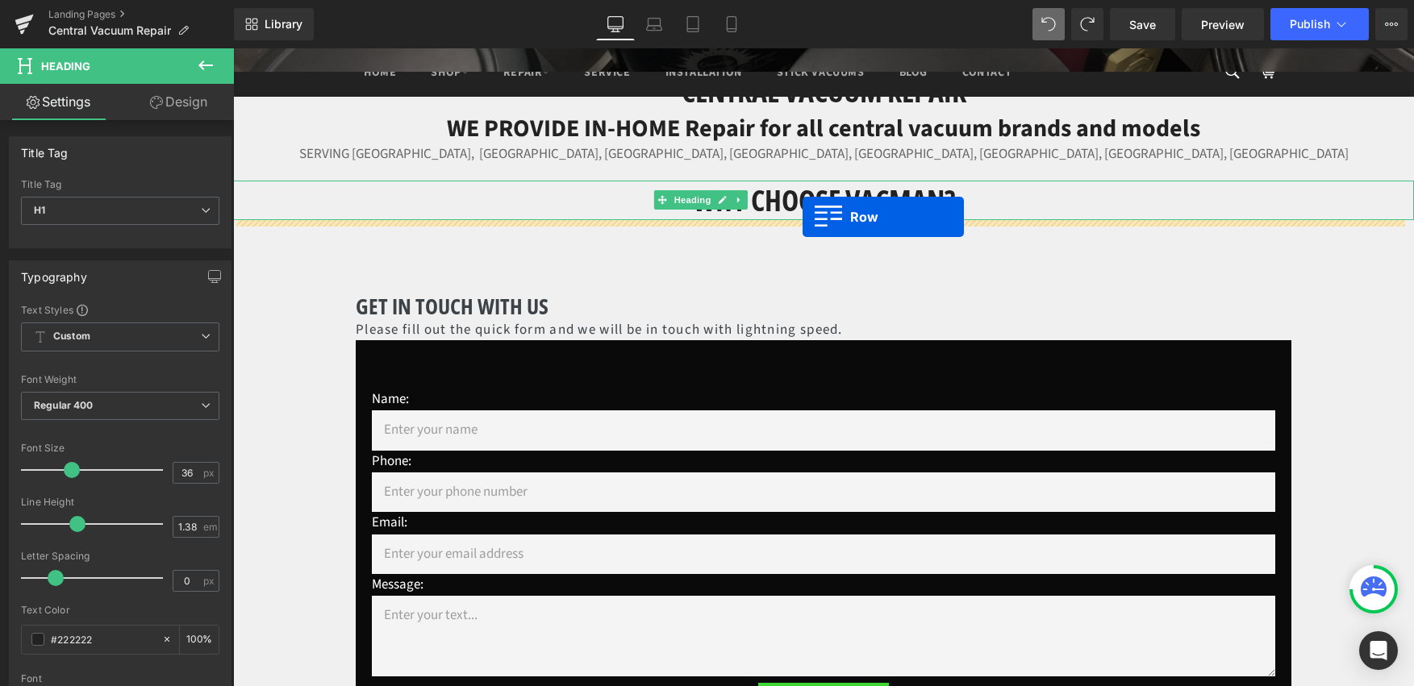
drag, startPoint x: 361, startPoint y: 545, endPoint x: 803, endPoint y: 217, distance: 550.6
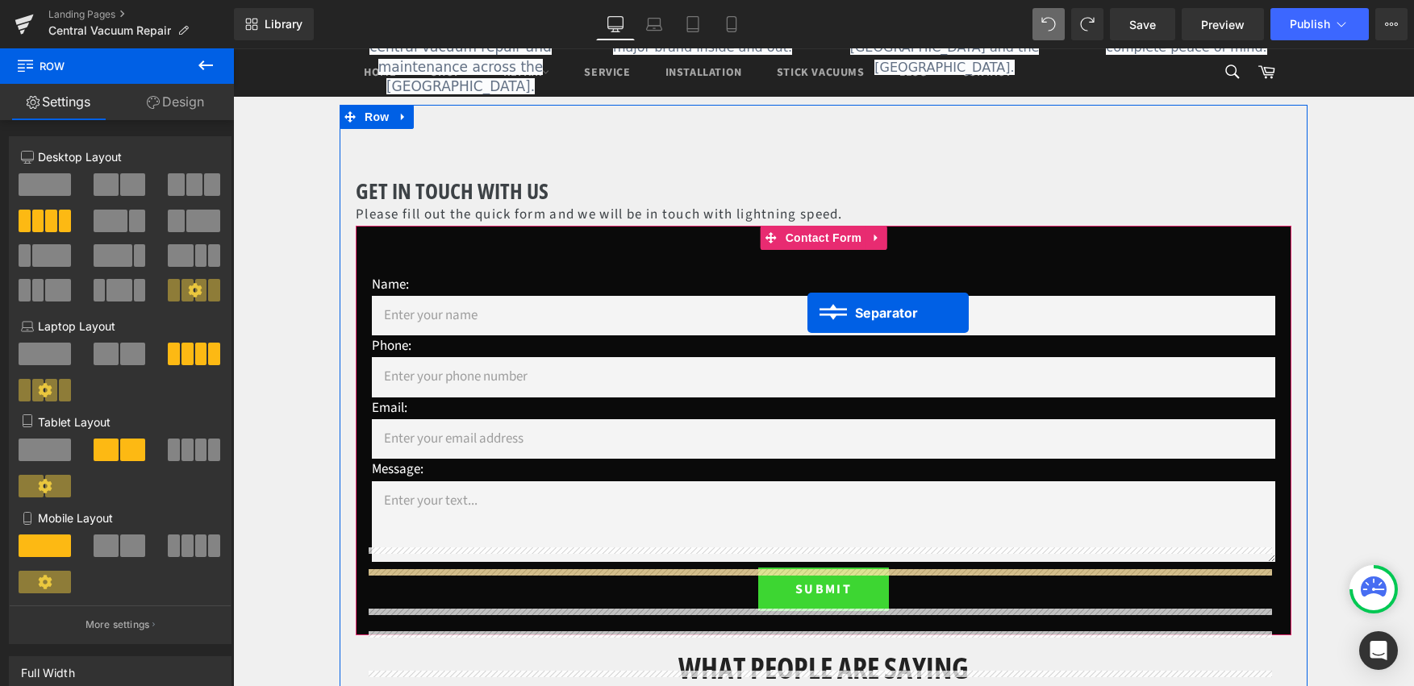
scroll to position [499, 0]
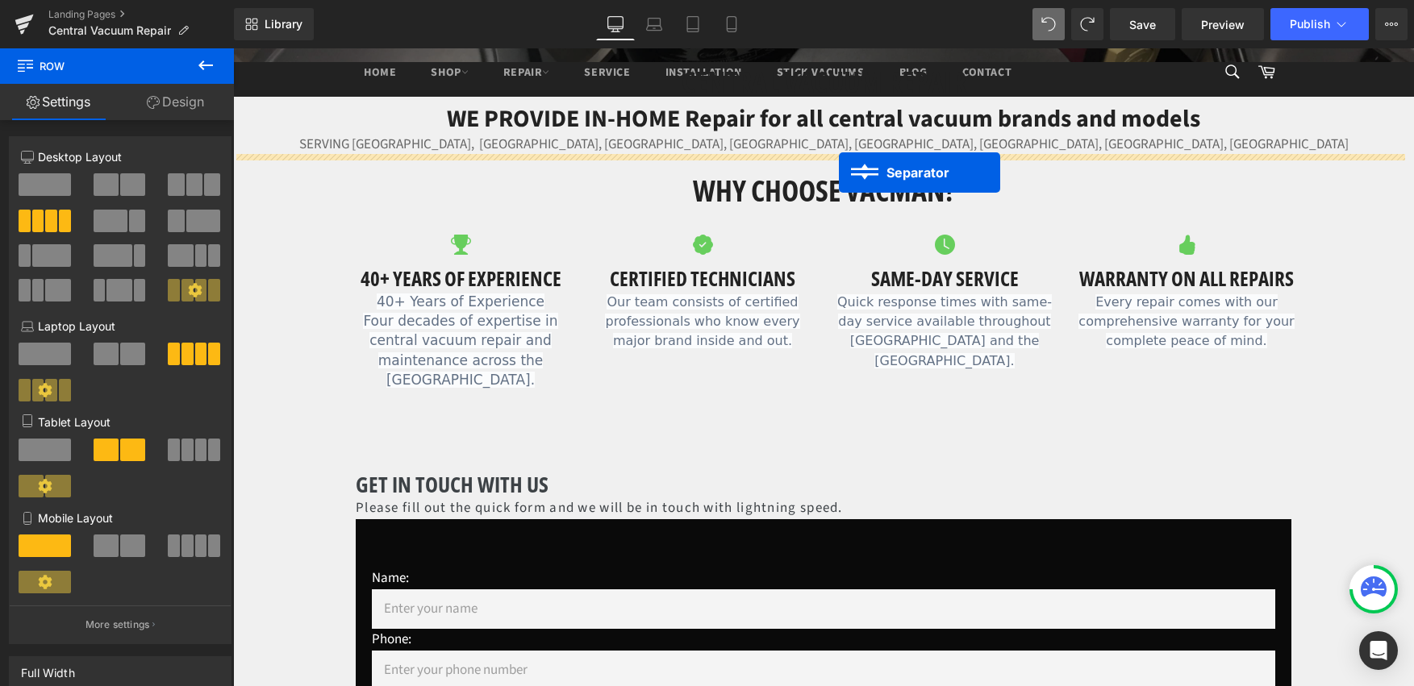
drag, startPoint x: 785, startPoint y: 406, endPoint x: 839, endPoint y: 173, distance: 239.3
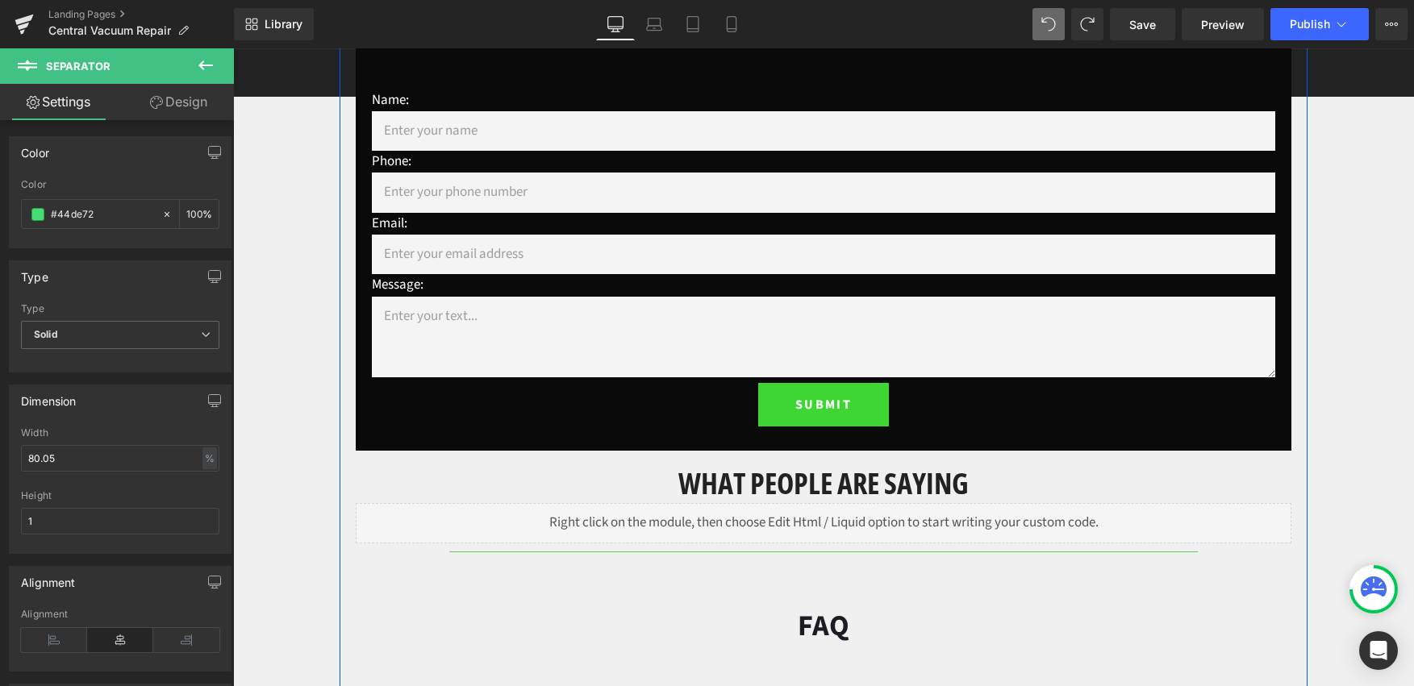
scroll to position [998, 0]
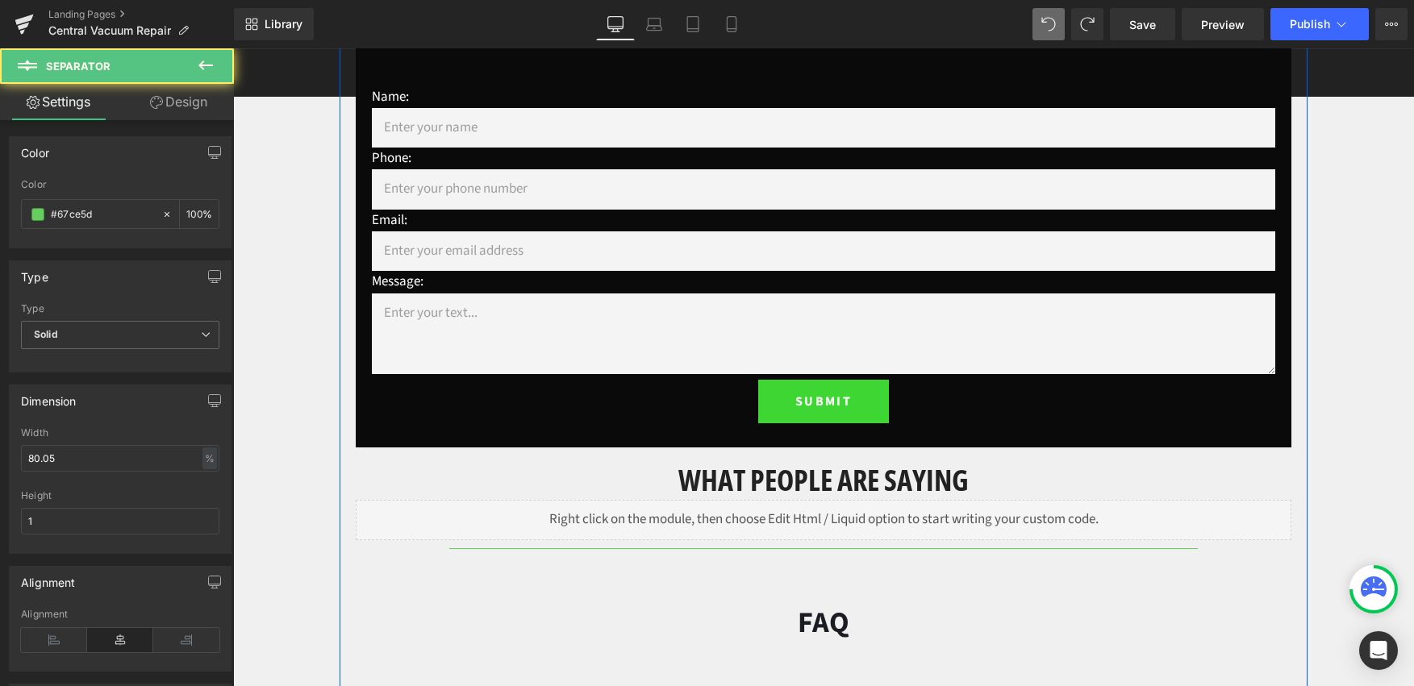
click at [728, 548] on hr at bounding box center [823, 552] width 749 height 9
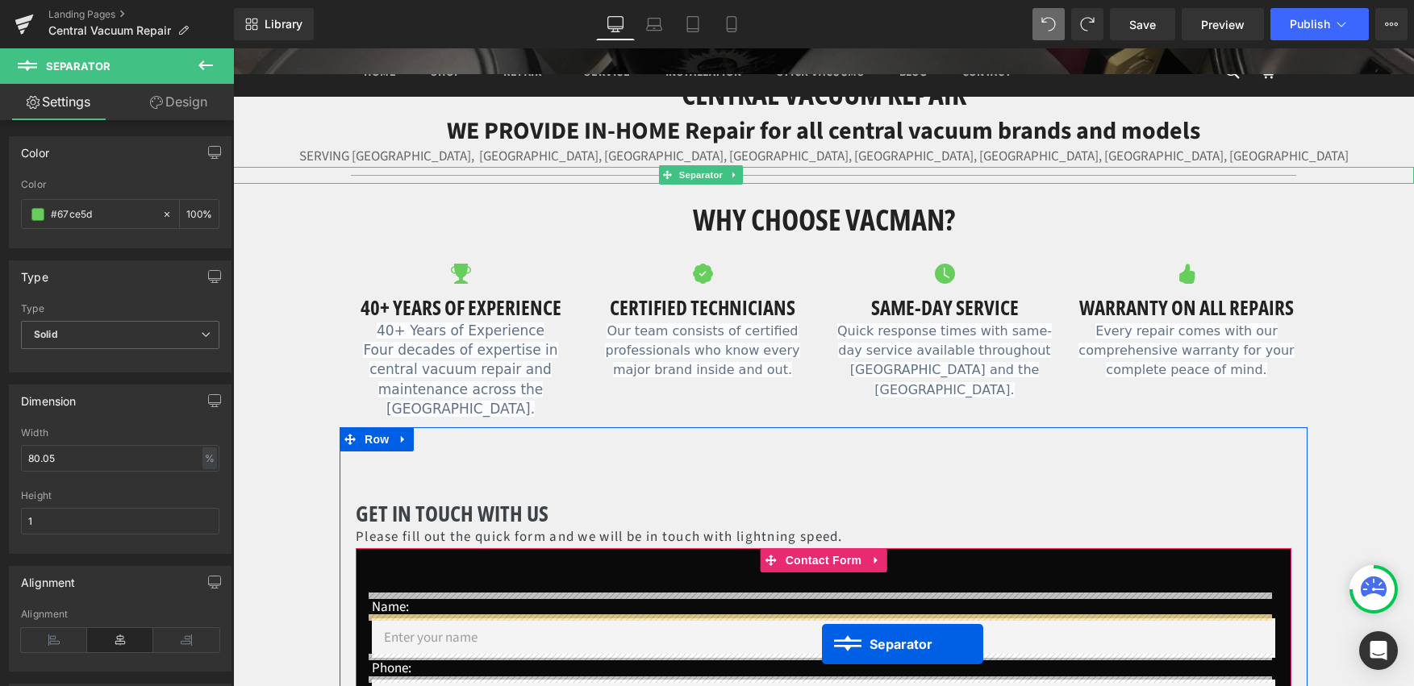
scroll to position [519, 0]
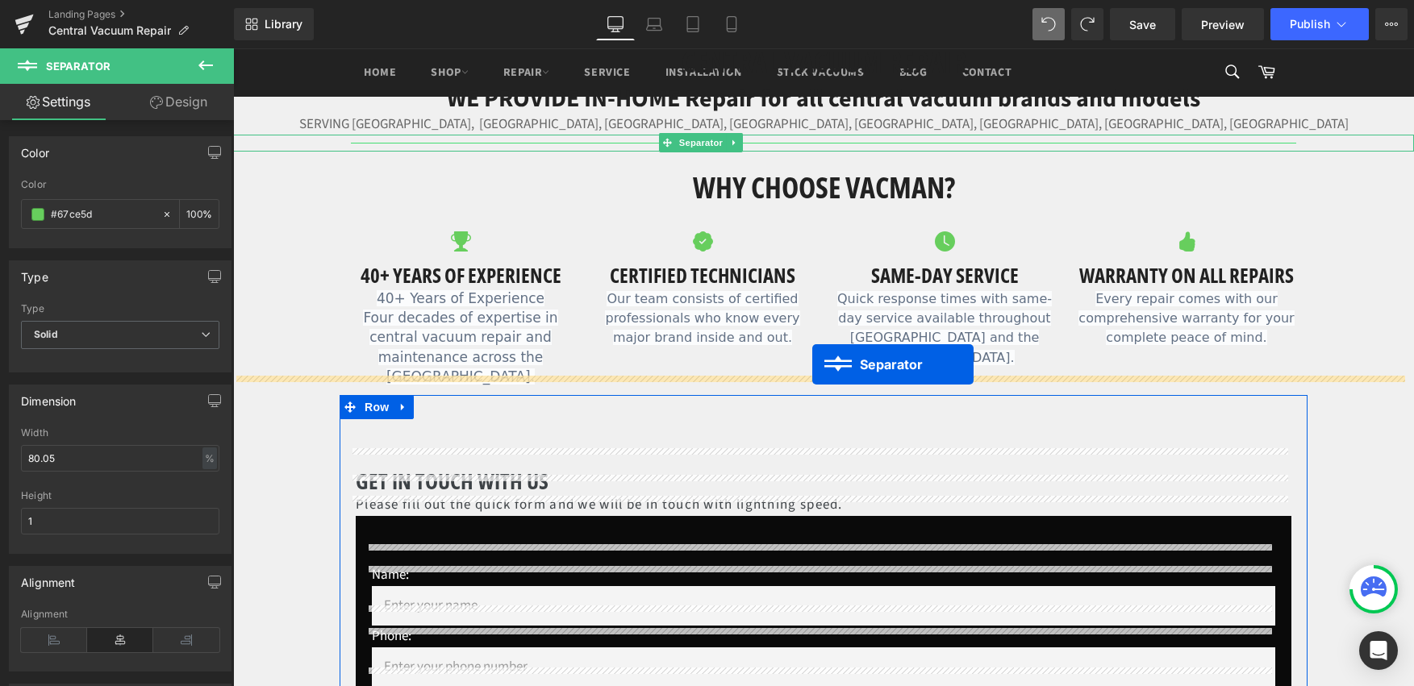
drag, startPoint x: 786, startPoint y: 532, endPoint x: 812, endPoint y: 365, distance: 169.9
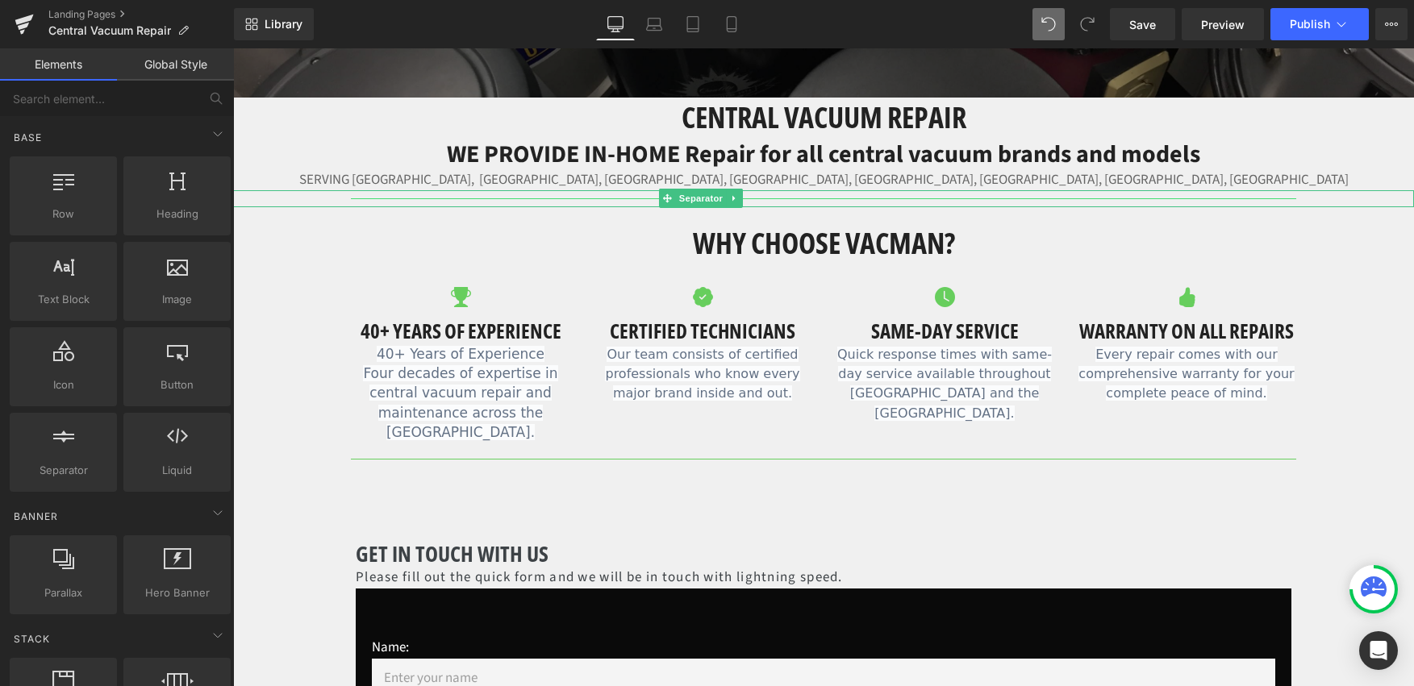
scroll to position [236, 0]
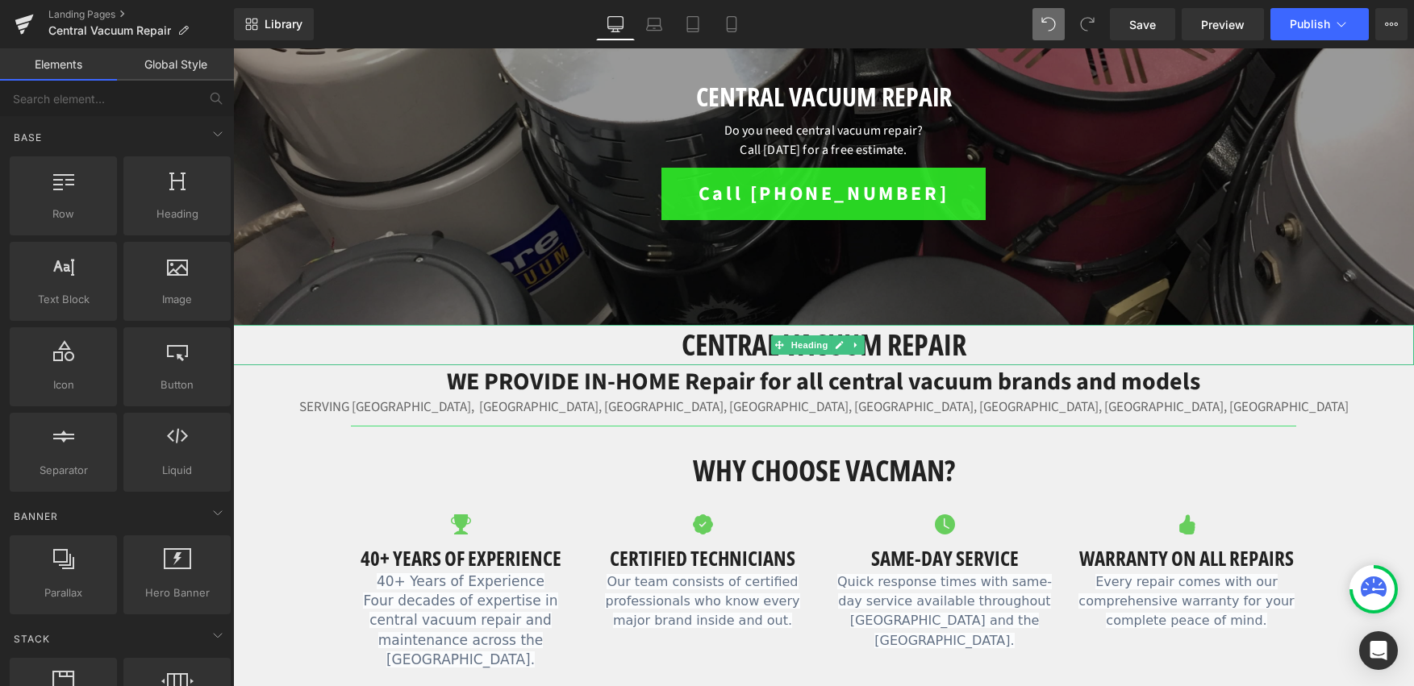
click at [890, 333] on h1 "Central Vacuum Repair" at bounding box center [823, 345] width 1181 height 40
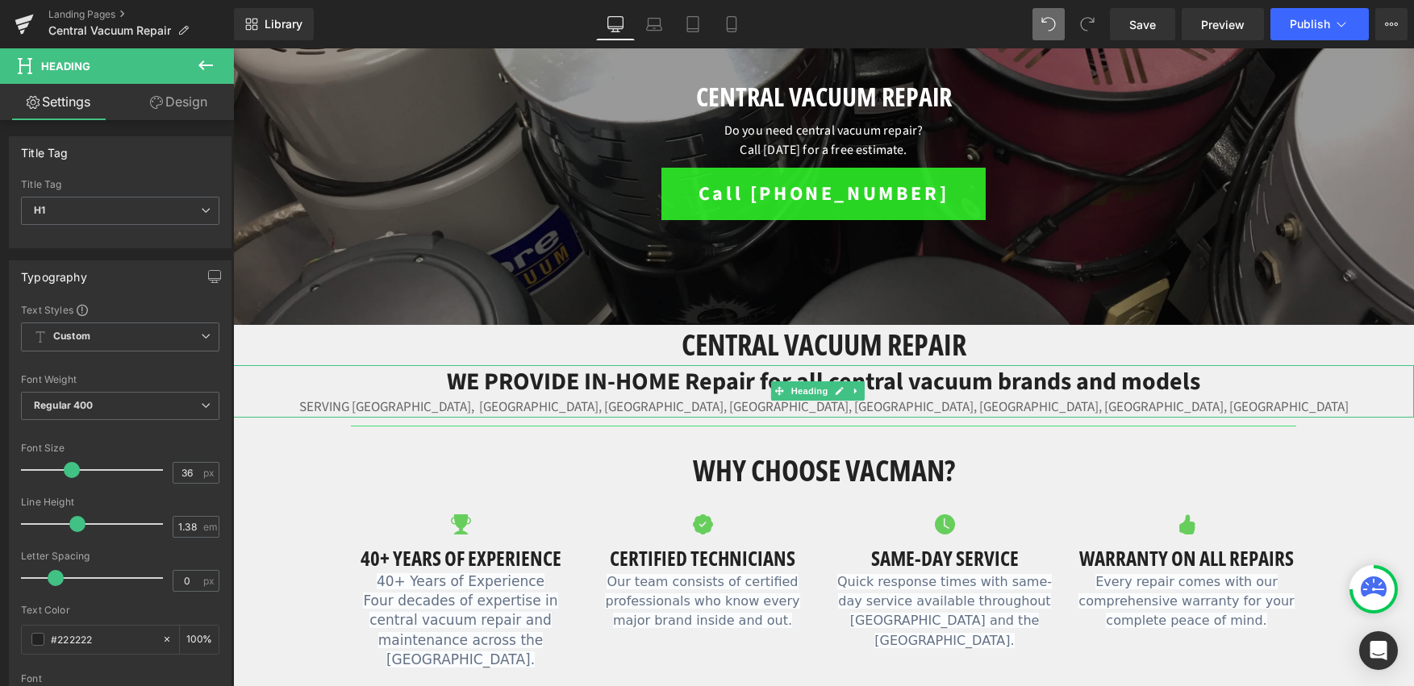
click at [634, 375] on h2 "WE PROVIDE IN-HOME Repair for all central vacuum brands and models" at bounding box center [823, 381] width 1181 height 33
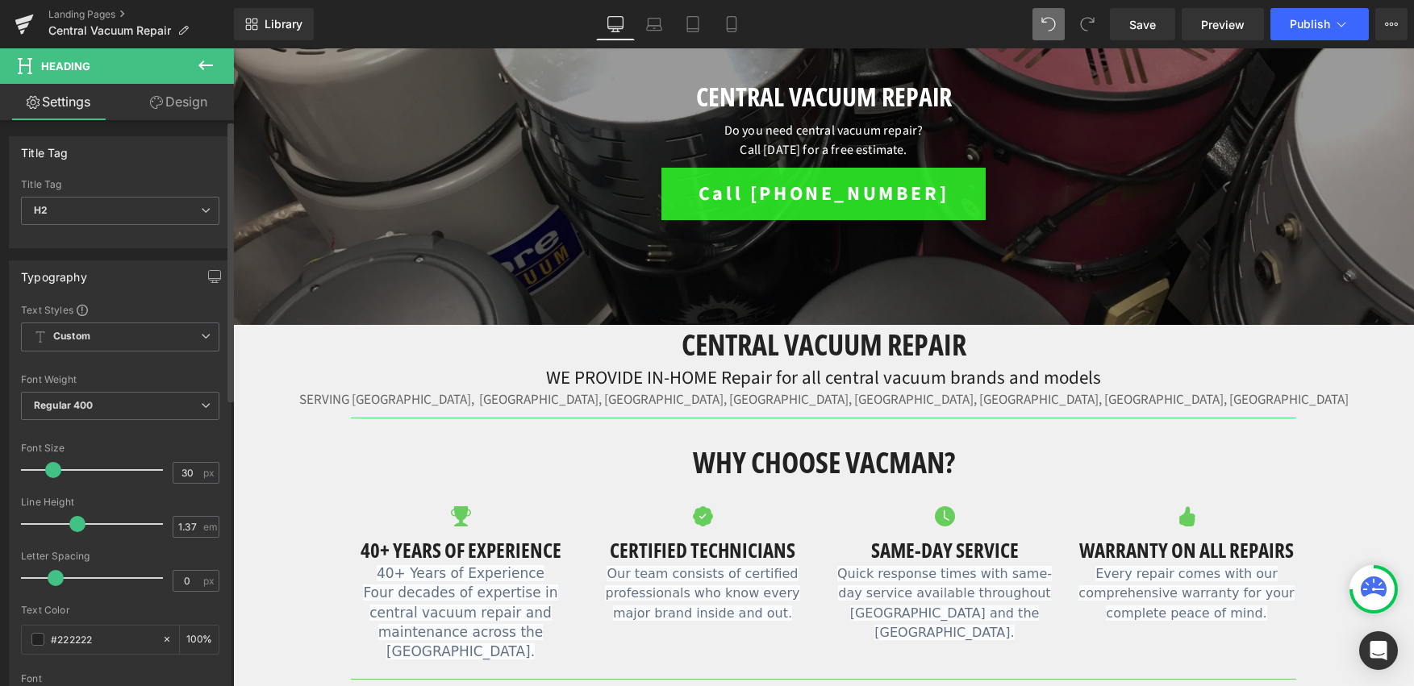
drag, startPoint x: 61, startPoint y: 470, endPoint x: 52, endPoint y: 470, distance: 8.9
click at [52, 470] on span at bounding box center [53, 470] width 16 height 16
drag, startPoint x: 643, startPoint y: 378, endPoint x: 557, endPoint y: 371, distance: 85.8
click at [545, 372] on h2 "WE PROVIDE IN-HOME Repair for all central vacuum brands and models" at bounding box center [823, 378] width 1181 height 26
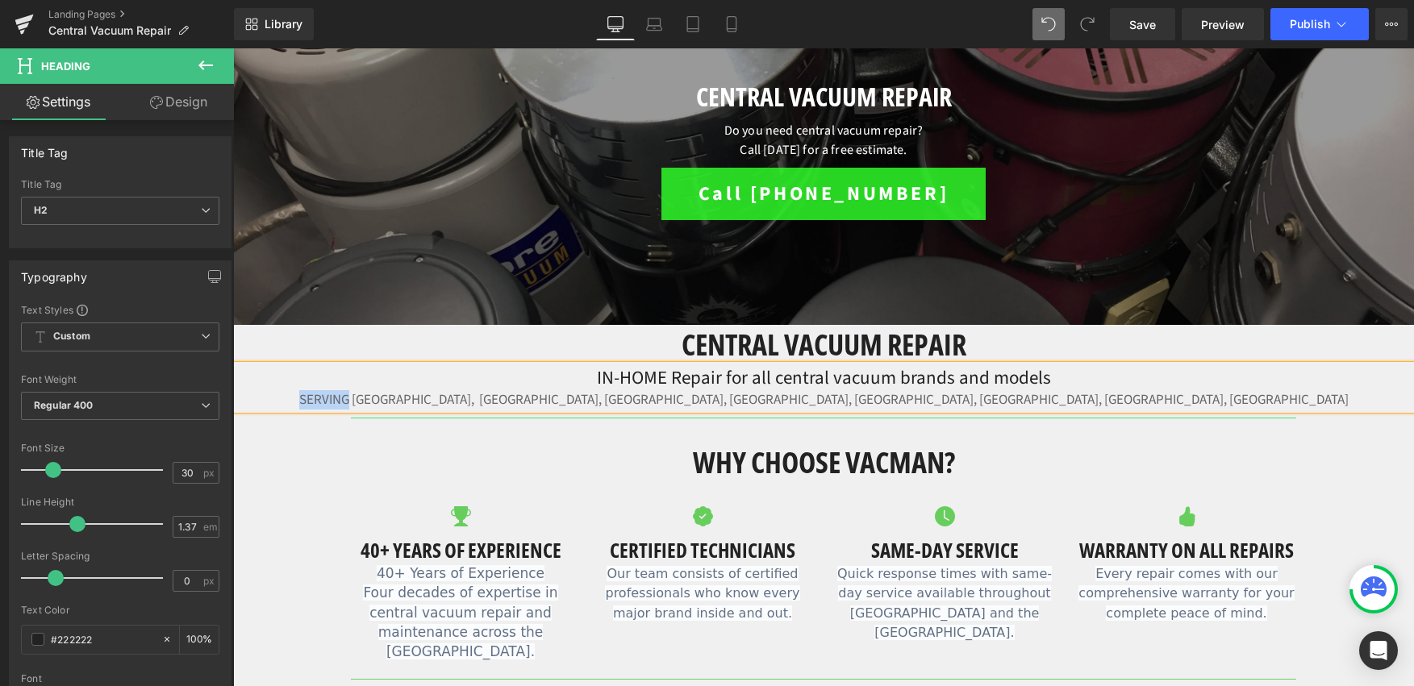
drag, startPoint x: 542, startPoint y: 398, endPoint x: 589, endPoint y: 406, distance: 47.3
click at [589, 406] on div "SERVING [GEOGRAPHIC_DATA], [GEOGRAPHIC_DATA], [GEOGRAPHIC_DATA], [GEOGRAPHIC_DA…" at bounding box center [823, 400] width 1181 height 19
drag, startPoint x: 671, startPoint y: 345, endPoint x: 681, endPoint y: 349, distance: 10.5
click at [671, 345] on h1 "Central Vacuum Repair" at bounding box center [823, 345] width 1181 height 40
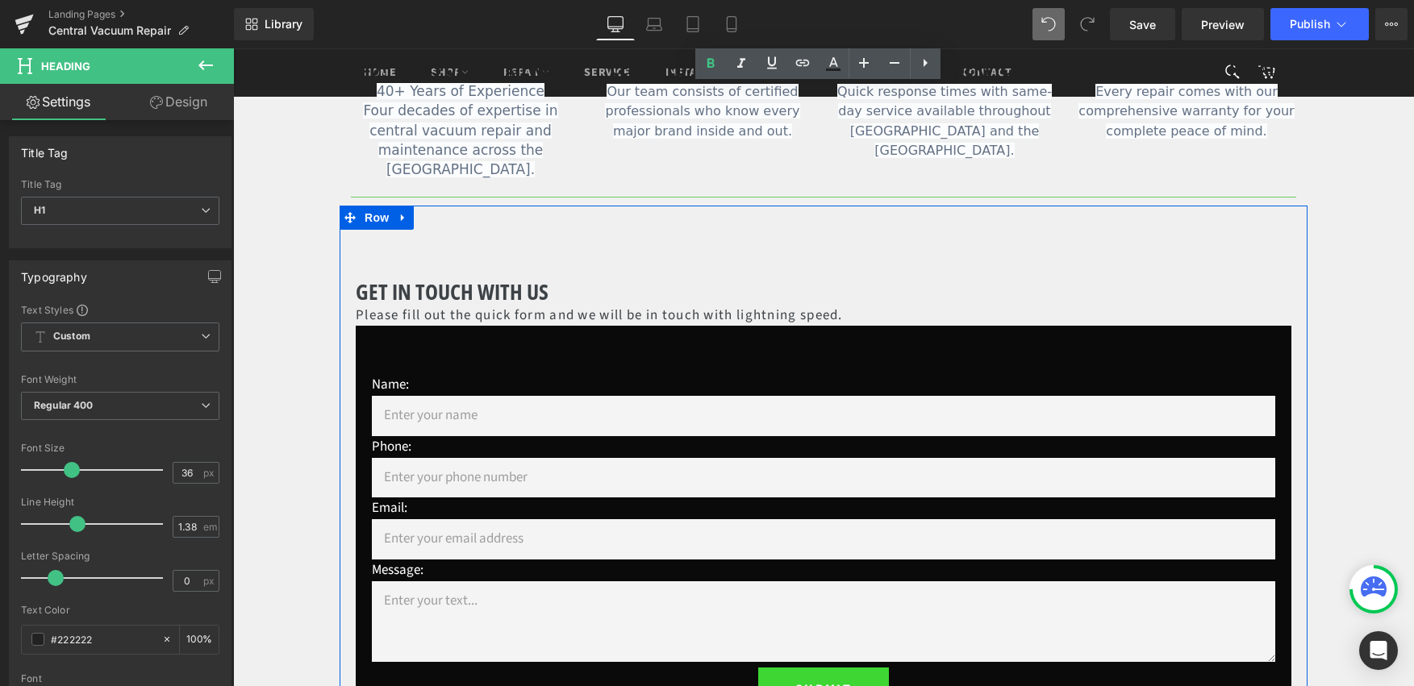
scroll to position [700, 0]
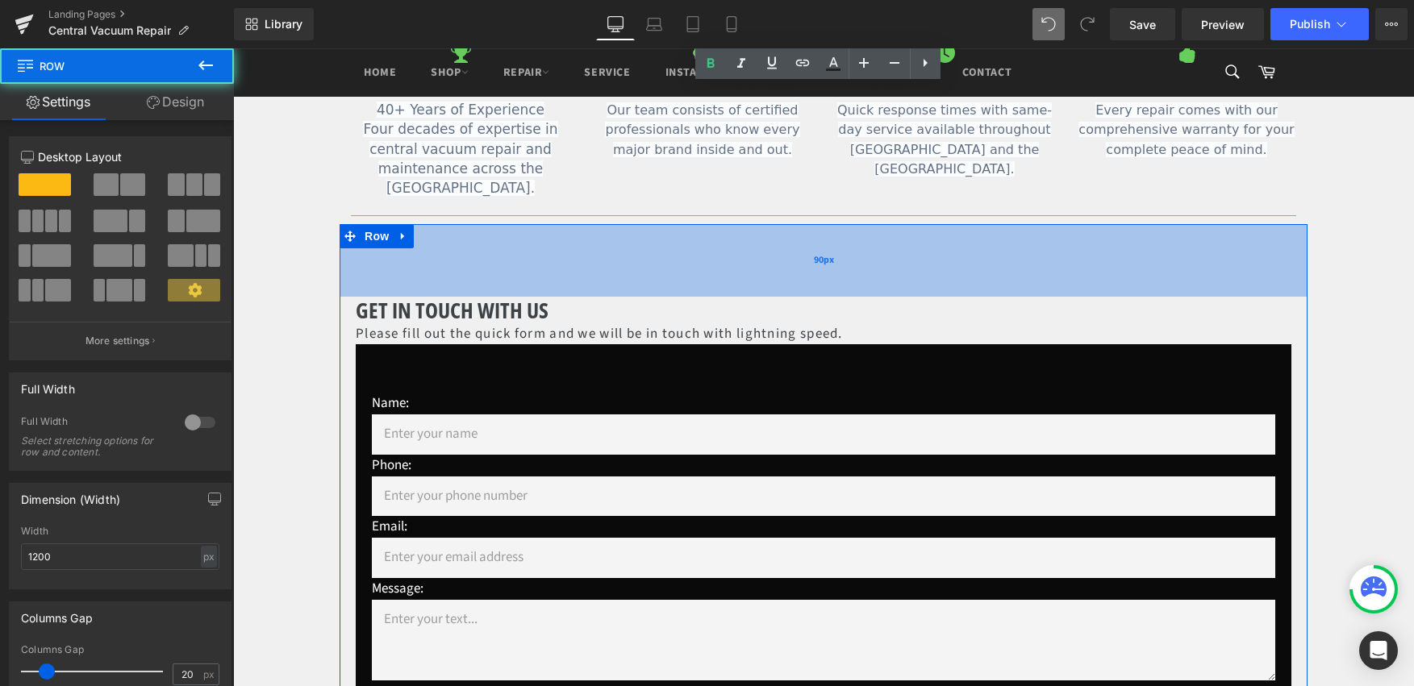
click at [771, 277] on div "90px" at bounding box center [824, 260] width 968 height 73
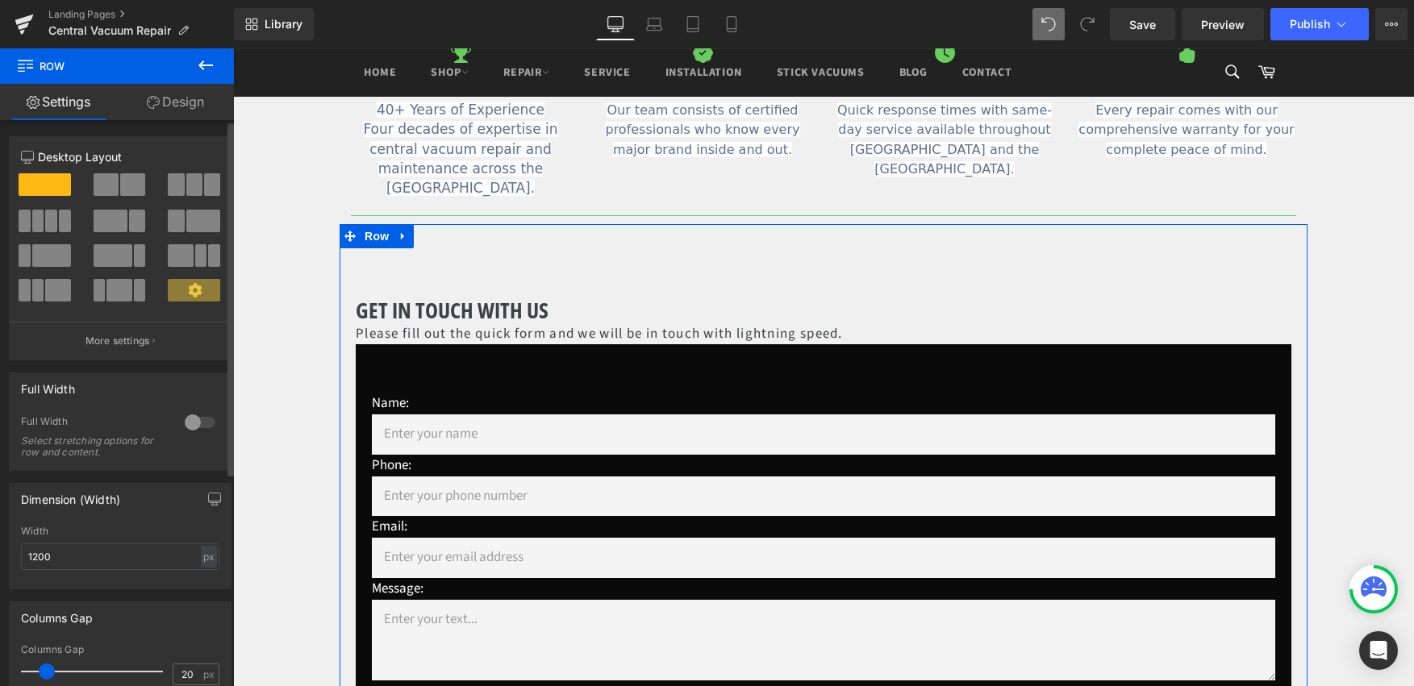
click at [136, 193] on span at bounding box center [132, 184] width 25 height 23
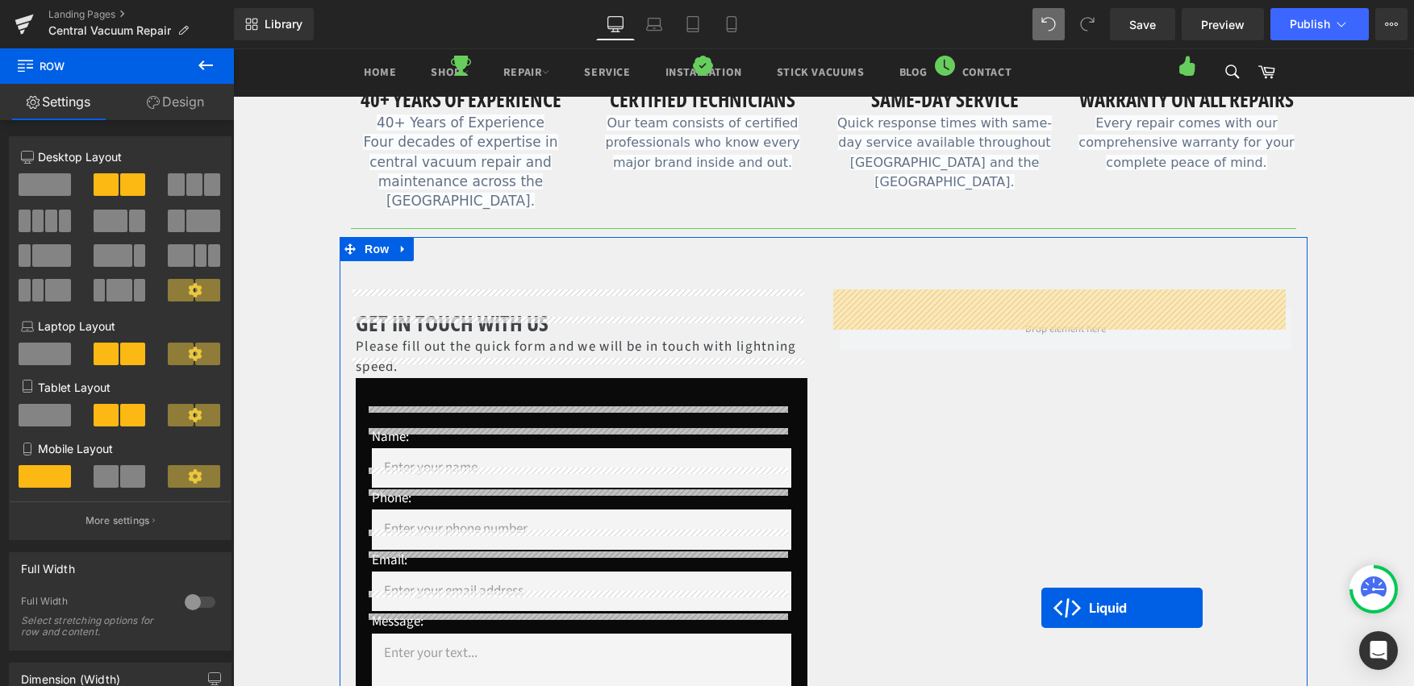
scroll to position [703, 0]
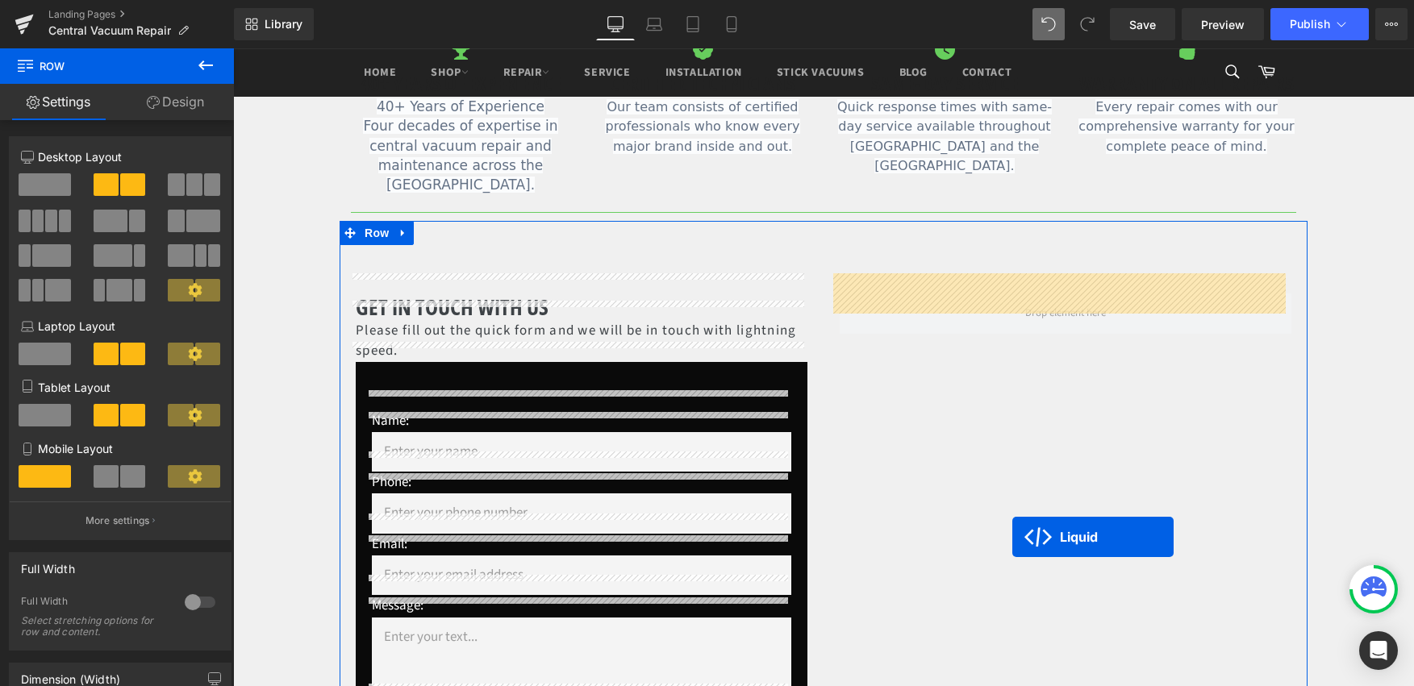
drag, startPoint x: 535, startPoint y: 353, endPoint x: 1012, endPoint y: 537, distance: 511.7
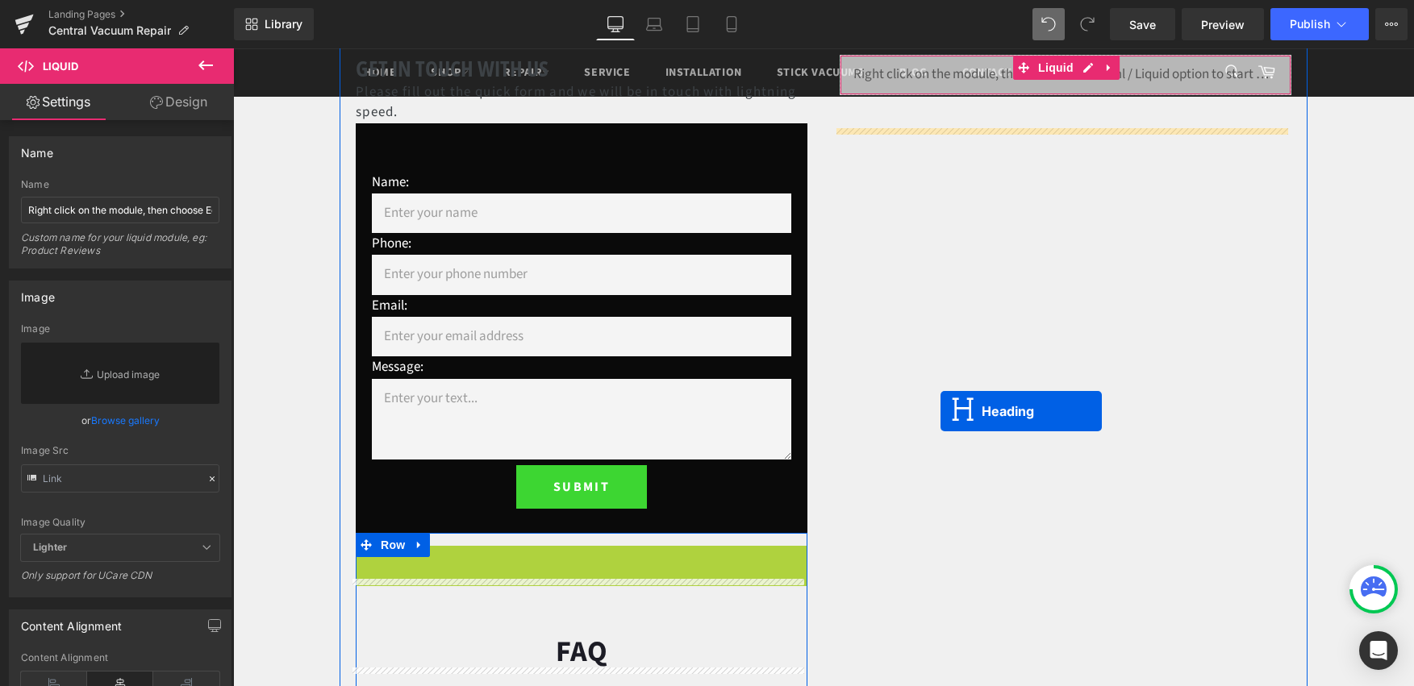
scroll to position [536, 0]
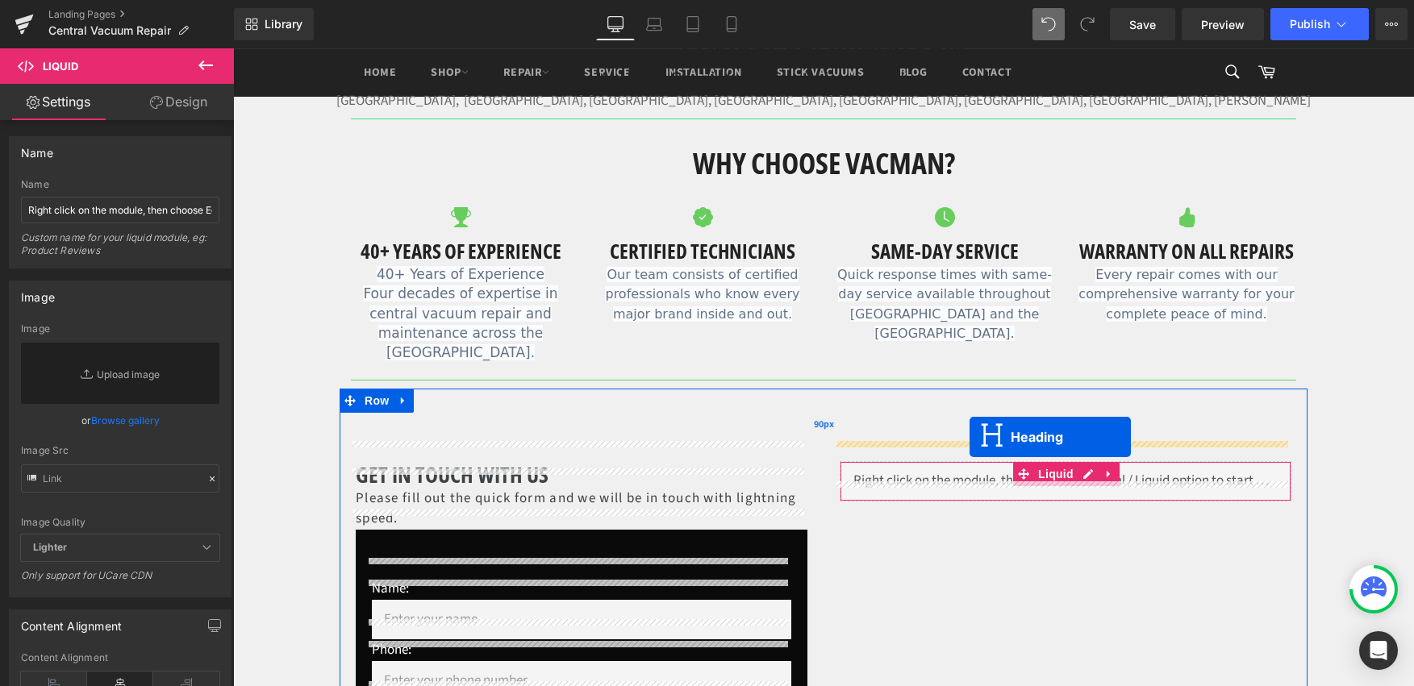
drag, startPoint x: 540, startPoint y: 469, endPoint x: 970, endPoint y: 437, distance: 431.1
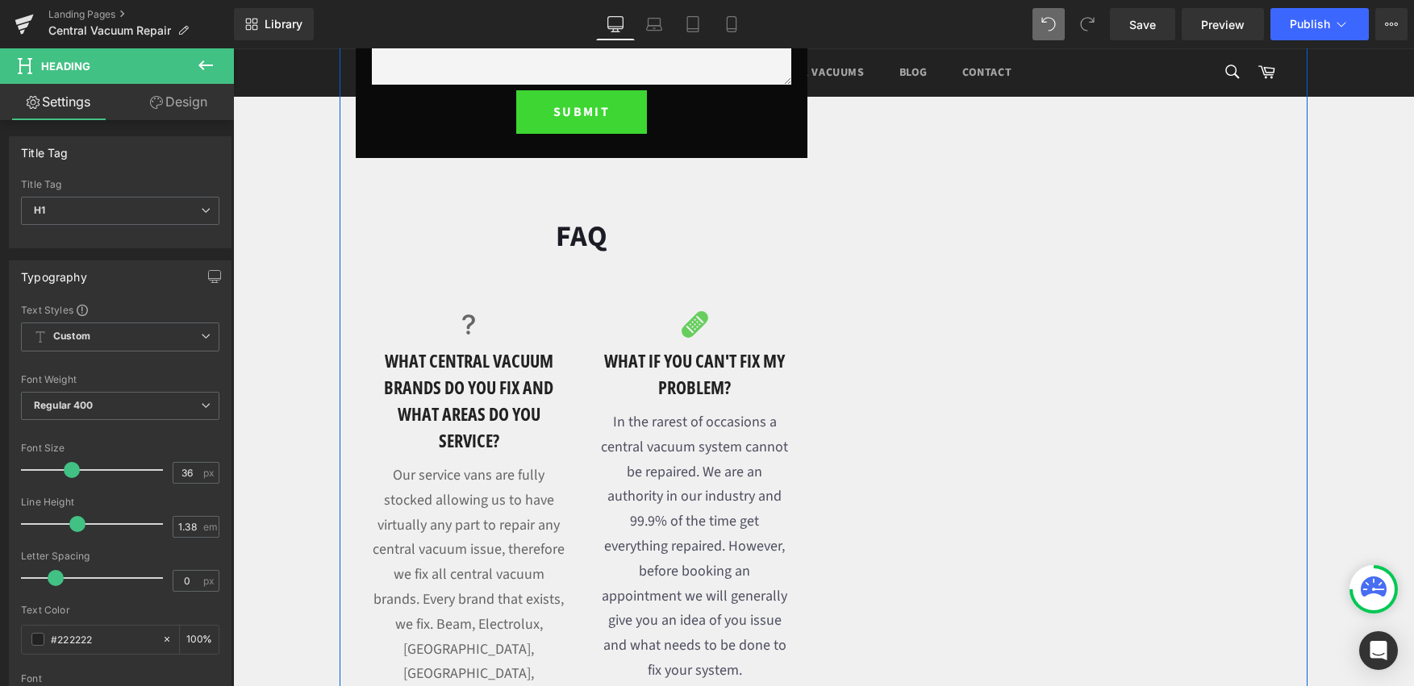
scroll to position [1332, 0]
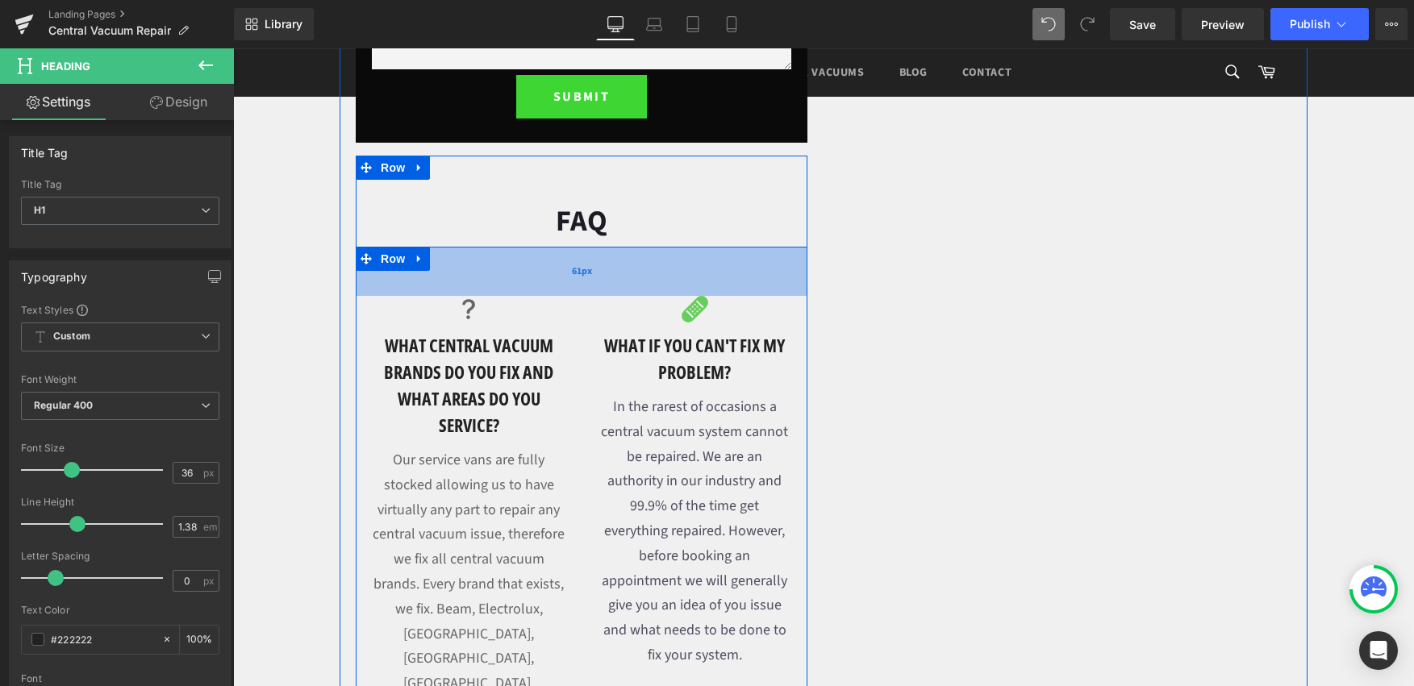
click at [643, 247] on div "61px" at bounding box center [582, 271] width 452 height 49
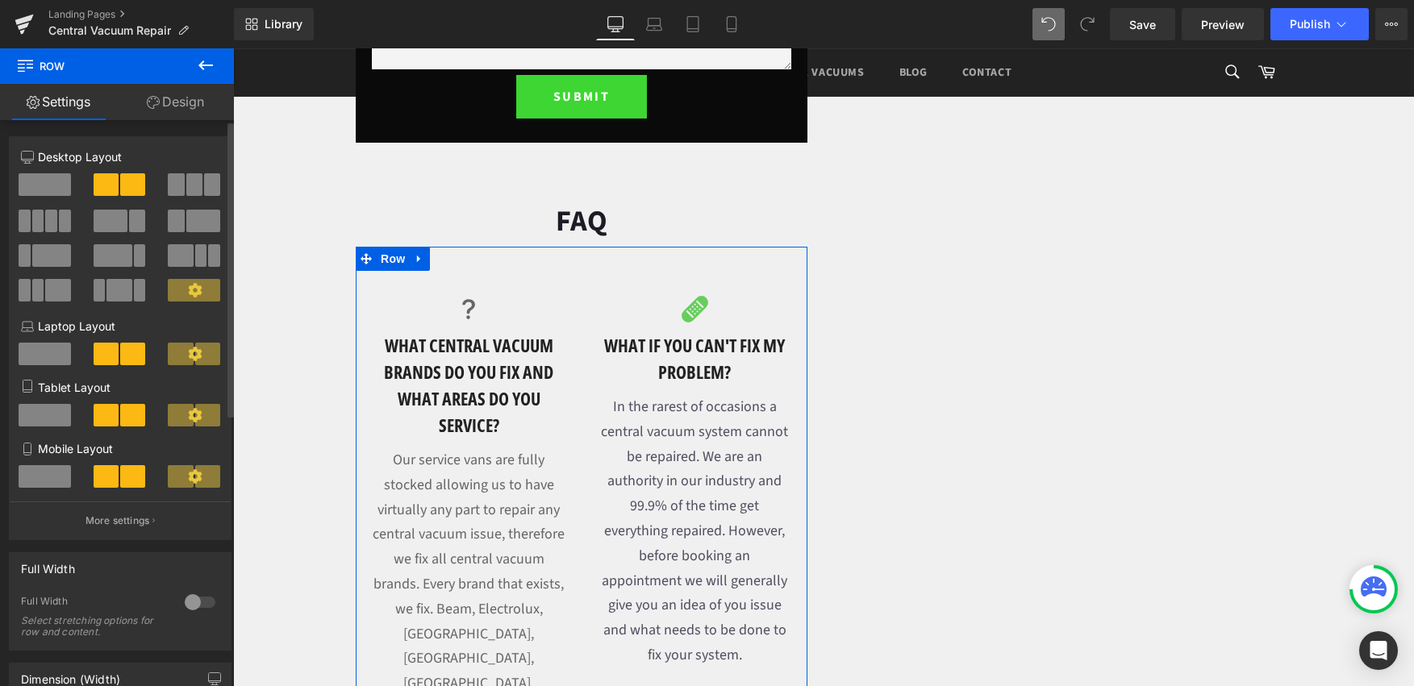
click at [40, 189] on span at bounding box center [45, 184] width 52 height 23
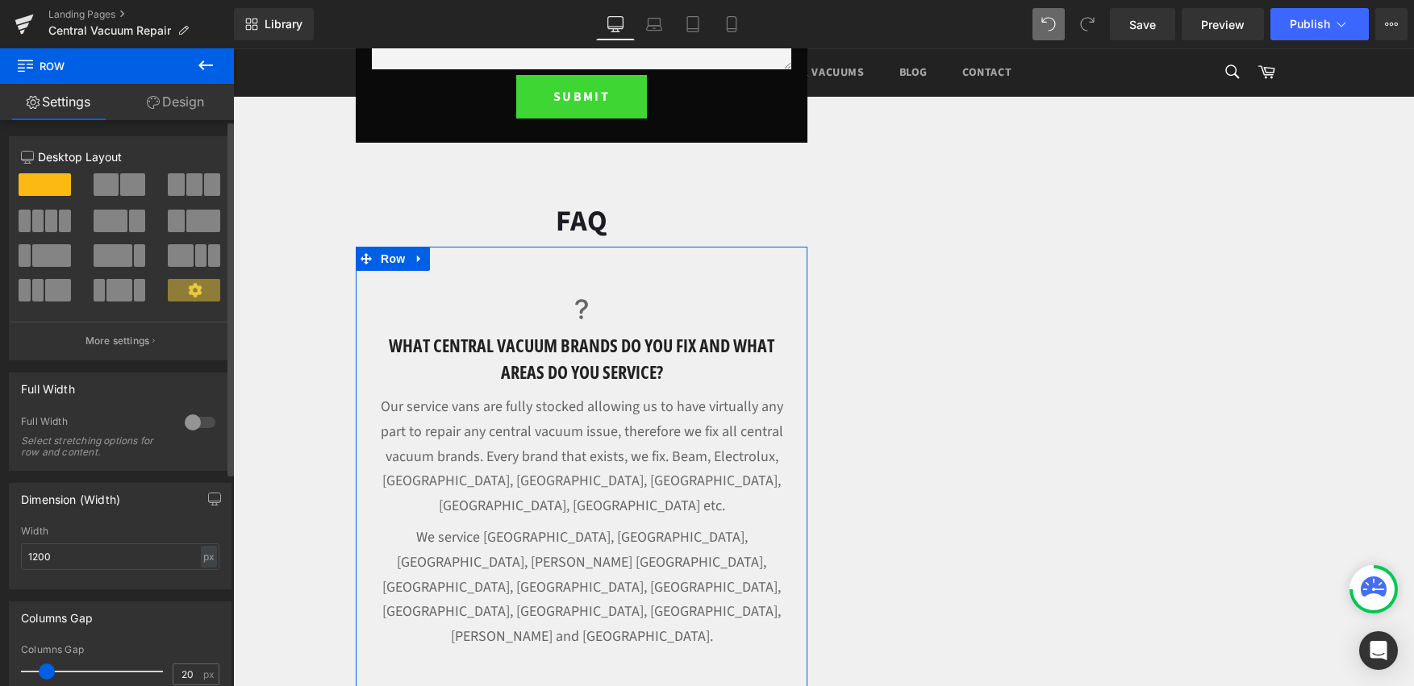
click at [196, 182] on span at bounding box center [194, 184] width 16 height 23
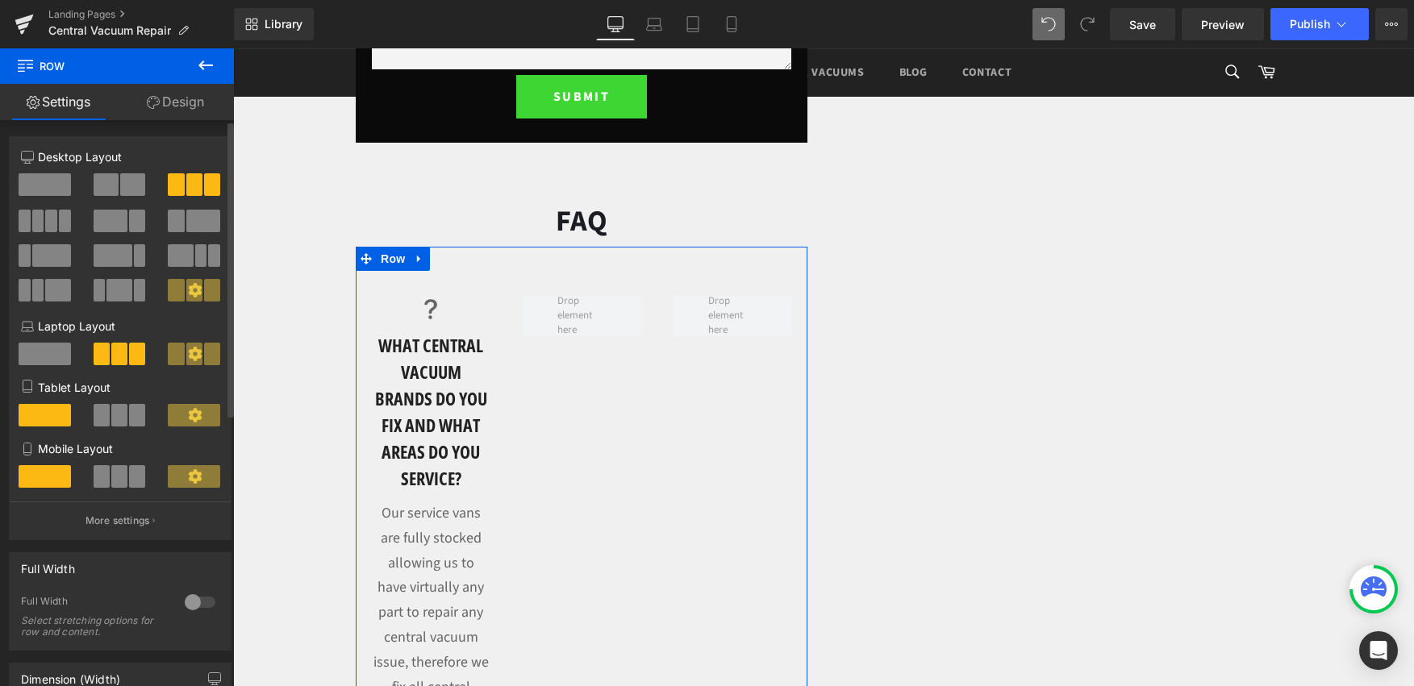
click at [110, 194] on span at bounding box center [106, 184] width 25 height 23
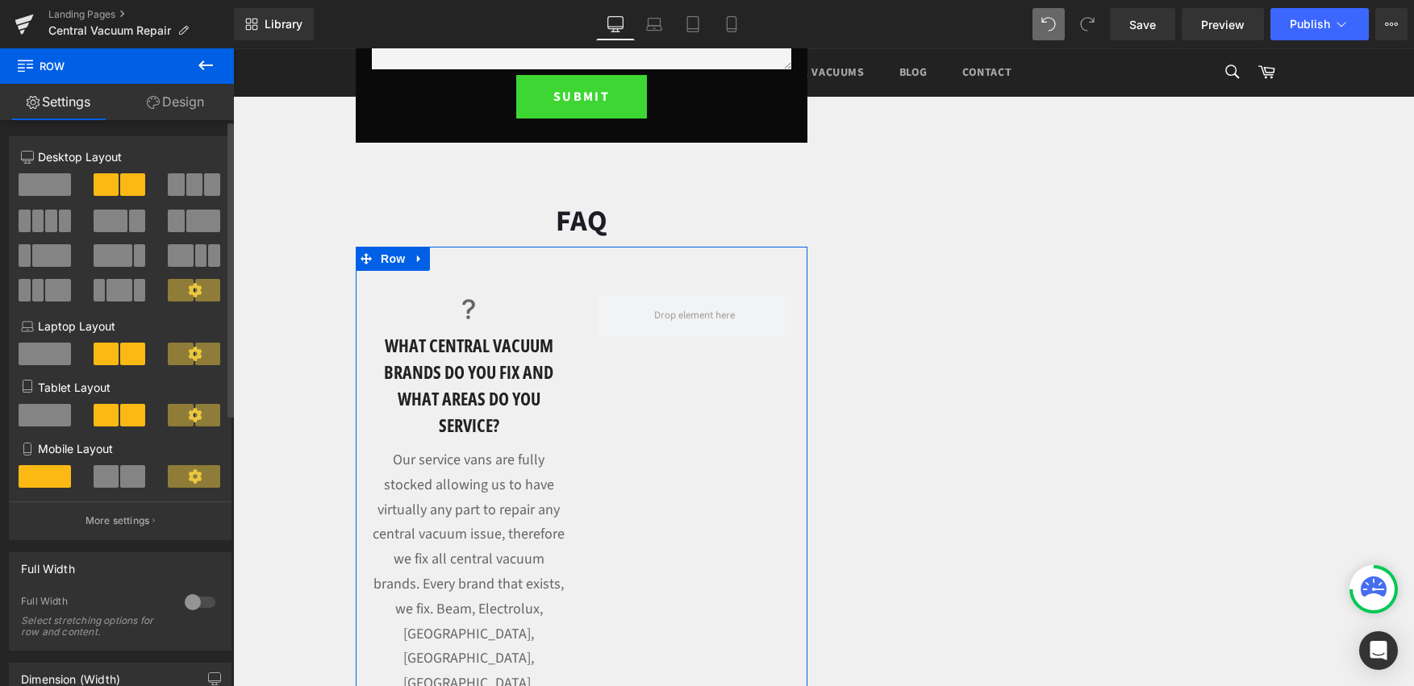
click at [50, 190] on span at bounding box center [45, 184] width 52 height 23
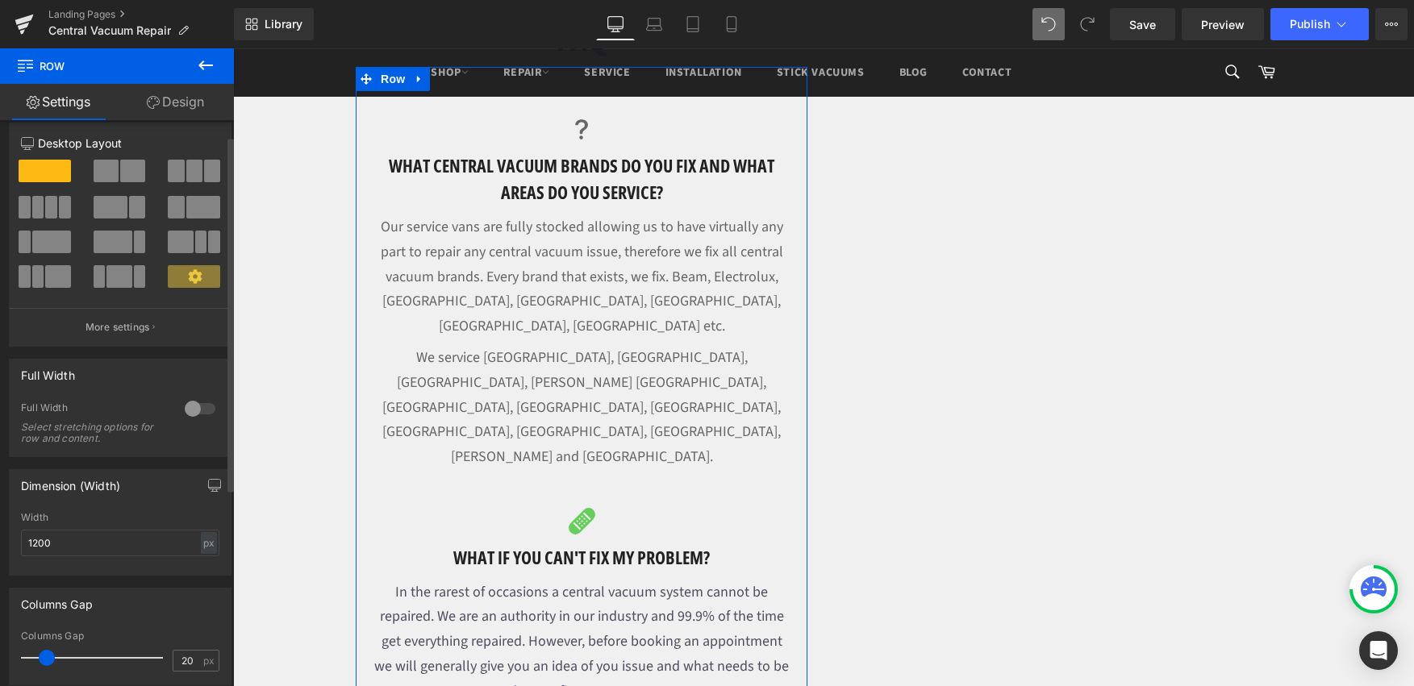
scroll to position [0, 0]
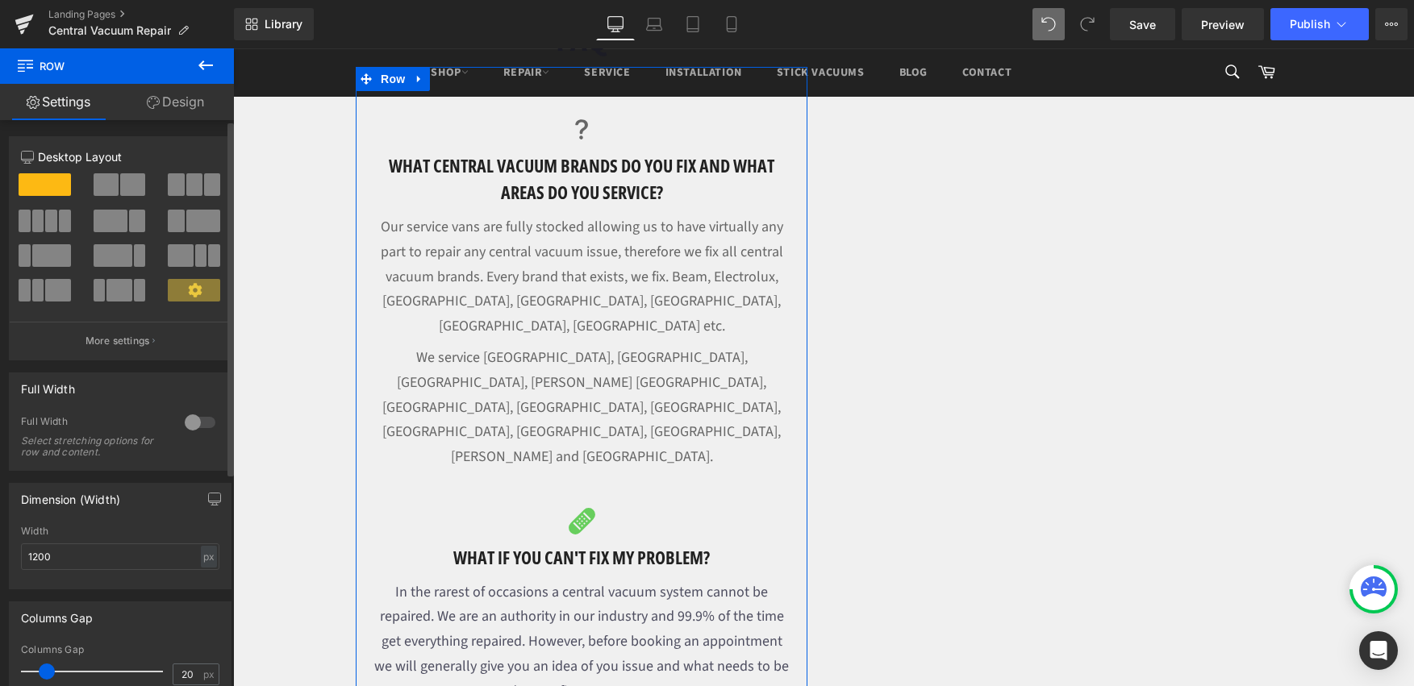
click at [35, 227] on span at bounding box center [38, 221] width 12 height 23
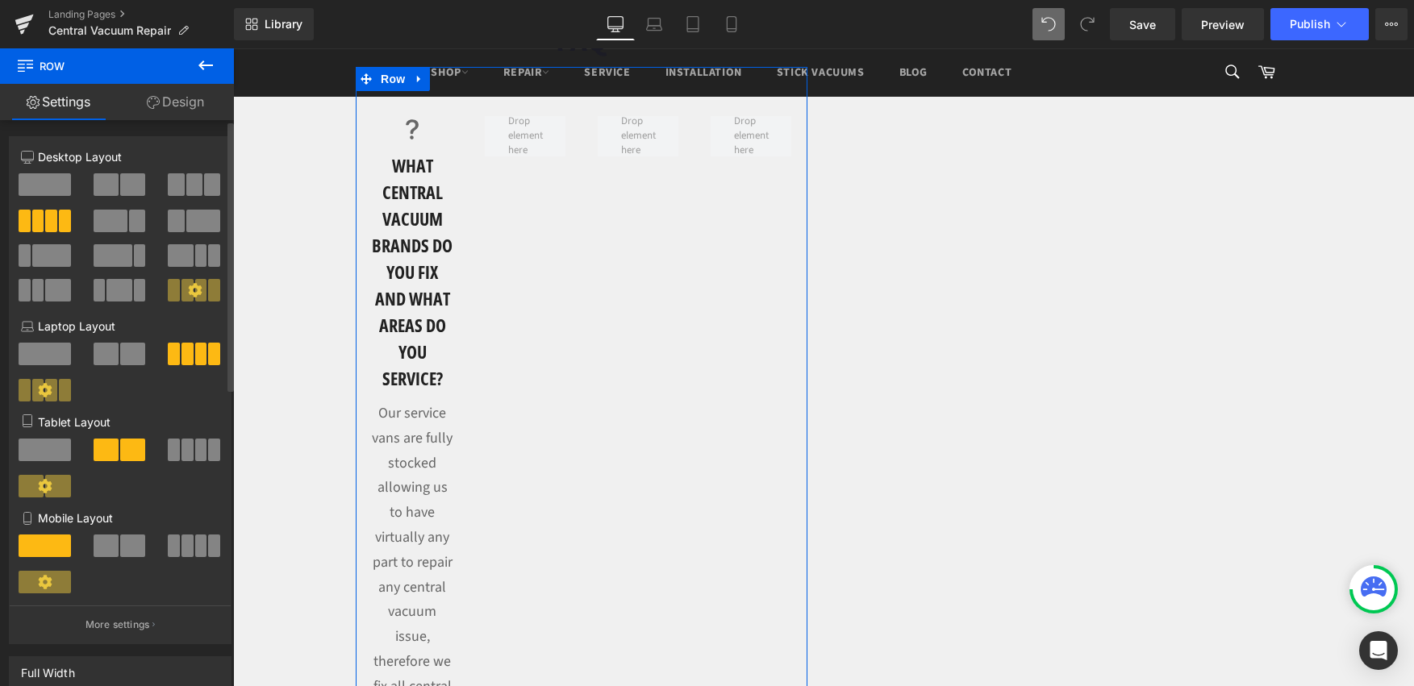
click at [55, 174] on span at bounding box center [45, 184] width 52 height 23
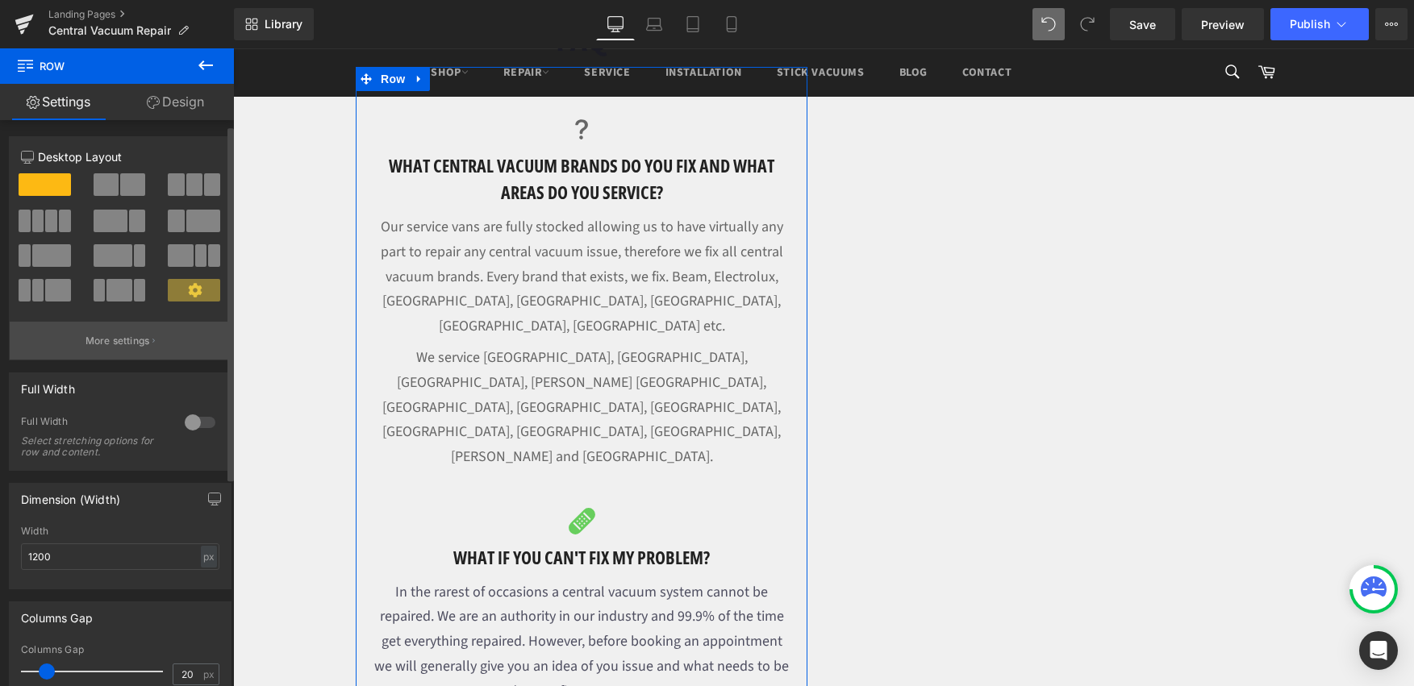
scroll to position [292, 0]
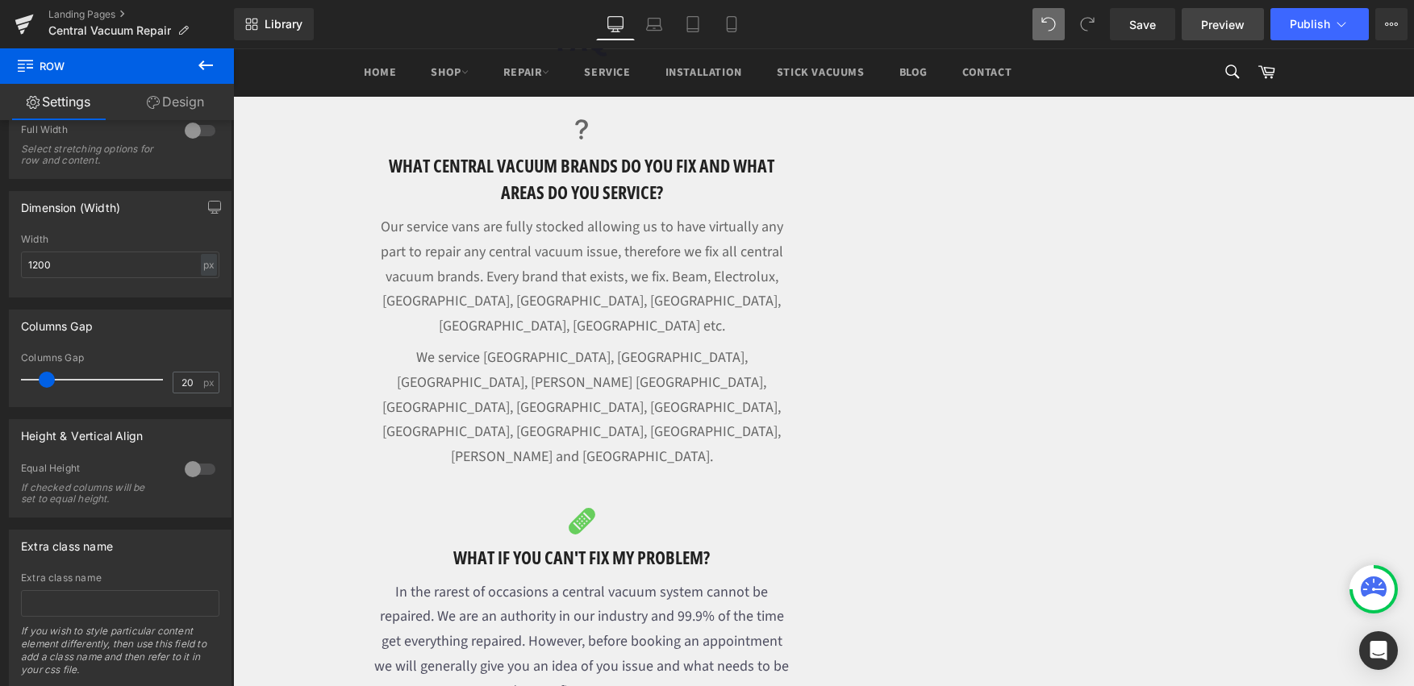
click at [1202, 23] on span "Preview" at bounding box center [1223, 24] width 44 height 17
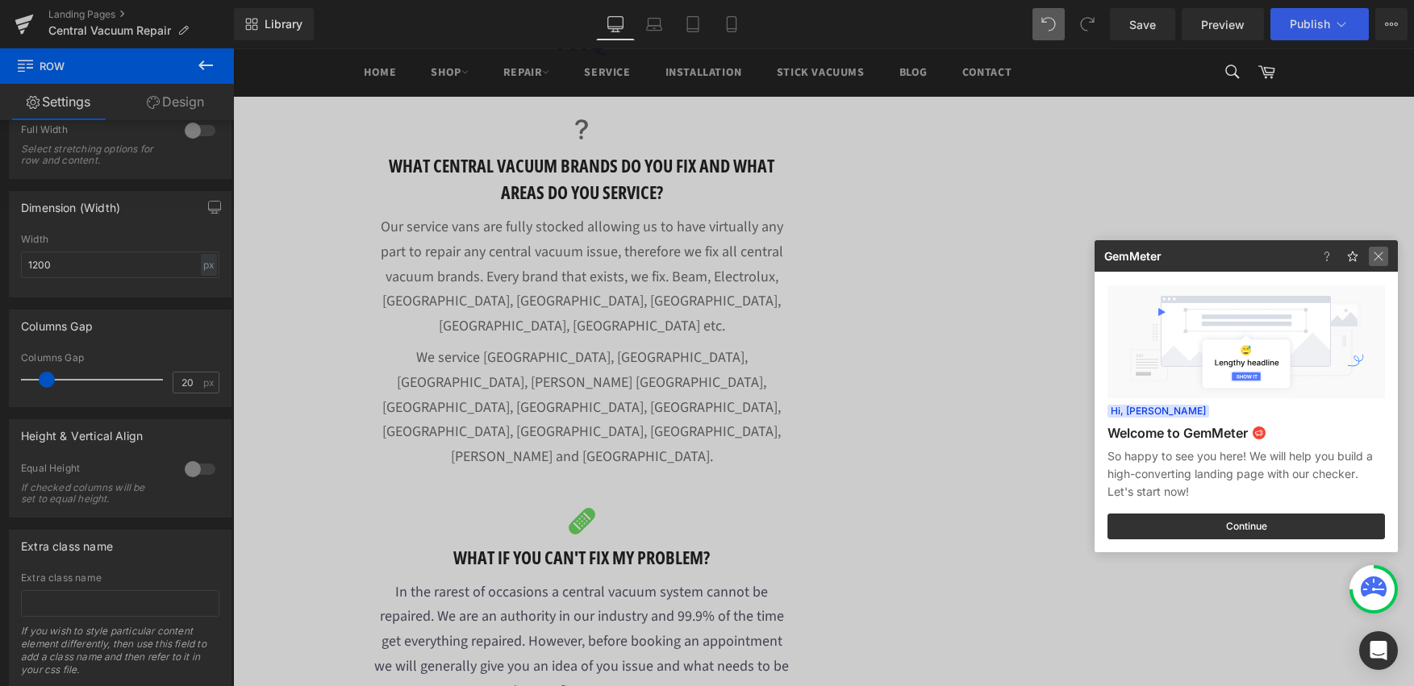
drag, startPoint x: 1377, startPoint y: 258, endPoint x: 869, endPoint y: 306, distance: 510.4
click at [1377, 258] on img at bounding box center [1378, 256] width 19 height 19
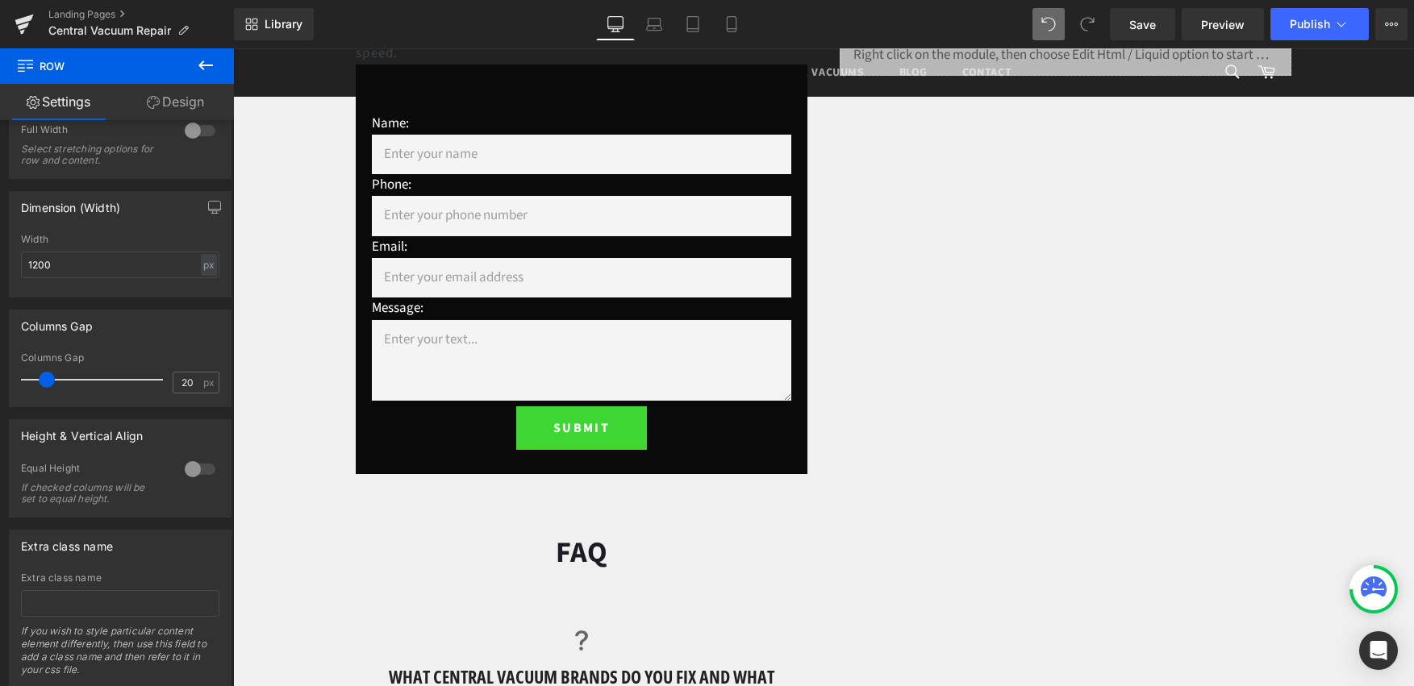
scroll to position [961, 0]
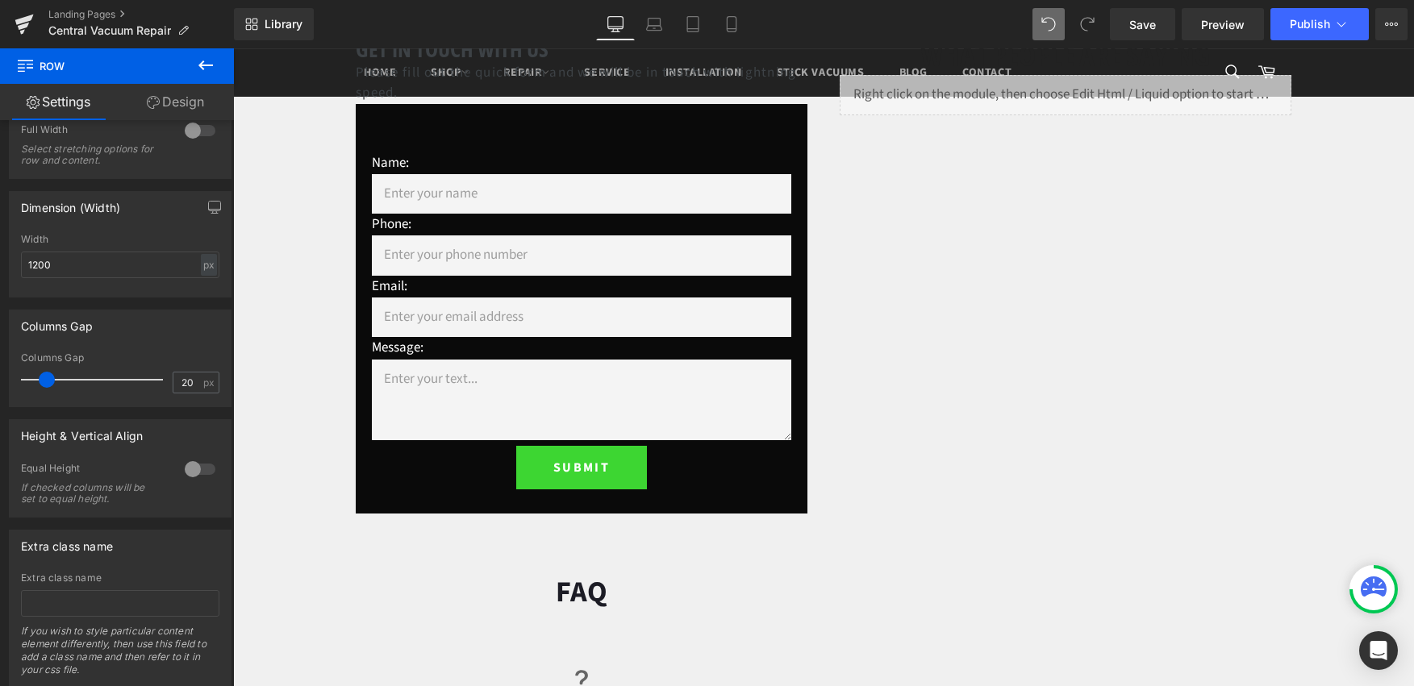
click at [233, 48] on div at bounding box center [233, 48] width 0 height 0
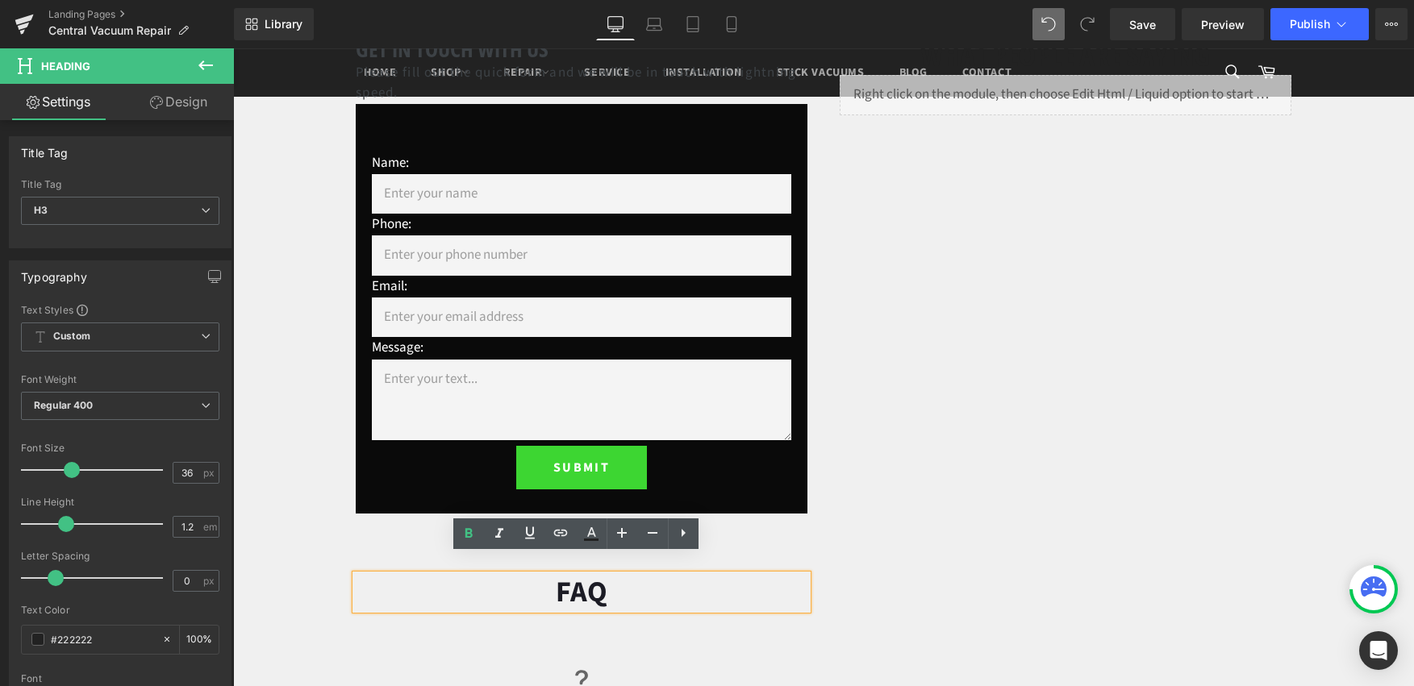
scroll to position [692, 0]
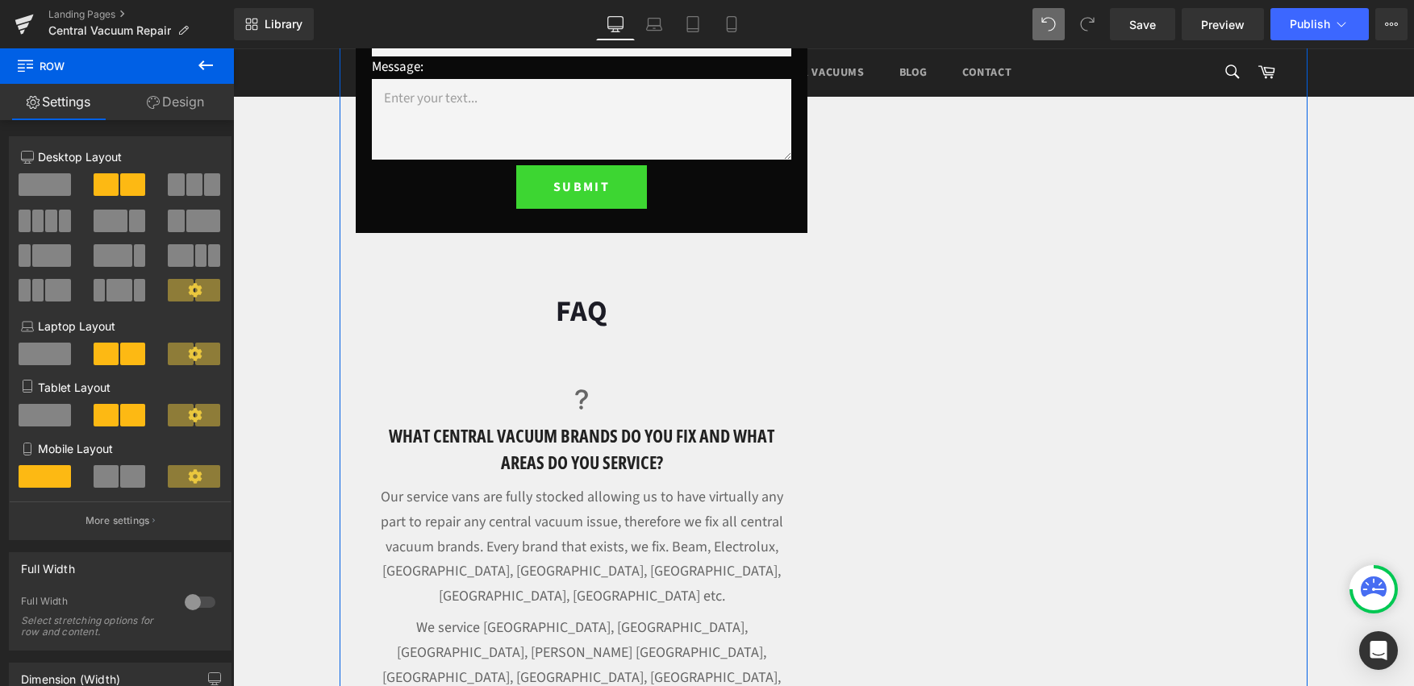
scroll to position [1222, 0]
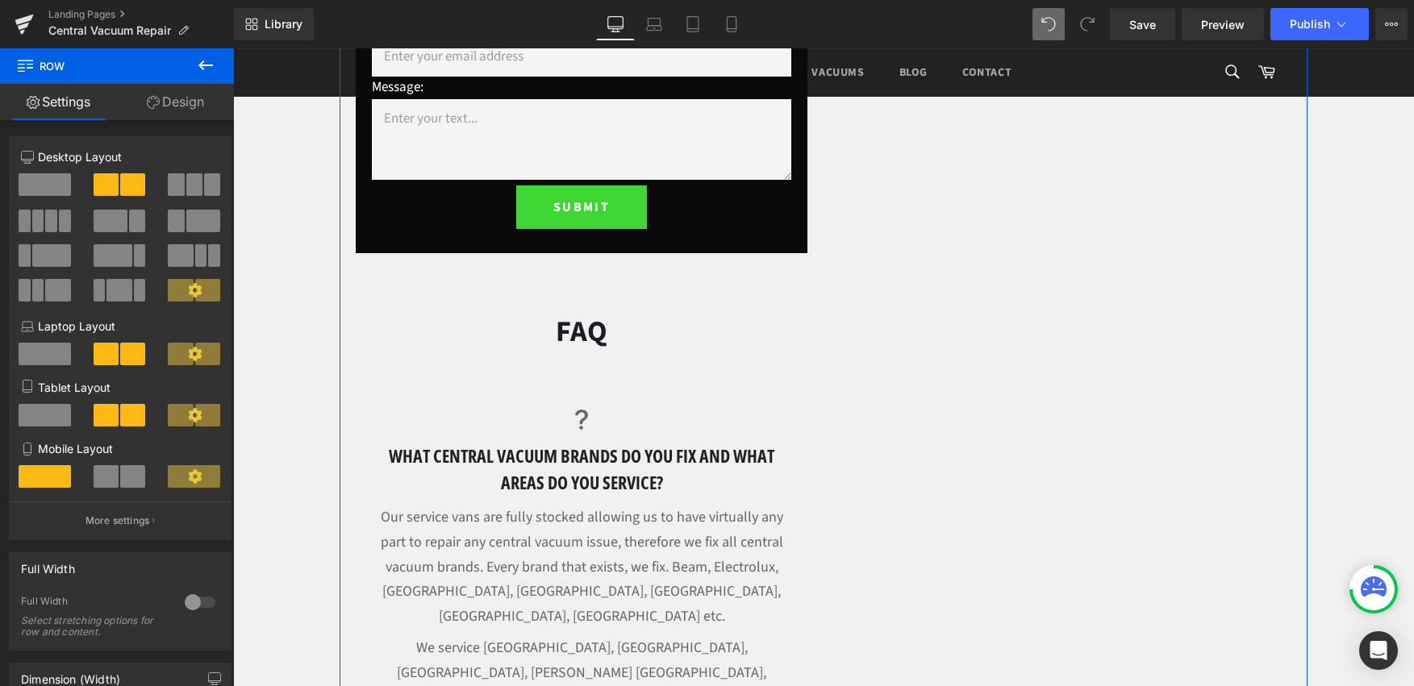
click at [570, 311] on font "FAQ" at bounding box center [582, 331] width 52 height 41
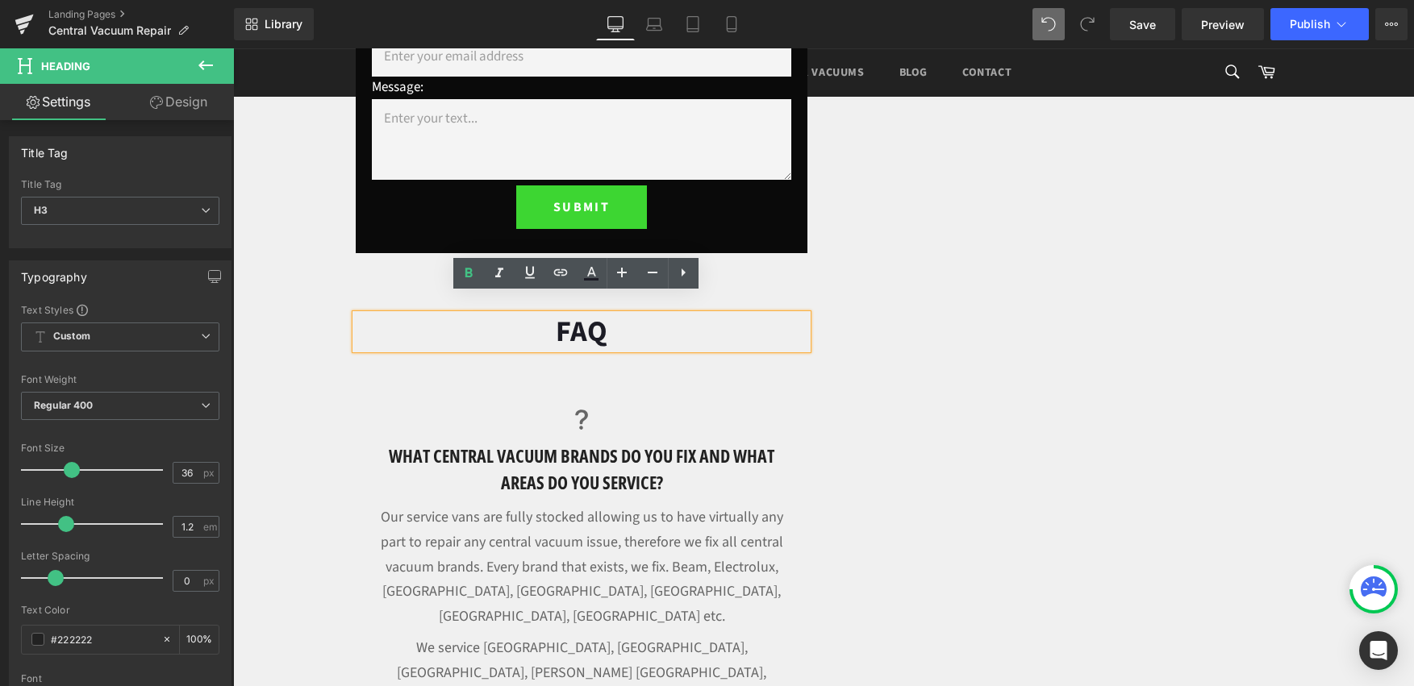
click at [569, 312] on font "FAQ" at bounding box center [582, 331] width 52 height 41
click at [386, 357] on span "Row" at bounding box center [393, 369] width 32 height 24
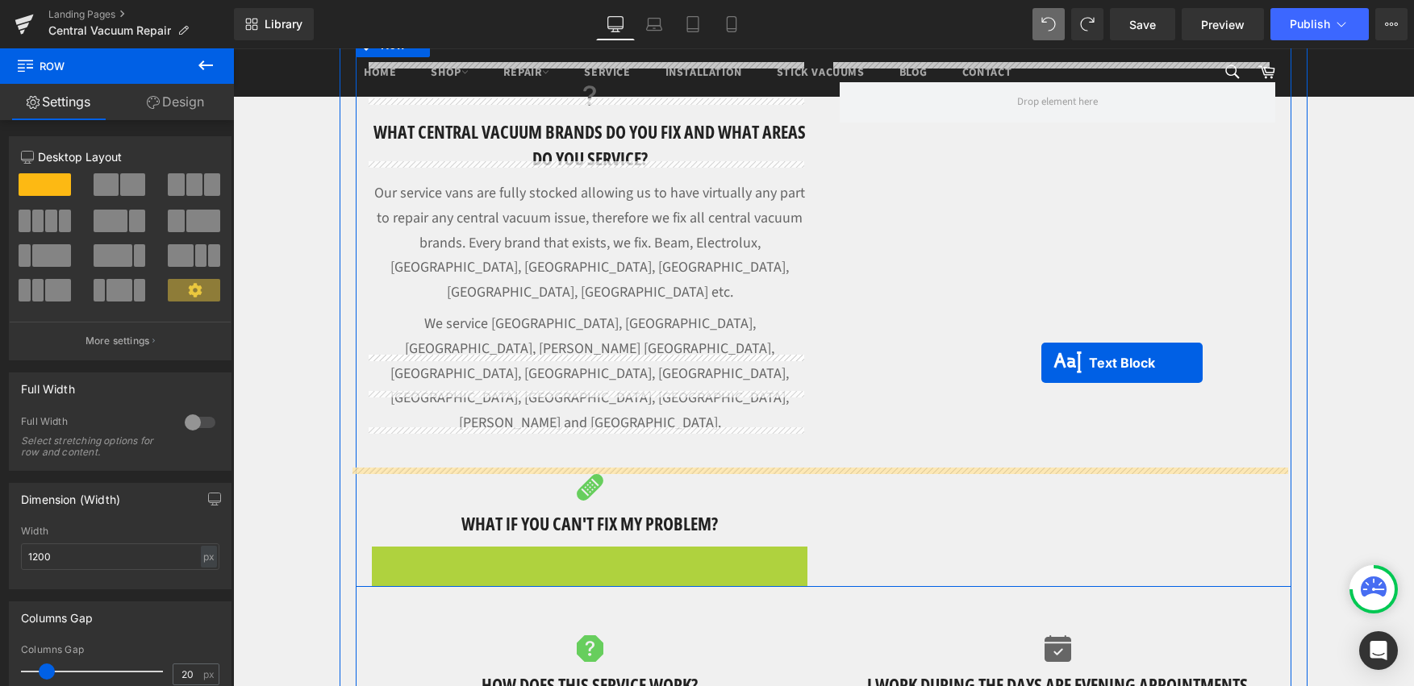
scroll to position [1328, 0]
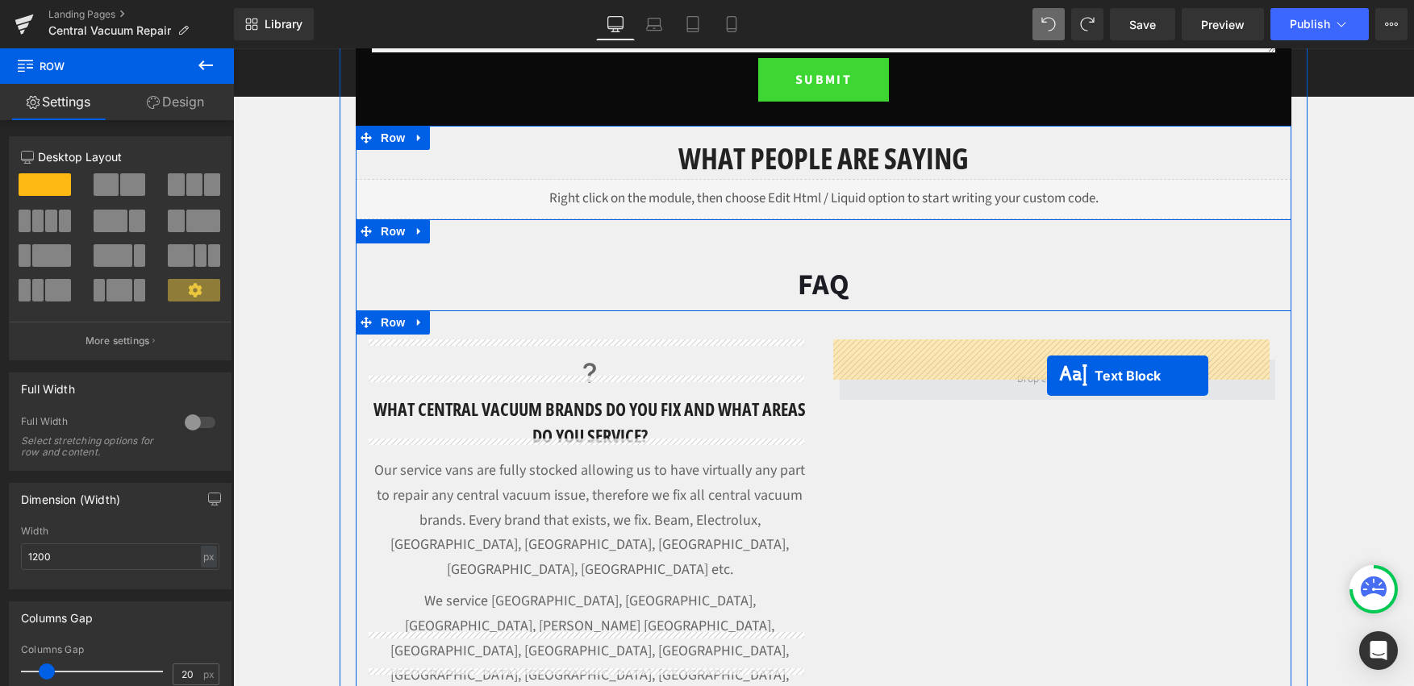
drag, startPoint x: 540, startPoint y: 494, endPoint x: 1047, endPoint y: 376, distance: 520.8
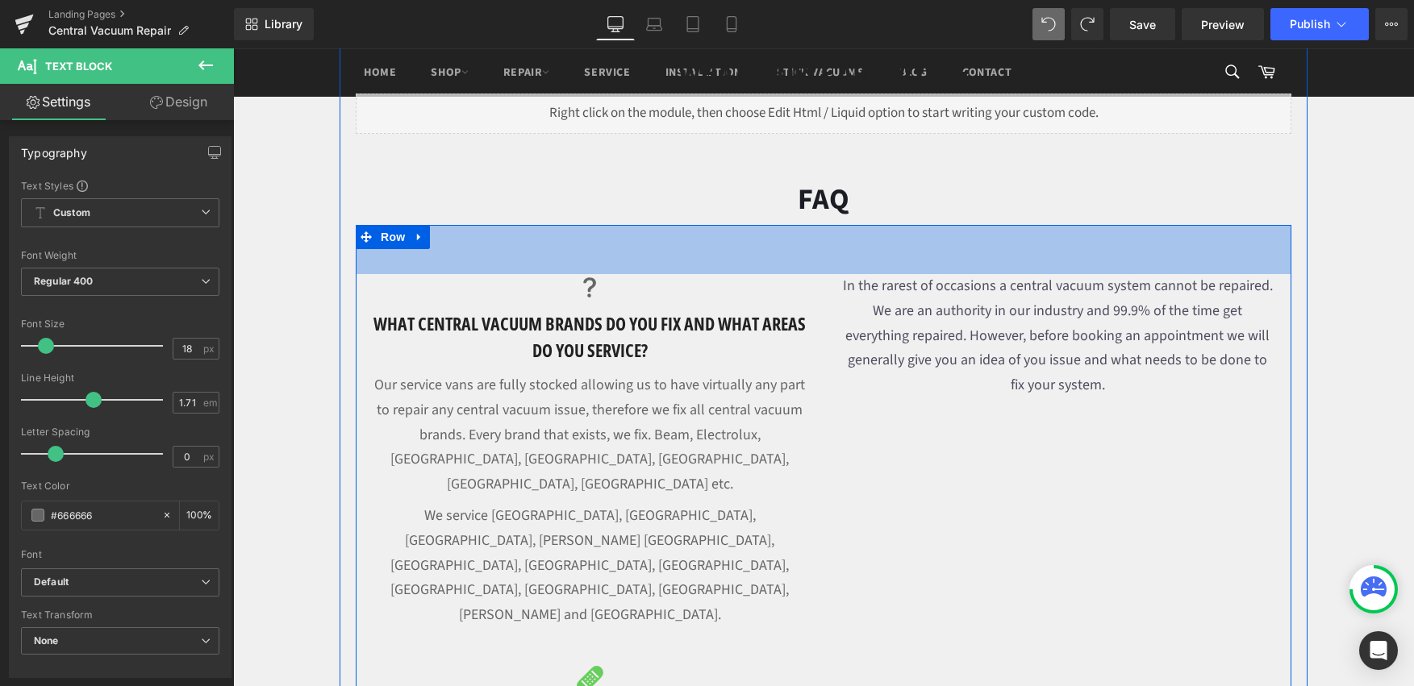
scroll to position [1432, 0]
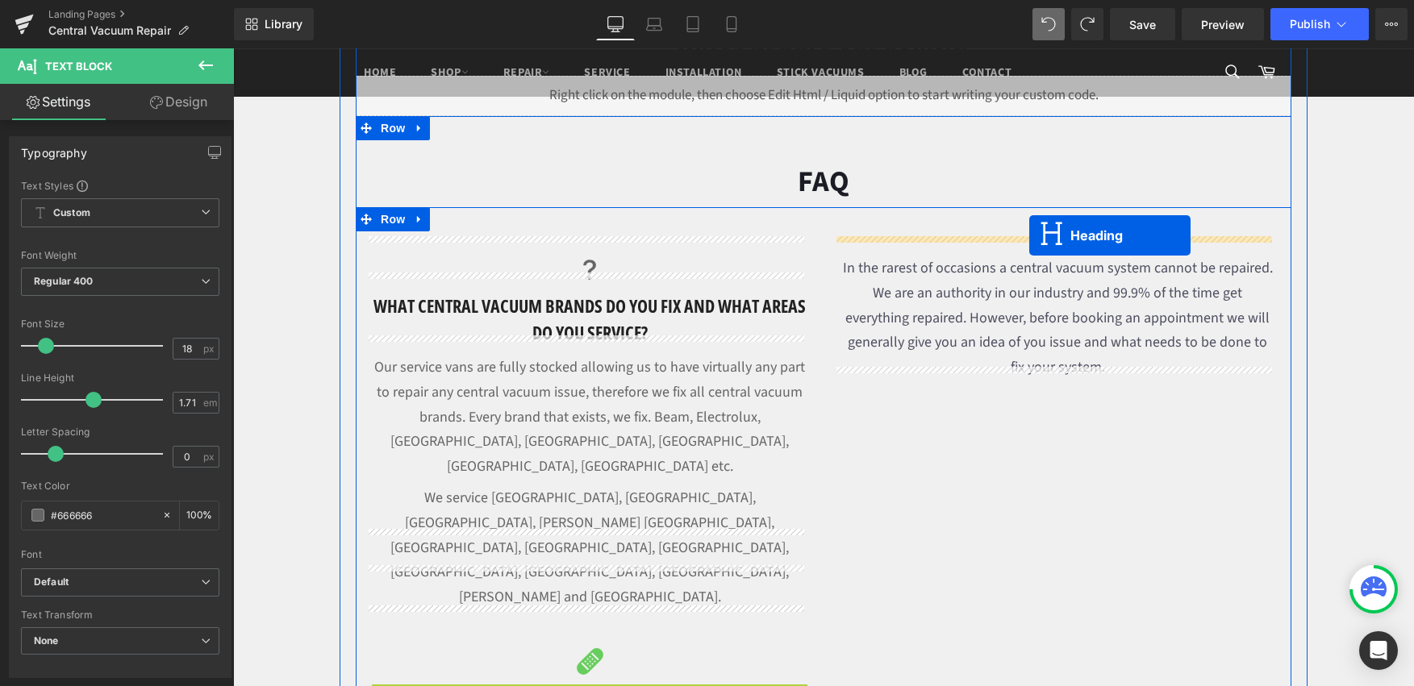
drag, startPoint x: 564, startPoint y: 577, endPoint x: 799, endPoint y: 398, distance: 295.2
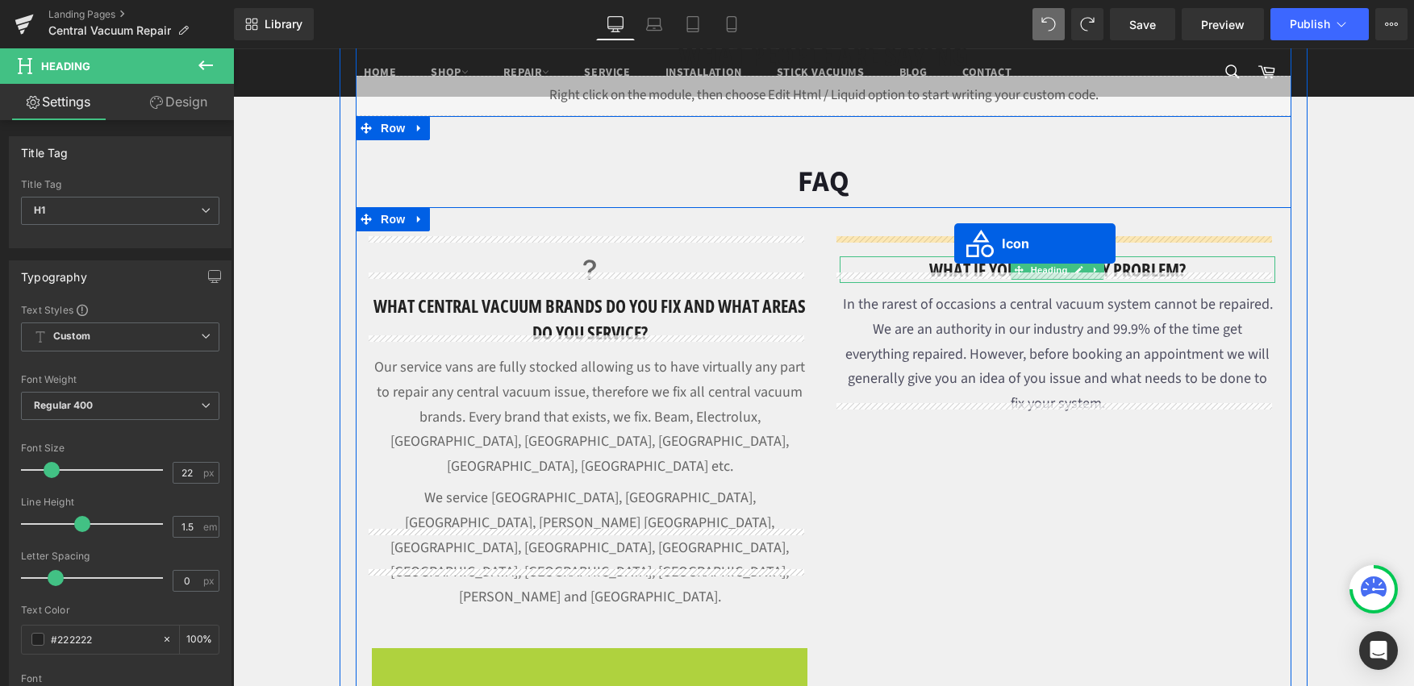
drag, startPoint x: 562, startPoint y: 543, endPoint x: 954, endPoint y: 244, distance: 493.2
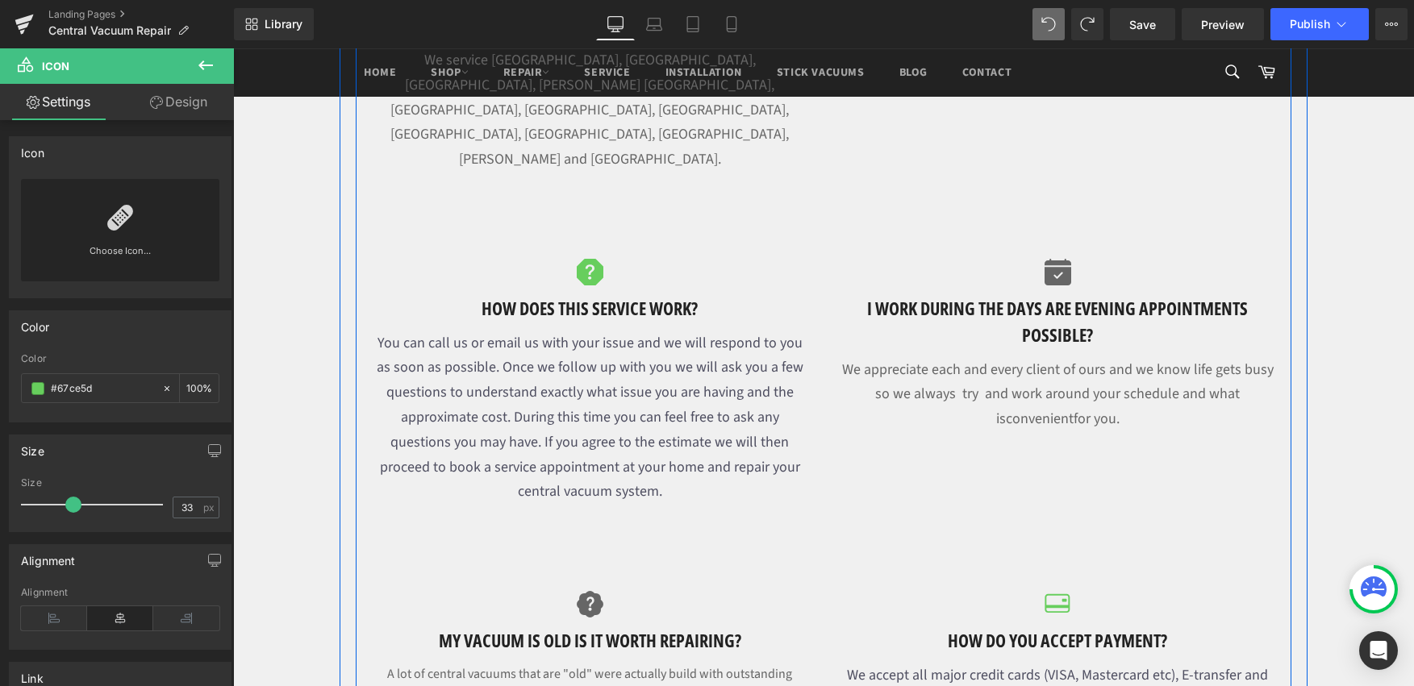
scroll to position [2457, 0]
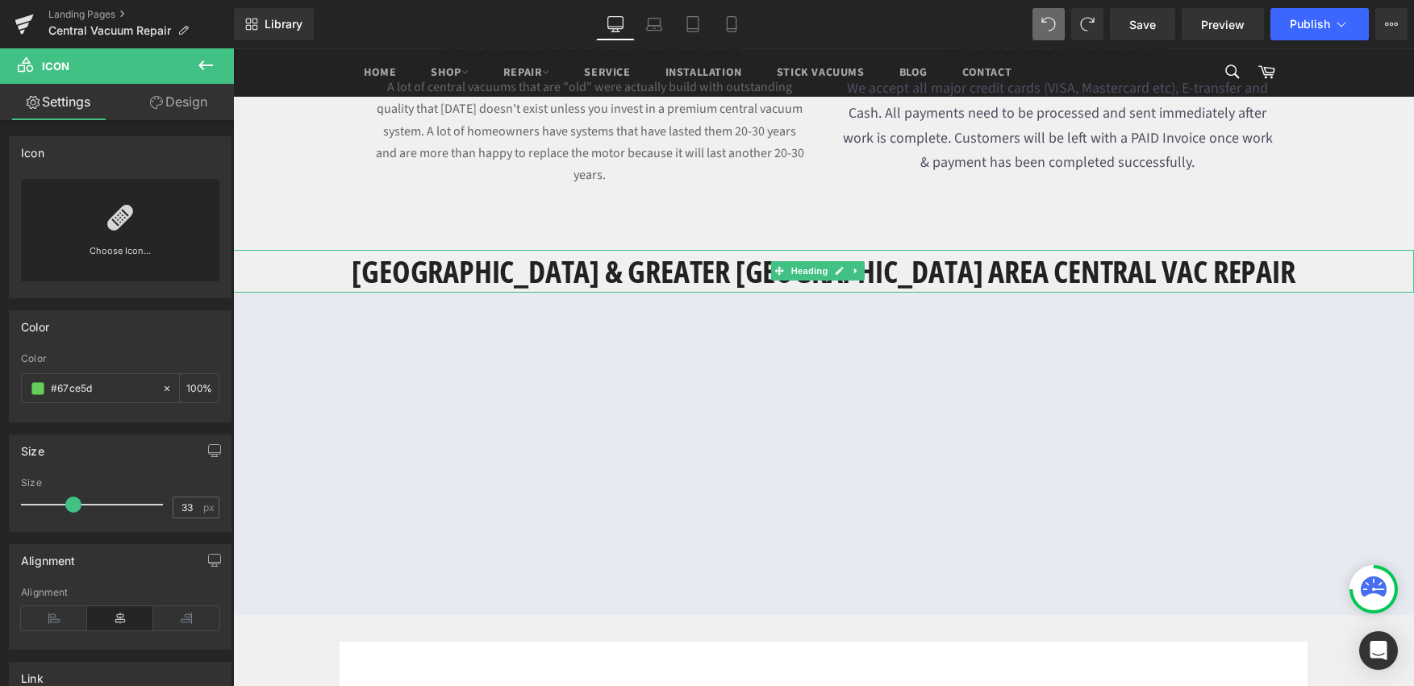
click at [1191, 250] on h1 "[GEOGRAPHIC_DATA] & GREATER [GEOGRAPHIC_DATA] AREA CENTRAL VAC REPAIR" at bounding box center [823, 271] width 1181 height 43
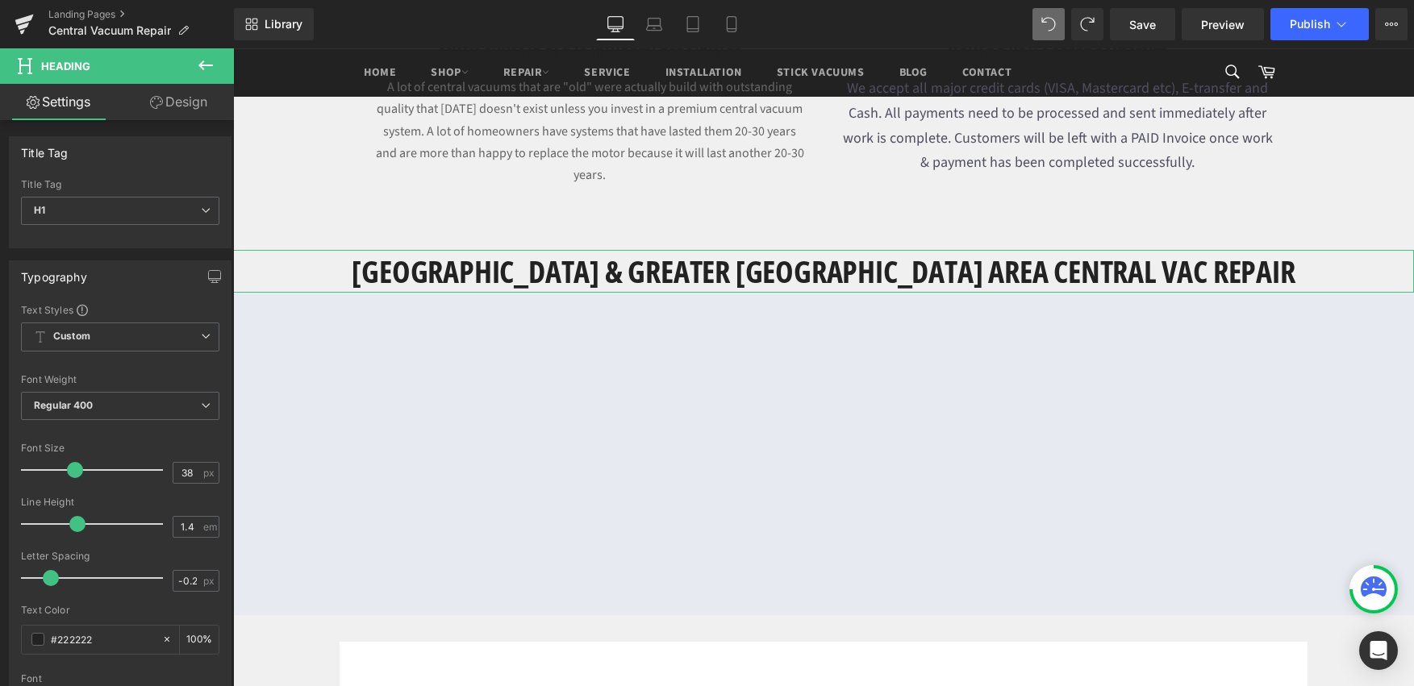
click at [161, 106] on link "Design" at bounding box center [178, 102] width 117 height 36
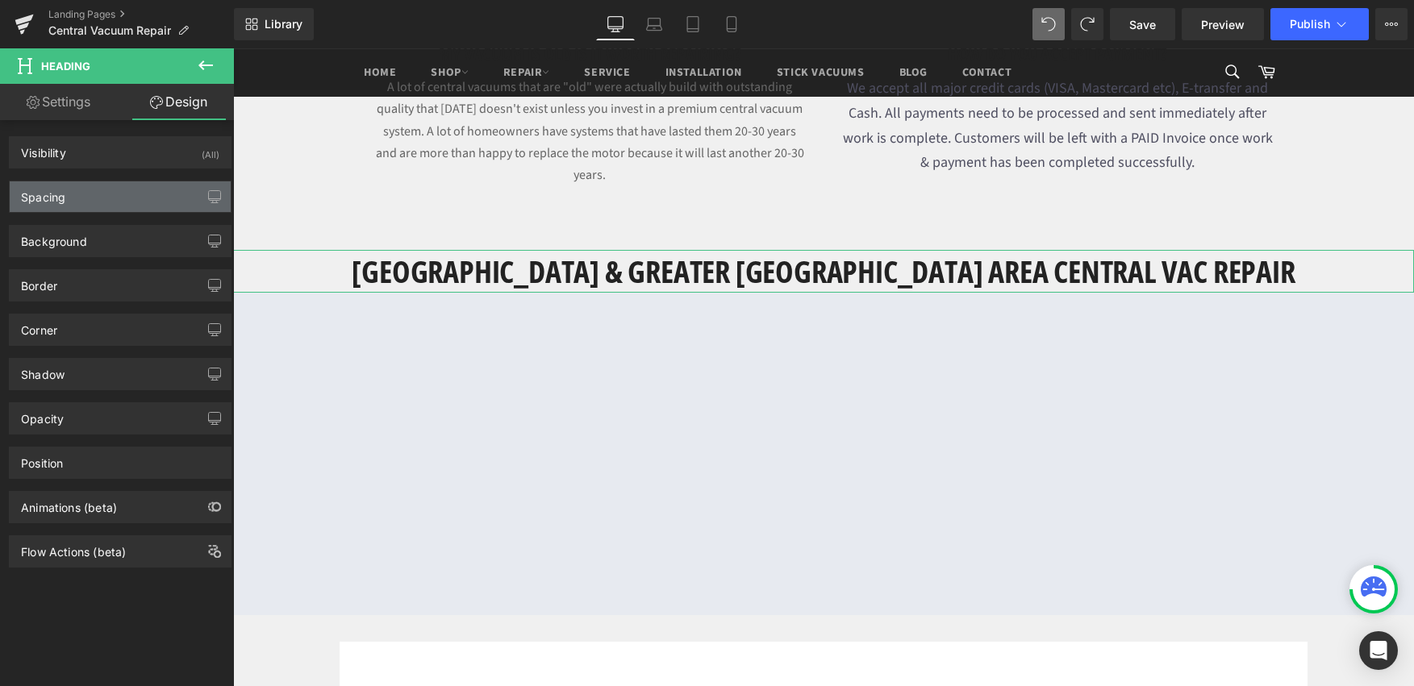
click at [65, 199] on div "Spacing" at bounding box center [120, 196] width 221 height 31
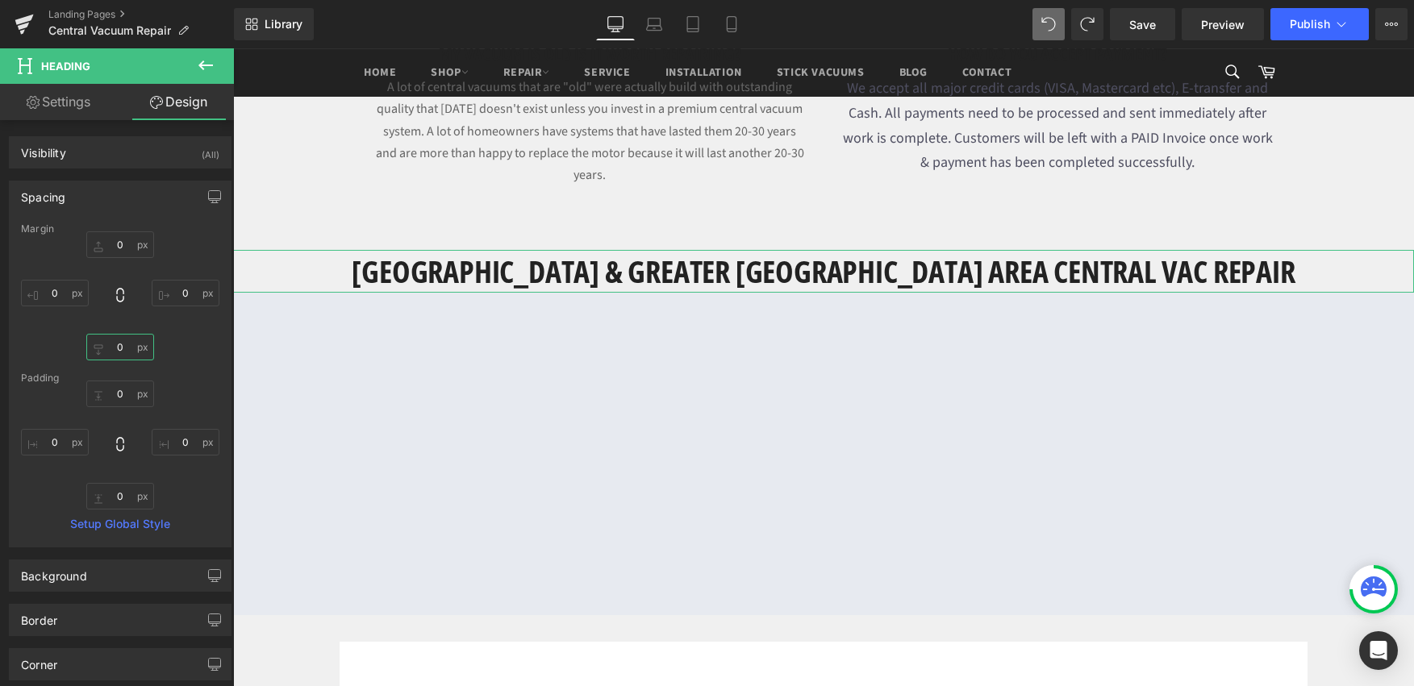
drag, startPoint x: 115, startPoint y: 344, endPoint x: 212, endPoint y: 359, distance: 97.9
click at [121, 343] on input "text" at bounding box center [120, 347] width 68 height 27
type input "11"
click at [1283, 250] on h1 "[GEOGRAPHIC_DATA] & GREATER [GEOGRAPHIC_DATA] AREA CENTRAL VAC REPAIR" at bounding box center [823, 271] width 1181 height 43
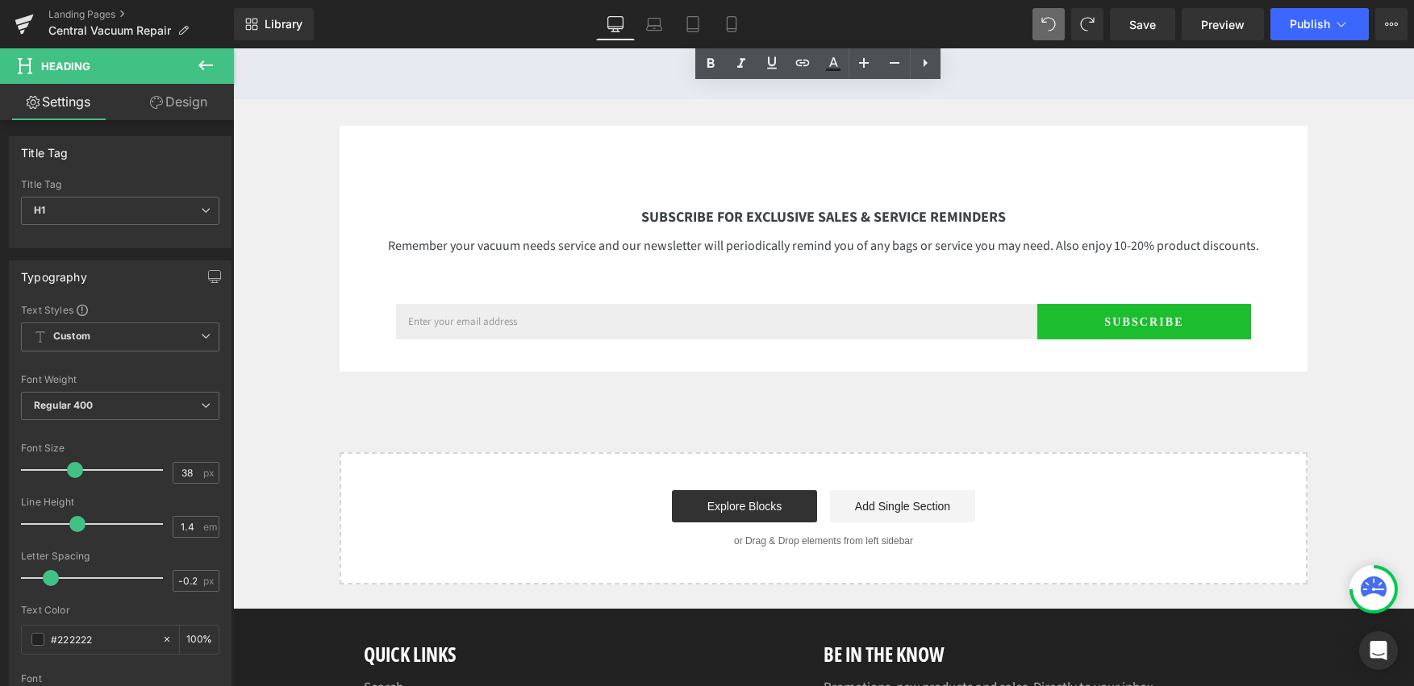
scroll to position [2696, 0]
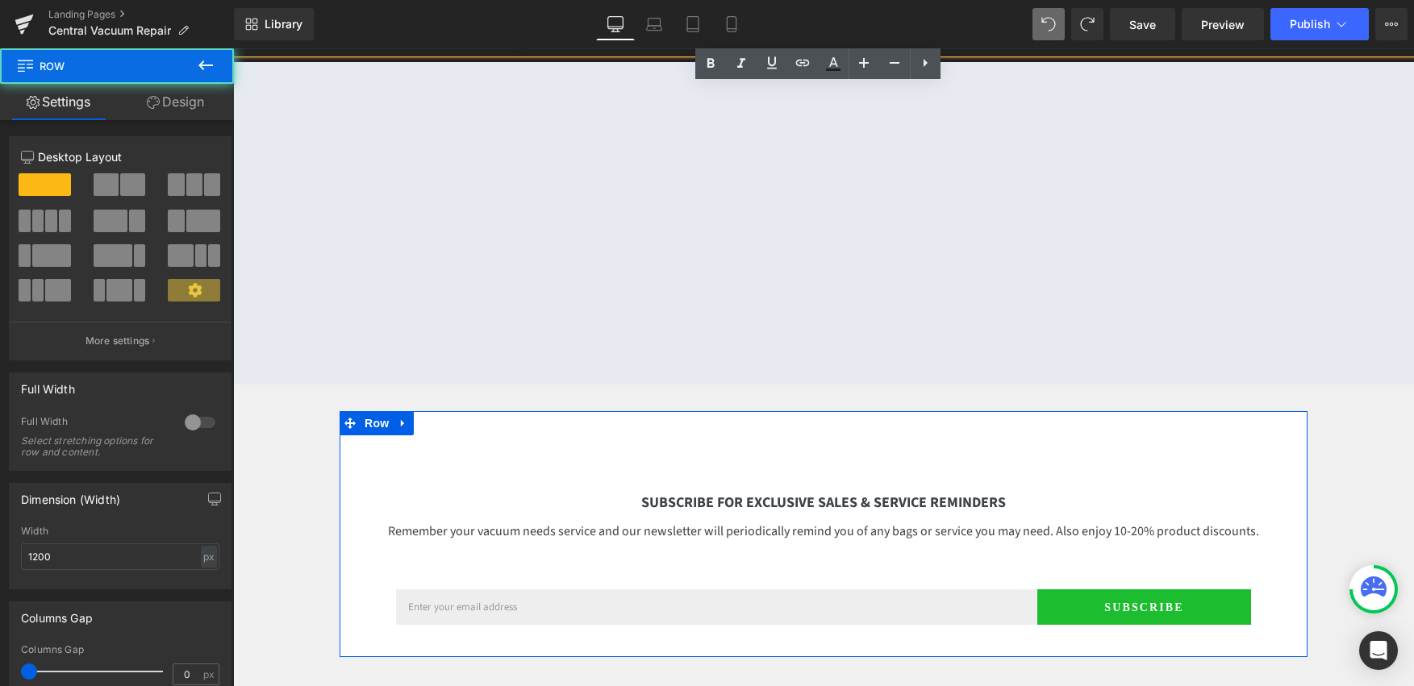
click at [941, 411] on div "SUBSCRIBE FOR EXCLUSIVE SALES & SERVICE REMINDERS Heading Remember your vacuum …" at bounding box center [824, 518] width 968 height 214
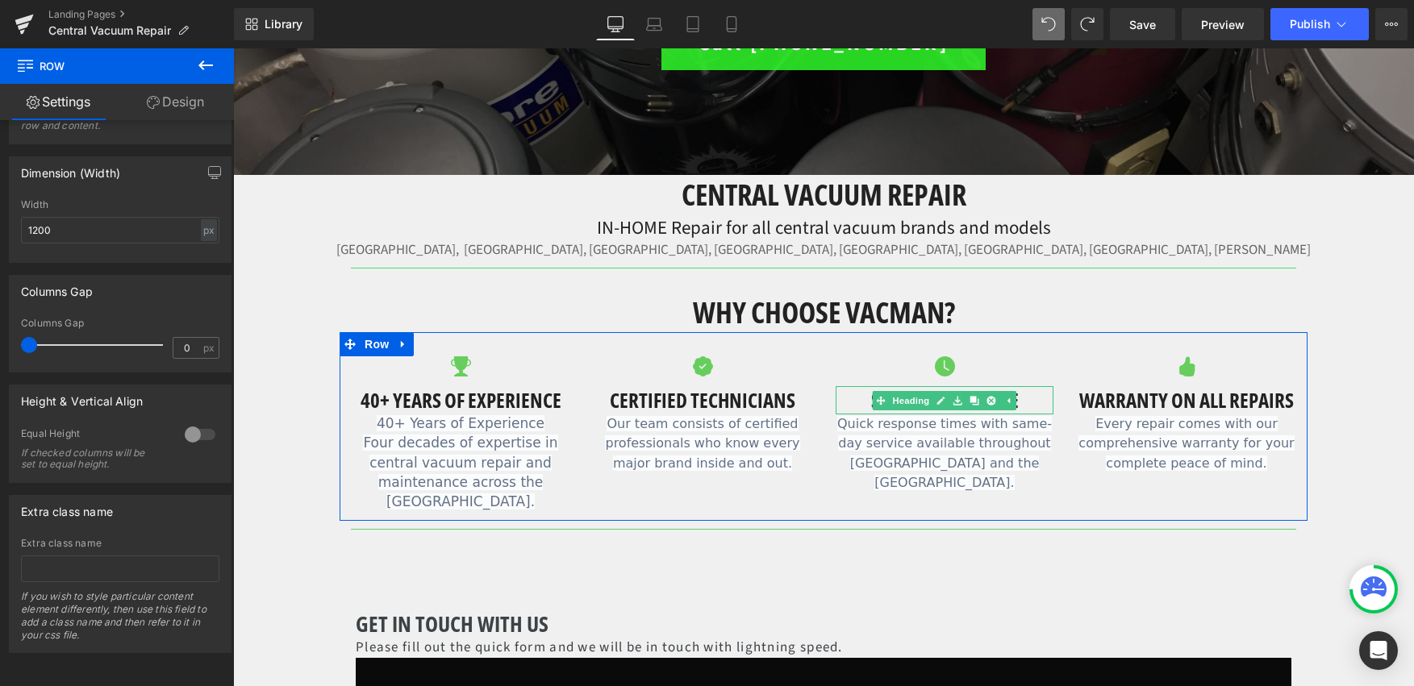
scroll to position [131, 0]
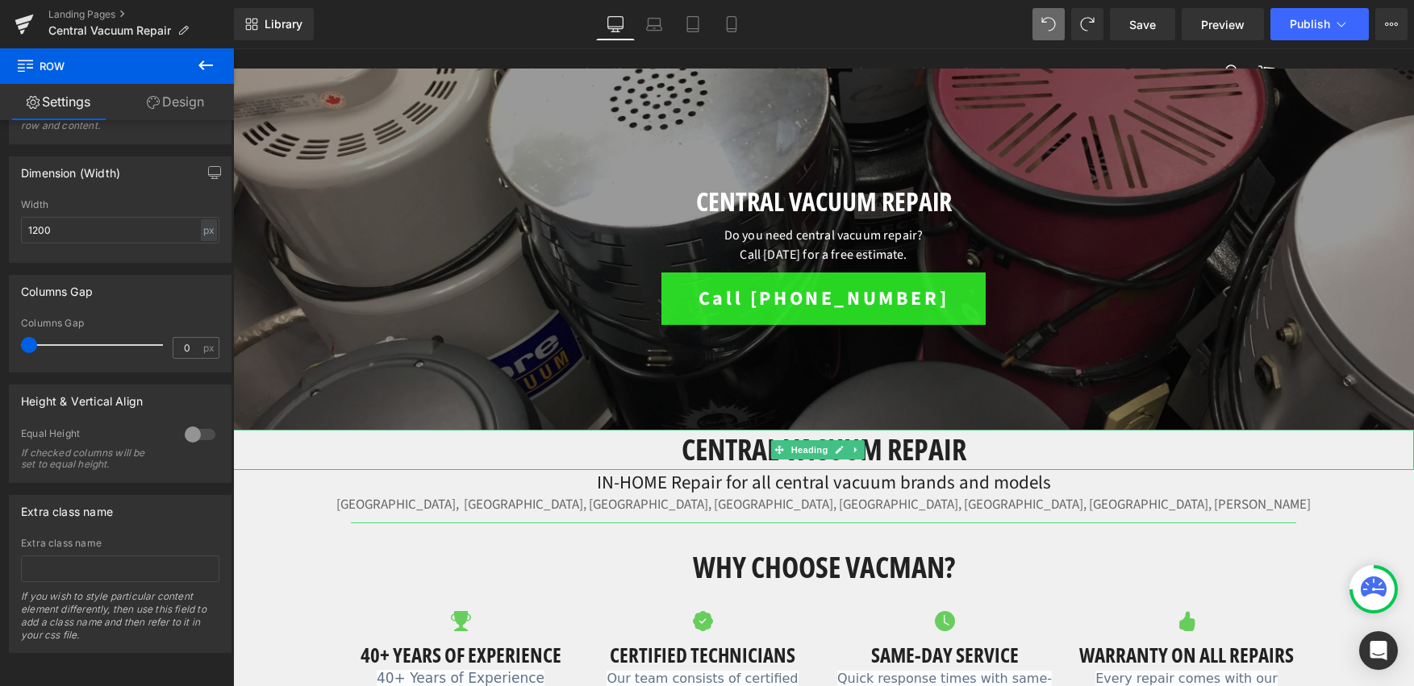
click at [937, 448] on h1 "Central Vacuum Repair" at bounding box center [823, 450] width 1181 height 40
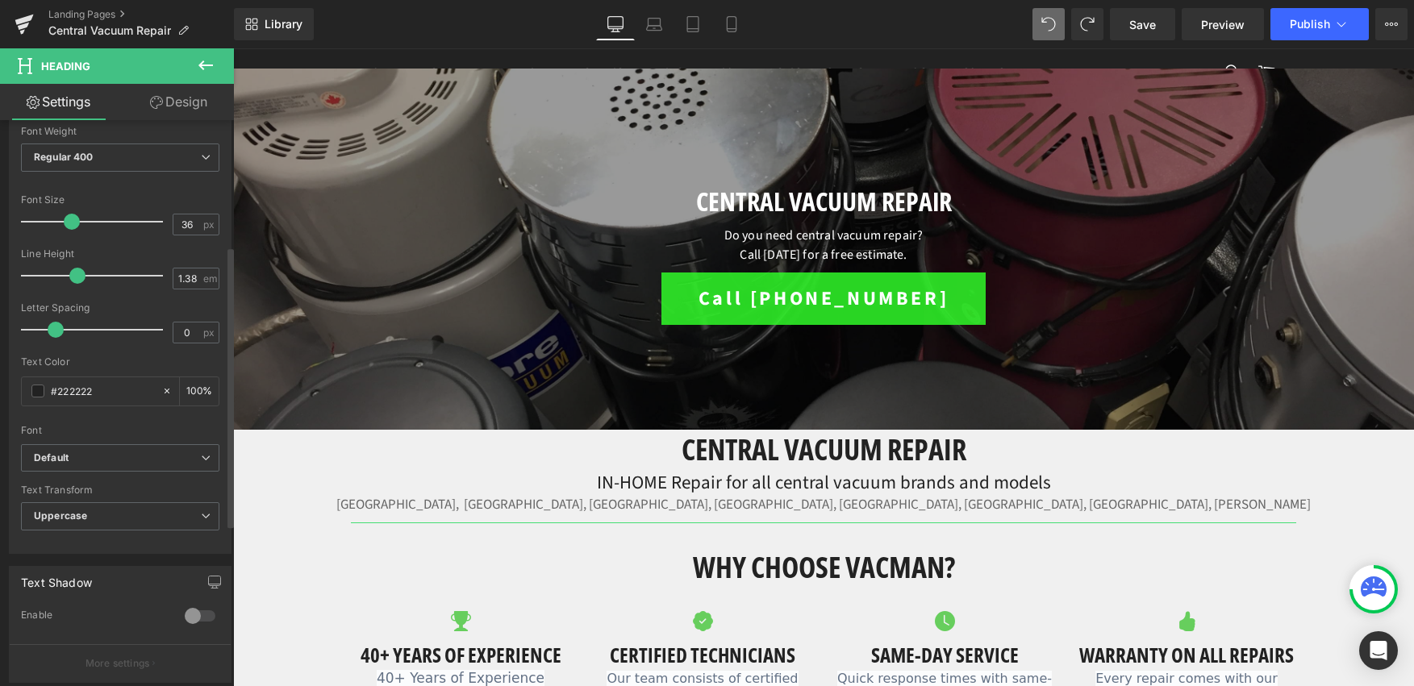
scroll to position [253, 0]
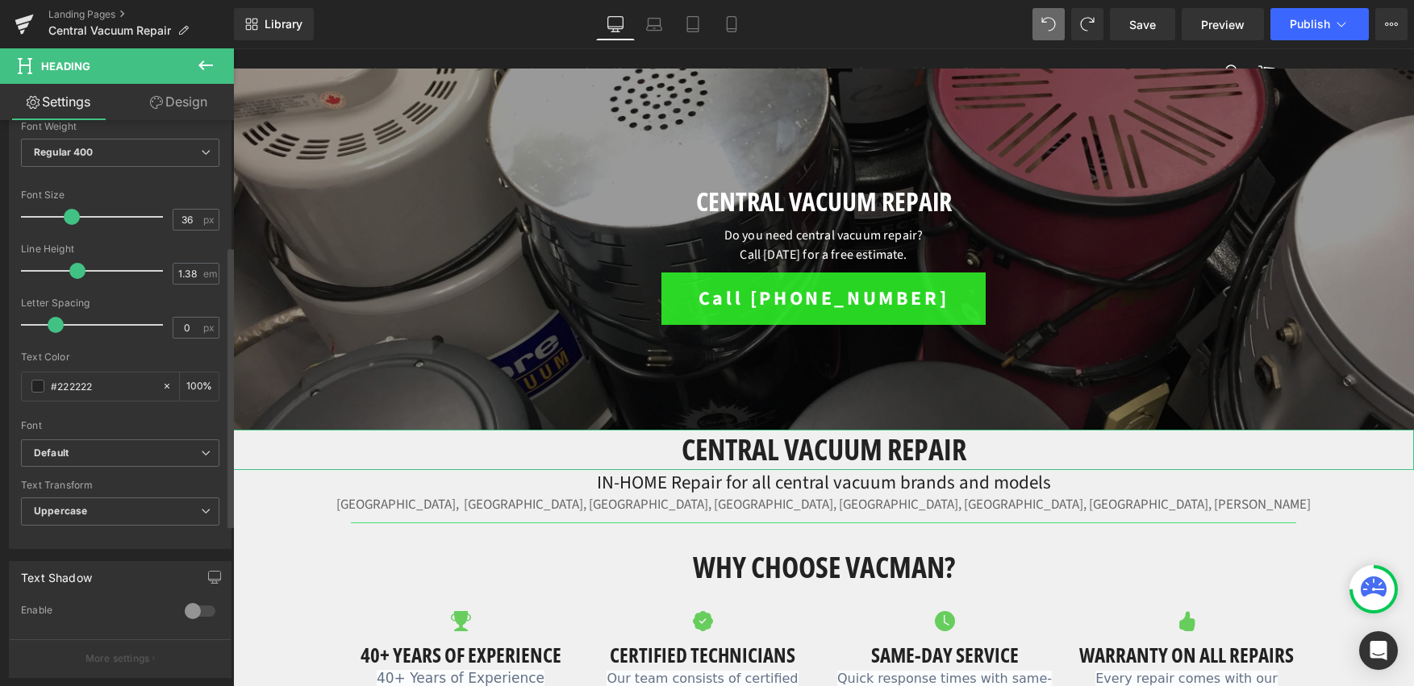
click at [143, 493] on div "Text Transform Uppercase None Uppercase Lowercase Capitalize" at bounding box center [120, 512] width 198 height 65
click at [140, 506] on span "Uppercase" at bounding box center [120, 512] width 198 height 28
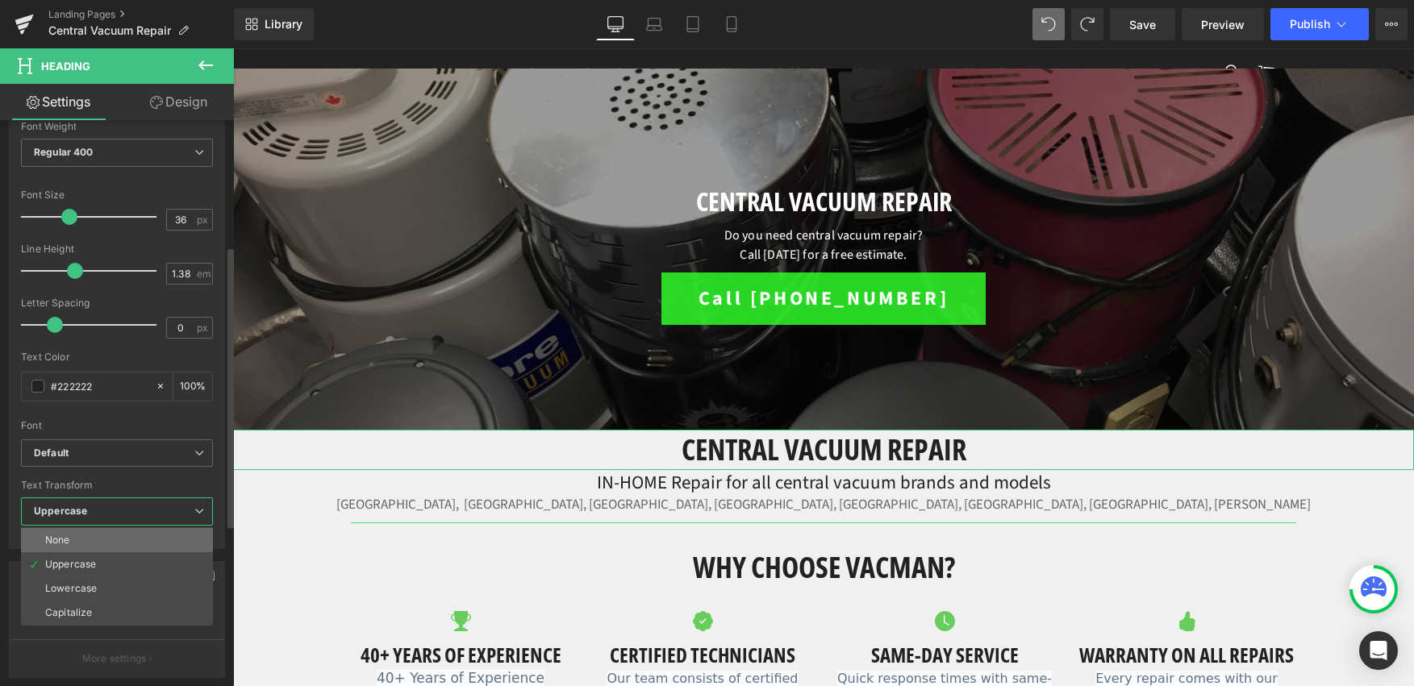
click at [123, 551] on li "None" at bounding box center [117, 540] width 192 height 24
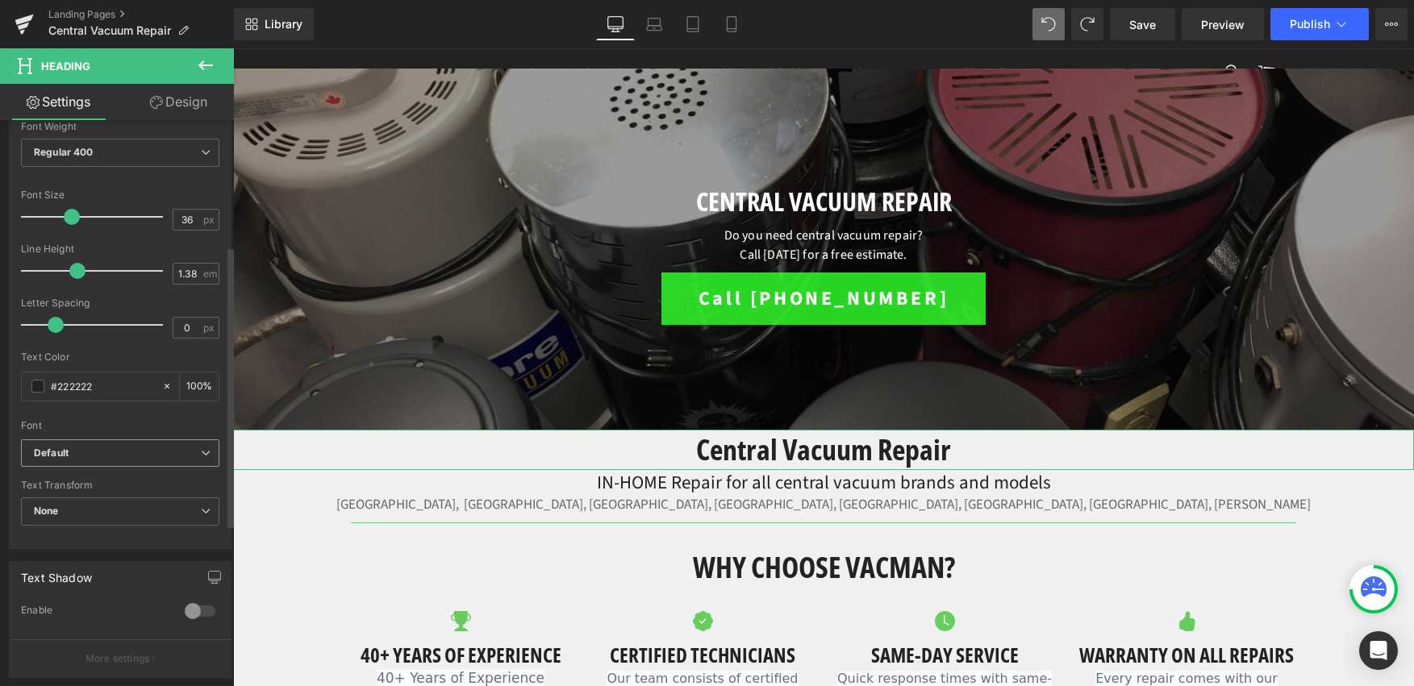
click at [171, 452] on b "Default" at bounding box center [117, 454] width 167 height 14
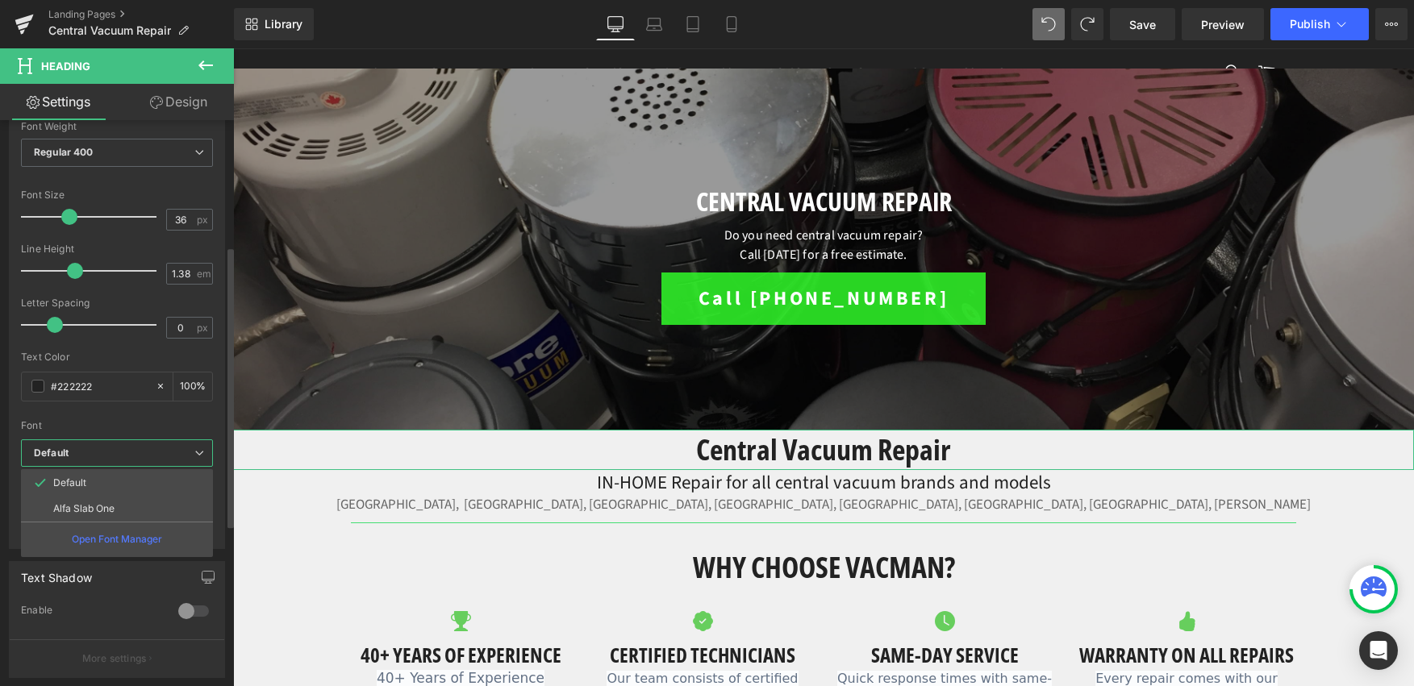
click at [168, 463] on span "Default" at bounding box center [117, 454] width 192 height 28
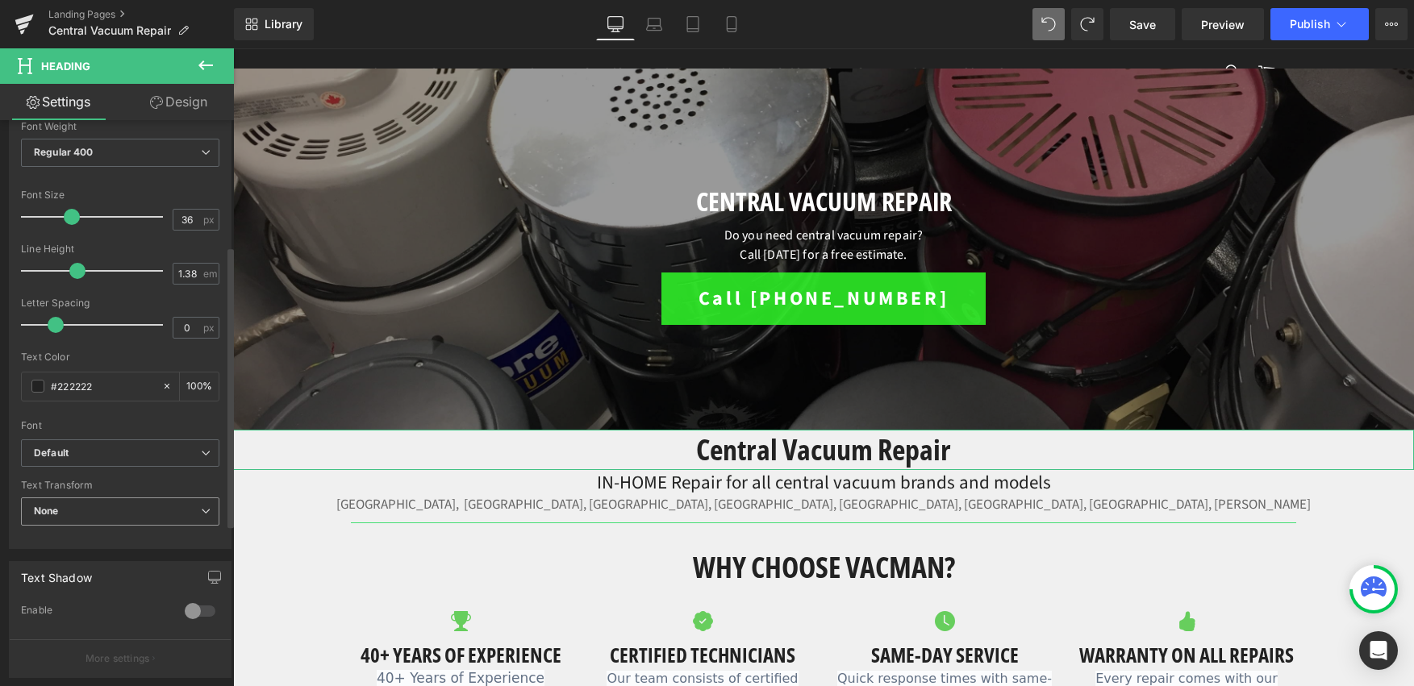
click at [130, 508] on span "None" at bounding box center [120, 512] width 198 height 28
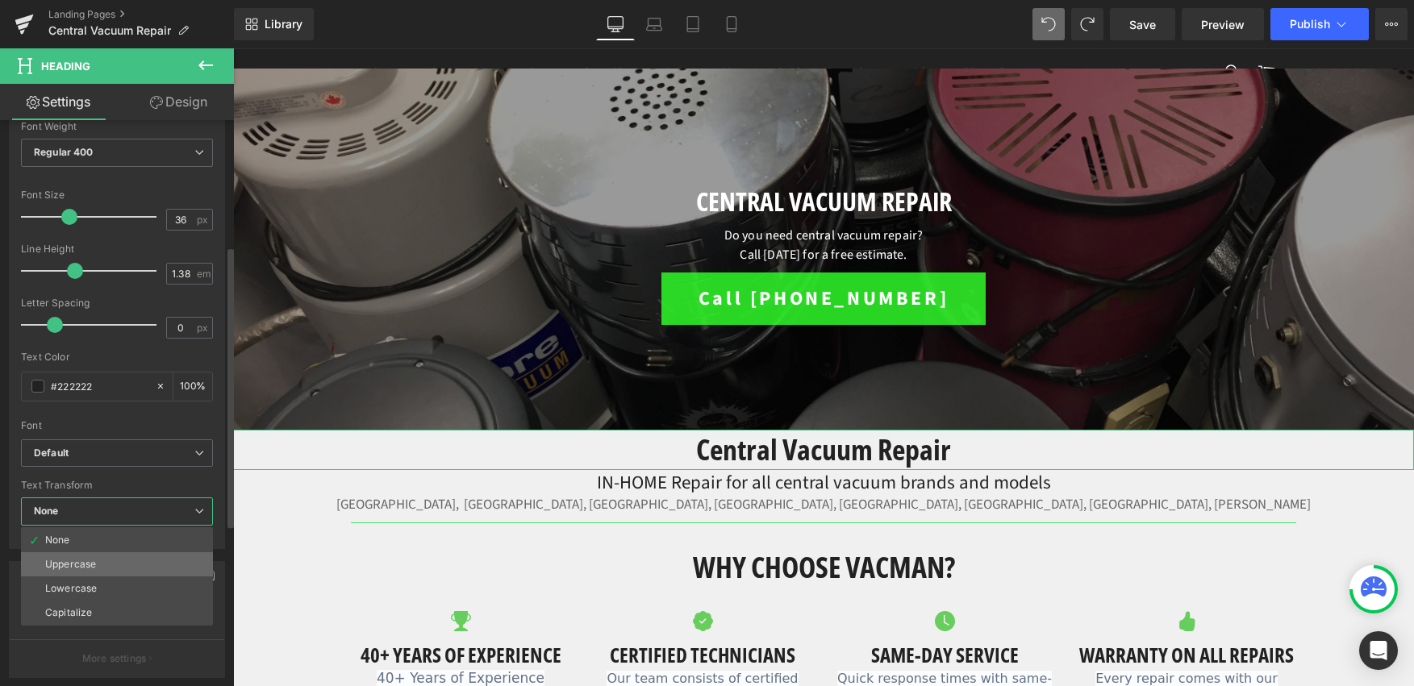
click at [106, 570] on li "Uppercase" at bounding box center [117, 565] width 192 height 24
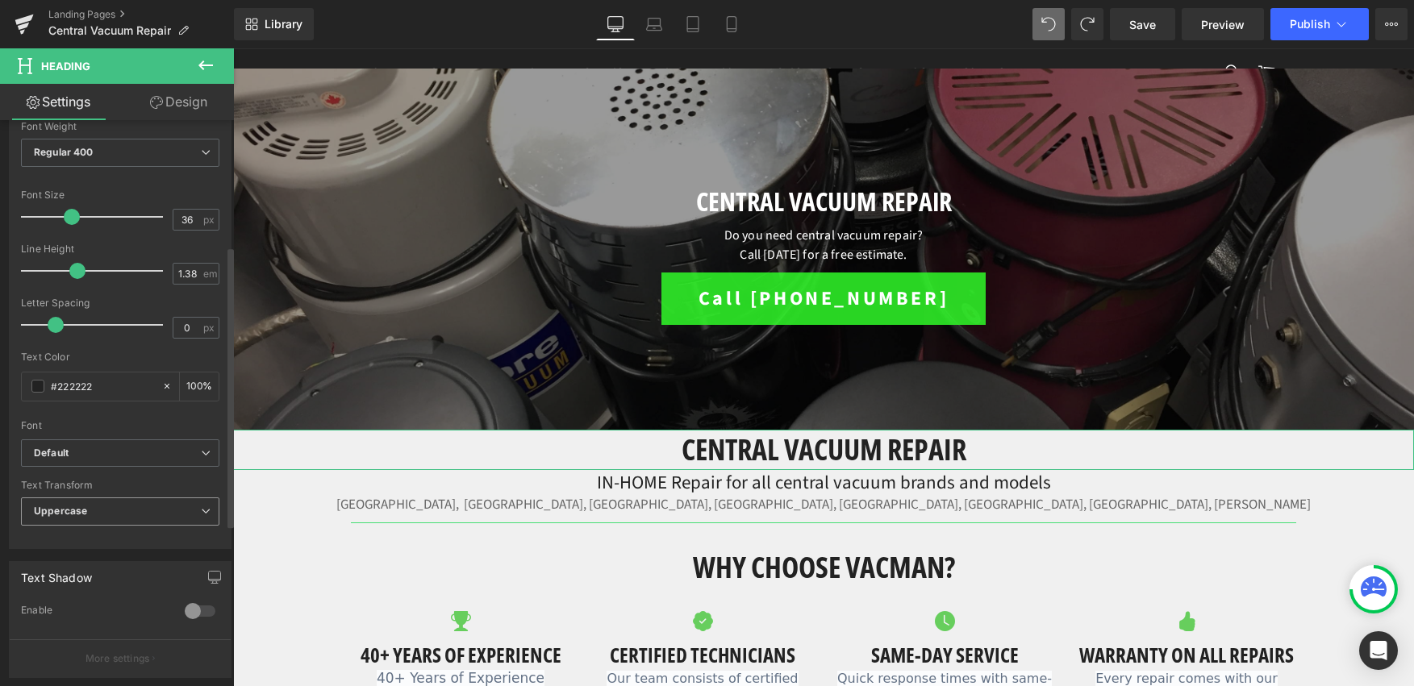
click at [127, 519] on span "Uppercase" at bounding box center [120, 512] width 198 height 28
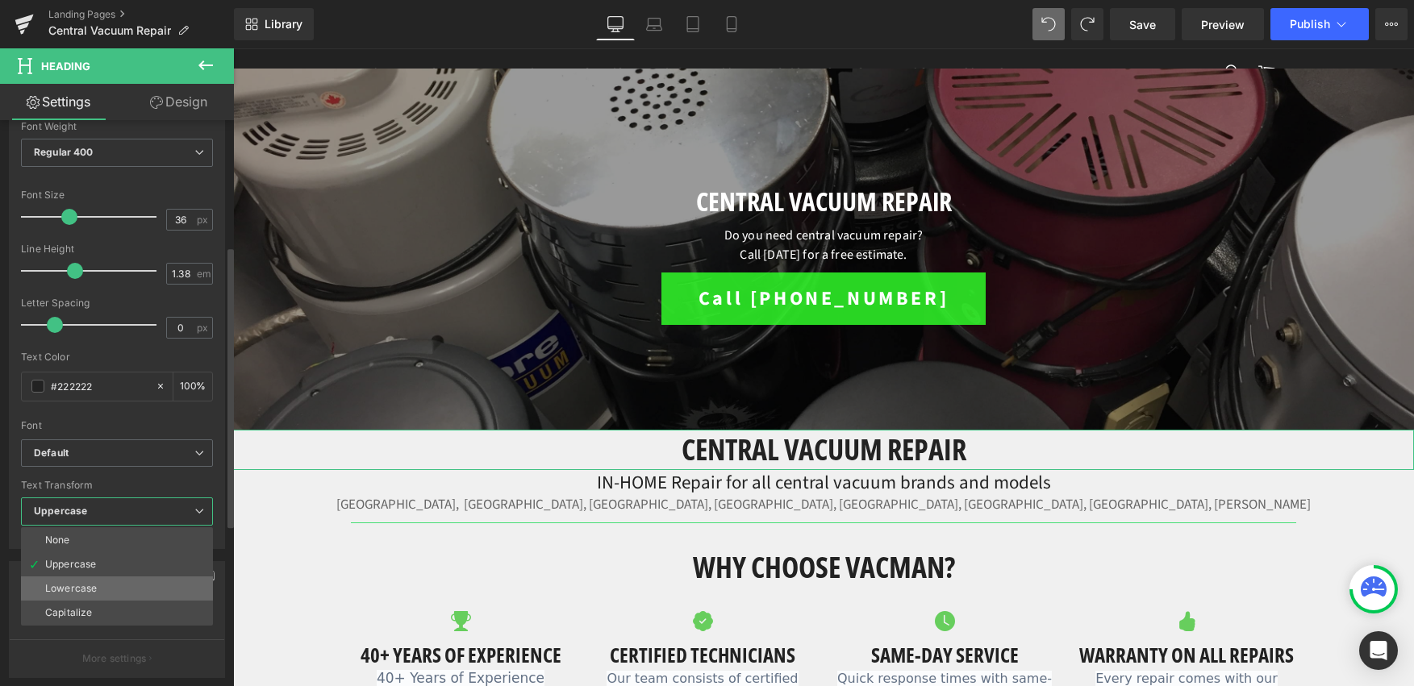
drag, startPoint x: 106, startPoint y: 600, endPoint x: 112, endPoint y: 594, distance: 9.1
click at [112, 594] on ul "None Uppercase Lowercase Capitalize" at bounding box center [117, 577] width 192 height 98
click at [113, 592] on li "Lowercase" at bounding box center [117, 589] width 192 height 24
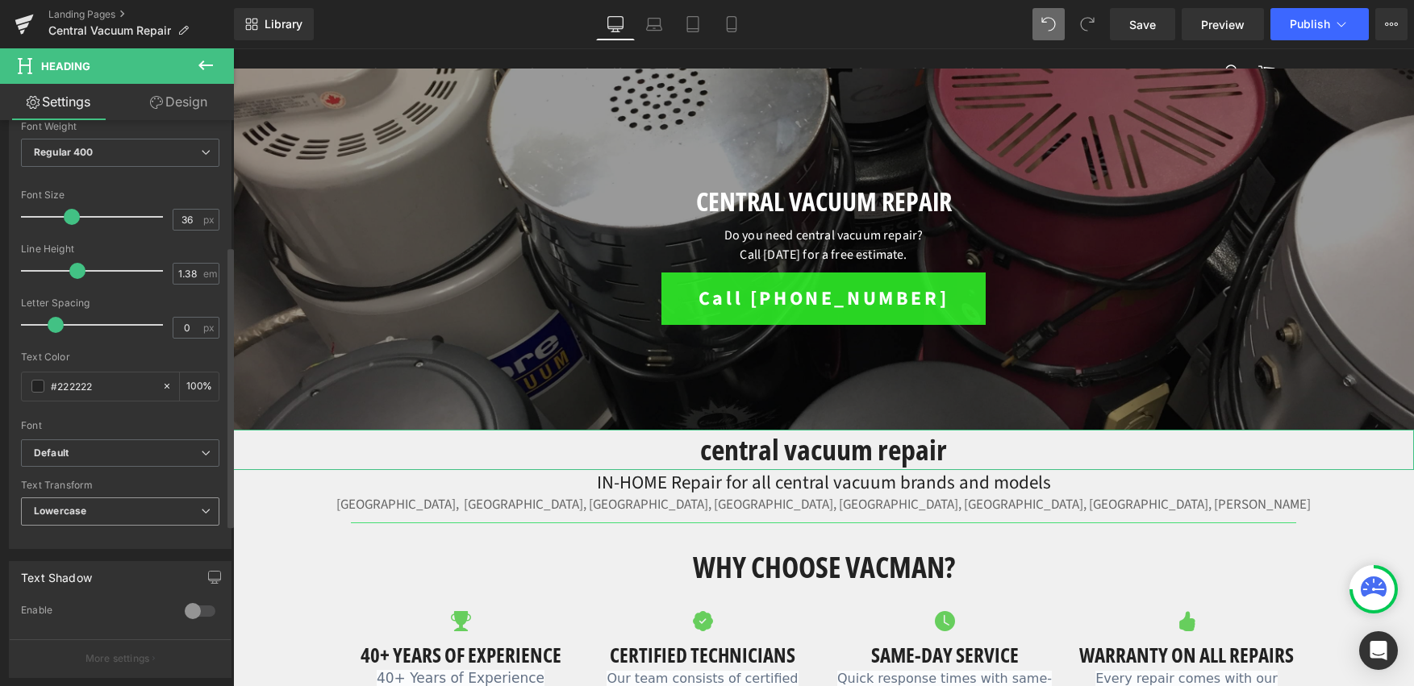
click at [187, 504] on span "Lowercase" at bounding box center [120, 512] width 198 height 28
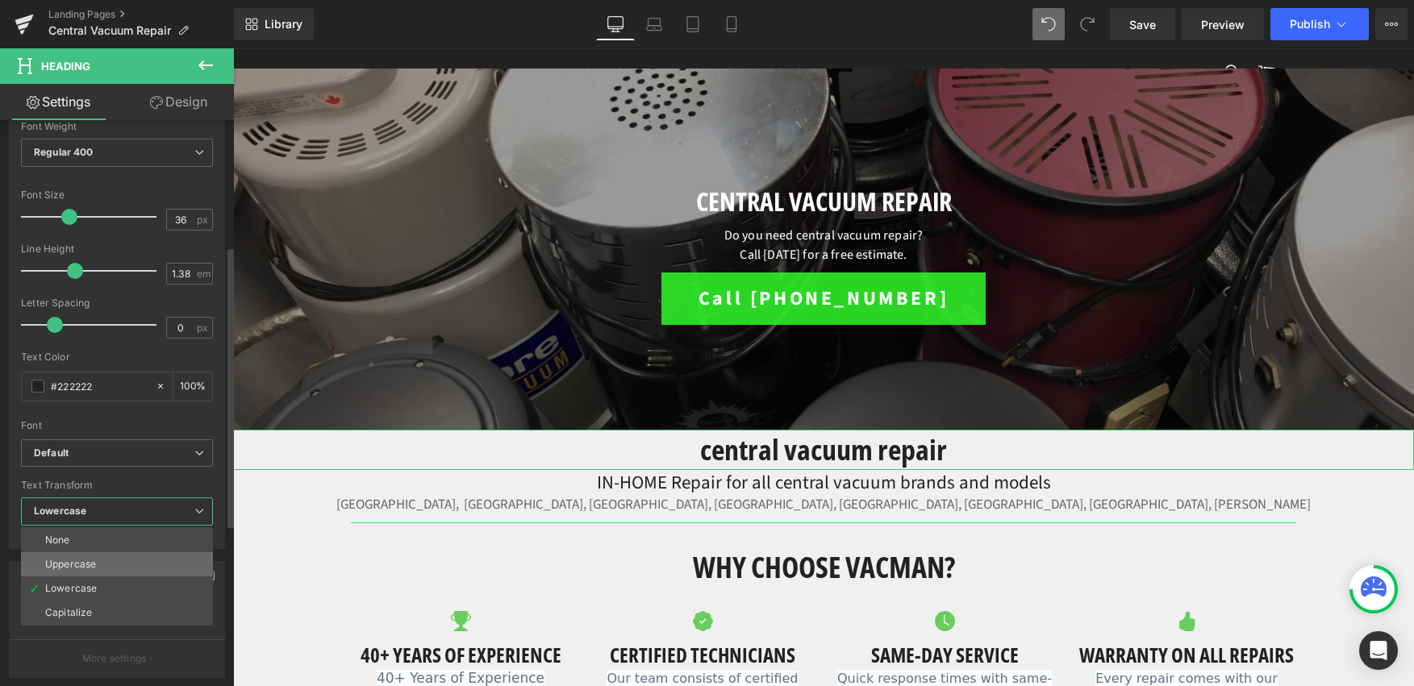
click at [125, 557] on li "Uppercase" at bounding box center [117, 565] width 192 height 24
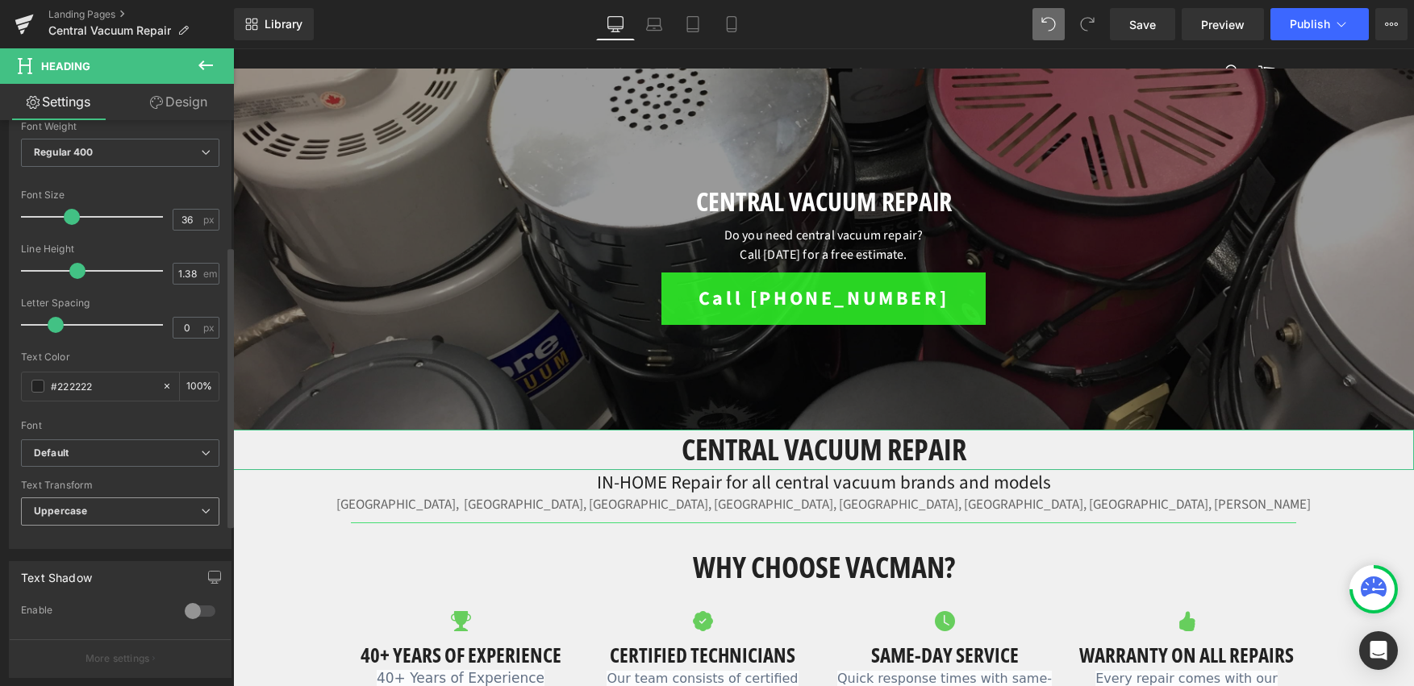
click at [141, 525] on span "Uppercase" at bounding box center [120, 512] width 198 height 28
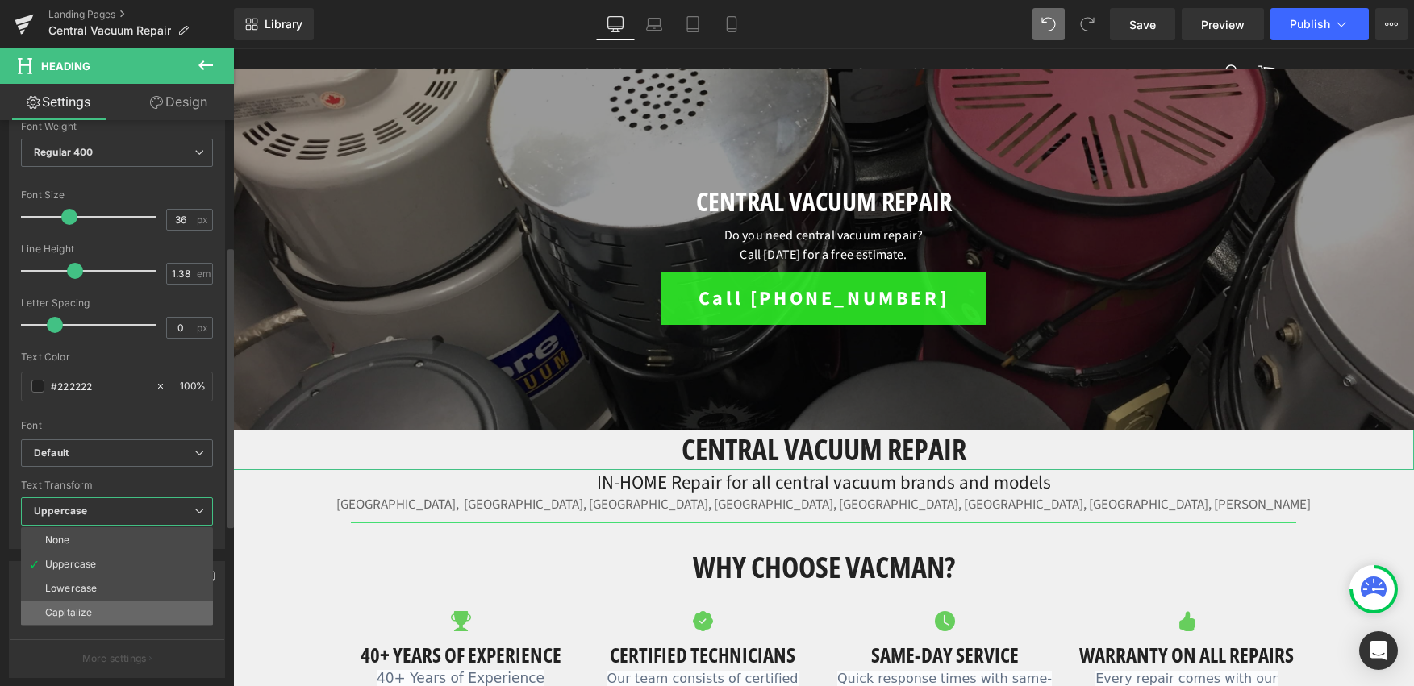
click at [86, 616] on div "Capitalize" at bounding box center [68, 612] width 47 height 11
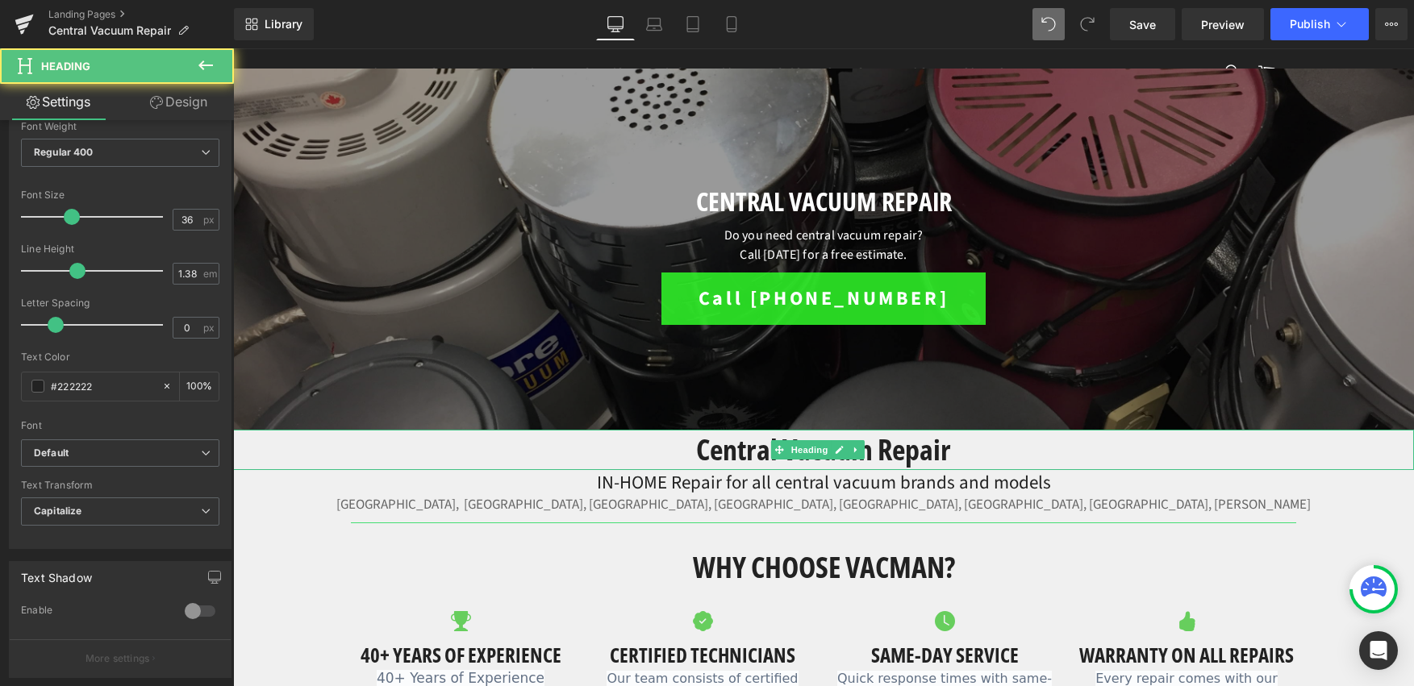
click at [723, 453] on h1 "Central Vacuum Repair" at bounding box center [823, 450] width 1181 height 40
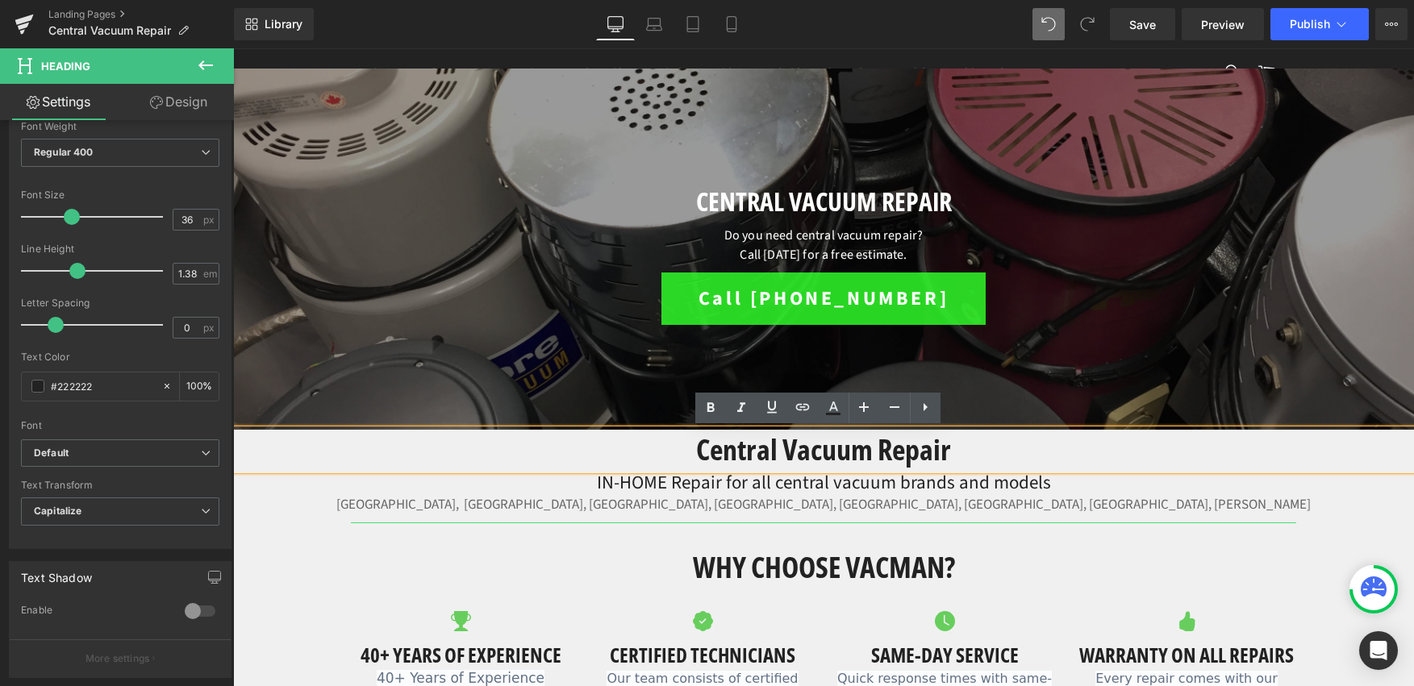
click at [719, 453] on h1 "Central Vacuum Repair" at bounding box center [823, 450] width 1181 height 40
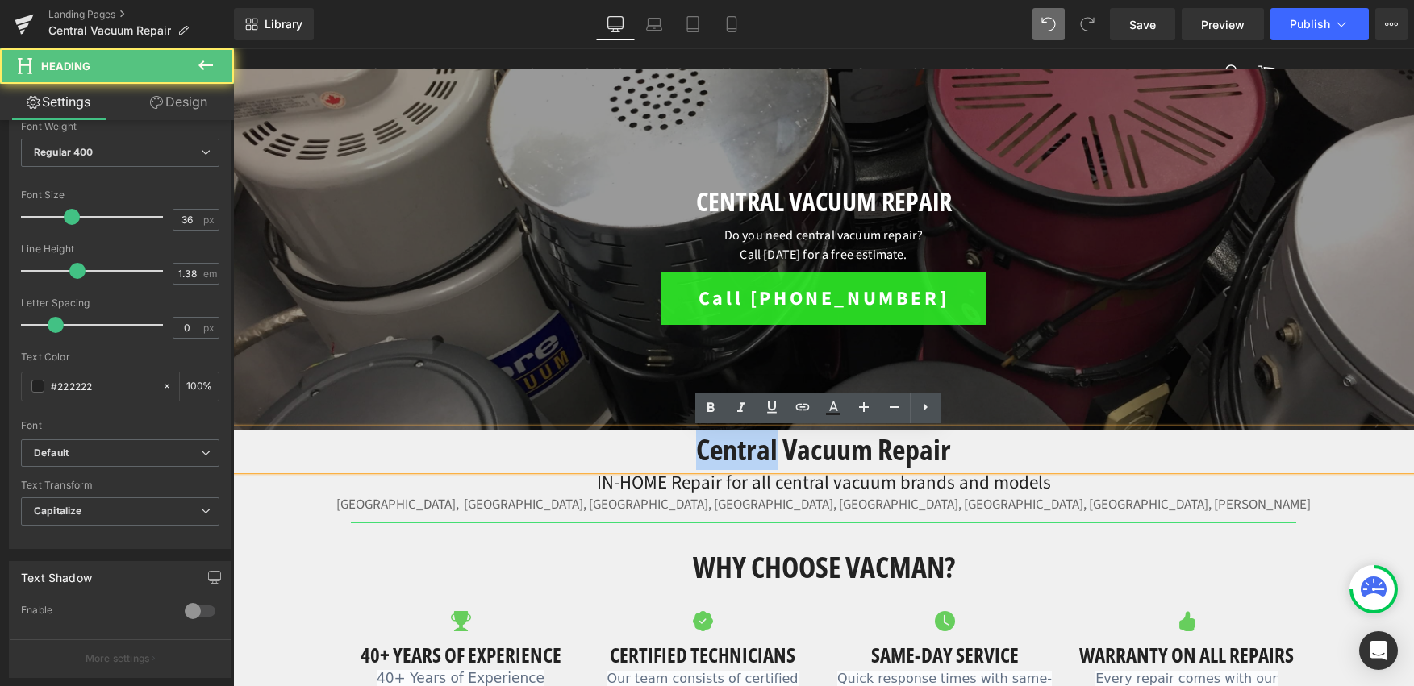
click at [719, 453] on h1 "Central Vacuum Repair" at bounding box center [823, 450] width 1181 height 40
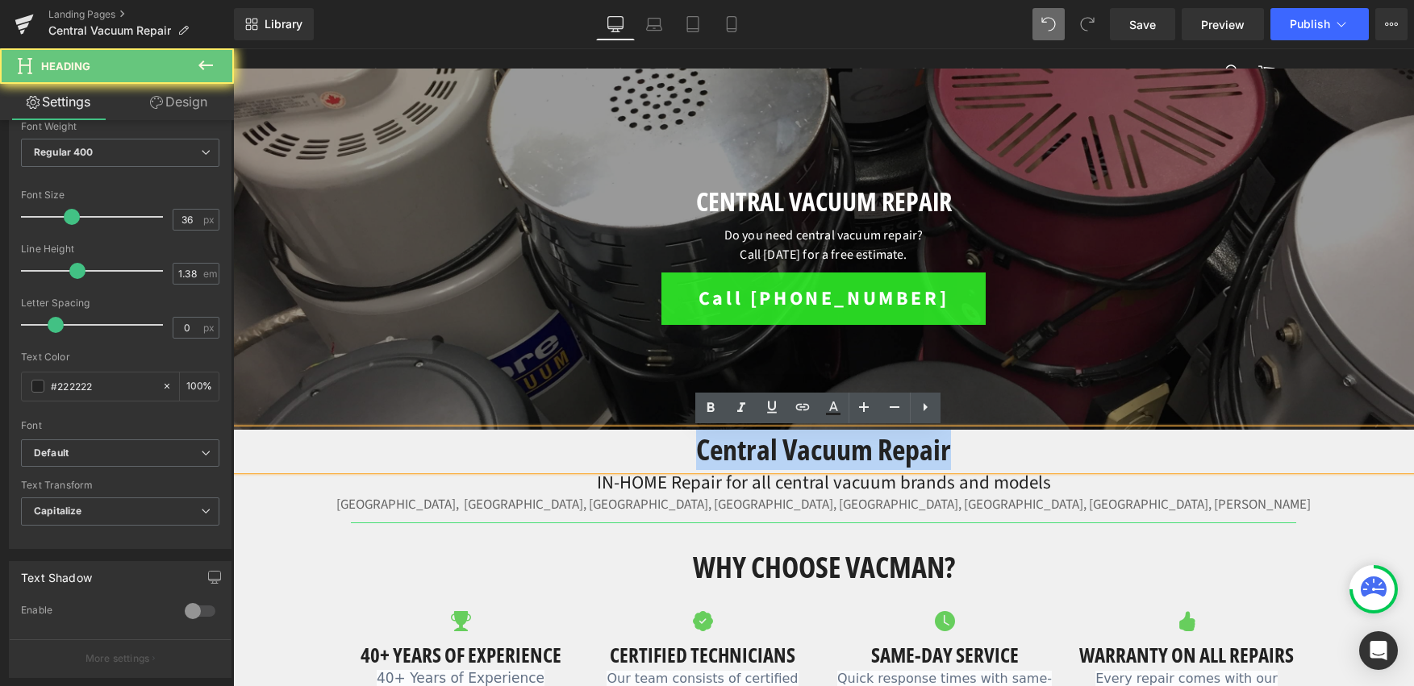
click at [719, 453] on h1 "Central Vacuum Repair" at bounding box center [823, 450] width 1181 height 40
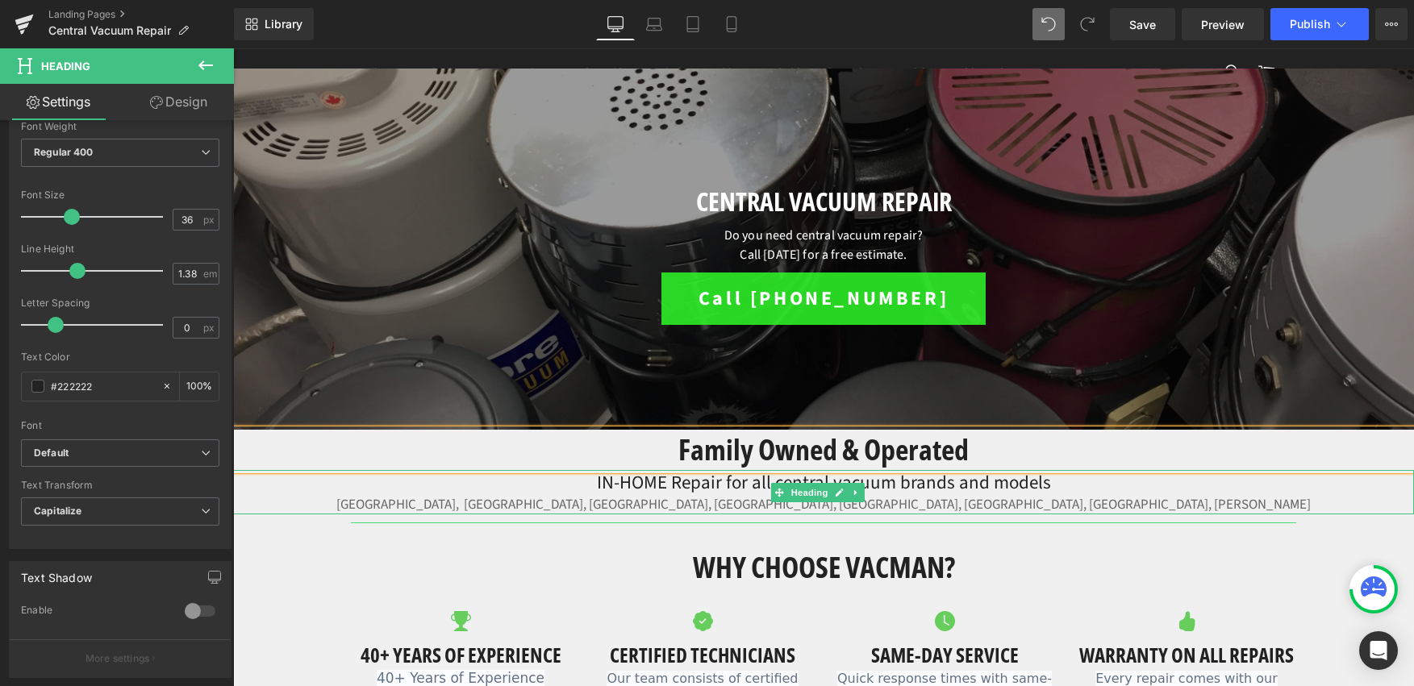
click at [1036, 503] on div "Toronto, Etobicoke, Mississauga, Brampton, Vaughan, Scarborough, Markham, Picke…" at bounding box center [823, 505] width 1181 height 19
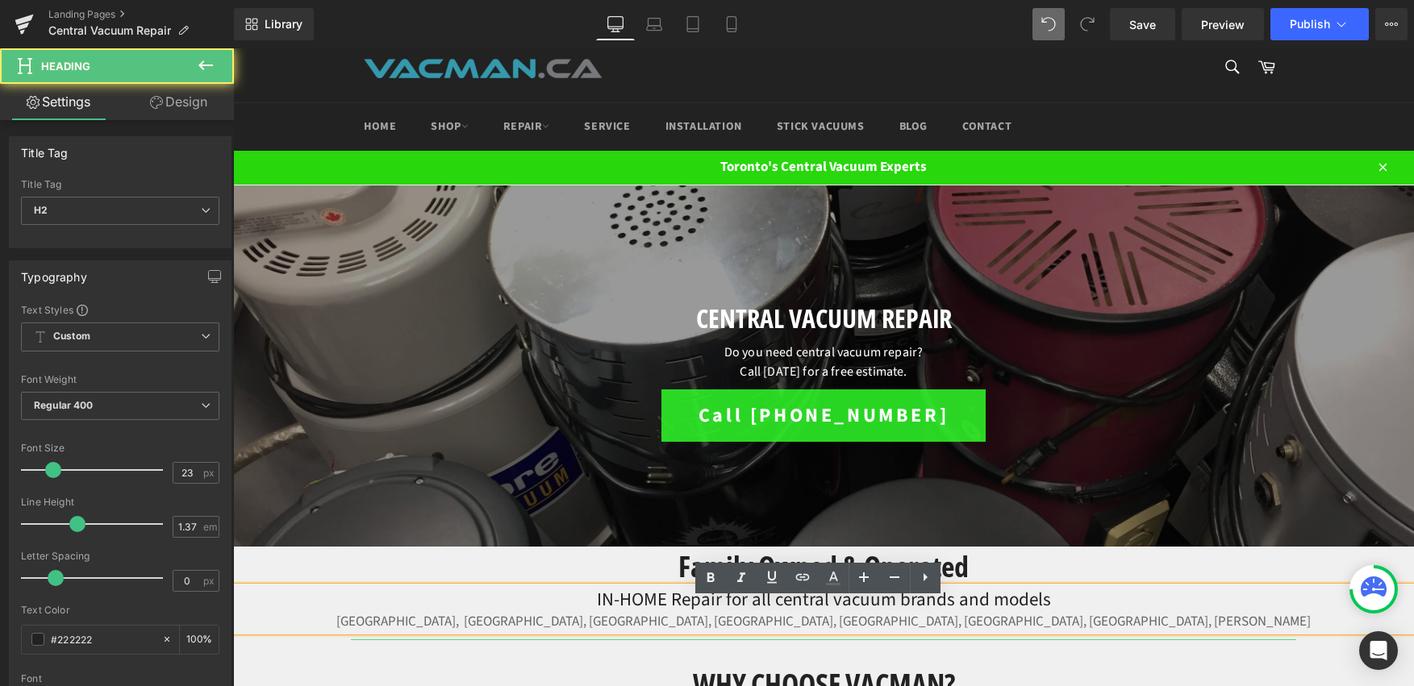
scroll to position [0, 0]
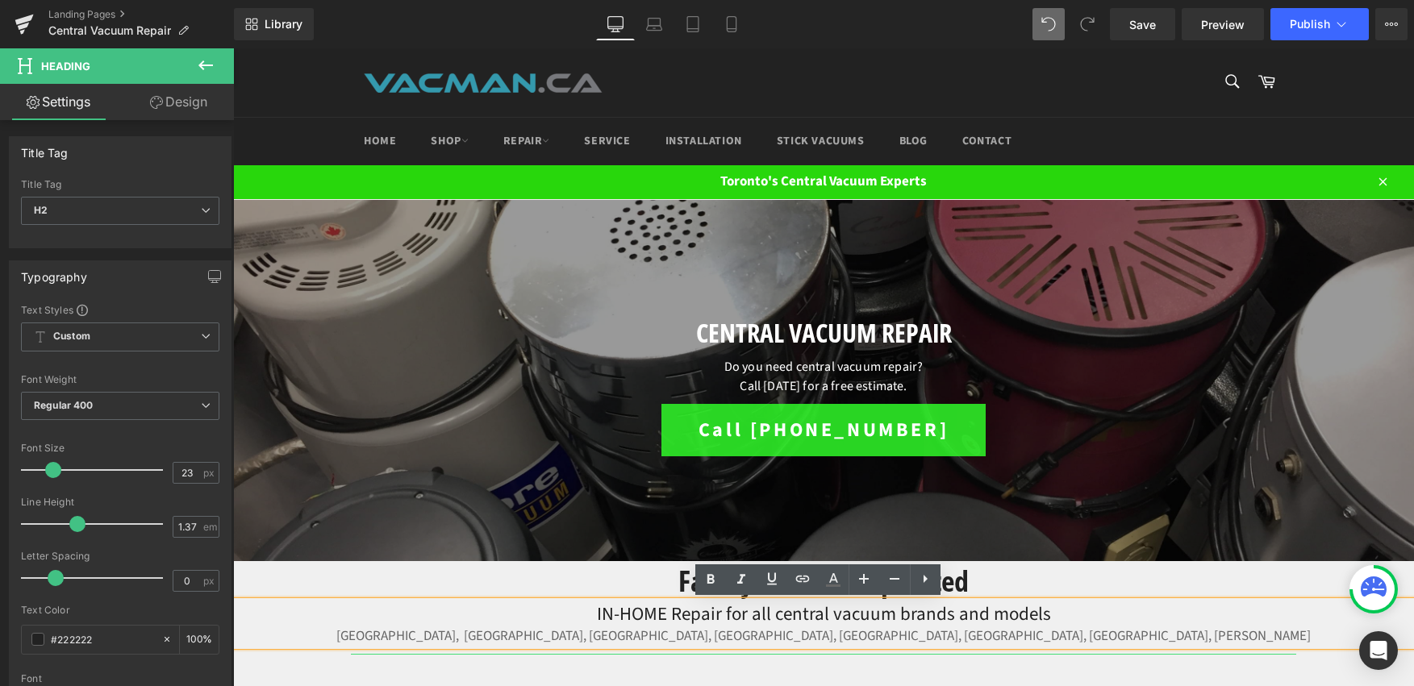
click at [1220, 578] on h1 "family Owned & Operated" at bounding box center [823, 581] width 1181 height 40
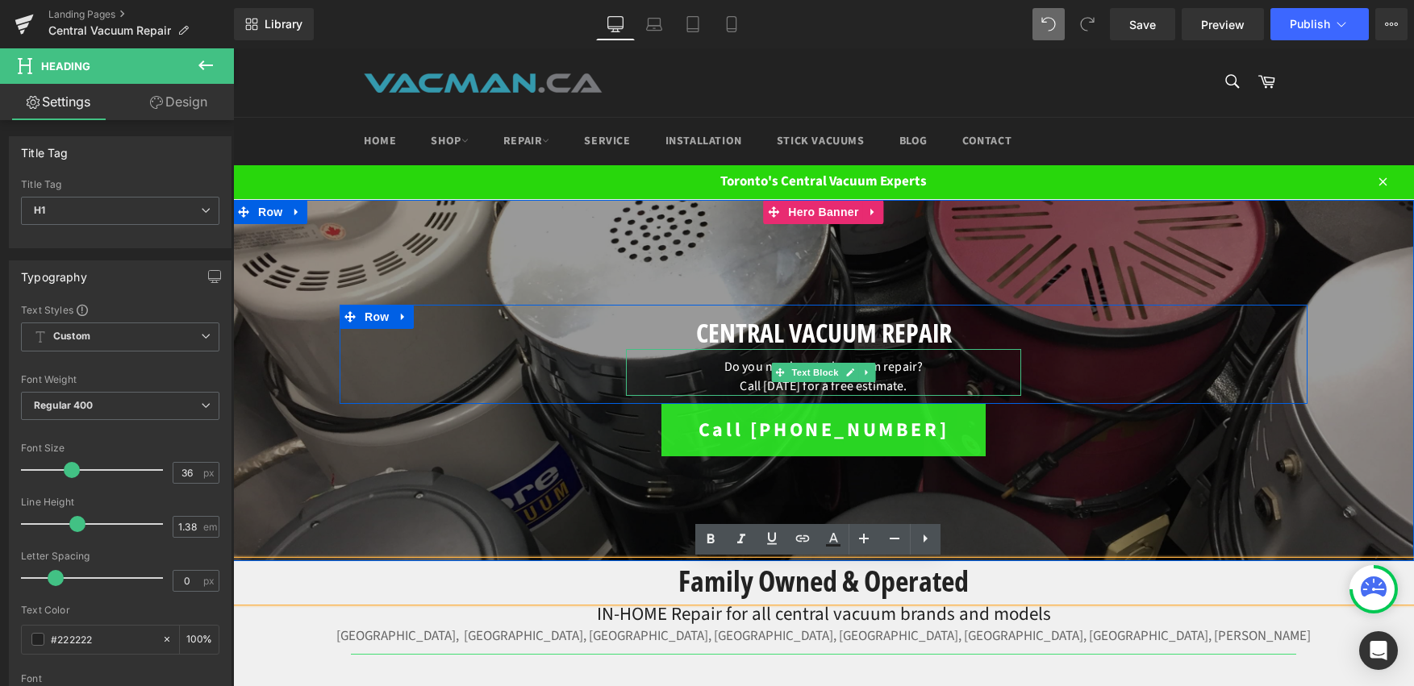
click at [745, 371] on font "Do you need central vacuum repair?" at bounding box center [823, 367] width 198 height 18
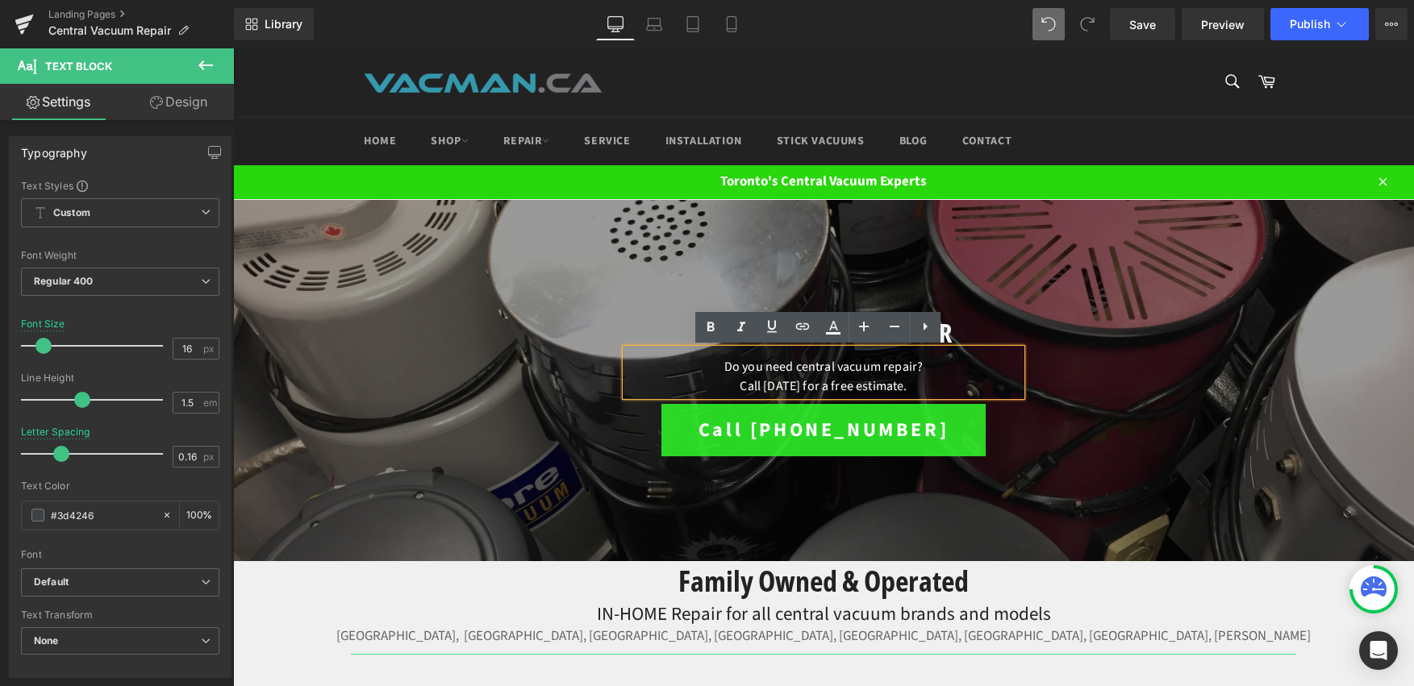
click at [788, 367] on font "Do you need central vacuum repair?" at bounding box center [823, 367] width 198 height 18
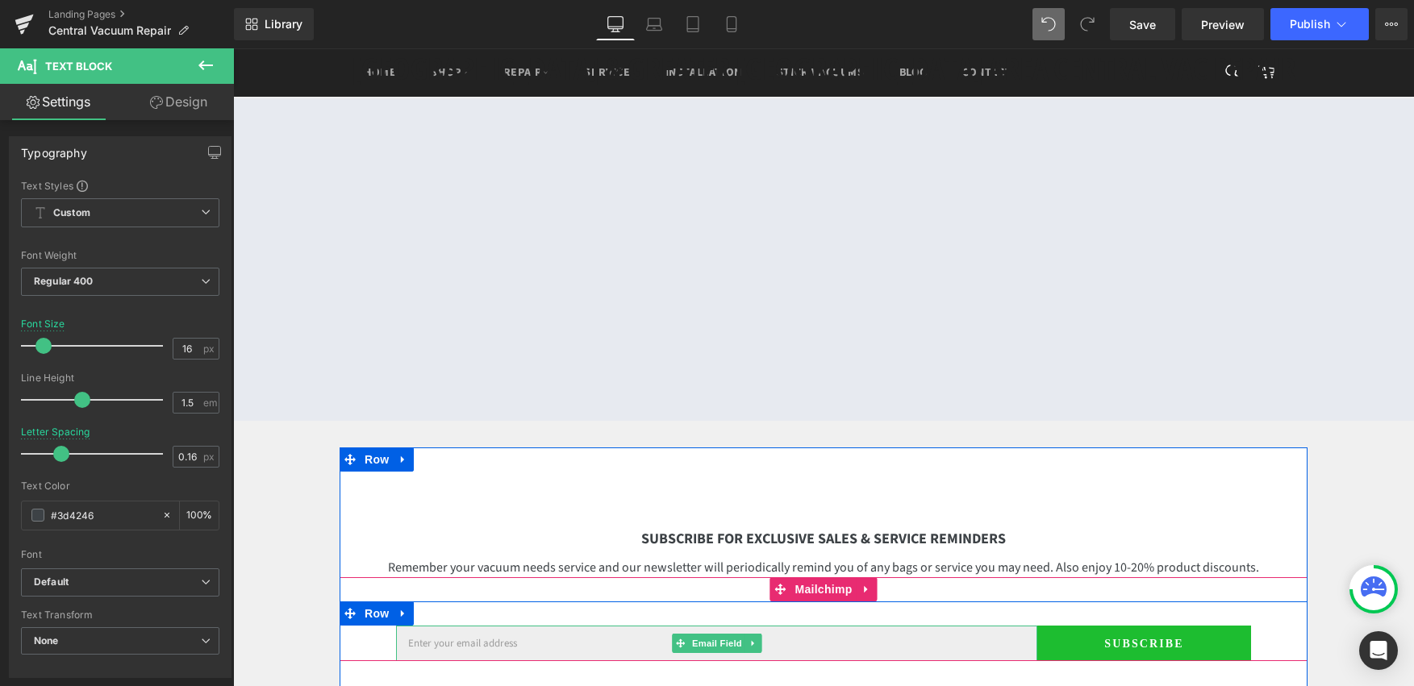
scroll to position [1354, 0]
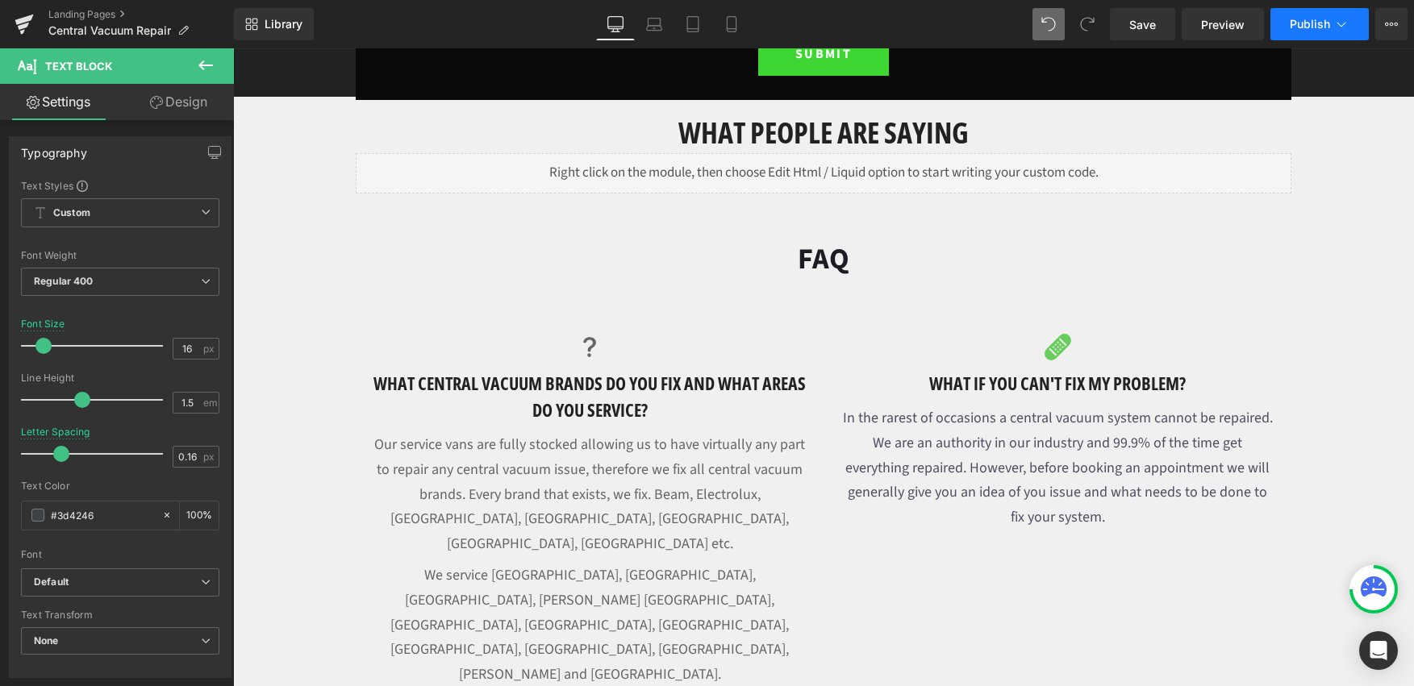
click at [1303, 28] on span "Publish" at bounding box center [1310, 24] width 40 height 13
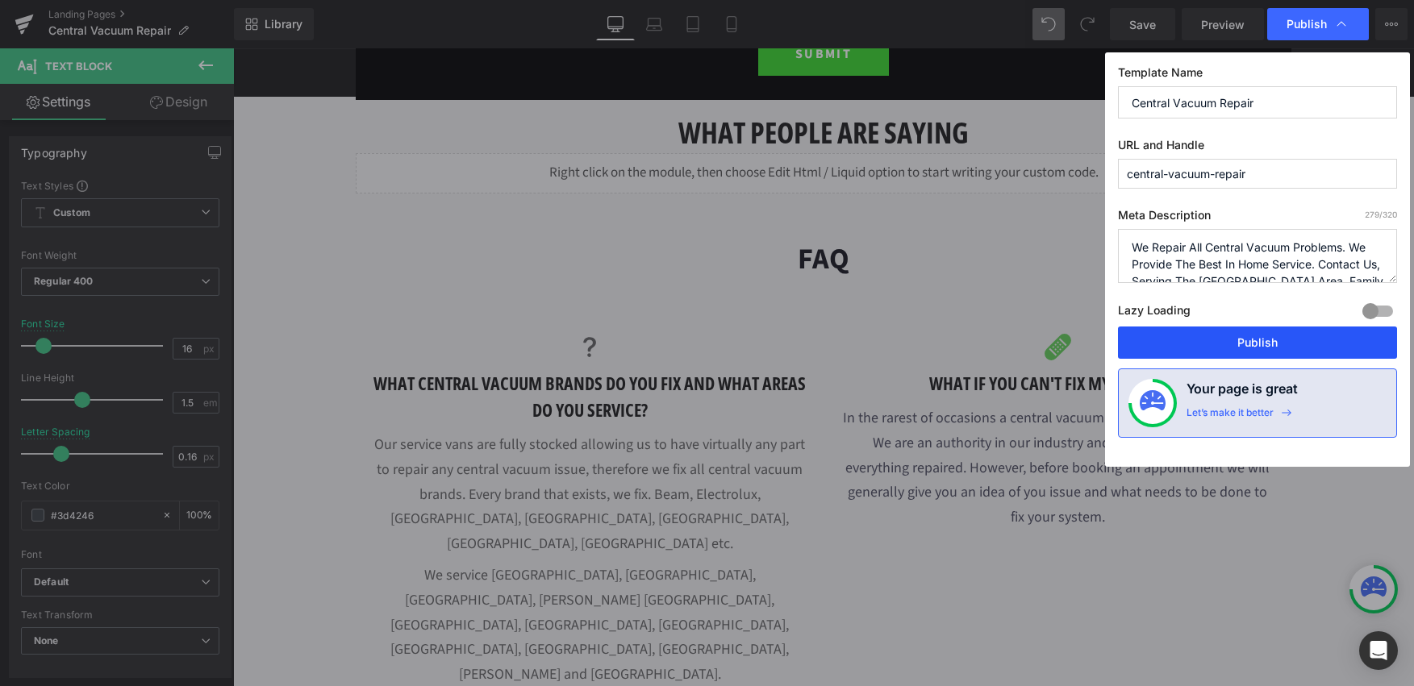
drag, startPoint x: 1278, startPoint y: 336, endPoint x: 1038, endPoint y: 307, distance: 241.4
click at [1278, 336] on button "Publish" at bounding box center [1257, 343] width 279 height 32
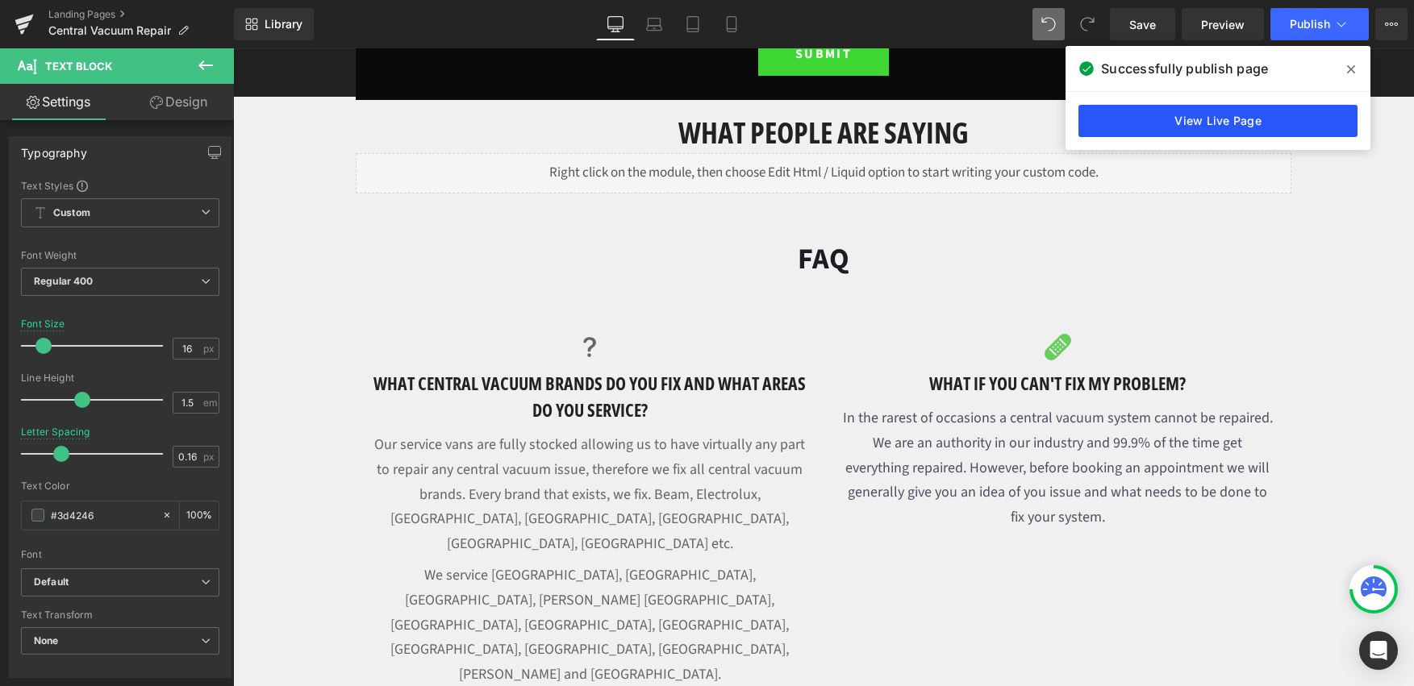
click at [1178, 134] on link "View Live Page" at bounding box center [1217, 121] width 279 height 32
